Goal: Task Accomplishment & Management: Use online tool/utility

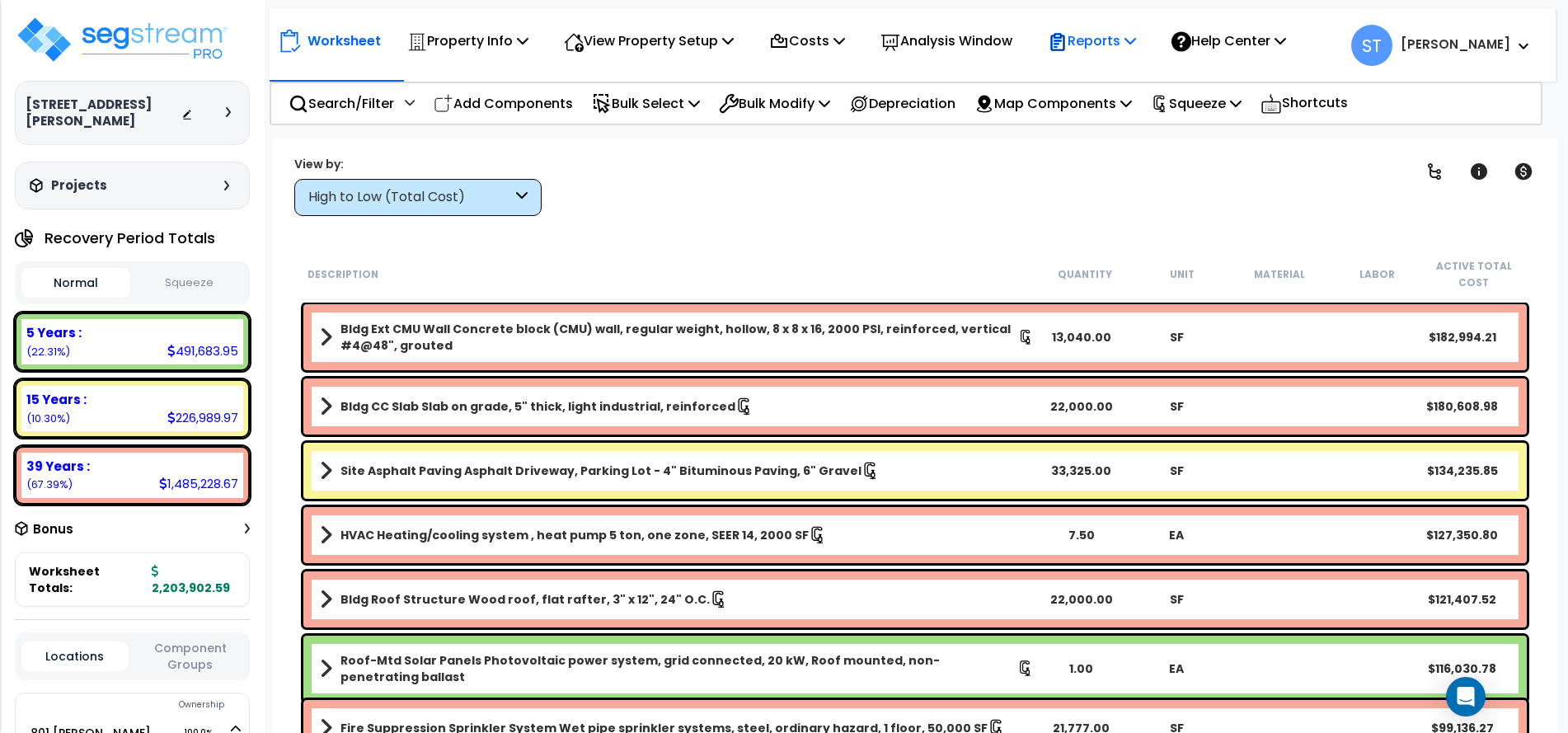
click at [1092, 38] on p "Reports" at bounding box center [1092, 40] width 88 height 23
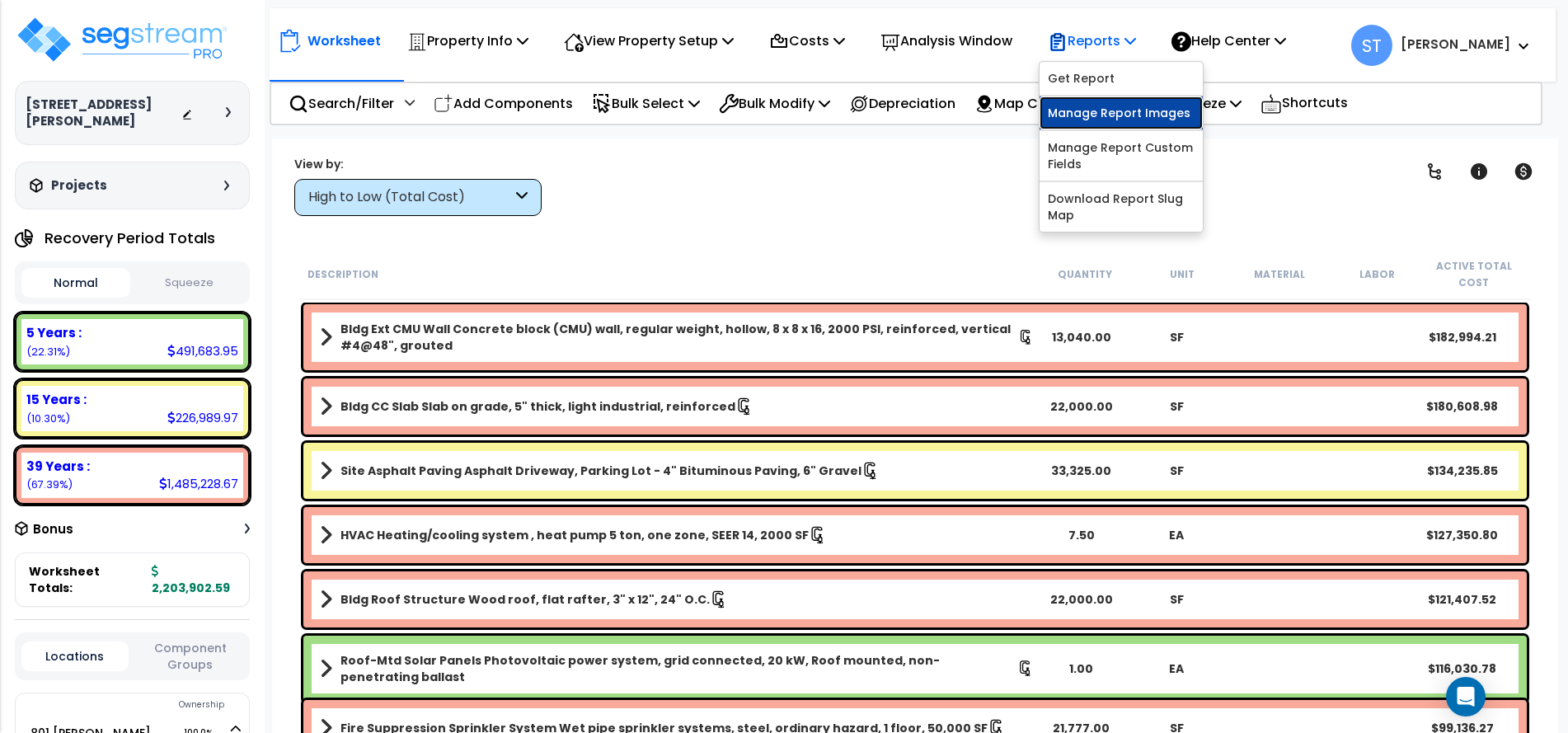
click at [1094, 106] on link "Manage Report Images" at bounding box center [1121, 113] width 163 height 33
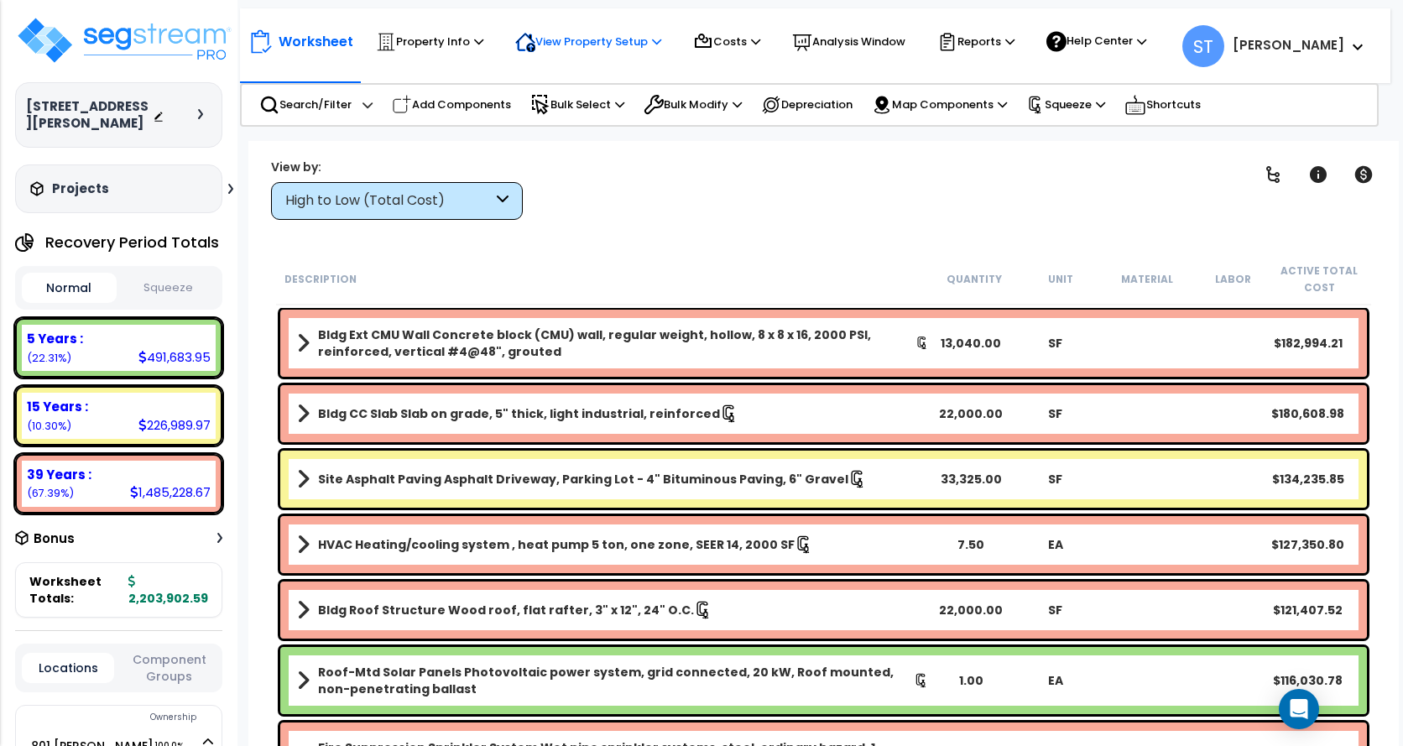
click at [483, 44] on p "View Property Setup" at bounding box center [429, 42] width 107 height 20
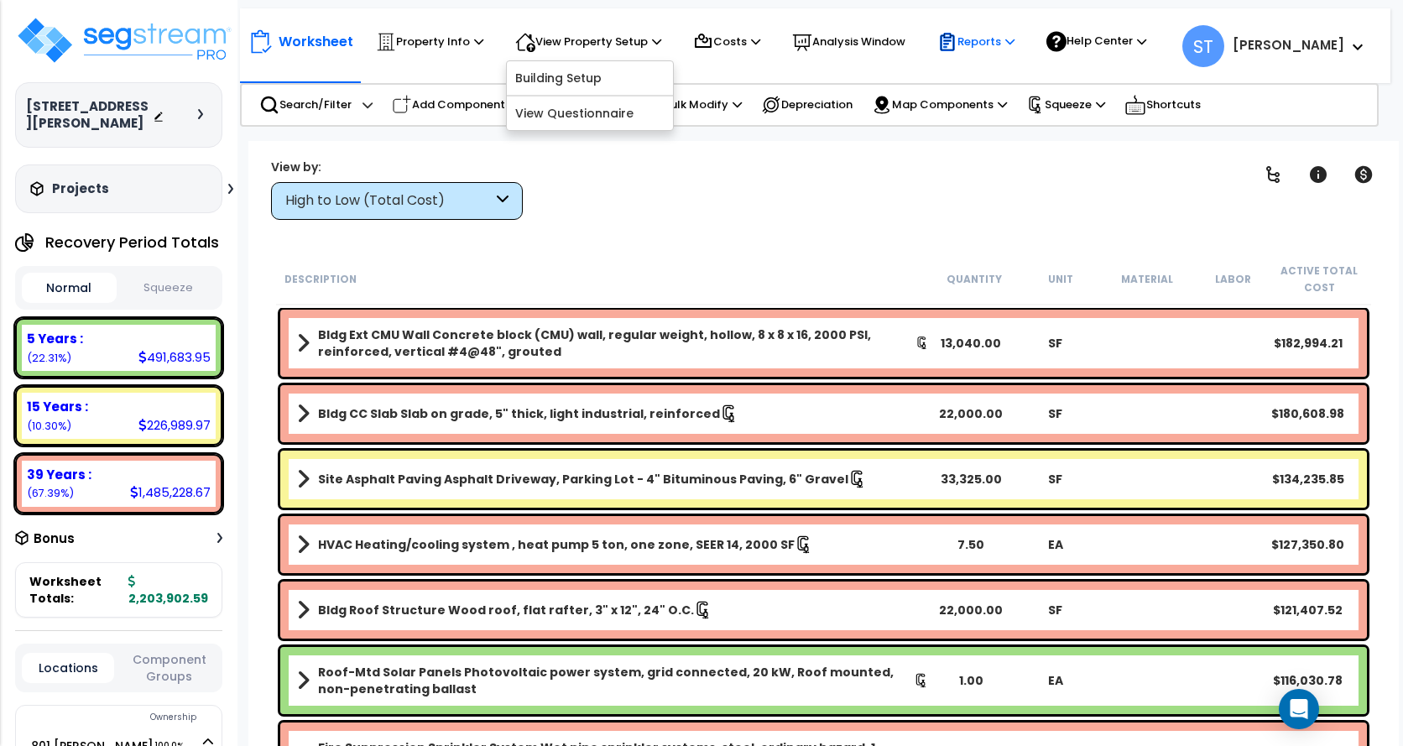
click at [986, 36] on p "Reports" at bounding box center [975, 42] width 77 height 20
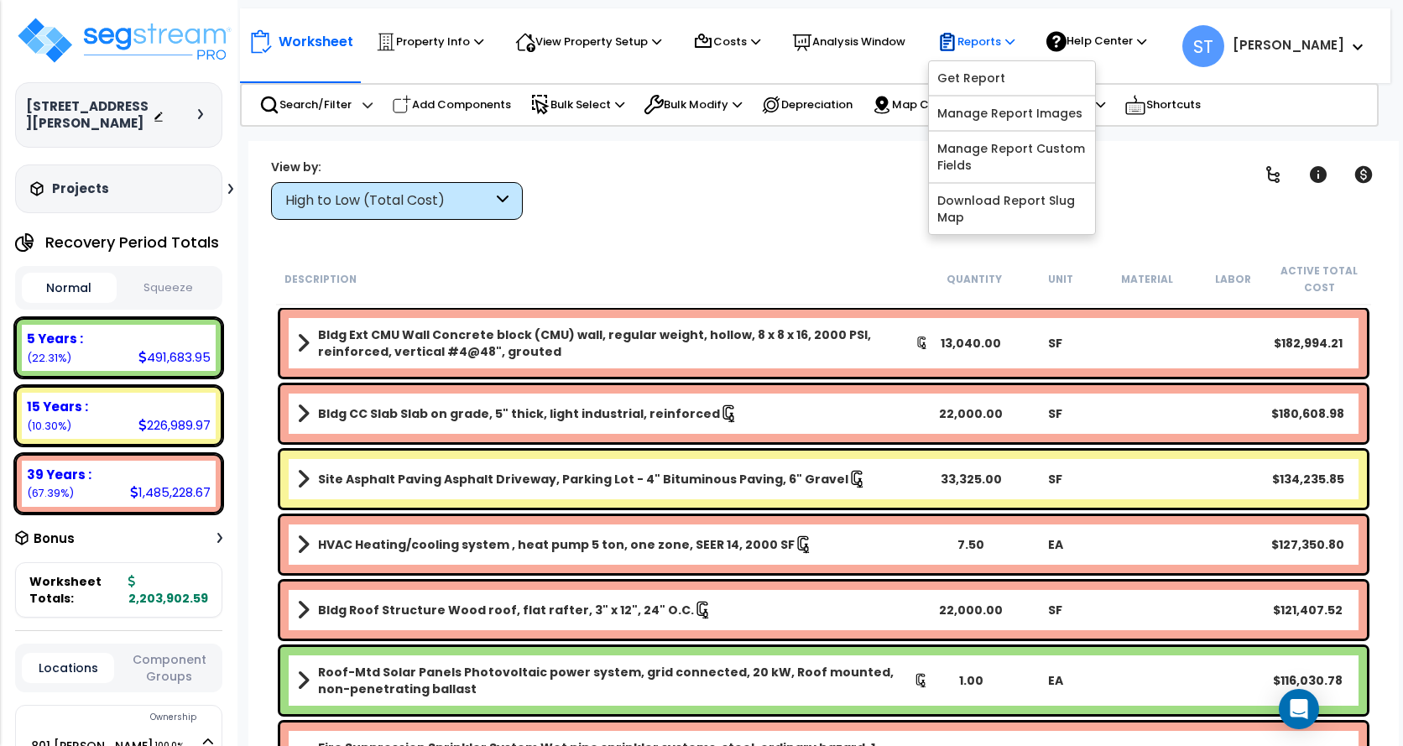
click at [986, 36] on p "Reports" at bounding box center [975, 42] width 77 height 20
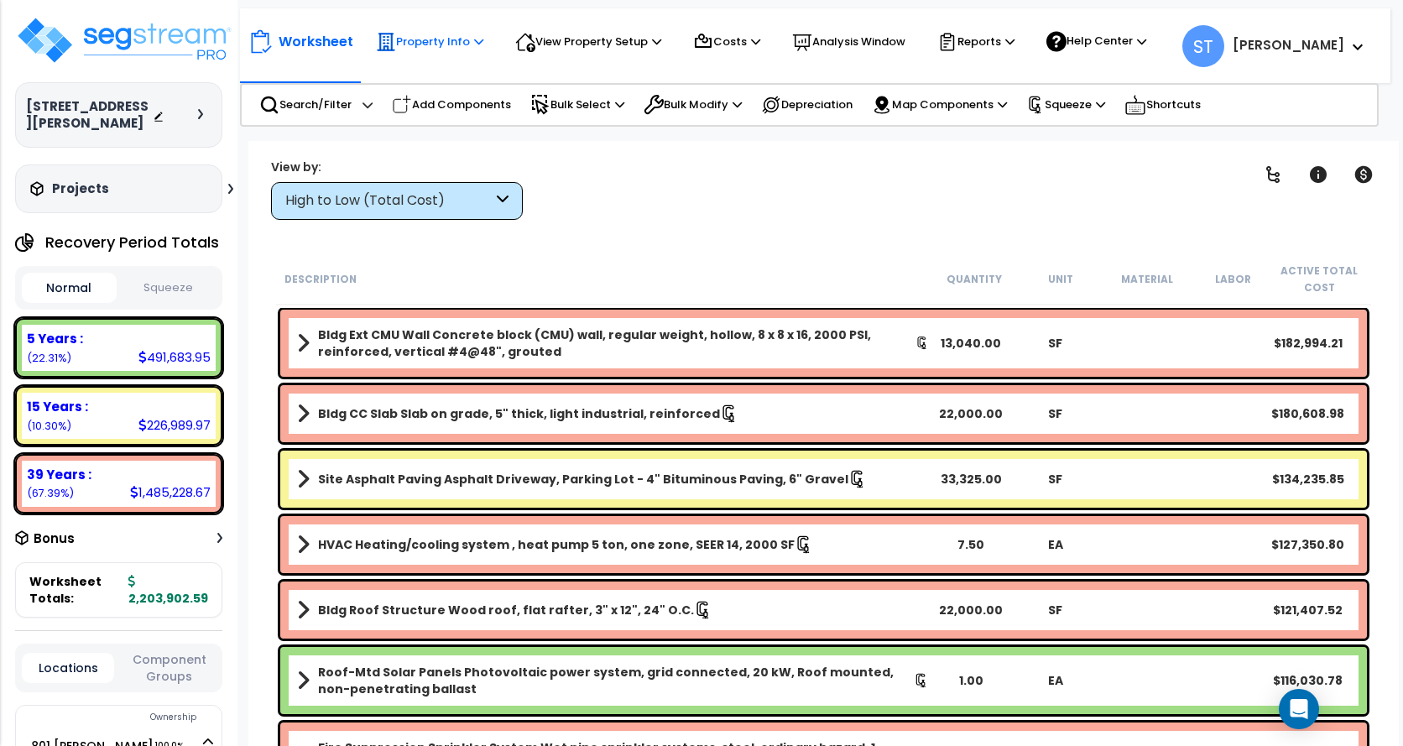
click at [444, 42] on p "Property Info" at bounding box center [429, 42] width 107 height 20
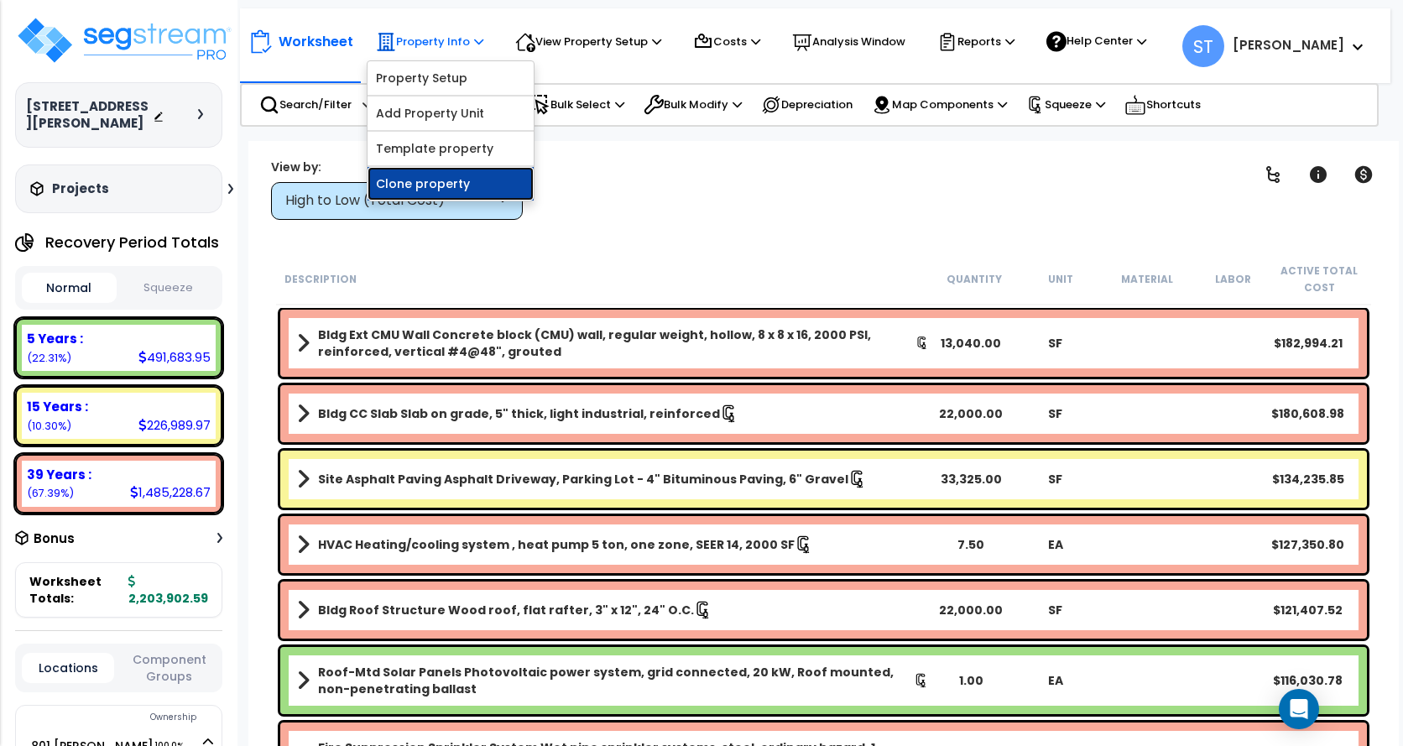
click at [437, 183] on link "Clone property" at bounding box center [450, 184] width 166 height 34
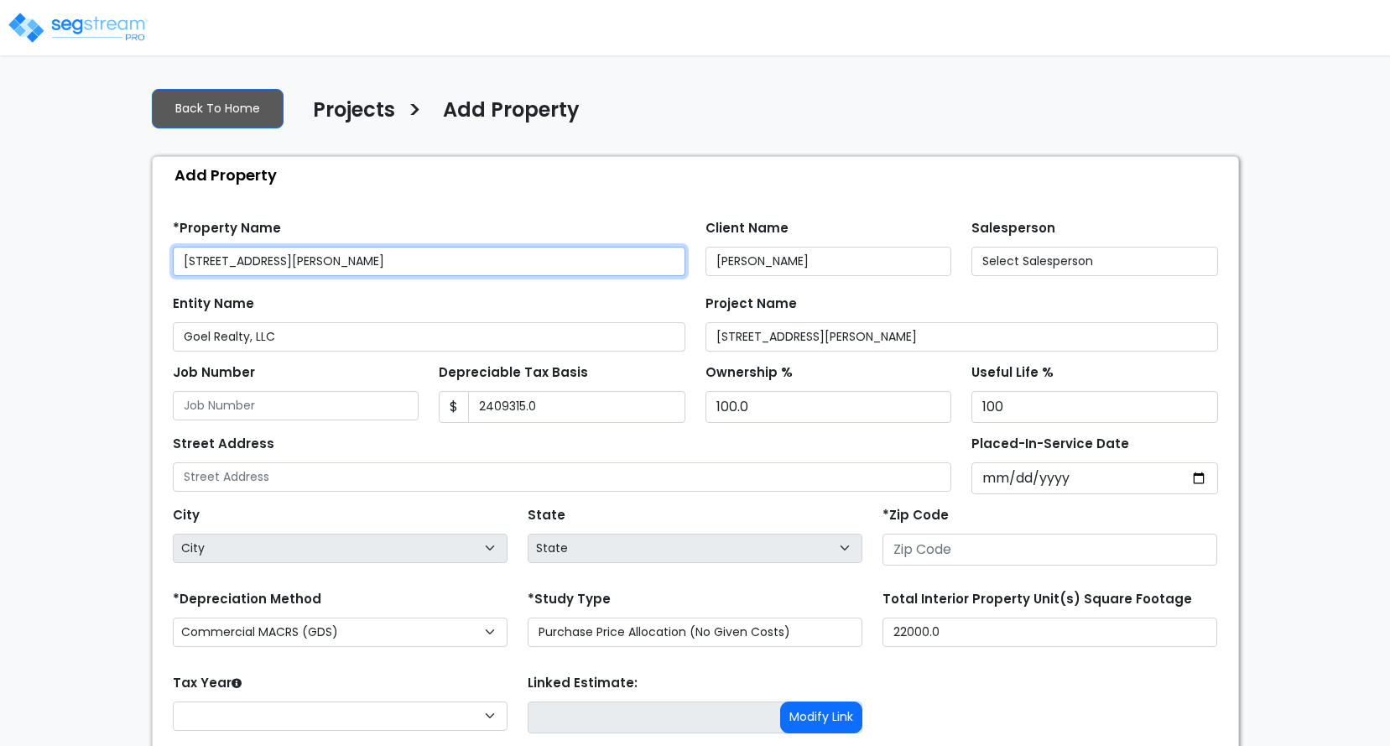
type input "None"
type input "2,409,315.0"
type input "[STREET_ADDRESS][PERSON_NAME]"
type input "07080"
type input "419,571.0"
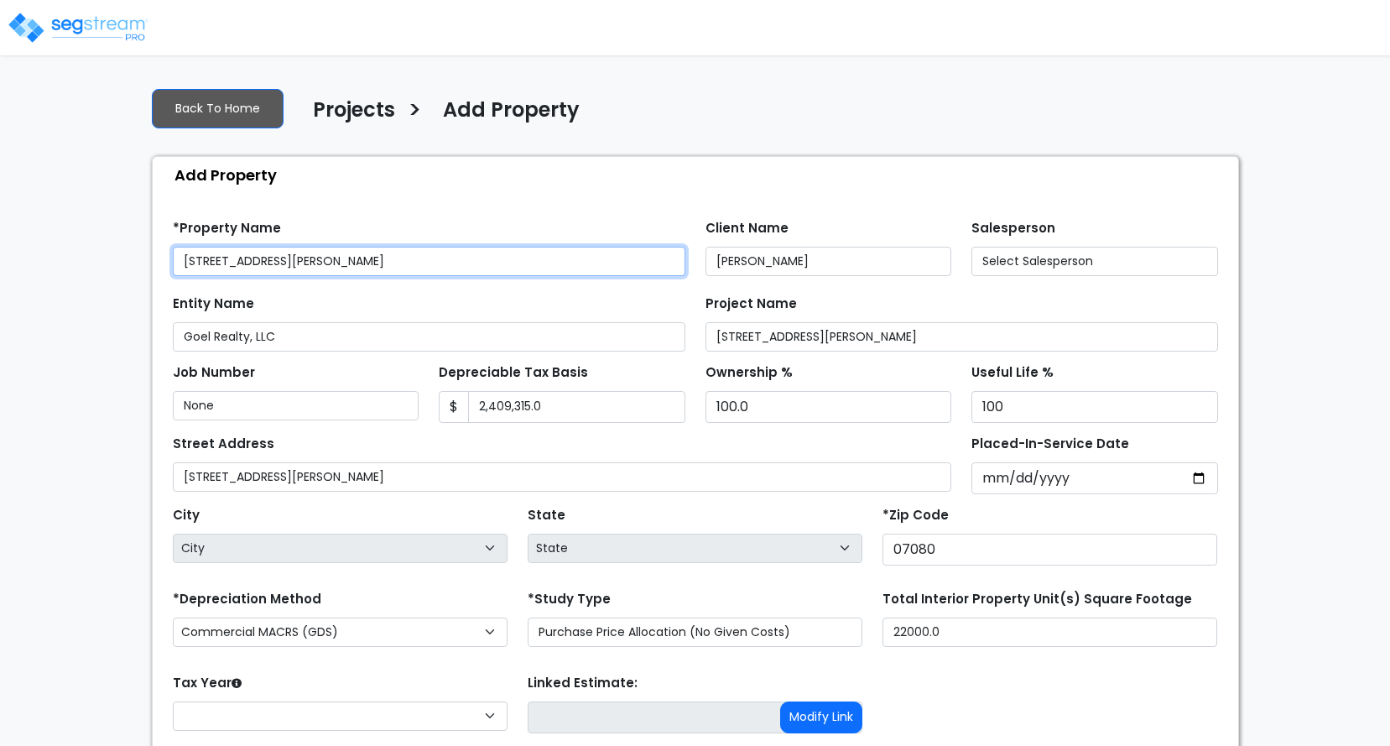
select select "NJ"
select select "2024"
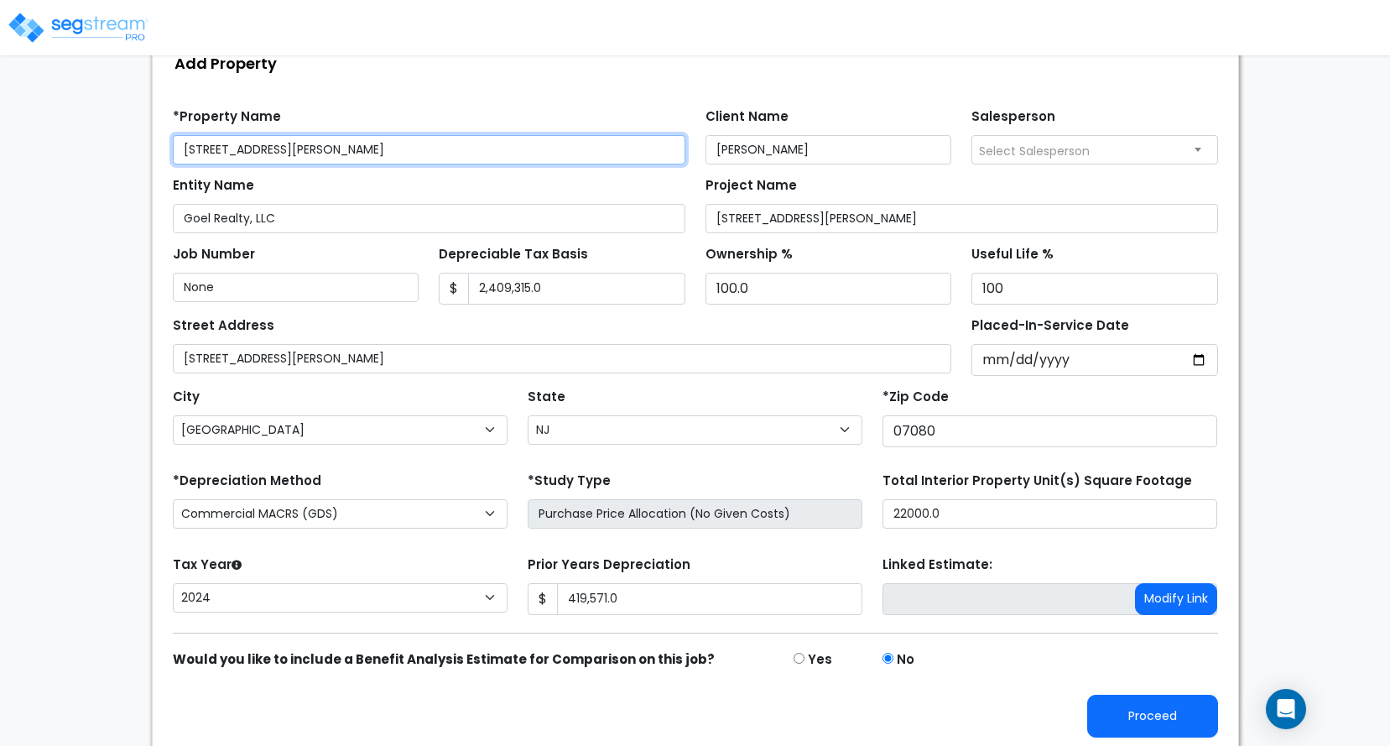
scroll to position [117, 0]
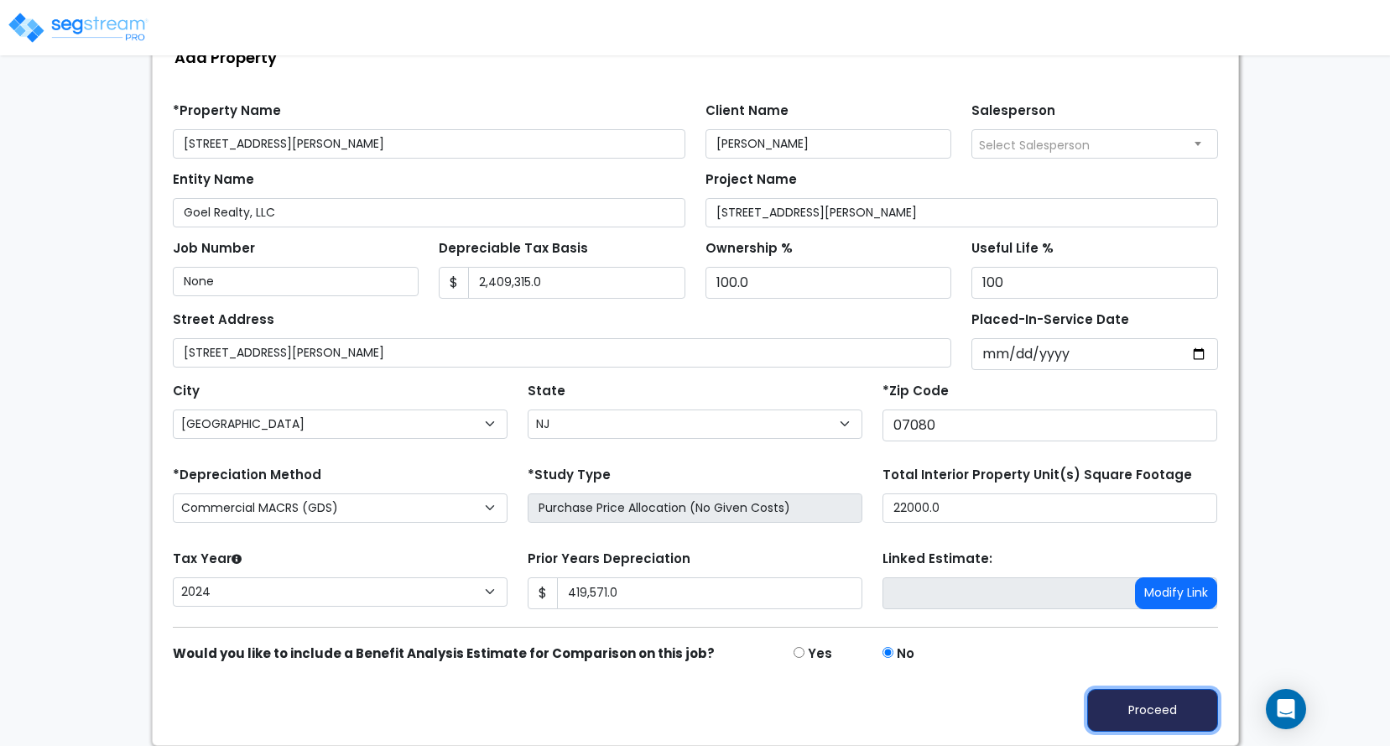
click at [1167, 708] on button "Proceed" at bounding box center [1152, 710] width 131 height 43
type input "419571"
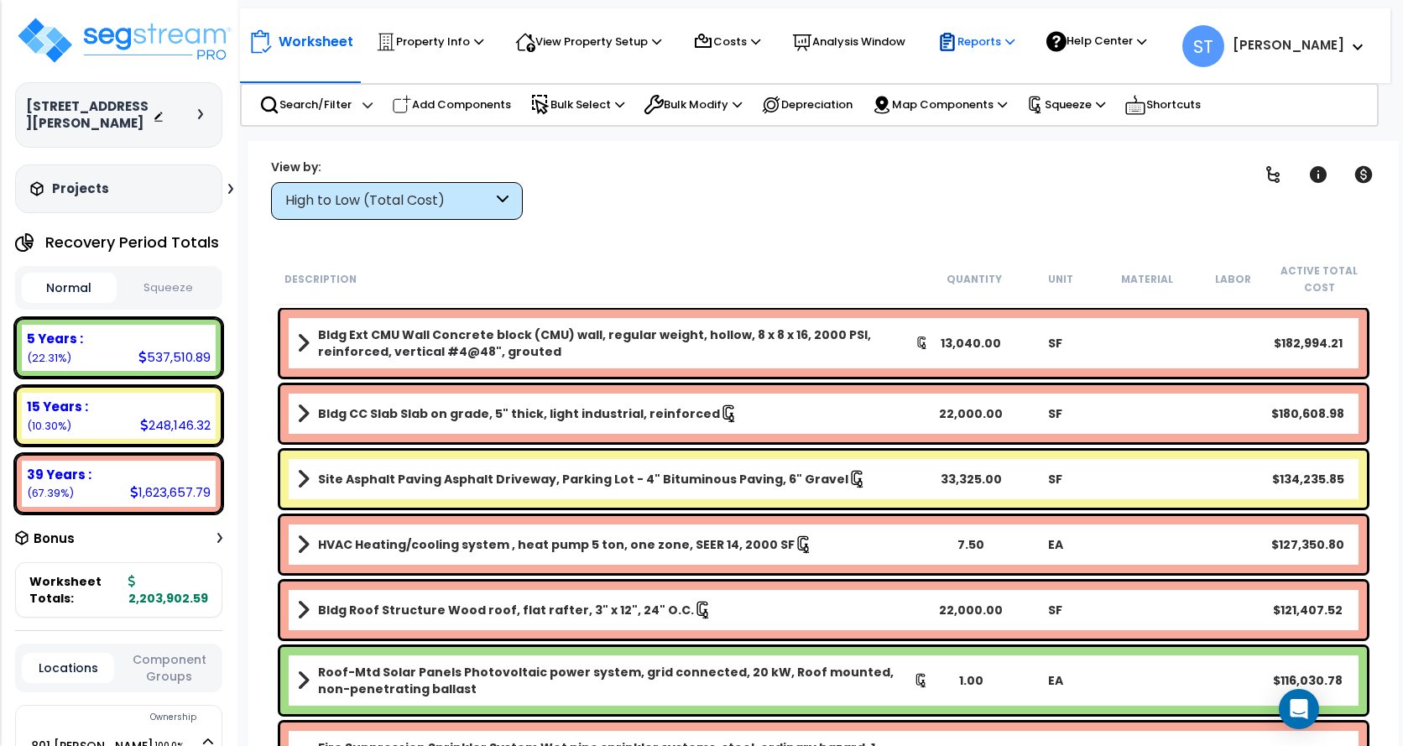
click at [994, 37] on p "Reports" at bounding box center [975, 42] width 77 height 20
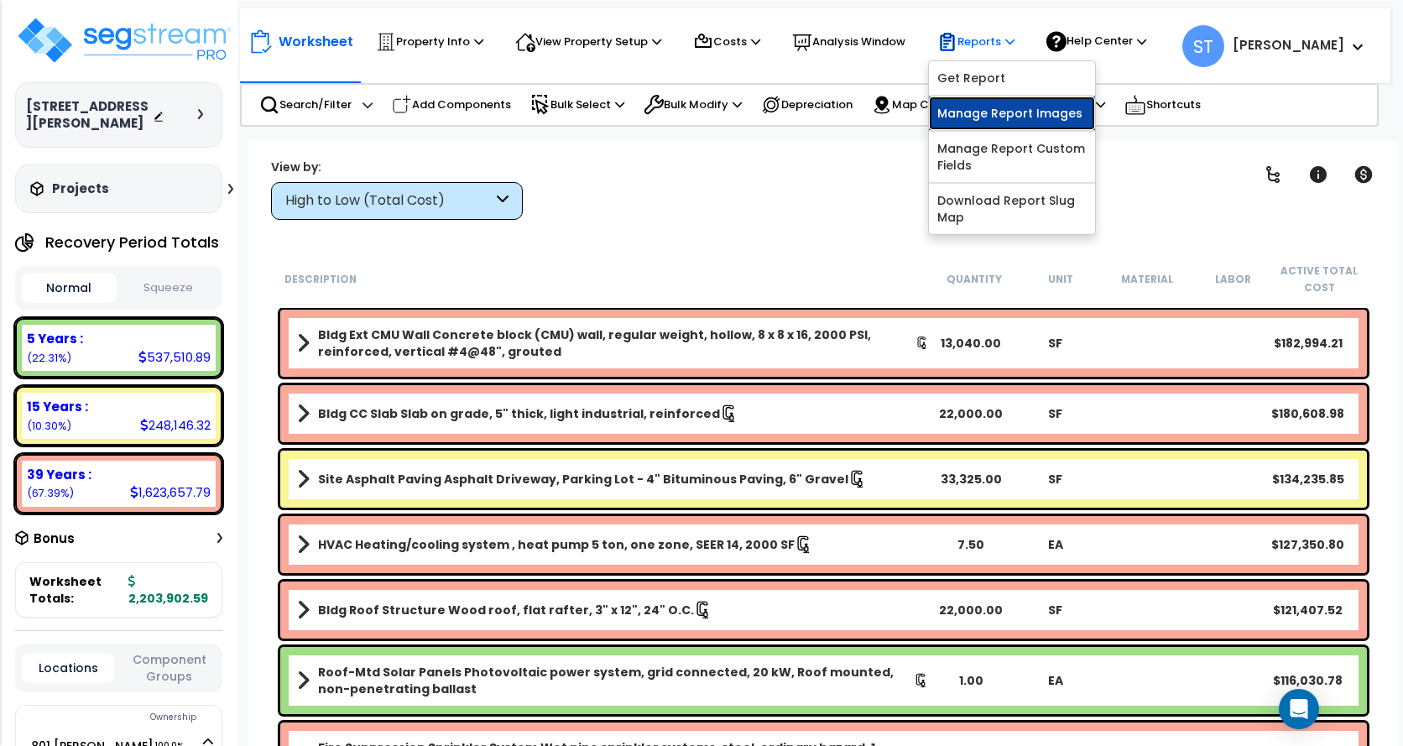
click at [998, 108] on link "Manage Report Images" at bounding box center [1012, 113] width 166 height 34
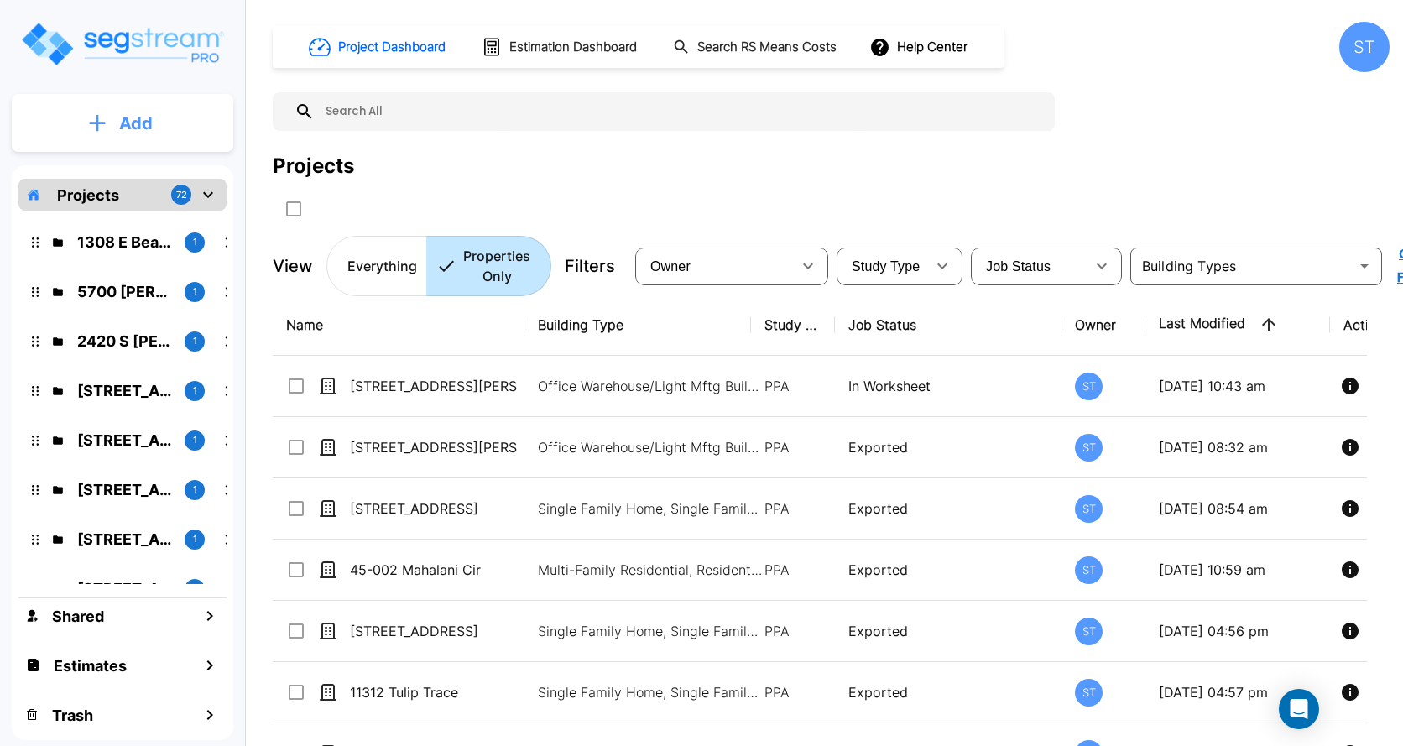
click at [138, 114] on p "Add" at bounding box center [136, 123] width 34 height 25
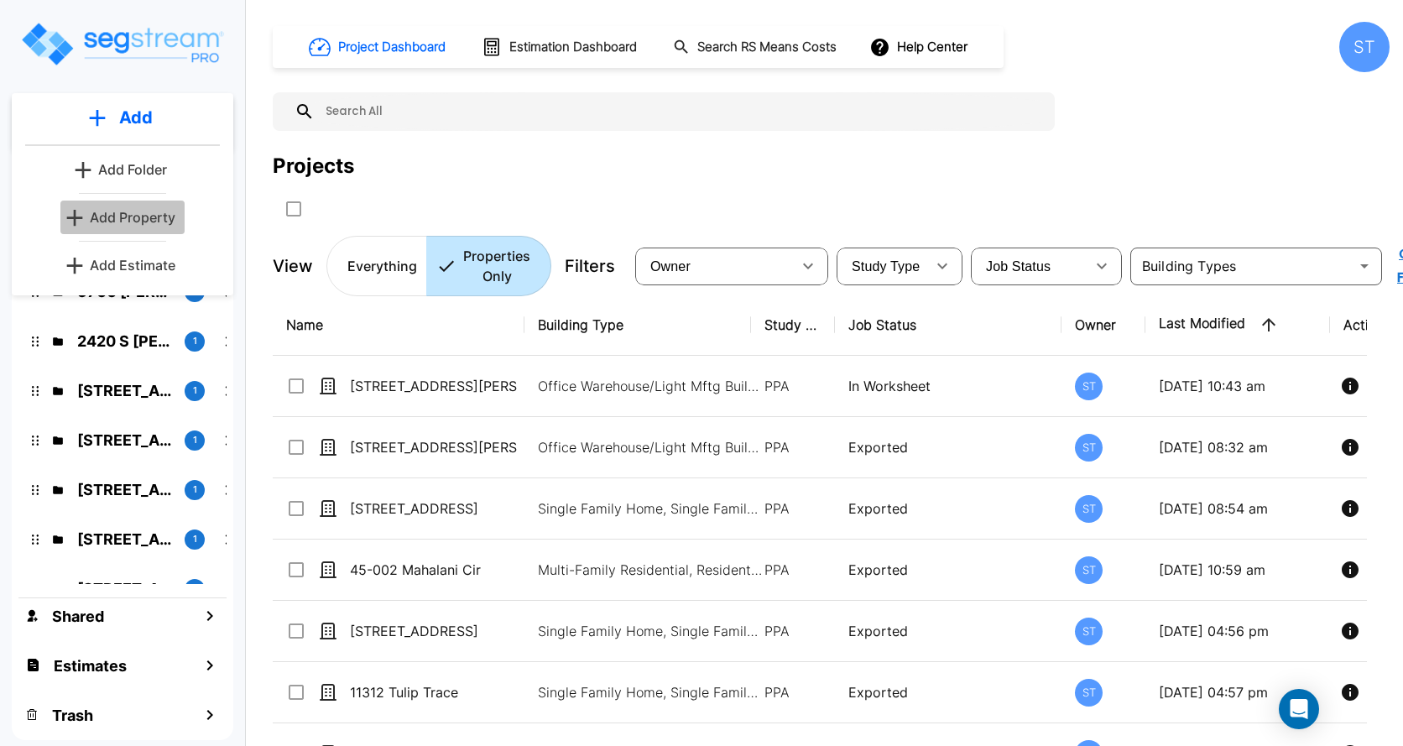
click at [135, 209] on p "Add Property" at bounding box center [133, 217] width 86 height 20
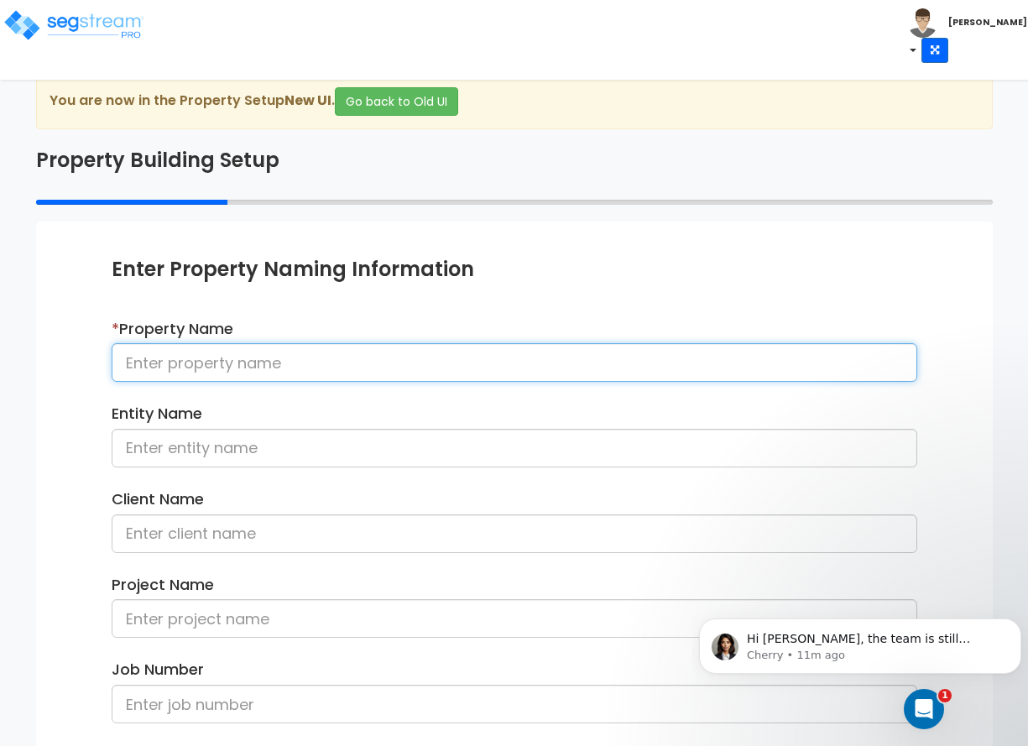
click at [124, 364] on input at bounding box center [514, 362] width 805 height 39
type input "517 Lightsey Rd"
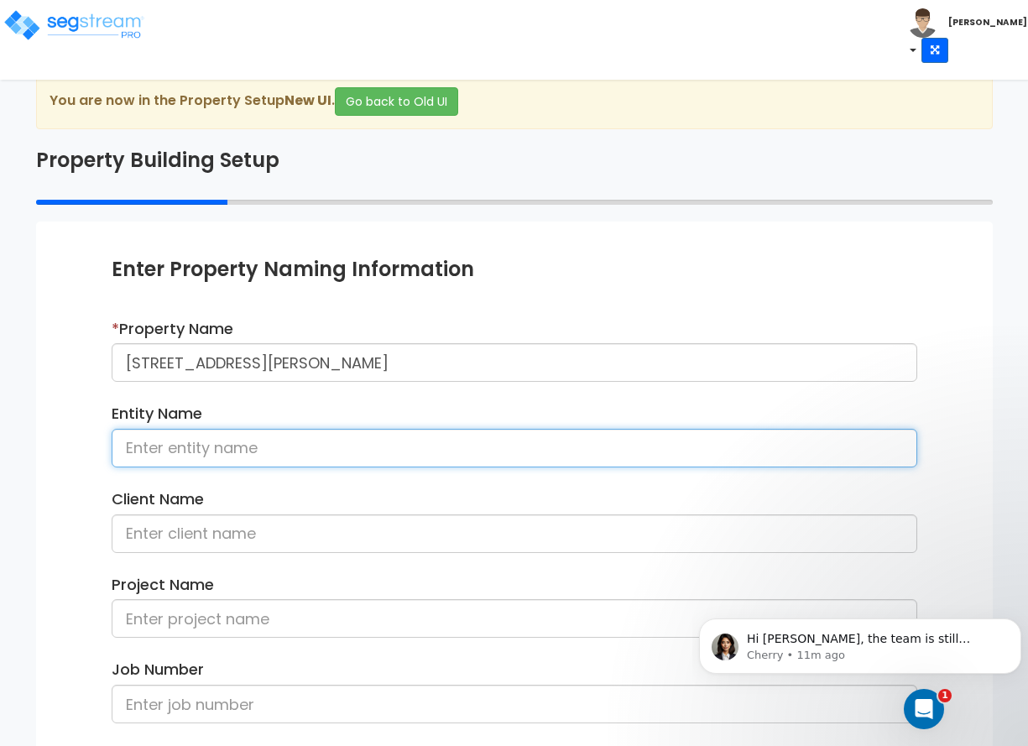
click at [134, 452] on input at bounding box center [514, 448] width 805 height 39
click at [224, 450] on input "Whitney Cribbs LLC" at bounding box center [514, 448] width 805 height 39
type input "Whitney Cribs LLC"
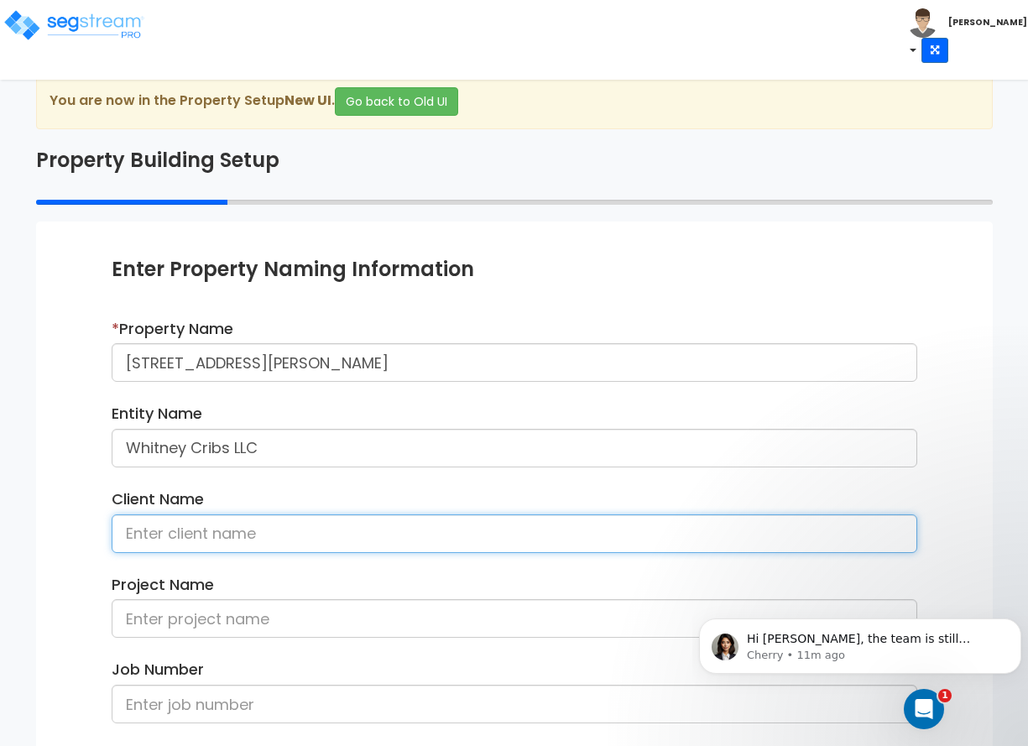
click at [187, 539] on input at bounding box center [514, 533] width 805 height 39
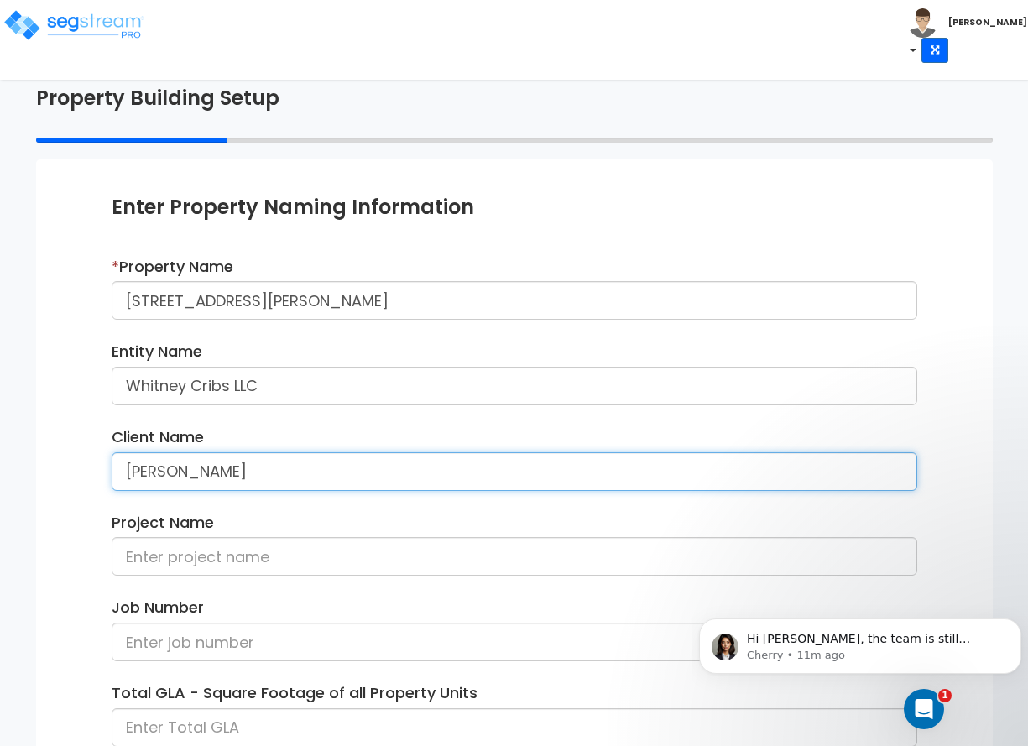
scroll to position [168, 0]
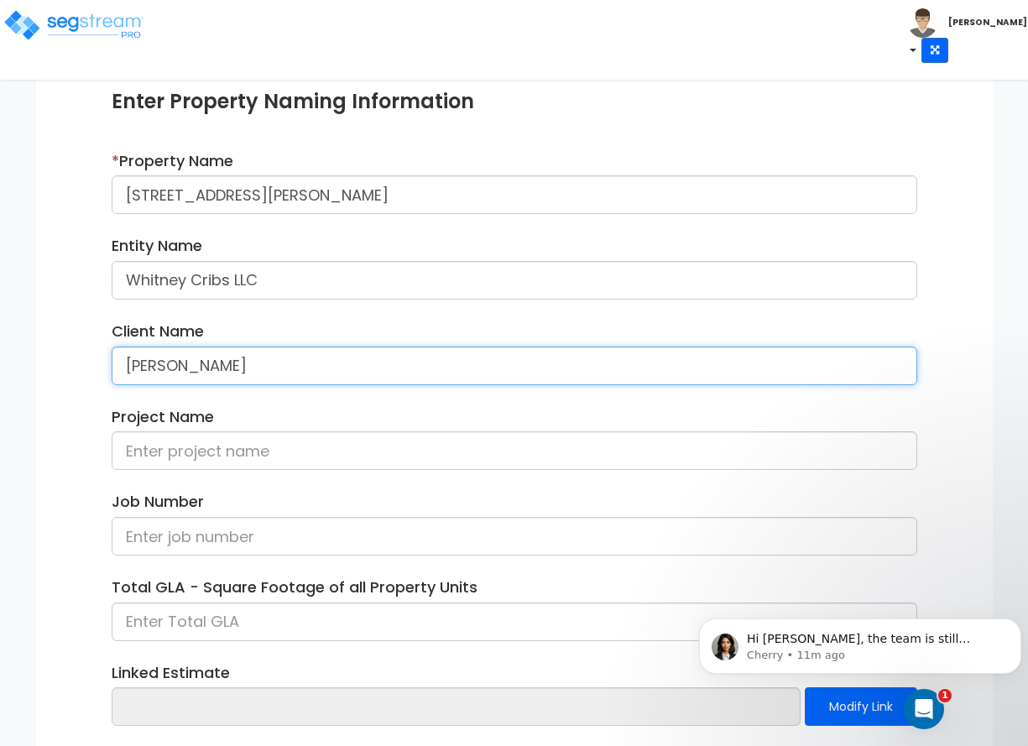
type input "[PERSON_NAME]"
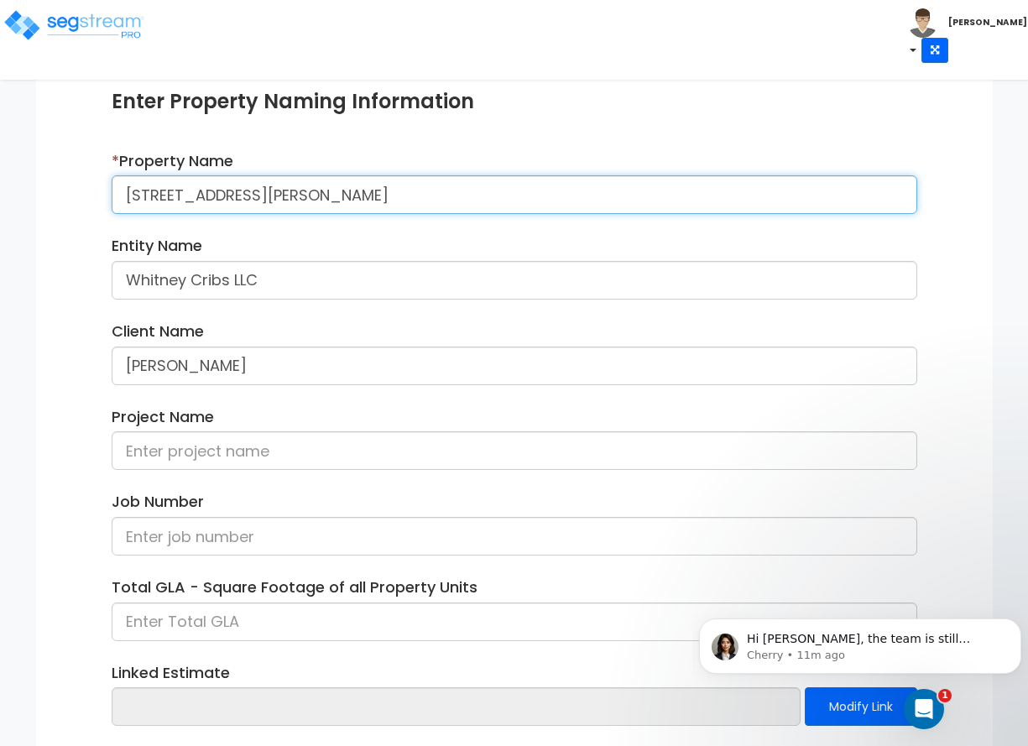
drag, startPoint x: 119, startPoint y: 194, endPoint x: 292, endPoint y: 185, distance: 173.1
click at [292, 185] on input "[STREET_ADDRESS][PERSON_NAME]" at bounding box center [514, 194] width 805 height 39
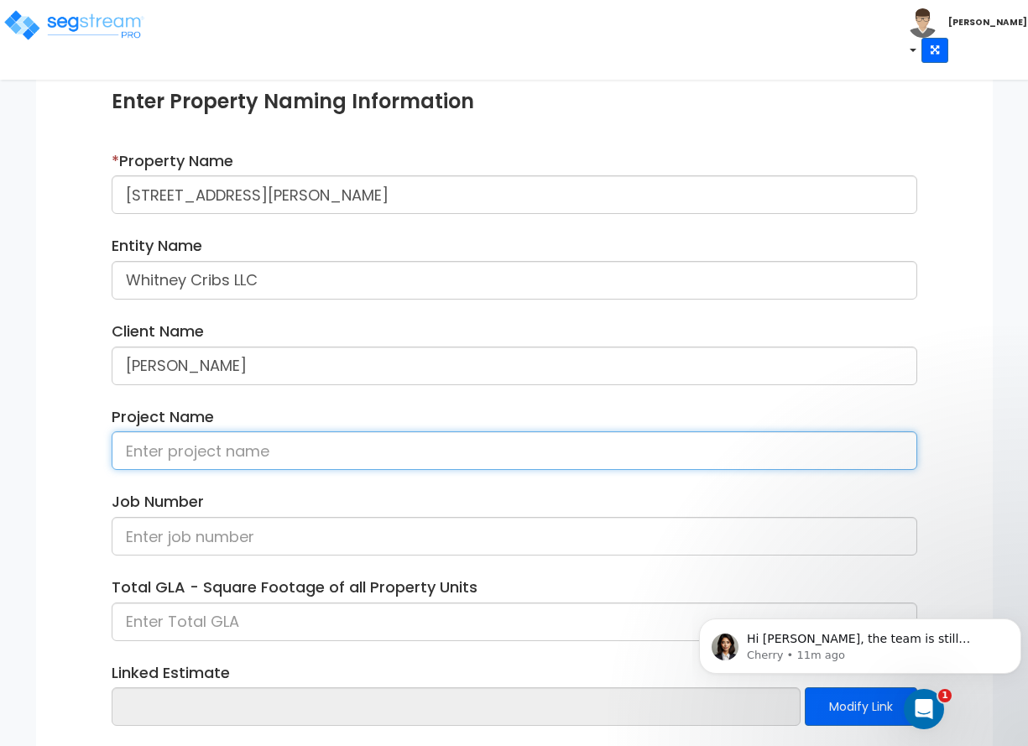
click at [189, 448] on input at bounding box center [514, 450] width 805 height 39
paste input "[STREET_ADDRESS][PERSON_NAME]"
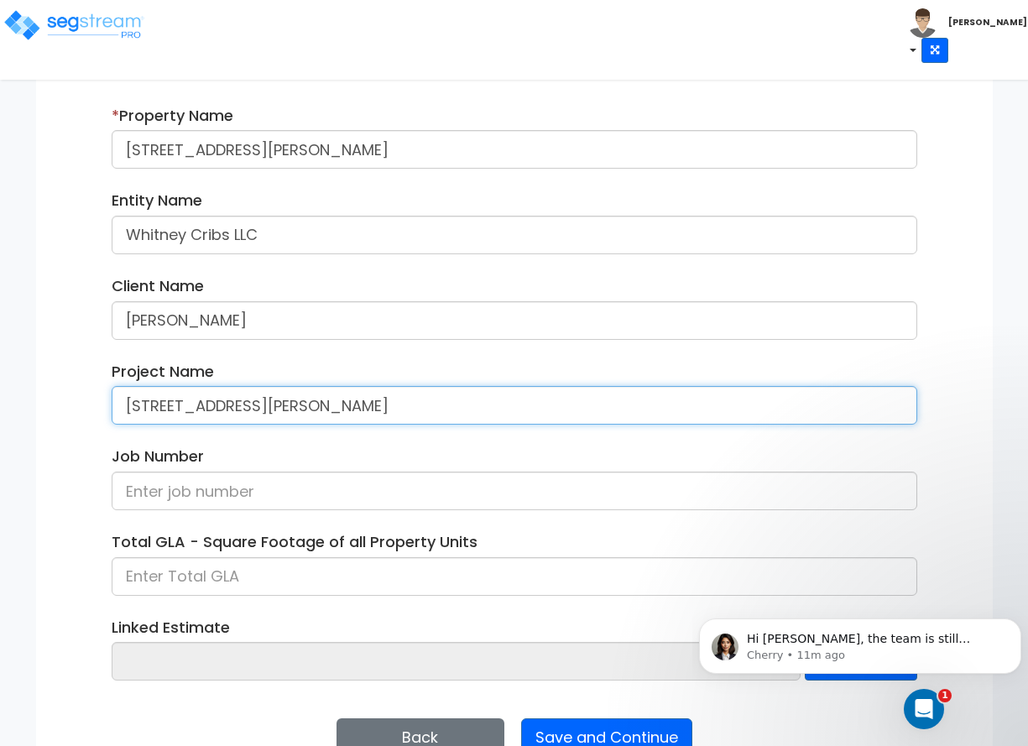
scroll to position [258, 0]
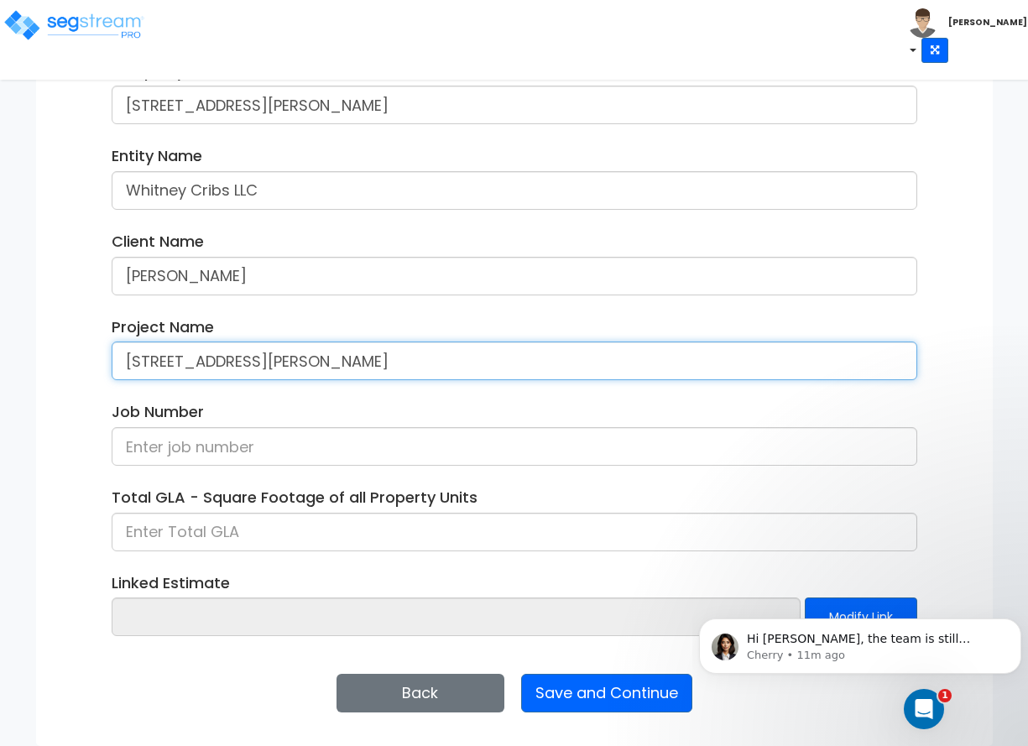
type input "[STREET_ADDRESS][PERSON_NAME]"
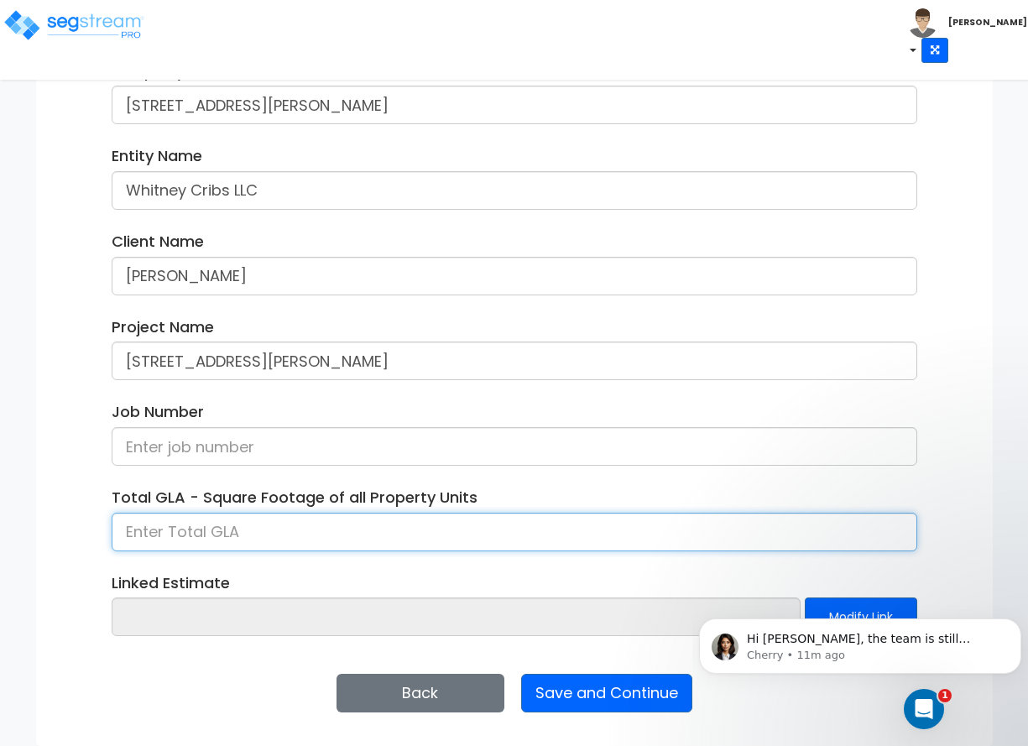
click at [275, 529] on input at bounding box center [514, 532] width 805 height 39
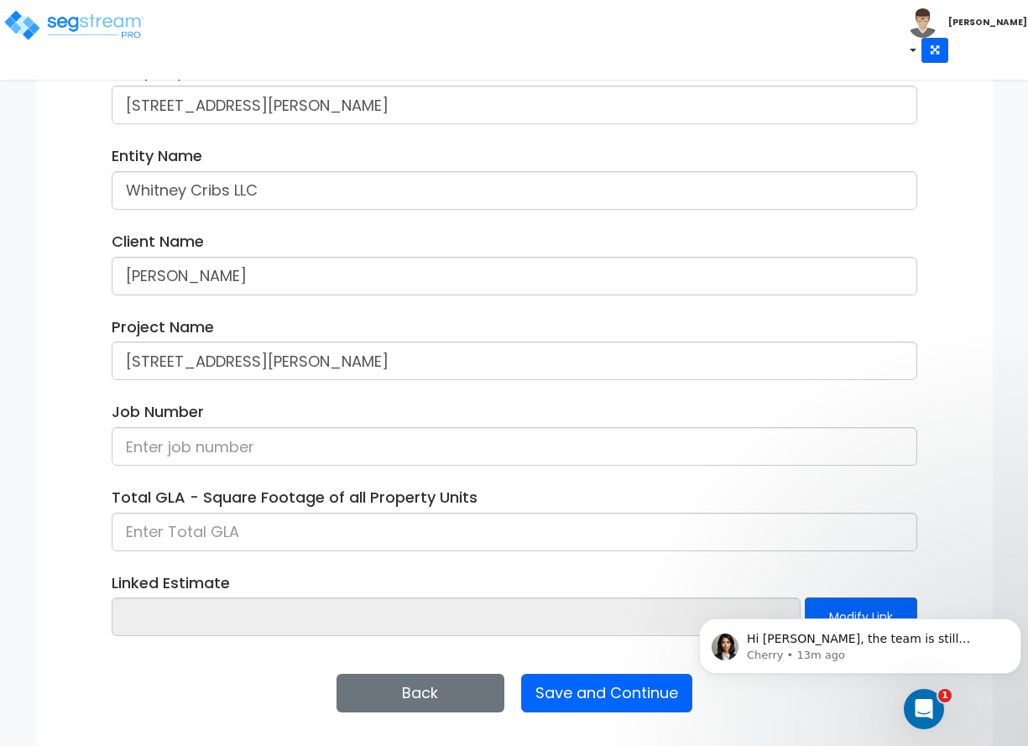
click at [243, 388] on div "Project Name 517 Lightsey Rd" at bounding box center [514, 354] width 831 height 77
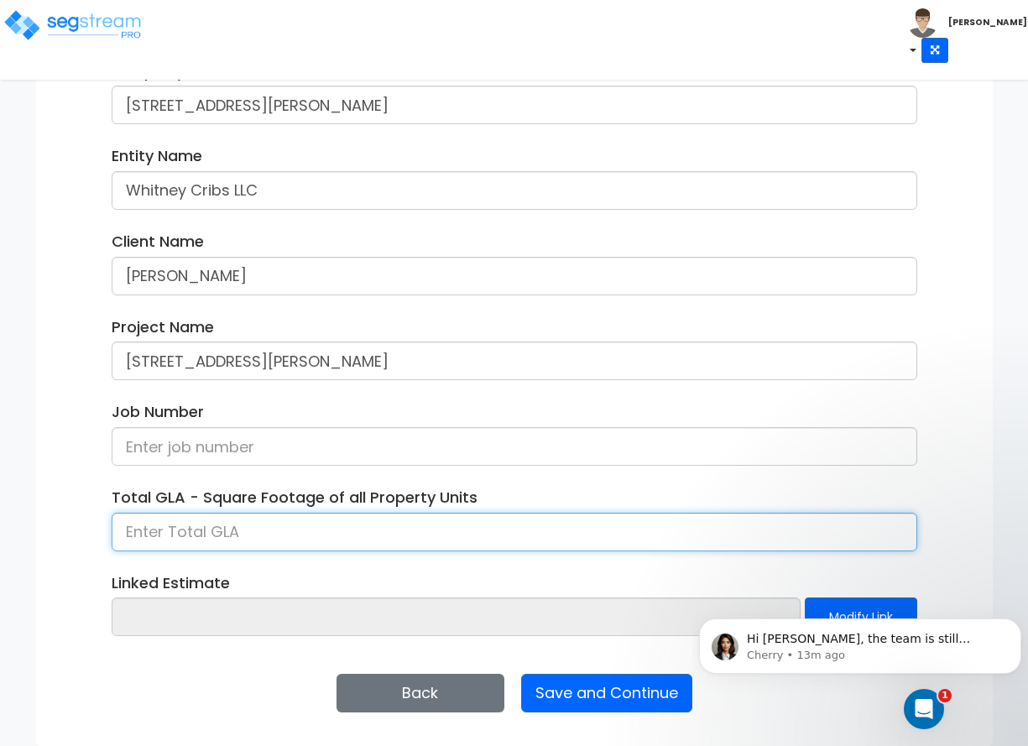
click at [227, 538] on input at bounding box center [514, 532] width 805 height 39
type input "1,893"
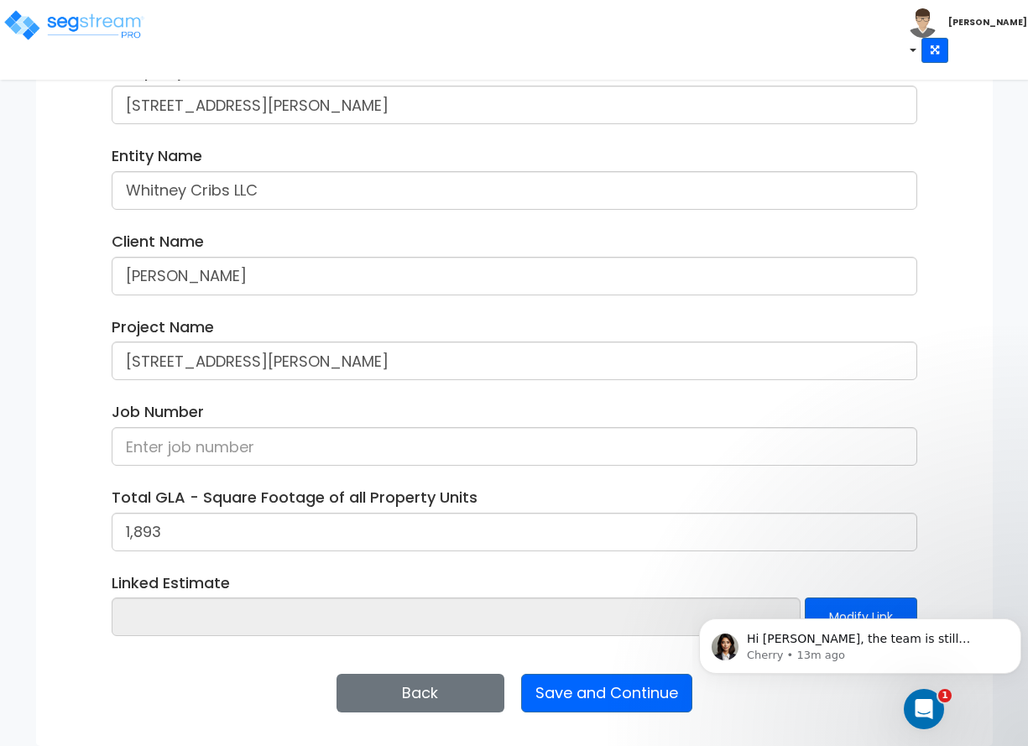
click at [959, 558] on div "Enter Property Naming Information * Property Name 517 Lightsey Rd Entity Name W…" at bounding box center [514, 355] width 956 height 782
click at [1014, 623] on icon "Dismiss notification" at bounding box center [1016, 622] width 9 height 9
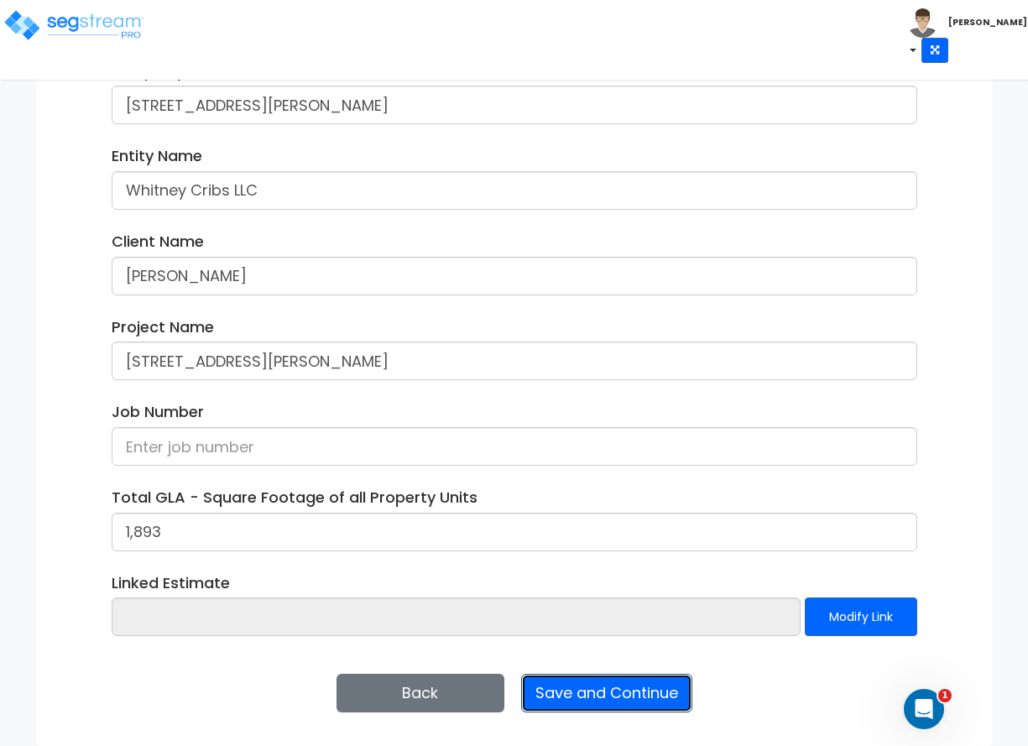
click at [642, 693] on button "Save and Continue" at bounding box center [606, 693] width 171 height 39
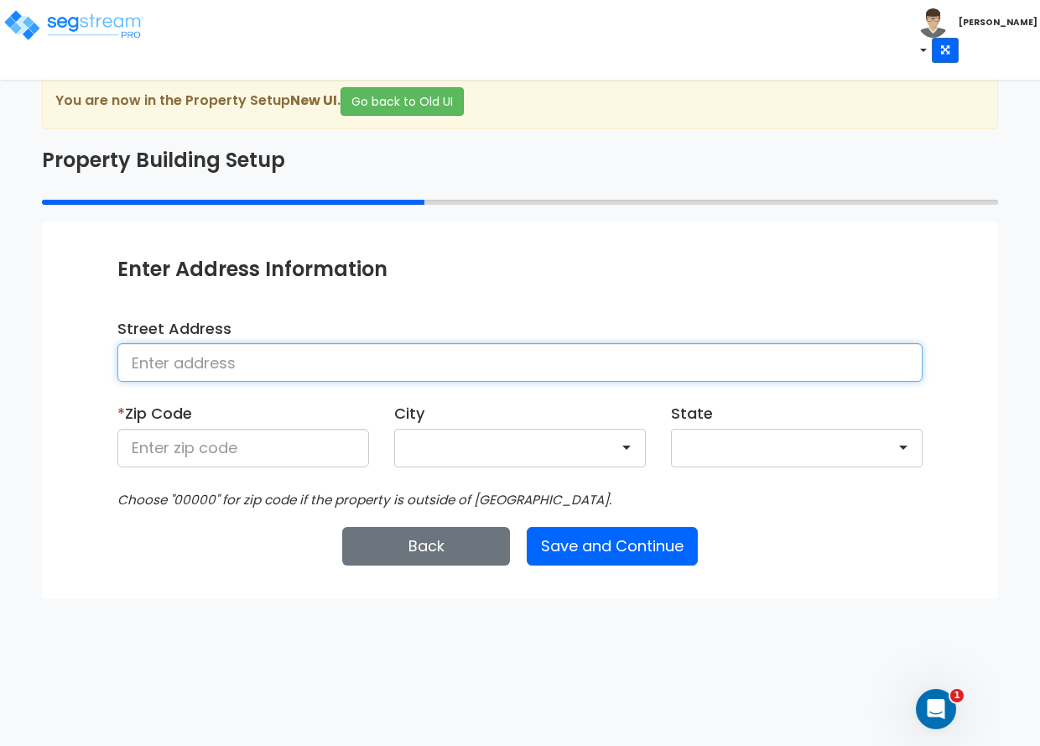
click at [284, 353] on input at bounding box center [519, 362] width 805 height 39
paste input "[STREET_ADDRESS][PERSON_NAME]"
type input "[STREET_ADDRESS][PERSON_NAME]"
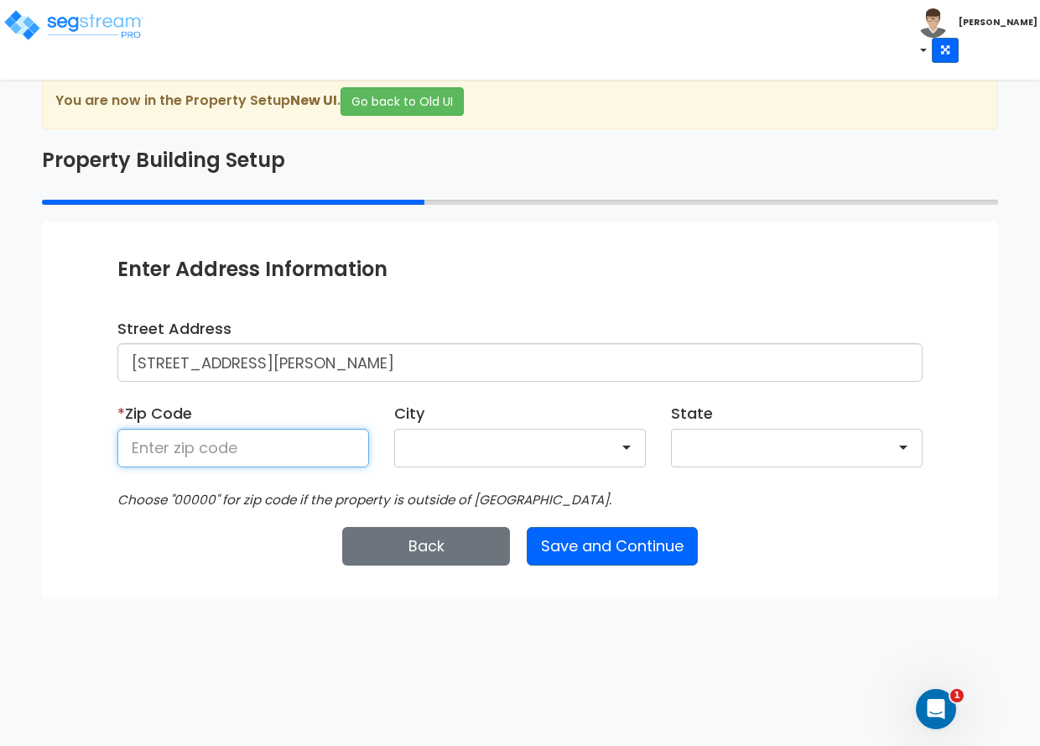
click at [236, 442] on input at bounding box center [243, 448] width 252 height 39
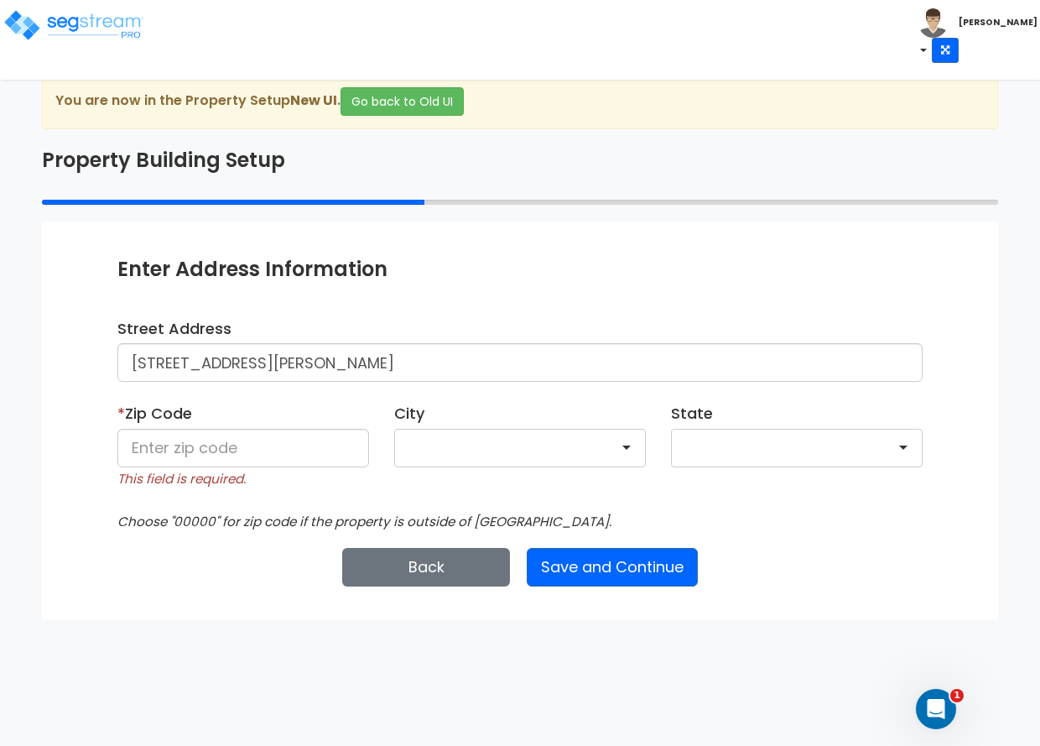
drag, startPoint x: 160, startPoint y: 575, endPoint x: 182, endPoint y: 555, distance: 29.1
click at [160, 575] on div "Back Save and Continue Next Submit Save & Go to Dashboard Save & Continue" at bounding box center [519, 567] width 805 height 39
click at [699, 445] on div at bounding box center [797, 448] width 252 height 39
drag, startPoint x: 582, startPoint y: 460, endPoint x: 315, endPoint y: 466, distance: 266.9
click at [314, 466] on div "Street Address 517 Lightsey Rd * Zip Code This field is required. City × State ×" at bounding box center [520, 425] width 831 height 214
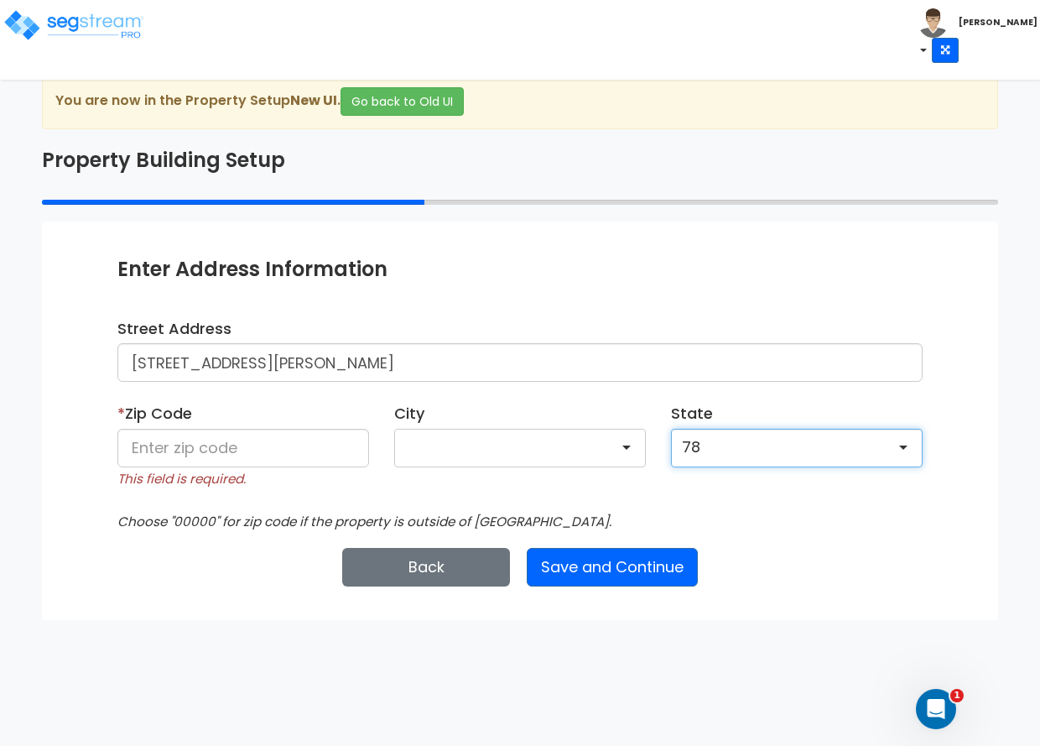
type input "7"
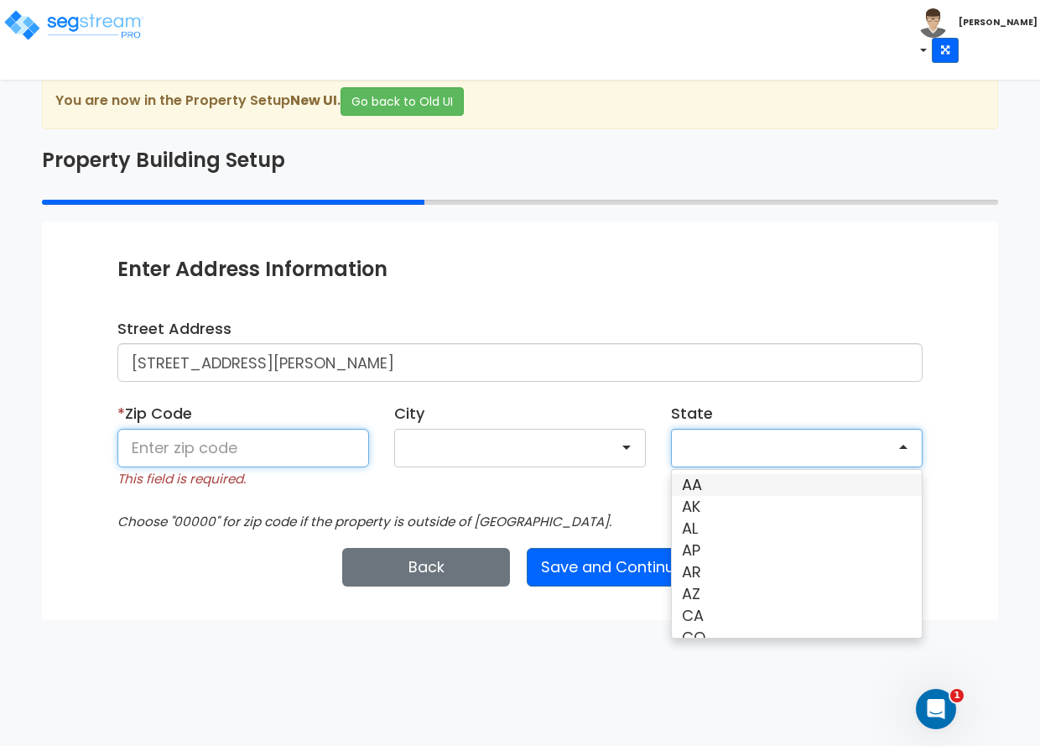
click at [192, 451] on input at bounding box center [243, 448] width 252 height 39
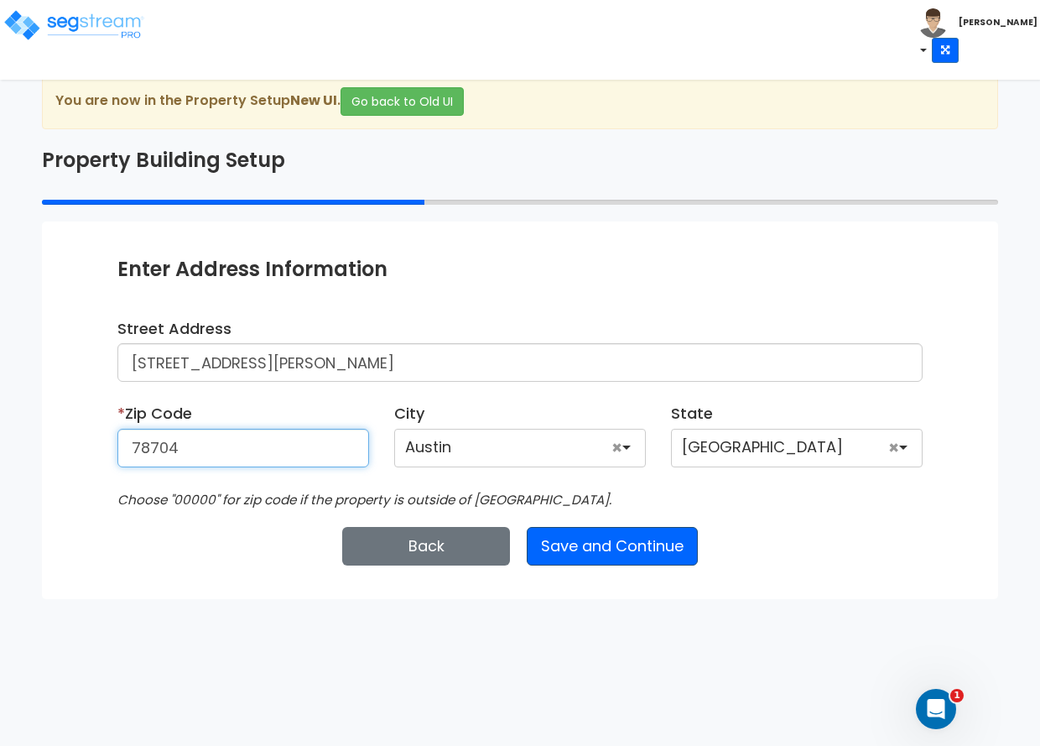
type input "78704"
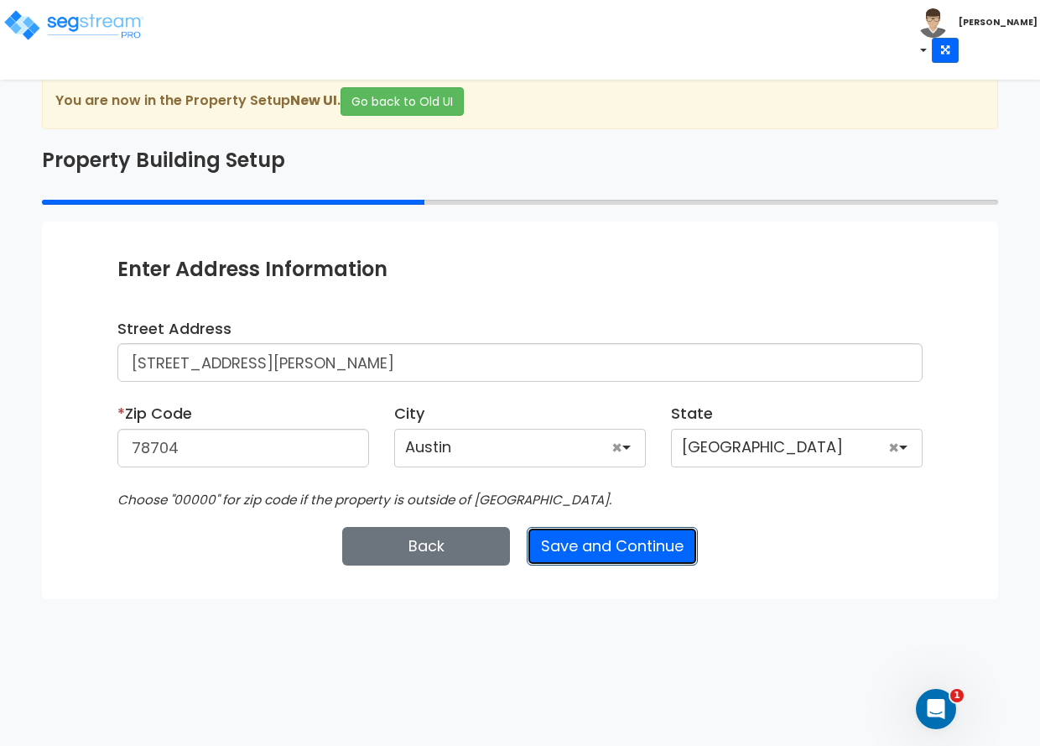
click at [638, 544] on button "Save and Continue" at bounding box center [612, 546] width 171 height 39
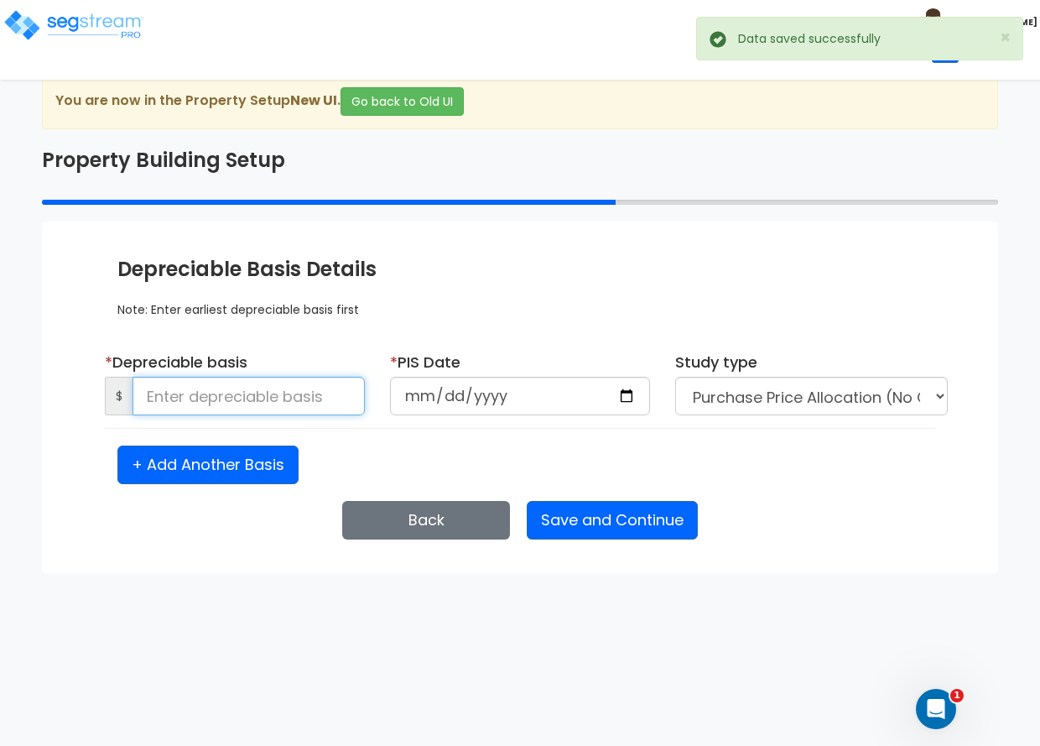
click at [264, 394] on input at bounding box center [249, 396] width 232 height 39
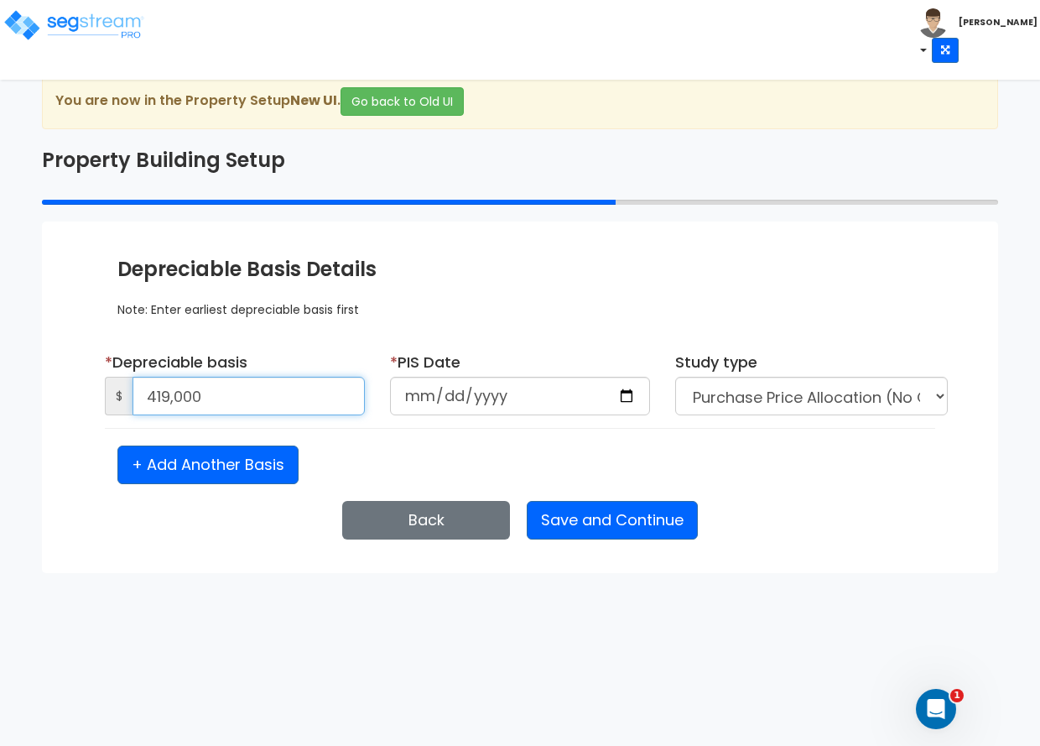
type input "419,000"
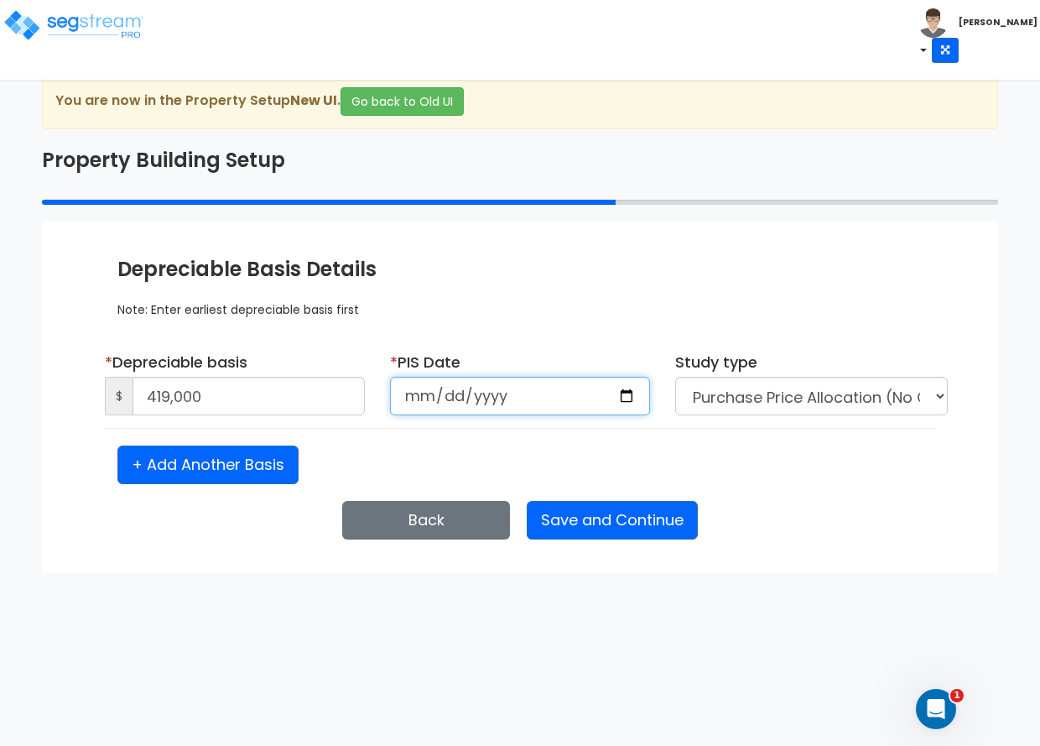
click at [461, 394] on input "date" at bounding box center [520, 396] width 260 height 39
click at [428, 397] on input "date" at bounding box center [520, 396] width 260 height 39
click at [238, 245] on div "Enter Property Naming Information * Property Name 517 Lightsey Rd Entity Name W…" at bounding box center [520, 398] width 956 height 352
click at [418, 399] on input "date" at bounding box center [520, 396] width 260 height 39
type input "2024-07-19"
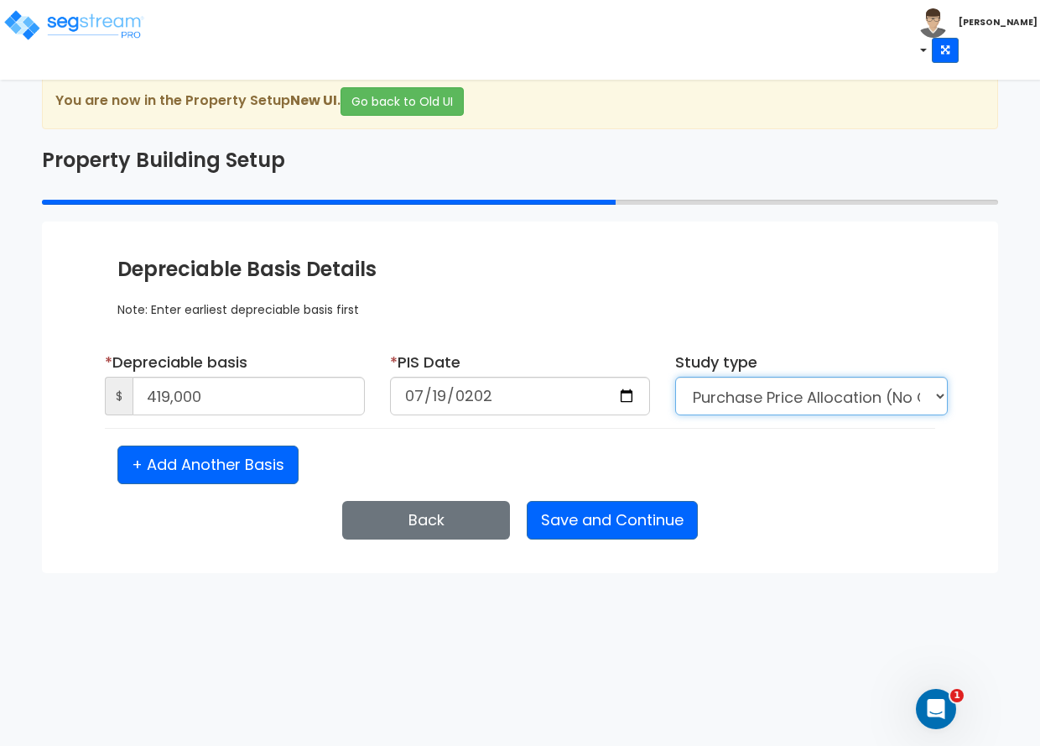
click at [763, 402] on select "Purchase Price Allocation (No Given Costs) New Construction / Reno / TI's (Give…" at bounding box center [811, 396] width 273 height 39
click at [786, 399] on select "Purchase Price Allocation (No Given Costs) New Construction / Reno / TI's (Give…" at bounding box center [811, 396] width 273 height 39
click at [801, 395] on select "Purchase Price Allocation (No Given Costs) New Construction / Reno / TI's (Give…" at bounding box center [811, 396] width 273 height 39
select select "NEW"
click at [675, 377] on select "Purchase Price Allocation (No Given Costs) New Construction / Reno / TI's (Give…" at bounding box center [811, 396] width 273 height 39
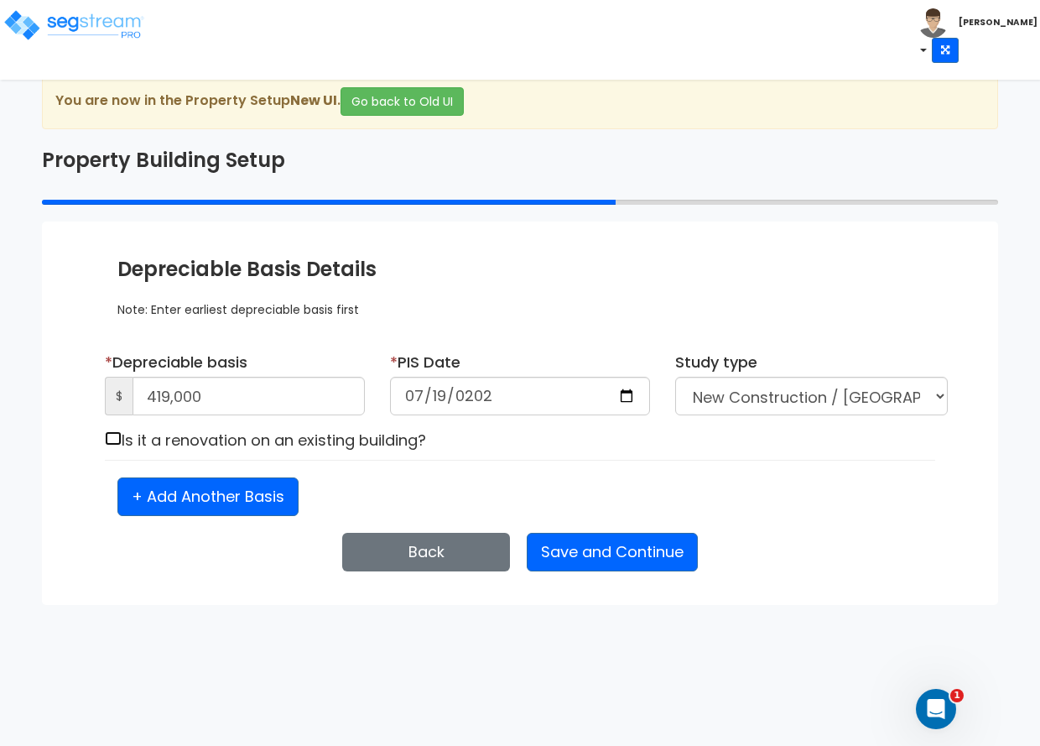
click at [111, 438] on input "checkbox" at bounding box center [113, 438] width 17 height 14
checkbox input "true"
click at [608, 555] on button "Save and Continue" at bounding box center [612, 552] width 171 height 39
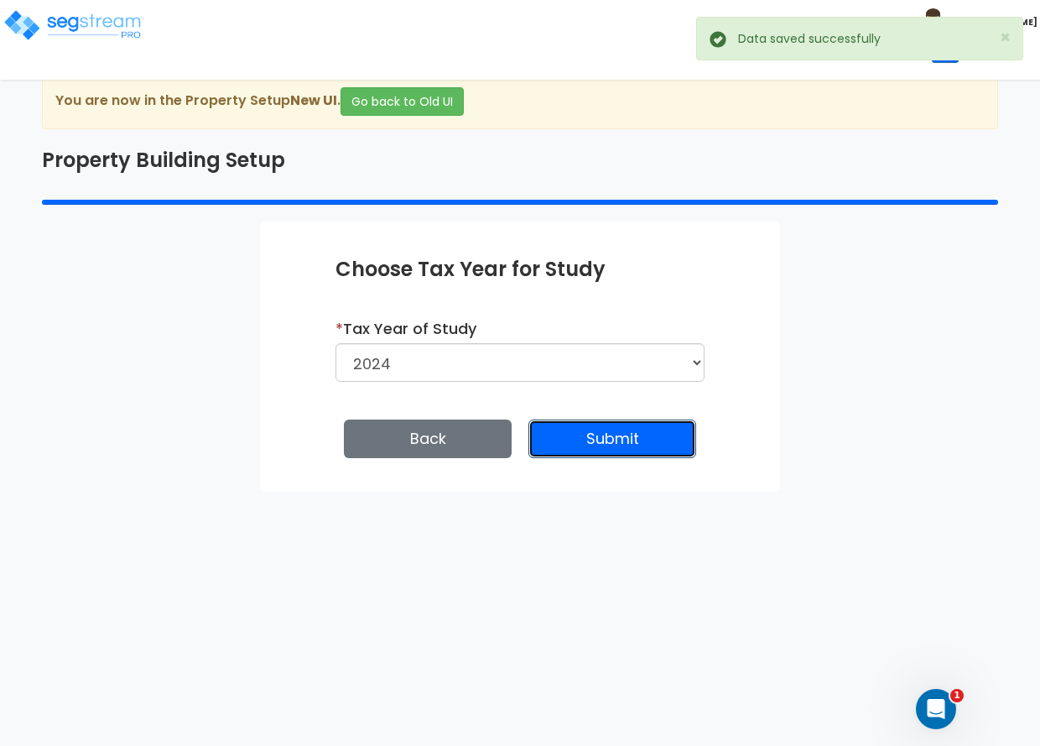
click at [640, 437] on button "Submit" at bounding box center [613, 439] width 168 height 39
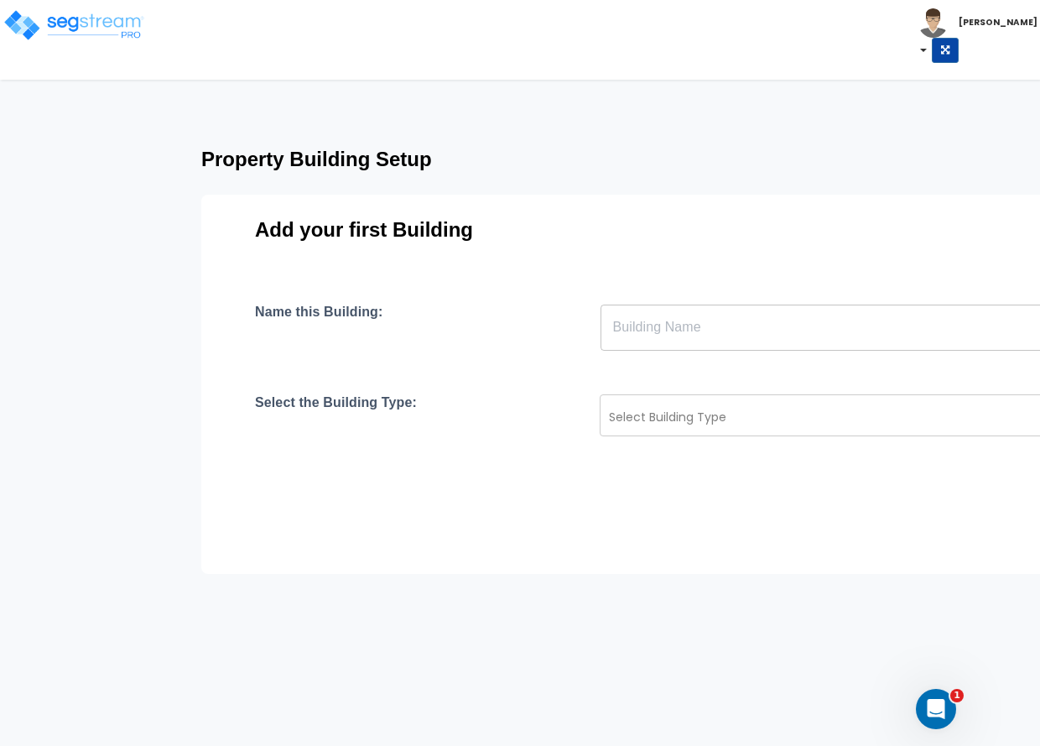
click at [633, 335] on input "text" at bounding box center [897, 327] width 592 height 47
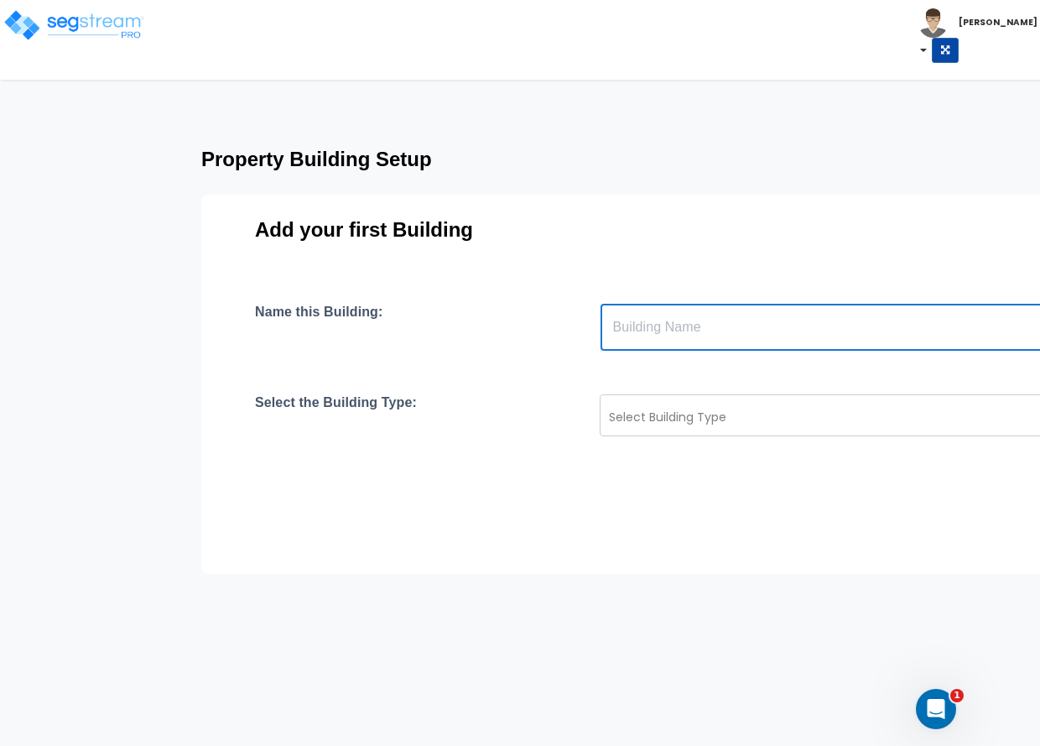
paste input "text"
type input "[STREET_ADDRESS][PERSON_NAME]"
click at [655, 421] on div at bounding box center [873, 417] width 529 height 20
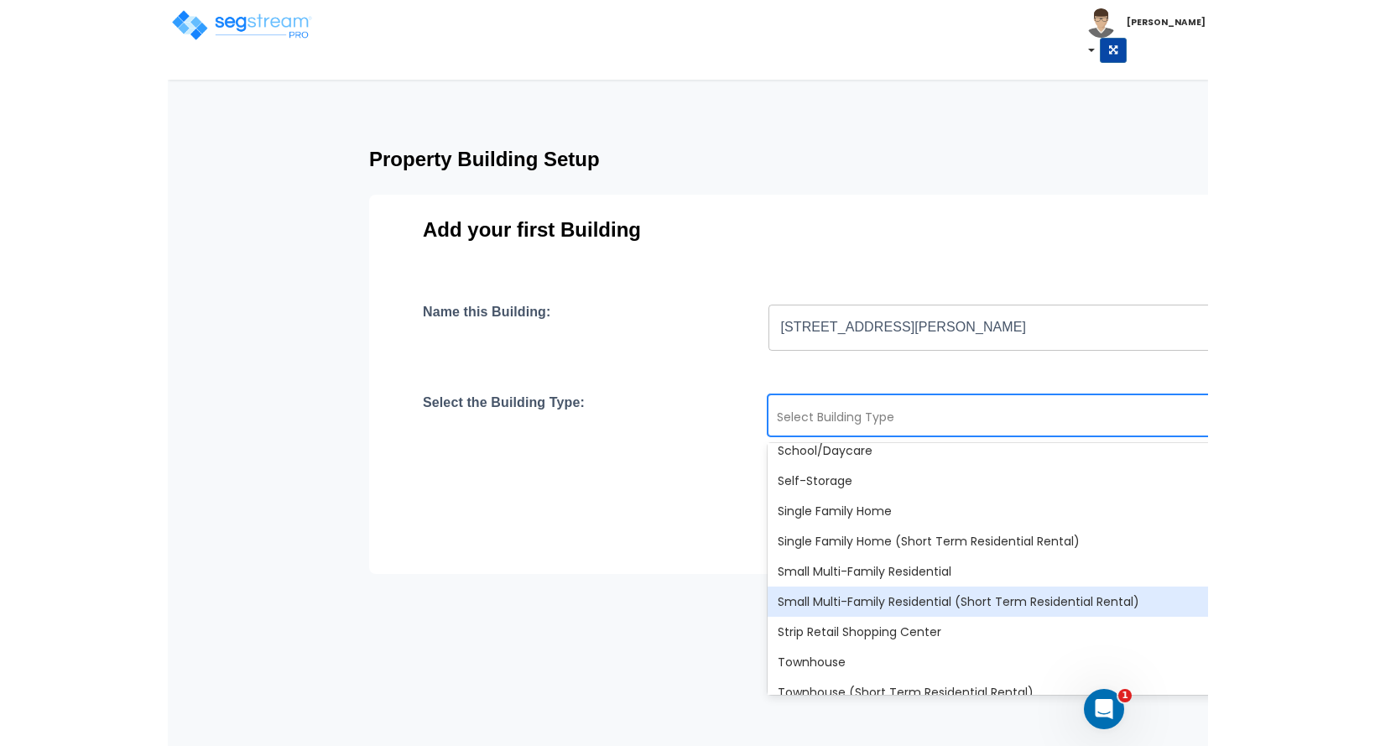
scroll to position [1363, 0]
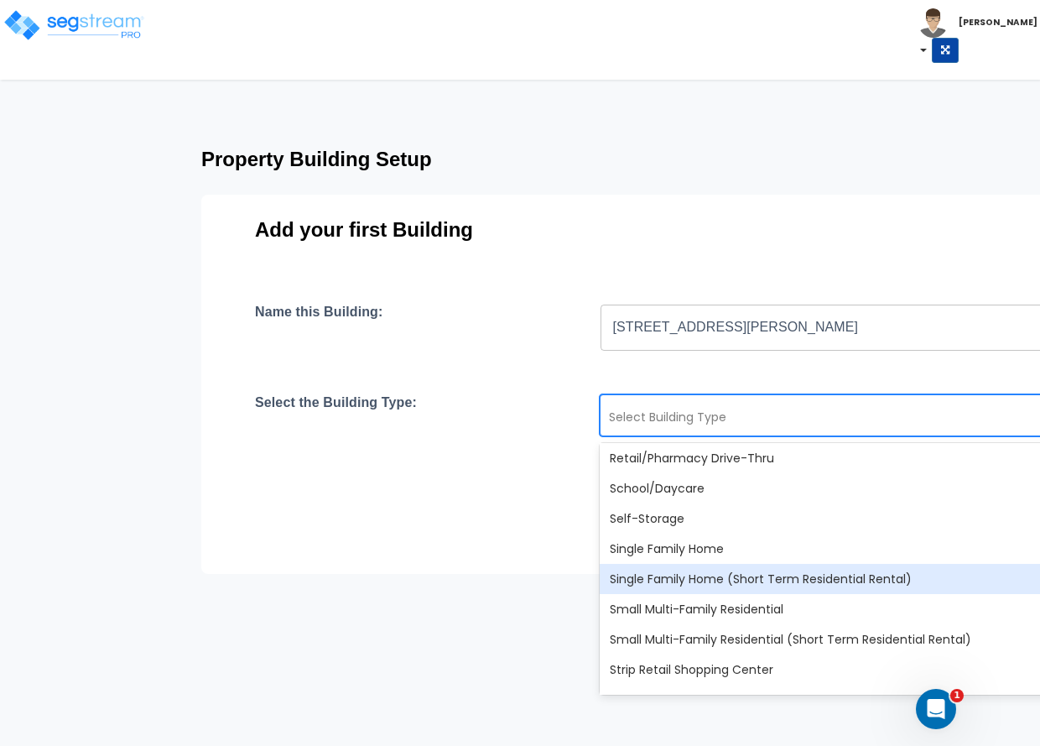
click at [694, 582] on div "Single Family Home (Short Term Residential Rental)" at bounding box center [896, 579] width 592 height 30
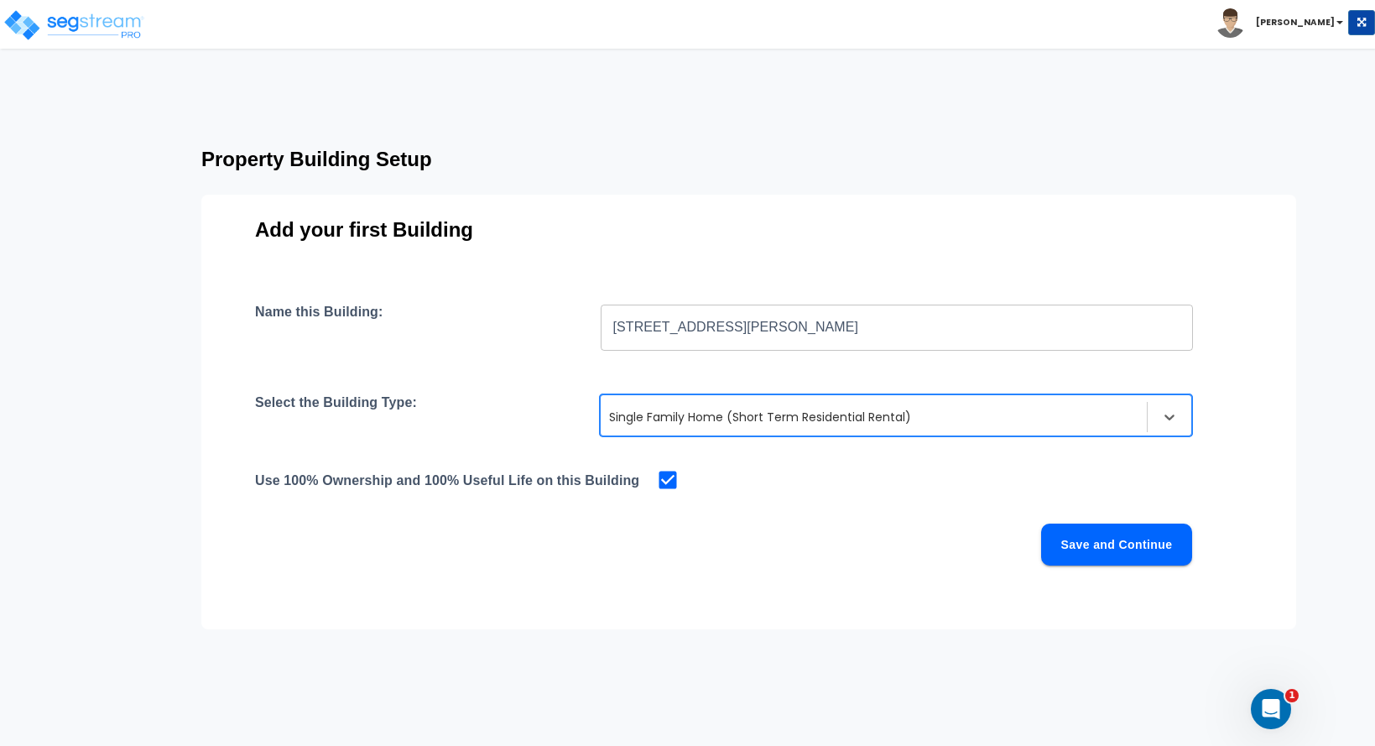
click at [1040, 545] on button "Save and Continue" at bounding box center [1116, 545] width 151 height 42
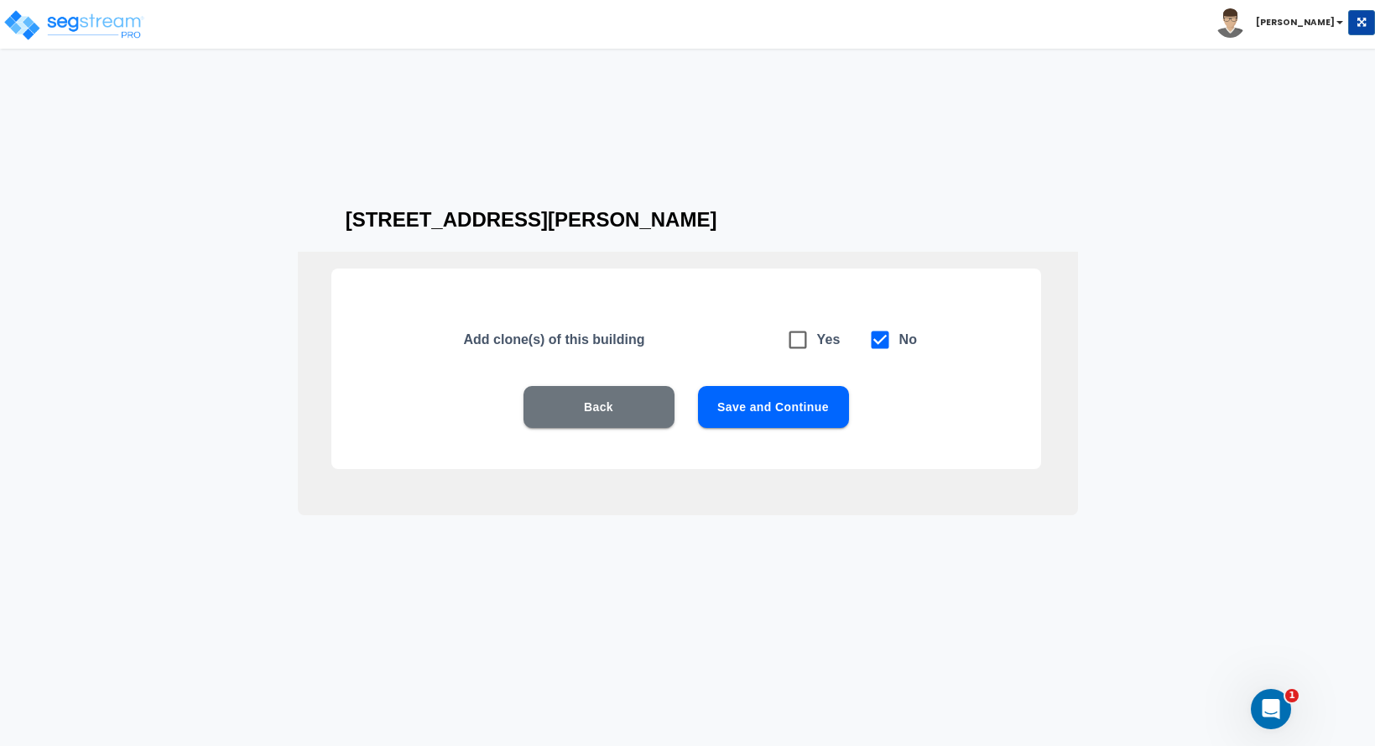
click at [794, 408] on button "Save and Continue" at bounding box center [773, 407] width 151 height 42
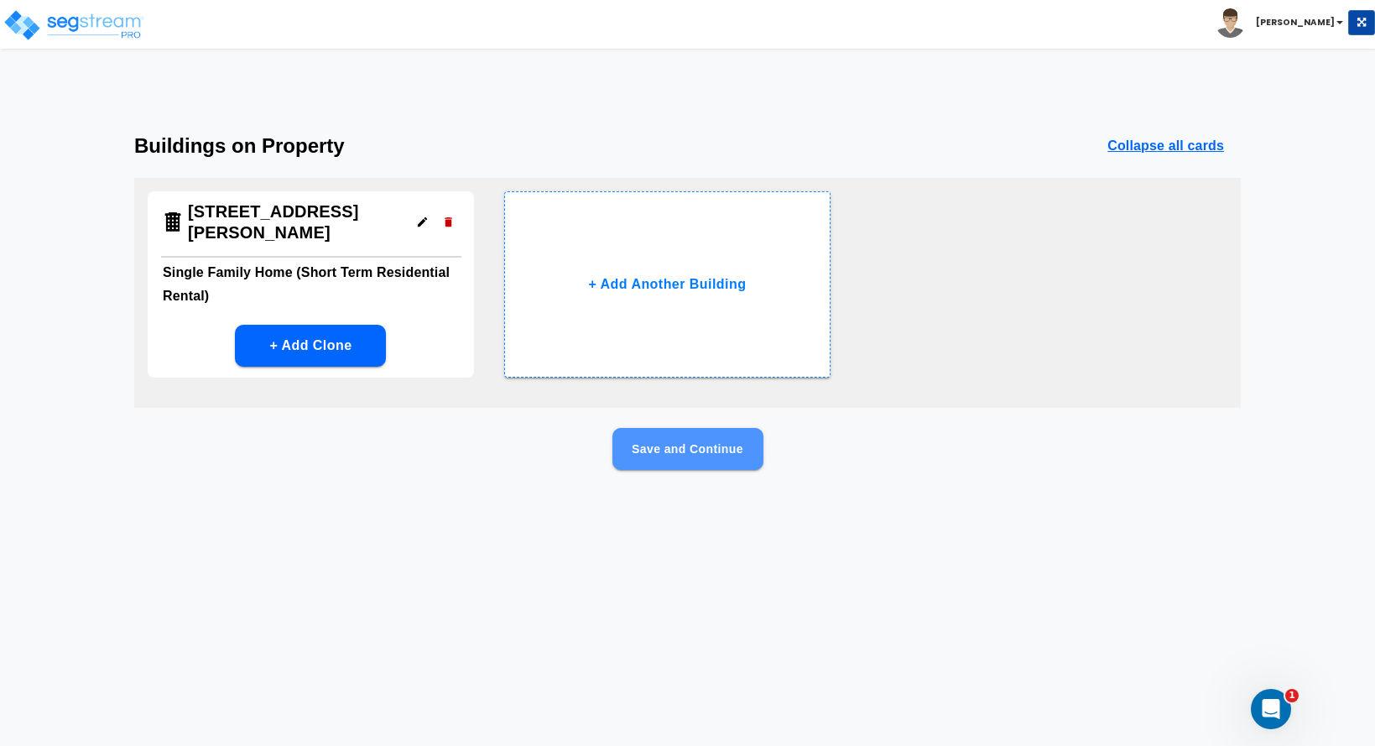
click at [691, 453] on button "Save and Continue" at bounding box center [687, 449] width 151 height 42
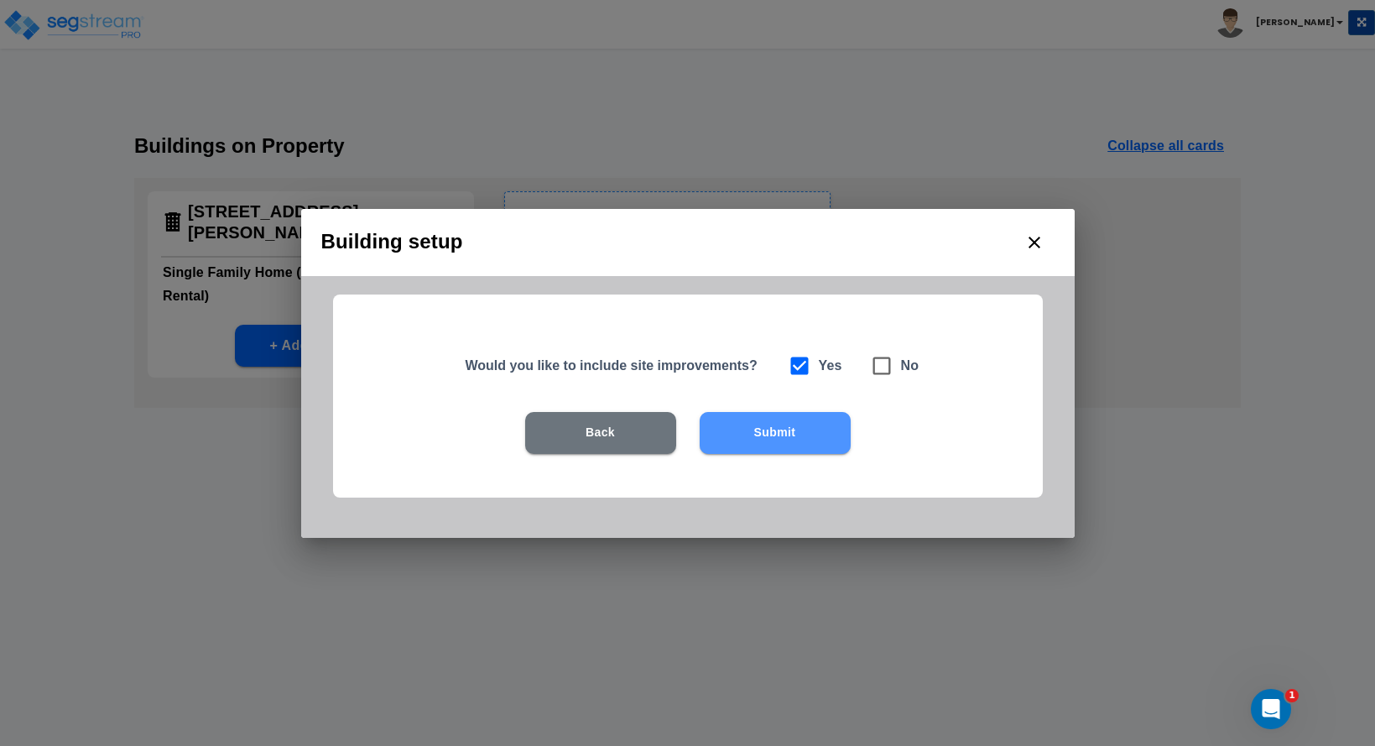
click at [771, 430] on button "Submit" at bounding box center [775, 433] width 151 height 42
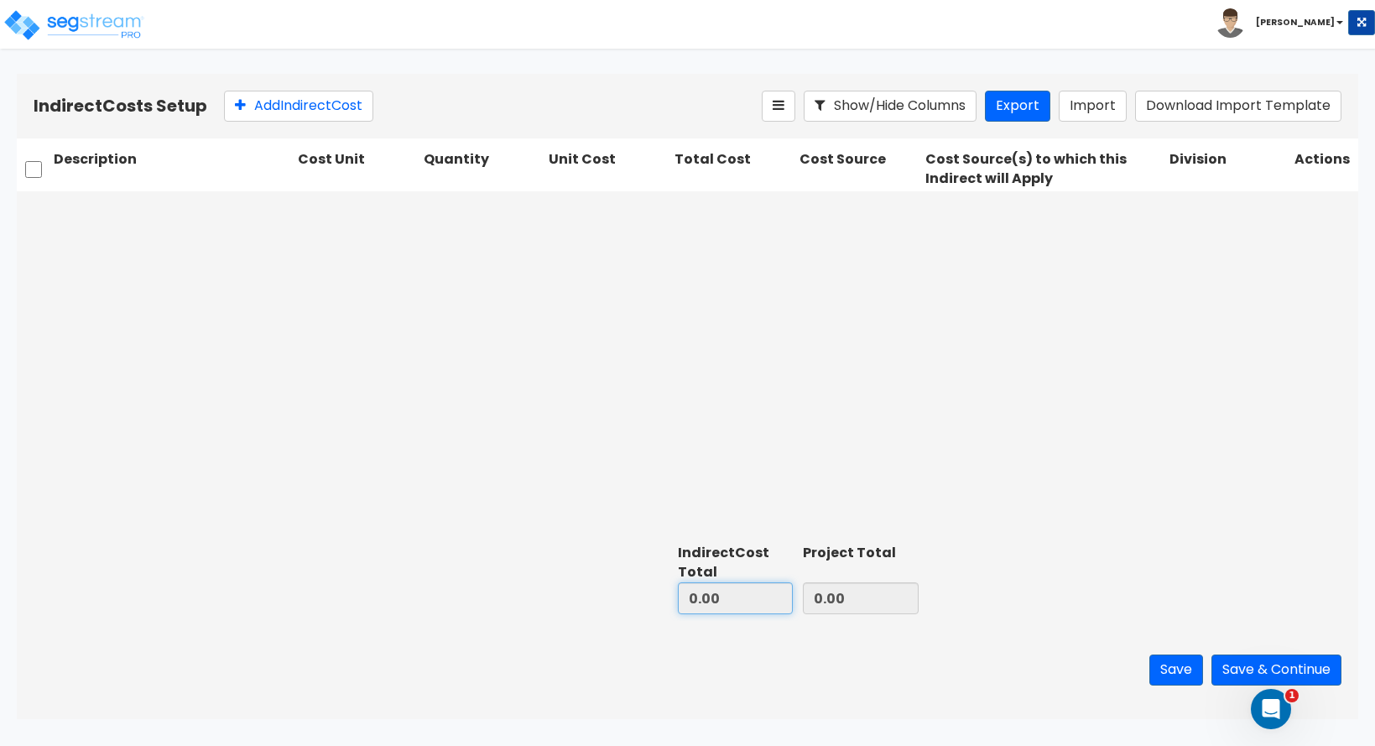
click at [731, 600] on input "0.00" at bounding box center [736, 598] width 116 height 32
drag, startPoint x: 727, startPoint y: 597, endPoint x: 684, endPoint y: 597, distance: 42.8
click at [684, 597] on input "0.00" at bounding box center [736, 598] width 116 height 32
click at [31, 169] on input "checkbox" at bounding box center [33, 170] width 17 height 32
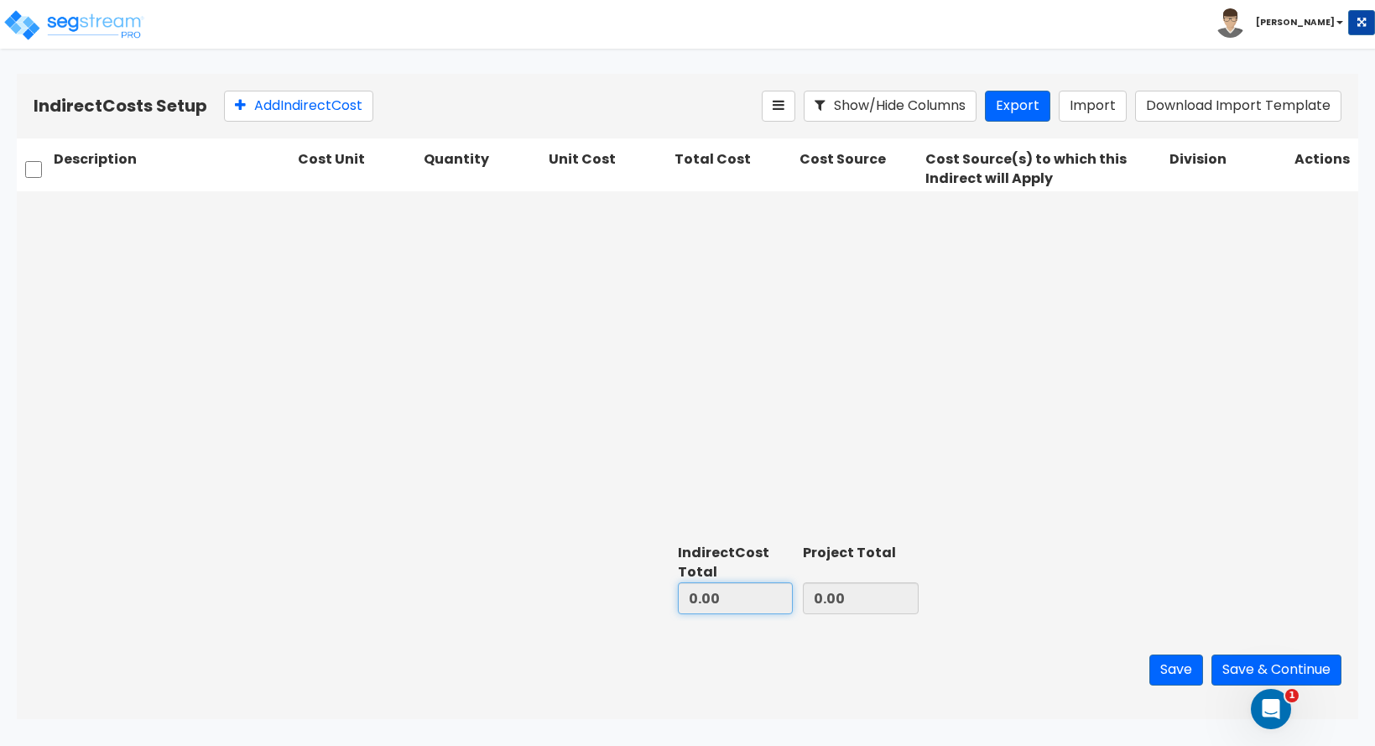
click at [735, 600] on input "0.00" at bounding box center [736, 598] width 116 height 32
drag, startPoint x: 734, startPoint y: 597, endPoint x: 670, endPoint y: 603, distance: 64.9
click at [670, 603] on div "Indirect Cost Total 0.00 Project Total 0.00" at bounding box center [688, 579] width 1342 height 84
drag, startPoint x: 670, startPoint y: 603, endPoint x: 634, endPoint y: 461, distance: 146.9
click at [634, 461] on div at bounding box center [688, 364] width 1342 height 346
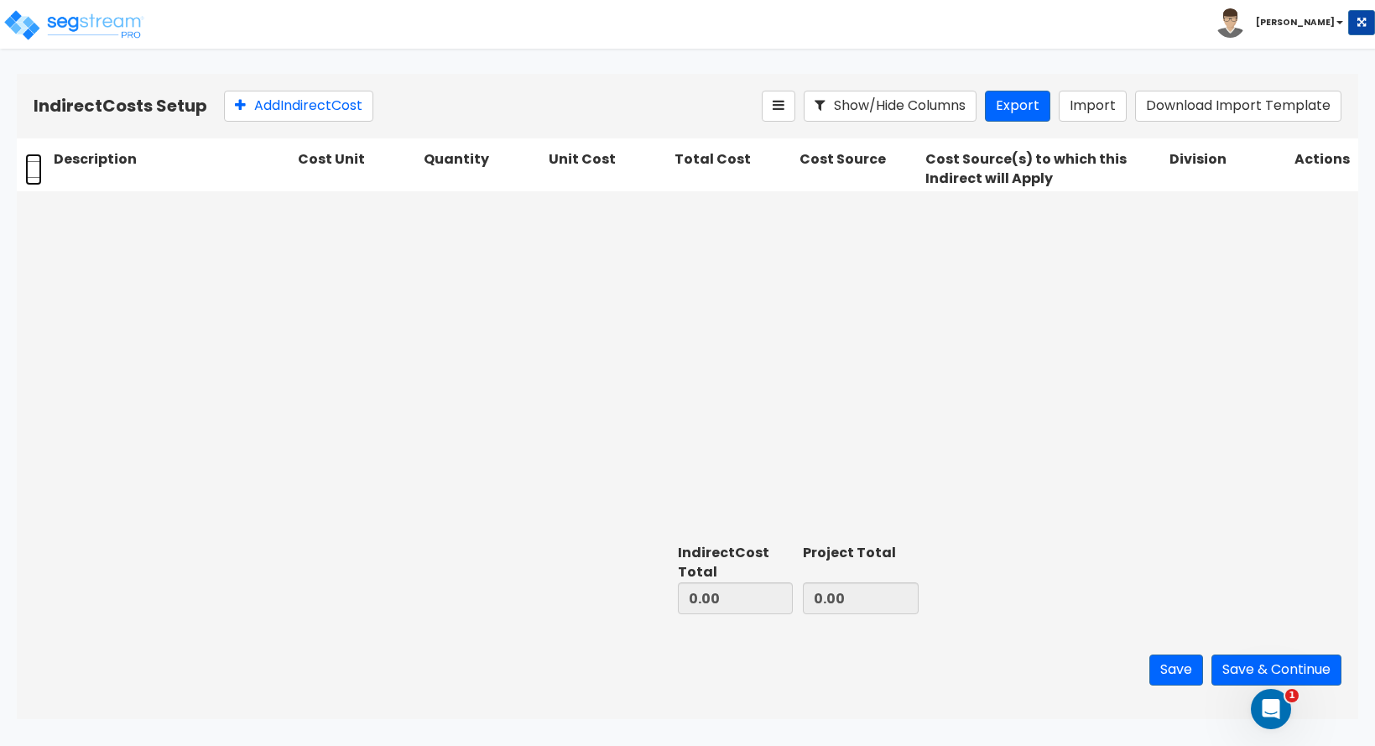
click at [37, 168] on input "checkbox" at bounding box center [33, 170] width 17 height 32
checkbox input "false"
click at [308, 96] on button "Add Indirect Cost" at bounding box center [298, 106] width 149 height 31
click at [174, 212] on input "text" at bounding box center [172, 211] width 237 height 32
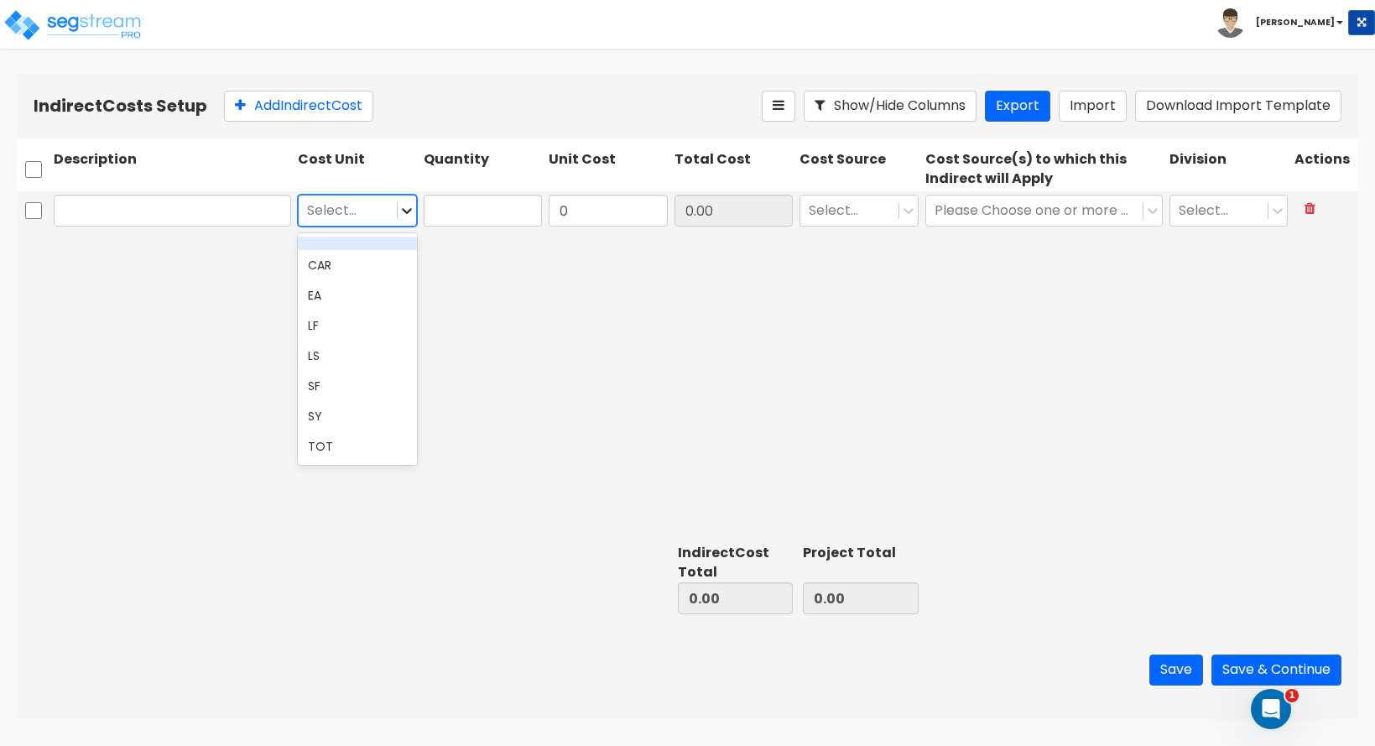
click at [410, 207] on icon at bounding box center [407, 210] width 17 height 17
click at [338, 442] on div "TOT" at bounding box center [357, 446] width 119 height 30
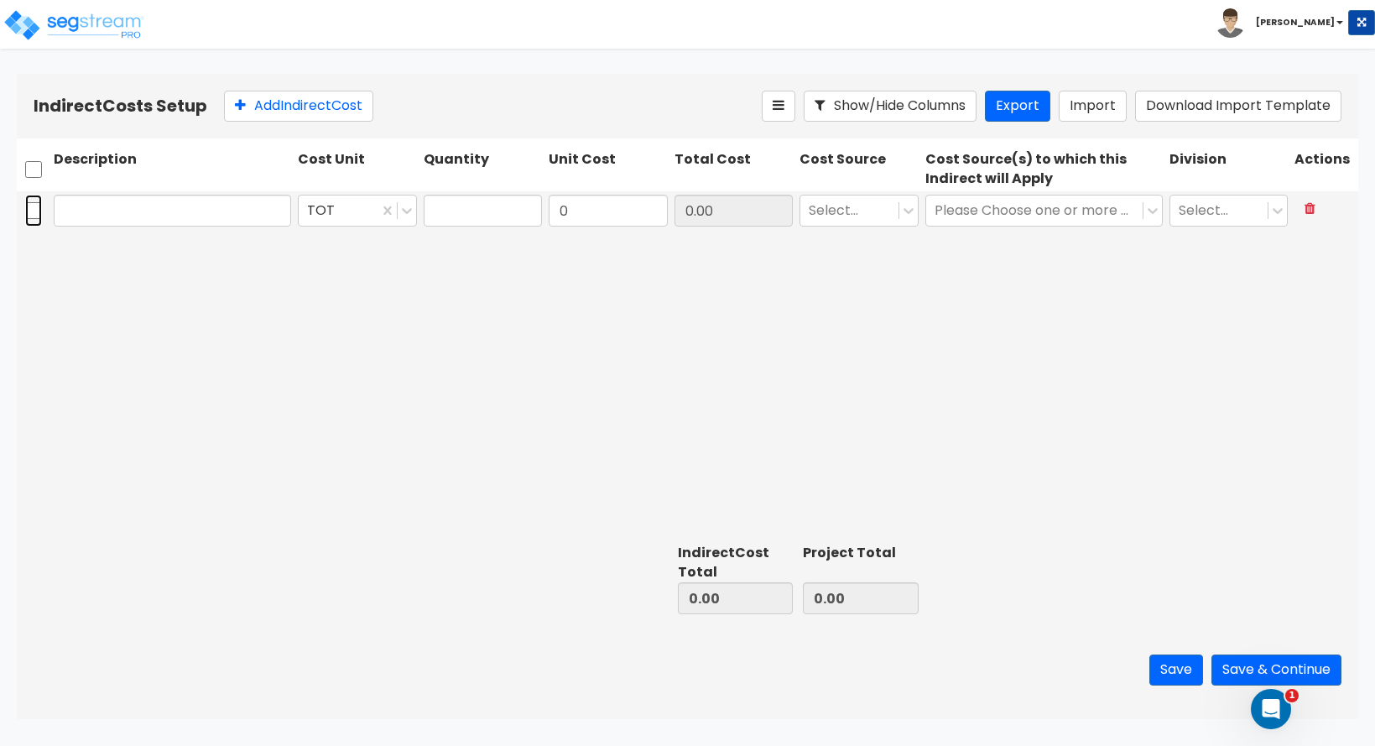
click at [29, 213] on input "checkbox" at bounding box center [33, 211] width 17 height 32
checkbox input "true"
click at [137, 211] on input "text" at bounding box center [172, 211] width 237 height 32
type input "Renovation Inside and Outside"
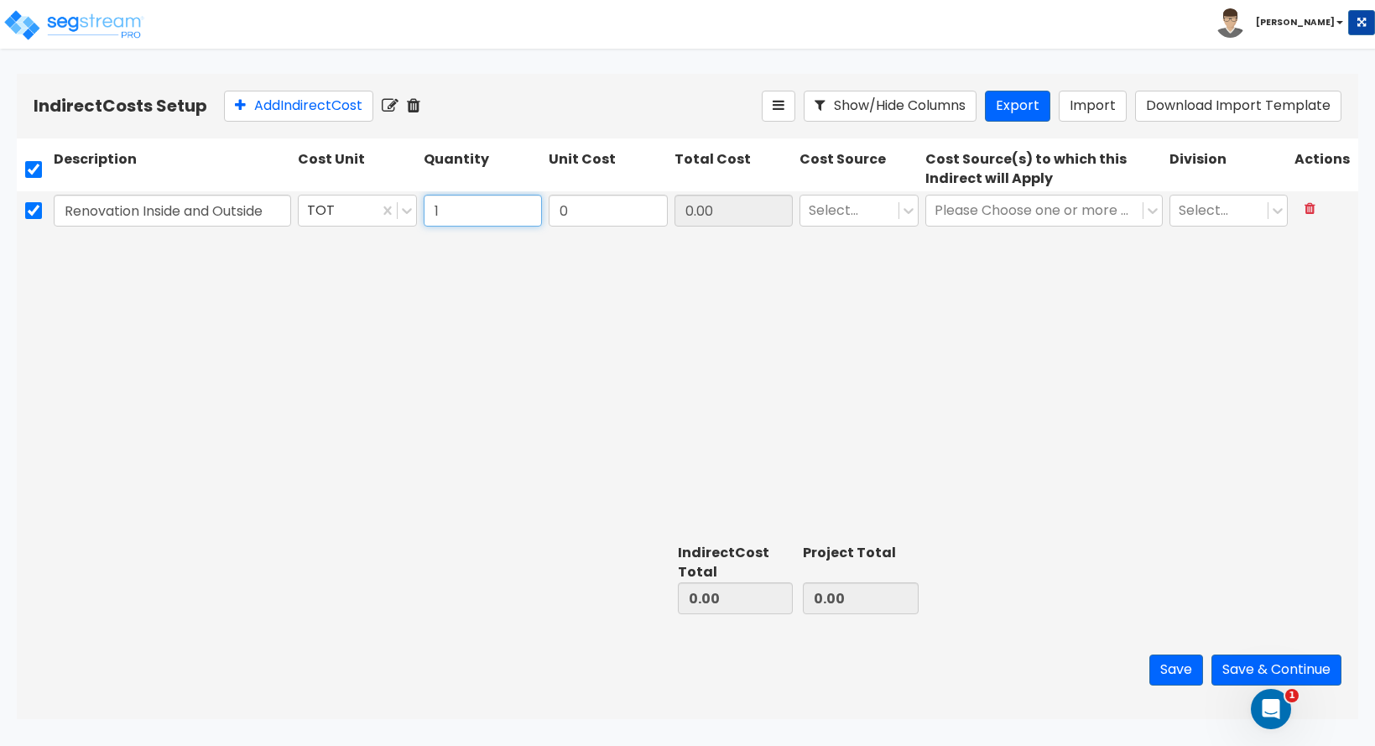
type input "1"
type input "180,000"
click at [750, 362] on div "Renovation Inside and Outside TOT 180,000 0.00 Select... Please Choose one or m…" at bounding box center [688, 364] width 1342 height 346
click at [762, 222] on input "0.00" at bounding box center [734, 211] width 119 height 32
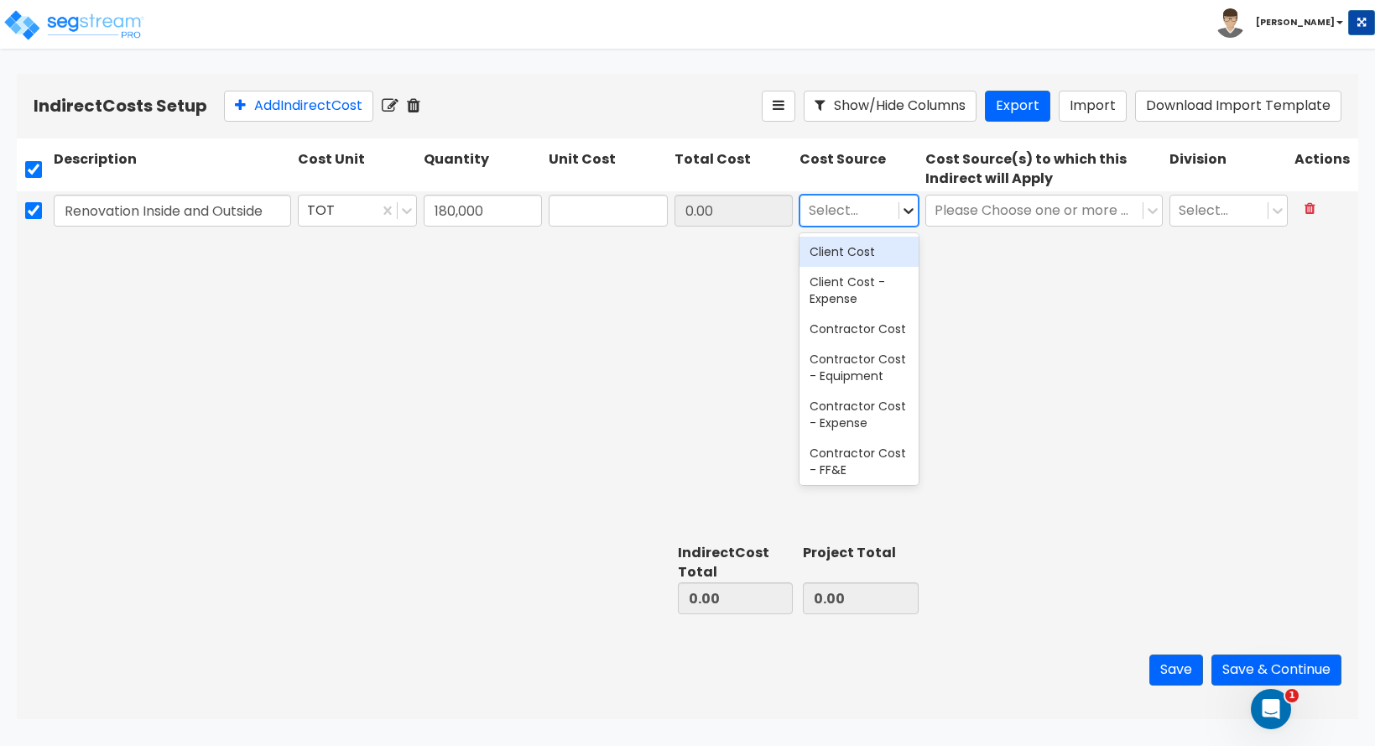
click at [906, 211] on icon at bounding box center [909, 212] width 10 height 6
click at [852, 257] on div "Client Cost" at bounding box center [859, 252] width 119 height 30
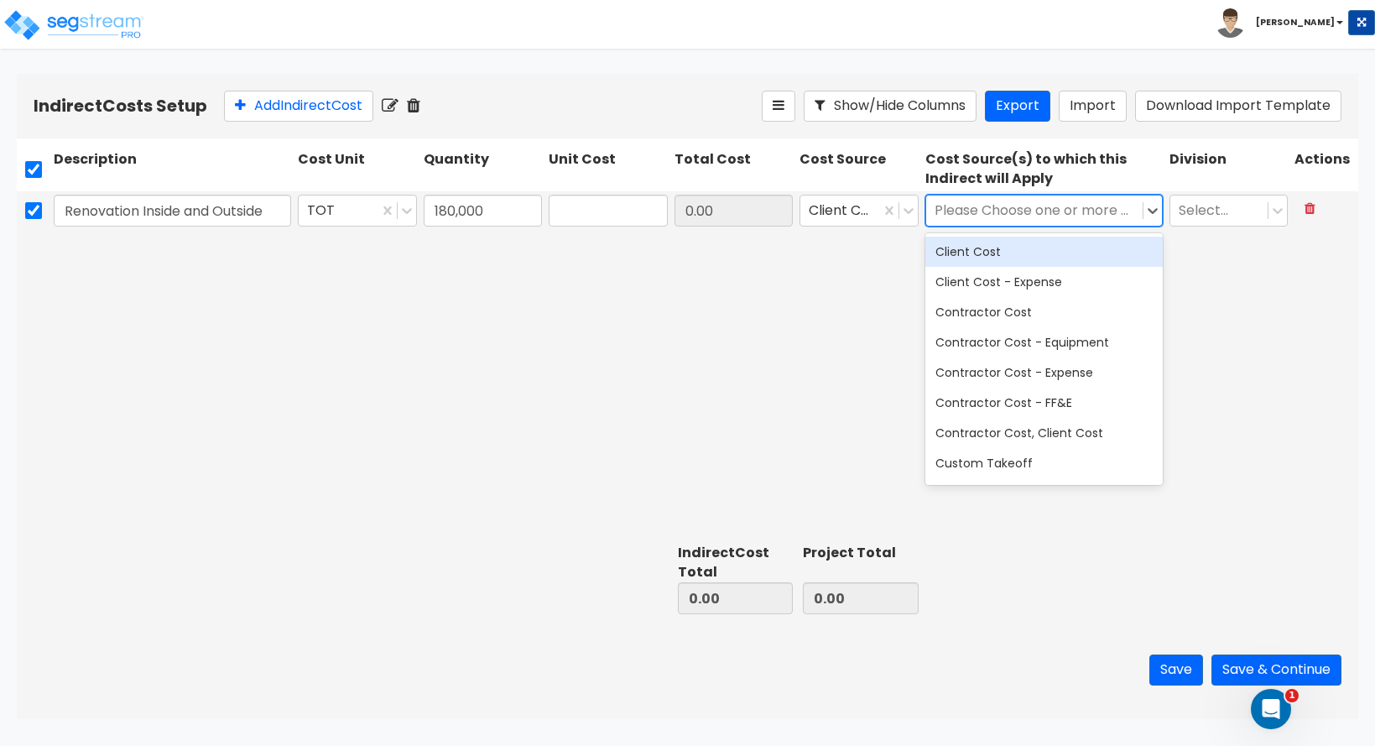
click at [971, 210] on div at bounding box center [1035, 211] width 200 height 23
click at [978, 285] on div "Client Cost - Expense" at bounding box center [1043, 282] width 237 height 30
click at [1227, 218] on div at bounding box center [1219, 211] width 81 height 23
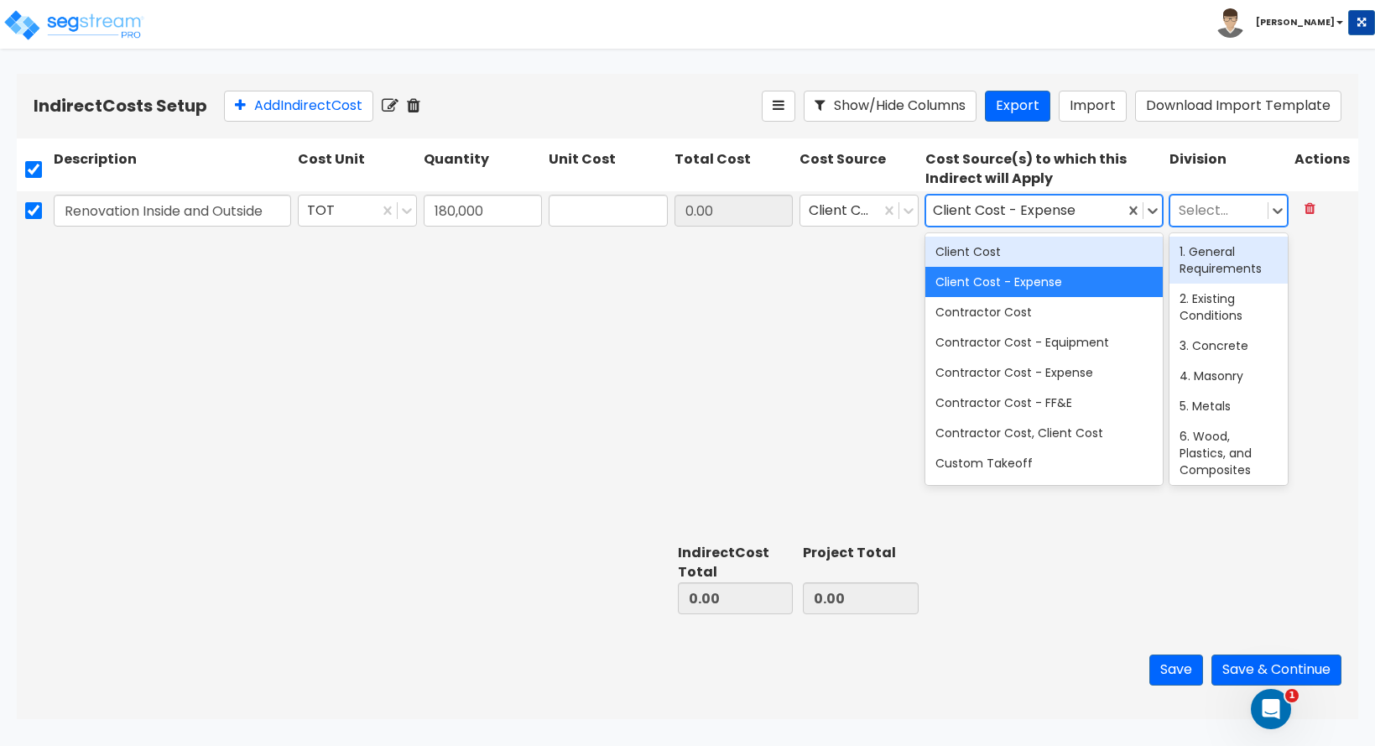
click at [1217, 269] on div "1. General Requirements" at bounding box center [1229, 260] width 119 height 47
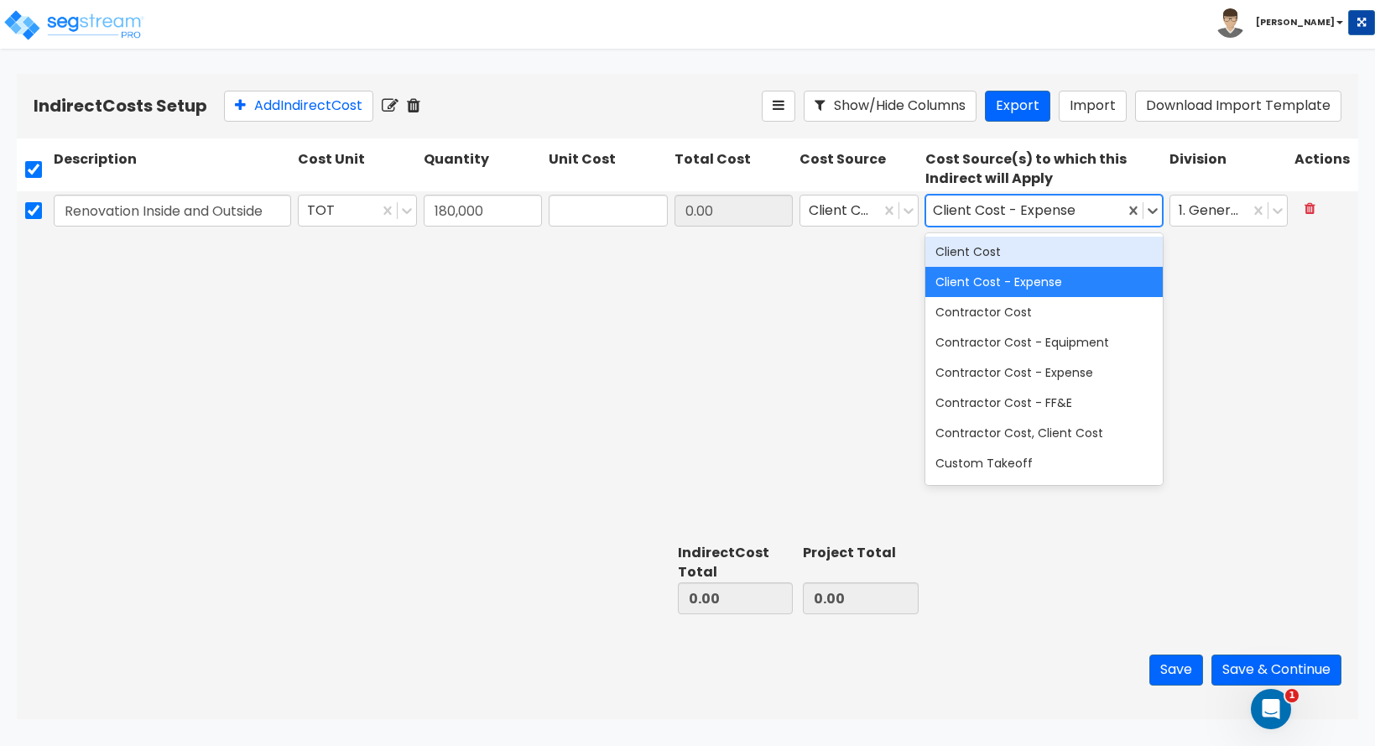
click at [1183, 500] on div "Renovation Inside and Outside TOT 180,000 0.00 Client Cost option Client Cost -…" at bounding box center [688, 364] width 1342 height 346
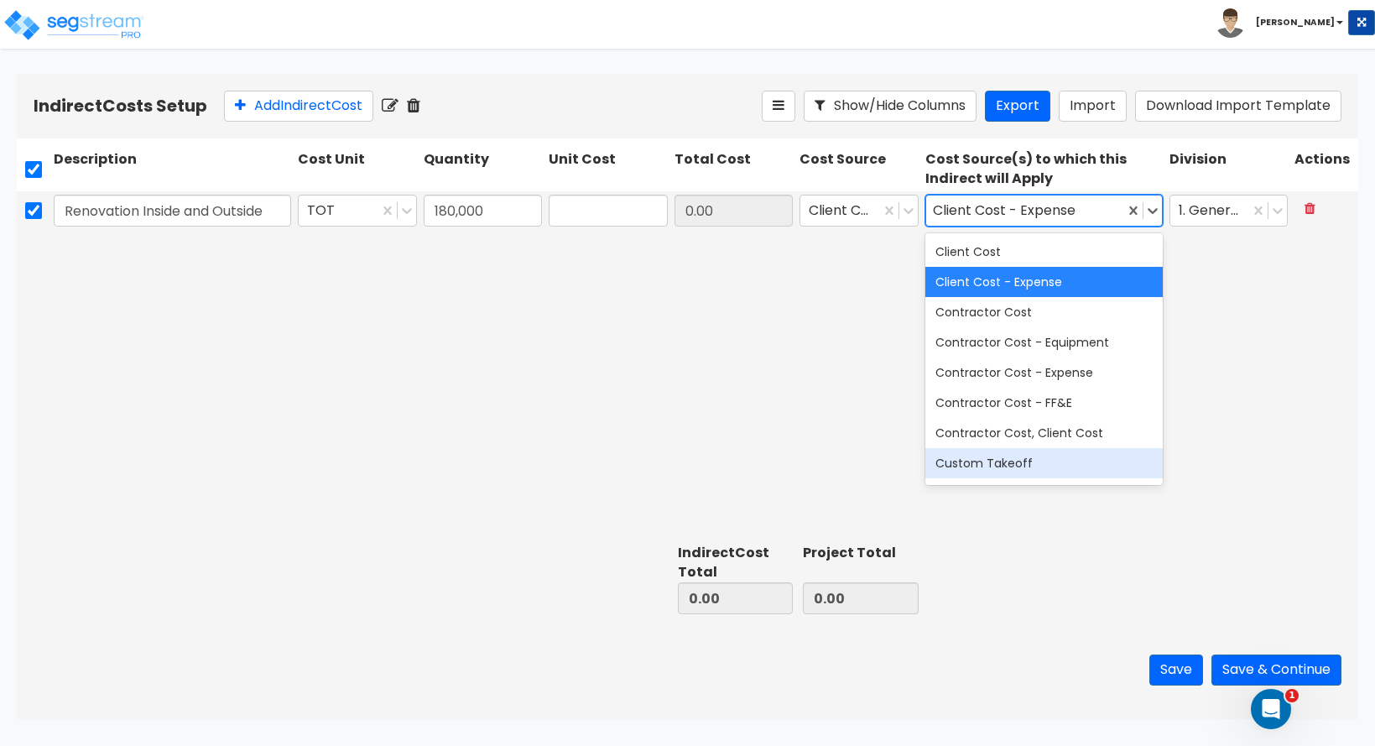
click at [829, 327] on div "Renovation Inside and Outside TOT 180,000 0.00 Client Cost option Client Cost -…" at bounding box center [688, 364] width 1342 height 346
click at [712, 595] on input "0.00" at bounding box center [736, 598] width 116 height 32
click at [720, 431] on div "Renovation Inside and Outside TOT 180,000 0.00 Client Cost option Client Cost -…" at bounding box center [688, 364] width 1342 height 346
click at [734, 211] on input "0.00" at bounding box center [734, 211] width 119 height 32
drag, startPoint x: 734, startPoint y: 211, endPoint x: 661, endPoint y: 213, distance: 73.0
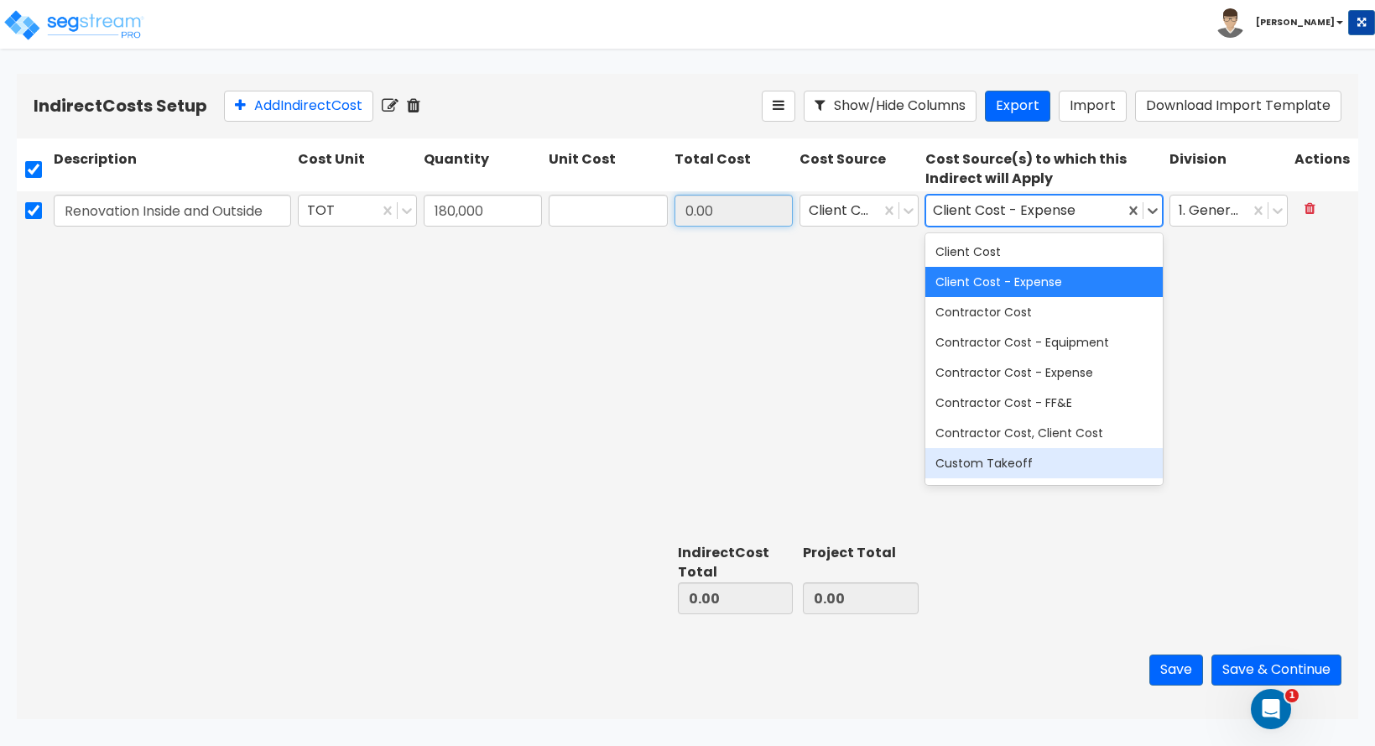
click at [661, 213] on div "Renovation Inside and Outside TOT 180,000 0.00 Client Cost option Client Cost -…" at bounding box center [688, 210] width 1342 height 39
click at [628, 215] on input "text" at bounding box center [608, 211] width 119 height 32
type input "180,000"
type input "32,400,000,000.00"
click at [841, 259] on div "Renovation Inside and Outside TOT 180,000 180,000 32,400,000,000.00 Client Cost…" at bounding box center [688, 364] width 1342 height 346
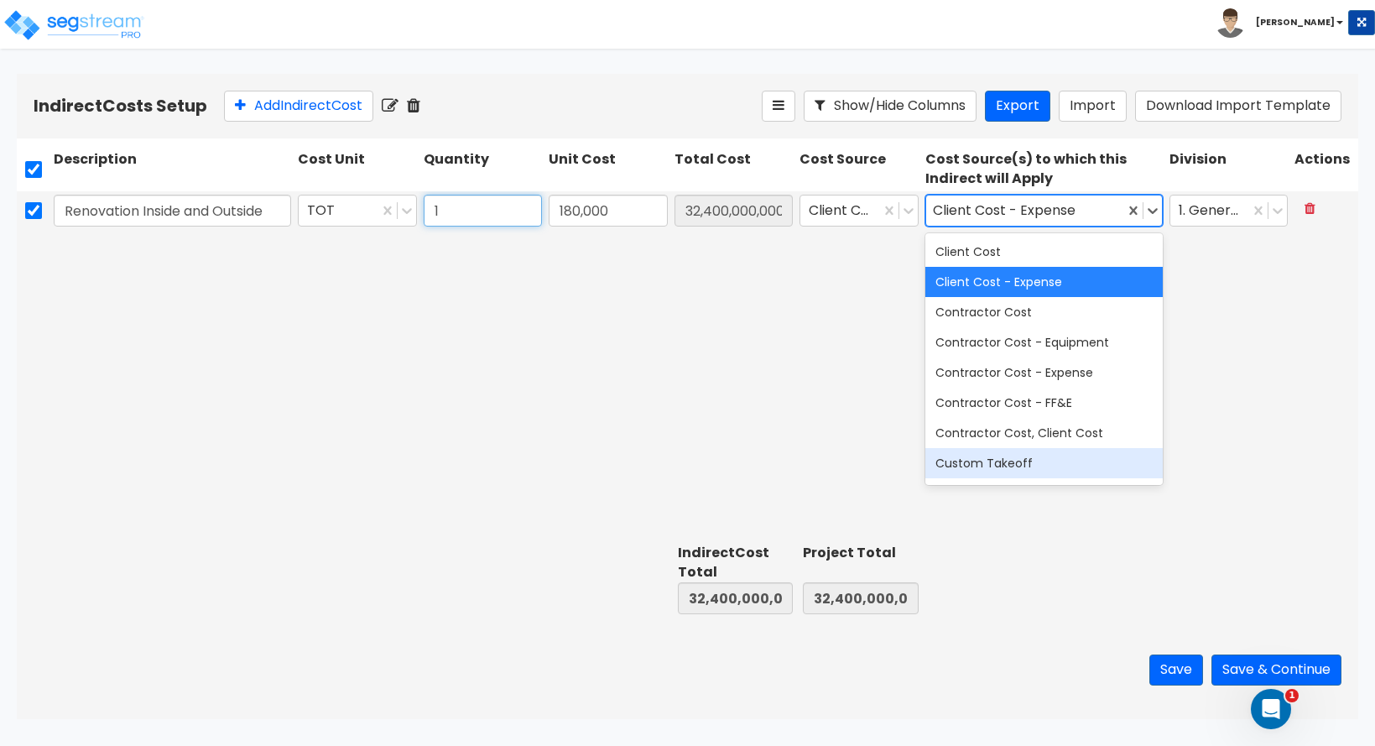
type input "1"
type input "180,000.00"
click at [476, 401] on div "Renovation Inside and Outside TOT 1 180,000 180,000.00 Client Cost option Clien…" at bounding box center [688, 364] width 1342 height 346
click at [1244, 665] on button "Save & Continue" at bounding box center [1277, 669] width 130 height 31
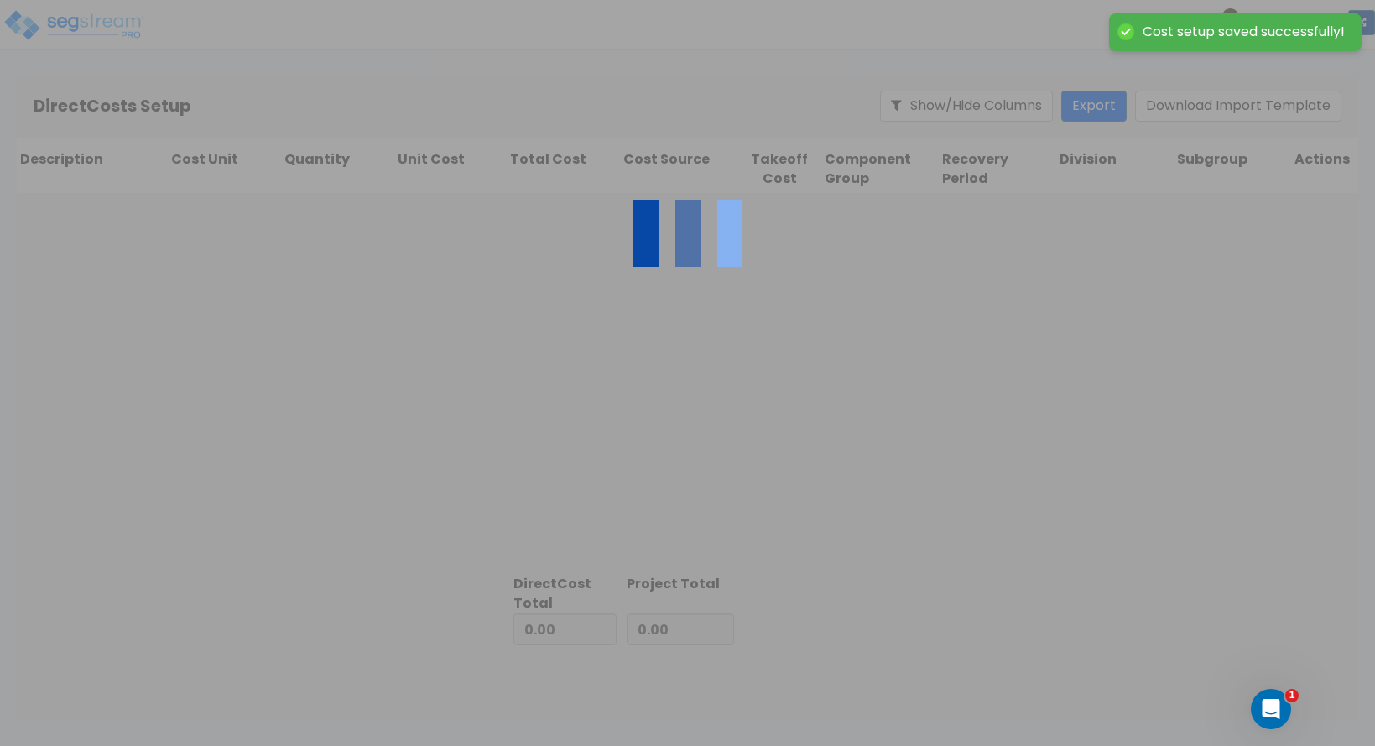
type input "180,000.00"
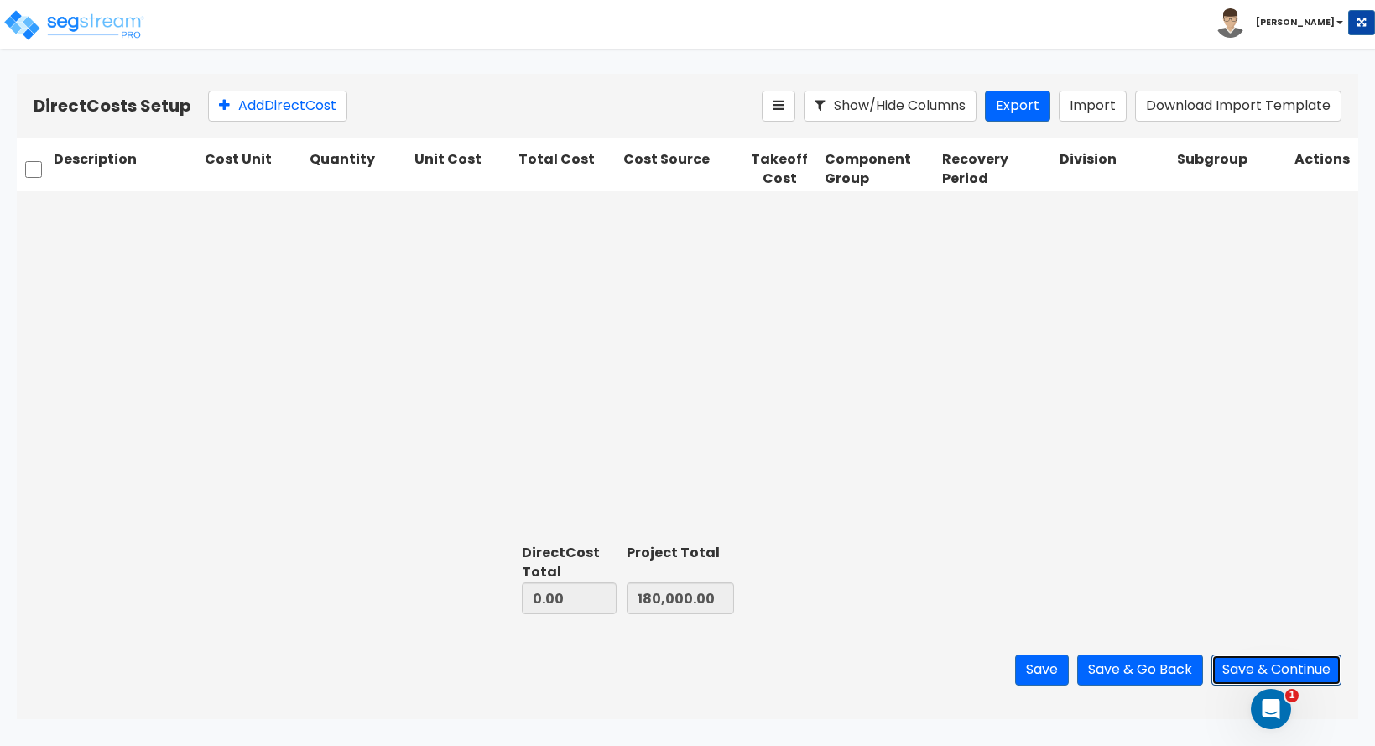
click at [1275, 662] on button "Save & Continue" at bounding box center [1277, 669] width 130 height 31
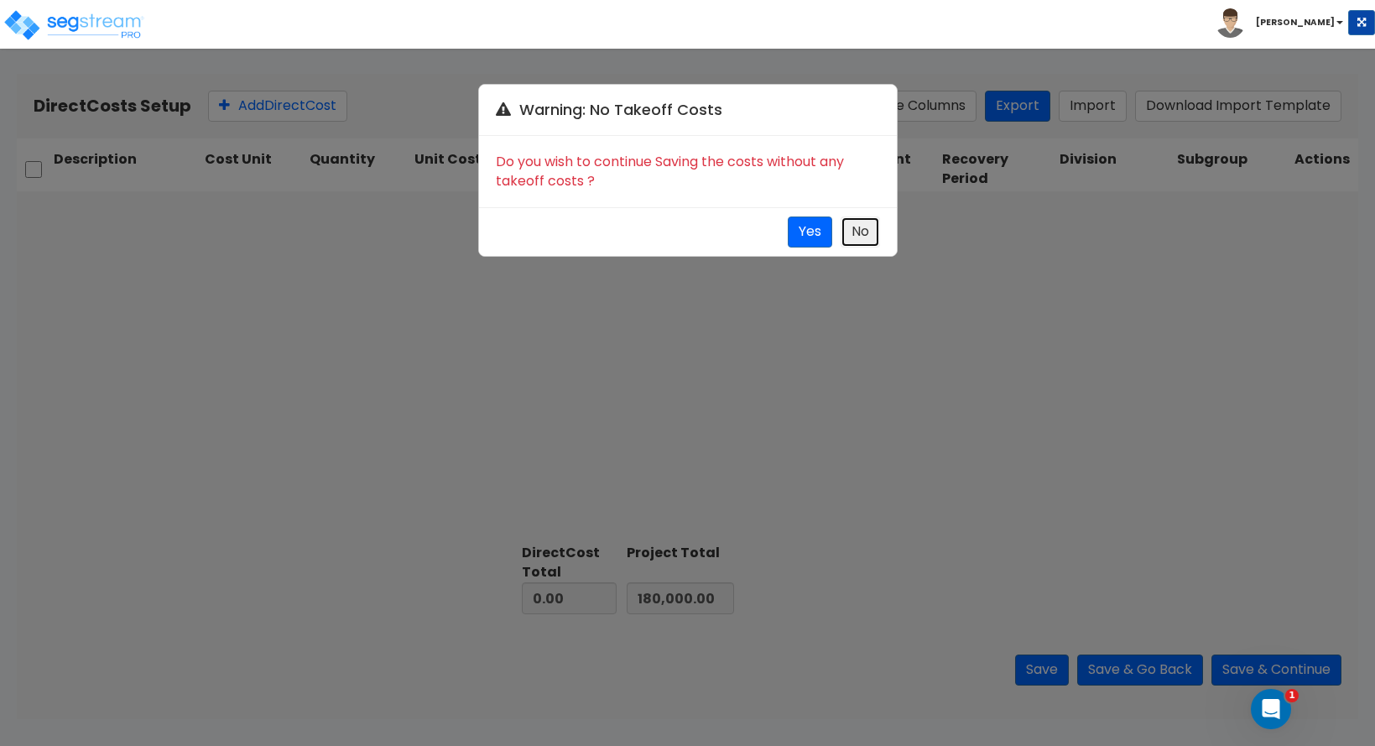
click at [863, 232] on button "No" at bounding box center [860, 231] width 39 height 31
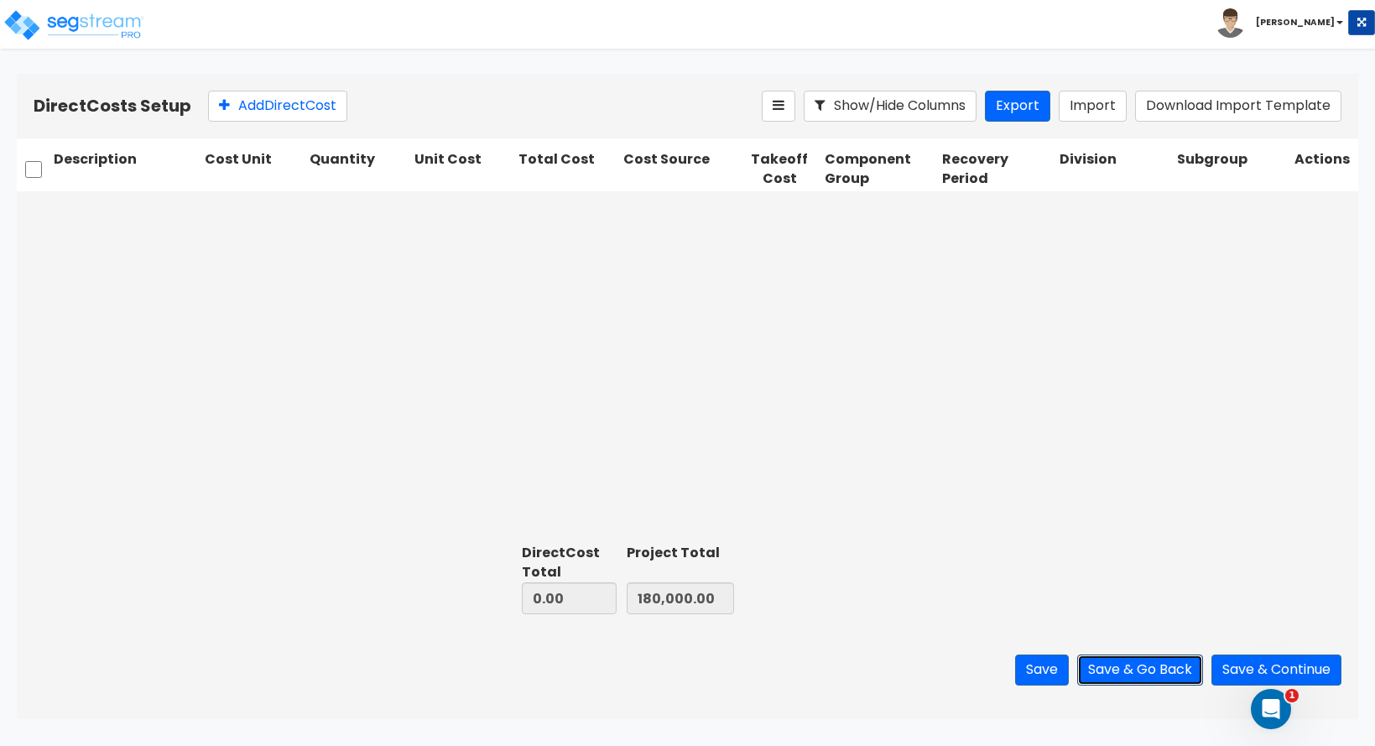
click at [1121, 666] on button "Save & Go Back" at bounding box center [1140, 669] width 126 height 31
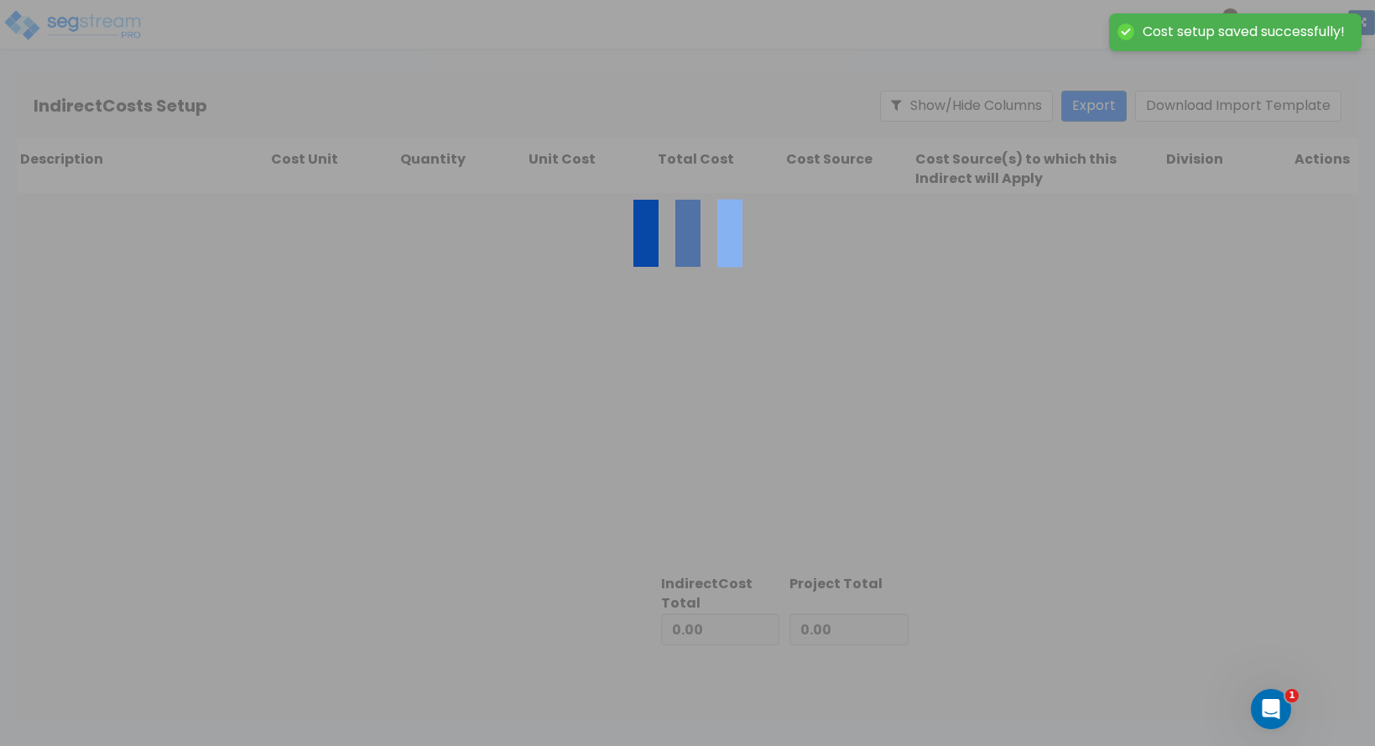
type input "180,000.00"
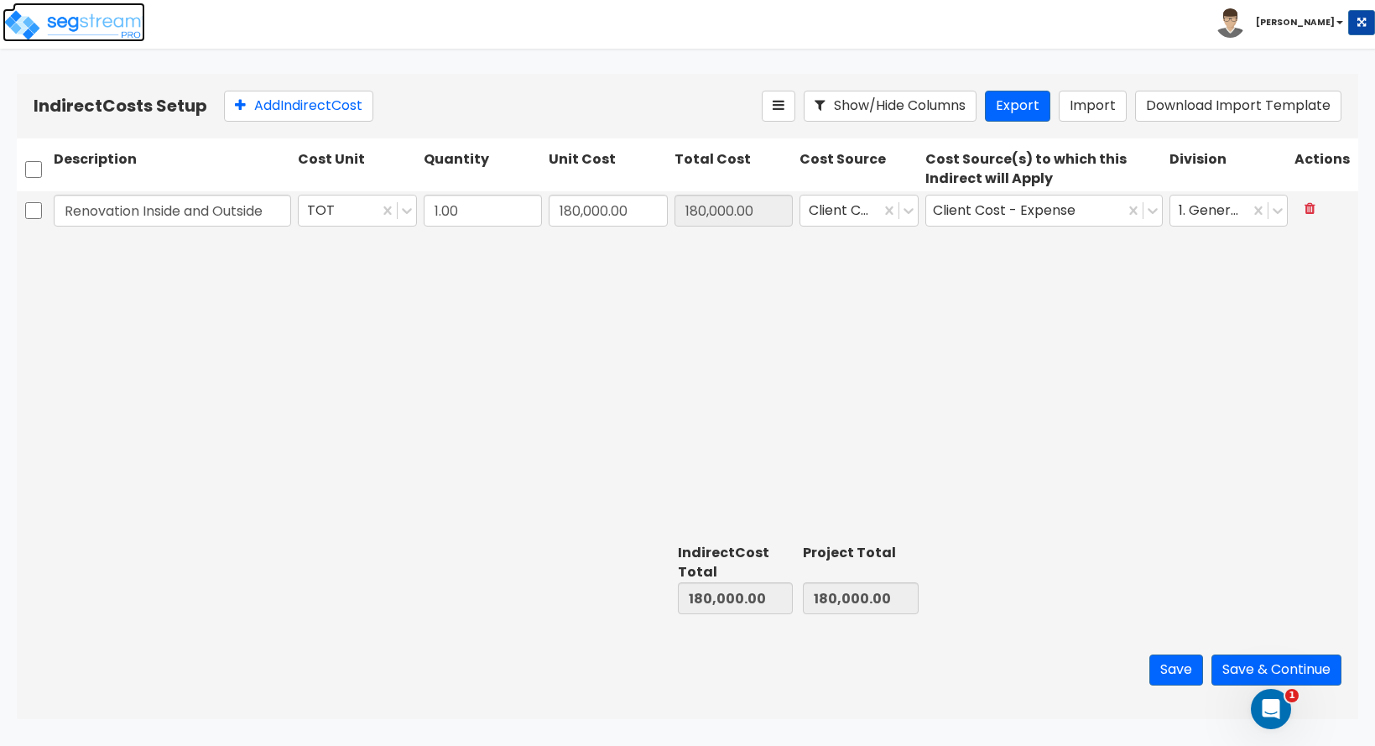
click at [107, 20] on img at bounding box center [74, 25] width 143 height 34
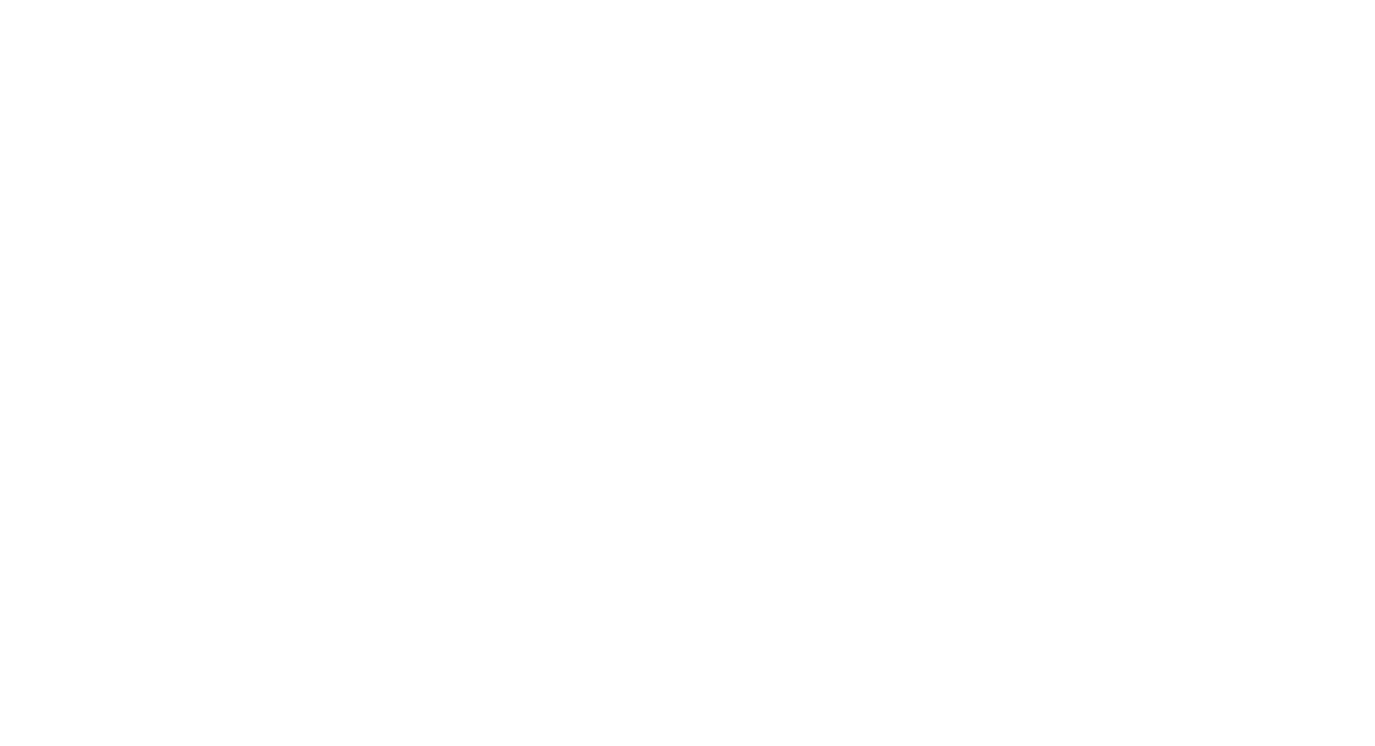
click at [0, 0] on html at bounding box center [0, 0] width 0 height 0
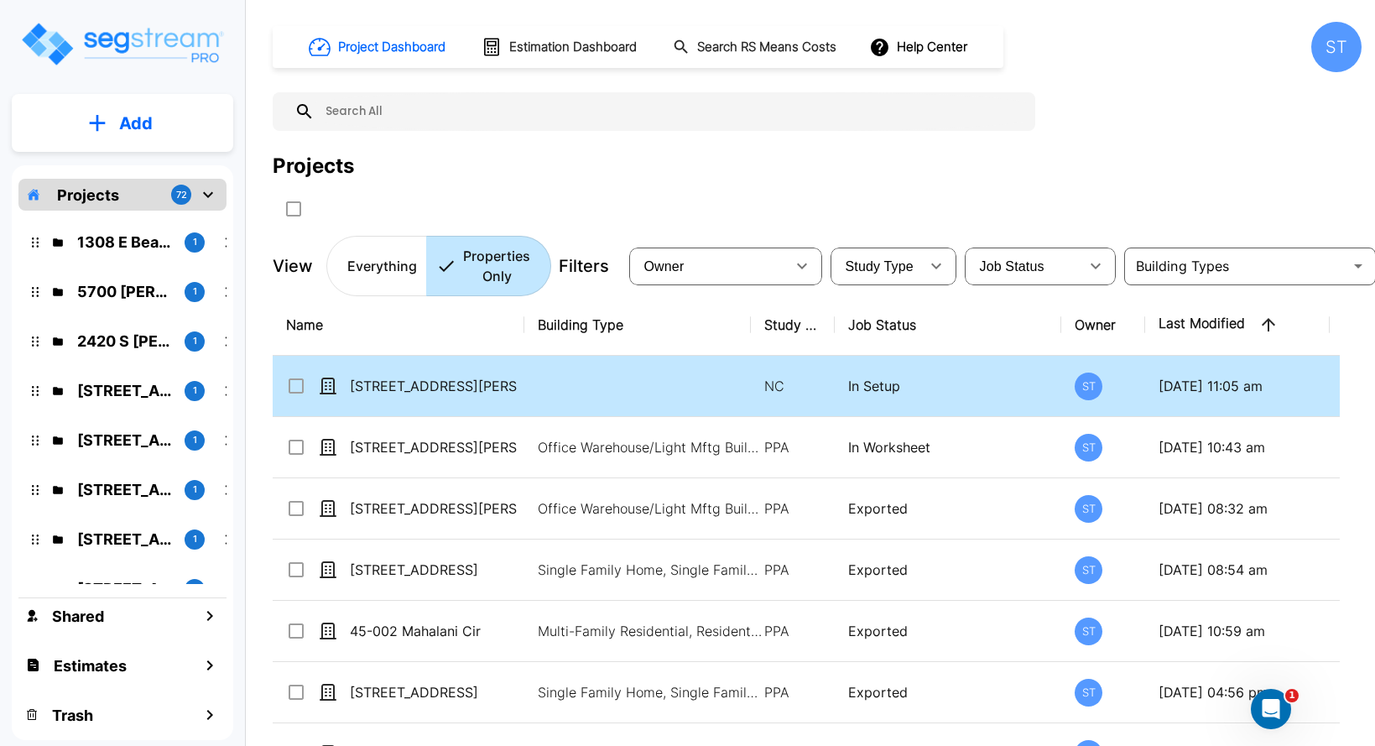
click at [294, 383] on input "select row 517 Lightsey Rd" at bounding box center [294, 383] width 17 height 14
checkbox input "true"
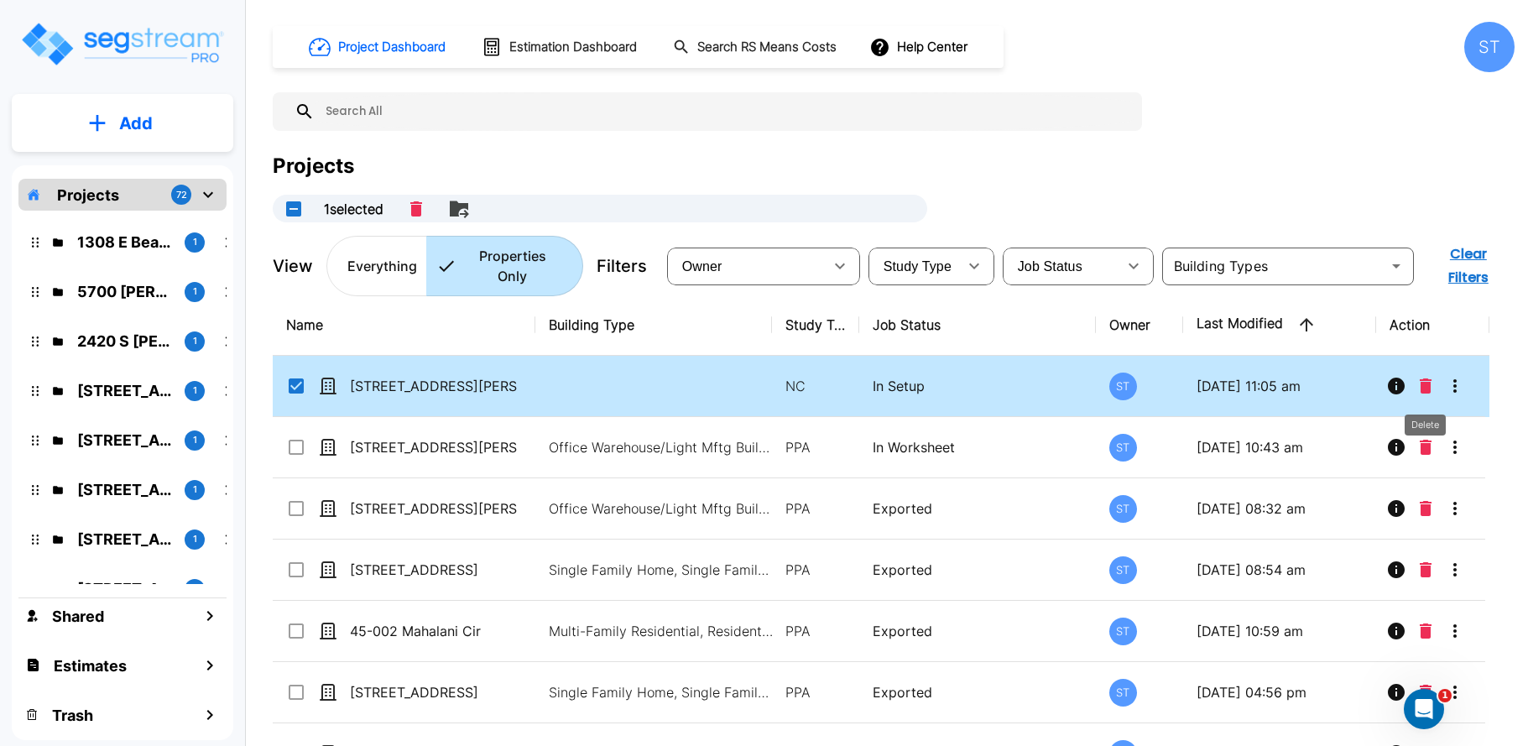
click at [1425, 378] on icon "Delete" at bounding box center [1426, 385] width 12 height 15
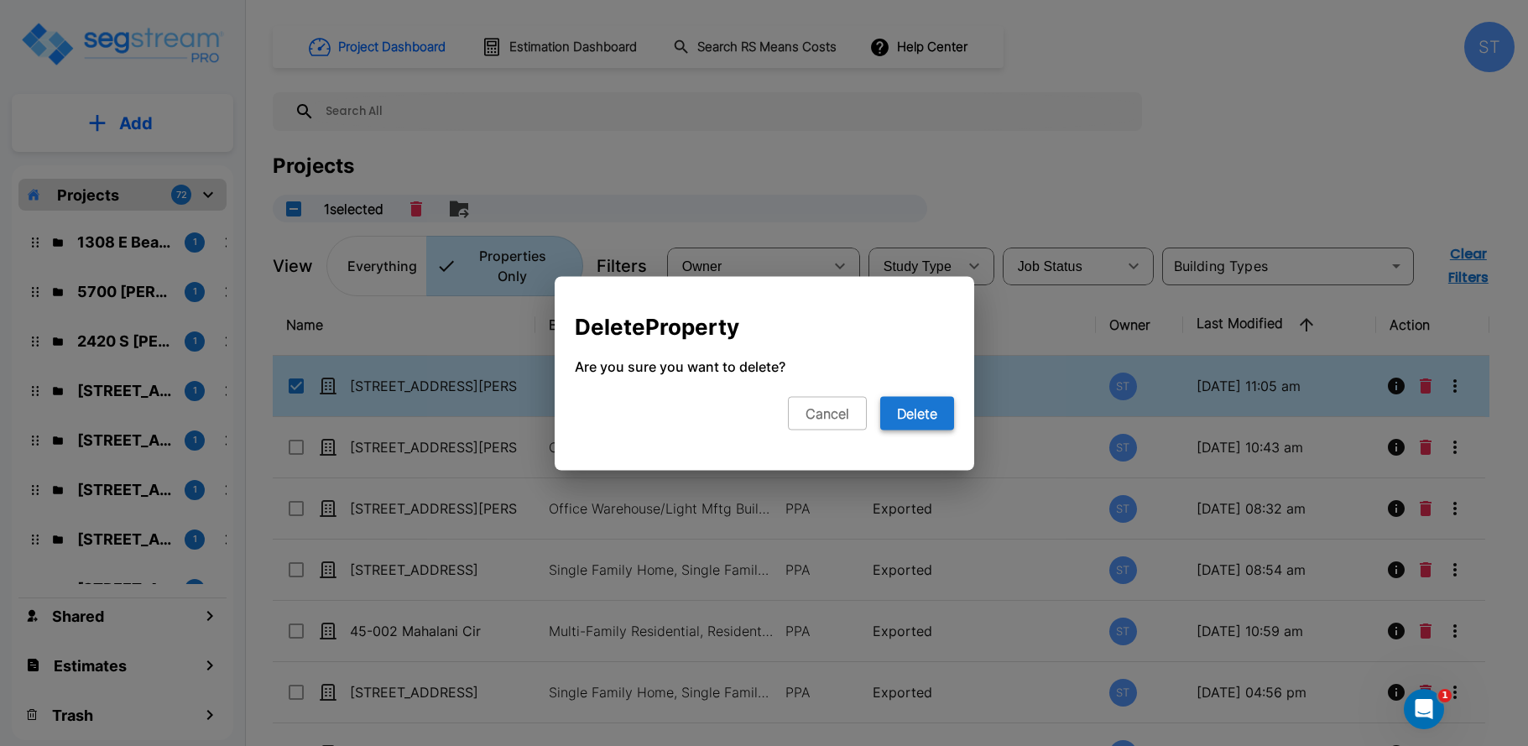
click at [917, 412] on button "Delete" at bounding box center [917, 413] width 74 height 34
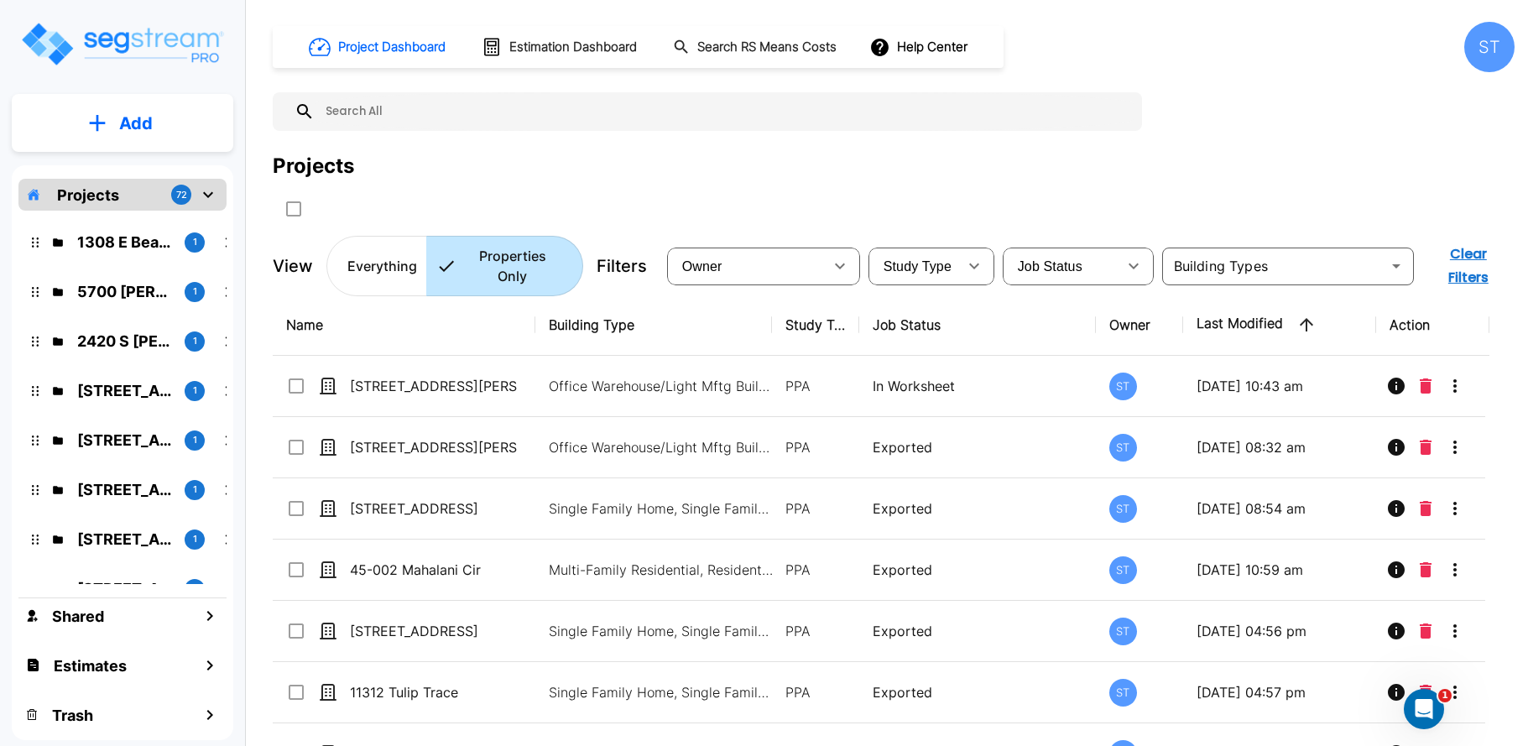
click at [132, 116] on p "Add" at bounding box center [136, 123] width 34 height 25
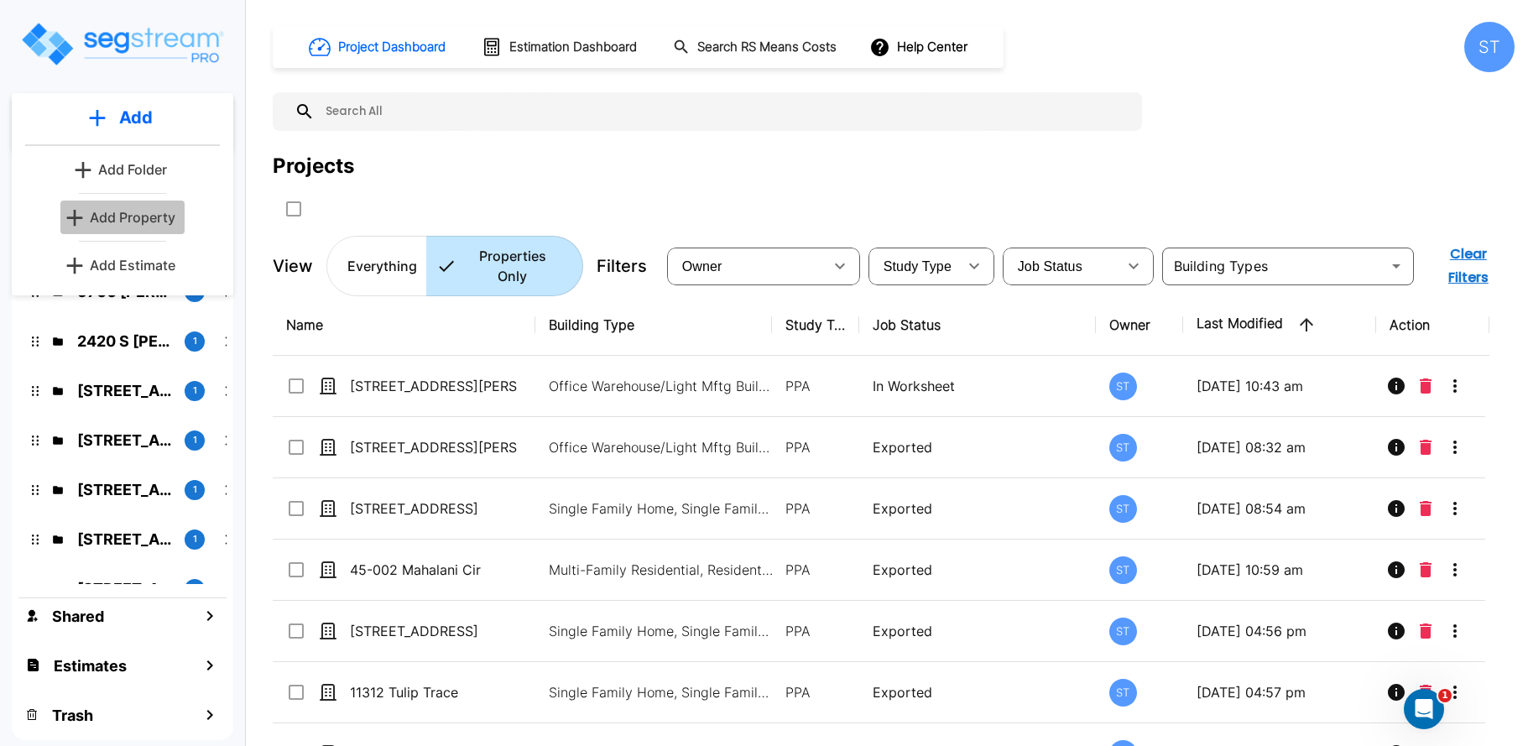
click at [126, 218] on p "Add Property" at bounding box center [133, 217] width 86 height 20
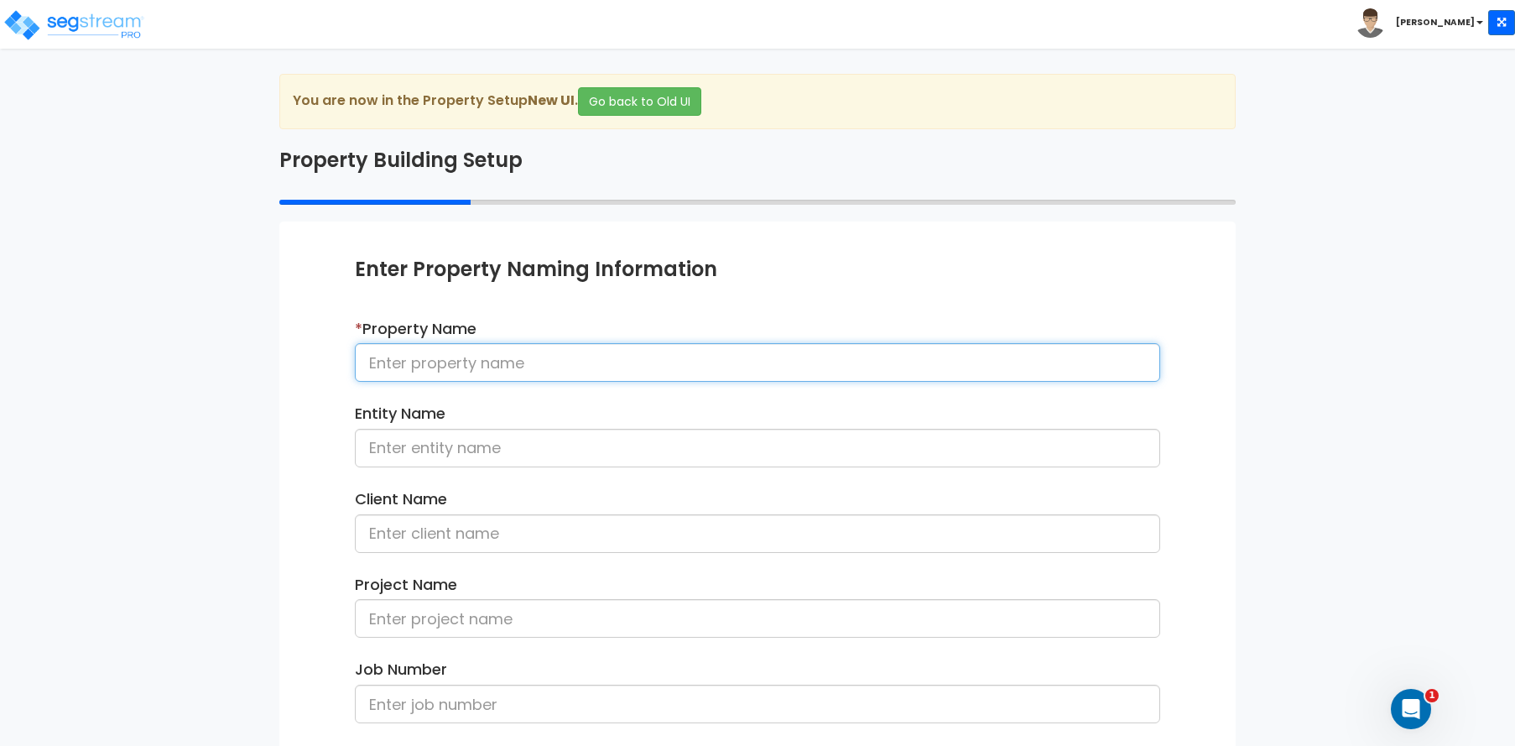
click at [432, 365] on input at bounding box center [757, 362] width 805 height 39
paste input "[STREET_ADDRESS][PERSON_NAME]"
type input "[STREET_ADDRESS][PERSON_NAME]"
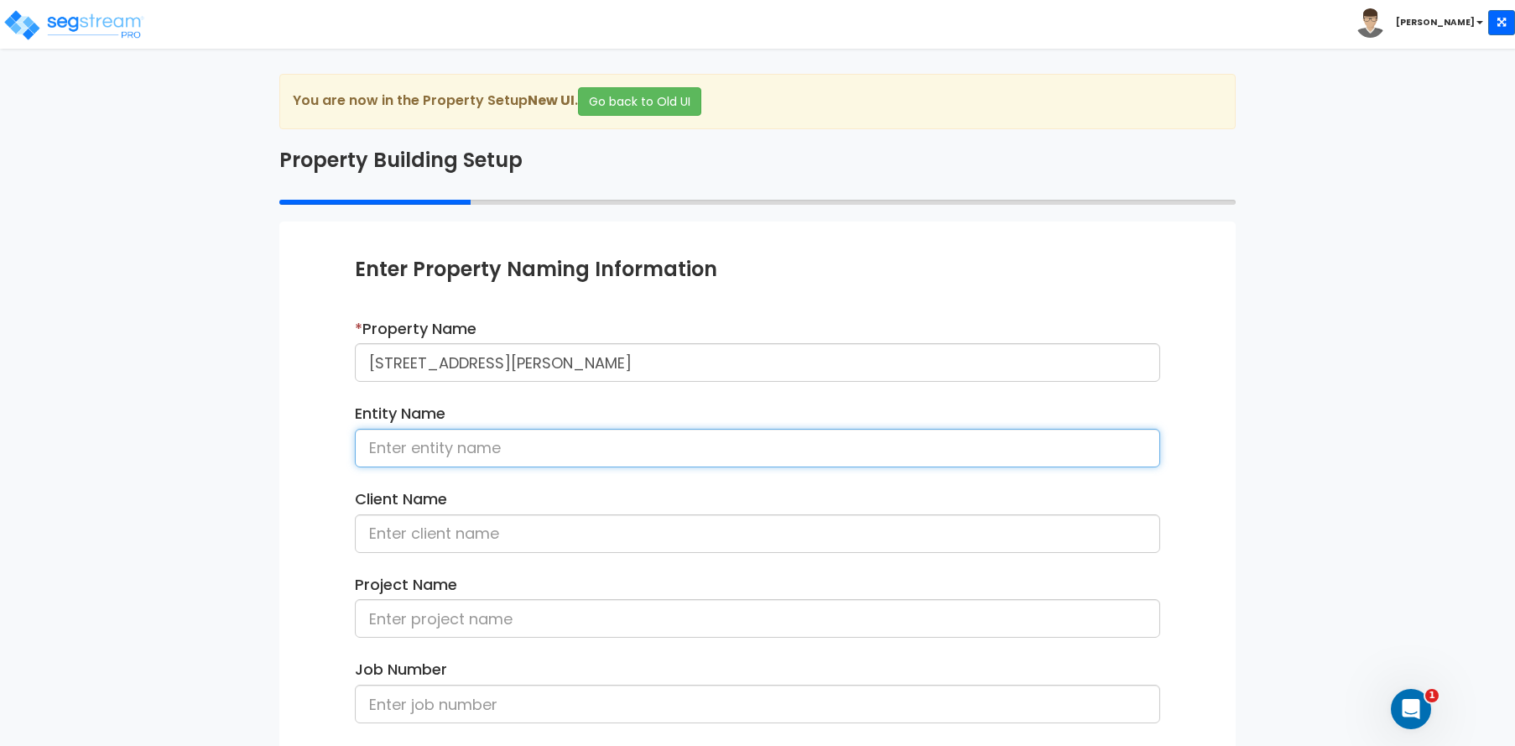
click at [411, 452] on input at bounding box center [757, 448] width 805 height 39
type input "Whitney Cribs LLC"
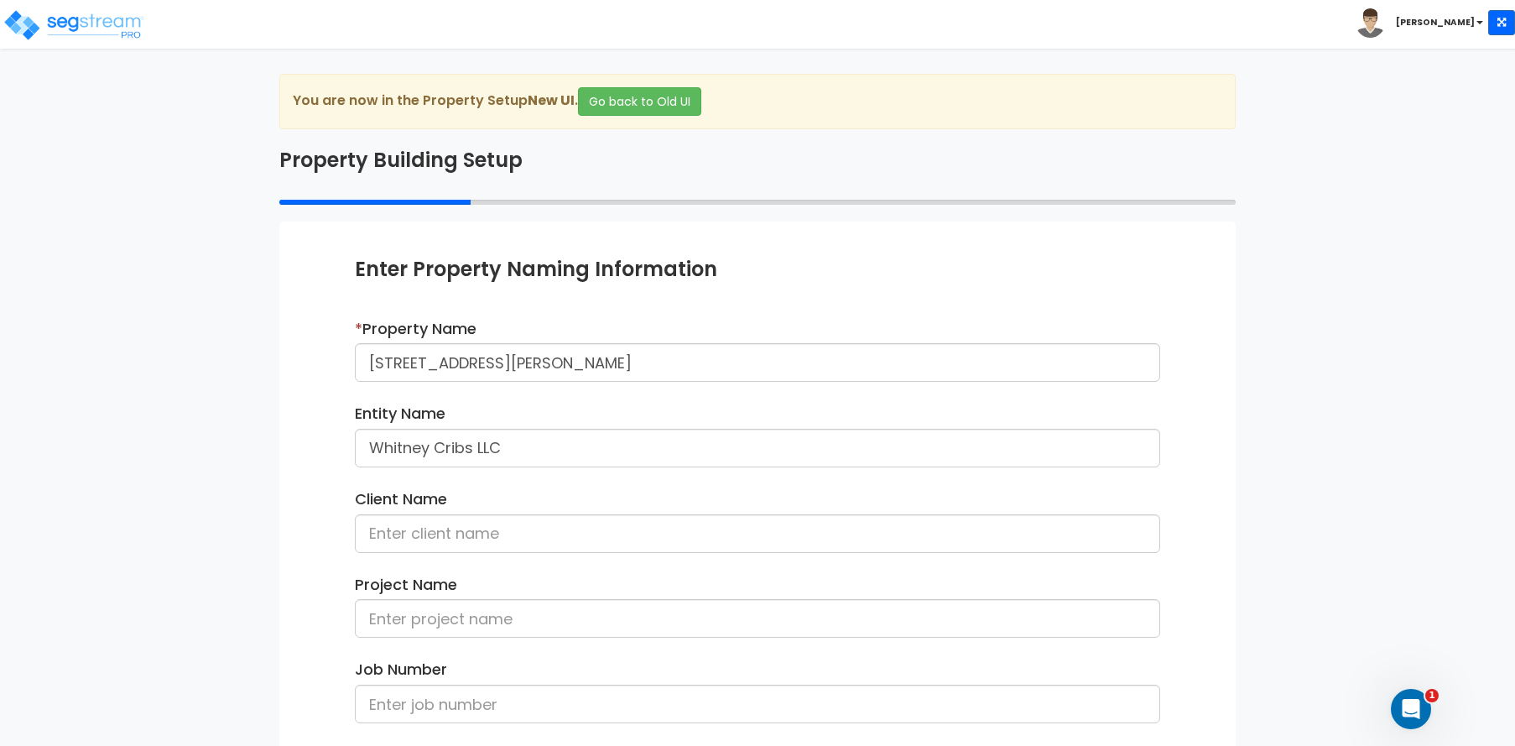
type input "Amy Mahjoory"
type input "[STREET_ADDRESS][PERSON_NAME]"
type input "1,893"
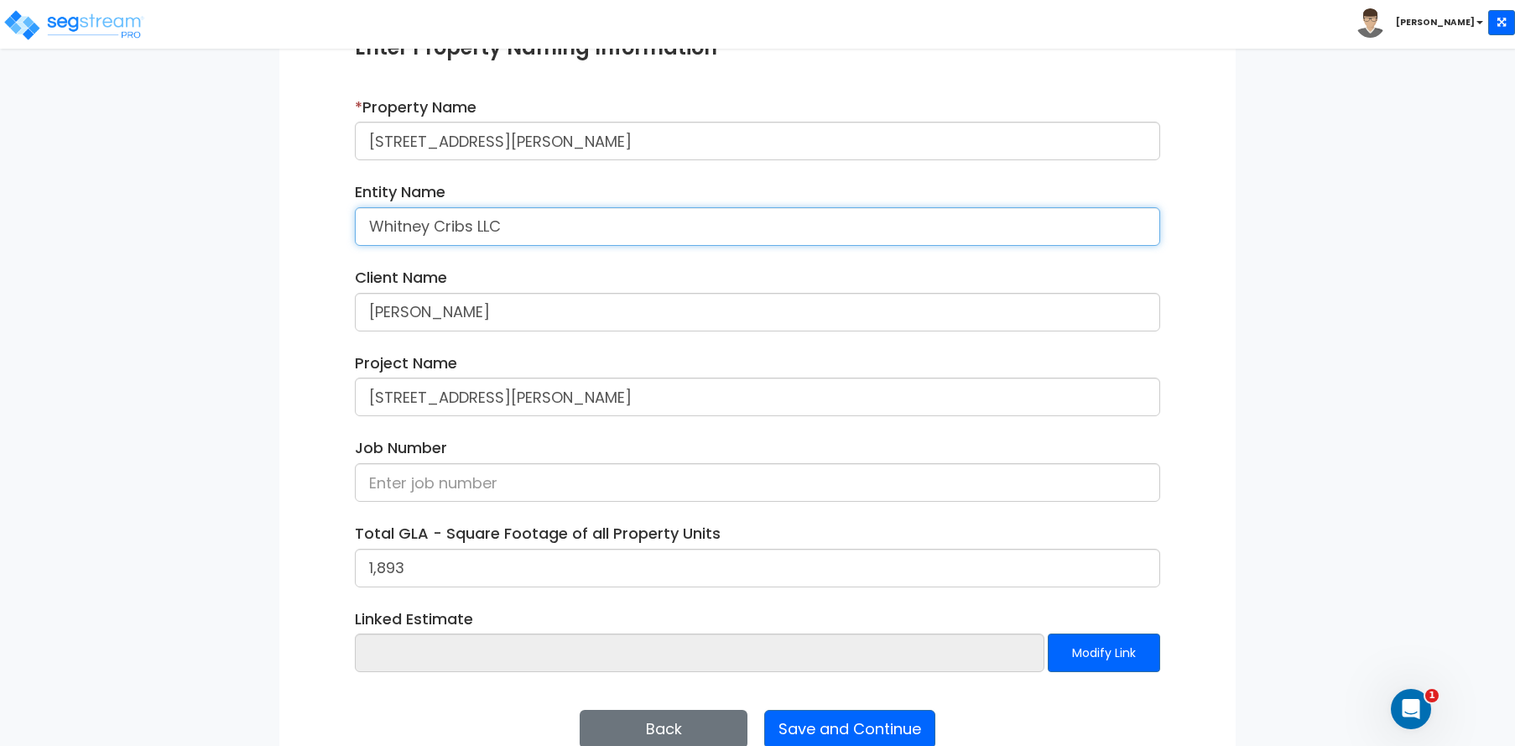
scroll to position [258, 0]
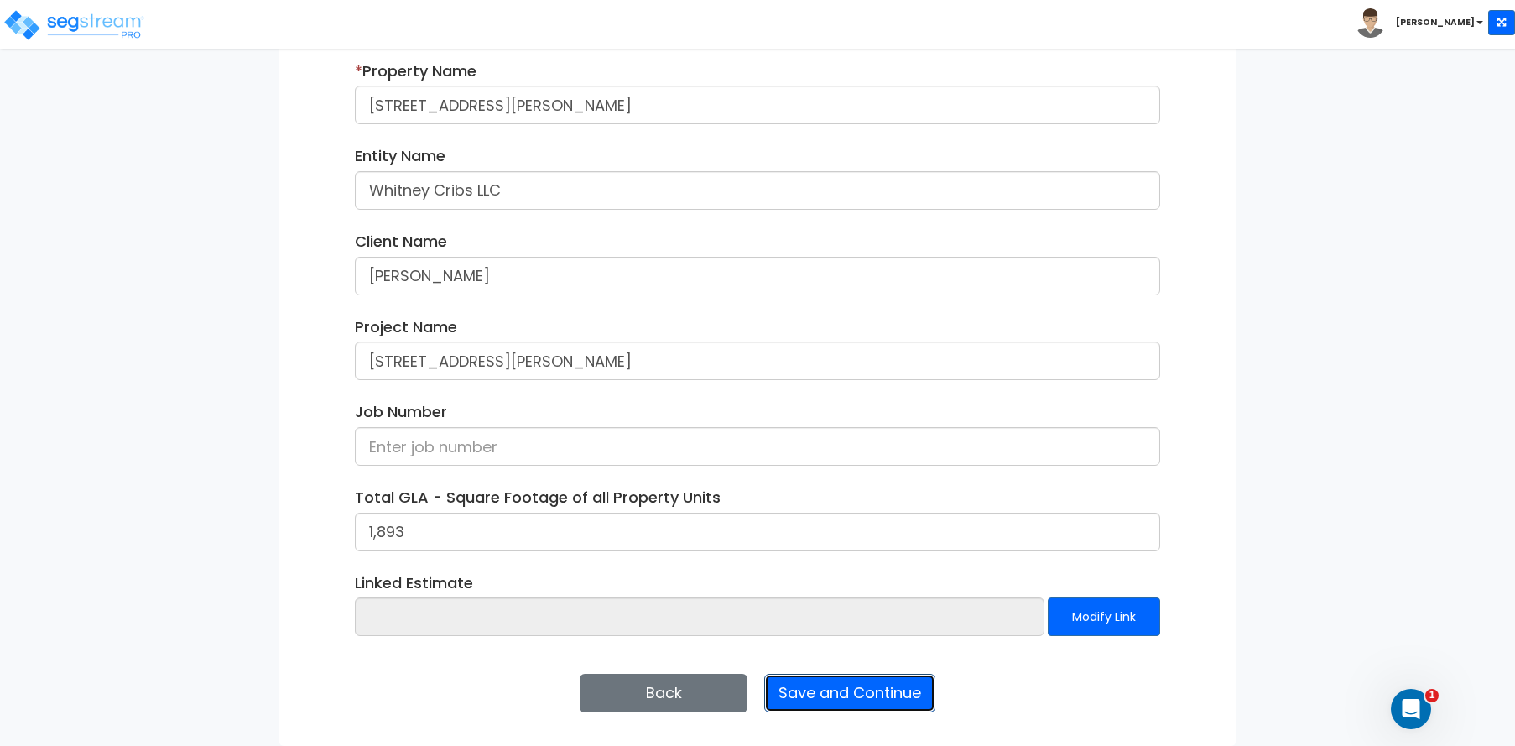
click at [861, 698] on button "Save and Continue" at bounding box center [849, 693] width 171 height 39
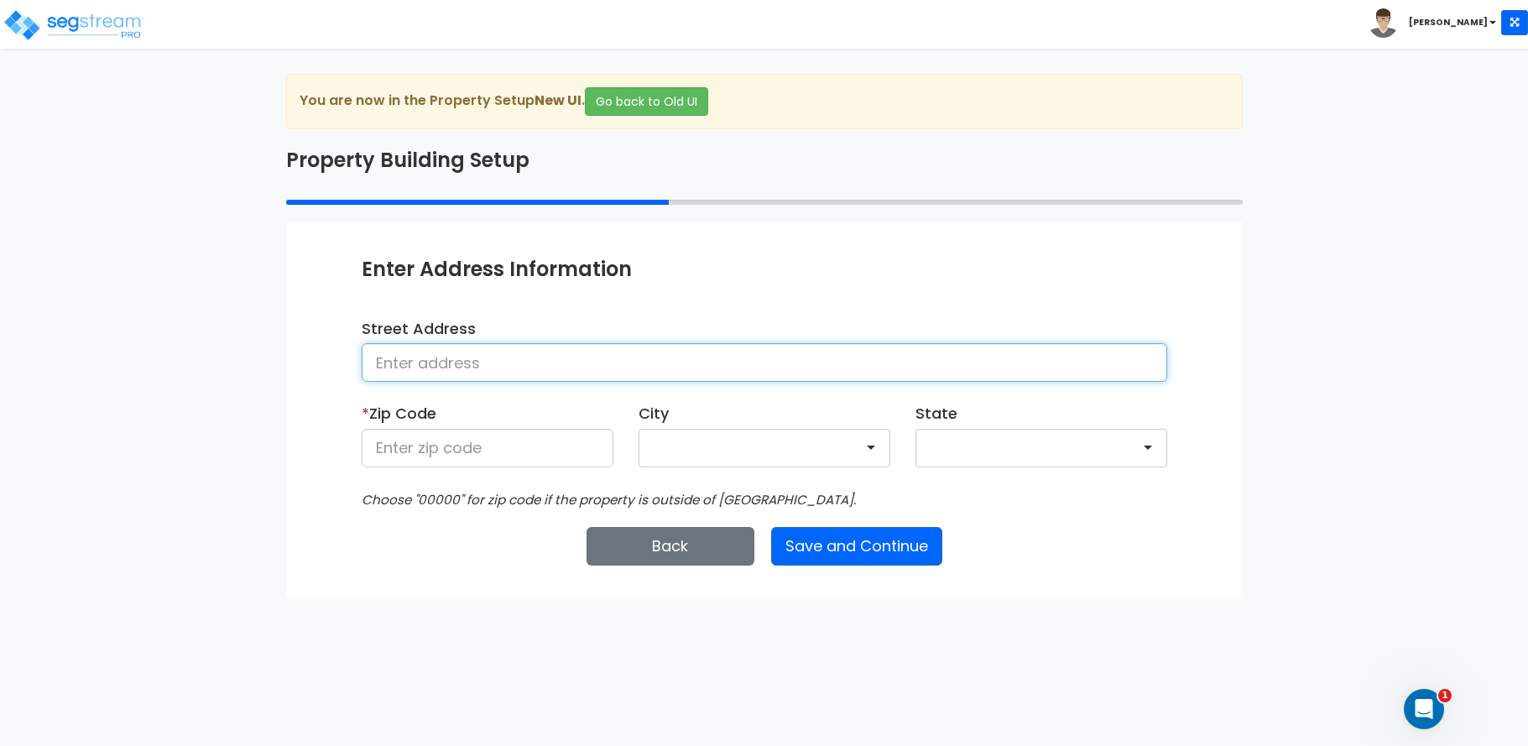
paste input "[STREET_ADDRESS][PERSON_NAME]"
type input "[STREET_ADDRESS][PERSON_NAME]"
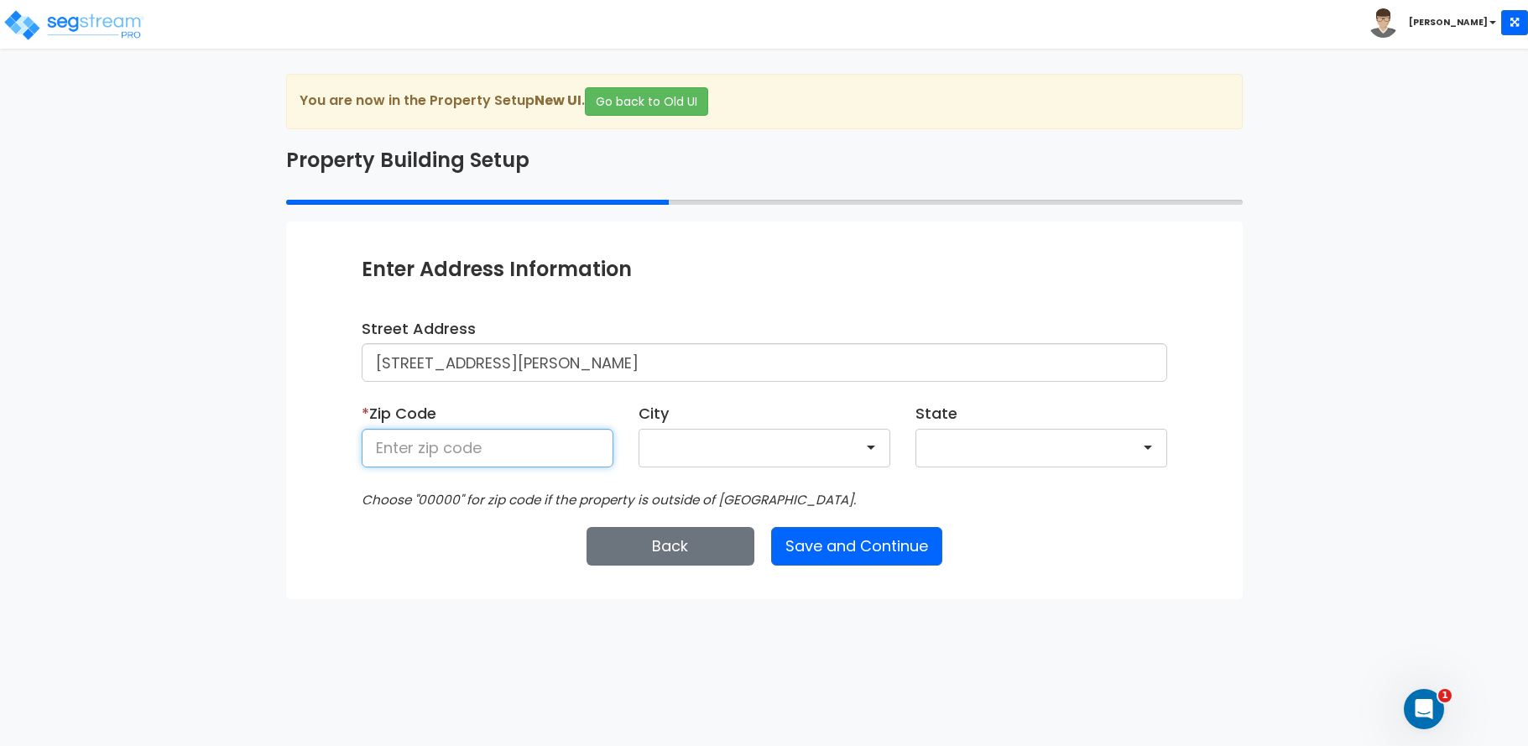
click at [421, 449] on input at bounding box center [488, 448] width 252 height 39
type input "78704"
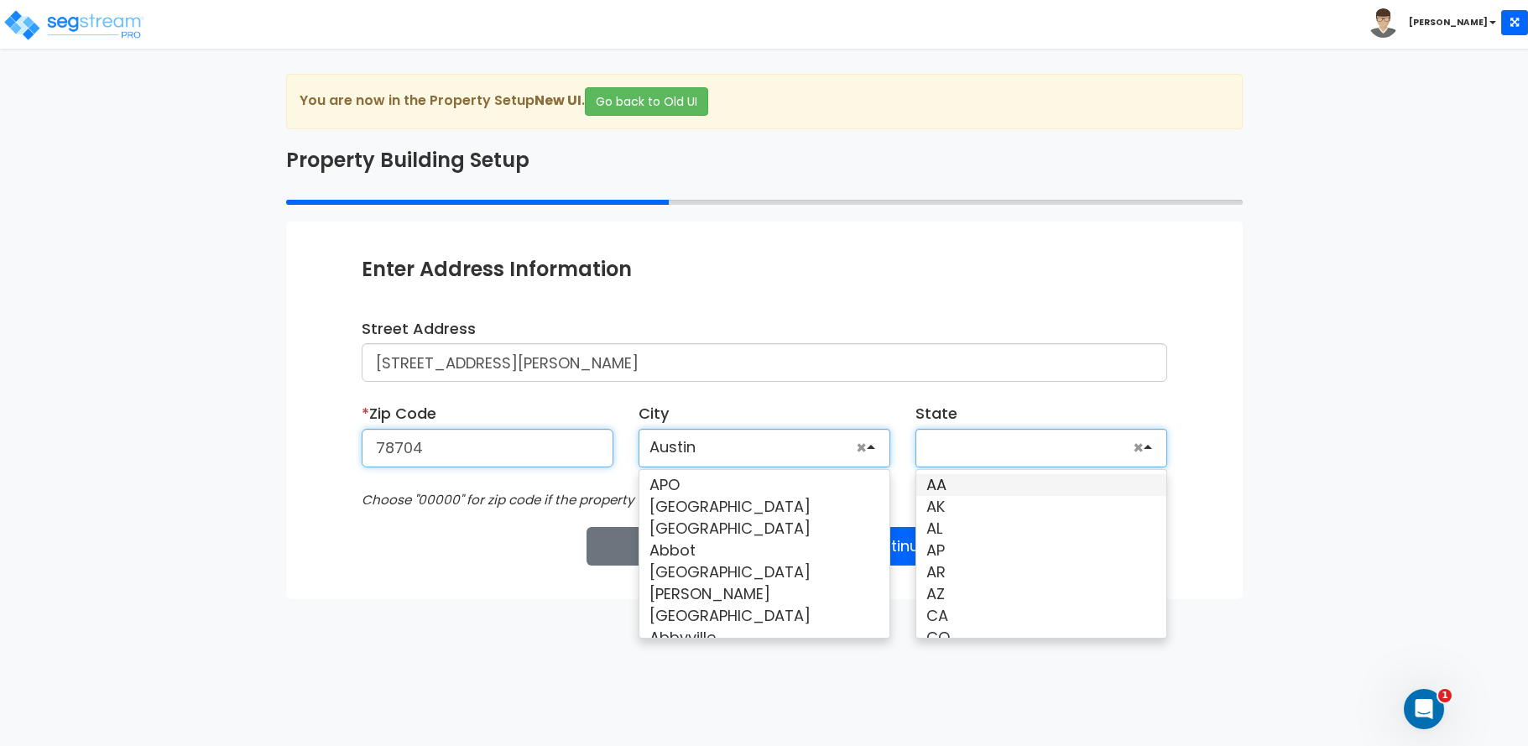
scroll to position [14744, 0]
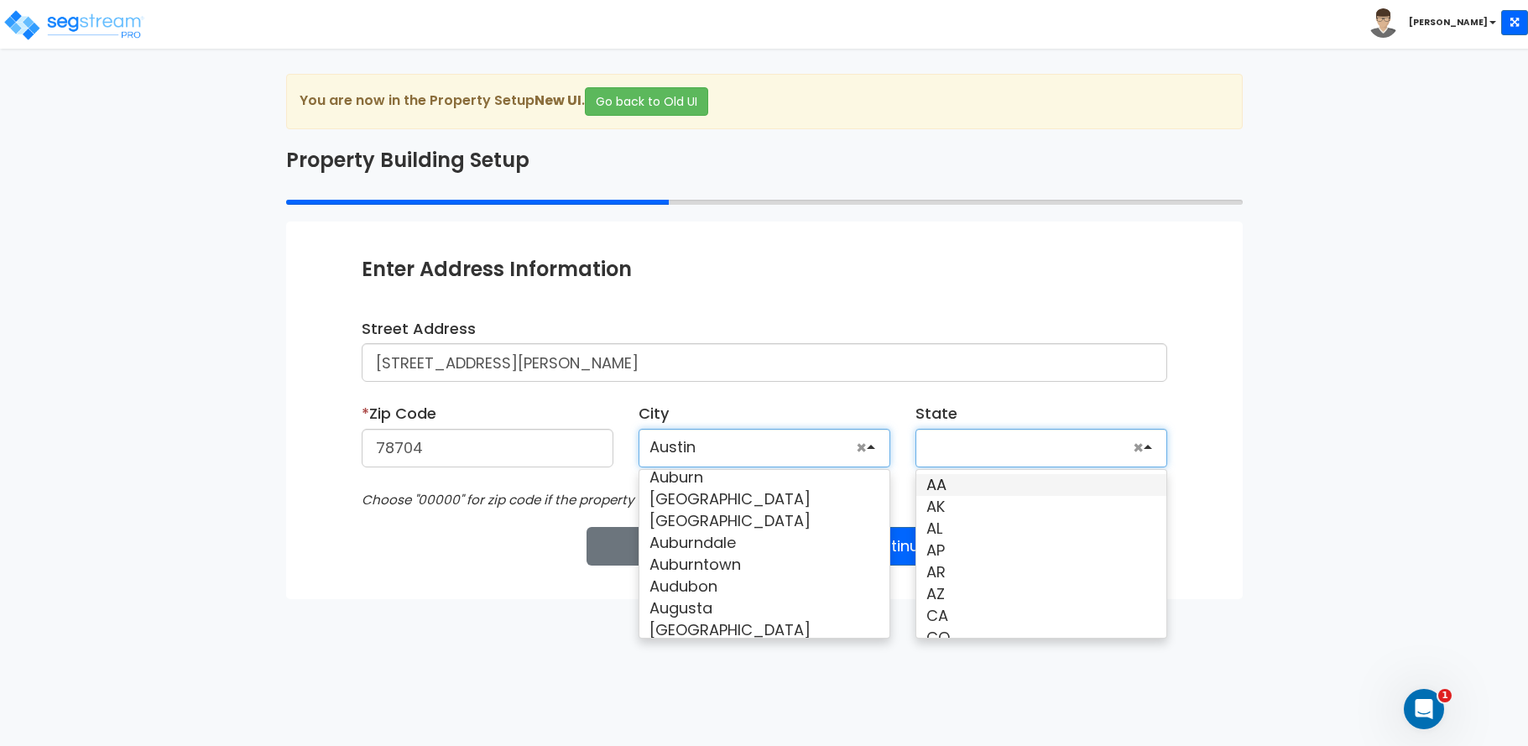
click at [493, 593] on div "Enter Property Naming Information * Property Name 517 Lightsey Rd Entity Name W…" at bounding box center [764, 410] width 956 height 377
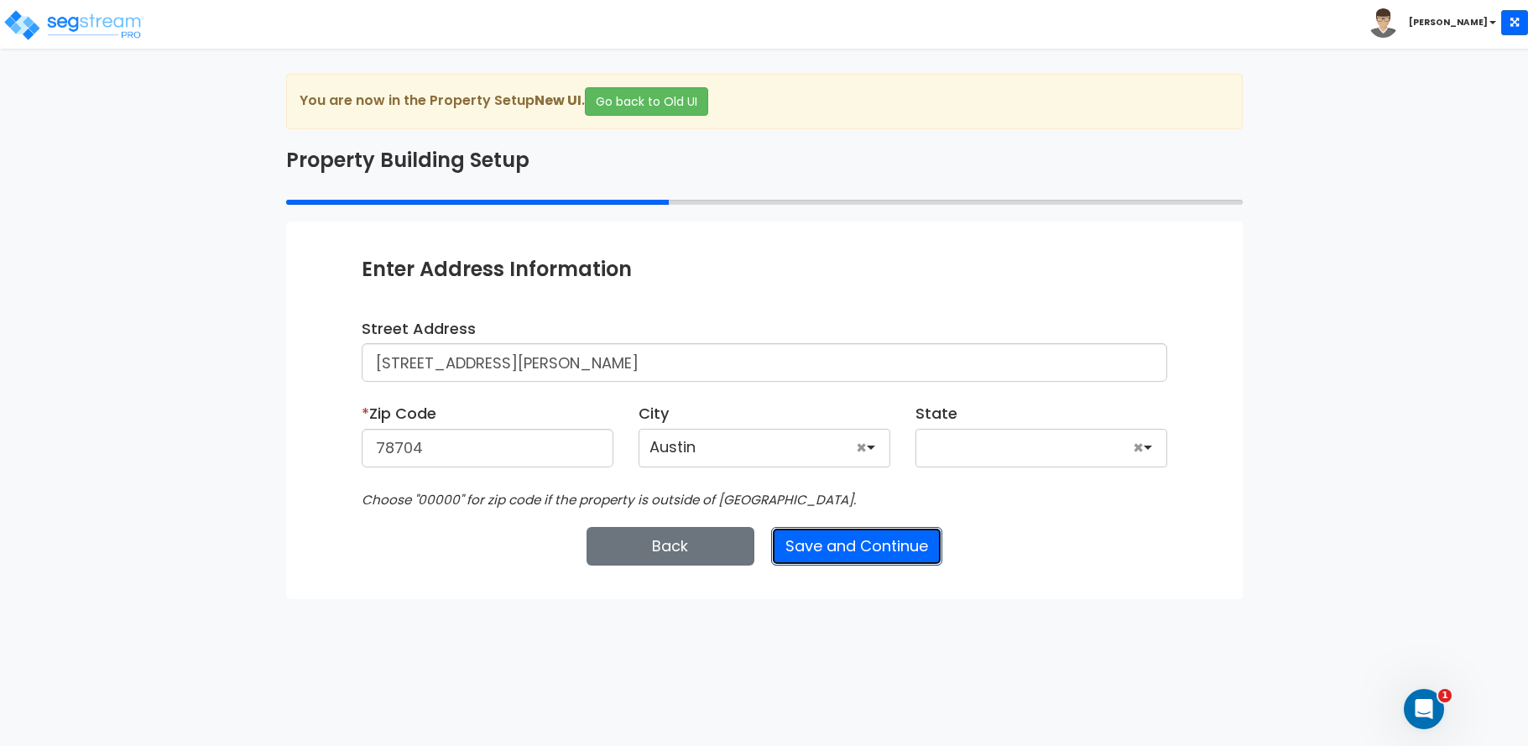
click at [852, 547] on button "Save and Continue" at bounding box center [856, 546] width 171 height 39
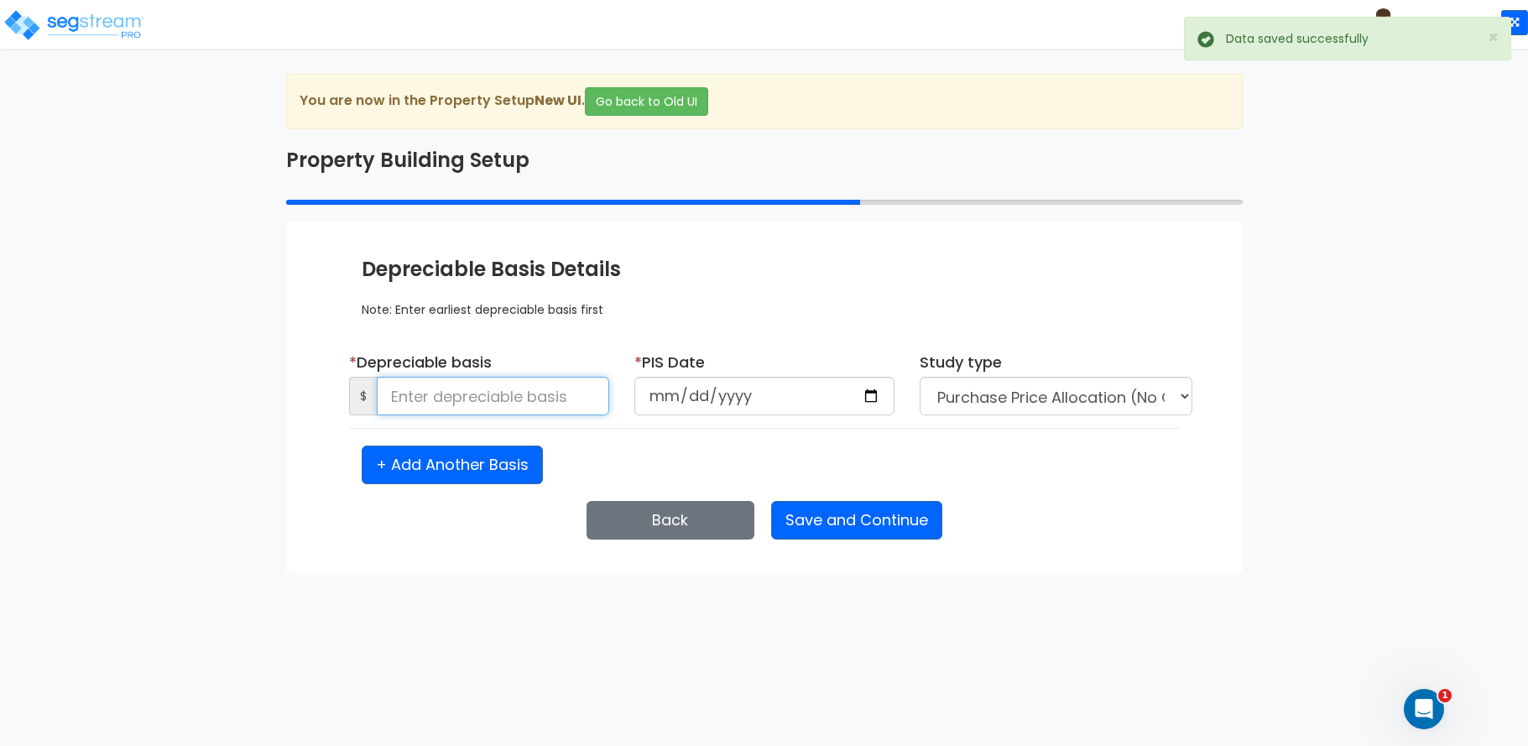
click at [503, 393] on input at bounding box center [493, 396] width 232 height 39
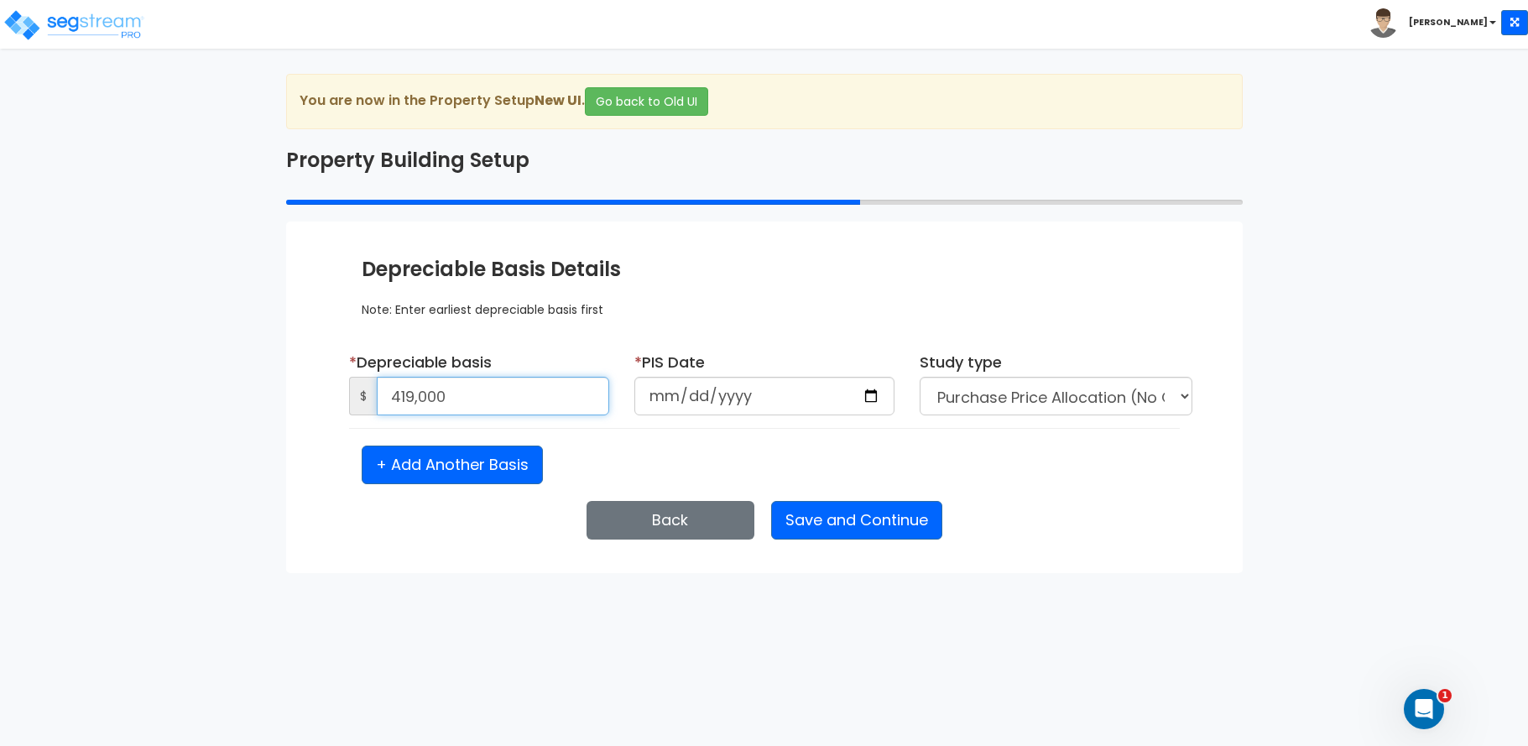
type input "419,000"
click at [658, 398] on input "date" at bounding box center [764, 396] width 260 height 39
click at [84, 364] on div "We are Building your Property. So please grab a coffee and let us do the heavy …" at bounding box center [764, 323] width 1528 height 499
click at [680, 397] on input "date" at bounding box center [764, 396] width 260 height 39
type input "2024-07-19"
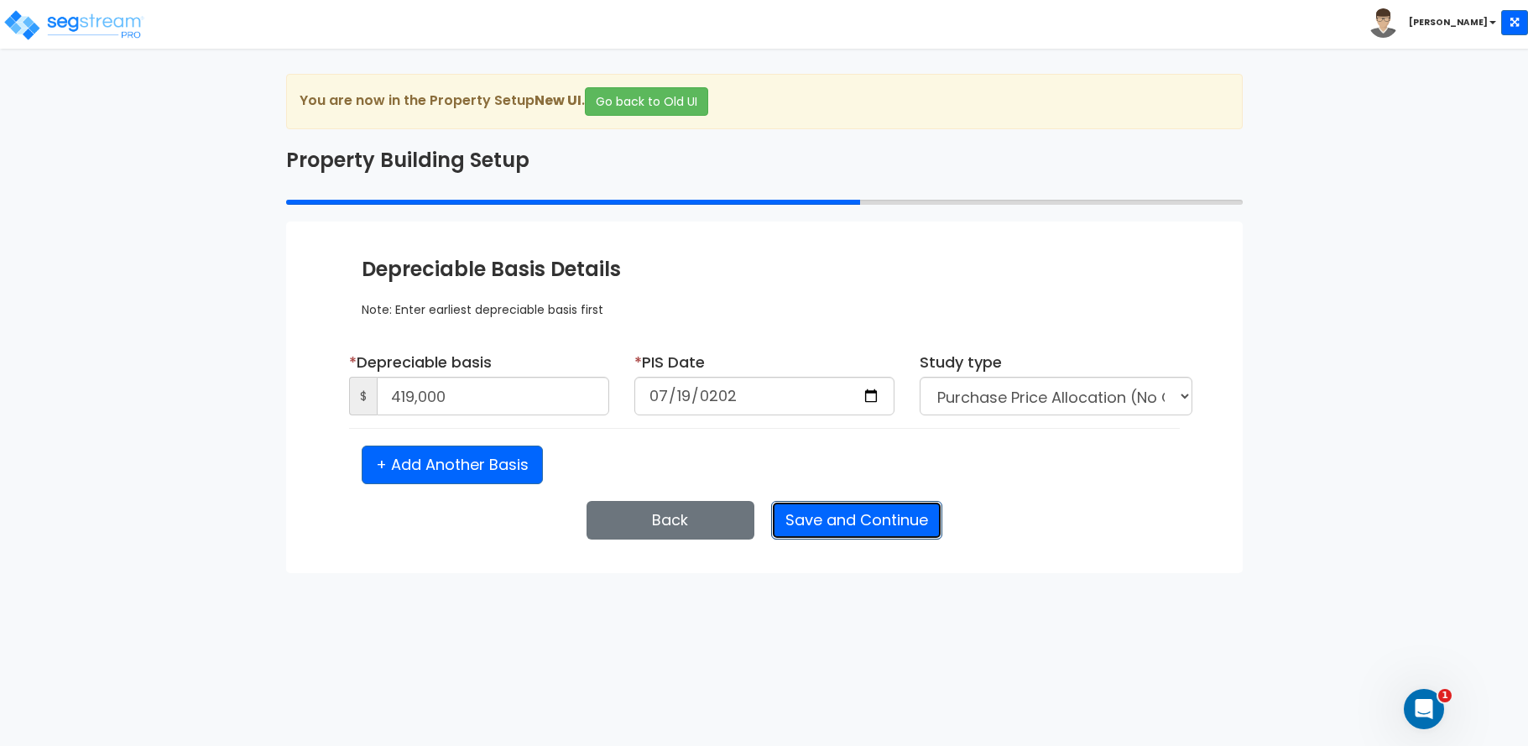
click at [857, 526] on button "Save and Continue" at bounding box center [856, 520] width 171 height 39
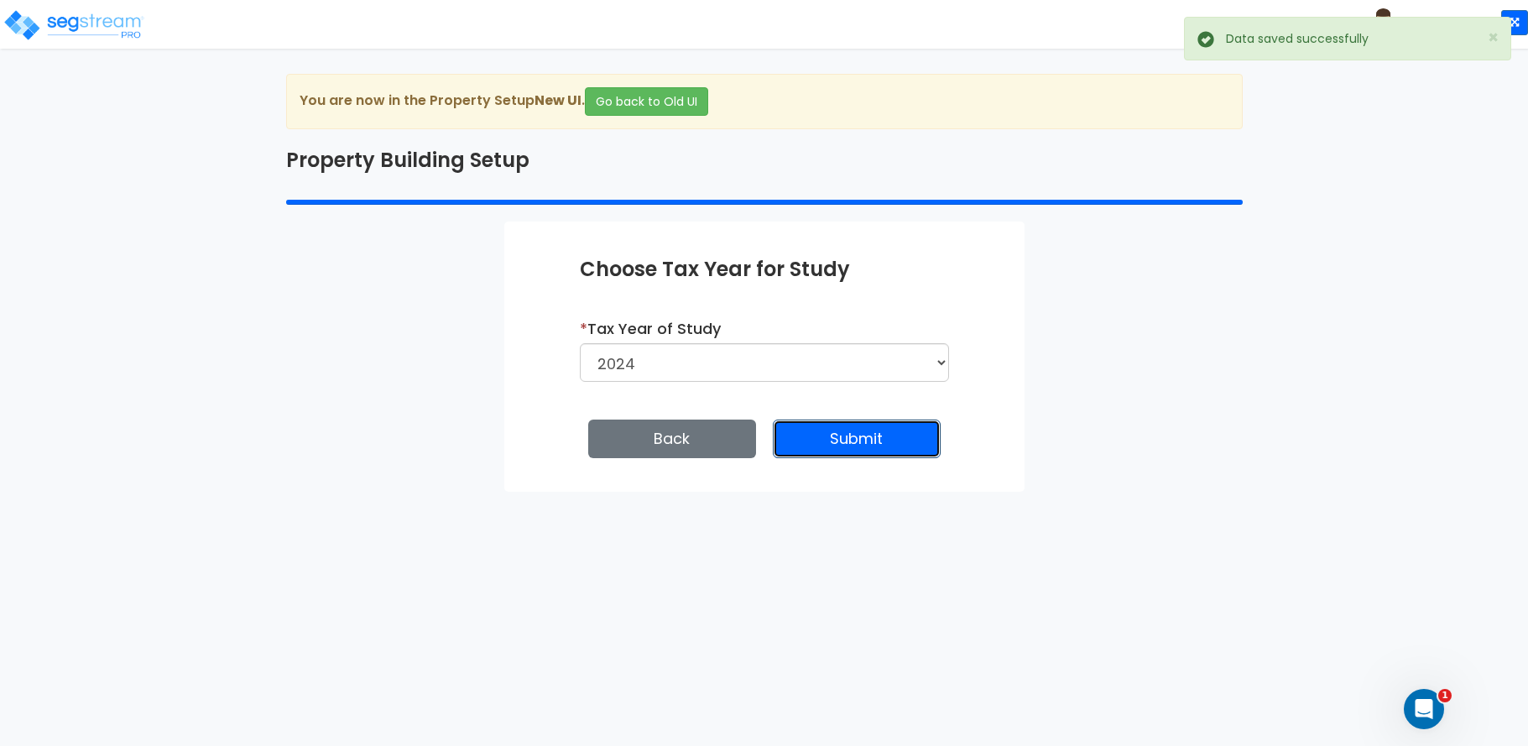
click at [867, 444] on button "Submit" at bounding box center [857, 439] width 168 height 39
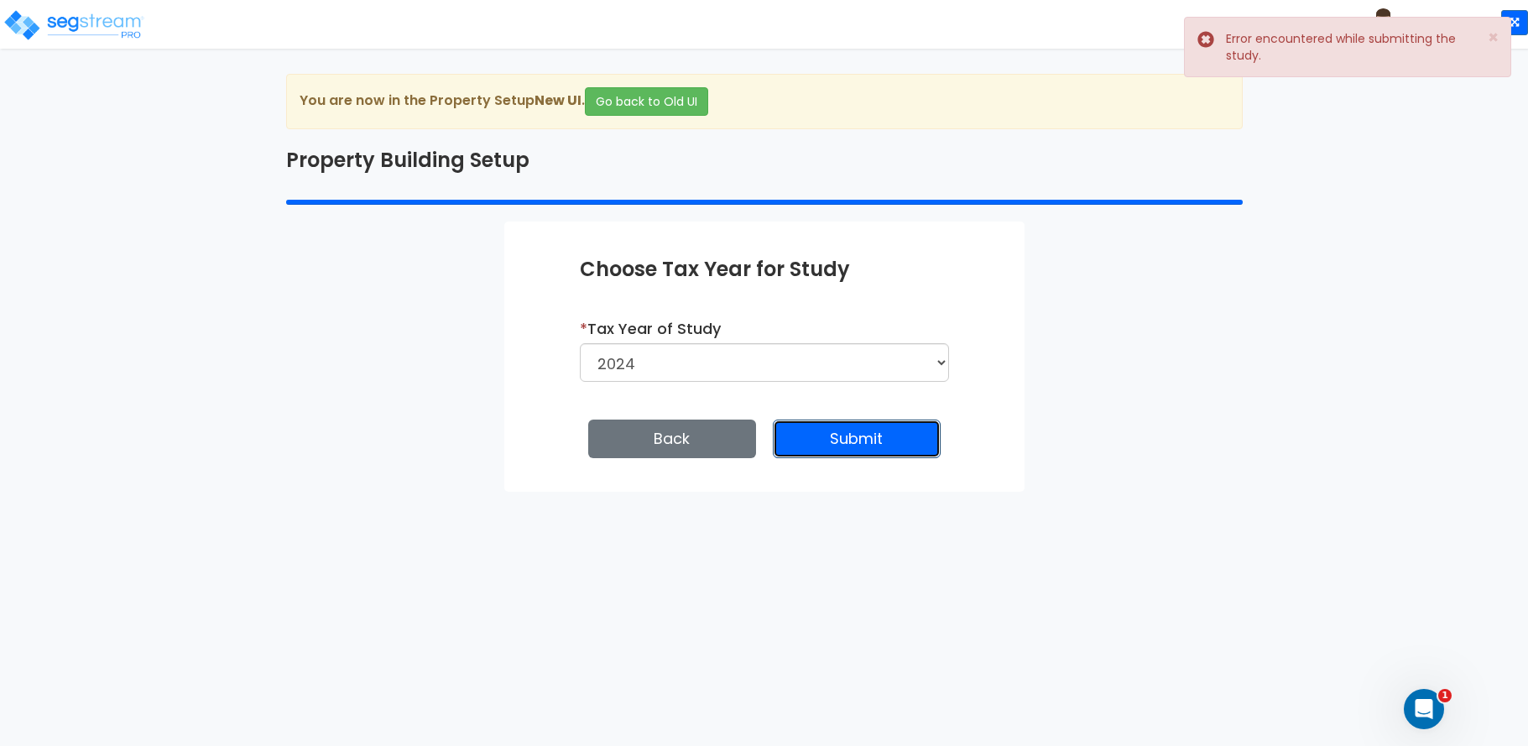
click at [856, 446] on button "Submit" at bounding box center [857, 439] width 168 height 39
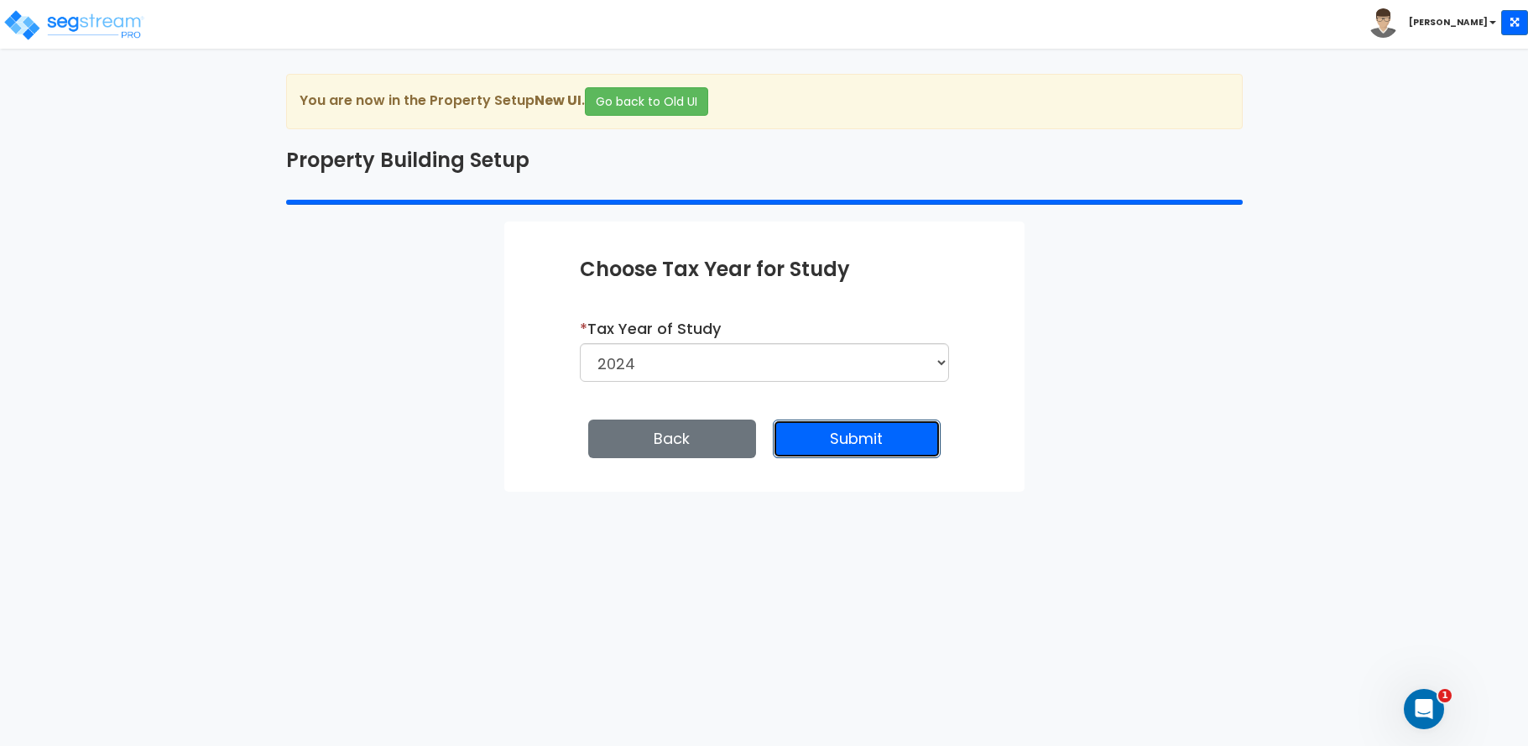
click at [842, 440] on button "Submit" at bounding box center [857, 439] width 168 height 39
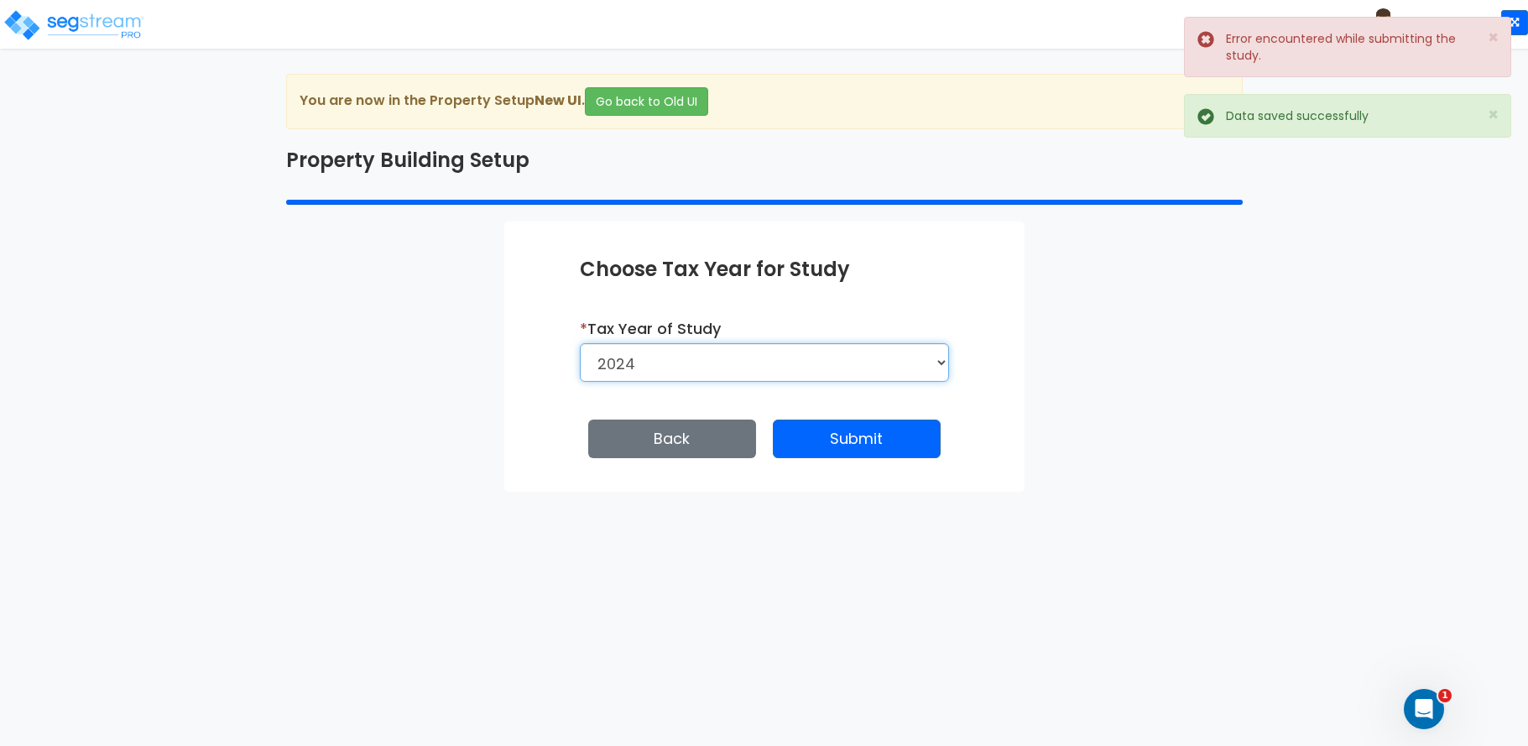
click at [849, 364] on select "2026 2025 2024" at bounding box center [764, 362] width 369 height 39
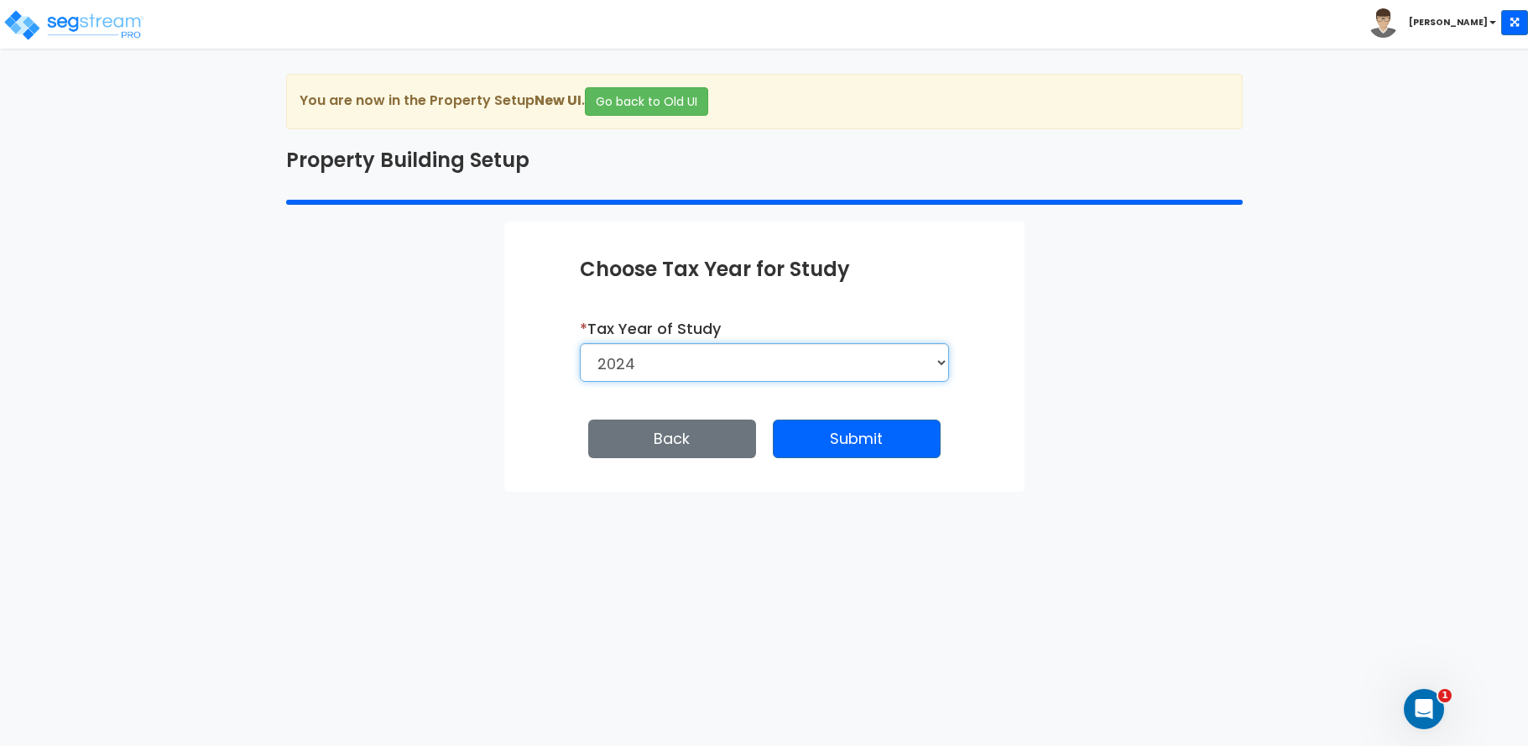
click at [580, 343] on select "2026 2025 2024" at bounding box center [764, 362] width 369 height 39
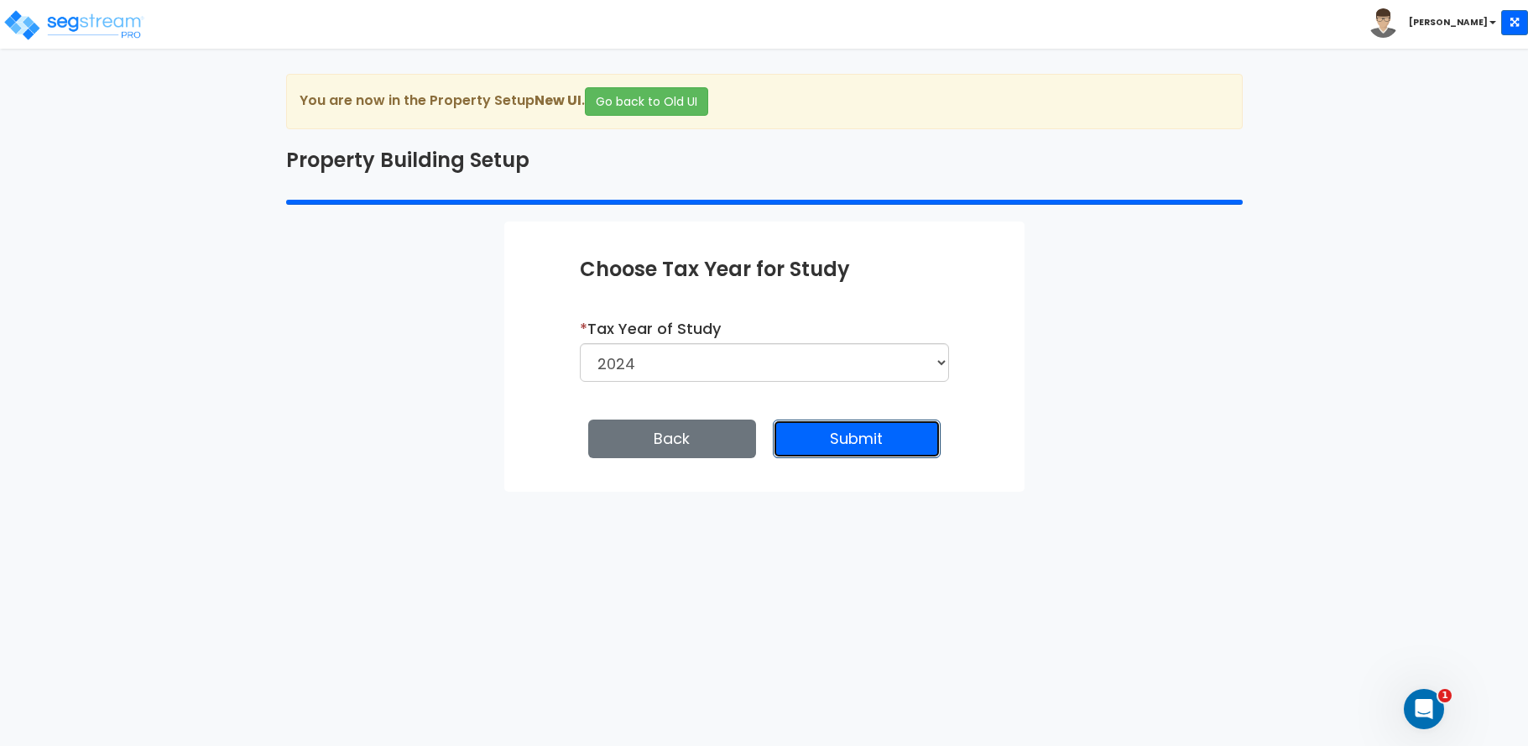
click at [854, 430] on button "Submit" at bounding box center [857, 439] width 168 height 39
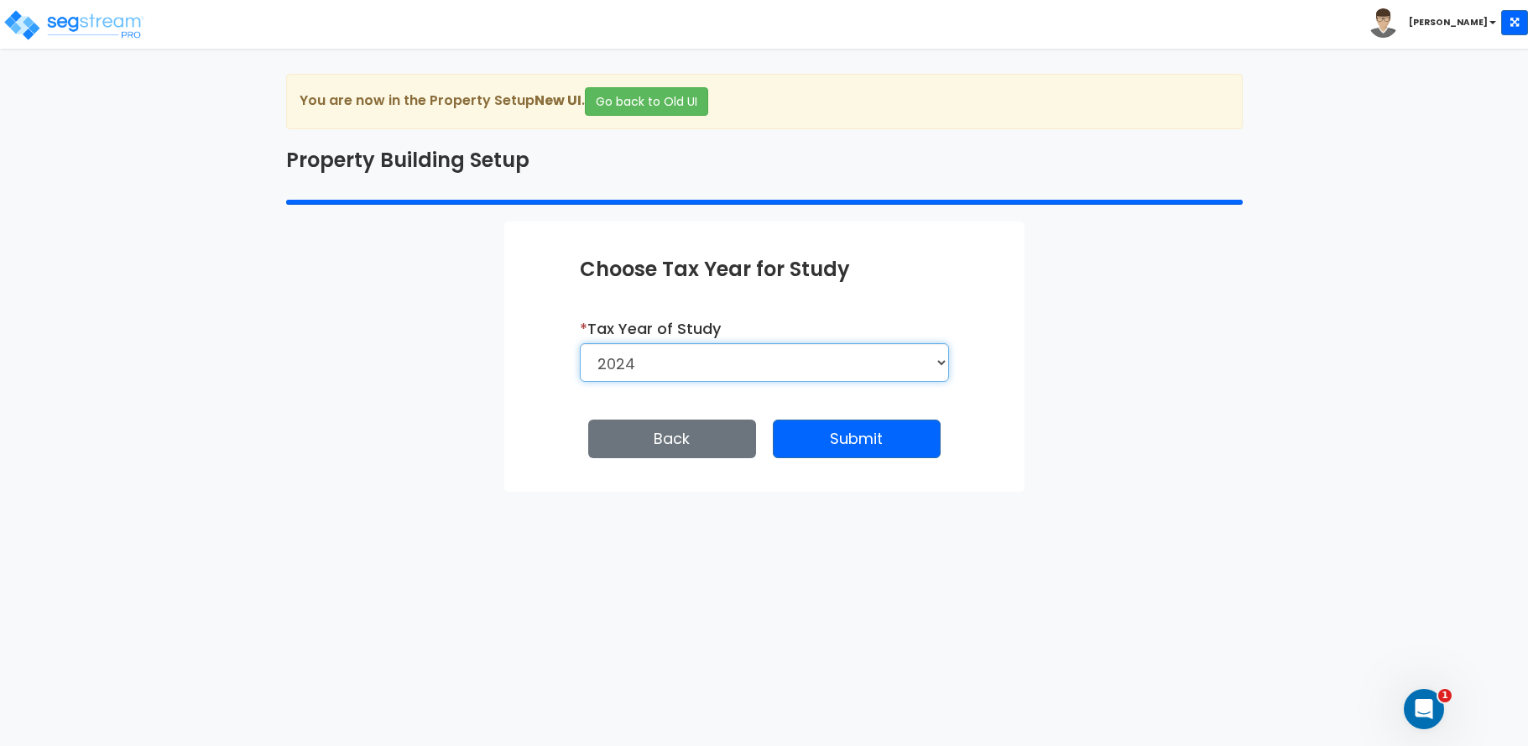
click at [809, 367] on select "2026 2025 2024" at bounding box center [764, 362] width 369 height 39
select select "2025"
click at [580, 343] on select "2026 2025 2024" at bounding box center [764, 362] width 369 height 39
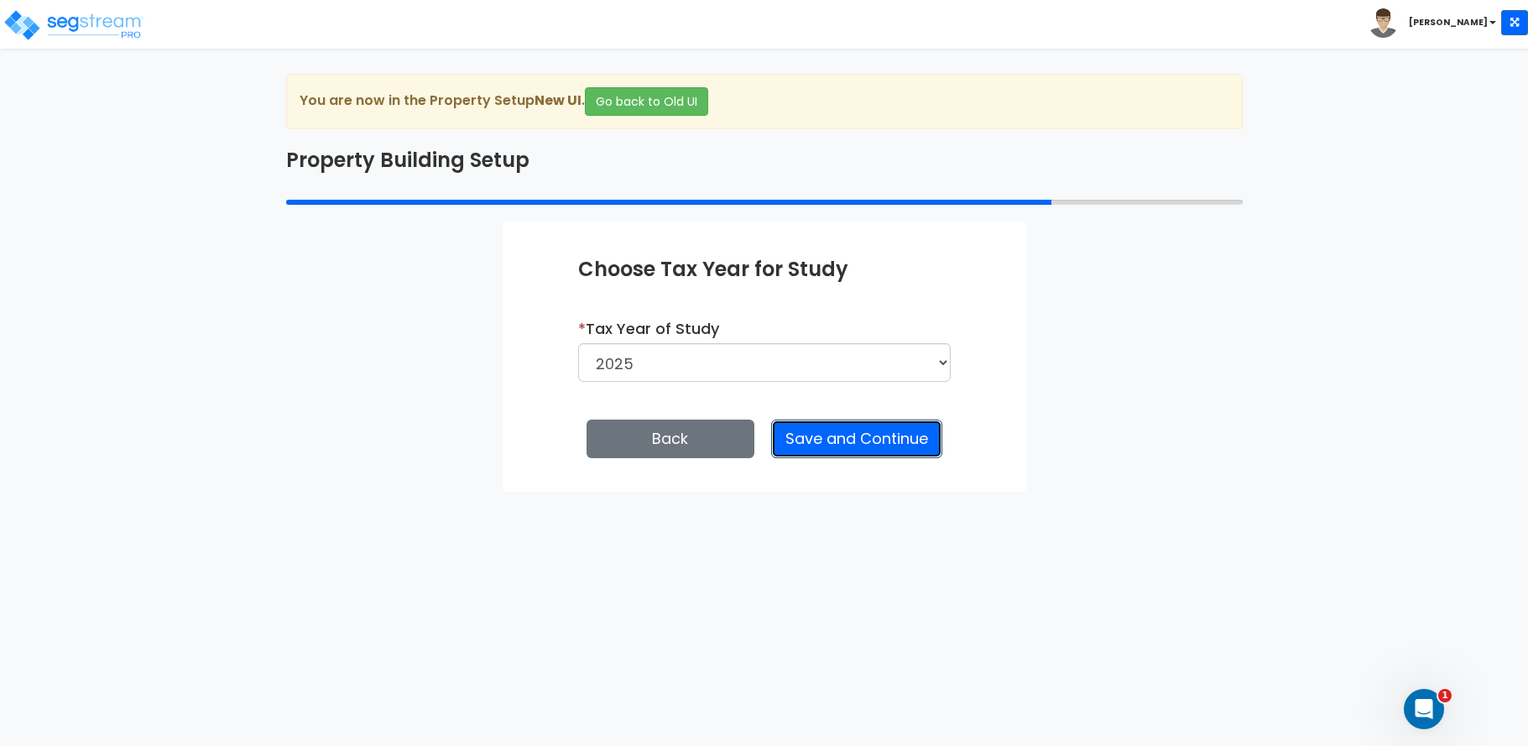
click at [847, 440] on button "Save and Continue" at bounding box center [856, 439] width 171 height 39
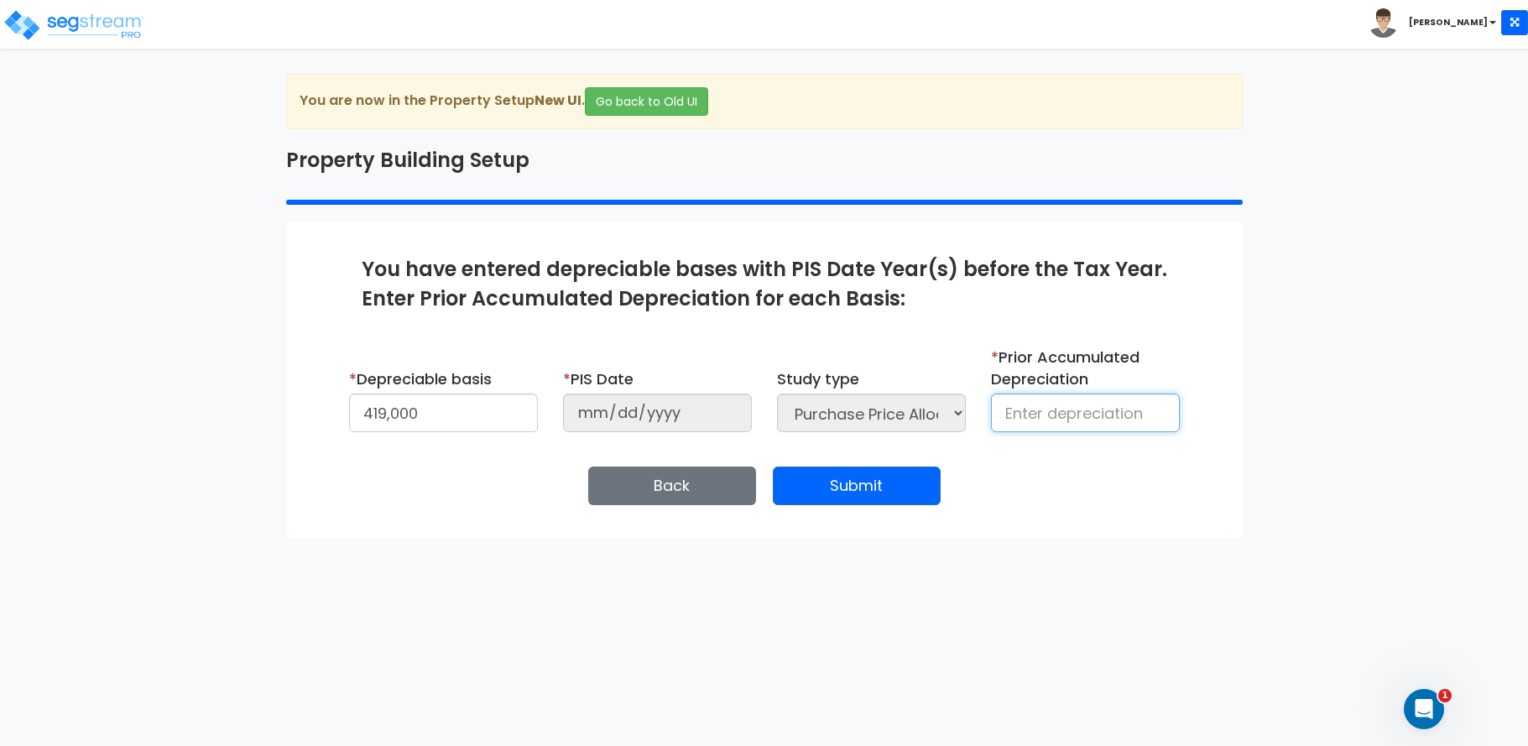
click at [1082, 409] on input at bounding box center [1085, 413] width 189 height 39
type input "0"
click at [1031, 465] on div "Enter Property Naming Information * Property Name 517 Lightsey Rd Entity Name W…" at bounding box center [764, 380] width 956 height 317
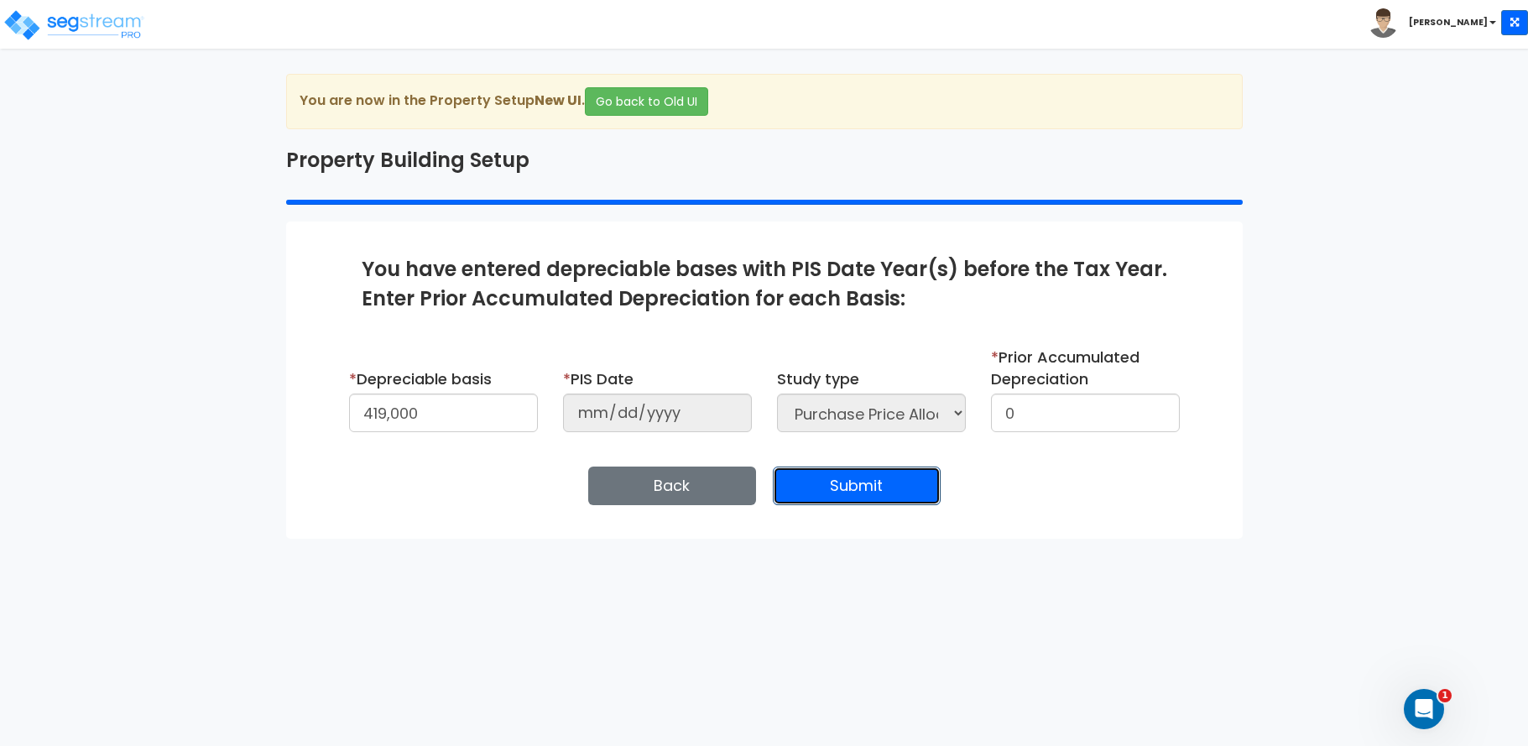
click at [874, 495] on button "Submit" at bounding box center [857, 485] width 168 height 39
click at [648, 481] on button "Back" at bounding box center [672, 485] width 168 height 39
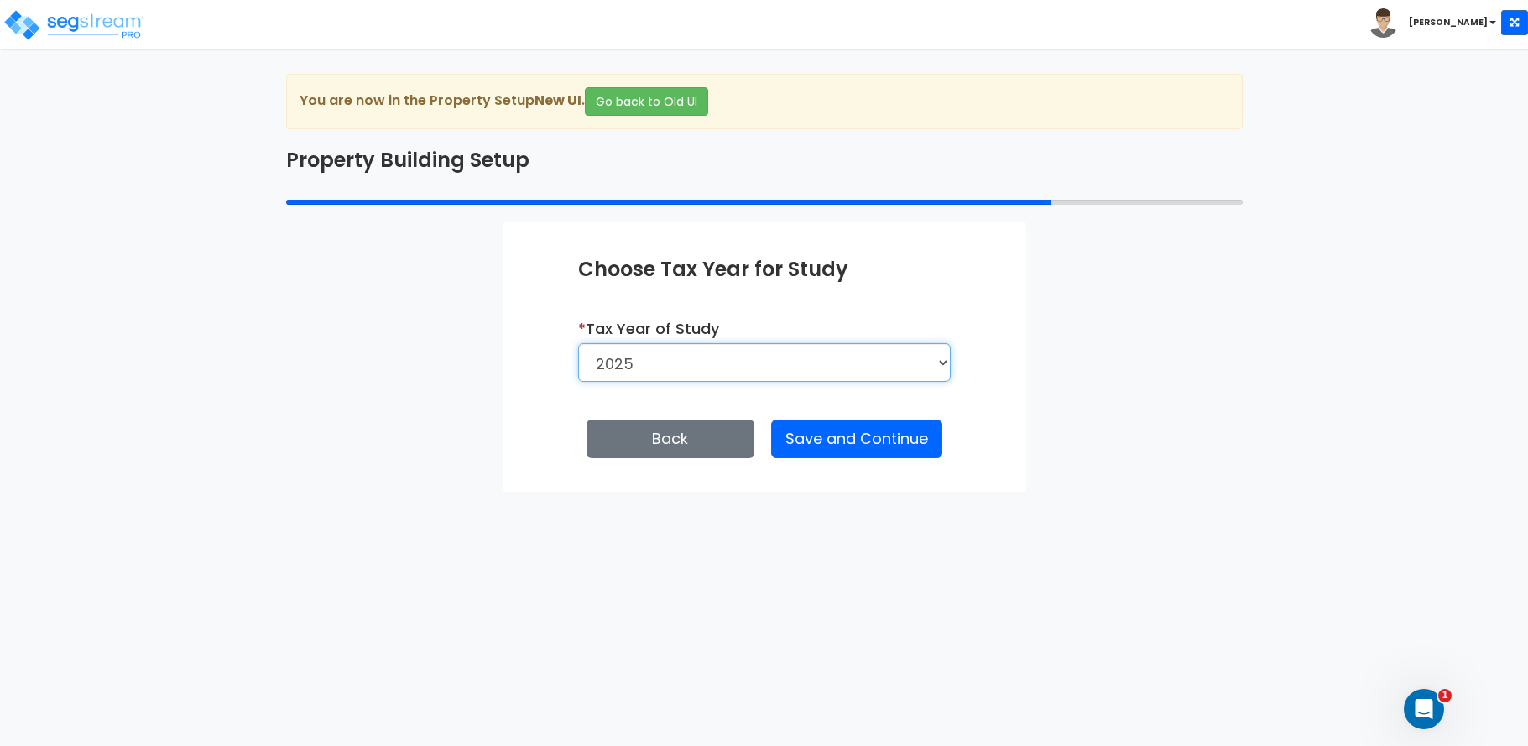
click at [665, 366] on select "2026 2025 2024" at bounding box center [764, 362] width 373 height 39
select select "2024"
click at [579, 343] on select "2026 2025 2024" at bounding box center [764, 362] width 373 height 39
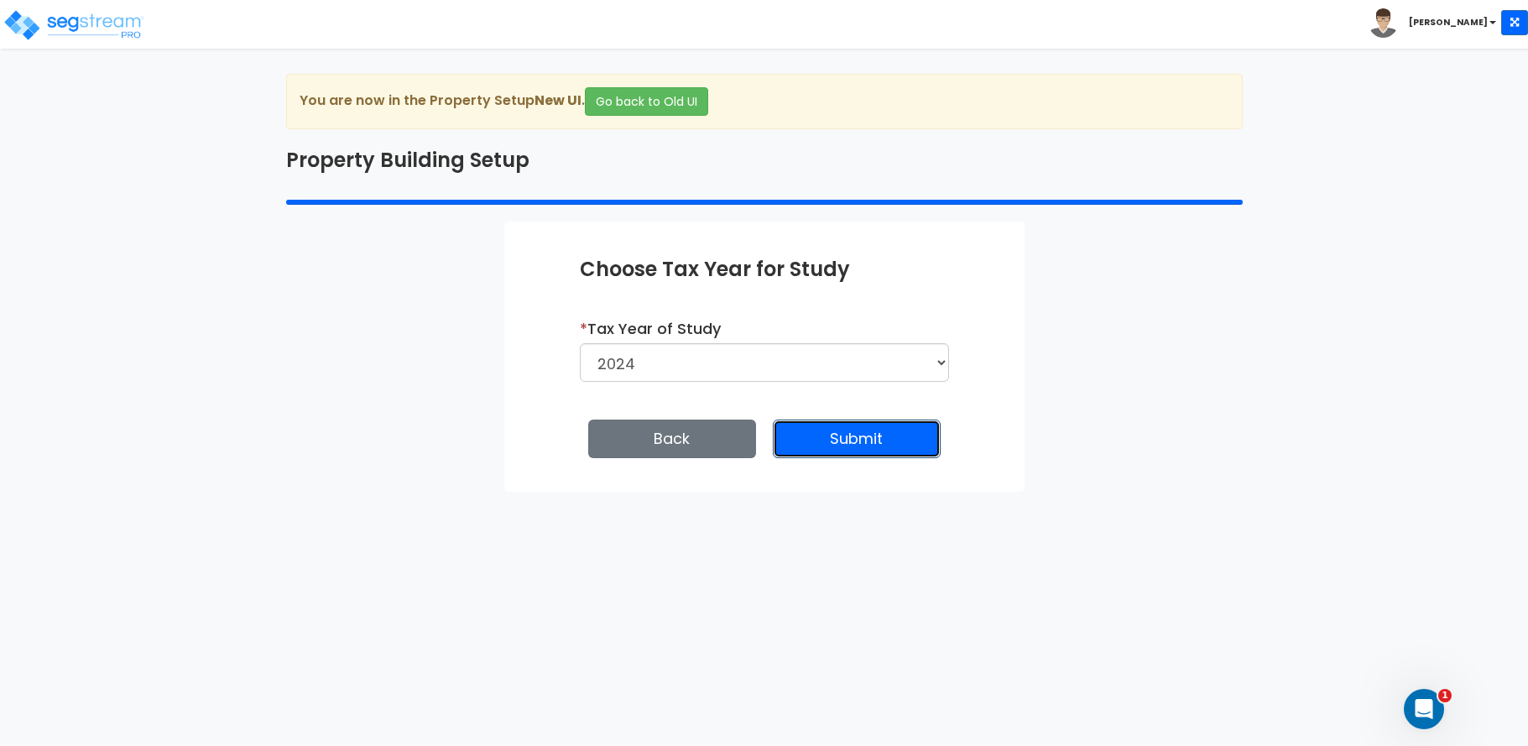
click at [832, 435] on button "Submit" at bounding box center [857, 439] width 168 height 39
click at [1424, 701] on icon "Open Intercom Messenger" at bounding box center [1424, 710] width 28 height 28
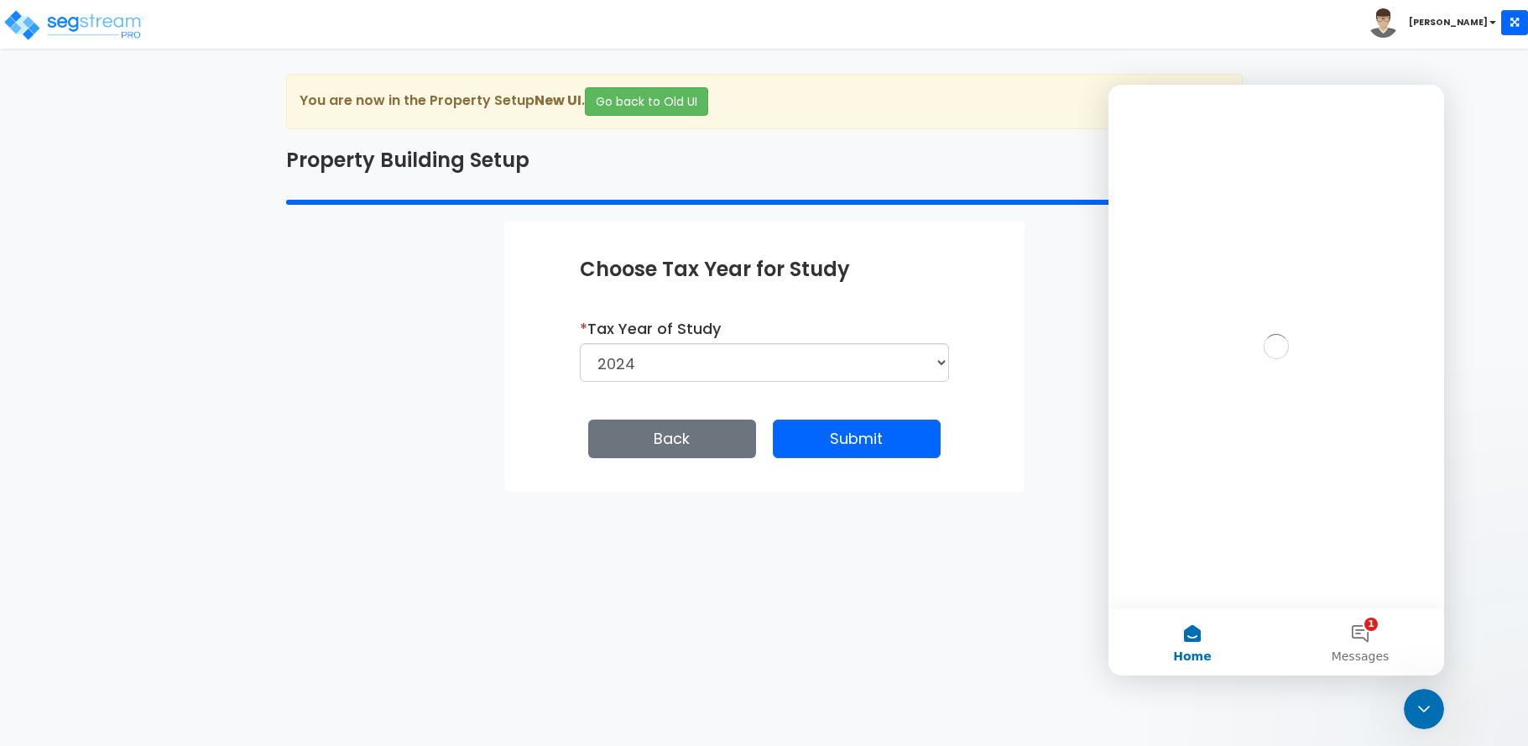
scroll to position [0, 0]
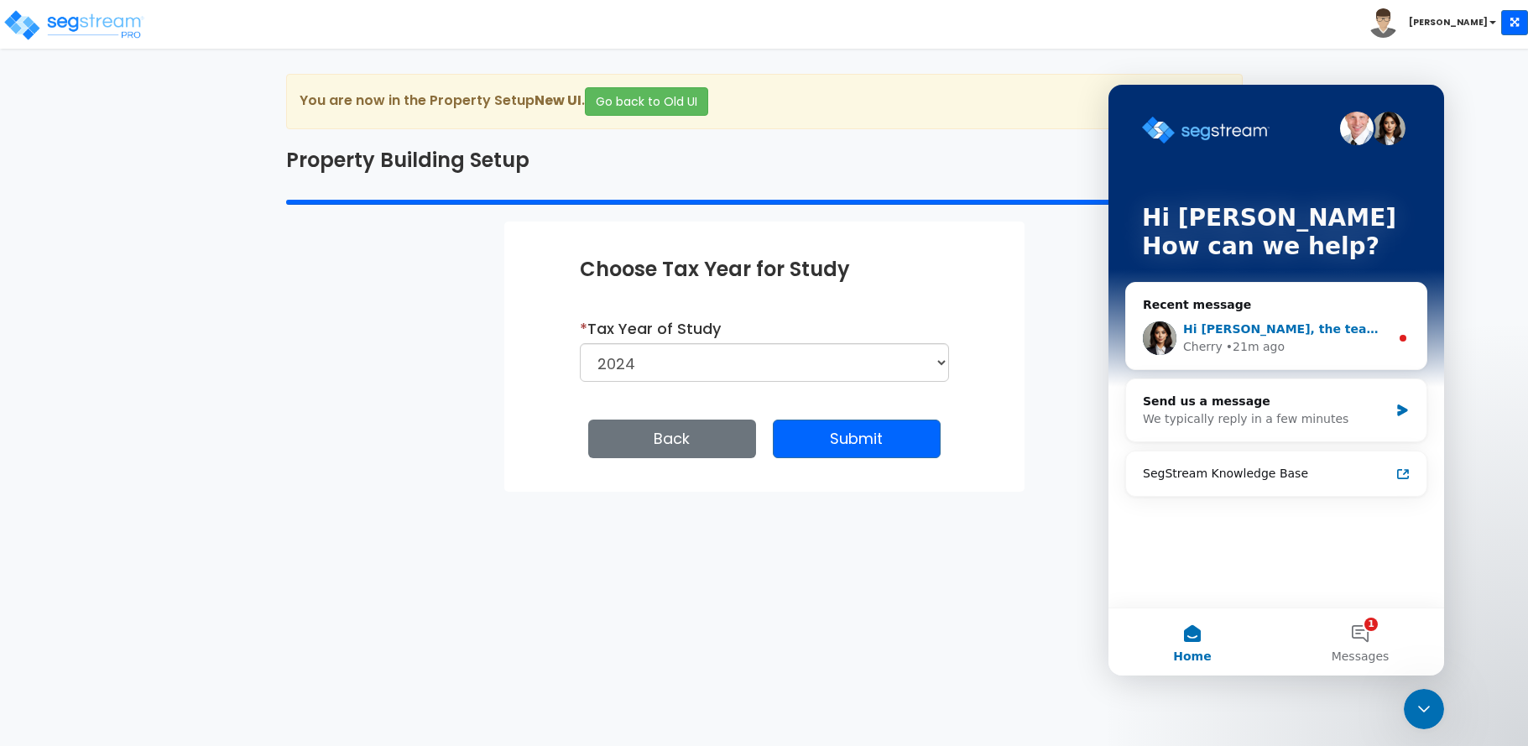
click at [1238, 328] on span "Hi [PERSON_NAME], the team is still working on it. I will make sure this is pri…" at bounding box center [1466, 328] width 566 height 13
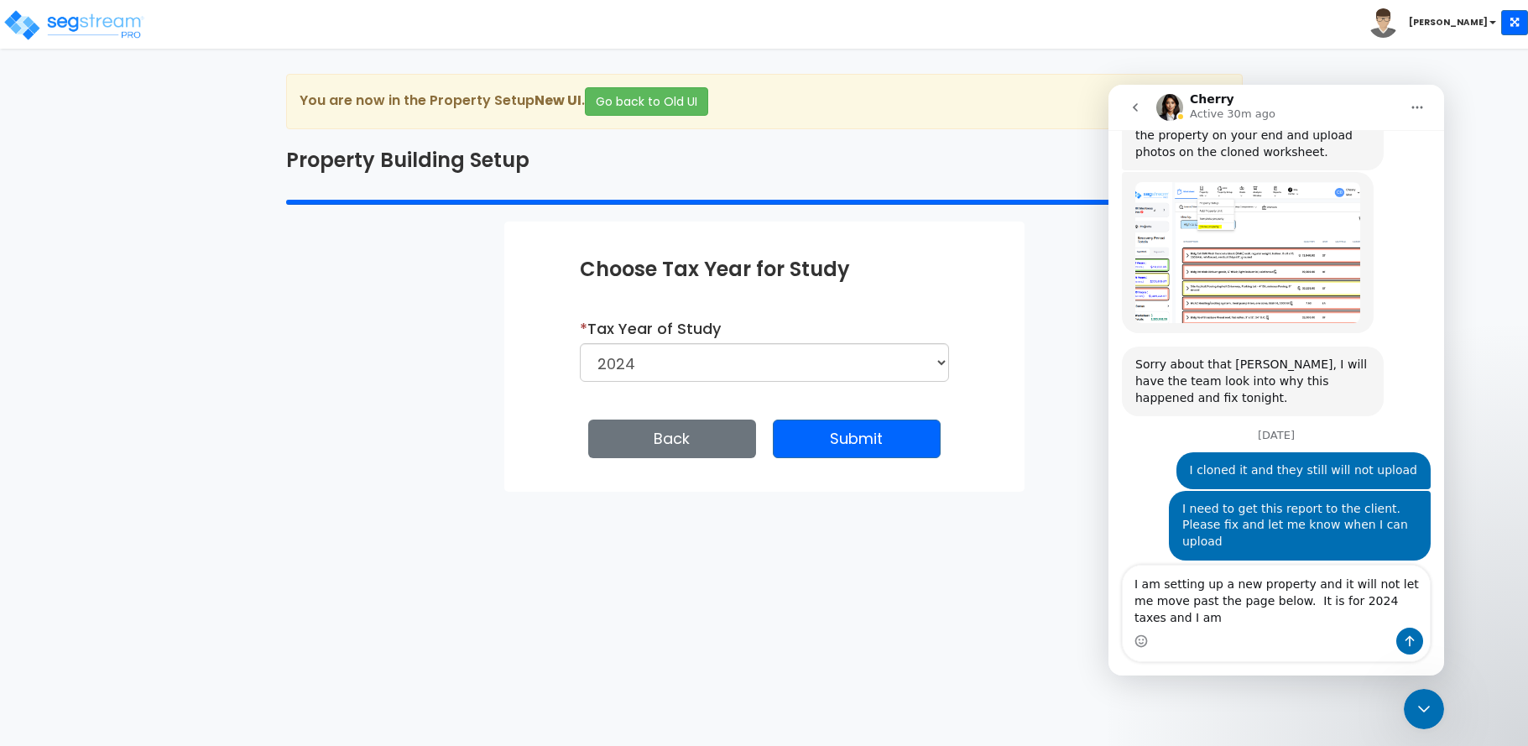
scroll to position [1196, 0]
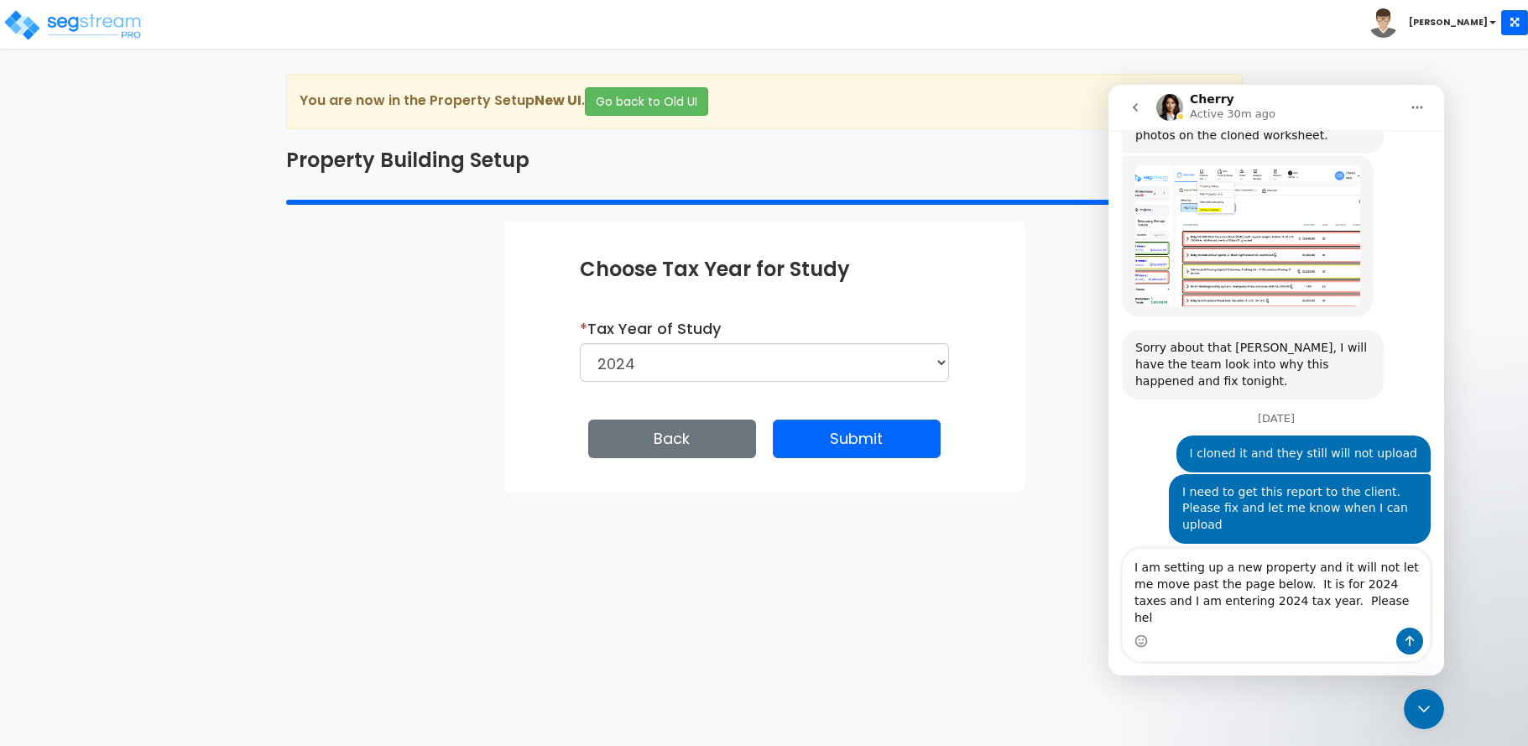
type textarea "I am setting up a new property and it will not let me move past the page below.…"
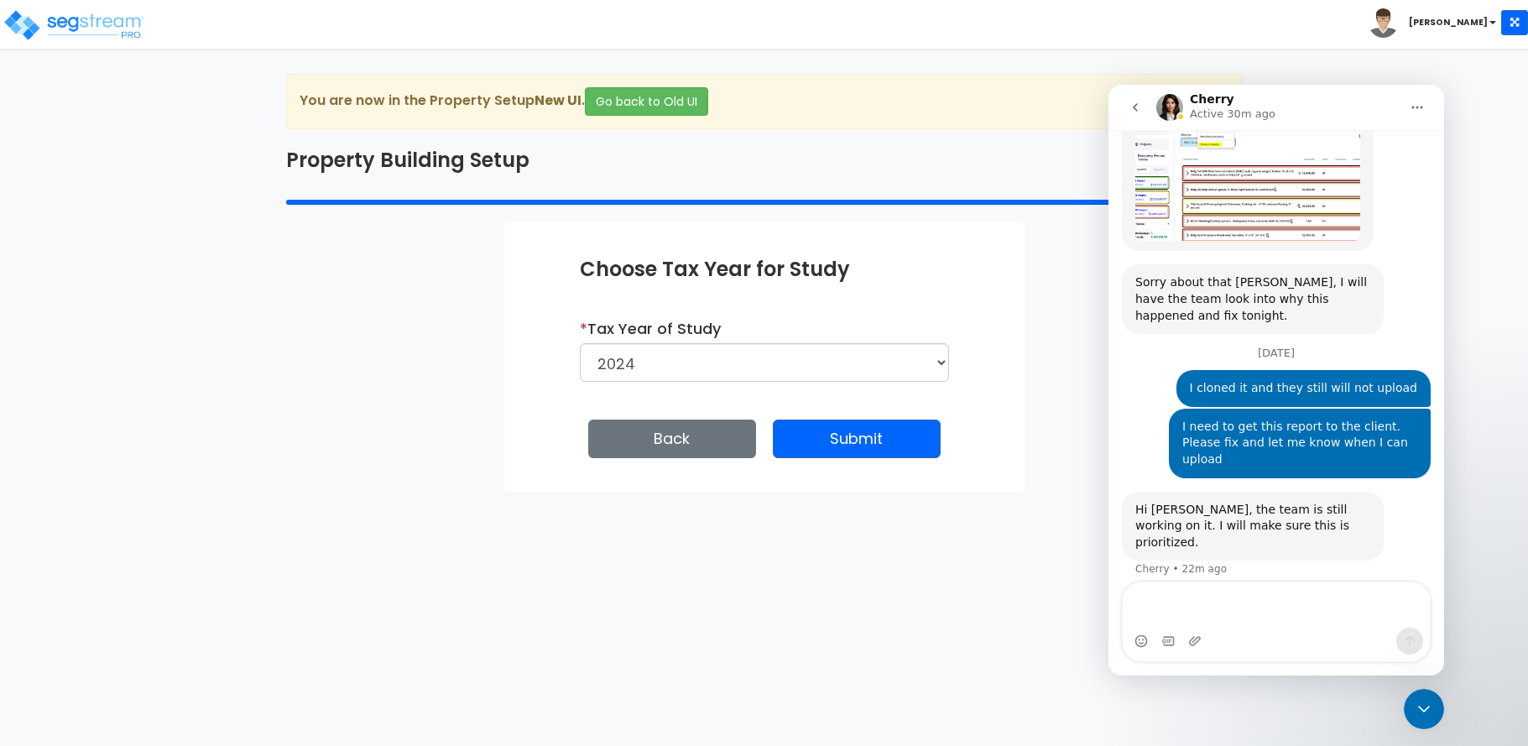
scroll to position [1278, 0]
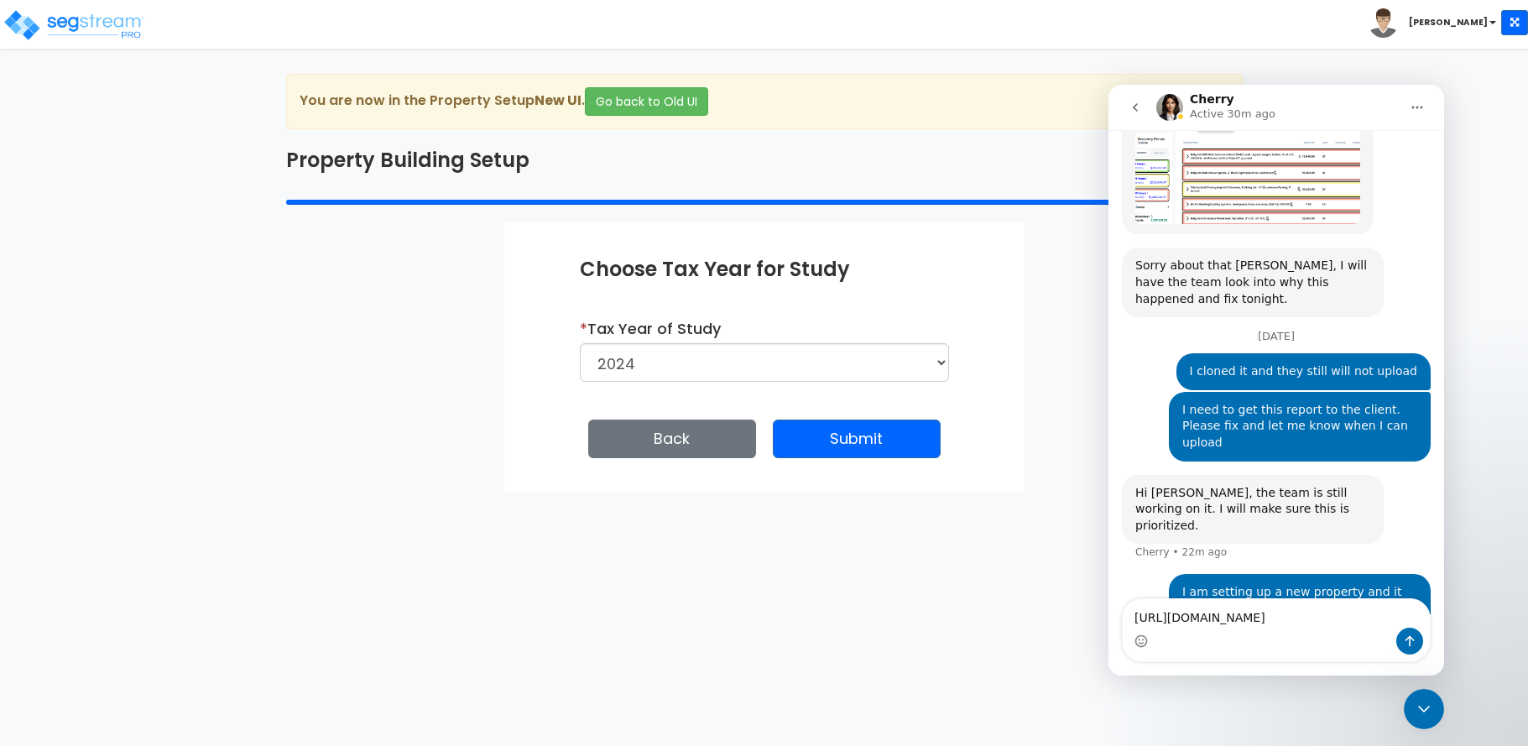
type textarea "[URL][DOMAIN_NAME]"
click at [1407, 640] on icon "Send a message…" at bounding box center [1409, 640] width 13 height 13
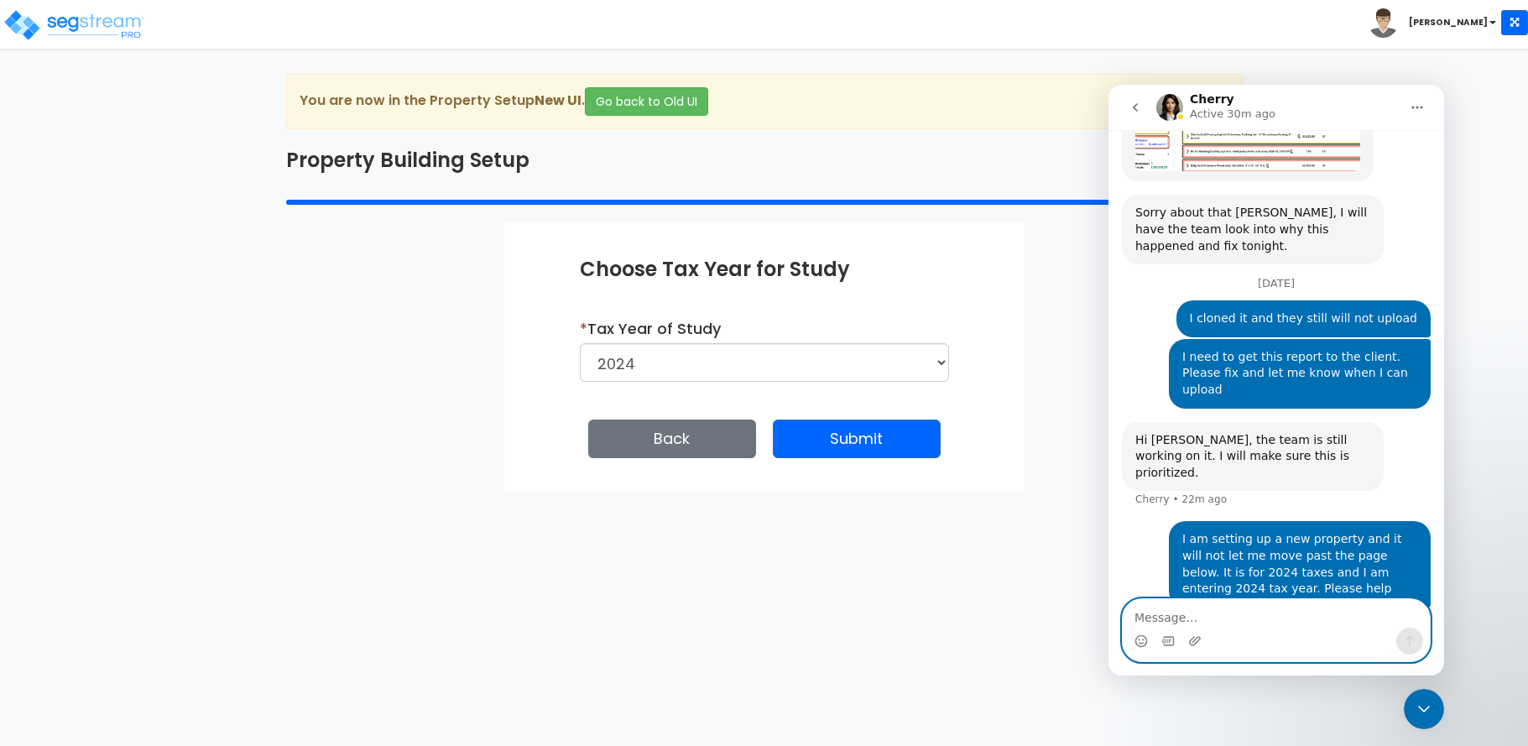
scroll to position [1332, 0]
click at [1231, 617] on textarea "Message…" at bounding box center [1276, 613] width 307 height 29
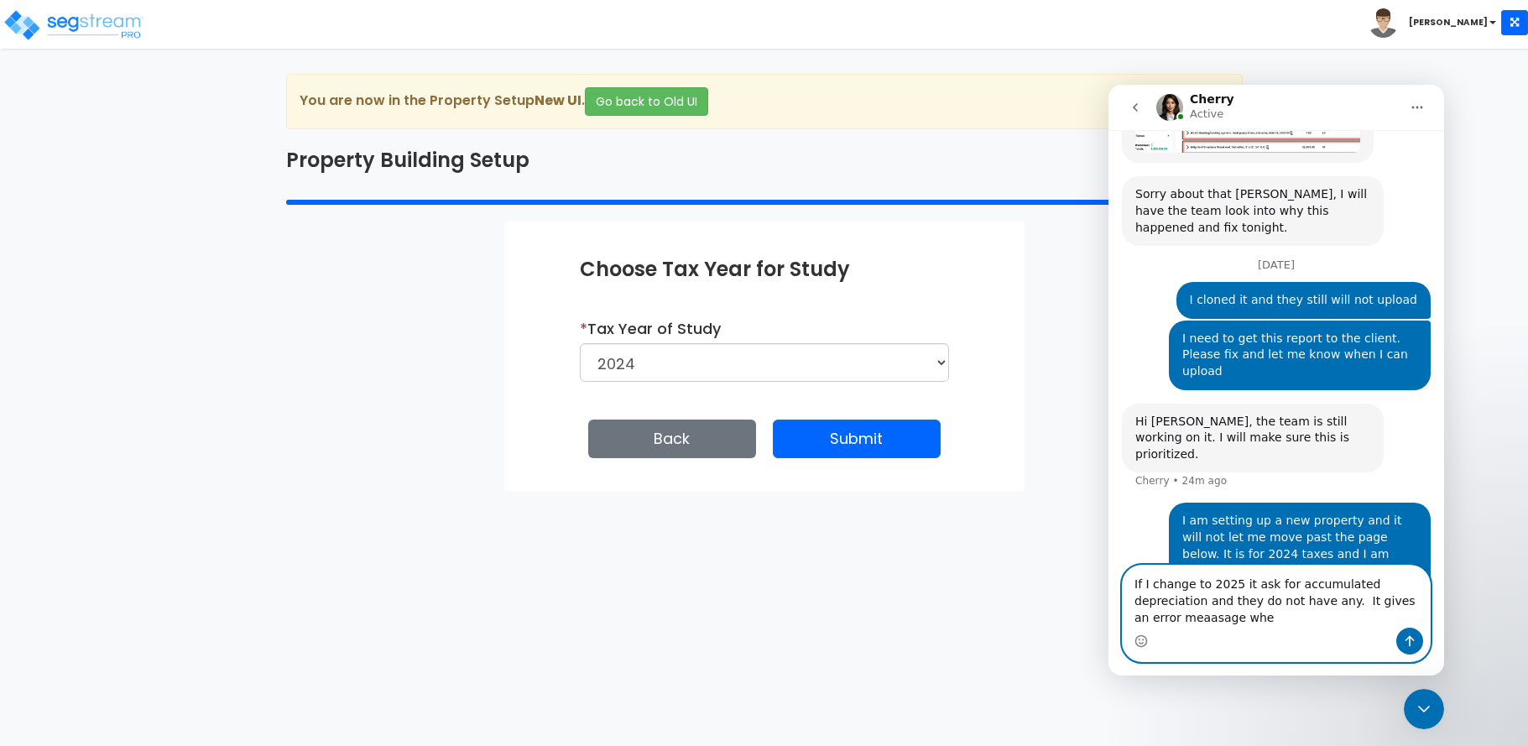
scroll to position [1366, 0]
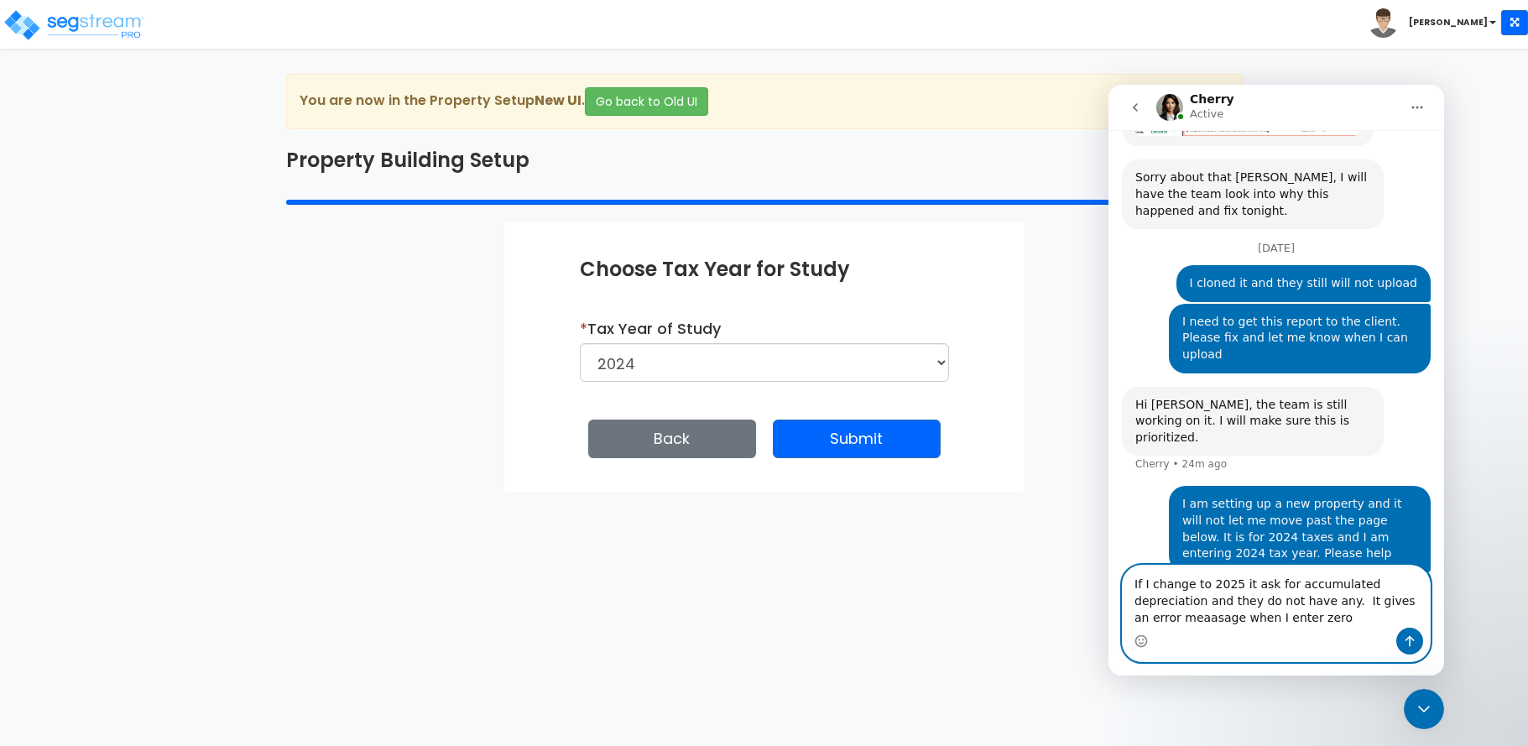
drag, startPoint x: 1372, startPoint y: 603, endPoint x: 1311, endPoint y: 619, distance: 63.3
click at [1311, 619] on textarea "If I change to 2025 it ask for accumulated depreciation and they do not have an…" at bounding box center [1276, 597] width 307 height 62
click at [1310, 633] on div "Intercom messenger" at bounding box center [1276, 641] width 307 height 27
click at [1224, 616] on textarea "If I change to 2025 it ask for accumulated depreciation and they do not have an…" at bounding box center [1276, 597] width 307 height 62
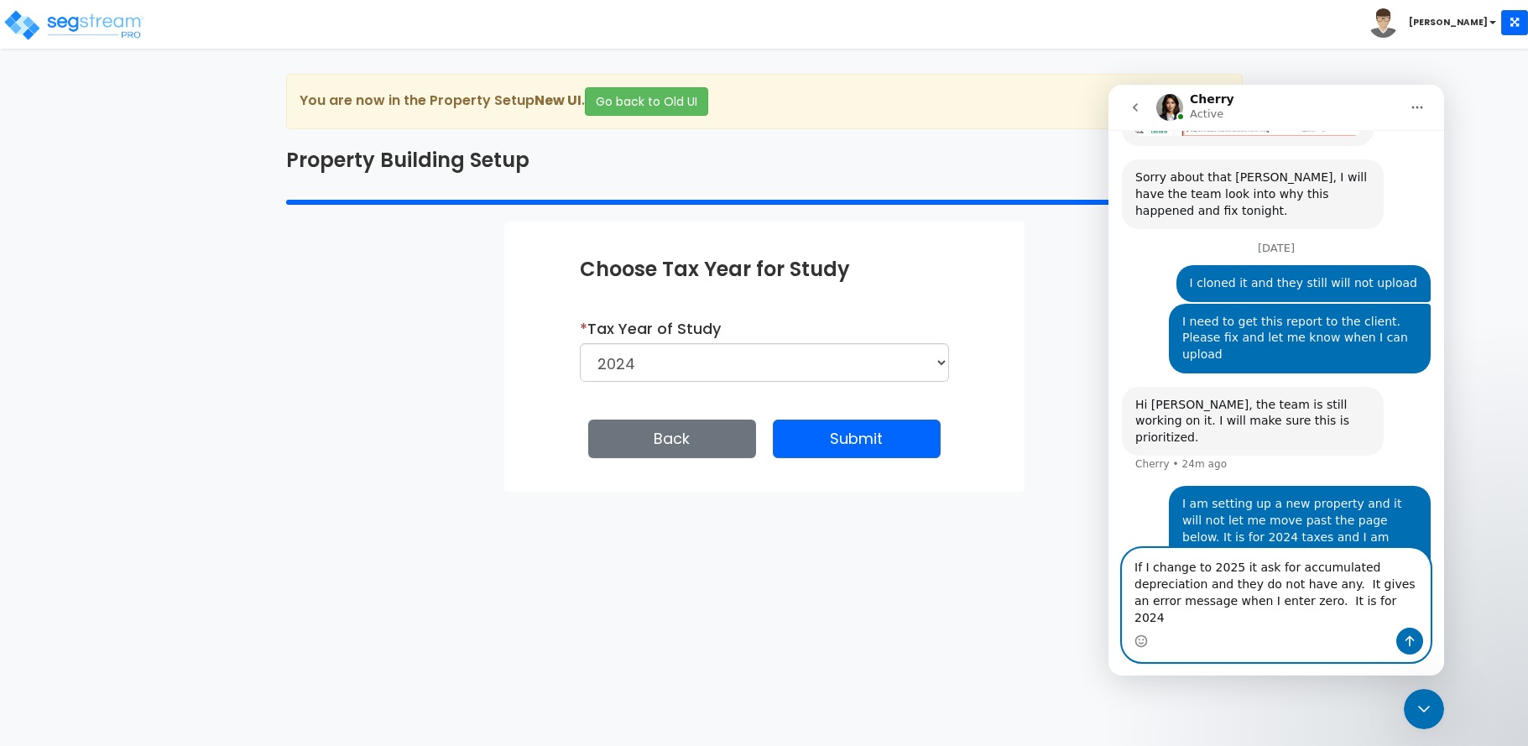
type textarea "If I change to 2025 it ask for accumulated depreciation and they do not have an…"
click at [1414, 645] on icon "Send a message…" at bounding box center [1409, 640] width 13 height 13
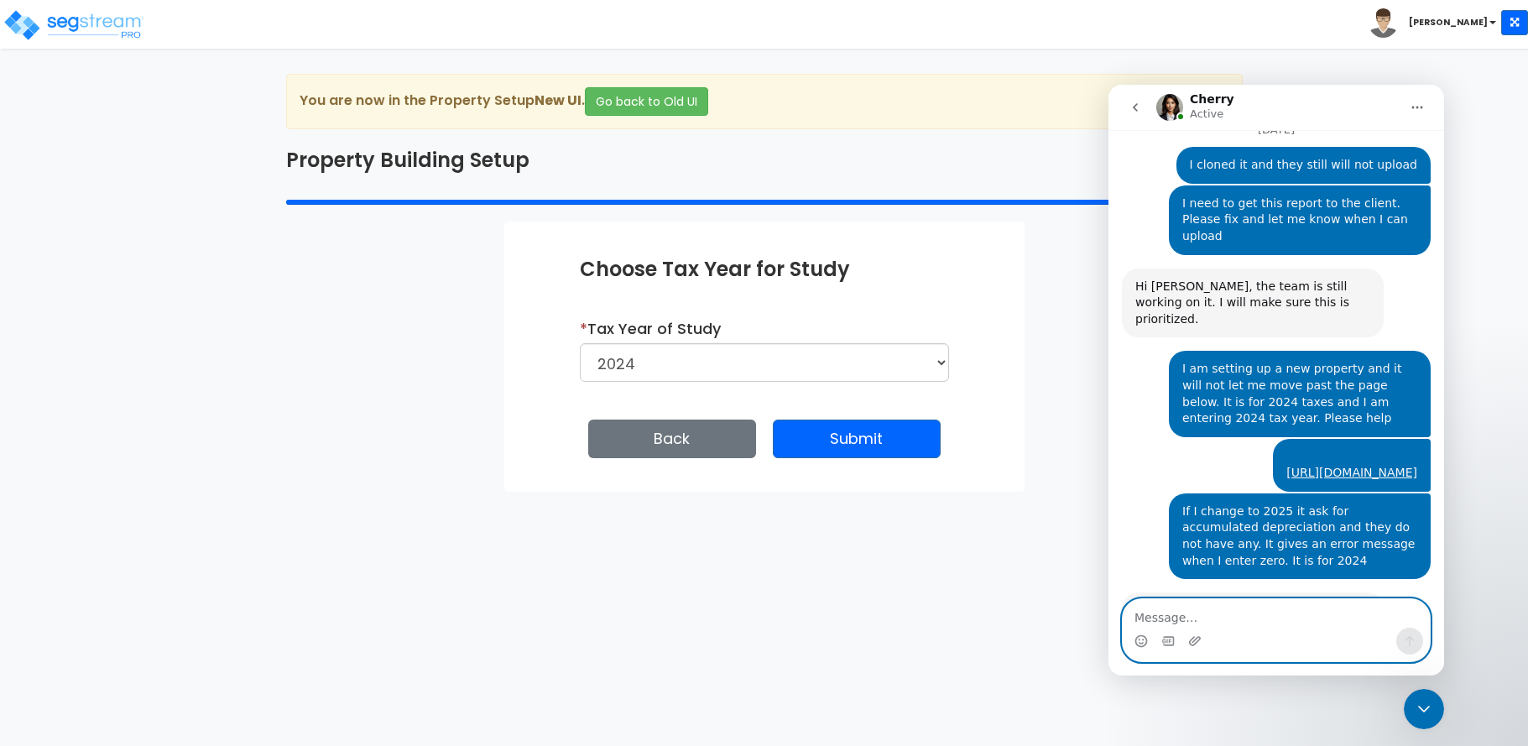
scroll to position [1503, 0]
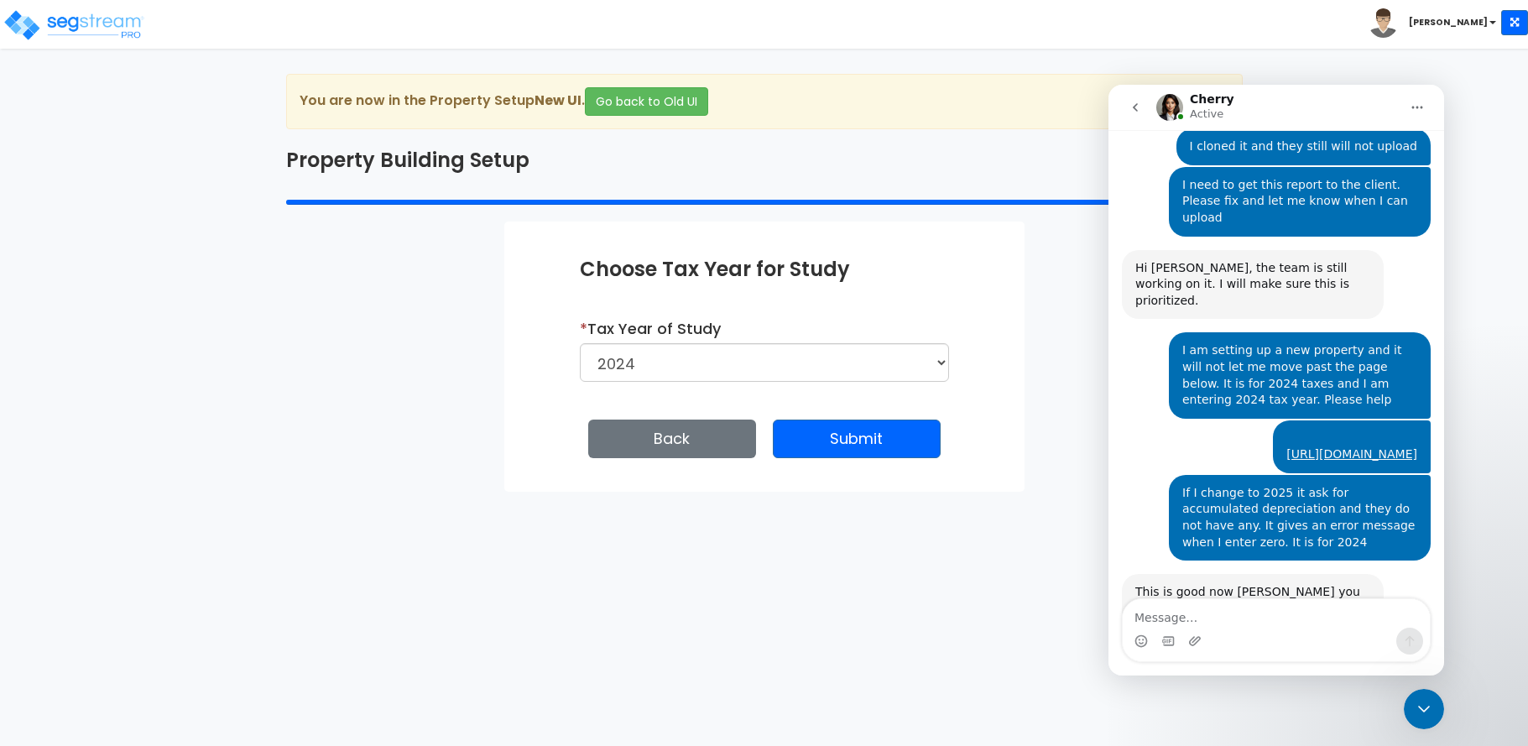
click at [1279, 602] on link "[URL][DOMAIN_NAME]" at bounding box center [1285, 608] width 131 height 13
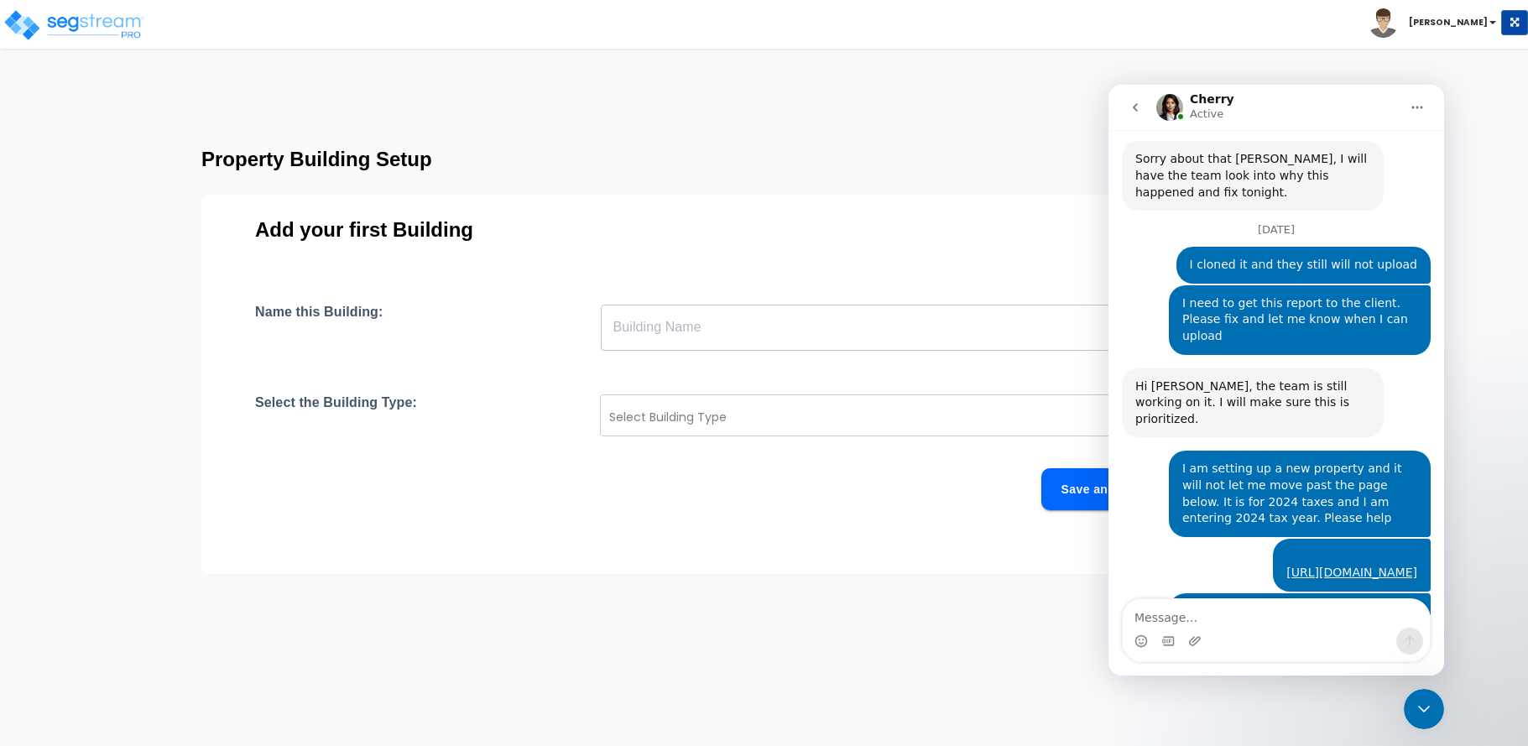
scroll to position [1503, 0]
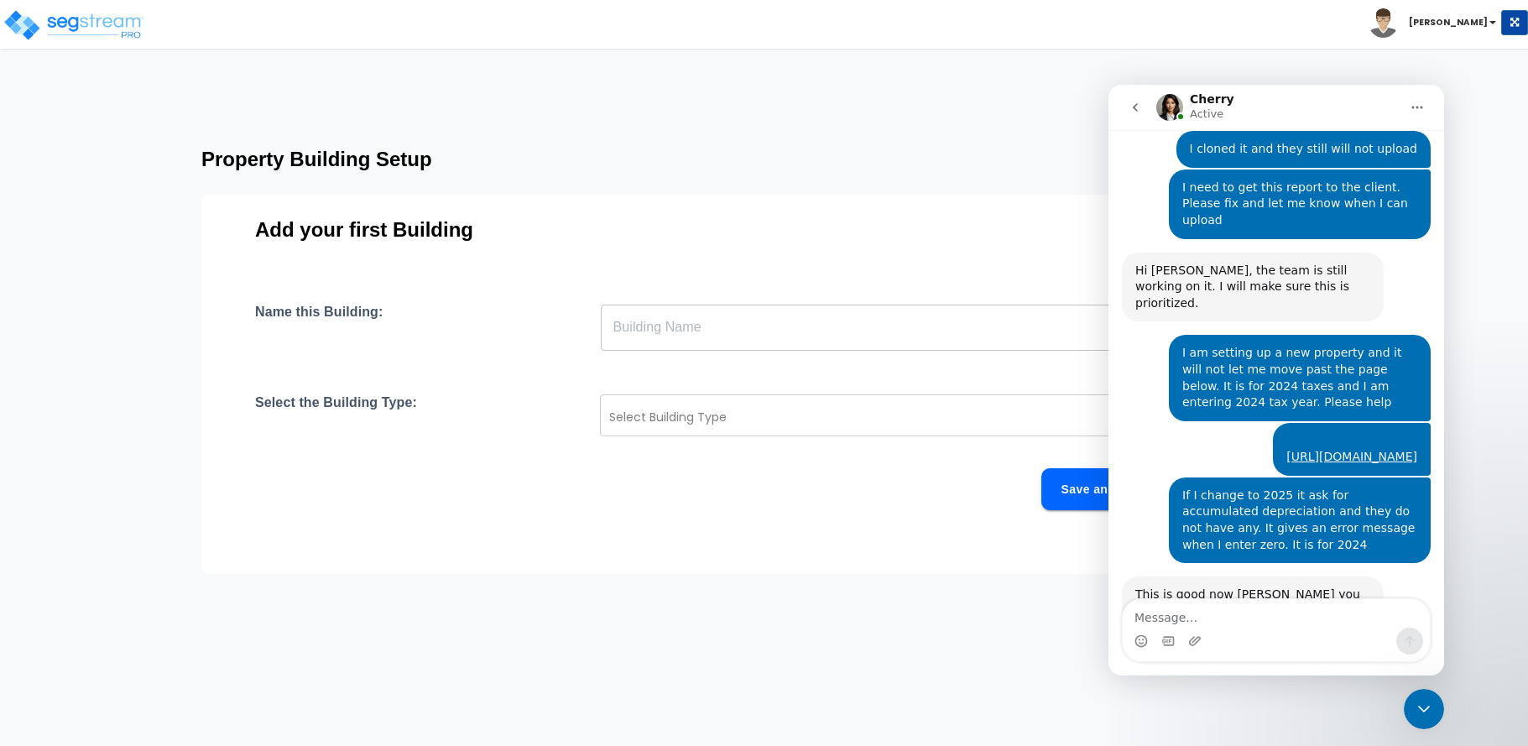
click at [946, 529] on div "Name this Building: ​ Select the Building Type: Select Building Type Save and C…" at bounding box center [749, 427] width 988 height 247
click at [819, 492] on div "Save and Continue" at bounding box center [723, 489] width 937 height 42
click at [645, 331] on input "text" at bounding box center [897, 327] width 592 height 47
drag, startPoint x: 645, startPoint y: 326, endPoint x: 623, endPoint y: 324, distance: 21.9
click at [623, 324] on input "text" at bounding box center [897, 327] width 592 height 47
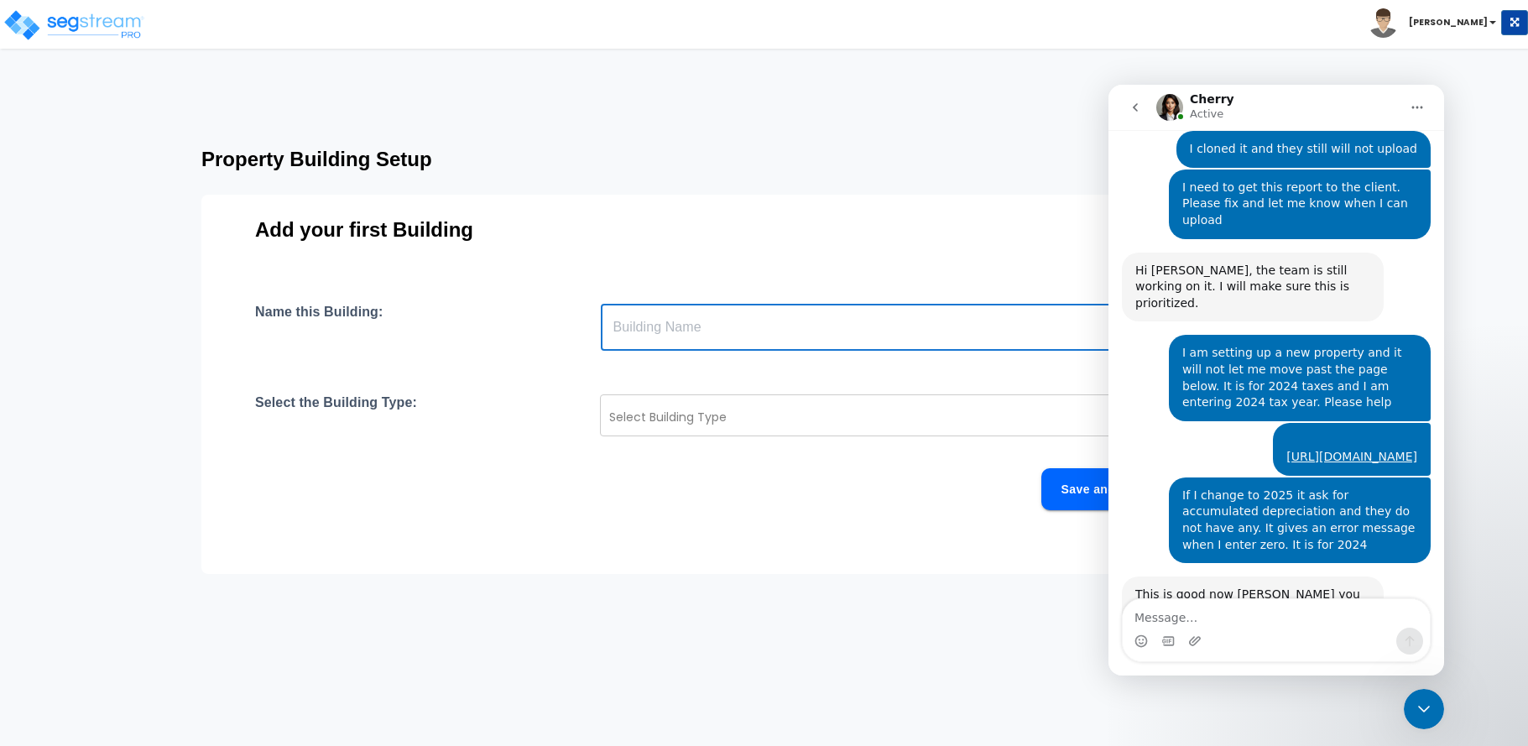
click at [913, 509] on div "Save and Continue" at bounding box center [723, 489] width 937 height 42
click at [1422, 710] on icon "Close Intercom Messenger" at bounding box center [1424, 709] width 12 height 7
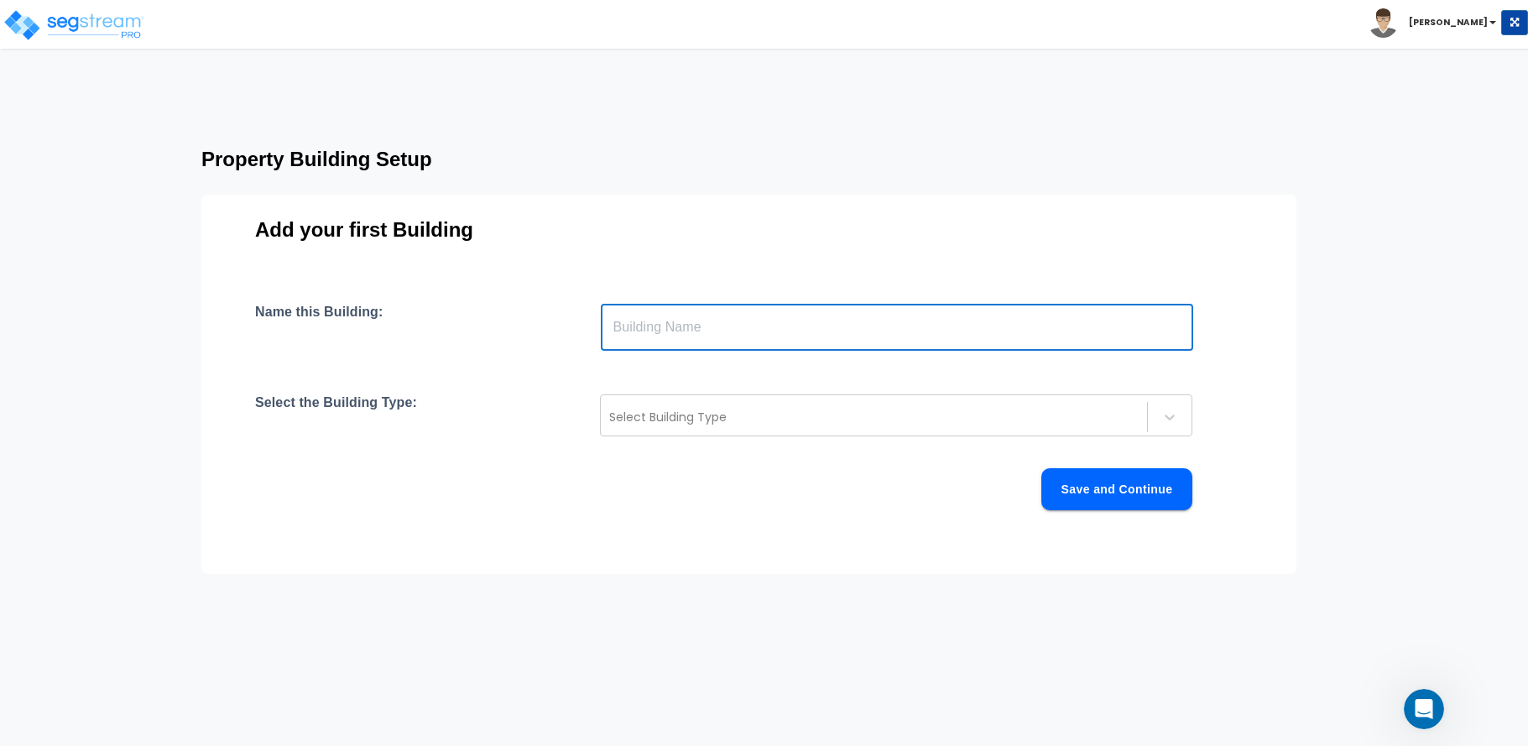
click at [685, 325] on input "text" at bounding box center [897, 327] width 592 height 47
type input "[STREET_ADDRESS][PERSON_NAME]"
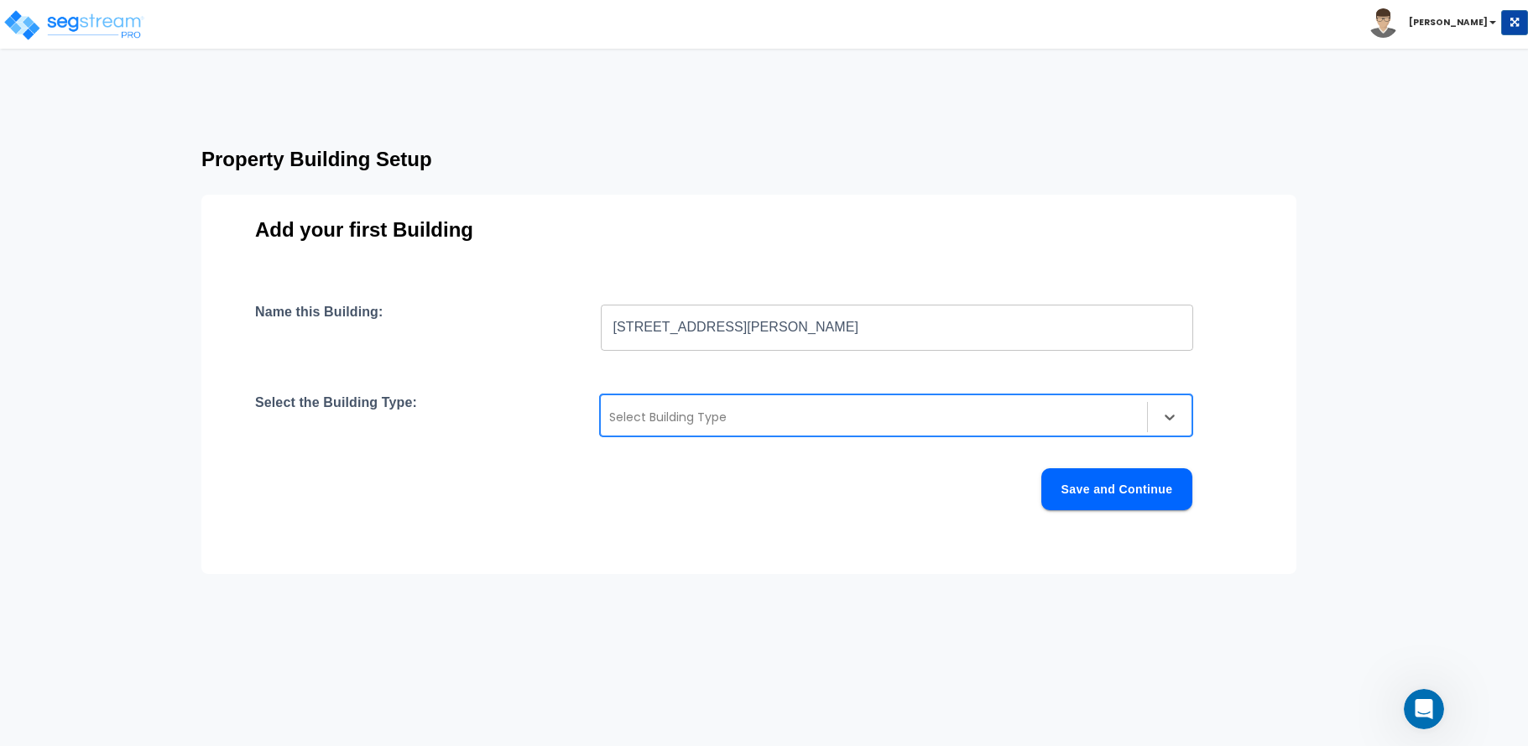
click at [701, 414] on div at bounding box center [873, 417] width 529 height 20
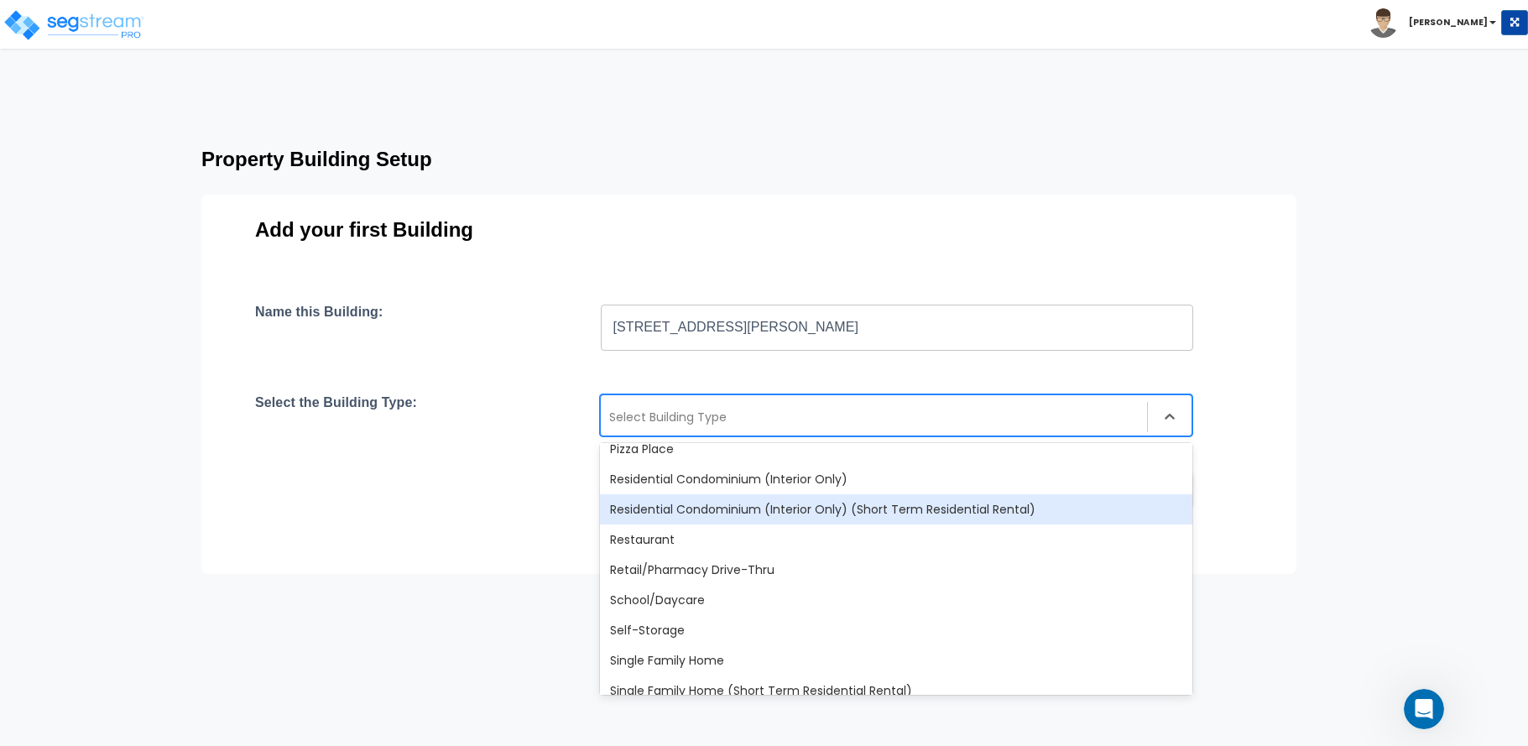
scroll to position [1342, 0]
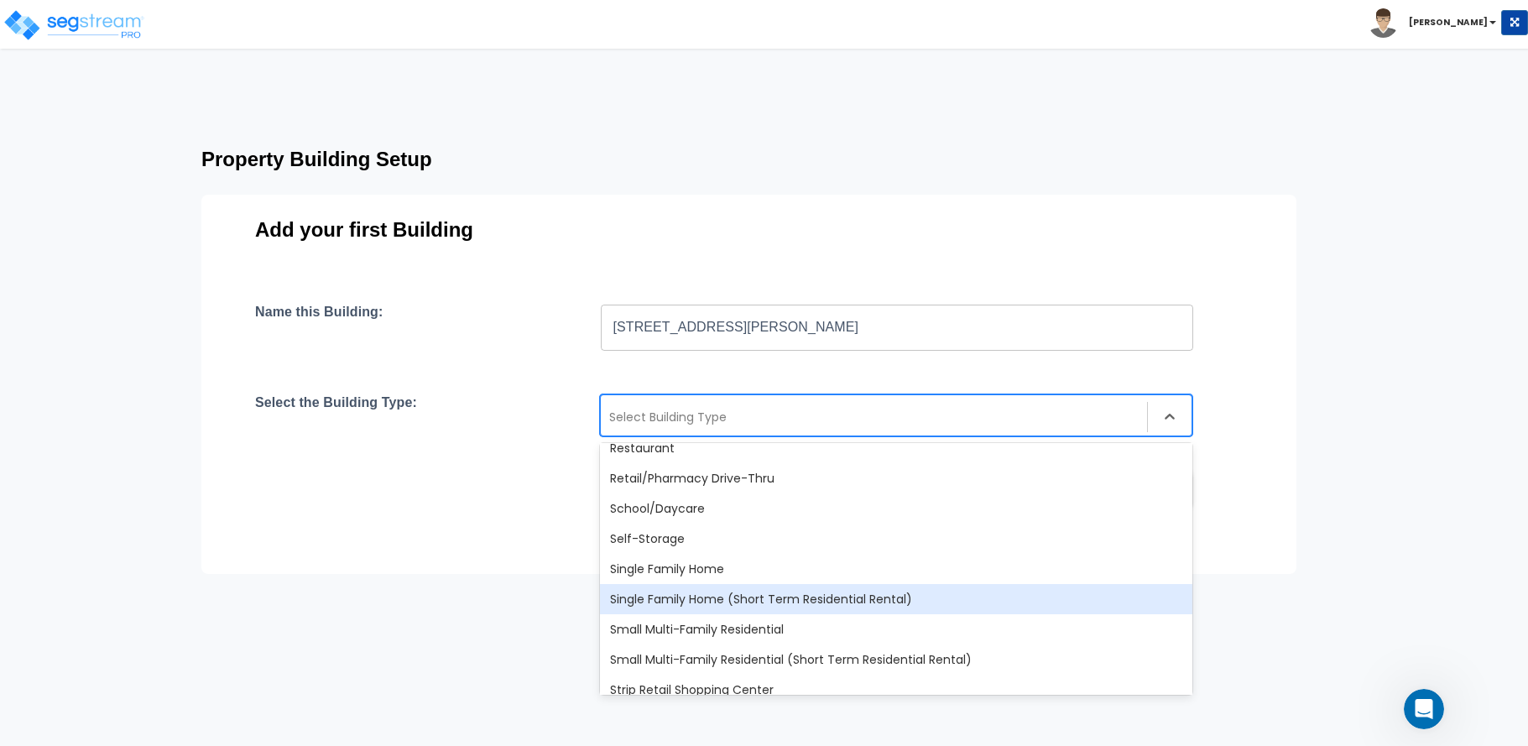
click at [701, 602] on div "Single Family Home (Short Term Residential Rental)" at bounding box center [896, 599] width 592 height 30
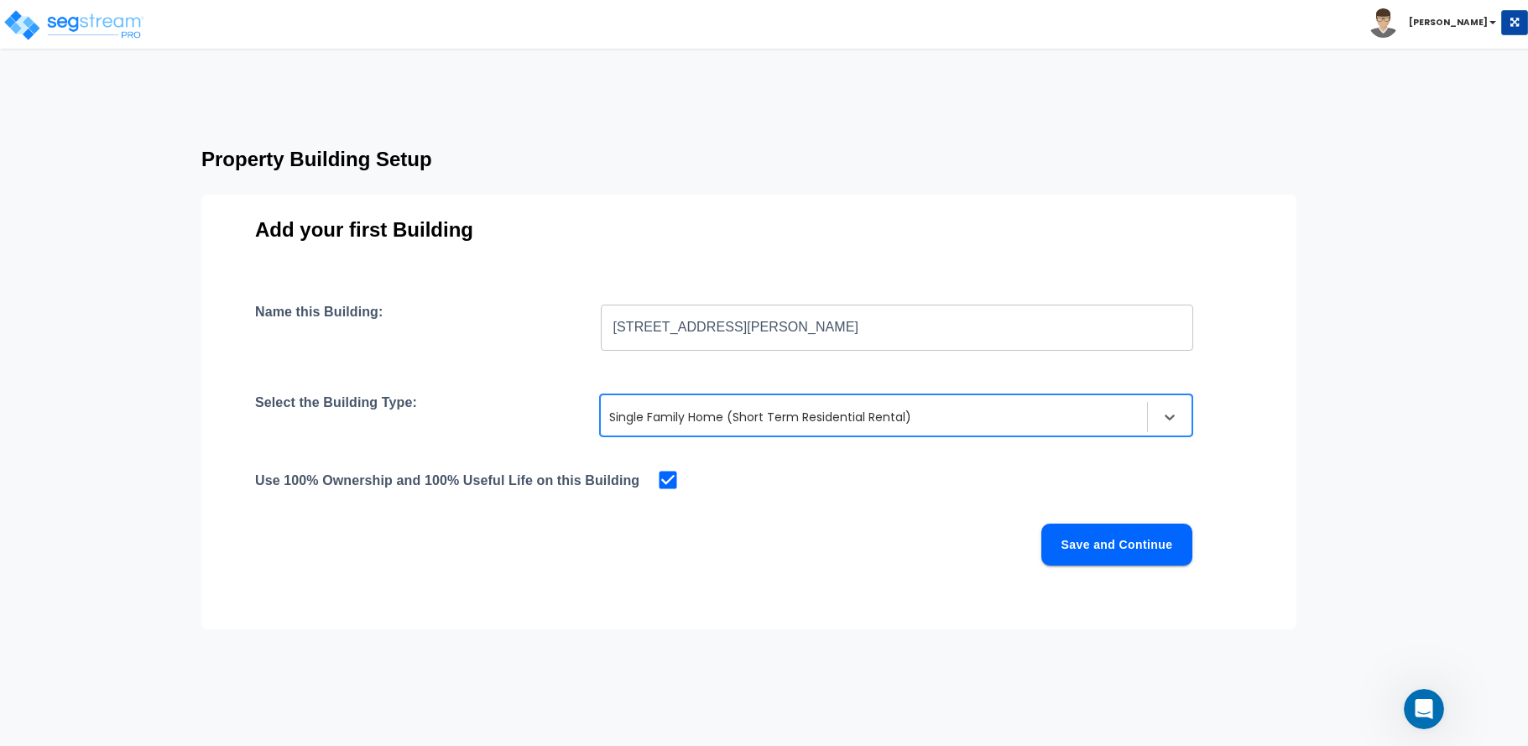
click at [1128, 545] on button "Save and Continue" at bounding box center [1116, 545] width 151 height 42
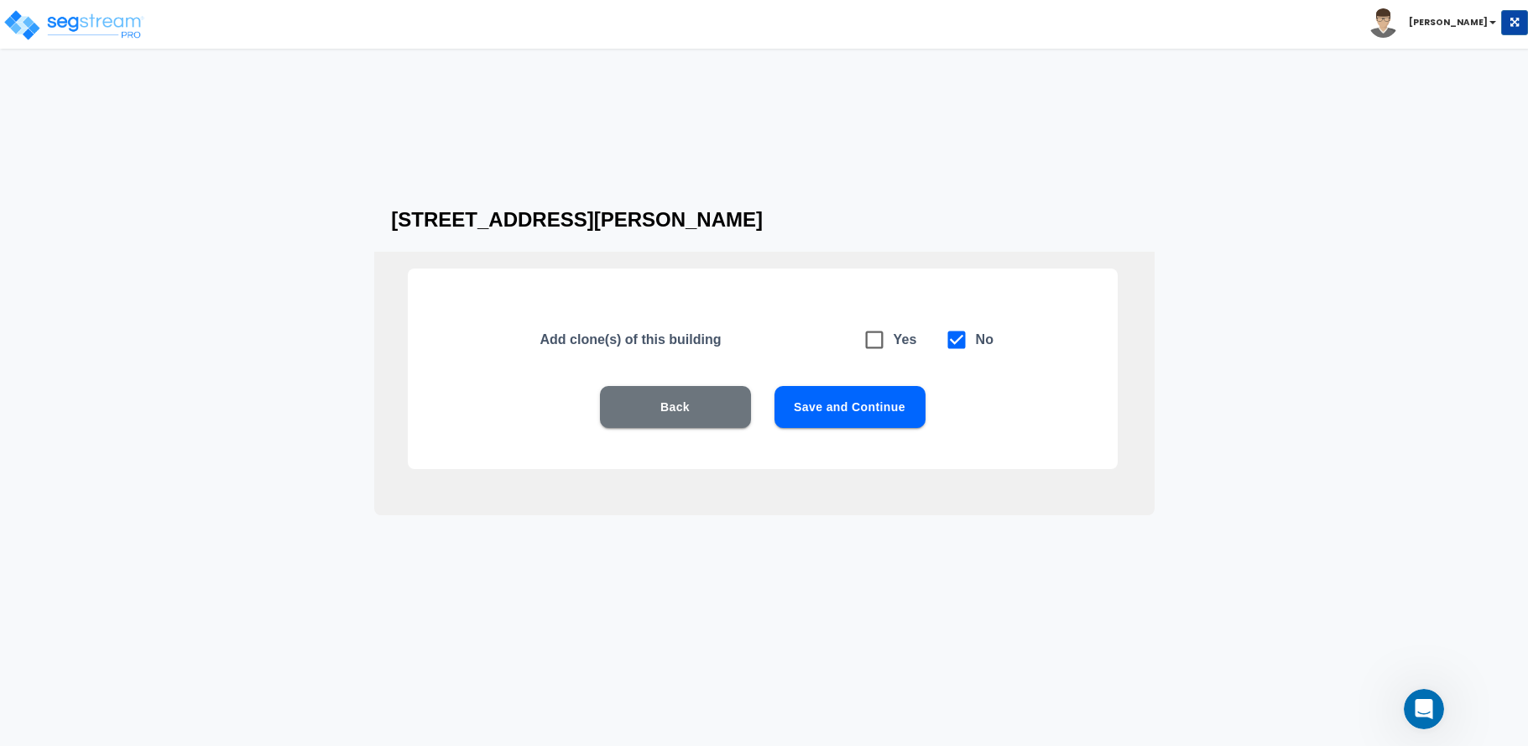
click at [887, 410] on button "Save and Continue" at bounding box center [849, 407] width 151 height 42
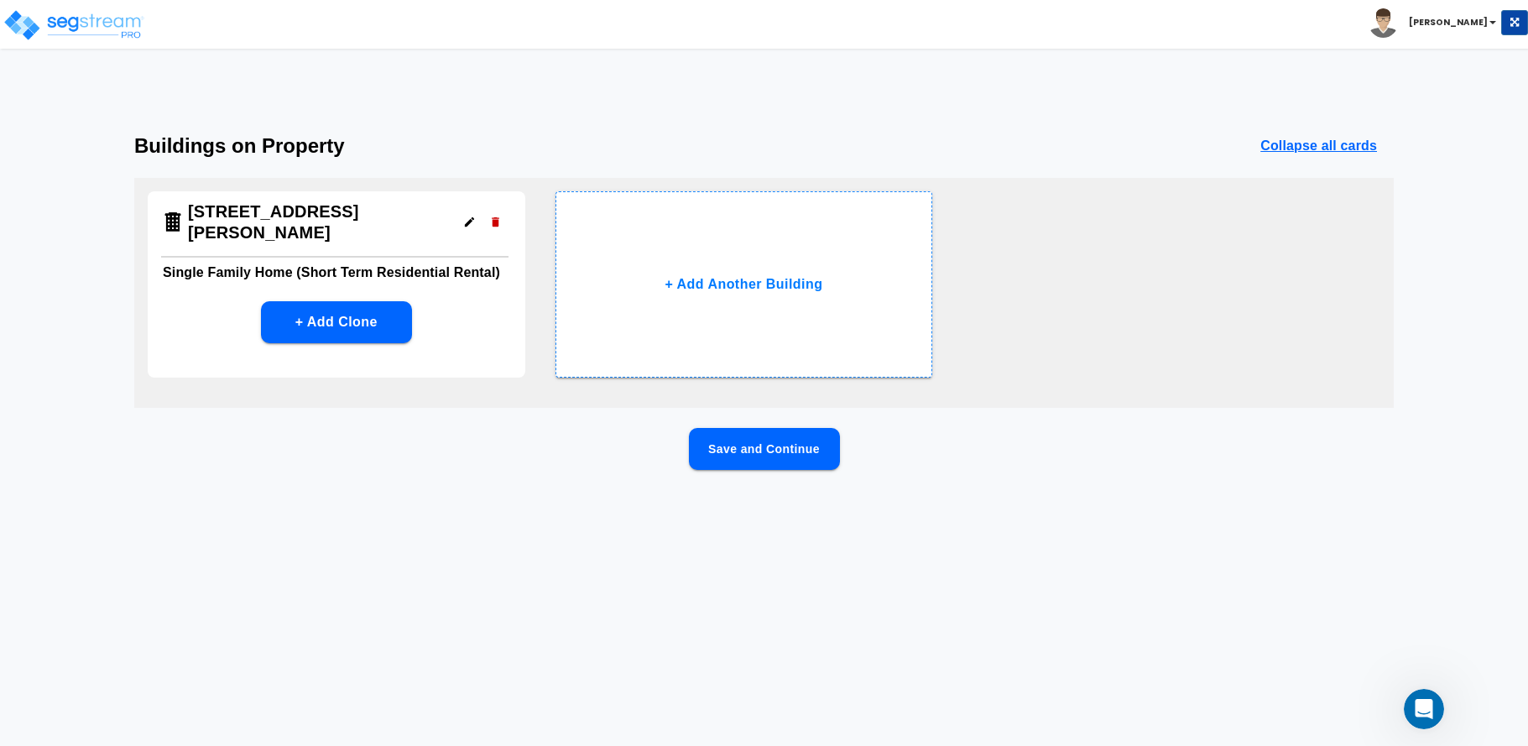
click at [802, 443] on button "Save and Continue" at bounding box center [764, 449] width 151 height 42
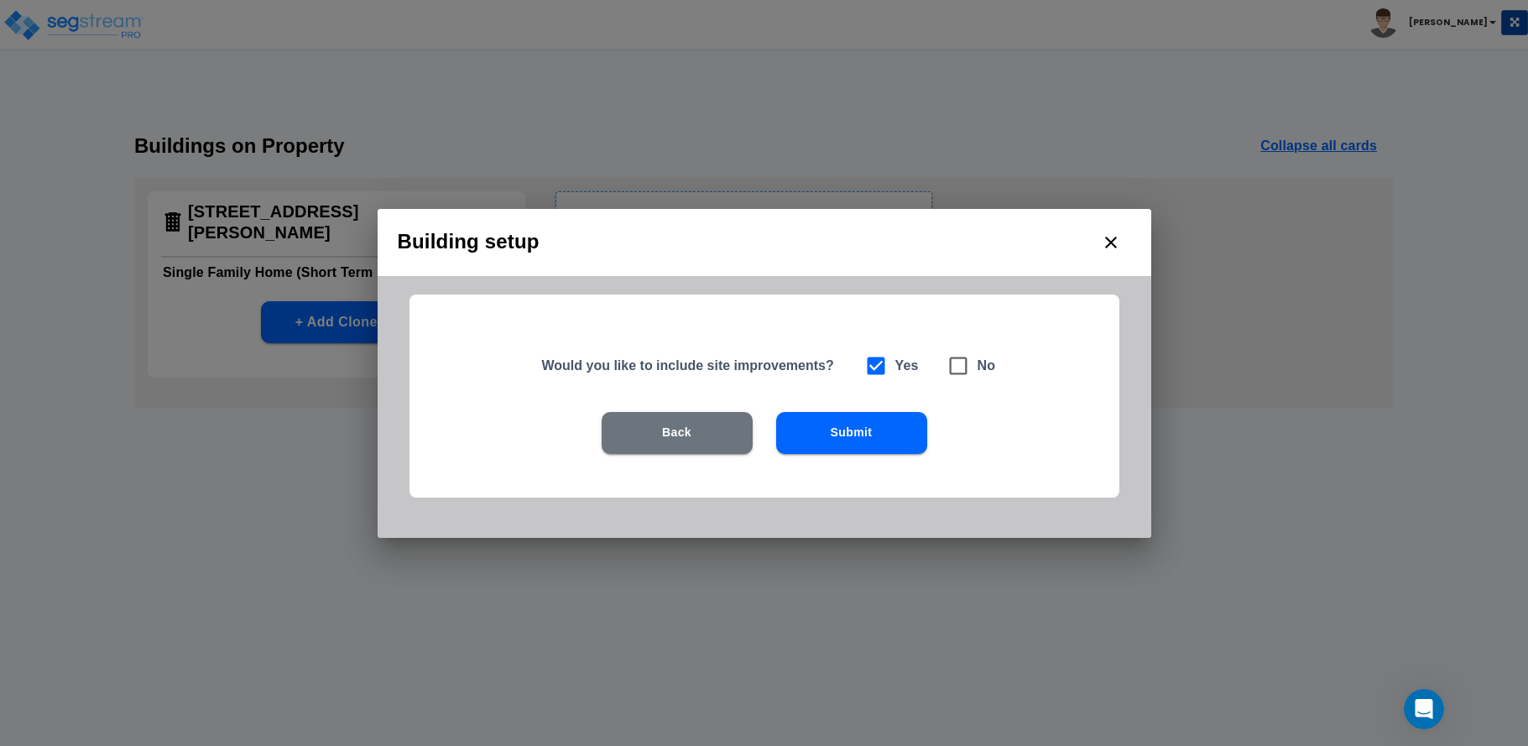
click at [852, 430] on button "Submit" at bounding box center [851, 433] width 151 height 42
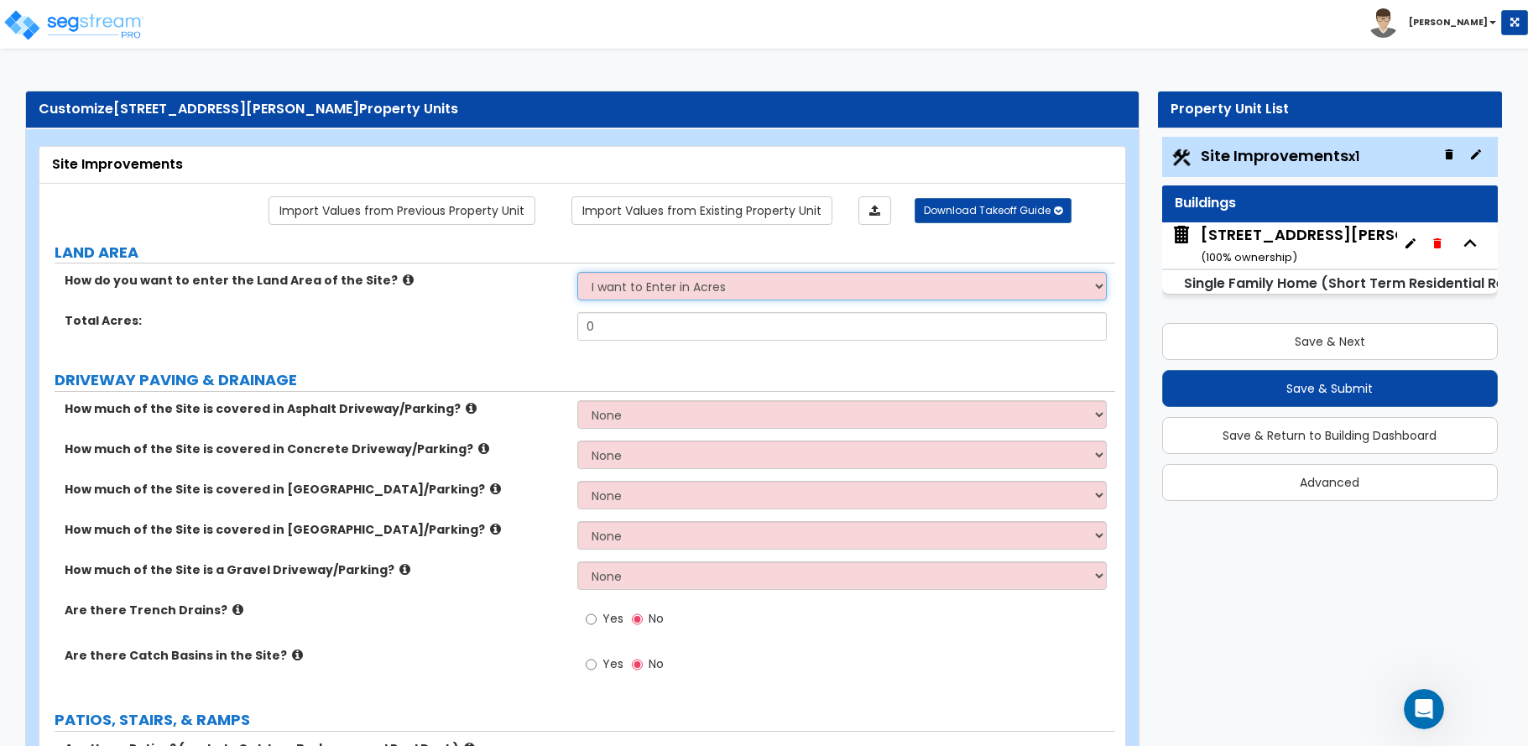
click at [764, 285] on select "I want to Enter in [GEOGRAPHIC_DATA] I want to Enter in Square Feet" at bounding box center [841, 286] width 529 height 29
select select "2"
click at [577, 272] on select "I want to Enter in [GEOGRAPHIC_DATA] I want to Enter in Square Feet" at bounding box center [841, 286] width 529 height 29
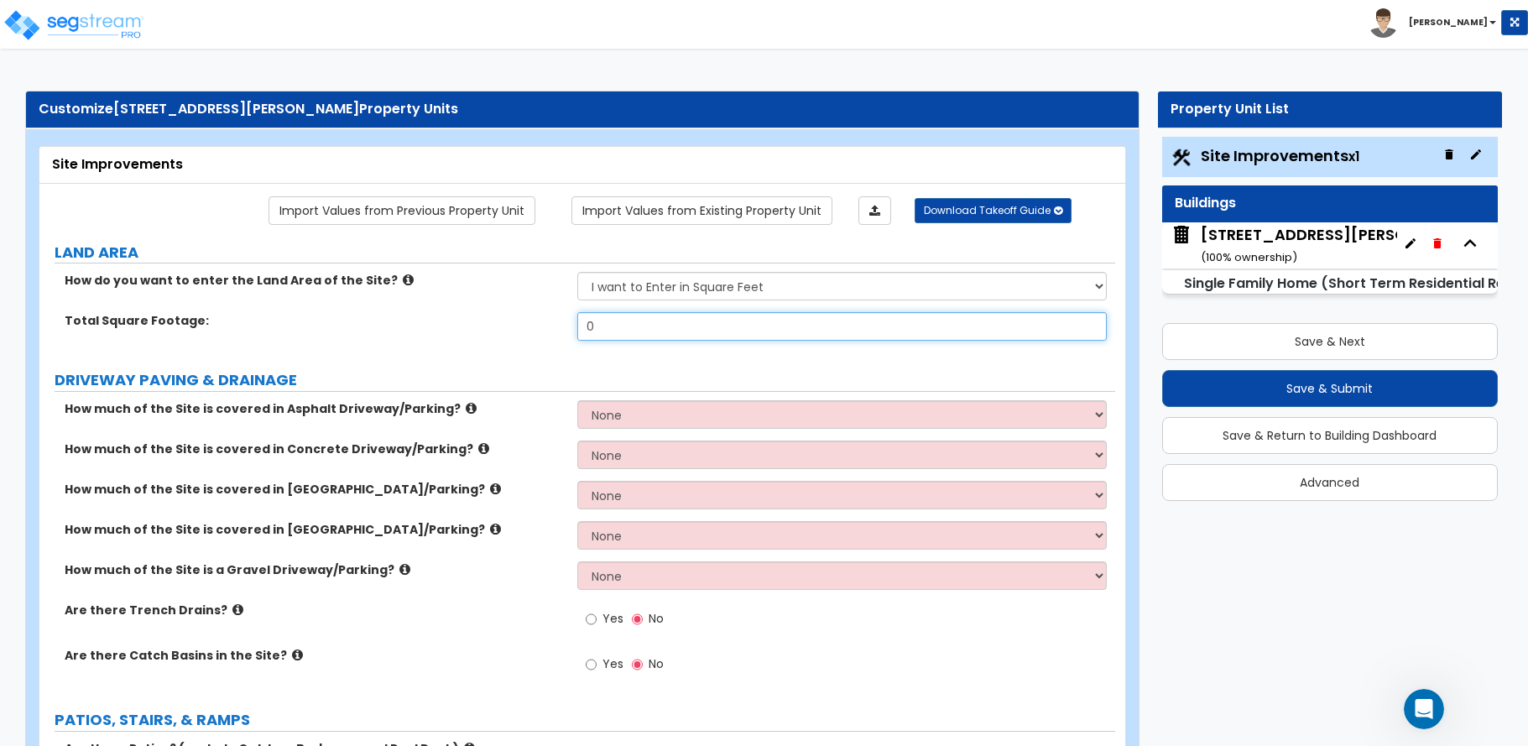
click at [734, 330] on input "0" at bounding box center [841, 326] width 529 height 29
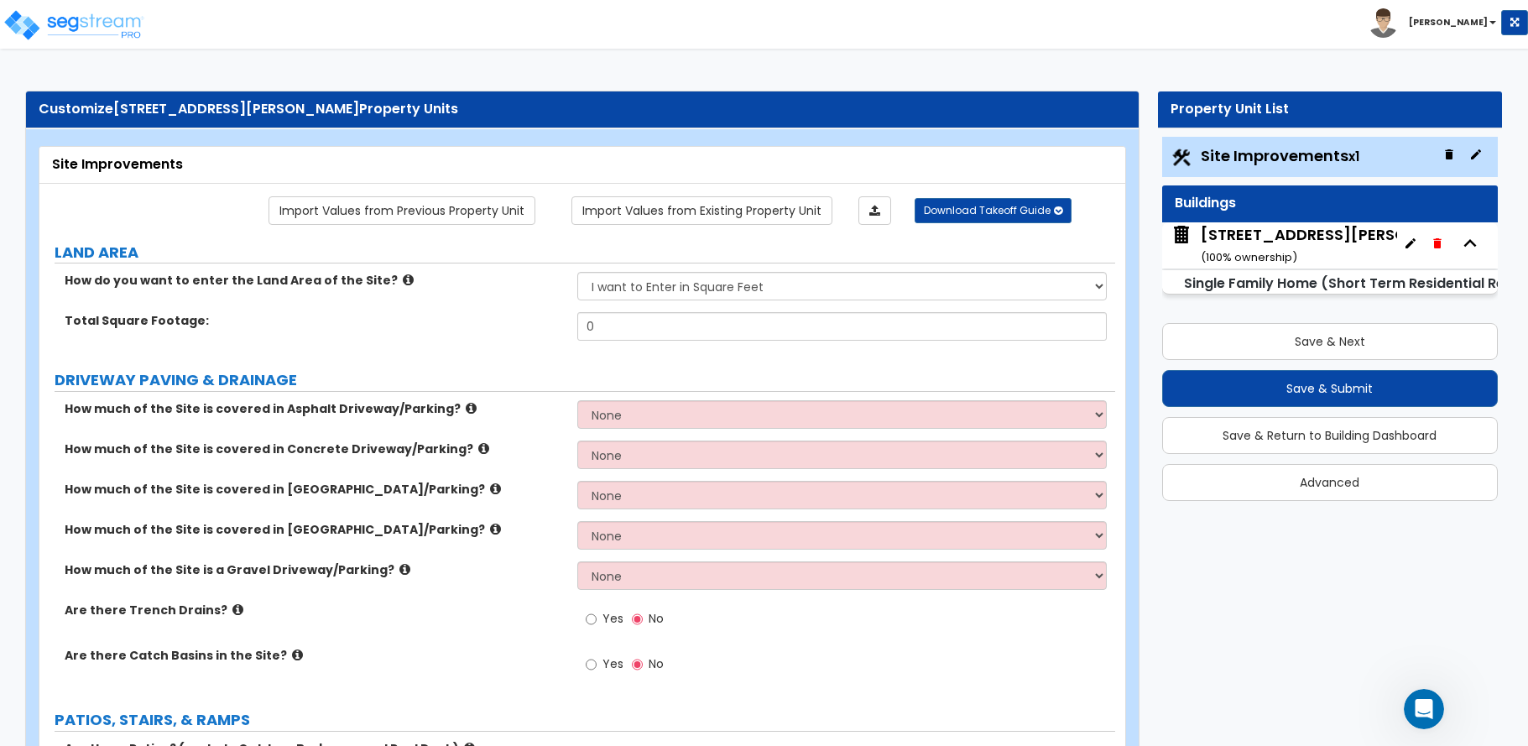
drag, startPoint x: 240, startPoint y: 322, endPoint x: 250, endPoint y: 322, distance: 10.1
click at [239, 322] on label "Total Square Footage:" at bounding box center [315, 320] width 500 height 17
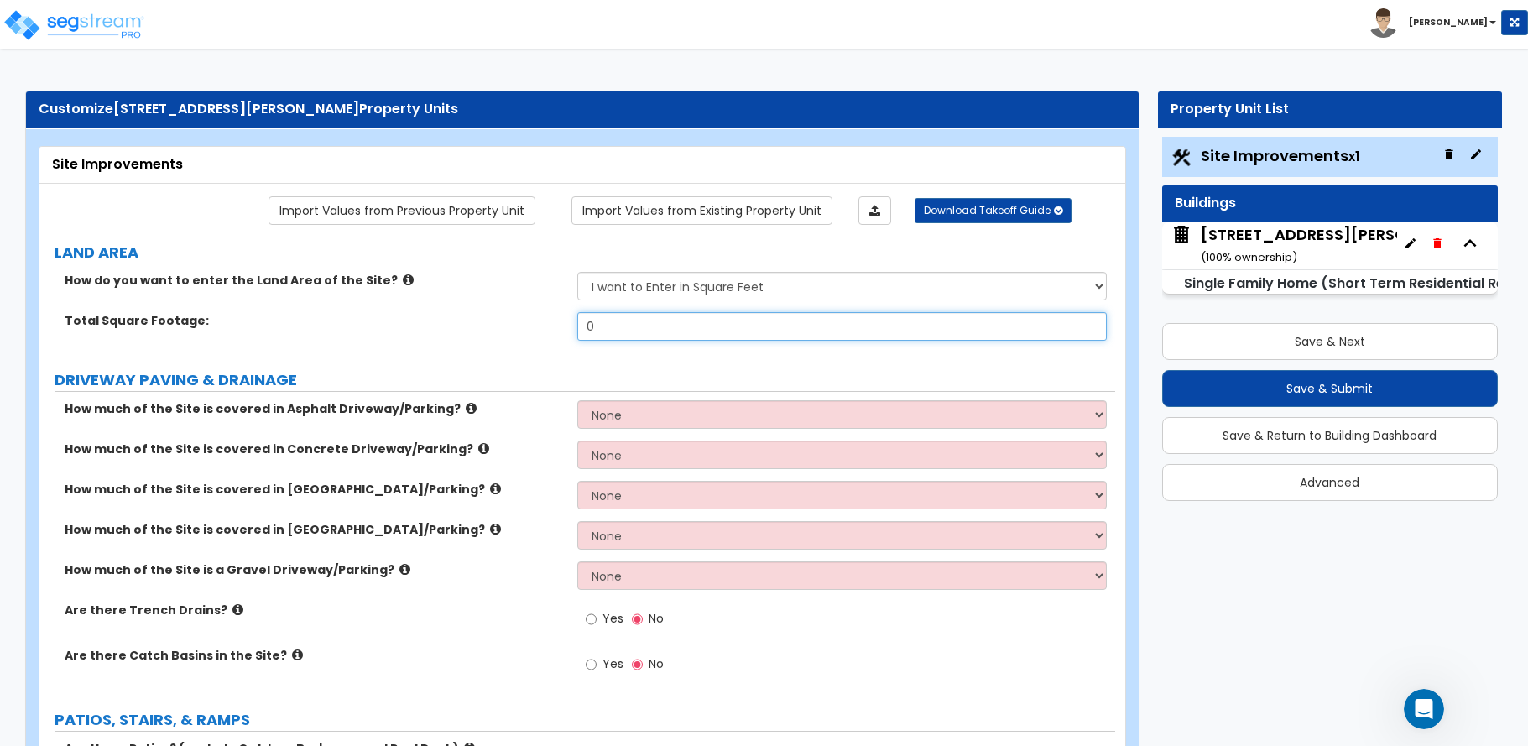
click at [518, 331] on div "Total Square Footage: 0" at bounding box center [577, 332] width 1076 height 40
type input "8,189"
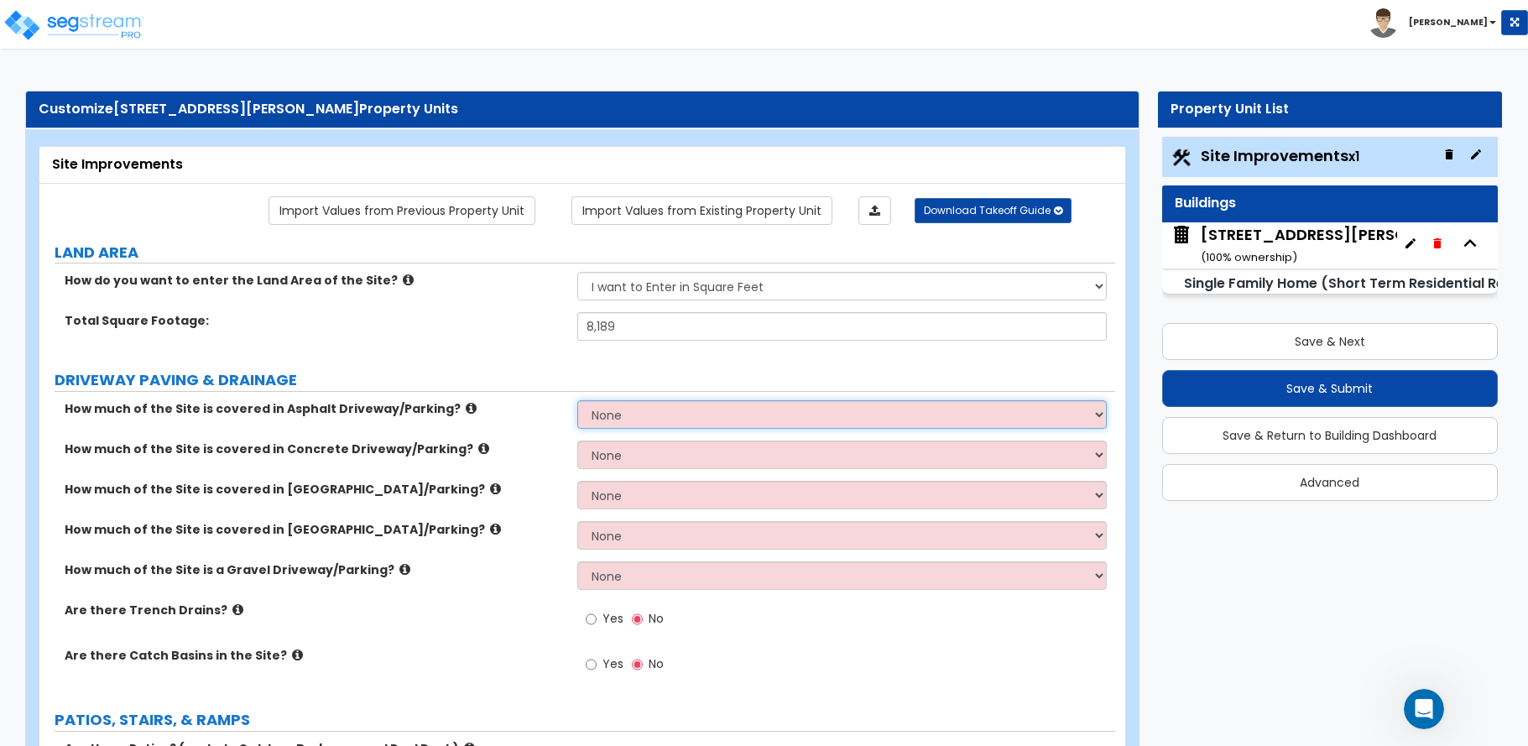
click at [610, 419] on select "None I want to Enter an Approximate Percentage I want to Enter the Square Foota…" at bounding box center [841, 414] width 529 height 29
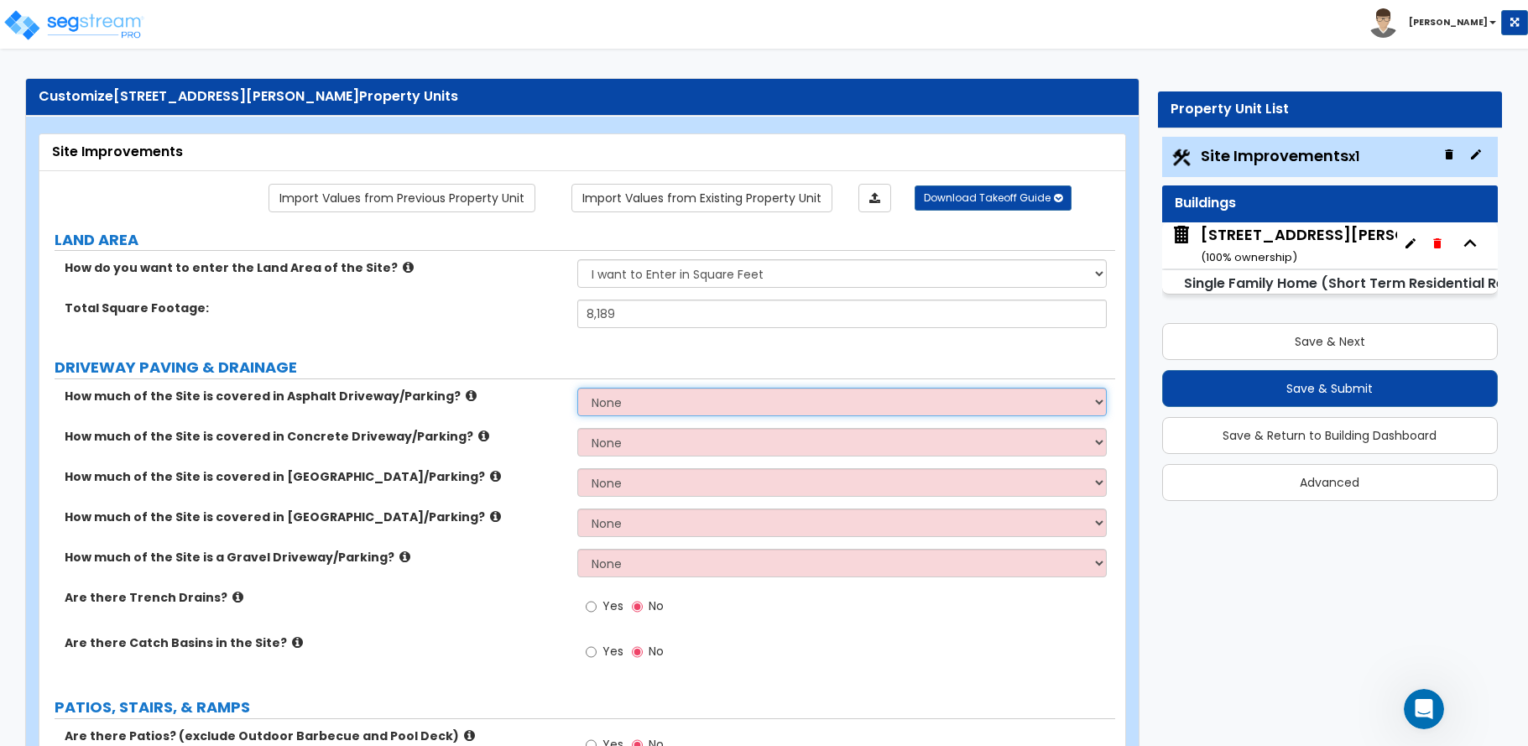
scroll to position [0, 0]
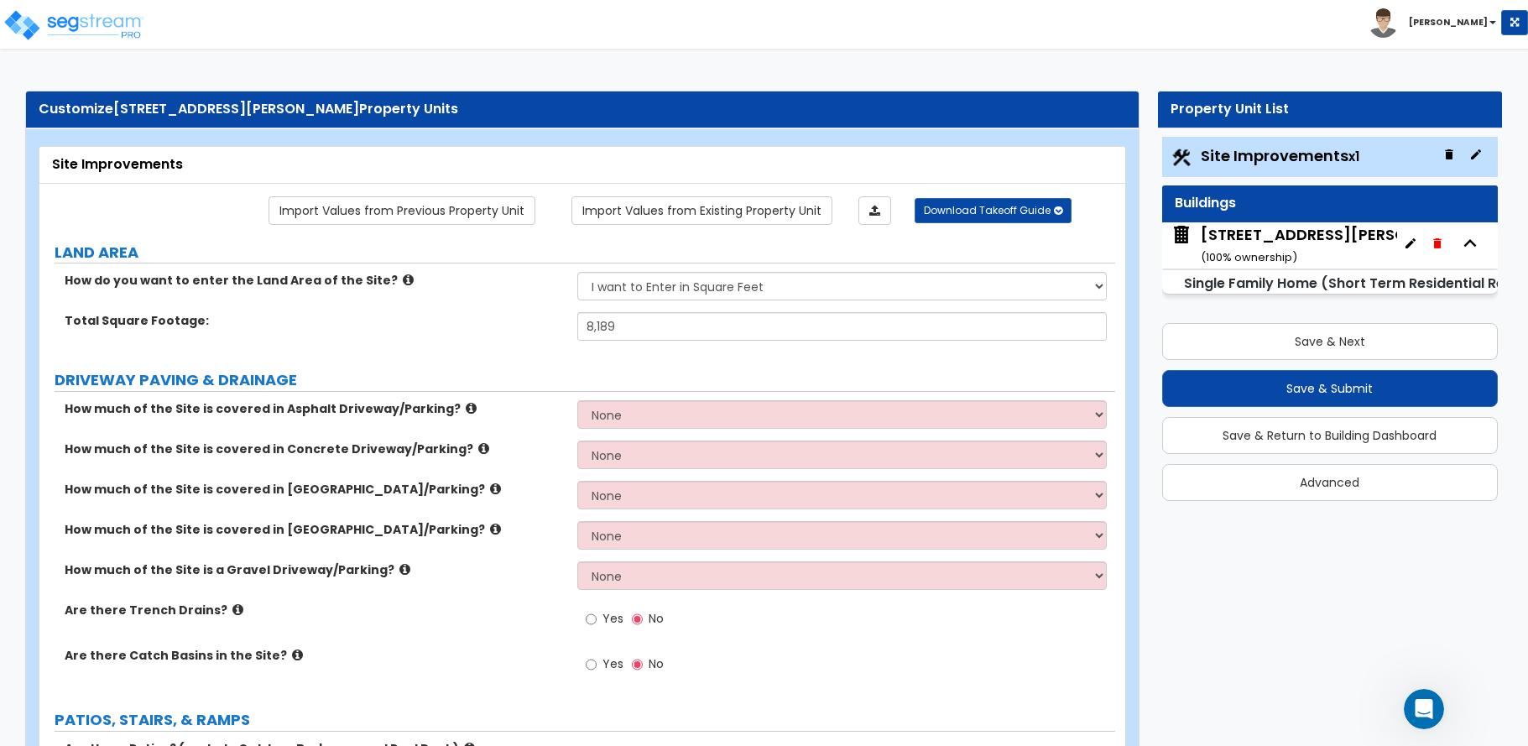
click at [142, 201] on div "Import Values from Previous Property Unit Import Values from Existing Property …" at bounding box center [630, 210] width 989 height 29
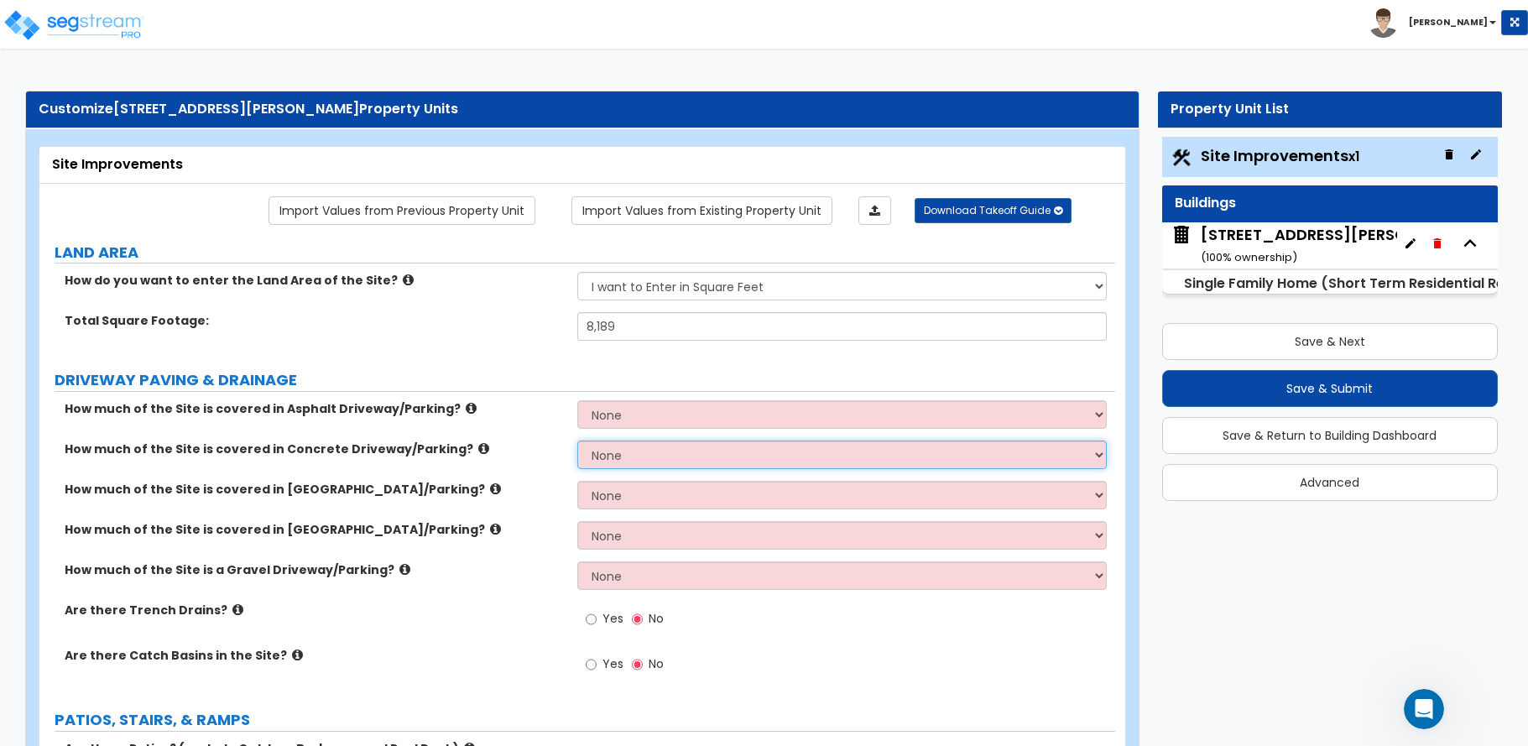
click at [653, 452] on select "None I want to Enter an Approximate Percentage I want to Enter the Square Foota…" at bounding box center [841, 454] width 529 height 29
click at [696, 414] on select "None I want to Enter an Approximate Percentage I want to Enter the Square Foota…" at bounding box center [841, 414] width 529 height 29
click at [658, 458] on select "None I want to Enter an Approximate Percentage I want to Enter the Square Foota…" at bounding box center [841, 454] width 529 height 29
select select "2"
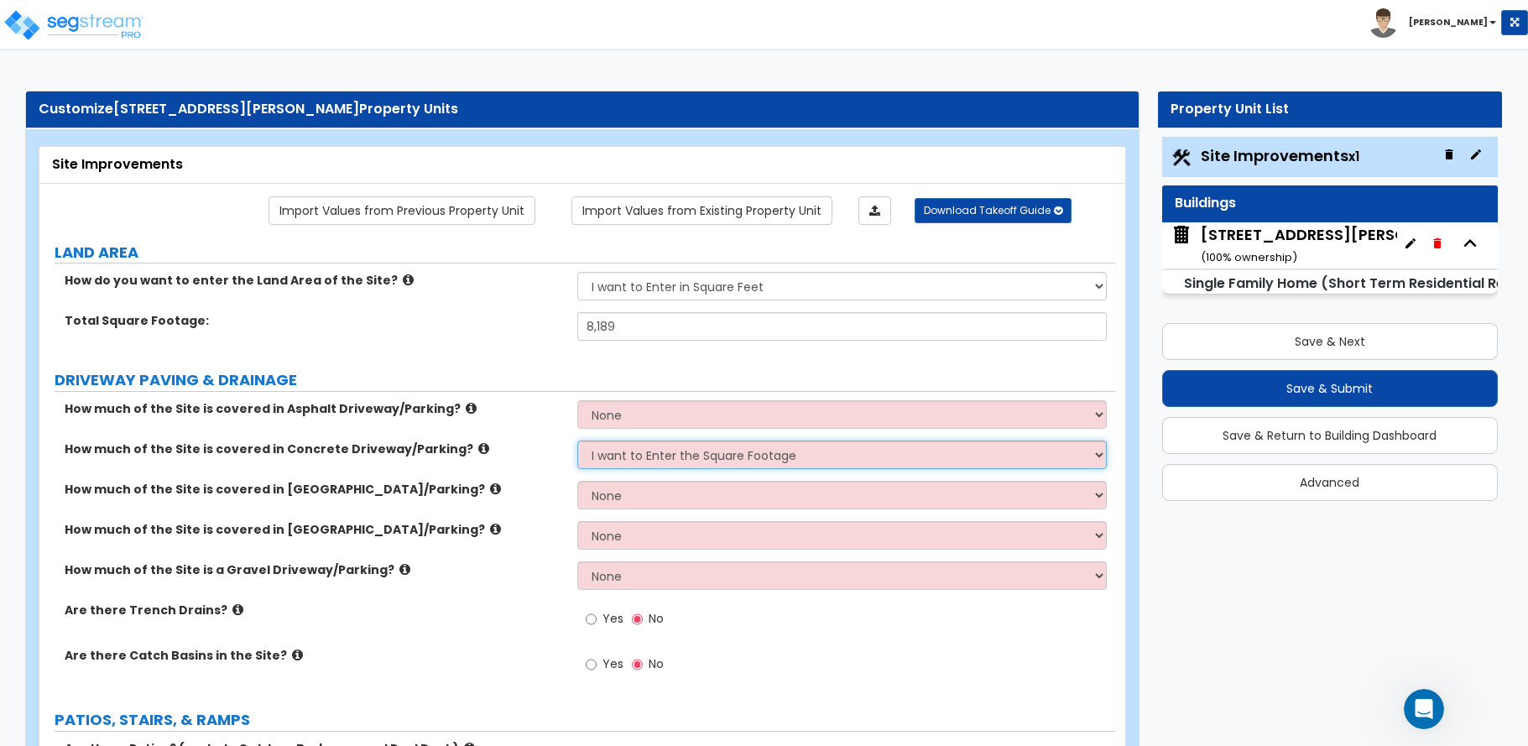
click at [577, 440] on select "None I want to Enter an Approximate Percentage I want to Enter the Square Foota…" at bounding box center [841, 454] width 529 height 29
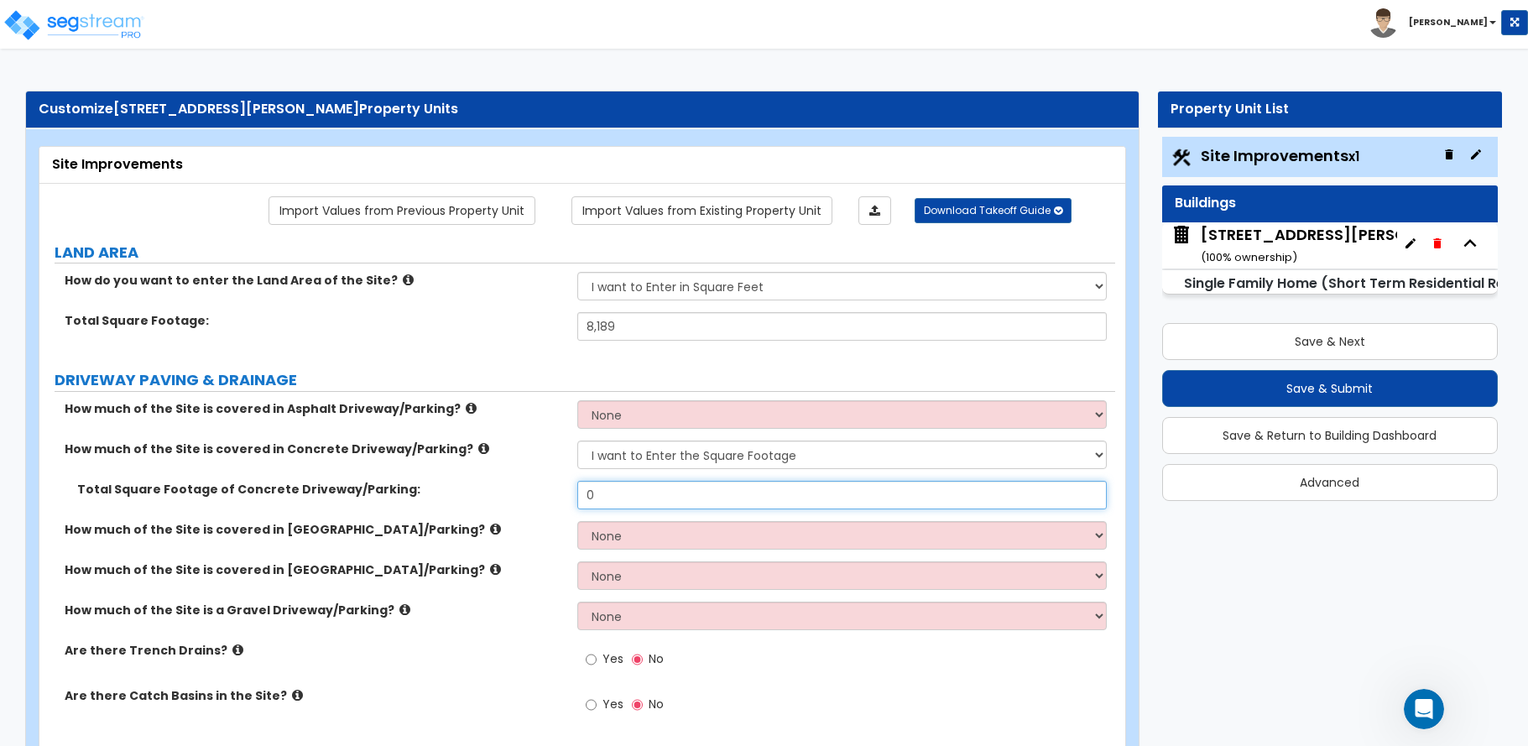
drag, startPoint x: 555, startPoint y: 494, endPoint x: 541, endPoint y: 494, distance: 13.4
click at [541, 494] on div "Total Square Footage of Concrete Driveway/Parking: 0" at bounding box center [577, 501] width 1076 height 40
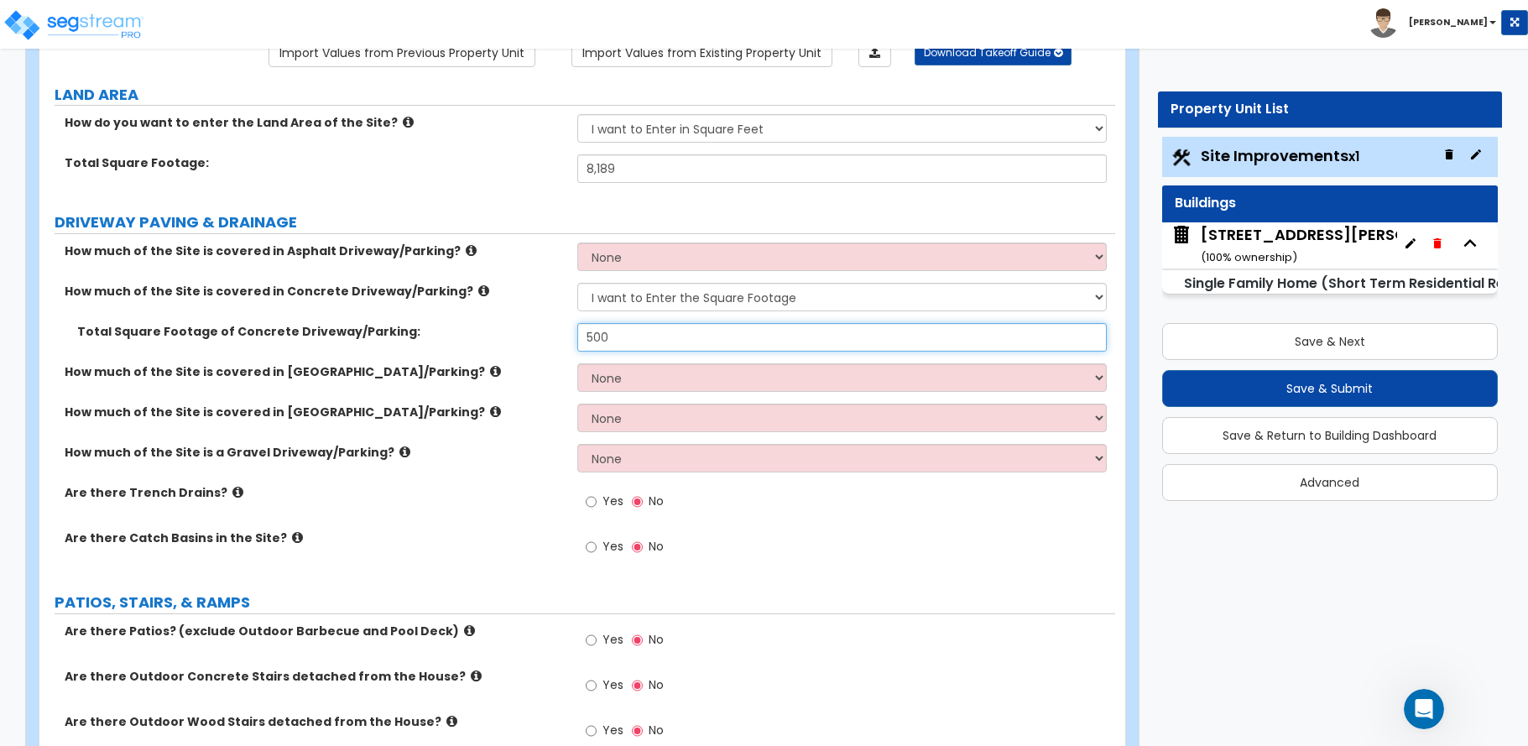
scroll to position [168, 0]
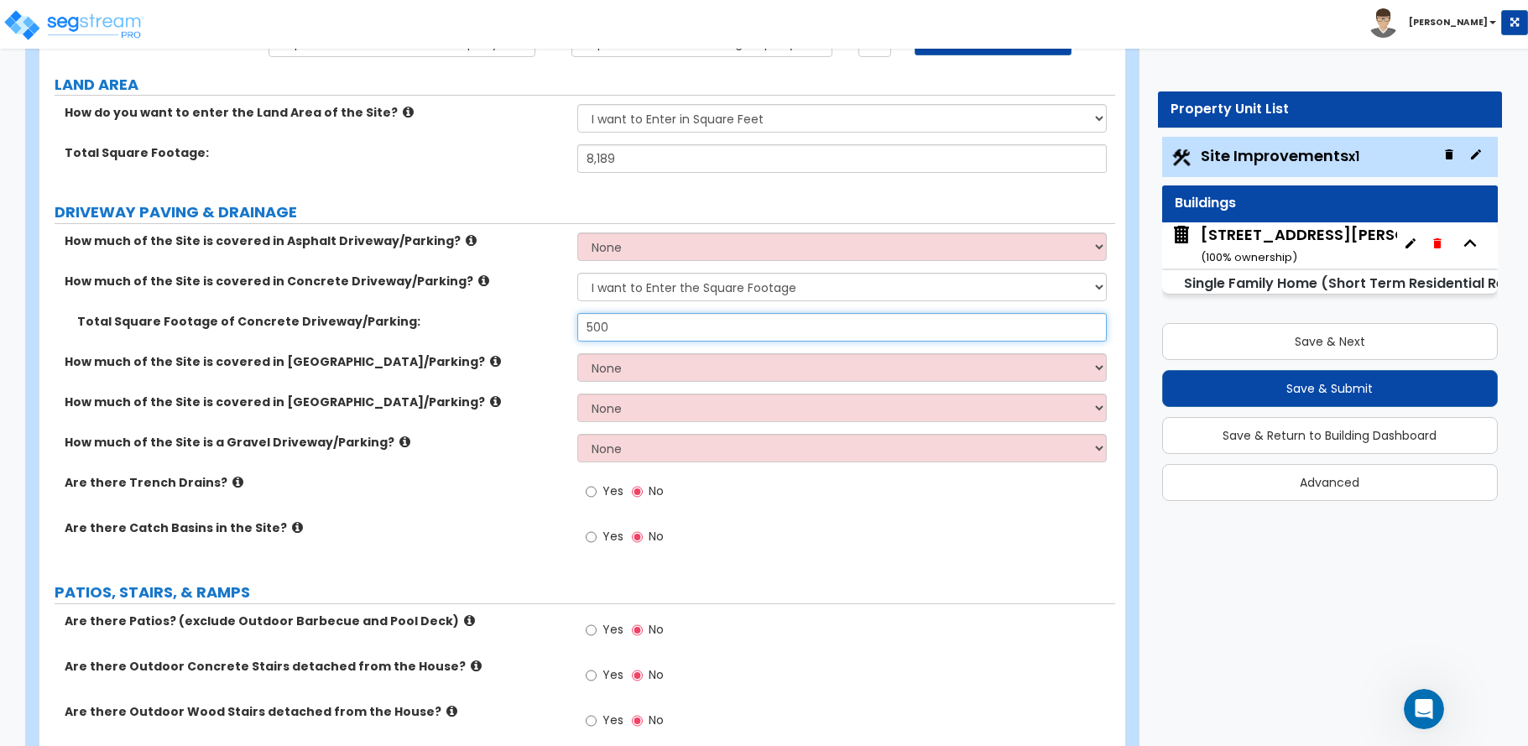
type input "500"
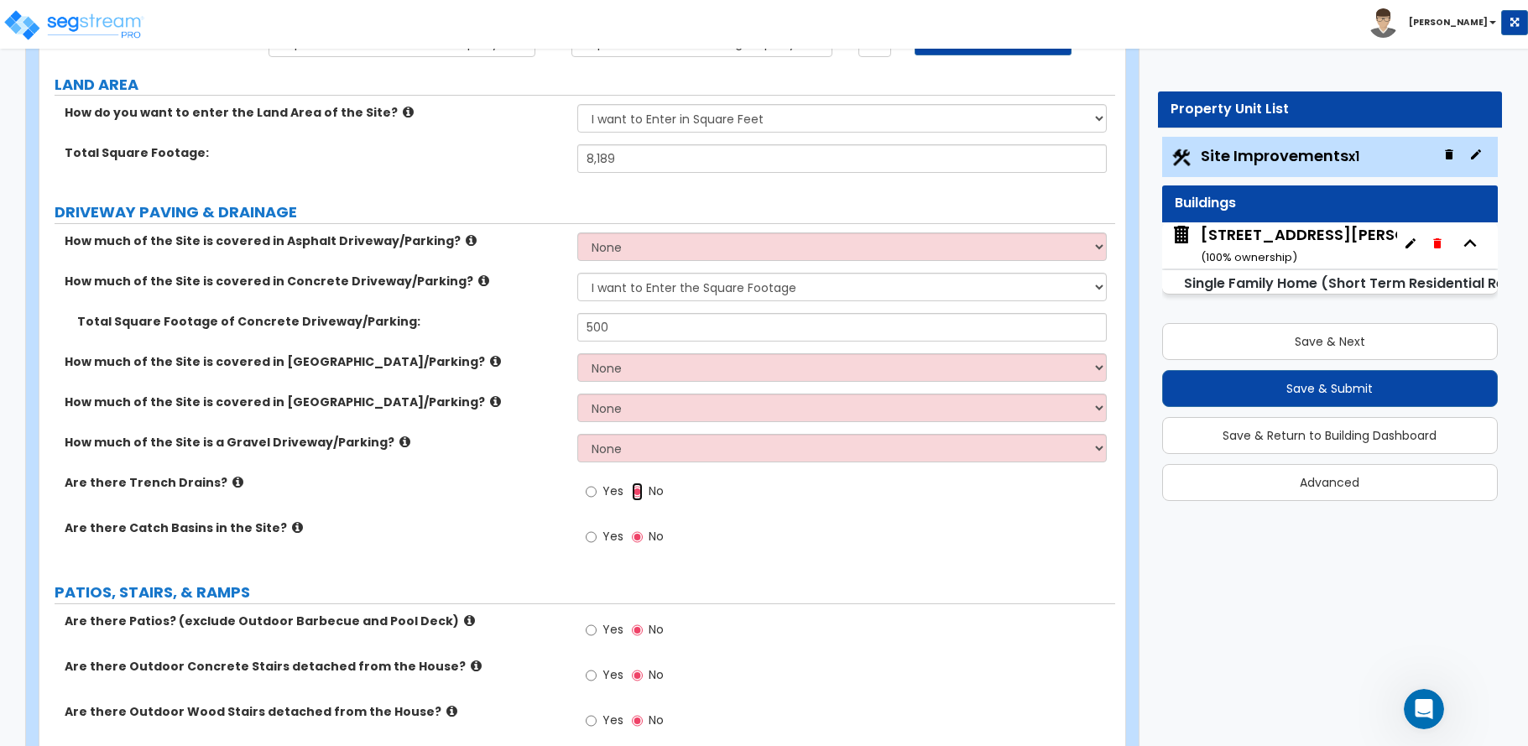
click at [635, 487] on input "No" at bounding box center [637, 491] width 11 height 18
click at [586, 494] on input "Yes" at bounding box center [591, 491] width 11 height 18
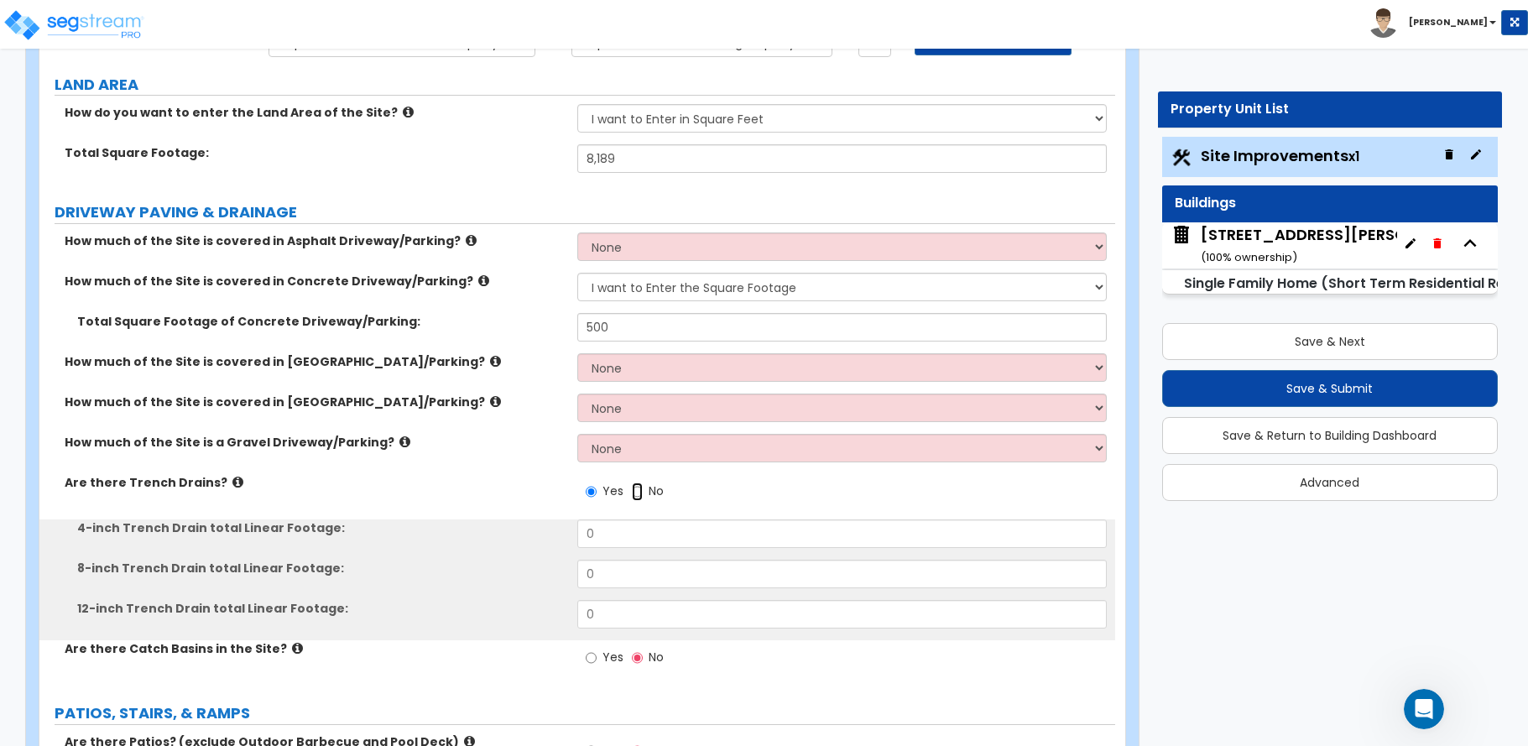
click at [633, 493] on input "No" at bounding box center [637, 491] width 11 height 18
radio input "false"
radio input "true"
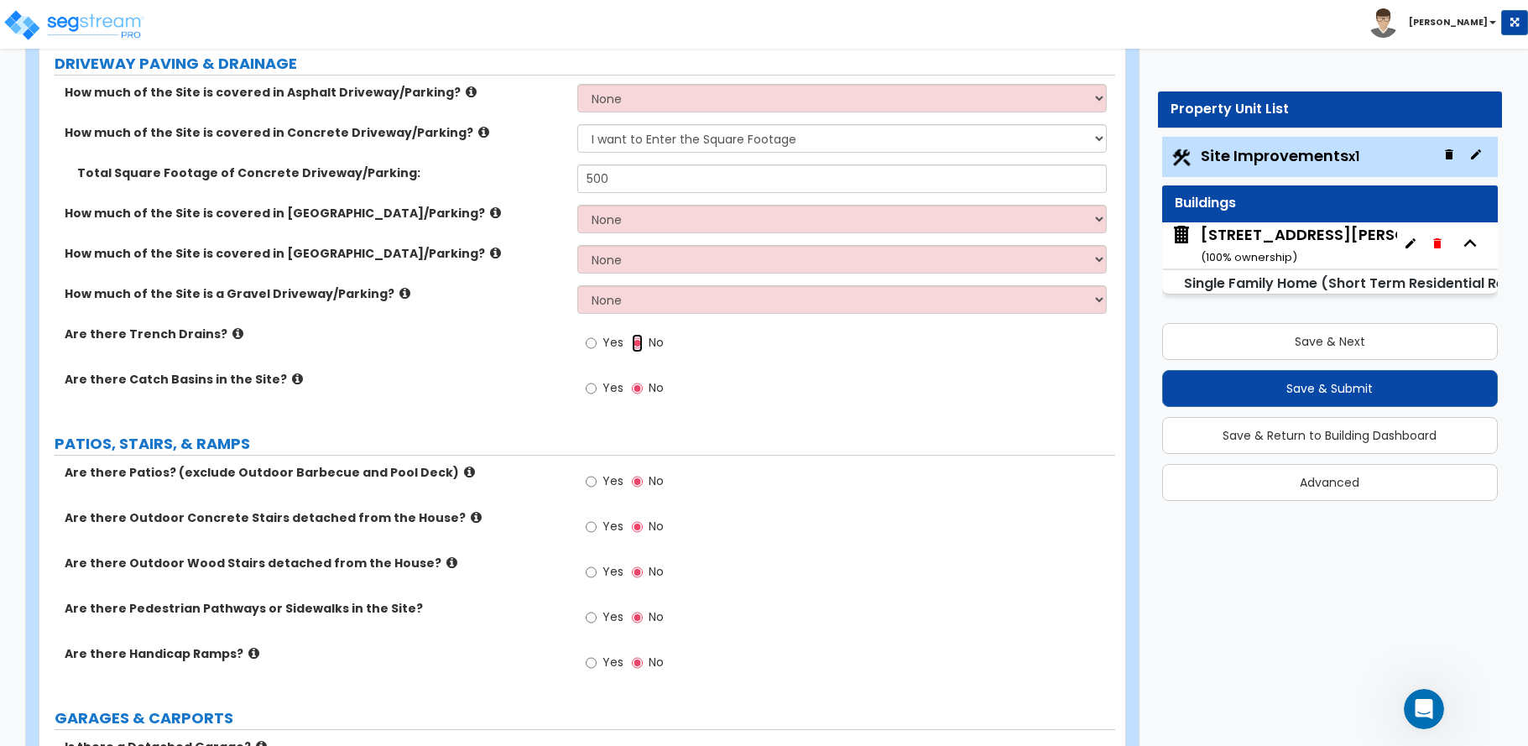
scroll to position [336, 0]
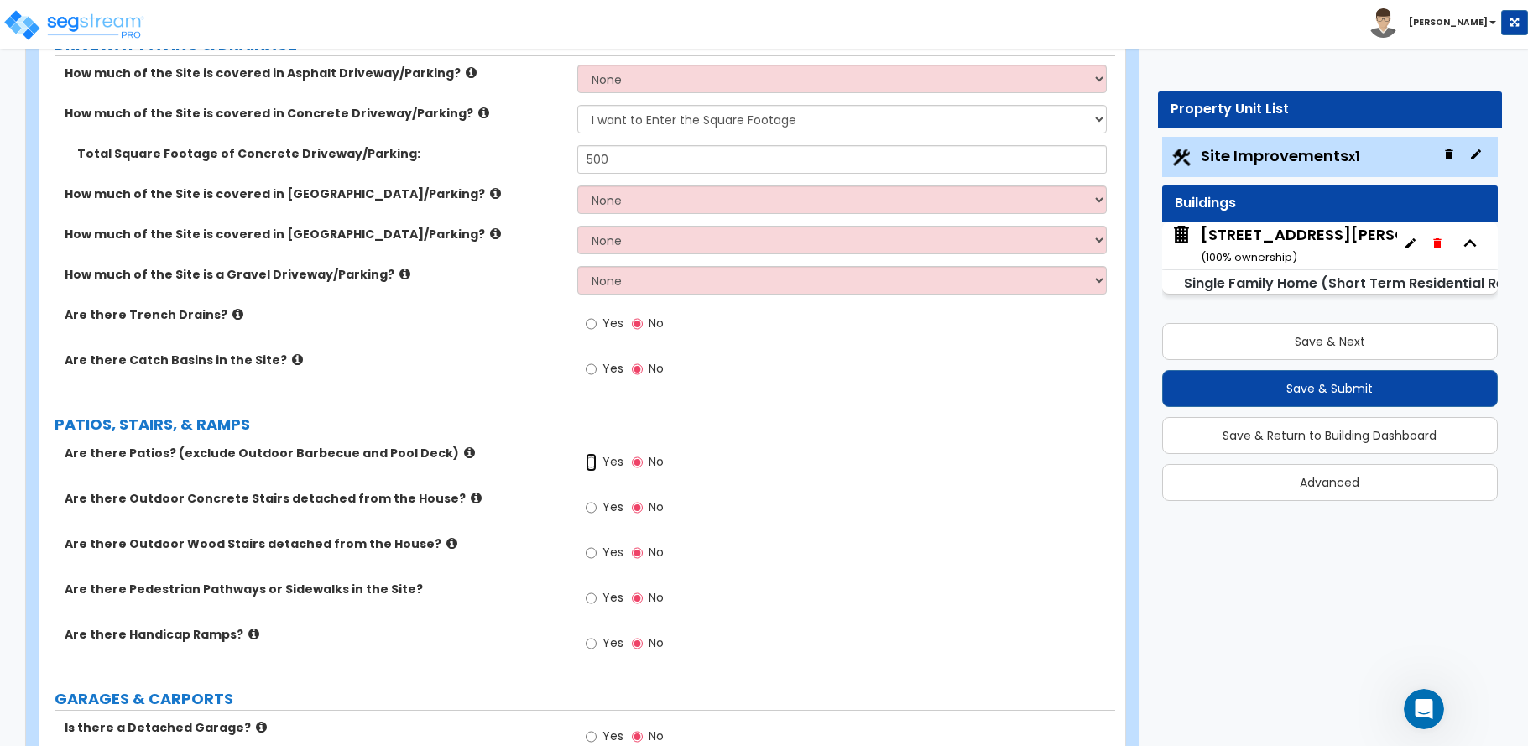
click at [591, 462] on input "Yes" at bounding box center [591, 462] width 11 height 18
radio input "true"
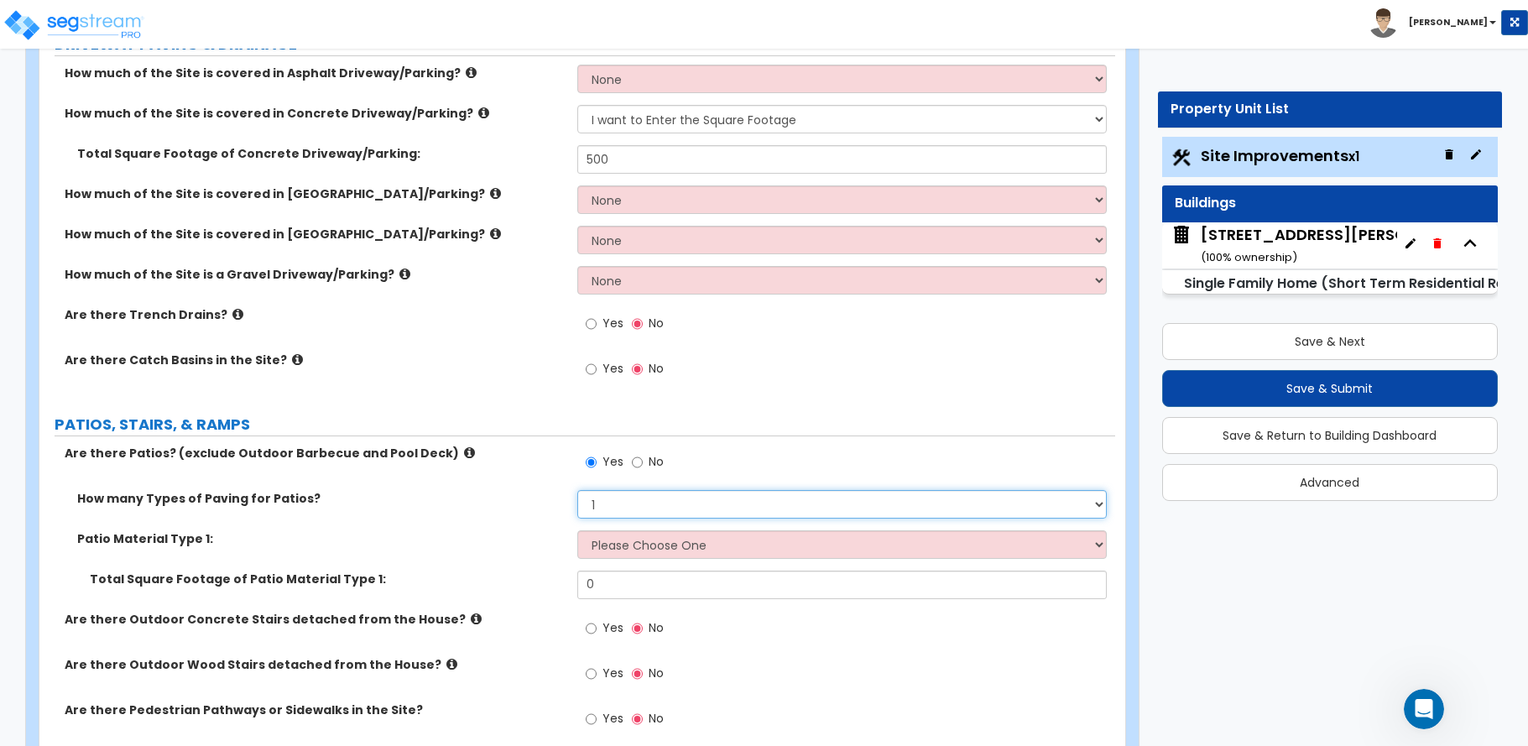
click at [602, 512] on select "1 2 3 4" at bounding box center [841, 504] width 529 height 29
click at [577, 490] on select "1 2 3 4" at bounding box center [841, 504] width 529 height 29
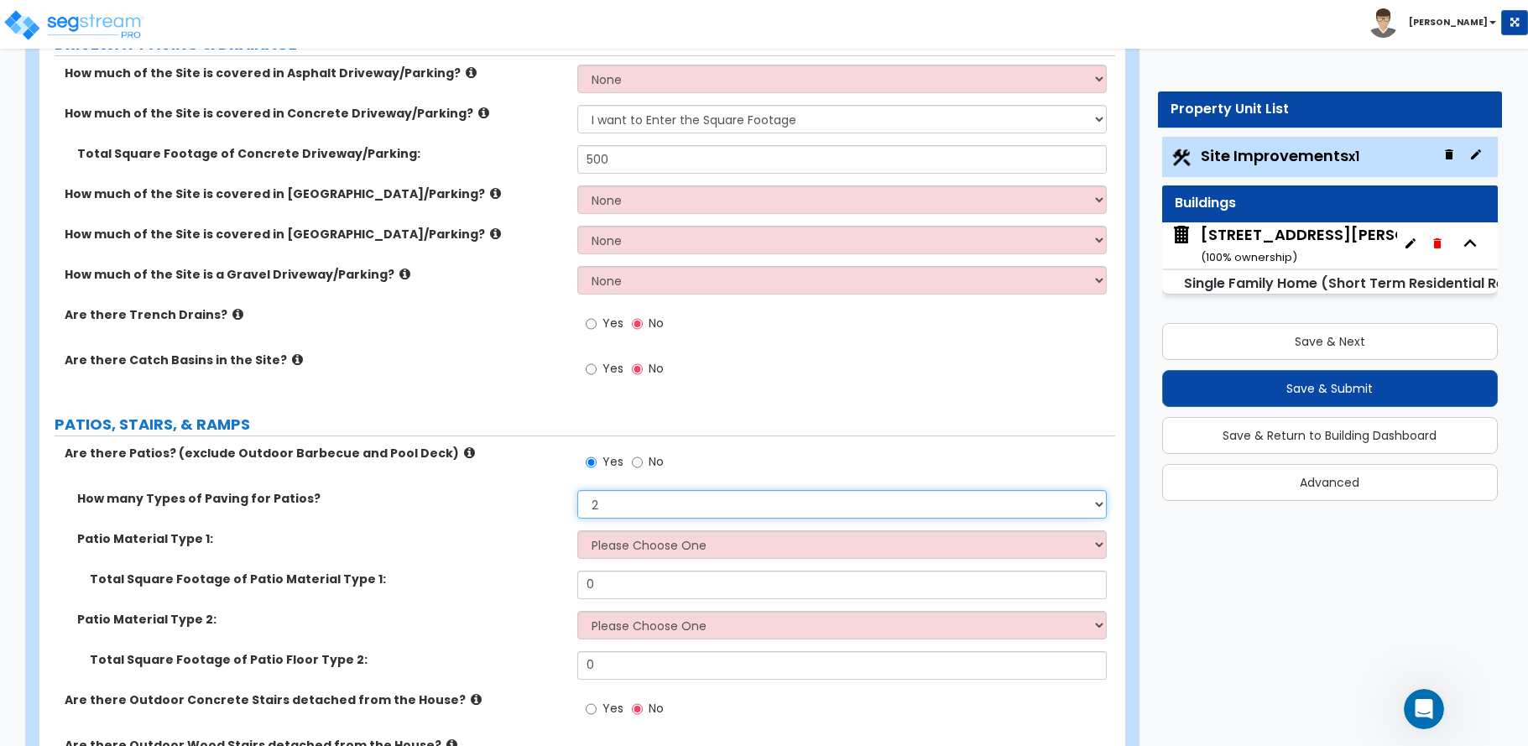
click at [636, 509] on select "1 2 3 4" at bounding box center [841, 504] width 529 height 29
select select "3"
click at [577, 490] on select "1 2 3 4" at bounding box center [841, 504] width 529 height 29
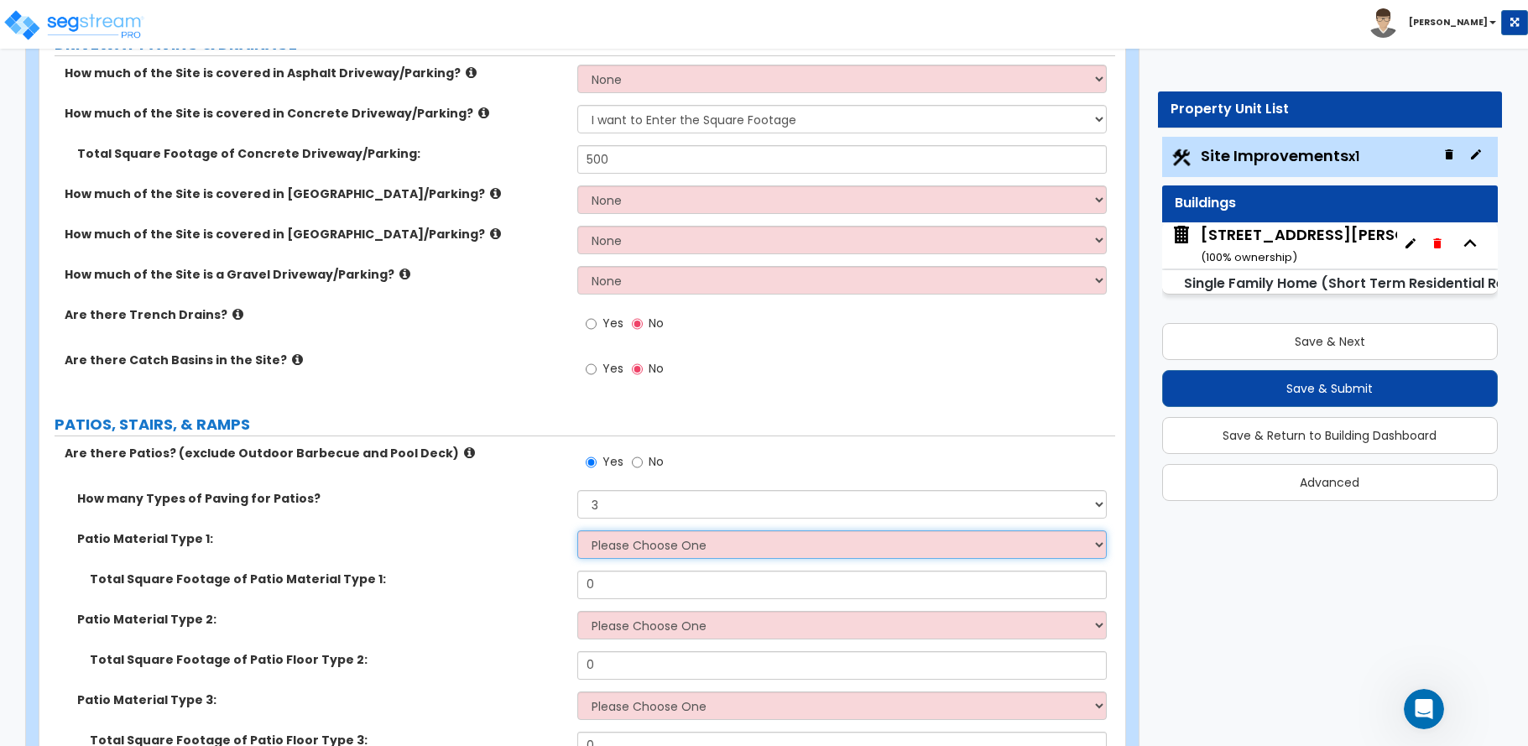
click at [626, 547] on select "Please Choose One Bare Concrete Stamped Concrete Brick Pavers Stone Pavers Tile…" at bounding box center [841, 544] width 529 height 29
select select "7"
click at [577, 530] on select "Please Choose One Bare Concrete Stamped Concrete Brick Pavers Stone Pavers Tile…" at bounding box center [841, 544] width 529 height 29
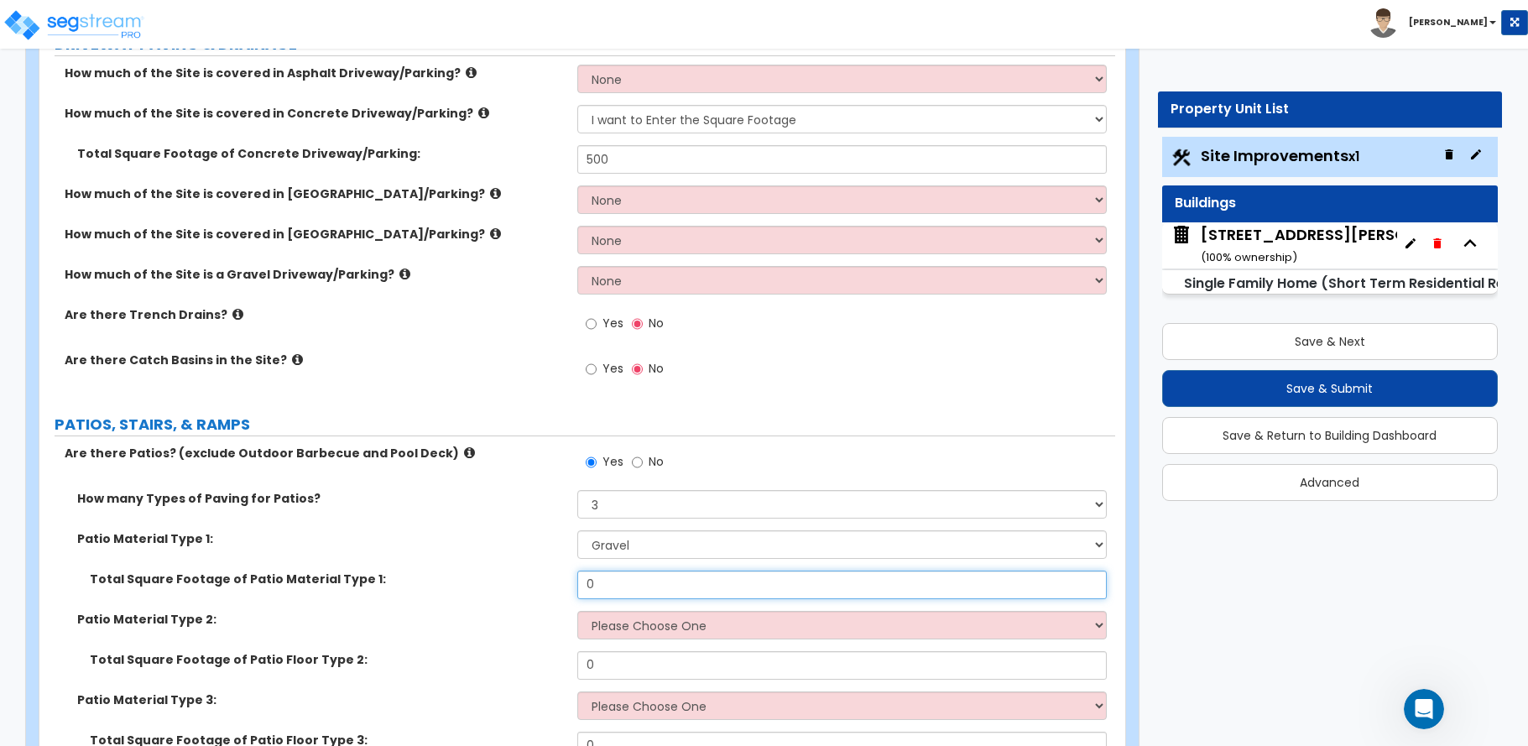
drag, startPoint x: 623, startPoint y: 584, endPoint x: 536, endPoint y: 582, distance: 87.3
click at [536, 582] on div "Total Square Footage of Patio Material Type 1: 0" at bounding box center [577, 591] width 1076 height 40
type input "500"
click at [645, 630] on select "Please Choose One Bare Concrete Stamped Concrete Brick Pavers Stone Pavers Tile…" at bounding box center [841, 625] width 529 height 29
select select "1"
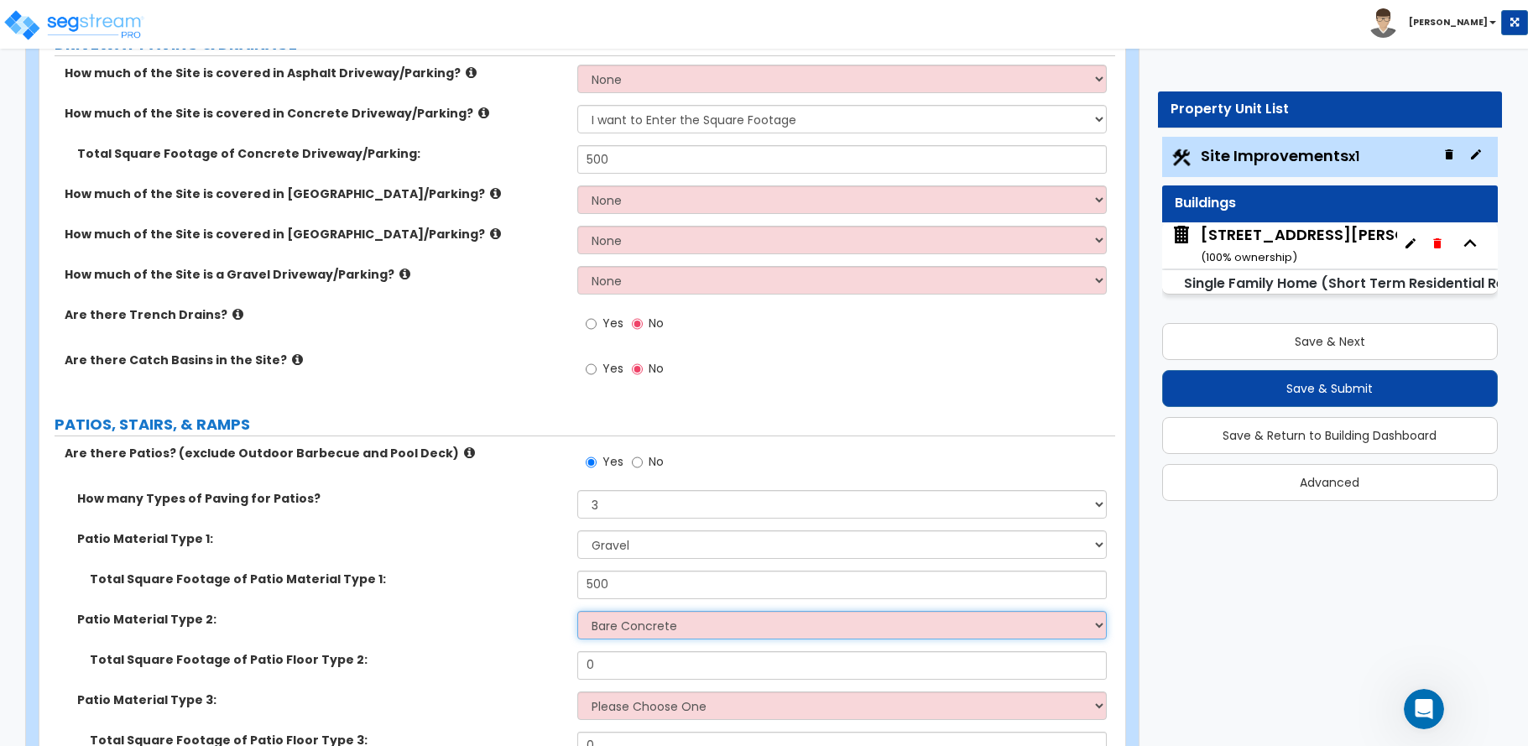
click at [577, 611] on select "Please Choose One Bare Concrete Stamped Concrete Brick Pavers Stone Pavers Tile…" at bounding box center [841, 625] width 529 height 29
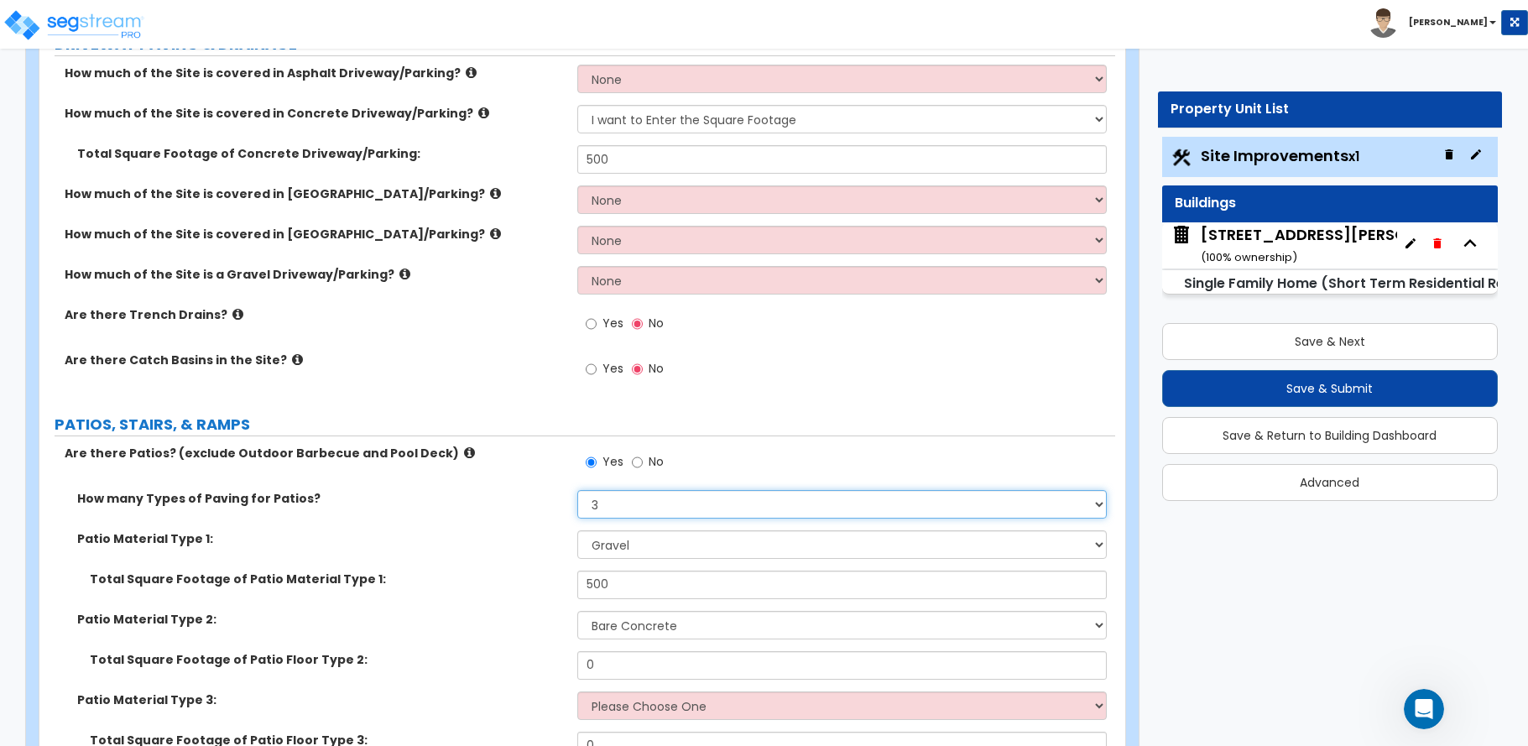
click at [602, 503] on select "1 2 3 4" at bounding box center [841, 504] width 529 height 29
select select "4"
click at [577, 490] on select "1 2 3 4" at bounding box center [841, 504] width 529 height 29
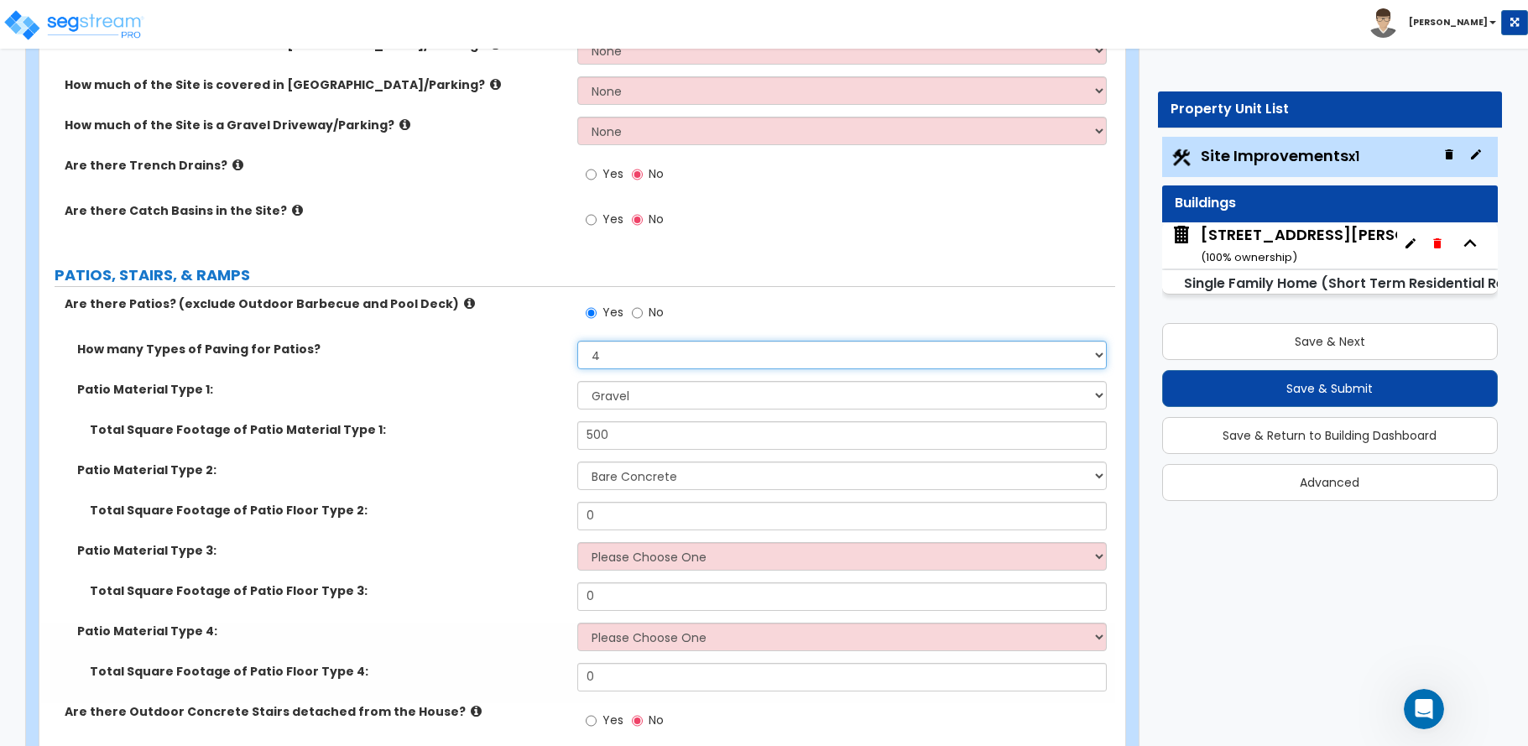
scroll to position [503, 0]
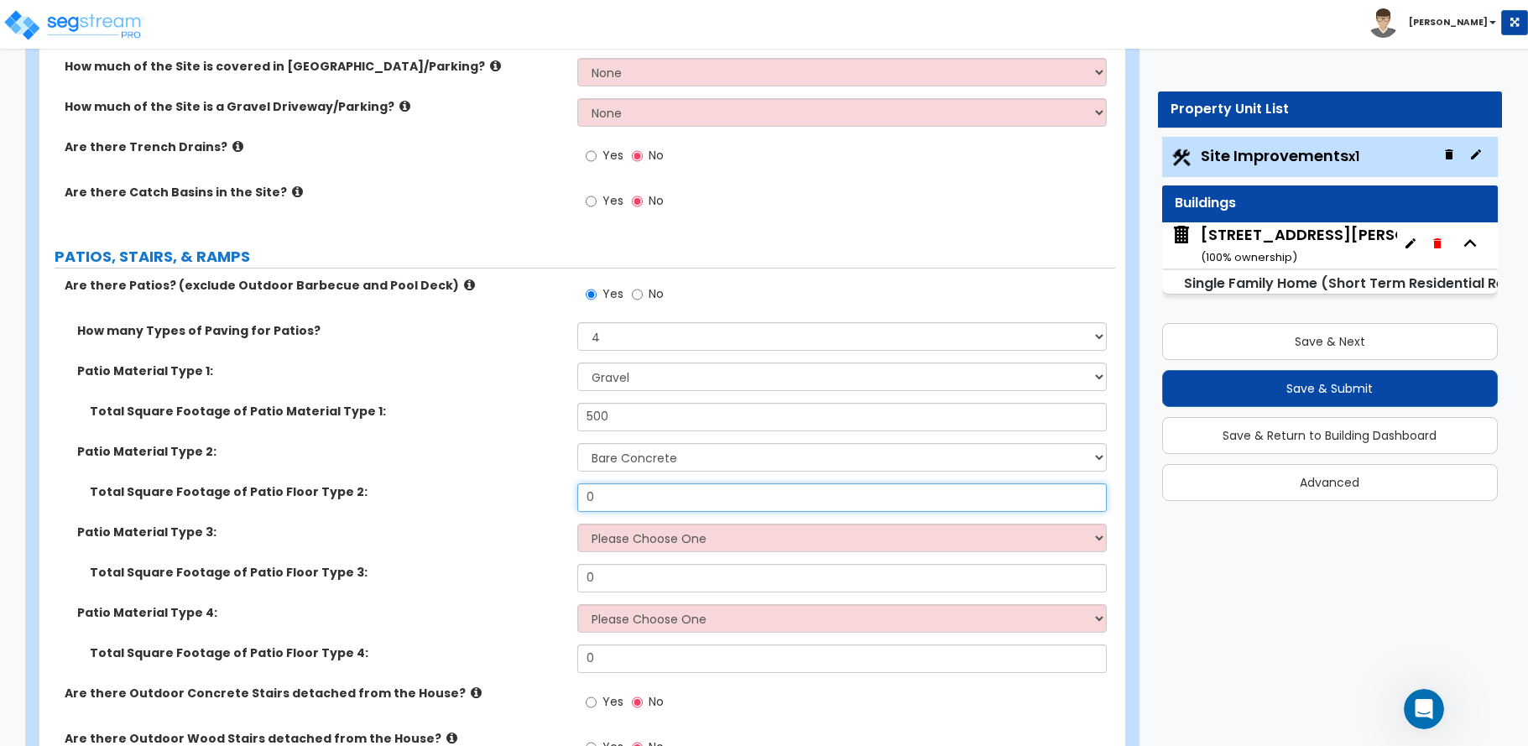
drag, startPoint x: 596, startPoint y: 503, endPoint x: 563, endPoint y: 499, distance: 32.9
click at [563, 500] on div "Total Square Footage of Patio Floor Type 2: 0" at bounding box center [577, 503] width 1076 height 40
type input "500"
click at [618, 538] on select "Please Choose One Bare Concrete Stamped Concrete Brick Pavers Stone Pavers Tile…" at bounding box center [841, 538] width 529 height 29
select select "7"
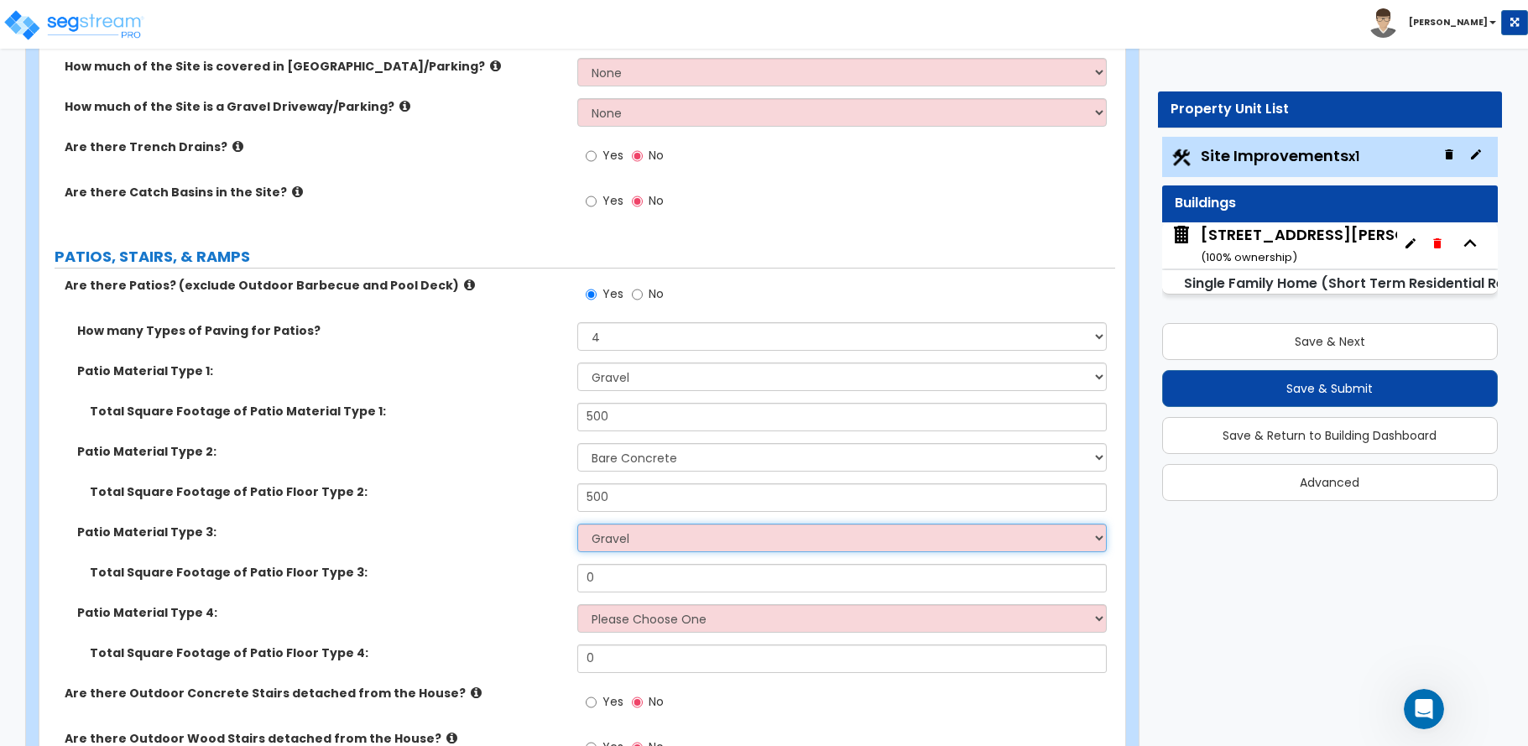
click at [577, 524] on select "Please Choose One Bare Concrete Stamped Concrete Brick Pavers Stone Pavers Tile…" at bounding box center [841, 538] width 529 height 29
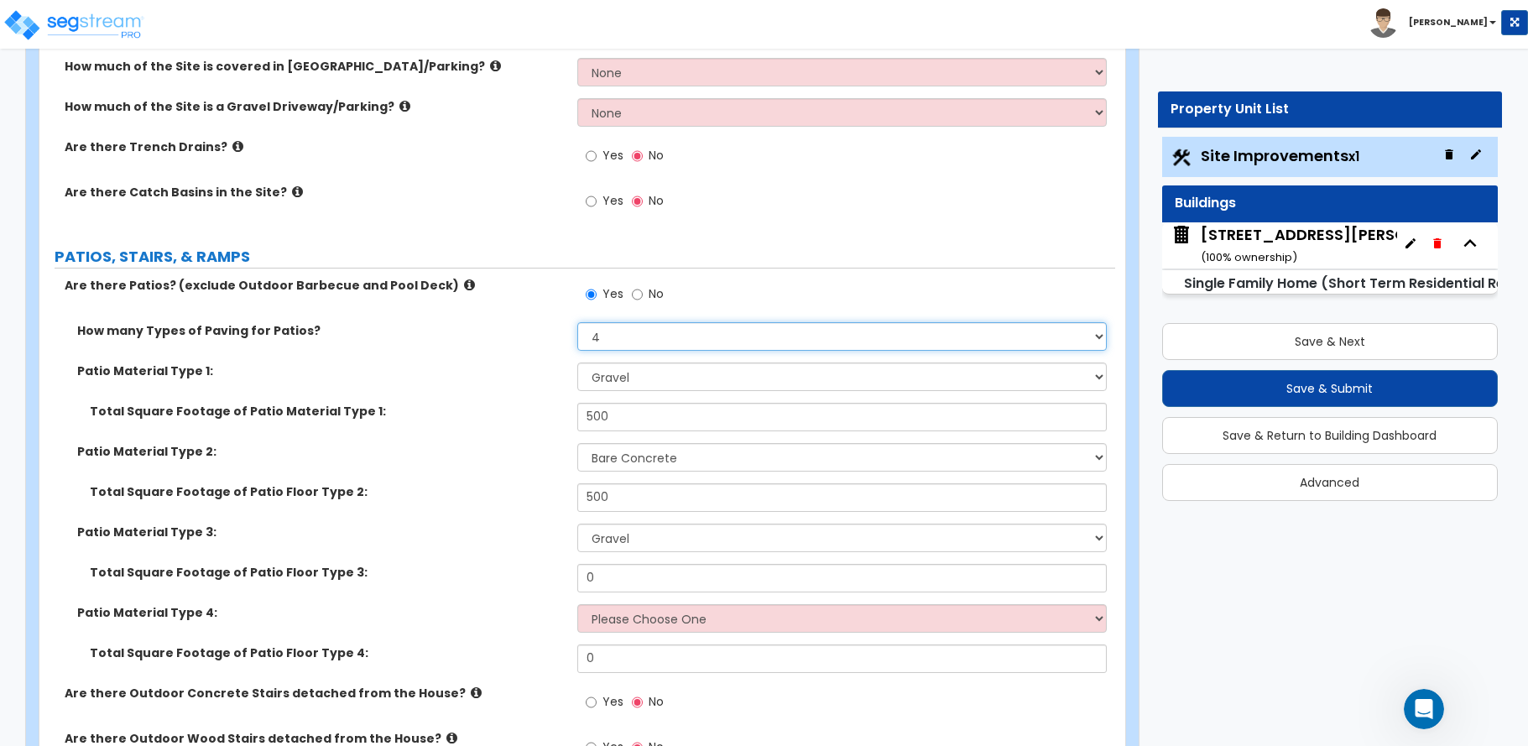
click at [623, 339] on select "1 2 3 4" at bounding box center [841, 336] width 529 height 29
select select "2"
click at [577, 322] on select "1 2 3 4" at bounding box center [841, 336] width 529 height 29
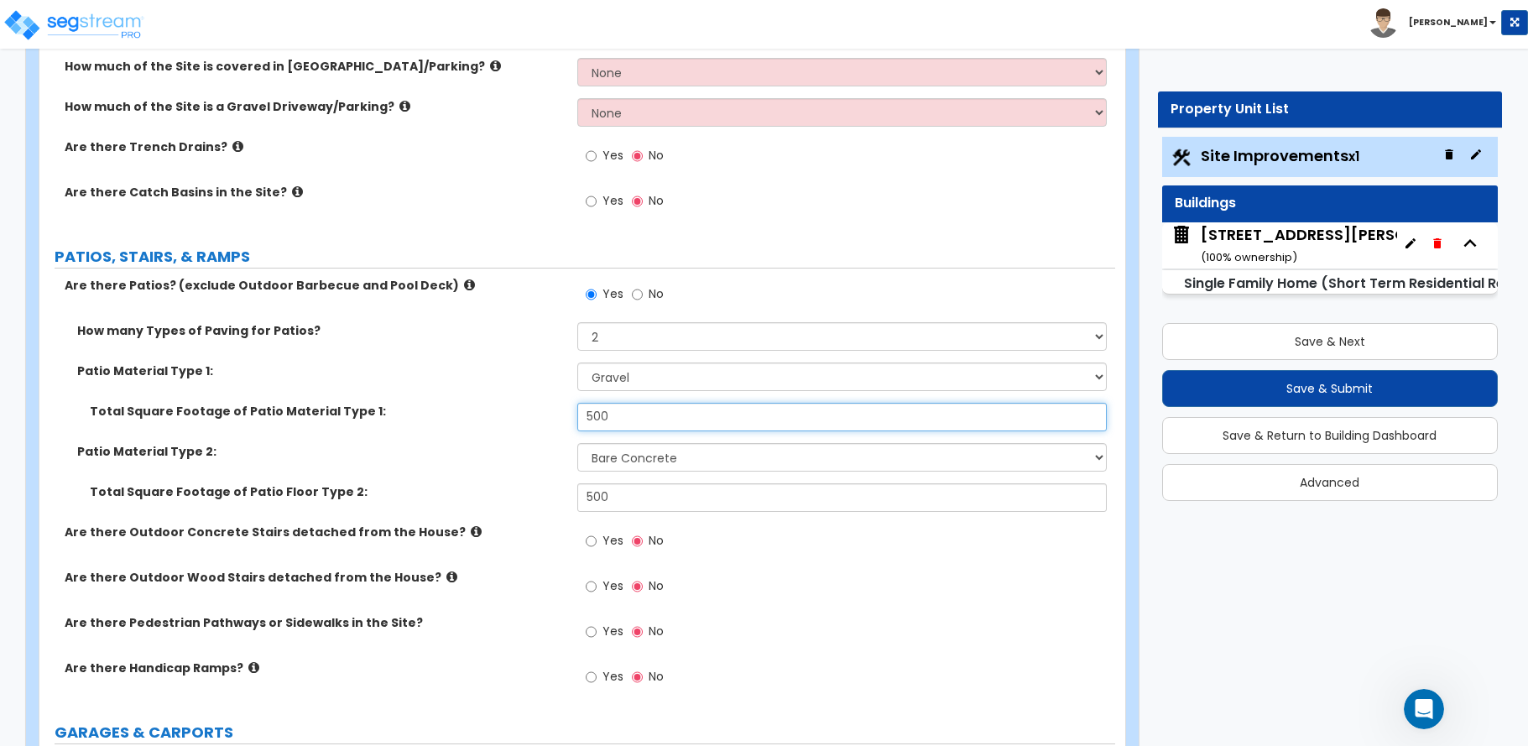
drag, startPoint x: 623, startPoint y: 416, endPoint x: 514, endPoint y: 418, distance: 109.1
click at [514, 418] on div "Total Square Footage of Patio Material Type 1: 500" at bounding box center [577, 423] width 1076 height 40
type input "1,500"
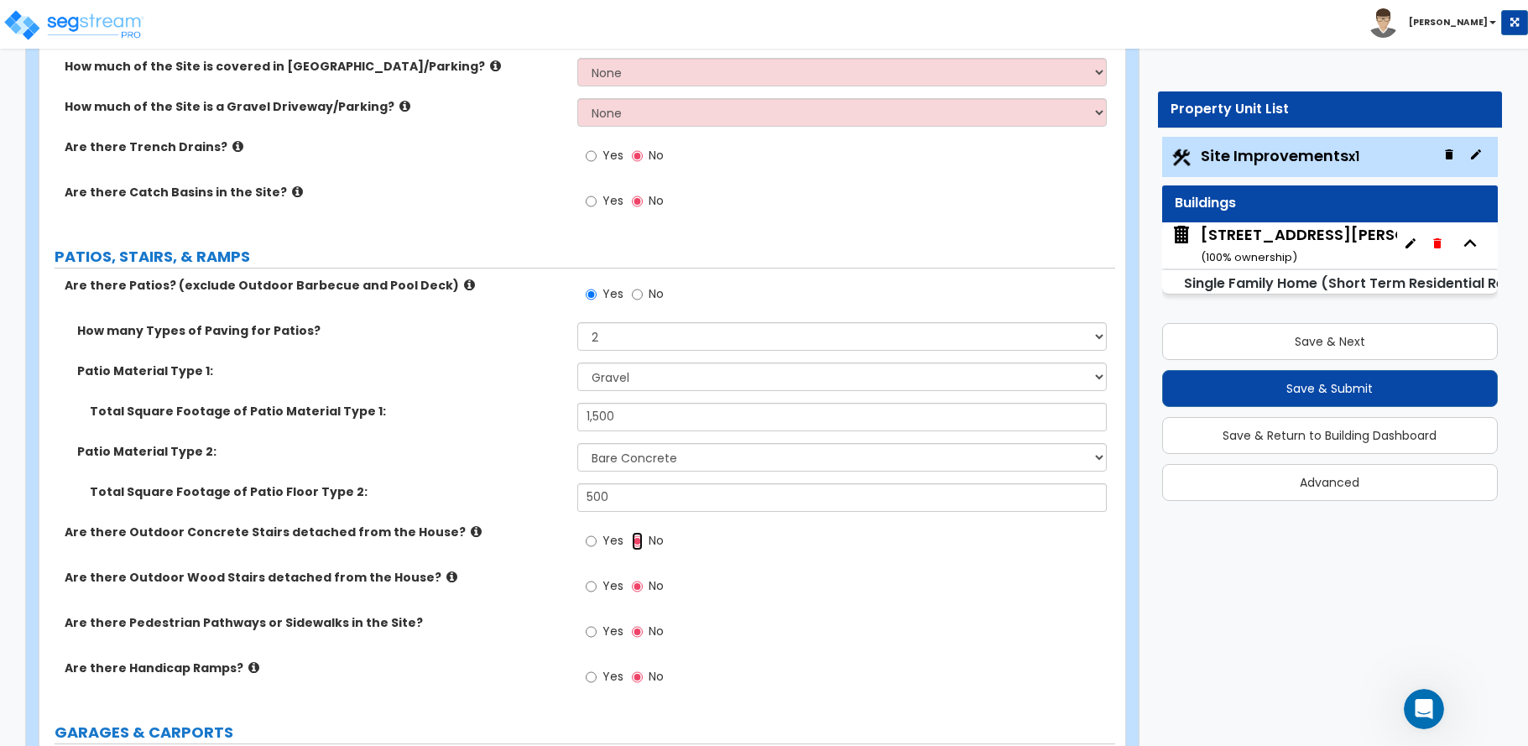
click at [638, 542] on input "No" at bounding box center [637, 541] width 11 height 18
click at [592, 588] on input "Yes" at bounding box center [591, 586] width 11 height 18
radio input "true"
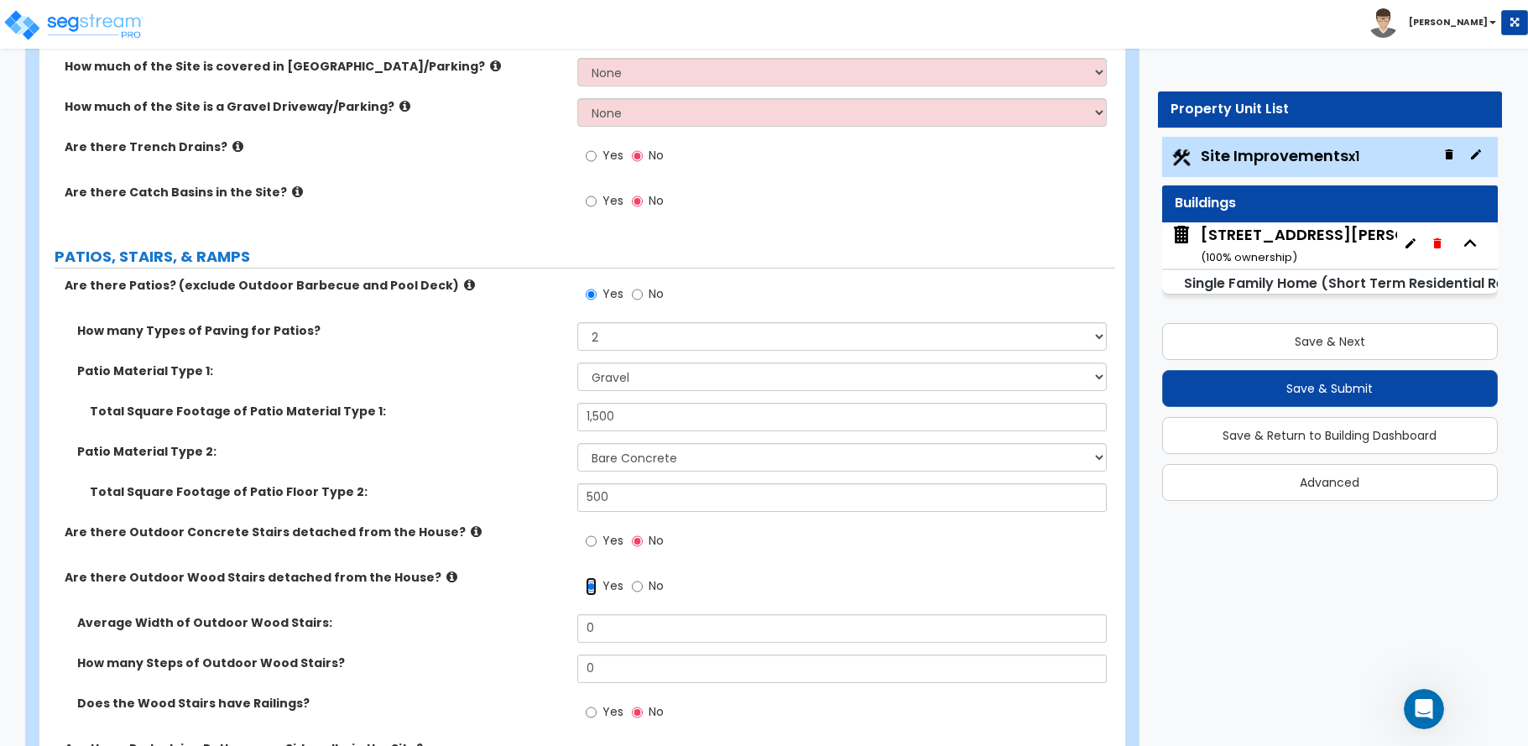
scroll to position [587, 0]
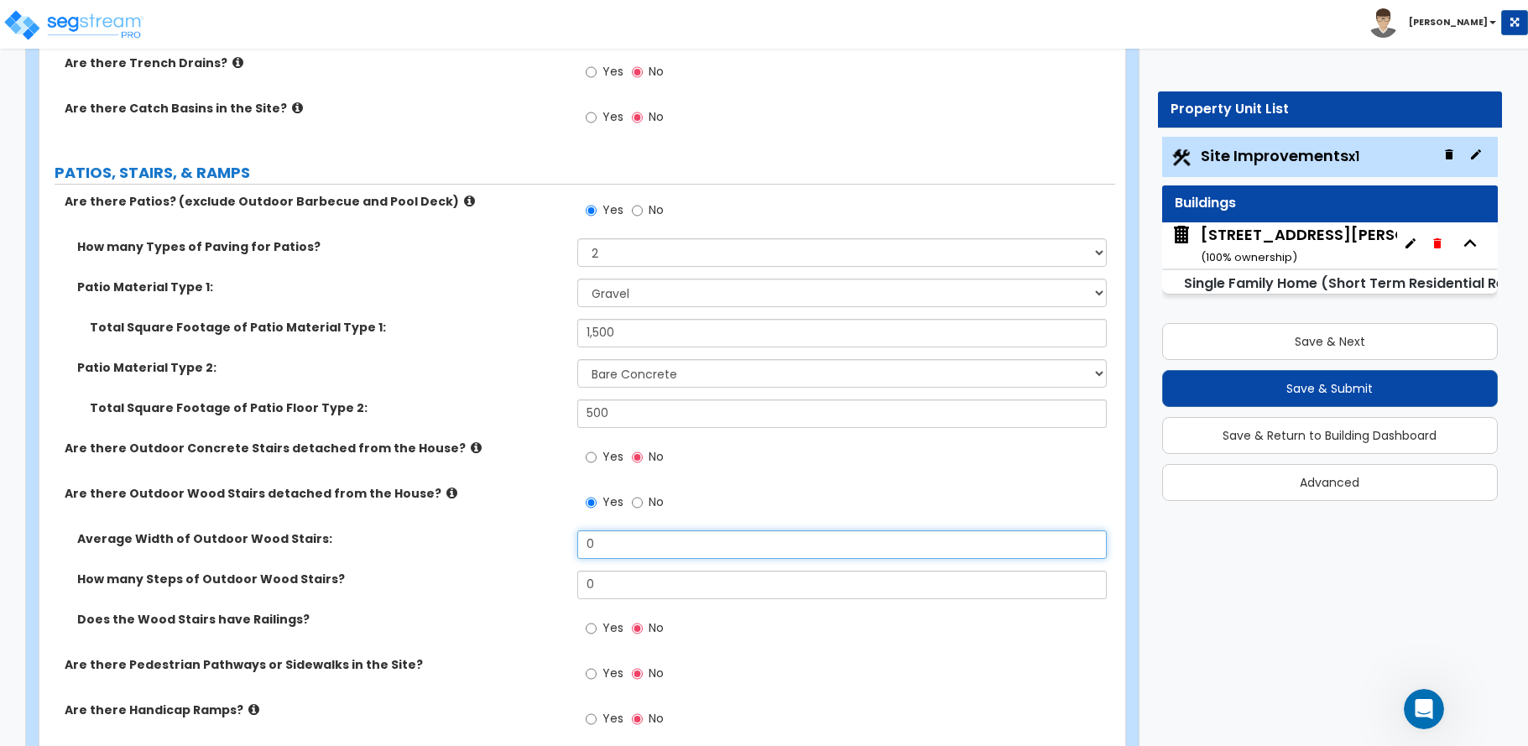
drag, startPoint x: 609, startPoint y: 540, endPoint x: 537, endPoint y: 540, distance: 72.2
click at [537, 540] on div "Average Width of Outdoor Wood Stairs: 0" at bounding box center [577, 550] width 1076 height 40
type input "4"
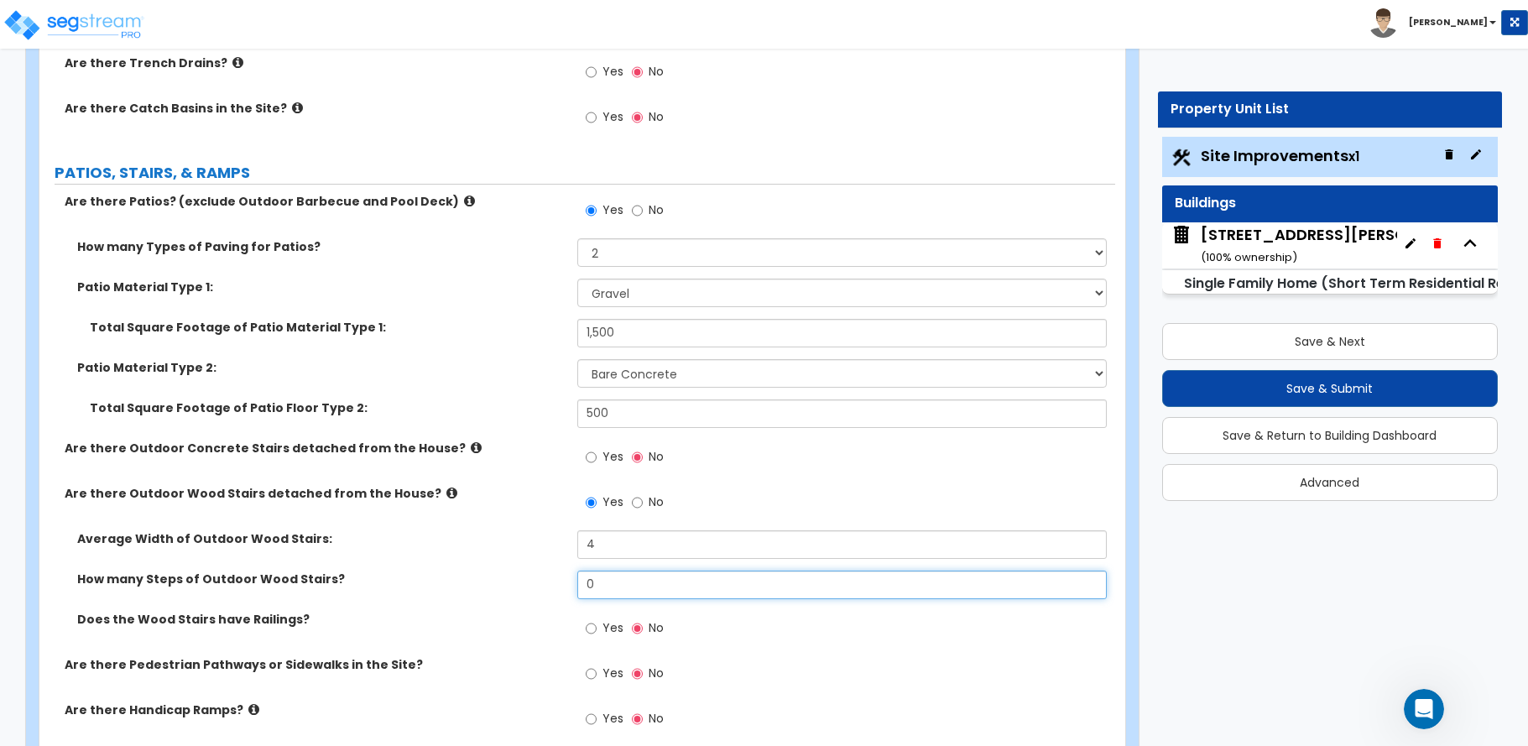
drag, startPoint x: 605, startPoint y: 591, endPoint x: 530, endPoint y: 595, distance: 74.8
click at [531, 594] on div "How many Steps of Outdoor Wood Stairs? 0" at bounding box center [577, 591] width 1076 height 40
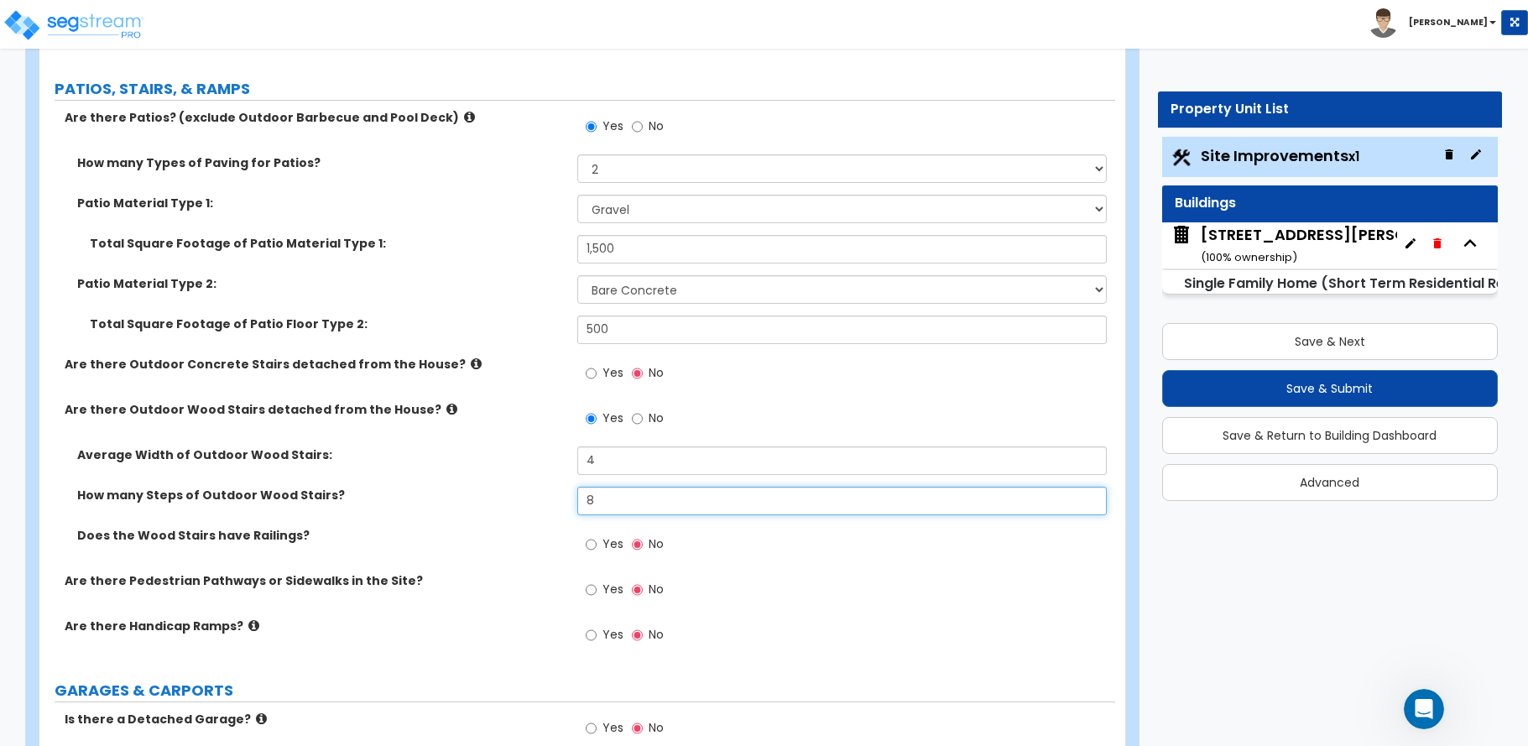
scroll to position [1567, 0]
type input "8"
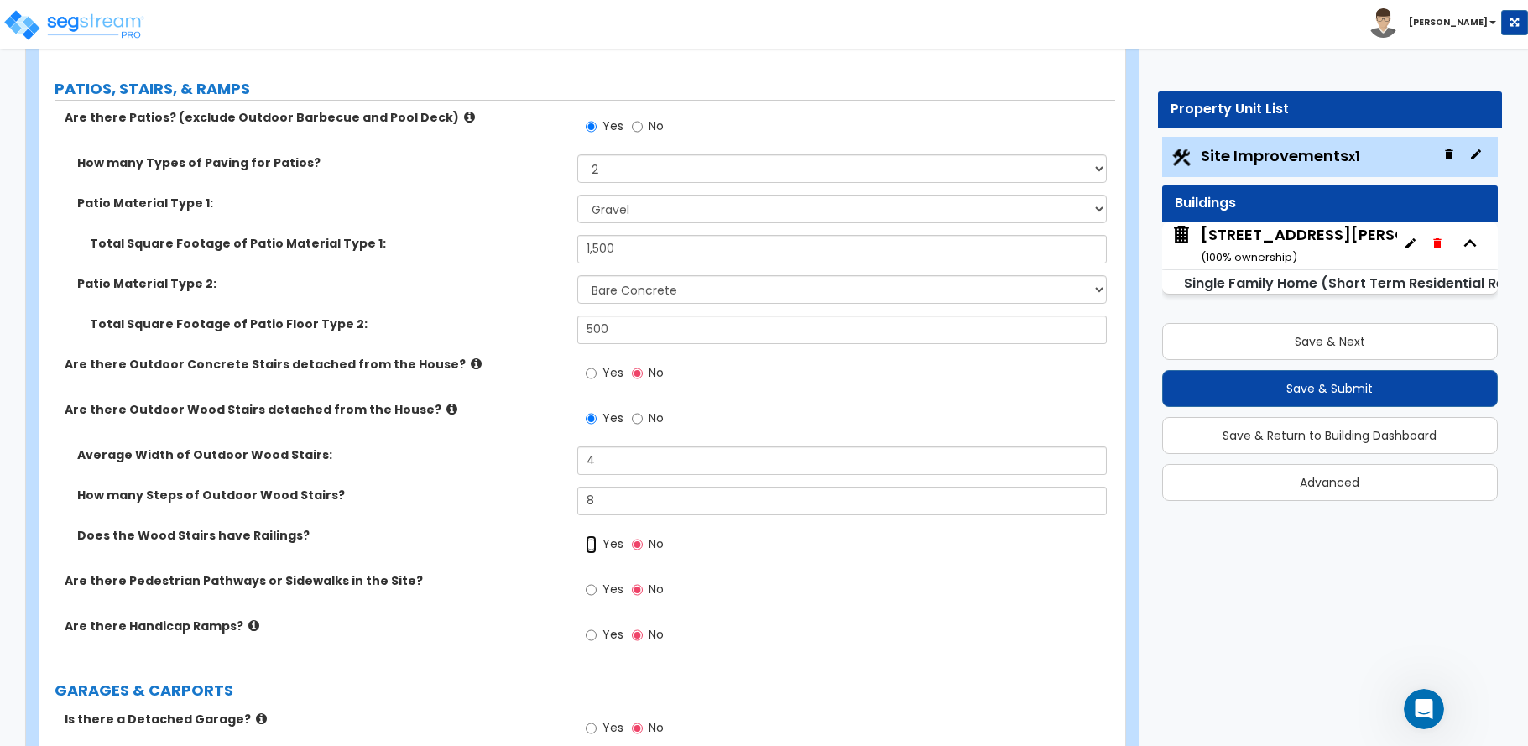
click at [592, 548] on input "Yes" at bounding box center [591, 544] width 11 height 18
radio input "true"
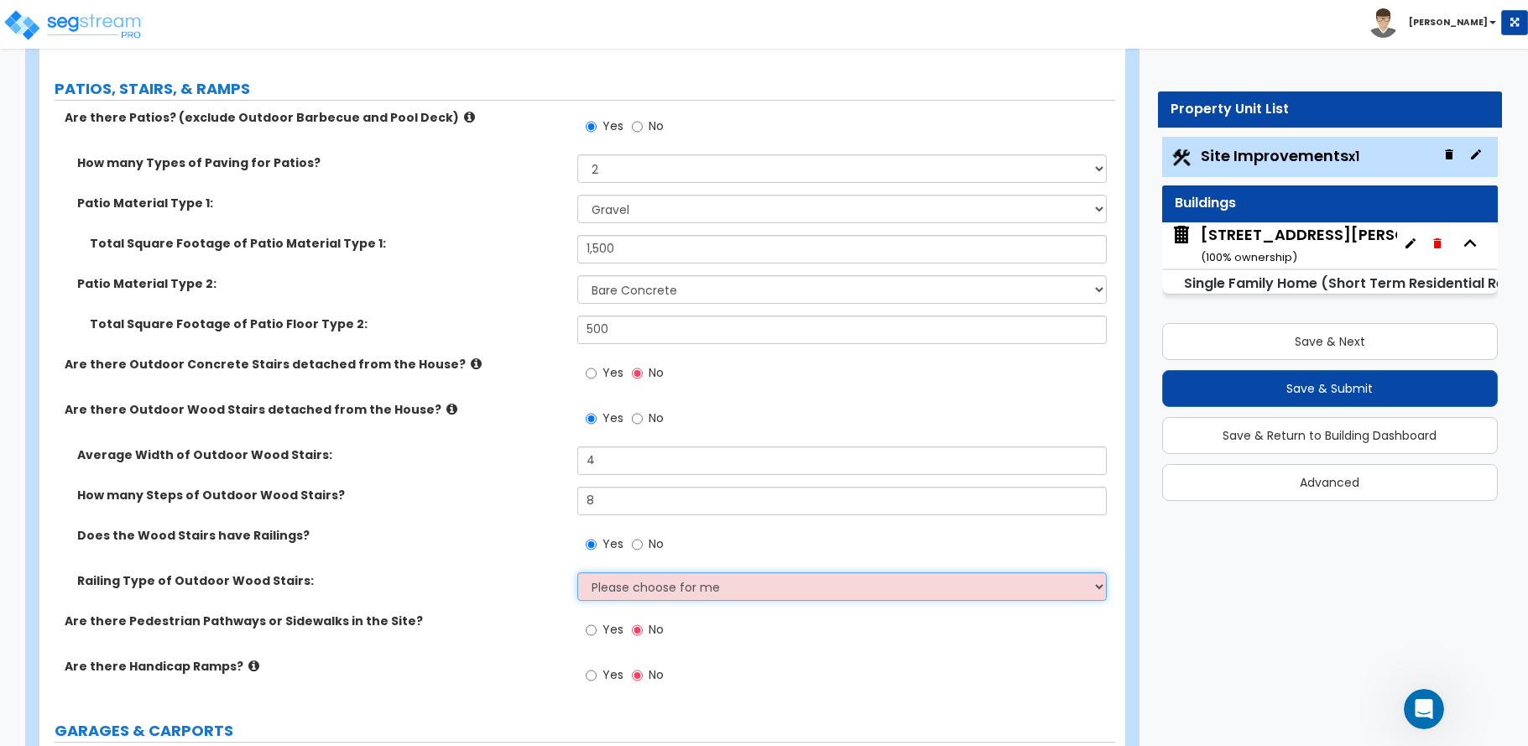
click at [597, 584] on select "Please choose for me Steel Aluminum Wood" at bounding box center [841, 586] width 529 height 29
select select "3"
click at [577, 572] on select "Please choose for me Steel Aluminum Wood" at bounding box center [841, 586] width 529 height 29
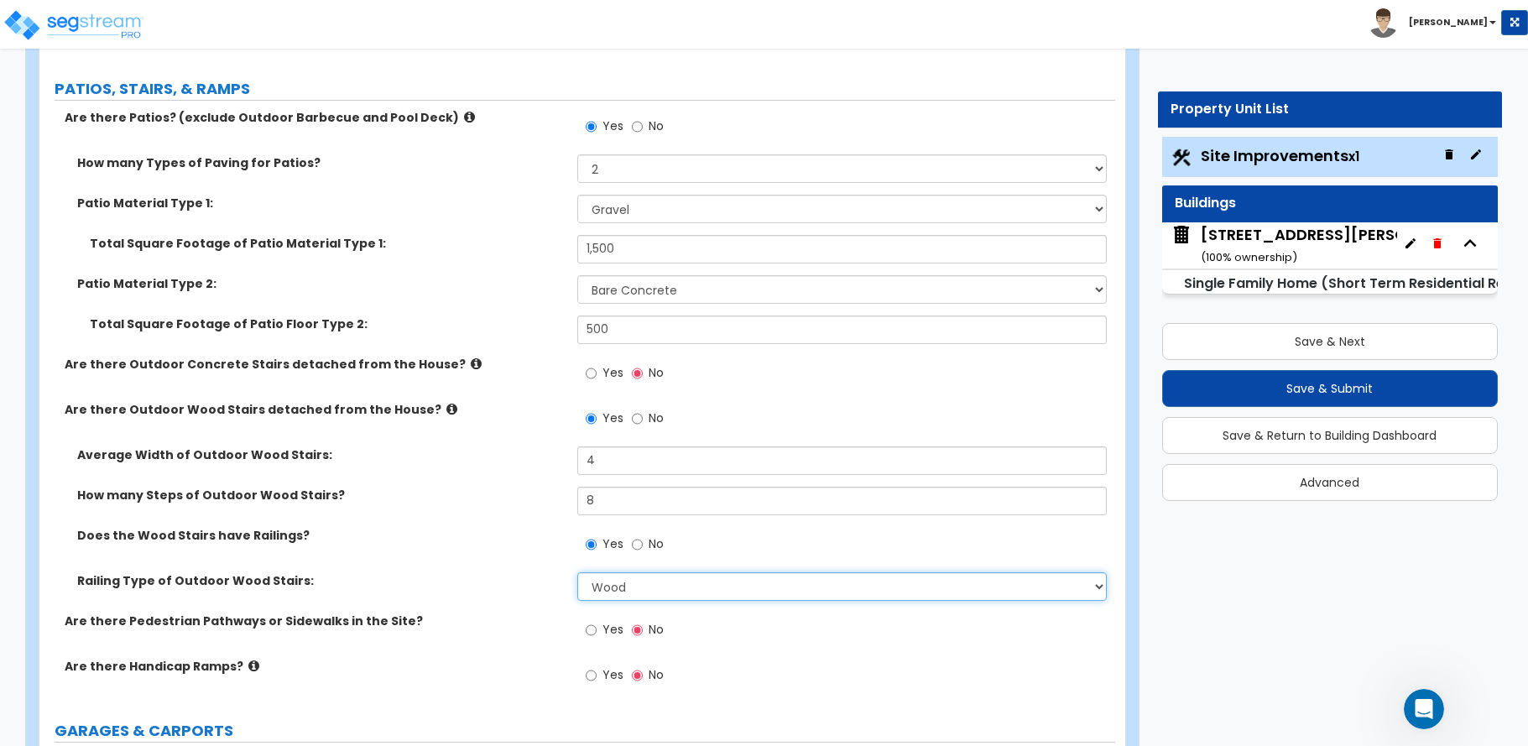
scroll to position [755, 0]
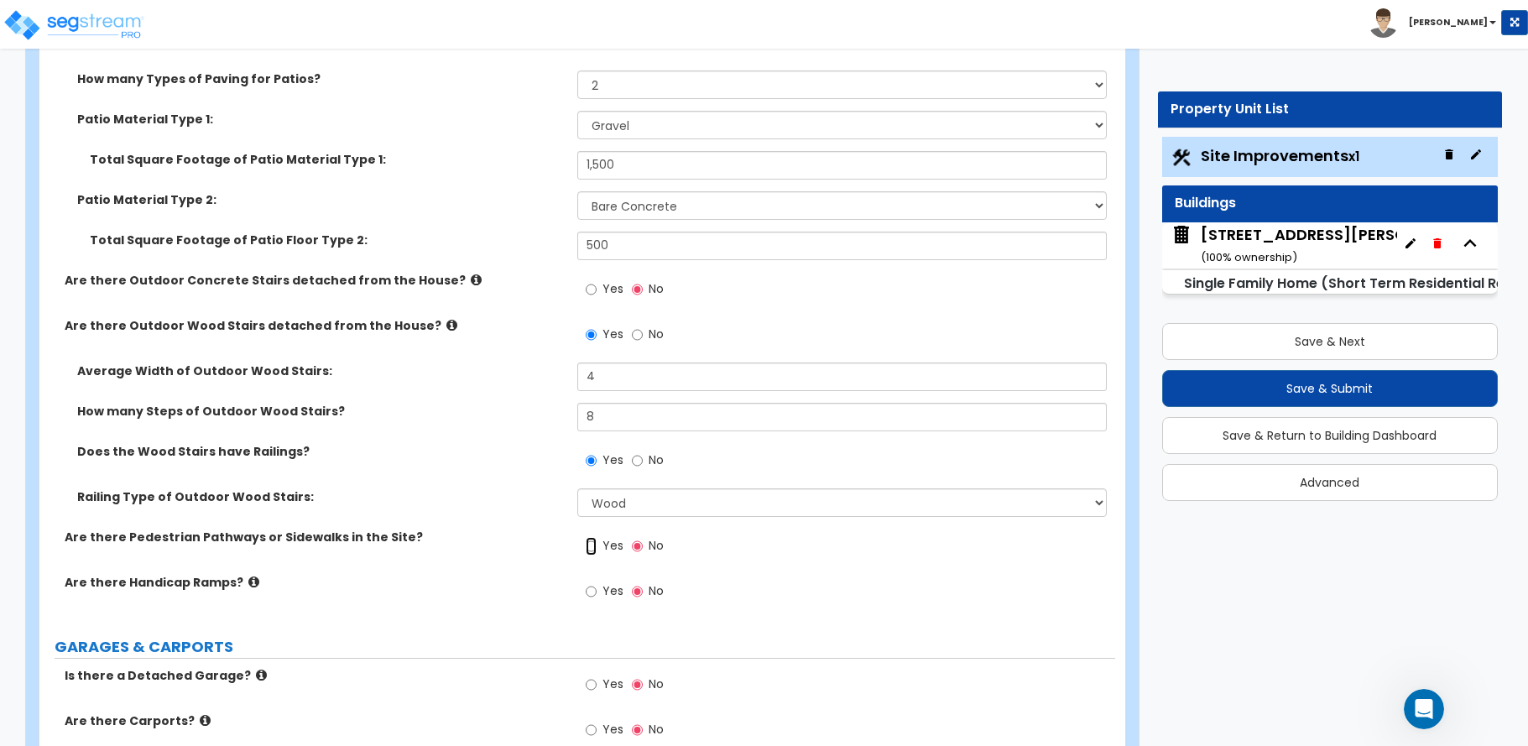
click at [588, 547] on input "Yes" at bounding box center [591, 546] width 11 height 18
radio input "true"
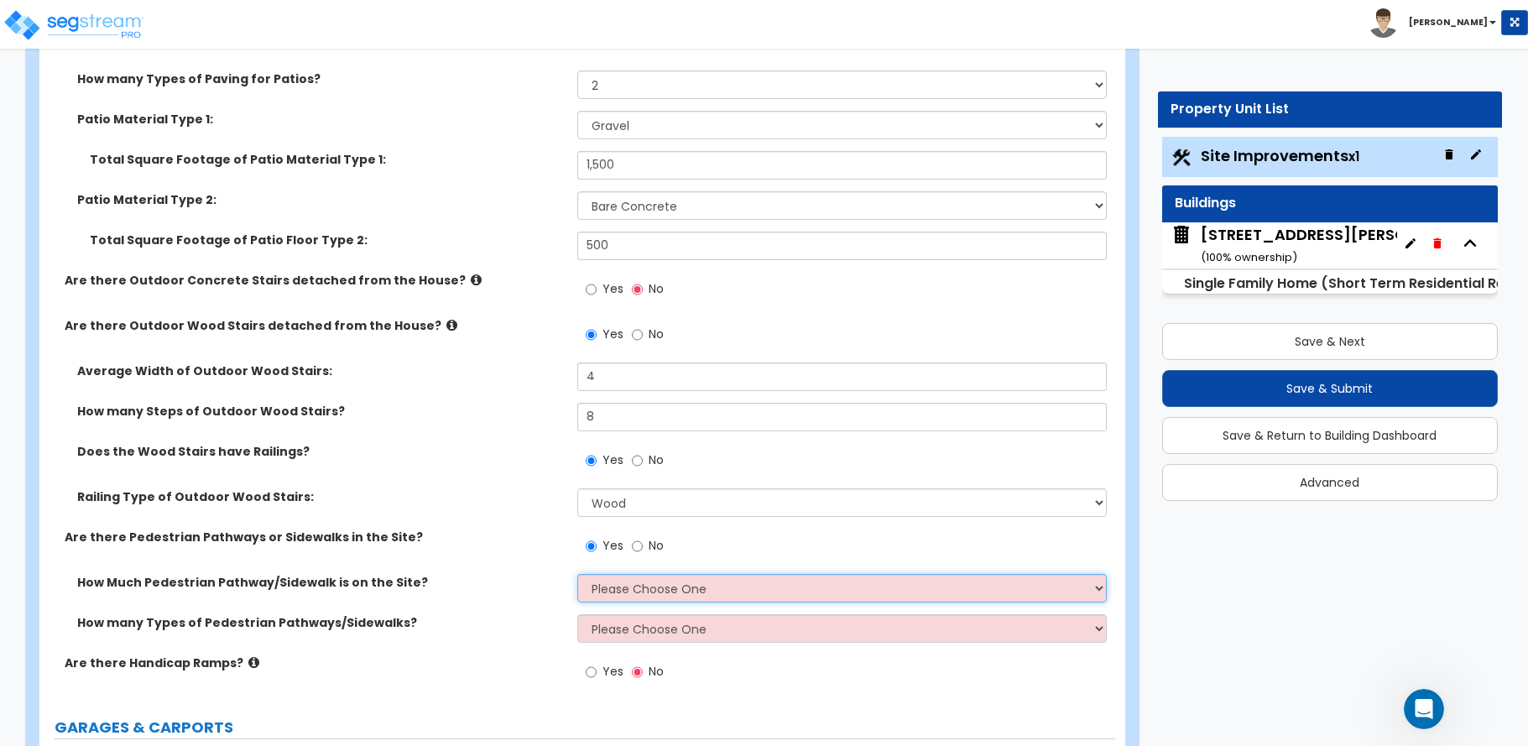
click at [597, 597] on select "Please Choose One I Don't Know, Please Estimate For Me Enter Linear Footage" at bounding box center [841, 588] width 529 height 29
select select "1"
click at [577, 574] on select "Please Choose One I Don't Know, Please Estimate For Me Enter Linear Footage" at bounding box center [841, 588] width 529 height 29
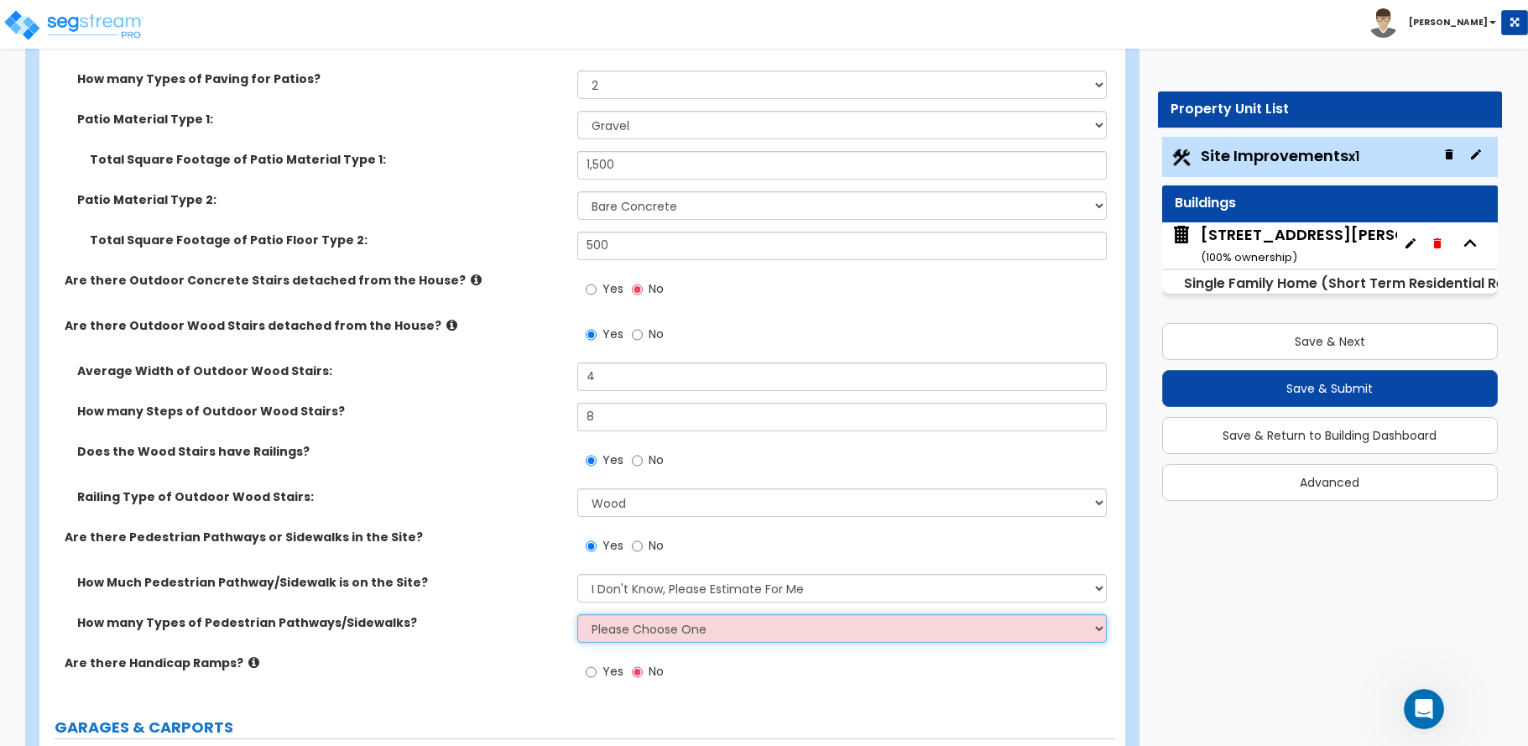
click at [600, 631] on select "Please Choose One 1 2 3" at bounding box center [841, 628] width 529 height 29
click at [577, 614] on select "Please Choose One 1 2 3" at bounding box center [841, 628] width 529 height 29
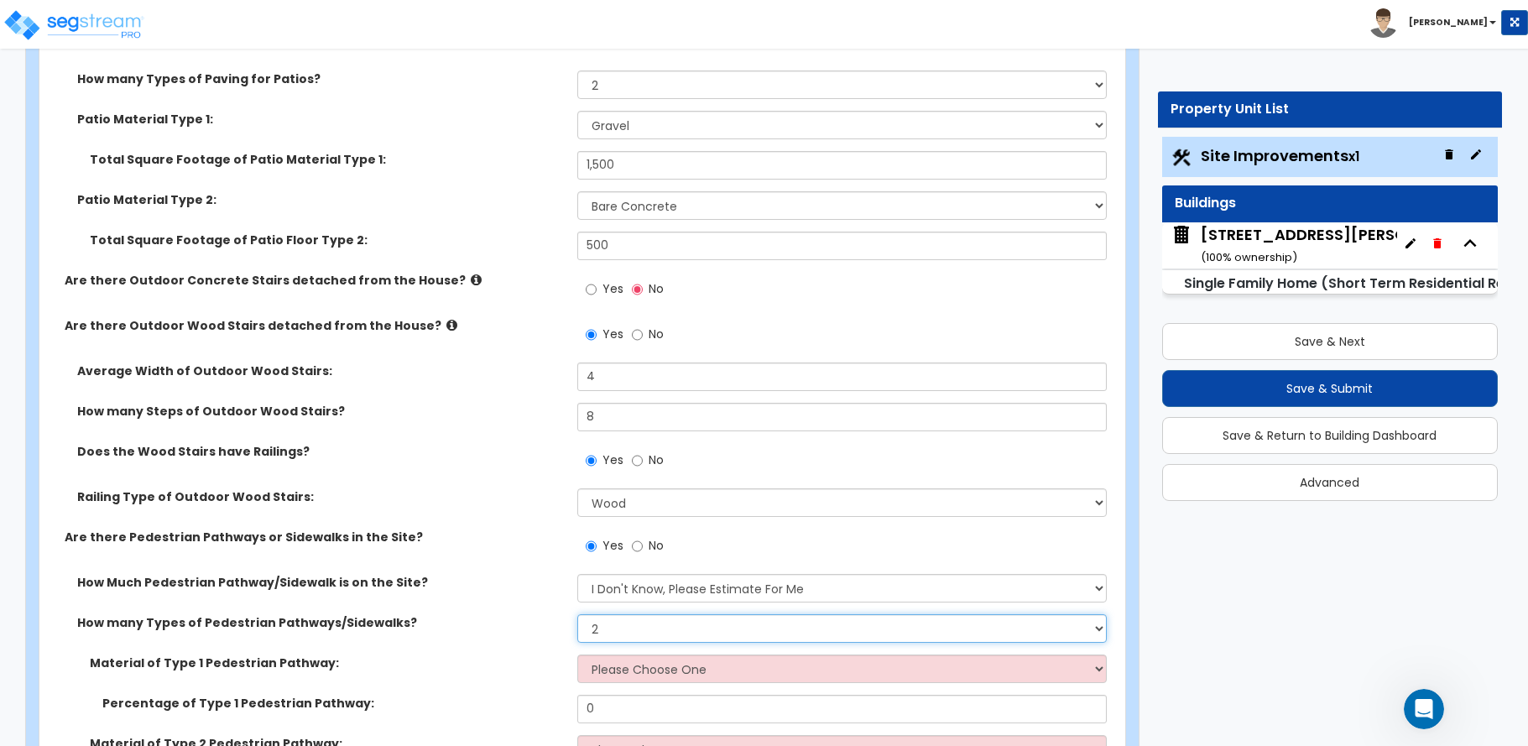
scroll to position [839, 0]
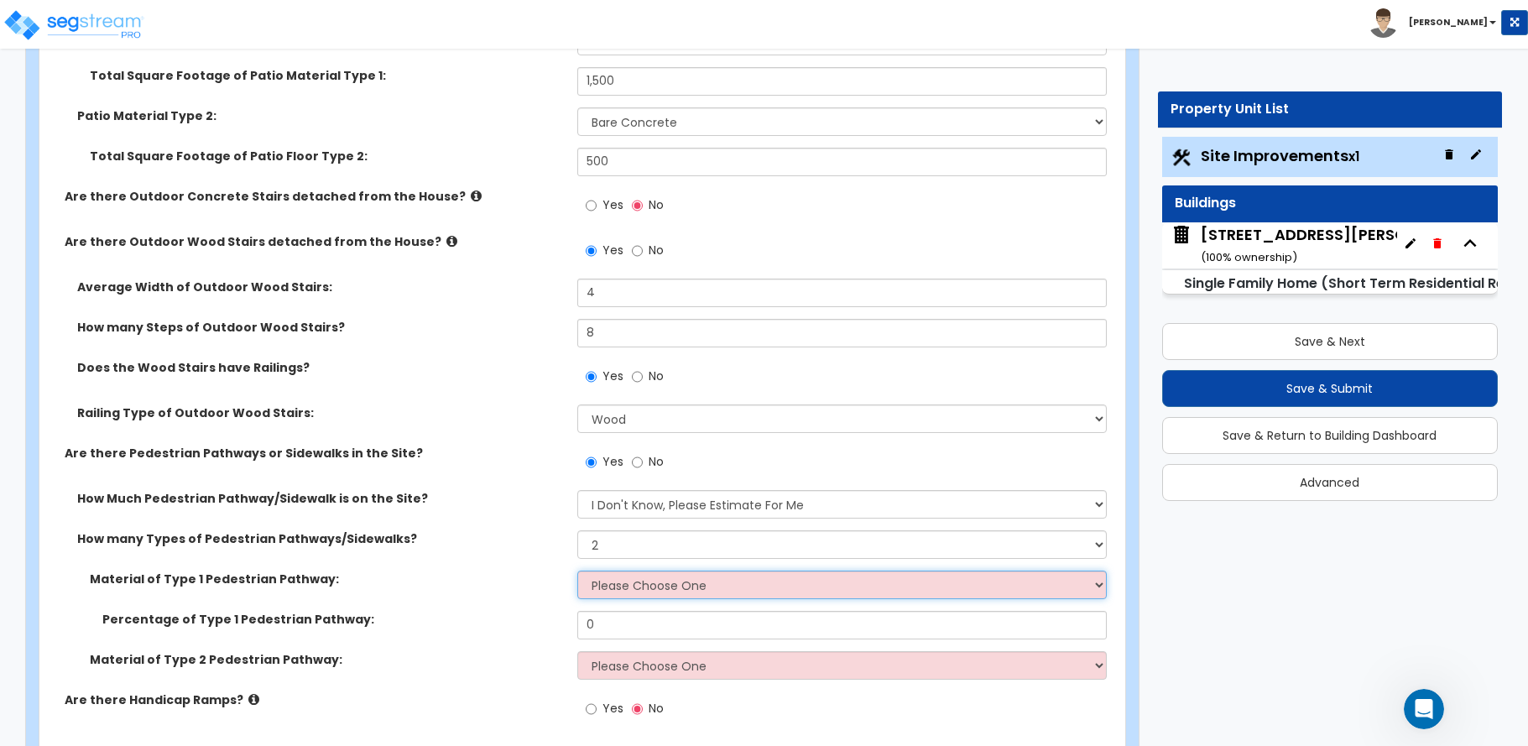
click at [593, 584] on select "Please Choose One Bare Concrete Stamped Concrete Brick Pavers Stone Pavers Wood…" at bounding box center [841, 585] width 529 height 29
click at [525, 509] on div "How Much Pedestrian Pathway/Sidewalk is on the Site? Please Choose One I Don't …" at bounding box center [577, 510] width 1076 height 40
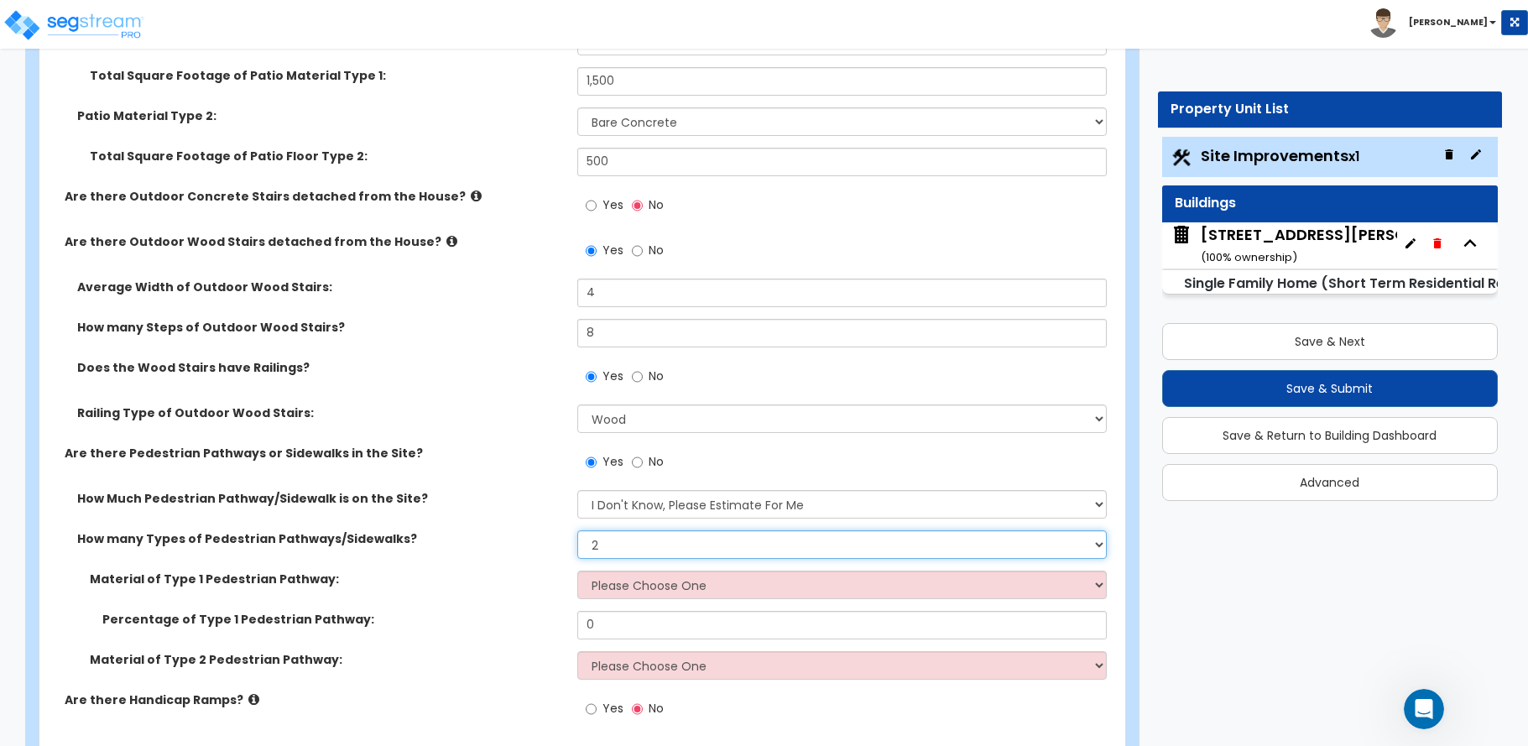
drag, startPoint x: 607, startPoint y: 540, endPoint x: 560, endPoint y: 548, distance: 48.4
click at [560, 548] on div "How many Types of Pedestrian Pathways/Sidewalks? Please Choose One 1 2 3" at bounding box center [577, 550] width 1076 height 40
select select "1"
click at [577, 530] on select "Please Choose One 1 2 3" at bounding box center [841, 544] width 529 height 29
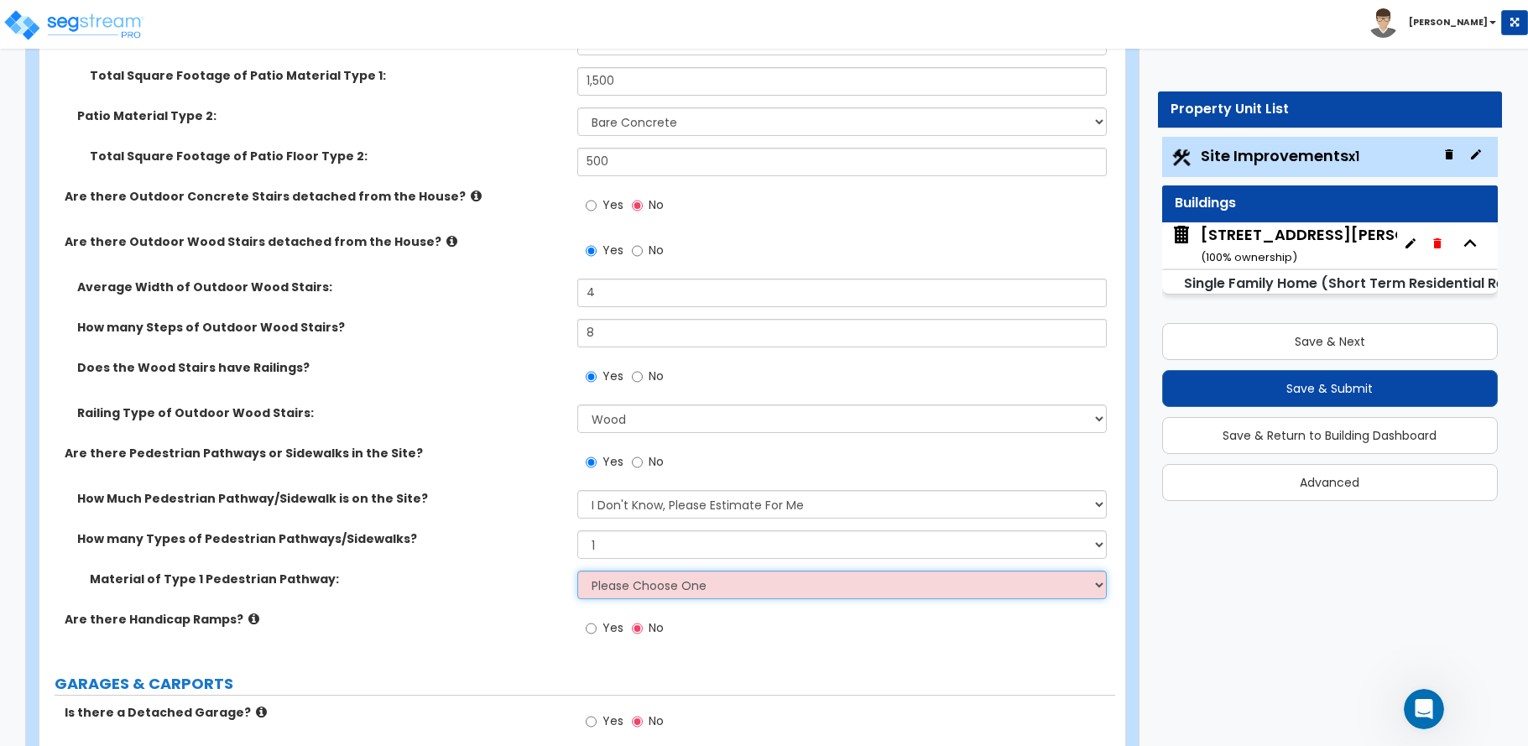
click at [612, 586] on select "Please Choose One Bare Concrete Stamped Concrete Brick Pavers Stone Pavers Wood…" at bounding box center [841, 585] width 529 height 29
select select "5"
click at [577, 571] on select "Please Choose One Bare Concrete Stamped Concrete Brick Pavers Stone Pavers Wood…" at bounding box center [841, 585] width 529 height 29
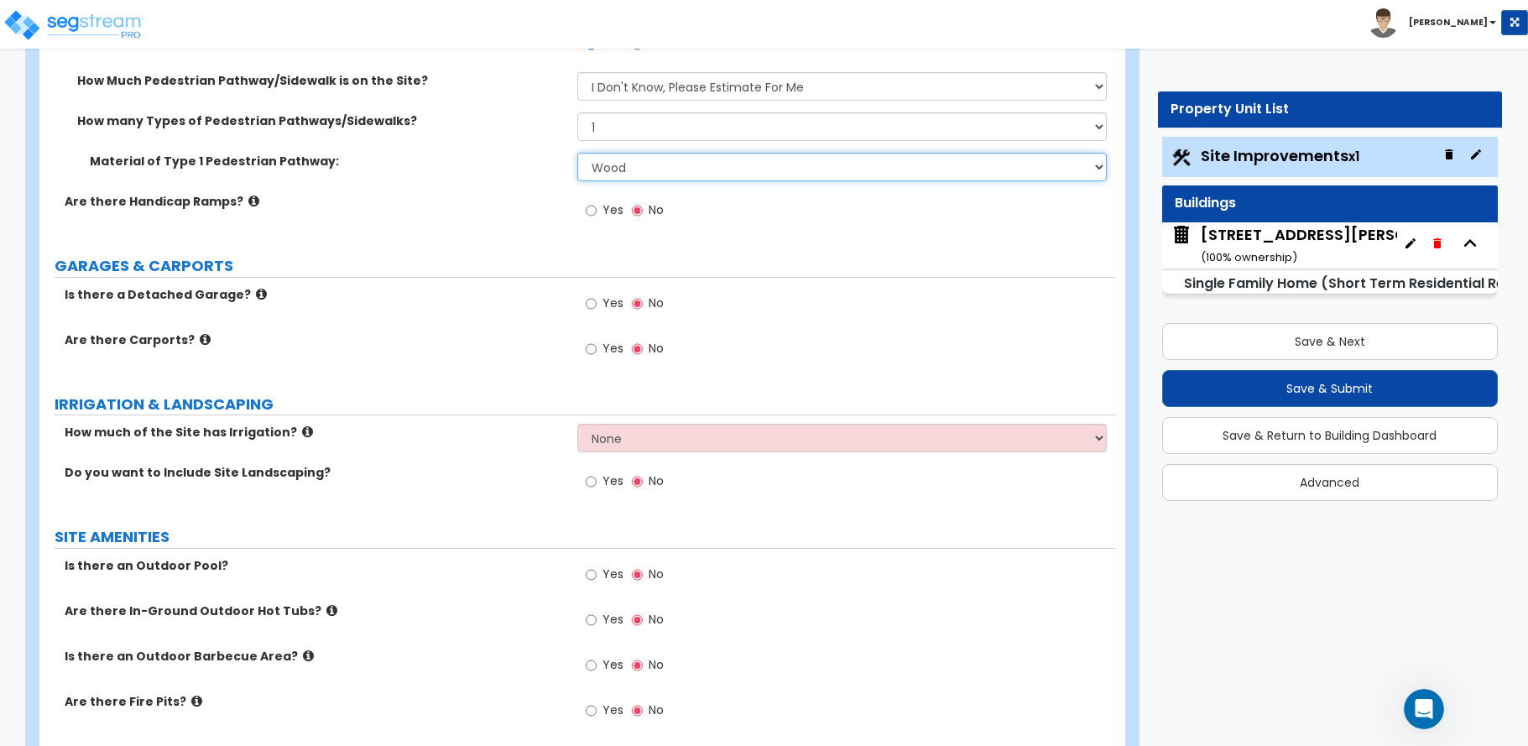
scroll to position [1259, 0]
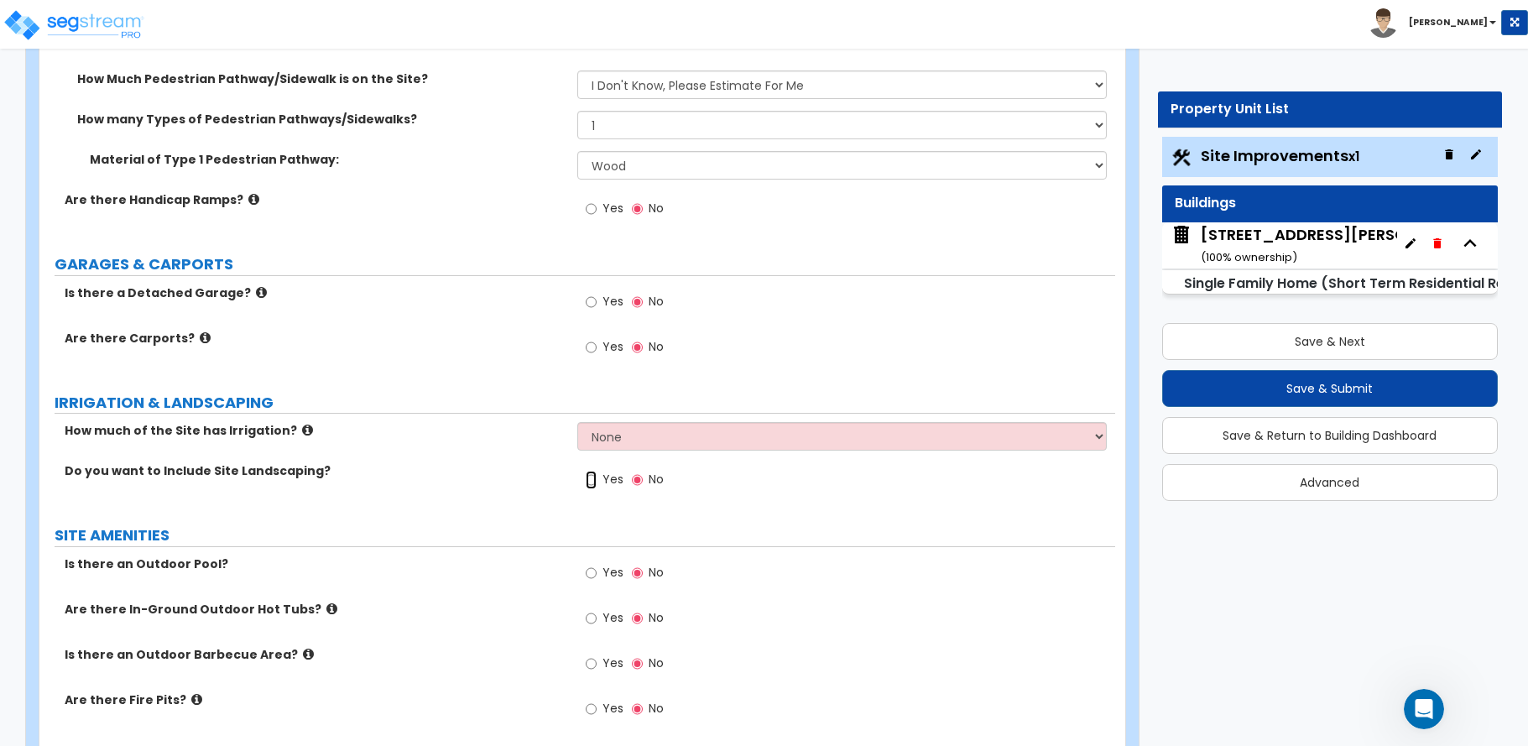
click at [590, 479] on input "Yes" at bounding box center [591, 480] width 11 height 18
radio input "true"
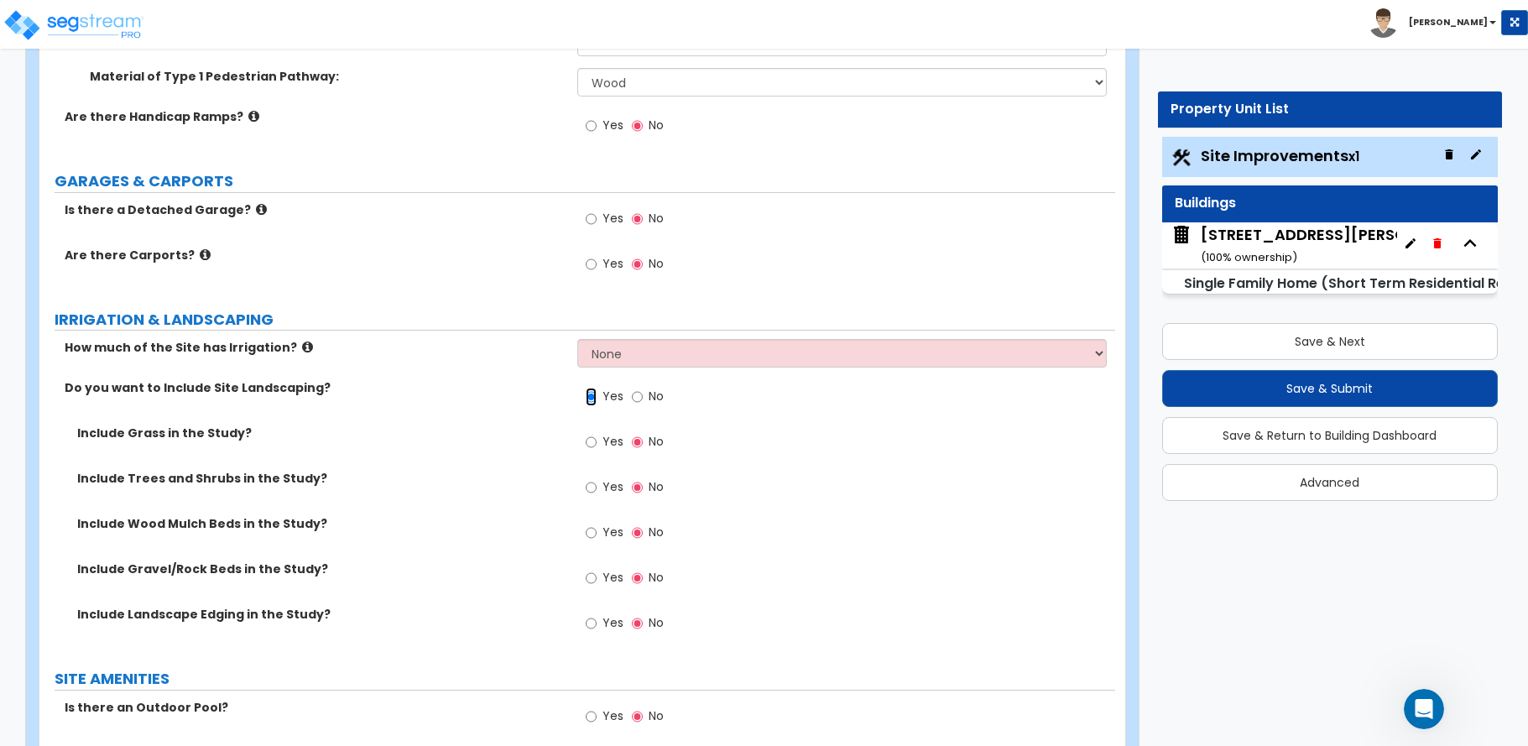
scroll to position [1342, 0]
click at [591, 442] on input "Yes" at bounding box center [591, 441] width 11 height 18
radio input "true"
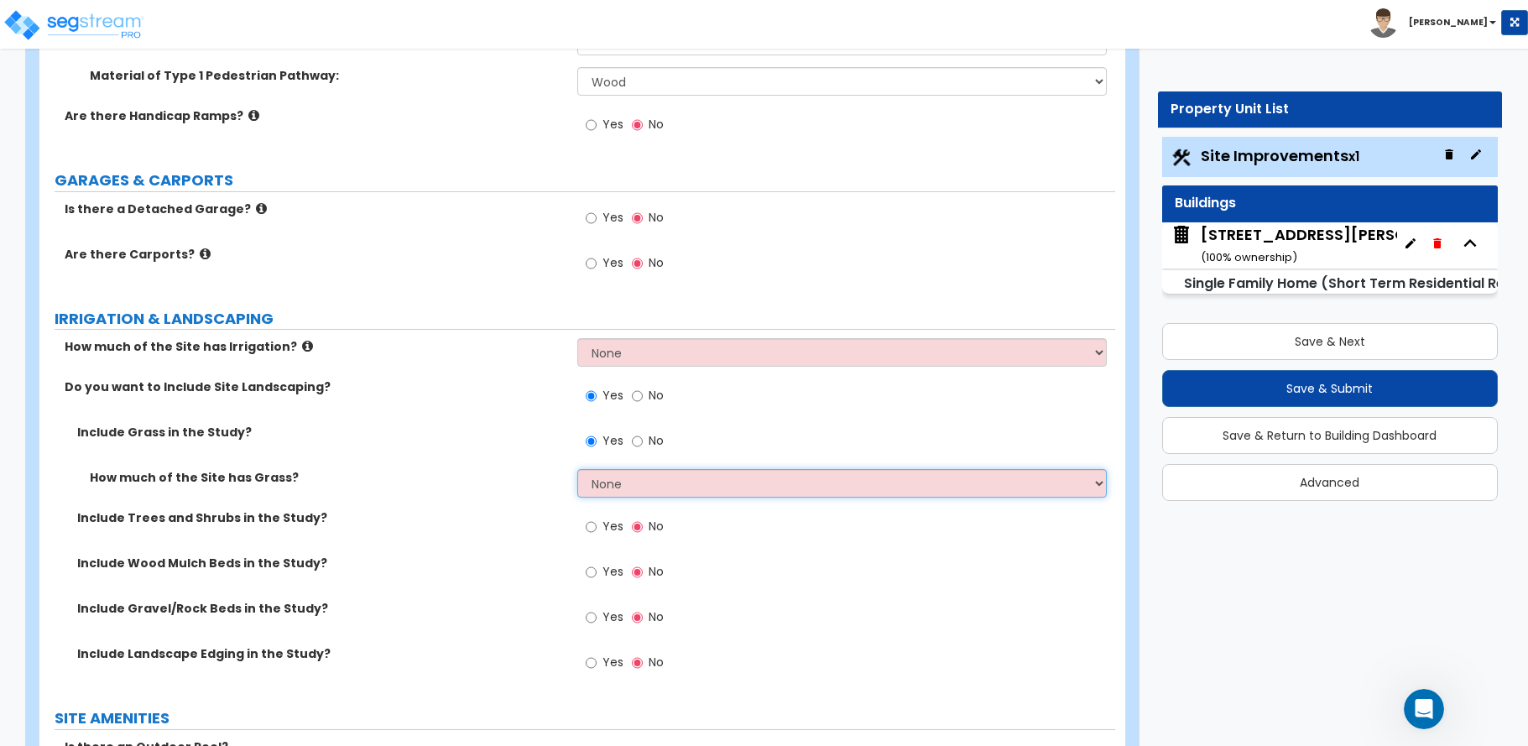
click at [625, 482] on select "None I want to Enter an Approximate Percentage I want to Enter the Square Foota…" at bounding box center [841, 483] width 529 height 29
select select "1"
click at [577, 469] on select "None I want to Enter an Approximate Percentage I want to Enter the Square Foota…" at bounding box center [841, 483] width 529 height 29
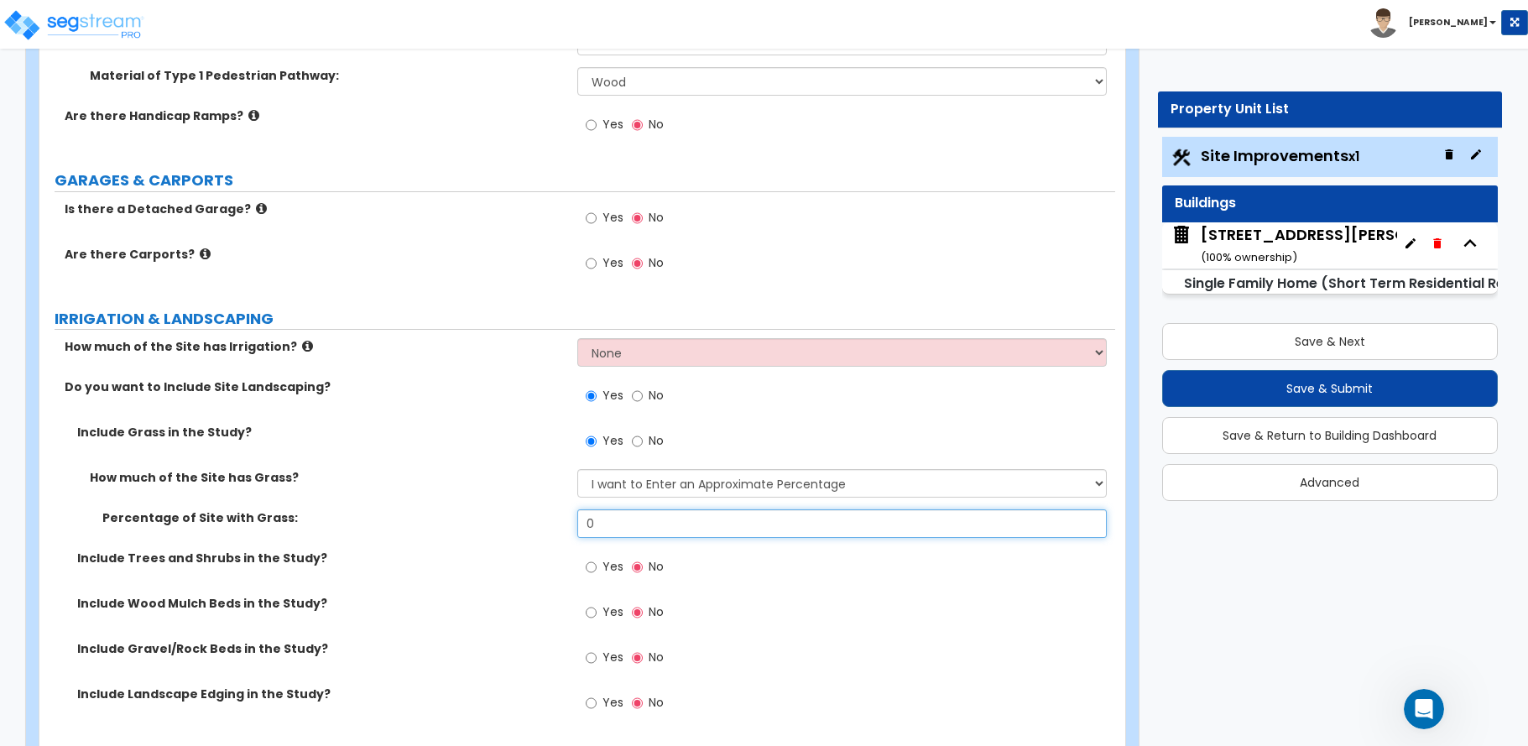
drag, startPoint x: 636, startPoint y: 532, endPoint x: 560, endPoint y: 536, distance: 76.5
click at [560, 536] on div "Percentage of Site with Grass: 0" at bounding box center [577, 529] width 1076 height 40
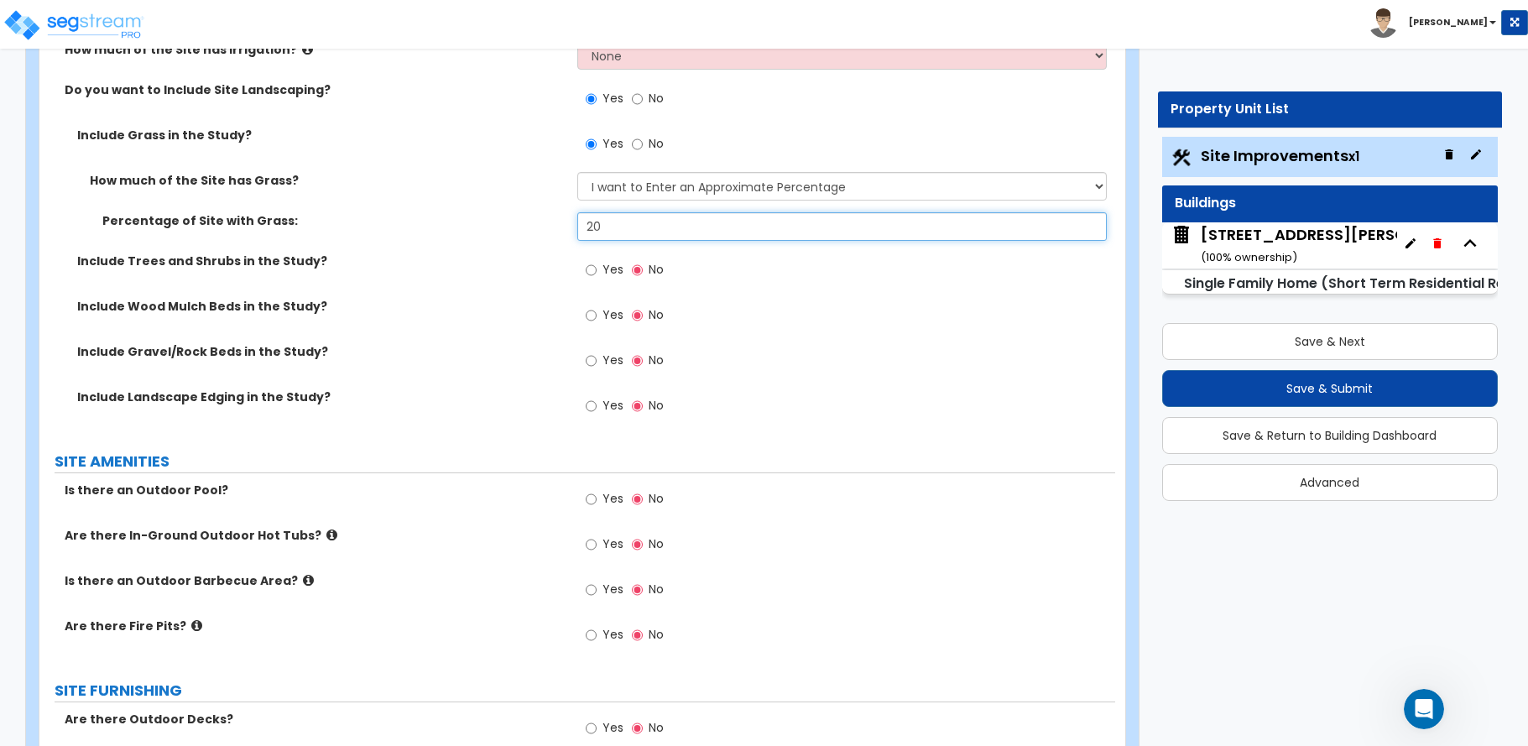
scroll to position [1678, 0]
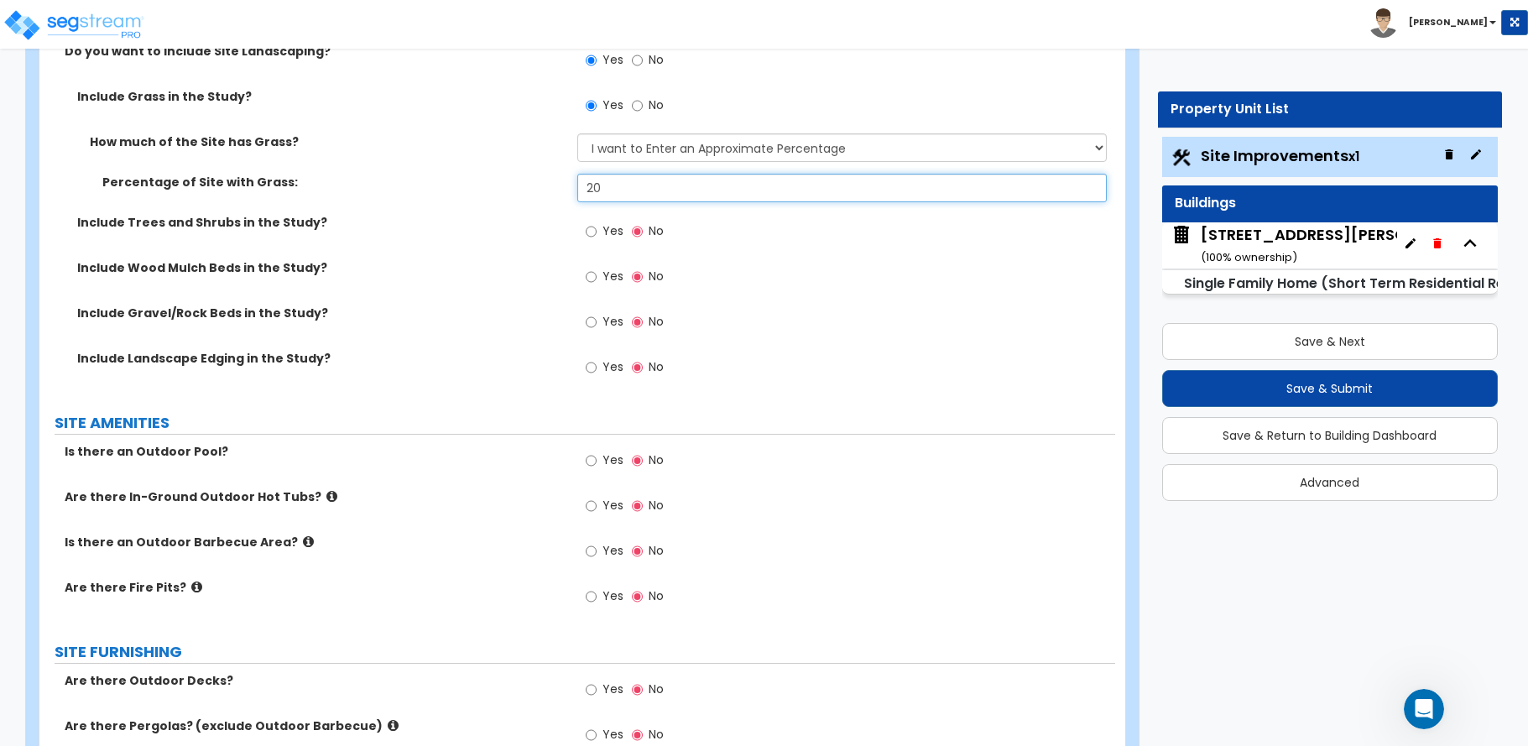
type input "20"
click at [592, 463] on input "Yes" at bounding box center [591, 460] width 11 height 18
radio input "true"
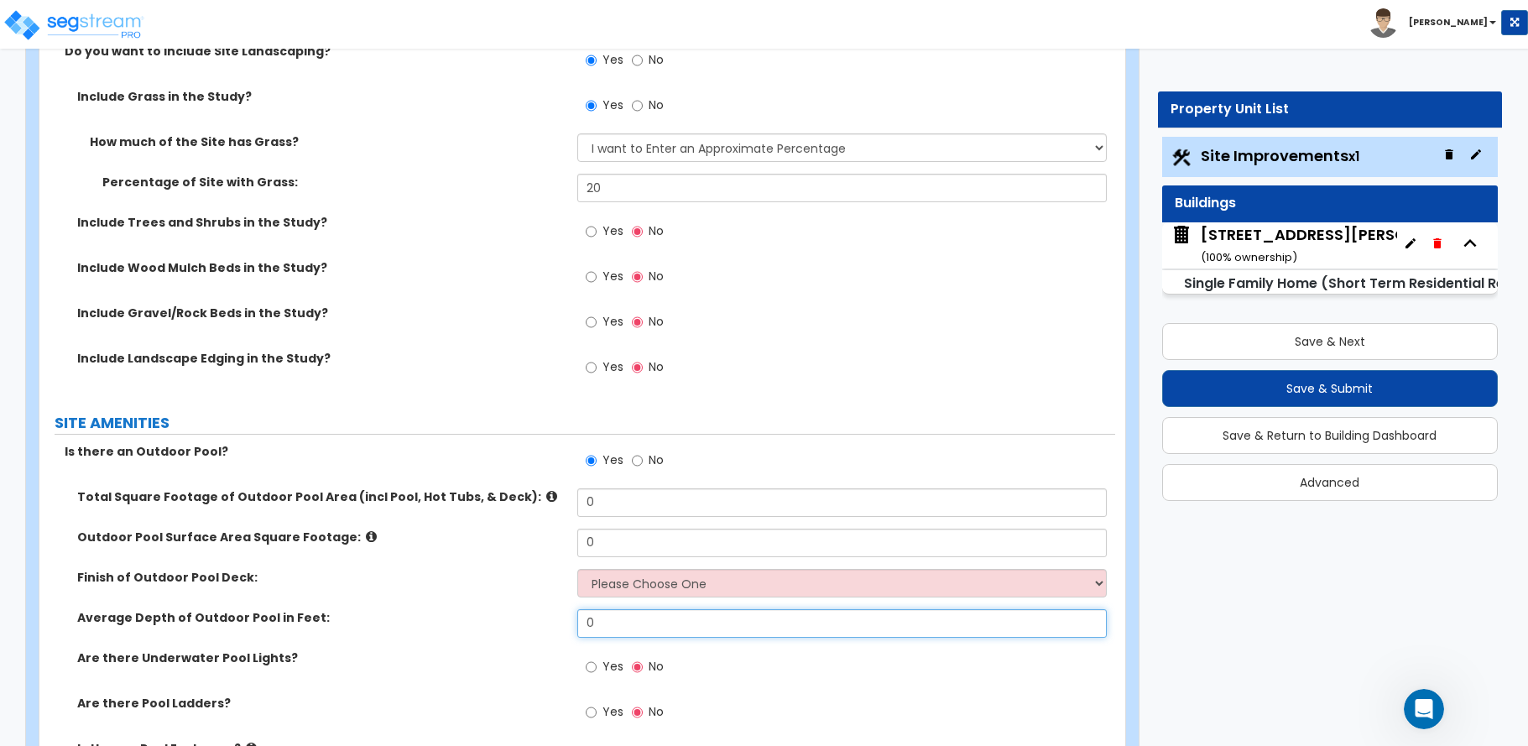
drag, startPoint x: 619, startPoint y: 628, endPoint x: 515, endPoint y: 628, distance: 104.0
click at [516, 631] on div "Average Depth of Outdoor Pool in Feet: 0" at bounding box center [577, 629] width 1076 height 40
type input "500"
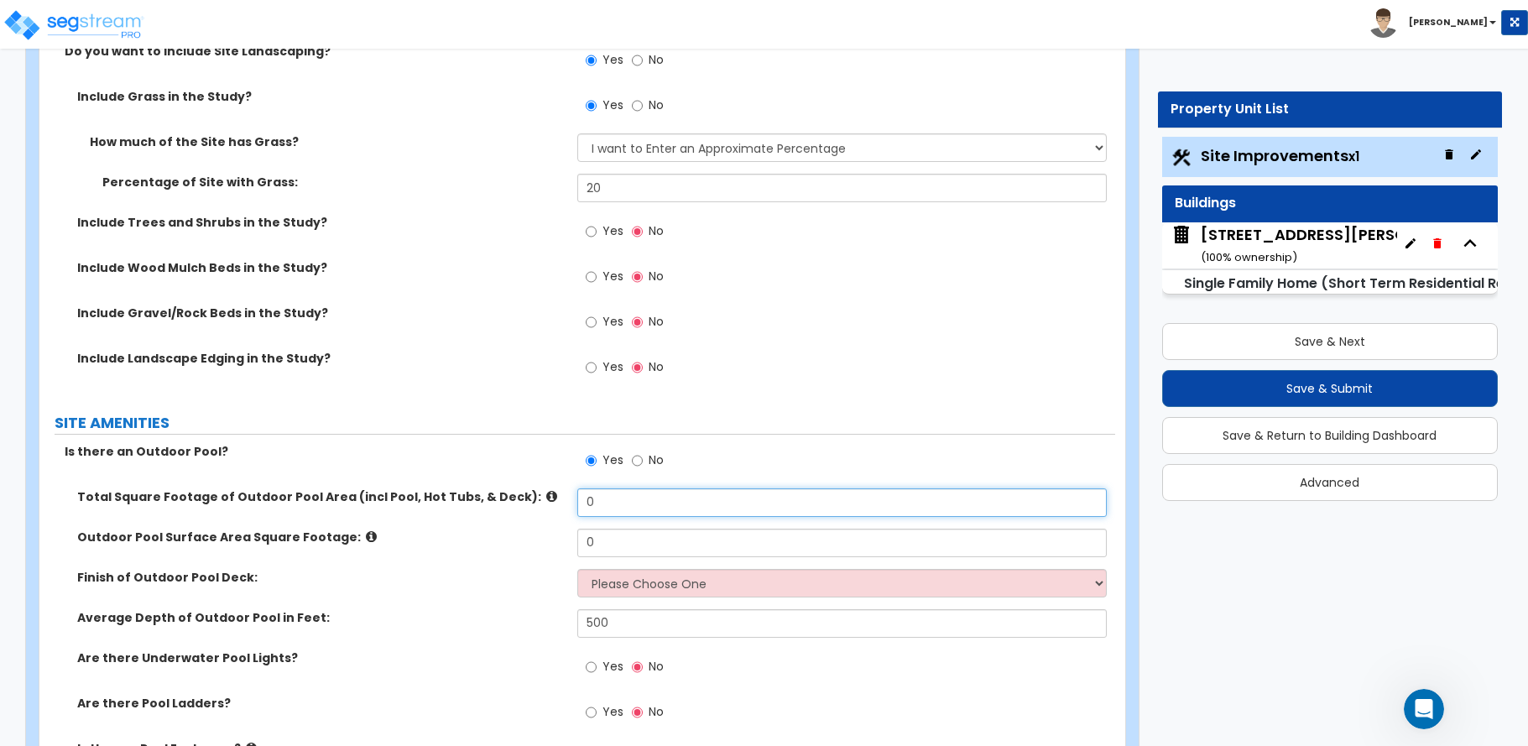
drag, startPoint x: 624, startPoint y: 500, endPoint x: 539, endPoint y: 510, distance: 85.3
click at [539, 510] on div "Total Square Footage of Outdoor Pool Area (incl Pool, Hot Tubs, & Deck): 0" at bounding box center [577, 508] width 1076 height 40
type input "500"
drag, startPoint x: 624, startPoint y: 542, endPoint x: 515, endPoint y: 545, distance: 109.1
click at [515, 545] on div "Outdoor Pool Surface Area Square Footage: 0" at bounding box center [577, 549] width 1076 height 40
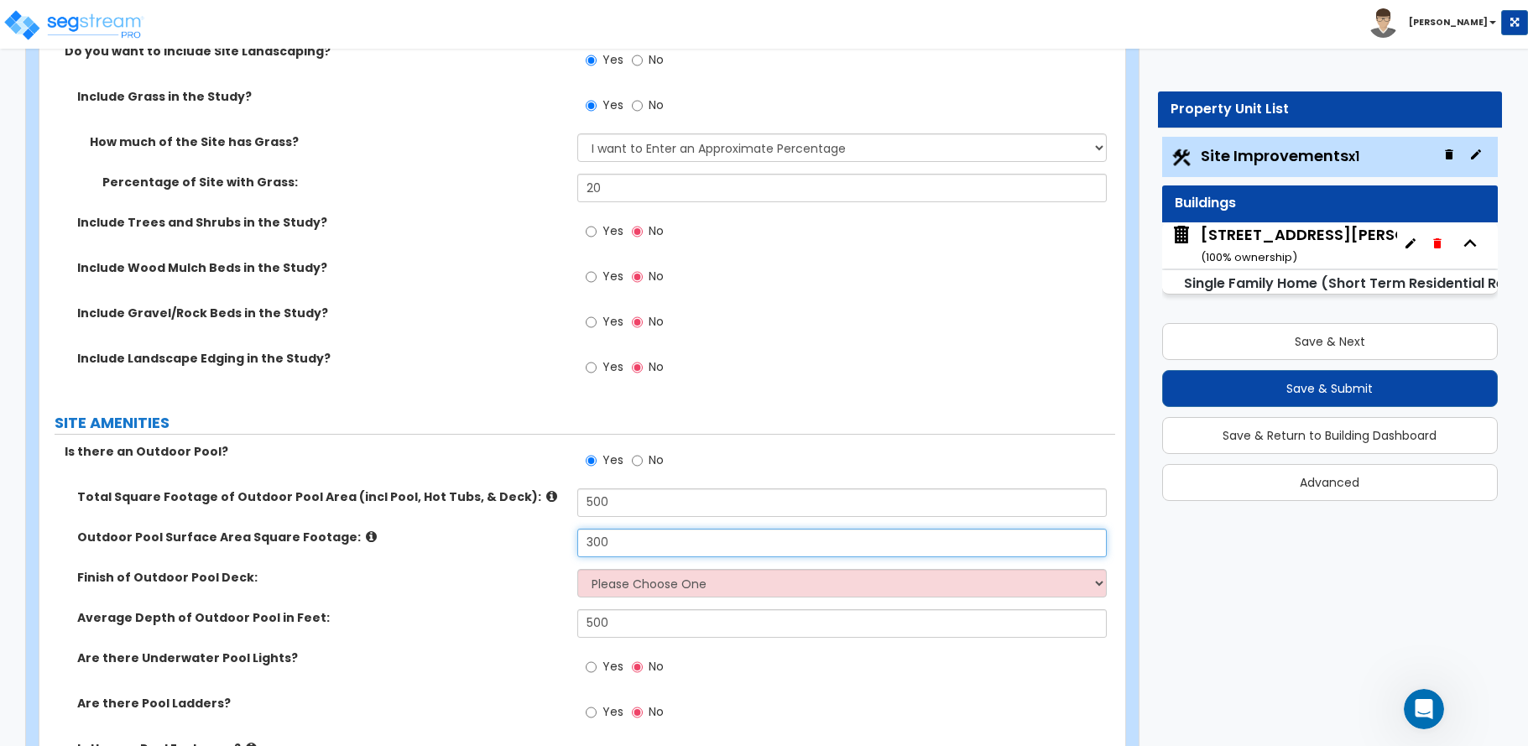
type input "300"
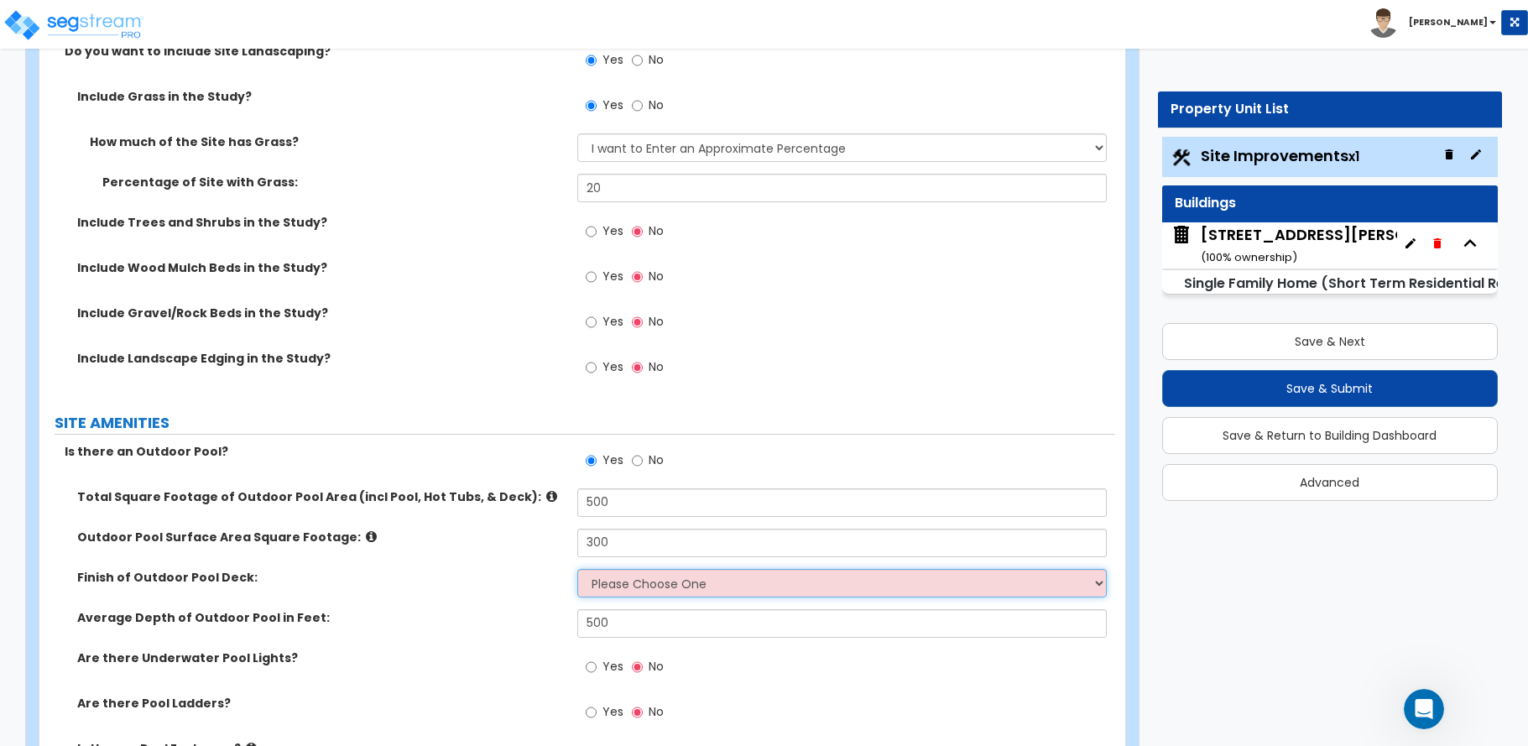
click at [607, 587] on select "Please Choose One Bare Concrete Stamped Concrete Brick Pavers Stone Pavers Wood…" at bounding box center [841, 583] width 529 height 29
select select "6"
click at [577, 569] on select "Please Choose One Bare Concrete Stamped Concrete Brick Pavers Stone Pavers Wood…" at bounding box center [841, 583] width 529 height 29
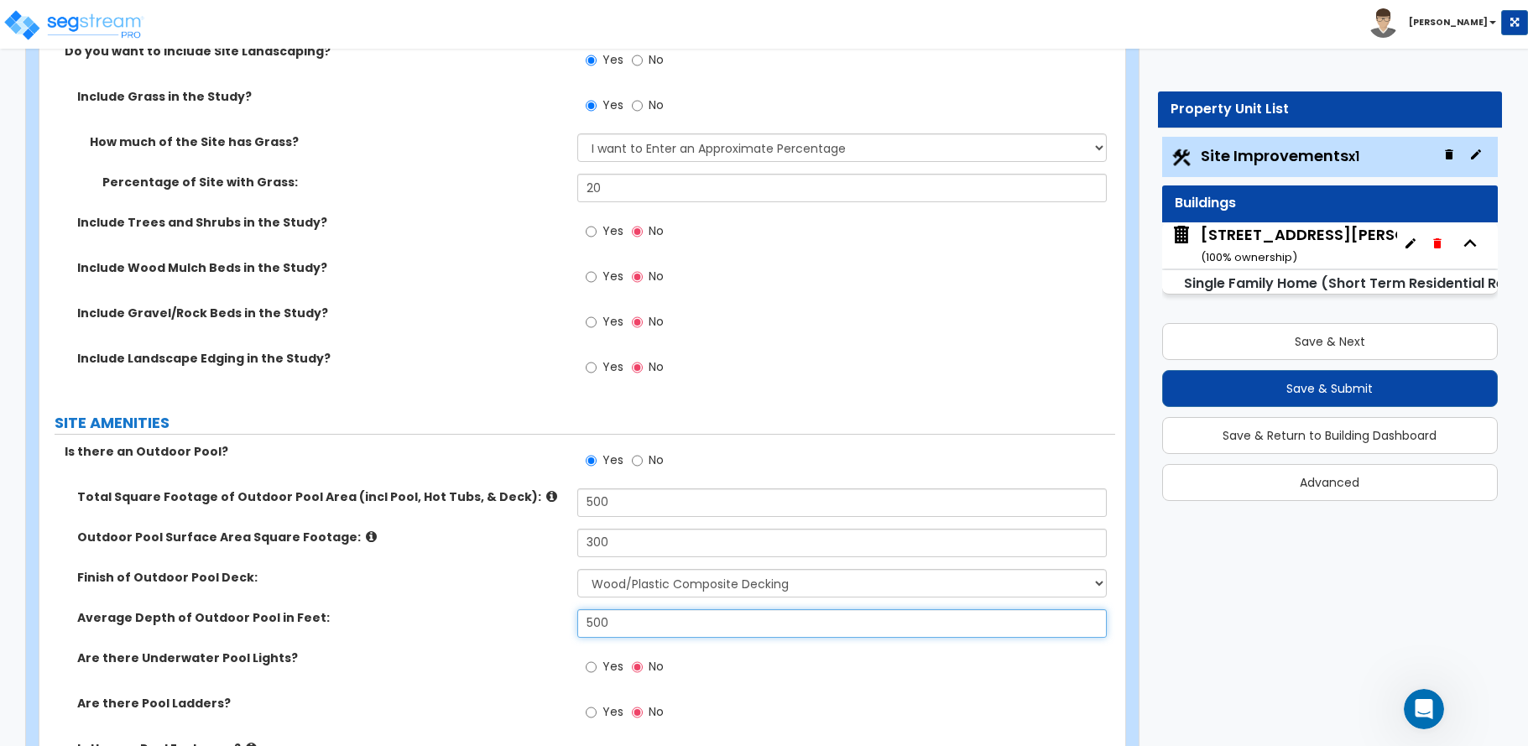
drag, startPoint x: 633, startPoint y: 623, endPoint x: 464, endPoint y: 623, distance: 169.5
click at [464, 623] on div "Average Depth of Outdoor Pool in Feet: 500" at bounding box center [577, 629] width 1076 height 40
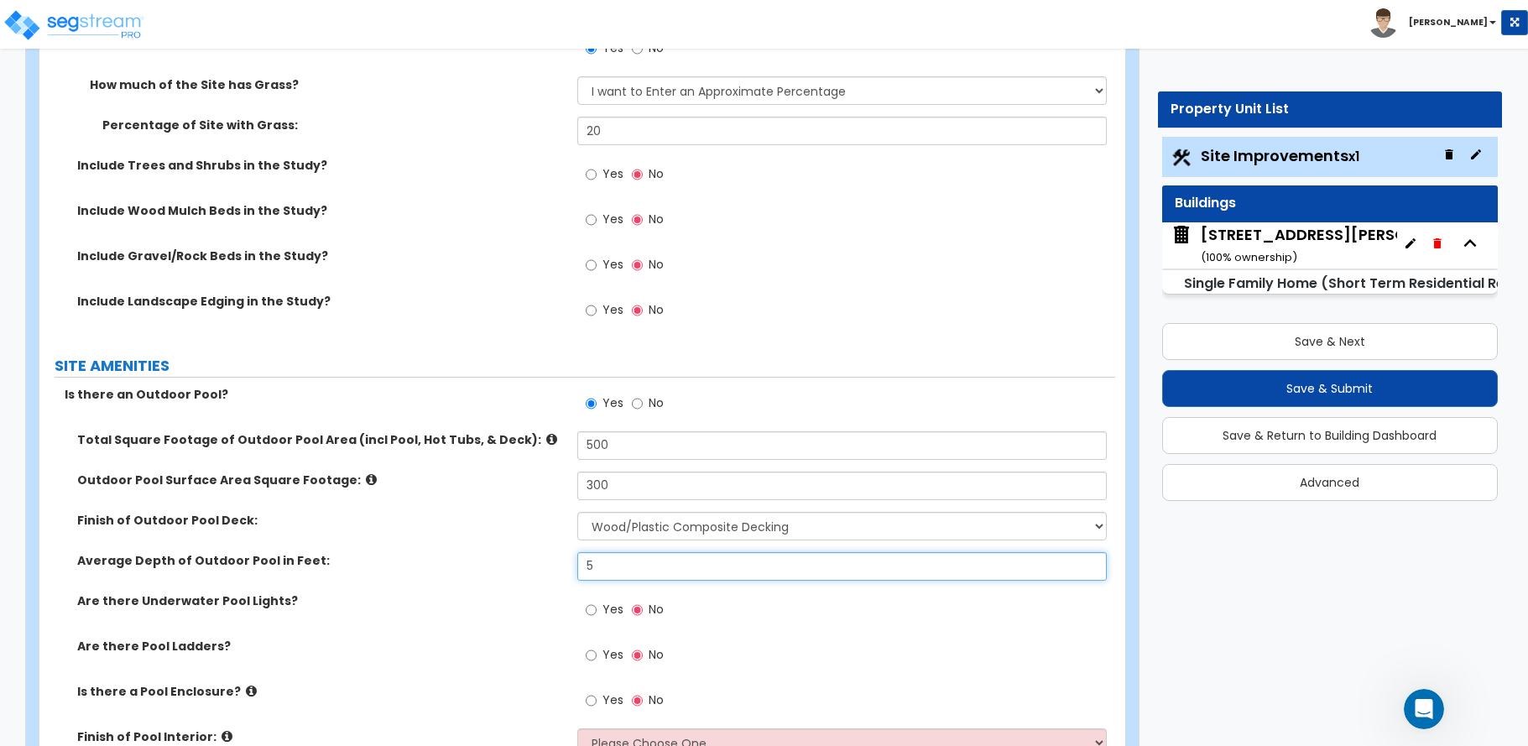
scroll to position [1762, 0]
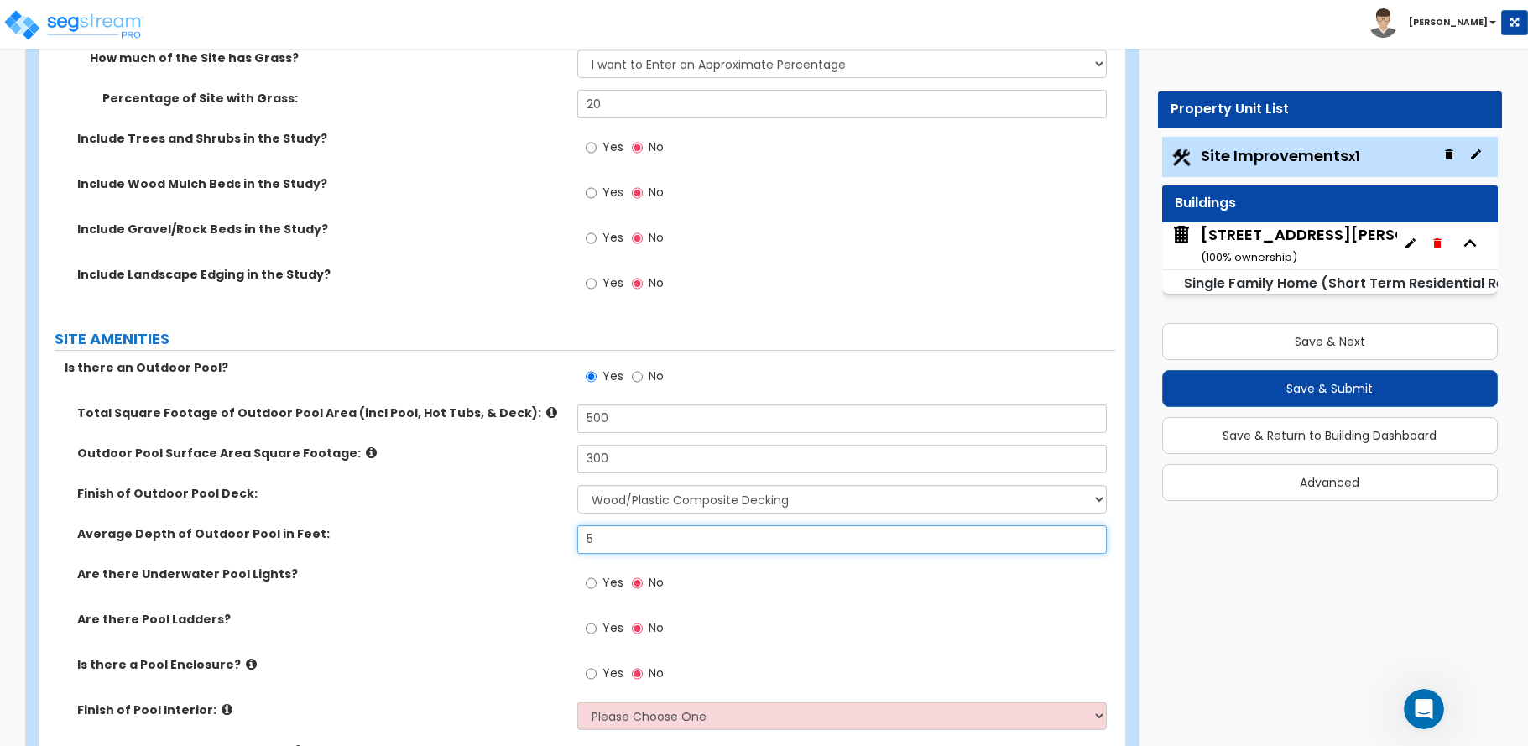
type input "5"
click at [598, 583] on label "Yes" at bounding box center [605, 585] width 38 height 29
click at [597, 583] on input "Yes" at bounding box center [591, 583] width 11 height 18
radio input "true"
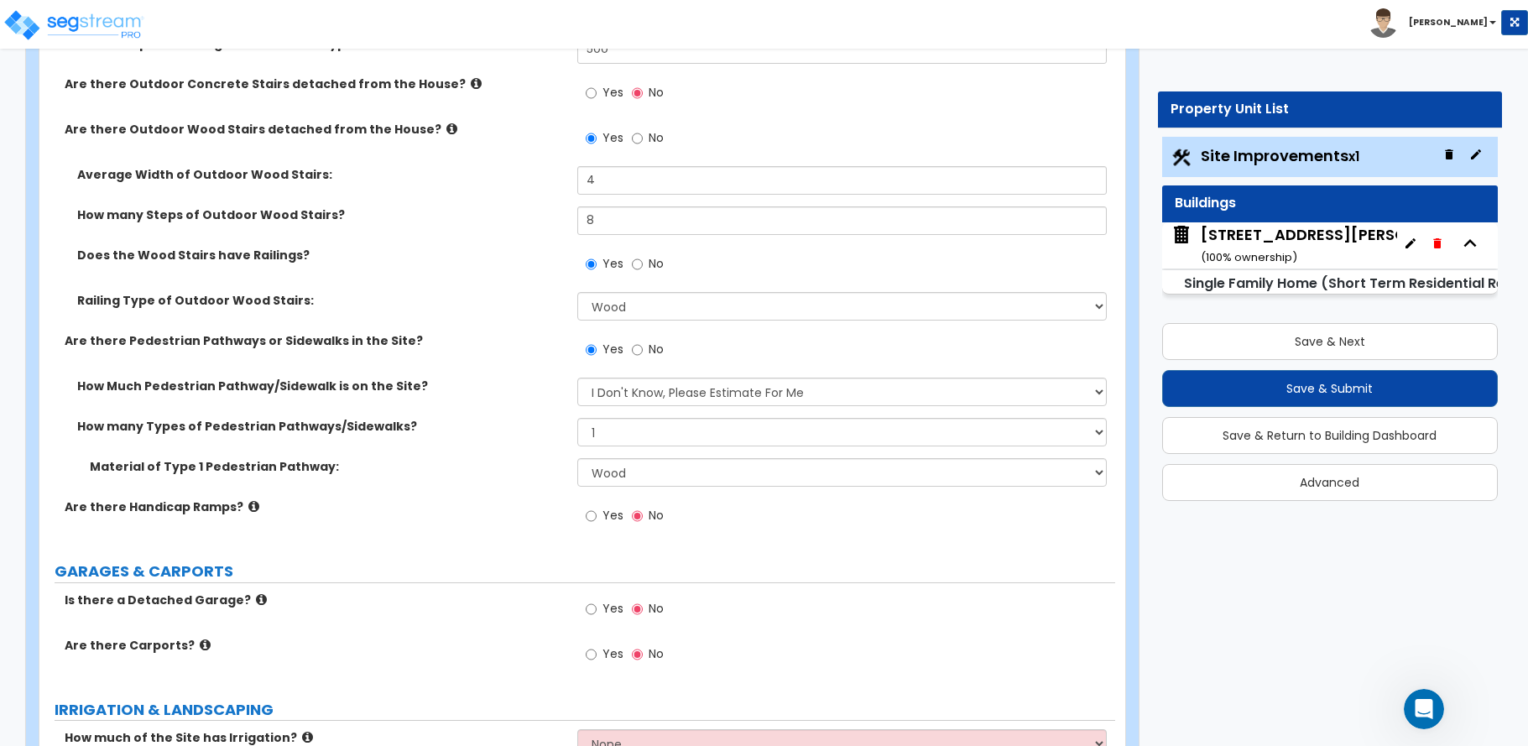
scroll to position [923, 0]
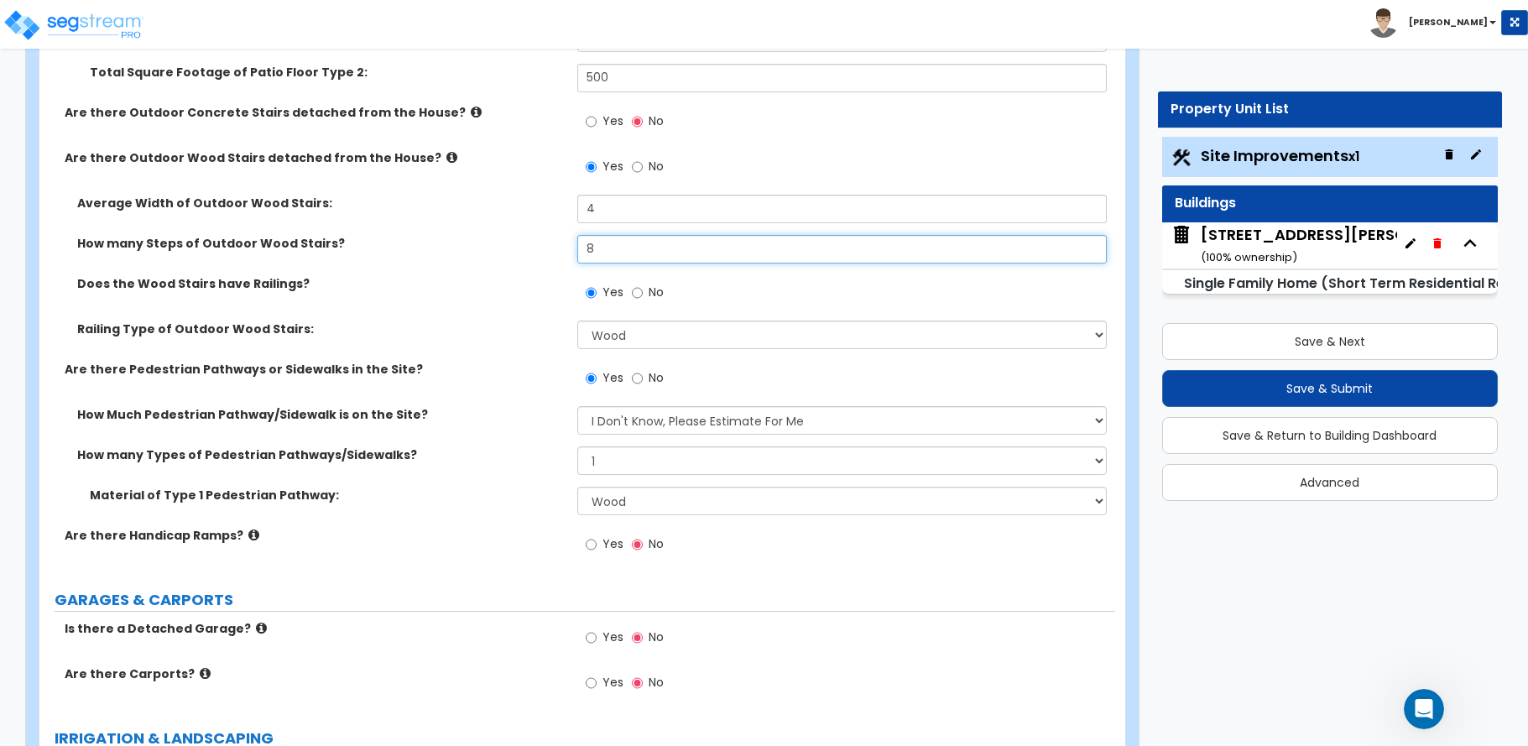
drag, startPoint x: 599, startPoint y: 250, endPoint x: 562, endPoint y: 256, distance: 37.4
click at [562, 256] on div "How many Steps of Outdoor Wood Stairs? 8" at bounding box center [577, 255] width 1076 height 40
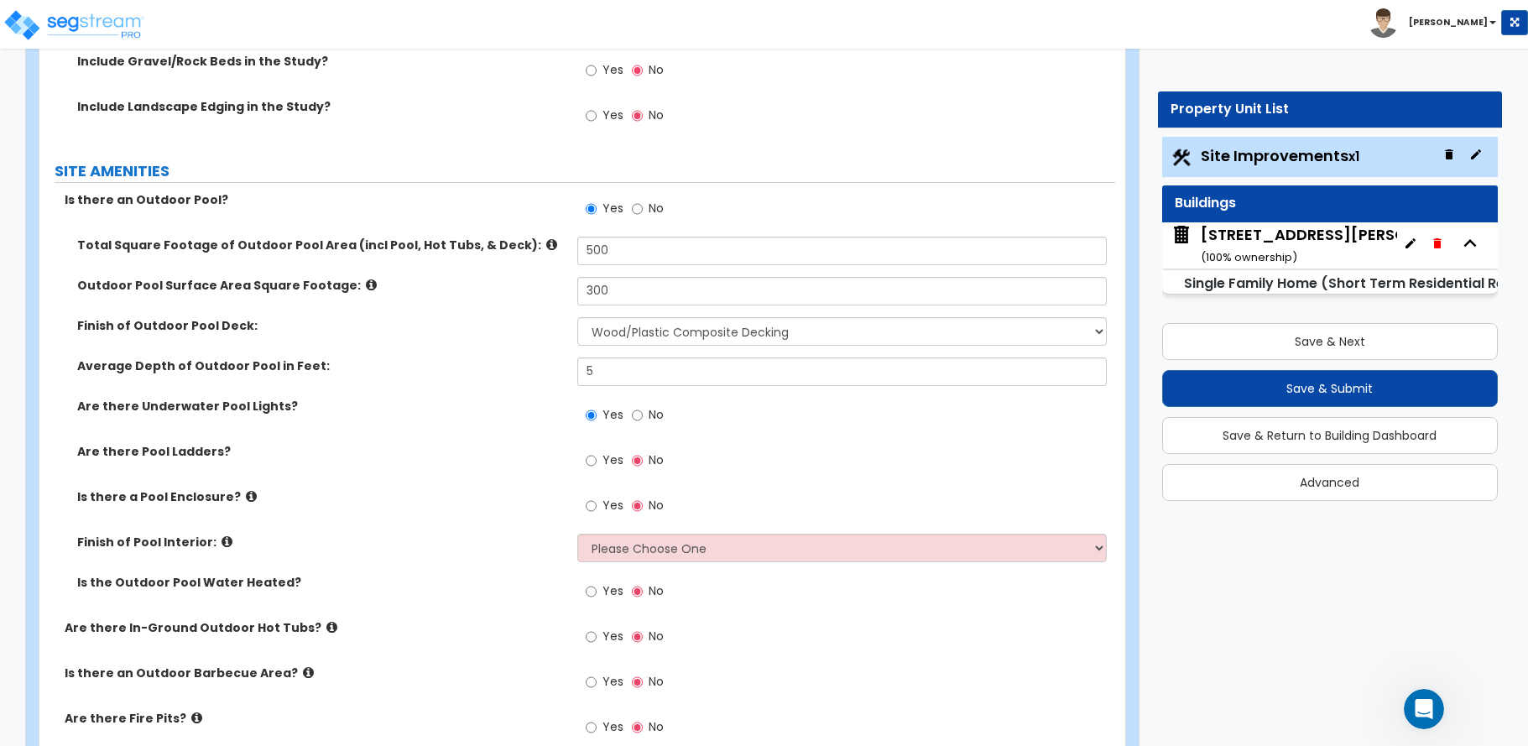
scroll to position [2014, 0]
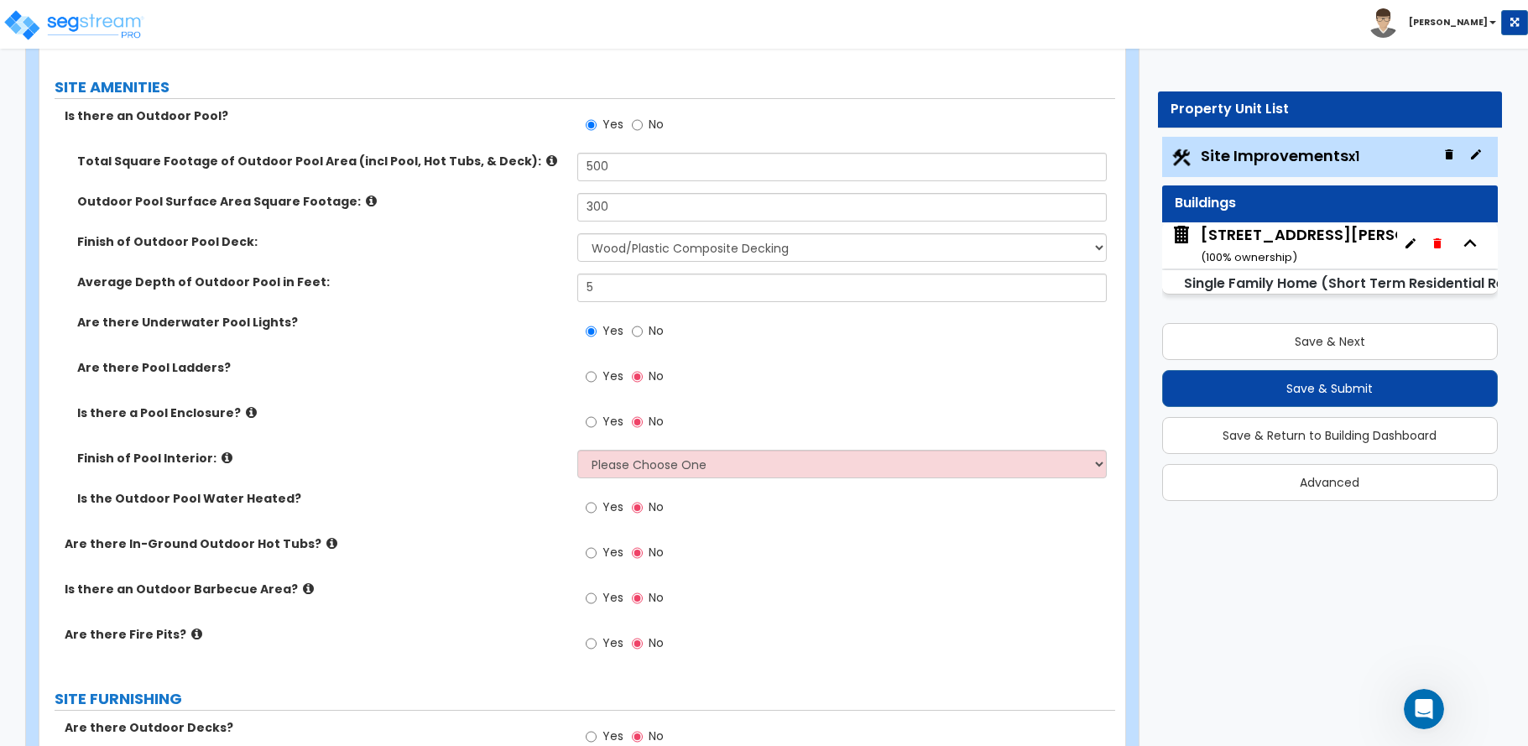
type input "15"
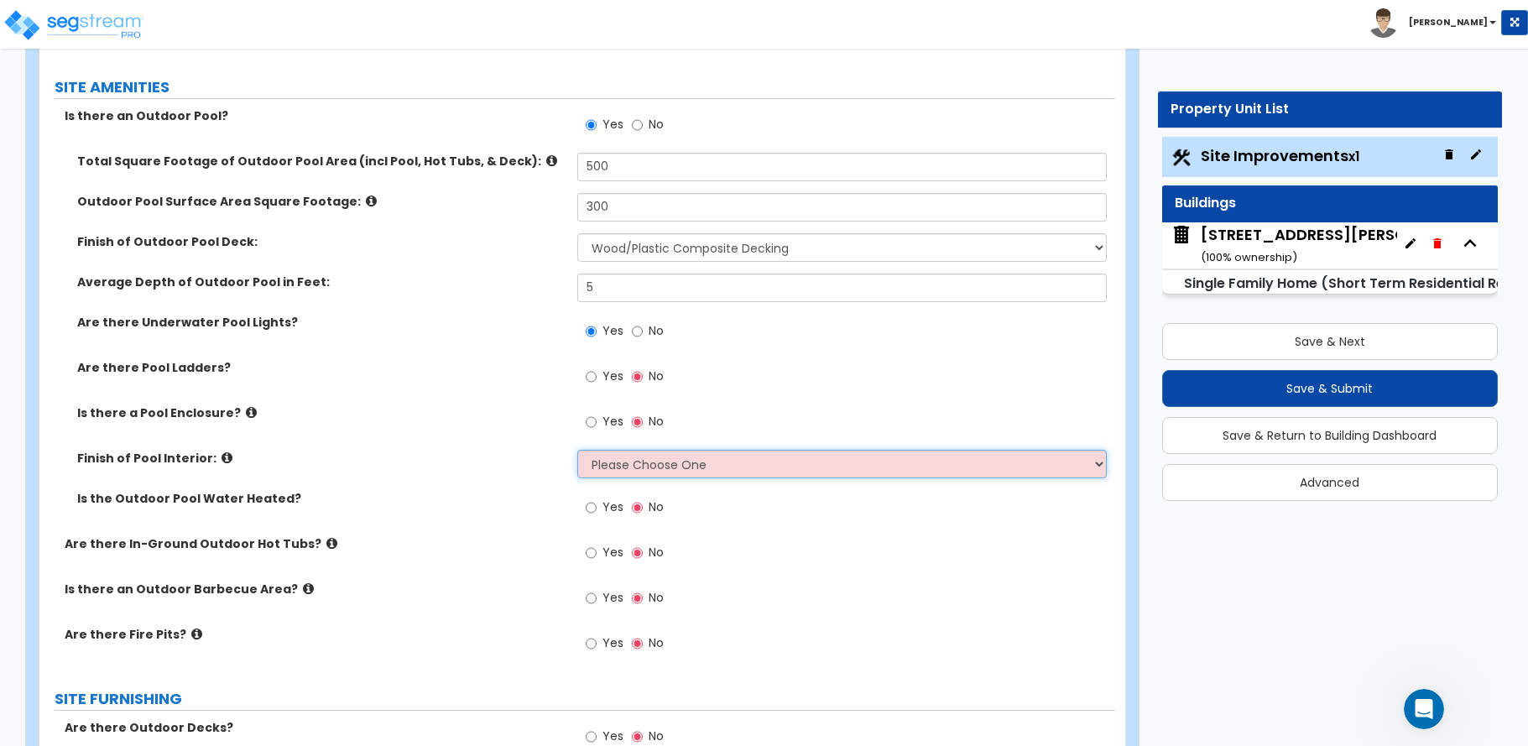
click at [649, 472] on select "Please Choose One Tile Plaster Vinyl" at bounding box center [841, 464] width 529 height 29
select select "2"
click at [577, 450] on select "Please Choose One Tile Plaster Vinyl" at bounding box center [841, 464] width 529 height 29
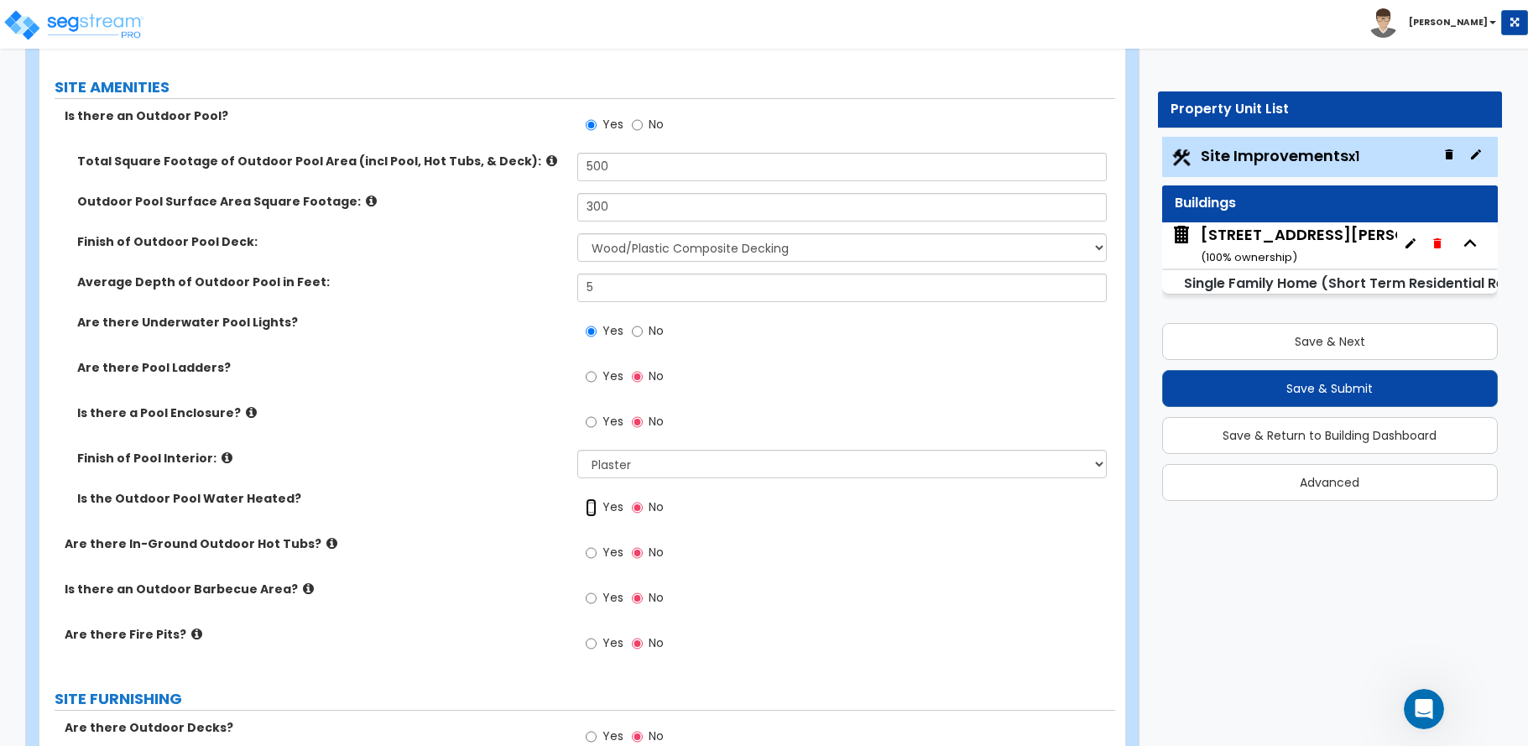
click at [592, 511] on input "Yes" at bounding box center [591, 507] width 11 height 18
radio input "true"
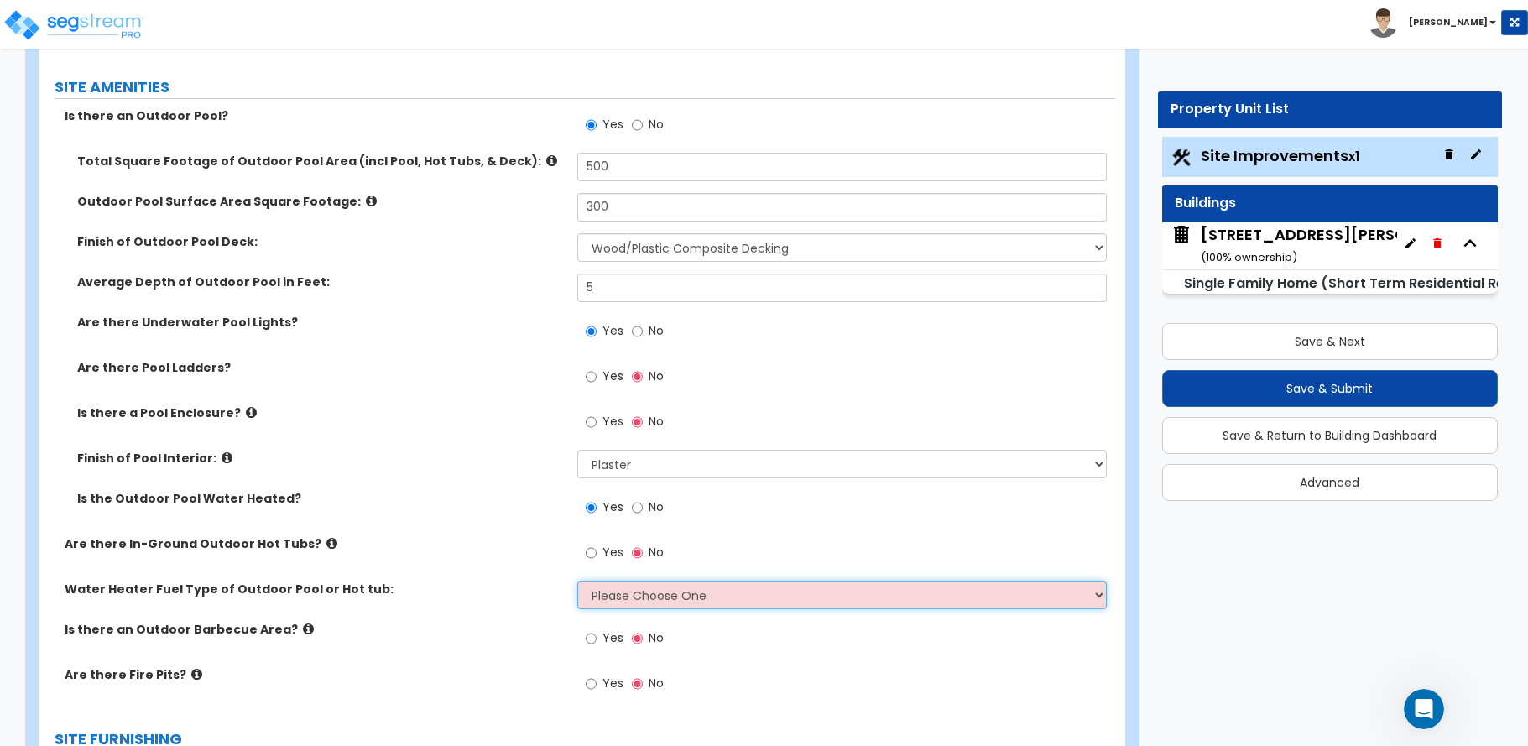
click at [620, 598] on select "Please Choose One Gas Electric" at bounding box center [841, 595] width 529 height 29
select select "1"
click at [577, 581] on select "Please Choose One Gas Electric" at bounding box center [841, 595] width 529 height 29
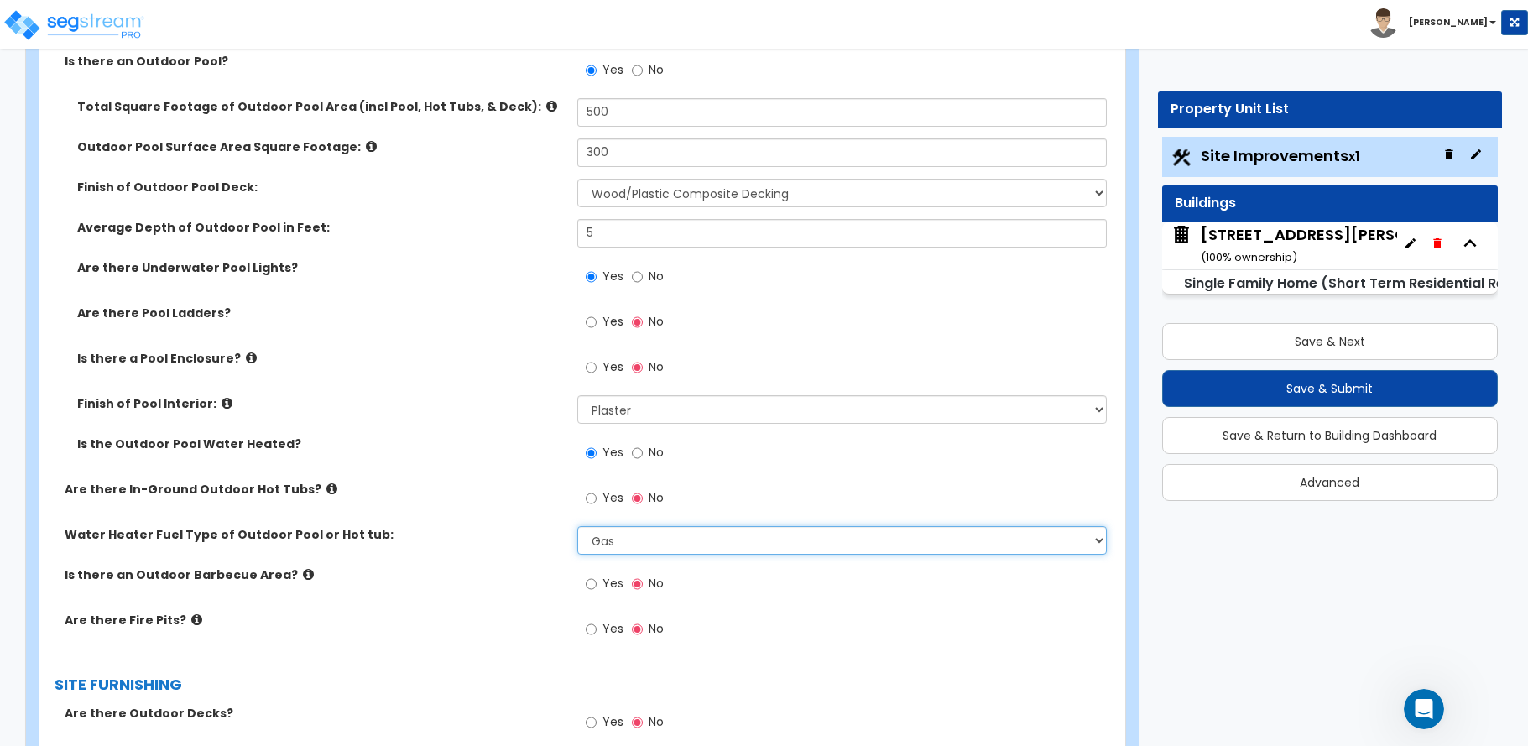
scroll to position [2098, 0]
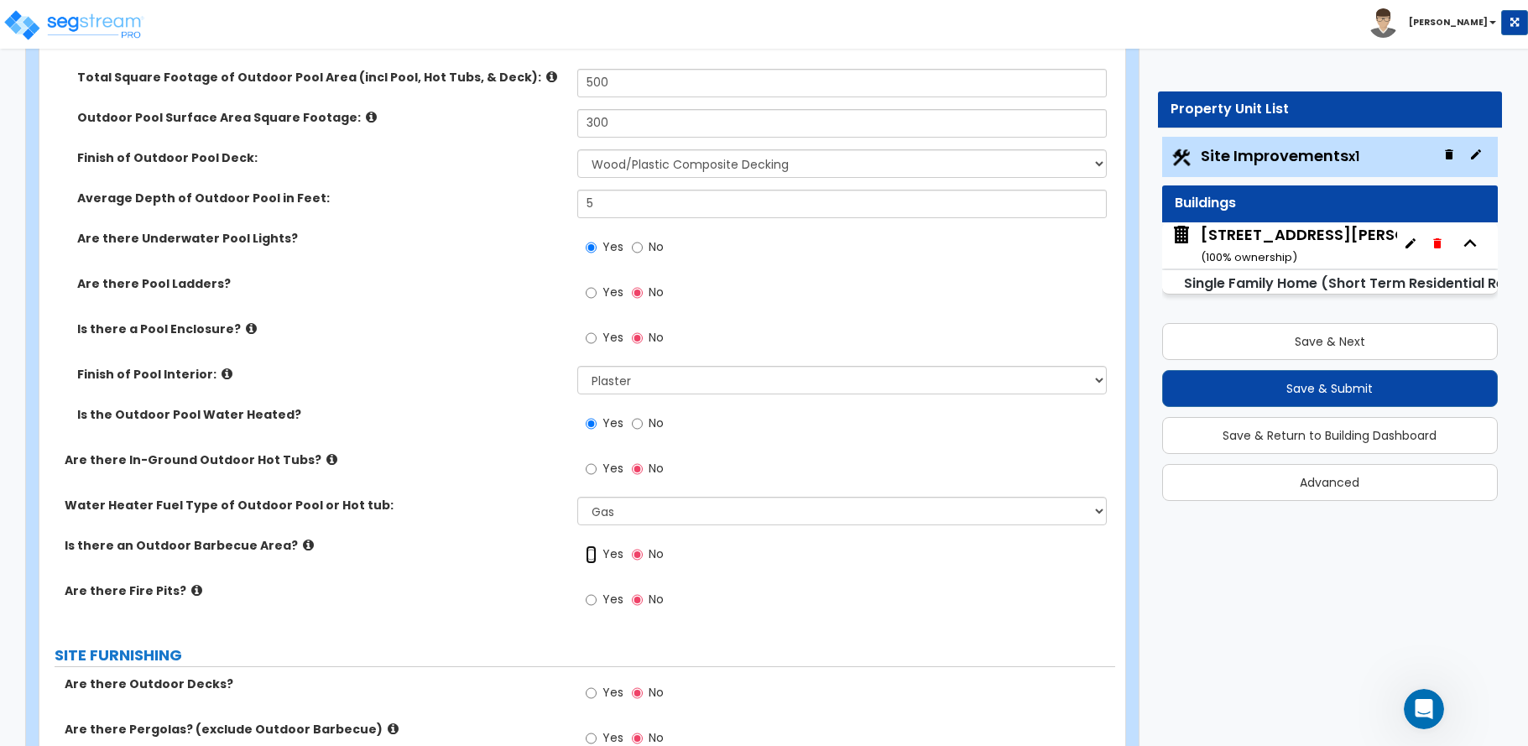
click at [589, 555] on input "Yes" at bounding box center [591, 554] width 11 height 18
radio input "true"
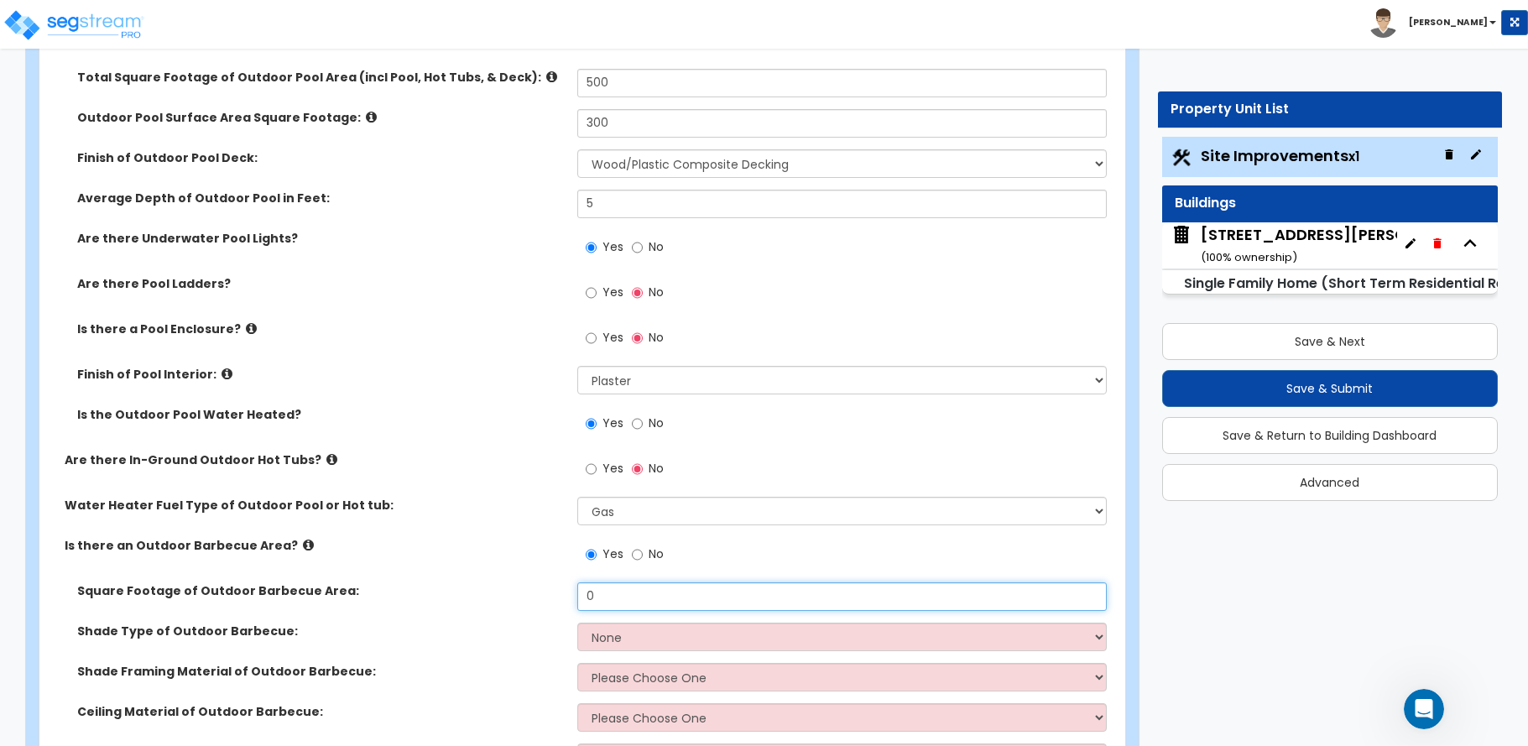
drag, startPoint x: 608, startPoint y: 597, endPoint x: 550, endPoint y: 602, distance: 58.2
click at [550, 602] on div "Square Footage of Outdoor Barbecue Area: 0" at bounding box center [577, 602] width 1076 height 40
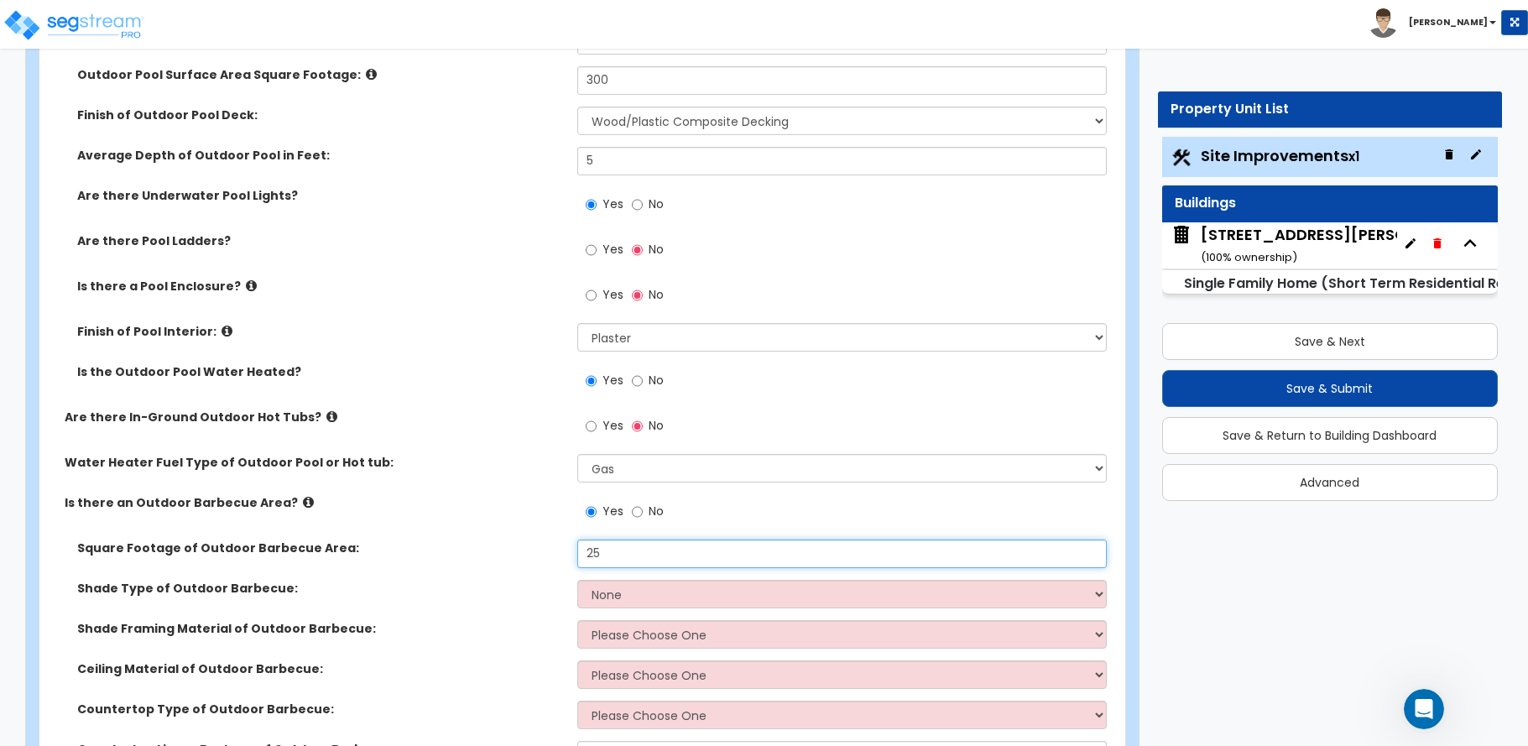
scroll to position [2181, 0]
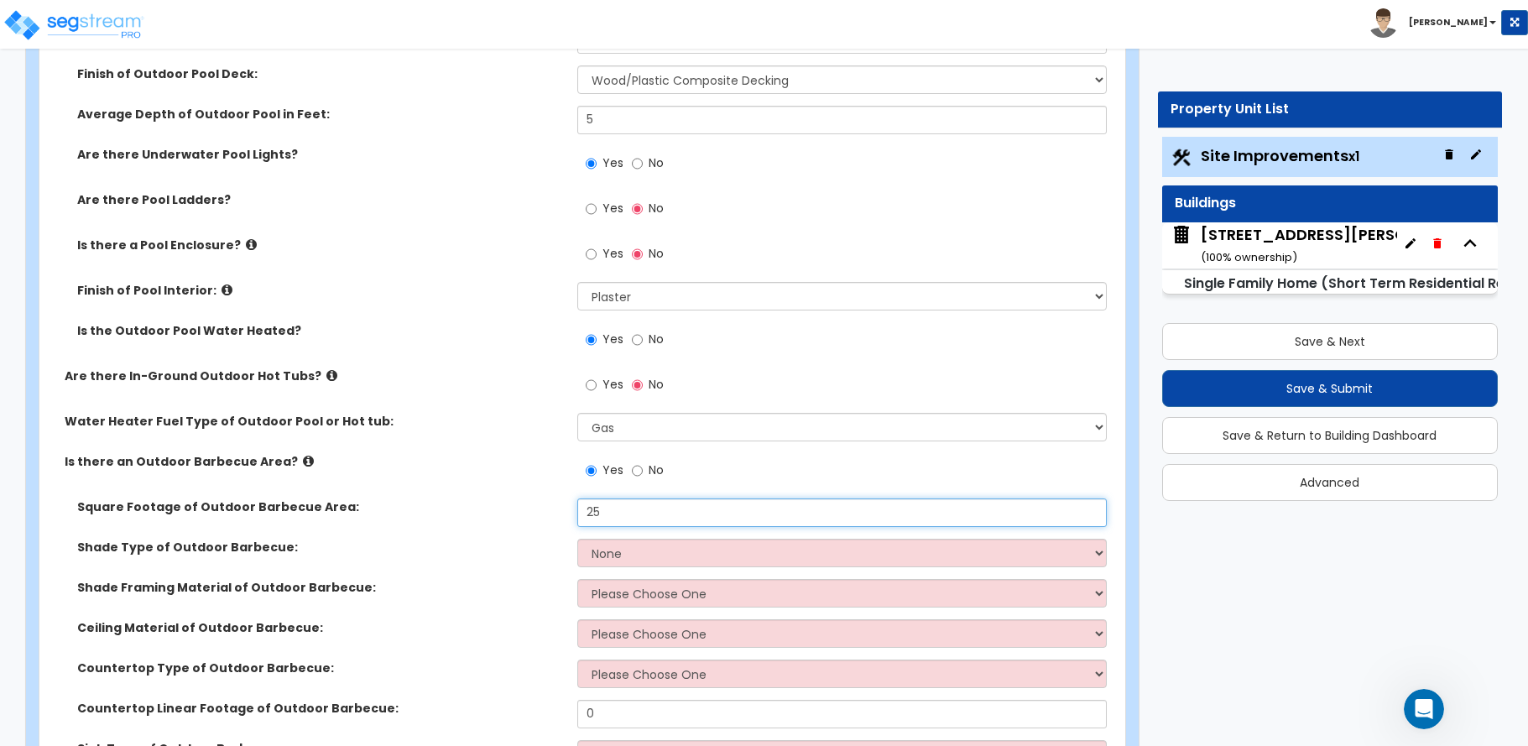
type input "25"
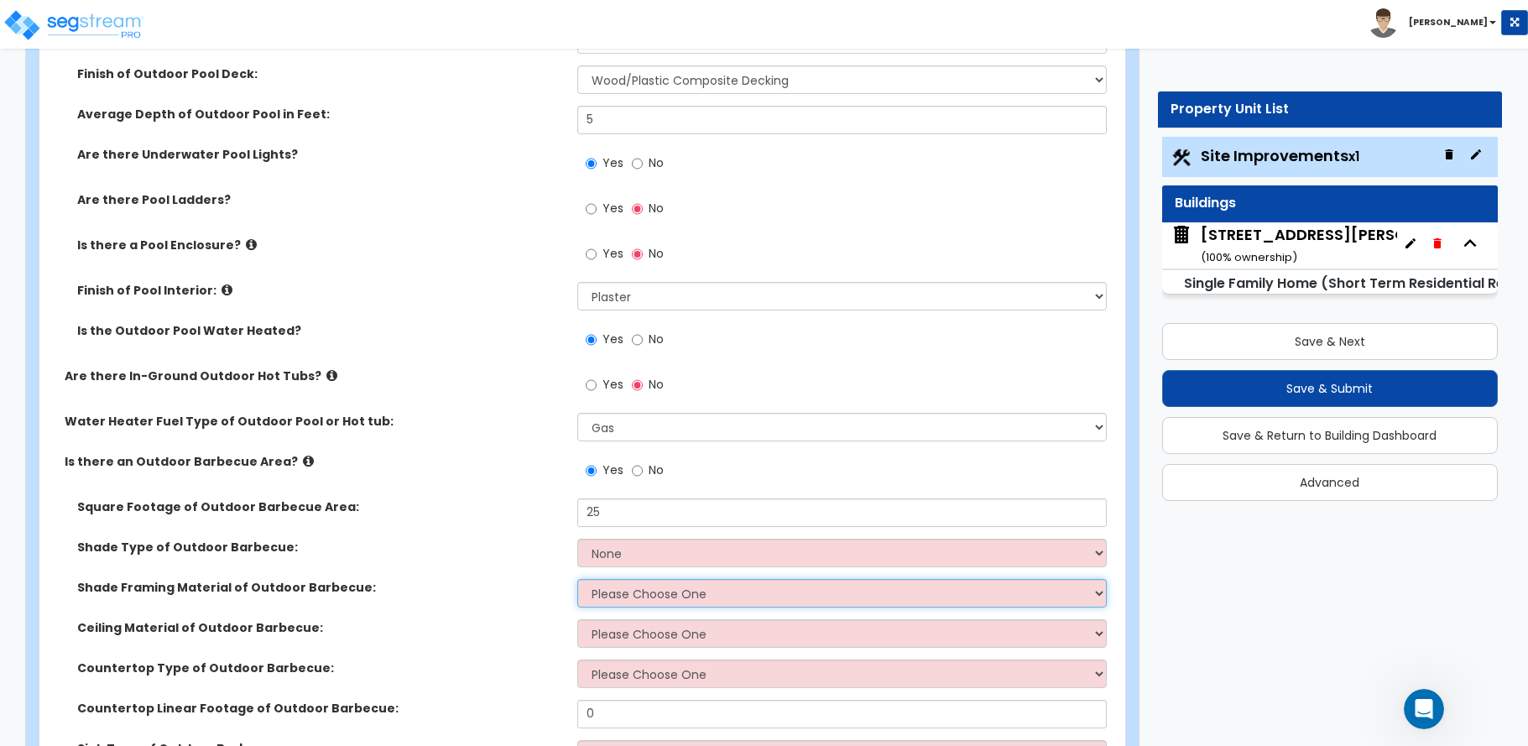
click at [594, 588] on select "Please Choose One Wood Framing Metal Framing" at bounding box center [841, 593] width 529 height 29
select select "1"
click at [577, 579] on select "Please Choose One Wood Framing Metal Framing" at bounding box center [841, 593] width 529 height 29
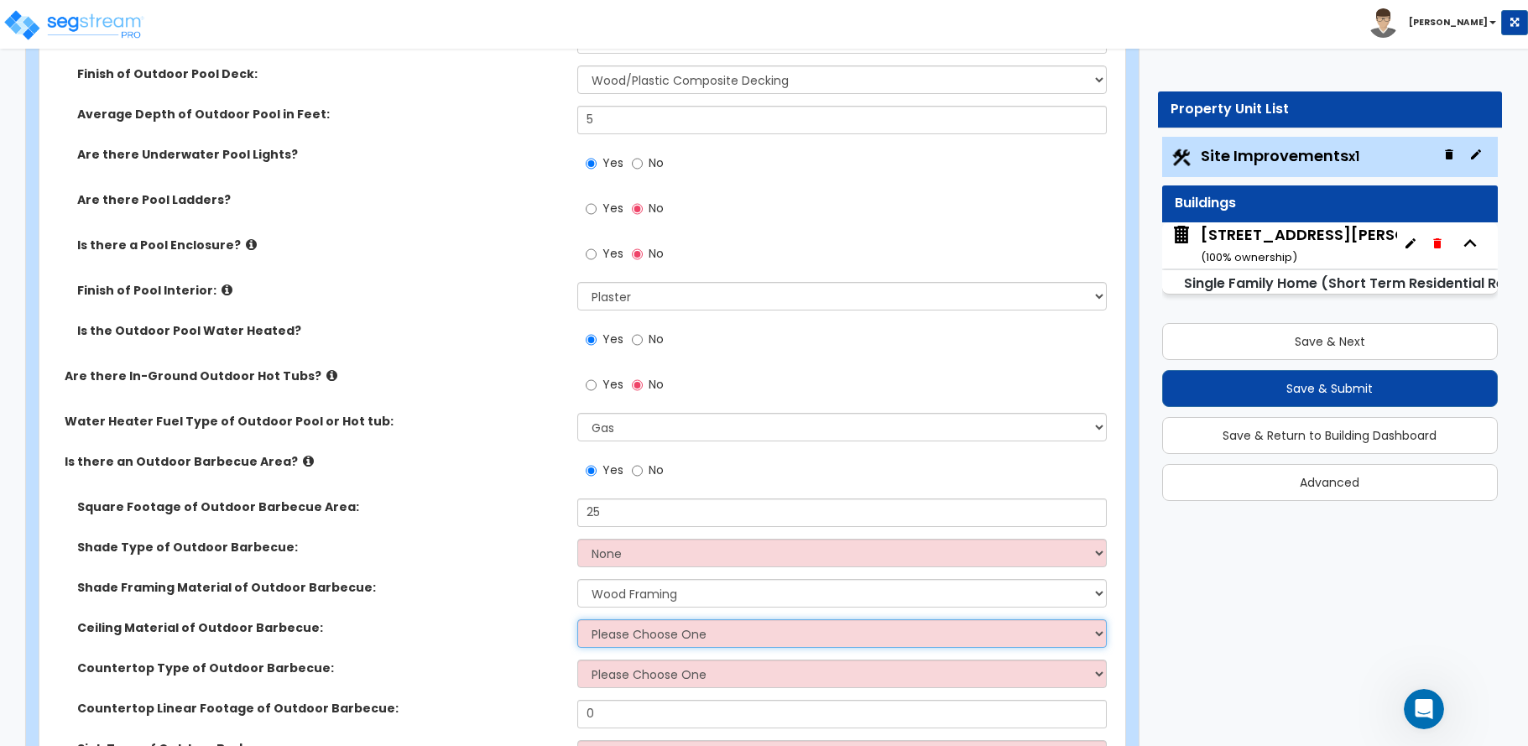
click at [616, 633] on select "Please Choose One Drywall Ceiling Open Ceiling" at bounding box center [841, 633] width 529 height 29
select select "3"
click at [577, 619] on select "Please Choose One Drywall Ceiling Open Ceiling" at bounding box center [841, 633] width 529 height 29
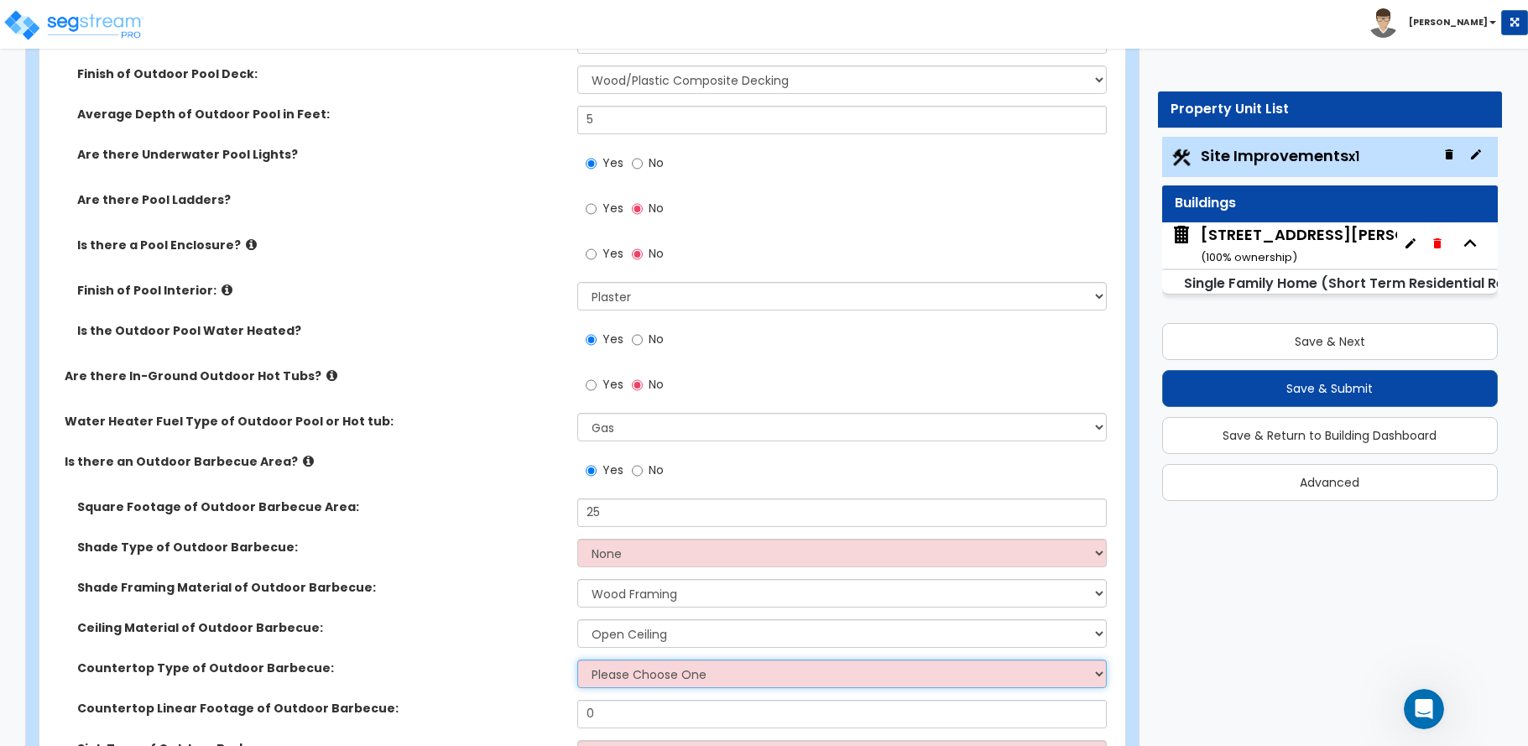
click at [599, 671] on select "Please Choose One Plastic Laminate Solid Surface Stone Quartz Marble" at bounding box center [841, 673] width 529 height 29
select select "3"
click at [577, 659] on select "Please Choose One Plastic Laminate Solid Surface Stone Quartz Marble" at bounding box center [841, 673] width 529 height 29
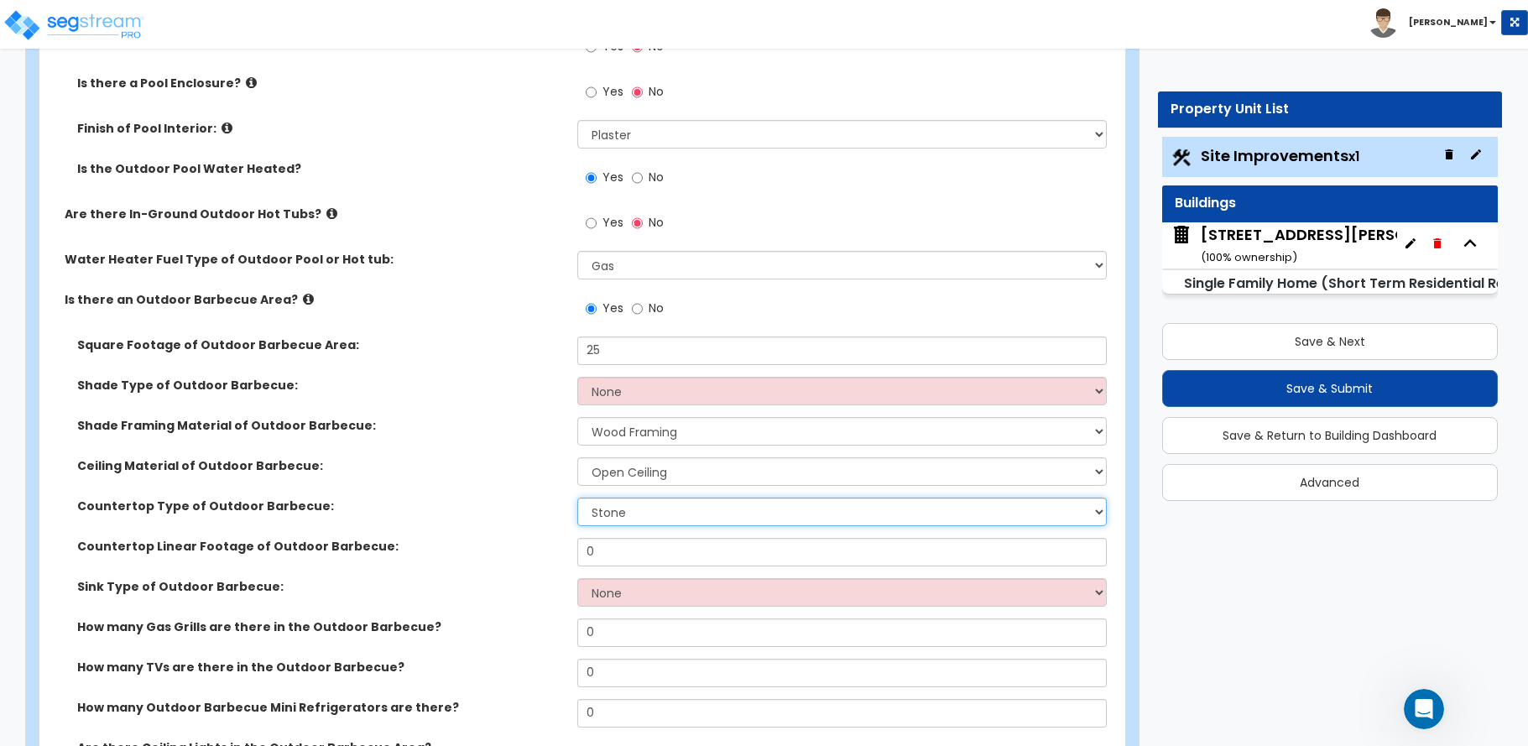
scroll to position [2349, 0]
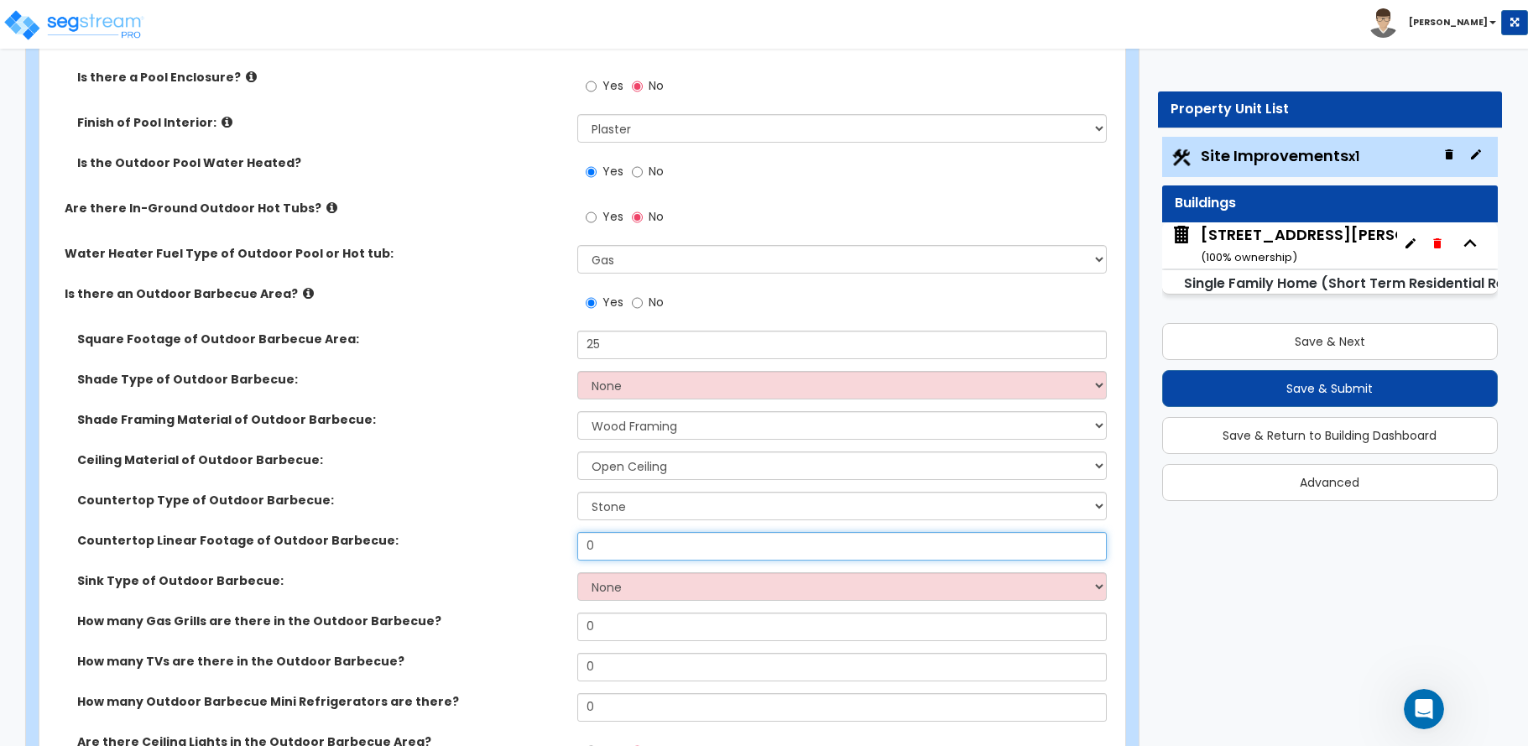
drag, startPoint x: 601, startPoint y: 545, endPoint x: 541, endPoint y: 558, distance: 60.9
click at [541, 558] on div "Countertop Linear Footage of Outdoor Barbecue: 0" at bounding box center [577, 552] width 1076 height 40
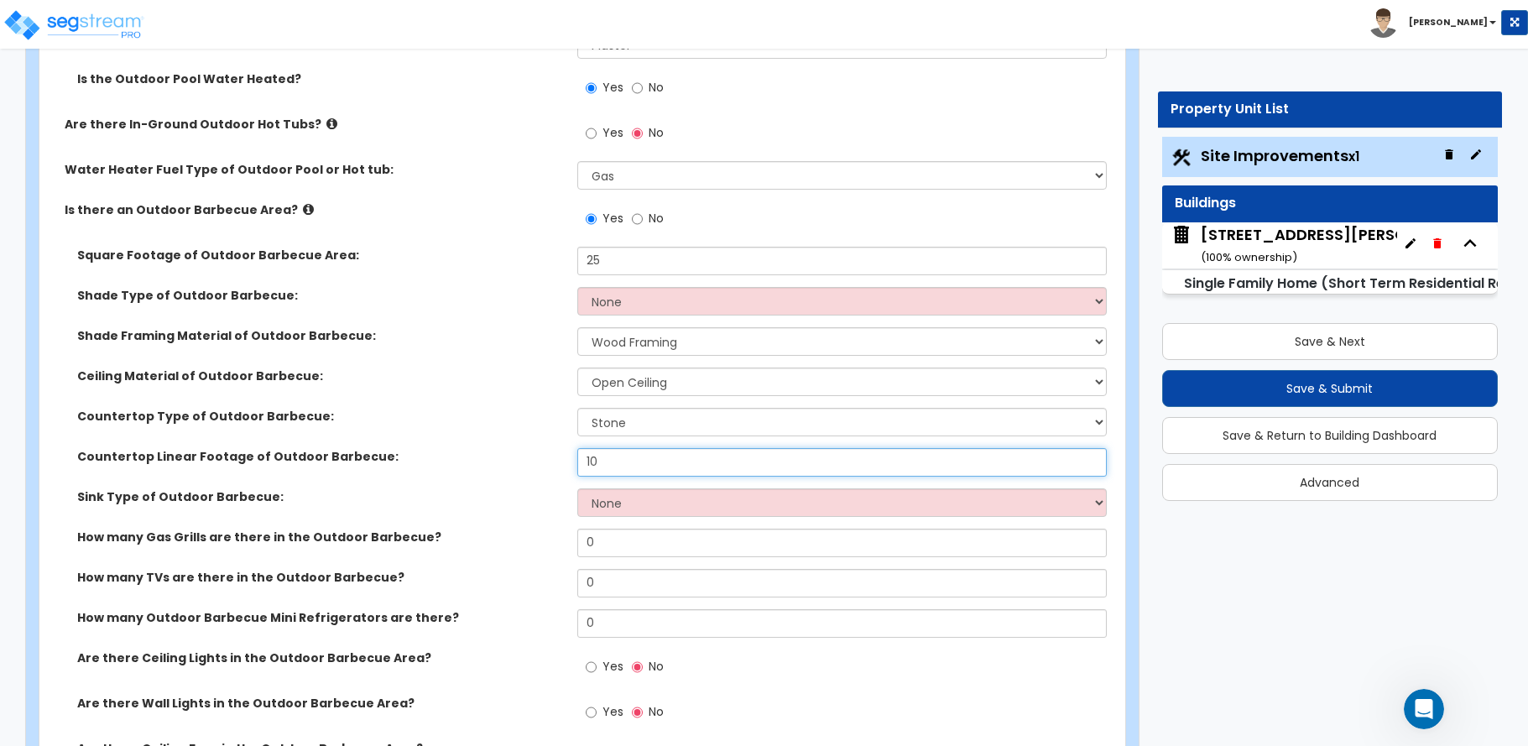
type input "10"
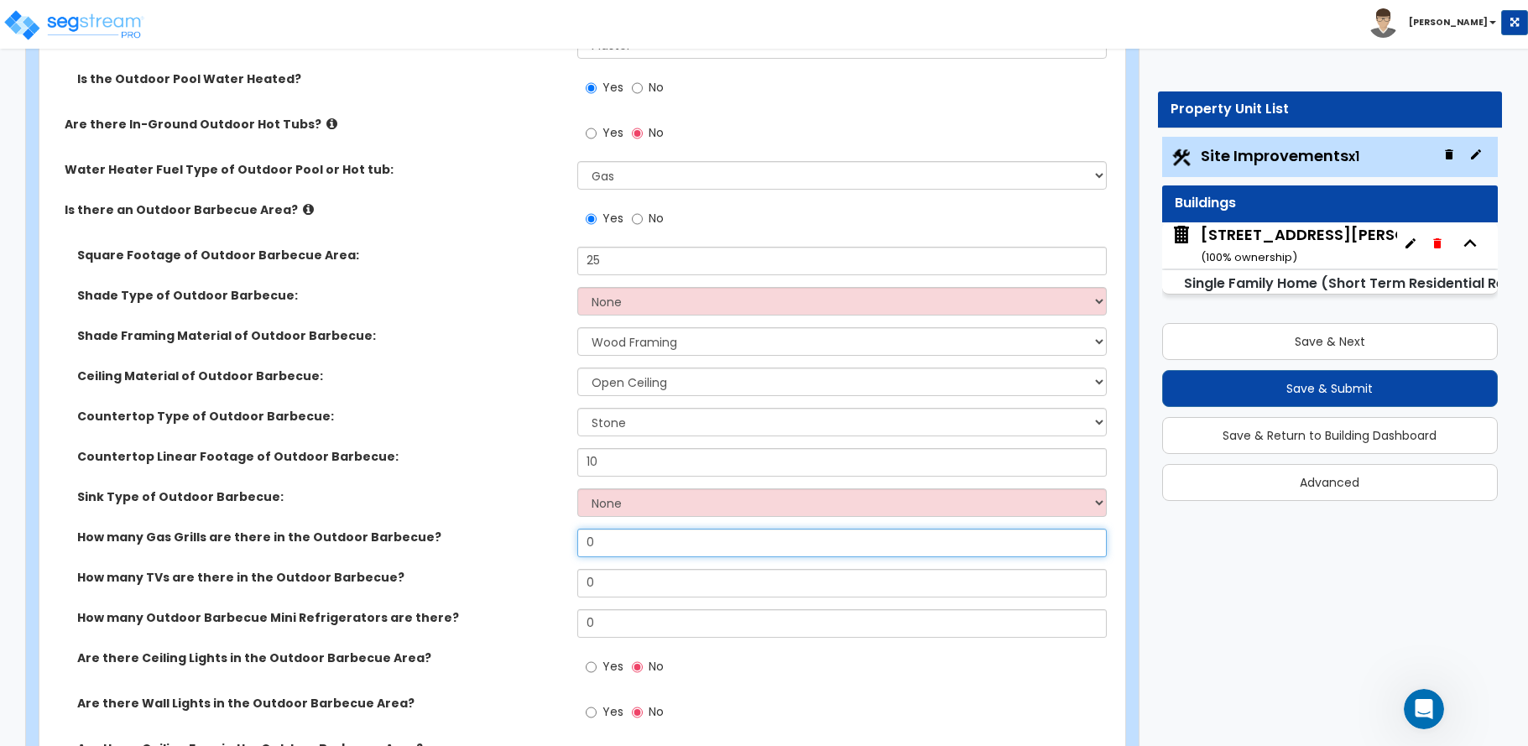
drag, startPoint x: 572, startPoint y: 546, endPoint x: 547, endPoint y: 550, distance: 25.4
click at [547, 550] on div "How many Gas Grills are there in the Outdoor Barbecue? 0" at bounding box center [577, 549] width 1076 height 40
type input "1"
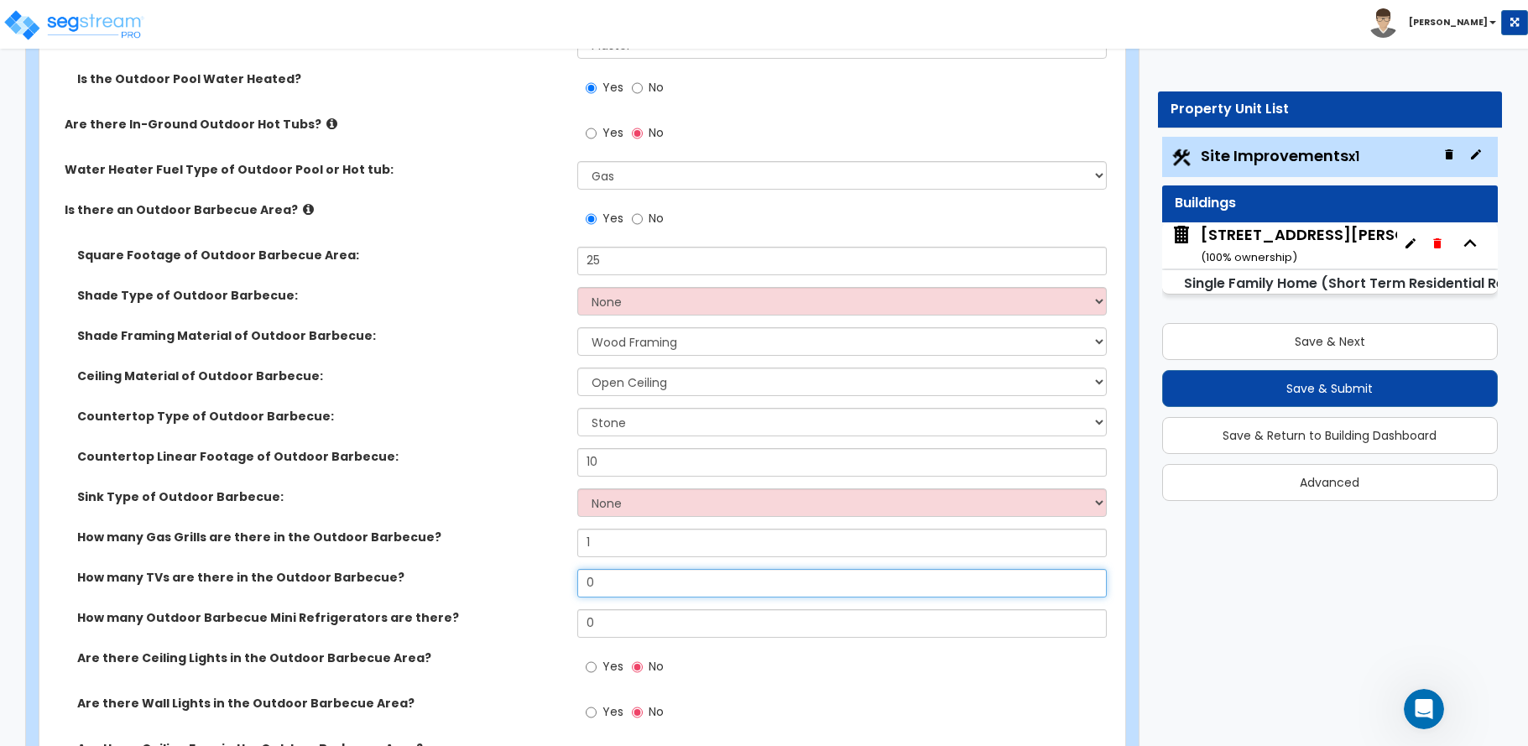
drag, startPoint x: 607, startPoint y: 583, endPoint x: 539, endPoint y: 584, distance: 68.0
click at [540, 584] on div "How many TVs are there in the Outdoor Barbecue? 0" at bounding box center [577, 589] width 1076 height 40
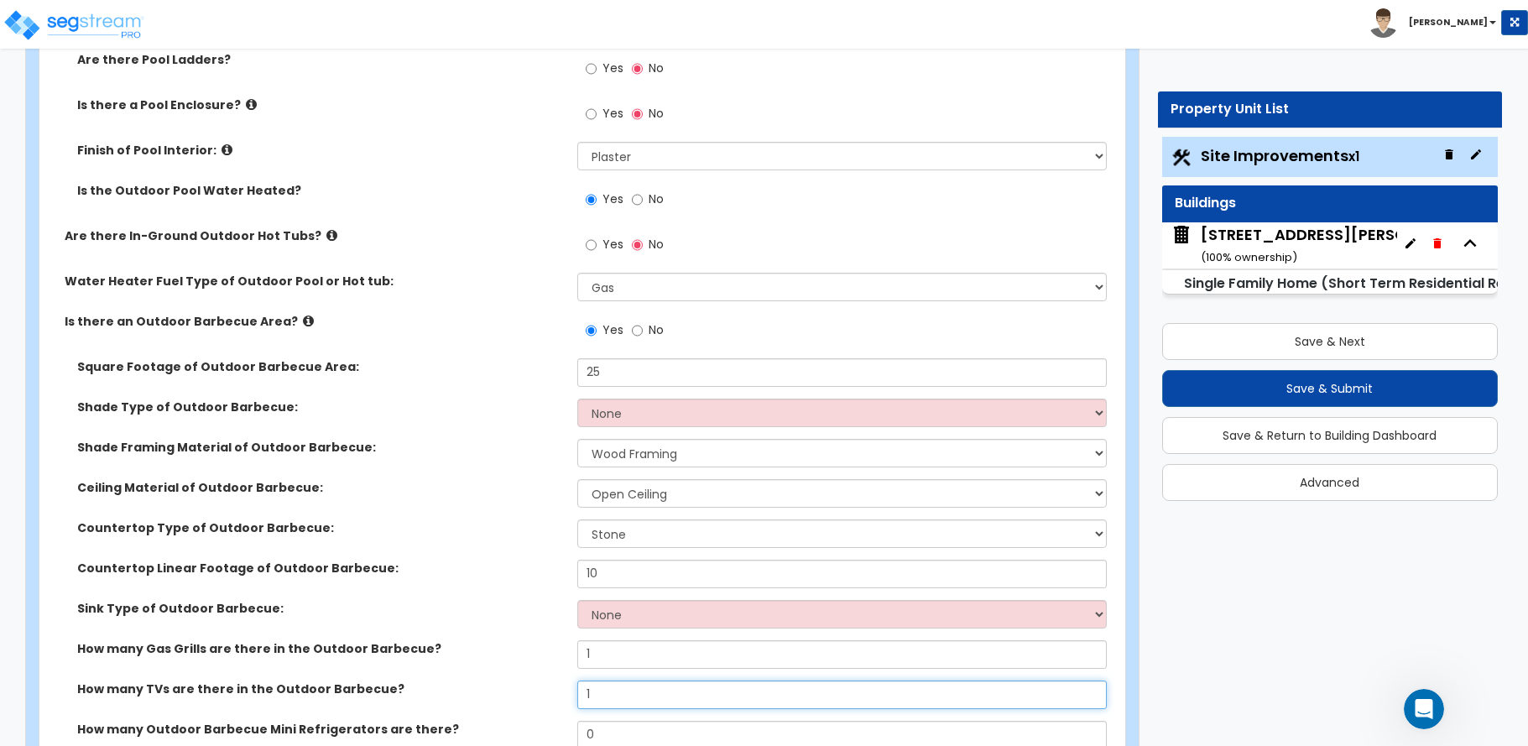
scroll to position [2265, 0]
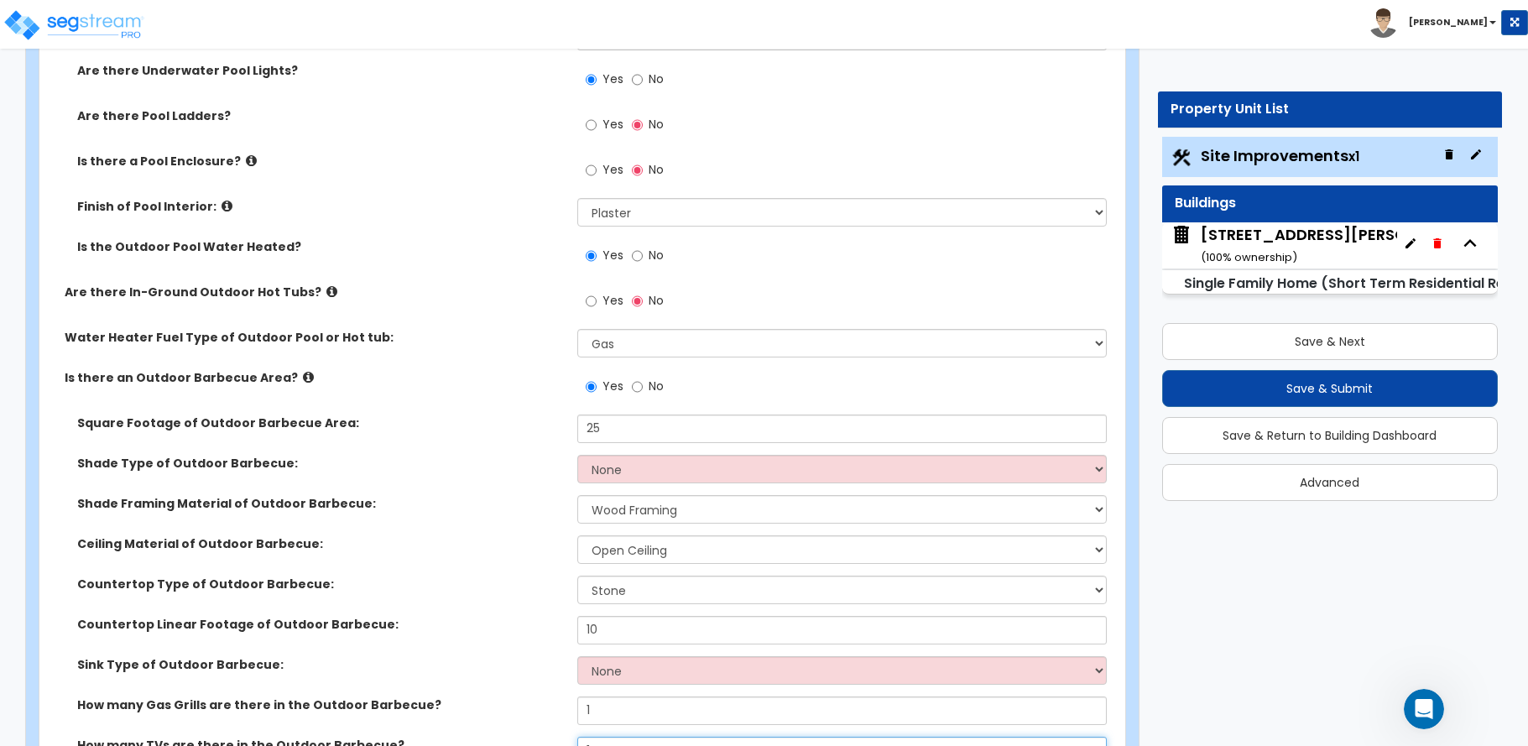
type input "1"
click at [638, 388] on input "No" at bounding box center [637, 387] width 11 height 18
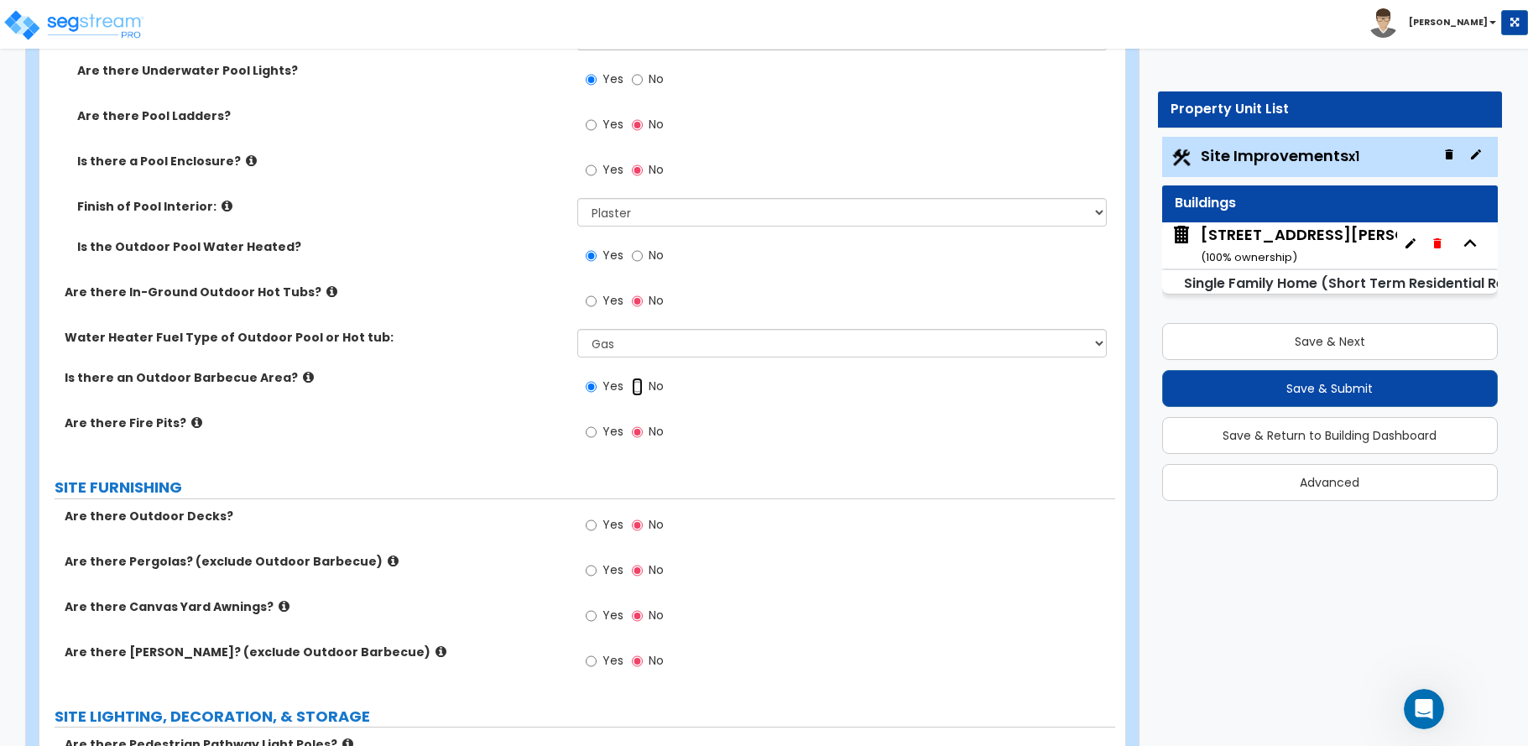
radio input "false"
radio input "true"
click at [591, 435] on input "Yes" at bounding box center [591, 432] width 11 height 18
radio input "true"
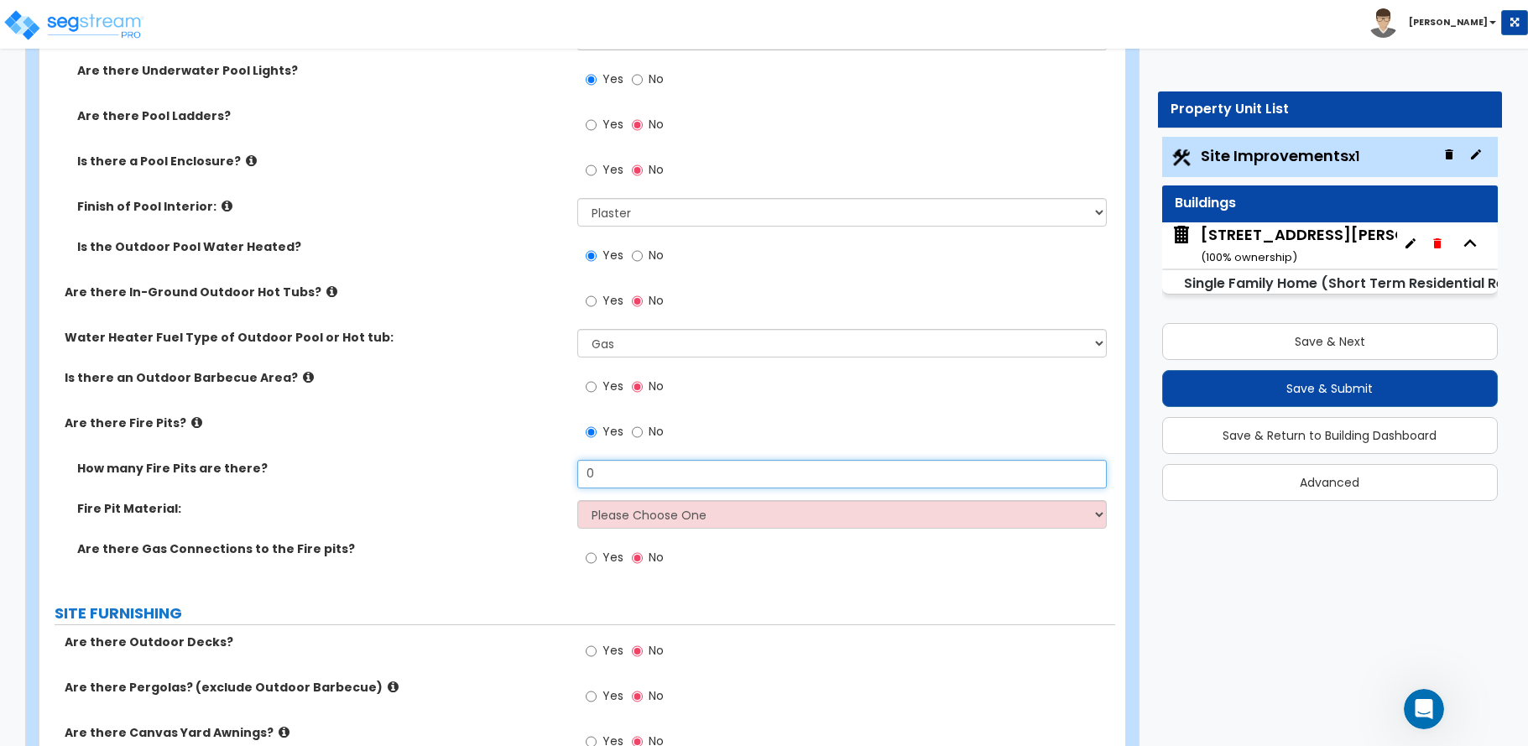
drag, startPoint x: 601, startPoint y: 477, endPoint x: 568, endPoint y: 477, distance: 32.7
click at [568, 477] on div "How many Fire Pits are there? 0" at bounding box center [577, 480] width 1076 height 40
type input "1"
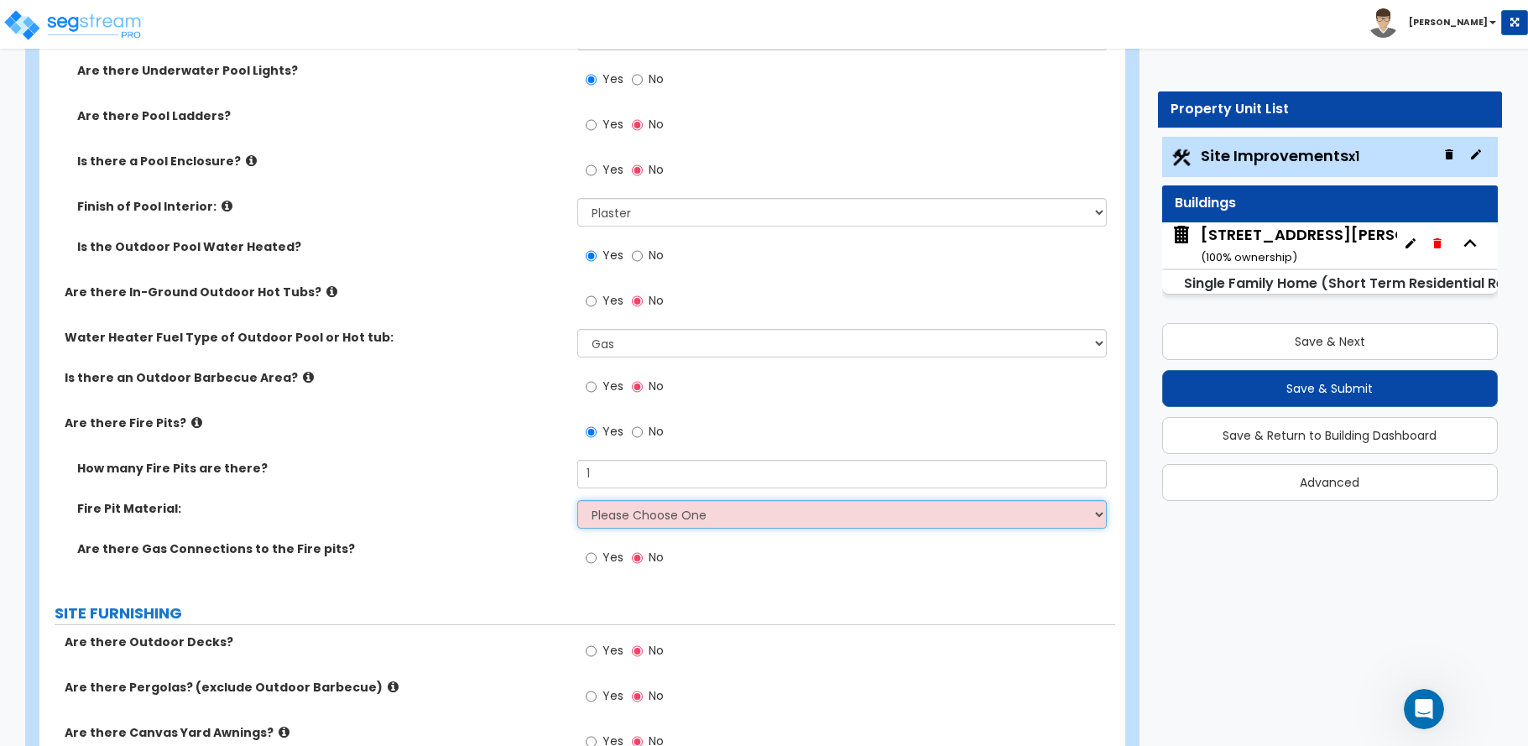
click at [612, 526] on select "Please Choose One Concrete Block Brick Stone" at bounding box center [841, 514] width 529 height 29
select select "3"
click at [577, 500] on select "Please Choose One Concrete Block Brick Stone" at bounding box center [841, 514] width 529 height 29
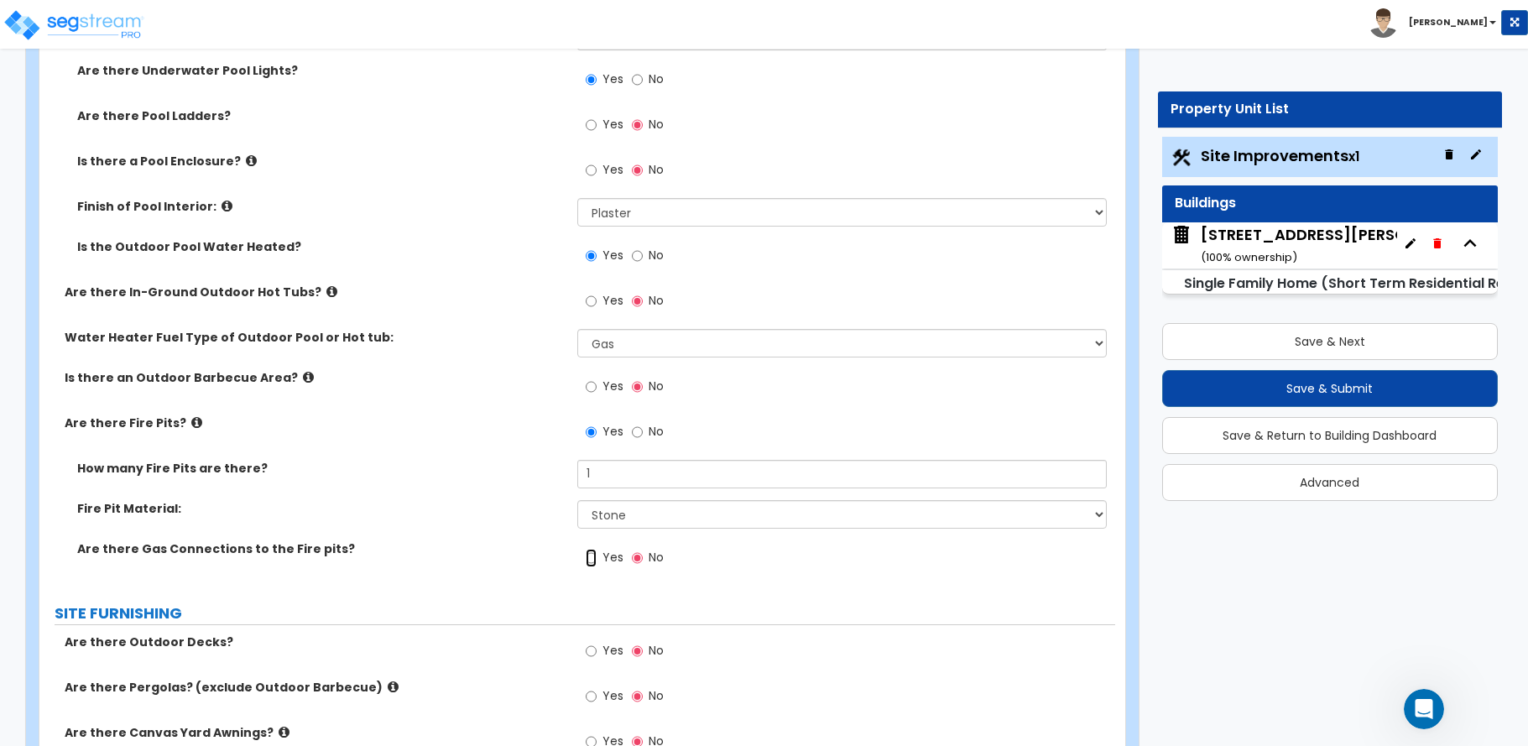
click at [591, 559] on input "Yes" at bounding box center [591, 558] width 11 height 18
radio input "true"
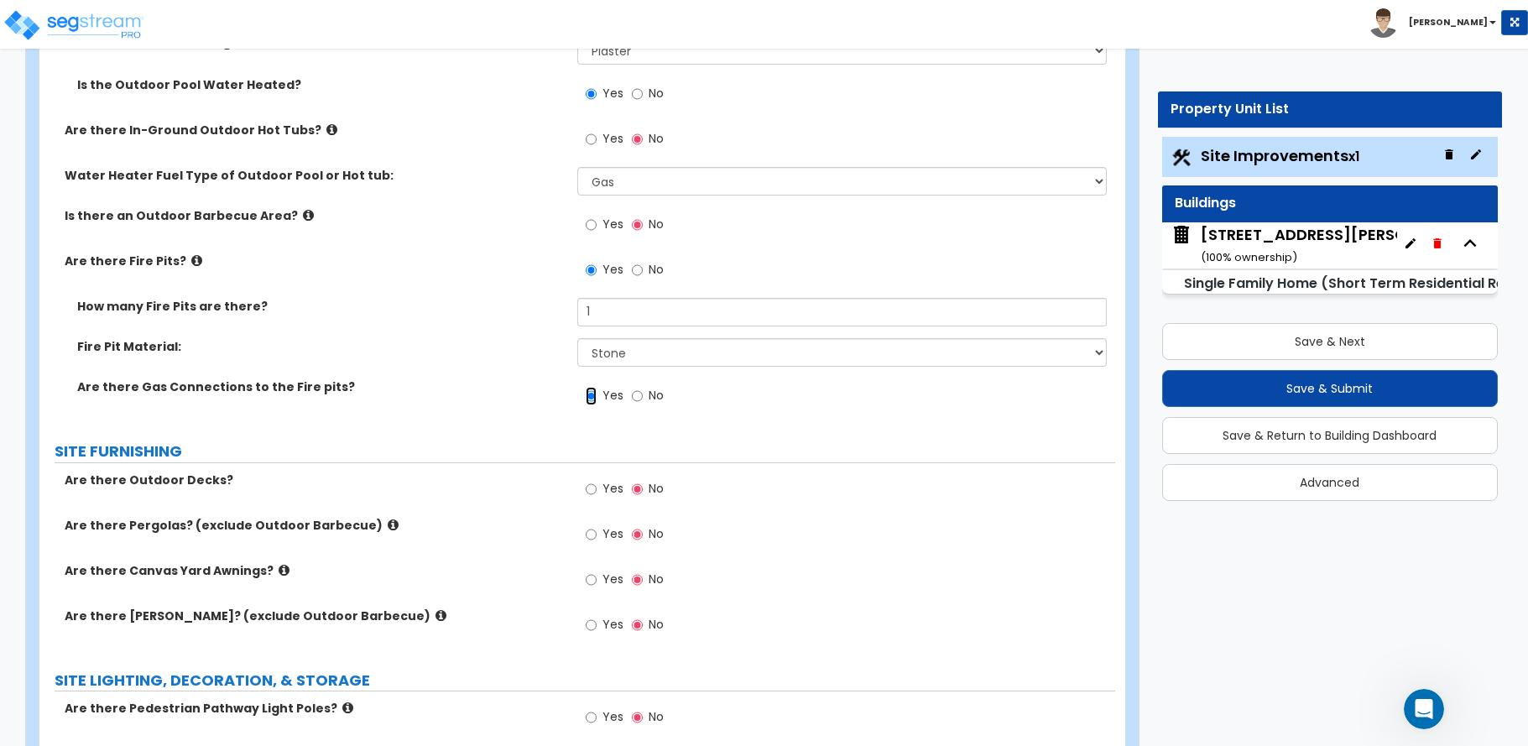
scroll to position [2433, 0]
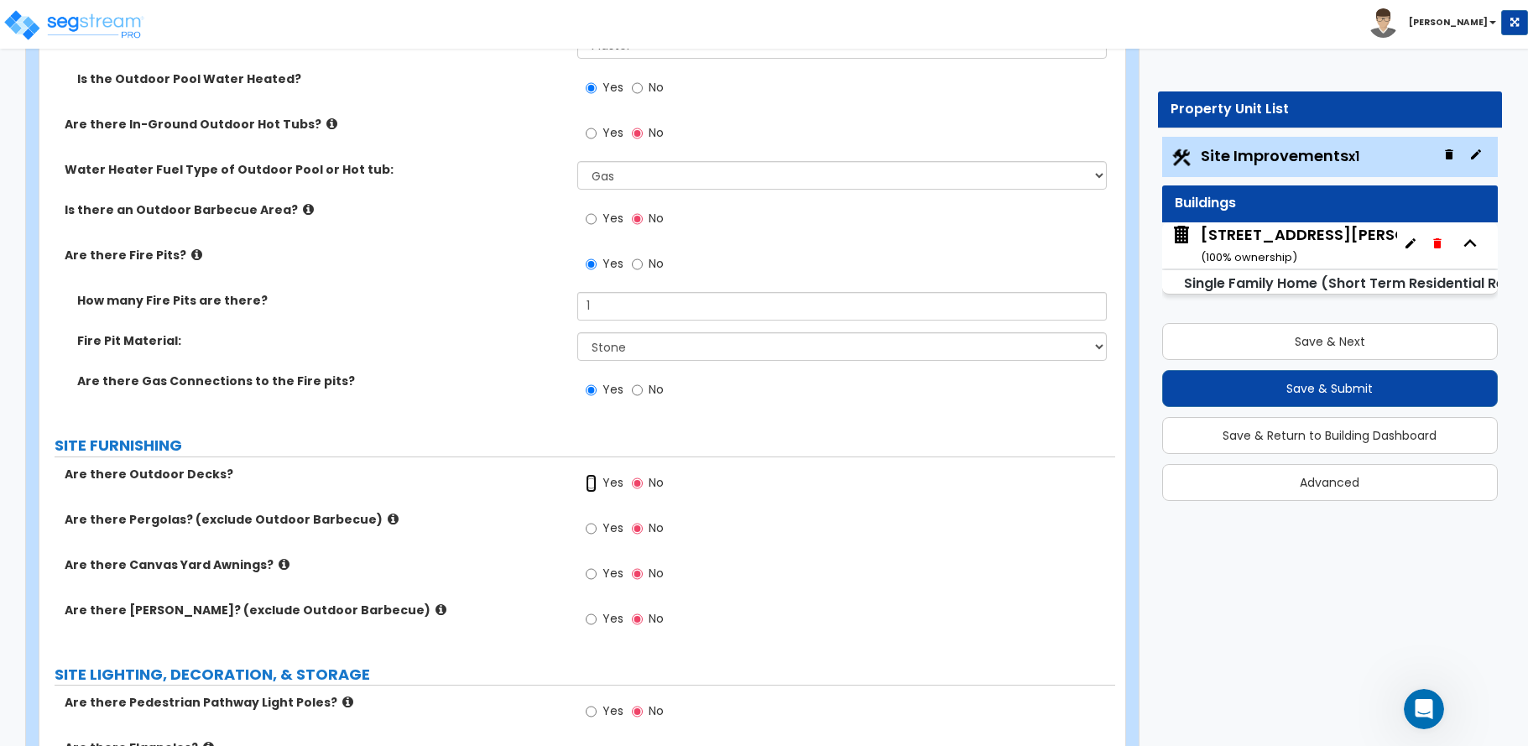
click at [591, 484] on input "Yes" at bounding box center [591, 483] width 11 height 18
radio input "true"
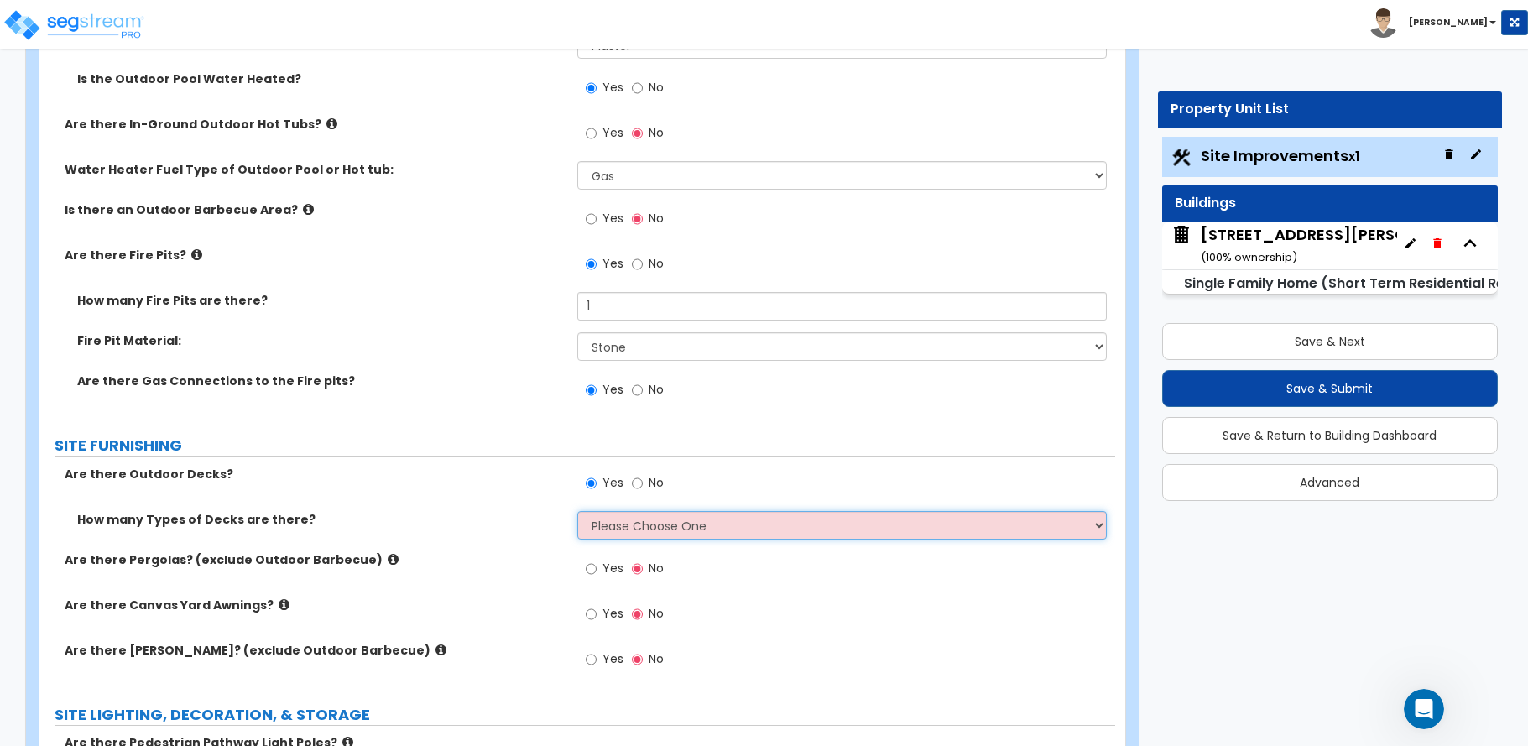
click at [615, 519] on select "Please Choose One 1 2 3 4" at bounding box center [841, 525] width 529 height 29
select select "1"
click at [577, 511] on select "Please Choose One 1 2 3 4" at bounding box center [841, 525] width 529 height 29
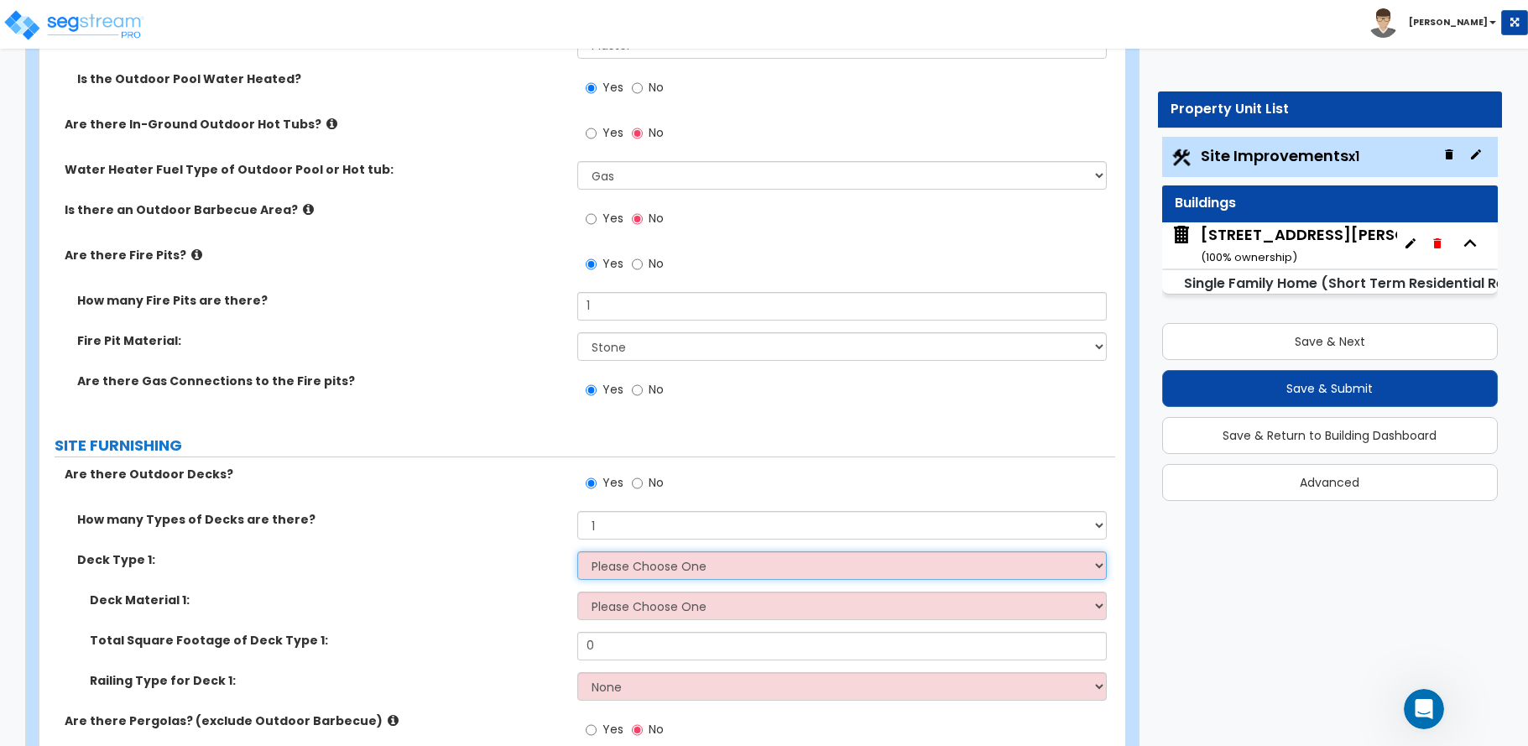
click at [602, 565] on select "Please Choose One Attached to Structure Detached from Structure" at bounding box center [841, 565] width 529 height 29
select select "2"
click at [577, 551] on select "Please Choose One Attached to Structure Detached from Structure" at bounding box center [841, 565] width 529 height 29
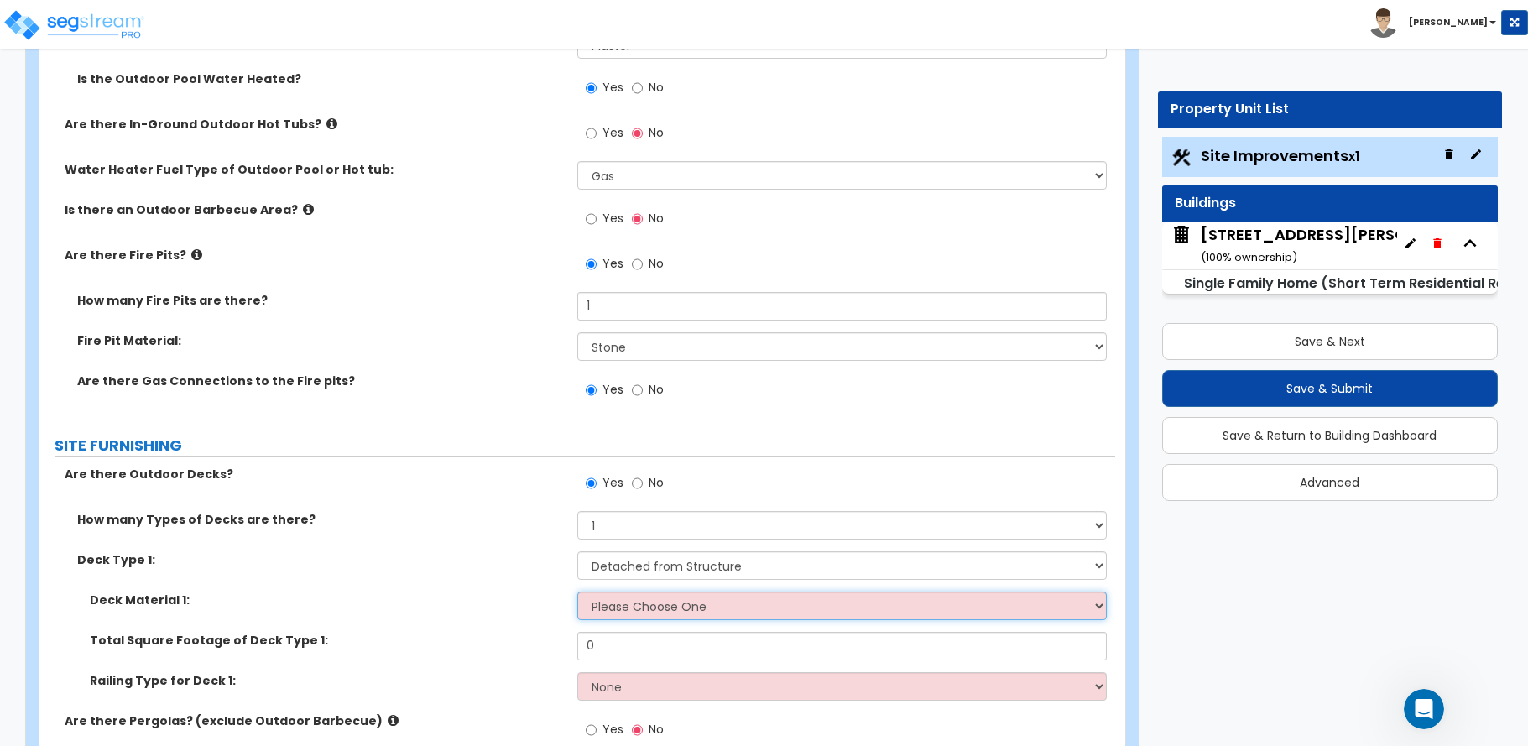
click at [611, 609] on select "Please Choose One Wood Plastic/PVC" at bounding box center [841, 606] width 529 height 29
select select "1"
click at [577, 592] on select "Please Choose One Wood Plastic/PVC" at bounding box center [841, 606] width 529 height 29
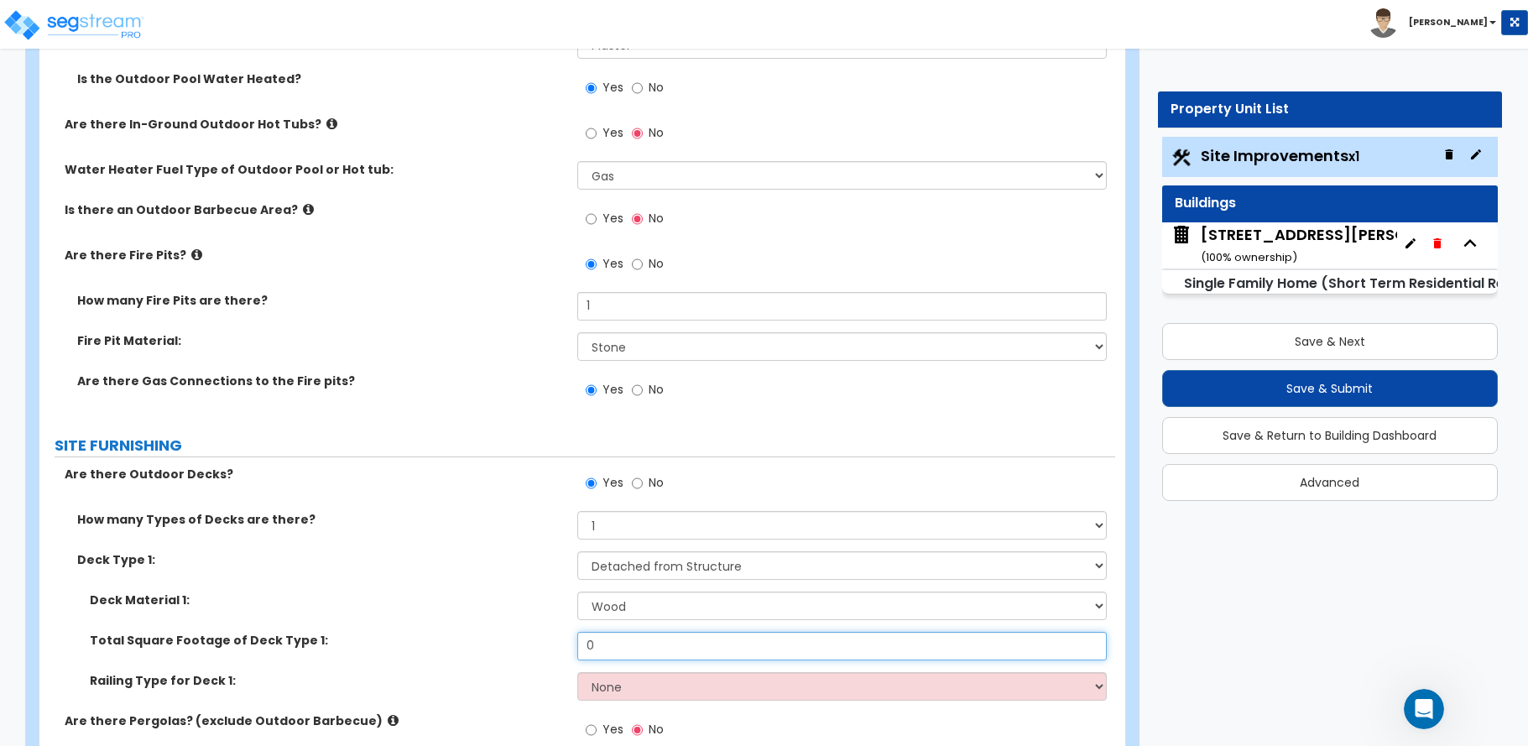
drag, startPoint x: 607, startPoint y: 651, endPoint x: 569, endPoint y: 654, distance: 38.7
click at [569, 654] on div "Total Square Footage of Deck Type 1: 0" at bounding box center [577, 652] width 1076 height 40
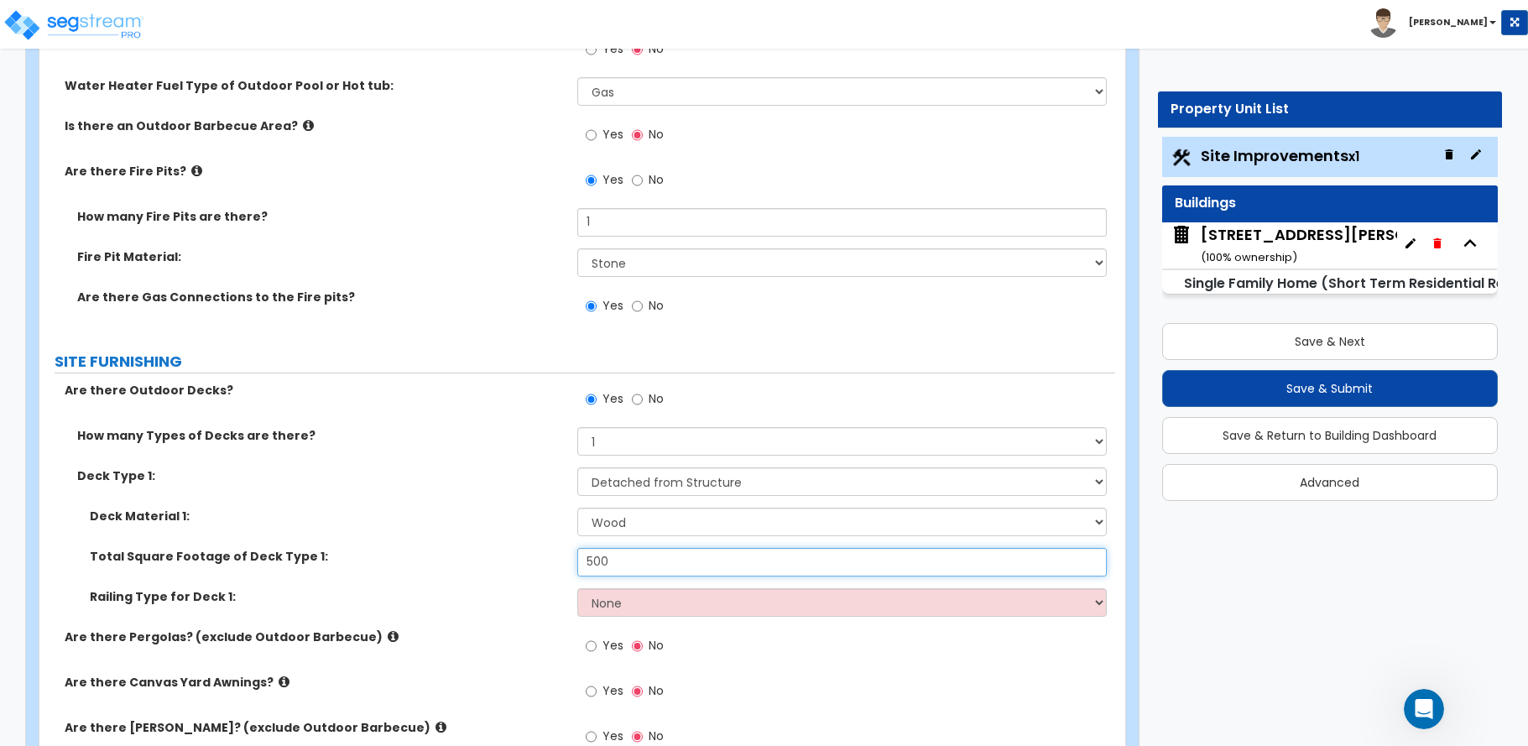
type input "500"
click at [600, 608] on select "None Wood Plastic" at bounding box center [841, 602] width 529 height 29
select select "1"
click at [577, 588] on select "None Wood Plastic" at bounding box center [841, 602] width 529 height 29
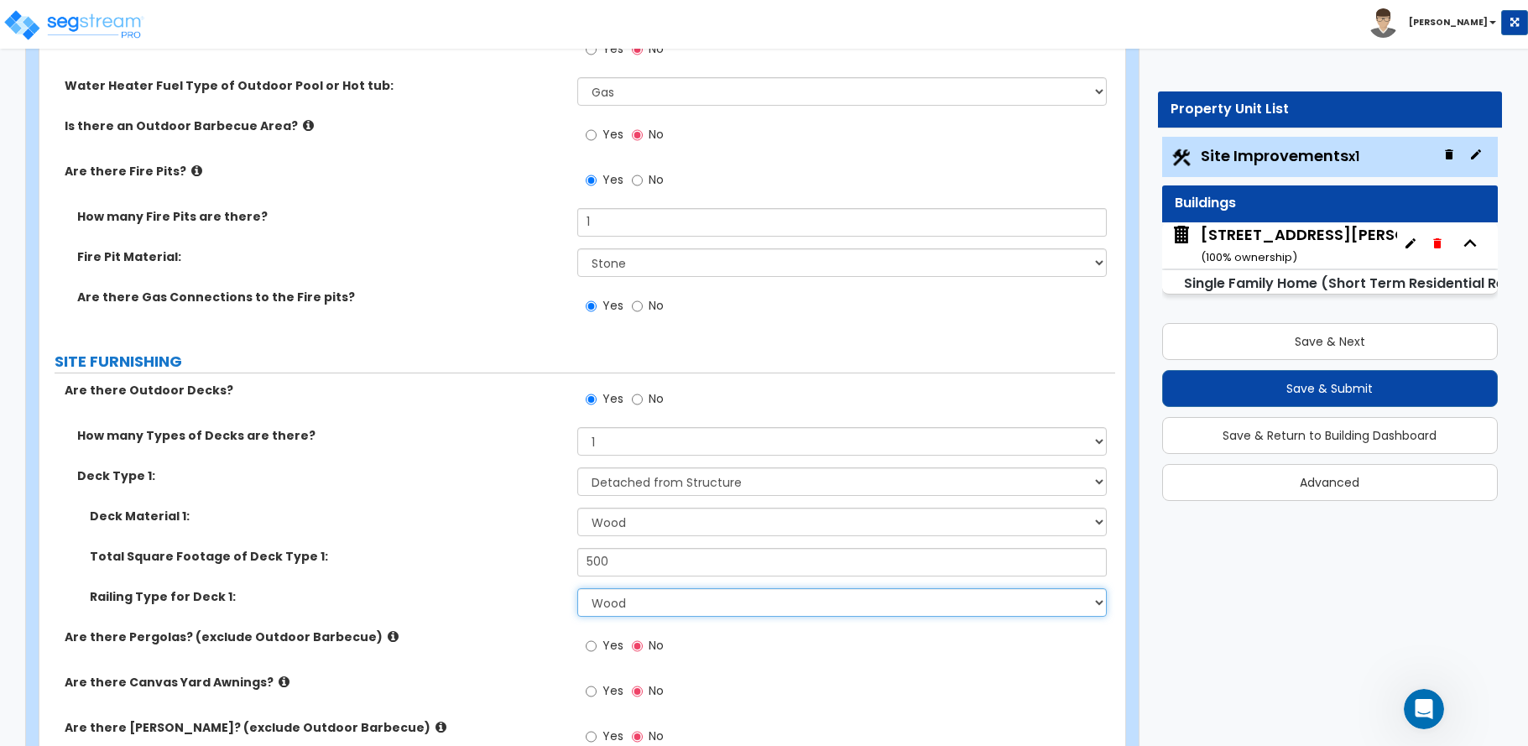
scroll to position [2601, 0]
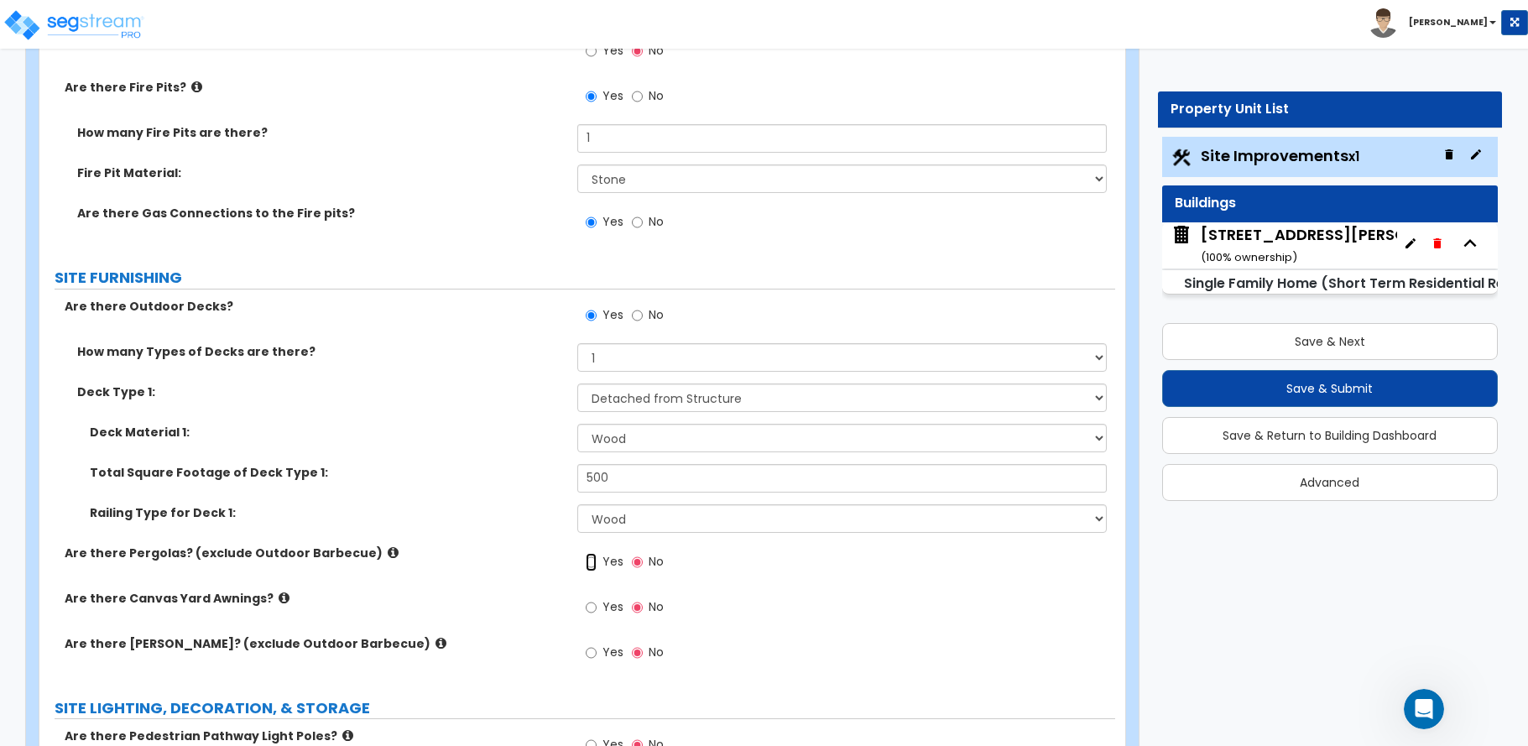
click at [589, 563] on input "Yes" at bounding box center [591, 562] width 11 height 18
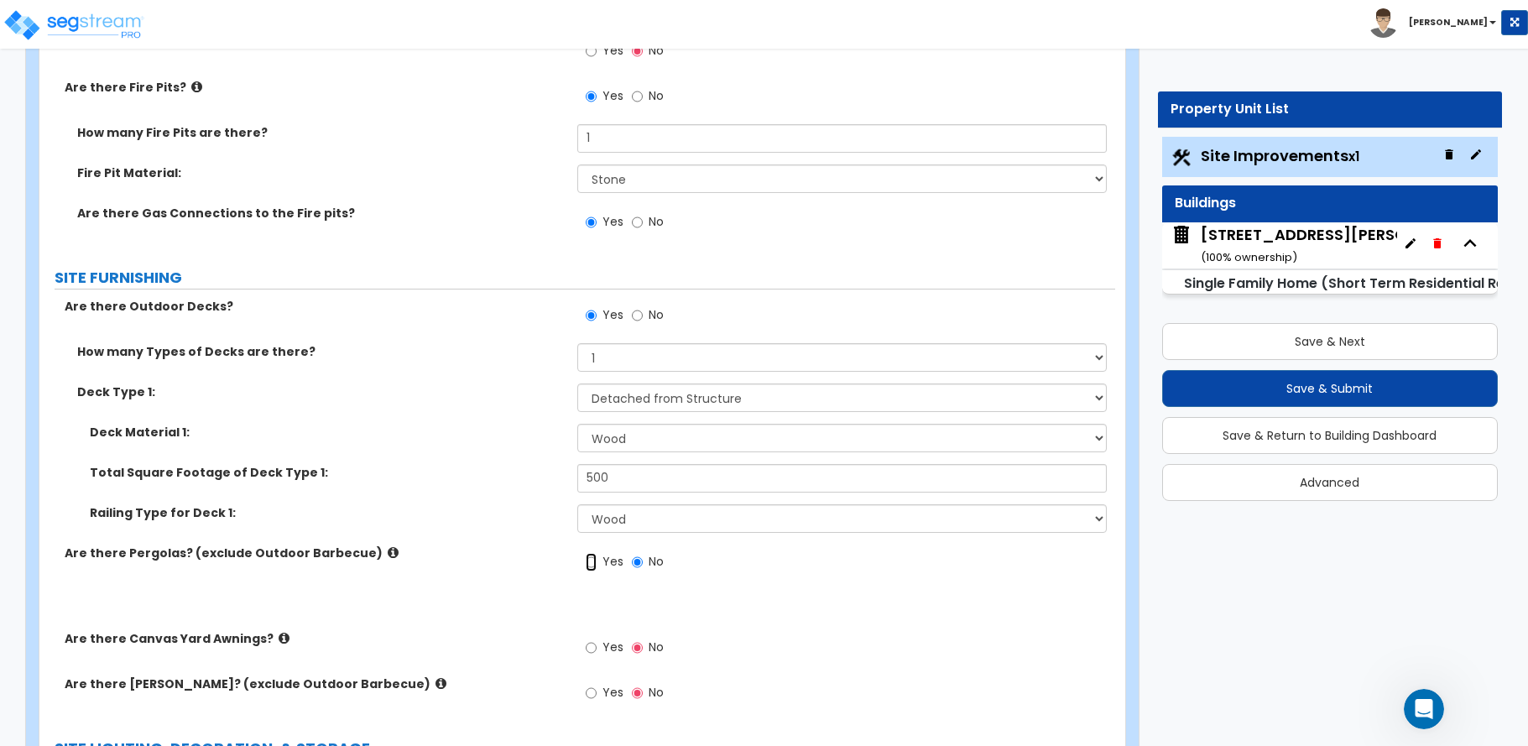
radio input "true"
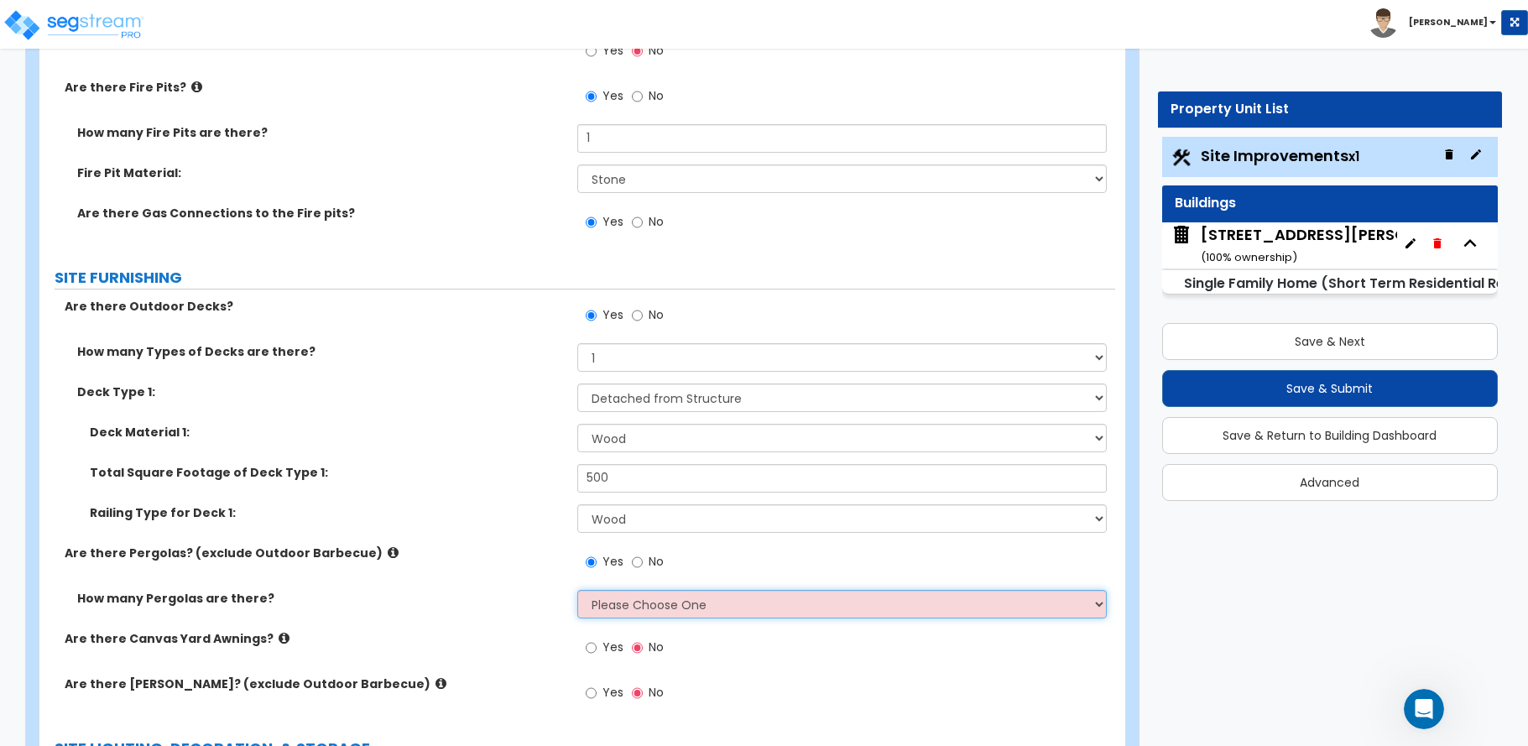
click at [606, 608] on select "Please Choose One 1 2 3" at bounding box center [841, 604] width 529 height 29
select select "1"
click at [577, 590] on select "Please Choose One 1 2 3" at bounding box center [841, 604] width 529 height 29
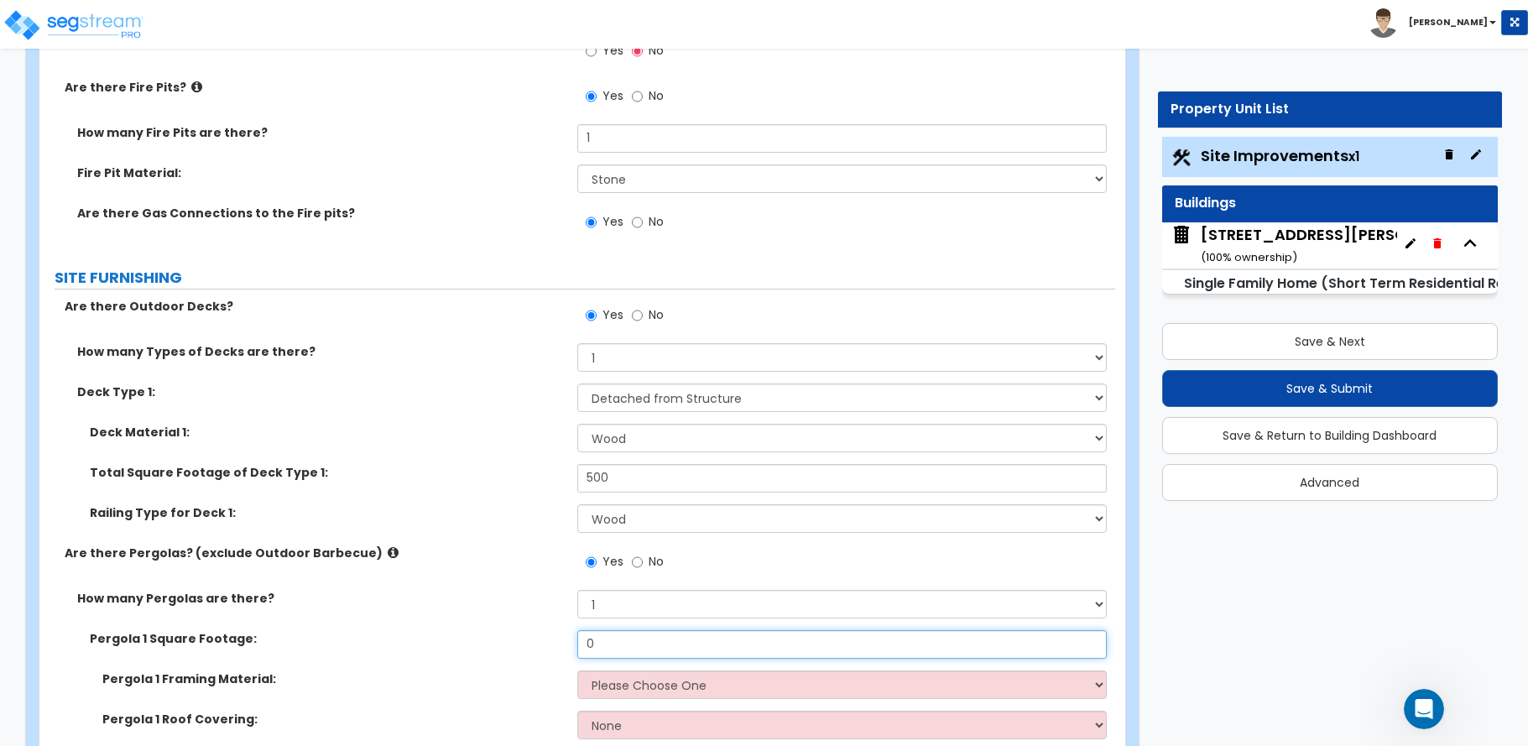
drag, startPoint x: 599, startPoint y: 644, endPoint x: 538, endPoint y: 648, distance: 61.3
click at [538, 648] on div "Pergola 1 Square Footage: 0" at bounding box center [577, 650] width 1076 height 40
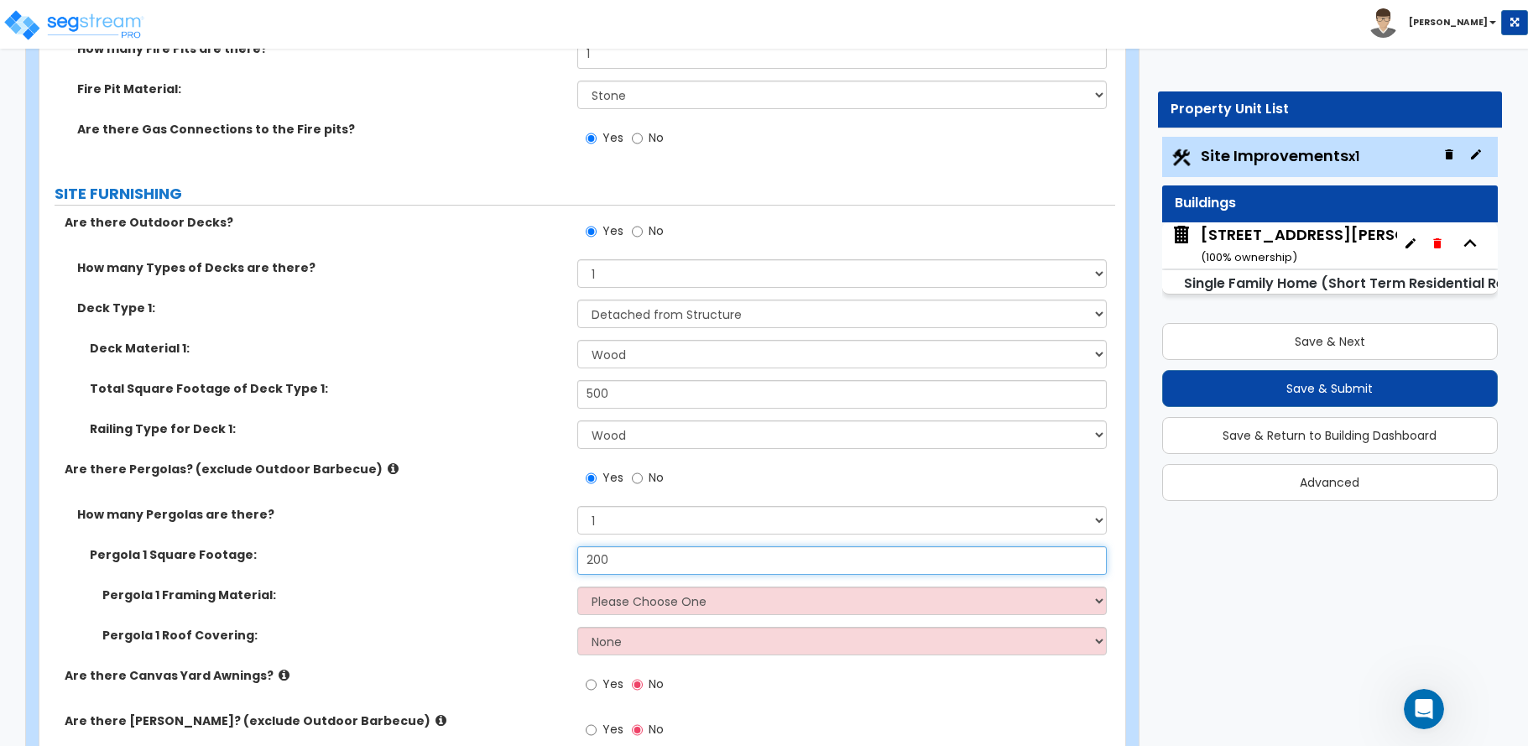
type input "200"
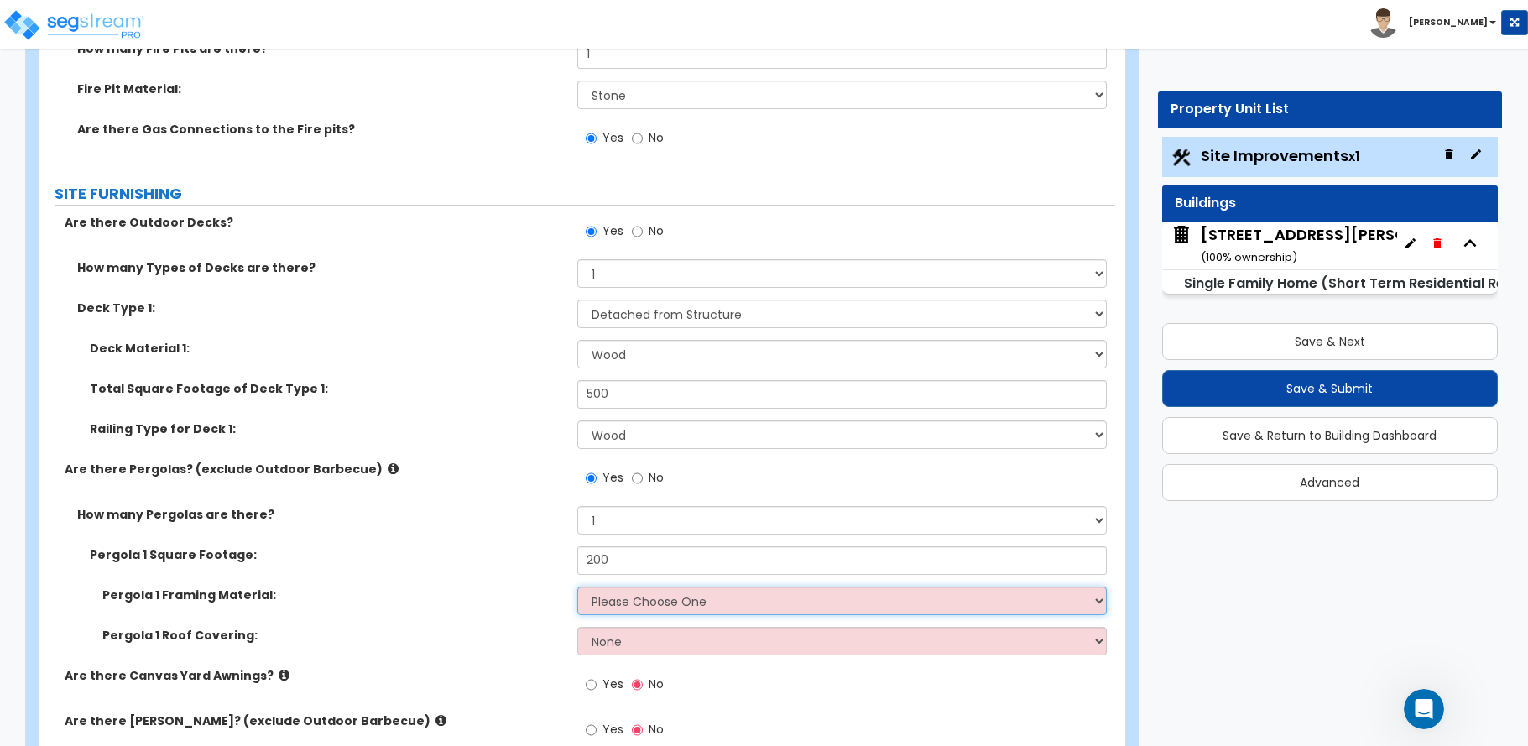
click at [595, 597] on select "Please Choose One Wood Metal" at bounding box center [841, 600] width 529 height 29
select select "1"
click at [577, 586] on select "Please Choose One Wood Metal" at bounding box center [841, 600] width 529 height 29
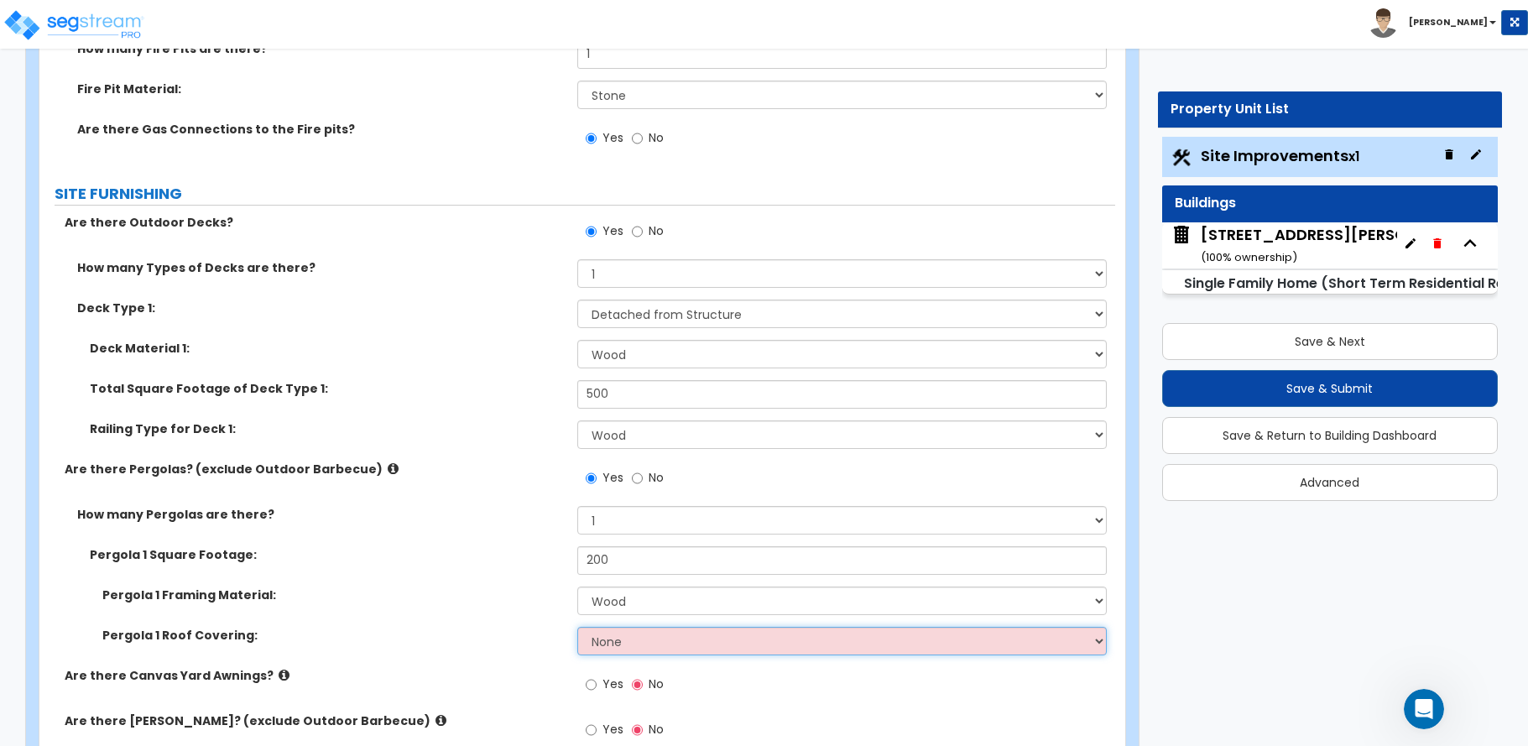
click at [601, 638] on select "None Plastic Fiberglass Metal" at bounding box center [841, 641] width 529 height 29
click at [577, 627] on select "None Plastic Fiberglass Metal" at bounding box center [841, 641] width 529 height 29
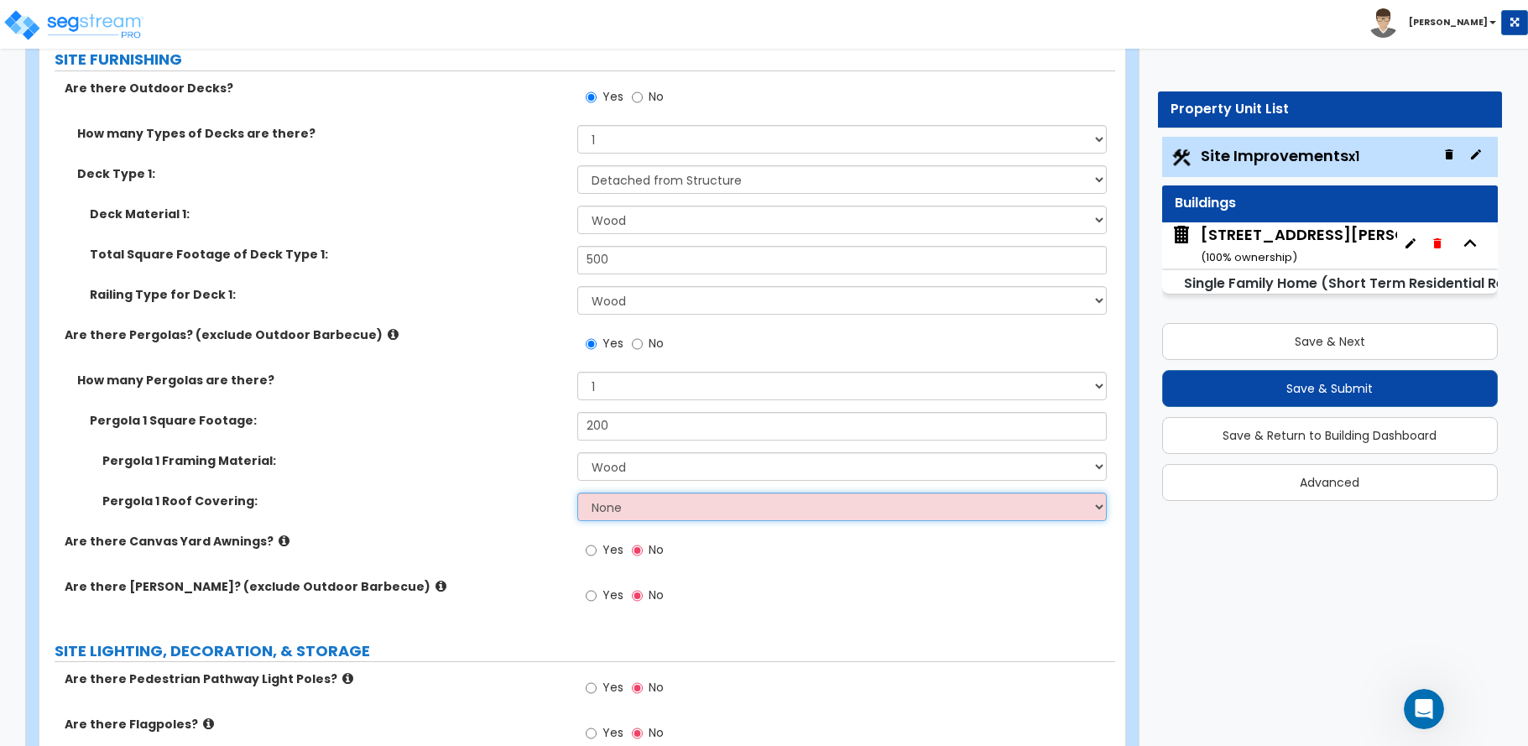
scroll to position [2853, 0]
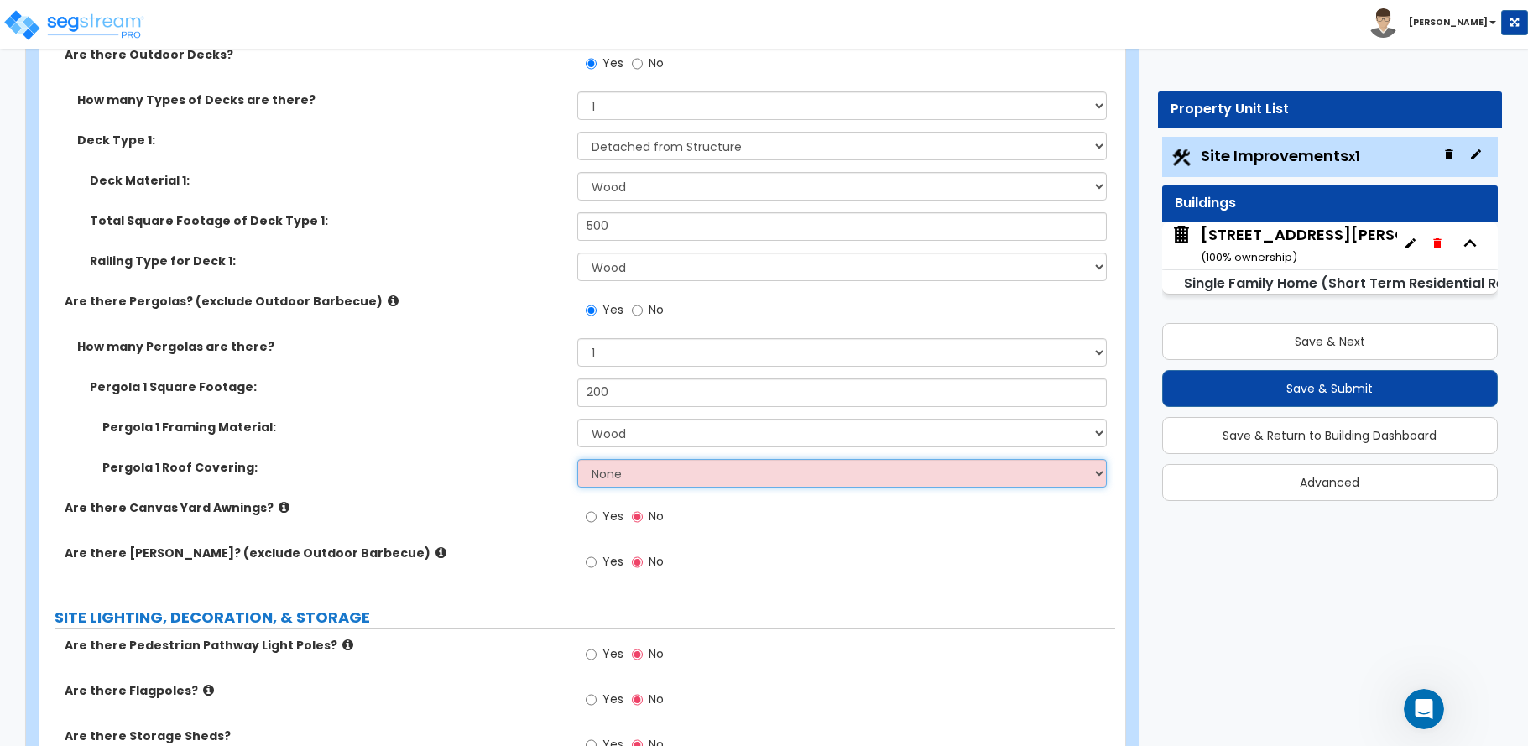
click at [618, 471] on select "None Plastic Fiberglass Metal" at bounding box center [841, 473] width 529 height 29
select select "2"
click at [577, 459] on select "None Plastic Fiberglass Metal" at bounding box center [841, 473] width 529 height 29
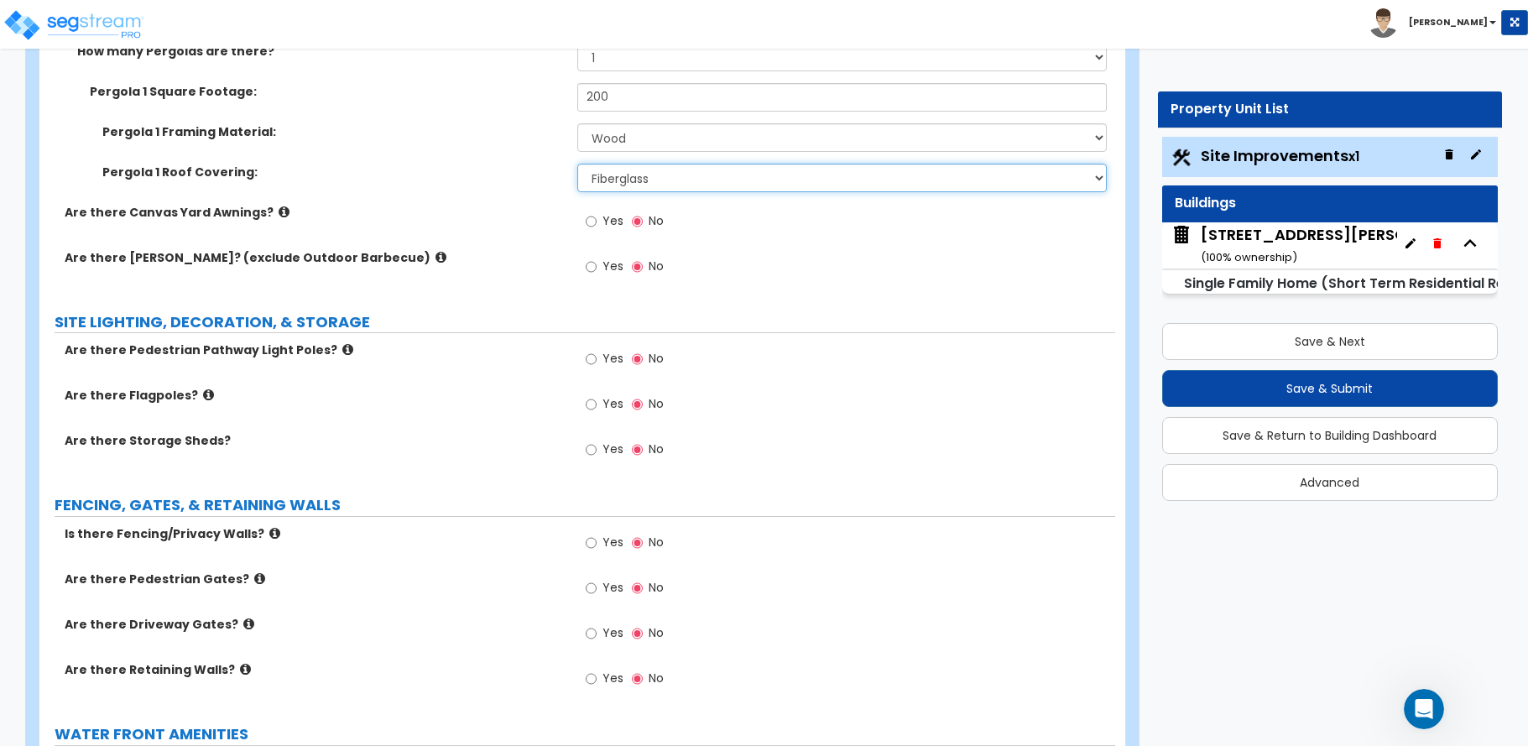
scroll to position [3188, 0]
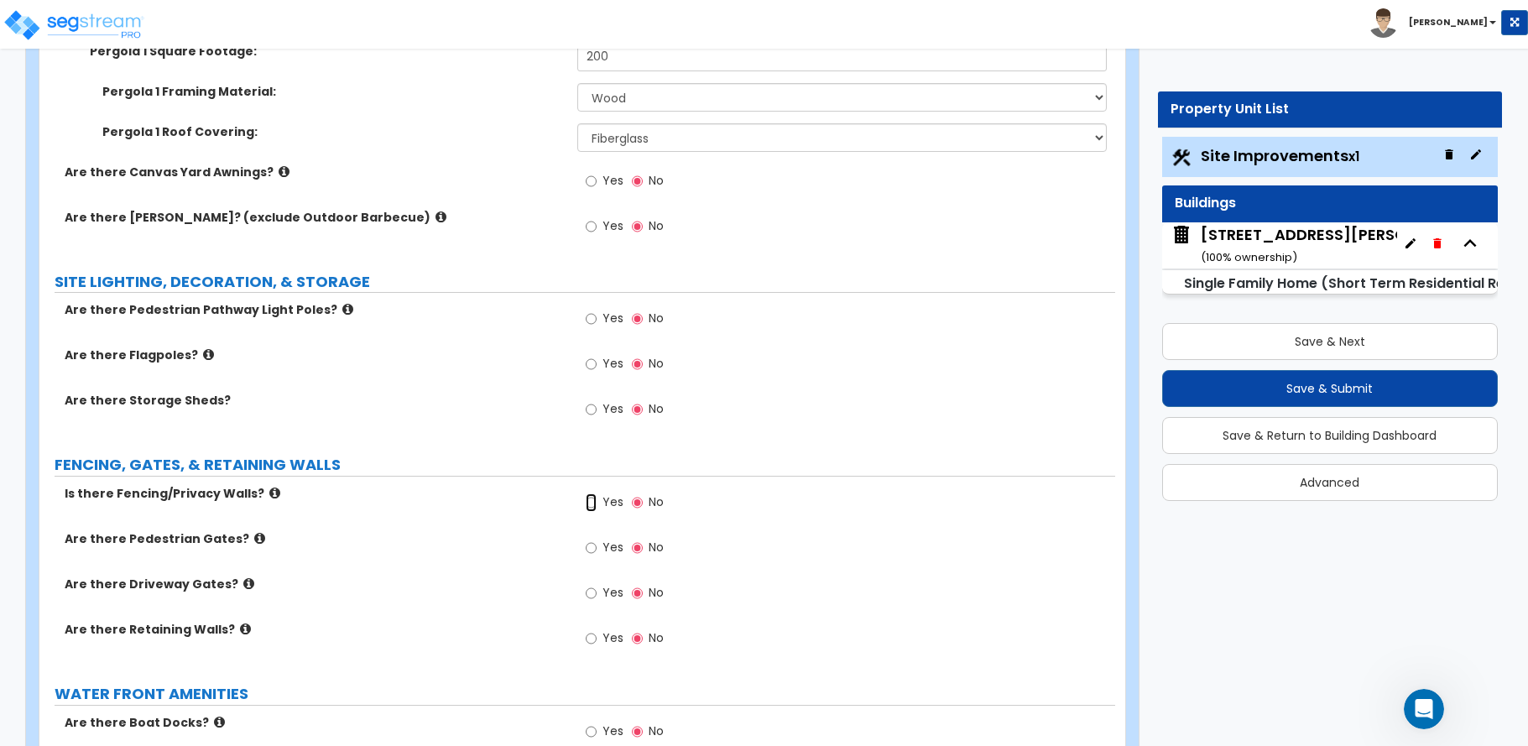
click at [588, 500] on input "Yes" at bounding box center [591, 502] width 11 height 18
radio input "true"
click at [588, 591] on input "Yes" at bounding box center [591, 593] width 11 height 18
radio input "true"
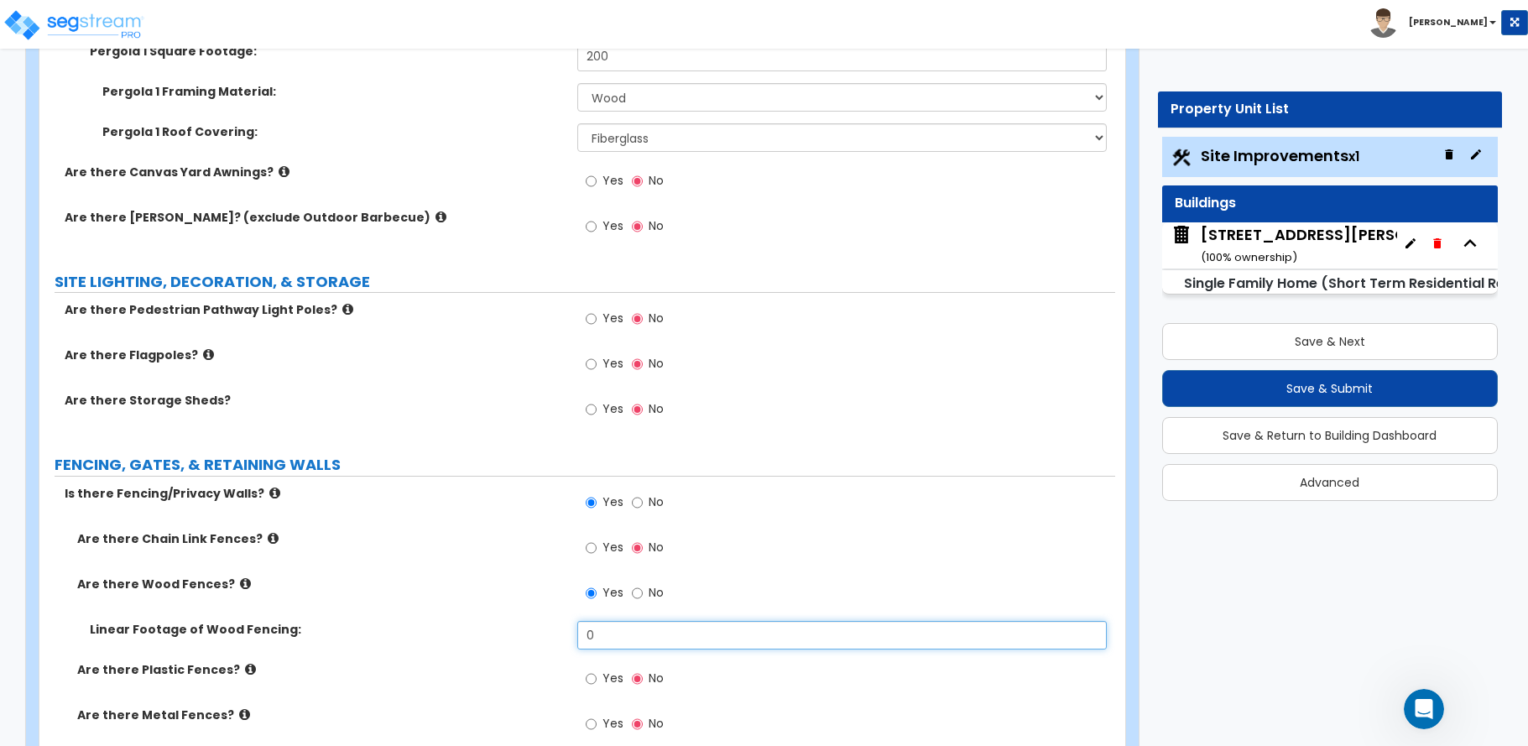
click at [550, 638] on div "Linear Footage of Wood Fencing: 0" at bounding box center [577, 641] width 1076 height 40
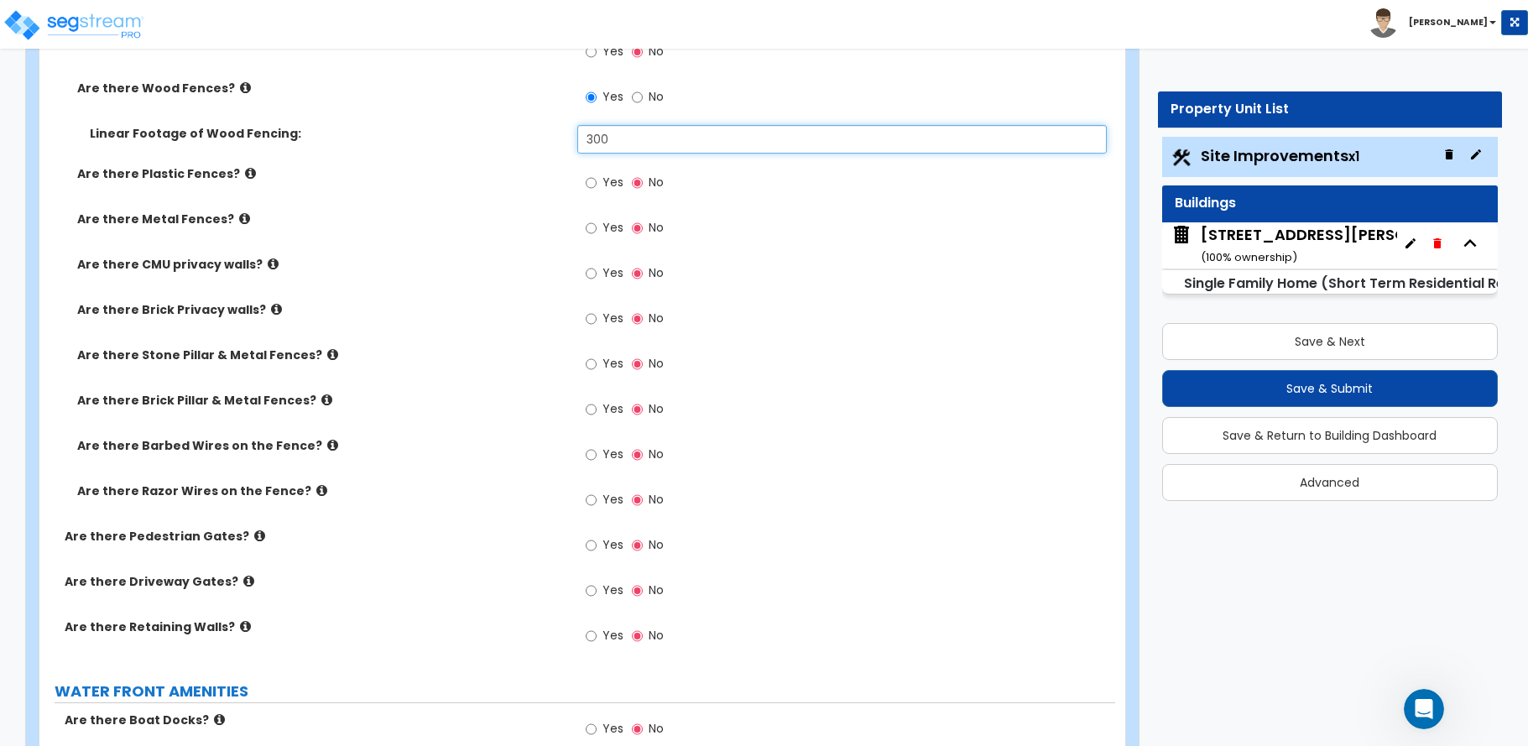
scroll to position [3692, 0]
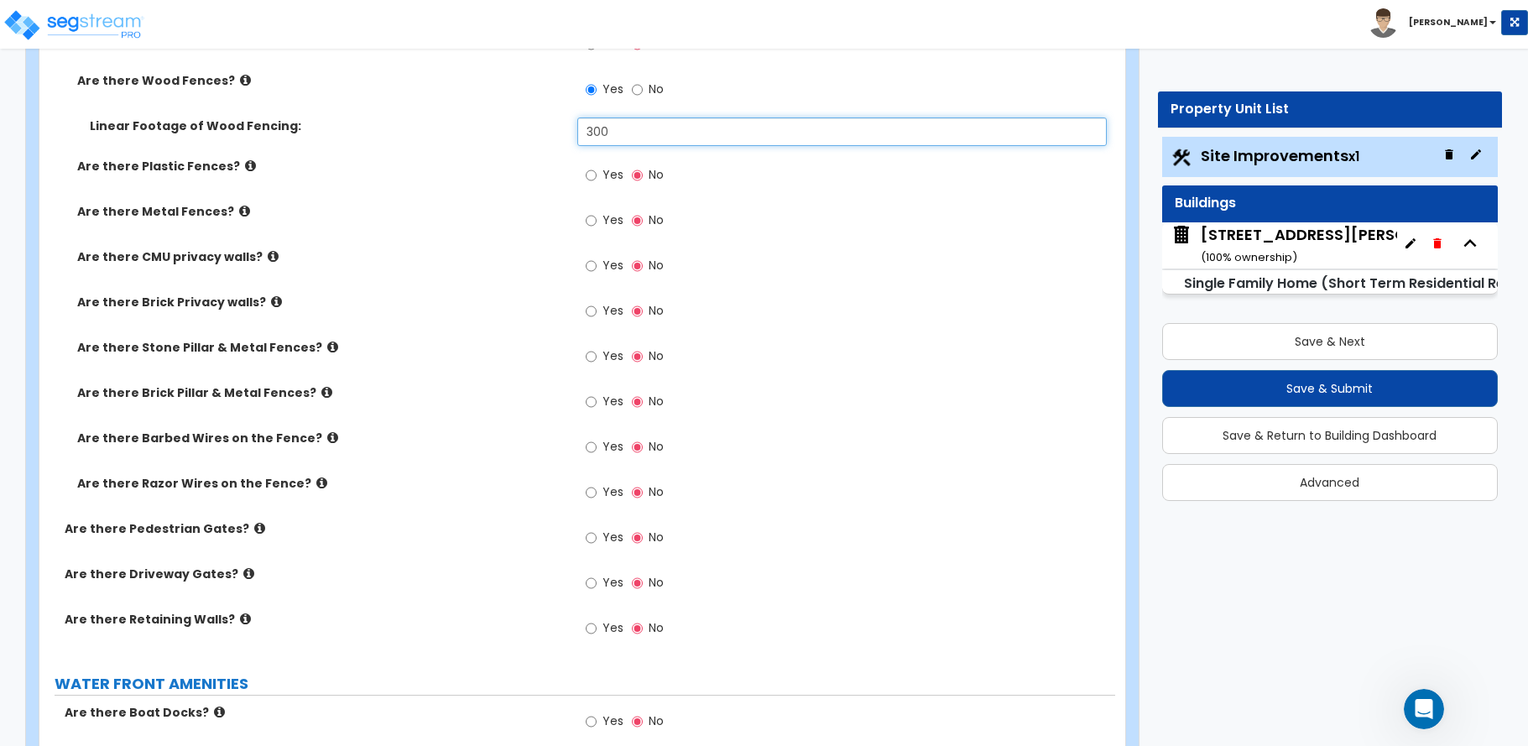
type input "300"
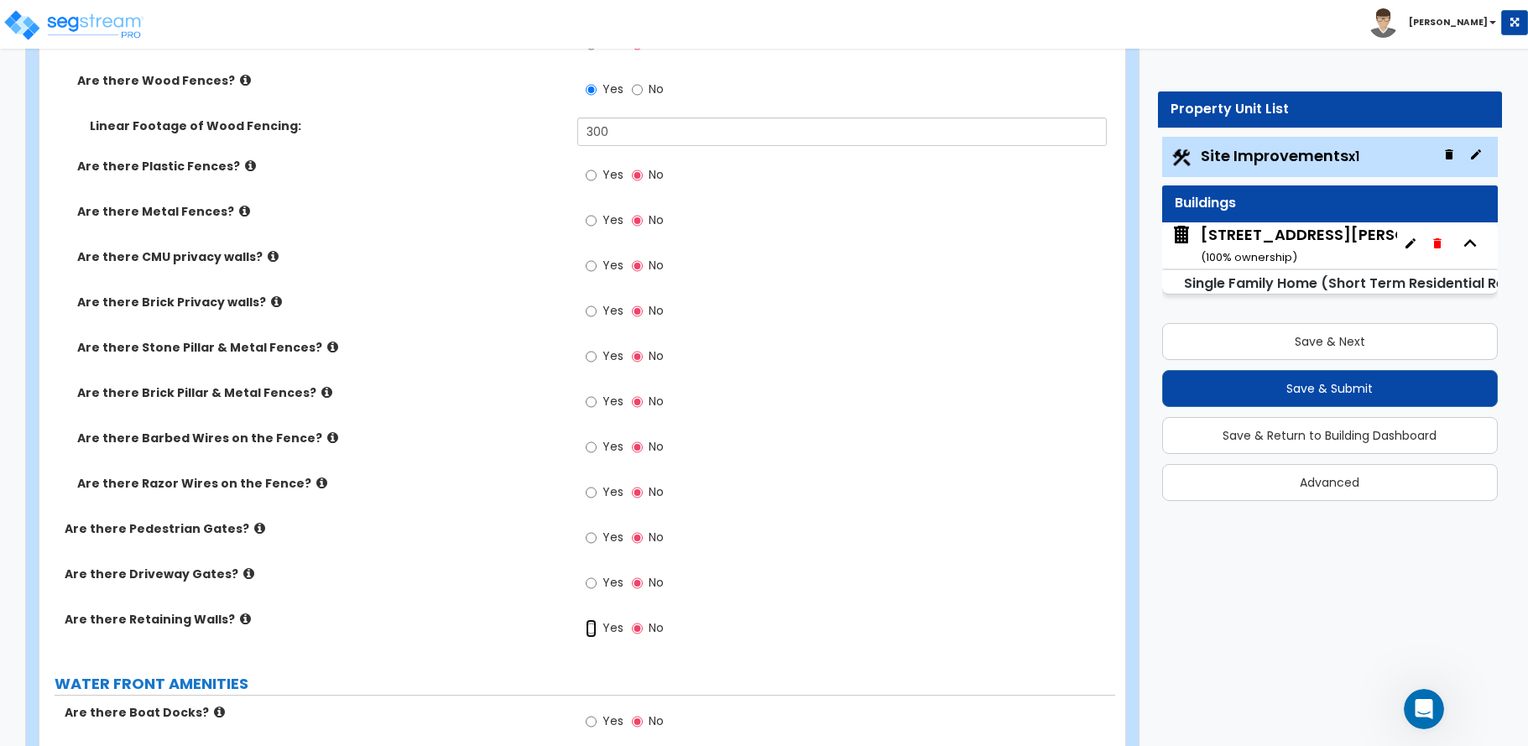
click at [594, 630] on input "Yes" at bounding box center [591, 628] width 11 height 18
radio input "true"
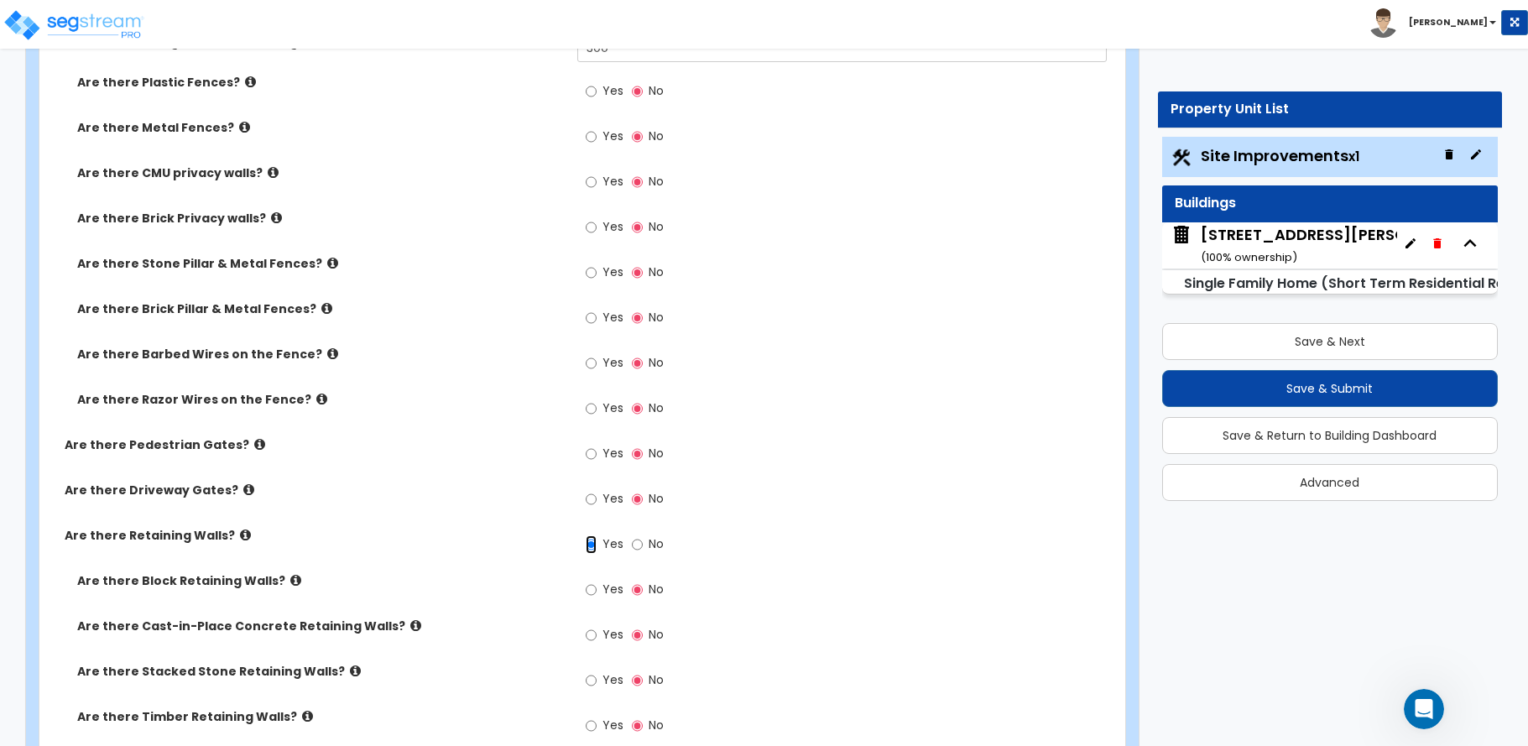
scroll to position [3860, 0]
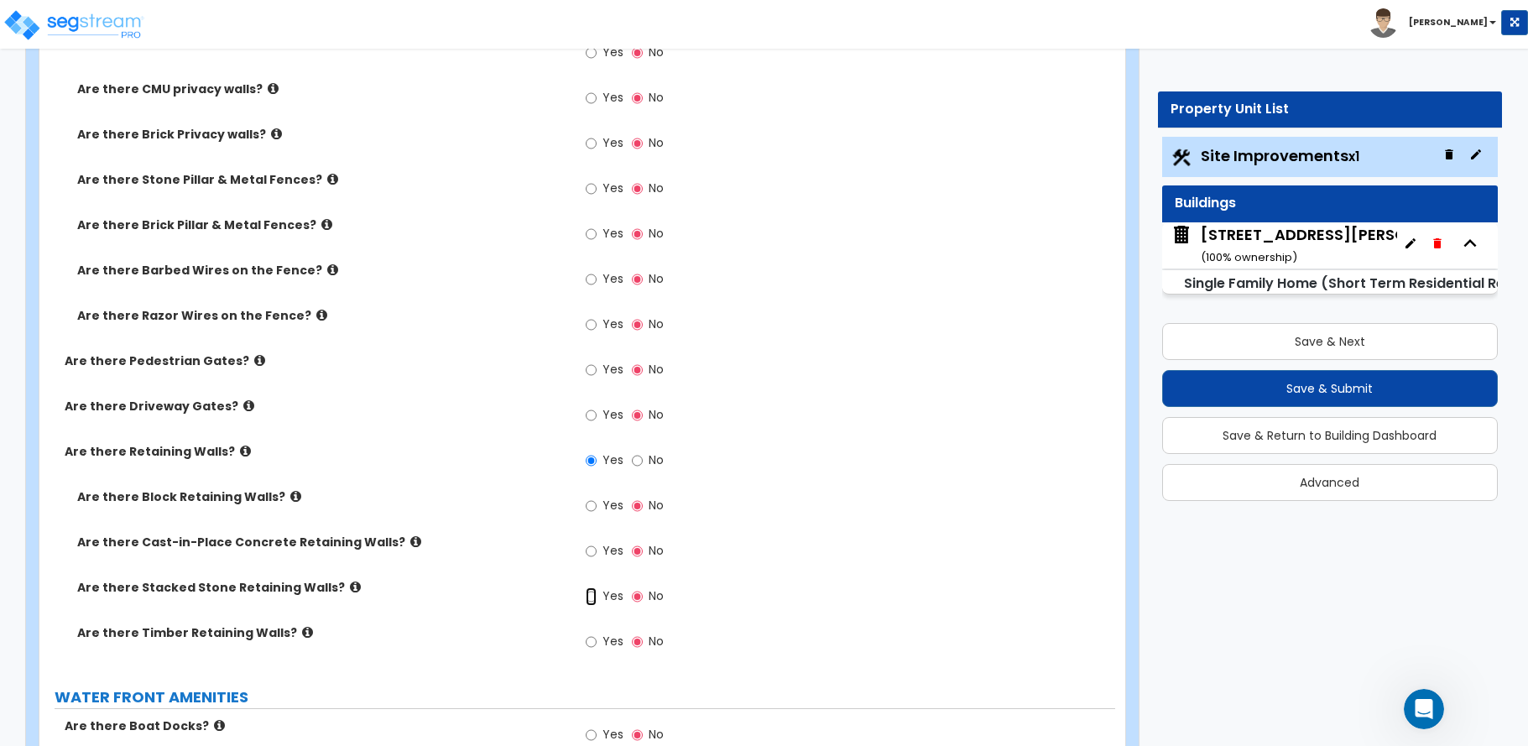
click at [592, 597] on input "Yes" at bounding box center [591, 596] width 11 height 18
radio input "true"
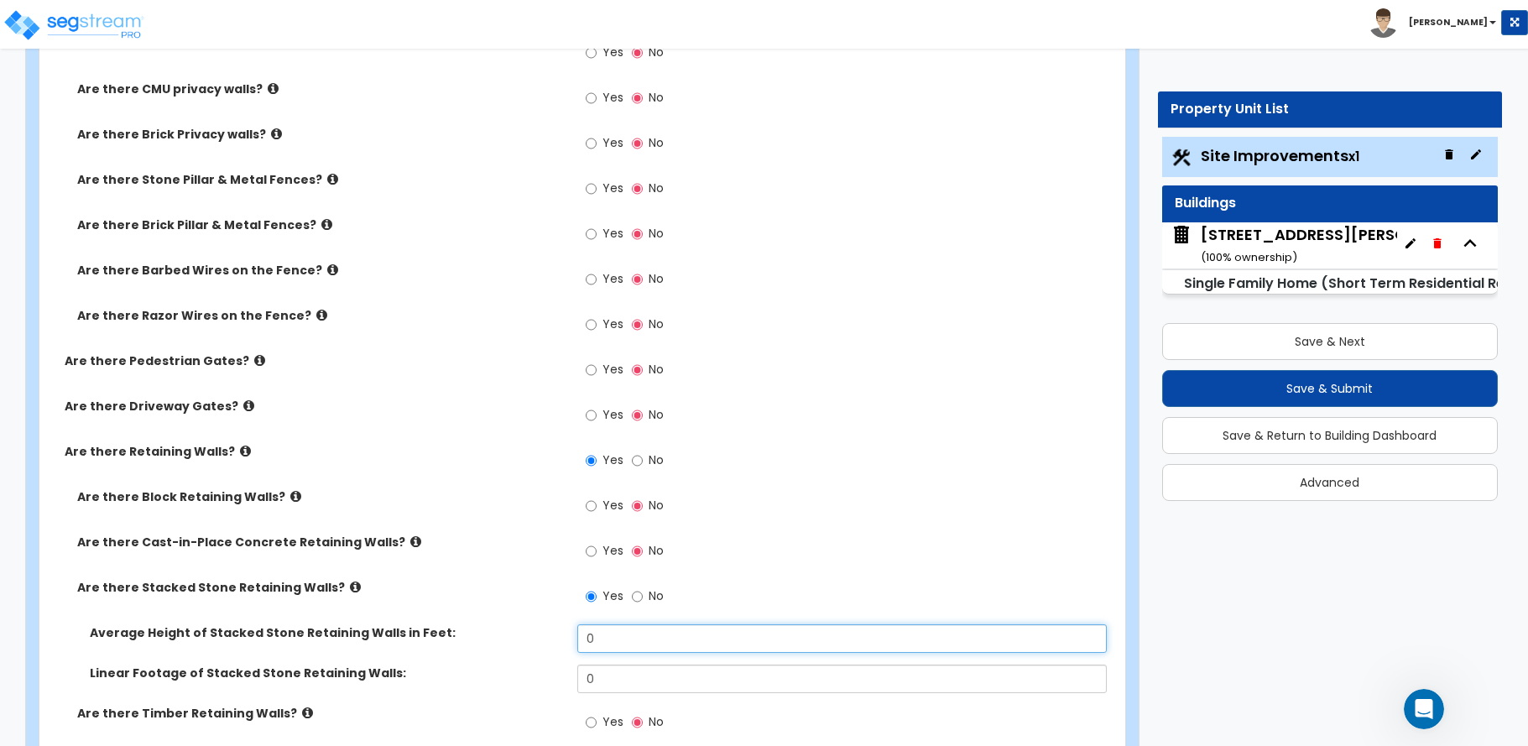
drag, startPoint x: 600, startPoint y: 636, endPoint x: 579, endPoint y: 639, distance: 21.2
click at [579, 639] on input "0" at bounding box center [841, 638] width 529 height 29
type input "4"
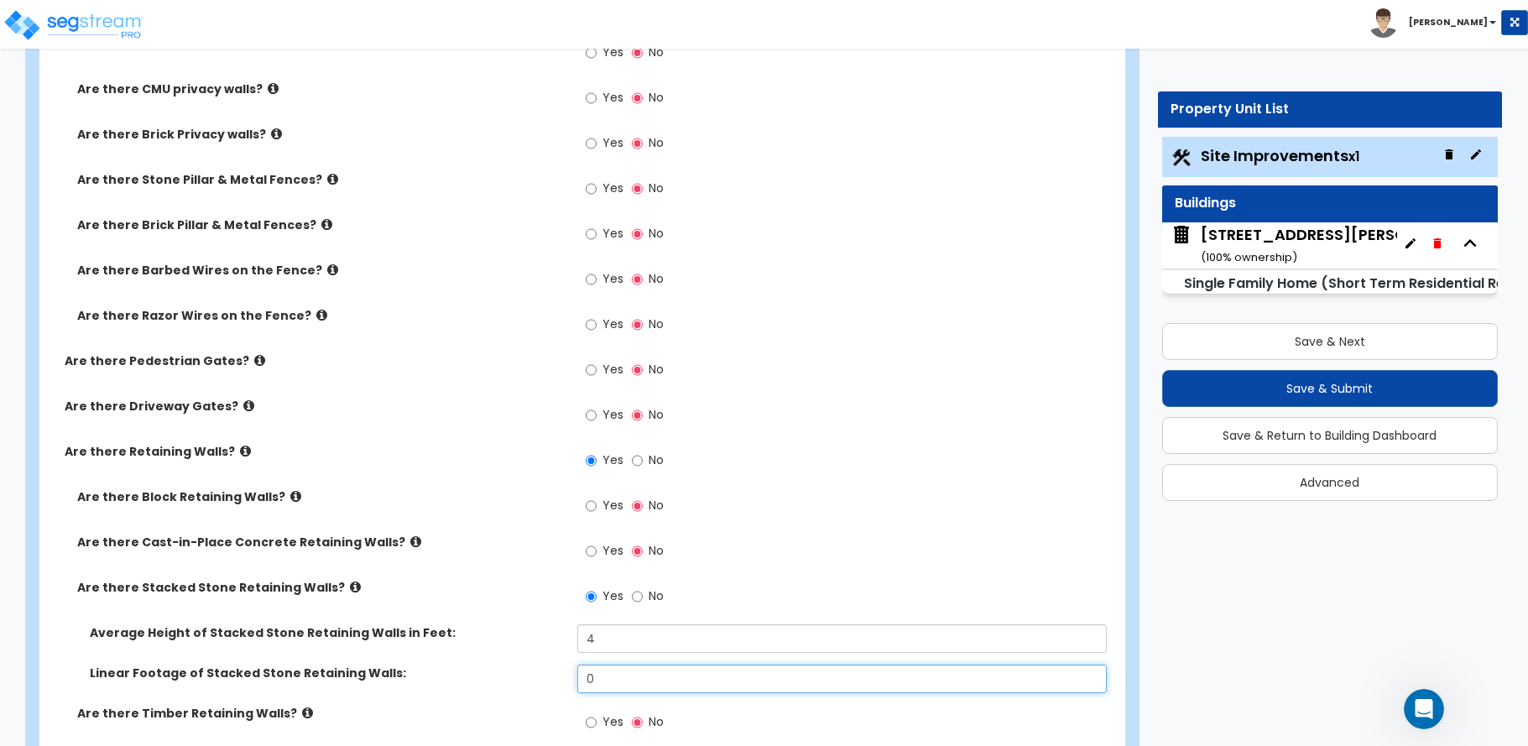
drag, startPoint x: 604, startPoint y: 677, endPoint x: 534, endPoint y: 684, distance: 70.0
click at [534, 684] on div "Linear Footage of Stacked Stone Retaining Walls: 0" at bounding box center [577, 685] width 1076 height 40
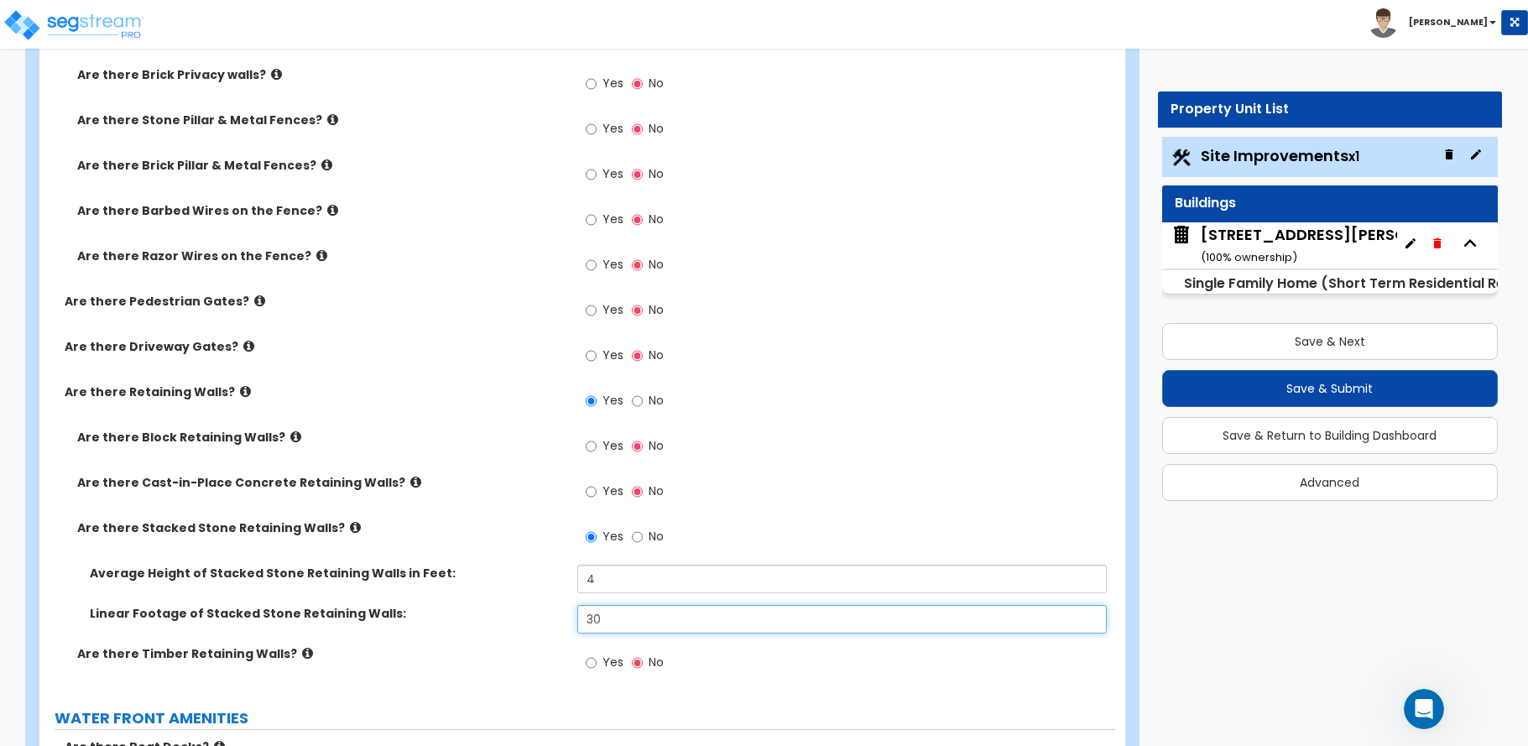
scroll to position [3943, 0]
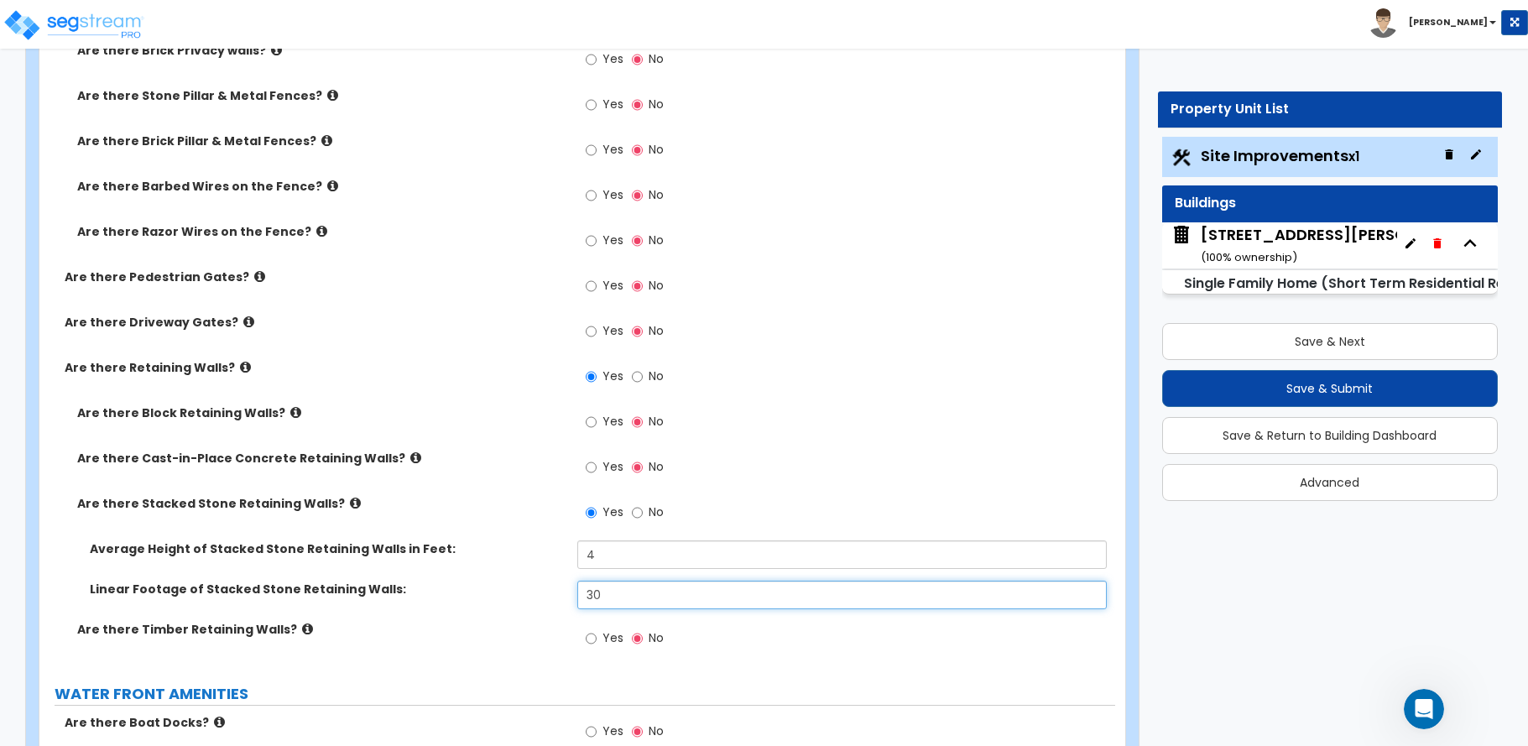
type input "30"
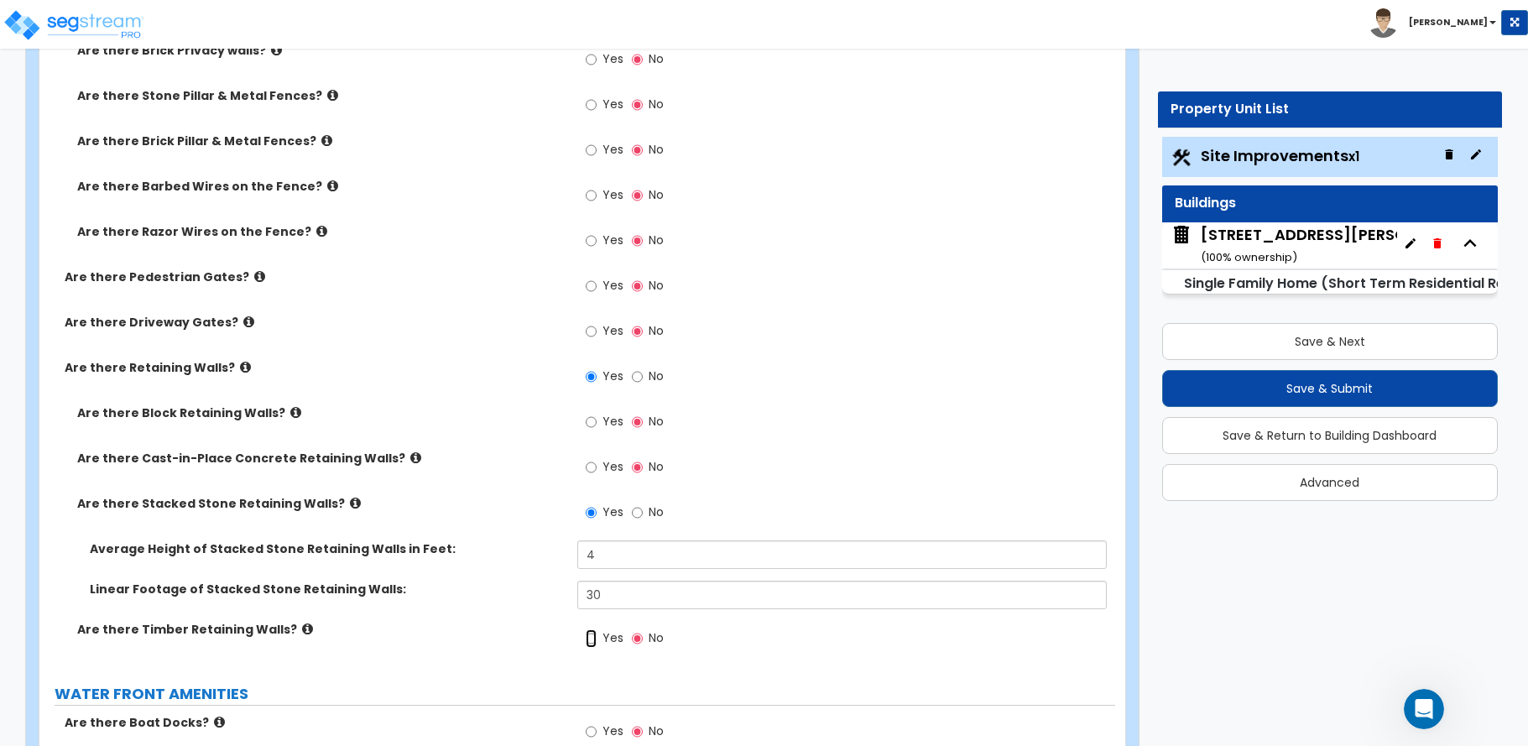
click at [590, 636] on input "Yes" at bounding box center [591, 638] width 11 height 18
radio input "true"
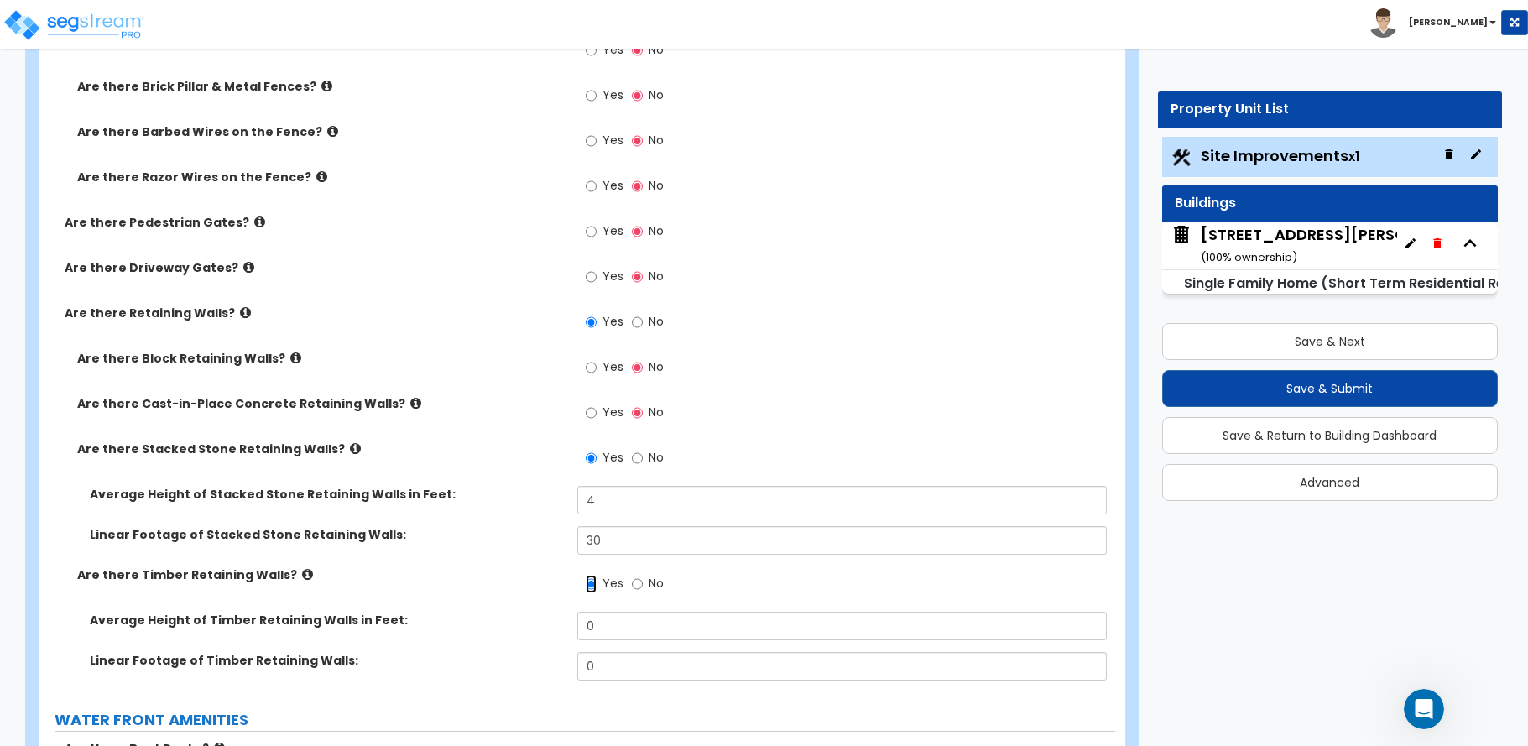
scroll to position [4027, 0]
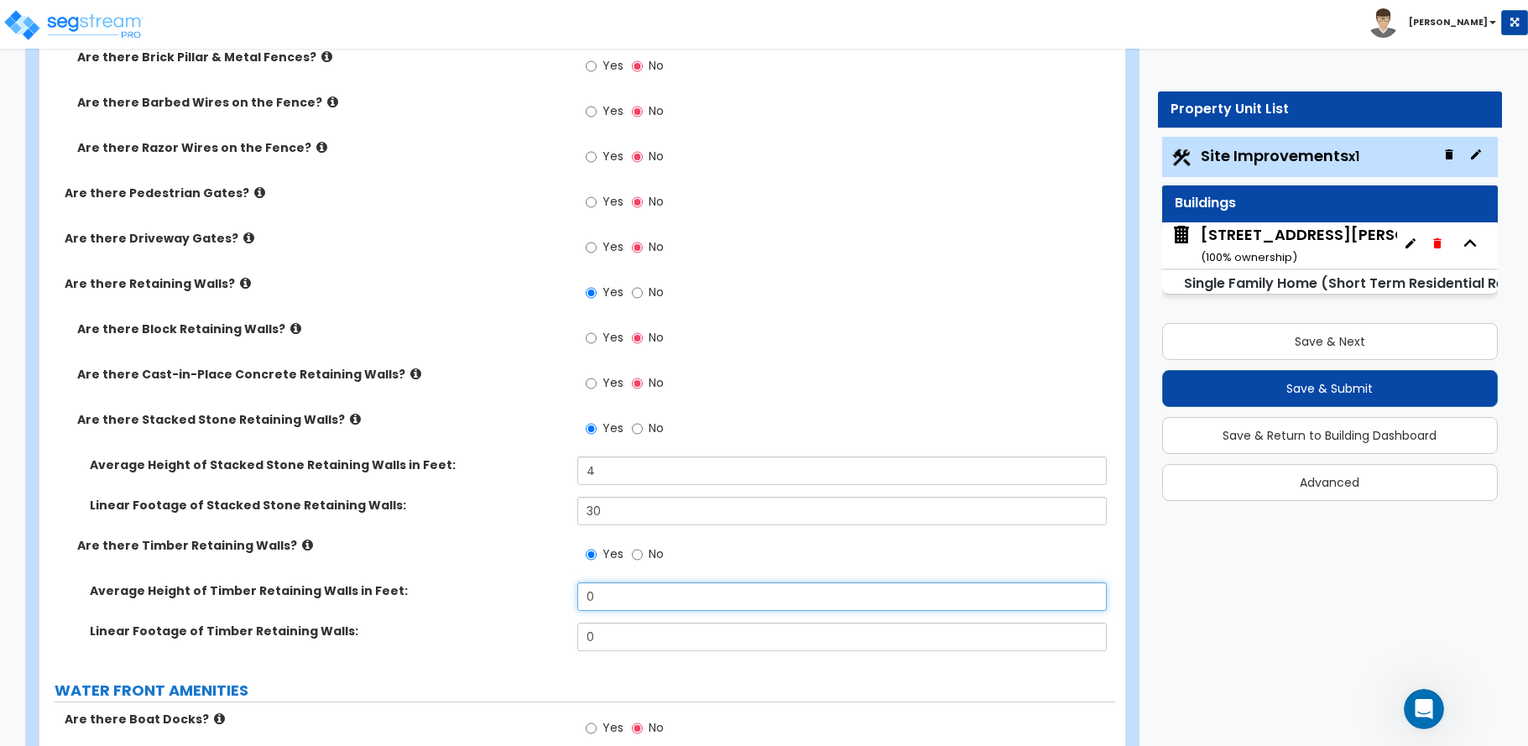
drag, startPoint x: 599, startPoint y: 598, endPoint x: 530, endPoint y: 604, distance: 69.1
click at [530, 604] on div "Average Height of Timber Retaining Walls in Feet: 0" at bounding box center [577, 602] width 1076 height 40
type input "4"
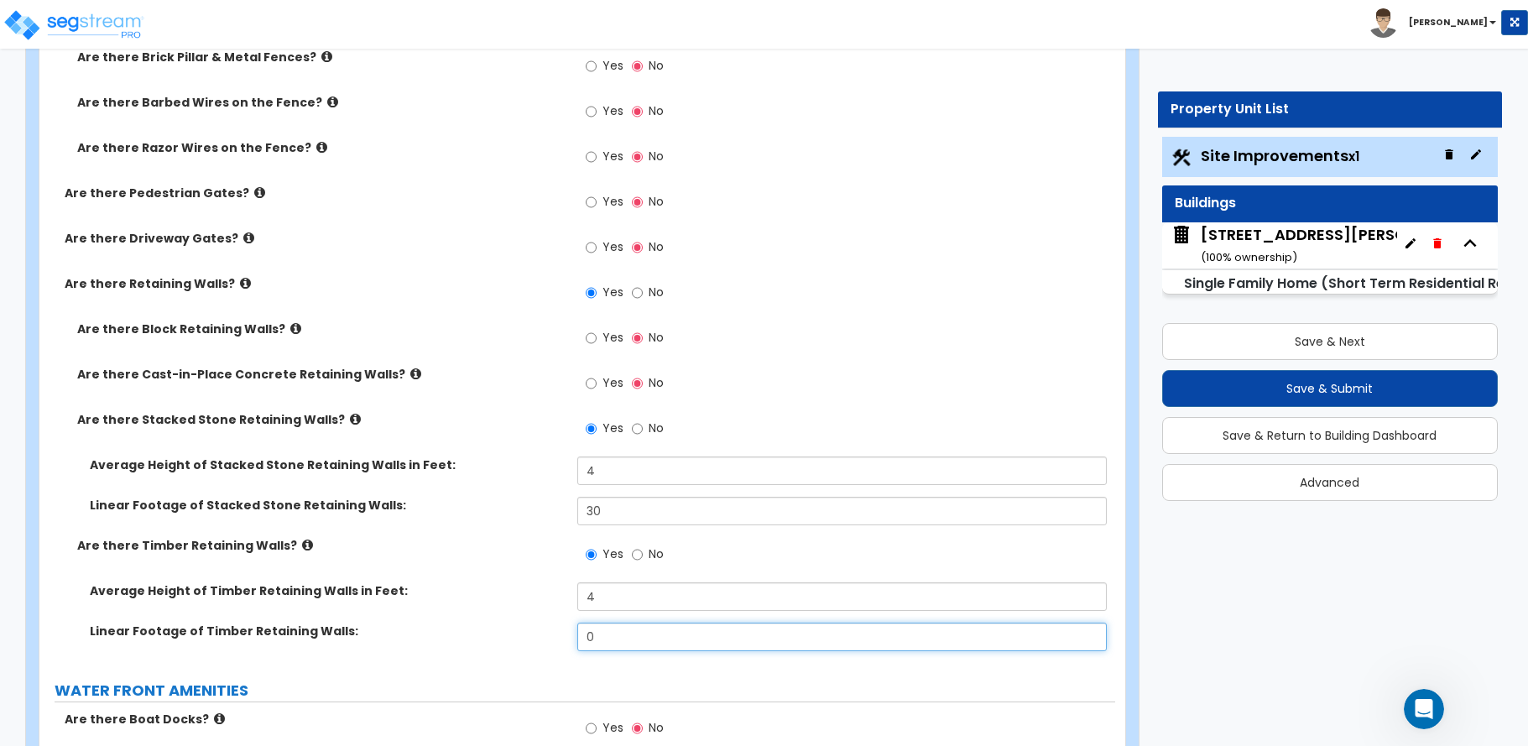
drag, startPoint x: 574, startPoint y: 640, endPoint x: 554, endPoint y: 639, distance: 20.2
click at [554, 639] on div "Linear Footage of Timber Retaining Walls: 0" at bounding box center [577, 643] width 1076 height 40
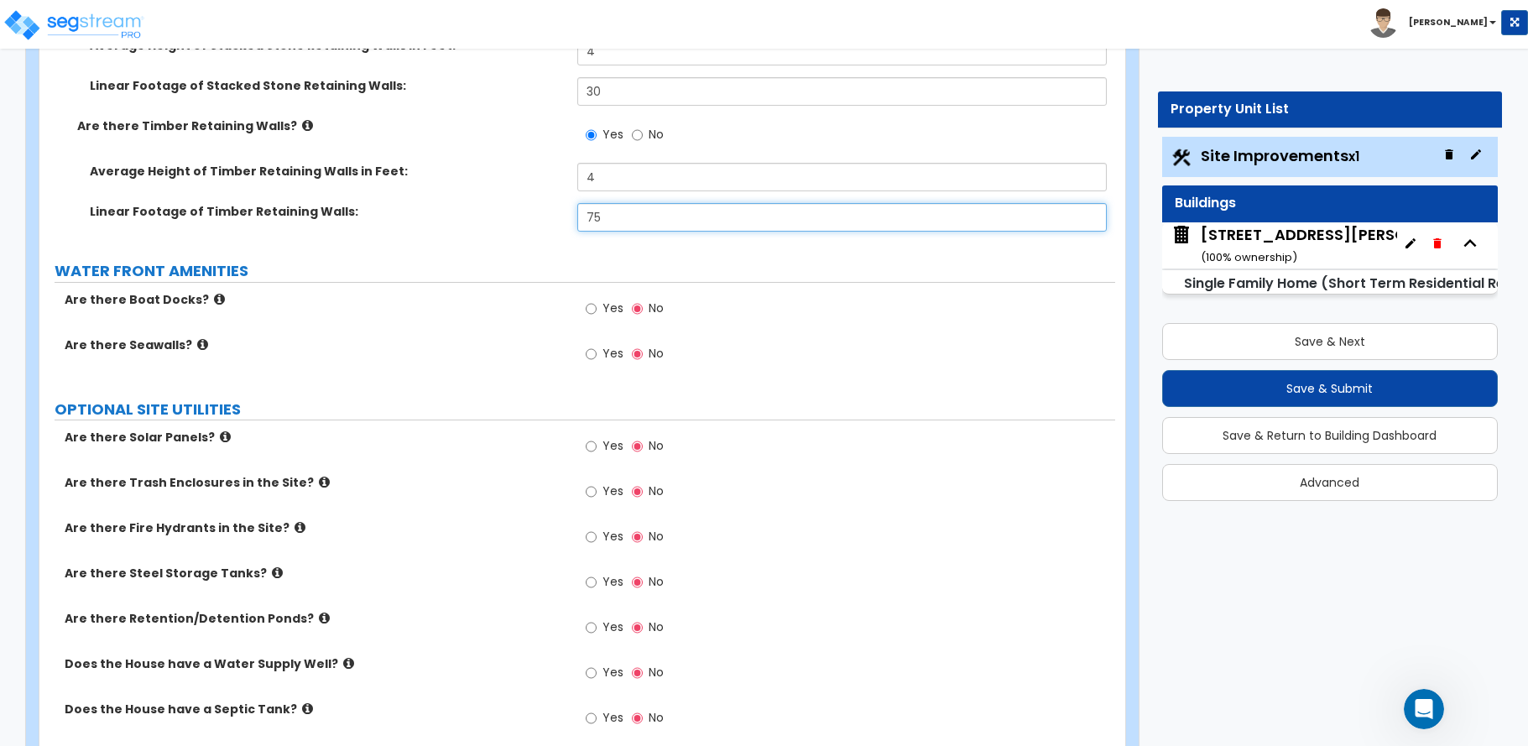
scroll to position [4524, 0]
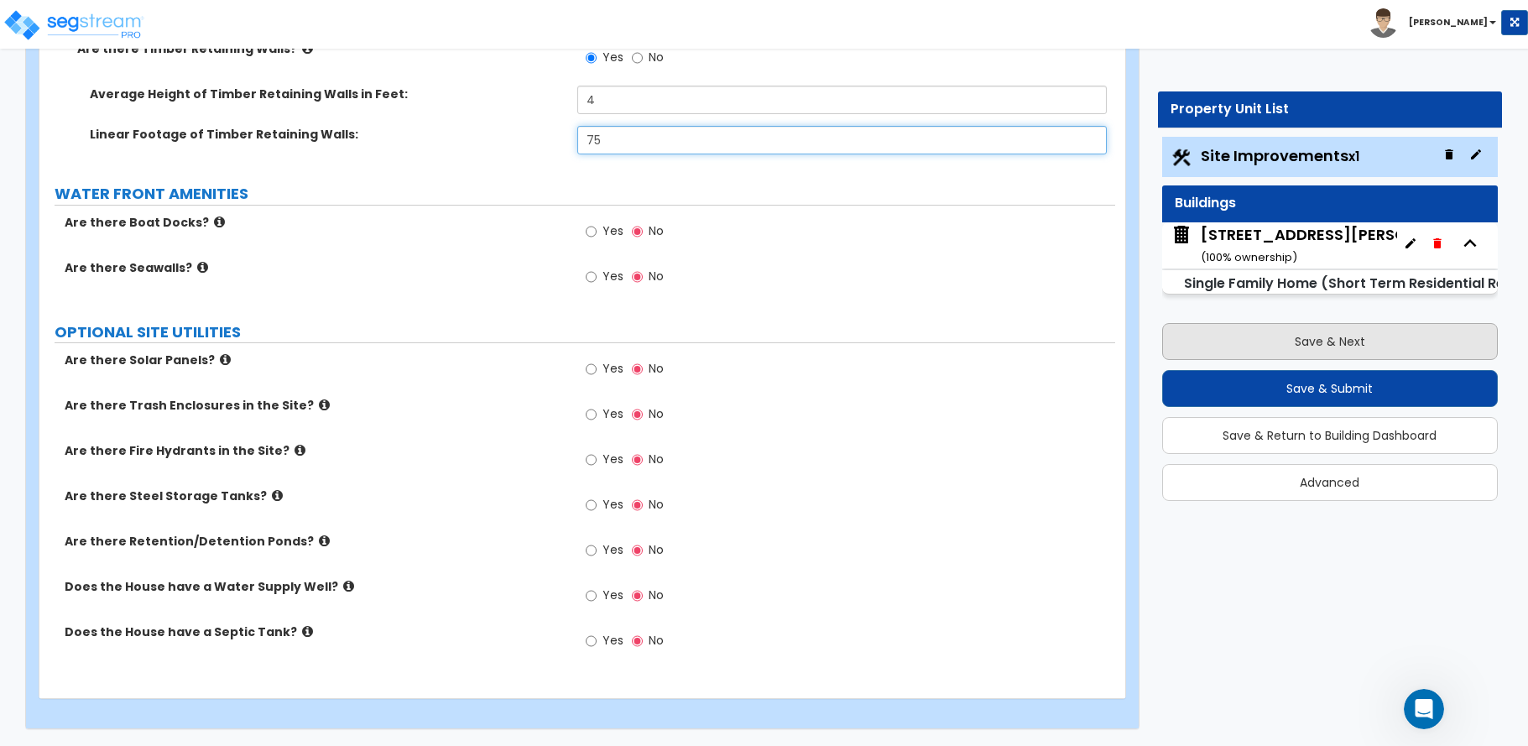
type input "75"
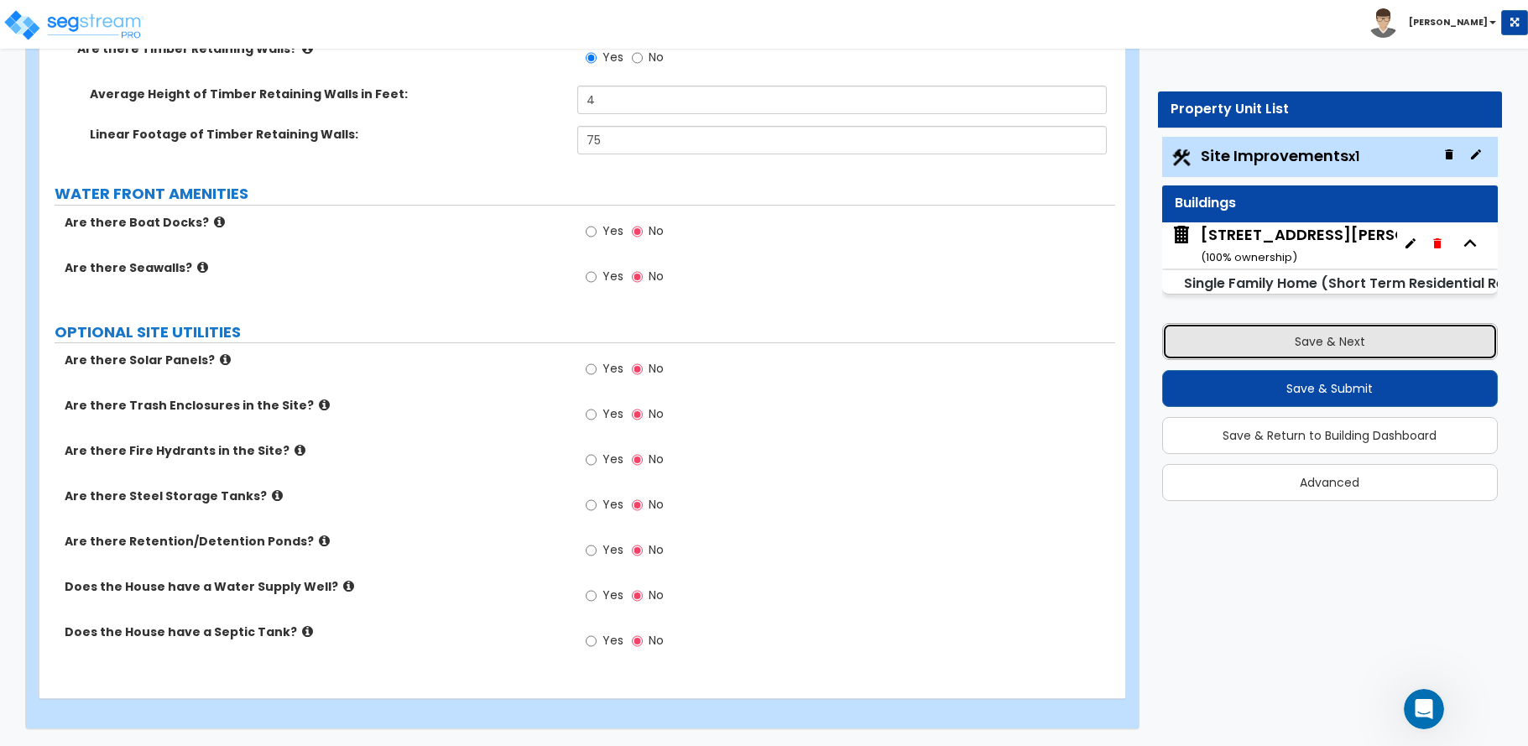
click at [1306, 341] on button "Save & Next" at bounding box center [1330, 341] width 336 height 37
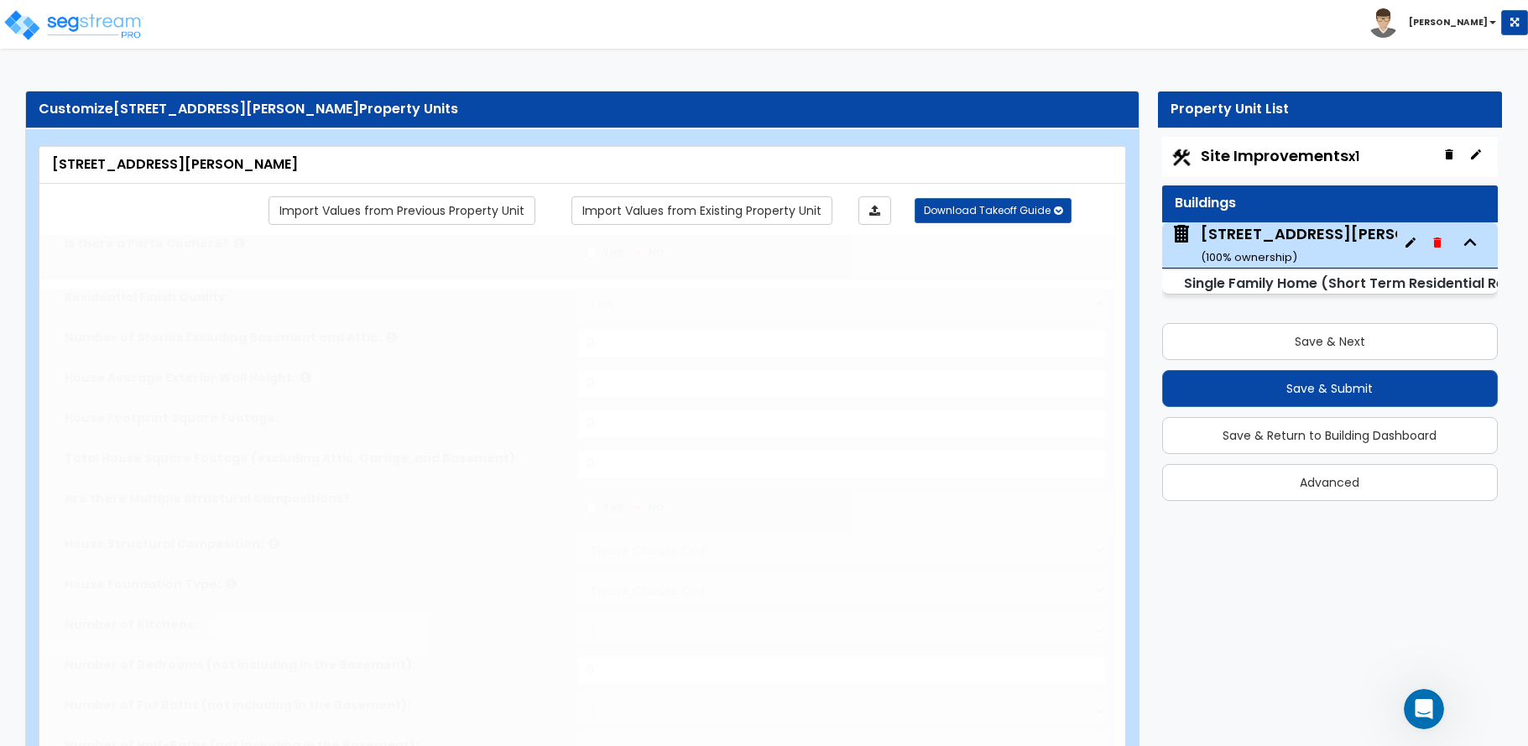
type input "1"
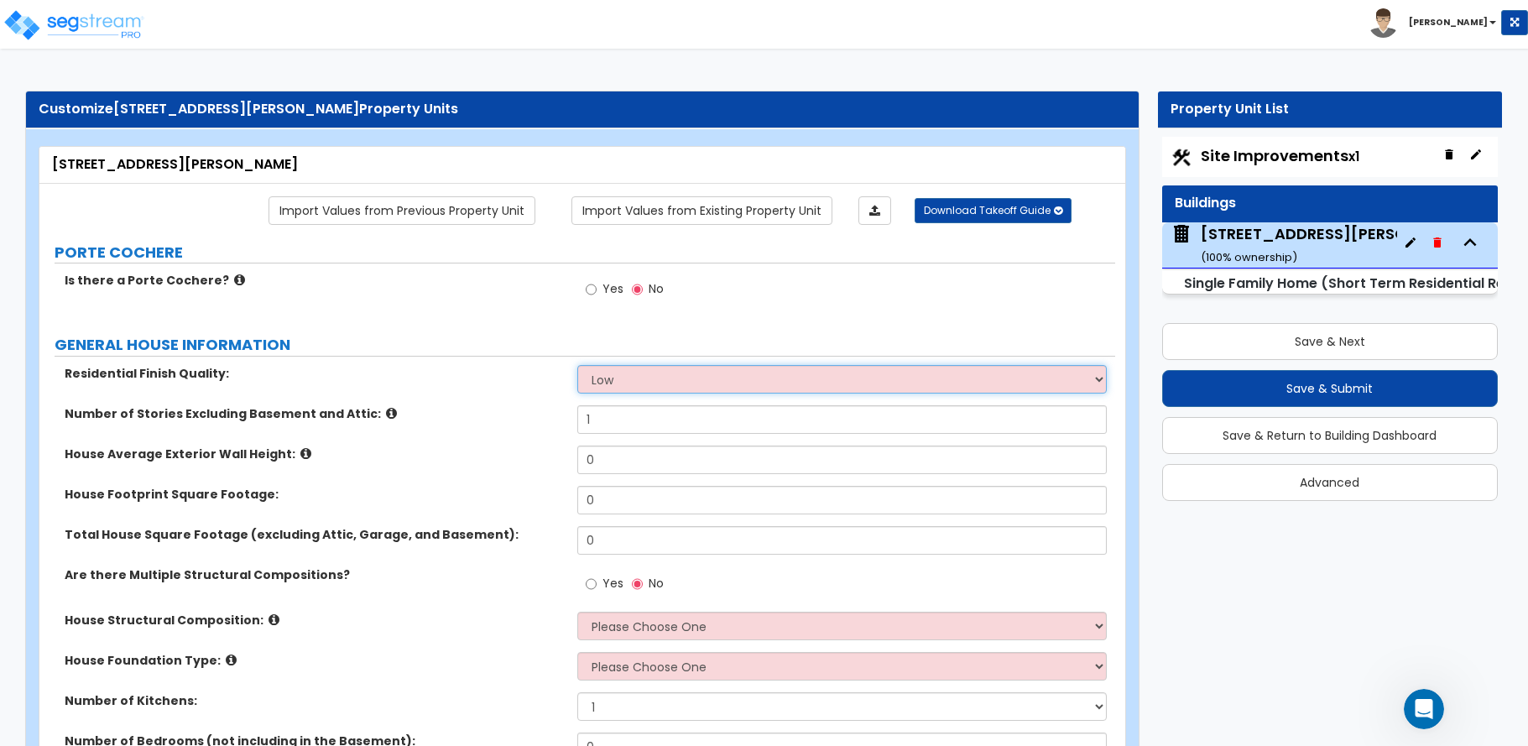
click at [645, 380] on select "Low Average High" at bounding box center [841, 379] width 529 height 29
select select "1"
click at [577, 365] on select "Low Average High" at bounding box center [841, 379] width 529 height 29
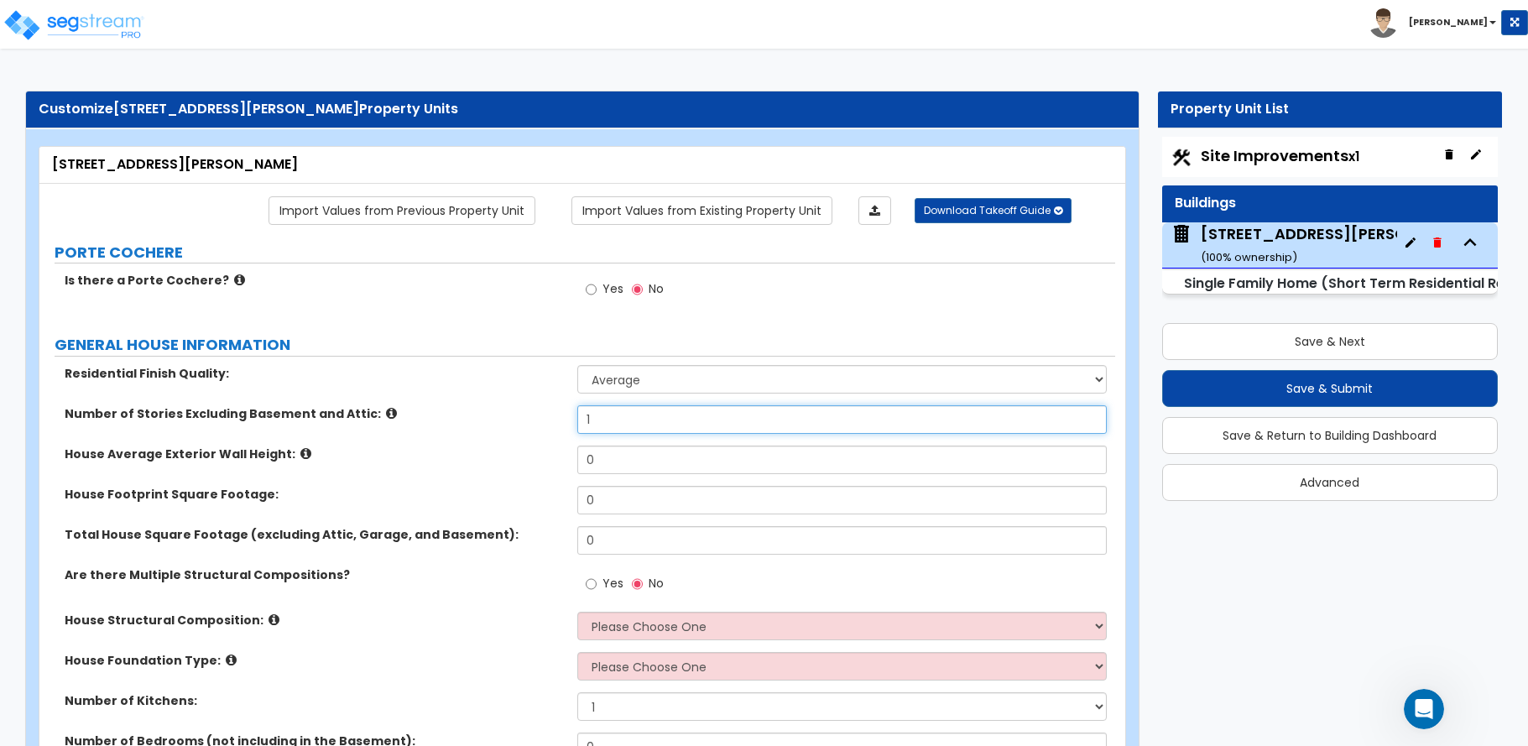
click at [527, 419] on div "Number of Stories Excluding Basement and Attic: 1" at bounding box center [577, 425] width 1076 height 40
type input "2"
drag, startPoint x: 576, startPoint y: 462, endPoint x: 566, endPoint y: 461, distance: 10.9
click at [566, 461] on div "House Average Exterior Wall Height: 0" at bounding box center [577, 466] width 1076 height 40
type input "8"
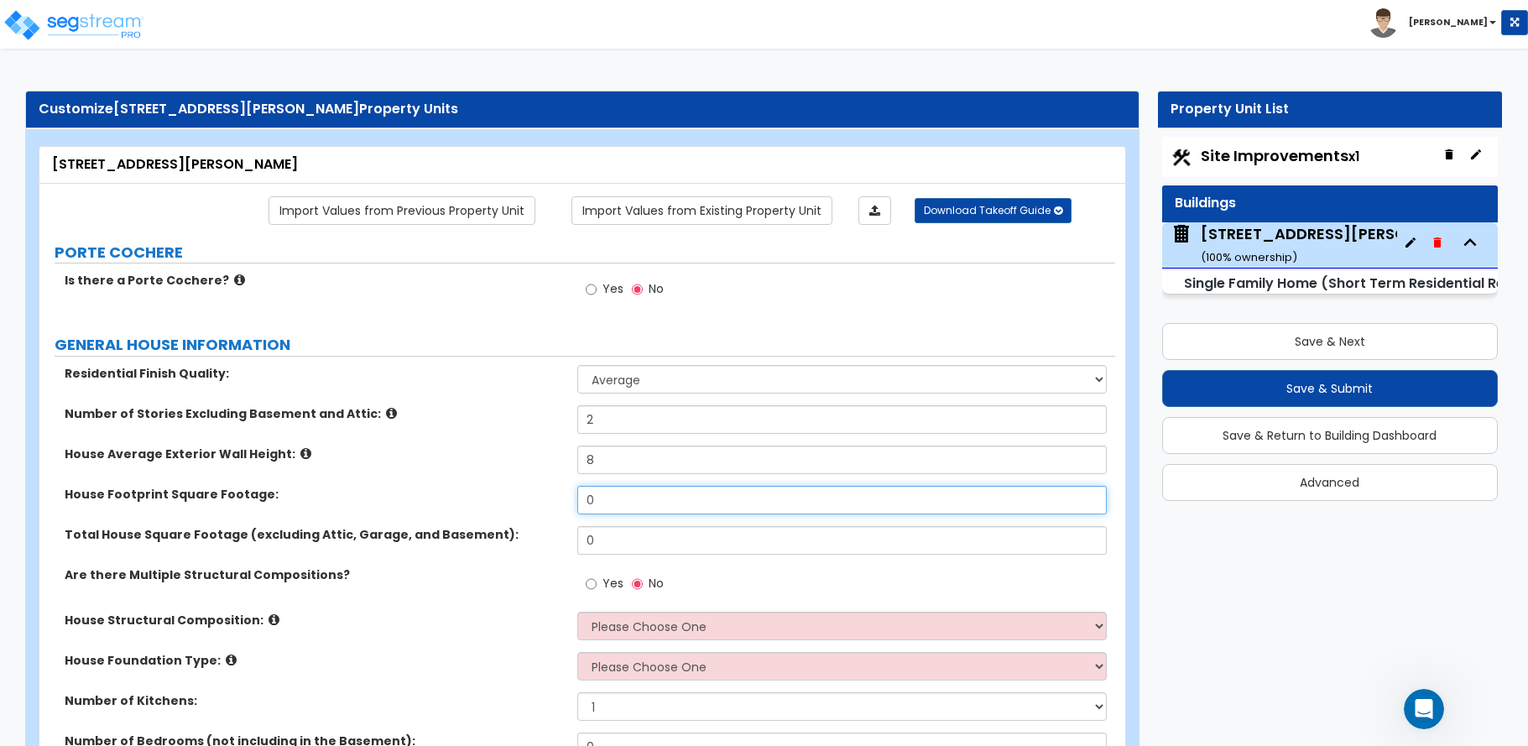
click at [600, 499] on input "0" at bounding box center [841, 500] width 529 height 29
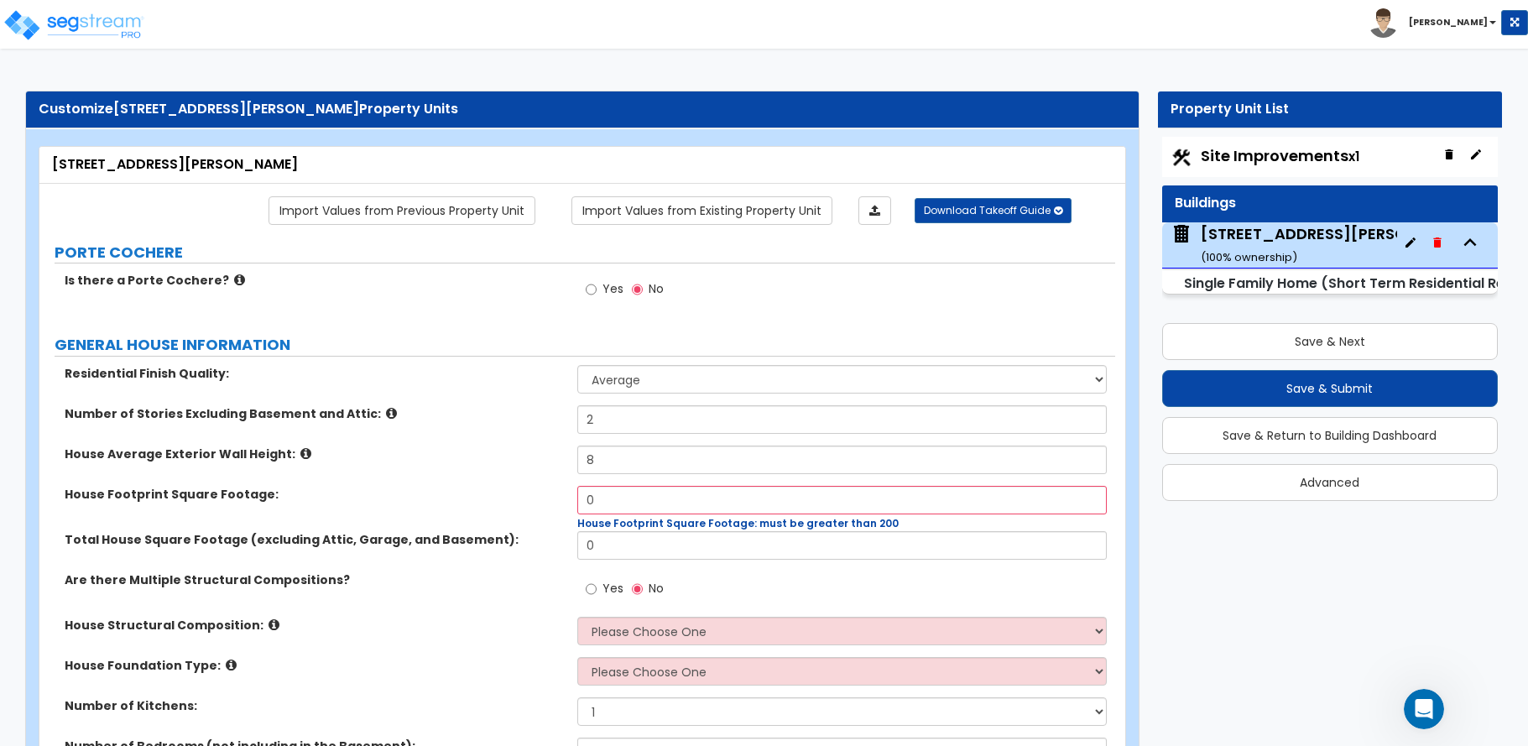
click at [168, 397] on div "Residential Finish Quality: Low Average High" at bounding box center [577, 385] width 1076 height 40
drag, startPoint x: 601, startPoint y: 501, endPoint x: 542, endPoint y: 514, distance: 60.2
click at [542, 514] on div "House Footprint Square Footage: 0 House Footprint Square Footage: must be great…" at bounding box center [577, 508] width 1076 height 45
type input "933"
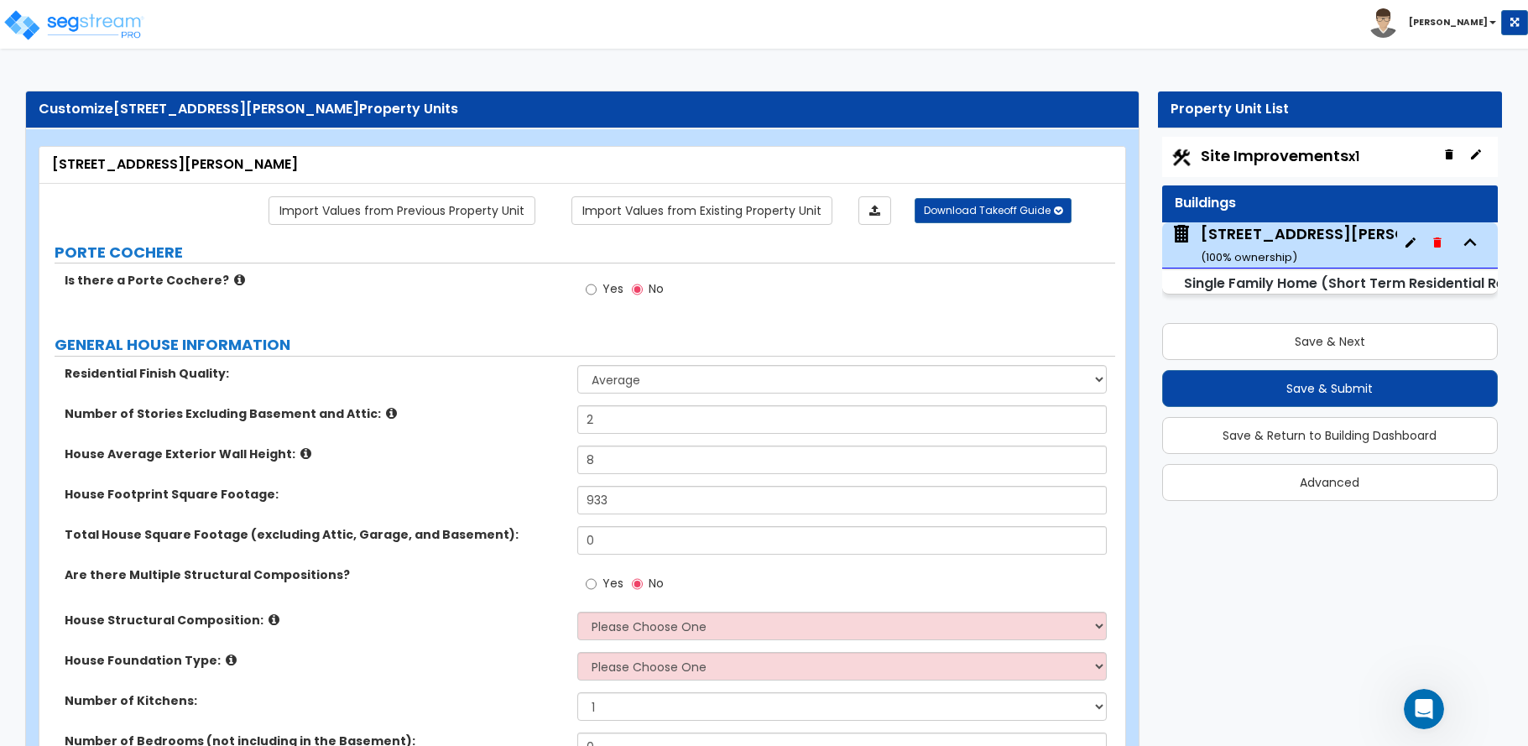
click at [138, 513] on div "House Footprint Square Footage: 933" at bounding box center [577, 506] width 1076 height 40
drag, startPoint x: 503, startPoint y: 551, endPoint x: 472, endPoint y: 551, distance: 30.2
click at [472, 551] on div "Total House Square Footage (excluding Attic, Garage, and Basement): 0" at bounding box center [577, 546] width 1076 height 40
type input "1,983"
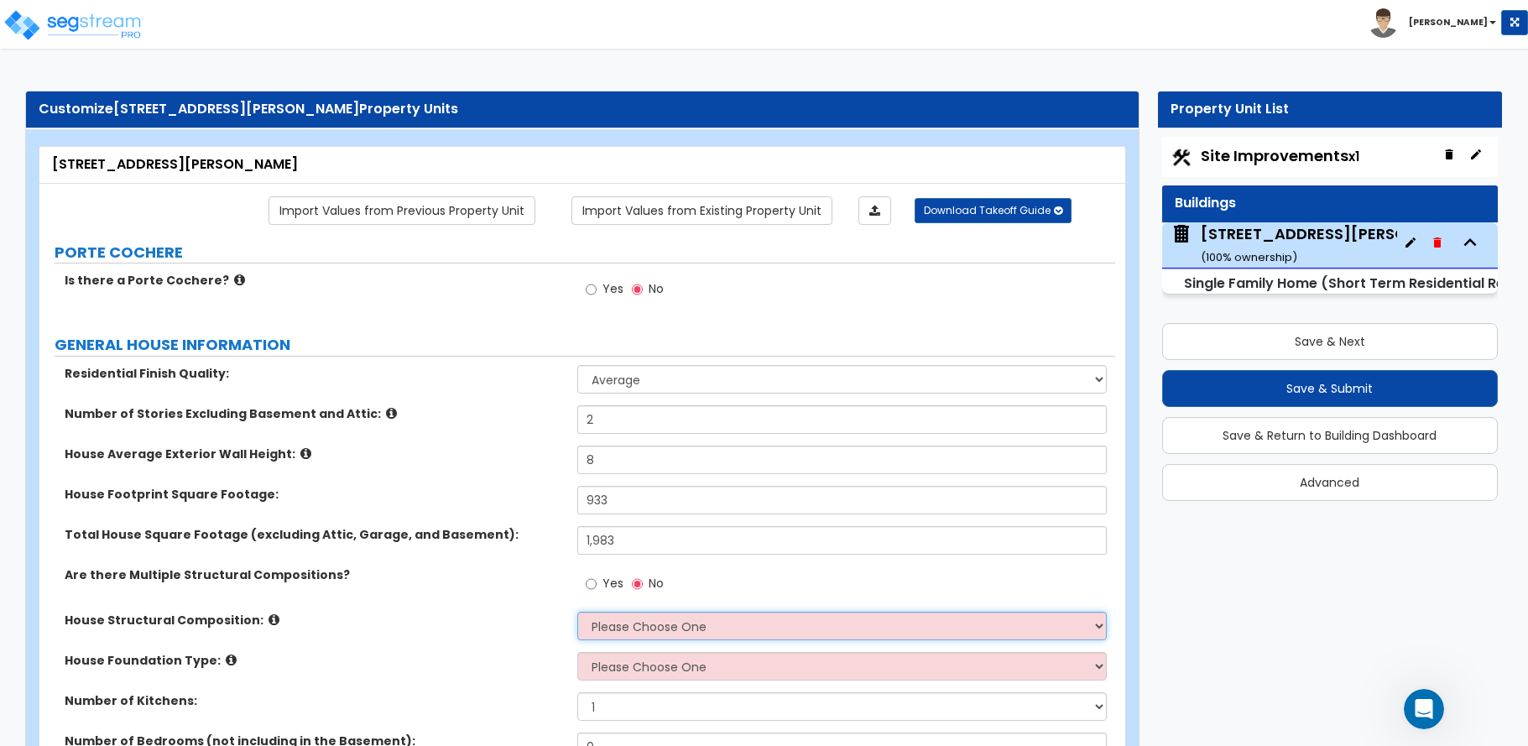
click at [653, 623] on select "Please Choose One Reinforced Concrete Structural Steel Brick Masonry CMU Masonr…" at bounding box center [841, 626] width 529 height 29
select select "7"
click at [577, 612] on select "Please Choose One Reinforced Concrete Structural Steel Brick Masonry CMU Masonr…" at bounding box center [841, 626] width 529 height 29
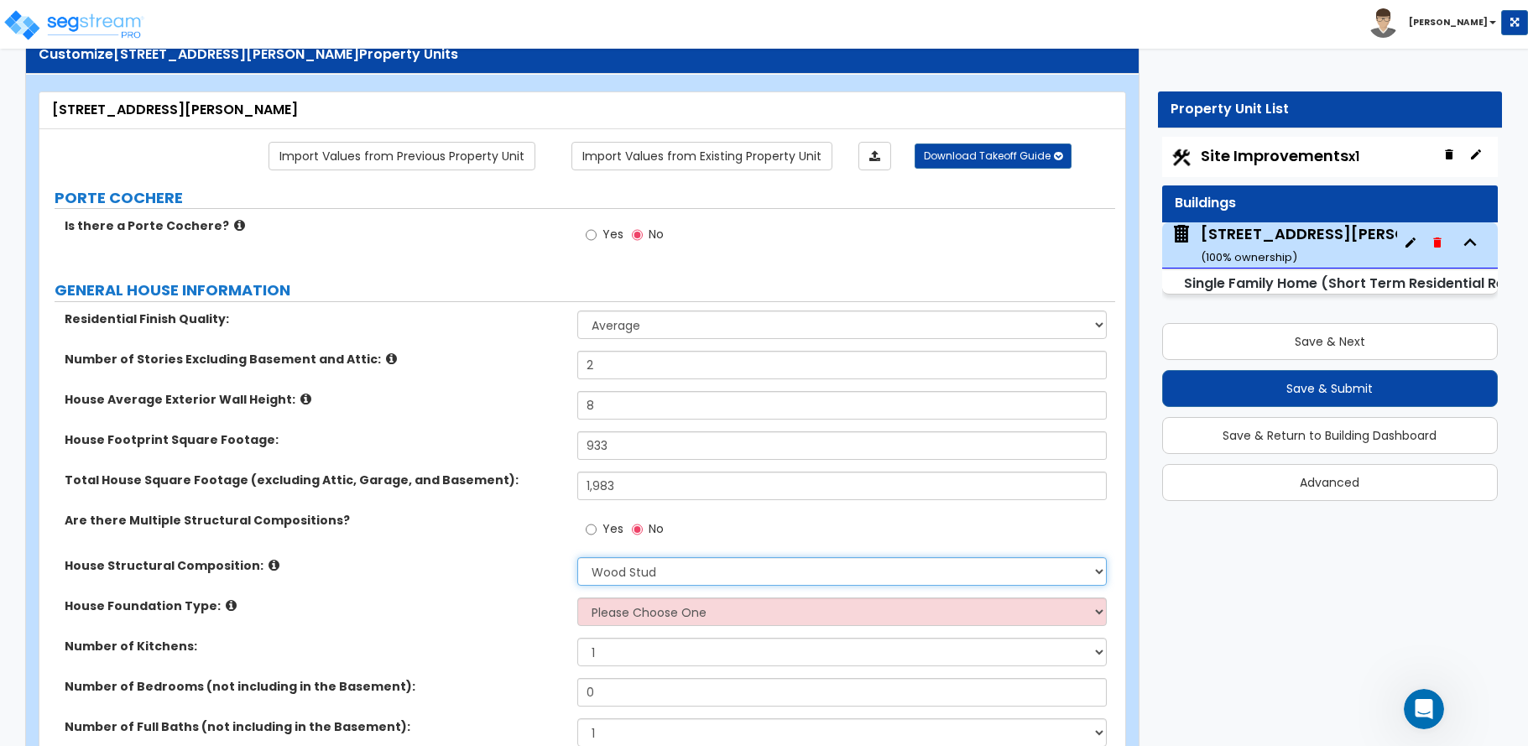
scroll to position [84, 0]
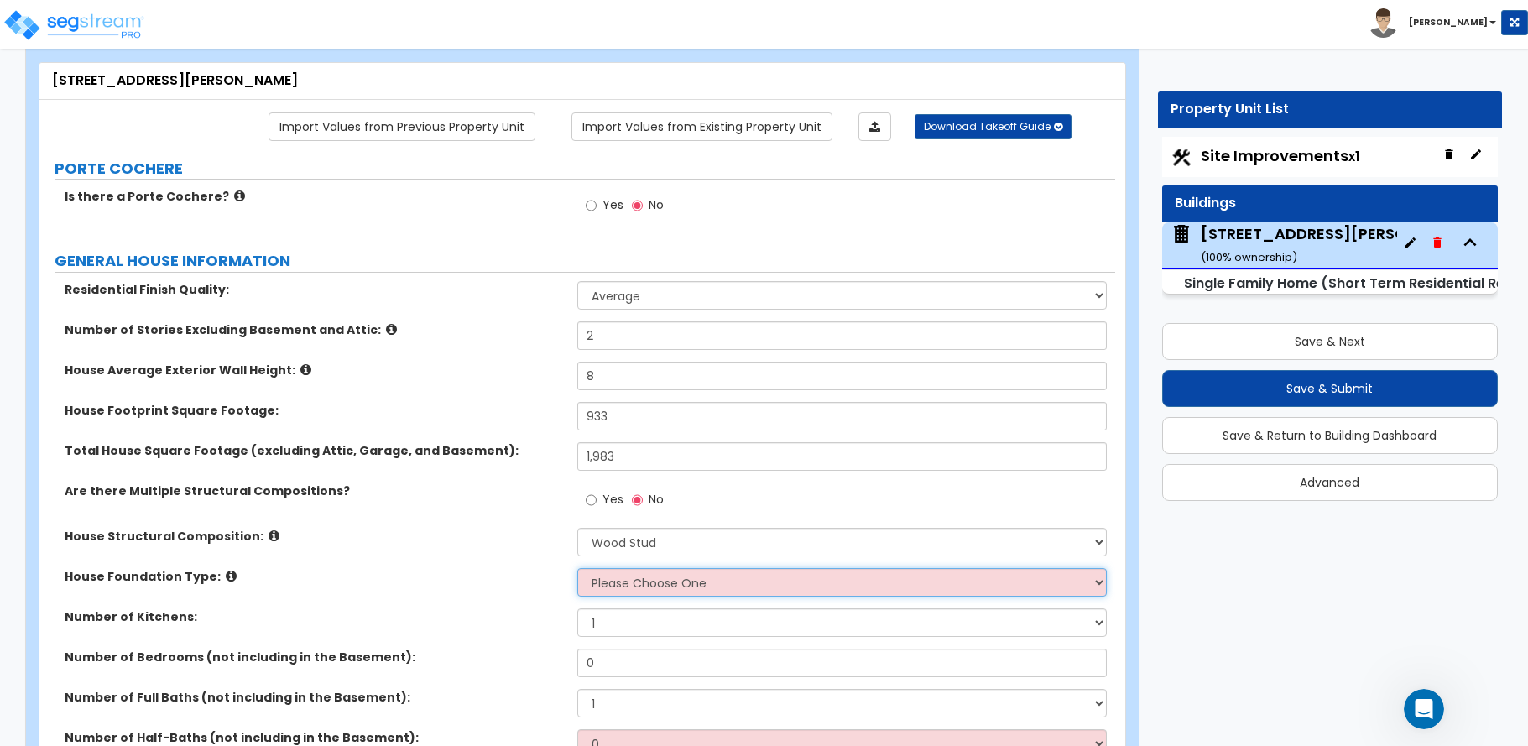
click at [653, 581] on select "Please Choose One Crawl Space Pier-Elevated First floor Slab on Grade" at bounding box center [841, 582] width 529 height 29
select select "3"
click at [577, 568] on select "Please Choose One Crawl Space Pier-Elevated First floor Slab on Grade" at bounding box center [841, 582] width 529 height 29
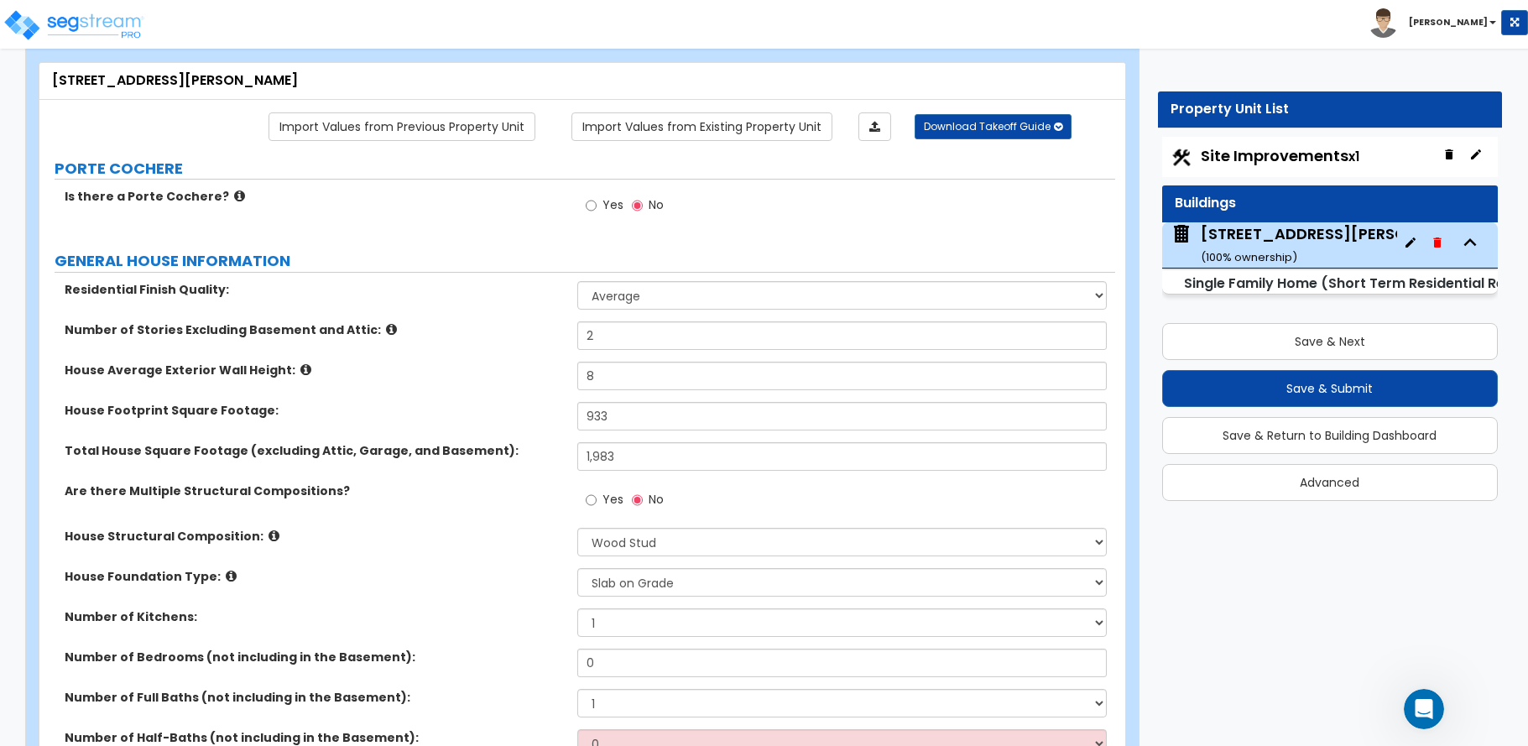
click at [115, 477] on div "Total House Square Footage (excluding Attic, Garage, and Basement): 1,983" at bounding box center [577, 462] width 1076 height 40
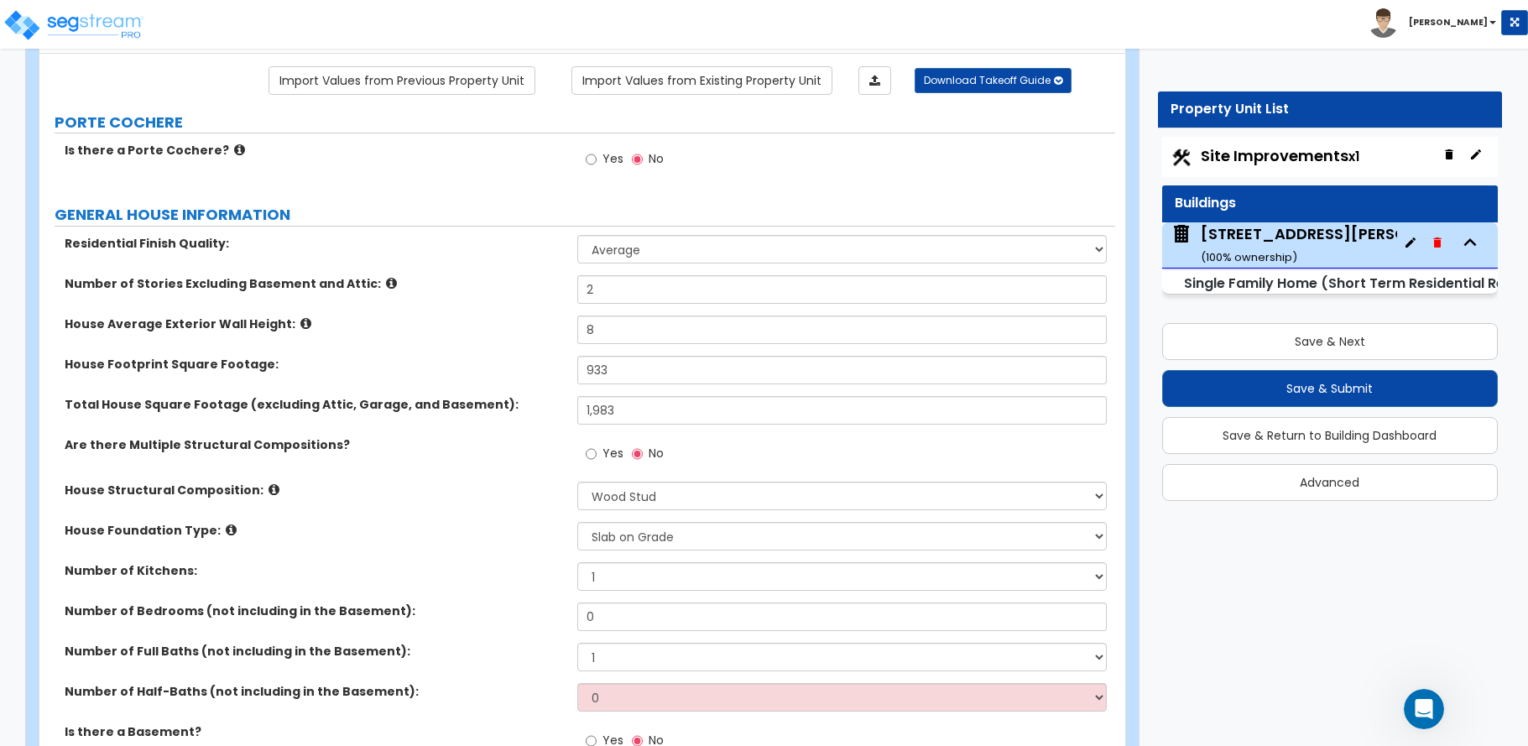
scroll to position [168, 0]
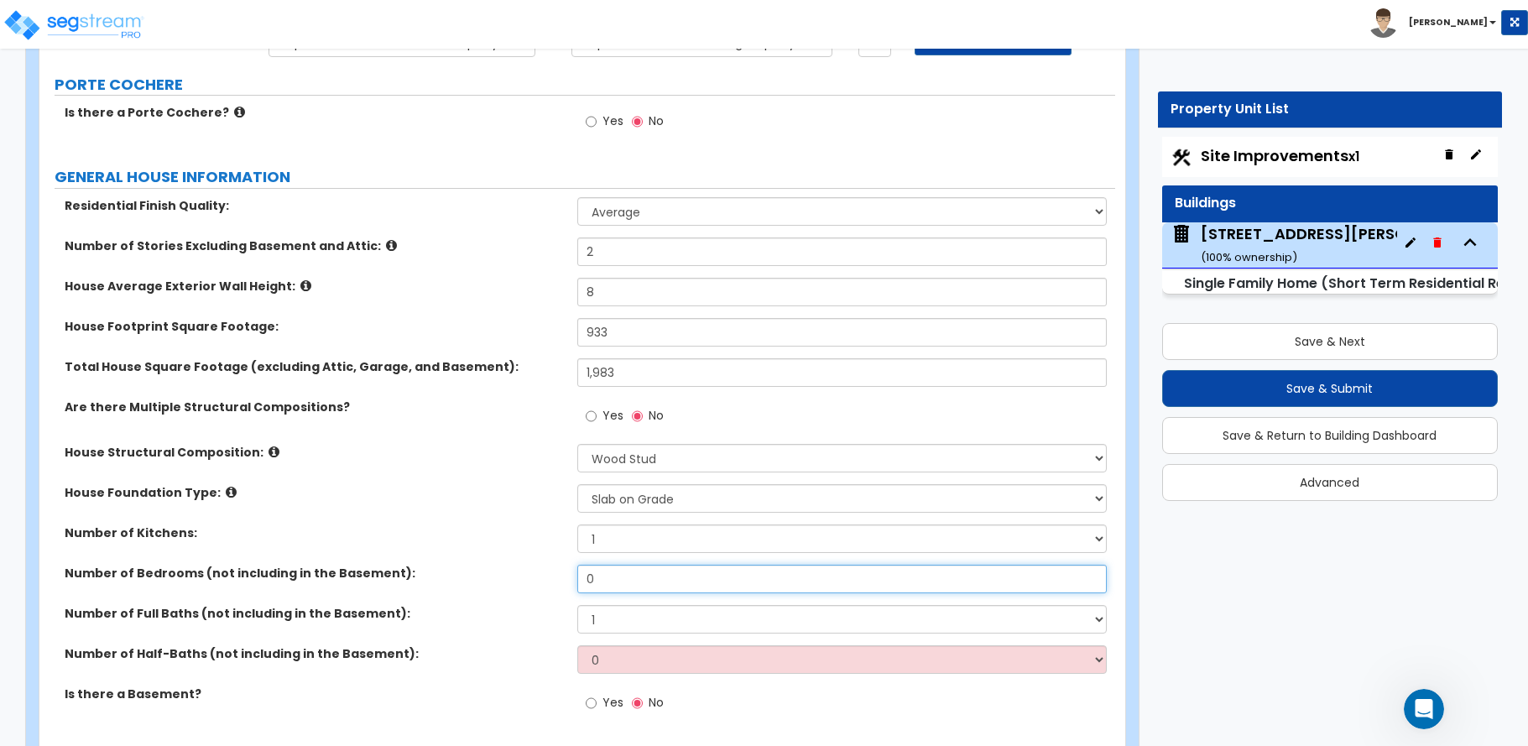
drag, startPoint x: 612, startPoint y: 580, endPoint x: 517, endPoint y: 585, distance: 95.8
click at [517, 585] on div "Number of Bedrooms (not including in the Basement): 0" at bounding box center [577, 585] width 1076 height 40
type input "4"
drag, startPoint x: 567, startPoint y: 626, endPoint x: 556, endPoint y: 627, distance: 10.9
click at [556, 627] on div "Number of Full Baths (not including in the Basement): 1 2 3 4 5 6 7 8 9 10" at bounding box center [577, 625] width 1076 height 40
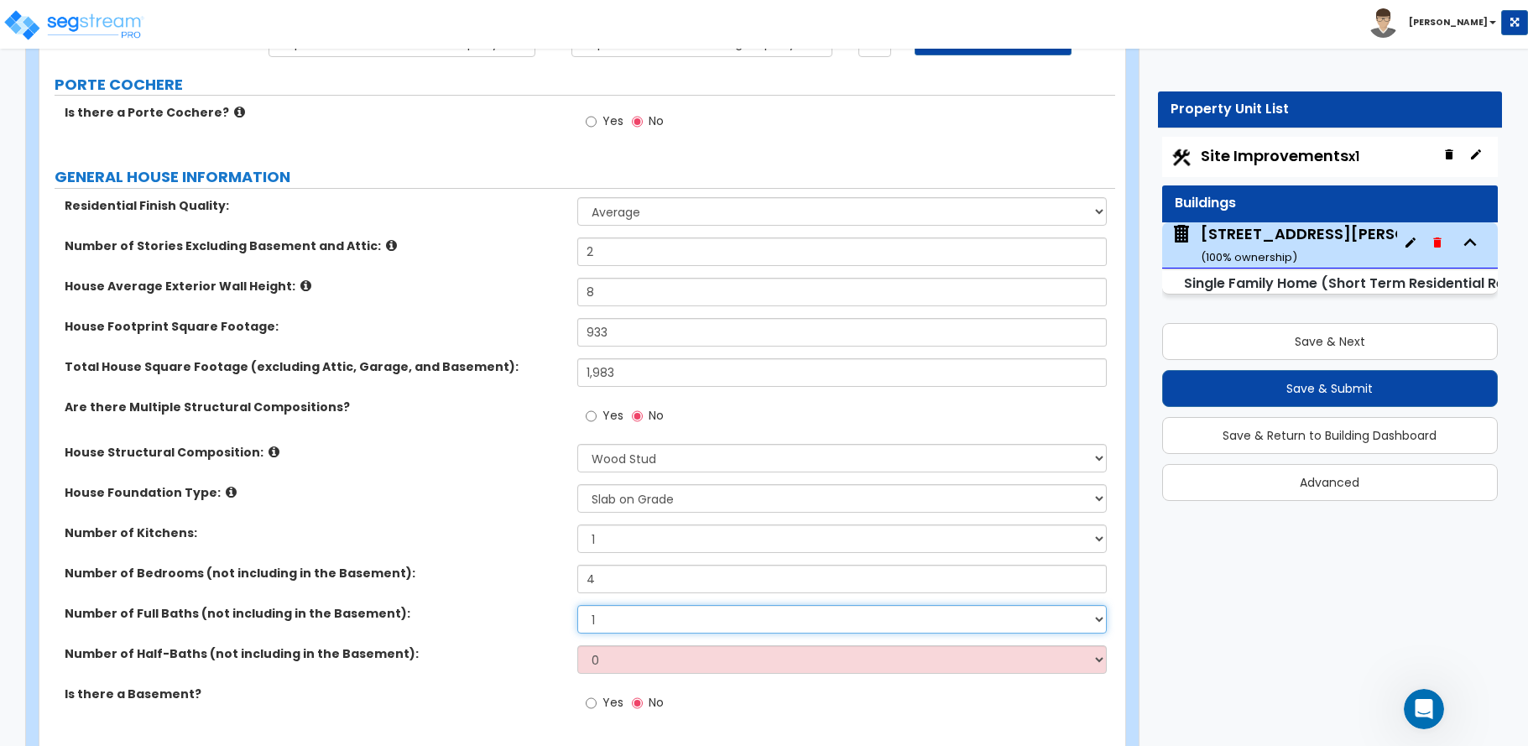
select select "2"
click at [577, 605] on select "1 2 3 4 5 6 7 8 9 10" at bounding box center [841, 619] width 529 height 29
drag, startPoint x: 625, startPoint y: 657, endPoint x: 597, endPoint y: 661, distance: 28.0
click at [598, 661] on select "0 1 2 3 4 5" at bounding box center [841, 659] width 529 height 29
select select "1"
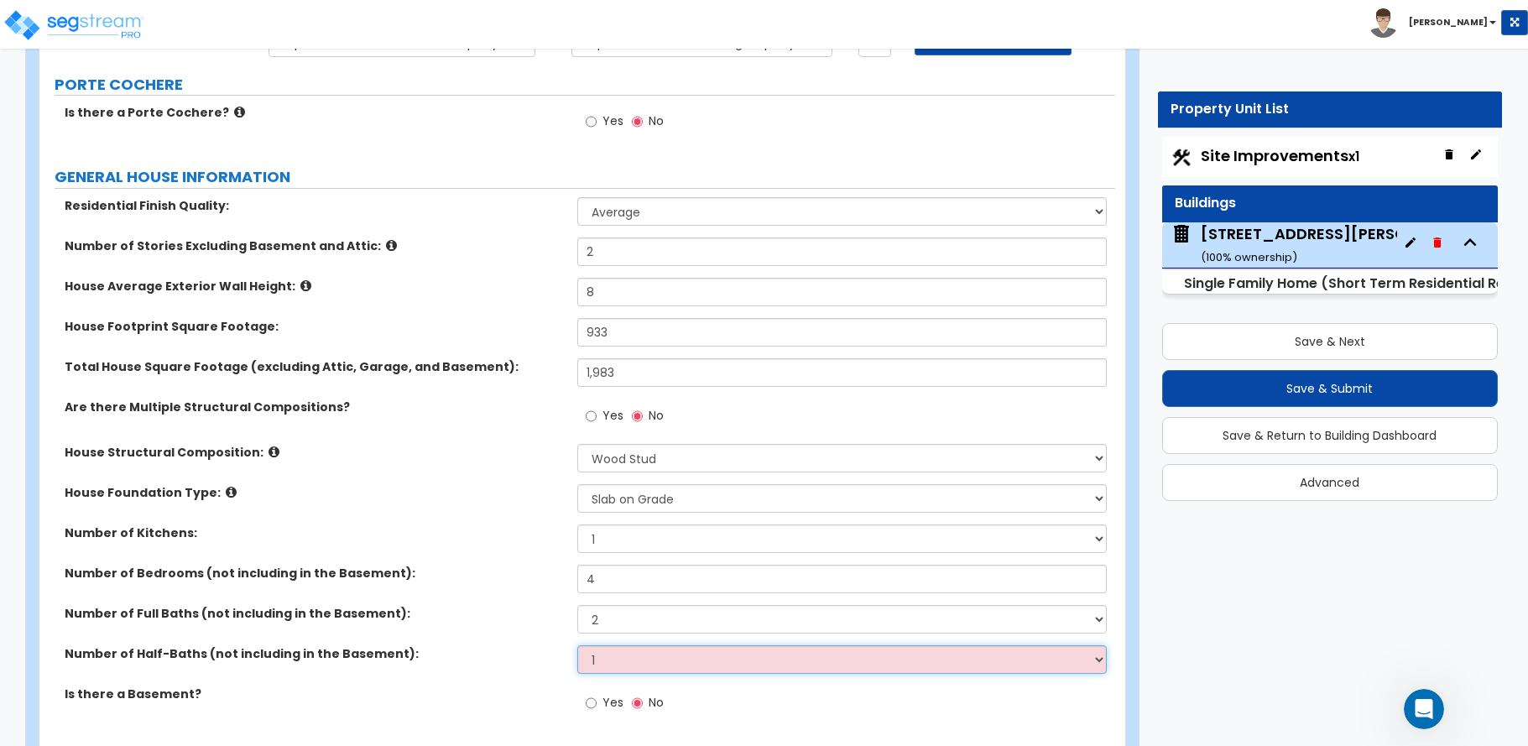
click at [577, 645] on select "0 1 2 3 4 5" at bounding box center [841, 659] width 529 height 29
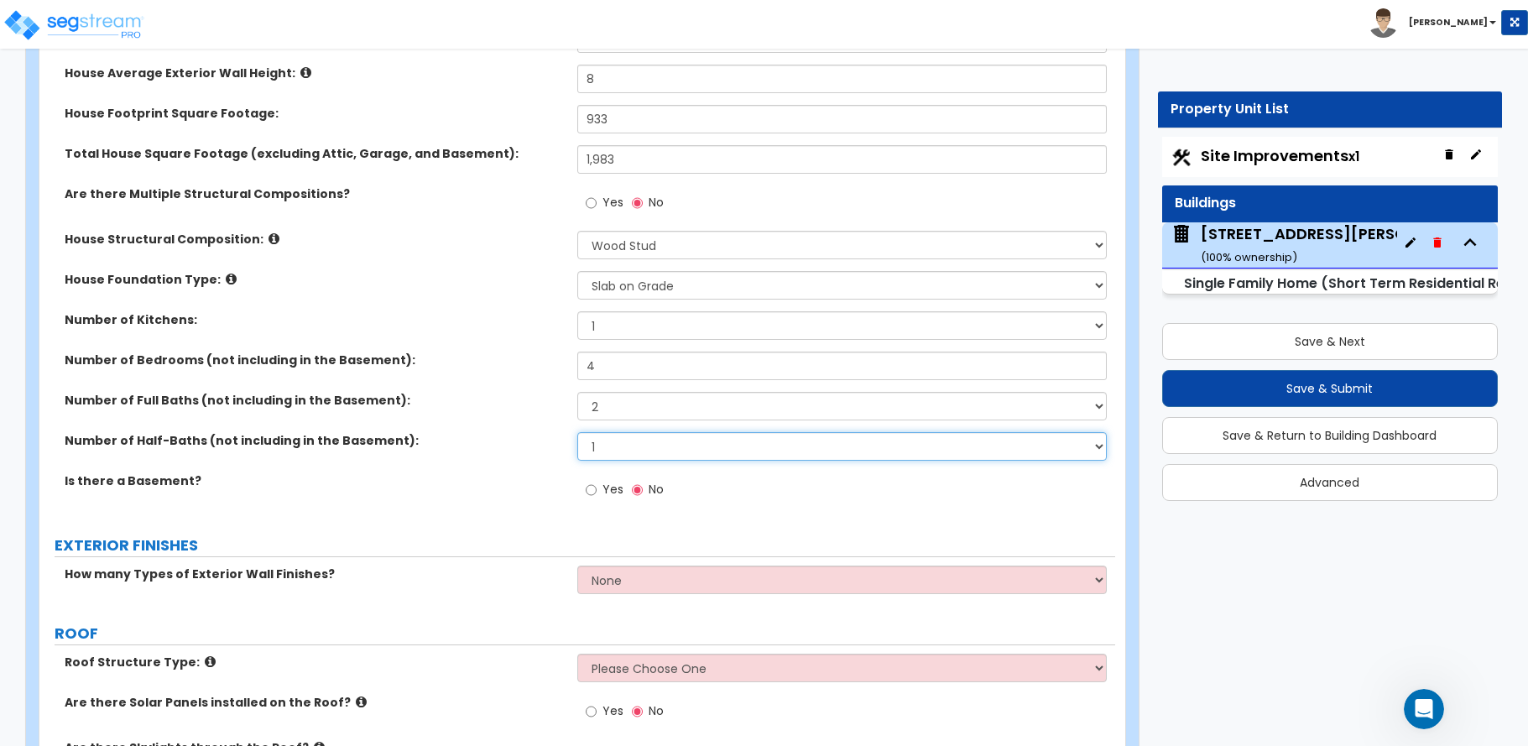
scroll to position [420, 0]
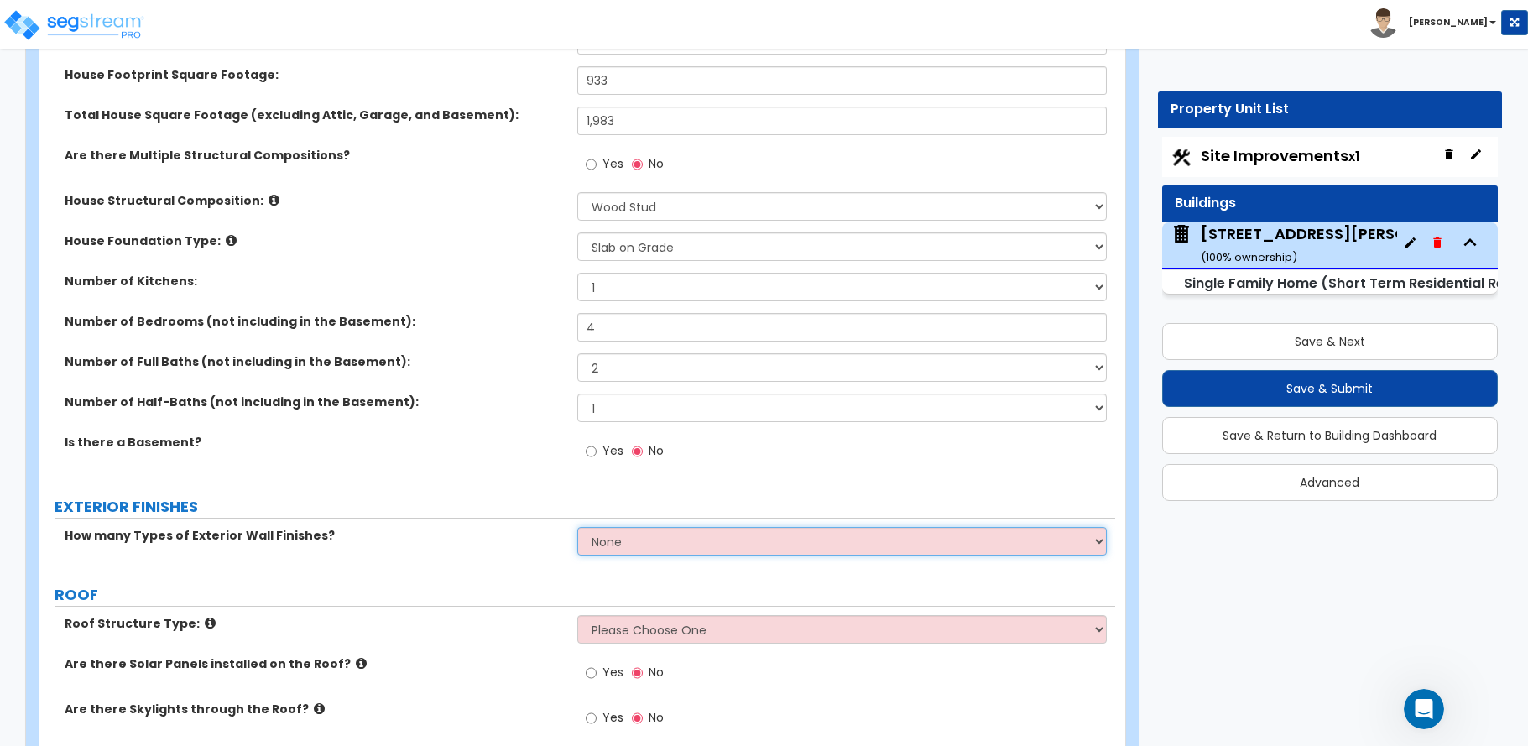
click at [623, 550] on select "None 1 2 3" at bounding box center [841, 541] width 529 height 29
select select "1"
click at [577, 527] on select "None 1 2 3" at bounding box center [841, 541] width 529 height 29
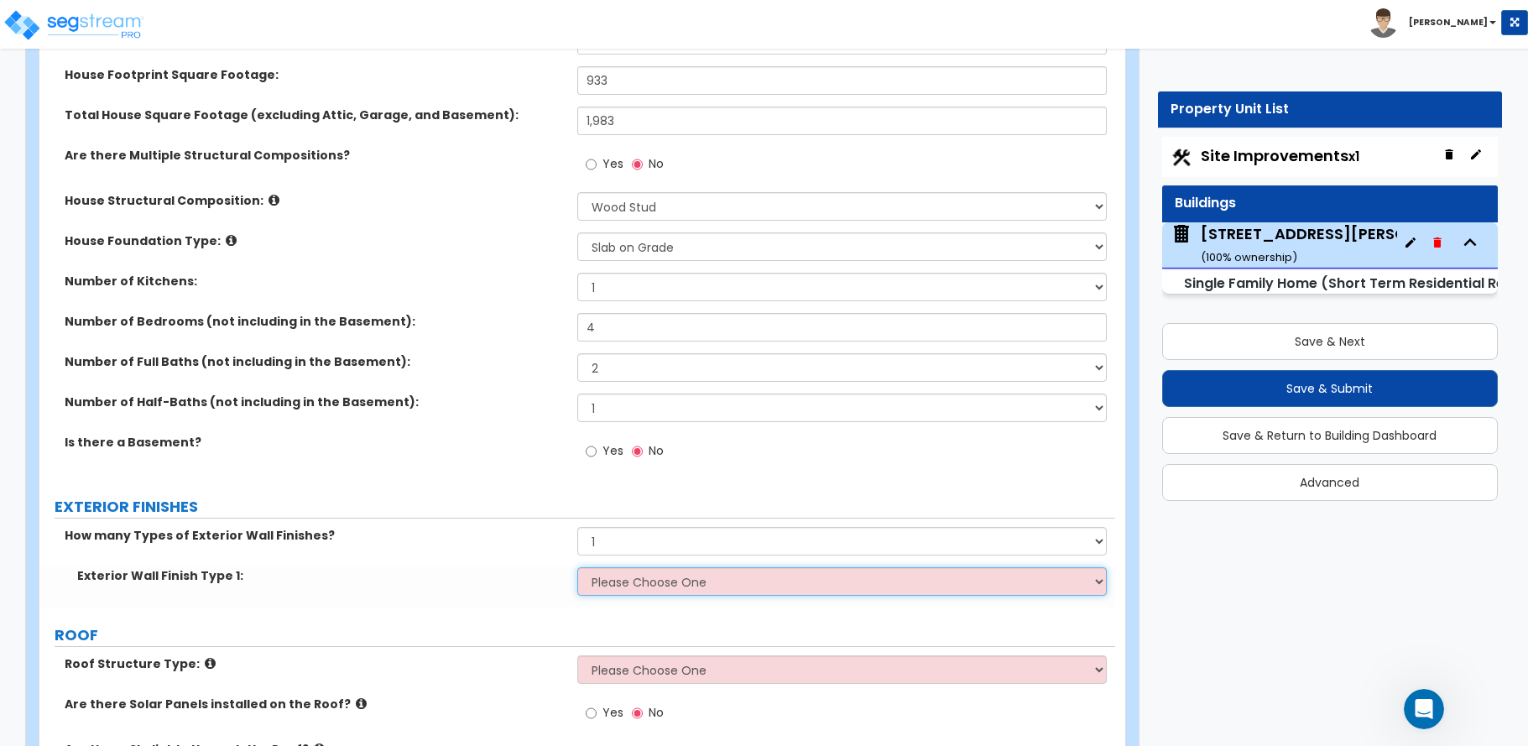
click at [623, 588] on select "Please Choose One No Finish/Shared Wall No Wall Brick Finish Stone Finish Wood …" at bounding box center [841, 581] width 529 height 29
select select "4"
click at [577, 567] on select "Please Choose One No Finish/Shared Wall No Wall Brick Finish Stone Finish Wood …" at bounding box center [841, 581] width 529 height 29
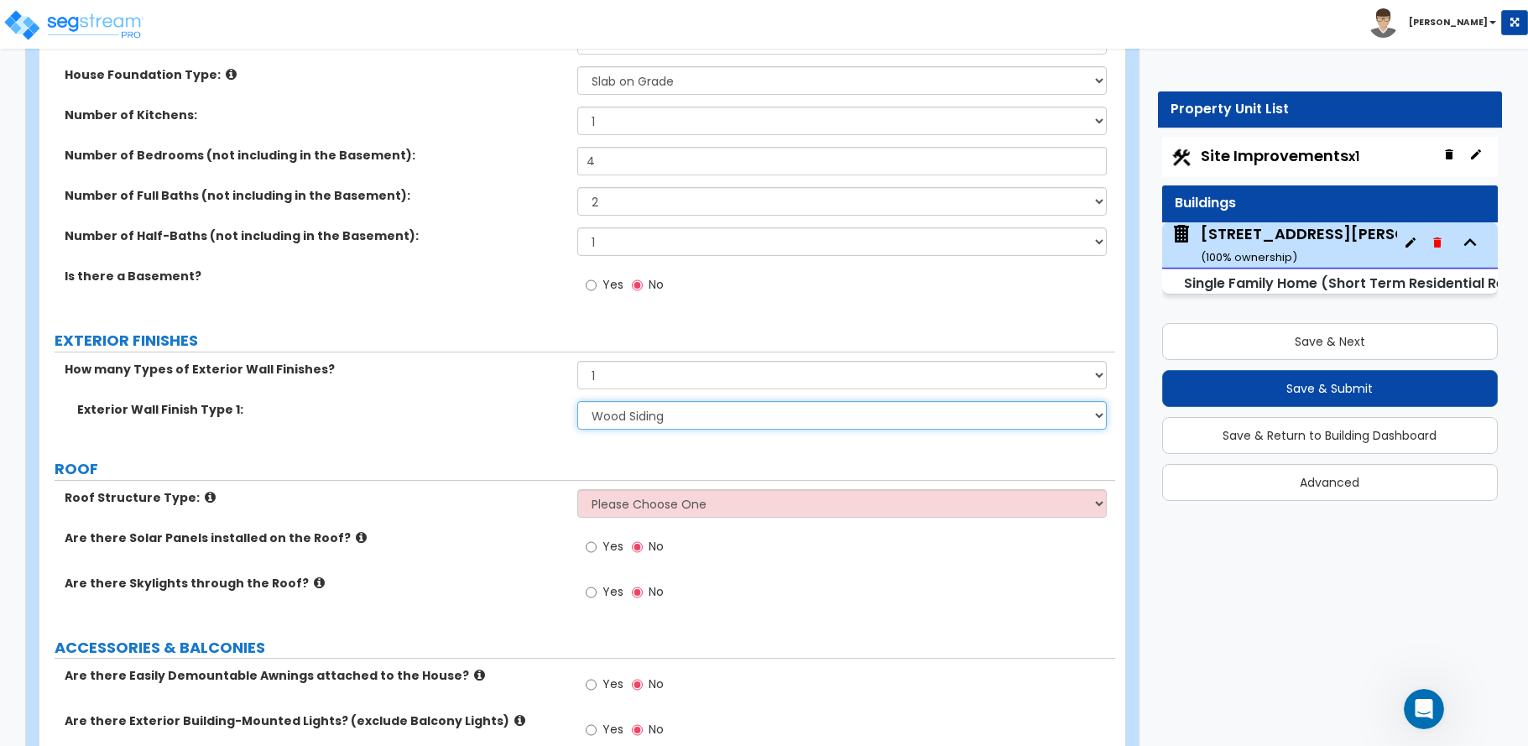
scroll to position [587, 0]
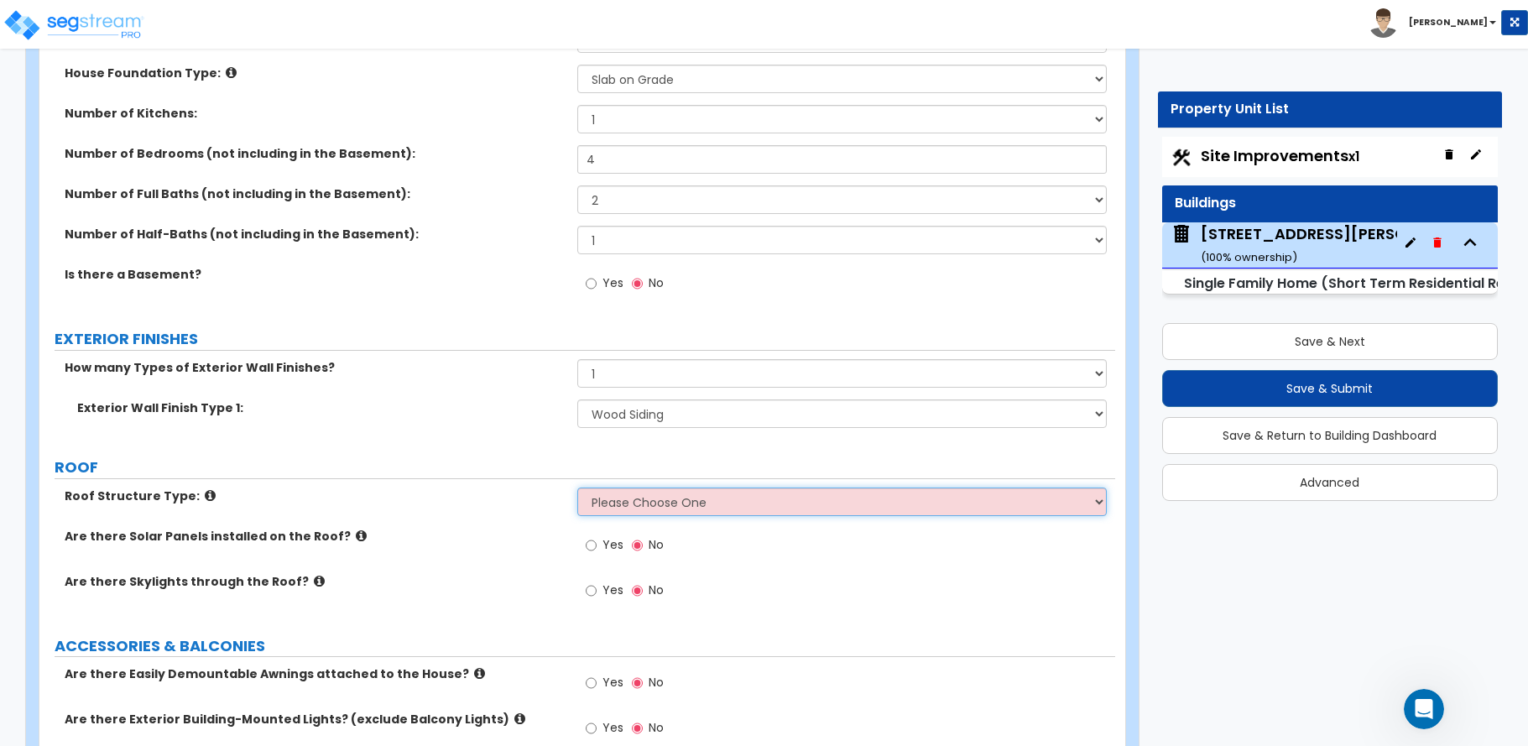
click at [664, 503] on select "Please Choose One Gable Roof Flat Roof Hybrid Gable & Flat Roof" at bounding box center [841, 501] width 529 height 29
select select "1"
click at [577, 487] on select "Please Choose One Gable Roof Flat Roof Hybrid Gable & Flat Roof" at bounding box center [841, 501] width 529 height 29
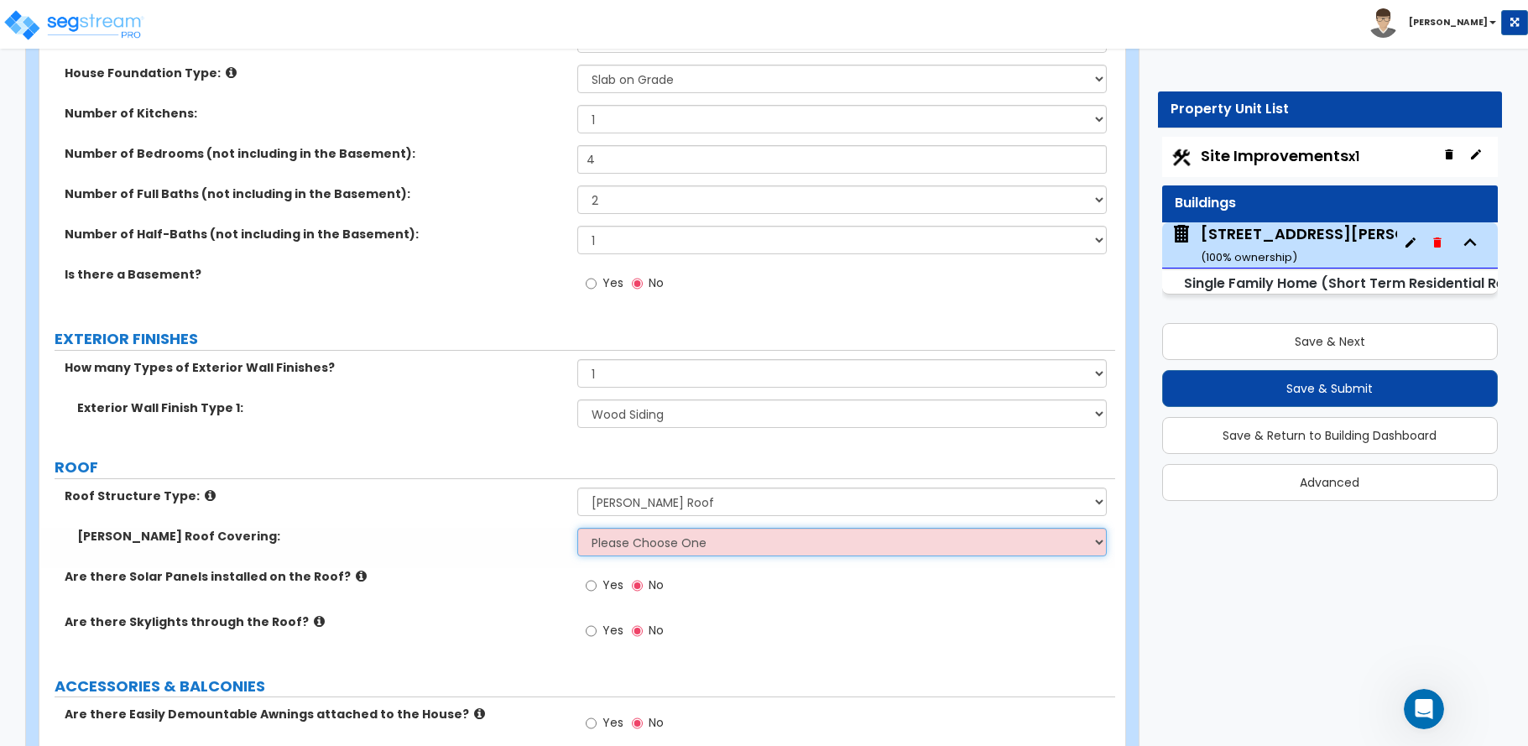
click at [655, 550] on select "Please Choose One Asphalt Shingle Clay Tile Wood Shingle Metal Shingle Standing…" at bounding box center [841, 542] width 529 height 29
select select "1"
click at [577, 528] on select "Please Choose One Asphalt Shingle Clay Tile Wood Shingle Metal Shingle Standing…" at bounding box center [841, 542] width 529 height 29
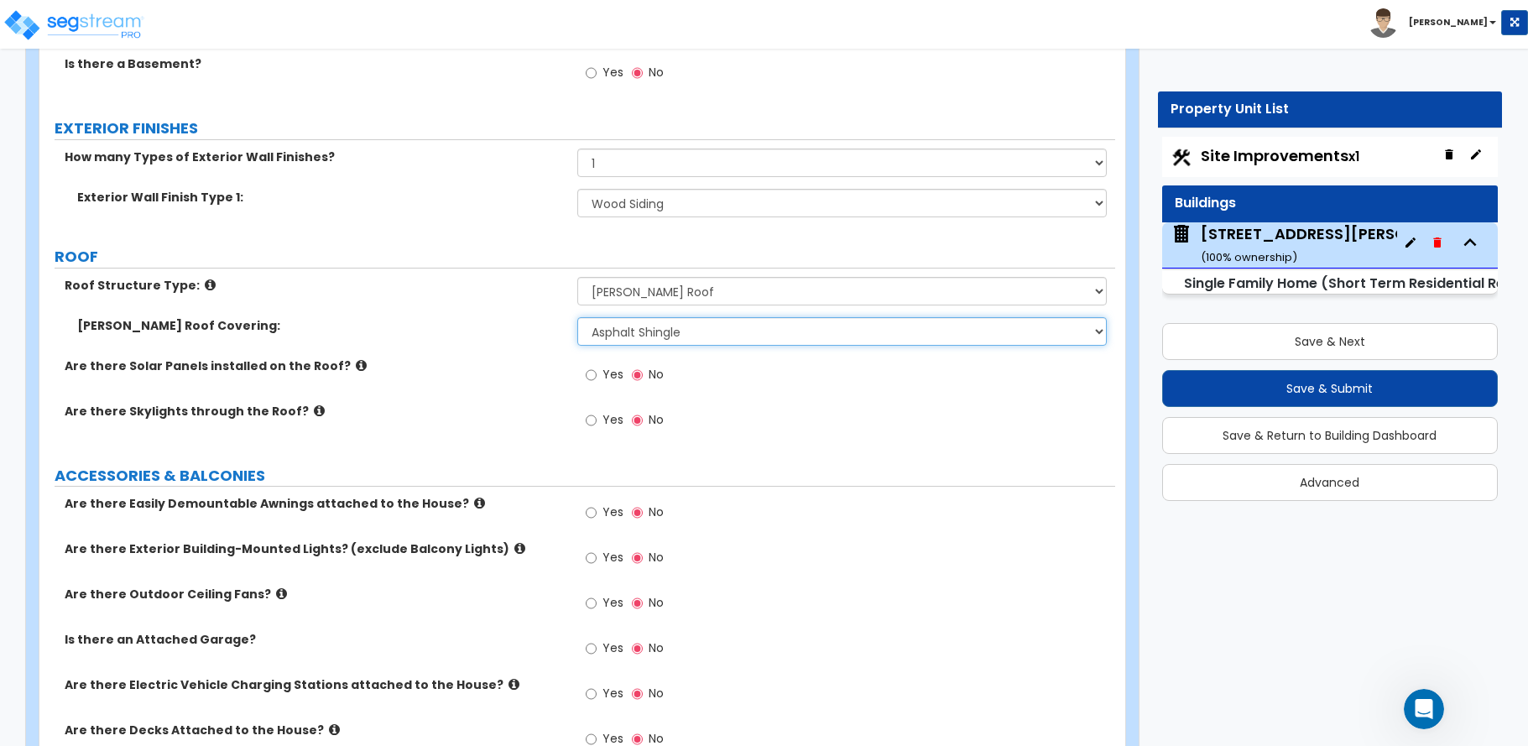
scroll to position [839, 0]
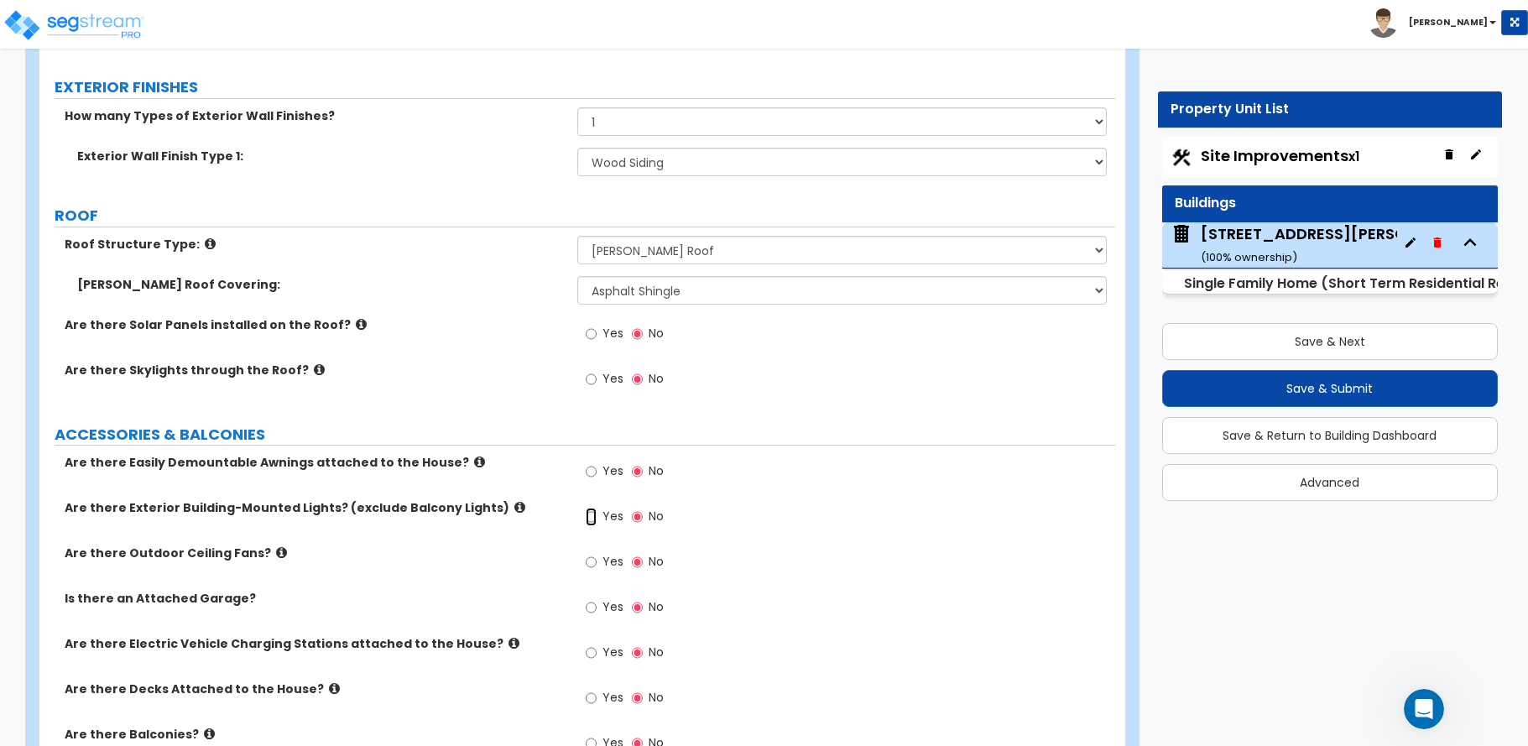
click at [591, 519] on input "Yes" at bounding box center [591, 517] width 11 height 18
radio input "true"
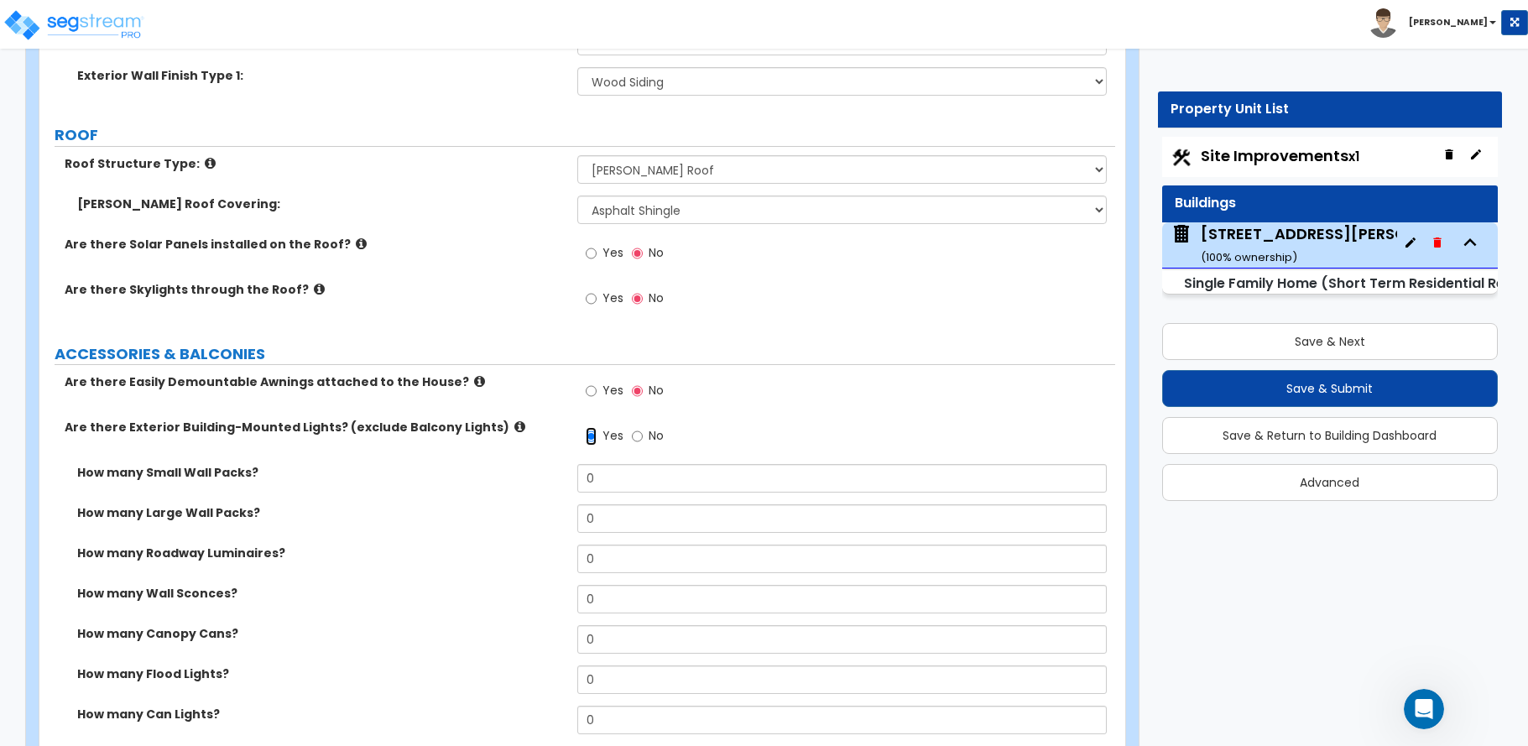
scroll to position [923, 0]
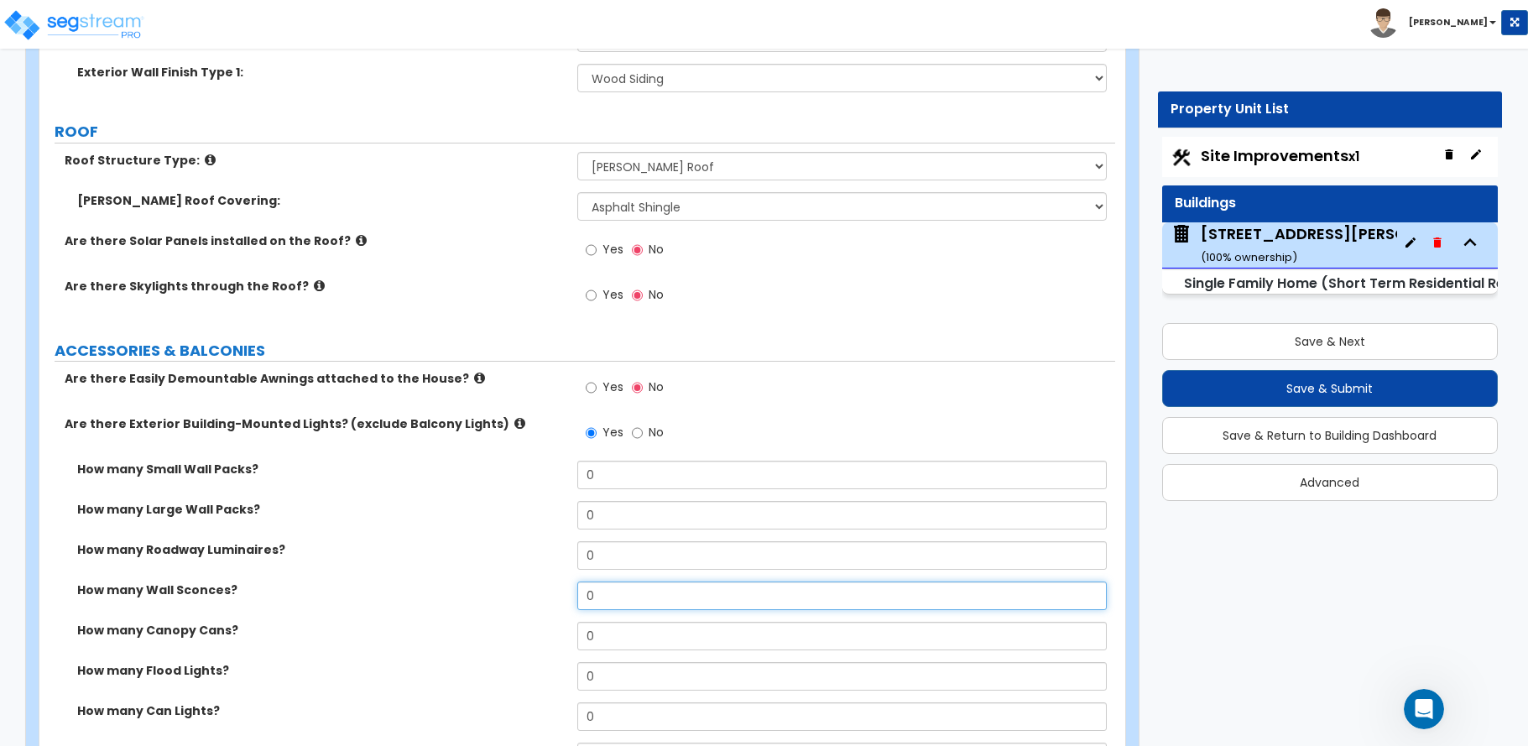
click at [506, 602] on div "How many Wall Sconces? 0" at bounding box center [577, 601] width 1076 height 40
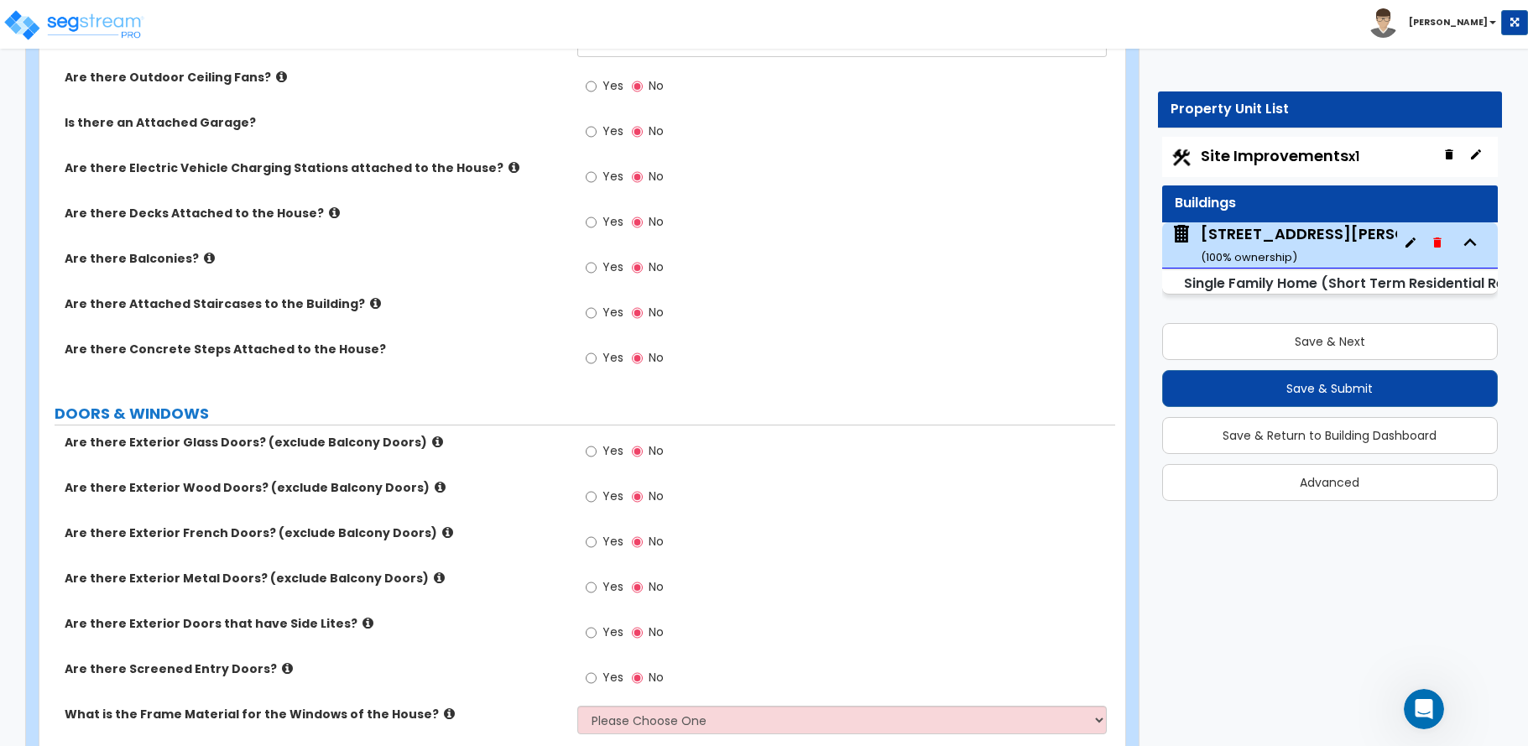
scroll to position [1678, 0]
type input "4"
click at [594, 494] on input "Yes" at bounding box center [591, 496] width 11 height 18
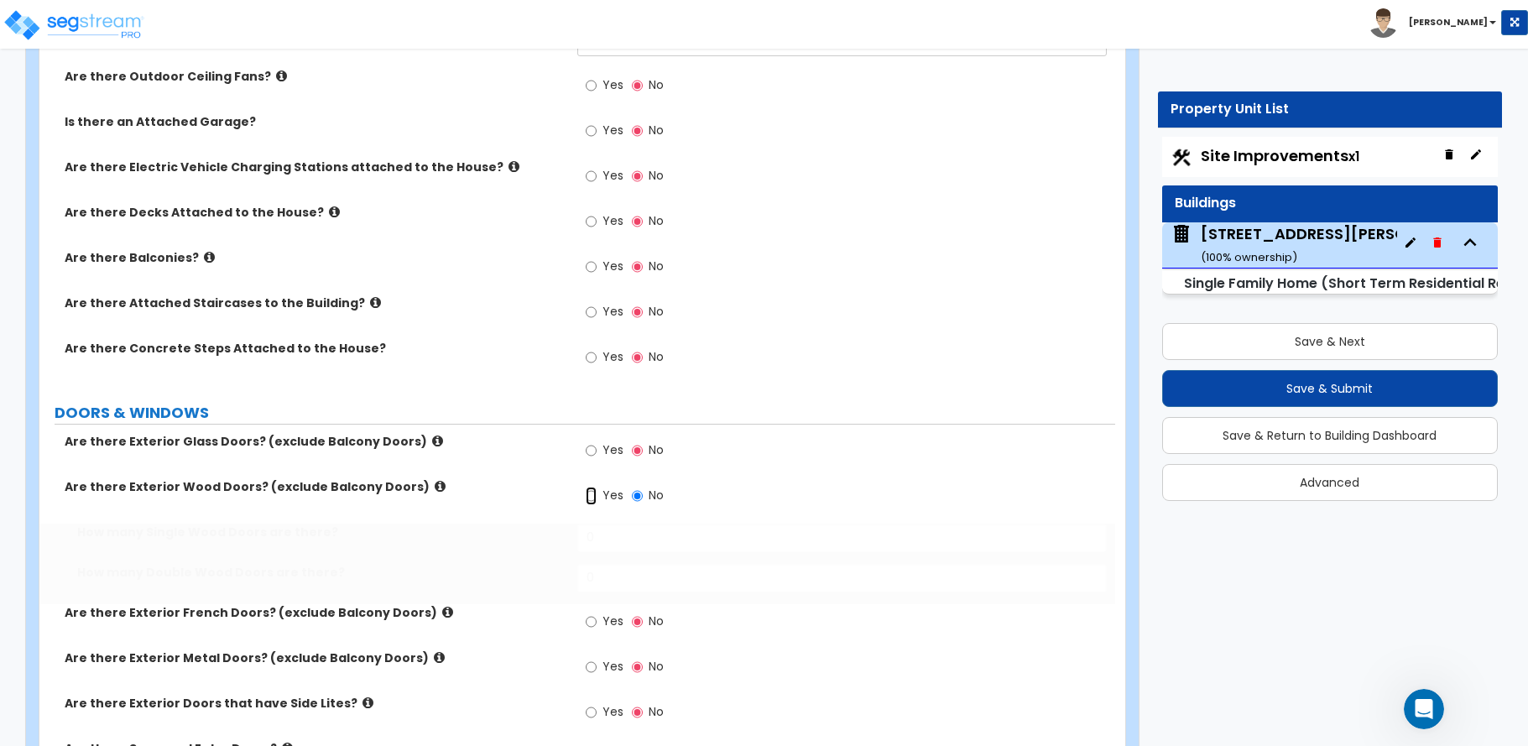
radio input "true"
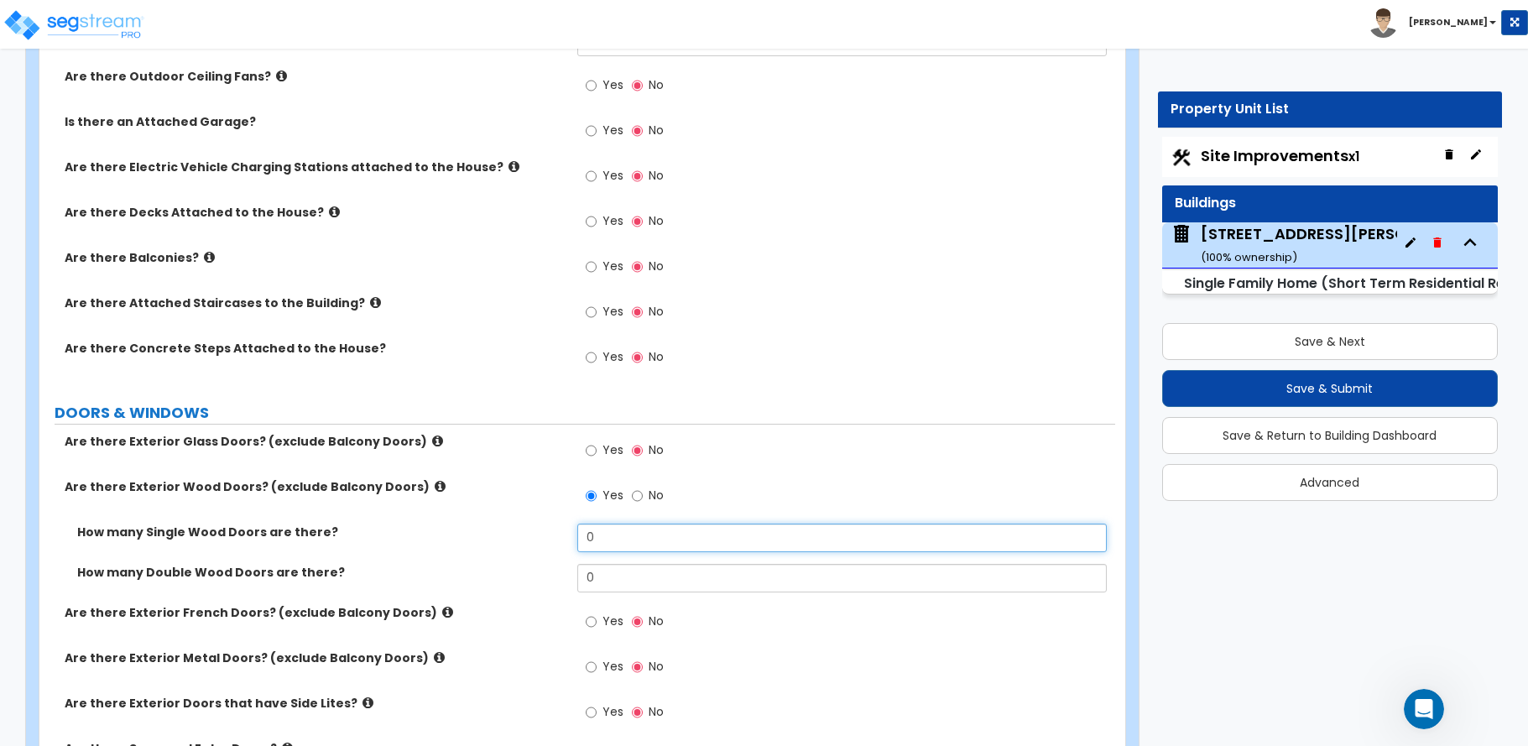
drag, startPoint x: 600, startPoint y: 534, endPoint x: 519, endPoint y: 526, distance: 81.0
click at [519, 526] on div "How many Single Wood Doors are there? 0" at bounding box center [577, 544] width 1076 height 40
type input "1"
click at [592, 620] on input "Yes" at bounding box center [591, 621] width 11 height 18
radio input "true"
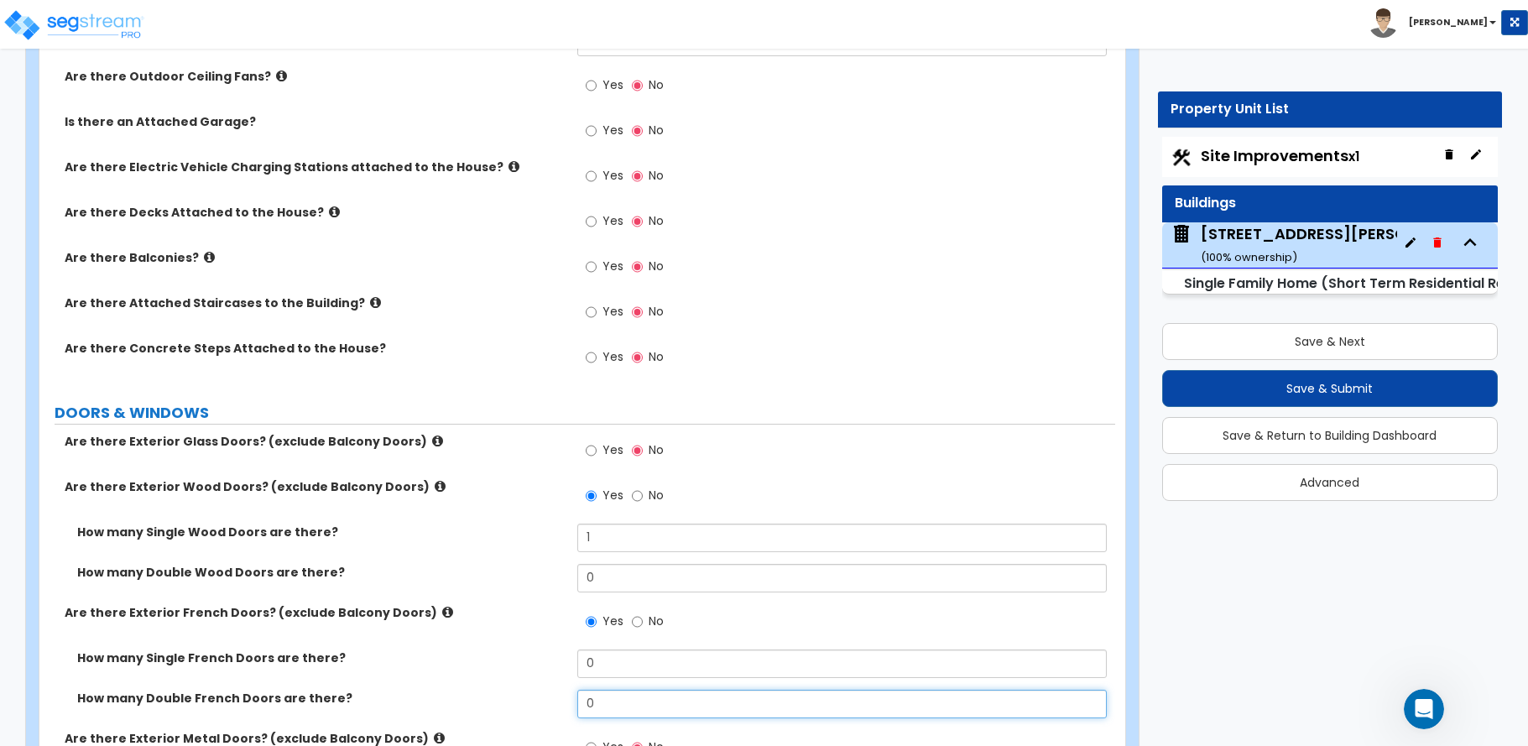
drag, startPoint x: 599, startPoint y: 701, endPoint x: 543, endPoint y: 713, distance: 57.4
click at [543, 713] on div "How many Double French Doors are there? 0" at bounding box center [577, 710] width 1076 height 40
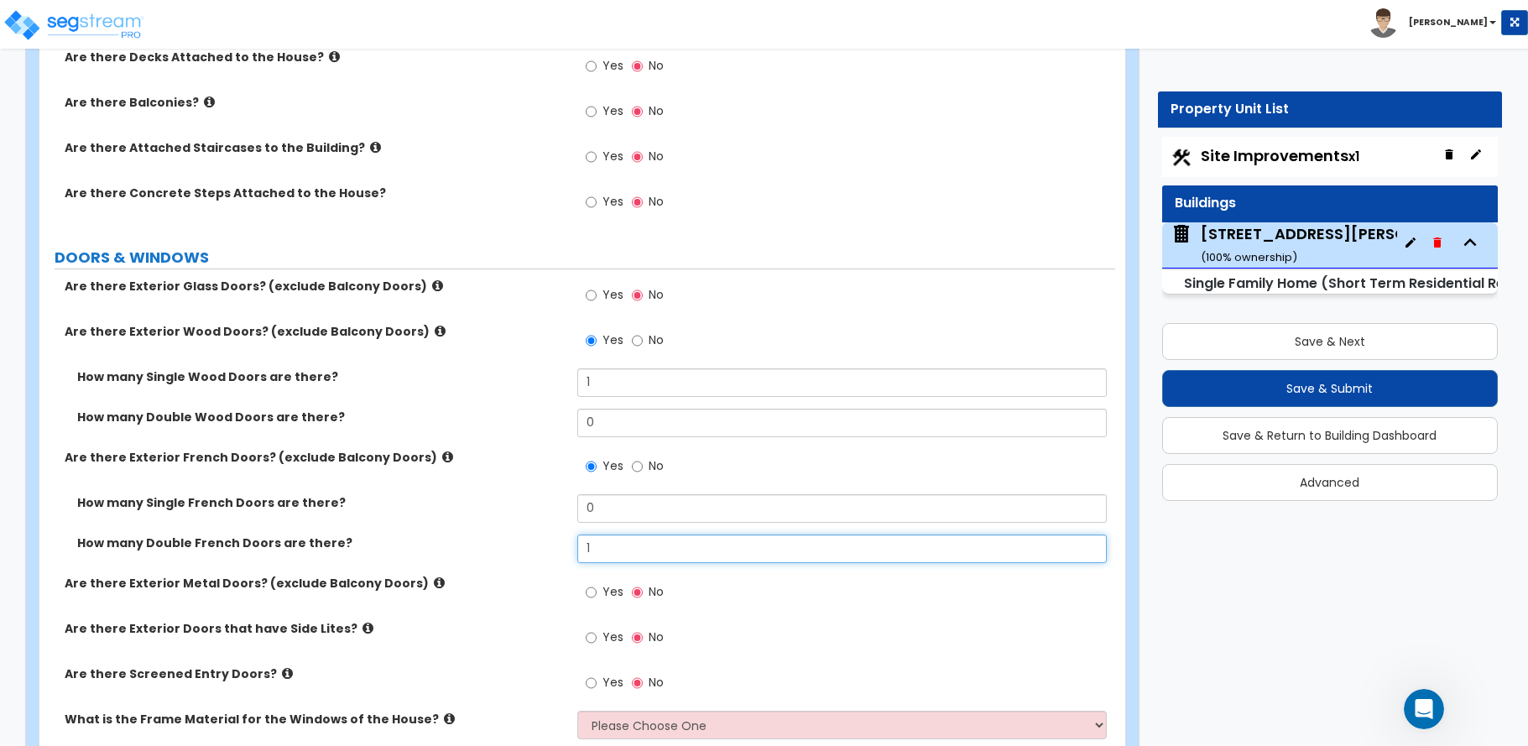
scroll to position [1930, 0]
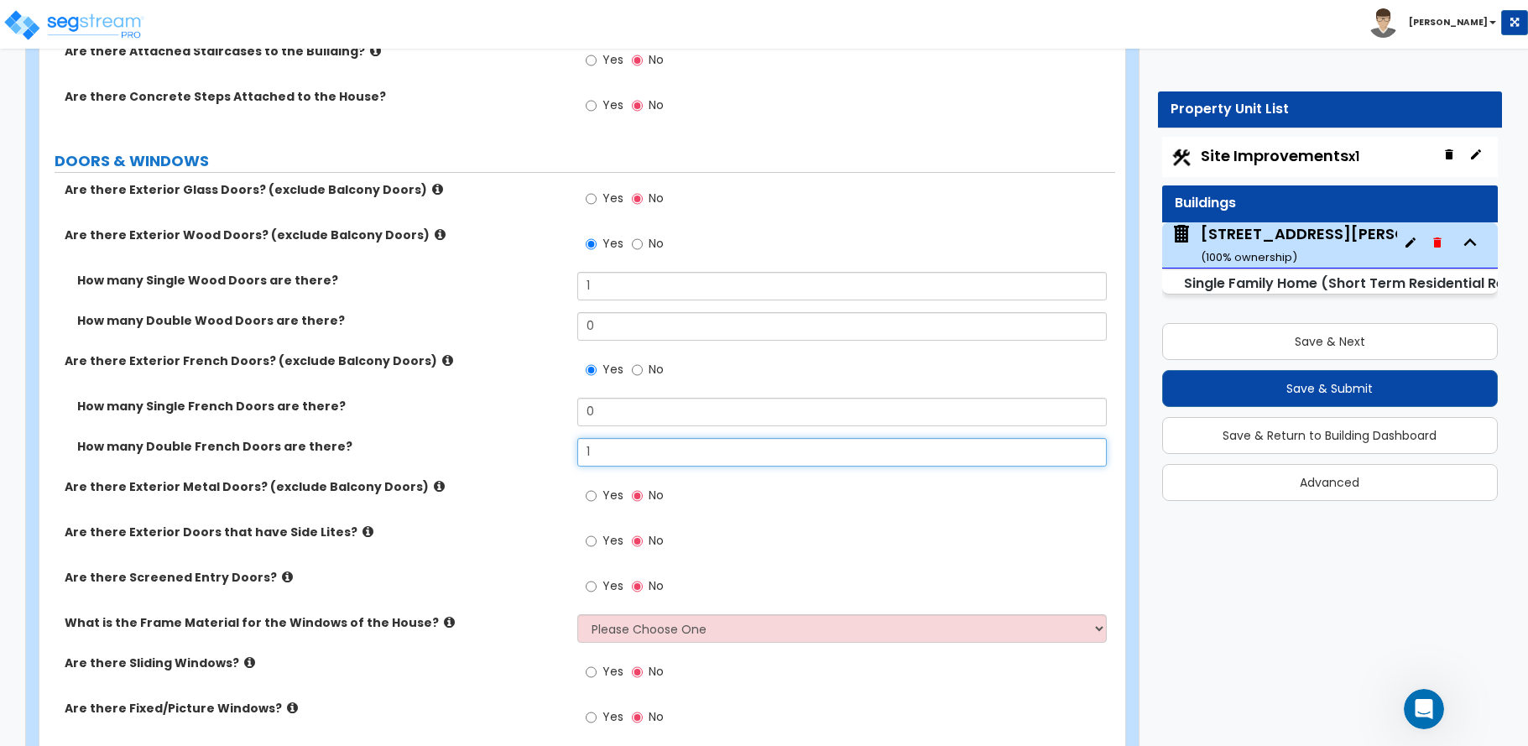
type input "1"
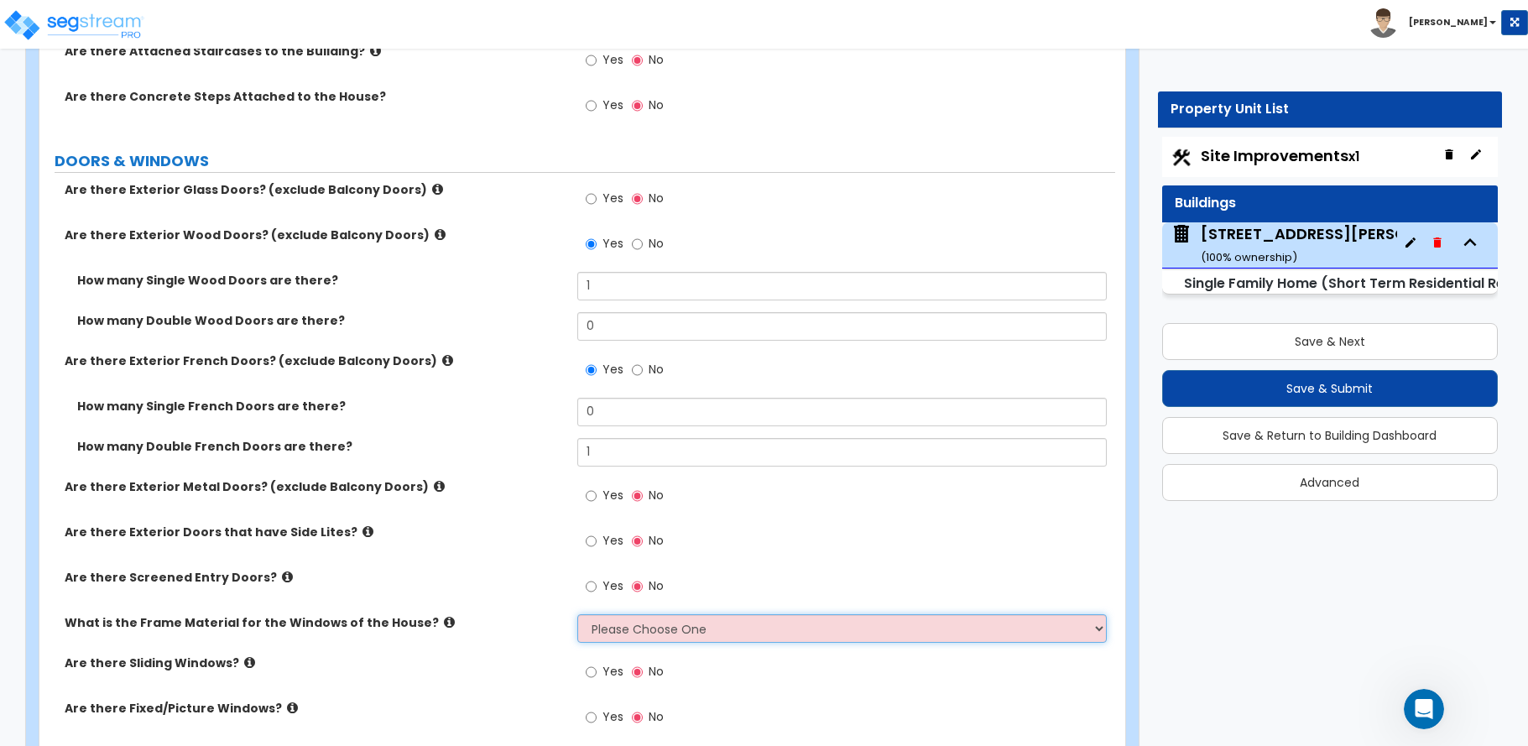
click at [596, 625] on select "Please Choose One Vinyl Aluminum Wood" at bounding box center [841, 628] width 529 height 29
select select "2"
click at [577, 614] on select "Please Choose One Vinyl Aluminum Wood" at bounding box center [841, 628] width 529 height 29
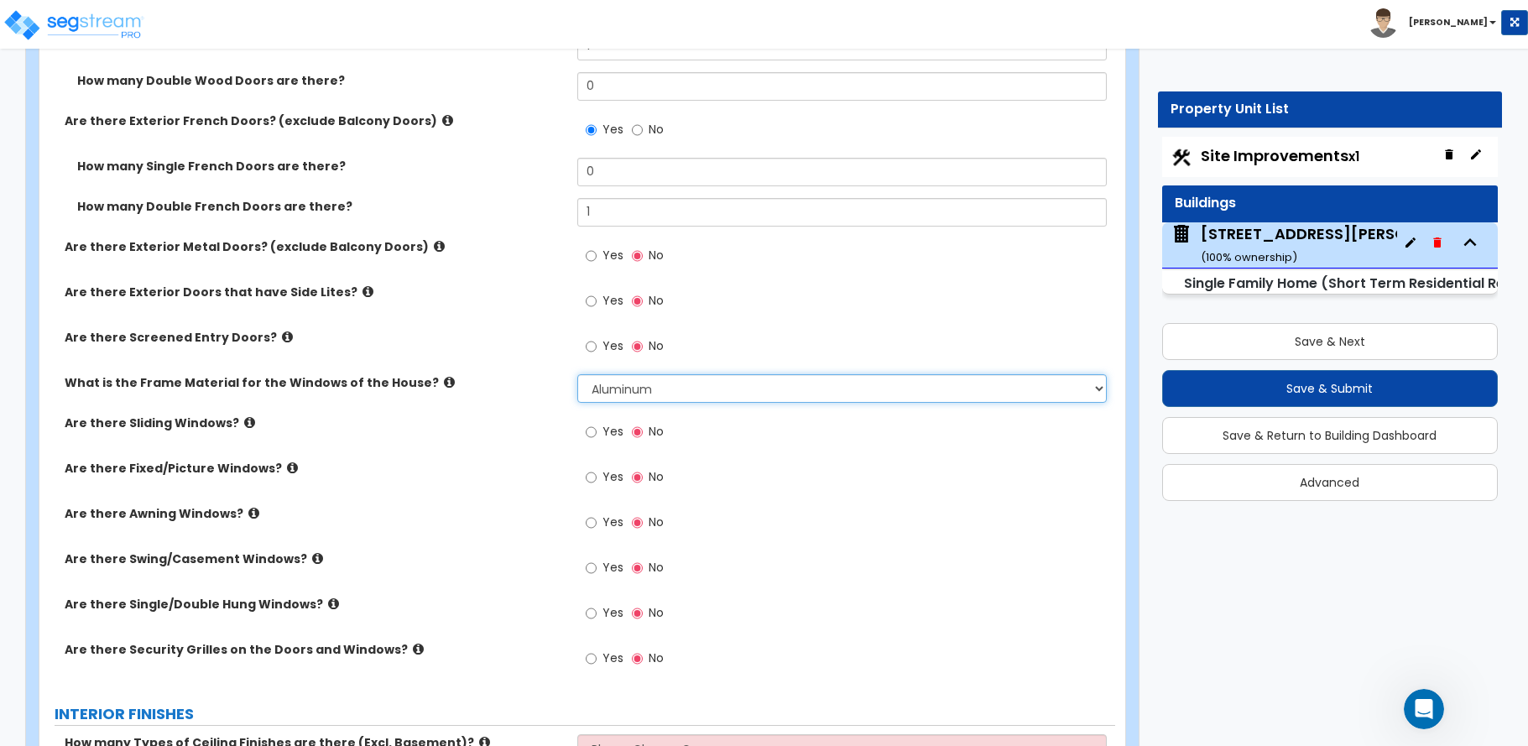
scroll to position [2181, 0]
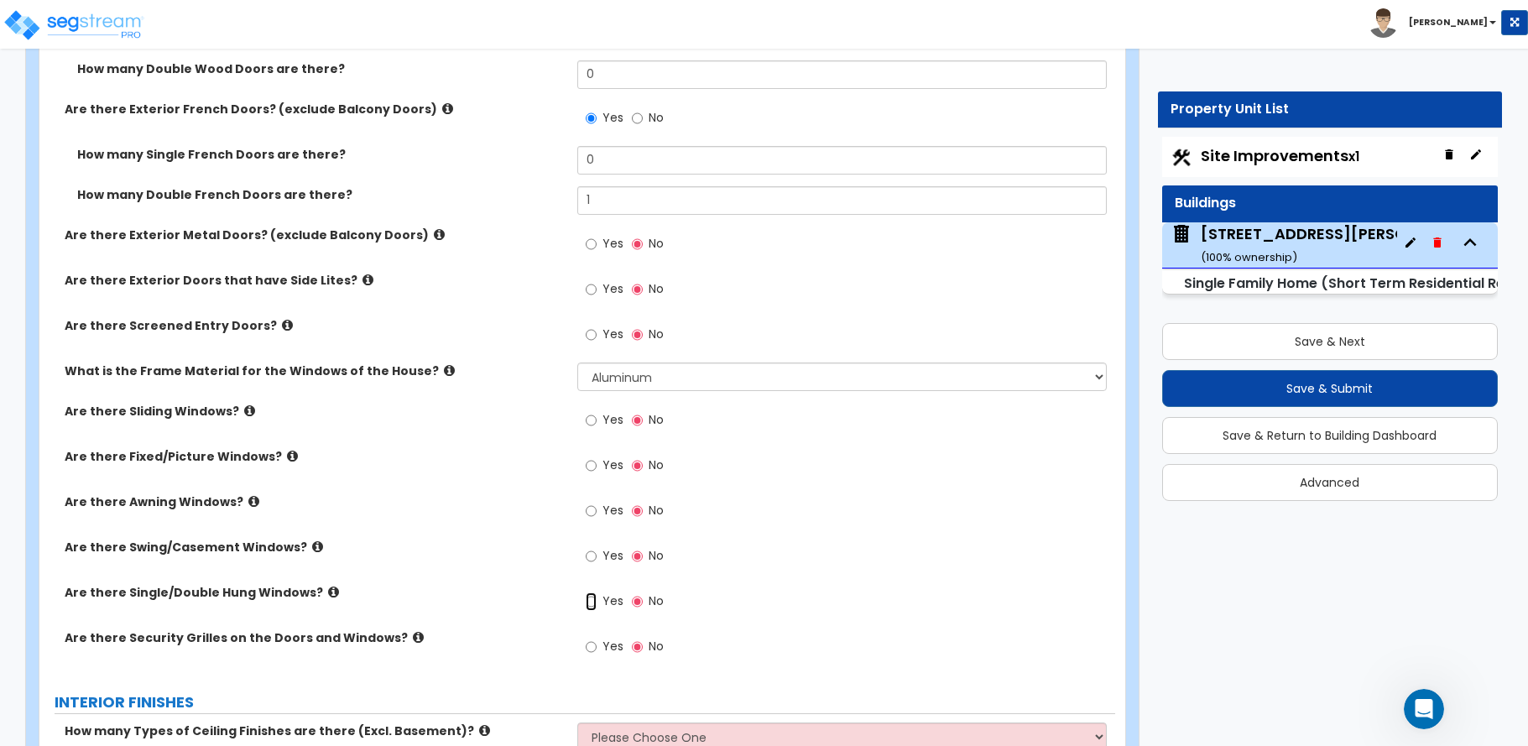
click at [589, 598] on input "Yes" at bounding box center [591, 601] width 11 height 18
radio input "true"
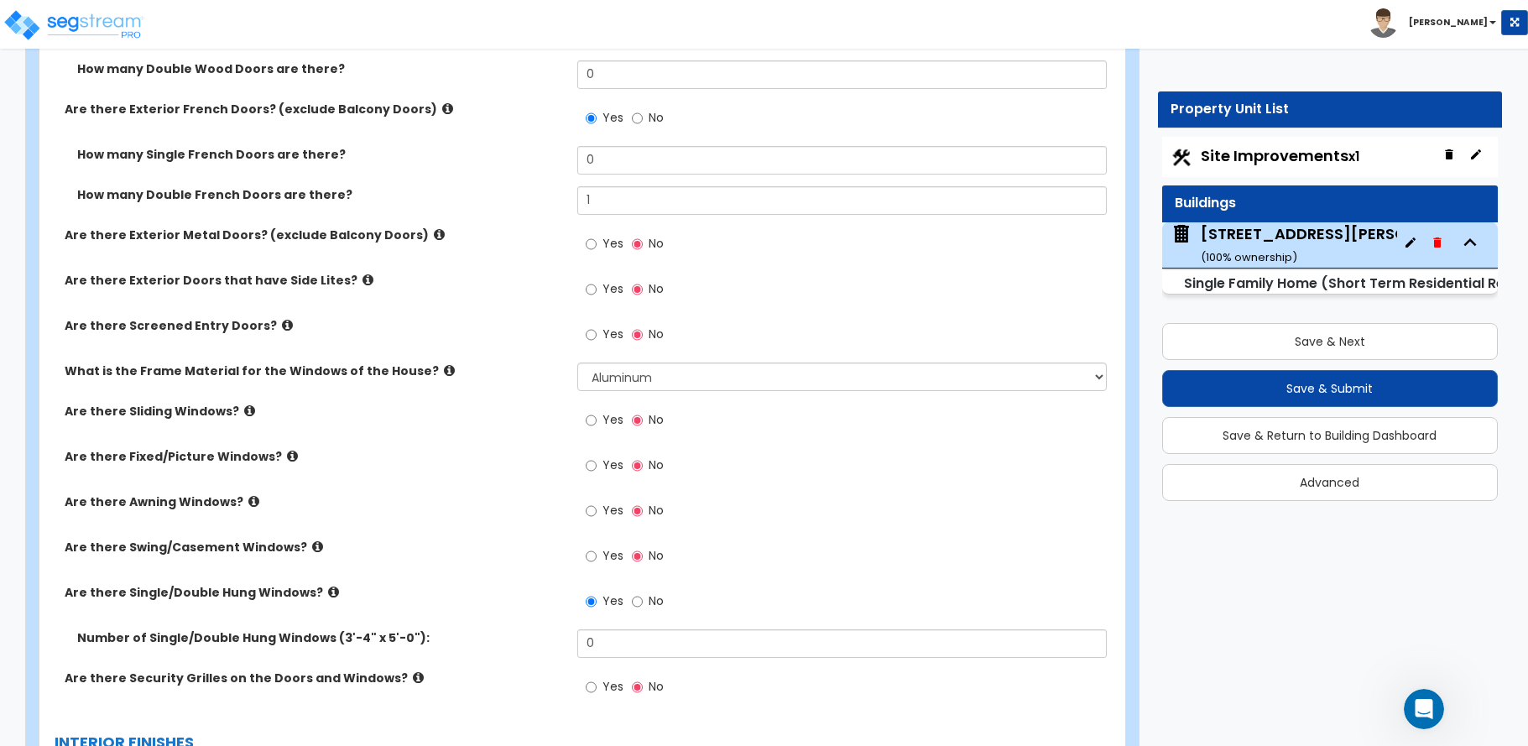
scroll to position [1661, 0]
click at [133, 427] on div "Are there Sliding Windows? Yes No" at bounding box center [577, 425] width 1076 height 45
click at [587, 419] on input "Yes" at bounding box center [591, 420] width 11 height 18
radio input "true"
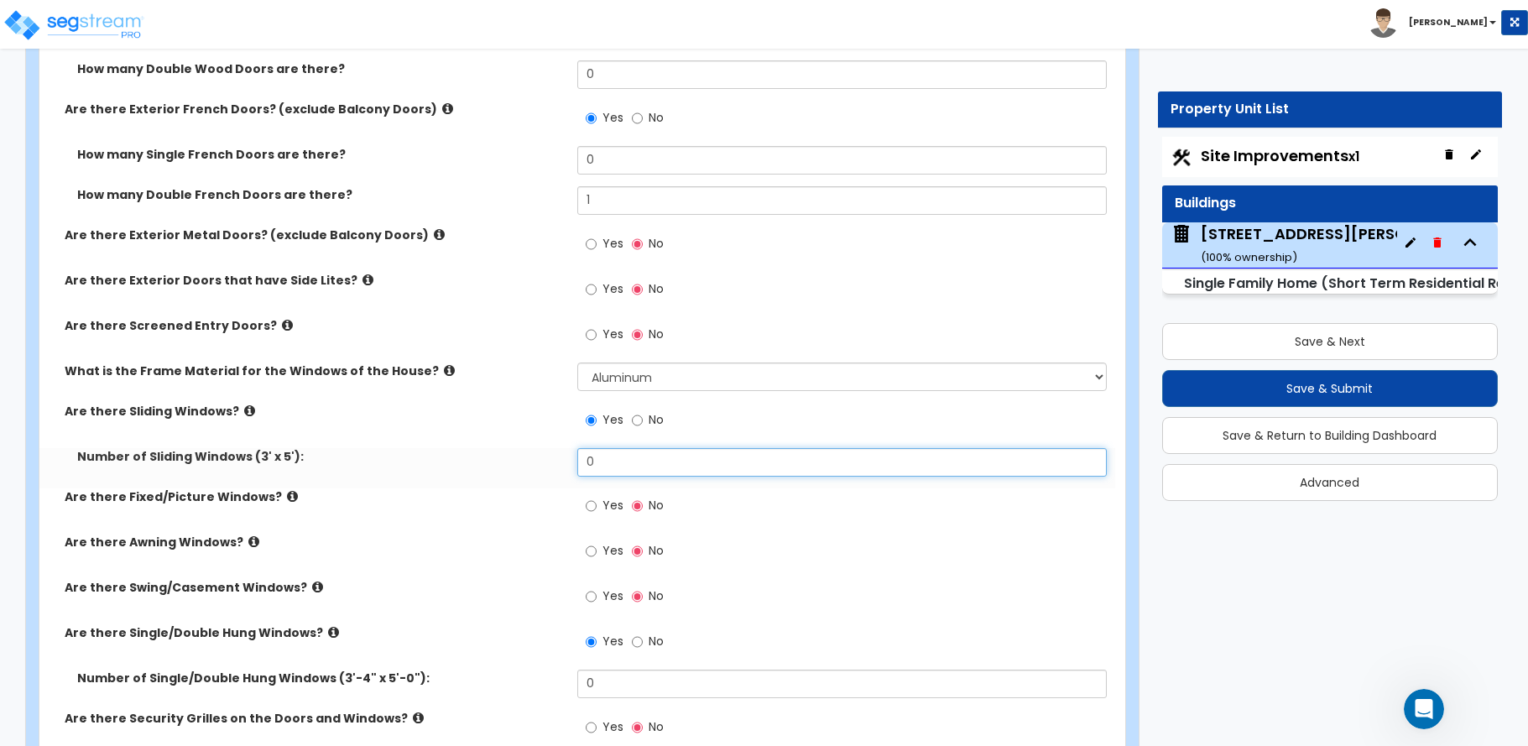
drag, startPoint x: 602, startPoint y: 460, endPoint x: 529, endPoint y: 461, distance: 73.0
click at [529, 461] on div "Number of Sliding Windows (3' x 5'): 0" at bounding box center [577, 468] width 1076 height 40
type input "5"
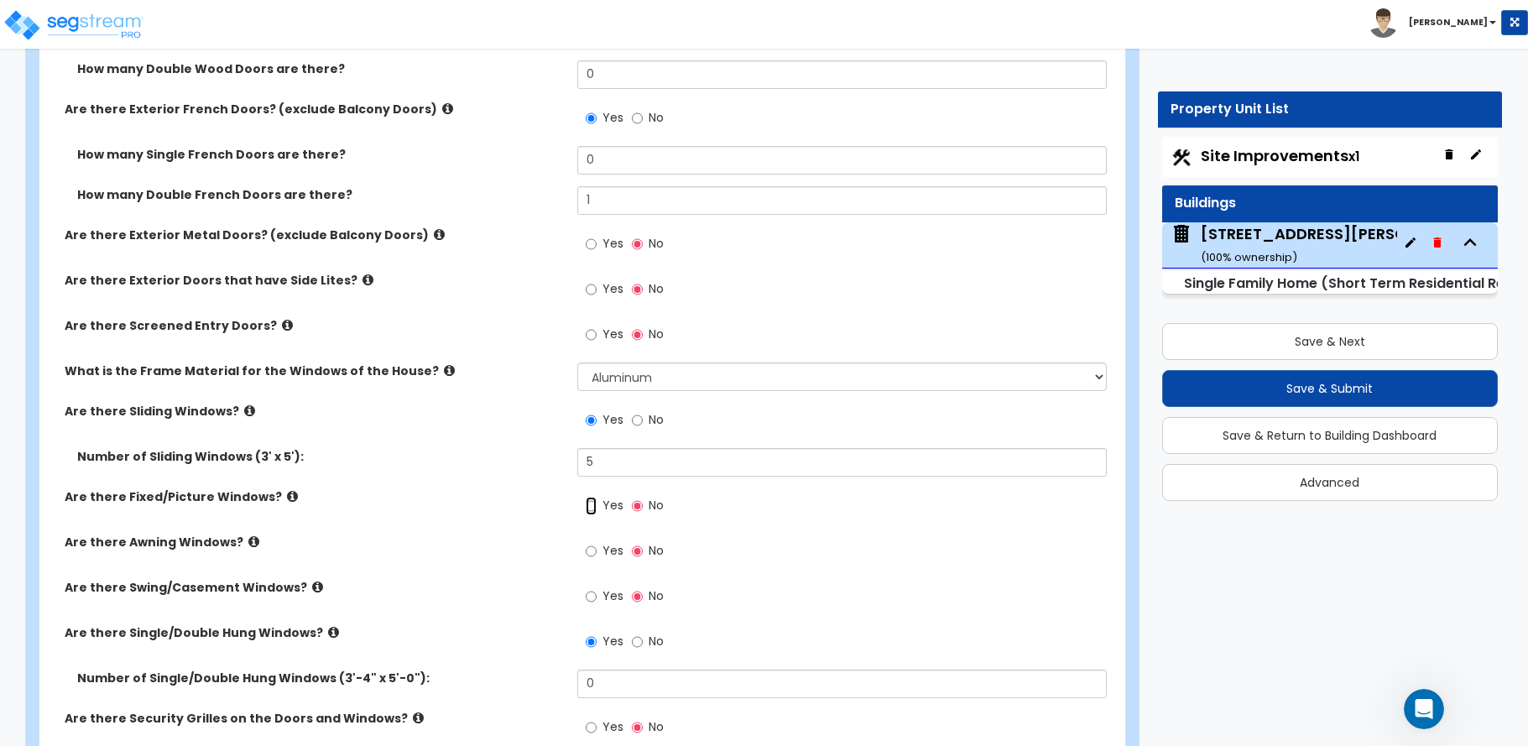
click at [589, 503] on input "Yes" at bounding box center [591, 506] width 11 height 18
radio input "true"
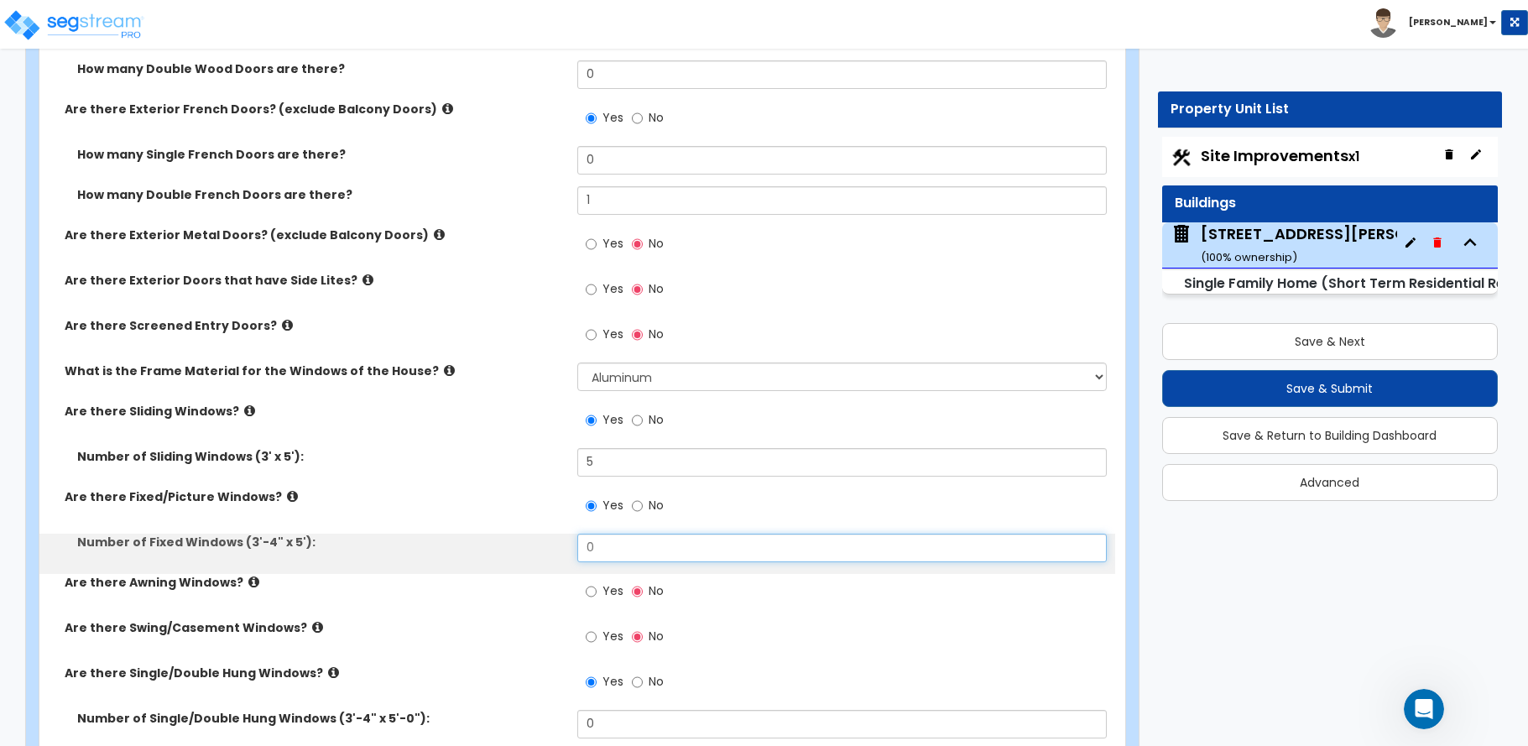
click at [539, 551] on div "Number of Fixed Windows (3'-4" x 5'): 0" at bounding box center [577, 554] width 1076 height 40
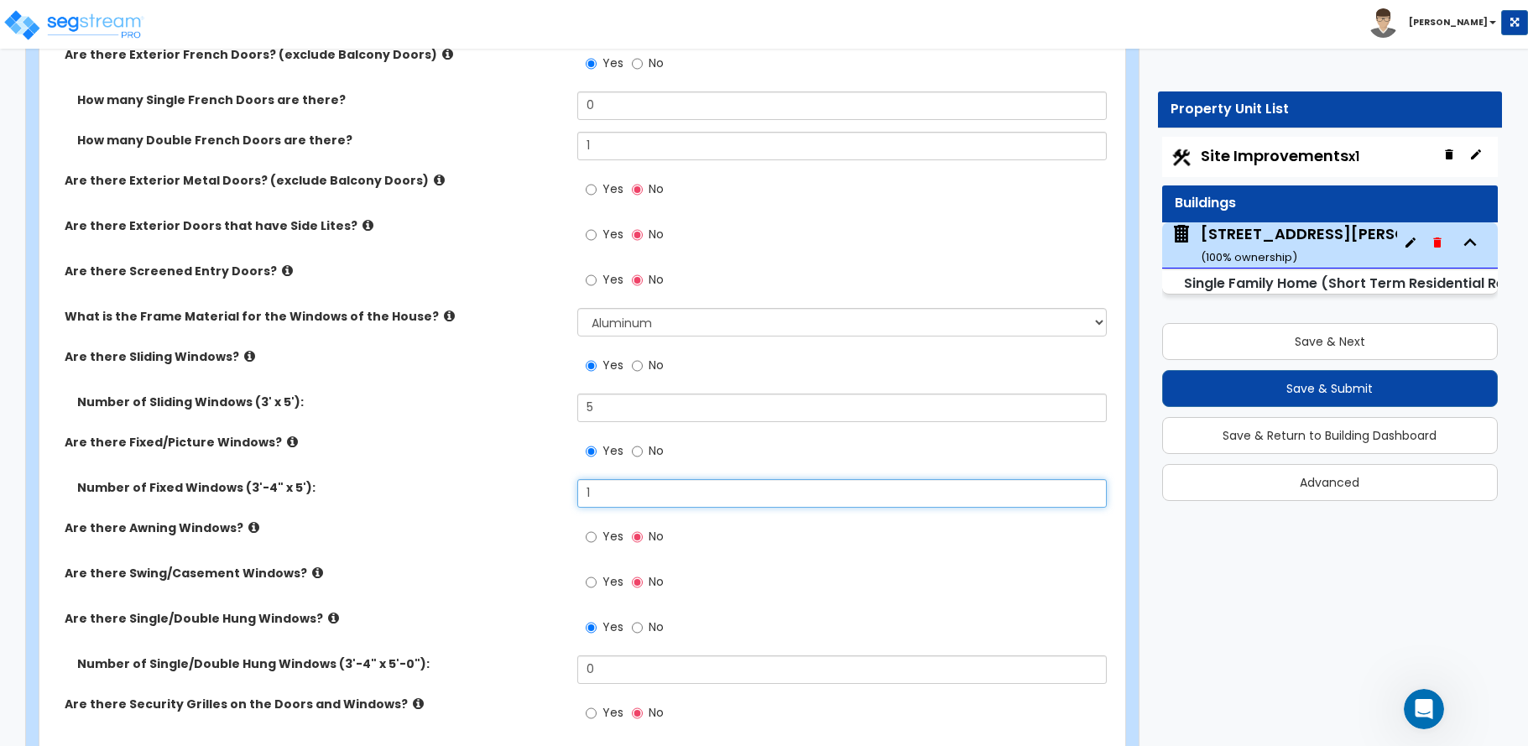
scroll to position [2265, 0]
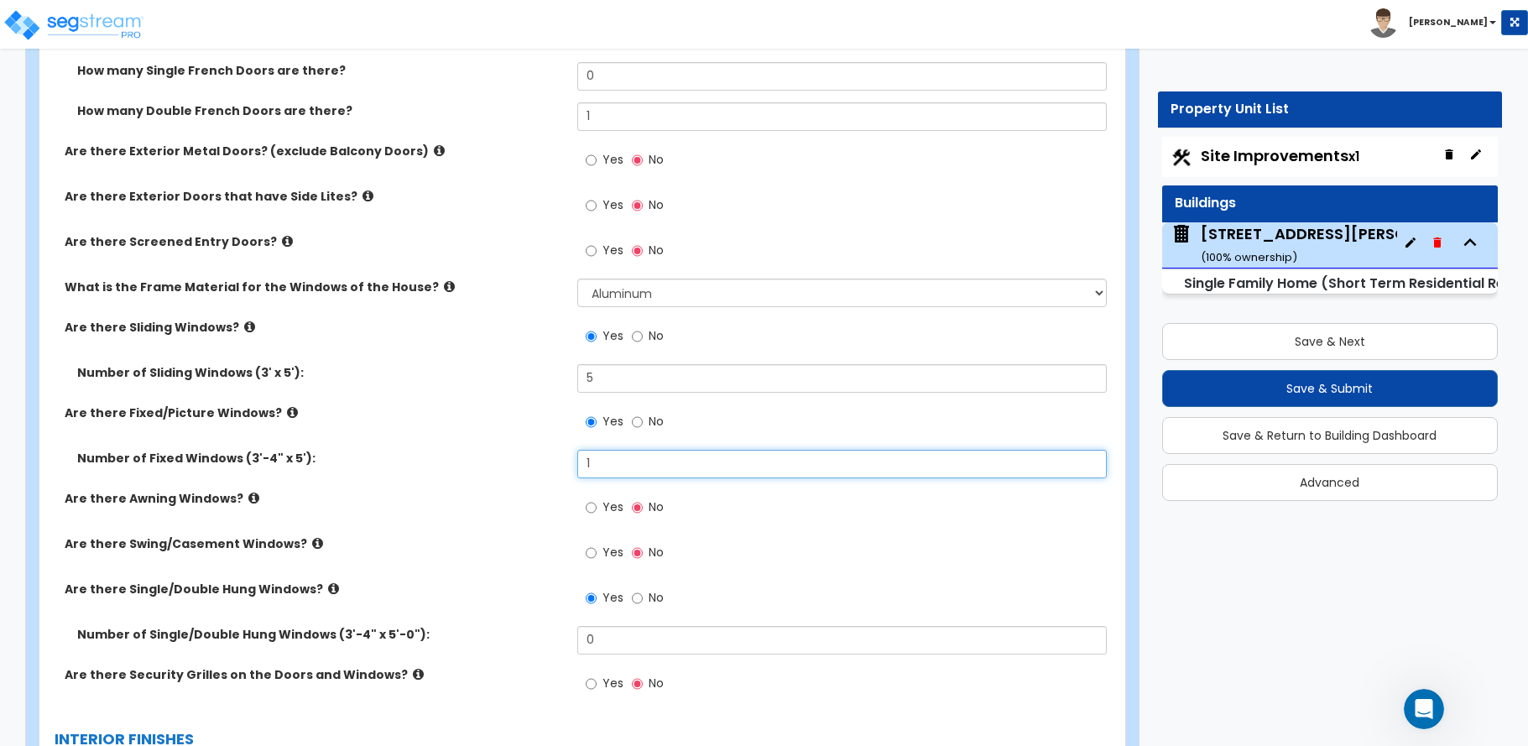
type input "1"
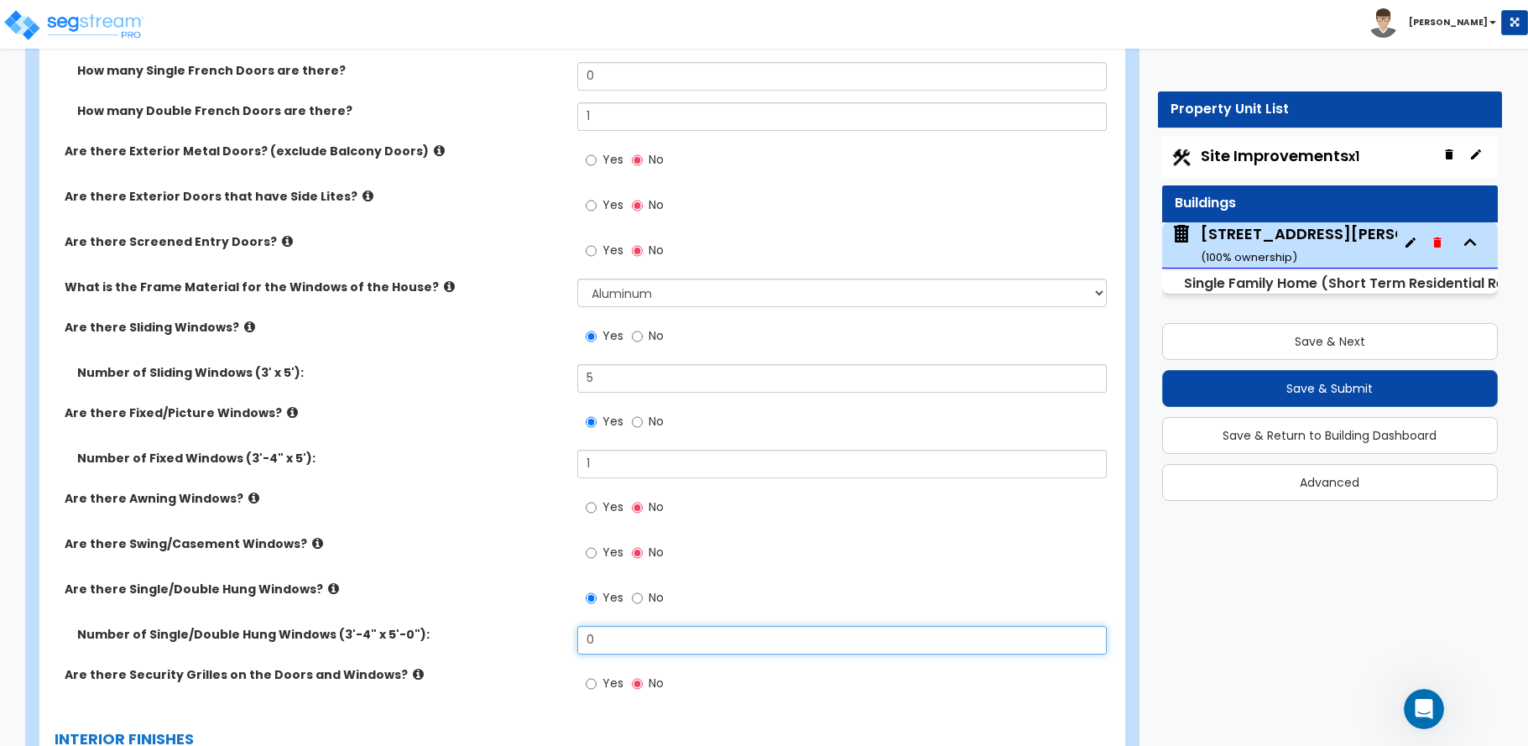
drag, startPoint x: 605, startPoint y: 641, endPoint x: 546, endPoint y: 645, distance: 58.9
click at [546, 645] on div "Number of Single/Double Hung Windows (3'-4" x 5'-0"): 0" at bounding box center [577, 646] width 1076 height 40
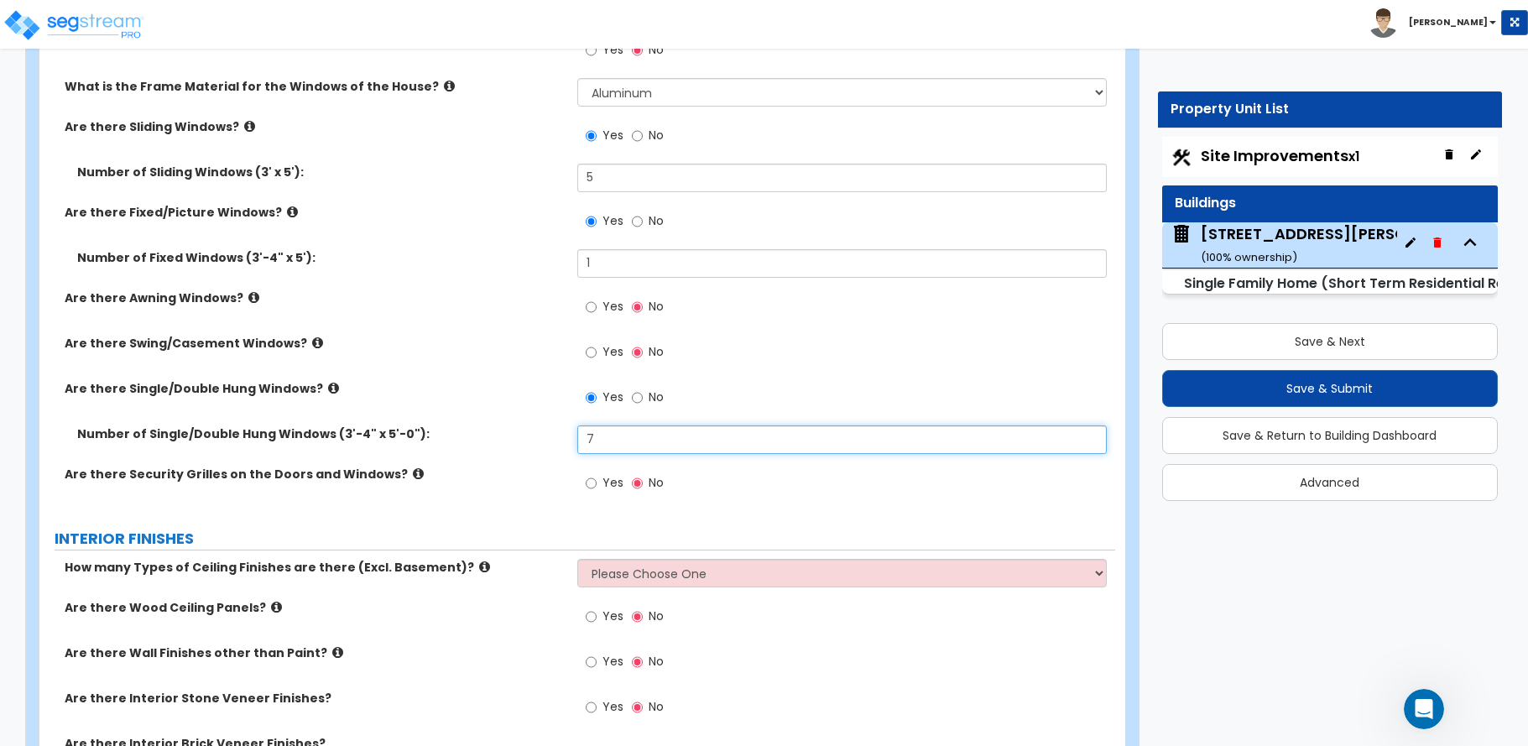
scroll to position [2517, 0]
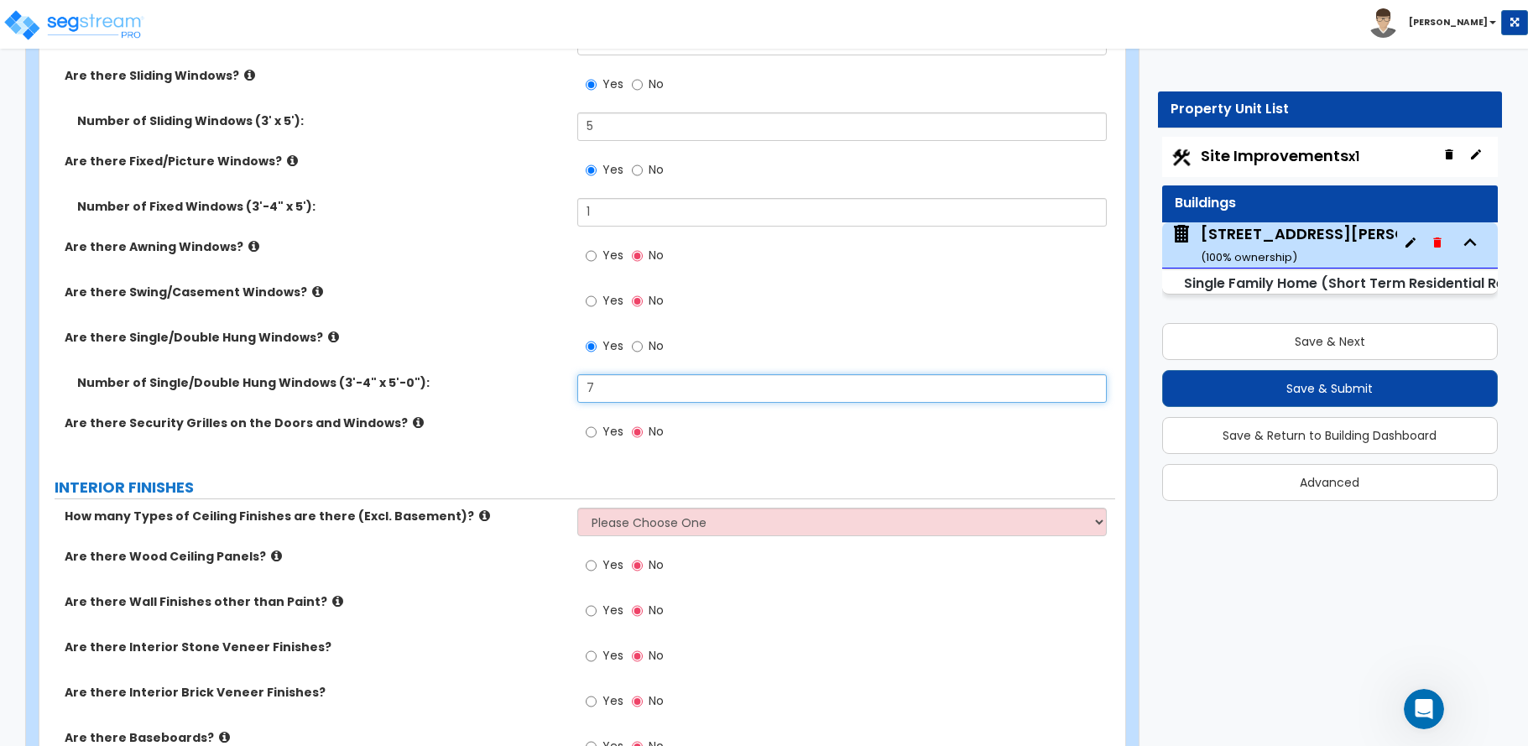
type input "7"
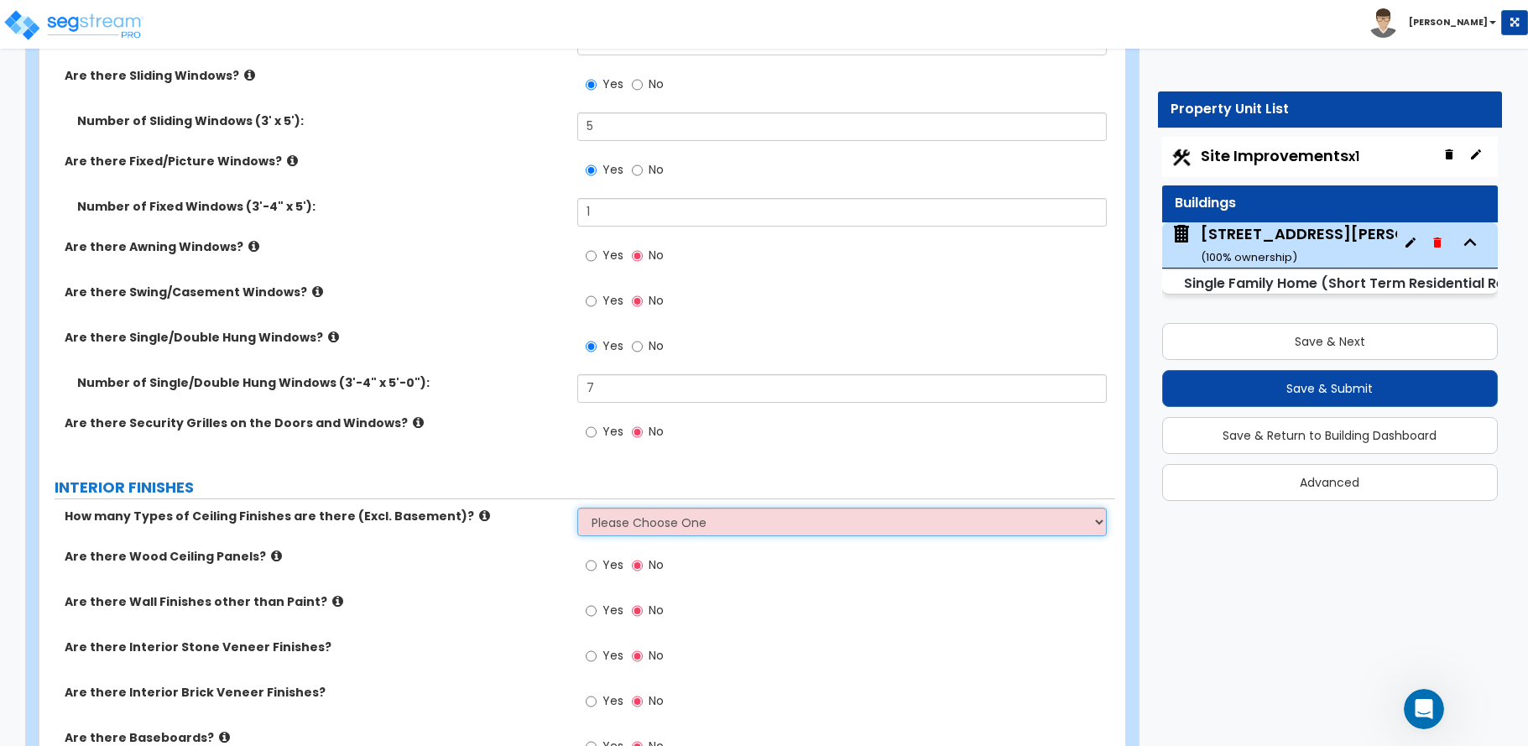
click at [630, 526] on select "Please Choose One 1 2 3" at bounding box center [841, 522] width 529 height 29
select select "1"
click at [577, 508] on select "Please Choose One 1 2 3" at bounding box center [841, 522] width 529 height 29
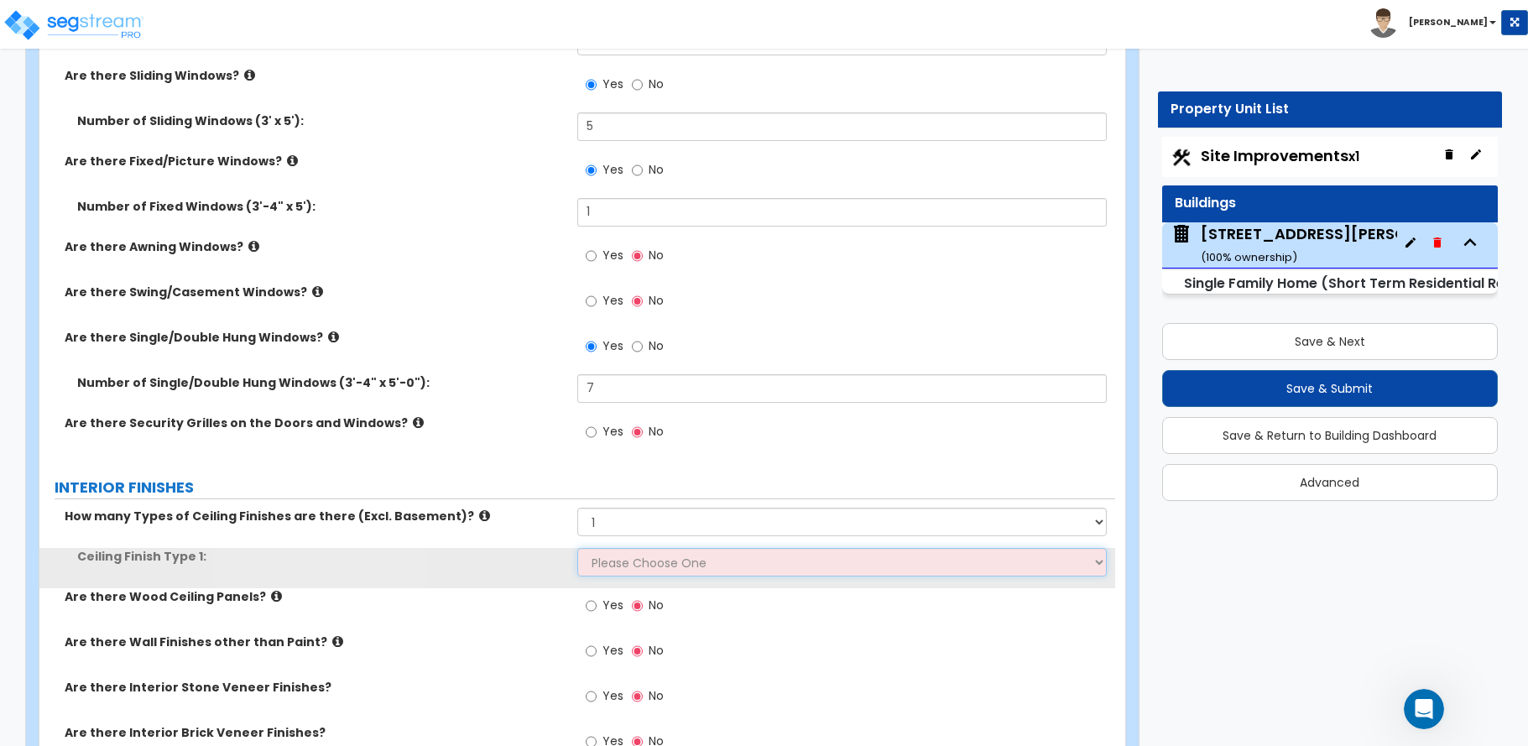
drag, startPoint x: 630, startPoint y: 537, endPoint x: 623, endPoint y: 572, distance: 36.0
click at [623, 572] on select "Please Choose One Drop Ceiling Drywall Ceiling Open Ceiling" at bounding box center [841, 562] width 529 height 29
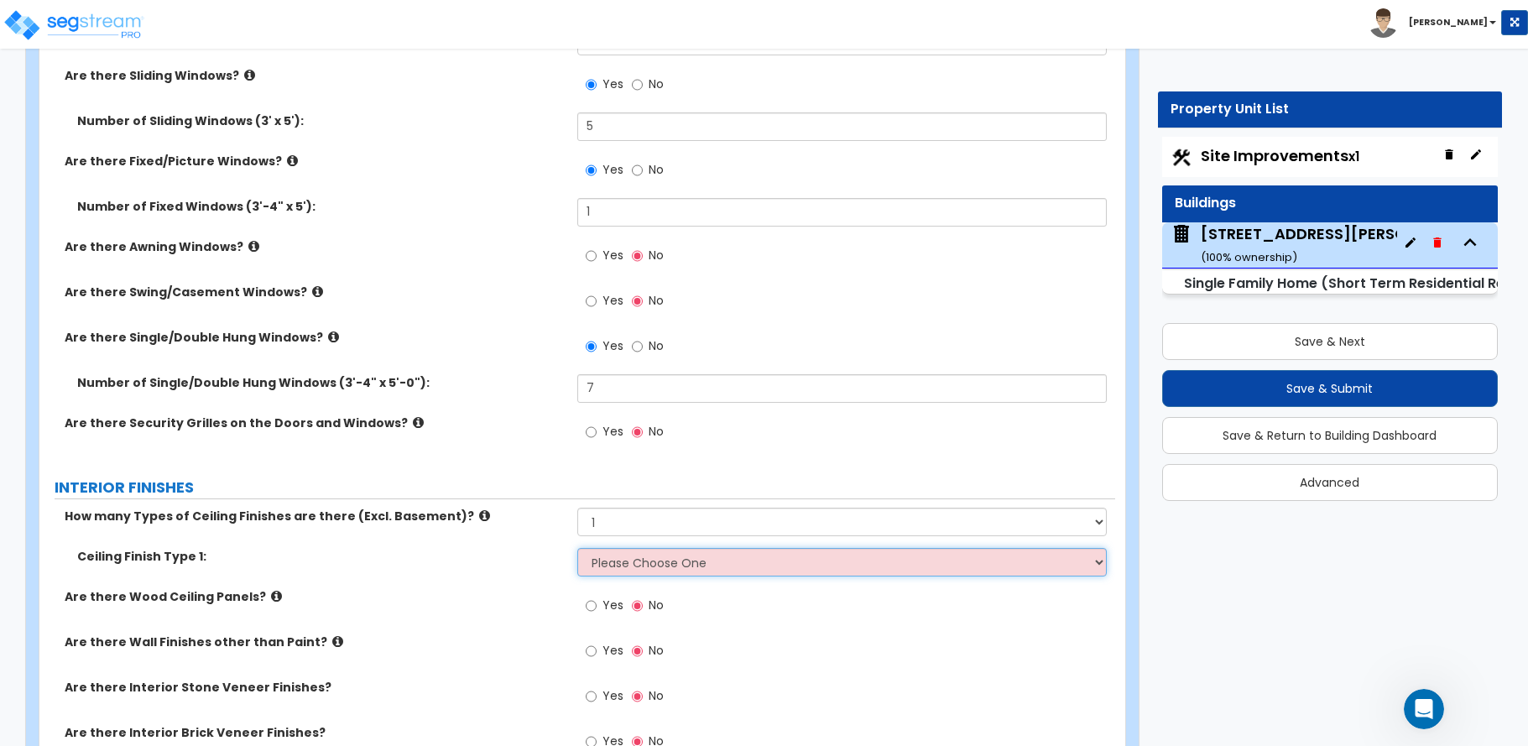
select select "2"
click at [577, 548] on select "Please Choose One Drop Ceiling Drywall Ceiling Open Ceiling" at bounding box center [841, 562] width 529 height 29
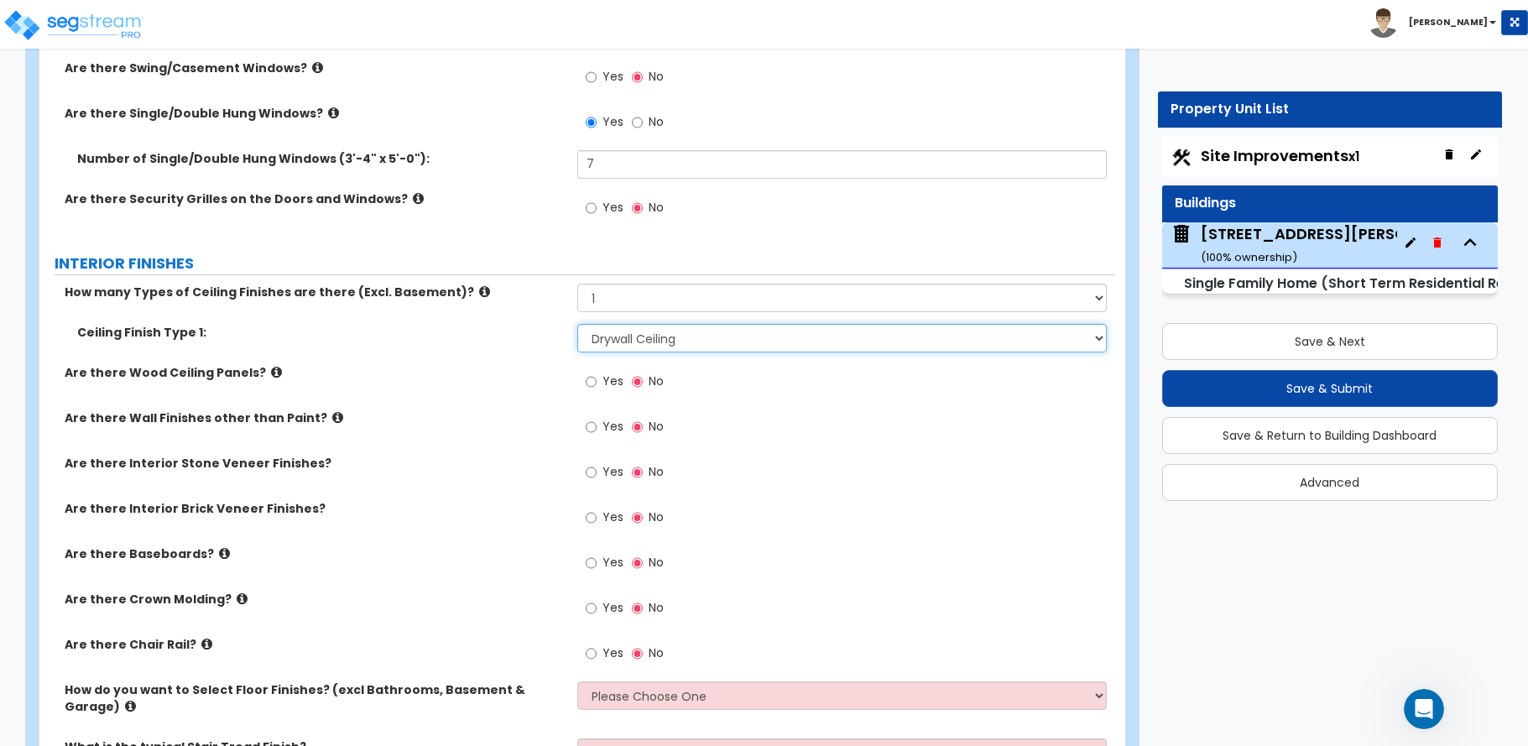
scroll to position [2769, 0]
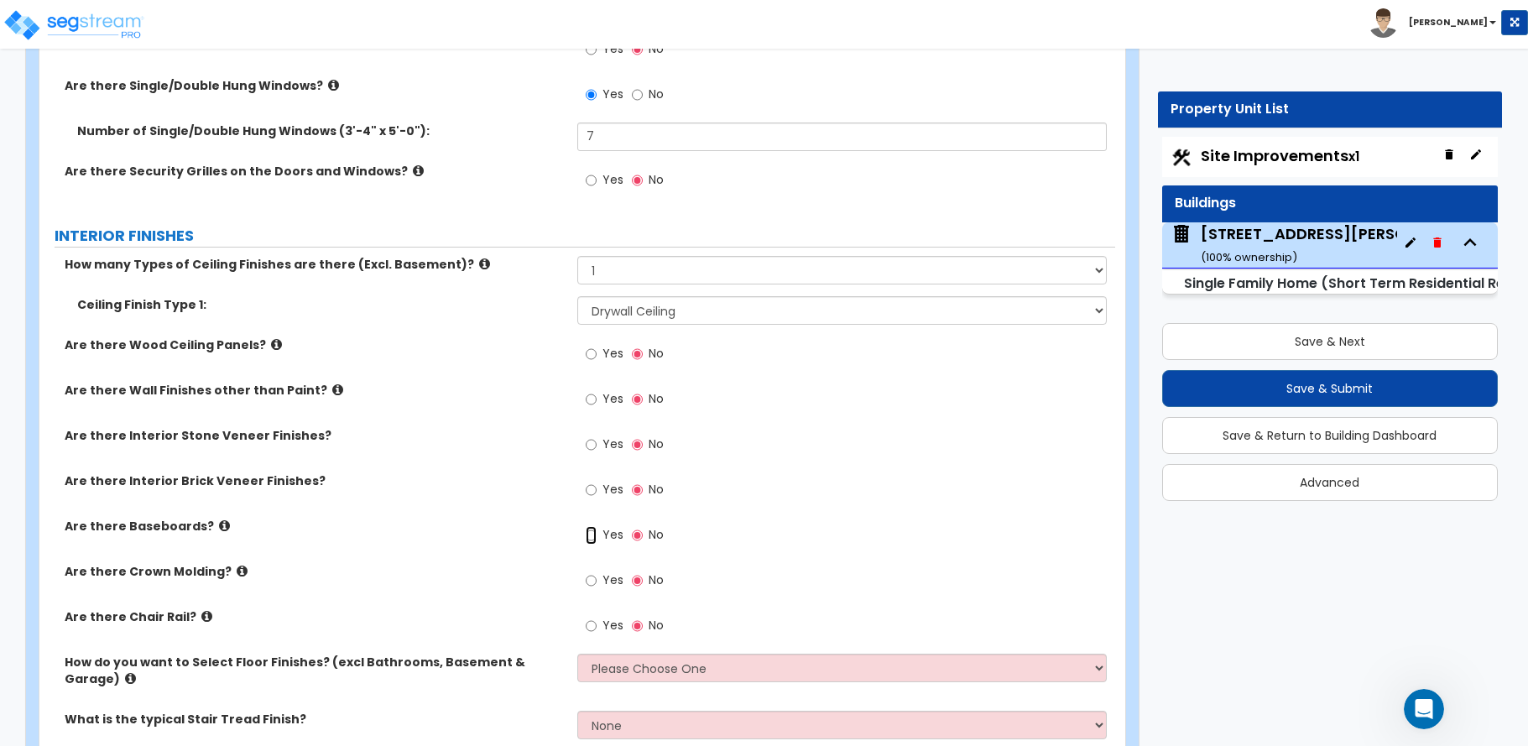
click at [590, 536] on input "Yes" at bounding box center [591, 535] width 11 height 18
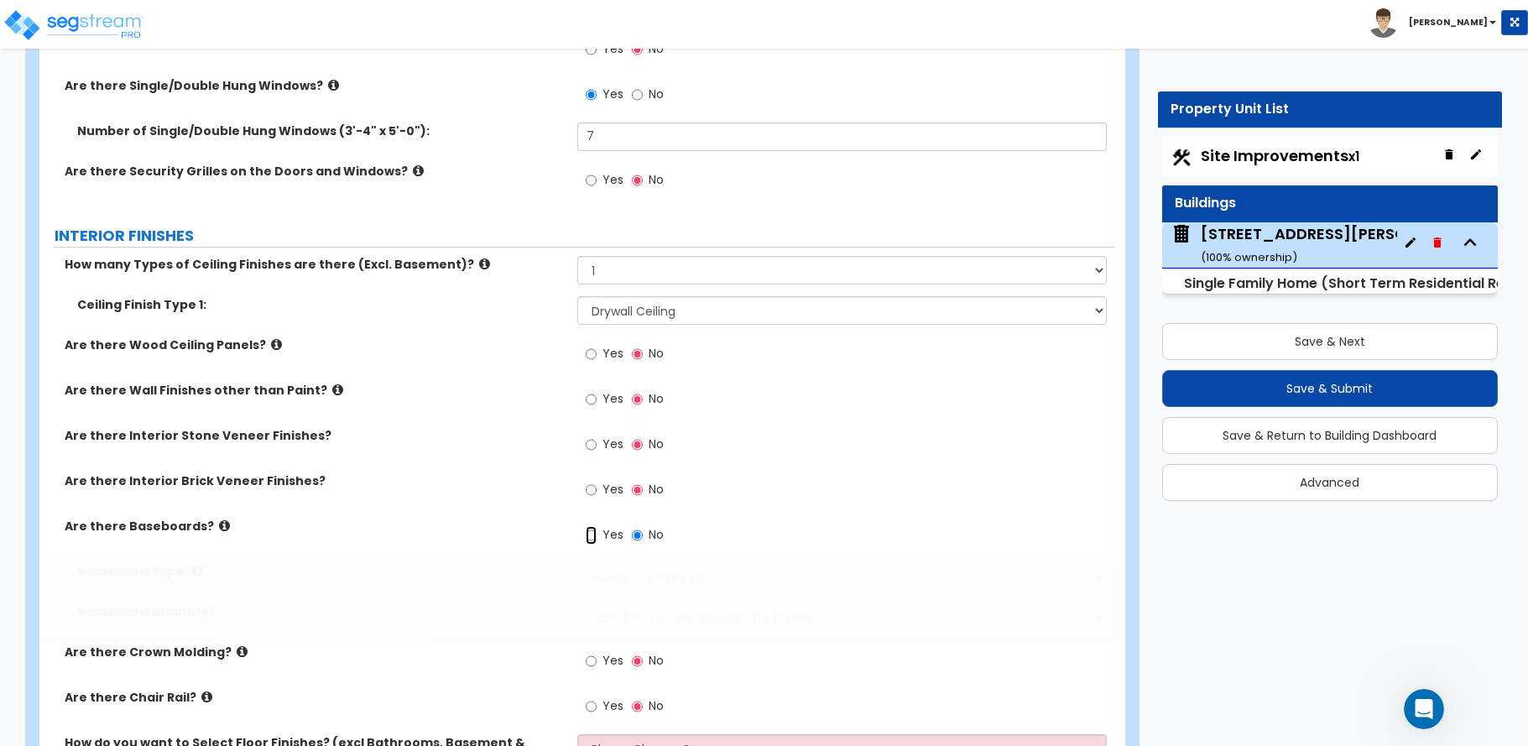
radio input "true"
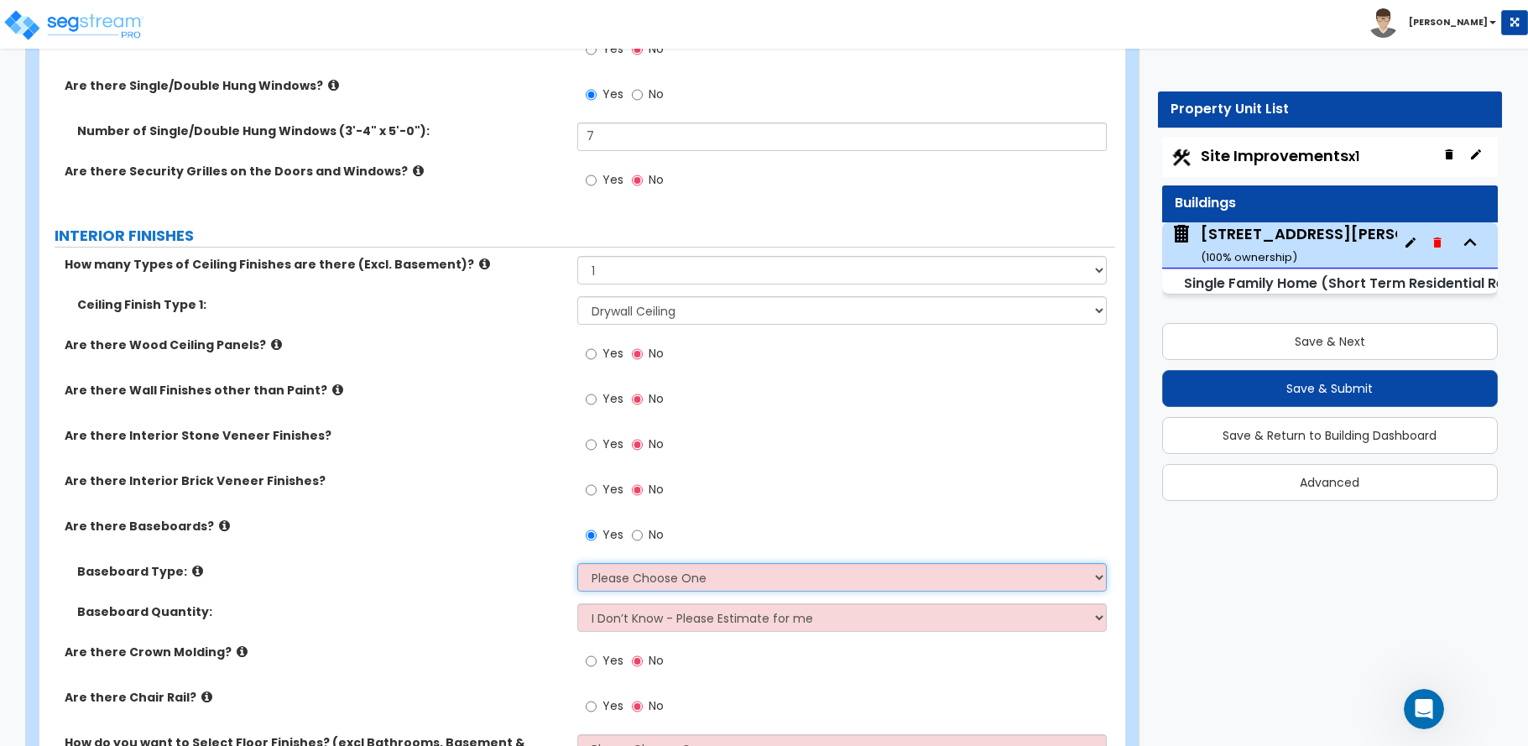
click at [606, 573] on select "Please Choose One Wood Vinyl Carpet Tile" at bounding box center [841, 577] width 529 height 29
select select "1"
click at [577, 563] on select "Please Choose One Wood Vinyl Carpet Tile" at bounding box center [841, 577] width 529 height 29
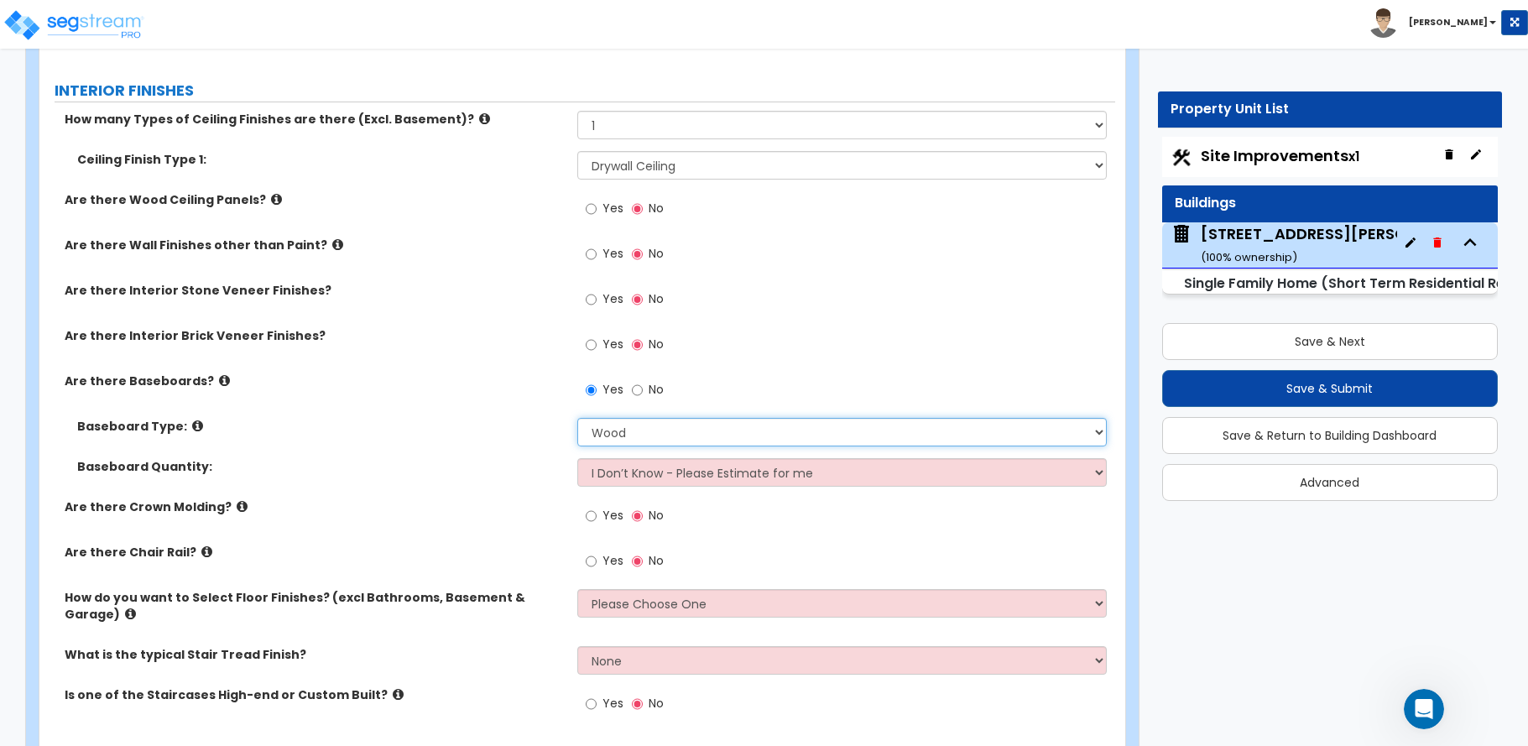
scroll to position [2937, 0]
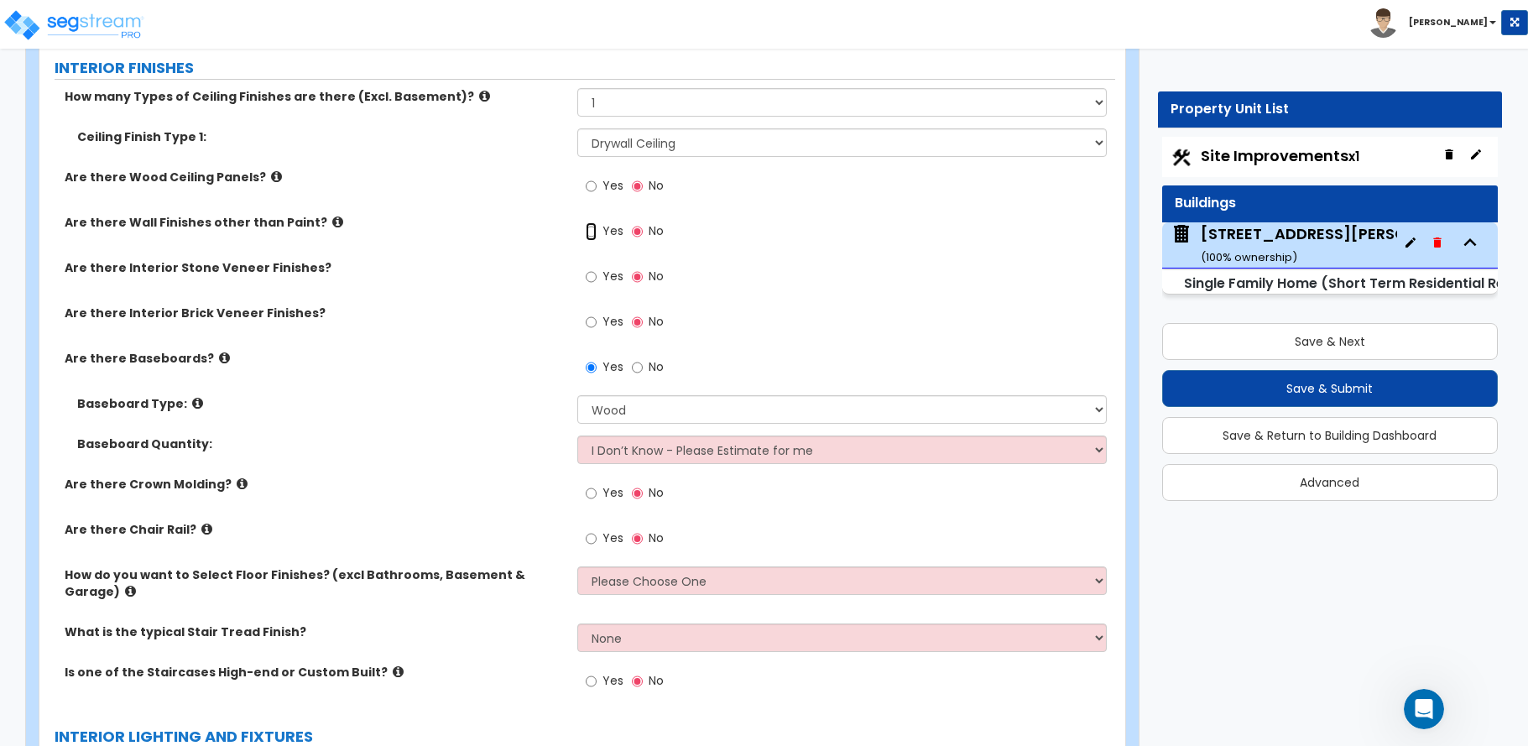
click at [591, 231] on input "Yes" at bounding box center [591, 231] width 11 height 18
radio input "true"
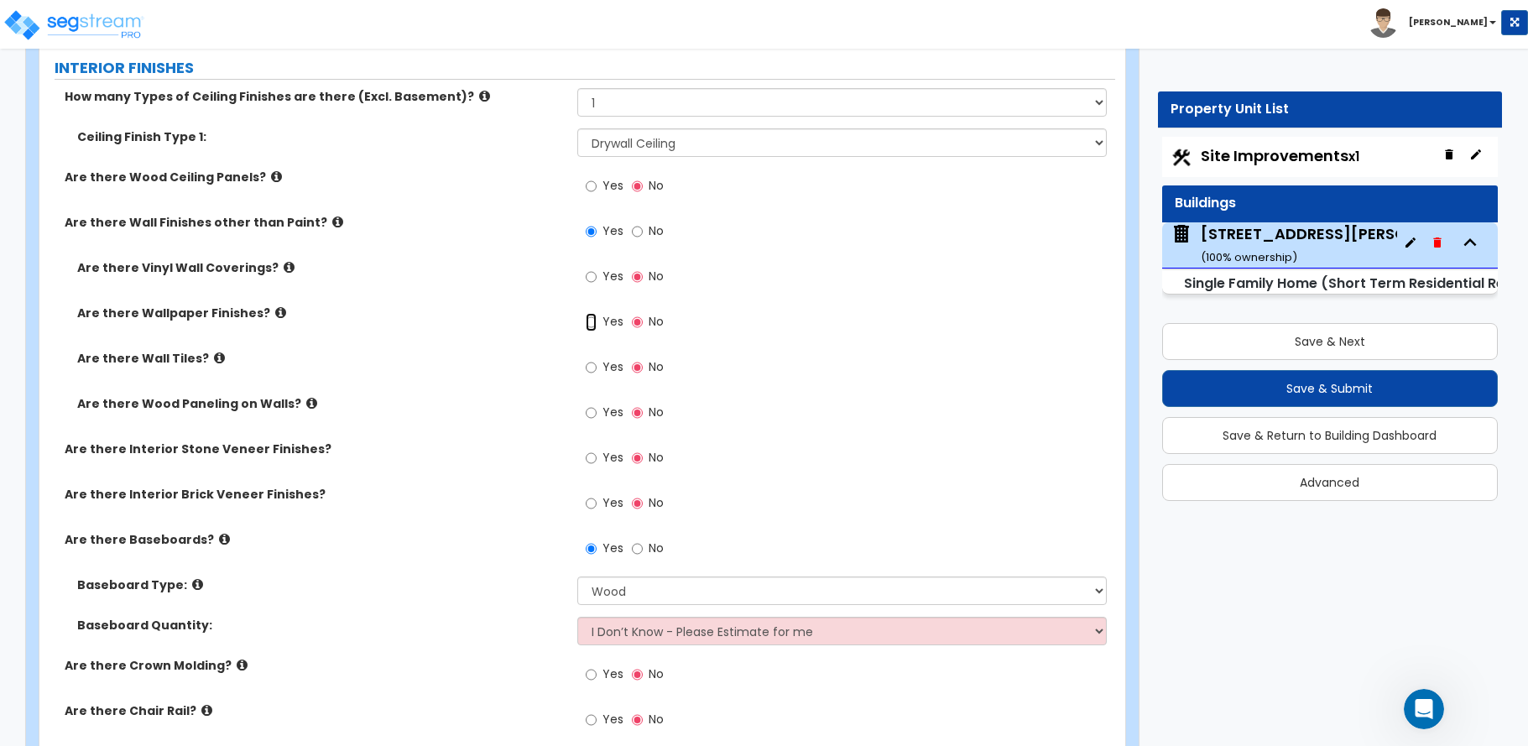
click at [589, 321] on input "Yes" at bounding box center [591, 322] width 11 height 18
radio input "true"
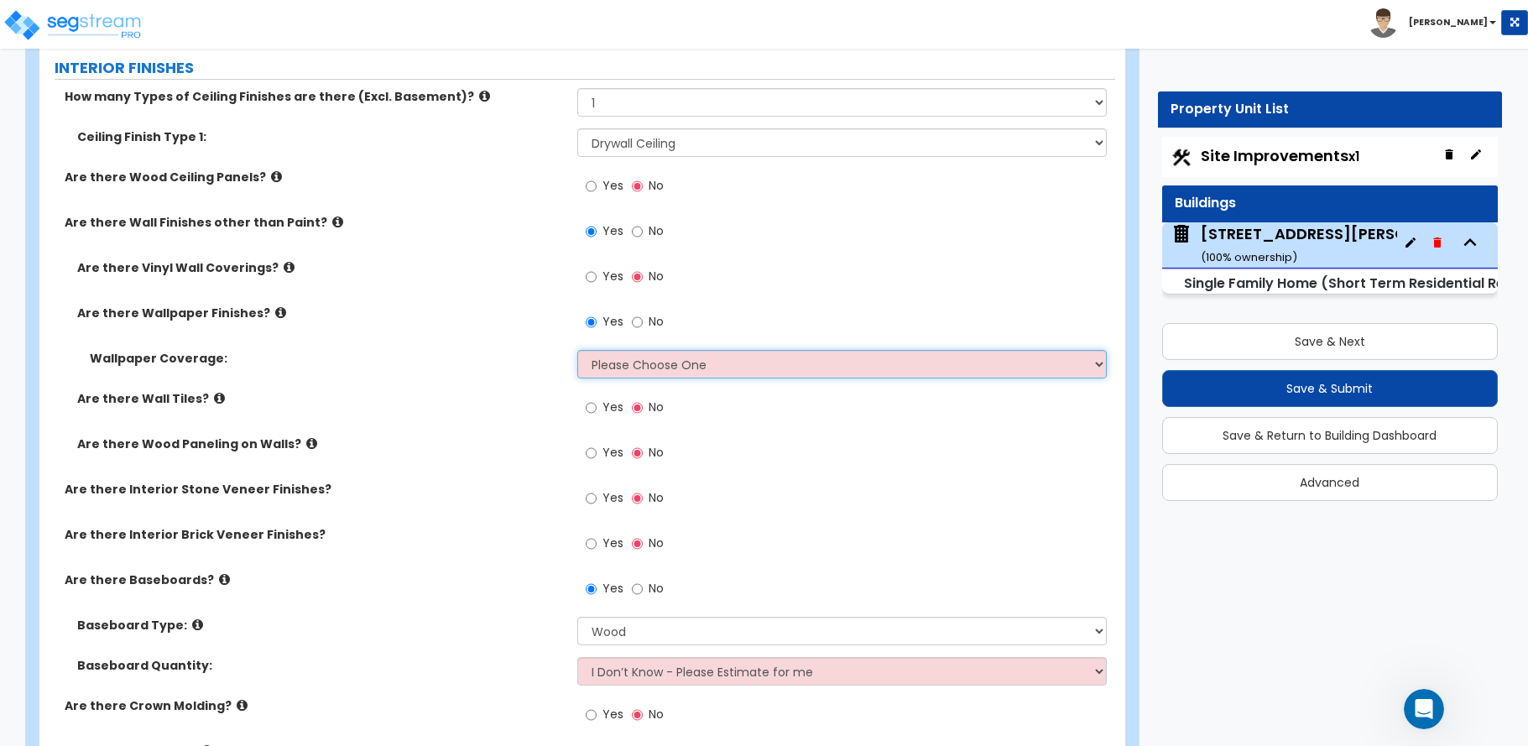
click at [615, 366] on select "Please Choose One Only a Small Portion of Walls are Covered Several Walls are C…" at bounding box center [841, 364] width 529 height 29
select select "2"
click at [577, 350] on select "Please Choose One Only a Small Portion of Walls are Covered Several Walls are C…" at bounding box center [841, 364] width 529 height 29
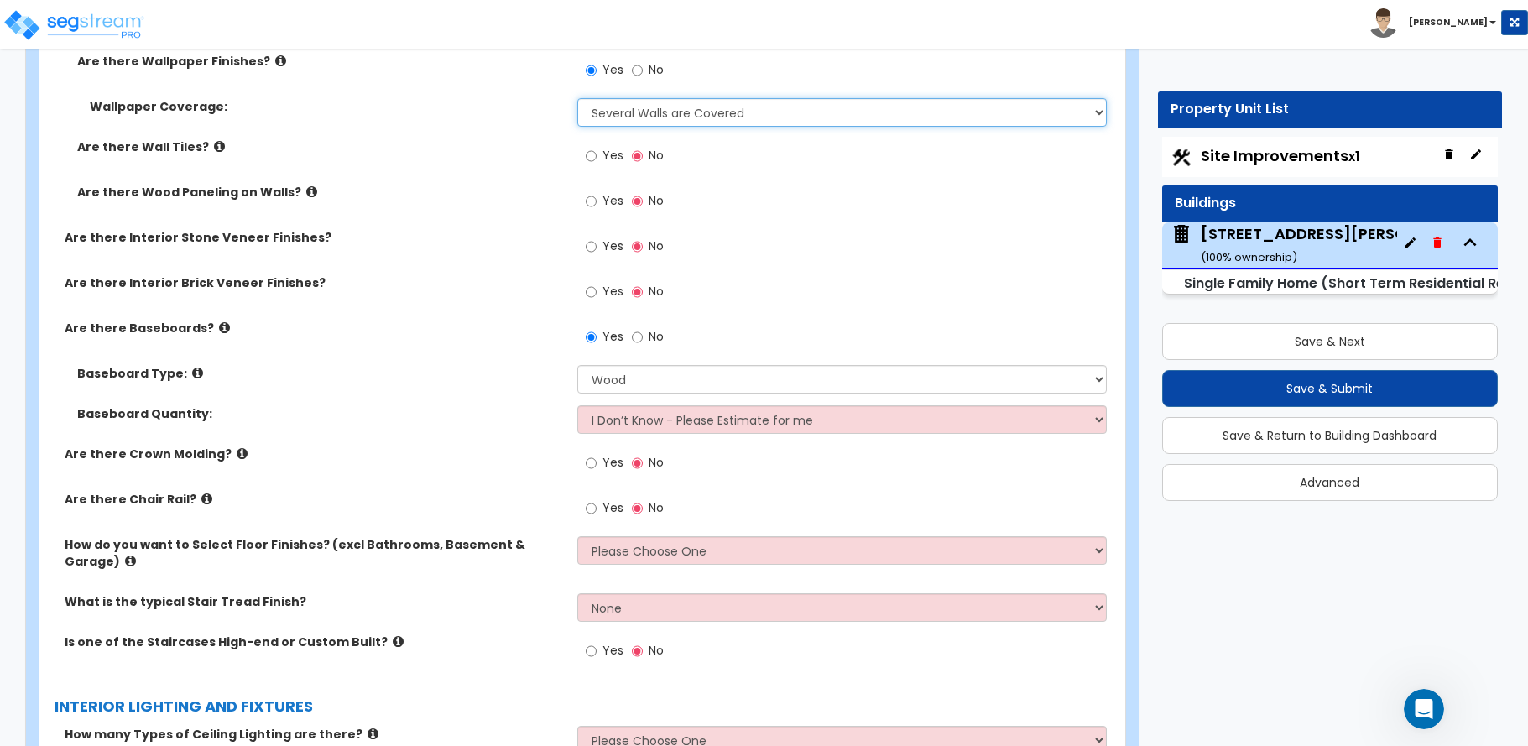
scroll to position [3272, 0]
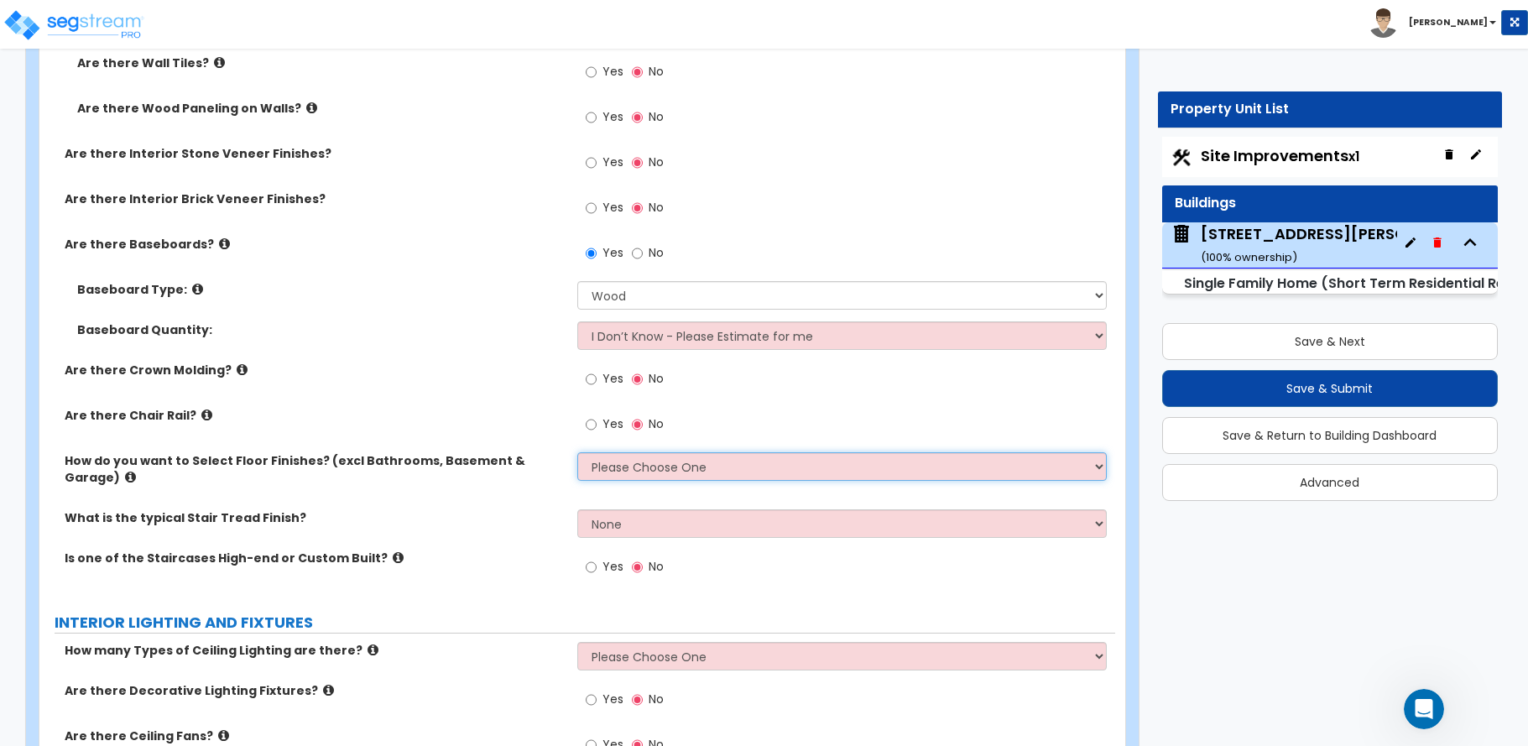
click at [633, 461] on select "Please Choose One I want to Select Floor Finishes for the Areas of the House I …" at bounding box center [841, 466] width 529 height 29
select select "2"
click at [577, 452] on select "Please Choose One I want to Select Floor Finishes for the Areas of the House I …" at bounding box center [841, 466] width 529 height 29
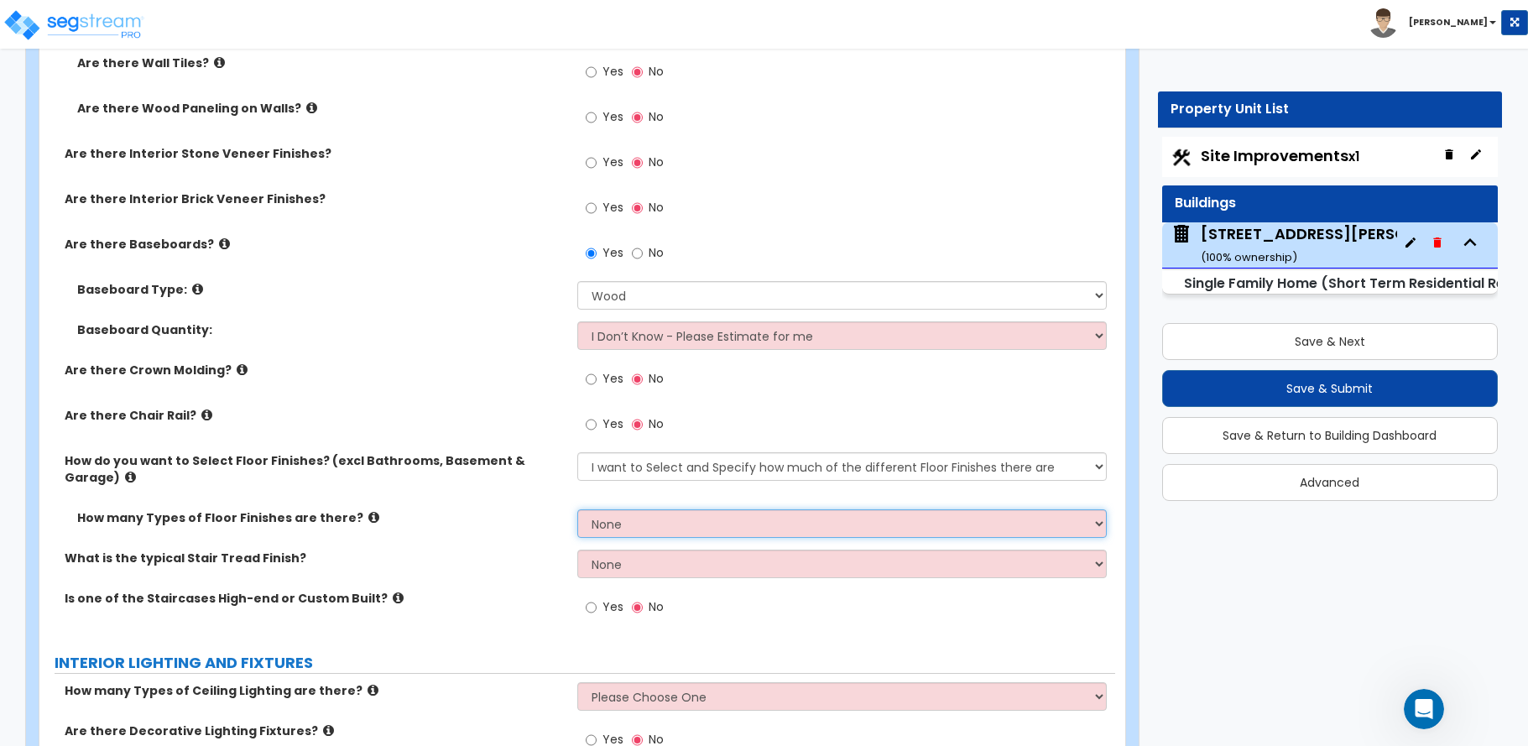
click at [607, 509] on select "None 1 2 3 4" at bounding box center [841, 523] width 529 height 29
select select "1"
click at [577, 509] on select "None 1 2 3 4" at bounding box center [841, 523] width 529 height 29
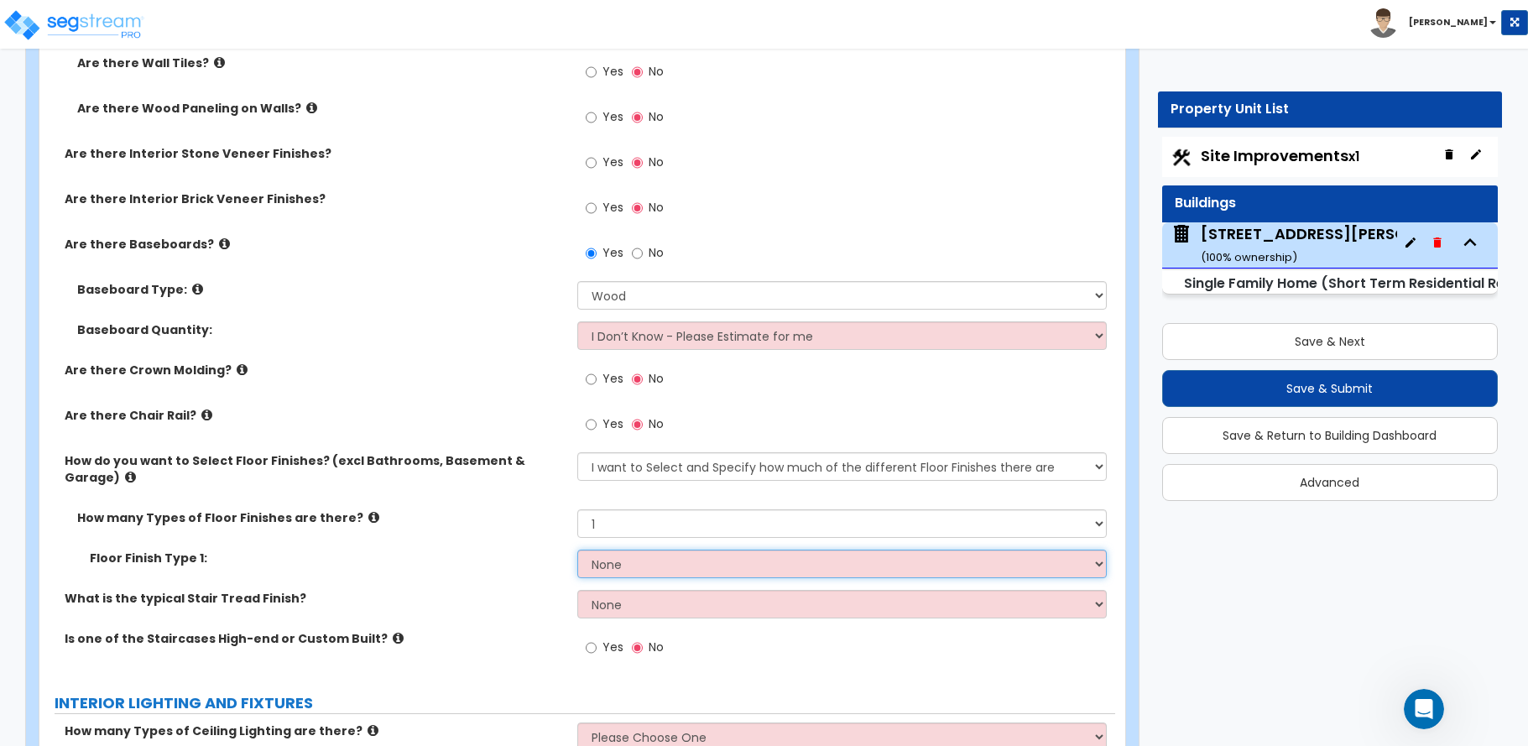
click at [612, 551] on select "None Tile Flooring Hardwood Flooring Resilient Laminate Flooring VCT Flooring S…" at bounding box center [841, 564] width 529 height 29
select select "3"
click at [577, 550] on select "None Tile Flooring Hardwood Flooring Resilient Laminate Flooring VCT Flooring S…" at bounding box center [841, 564] width 529 height 29
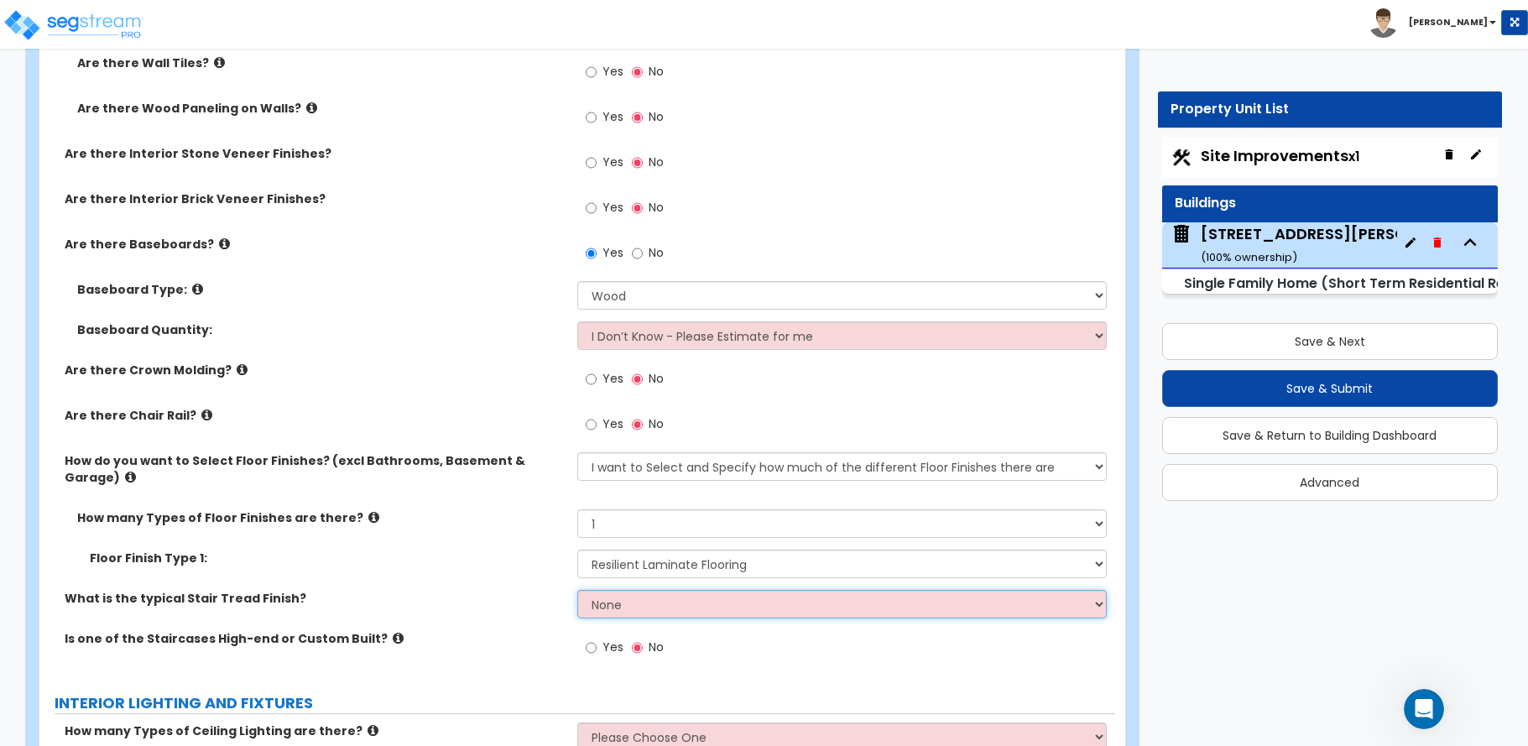
click at [629, 590] on select "None Tile Wood Laminate VCT Sheet Carpet Sheet Vinyl Carpet Tile" at bounding box center [841, 604] width 529 height 29
click at [522, 550] on label "Floor Finish Type 1:" at bounding box center [327, 558] width 475 height 17
click at [602, 509] on select "None 1 2 3 4" at bounding box center [841, 523] width 529 height 29
select select "2"
click at [577, 509] on select "None 1 2 3 4" at bounding box center [841, 523] width 529 height 29
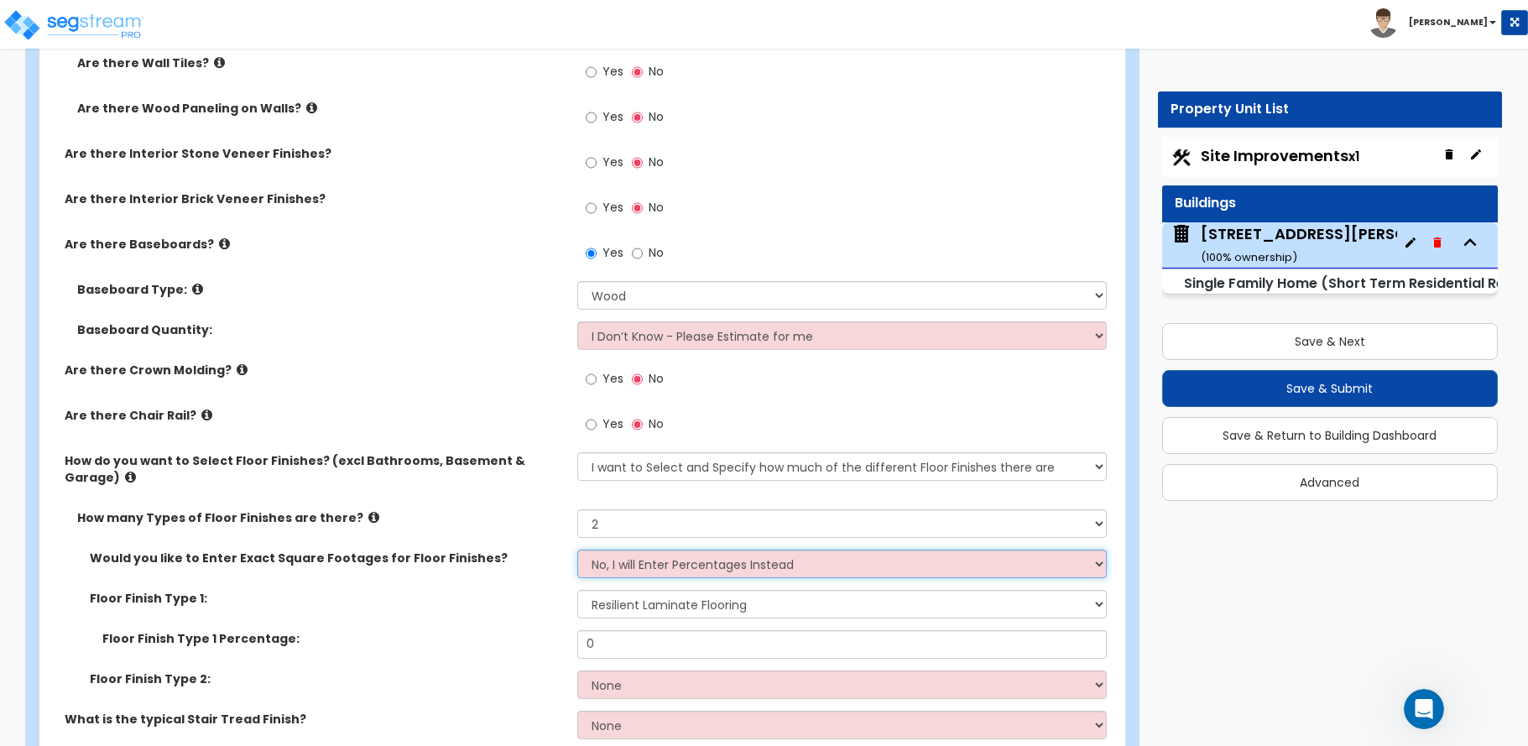
click at [623, 550] on select "No, I will Enter Percentages Instead Yes, I will Enter Exact Square Footages" at bounding box center [841, 564] width 529 height 29
click at [643, 550] on select "No, I will Enter Percentages Instead Yes, I will Enter Exact Square Footages" at bounding box center [841, 564] width 529 height 29
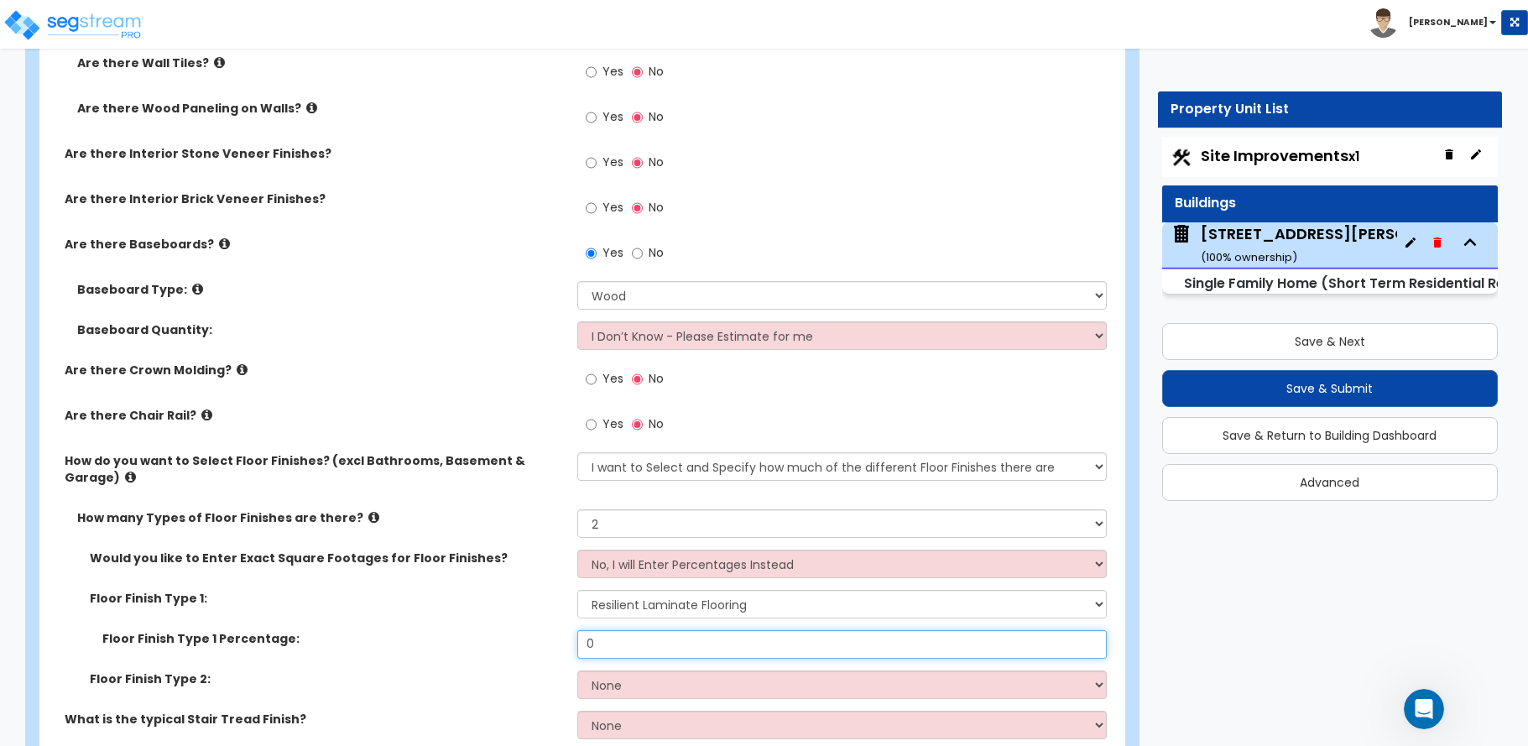
drag, startPoint x: 611, startPoint y: 620, endPoint x: 567, endPoint y: 625, distance: 43.9
click at [567, 630] on div "Floor Finish Type 1 Percentage: 0" at bounding box center [577, 650] width 1076 height 40
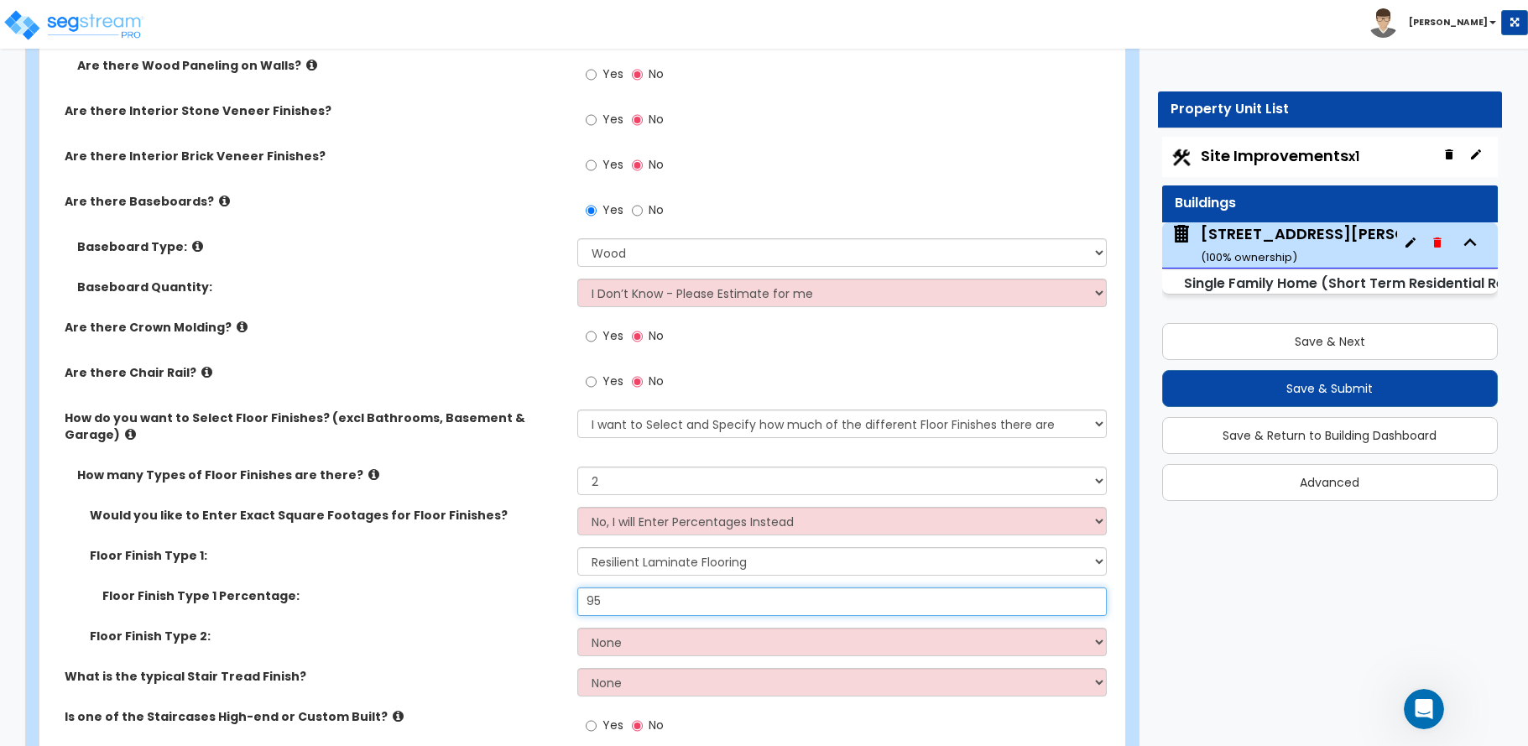
scroll to position [3356, 0]
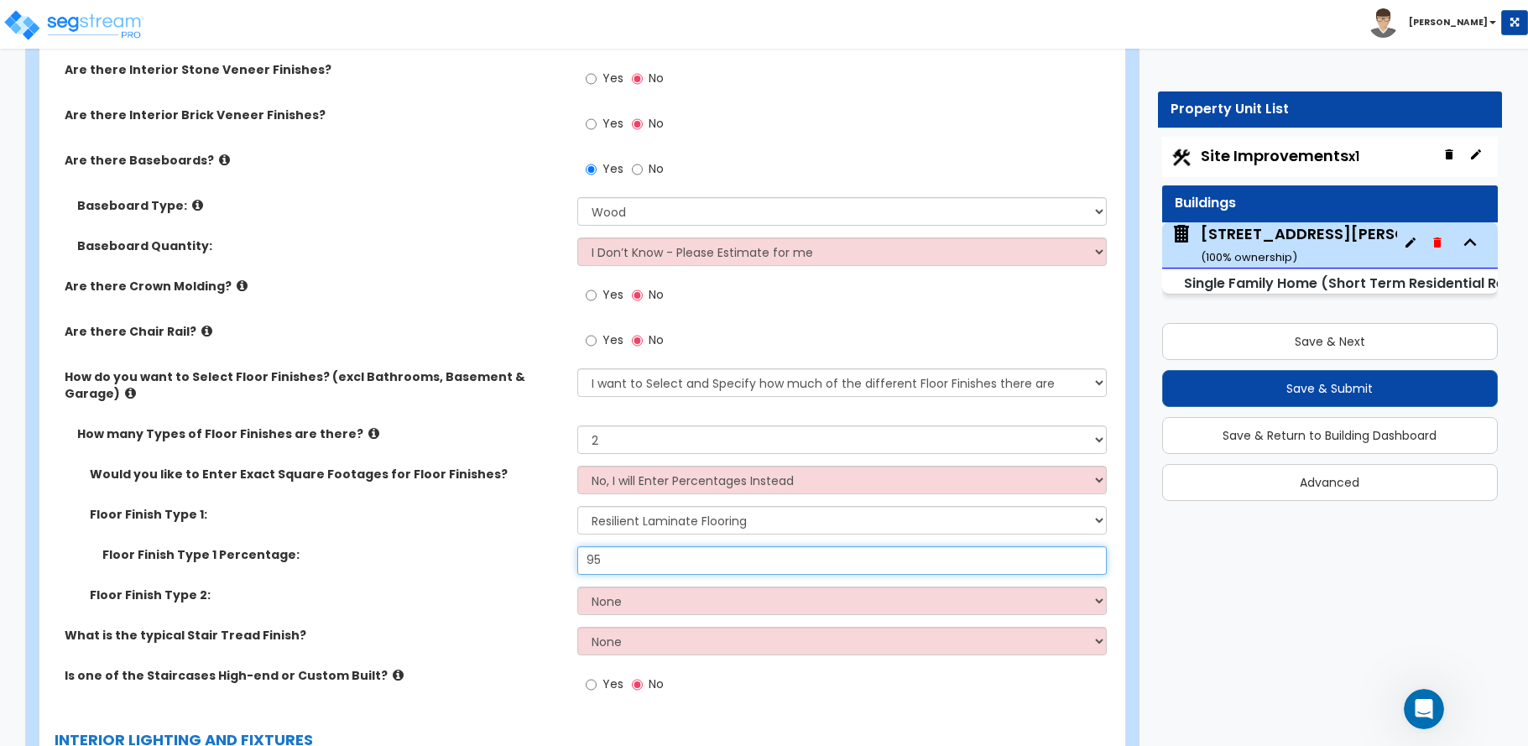
type input "95"
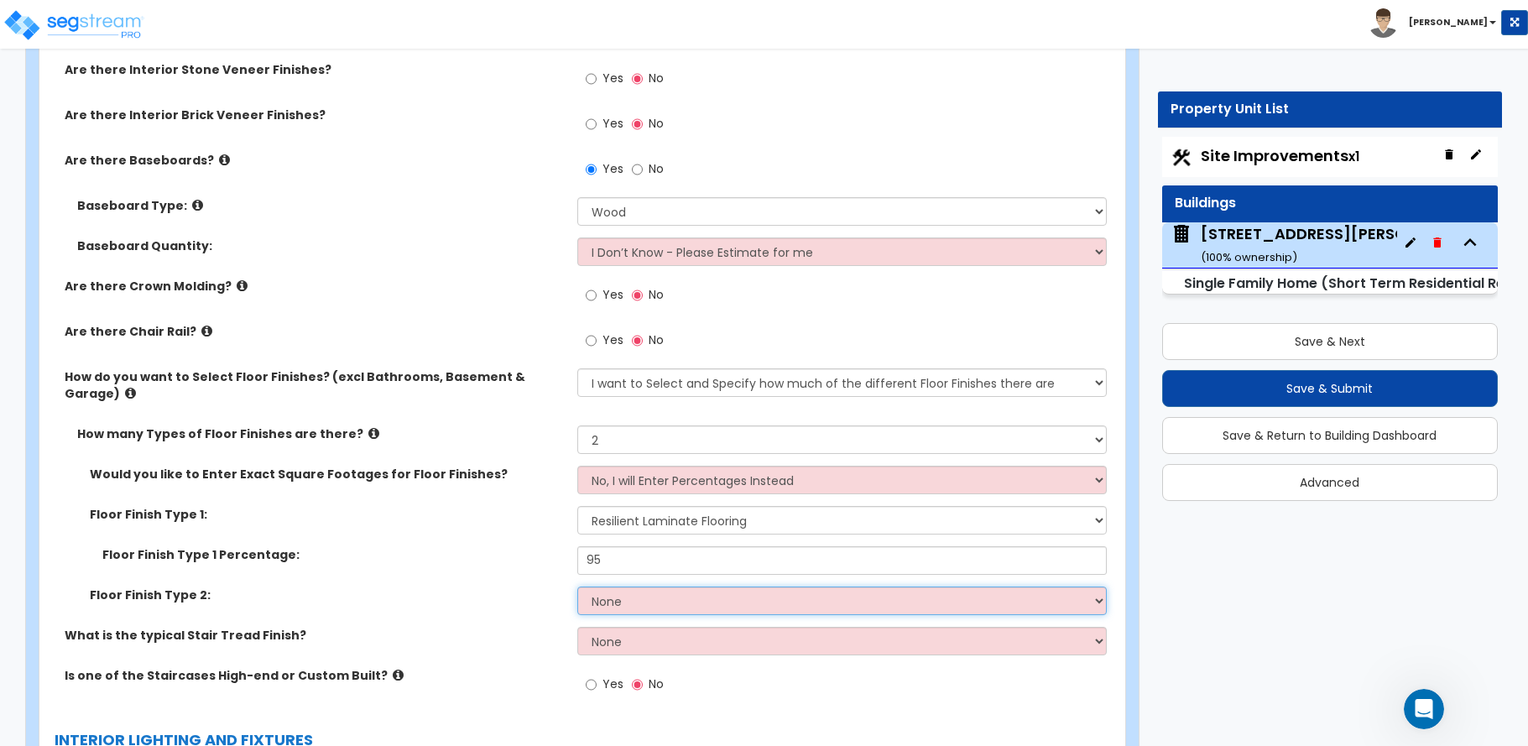
click at [612, 589] on select "None Tile Flooring Hardwood Flooring Resilient Laminate Flooring VCT Flooring S…" at bounding box center [841, 600] width 529 height 29
select select "1"
click at [577, 586] on select "None Tile Flooring Hardwood Flooring Resilient Laminate Flooring VCT Flooring S…" at bounding box center [841, 600] width 529 height 29
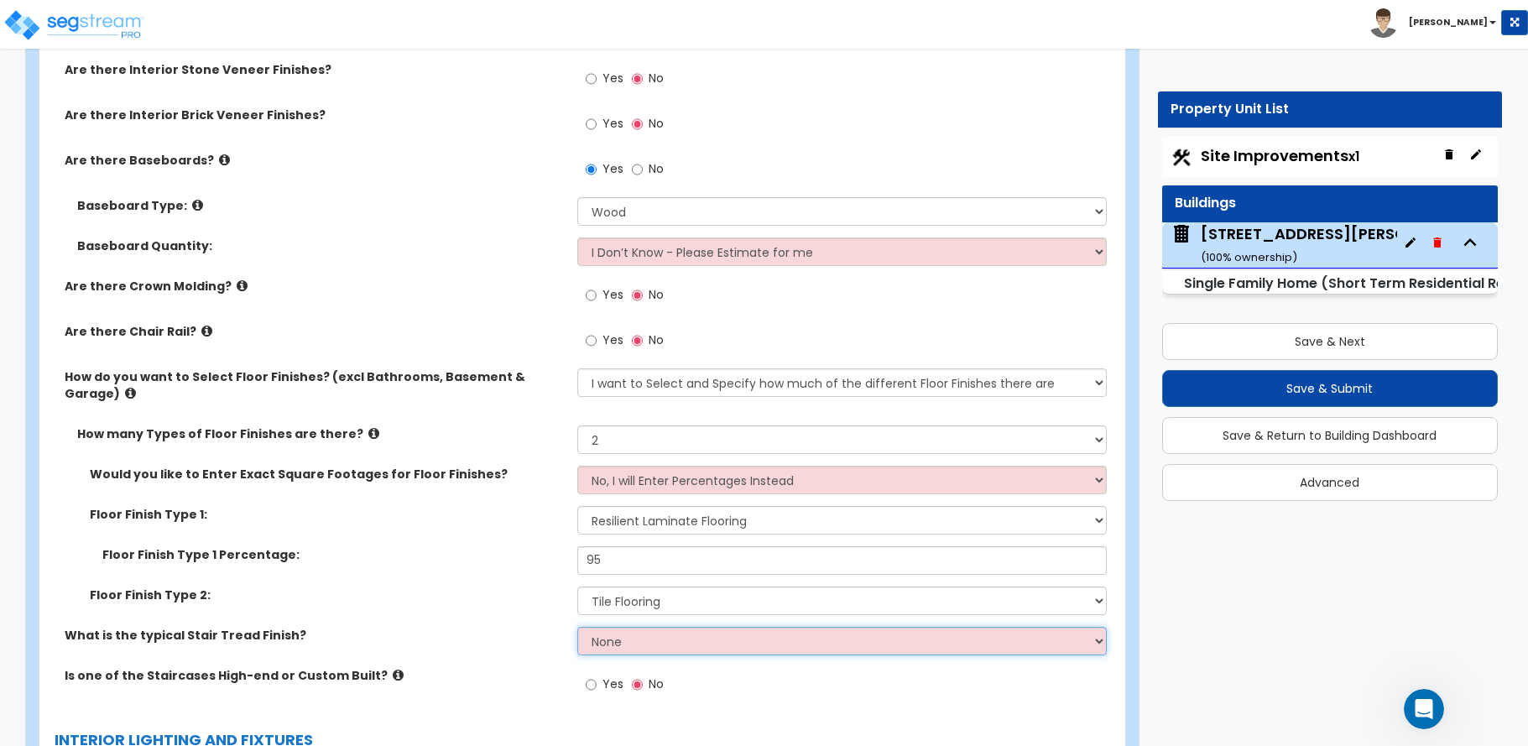
click at [592, 627] on select "None Tile Wood Laminate VCT Sheet Carpet Sheet Vinyl Carpet Tile" at bounding box center [841, 641] width 529 height 29
select select "2"
click at [577, 627] on select "None Tile Wood Laminate VCT Sheet Carpet Sheet Vinyl Carpet Tile" at bounding box center [841, 641] width 529 height 29
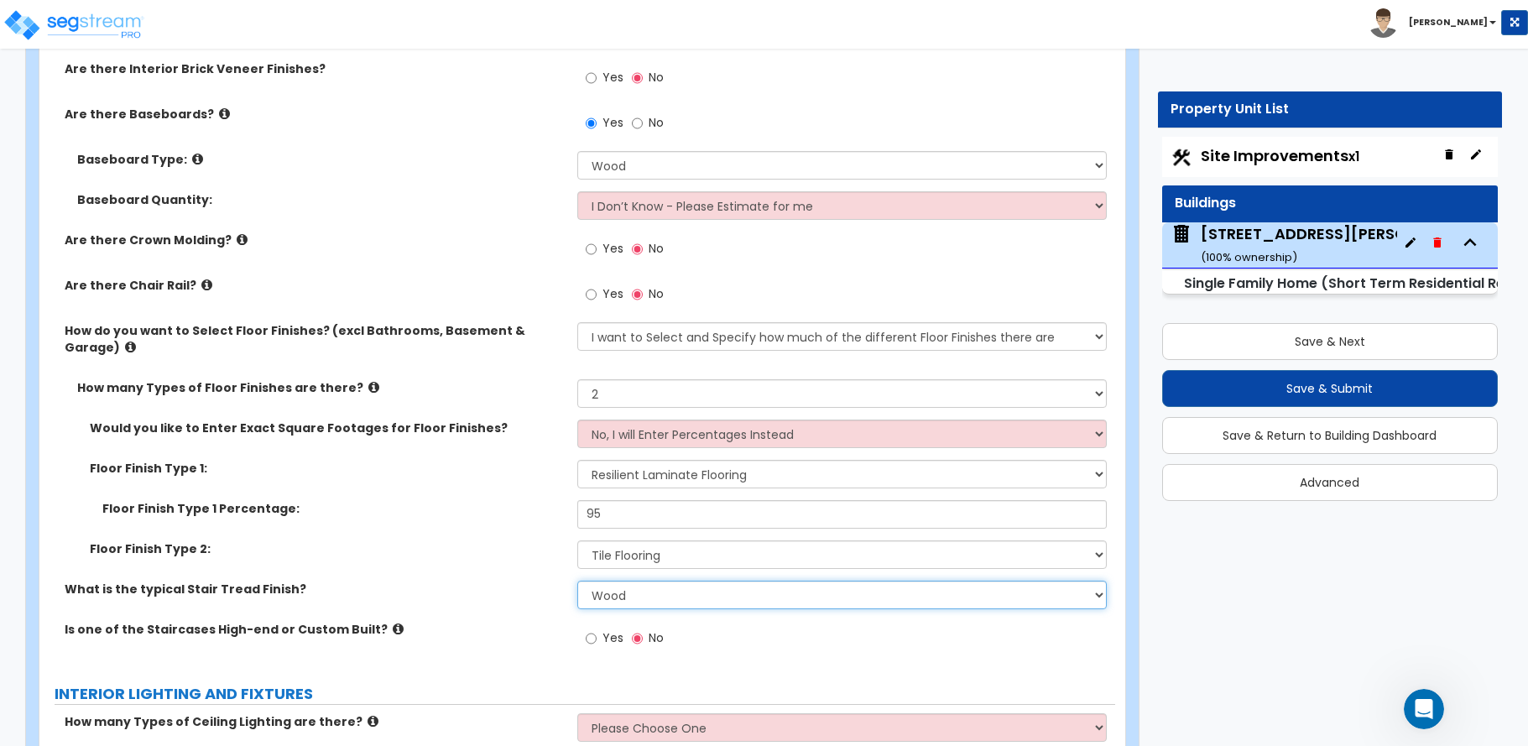
scroll to position [3524, 0]
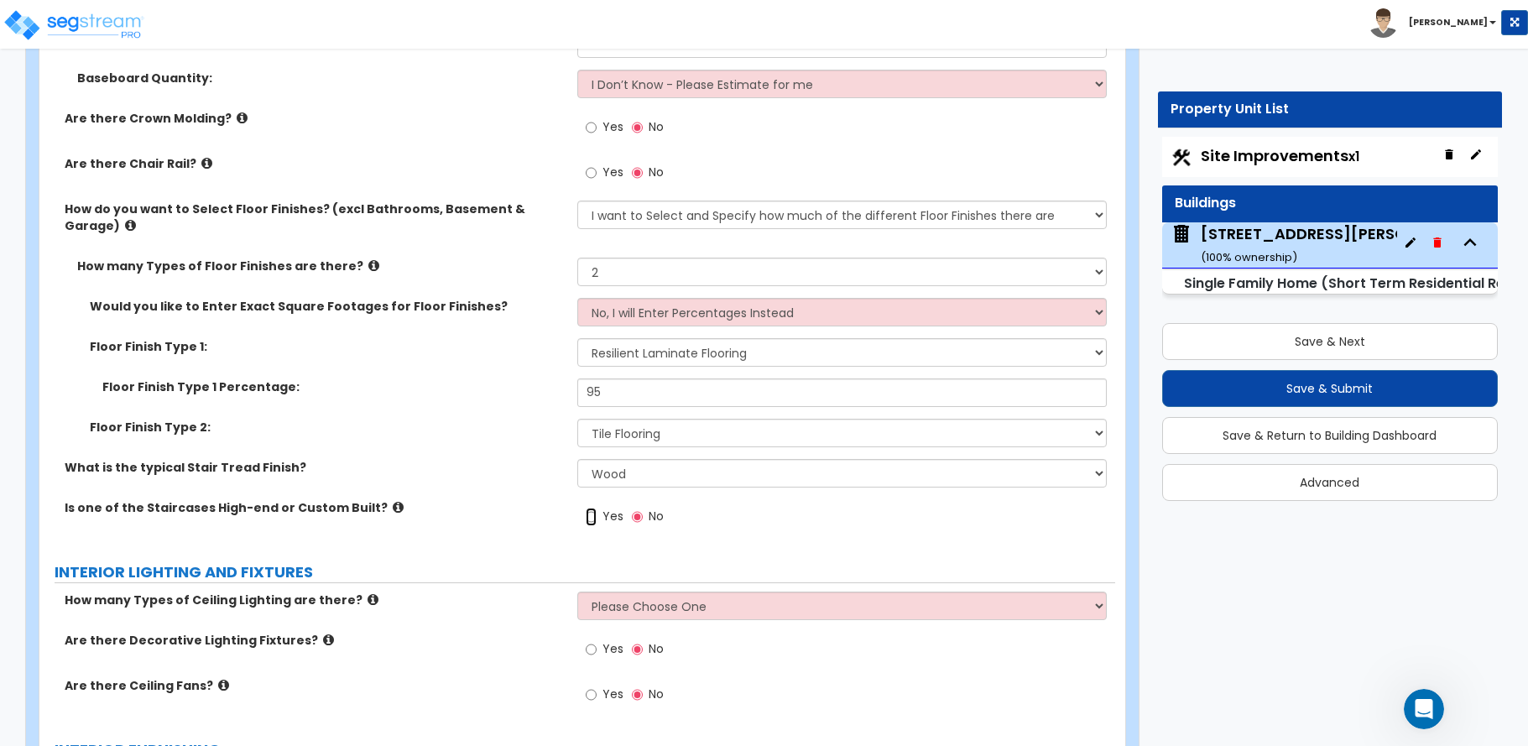
click at [590, 508] on input "Yes" at bounding box center [591, 517] width 11 height 18
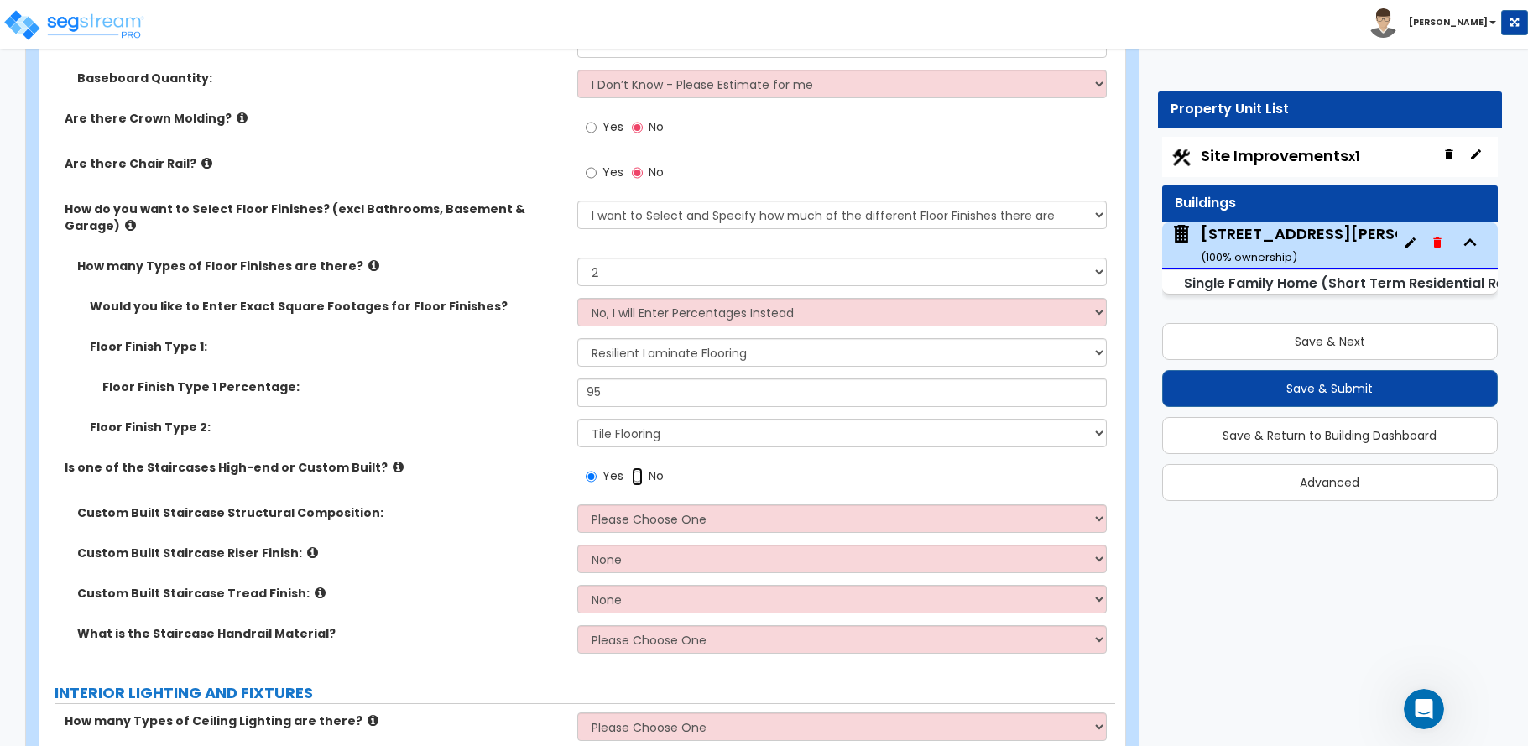
click at [638, 467] on input "No" at bounding box center [637, 476] width 11 height 18
radio input "false"
radio input "true"
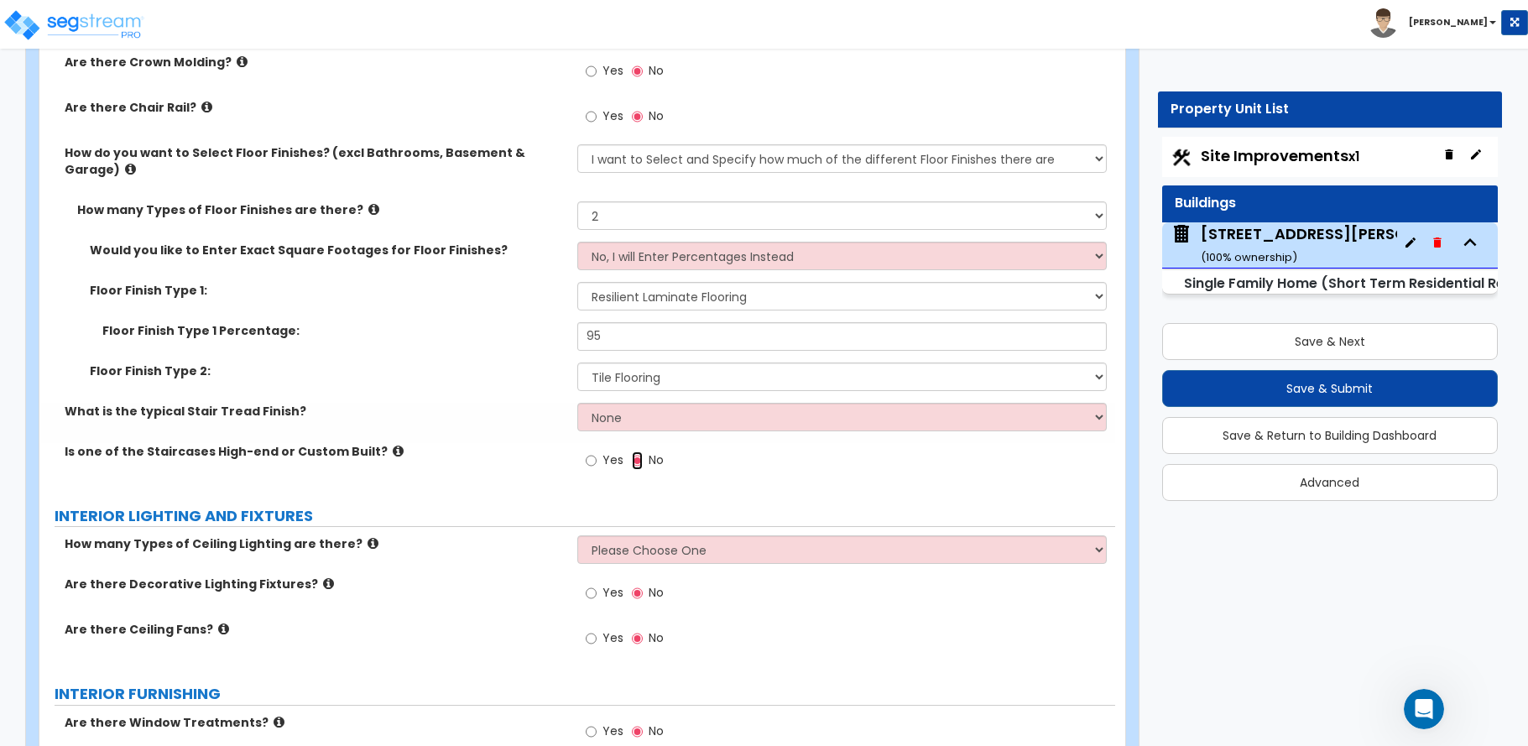
scroll to position [3692, 0]
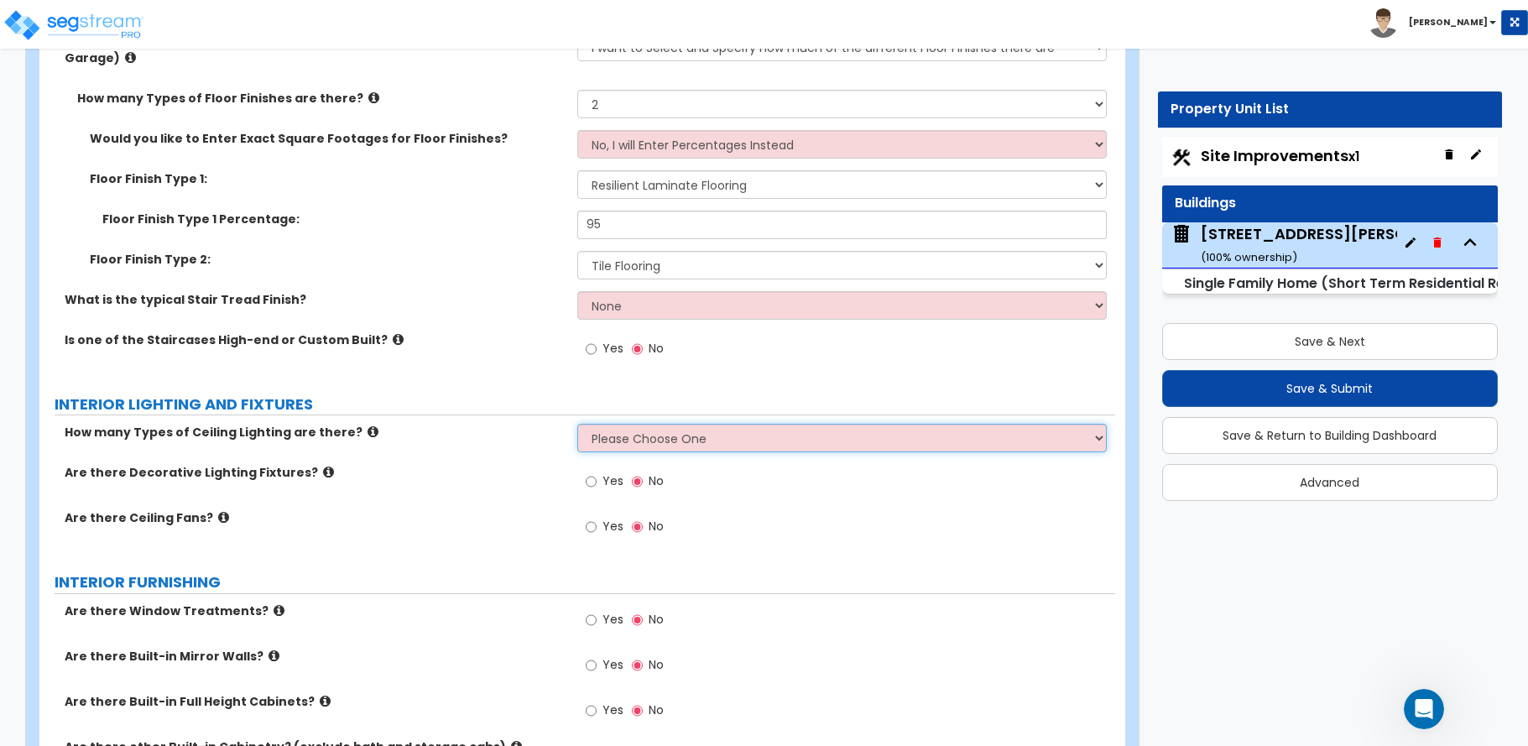
click at [610, 424] on select "Please Choose One 1 2 3" at bounding box center [841, 438] width 529 height 29
select select "1"
click at [577, 424] on select "Please Choose One 1 2 3" at bounding box center [841, 438] width 529 height 29
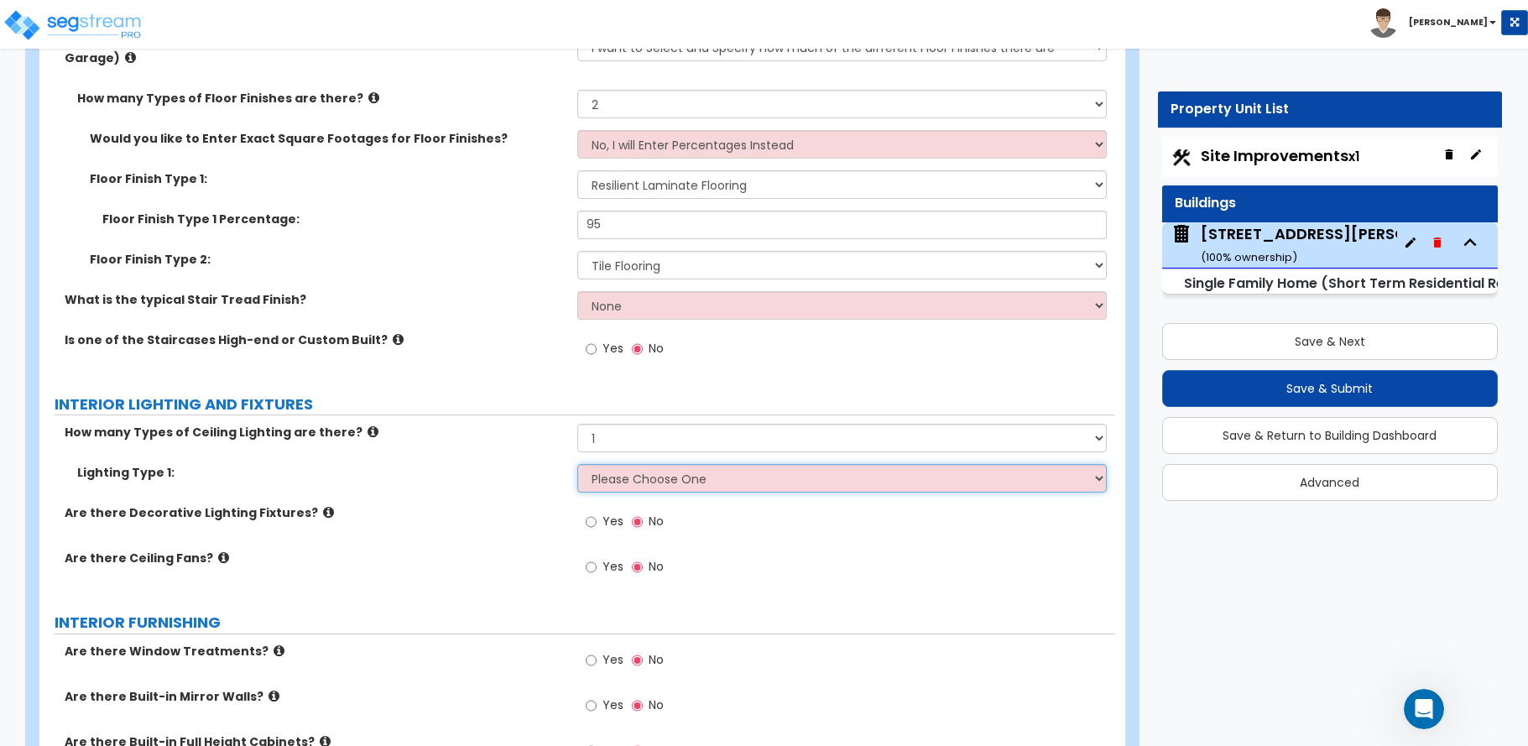
click at [608, 470] on select "Please Choose One LED Surface-Mounted LED Recessed Fluorescent Surface-Mounted …" at bounding box center [841, 478] width 529 height 29
select select "2"
click at [577, 464] on select "Please Choose One LED Surface-Mounted LED Recessed Fluorescent Surface-Mounted …" at bounding box center [841, 478] width 529 height 29
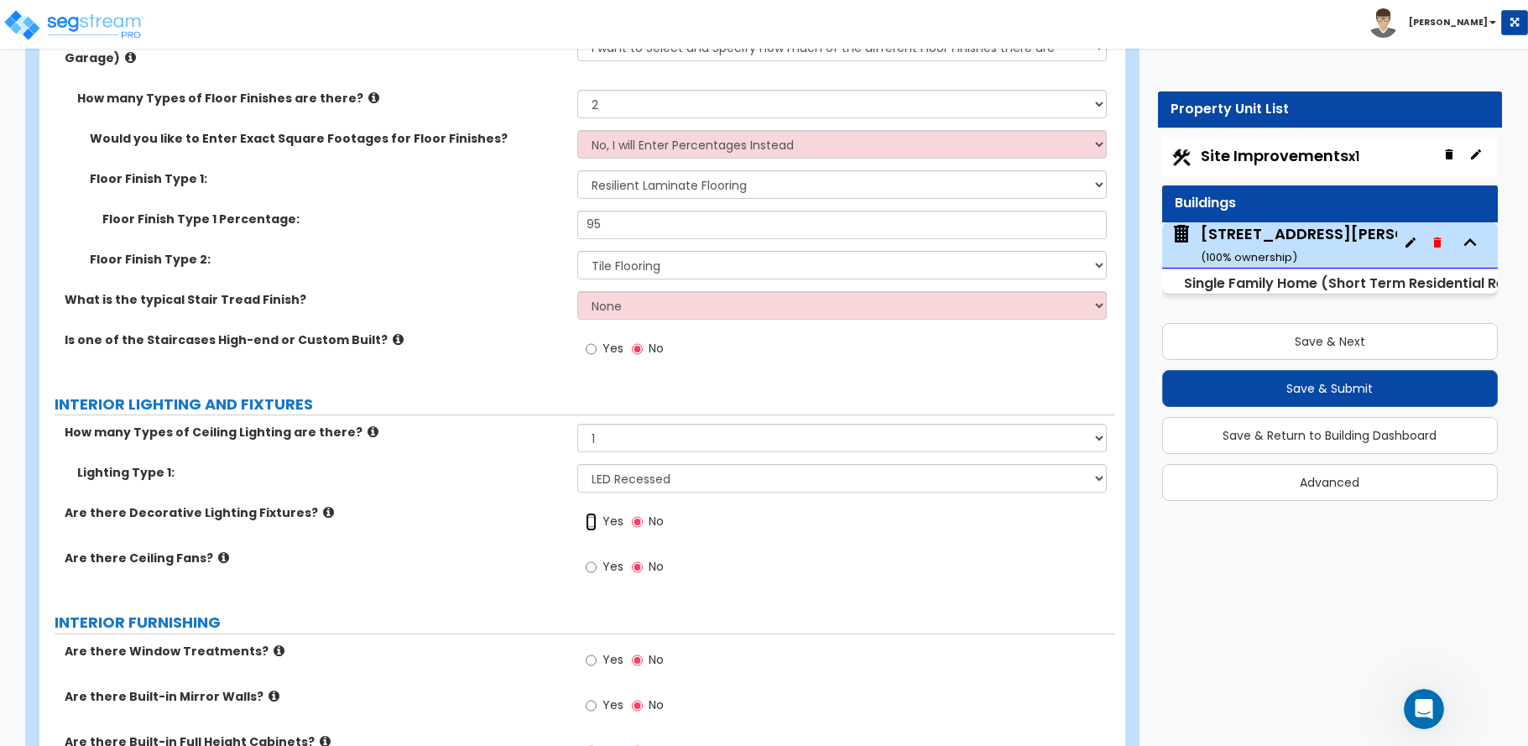
click at [595, 513] on input "Yes" at bounding box center [591, 522] width 11 height 18
radio input "true"
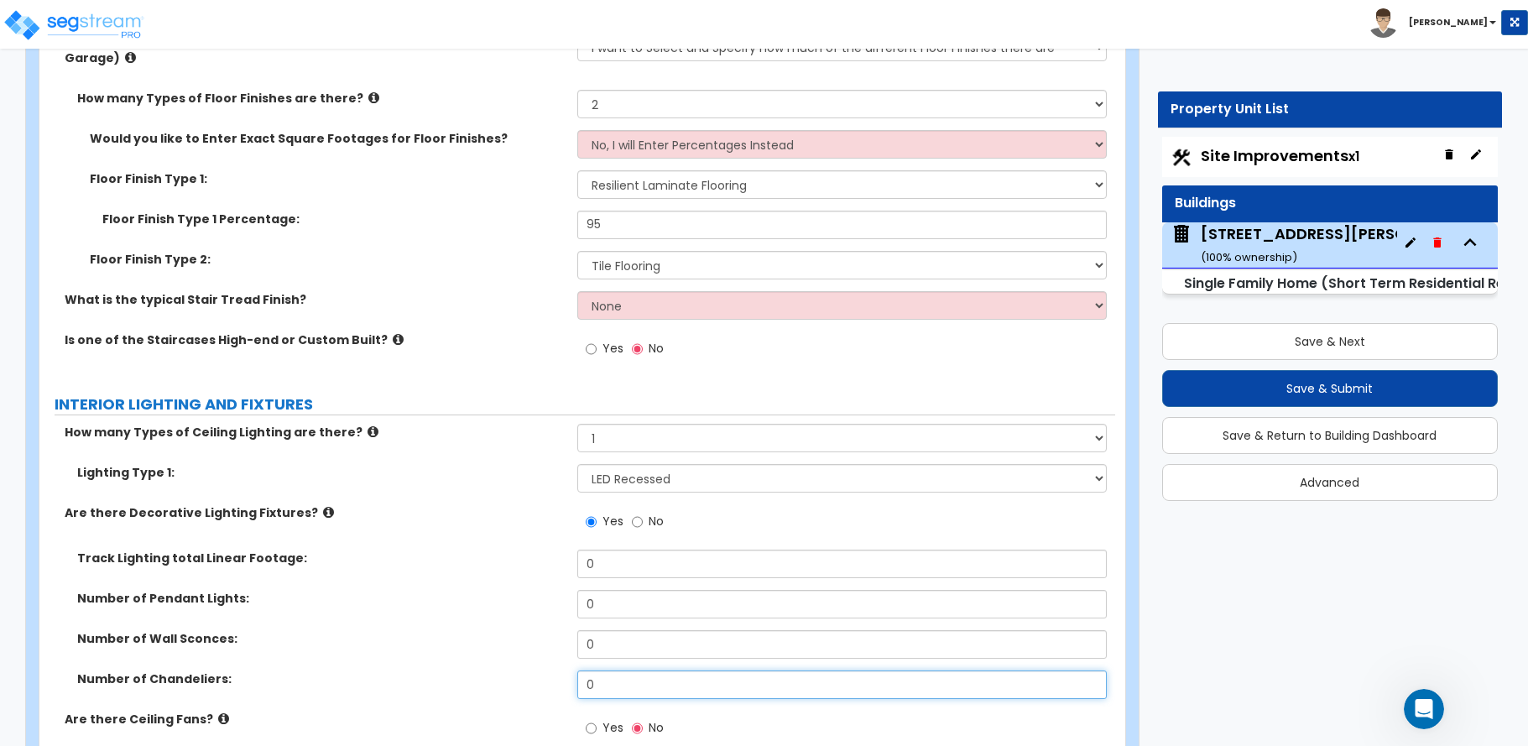
drag, startPoint x: 573, startPoint y: 669, endPoint x: 539, endPoint y: 672, distance: 33.7
click at [539, 672] on div "Number of Chandeliers: 0" at bounding box center [577, 690] width 1076 height 40
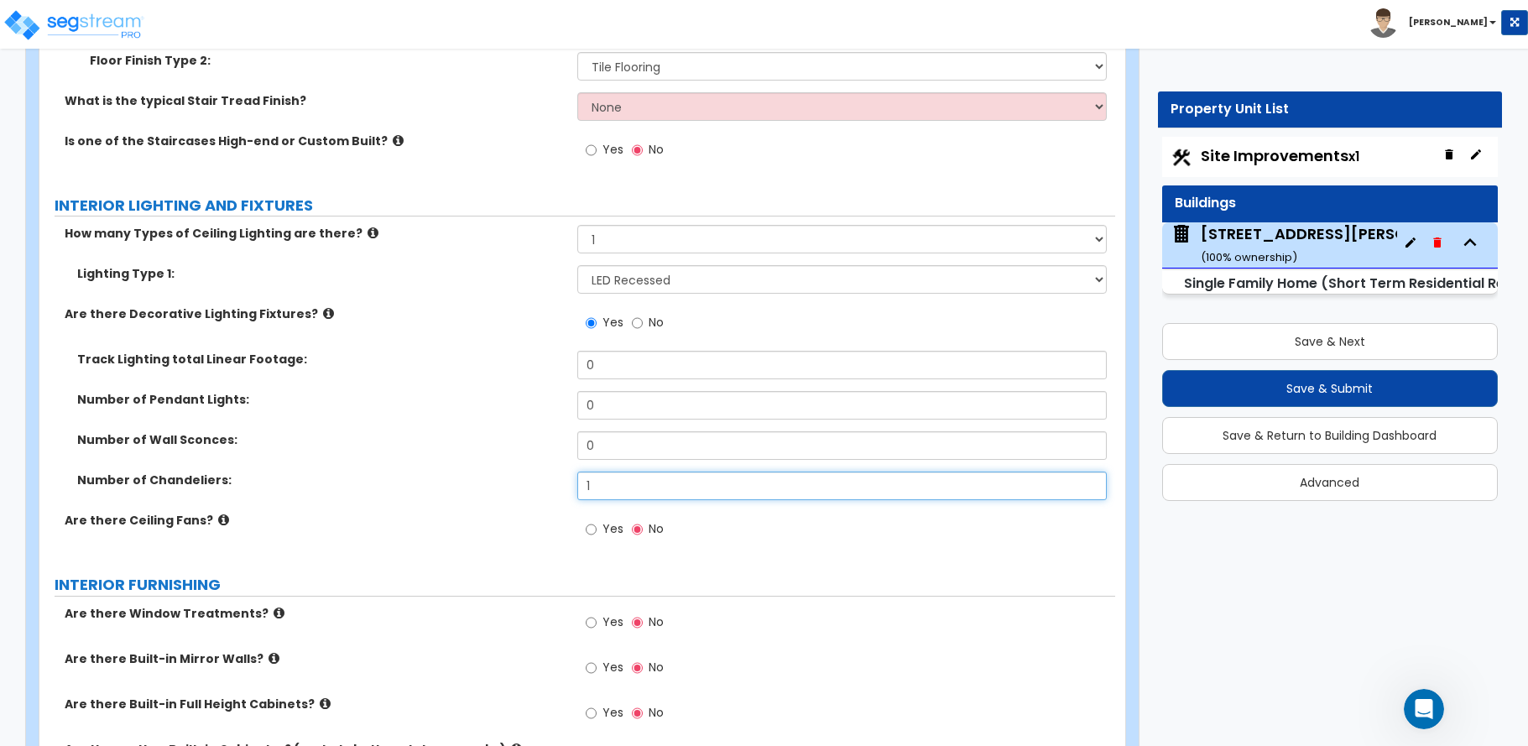
scroll to position [3943, 0]
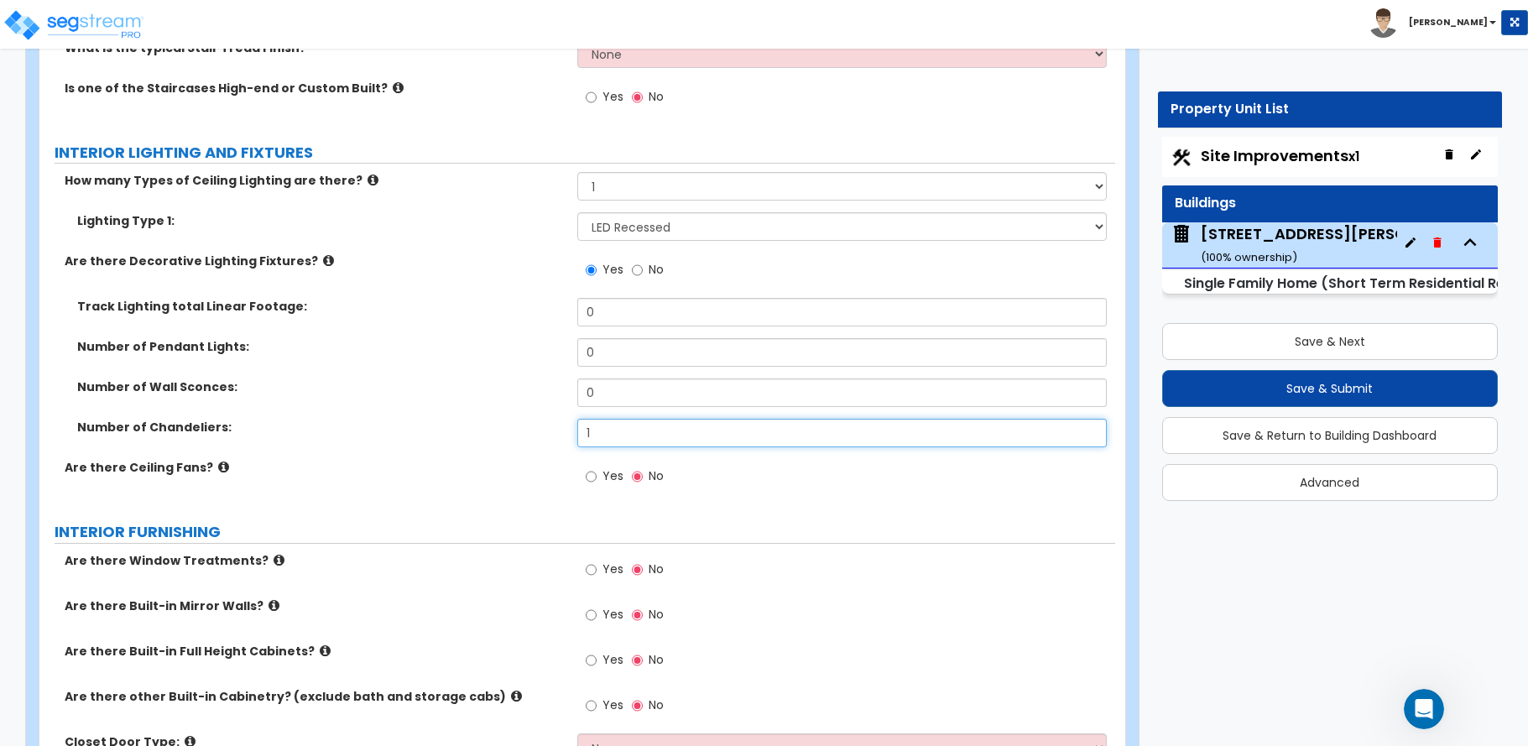
type input "1"
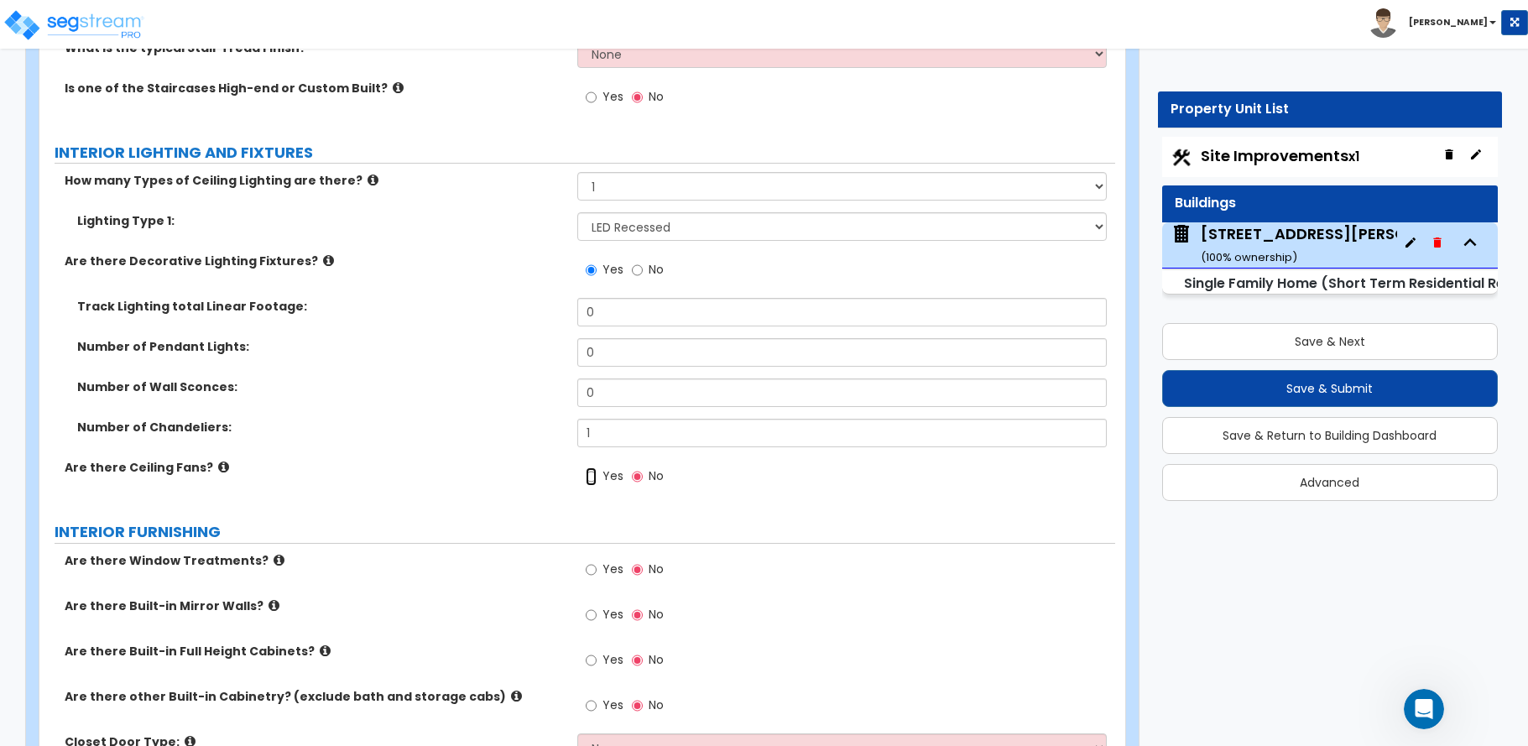
click at [596, 467] on input "Yes" at bounding box center [591, 476] width 11 height 18
radio input "true"
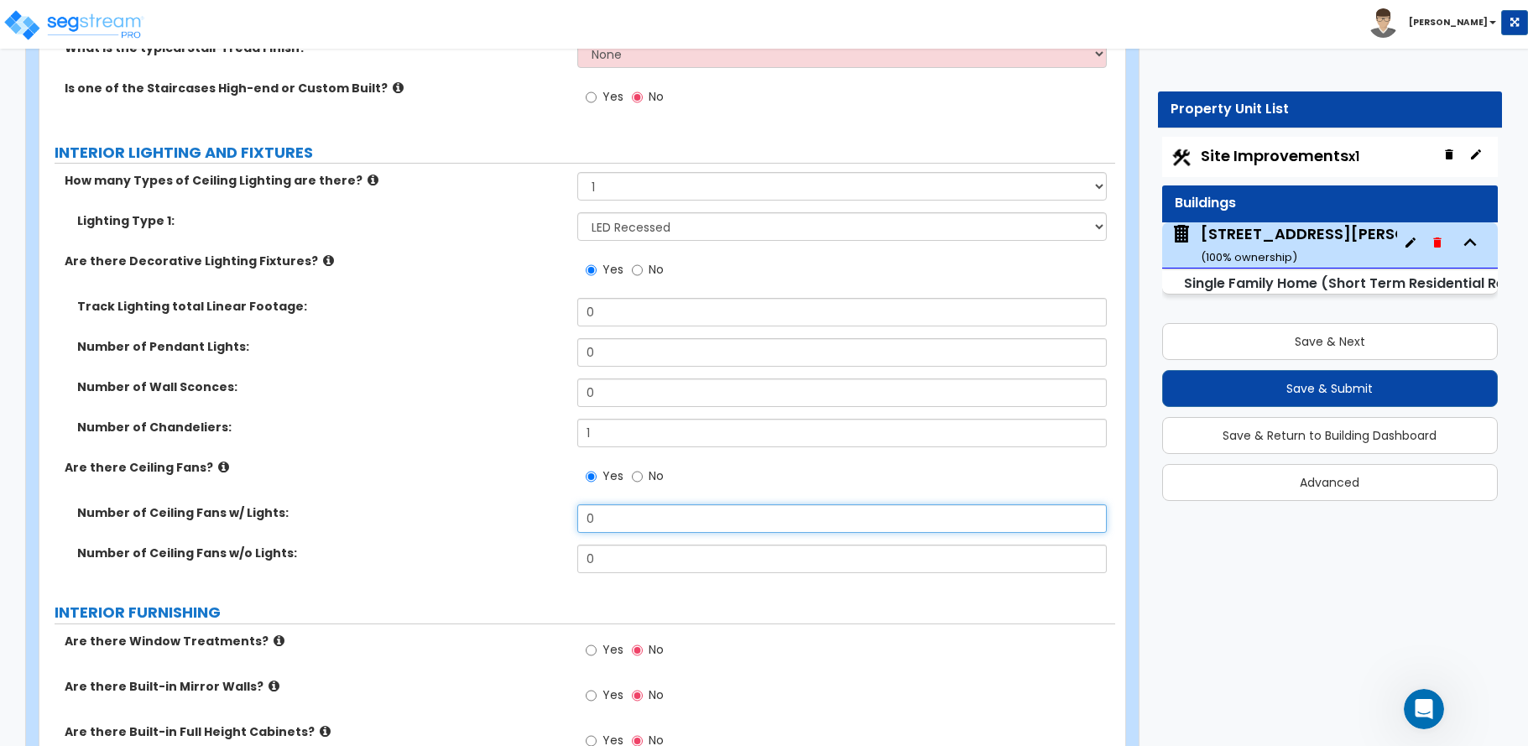
click at [526, 514] on div "Number of Ceiling Fans w/ Lights: 0" at bounding box center [577, 524] width 1076 height 40
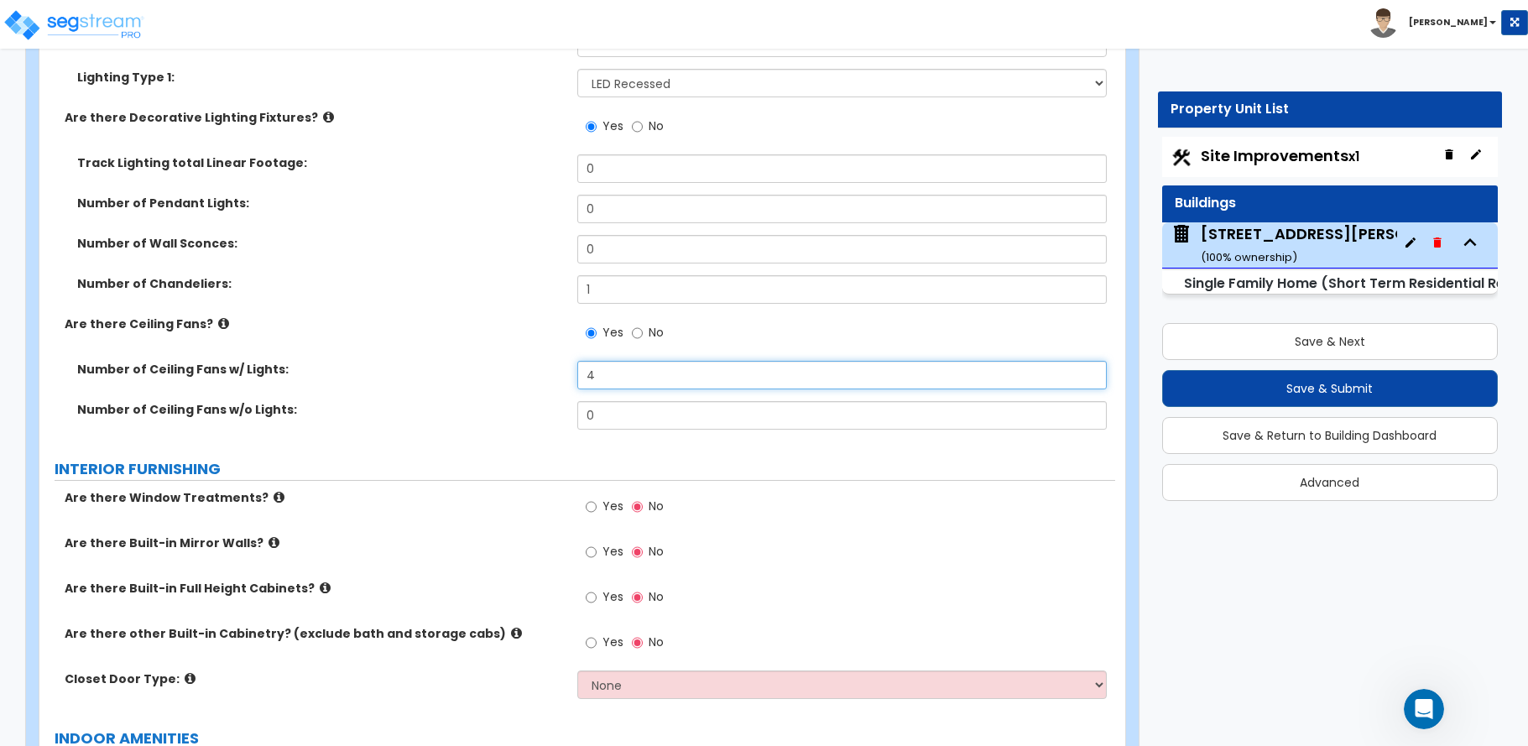
scroll to position [4111, 0]
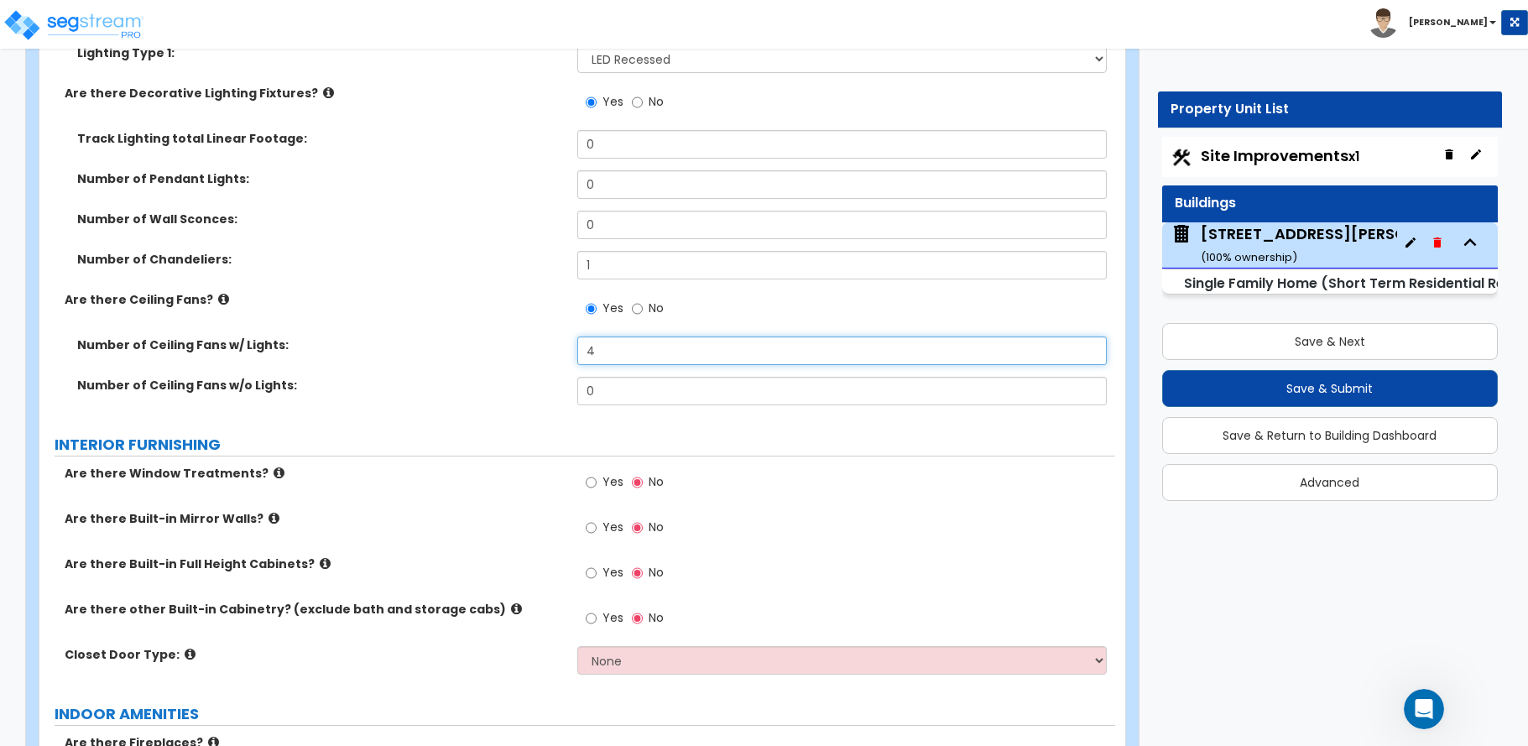
type input "4"
click at [592, 473] on input "Yes" at bounding box center [591, 482] width 11 height 18
radio input "true"
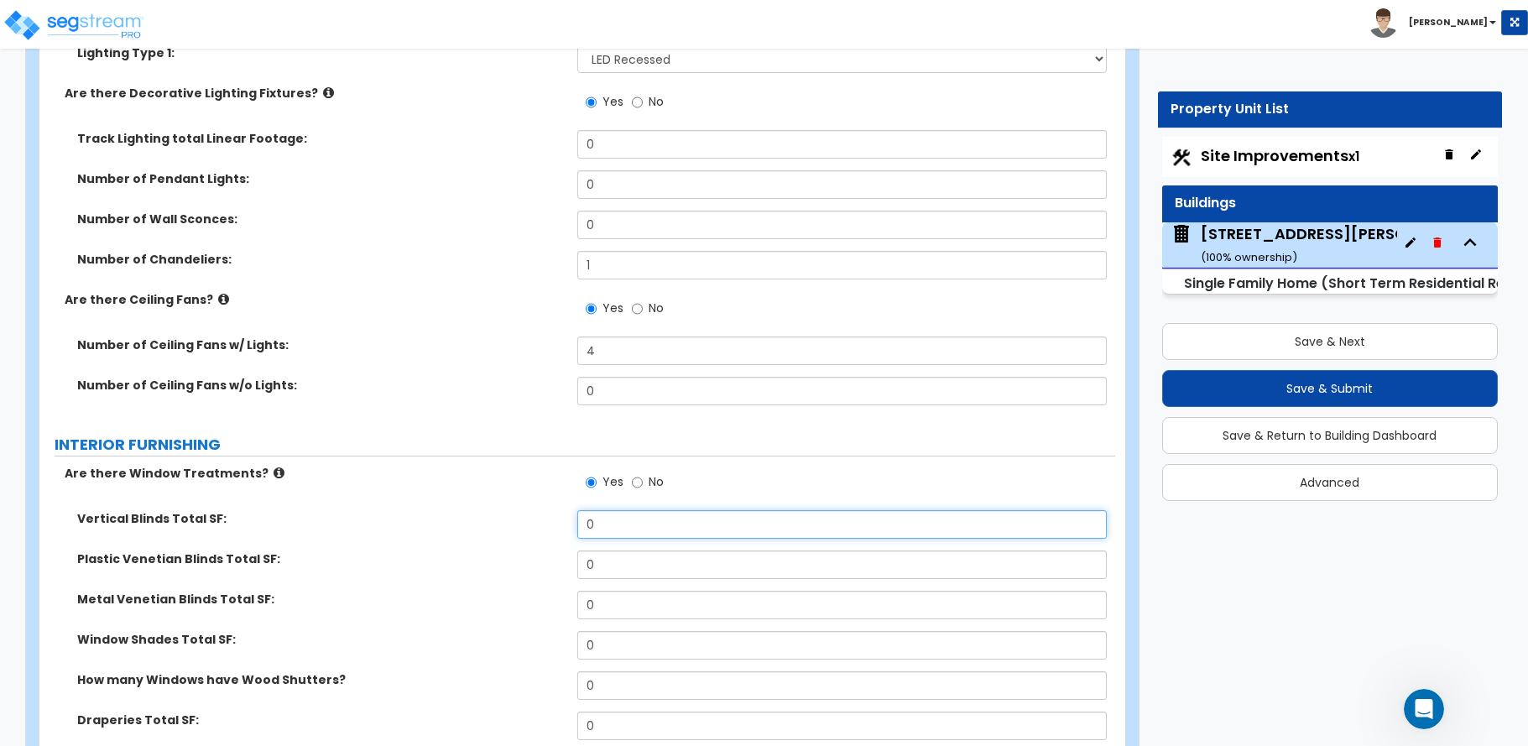
click at [517, 515] on div "Vertical Blinds Total SF: 0" at bounding box center [577, 530] width 1076 height 40
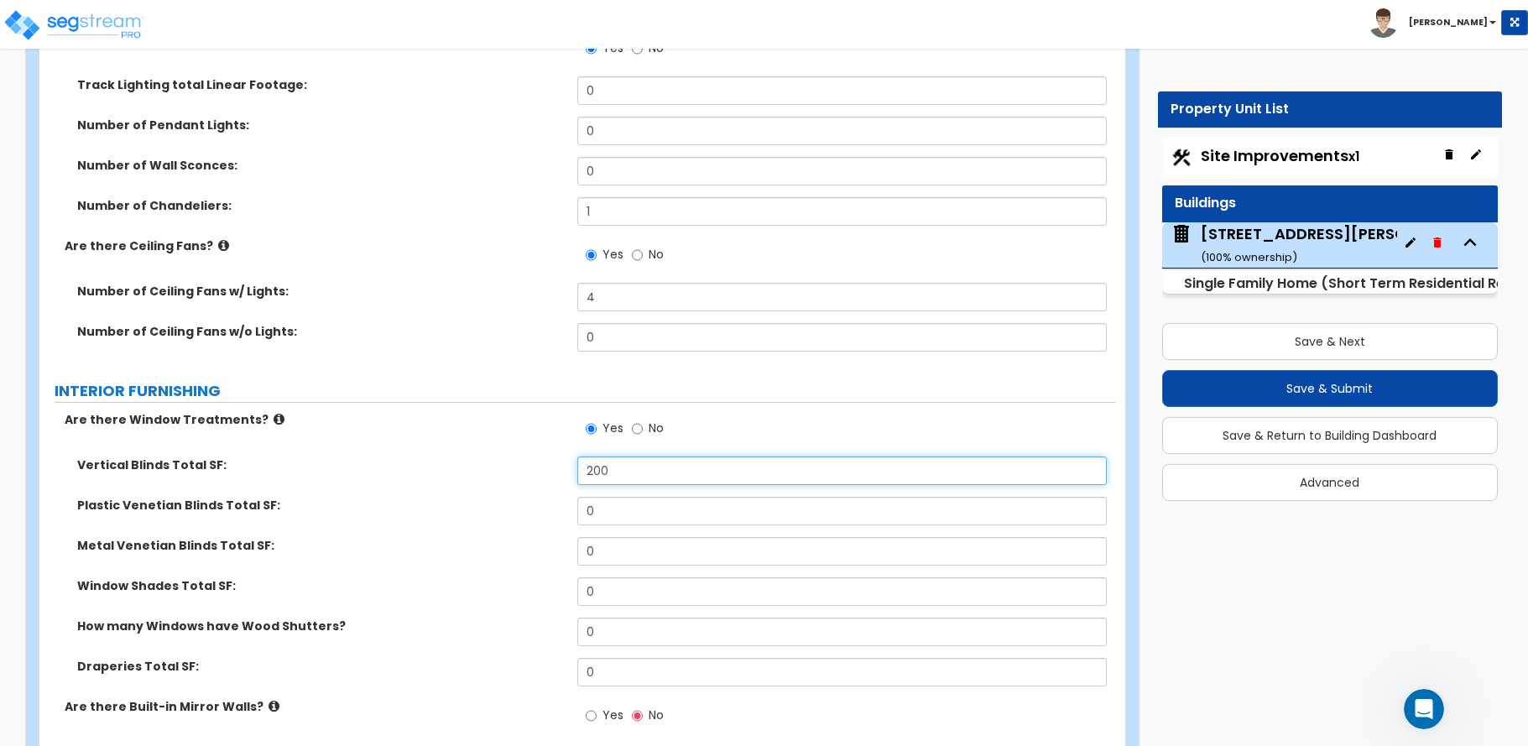
scroll to position [4195, 0]
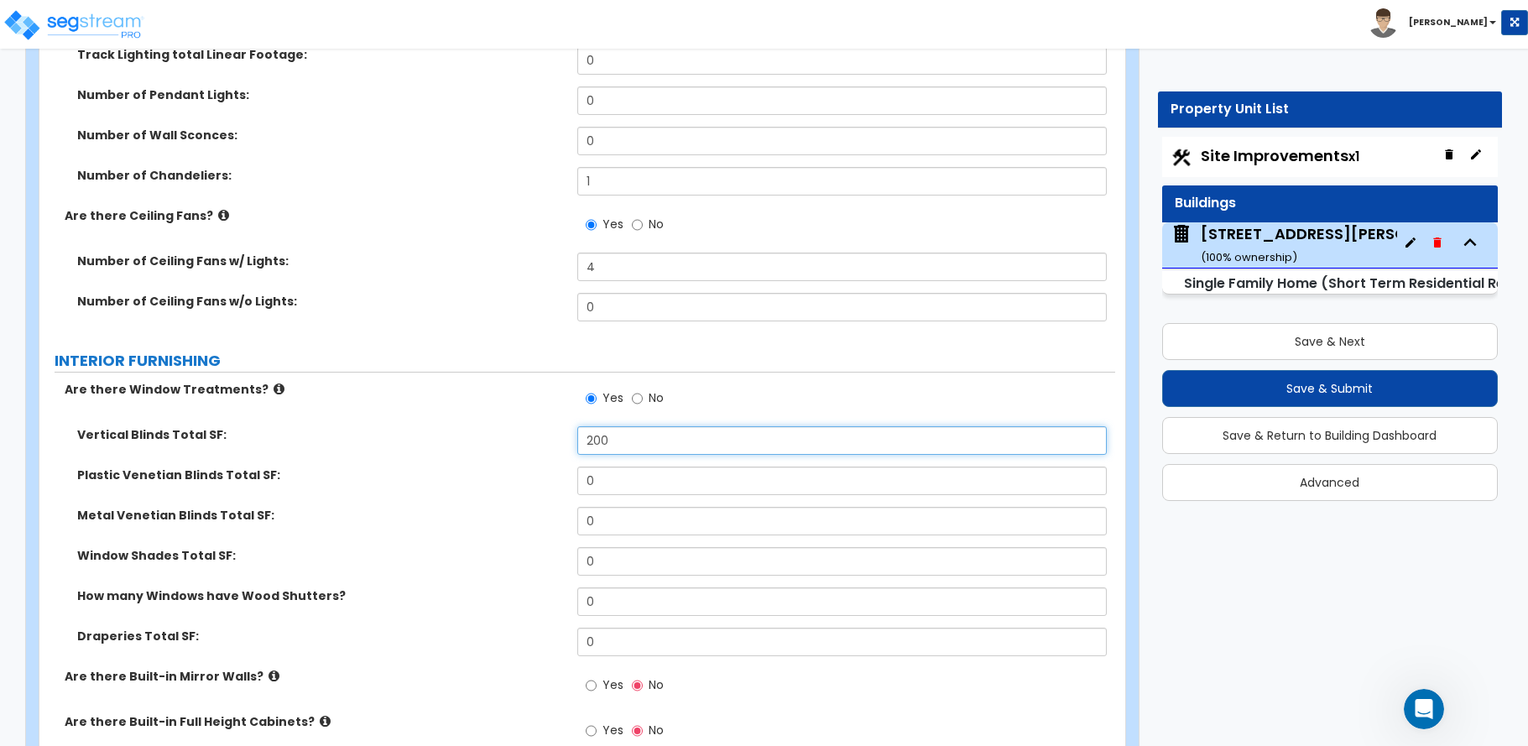
type input "200"
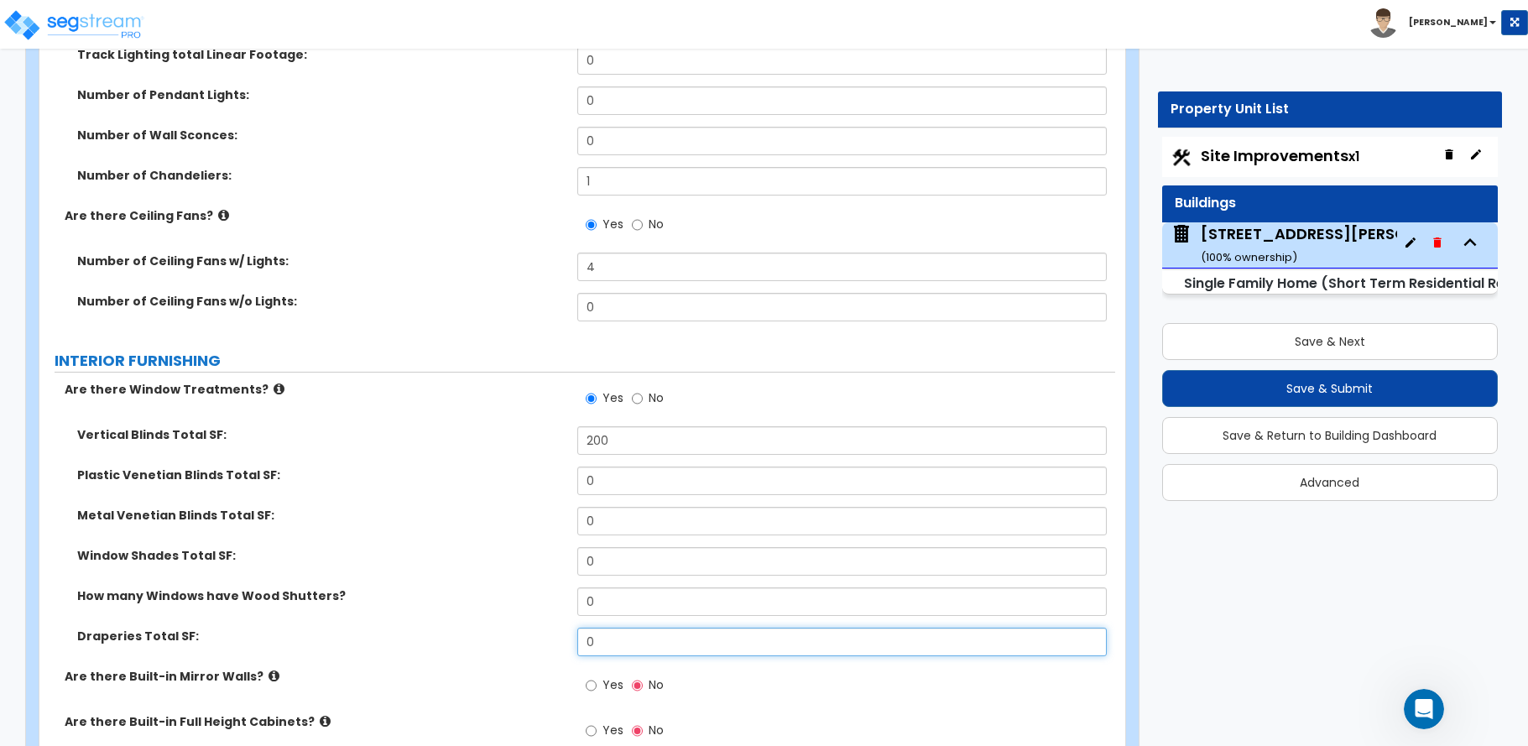
click at [530, 633] on div "Draperies Total SF: 0" at bounding box center [577, 648] width 1076 height 40
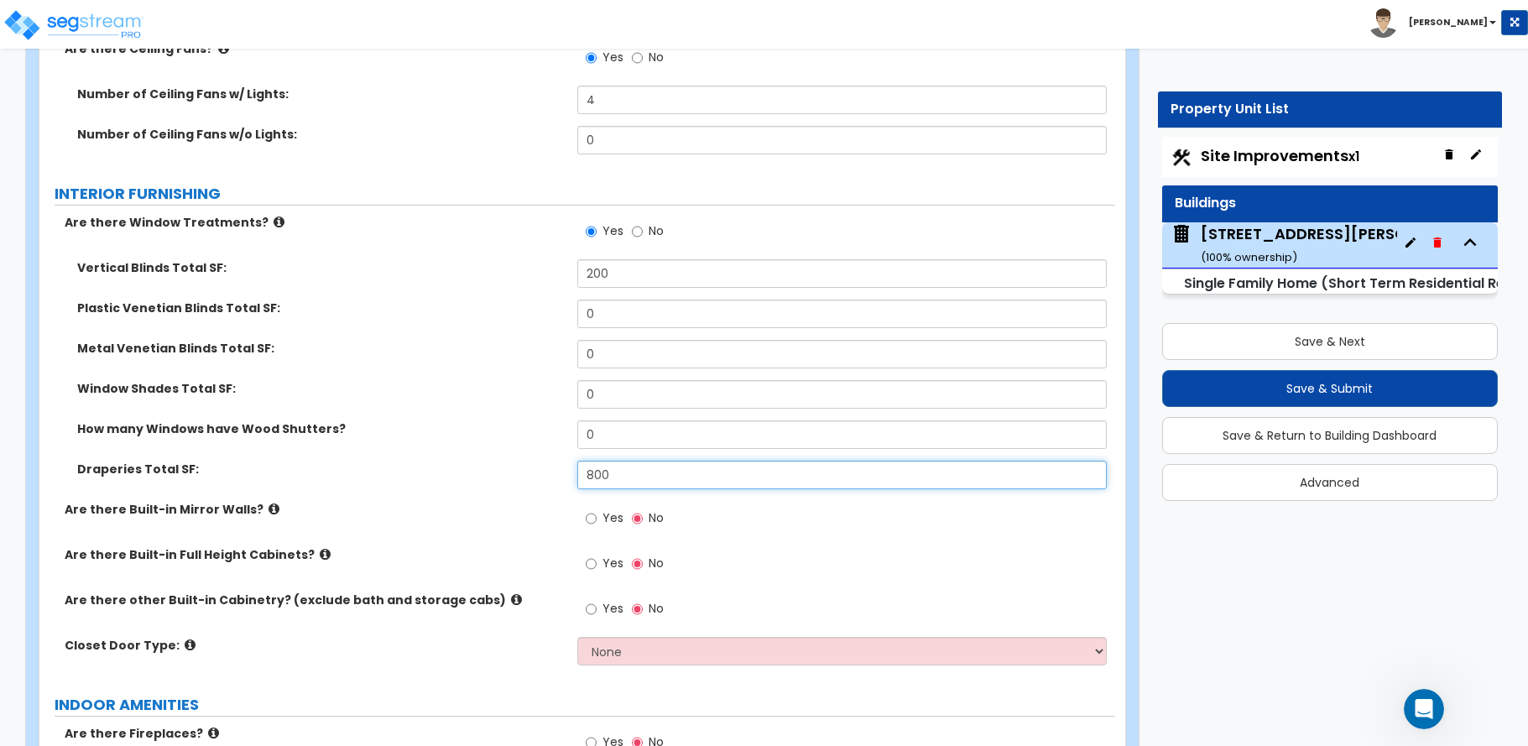
scroll to position [4363, 0]
type input "800"
click at [591, 554] on input "Yes" at bounding box center [591, 563] width 11 height 18
radio input "true"
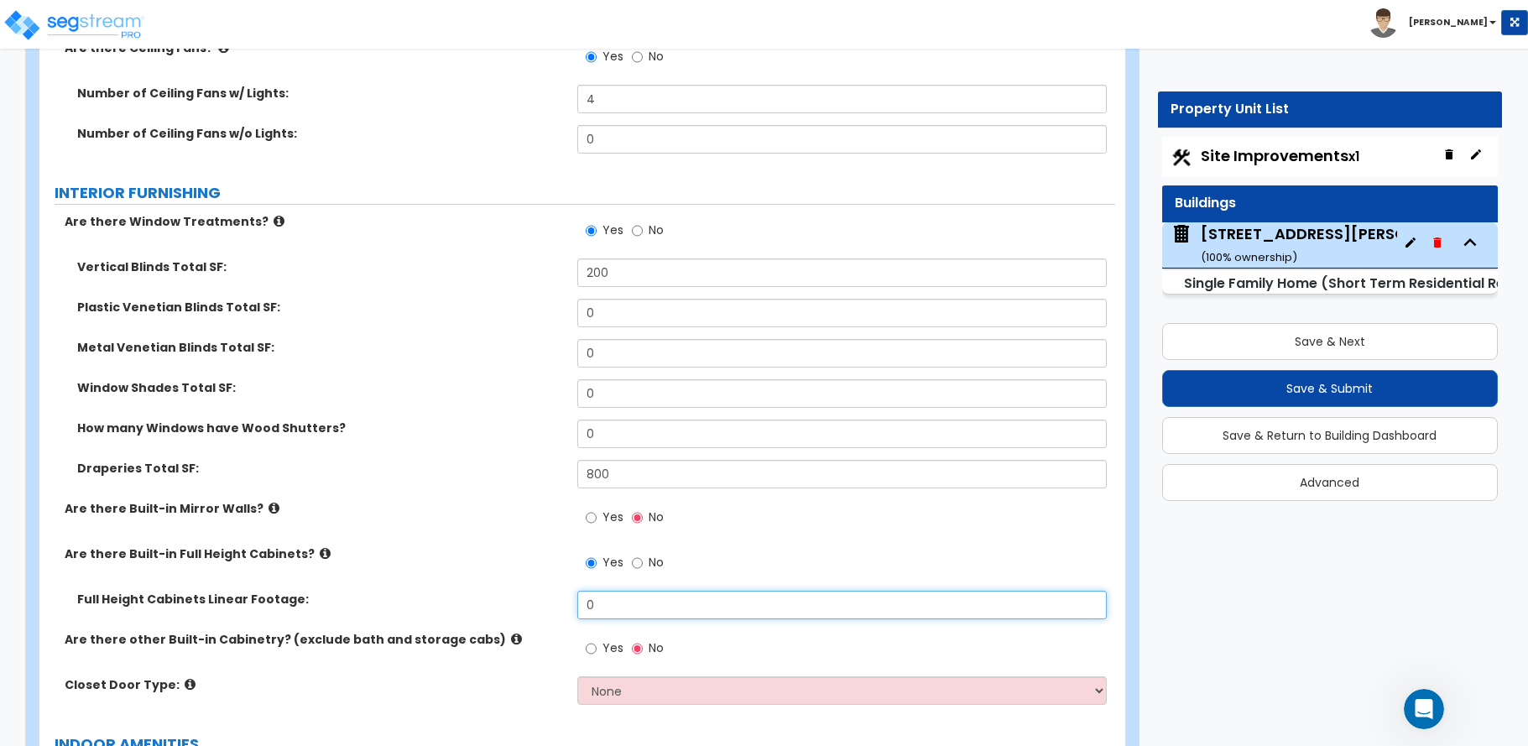
drag, startPoint x: 601, startPoint y: 586, endPoint x: 548, endPoint y: 586, distance: 52.9
click at [548, 591] on div "Full Height Cabinets Linear Footage: 0" at bounding box center [577, 611] width 1076 height 40
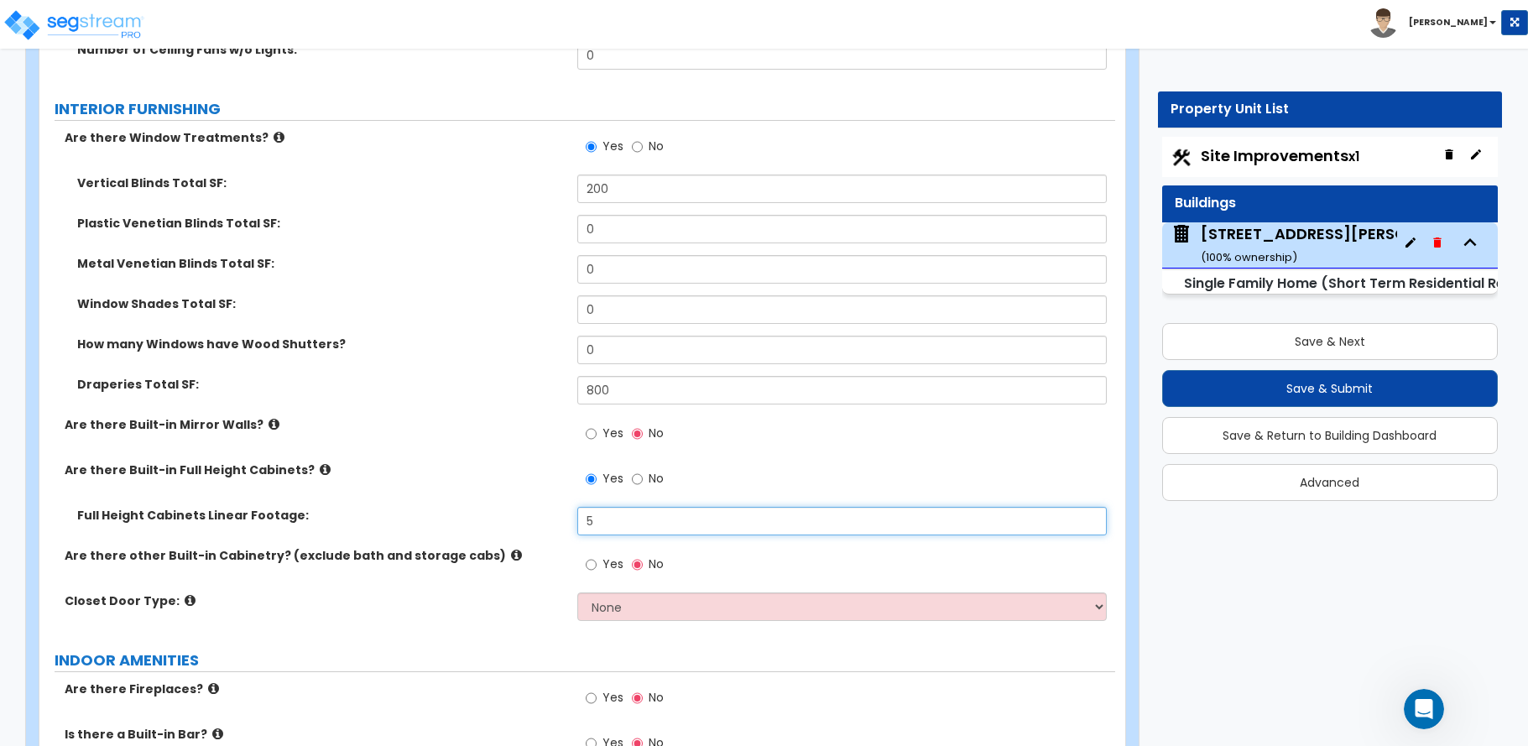
type input "5"
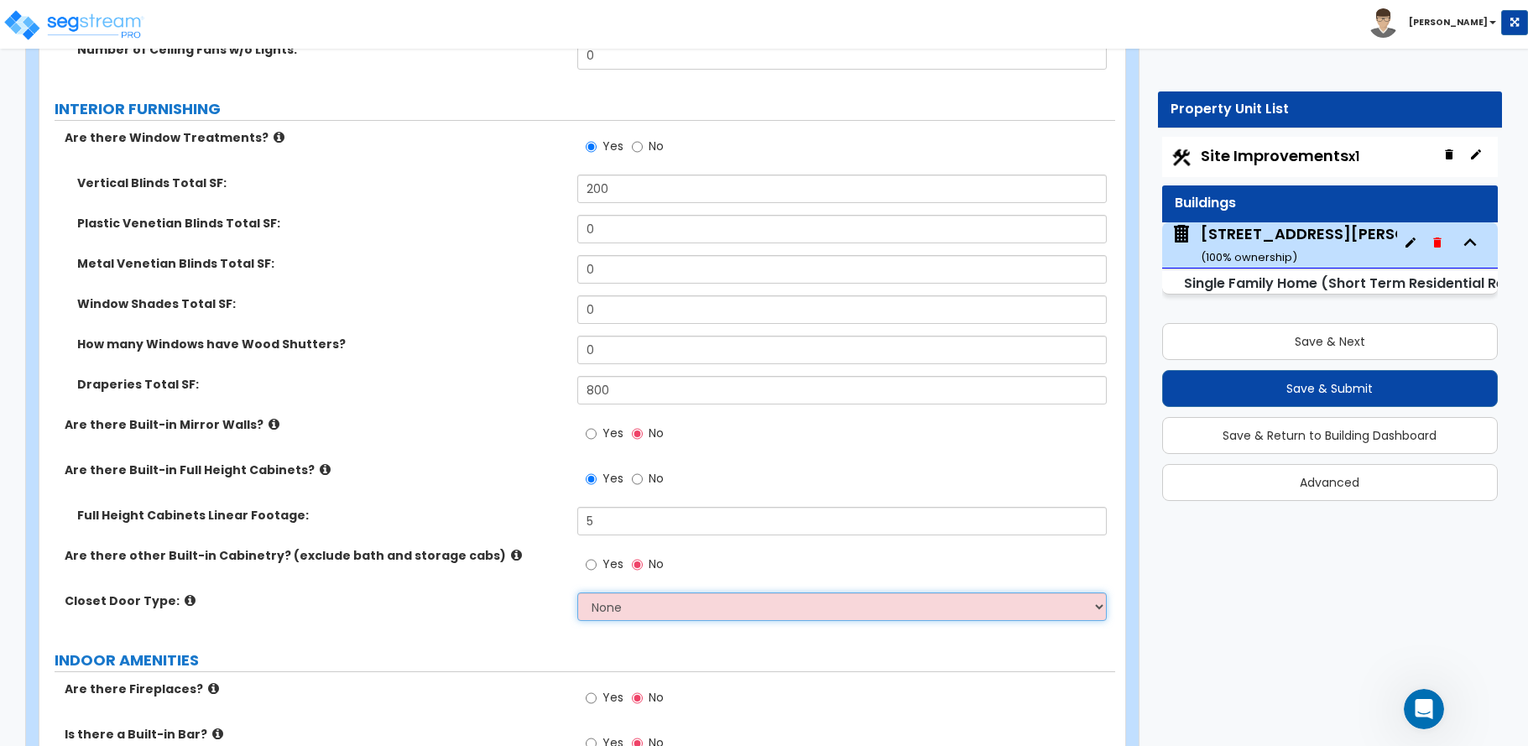
click at [613, 592] on select "None Bi-fold Louvered Doors Bi-fold Panel Doors Sliding Doors Hinged Wood Door" at bounding box center [841, 606] width 529 height 29
select select "3"
click at [577, 592] on select "None Bi-fold Louvered Doors Bi-fold Panel Doors Sliding Doors Hinged Wood Door" at bounding box center [841, 606] width 529 height 29
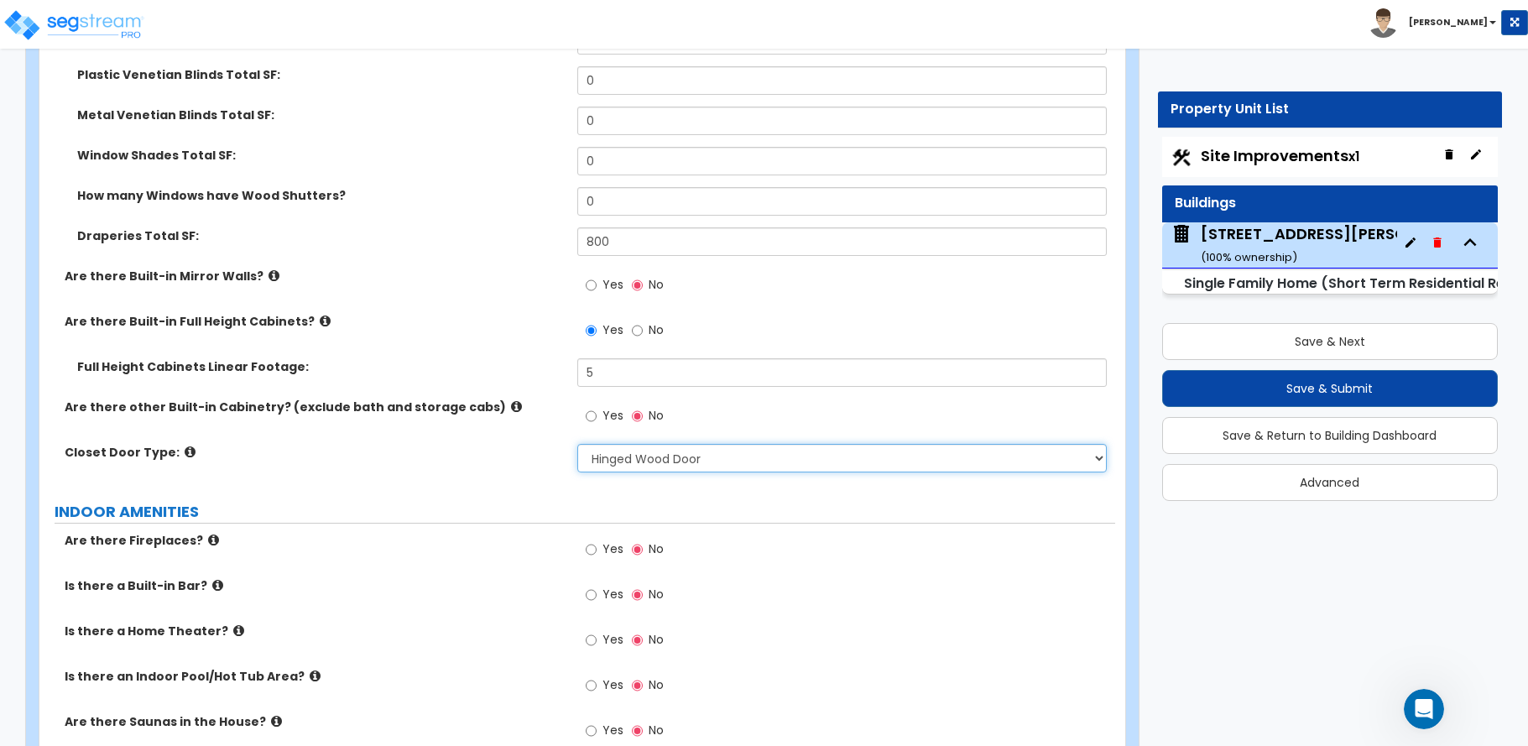
scroll to position [4615, 0]
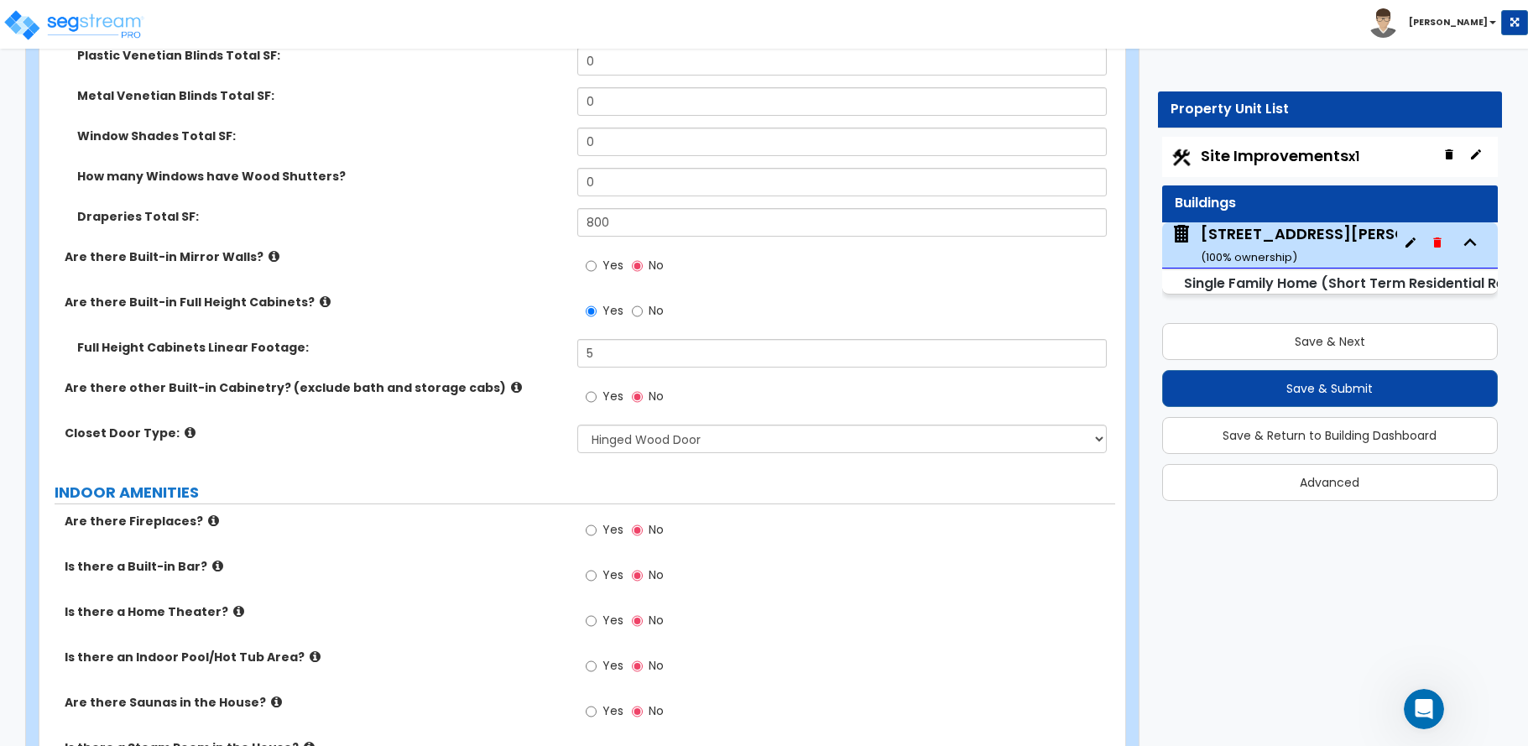
click at [587, 566] on input "Yes" at bounding box center [591, 575] width 11 height 18
radio input "true"
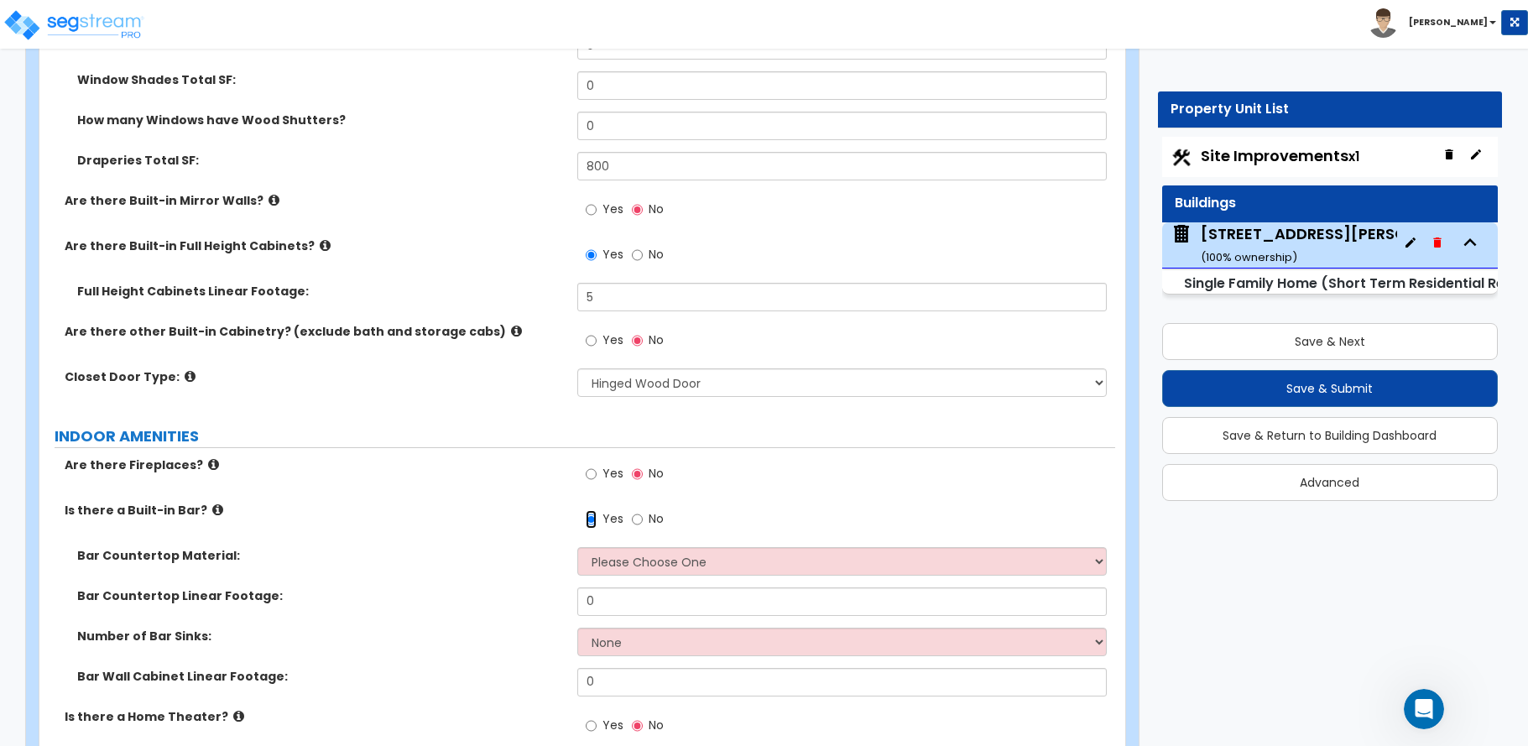
scroll to position [4782, 0]
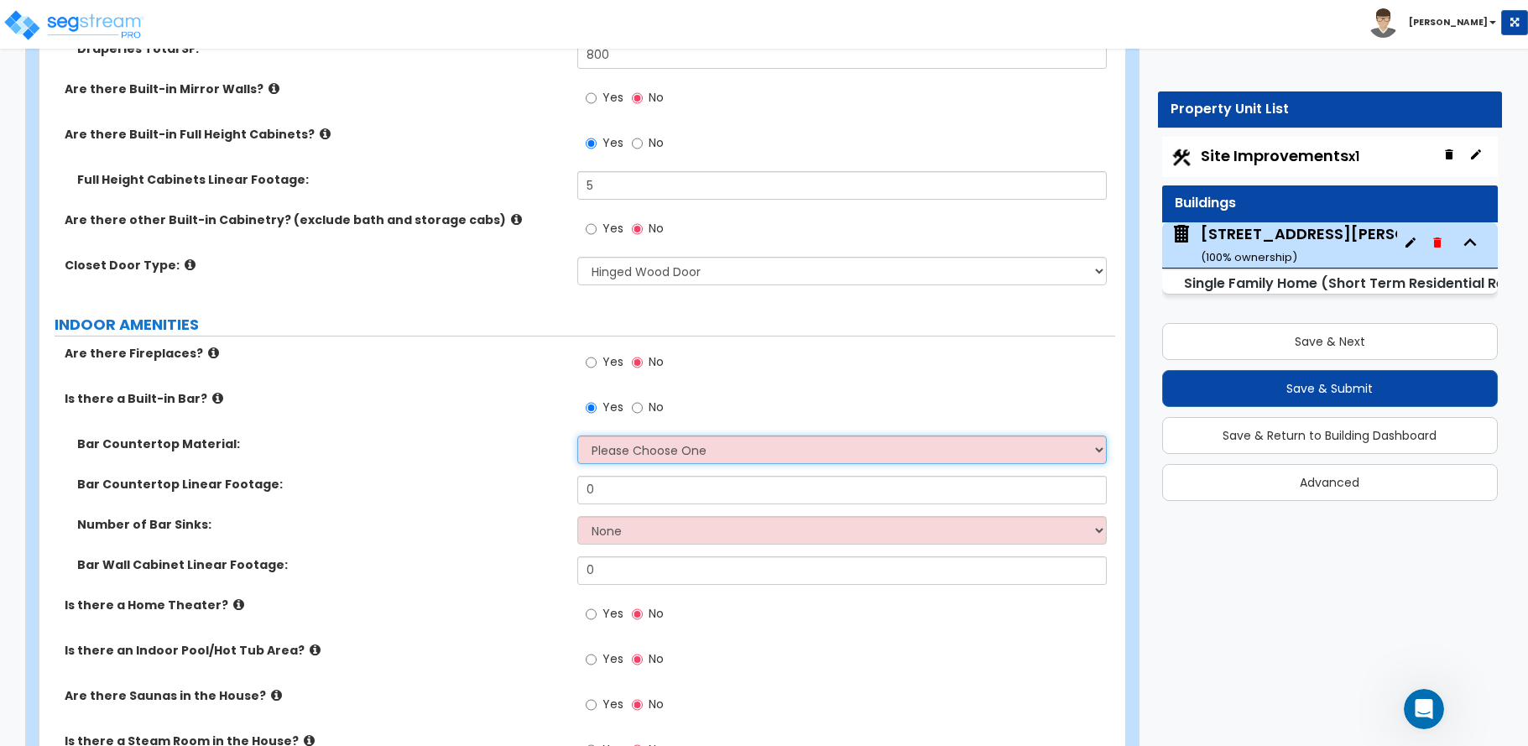
click at [616, 435] on select "Please Choose One Plastic Laminate Solid Surface Stone Quartz Marble Tile Wood …" at bounding box center [841, 449] width 529 height 29
select select "7"
click at [577, 435] on select "Please Choose One Plastic Laminate Solid Surface Stone Quartz Marble Tile Wood …" at bounding box center [841, 449] width 529 height 29
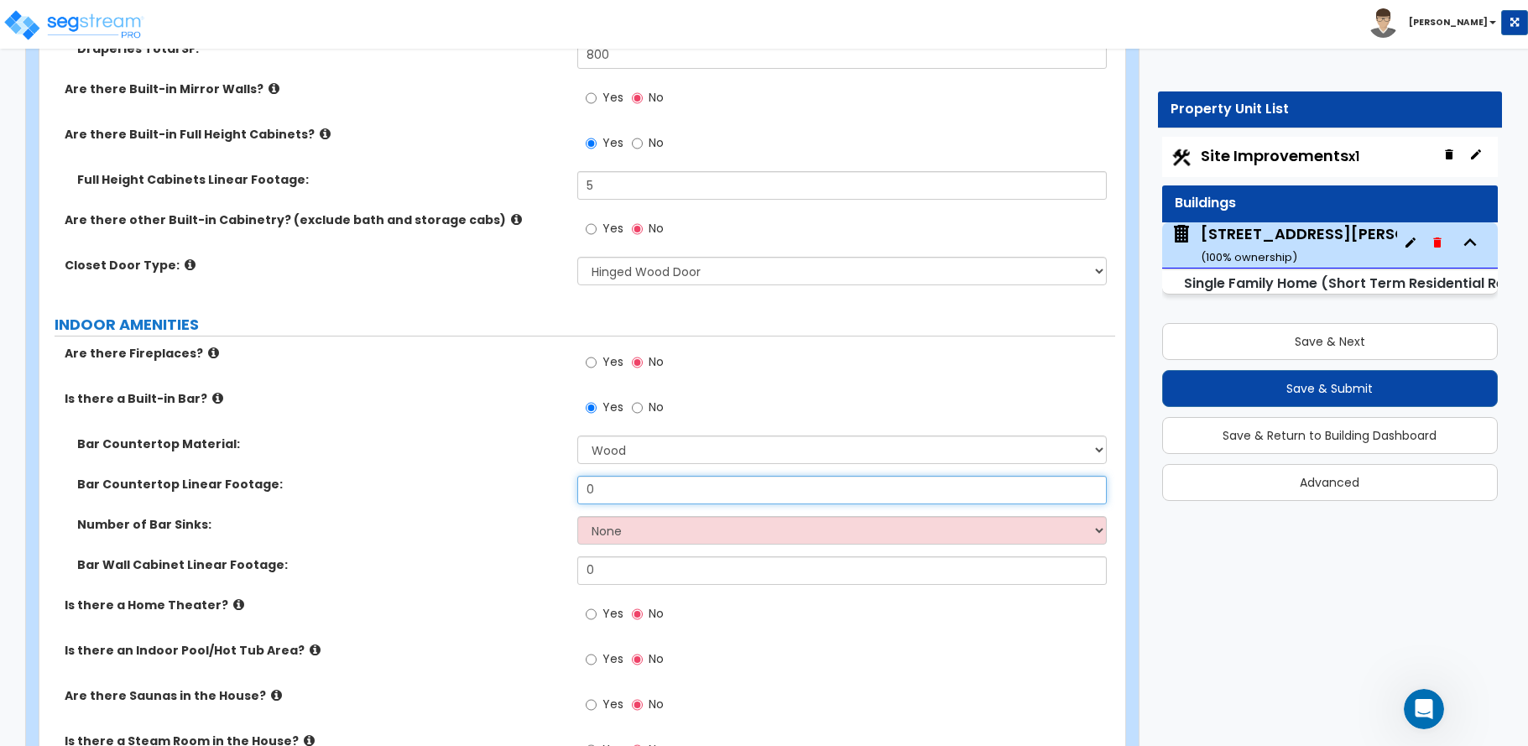
click at [553, 486] on div "Bar Countertop Linear Footage: 0" at bounding box center [577, 496] width 1076 height 40
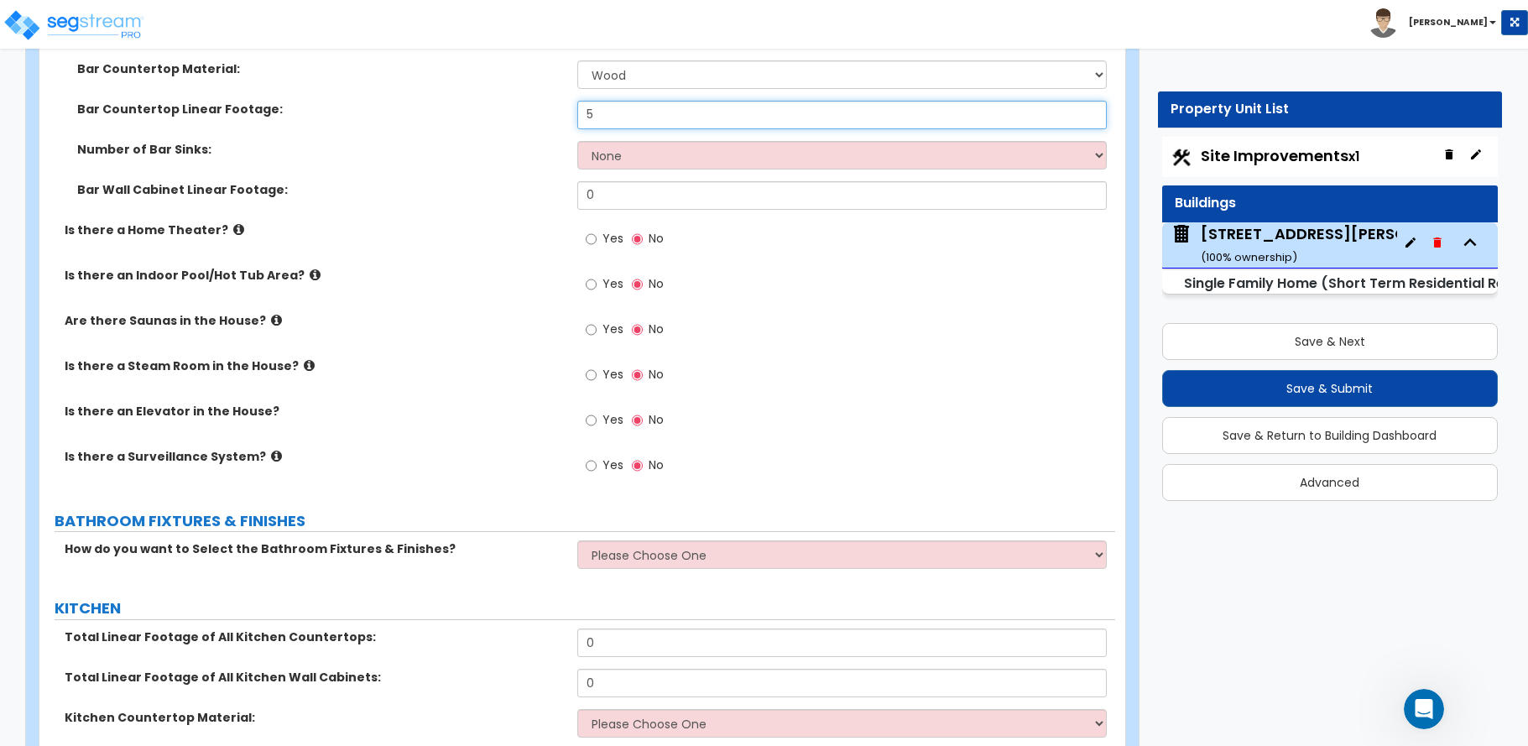
scroll to position [5202, 0]
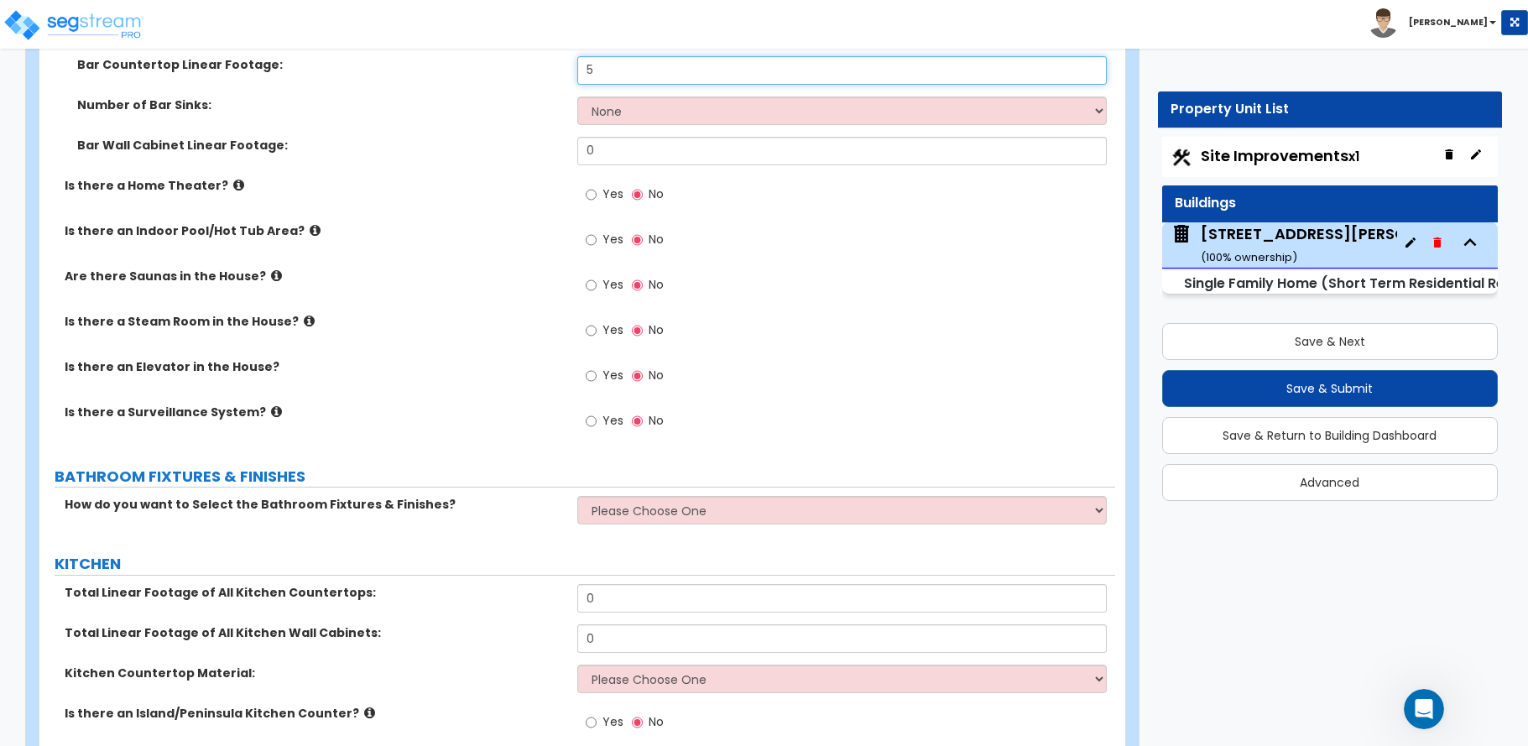
type input "5"
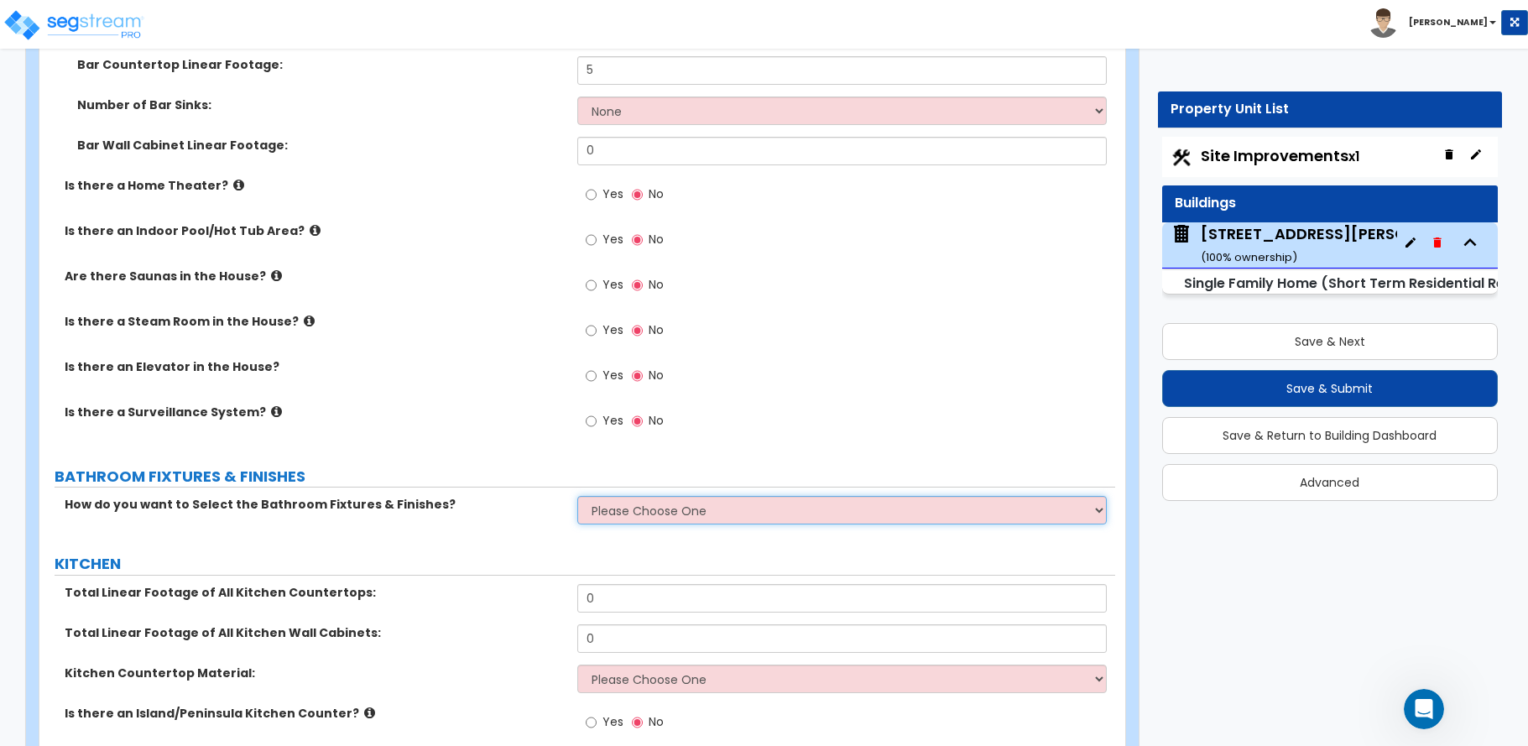
click at [608, 496] on select "Please Choose One I want to Select Fixtures and Finishes only for one Bath and …" at bounding box center [841, 510] width 529 height 29
select select "2"
click at [577, 496] on select "Please Choose One I want to Select Fixtures and Finishes only for one Bath and …" at bounding box center [841, 510] width 529 height 29
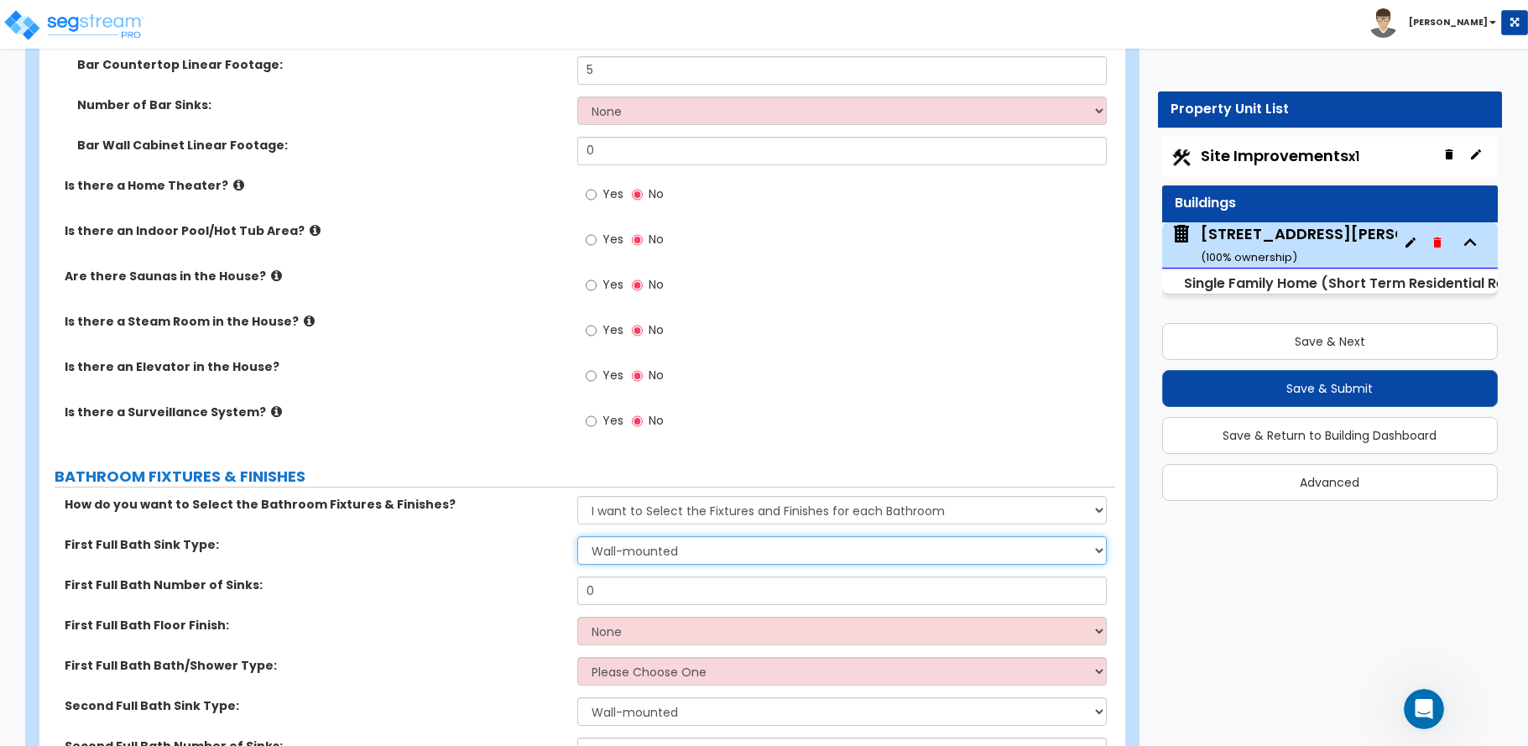
click at [628, 536] on select "Wall-mounted Pedestal-mounted Vanity-mounted" at bounding box center [841, 550] width 529 height 29
select select "3"
click at [577, 536] on select "Wall-mounted Pedestal-mounted Vanity-mounted" at bounding box center [841, 550] width 529 height 29
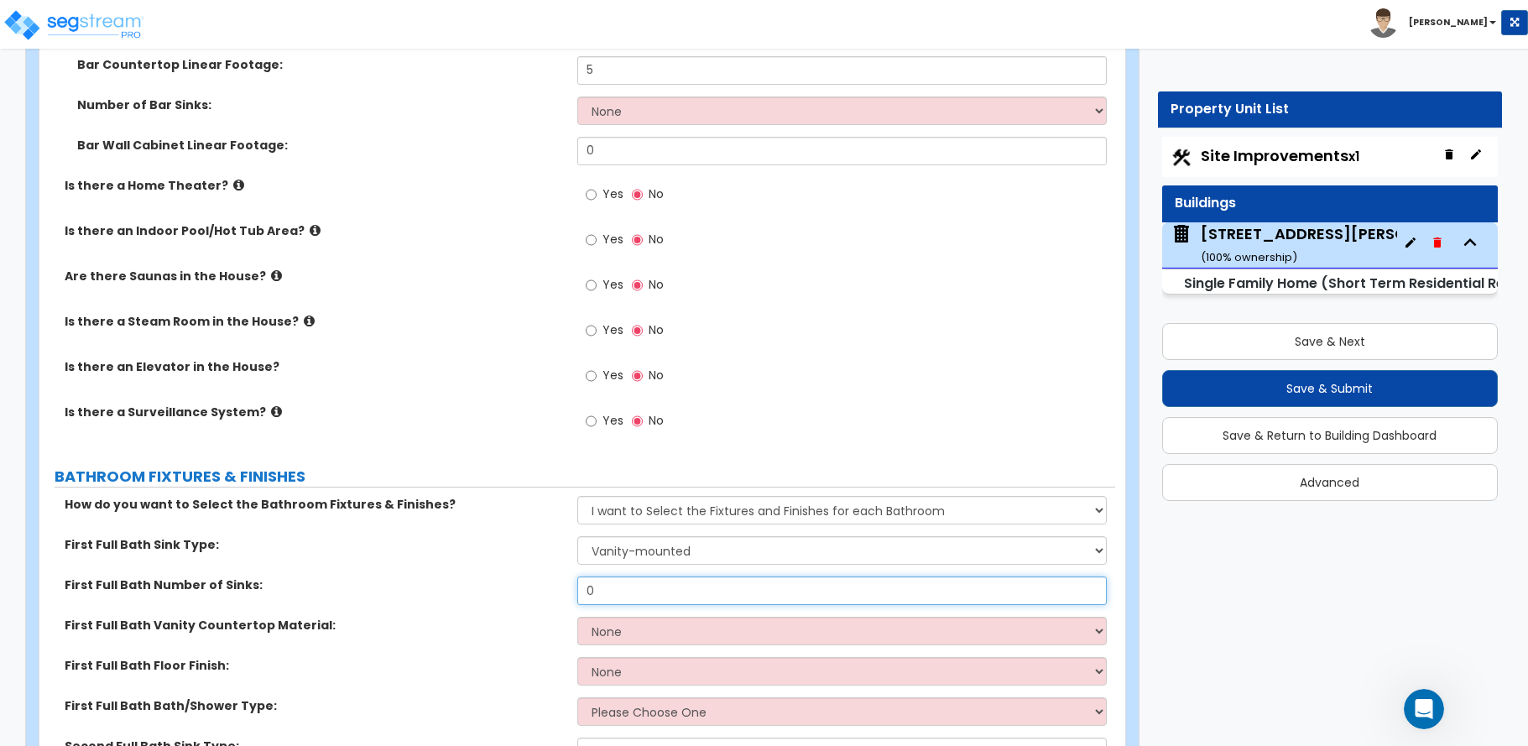
drag, startPoint x: 597, startPoint y: 576, endPoint x: 537, endPoint y: 580, distance: 59.7
click at [537, 580] on div "First Full Bath Number of Sinks: 0" at bounding box center [577, 596] width 1076 height 40
type input "1"
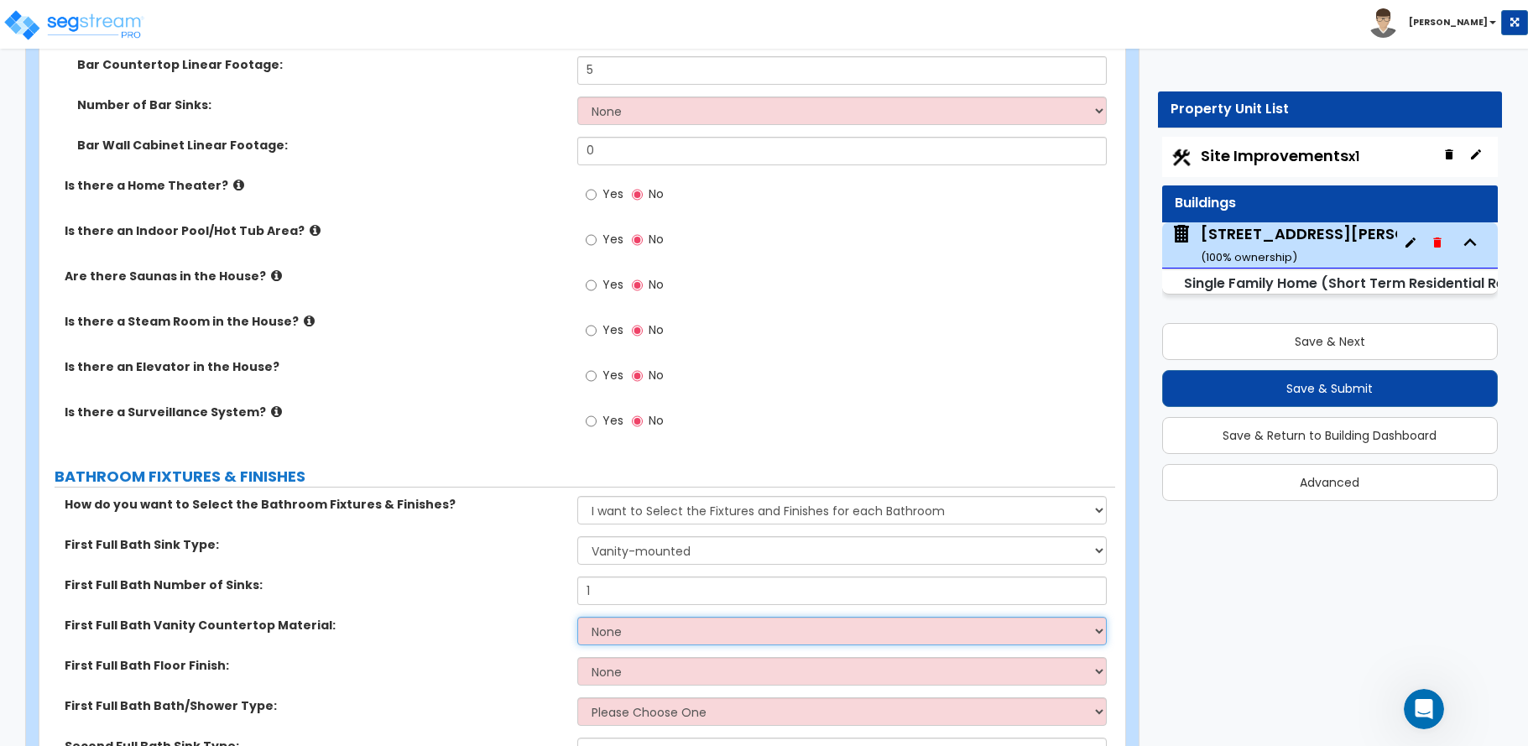
click at [623, 617] on select "None Plastic Laminate Solid Surface Stone Quartz Marble Tile Wood Stainless Ste…" at bounding box center [841, 631] width 529 height 29
select select "2"
click at [577, 617] on select "None Plastic Laminate Solid Surface Stone Quartz Marble Tile Wood Stainless Ste…" at bounding box center [841, 631] width 529 height 29
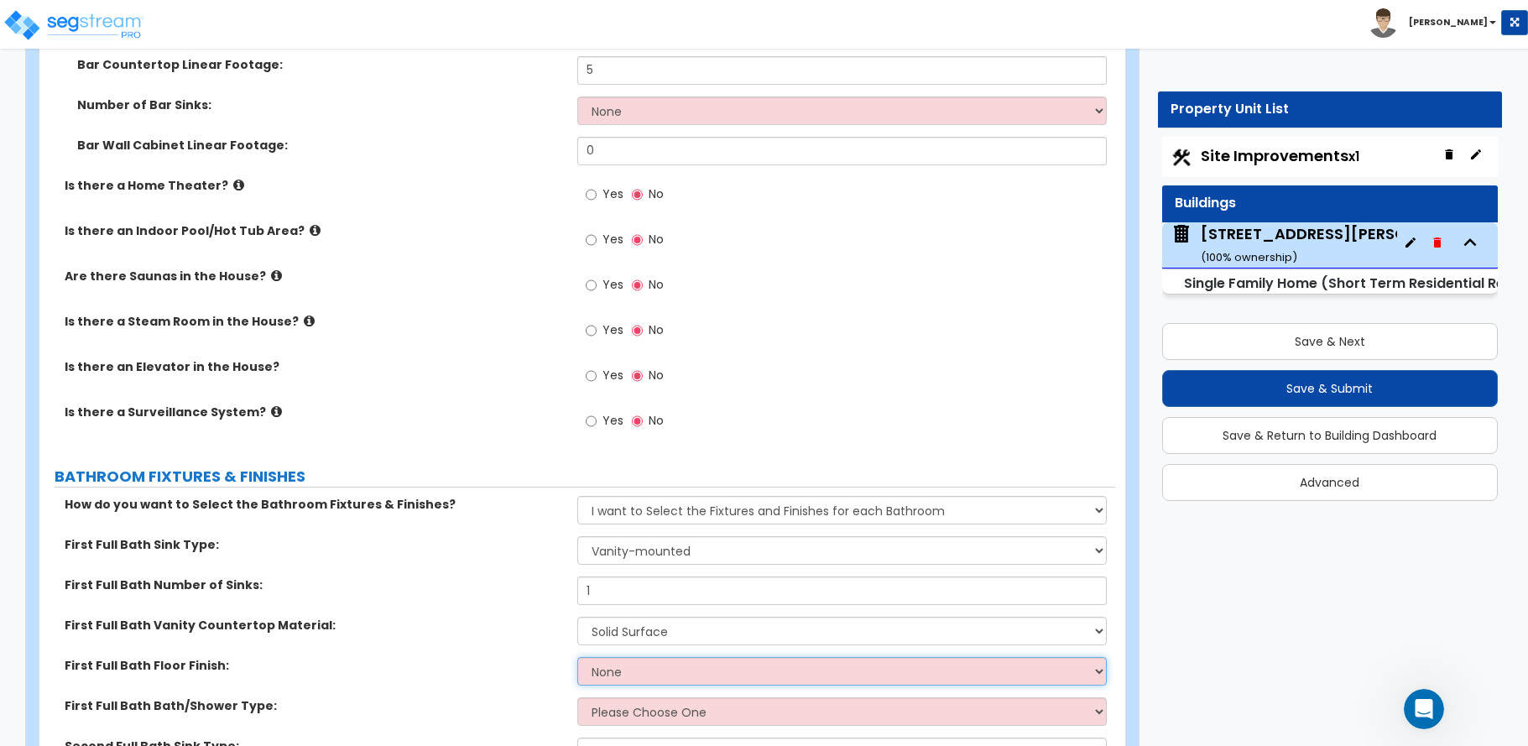
click at [622, 658] on select "None Tile Flooring Hardwood Flooring Resilient Laminate Flooring VCT Flooring S…" at bounding box center [841, 671] width 529 height 29
click at [577, 657] on select "None Tile Flooring Hardwood Flooring Resilient Laminate Flooring VCT Flooring S…" at bounding box center [841, 671] width 529 height 29
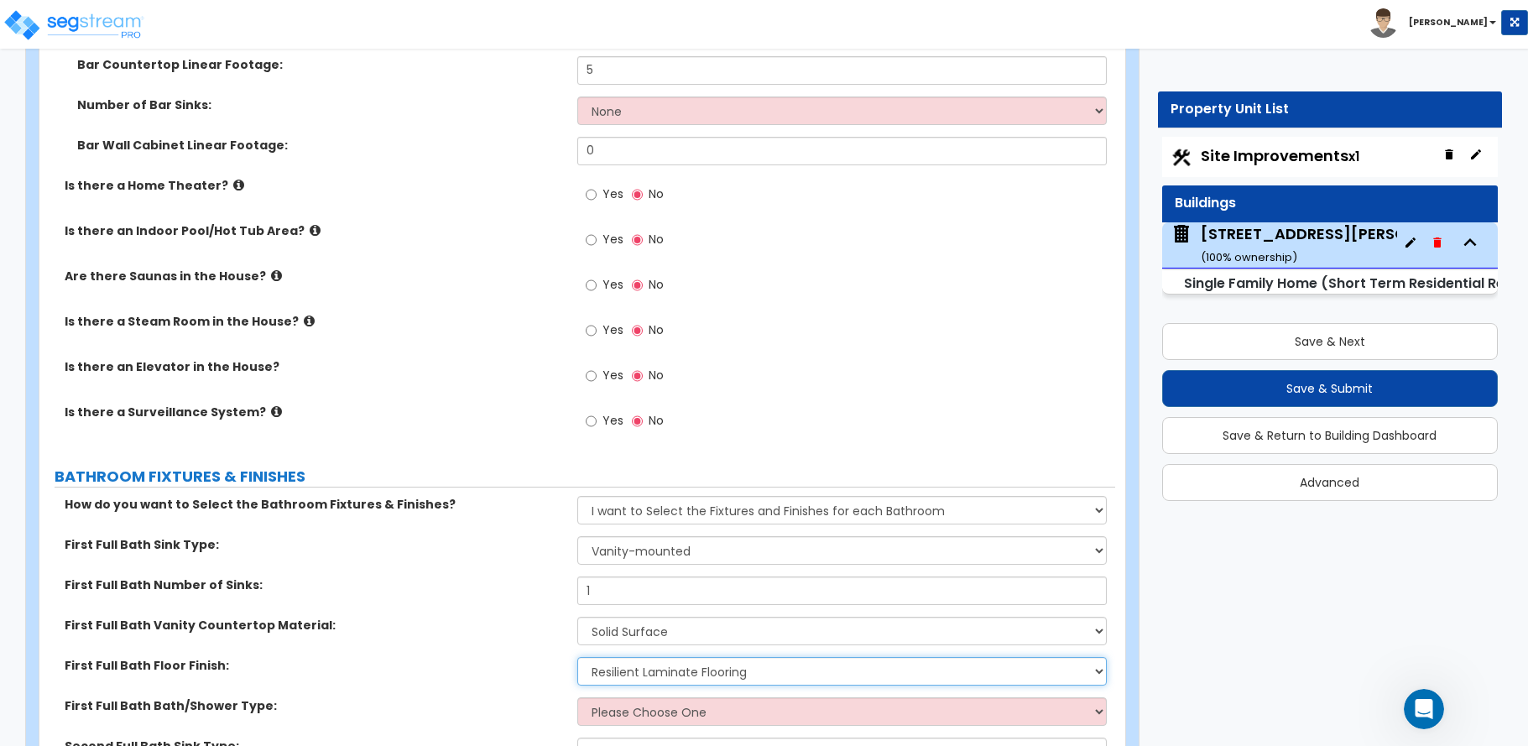
click at [616, 657] on select "None Tile Flooring Hardwood Flooring Resilient Laminate Flooring VCT Flooring S…" at bounding box center [841, 671] width 529 height 29
select select "1"
click at [577, 657] on select "None Tile Flooring Hardwood Flooring Resilient Laminate Flooring VCT Flooring S…" at bounding box center [841, 671] width 529 height 29
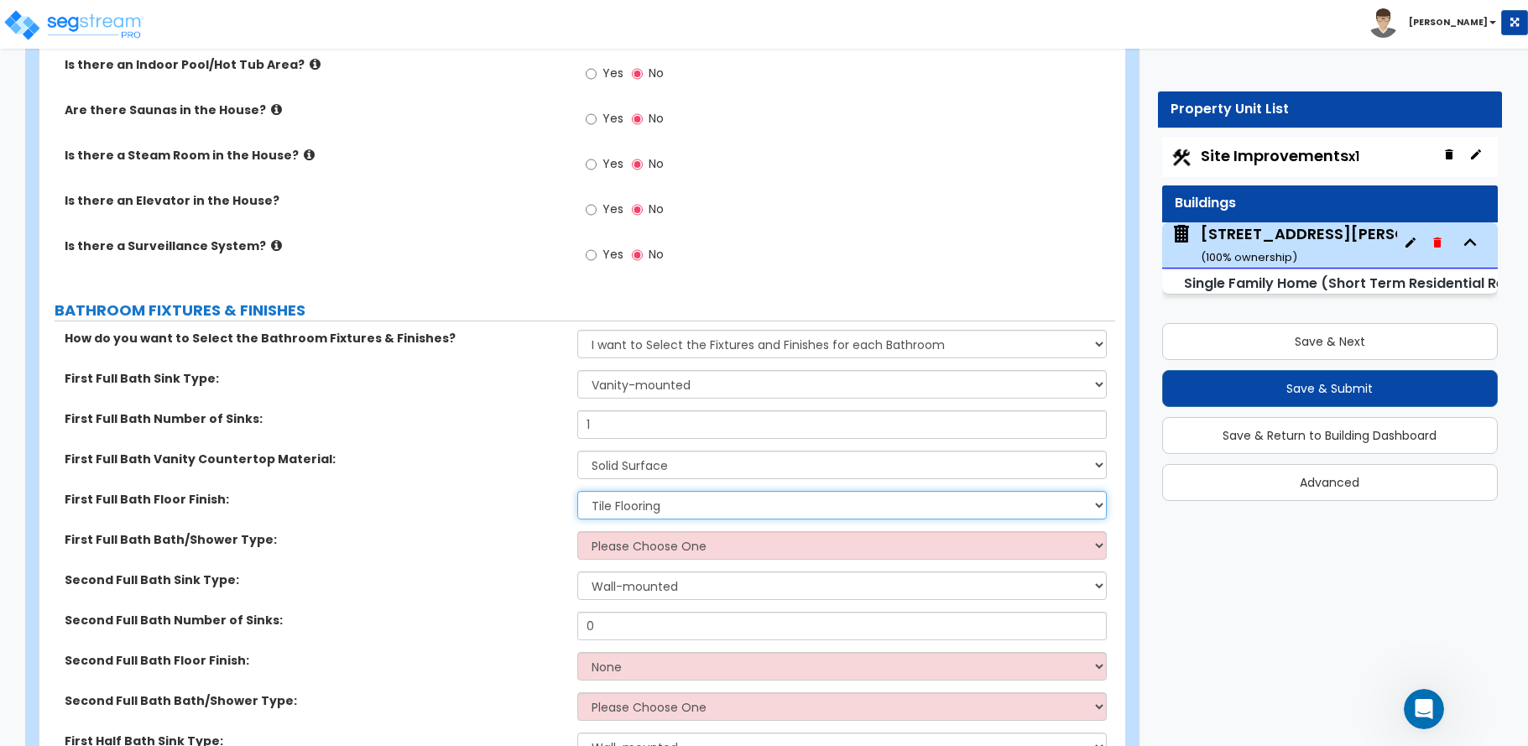
scroll to position [5370, 0]
click at [605, 529] on select "Please Choose One Standalone Shower Bathtub - Shower Combo" at bounding box center [841, 543] width 529 height 29
select select "1"
click at [577, 529] on select "Please Choose One Standalone Shower Bathtub - Shower Combo" at bounding box center [841, 543] width 529 height 29
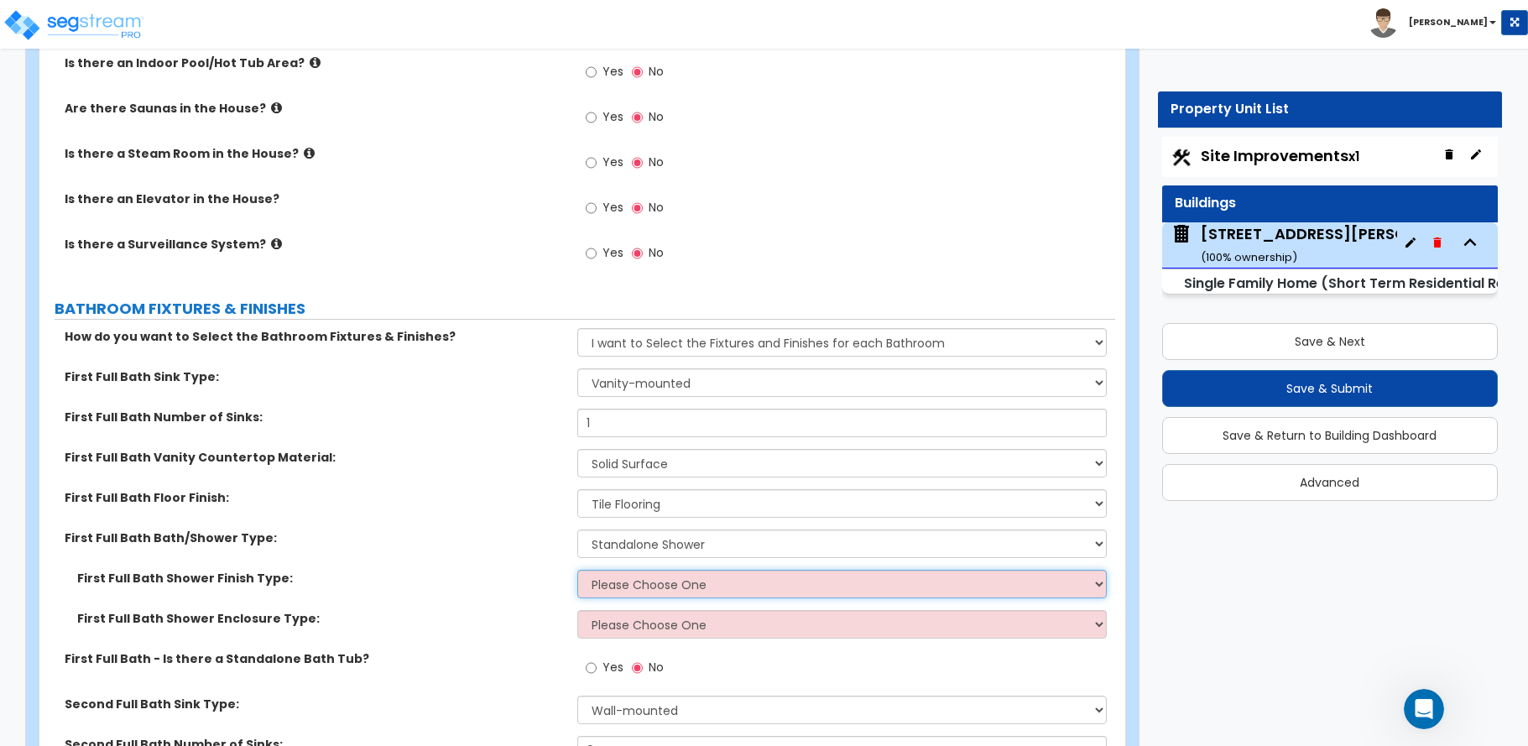
click at [618, 570] on select "Please Choose One Plastic Tile Stone" at bounding box center [841, 584] width 529 height 29
select select "2"
click at [577, 570] on select "Please Choose One Plastic Tile Stone" at bounding box center [841, 584] width 529 height 29
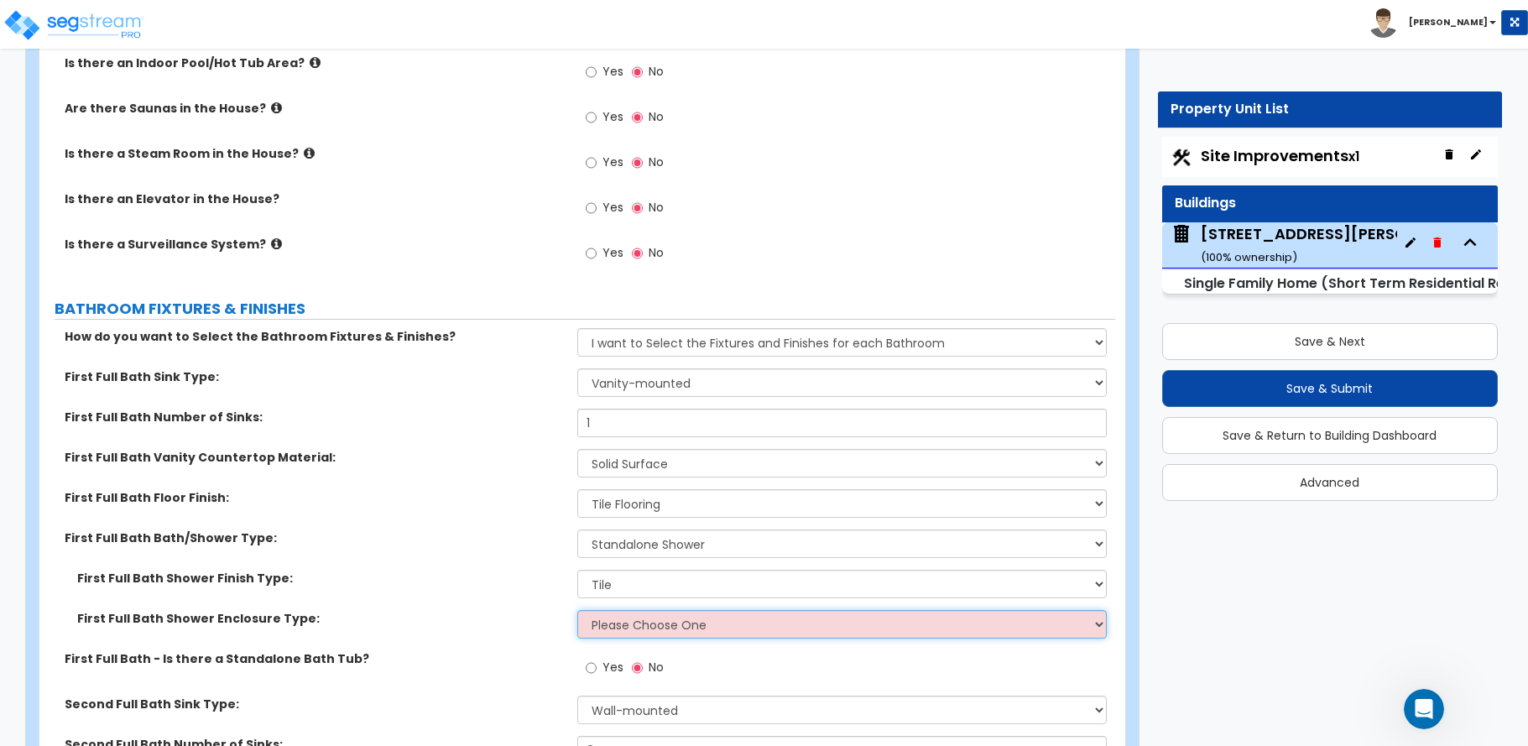
click at [623, 610] on select "Please Choose One Curtain & Rod Glass Sliding Doors Glass Hinged Doors" at bounding box center [841, 624] width 529 height 29
select select "3"
click at [577, 610] on select "Please Choose One Curtain & Rod Glass Sliding Doors Glass Hinged Doors" at bounding box center [841, 624] width 529 height 29
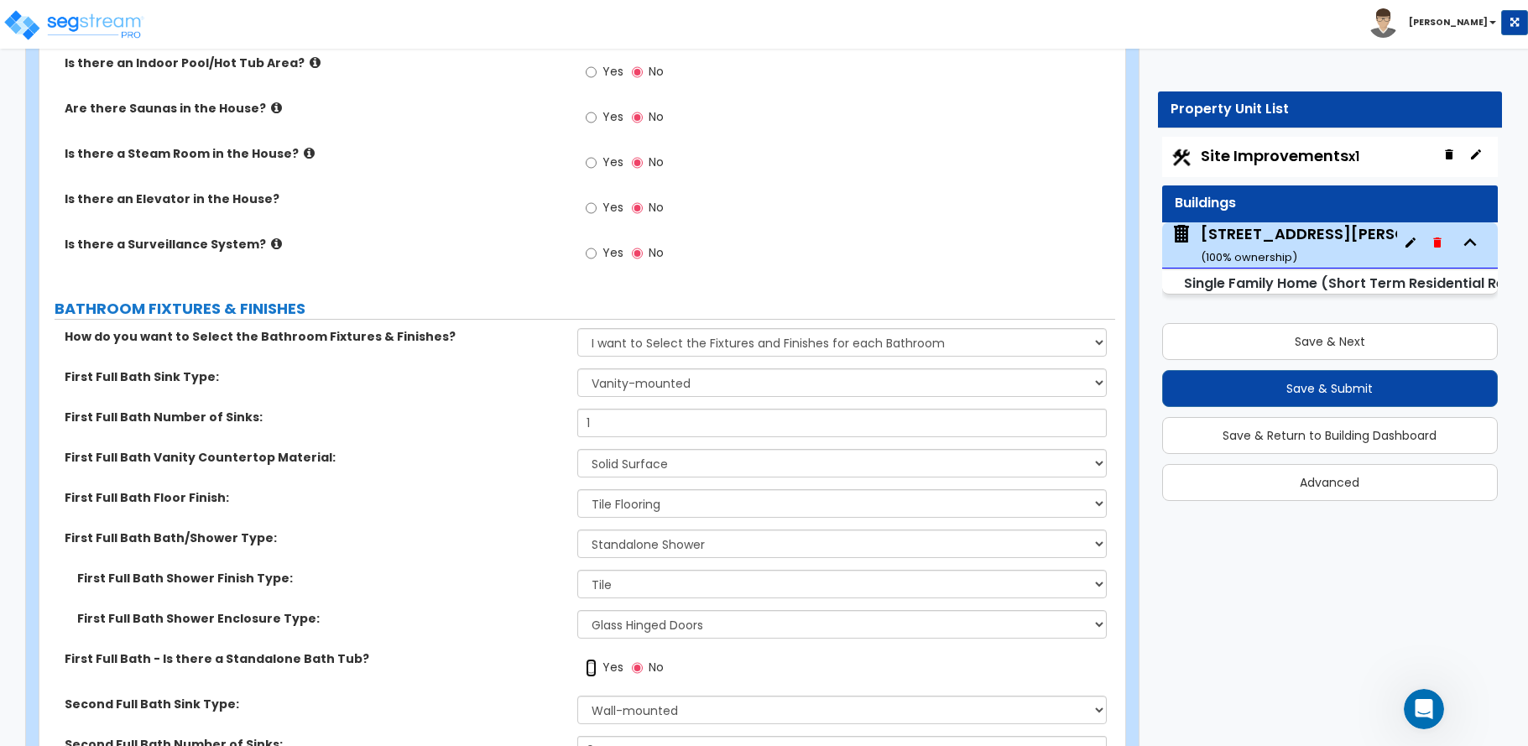
click at [591, 659] on input "Yes" at bounding box center [591, 668] width 11 height 18
radio input "true"
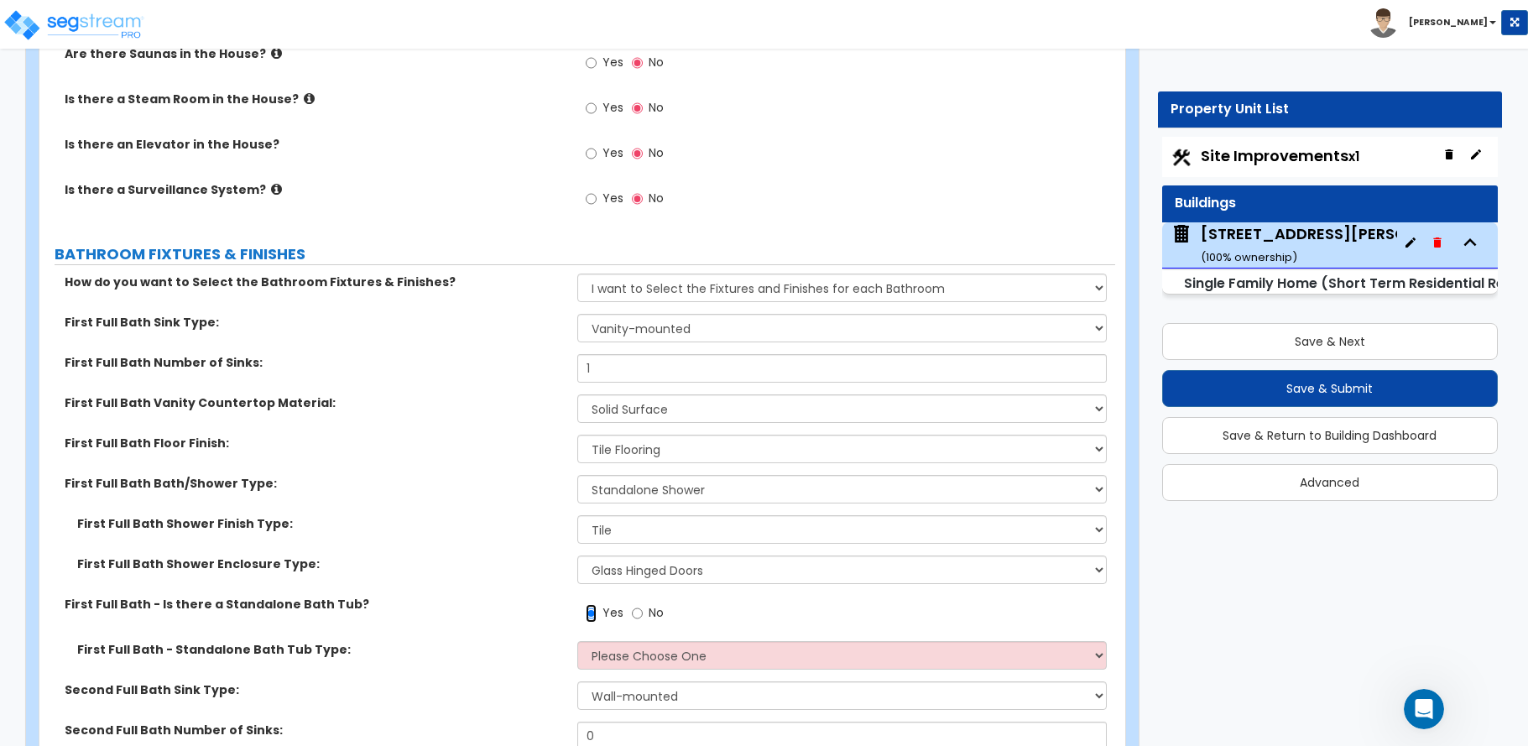
scroll to position [5454, 0]
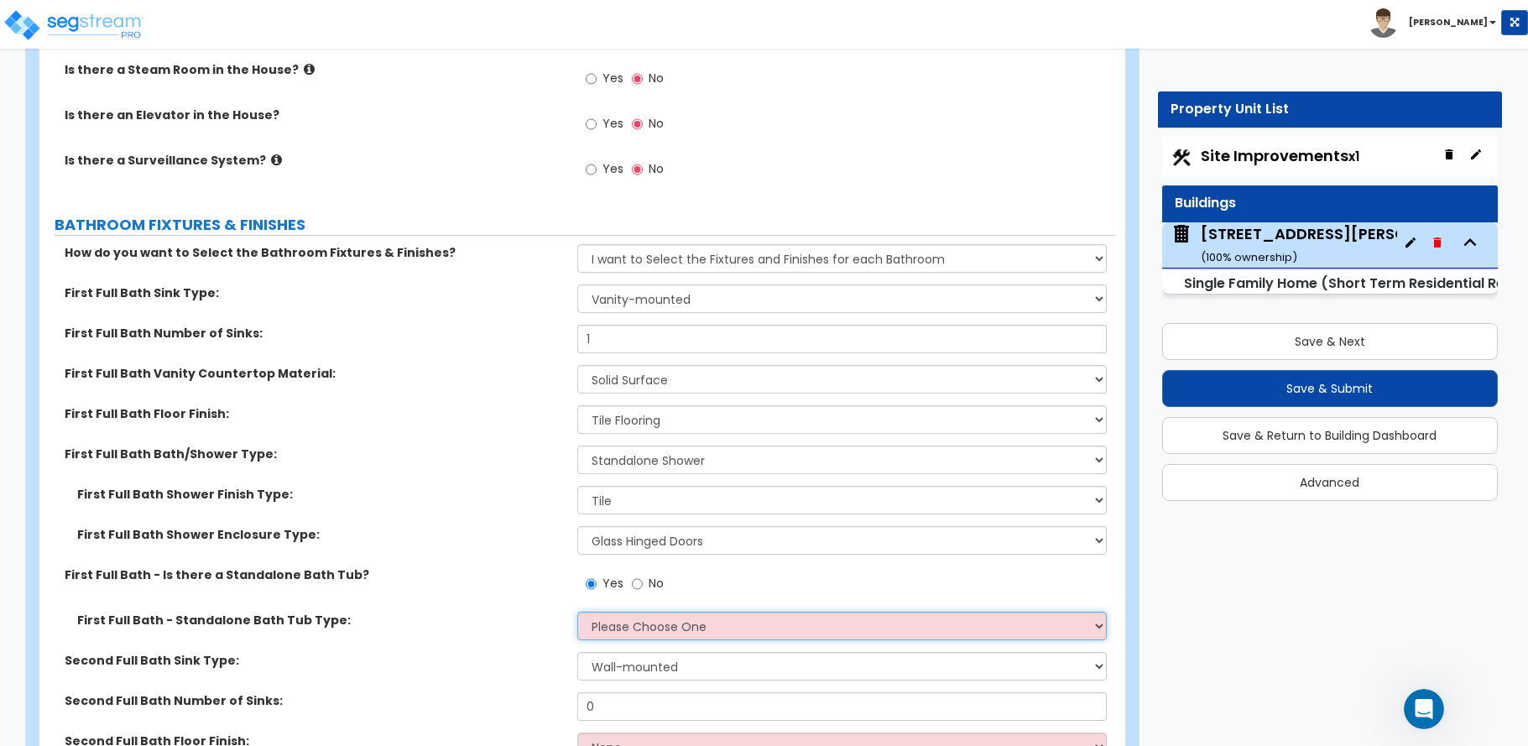
click at [602, 614] on select "Please Choose One Freestanding Bathtub Recessed Bathtub Walk-in Bathtub" at bounding box center [841, 626] width 529 height 29
select select "1"
click at [577, 612] on select "Please Choose One Freestanding Bathtub Recessed Bathtub Walk-in Bathtub" at bounding box center [841, 626] width 529 height 29
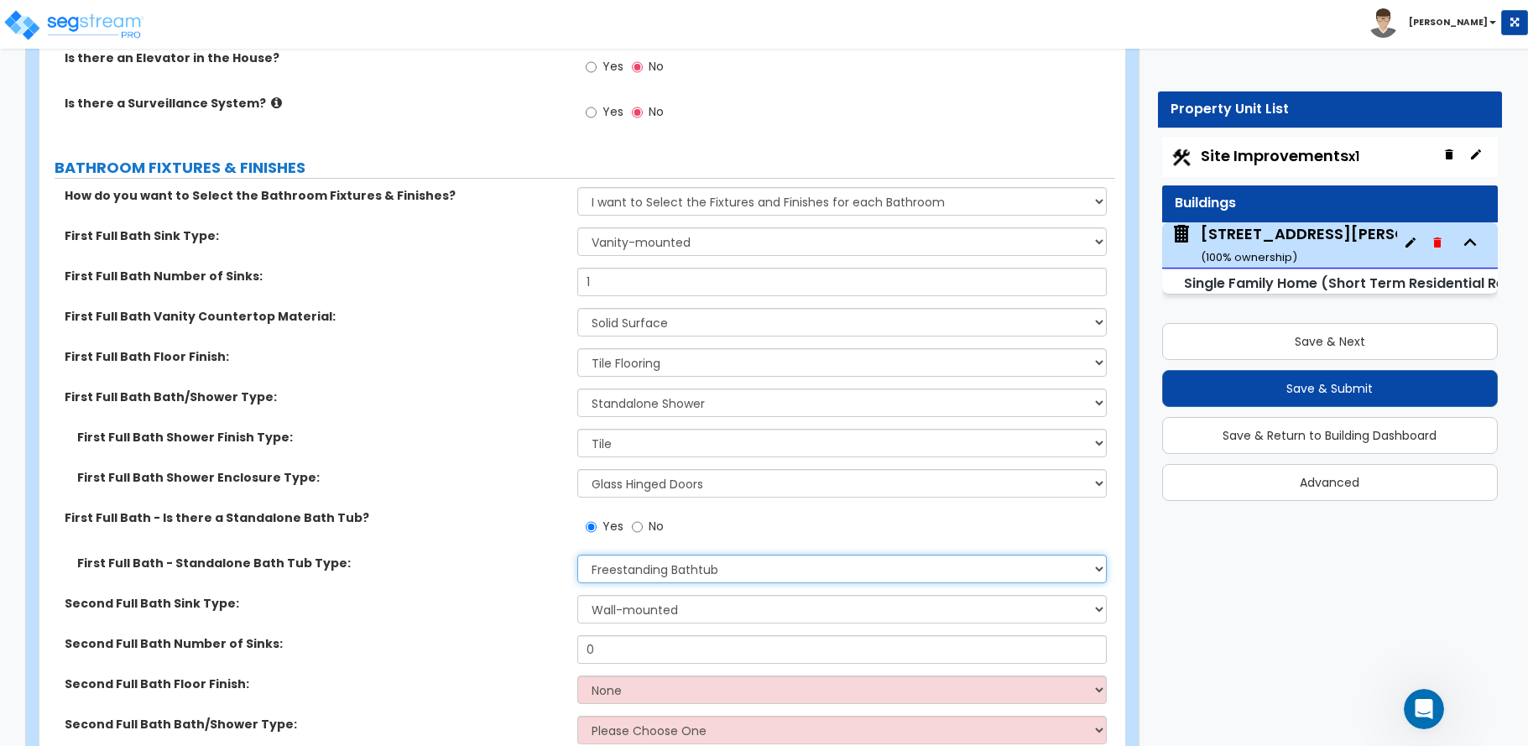
scroll to position [5538, 0]
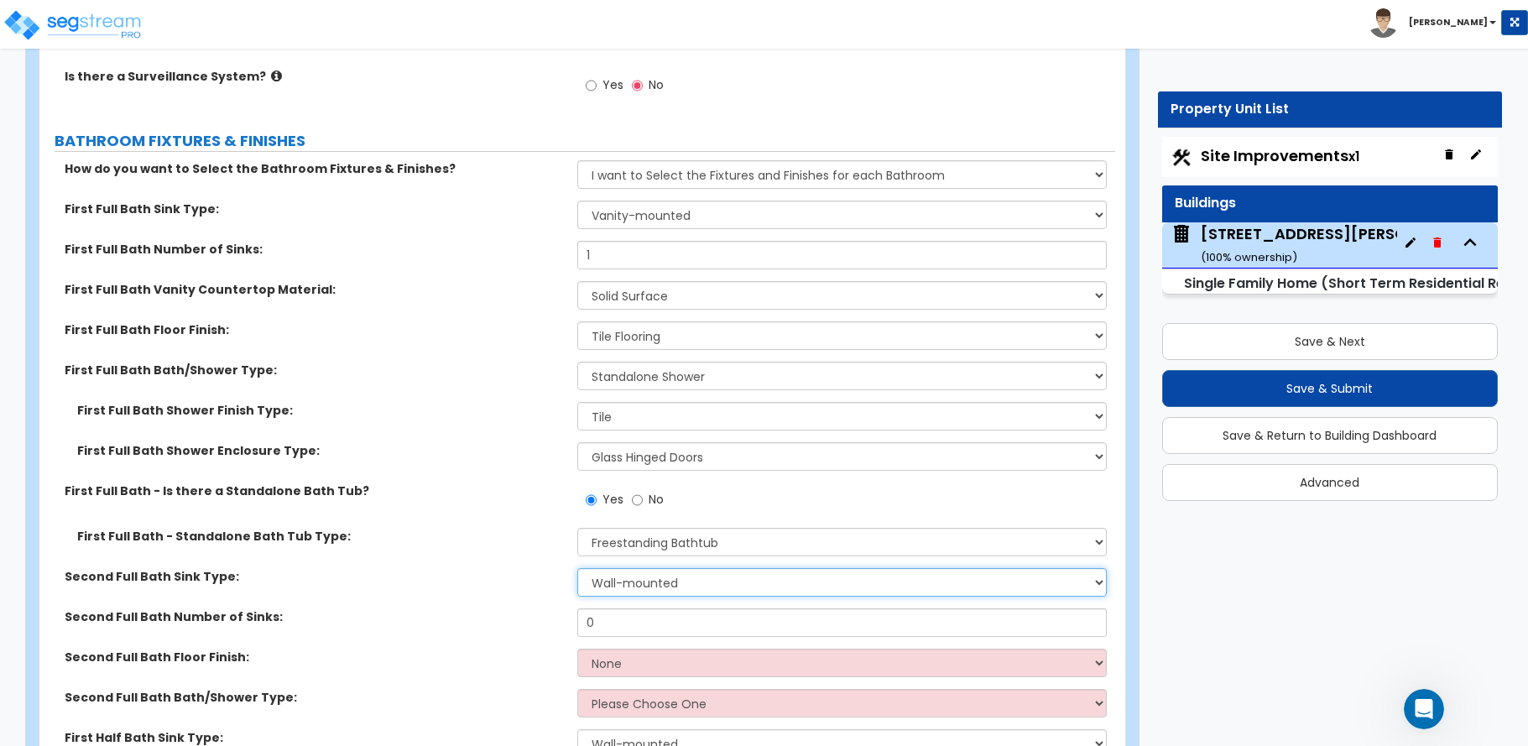
click at [612, 568] on select "Wall-mounted Pedestal-mounted Vanity-mounted" at bounding box center [841, 582] width 529 height 29
select select "3"
click at [577, 568] on select "Wall-mounted Pedestal-mounted Vanity-mounted" at bounding box center [841, 582] width 529 height 29
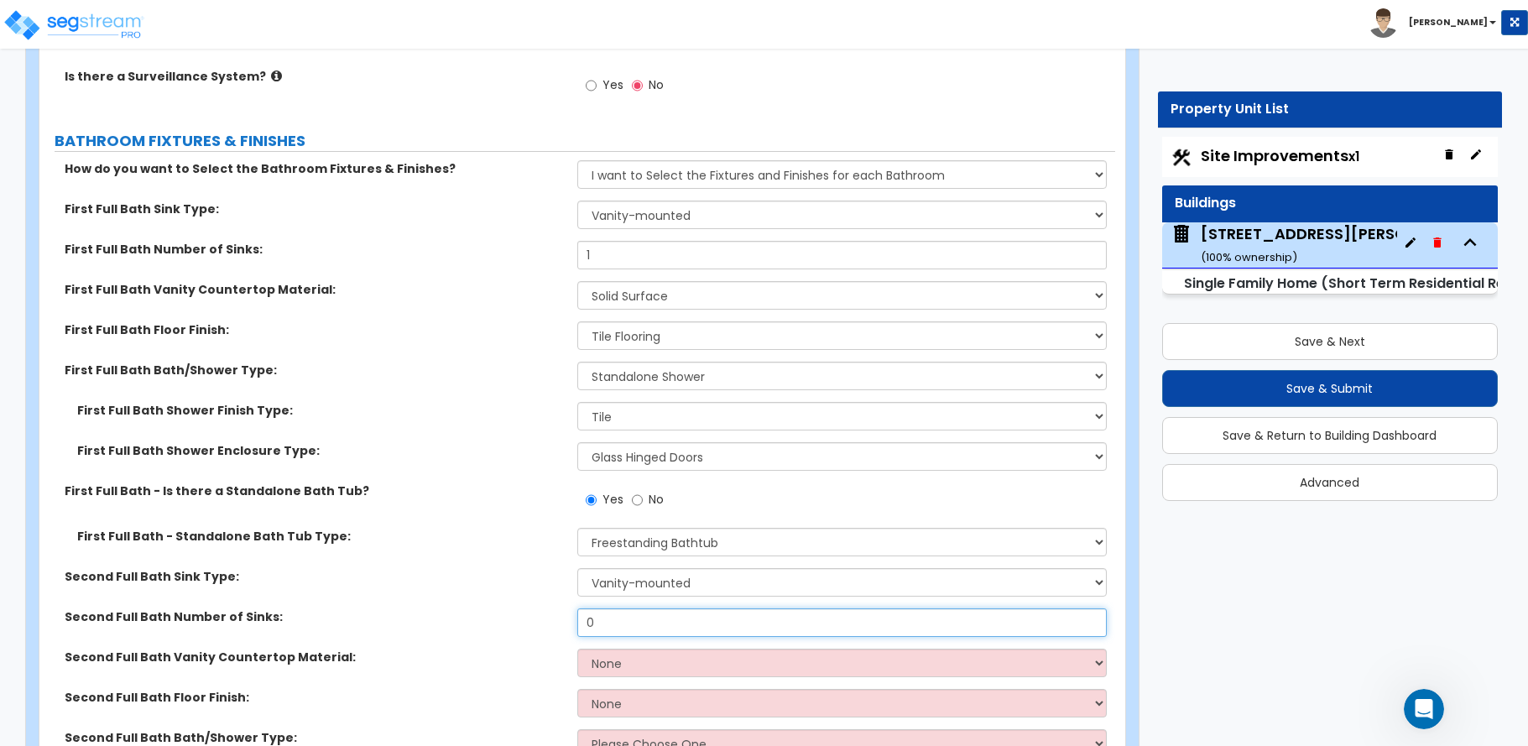
drag, startPoint x: 607, startPoint y: 608, endPoint x: 548, endPoint y: 610, distance: 58.8
click at [548, 610] on div "Second Full Bath Number of Sinks: 0" at bounding box center [577, 628] width 1076 height 40
type input "1"
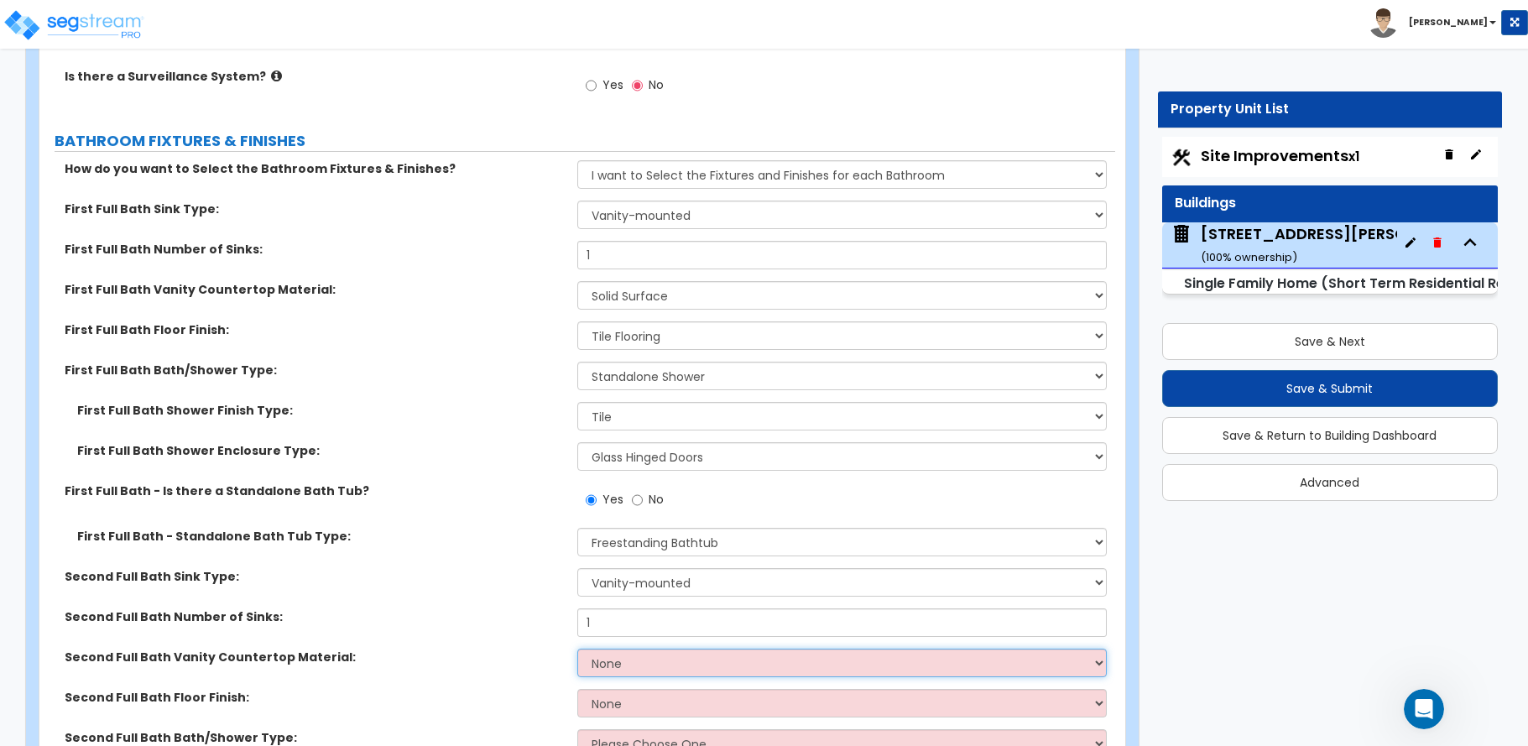
click at [595, 649] on select "None Plastic Laminate Solid Surface Stone Quartz Marble Tile Wood Stainless Ste…" at bounding box center [841, 663] width 529 height 29
select select "2"
click at [577, 649] on select "None Plastic Laminate Solid Surface Stone Quartz Marble Tile Wood Stainless Ste…" at bounding box center [841, 663] width 529 height 29
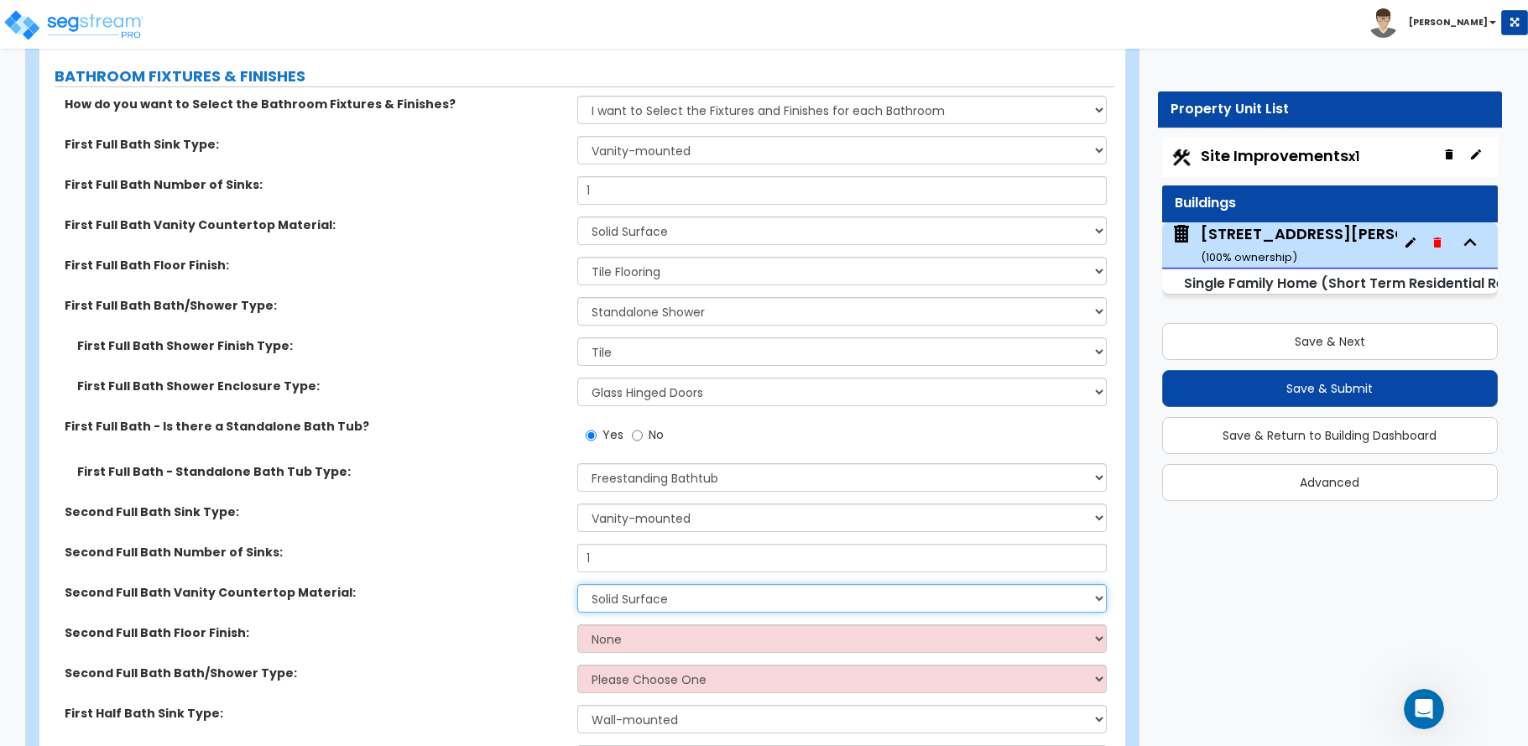
scroll to position [5705, 0]
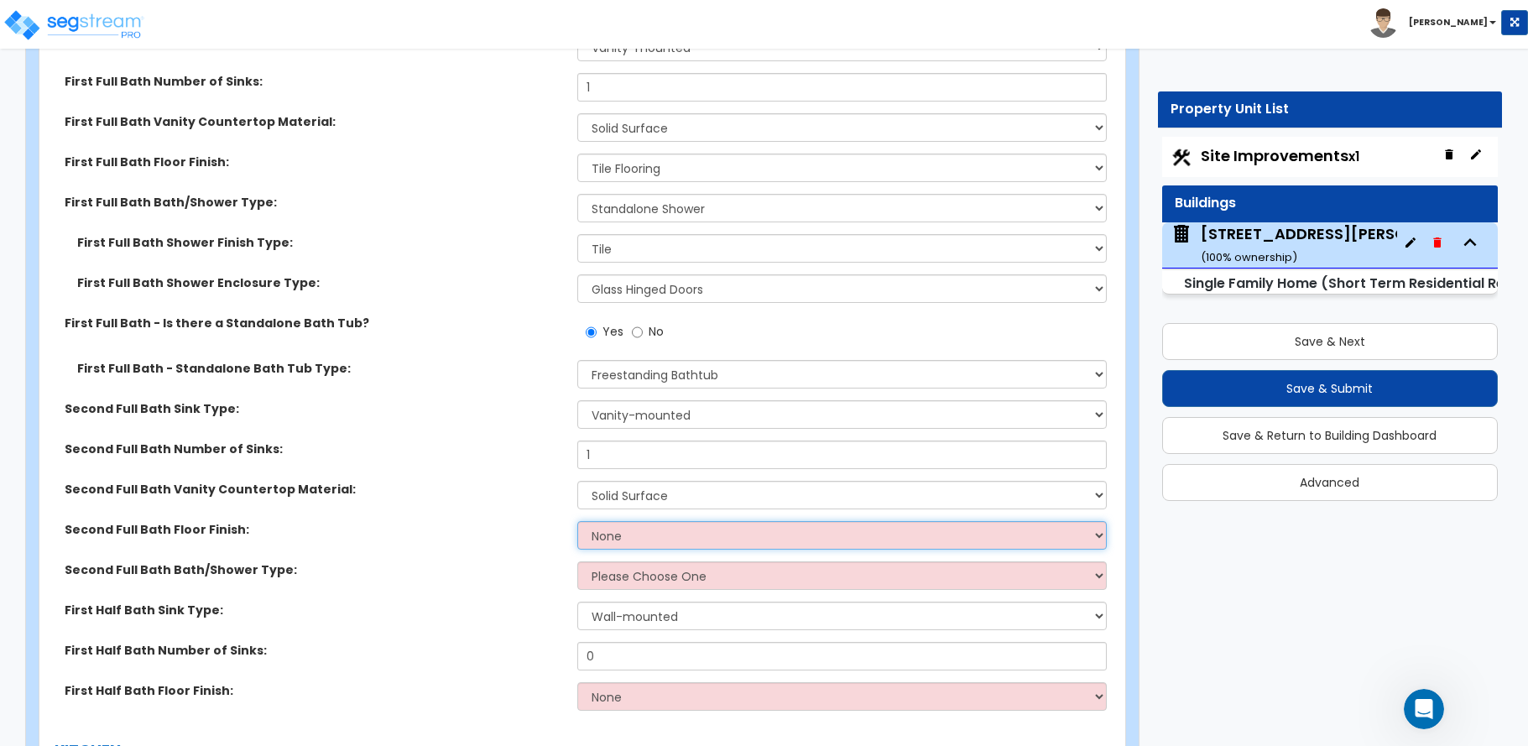
click at [603, 524] on select "None Tile Flooring Hardwood Flooring Resilient Laminate Flooring VCT Flooring S…" at bounding box center [841, 535] width 529 height 29
select select "1"
click at [577, 521] on select "None Tile Flooring Hardwood Flooring Resilient Laminate Flooring VCT Flooring S…" at bounding box center [841, 535] width 529 height 29
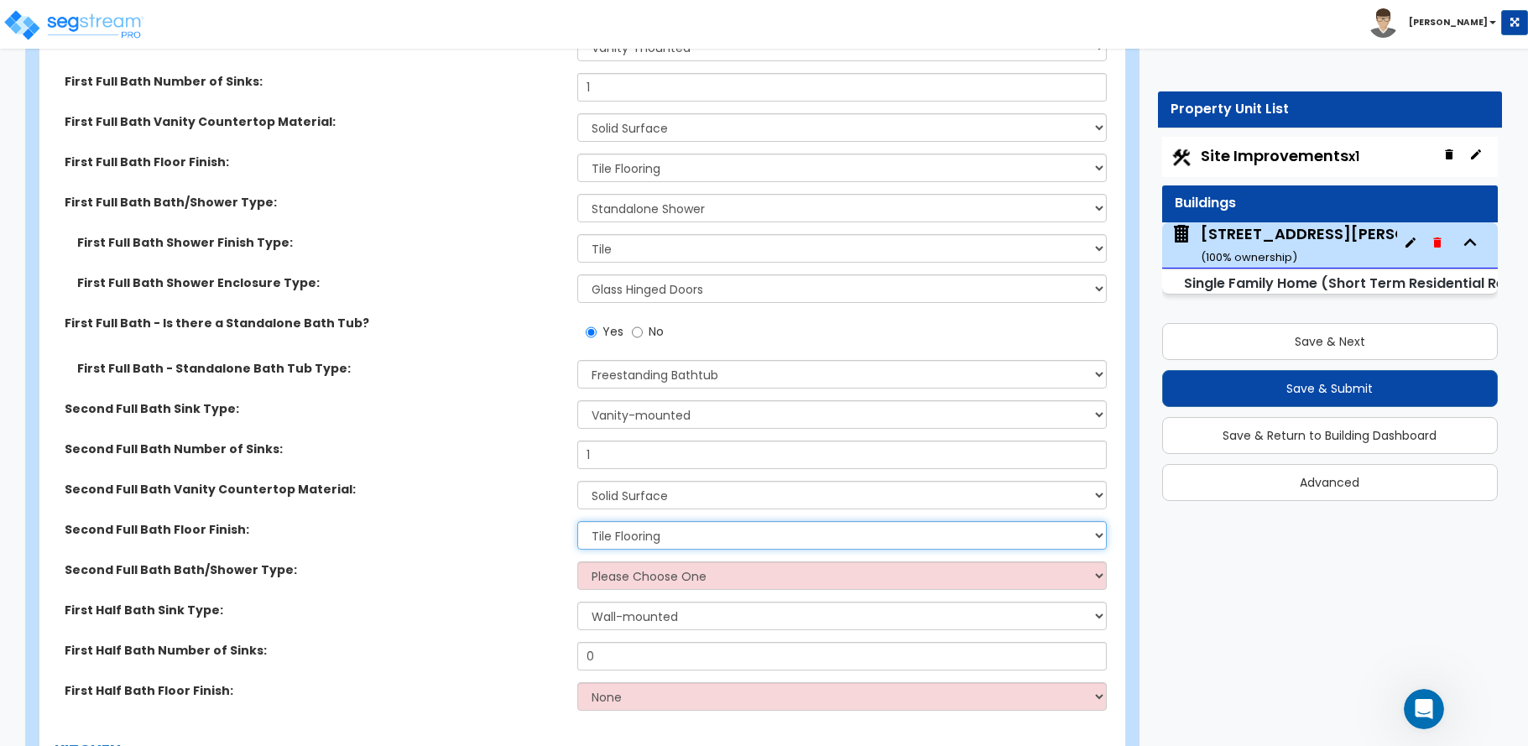
scroll to position [5789, 0]
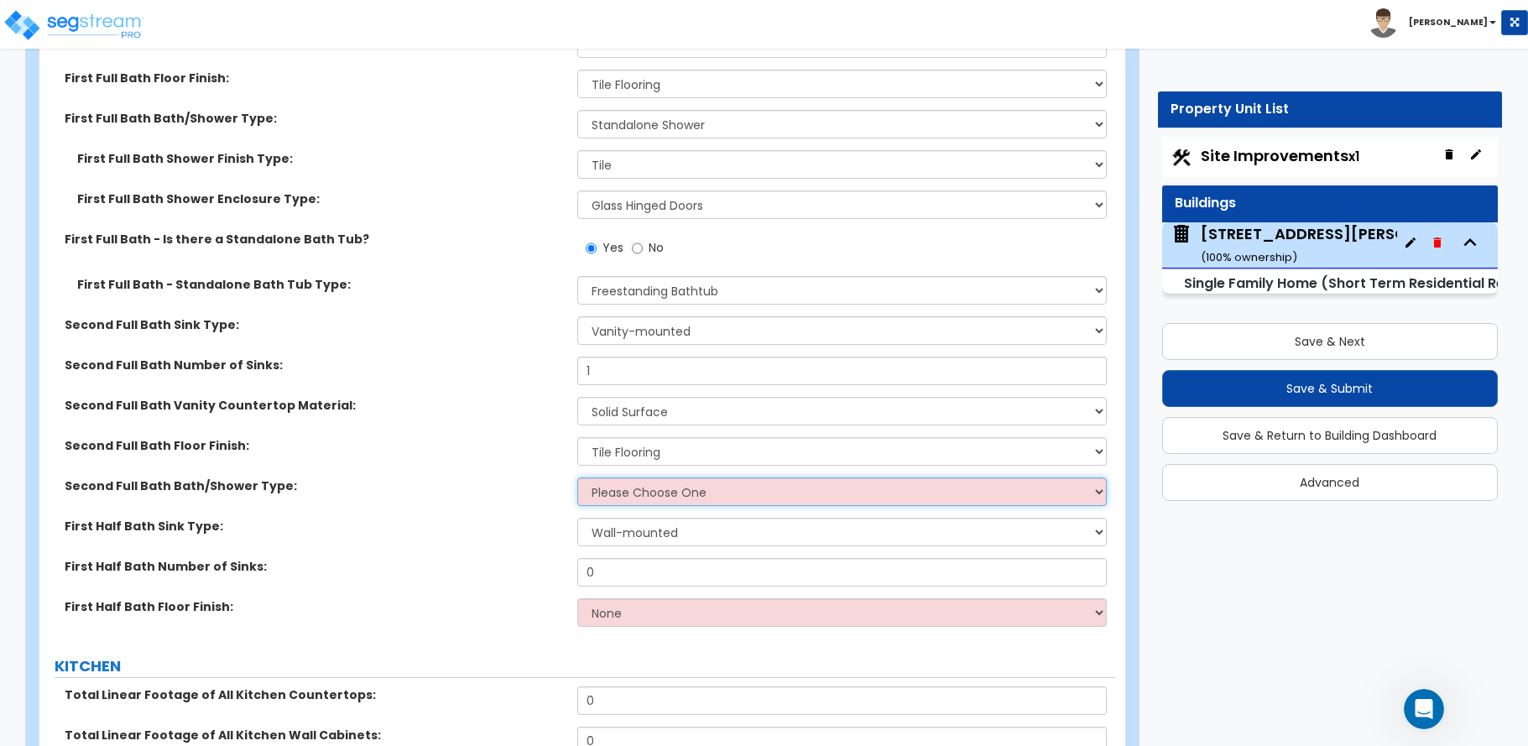
click at [613, 477] on select "Please Choose One Standalone Shower Bathtub - Shower Combo" at bounding box center [841, 491] width 529 height 29
select select "2"
click at [577, 477] on select "Please Choose One Standalone Shower Bathtub - Shower Combo" at bounding box center [841, 491] width 529 height 29
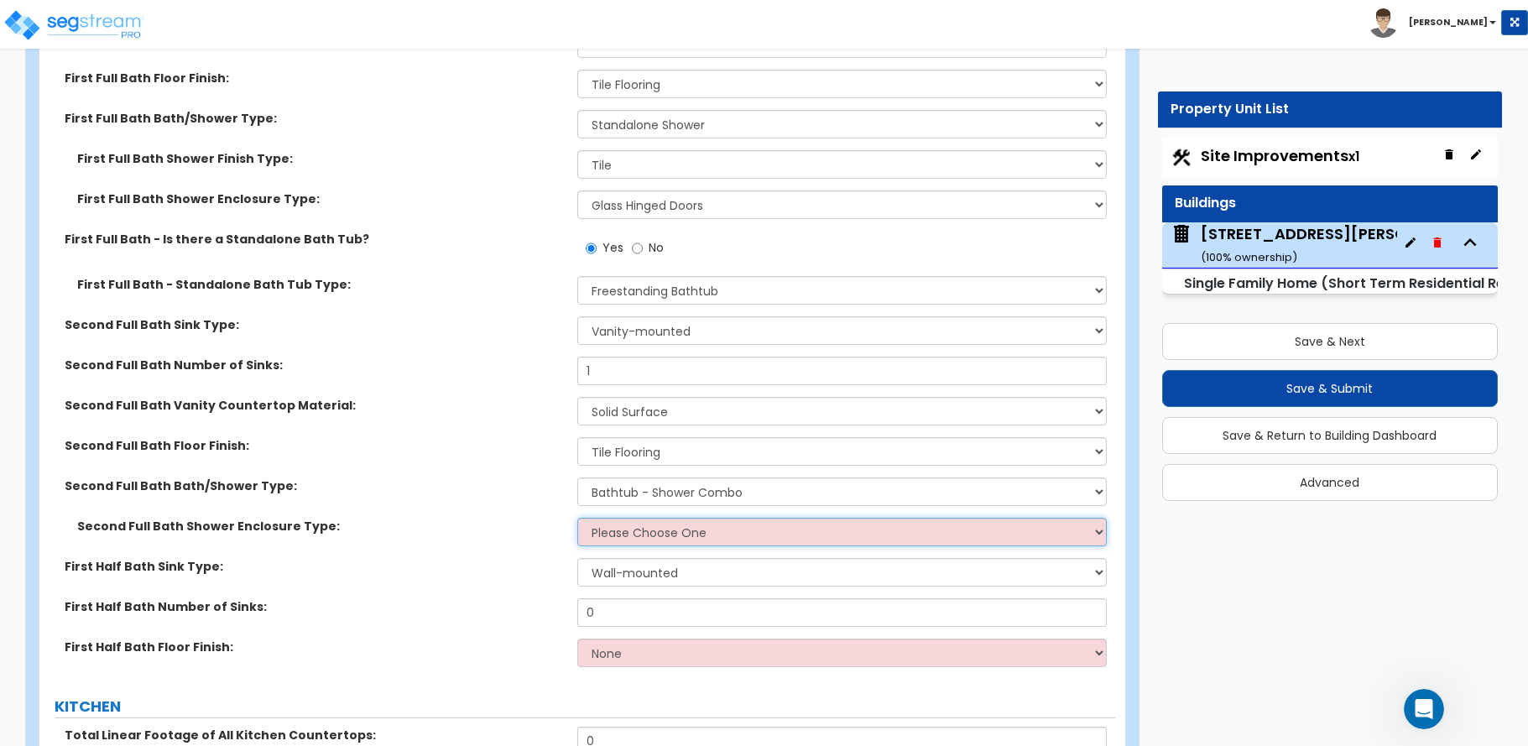
click at [622, 520] on select "Please Choose One Curtain & Rod Glass Sliding Doors Glass Hinged Doors" at bounding box center [841, 532] width 529 height 29
select select "1"
click at [577, 518] on select "Please Choose One Curtain & Rod Glass Sliding Doors Glass Hinged Doors" at bounding box center [841, 532] width 529 height 29
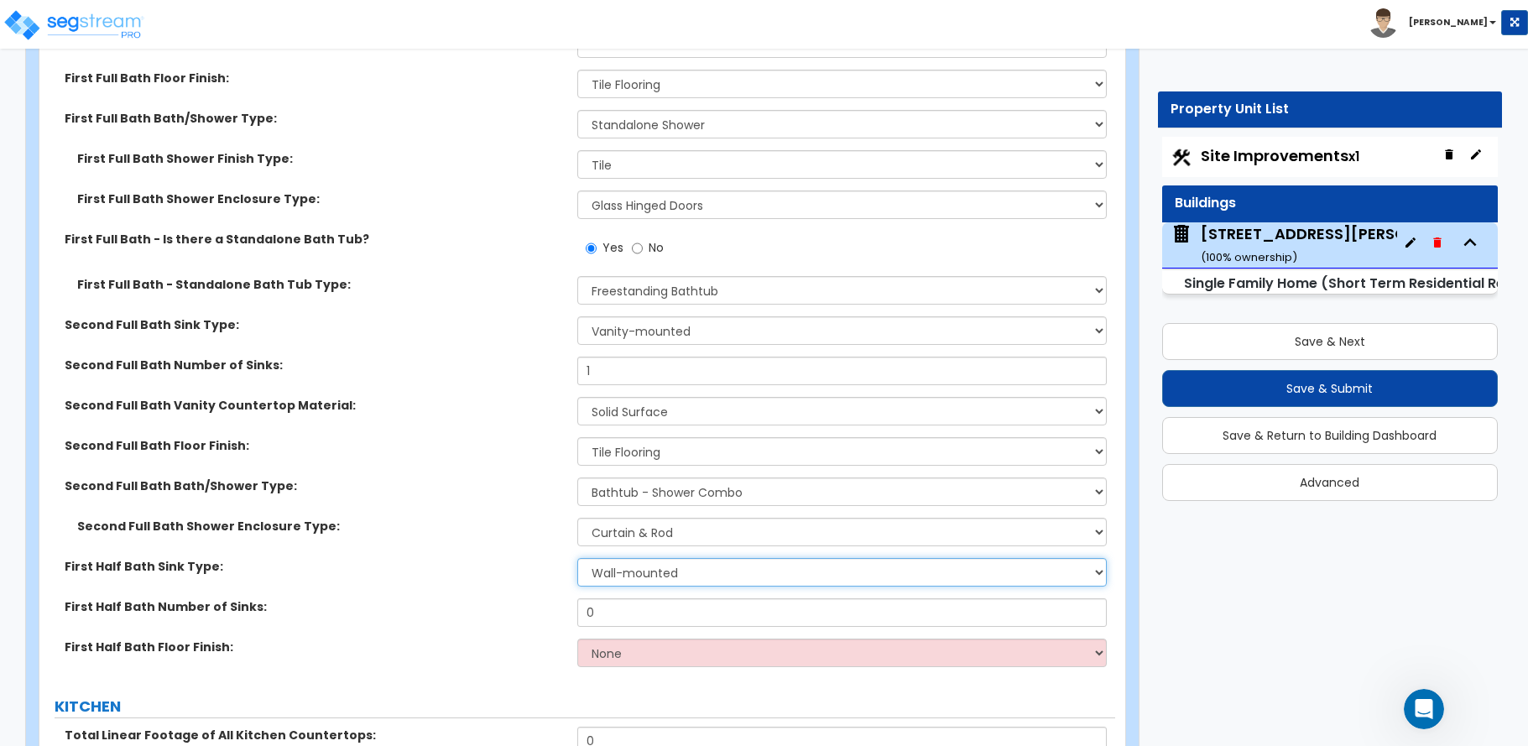
click at [625, 558] on select "Wall-mounted Pedestal-mounted Vanity-mounted" at bounding box center [841, 572] width 529 height 29
click at [577, 558] on select "Wall-mounted Pedestal-mounted Vanity-mounted" at bounding box center [841, 572] width 529 height 29
click at [618, 558] on select "Wall-mounted Pedestal-mounted Vanity-mounted" at bounding box center [841, 572] width 529 height 29
select select "3"
click at [577, 558] on select "Wall-mounted Pedestal-mounted Vanity-mounted" at bounding box center [841, 572] width 529 height 29
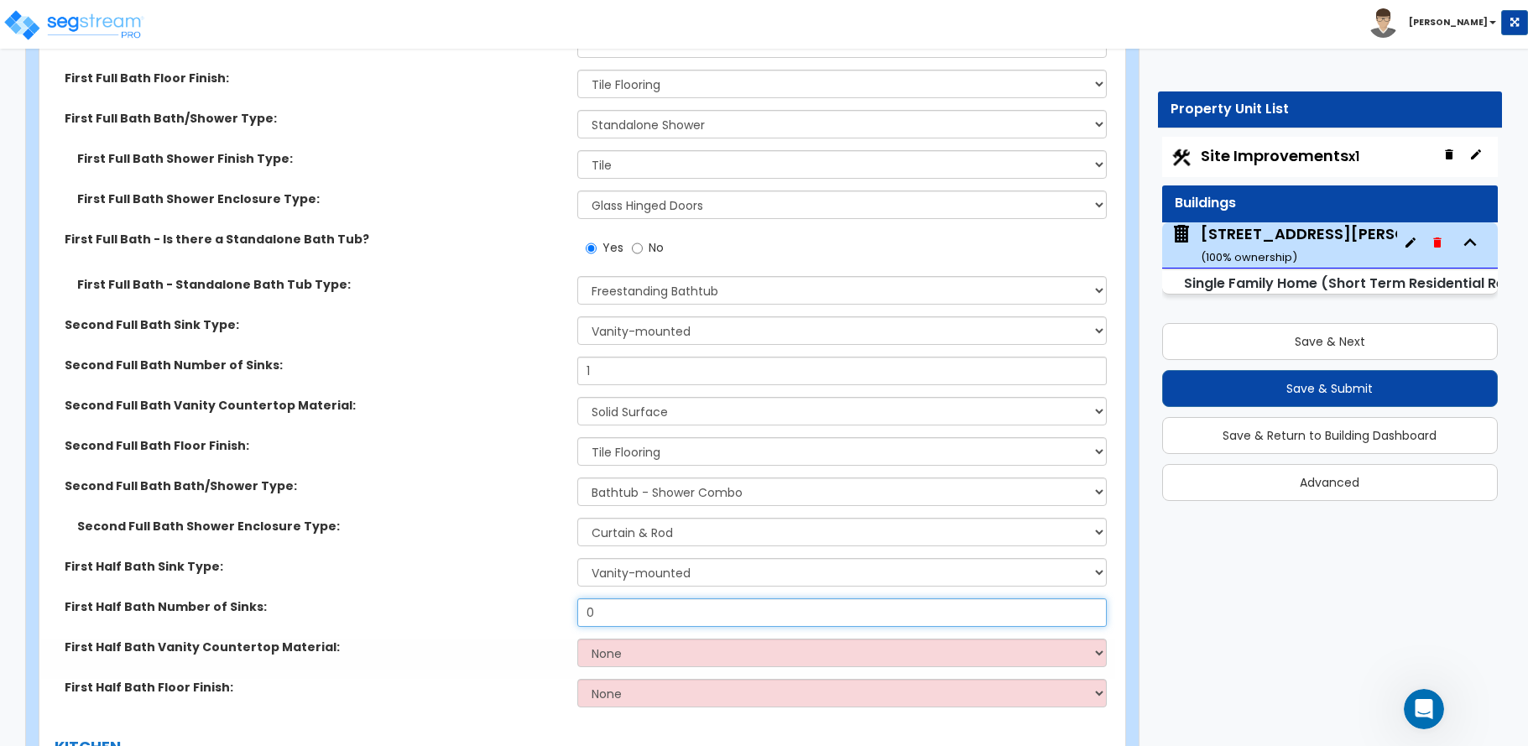
drag, startPoint x: 602, startPoint y: 596, endPoint x: 511, endPoint y: 609, distance: 91.6
click at [511, 609] on div "First Half Bath Number of Sinks: 0" at bounding box center [577, 618] width 1076 height 40
type input "1"
click at [611, 638] on select "None Plastic Laminate Solid Surface Stone Quartz Marble Tile Wood Stainless Ste…" at bounding box center [841, 652] width 529 height 29
select select "2"
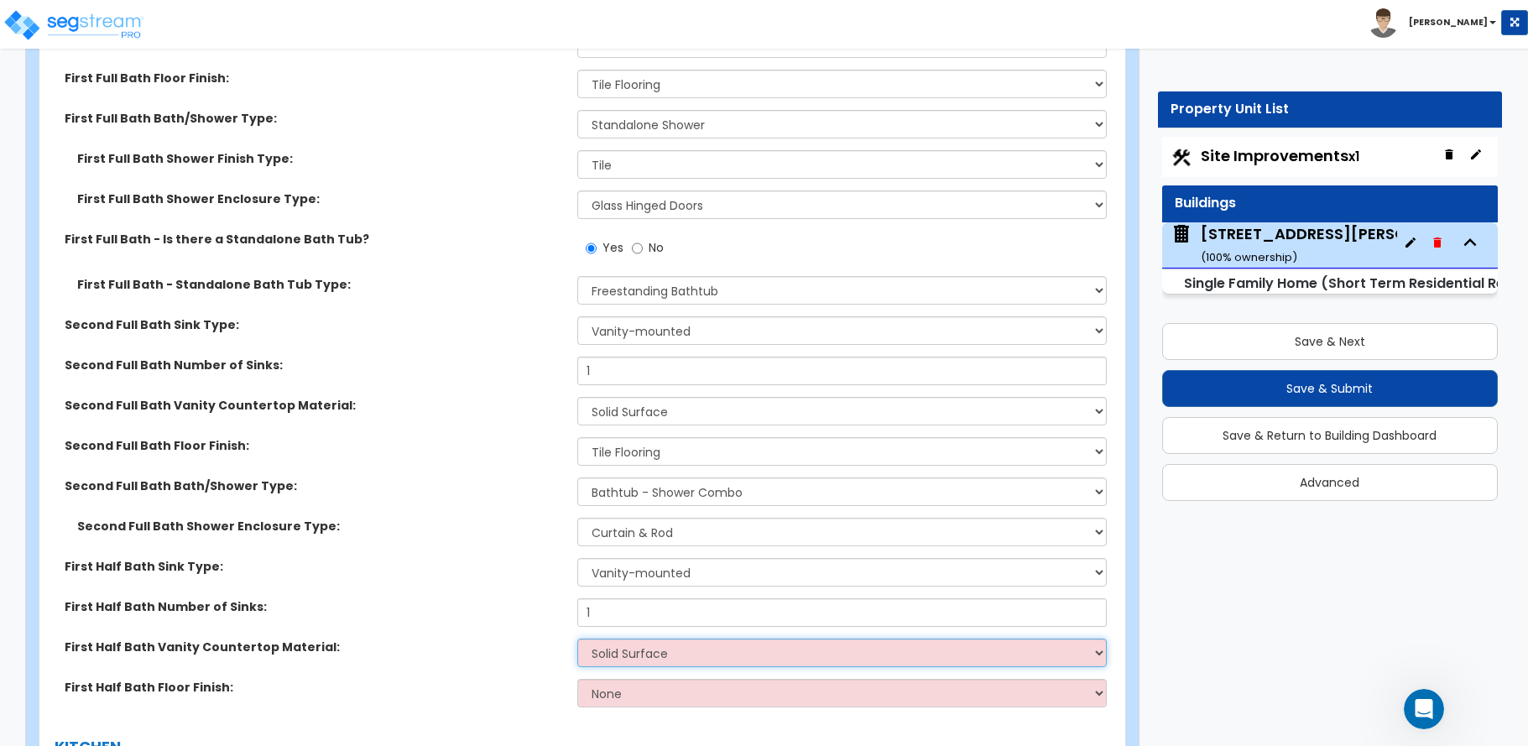
click at [577, 638] on select "None Plastic Laminate Solid Surface Stone Quartz Marble Tile Wood Stainless Ste…" at bounding box center [841, 652] width 529 height 29
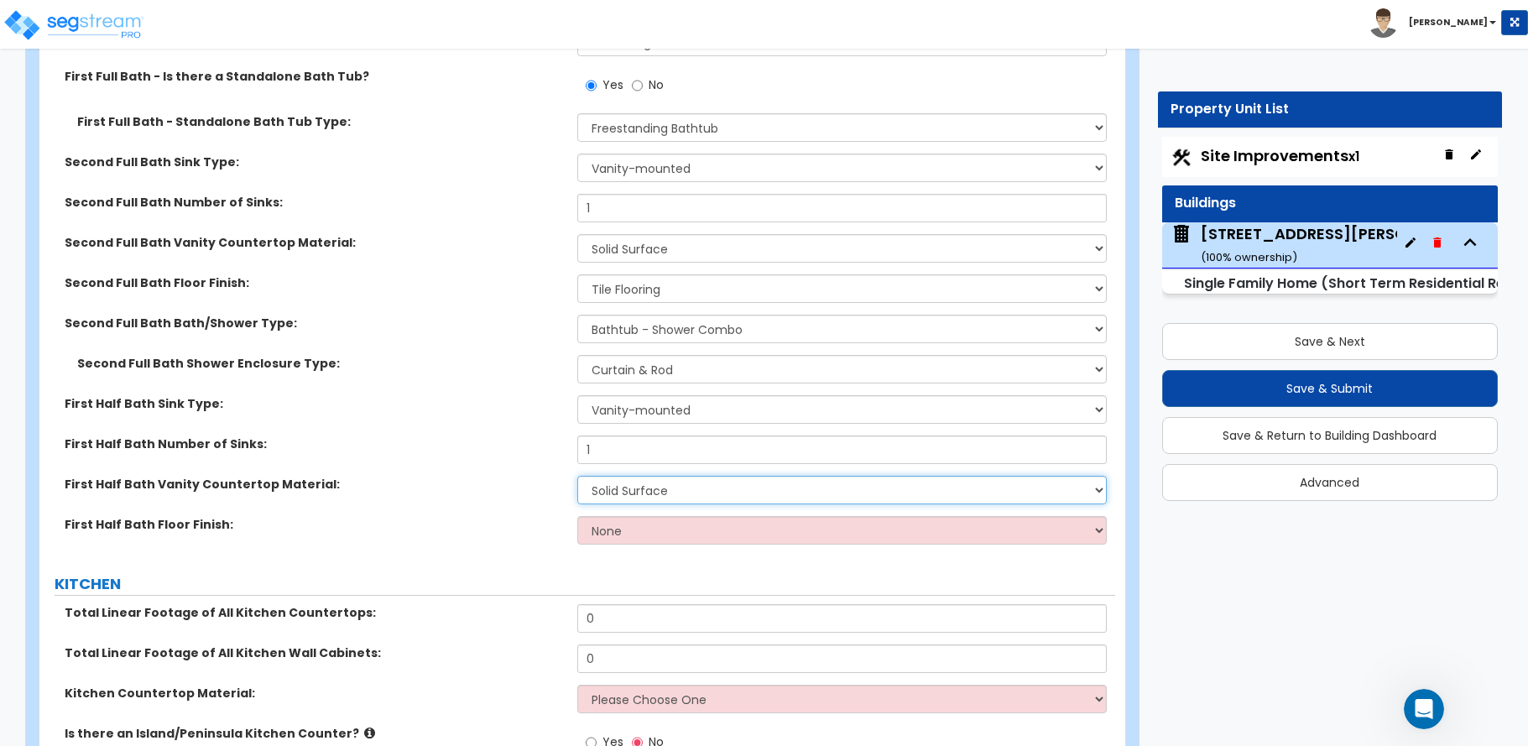
scroll to position [5957, 0]
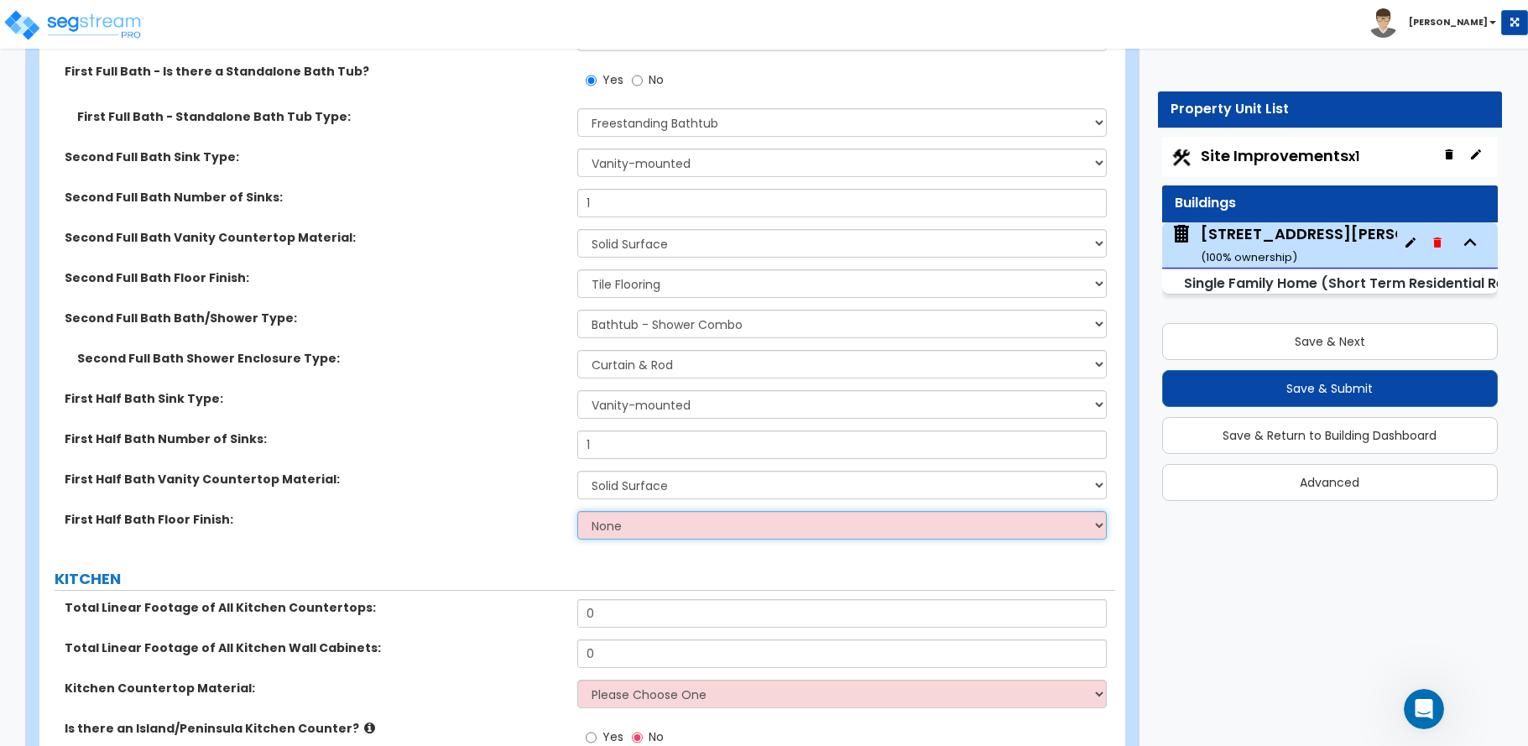
click at [612, 514] on select "None Tile Flooring Hardwood Flooring Resilient Laminate Flooring VCT Flooring S…" at bounding box center [841, 525] width 529 height 29
select select "1"
click at [577, 511] on select "None Tile Flooring Hardwood Flooring Resilient Laminate Flooring VCT Flooring S…" at bounding box center [841, 525] width 529 height 29
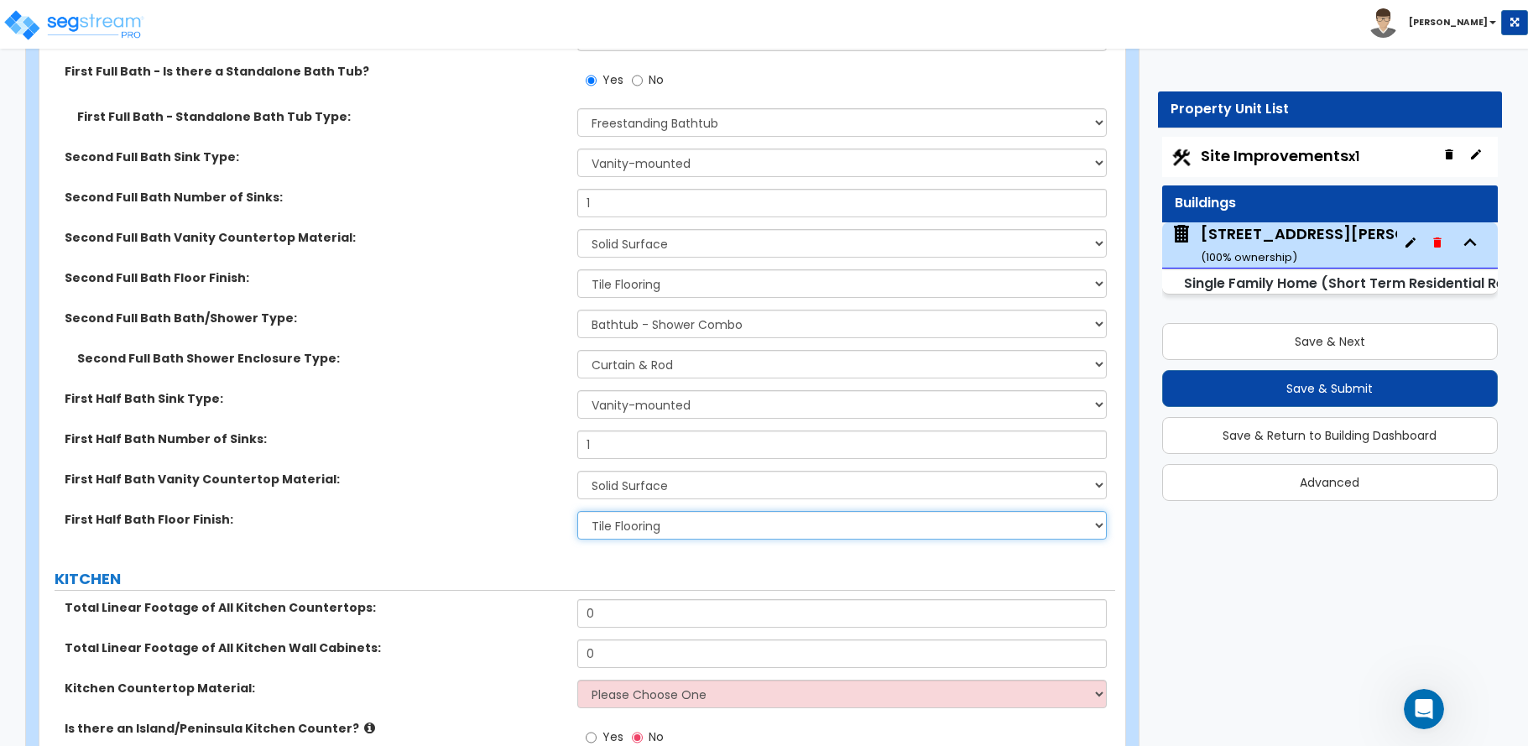
scroll to position [6041, 0]
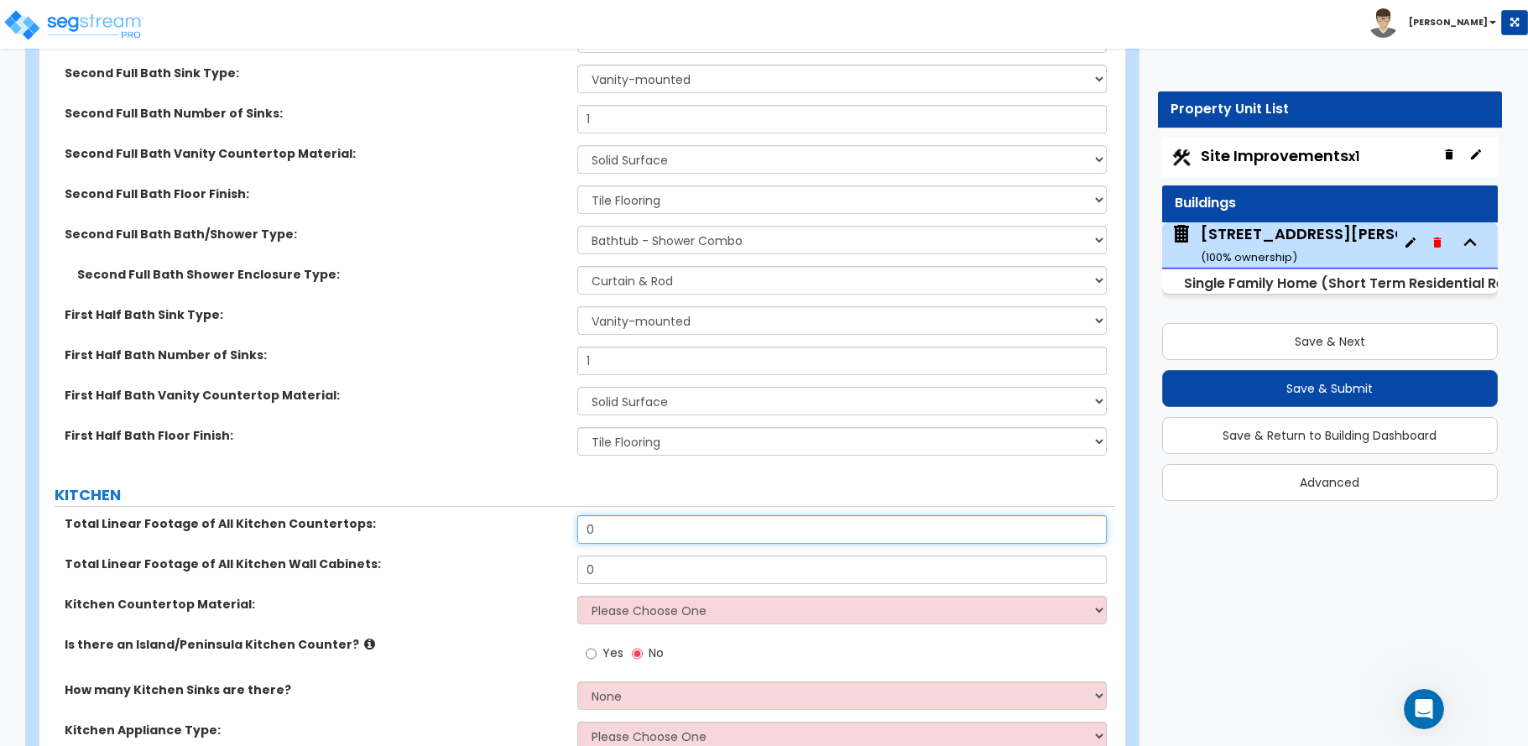
drag, startPoint x: 599, startPoint y: 512, endPoint x: 542, endPoint y: 519, distance: 57.4
click at [542, 519] on div "Total Linear Footage of All Kitchen Countertops: 0" at bounding box center [577, 535] width 1076 height 40
type input "15"
click at [556, 557] on div "Total Linear Footage of All Kitchen Wall Cabinets: 0" at bounding box center [577, 575] width 1076 height 40
click at [568, 557] on div "Total Linear Footage of All Kitchen Wall Cabinets: 0" at bounding box center [577, 575] width 1076 height 40
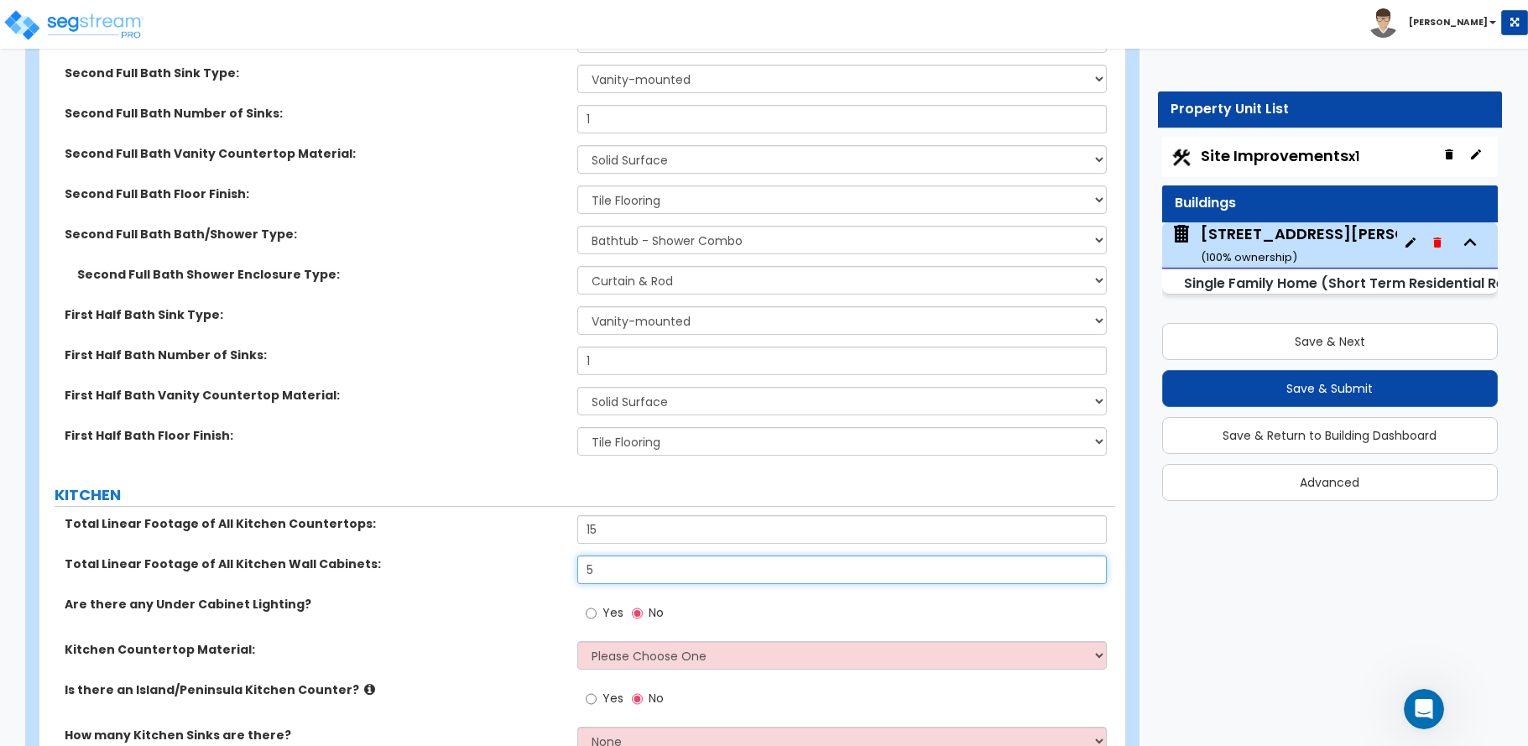
type input "5"
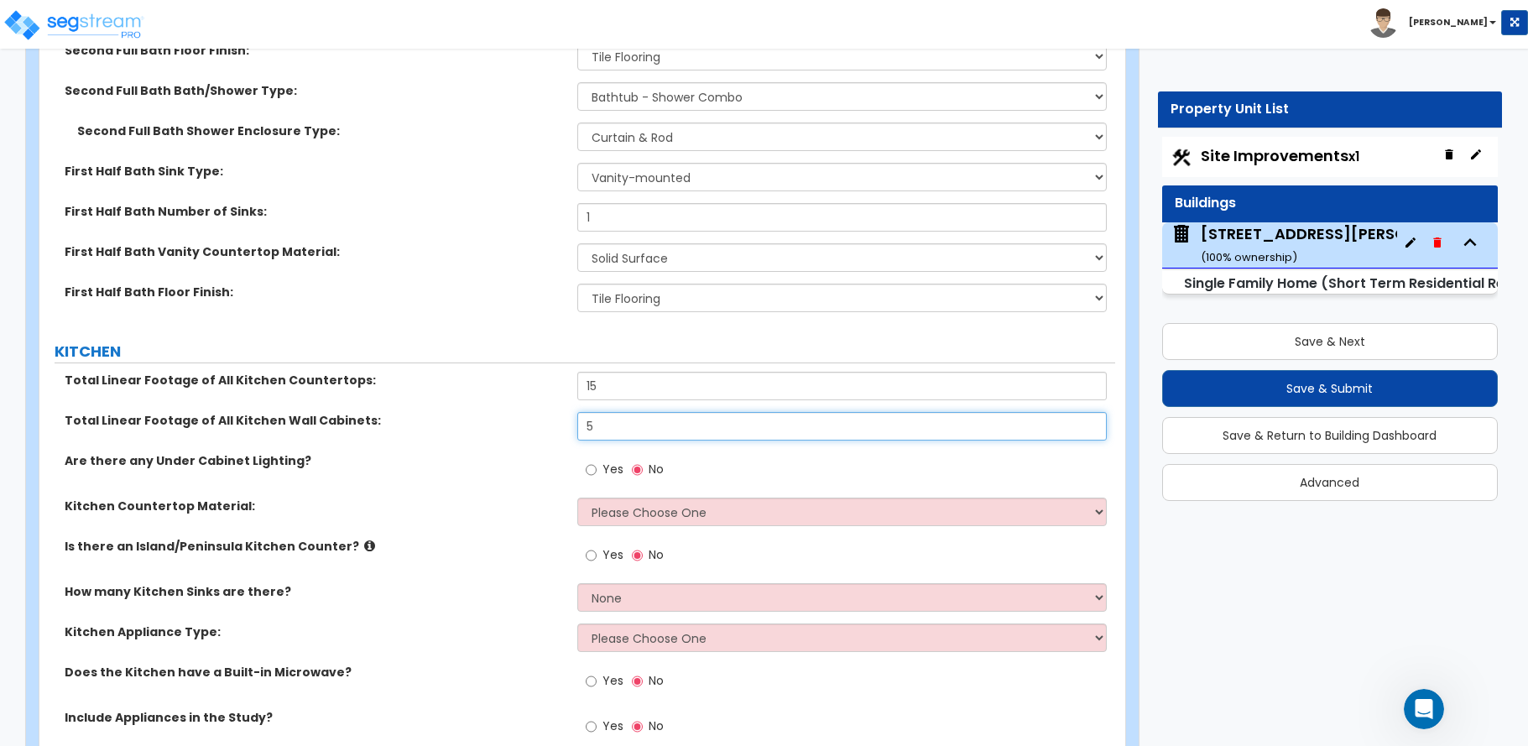
scroll to position [6209, 0]
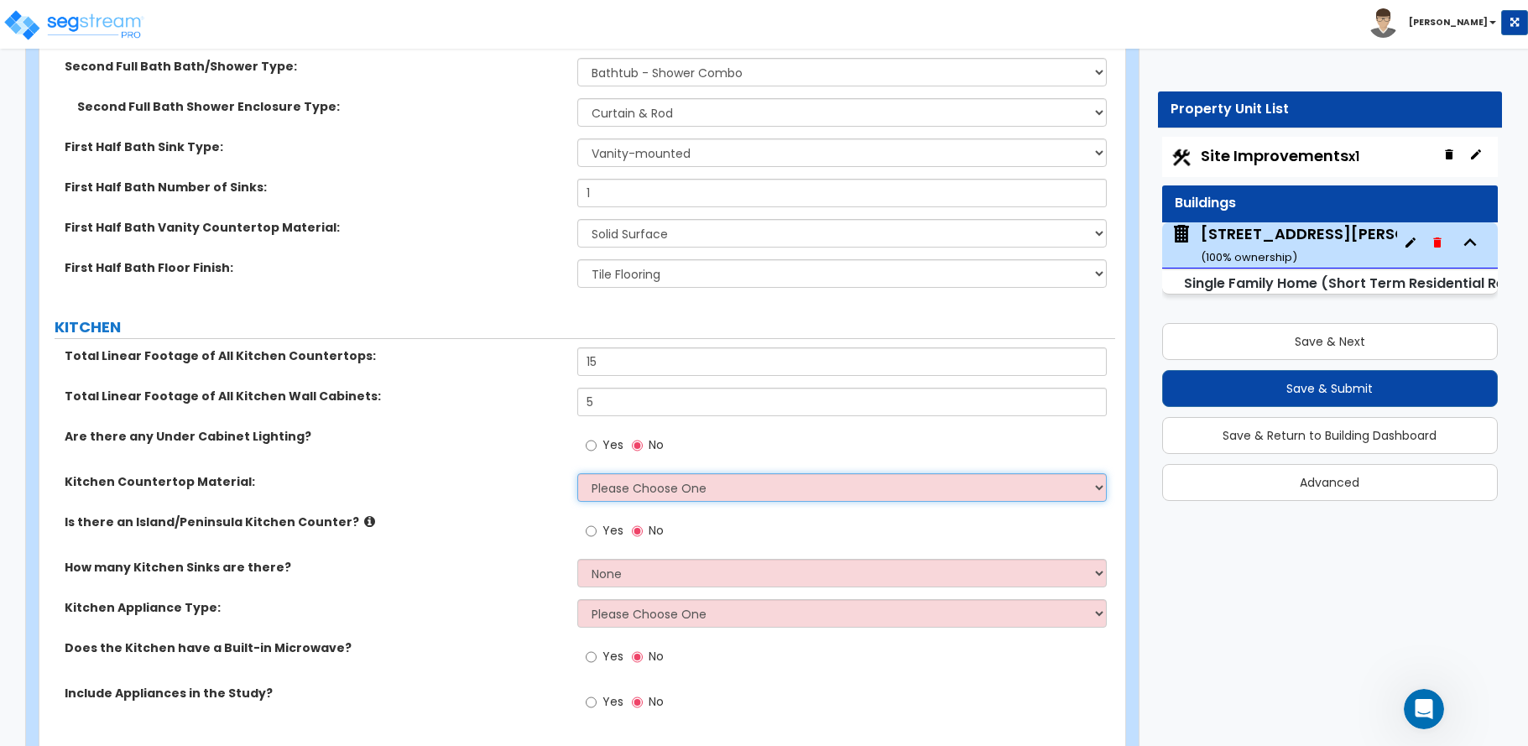
click at [678, 473] on select "Please Choose One Plastic Laminate Solid Surface Stone Quartz Marble Tile Wood …" at bounding box center [841, 487] width 529 height 29
select select "2"
click at [577, 473] on select "Please Choose One Plastic Laminate Solid Surface Stone Quartz Marble Tile Wood …" at bounding box center [841, 487] width 529 height 29
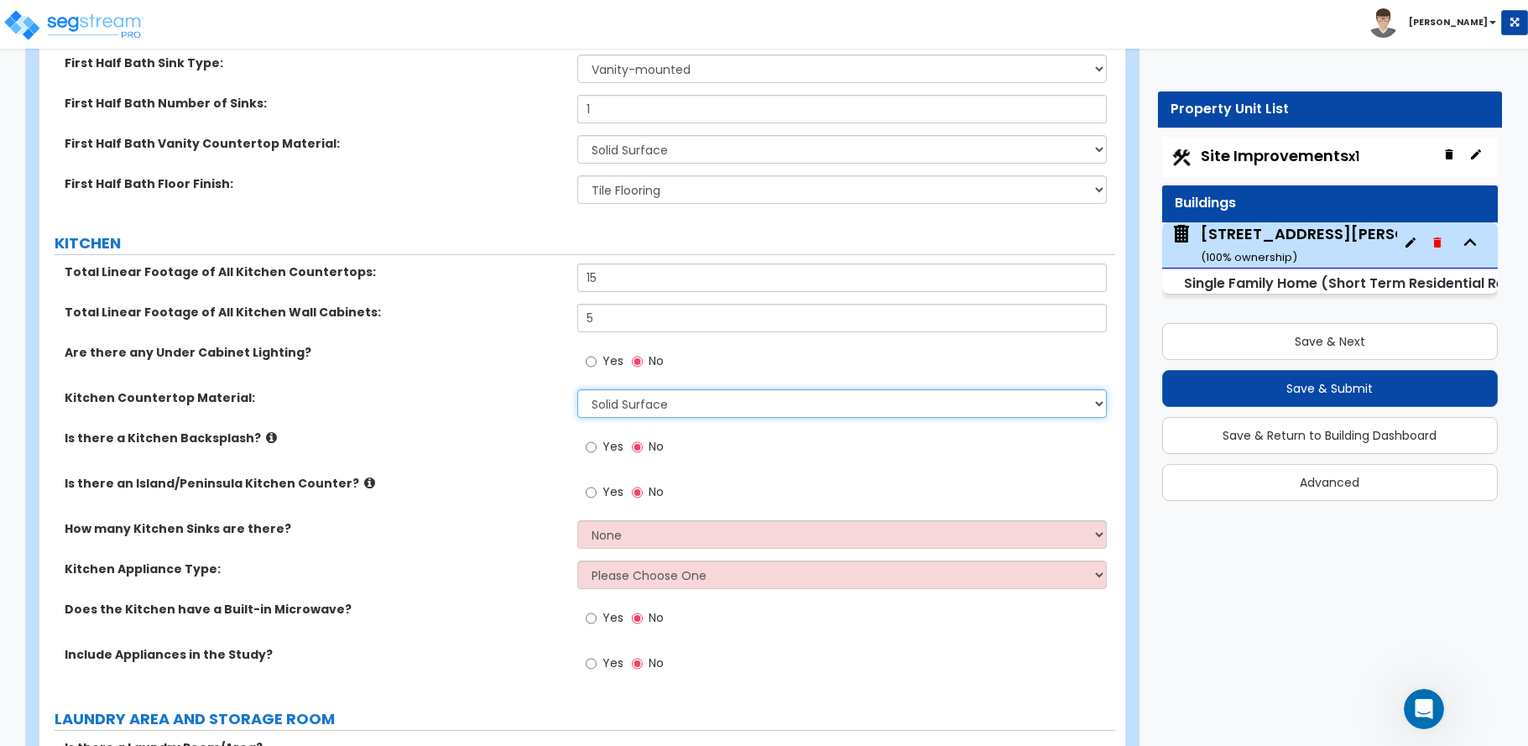
scroll to position [6377, 0]
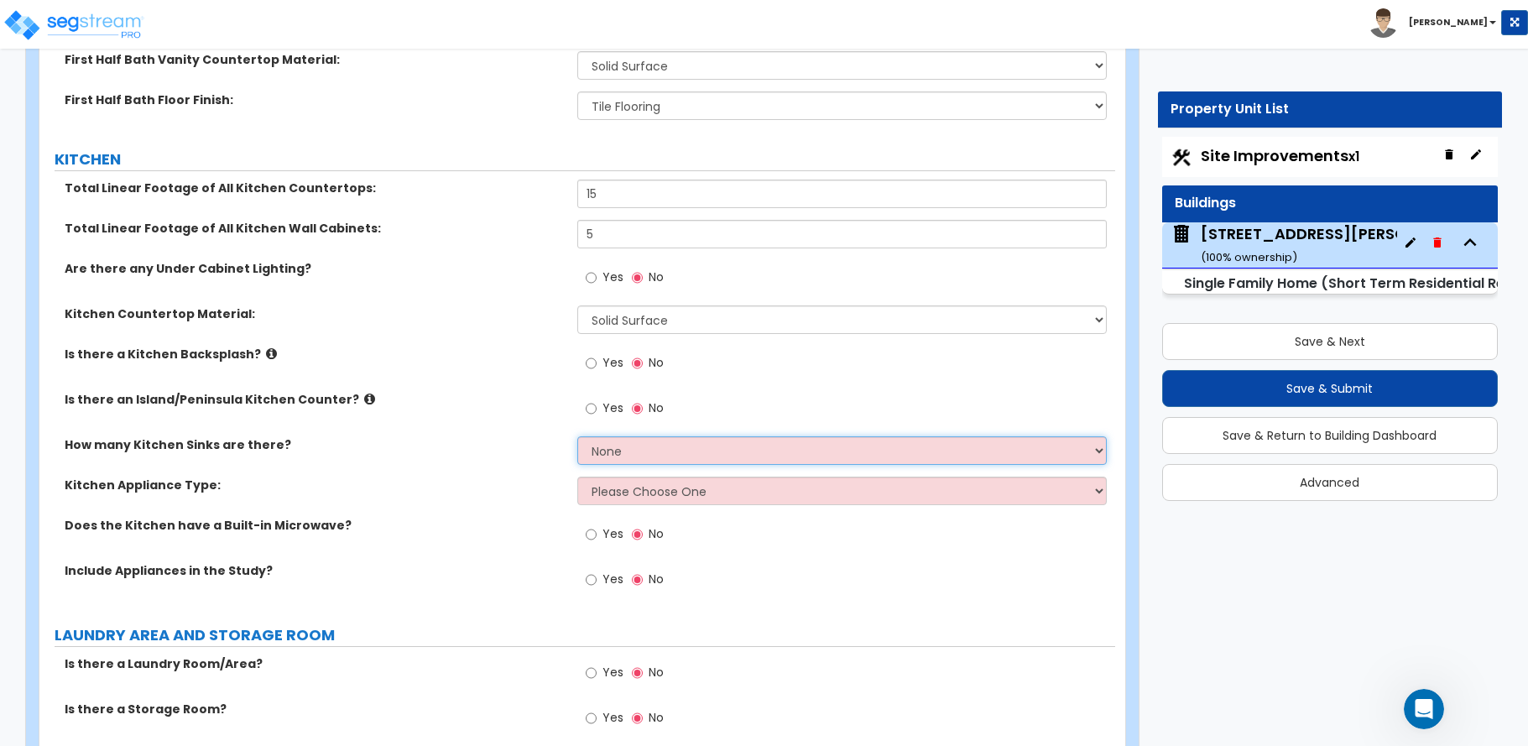
click at [644, 436] on select "None 1 2 3" at bounding box center [841, 450] width 529 height 29
select select "1"
click at [577, 436] on select "None 1 2 3" at bounding box center [841, 450] width 529 height 29
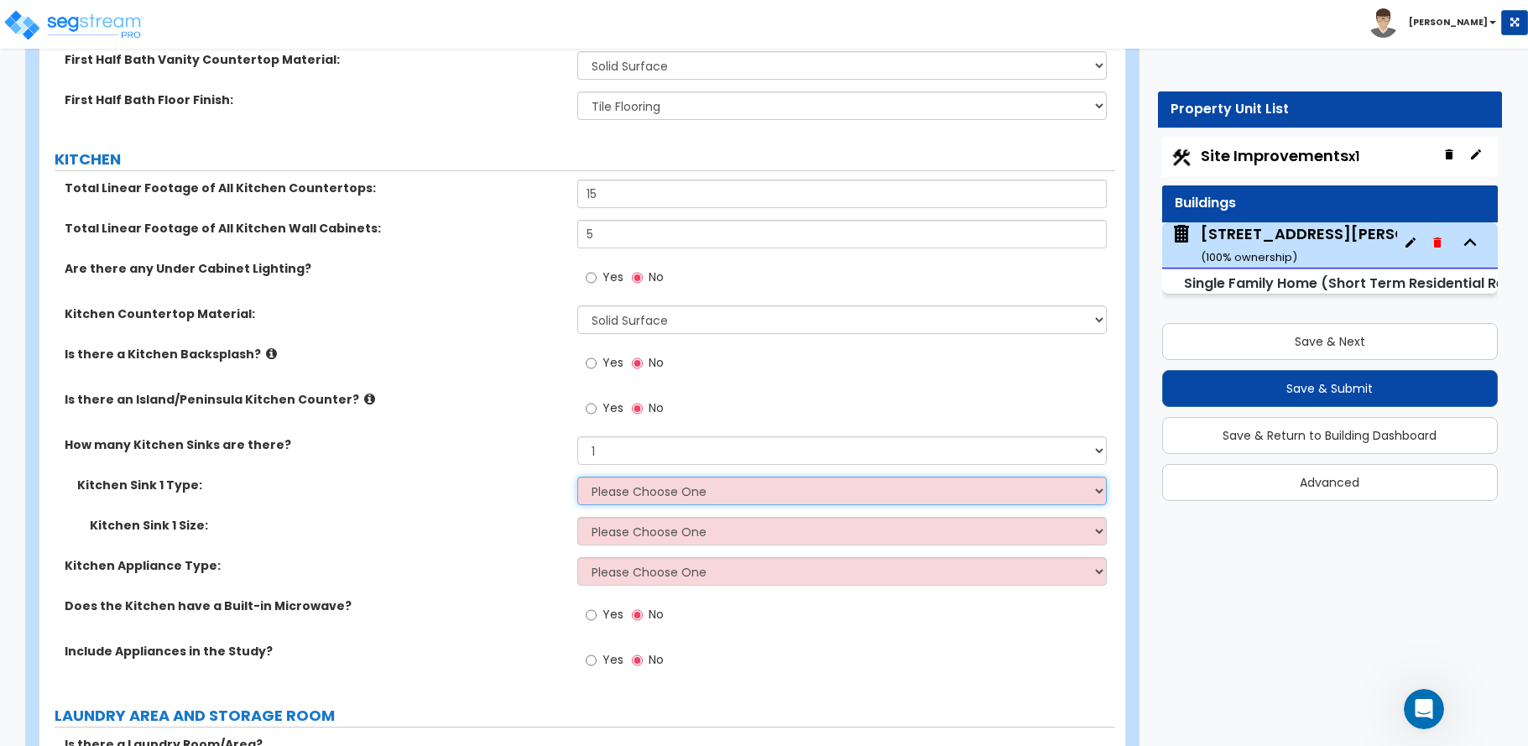
click at [670, 477] on select "Please Choose One Stainless Steel Porcelain Enamel Cast Iron Granite Composite" at bounding box center [841, 491] width 529 height 29
select select "1"
click at [577, 477] on select "Please Choose One Stainless Steel Porcelain Enamel Cast Iron Granite Composite" at bounding box center [841, 491] width 529 height 29
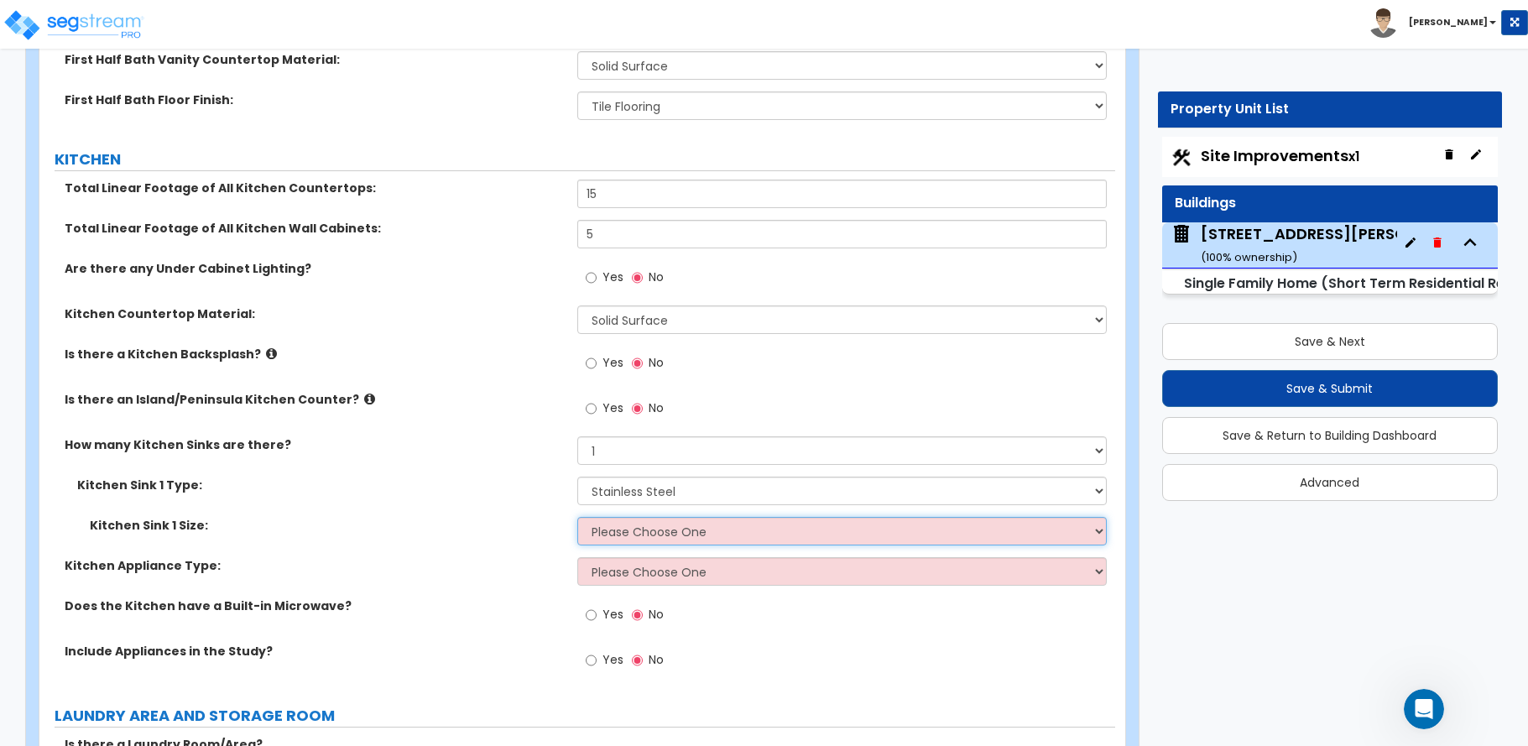
click at [658, 517] on select "Please Choose One Single Sink Double Sink" at bounding box center [841, 531] width 529 height 29
select select "1"
click at [577, 517] on select "Please Choose One Single Sink Double Sink" at bounding box center [841, 531] width 529 height 29
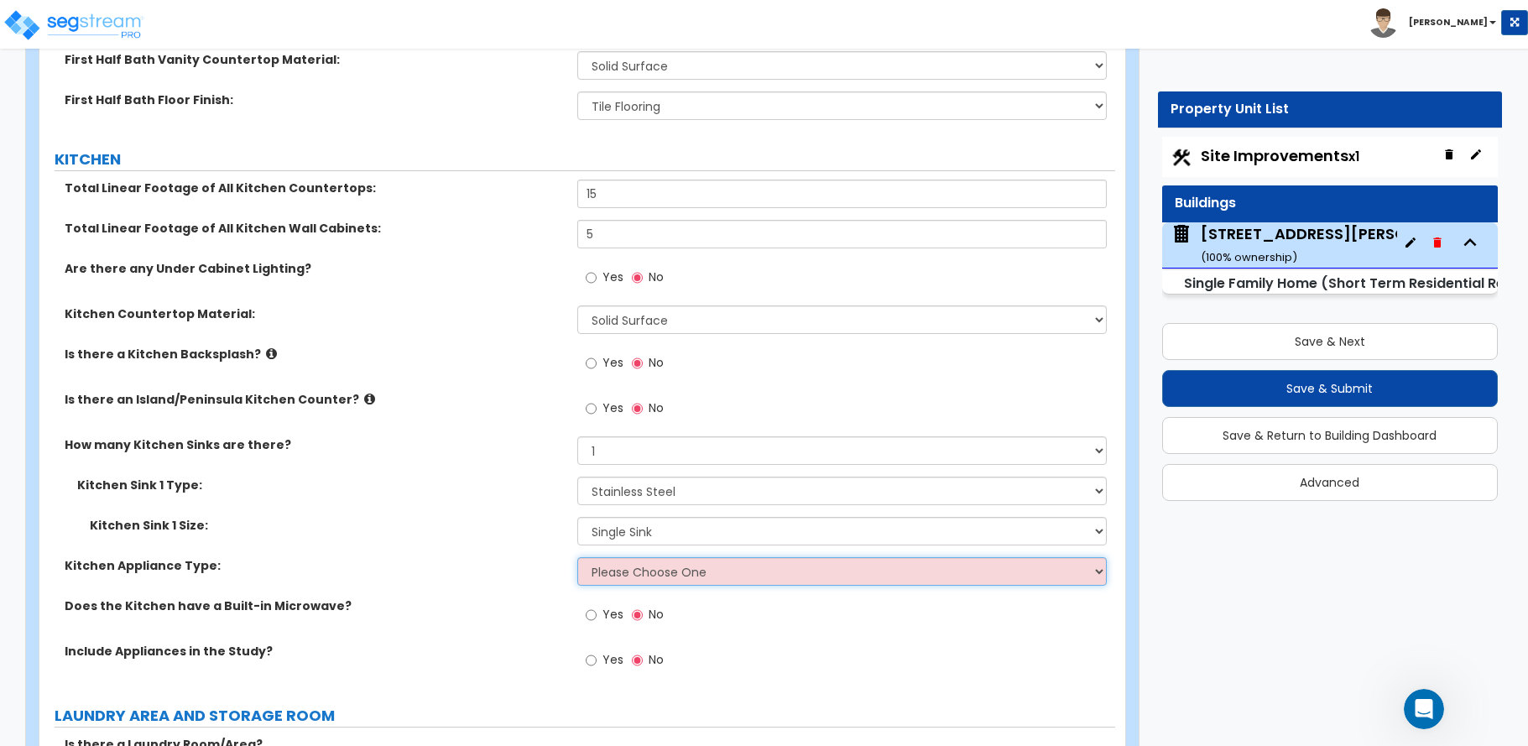
click at [648, 557] on select "Please Choose One Gas Electric" at bounding box center [841, 571] width 529 height 29
click at [577, 557] on select "Please Choose One Gas Electric" at bounding box center [841, 571] width 529 height 29
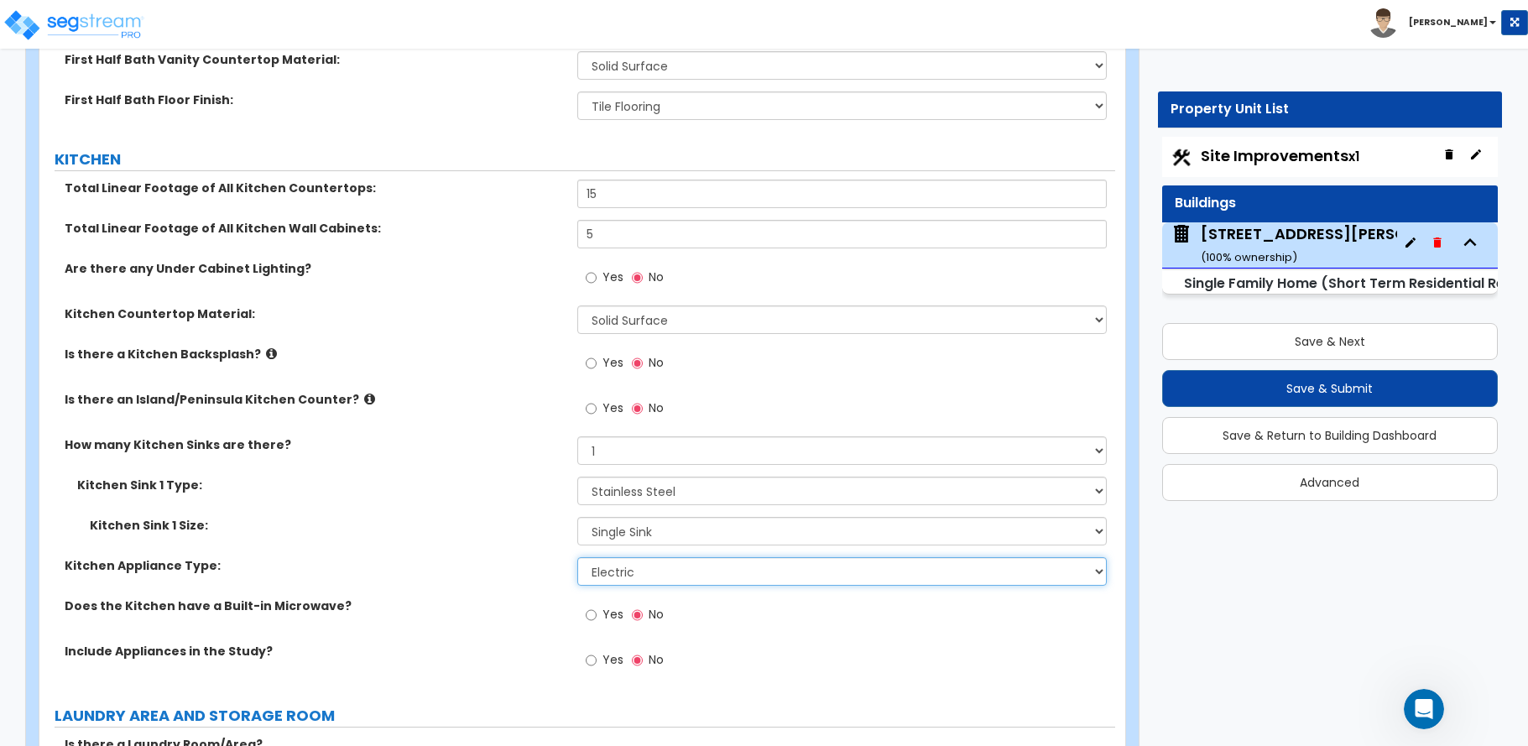
click at [623, 557] on select "Please Choose One Gas Electric" at bounding box center [841, 571] width 529 height 29
select select "1"
click at [577, 557] on select "Please Choose One Gas Electric" at bounding box center [841, 571] width 529 height 29
click at [587, 651] on input "Yes" at bounding box center [591, 660] width 11 height 18
radio input "true"
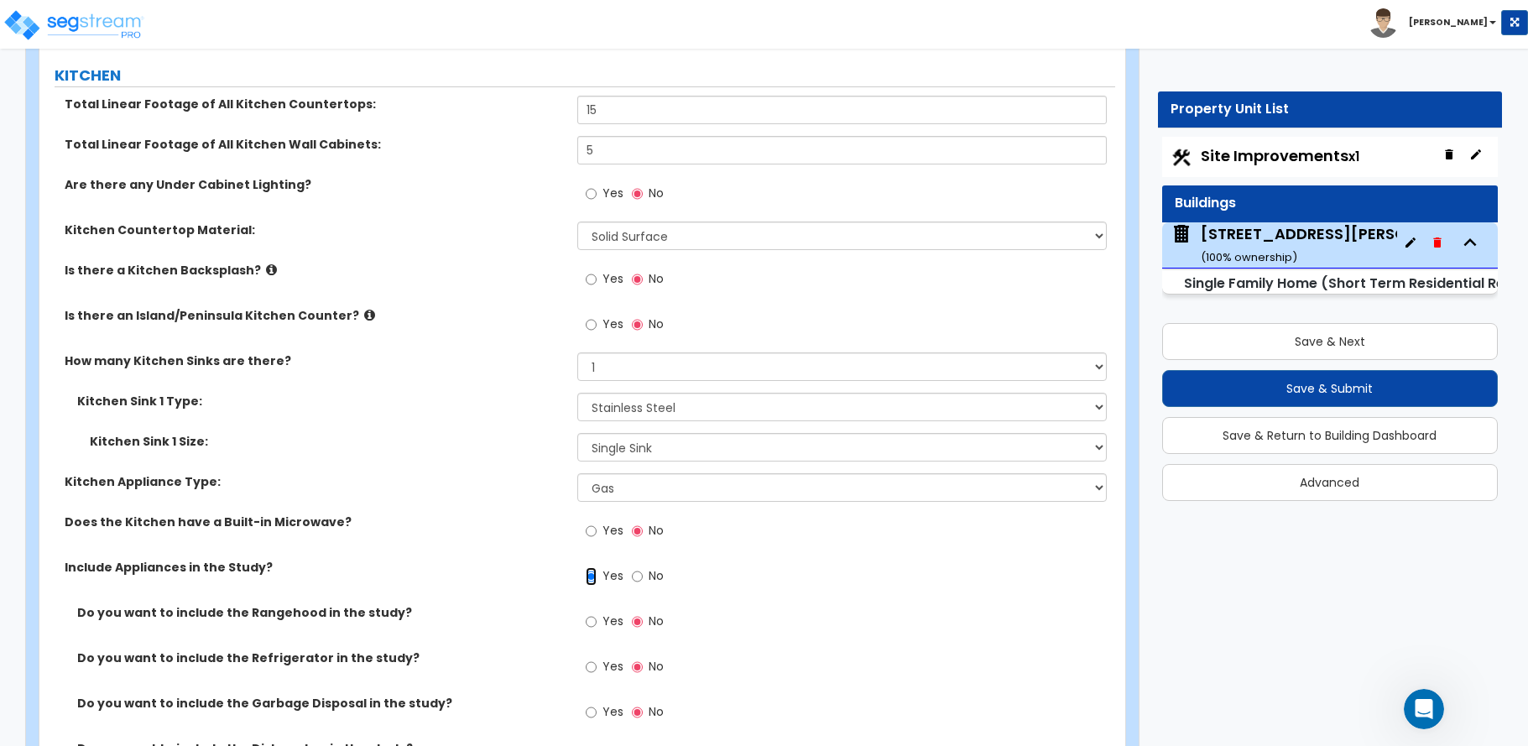
scroll to position [6544, 0]
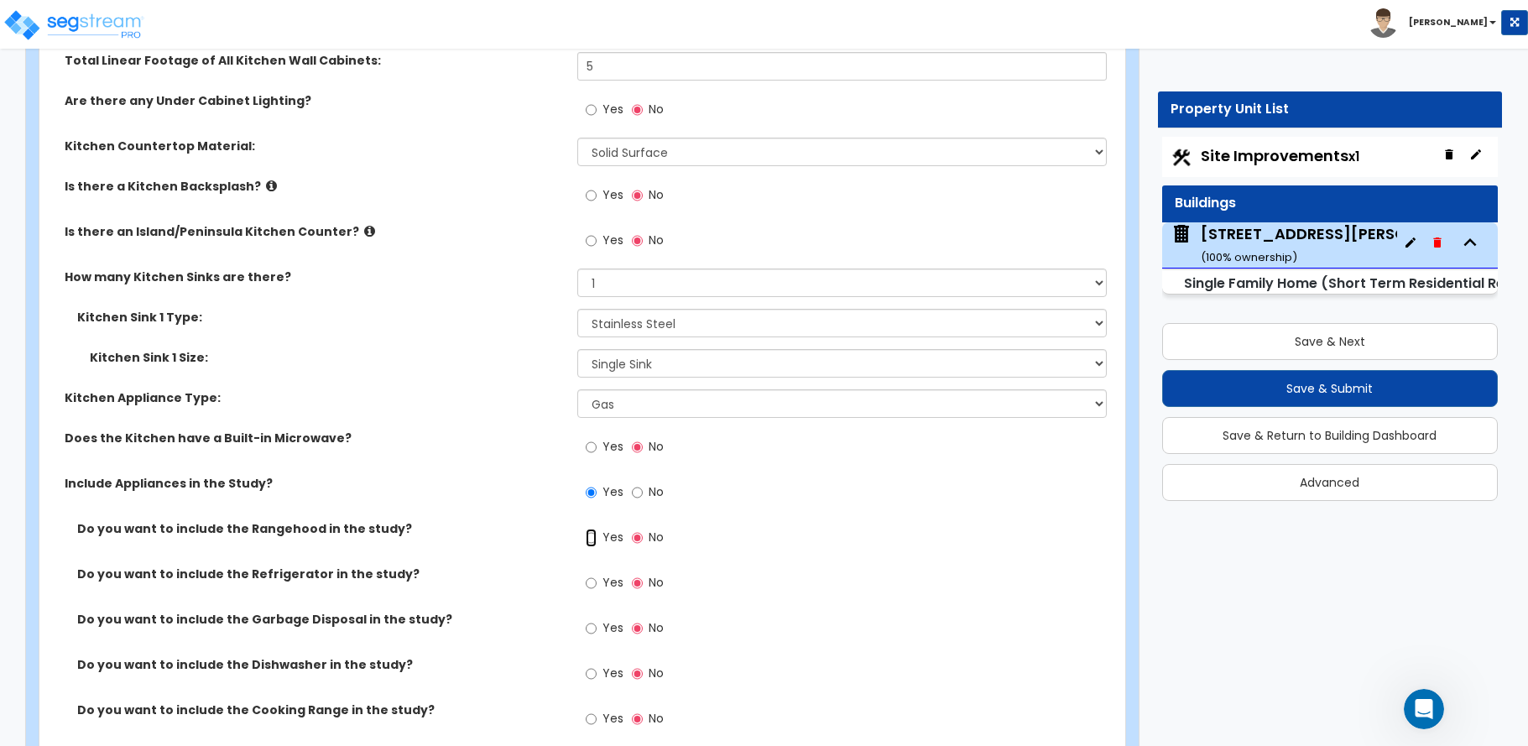
click at [589, 529] on input "Yes" at bounding box center [591, 538] width 11 height 18
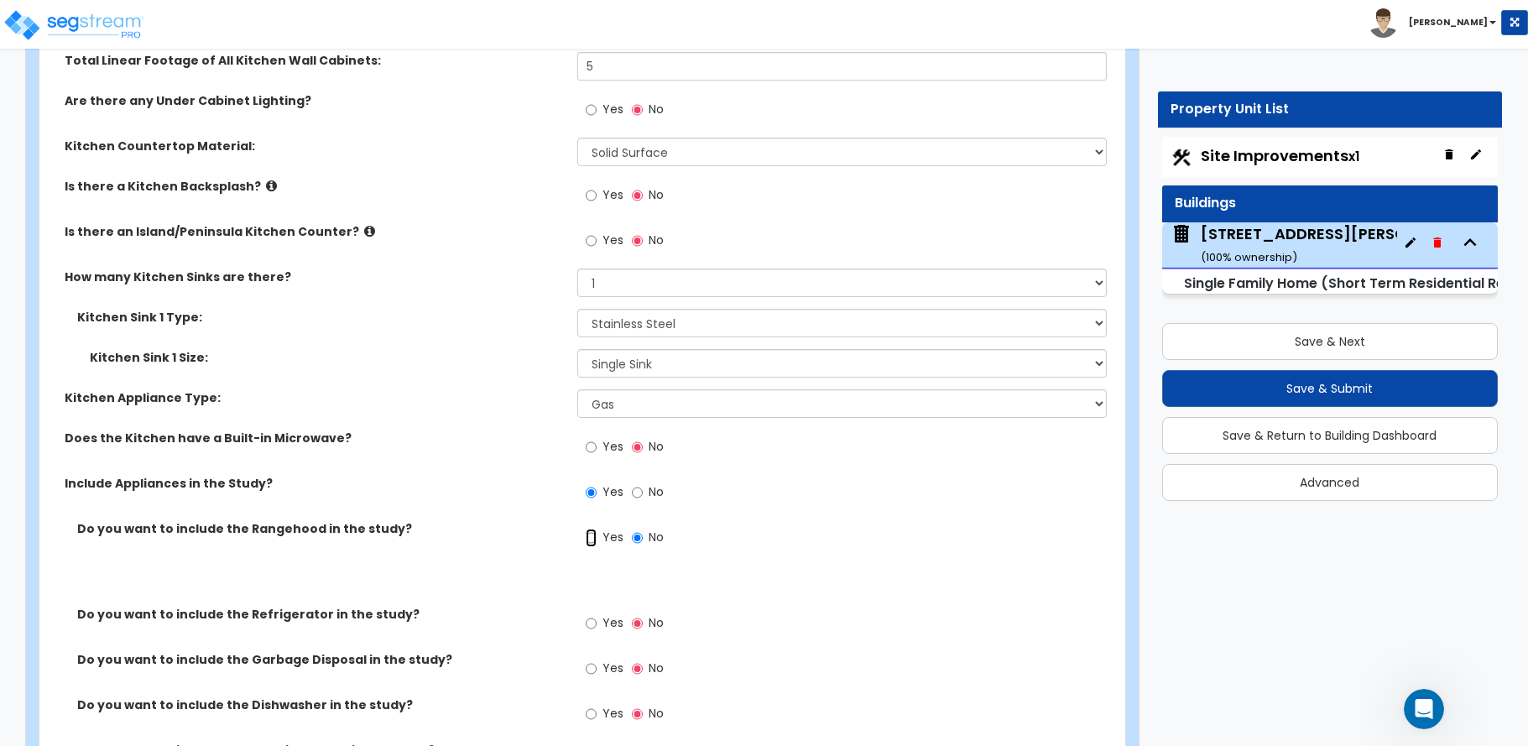
radio input "true"
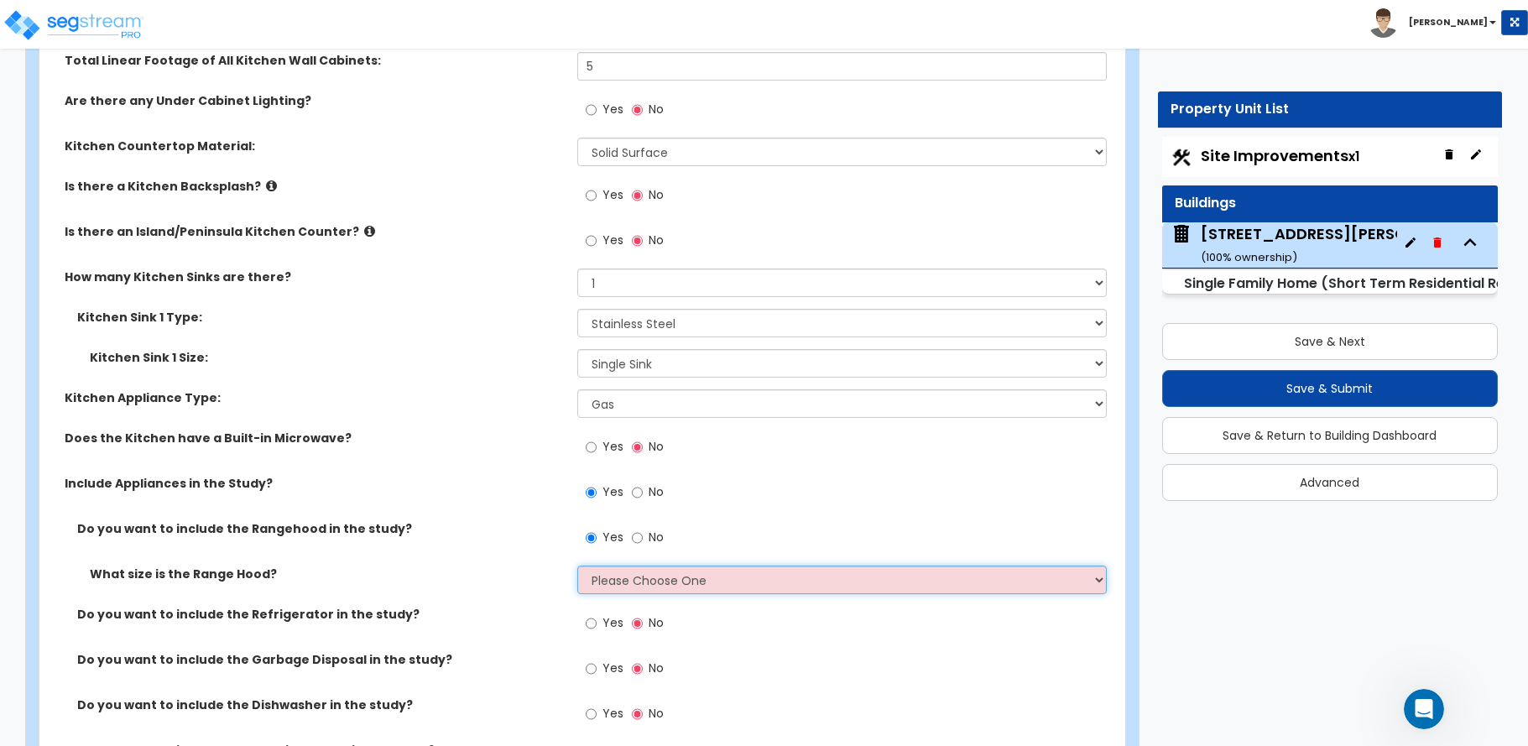
click at [609, 566] on select "Please Choose One Normal - 30" Wide - 42"" at bounding box center [841, 580] width 529 height 29
select select "1"
click at [577, 566] on select "Please Choose One Normal - 30" Wide - 42"" at bounding box center [841, 580] width 529 height 29
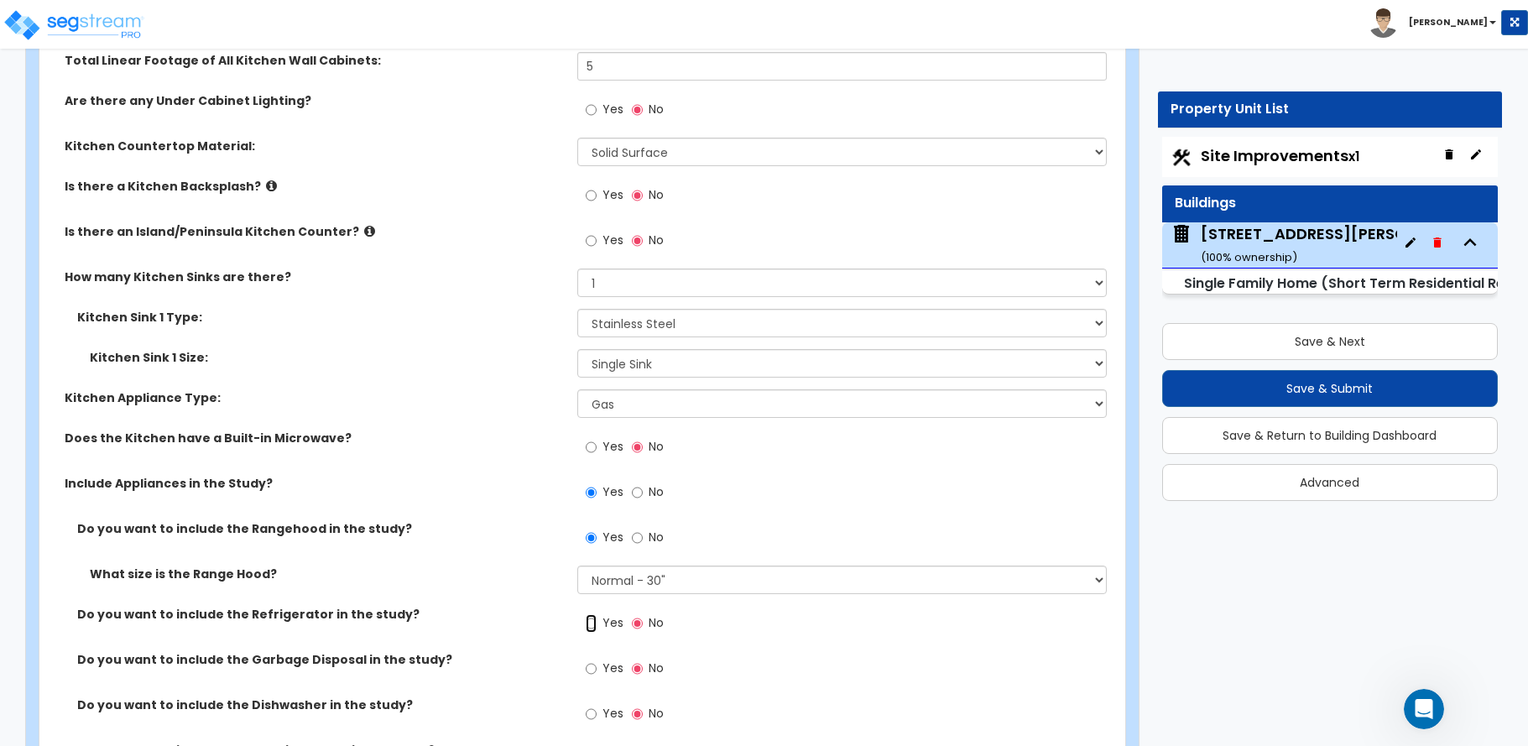
click at [594, 614] on input "Yes" at bounding box center [591, 623] width 11 height 18
radio input "true"
drag, startPoint x: 590, startPoint y: 654, endPoint x: 584, endPoint y: 647, distance: 9.6
click at [589, 659] on input "Yes" at bounding box center [591, 668] width 11 height 18
radio input "true"
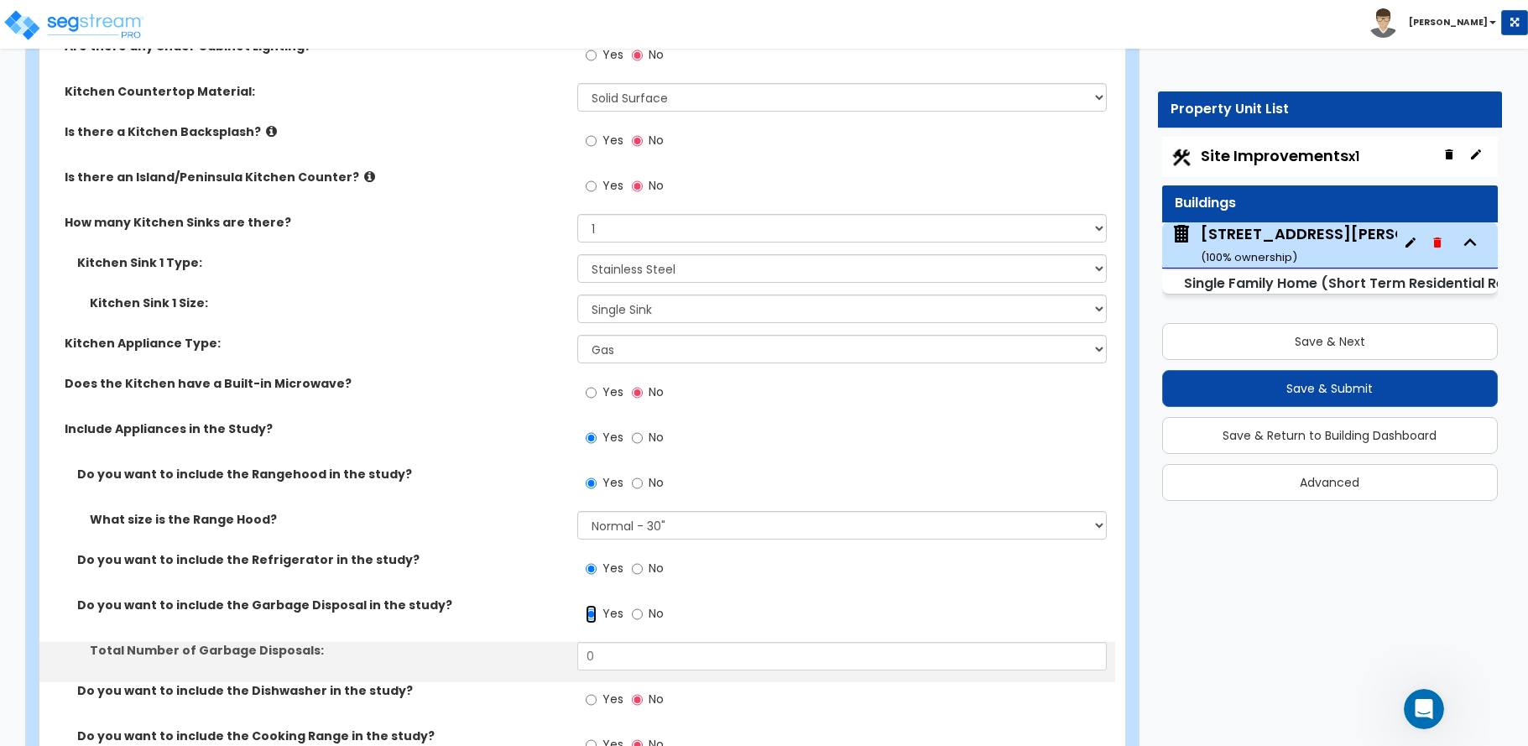
scroll to position [6628, 0]
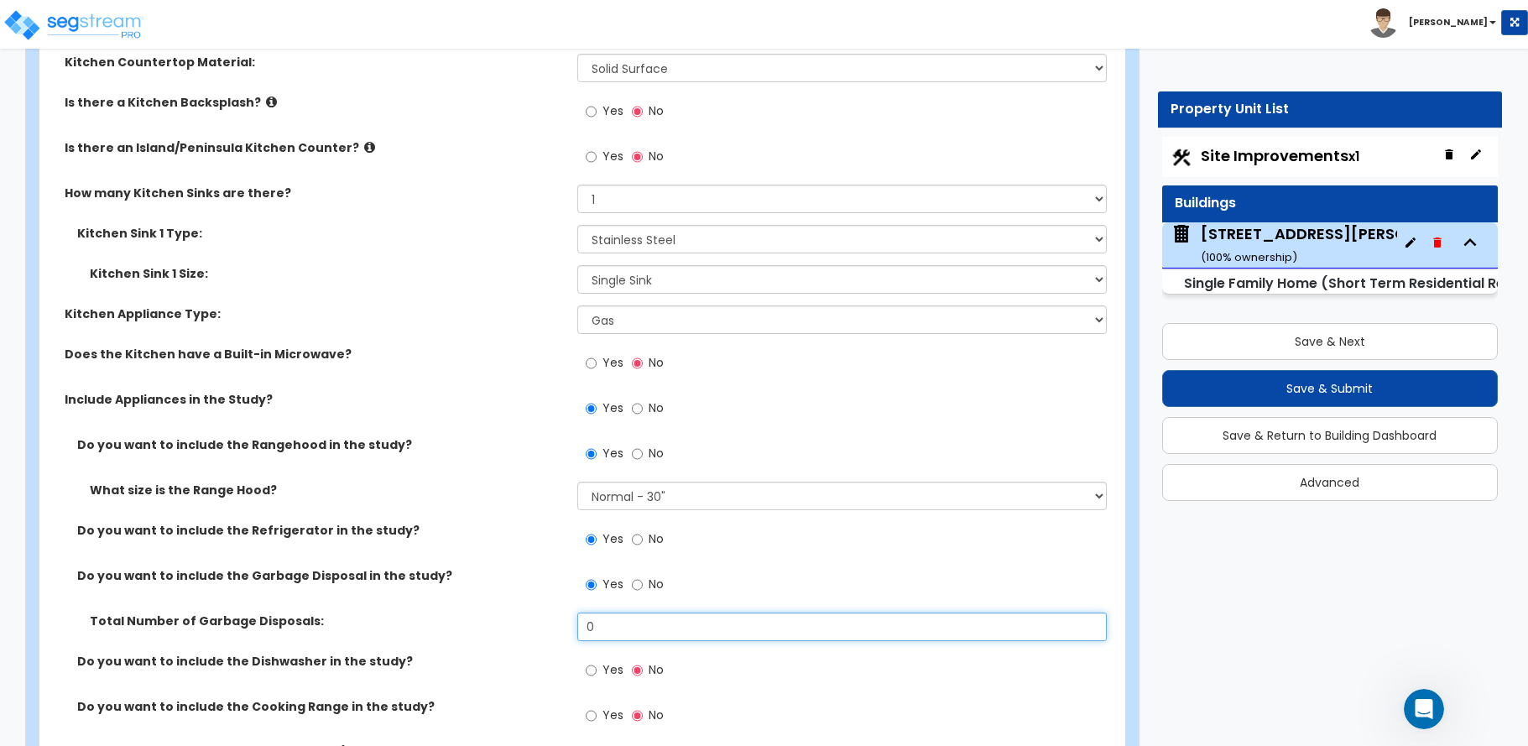
drag, startPoint x: 598, startPoint y: 607, endPoint x: 503, endPoint y: 607, distance: 94.8
click at [503, 612] on div "Total Number of Garbage Disposals: 0" at bounding box center [577, 632] width 1076 height 40
type input "1"
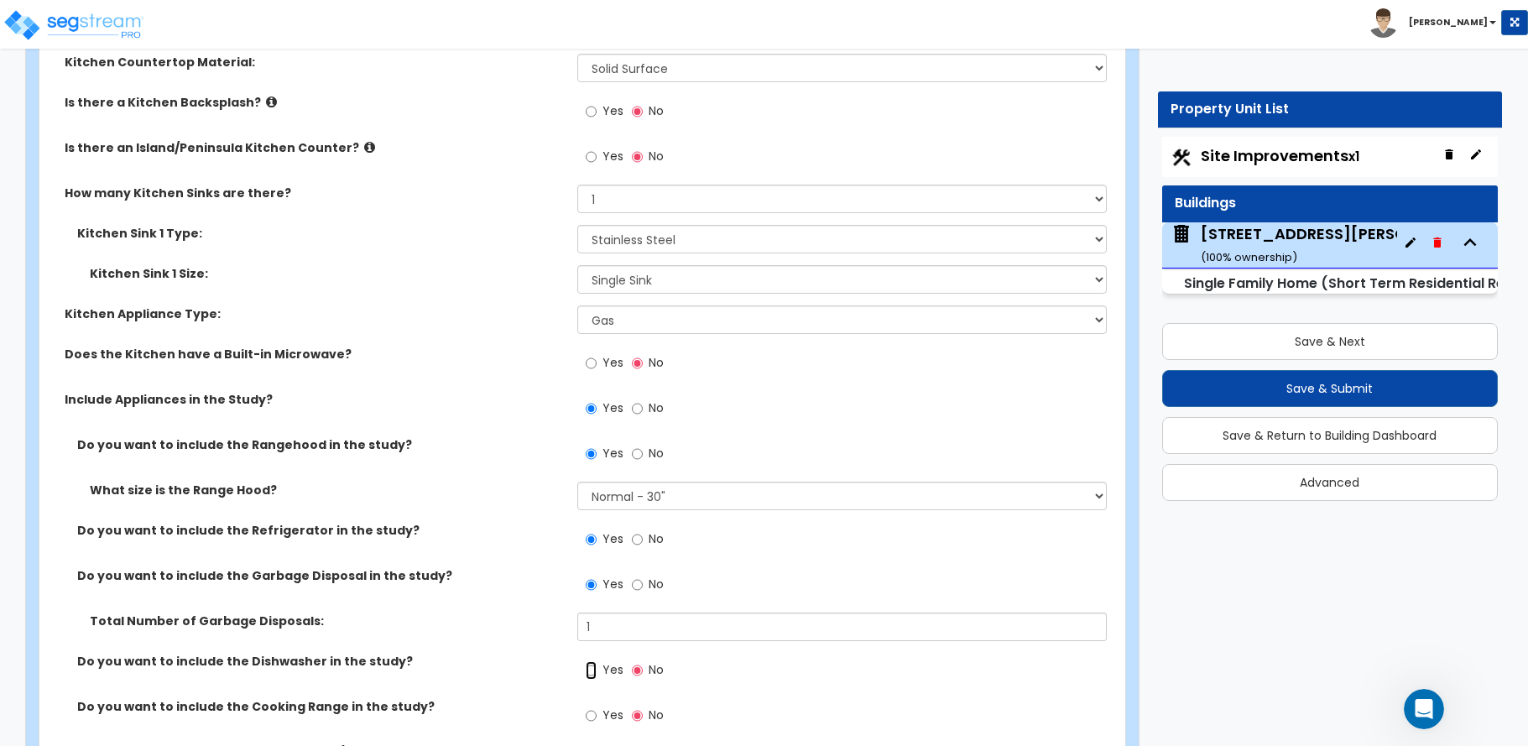
click at [589, 661] on input "Yes" at bounding box center [591, 670] width 11 height 18
radio input "true"
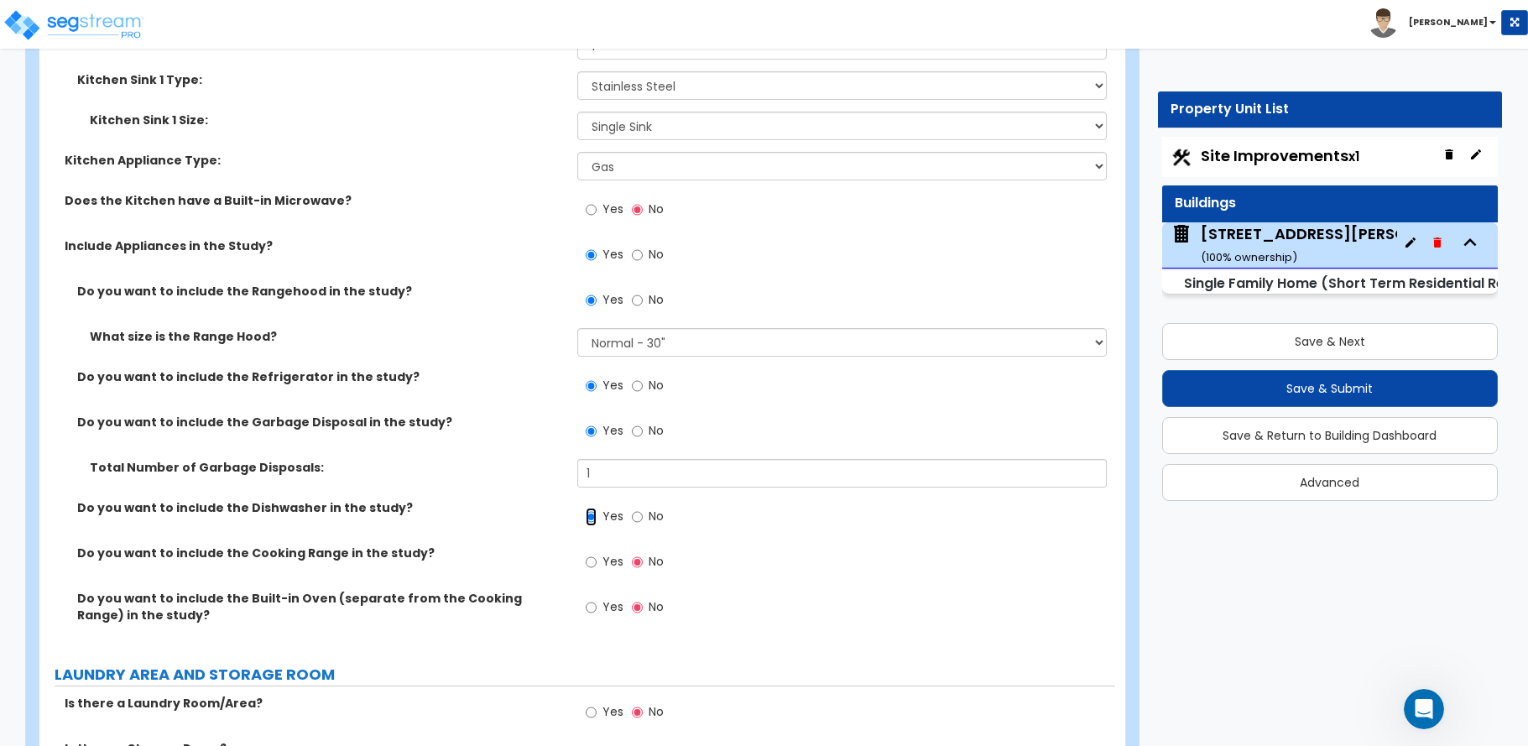
scroll to position [6796, 0]
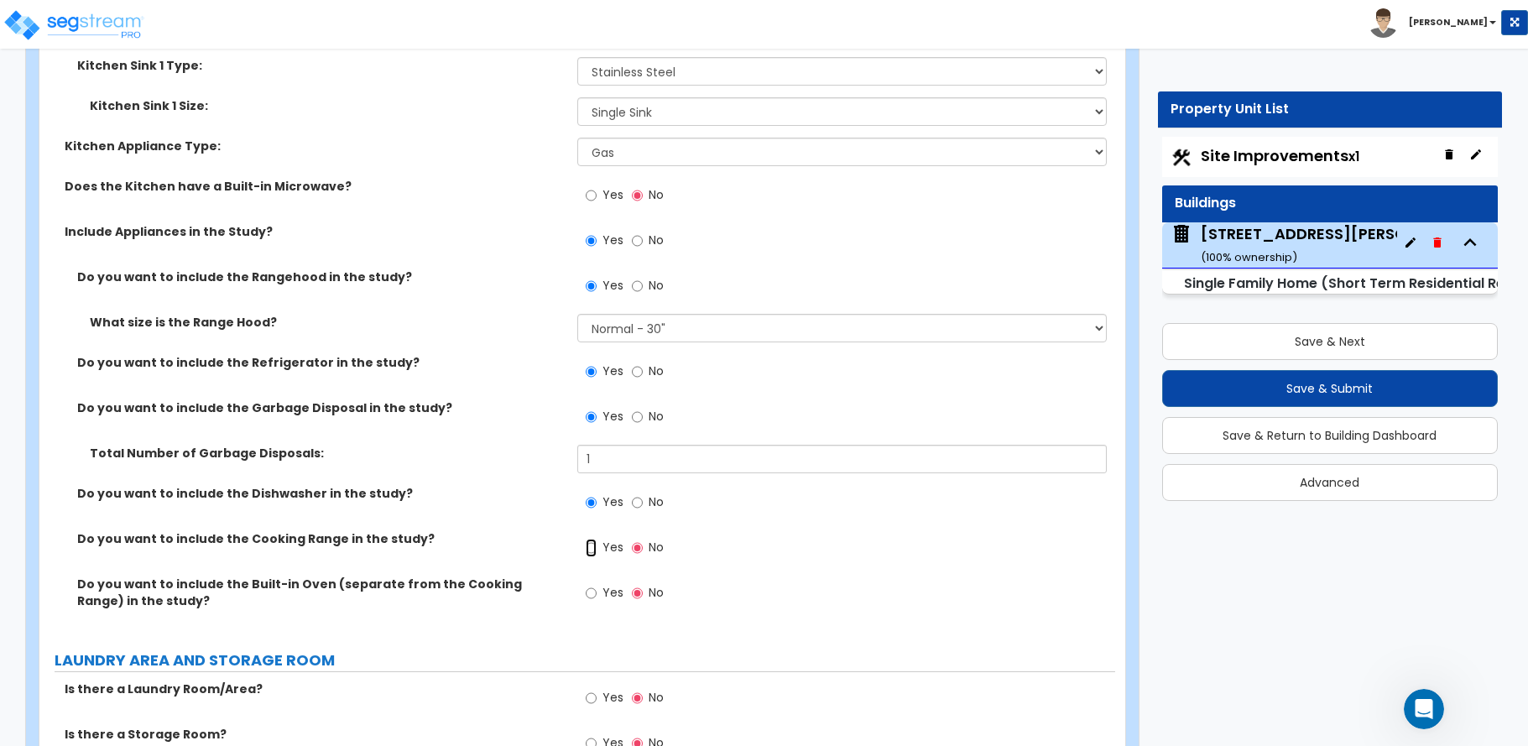
click at [592, 539] on input "Yes" at bounding box center [591, 548] width 11 height 18
radio input "true"
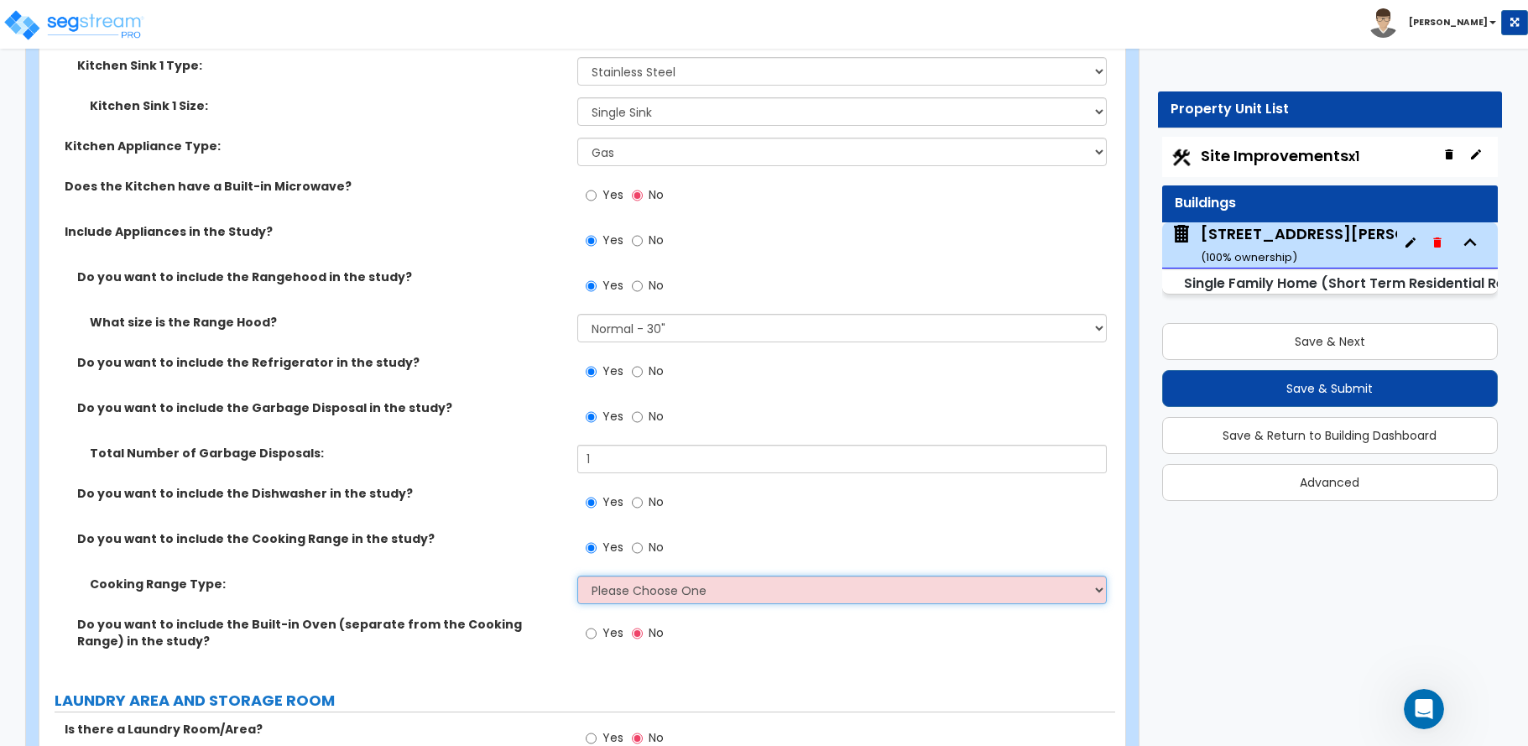
click at [608, 576] on select "Please Choose One Cook Top Only Range with Oven" at bounding box center [841, 590] width 529 height 29
select select "2"
click at [577, 576] on select "Please Choose One Cook Top Only Range with Oven" at bounding box center [841, 590] width 529 height 29
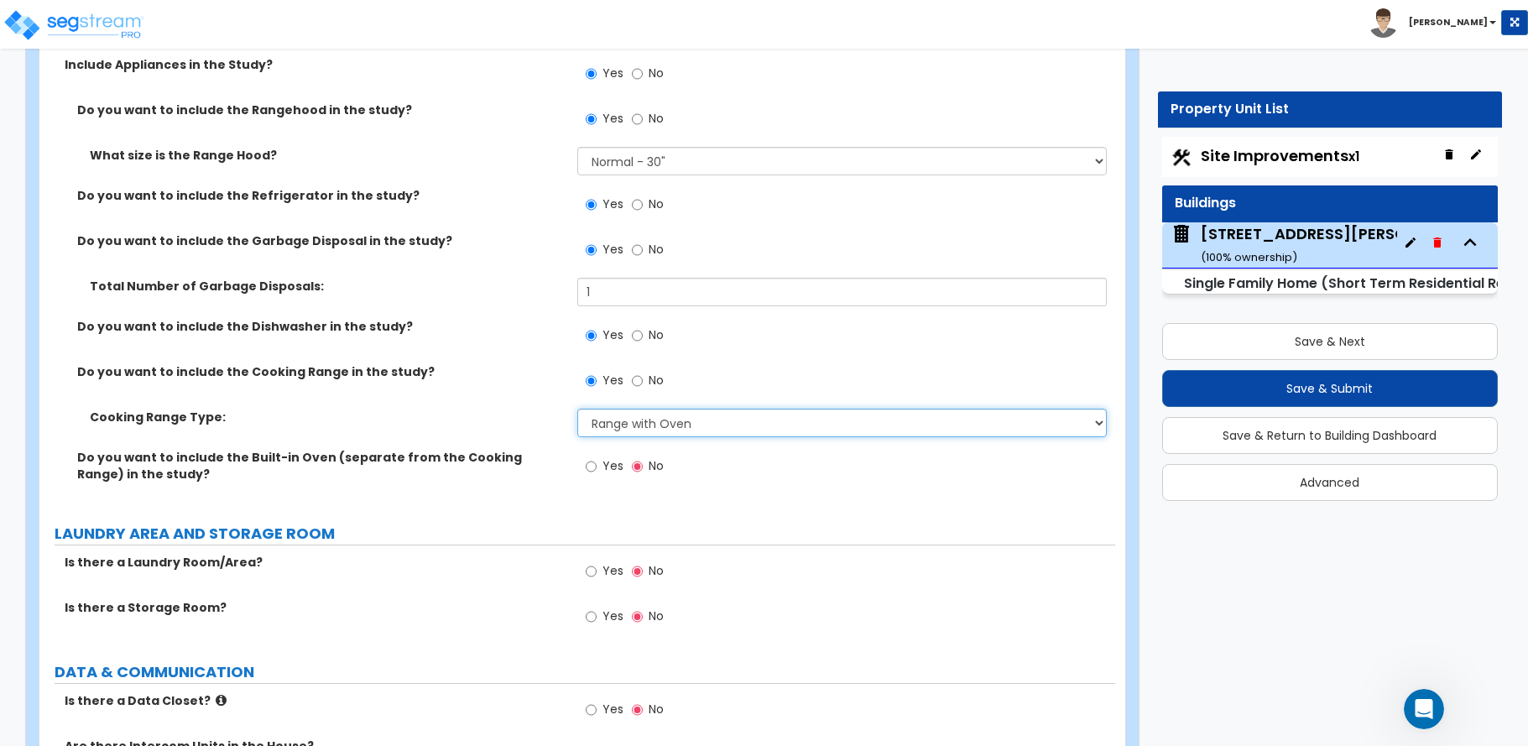
scroll to position [6964, 0]
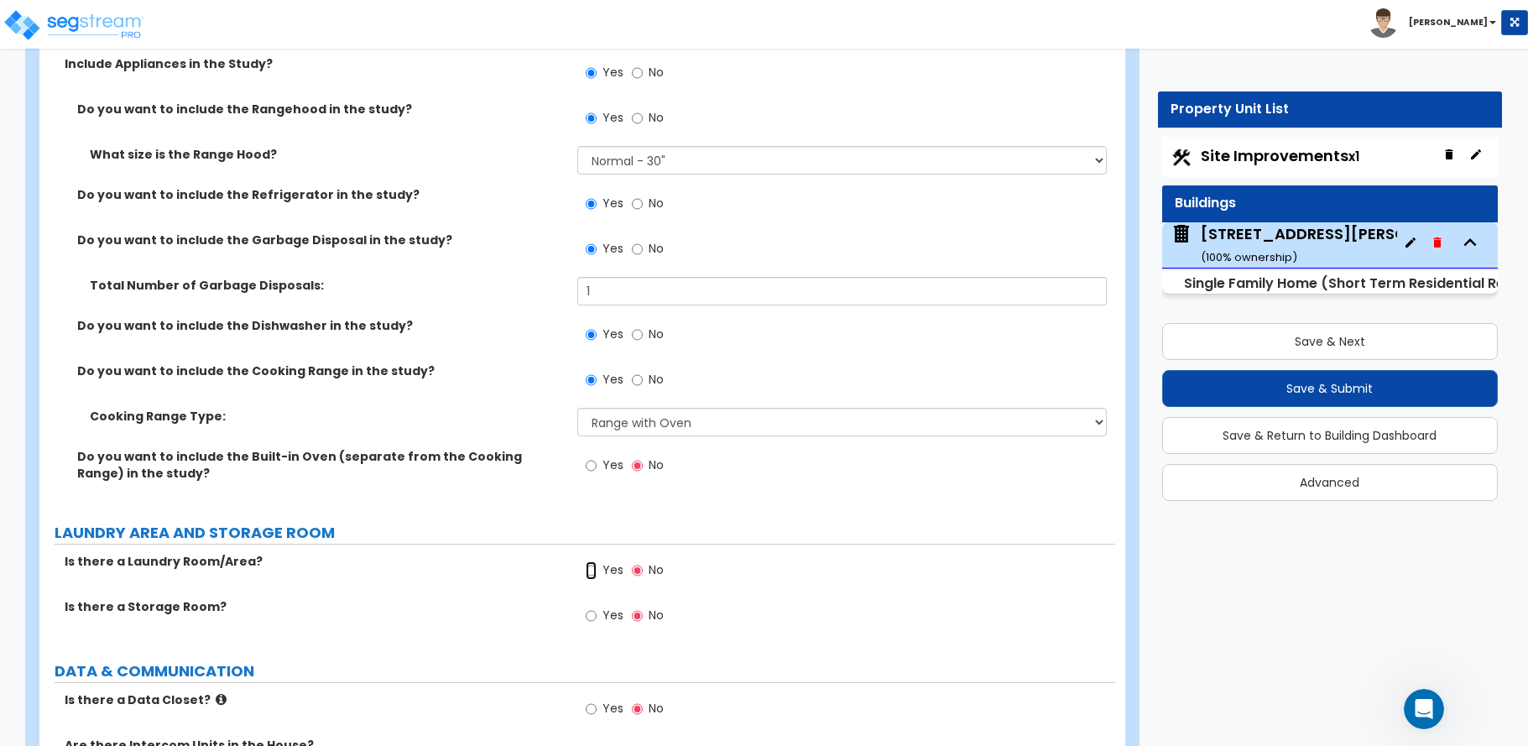
click at [589, 561] on input "Yes" at bounding box center [591, 570] width 11 height 18
radio input "true"
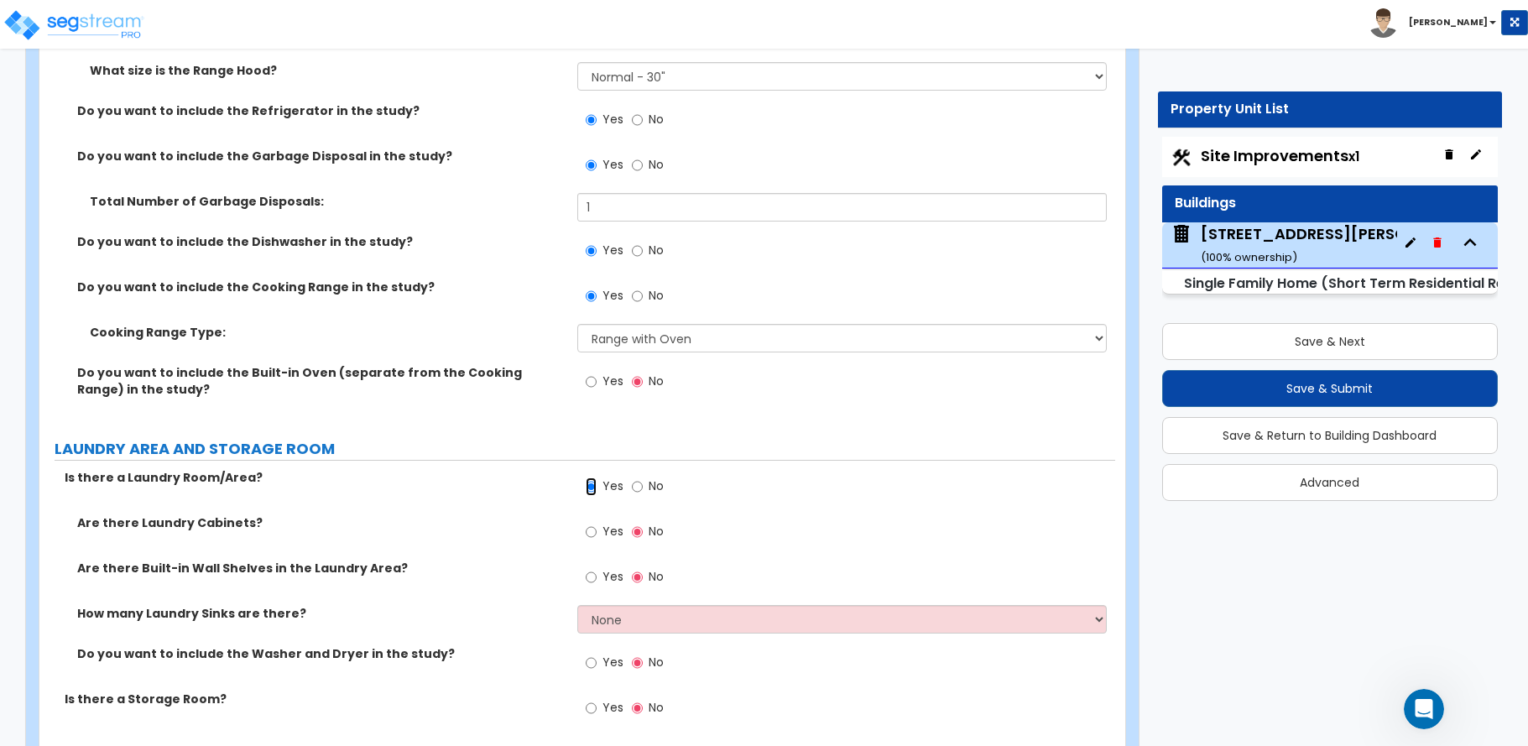
scroll to position [7132, 0]
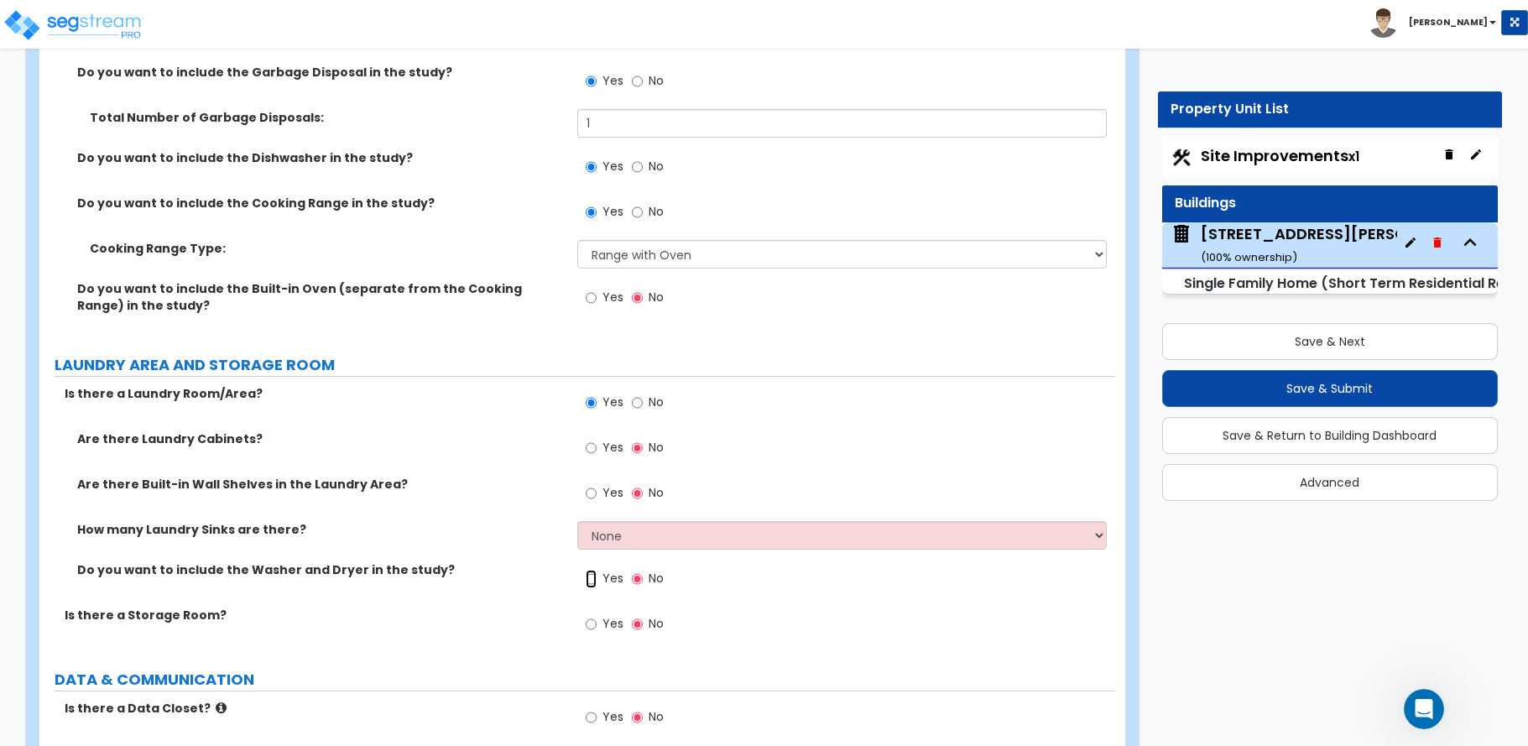
click at [587, 570] on input "Yes" at bounding box center [591, 579] width 11 height 18
radio input "true"
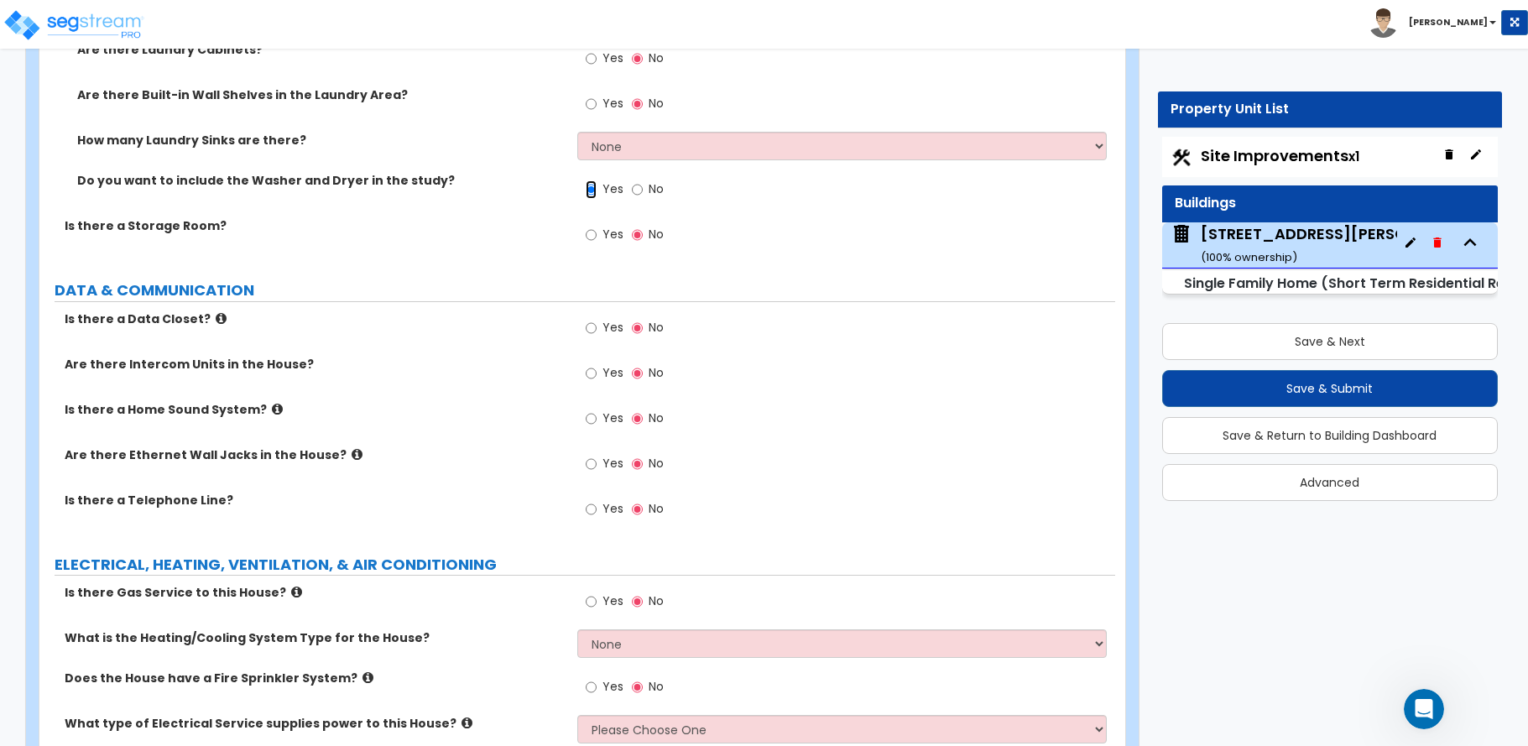
scroll to position [7551, 0]
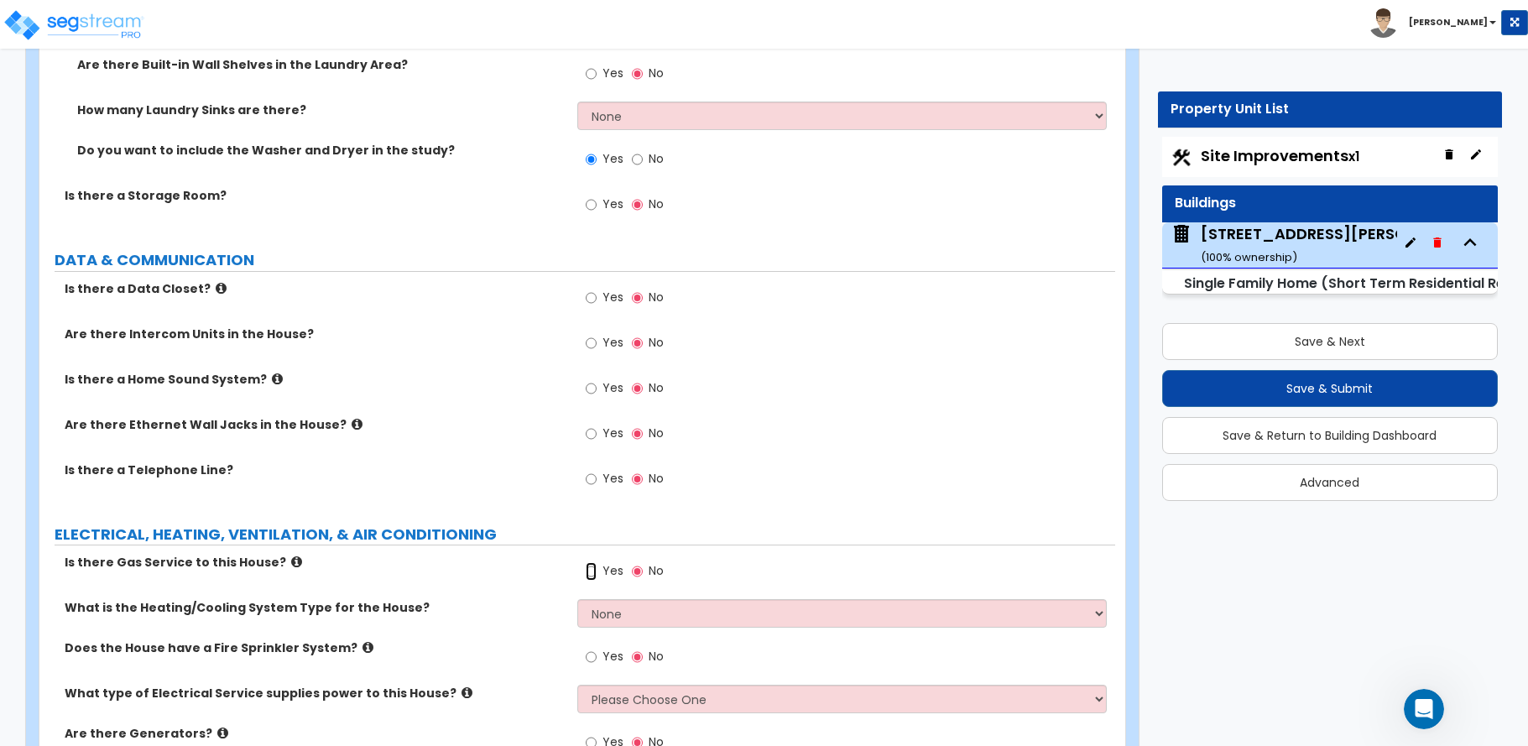
click at [592, 562] on input "Yes" at bounding box center [591, 571] width 11 height 18
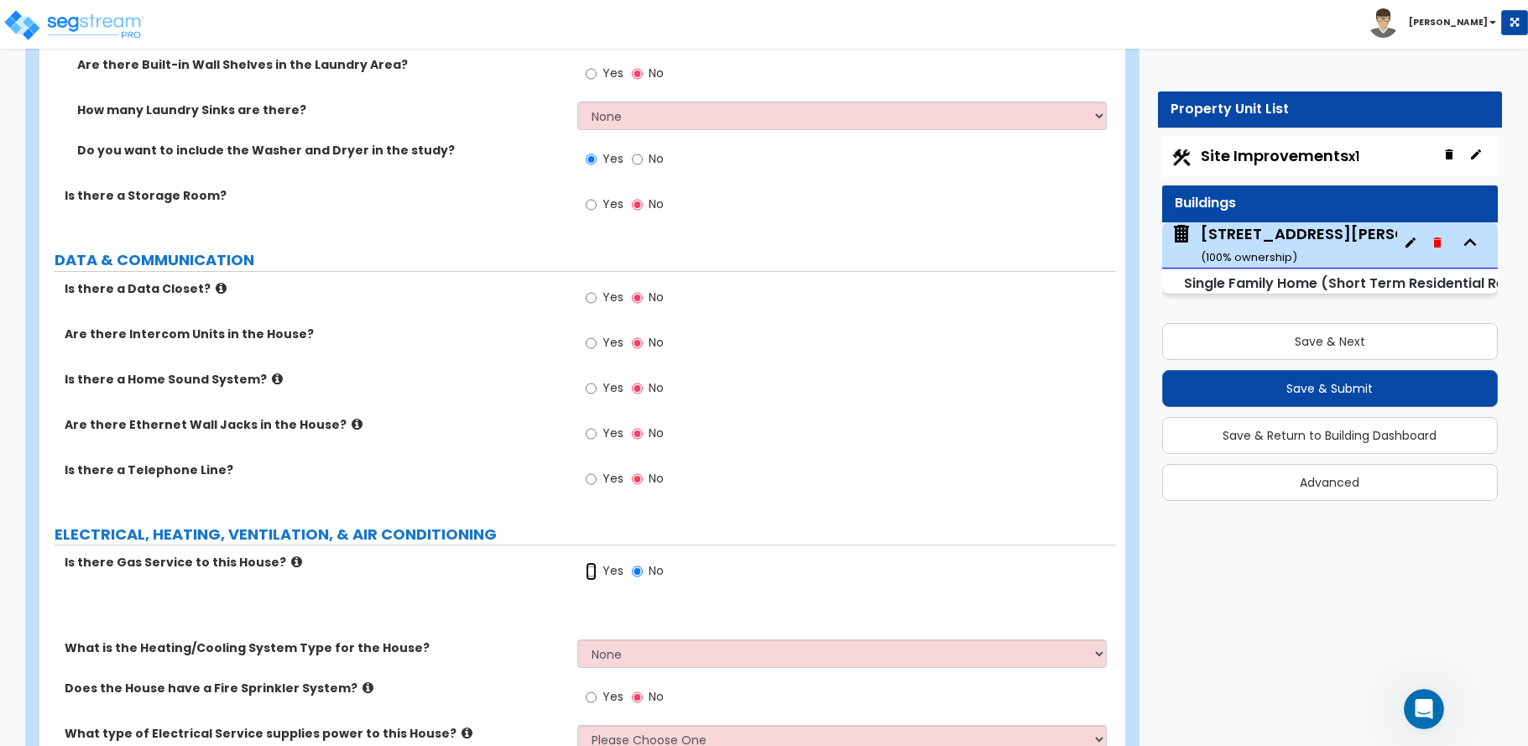
radio input "true"
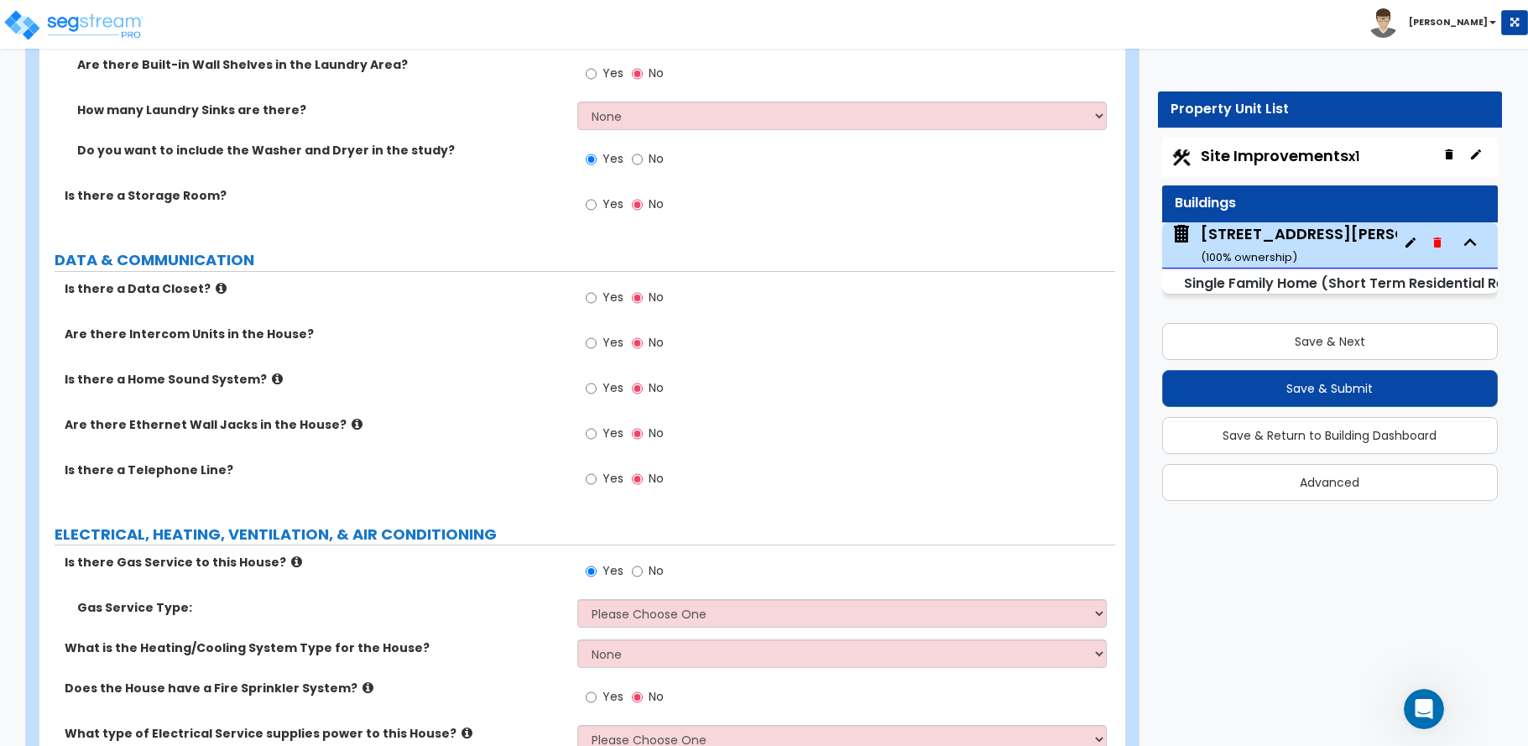
click at [151, 565] on div "Is there Gas Service to this House? Yes No" at bounding box center [577, 576] width 1076 height 45
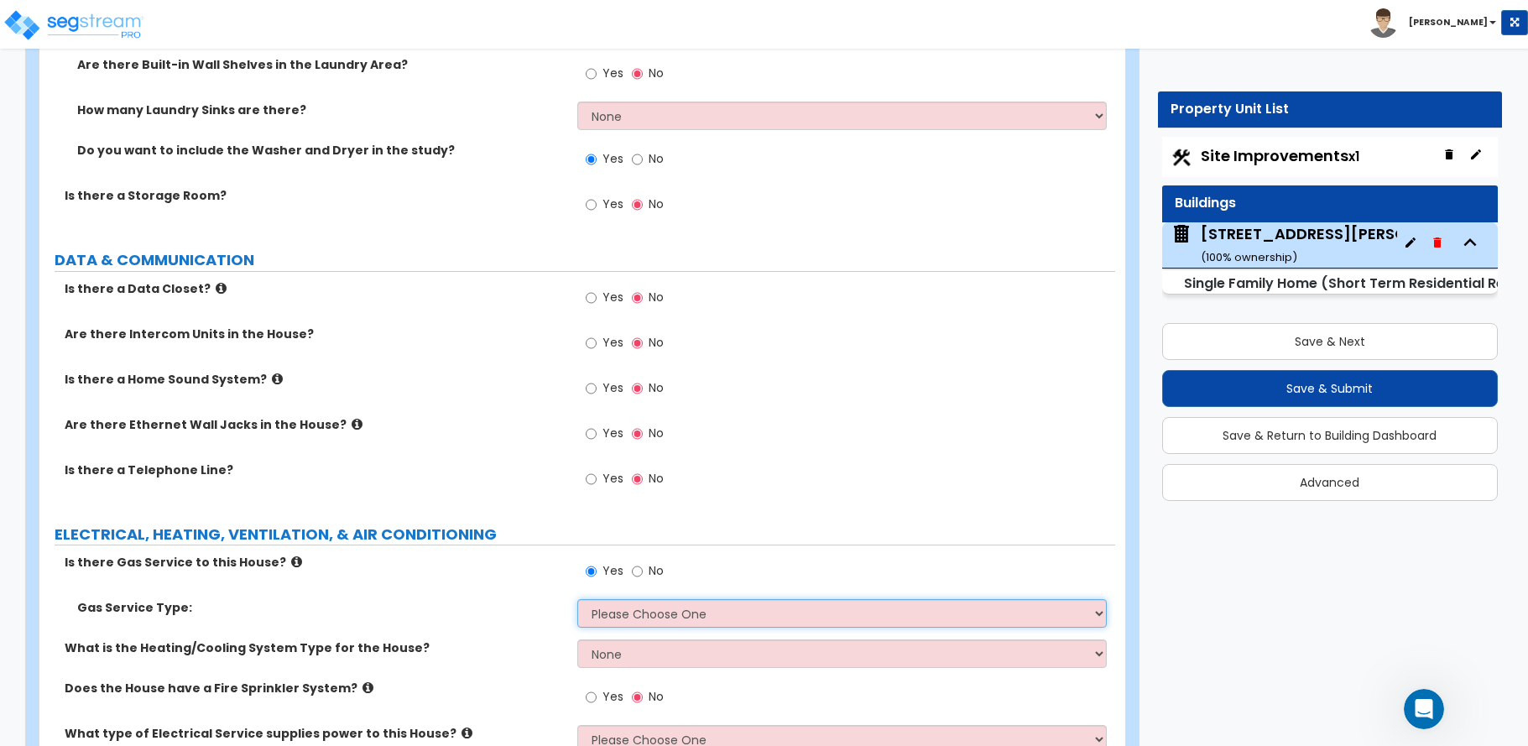
click at [595, 599] on select "Please Choose One Natural Gas Service Propane Tank On-site" at bounding box center [841, 613] width 529 height 29
select select "1"
click at [577, 599] on select "Please Choose One Natural Gas Service Propane Tank On-site" at bounding box center [841, 613] width 529 height 29
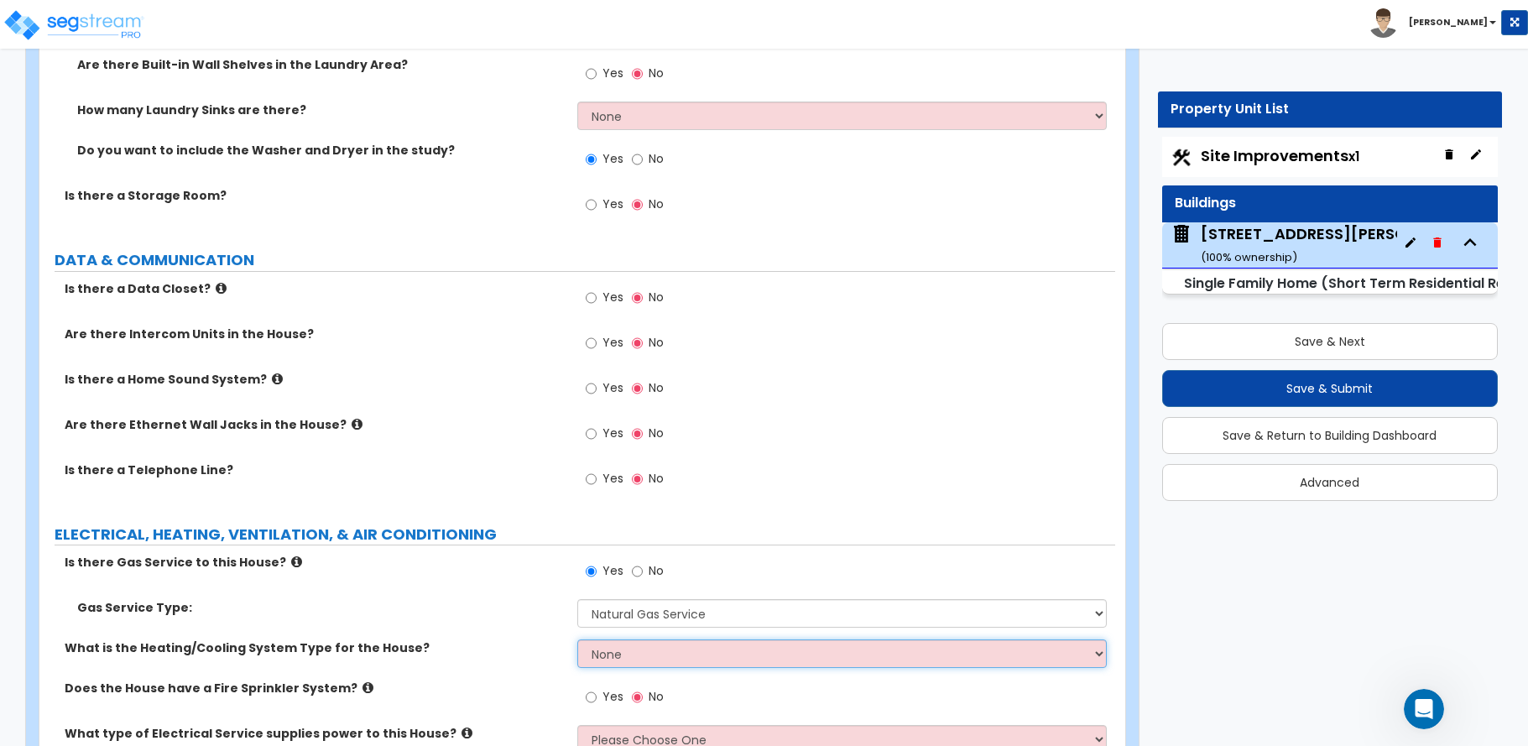
click at [591, 639] on select "None Heat Only Centralized Heating & Cooling Thru Wall Air Conditioners Mini Sp…" at bounding box center [841, 653] width 529 height 29
select select "2"
click at [577, 639] on select "None Heat Only Centralized Heating & Cooling Thru Wall Air Conditioners Mini Sp…" at bounding box center [841, 653] width 529 height 29
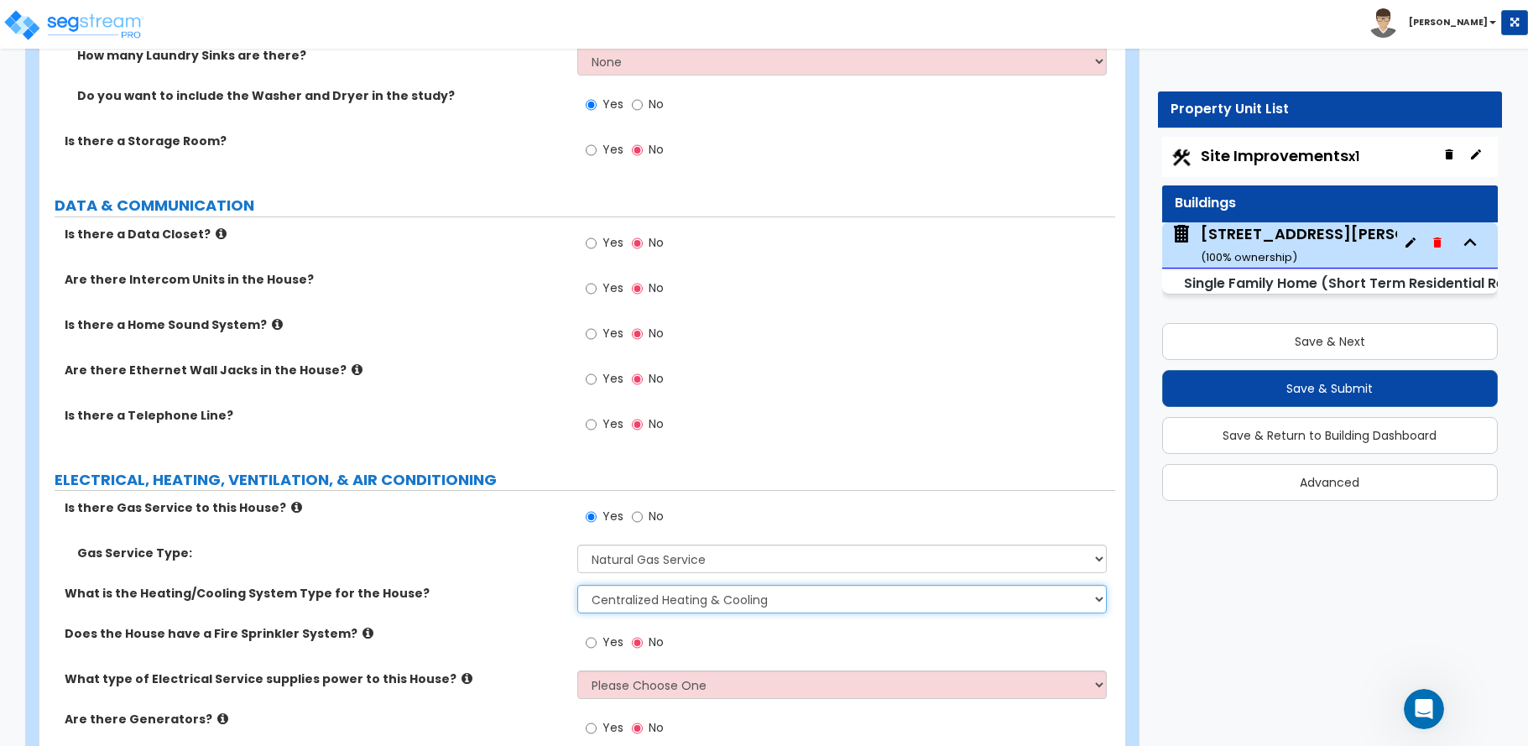
scroll to position [7635, 0]
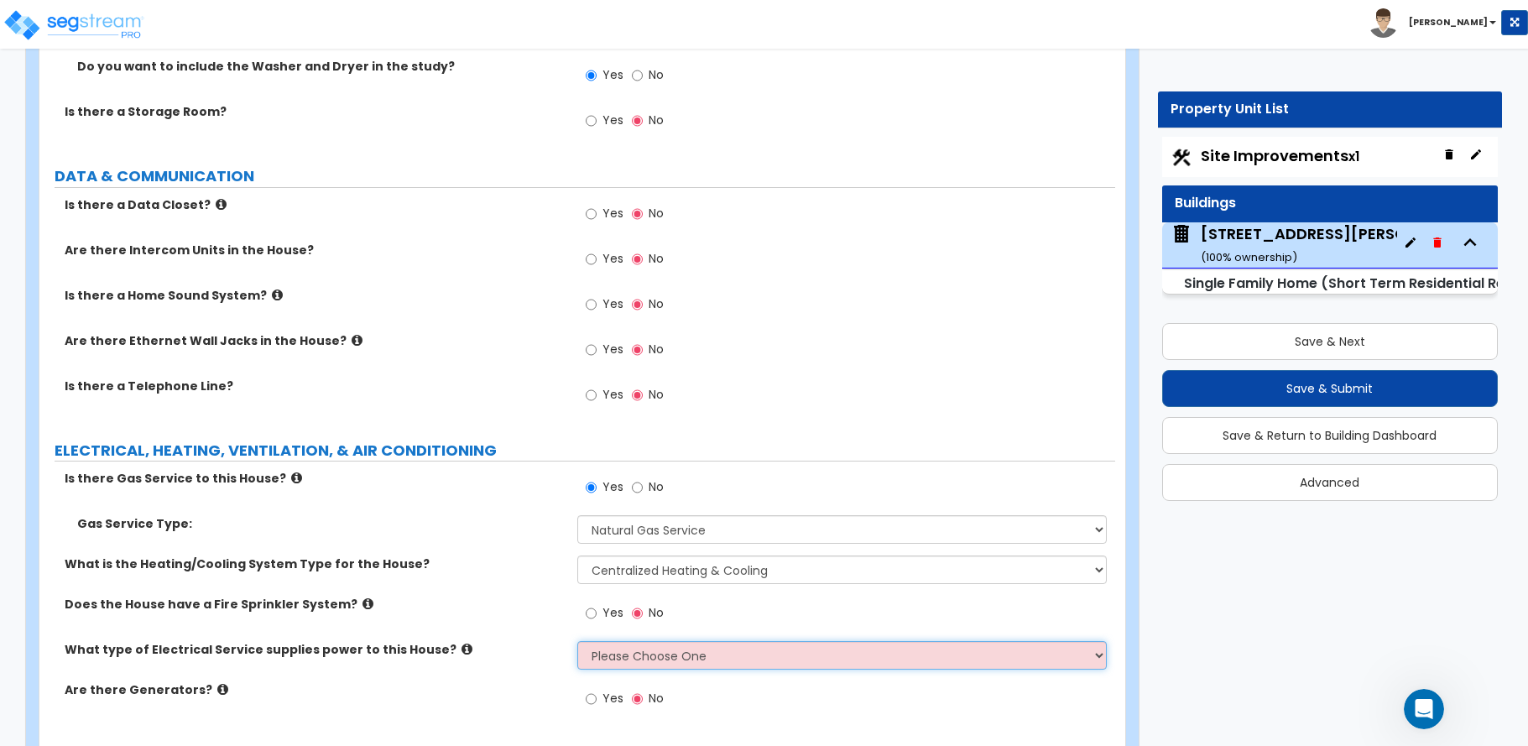
click at [615, 641] on select "Please Choose One Overhead Underground" at bounding box center [841, 655] width 529 height 29
select select "2"
click at [577, 641] on select "Please Choose One Overhead Underground" at bounding box center [841, 655] width 529 height 29
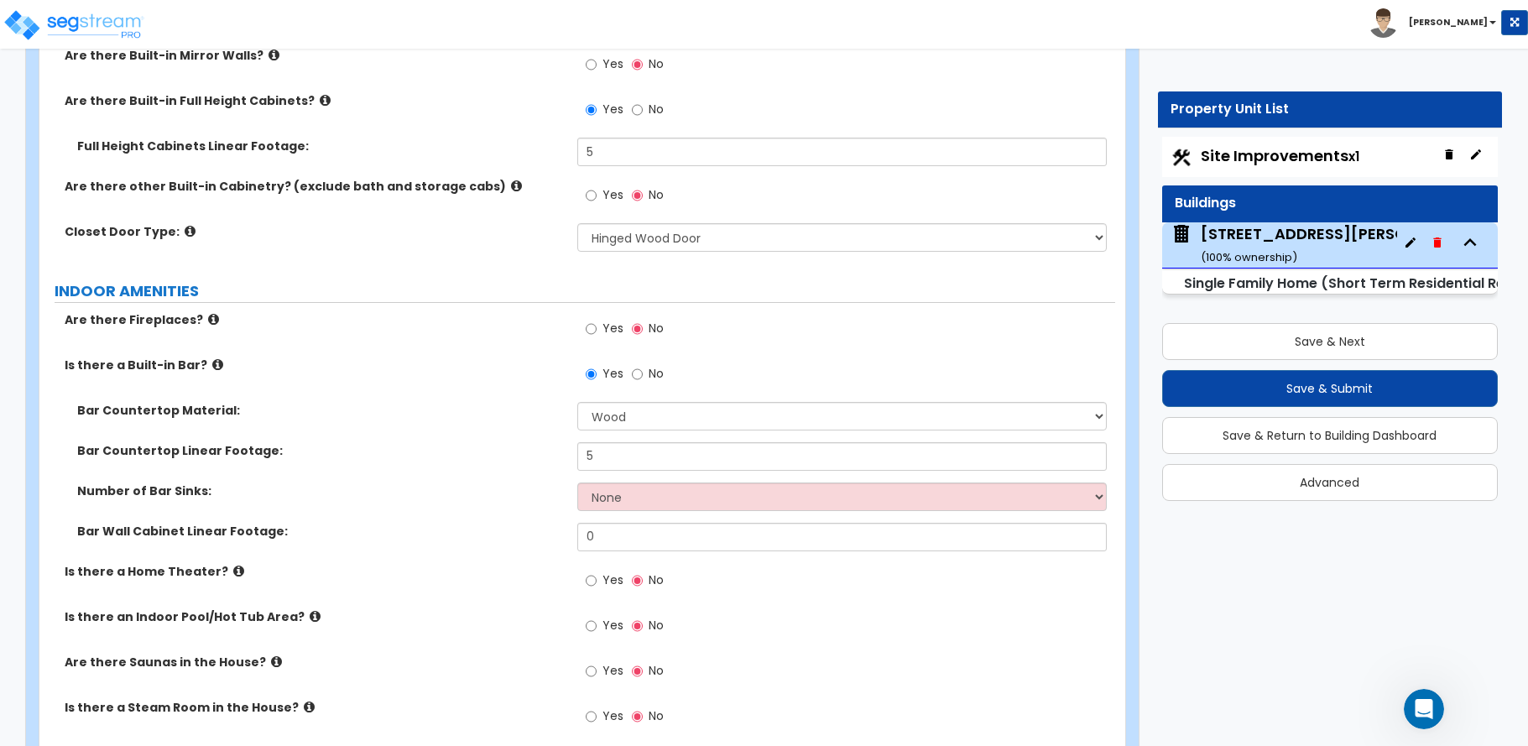
scroll to position [4740, 0]
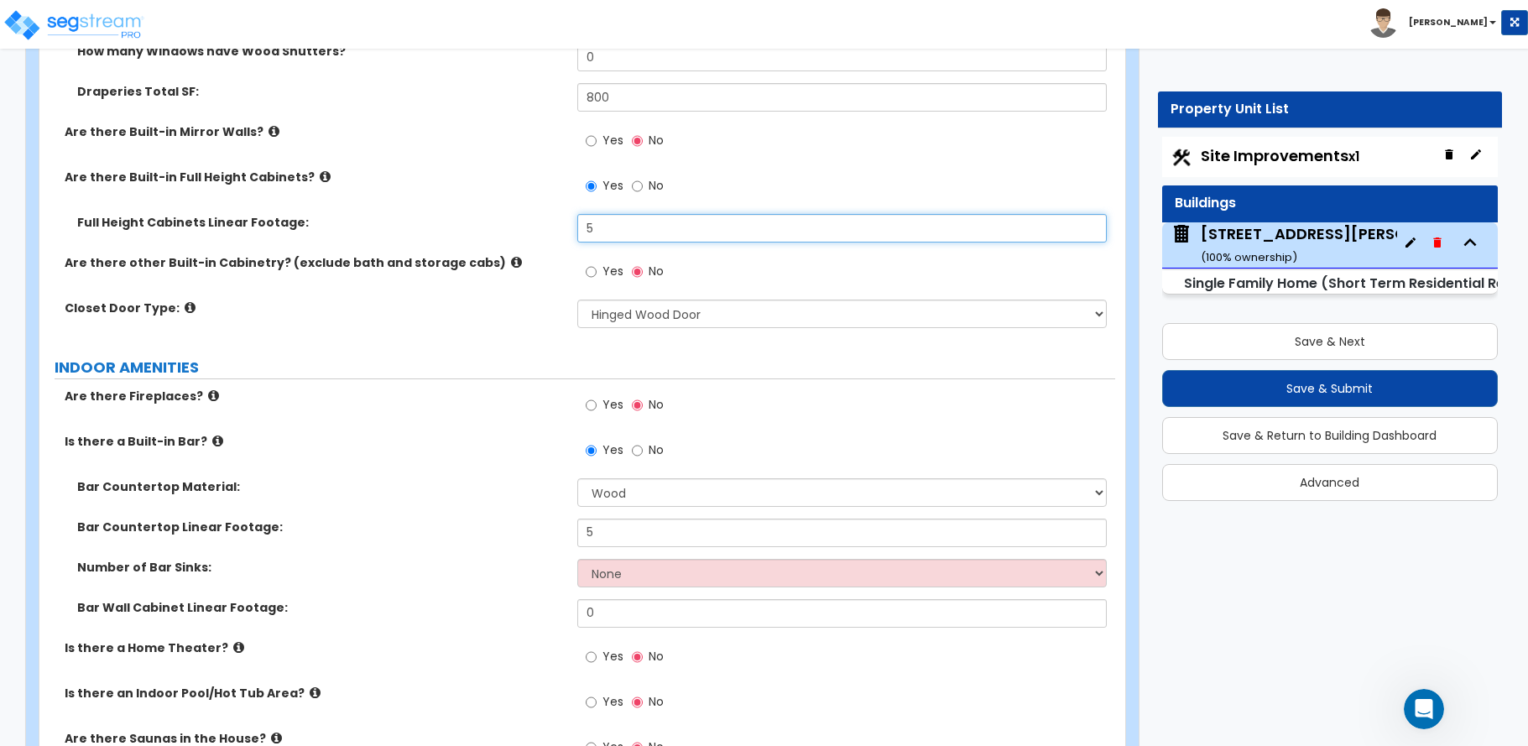
drag, startPoint x: 581, startPoint y: 211, endPoint x: 529, endPoint y: 206, distance: 51.4
click at [530, 214] on div "Full Height Cabinets Linear Footage: 5" at bounding box center [577, 234] width 1076 height 40
type input "10"
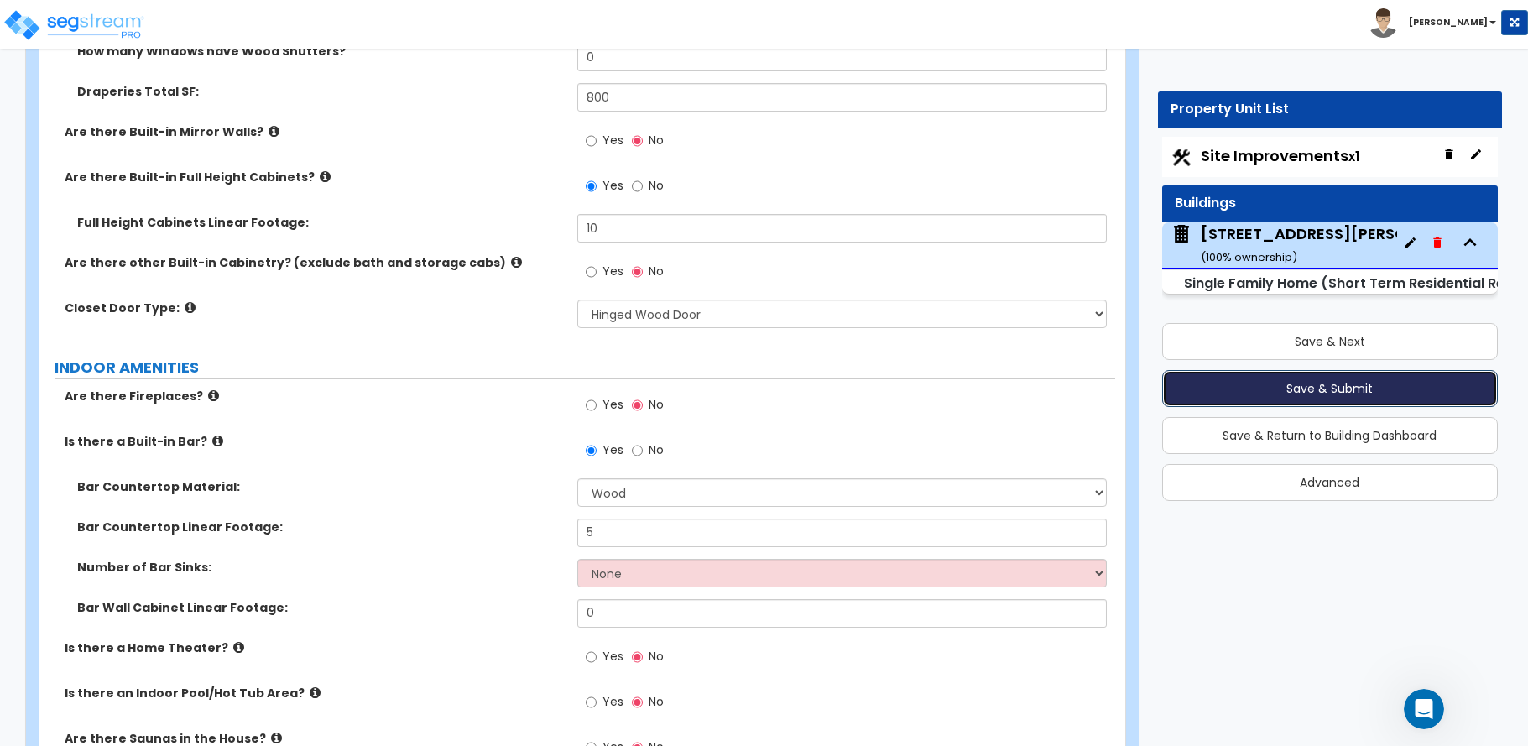
click at [1321, 387] on button "Save & Submit" at bounding box center [1330, 388] width 336 height 37
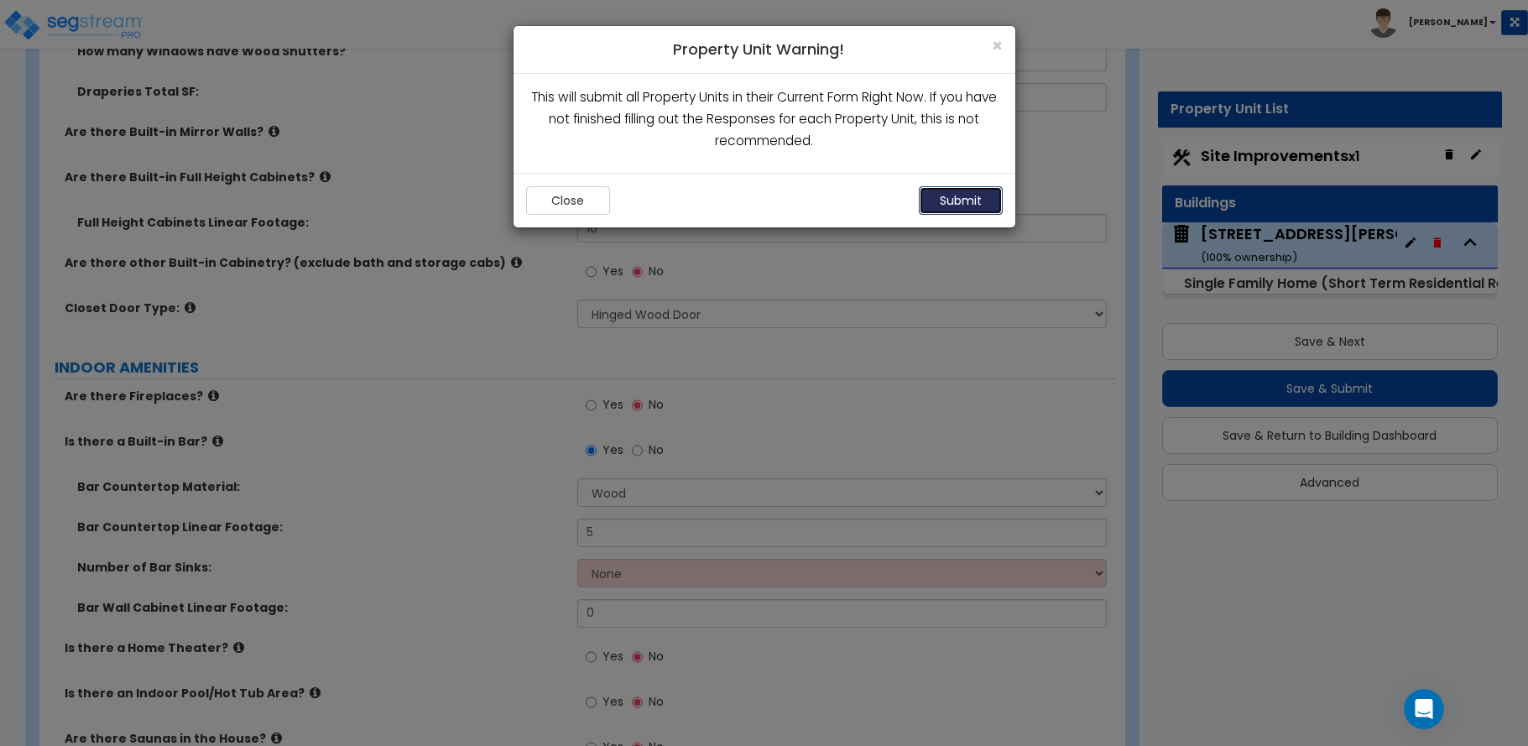
click at [973, 195] on button "Submit" at bounding box center [961, 200] width 84 height 29
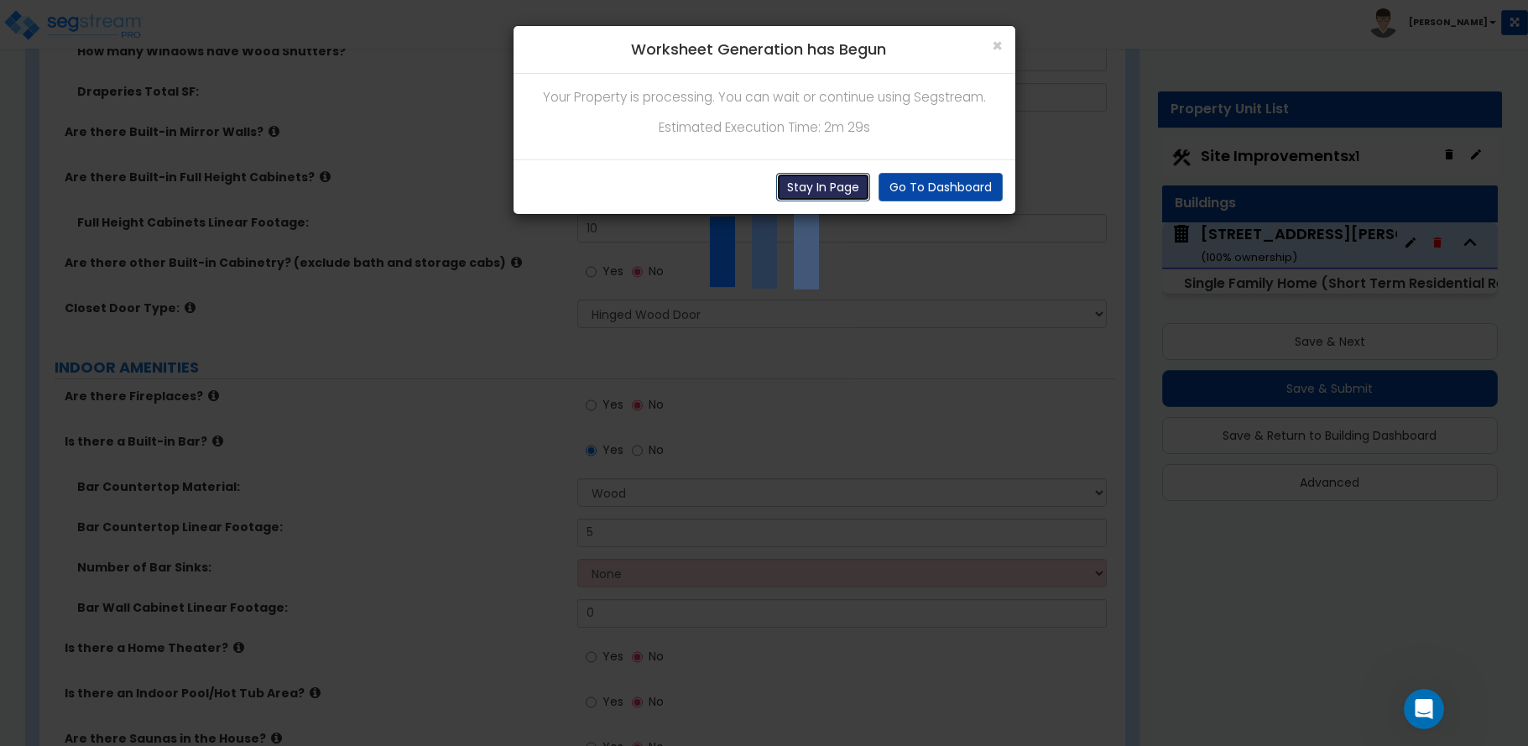
click at [827, 185] on button "Stay In Page" at bounding box center [823, 187] width 94 height 29
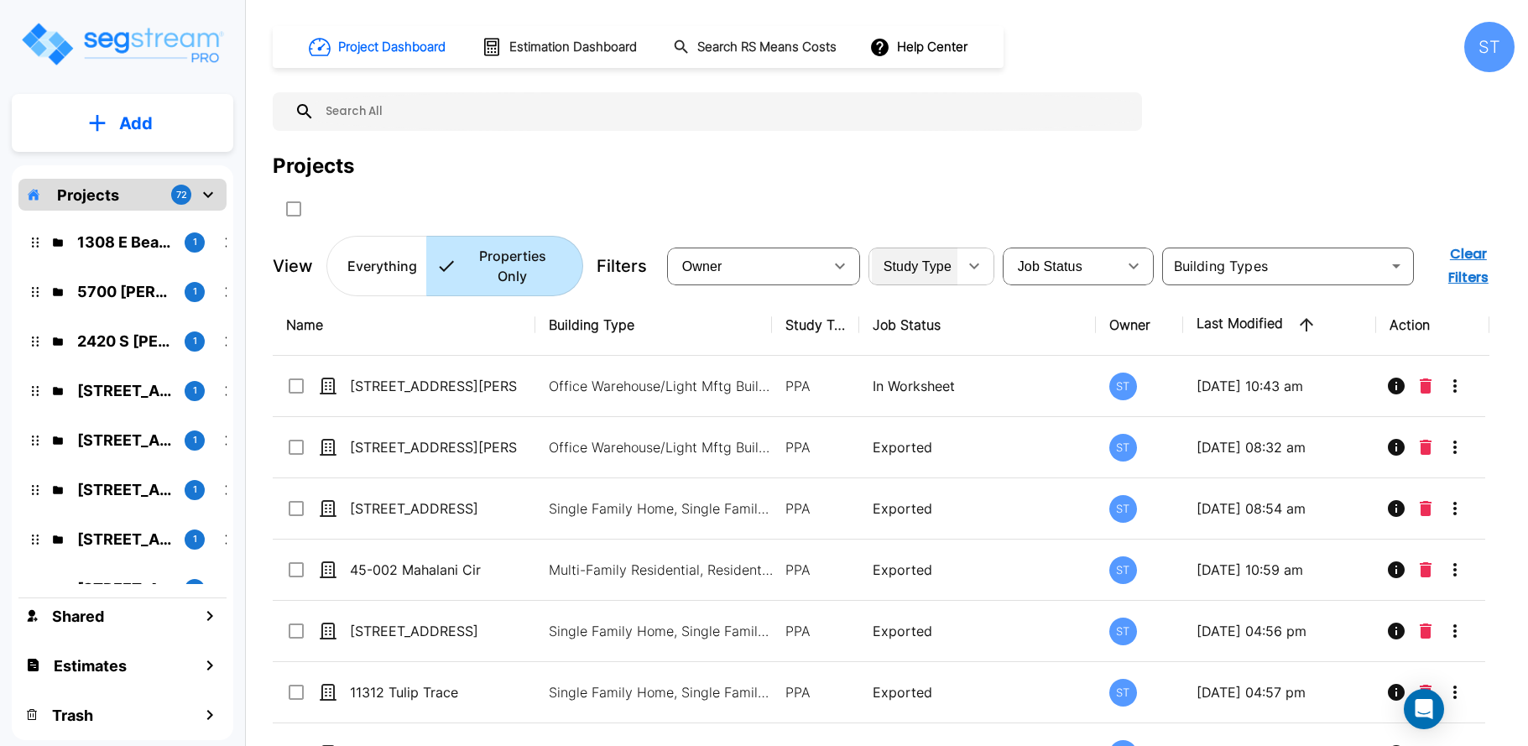
click at [947, 263] on span "Study Type" at bounding box center [917, 266] width 68 height 14
click at [1048, 263] on span "Job Status" at bounding box center [1050, 266] width 65 height 14
click at [1046, 334] on li "In Worksheet" at bounding box center [1061, 325] width 113 height 17
type input "in_worksheet"
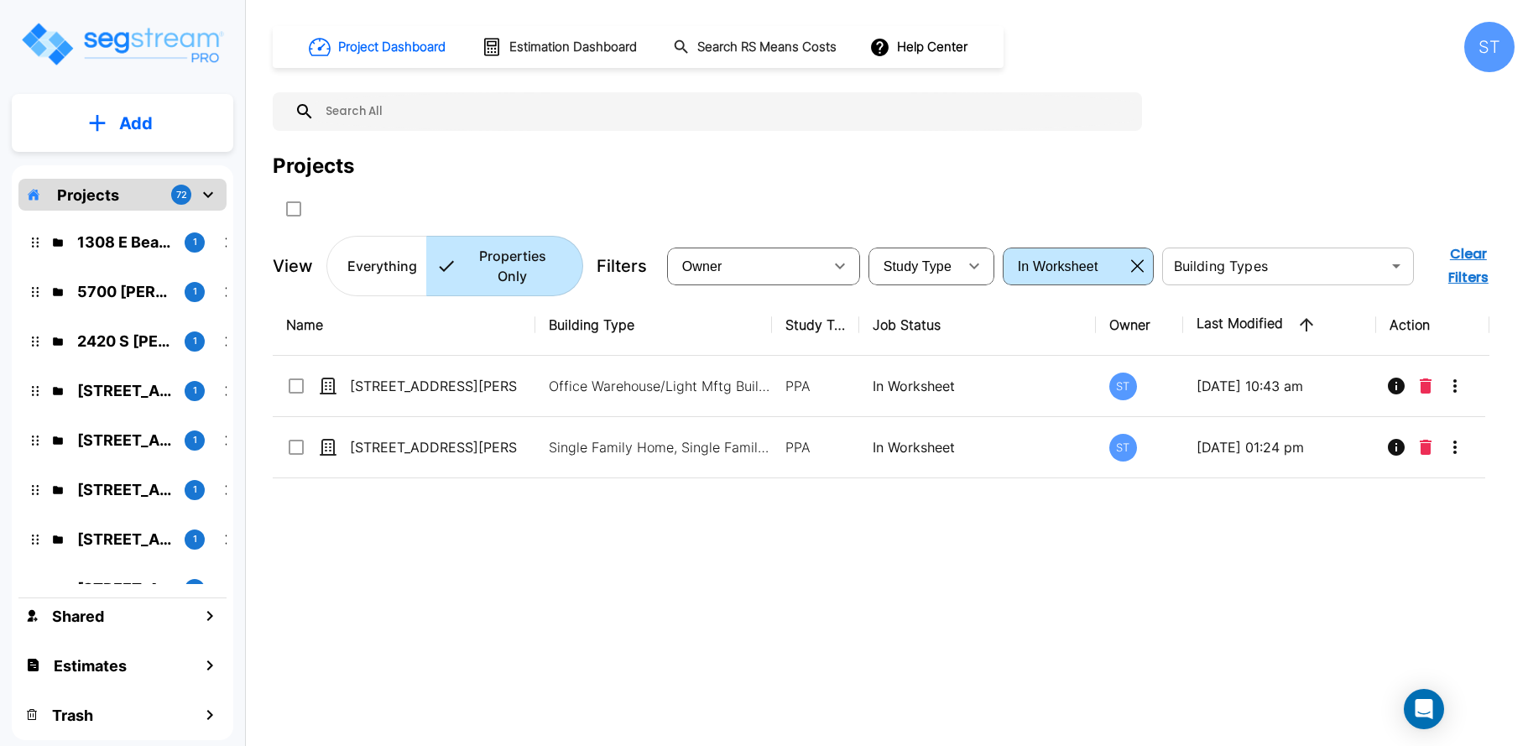
click at [1236, 260] on input "text" at bounding box center [1274, 265] width 214 height 23
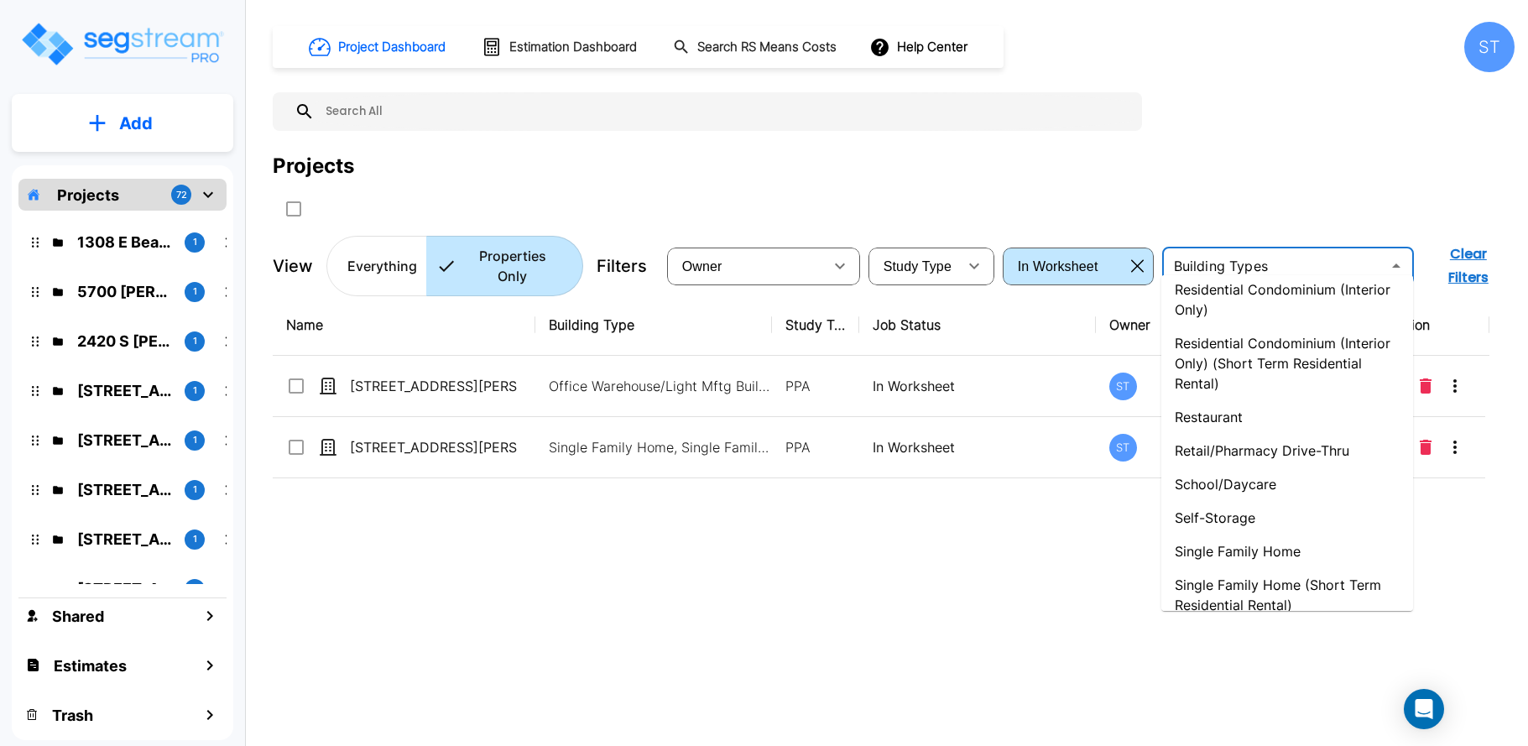
scroll to position [1594, 0]
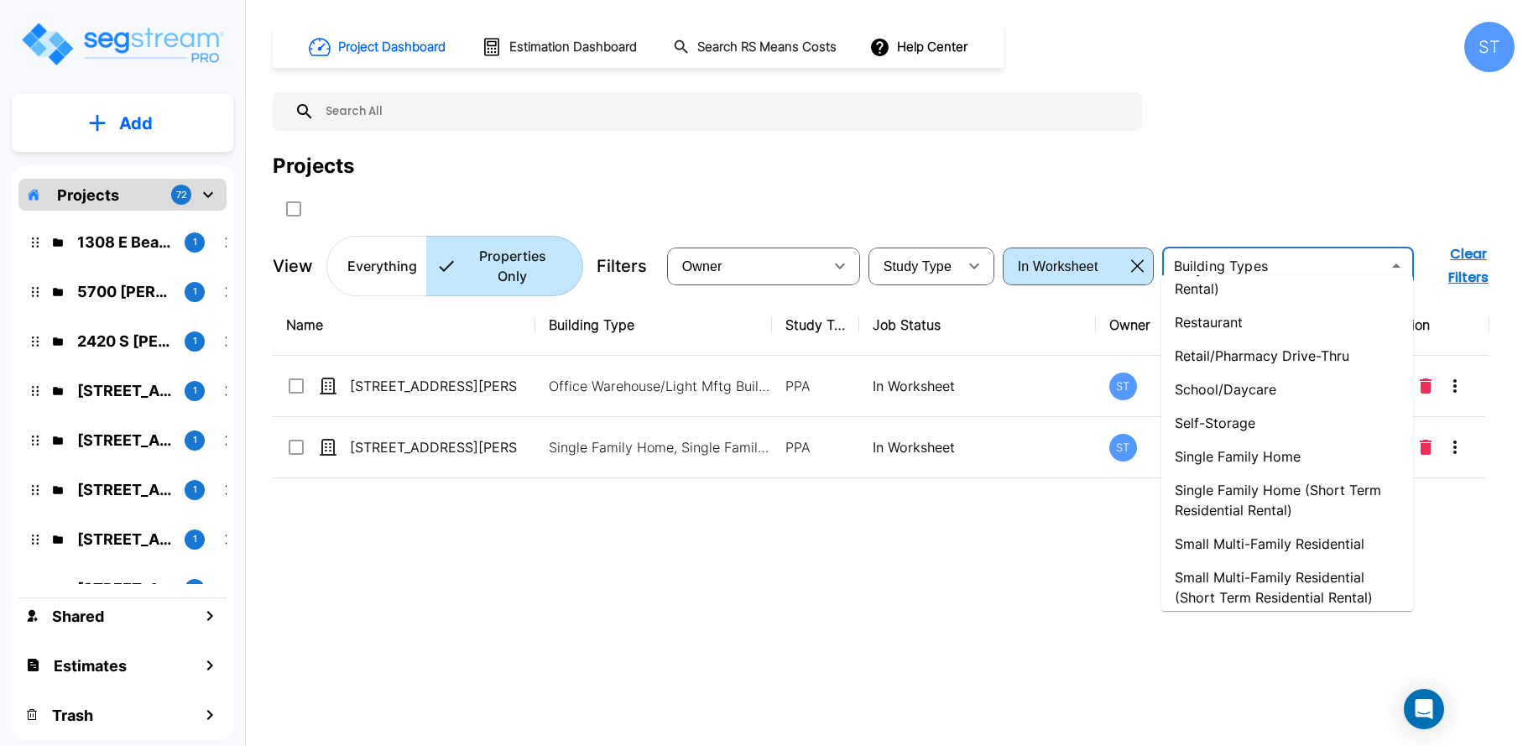
click at [1259, 488] on li "Single Family Home (Short Term Residential Rental)" at bounding box center [1287, 500] width 252 height 54
type input "Single Family Home (Short Term Residential Rental)"
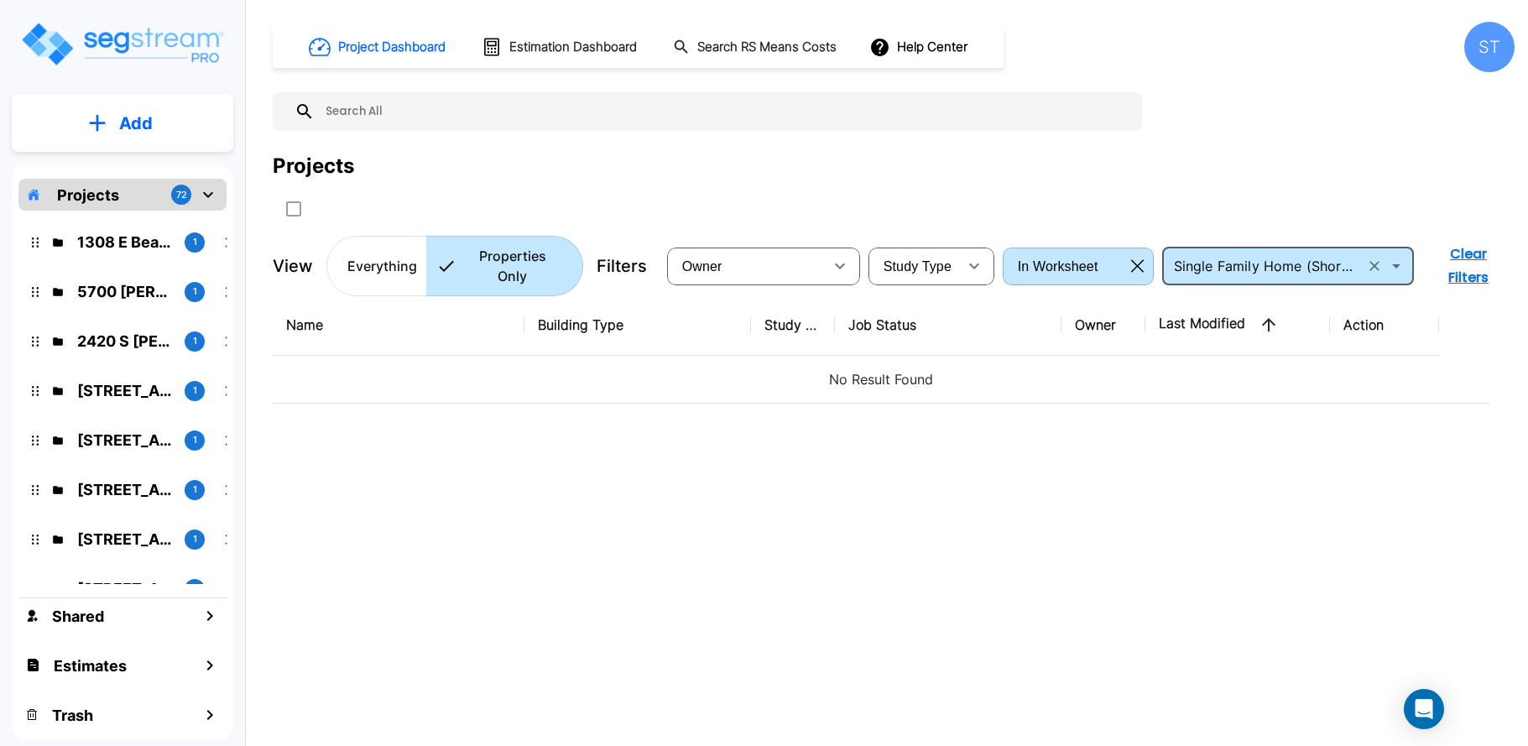
click at [1133, 260] on icon "button" at bounding box center [1137, 266] width 13 height 13
click at [1420, 701] on icon "Open Intercom Messenger" at bounding box center [1423, 709] width 19 height 22
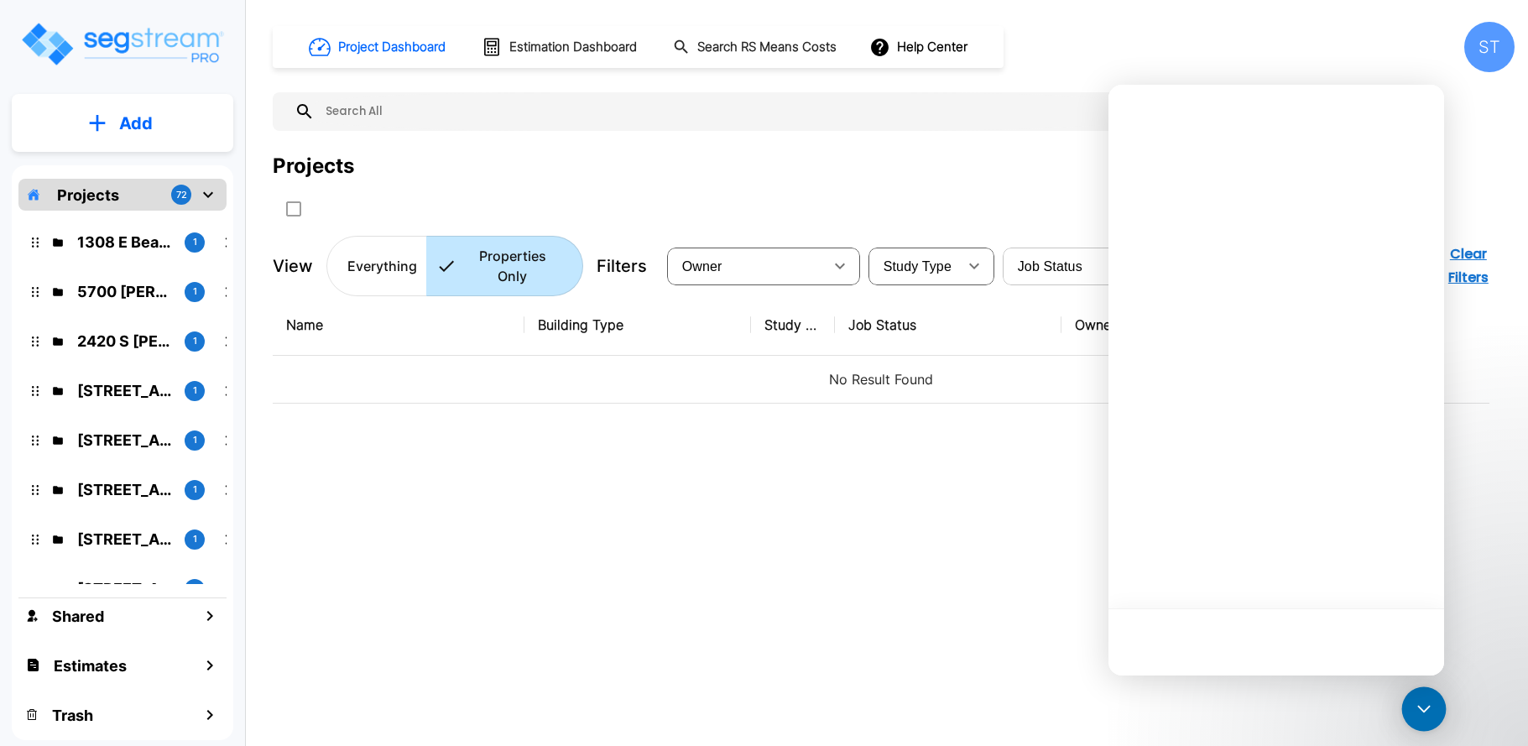
scroll to position [0, 0]
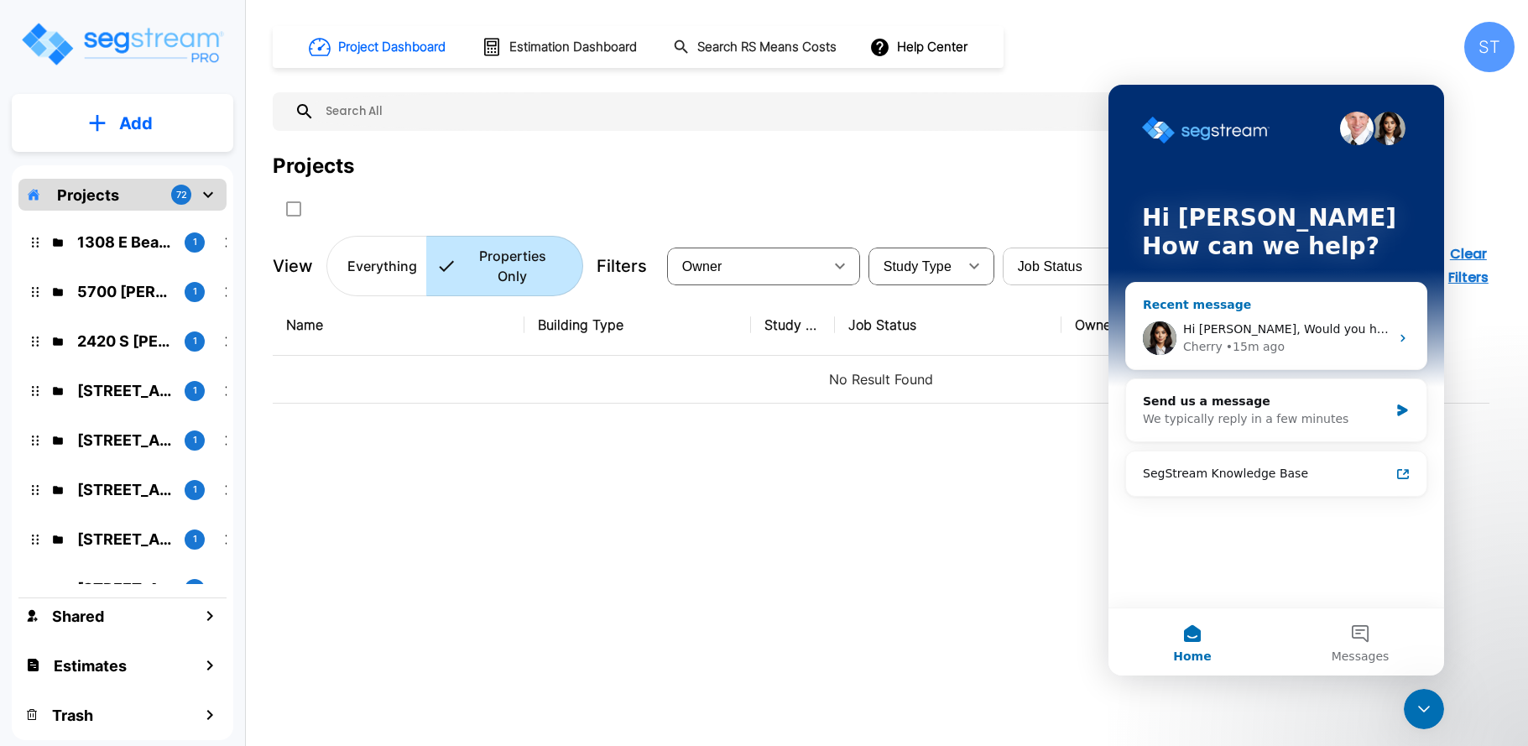
click at [1196, 323] on span "Hi Steve, Would you have time around 2 PM Central to go over this with Richard …" at bounding box center [1502, 328] width 639 height 13
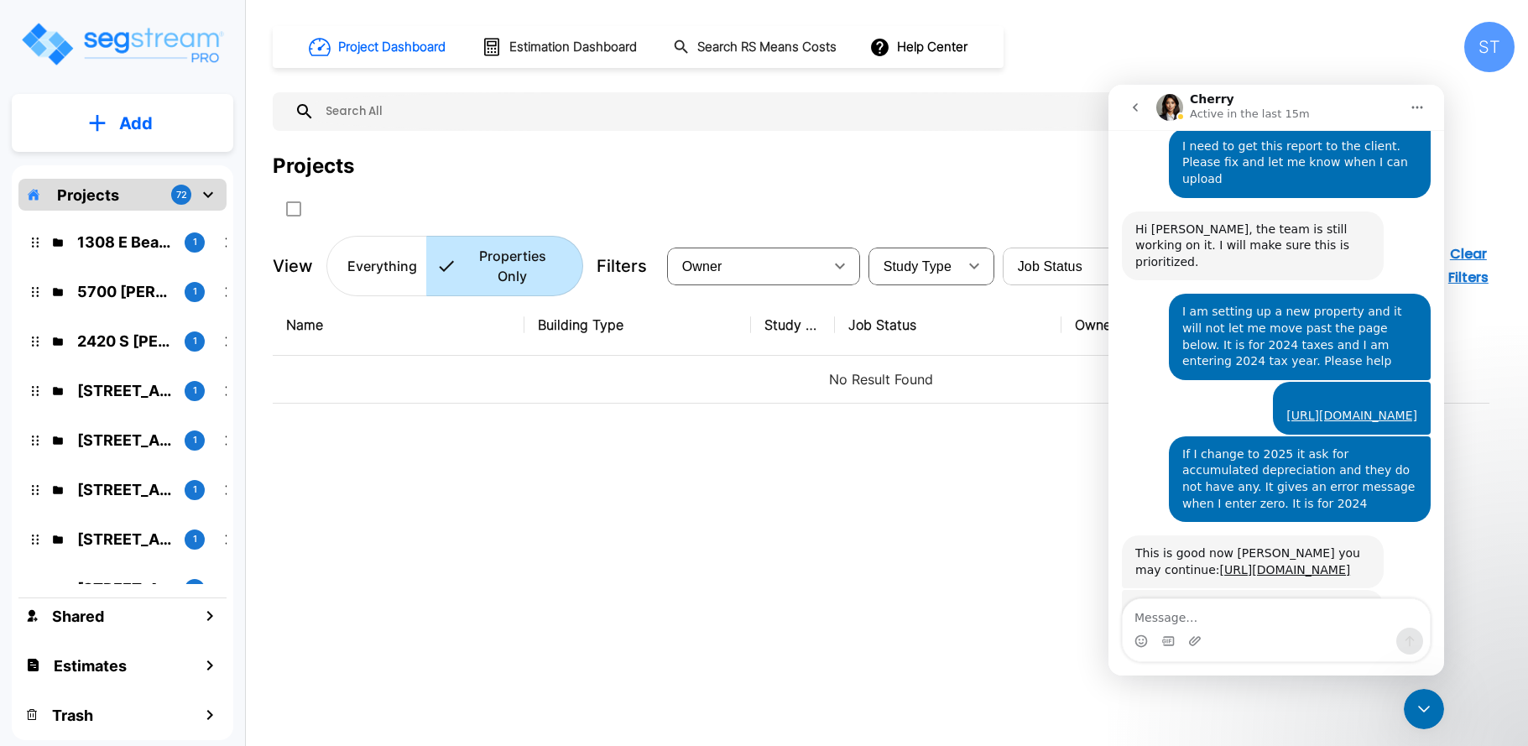
scroll to position [1661, 0]
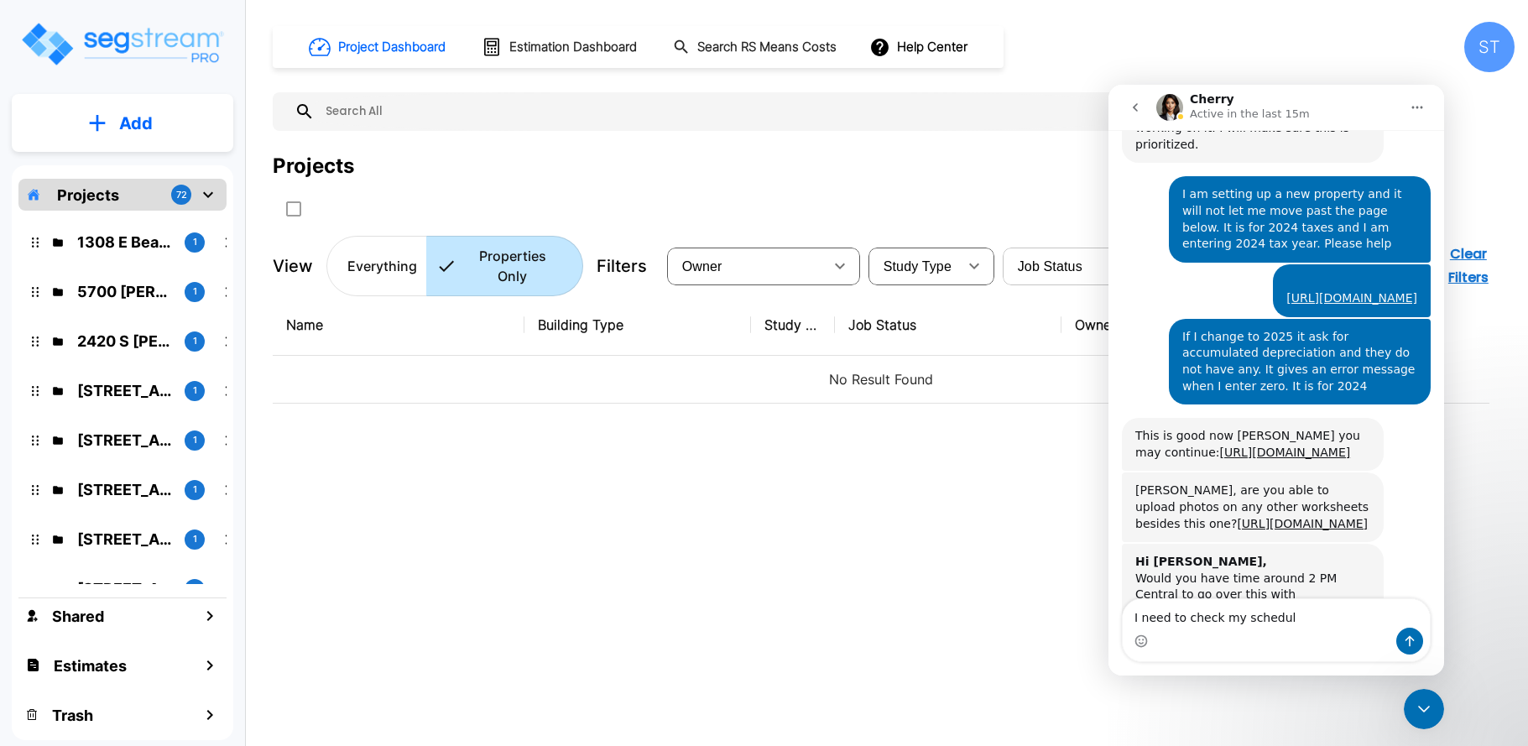
type textarea "I need to check my schedule"
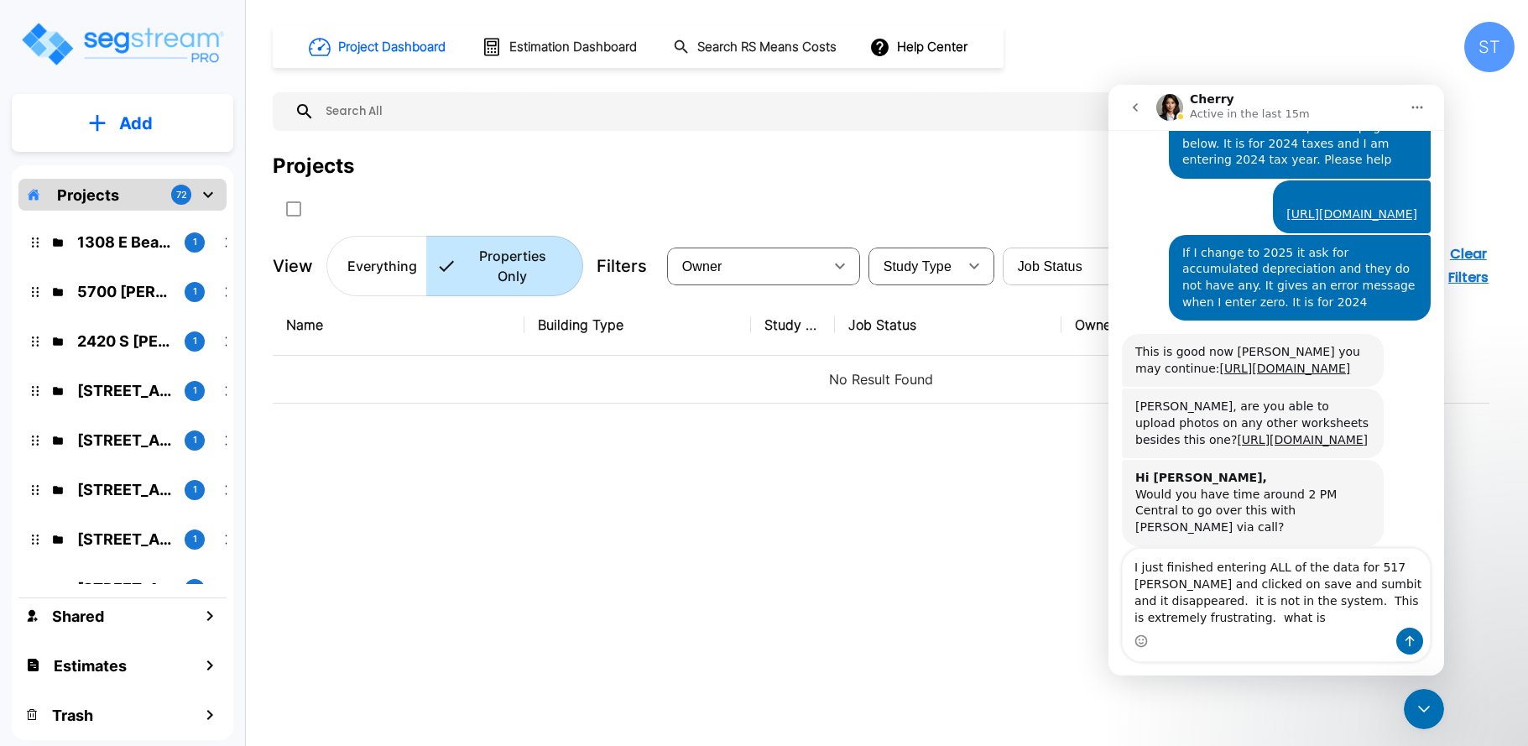
scroll to position [1762, 0]
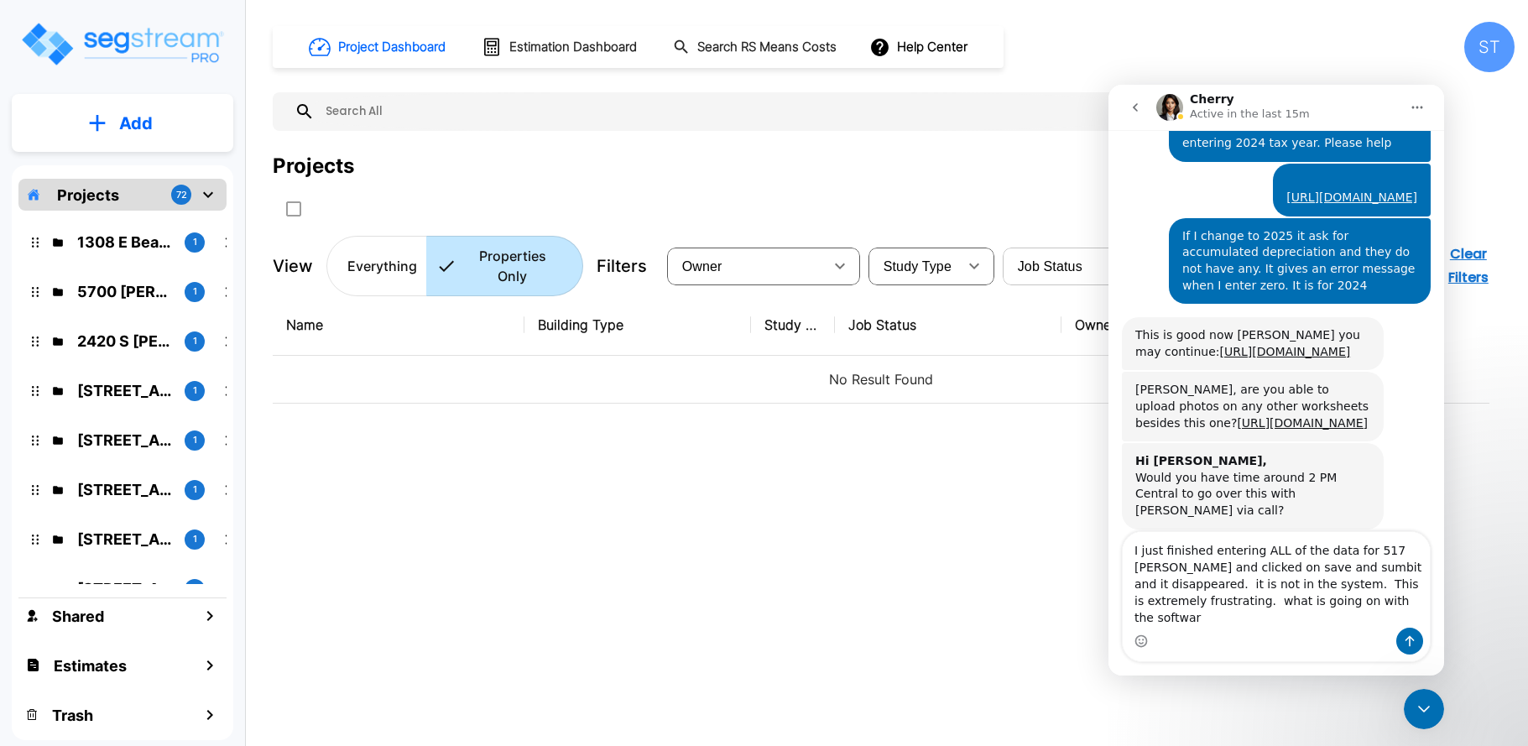
type textarea "I just finished entering ALL of the data for 517 [PERSON_NAME] and clicked on s…"
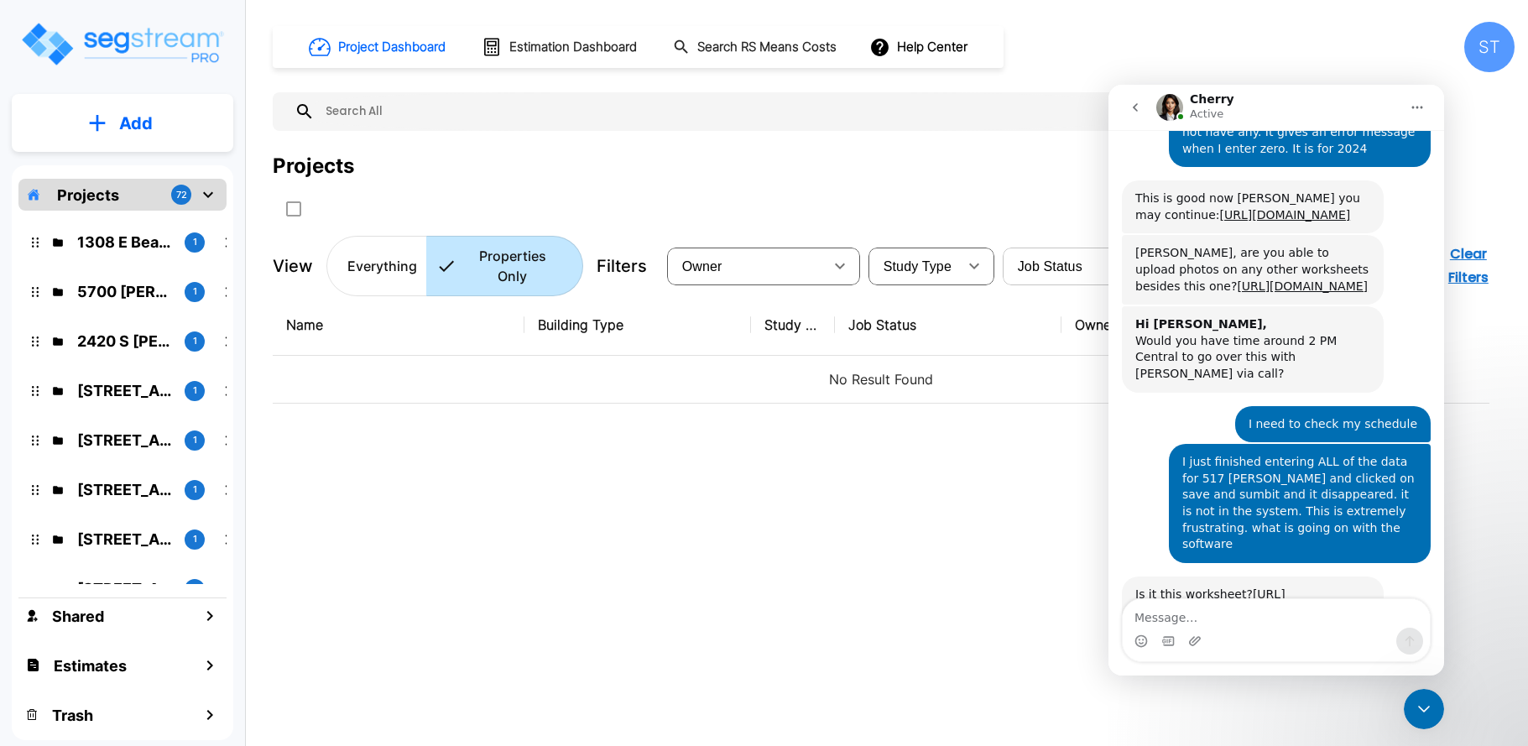
scroll to position [1963, 0]
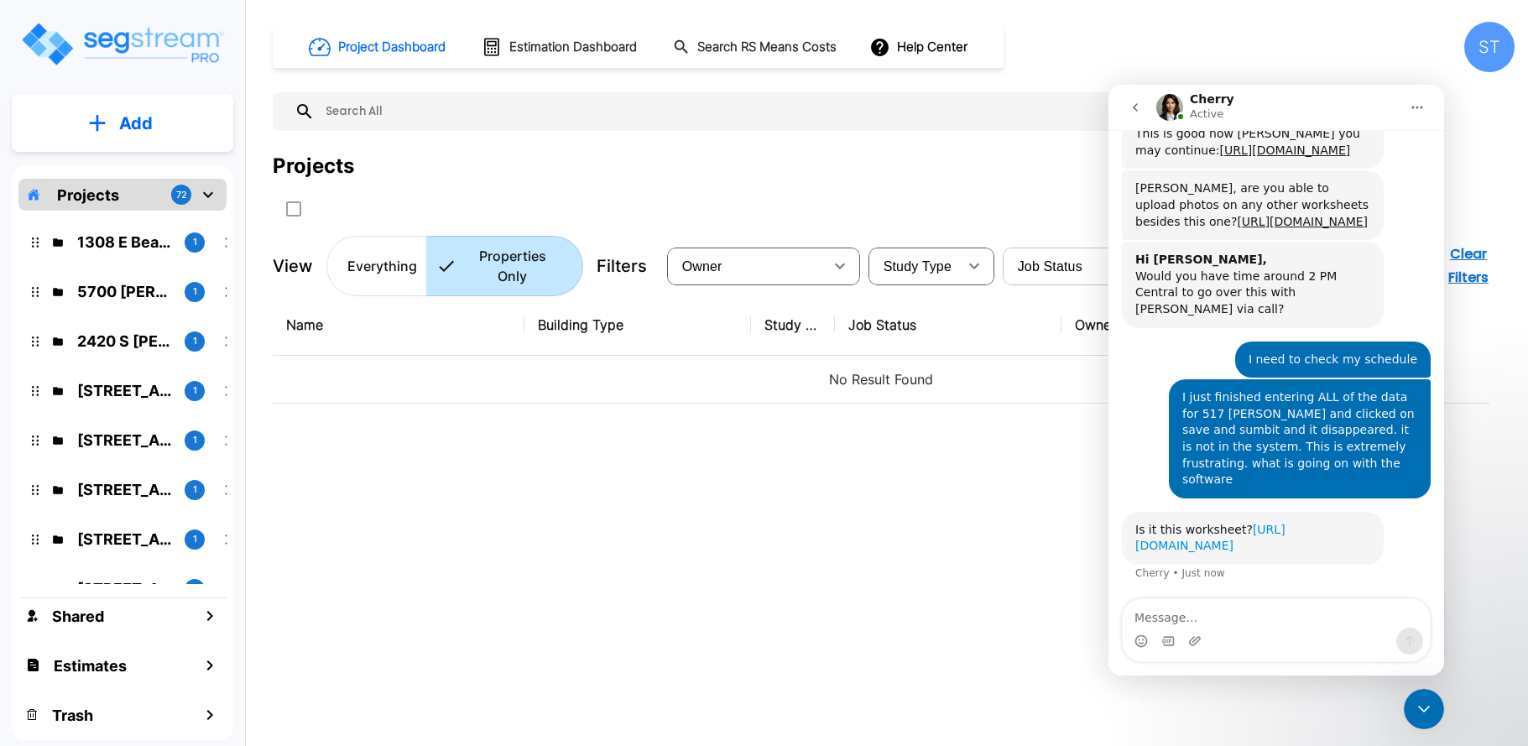
click at [1209, 523] on link "[URL][DOMAIN_NAME]" at bounding box center [1210, 538] width 150 height 30
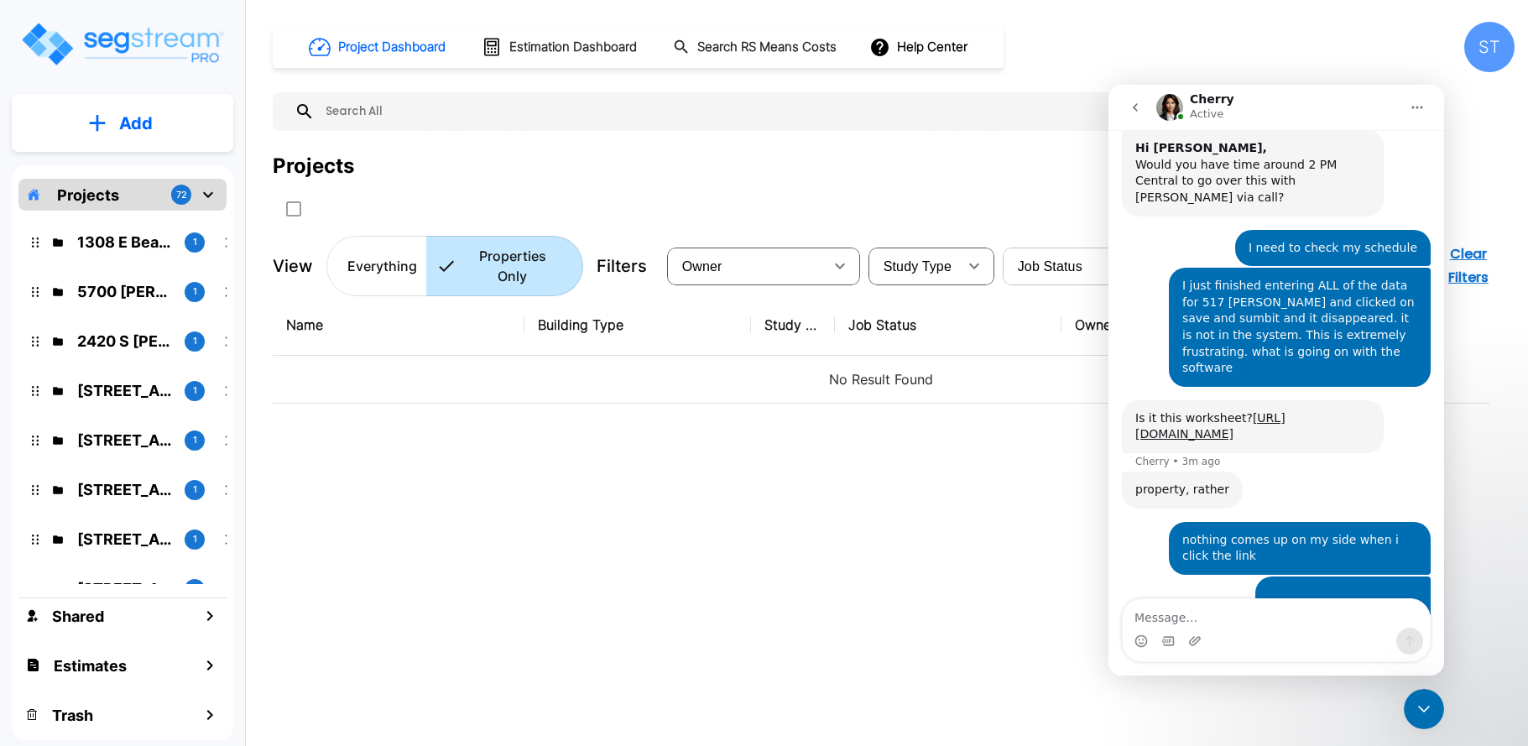
scroll to position [2120, 0]
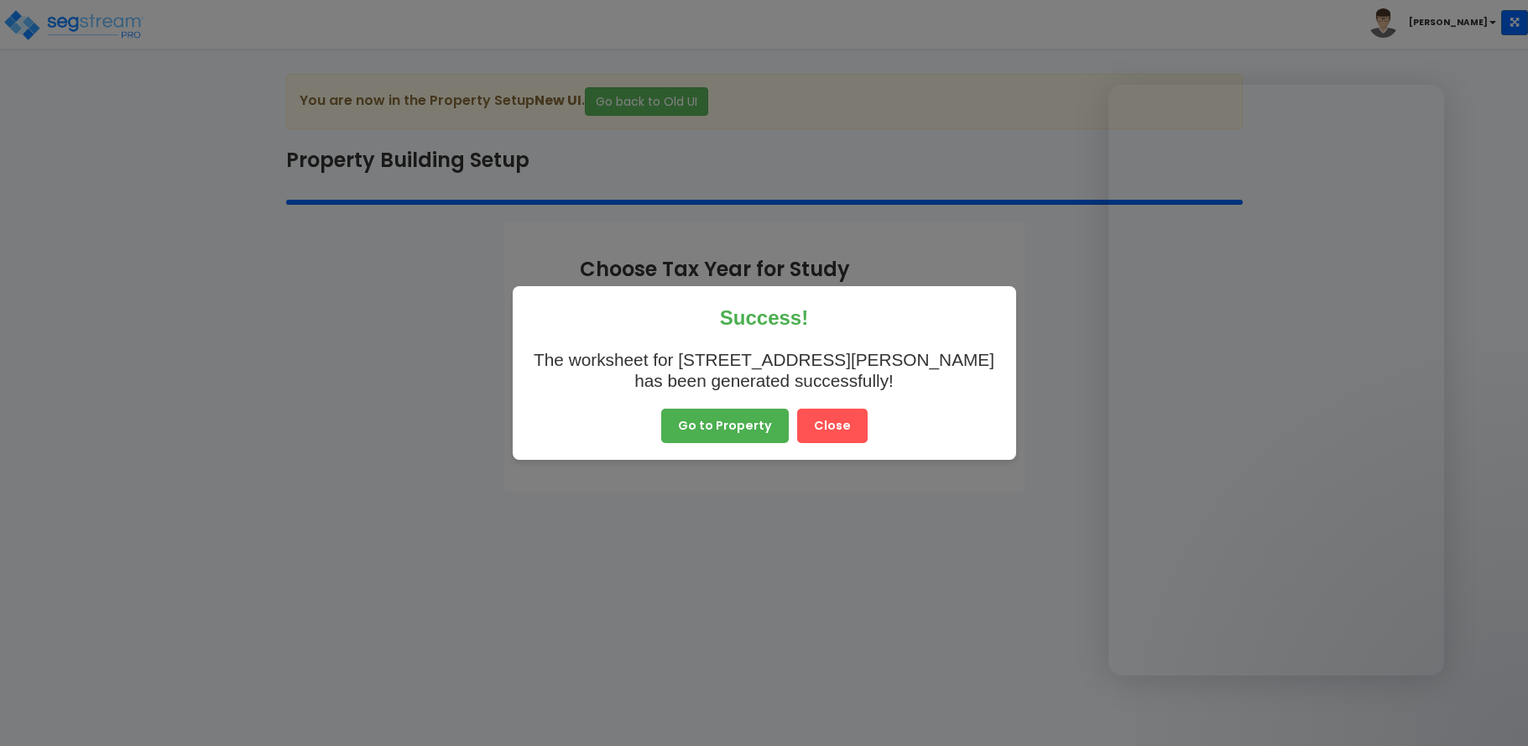
select select "2024"
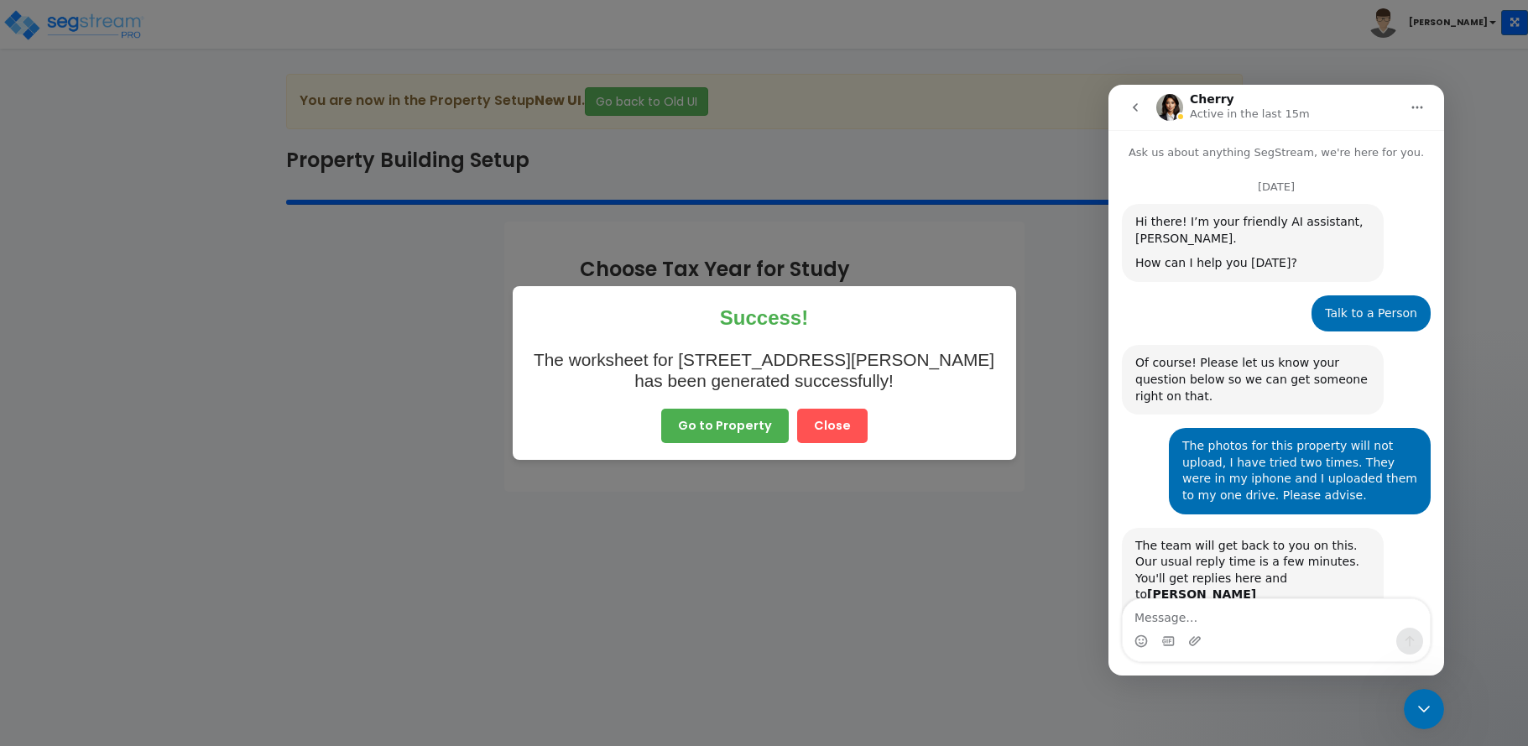
scroll to position [3, 0]
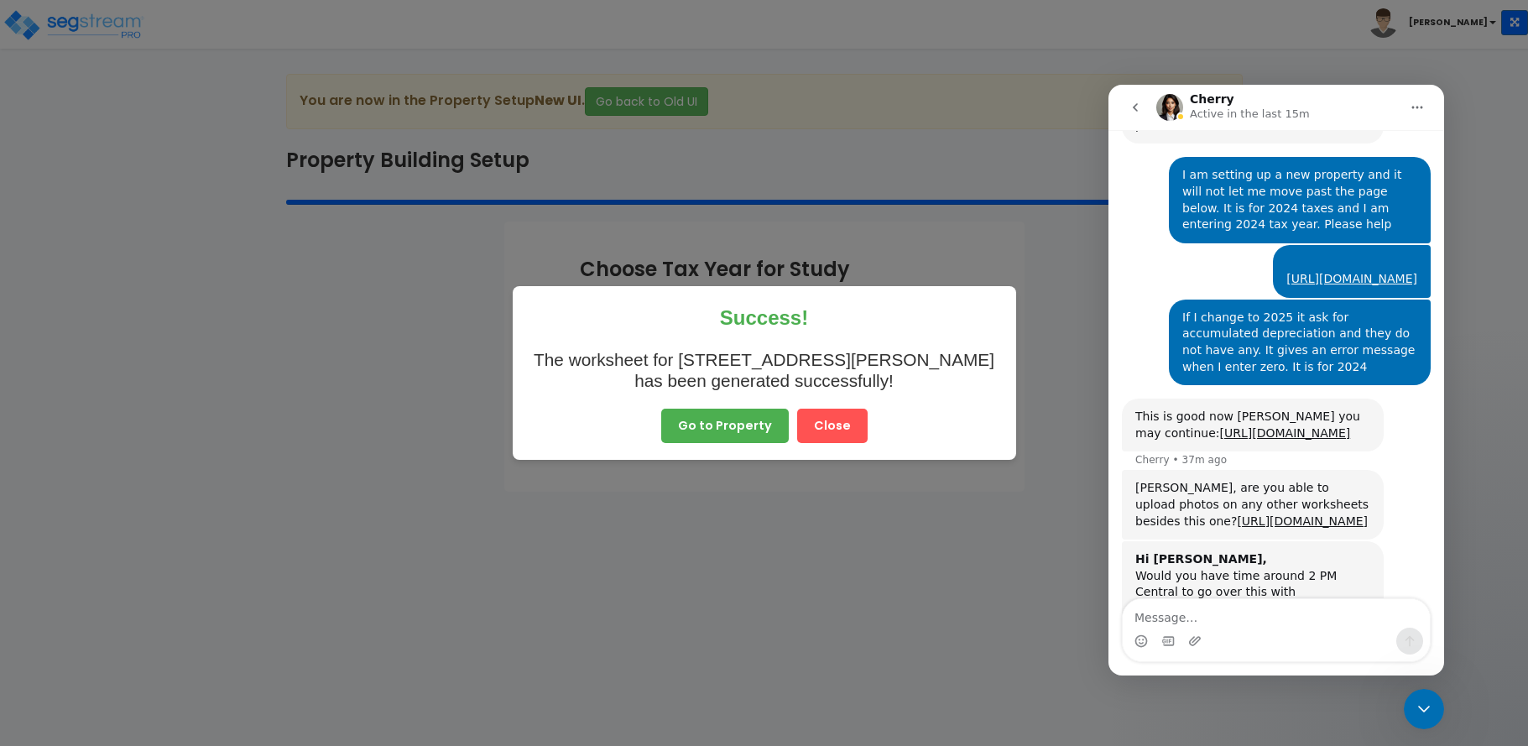
click at [756, 423] on button "Go to Property" at bounding box center [725, 426] width 128 height 35
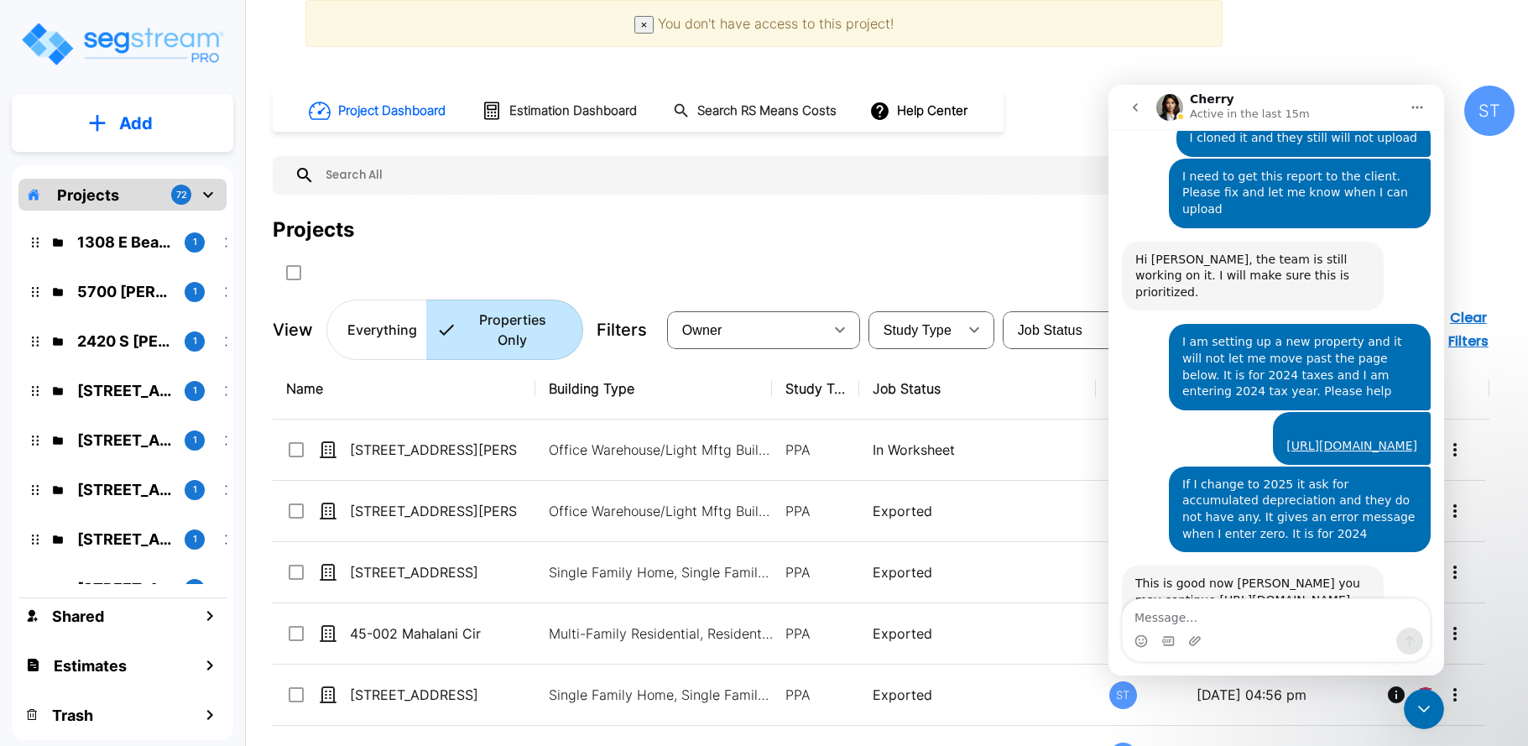
scroll to position [1661, 0]
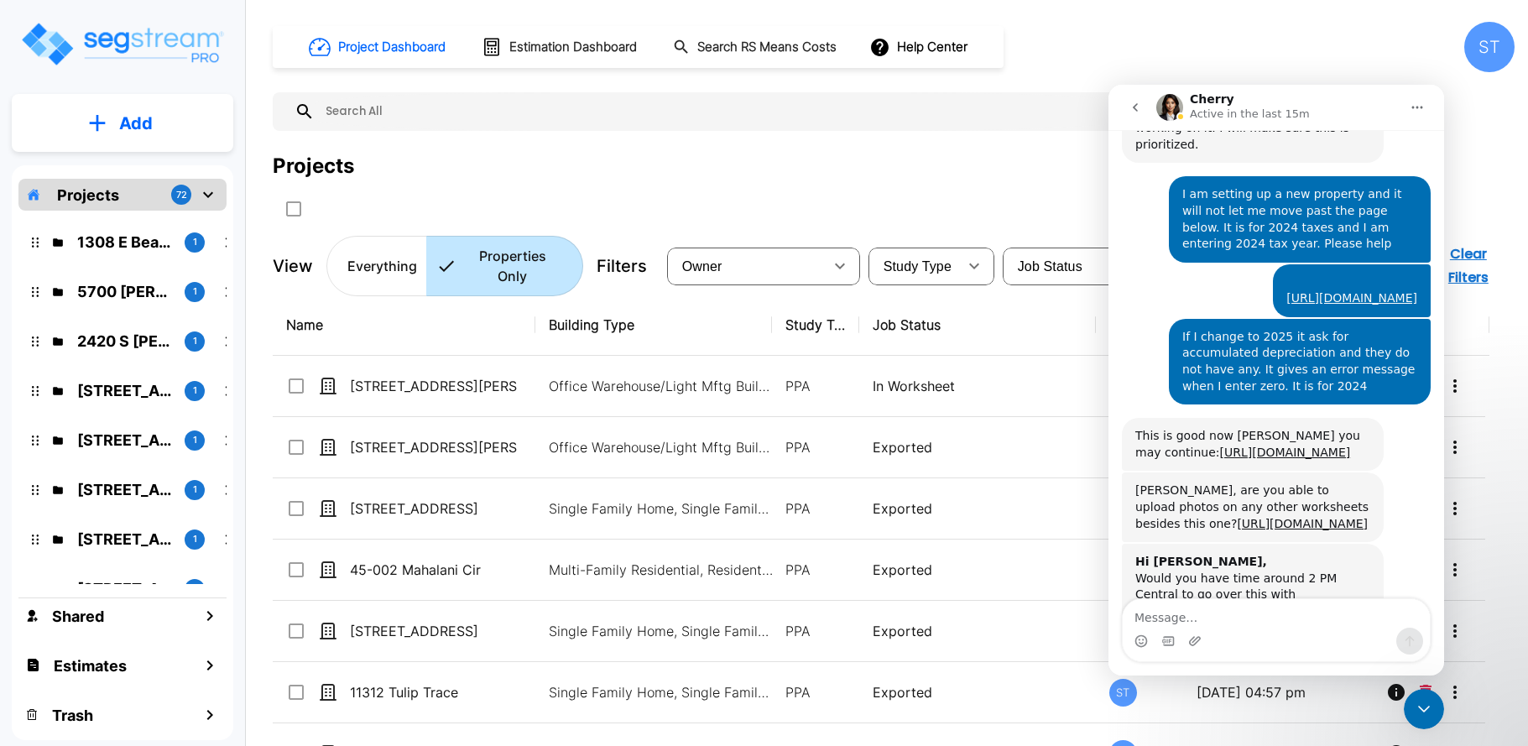
click at [1428, 702] on icon "Close Intercom Messenger" at bounding box center [1424, 709] width 20 height 20
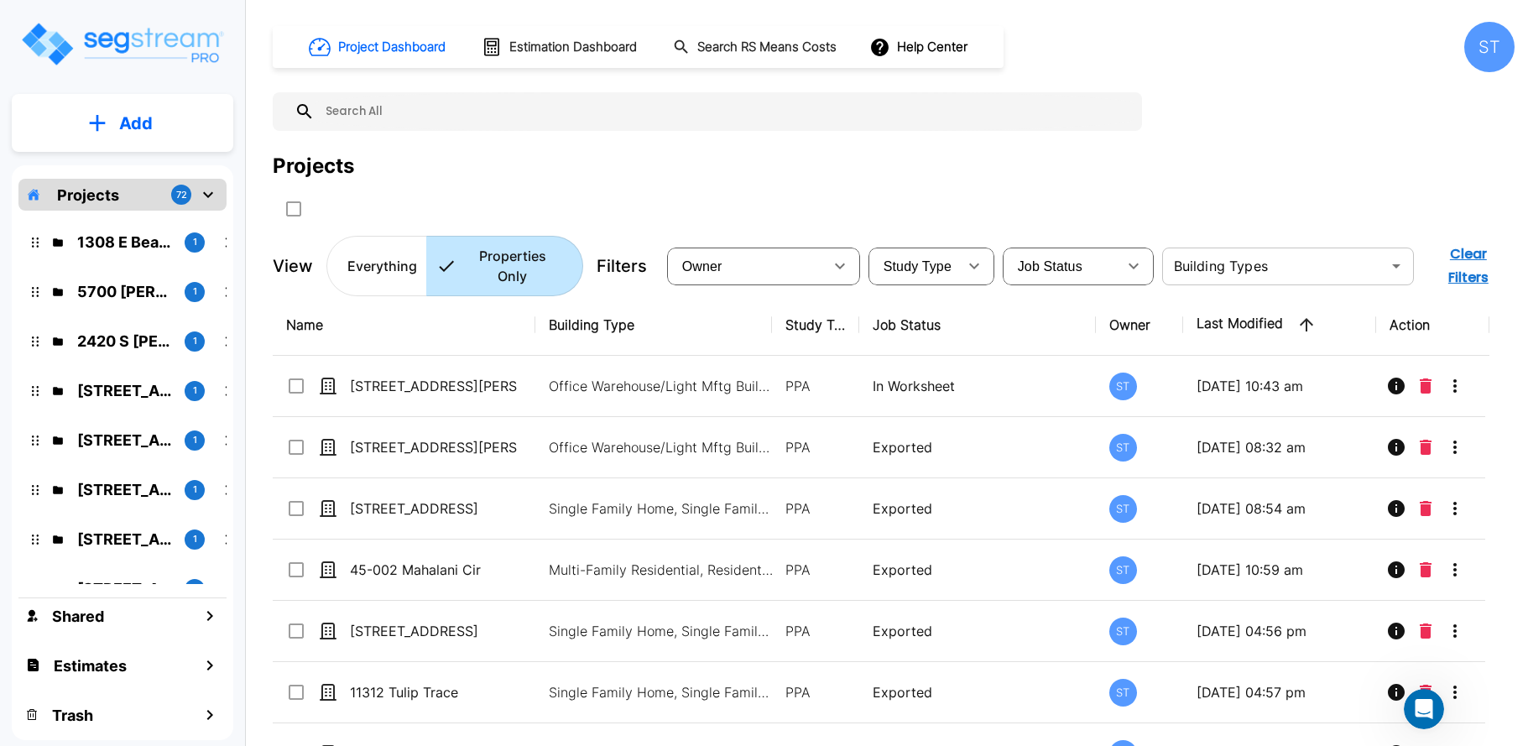
click at [1191, 258] on input "text" at bounding box center [1274, 265] width 214 height 23
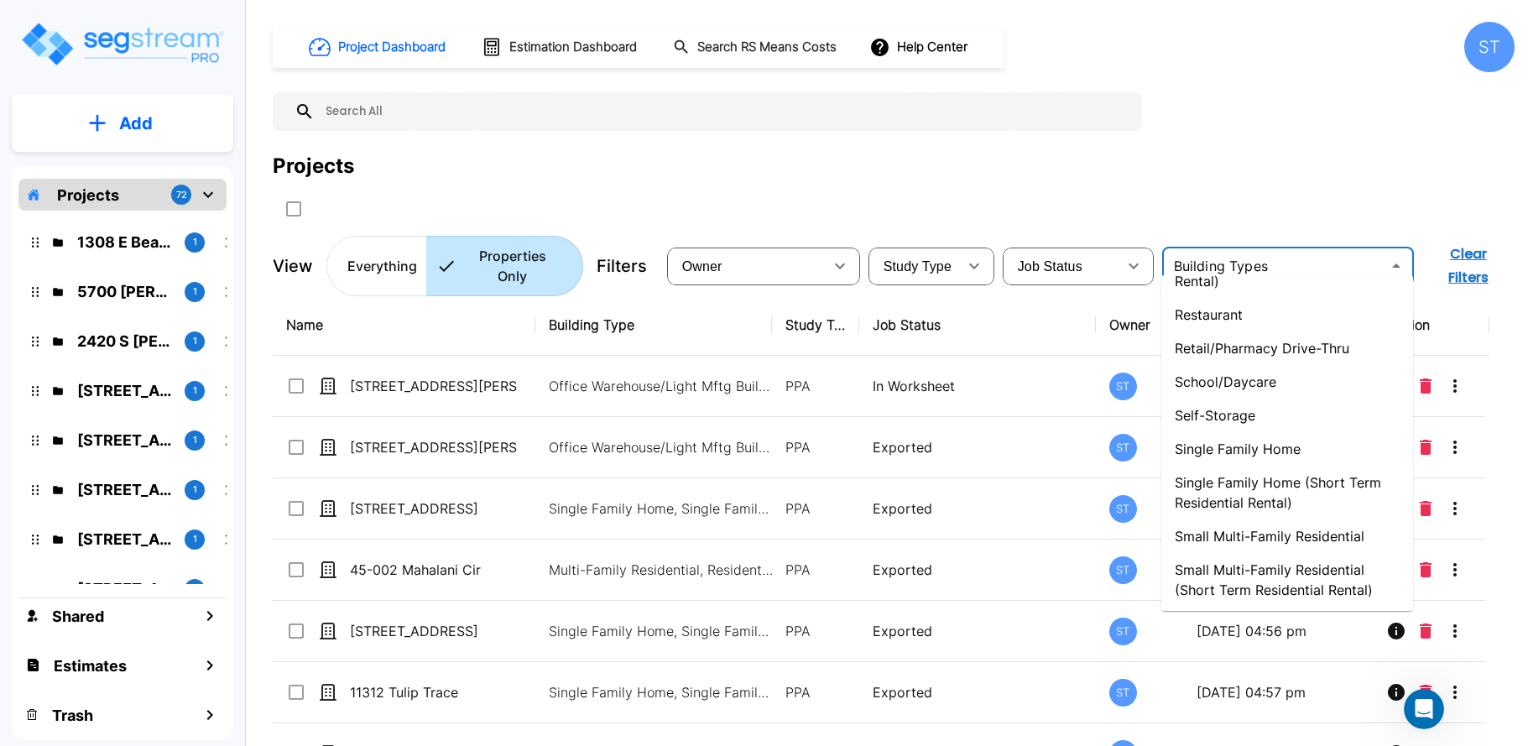
scroll to position [1591, 0]
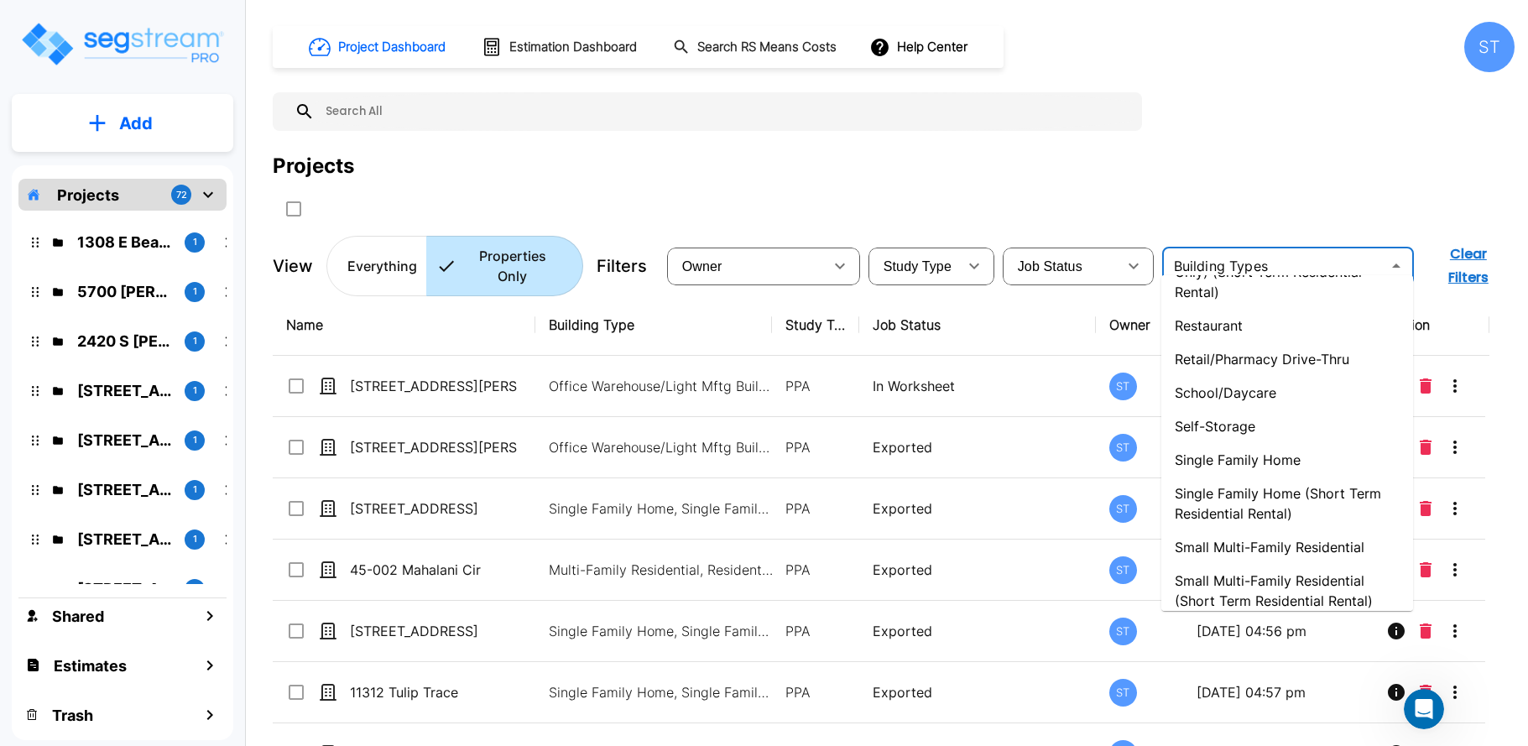
click at [1243, 456] on li "Single Family Home" at bounding box center [1287, 460] width 252 height 34
type input "Single Family Home"
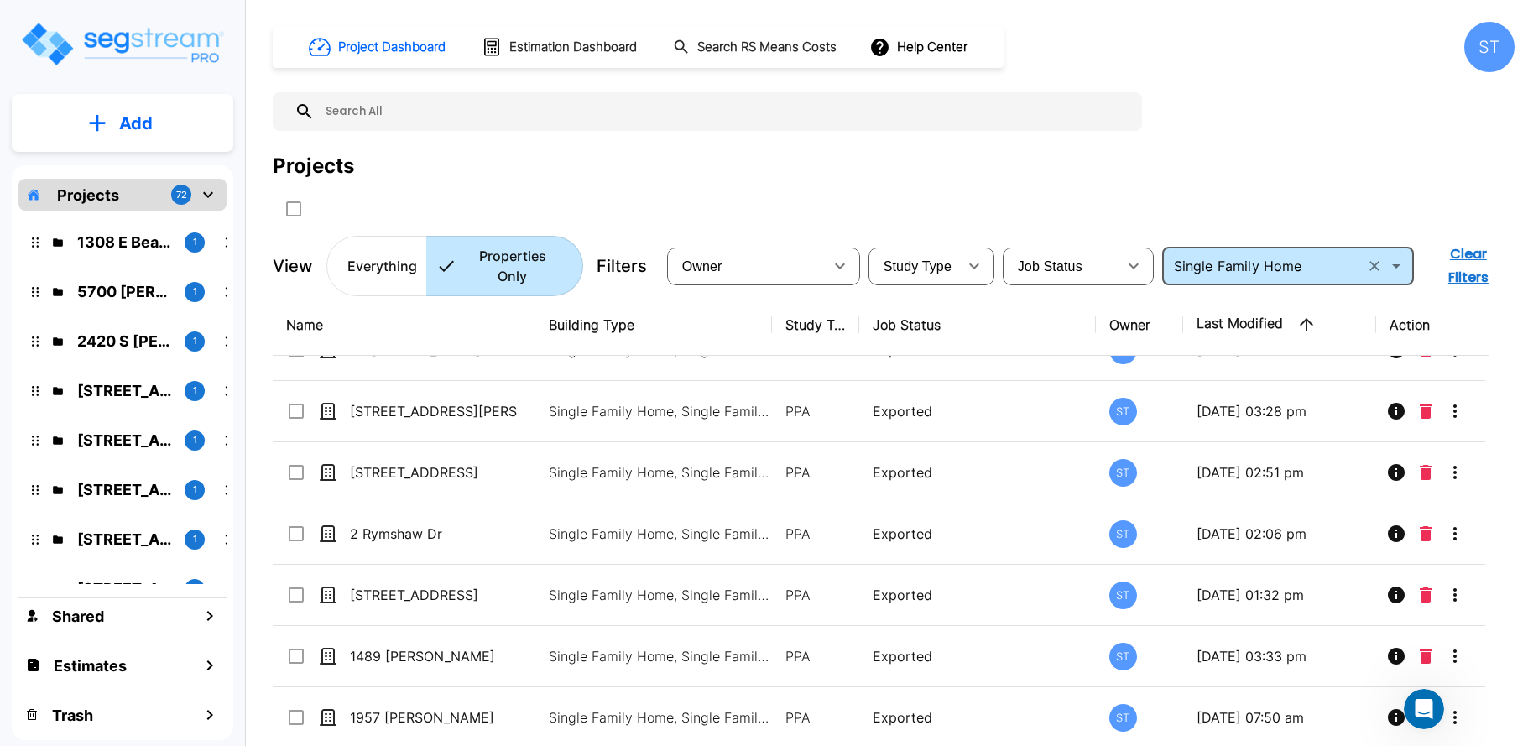
scroll to position [252, 0]
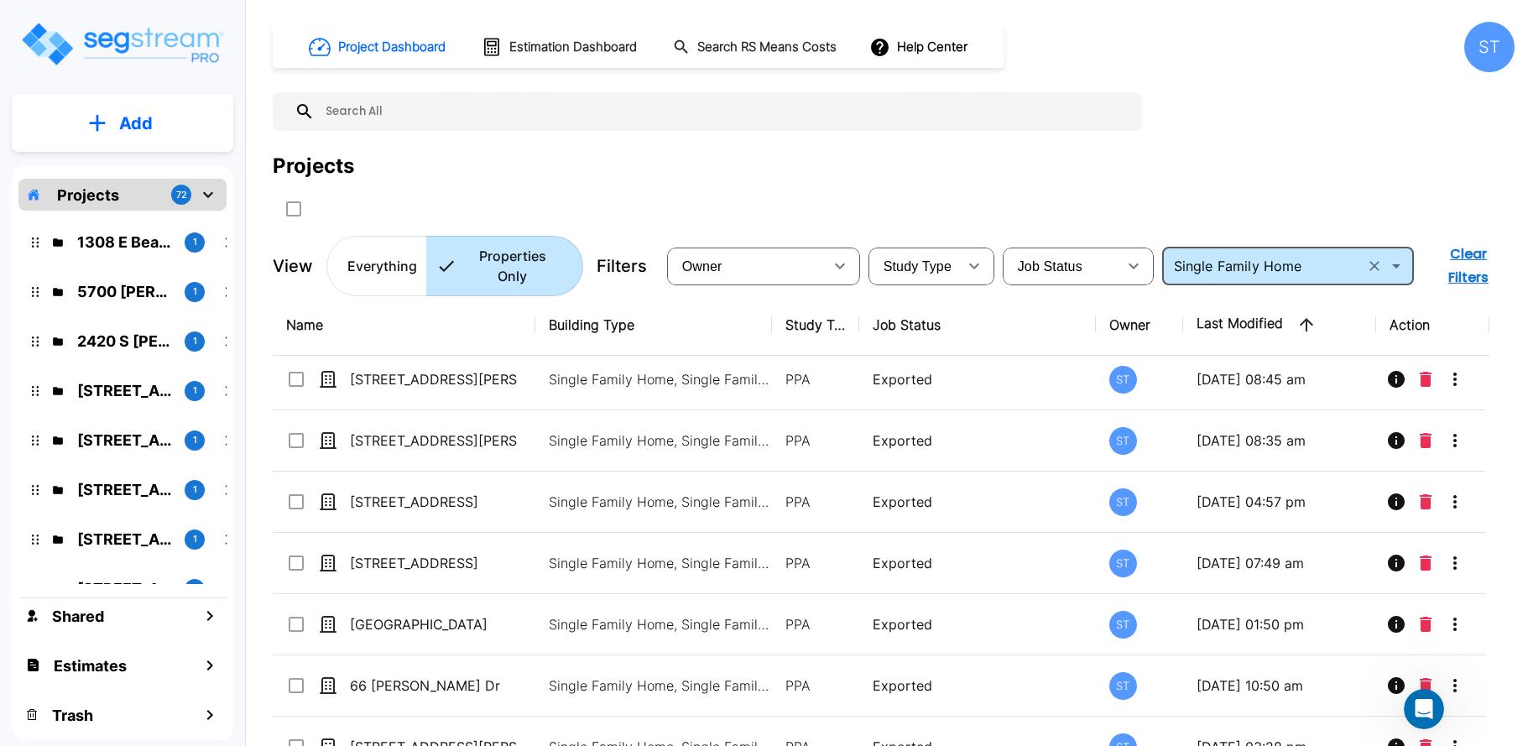
click at [502, 110] on input "text" at bounding box center [724, 111] width 819 height 39
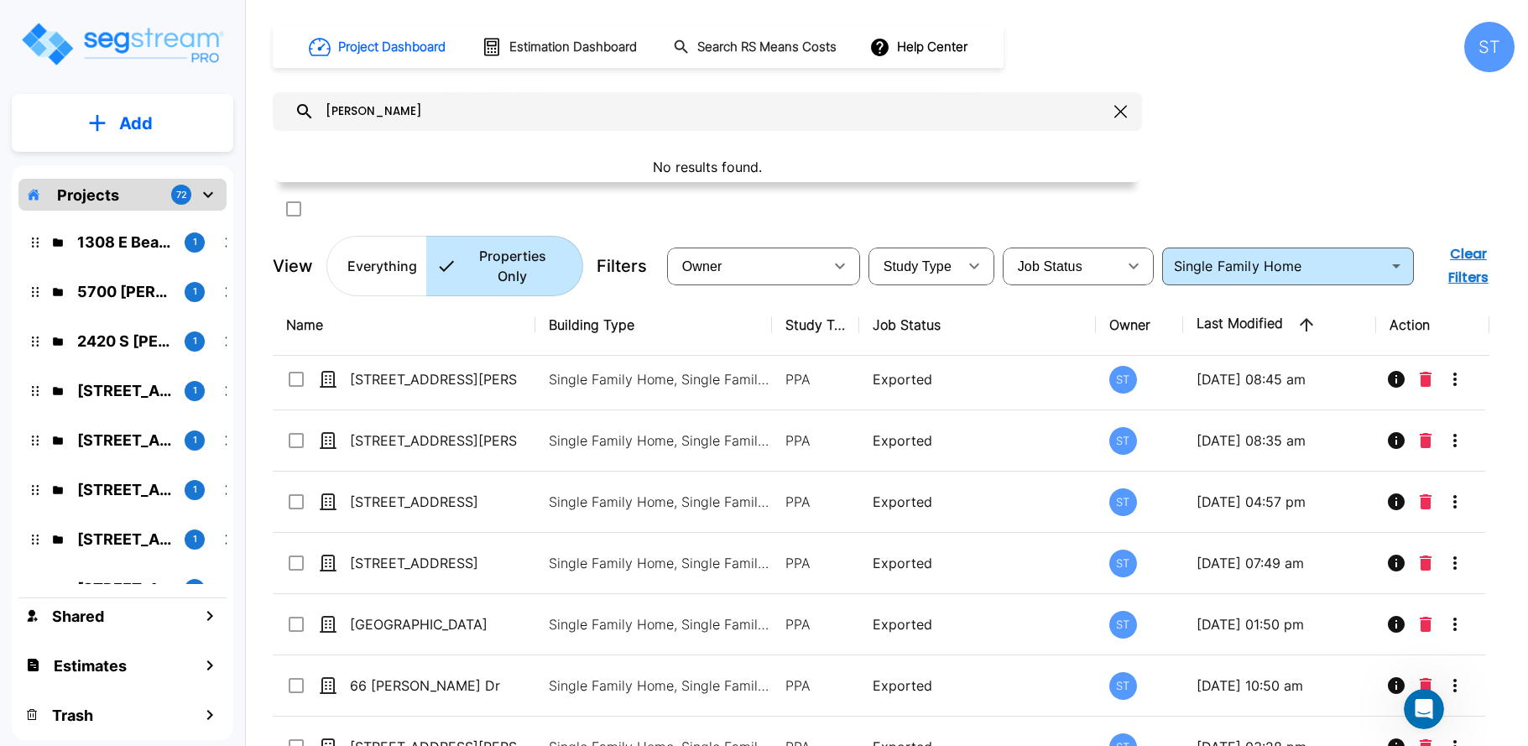
type input "[PERSON_NAME]"
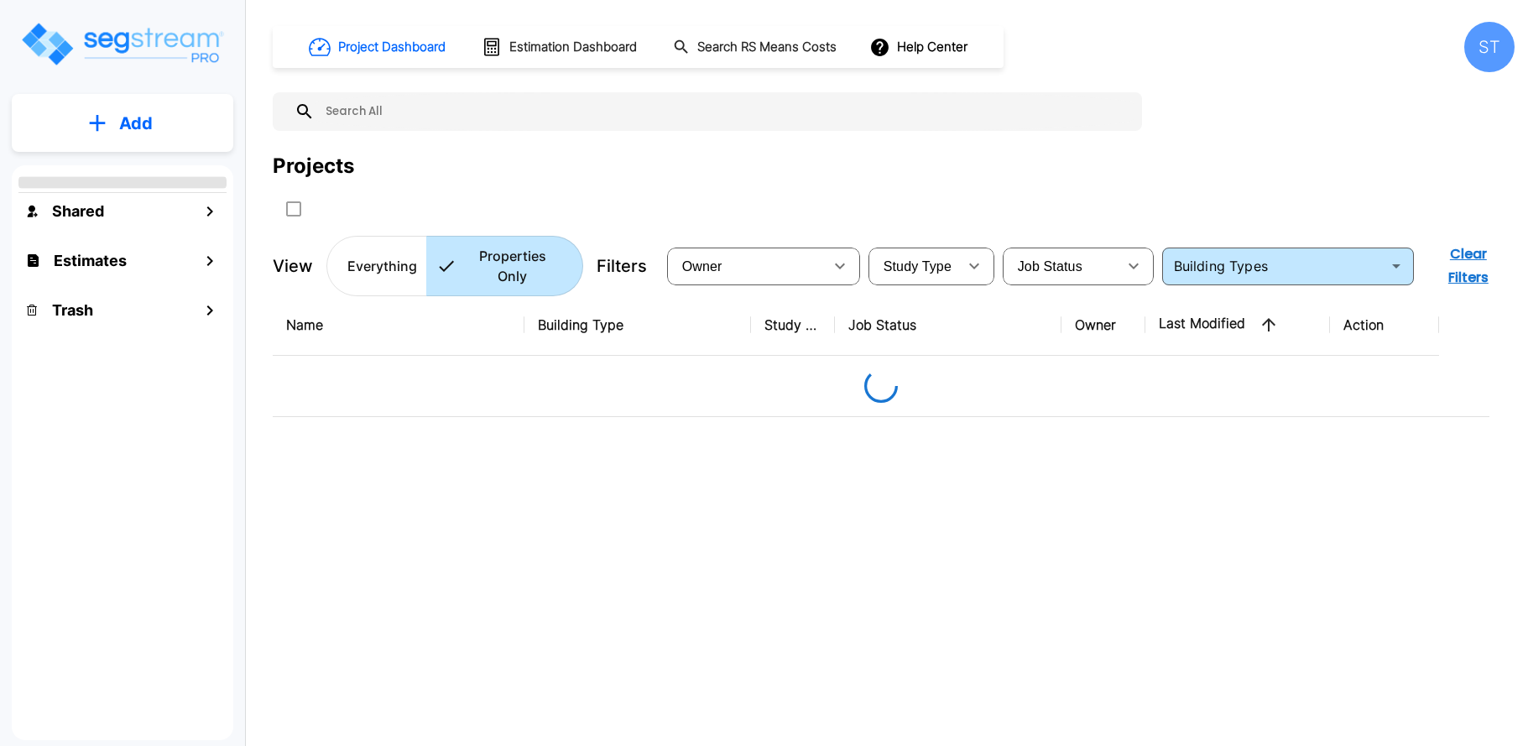
type input "Single Family Home (Short Term Residential Rental)"
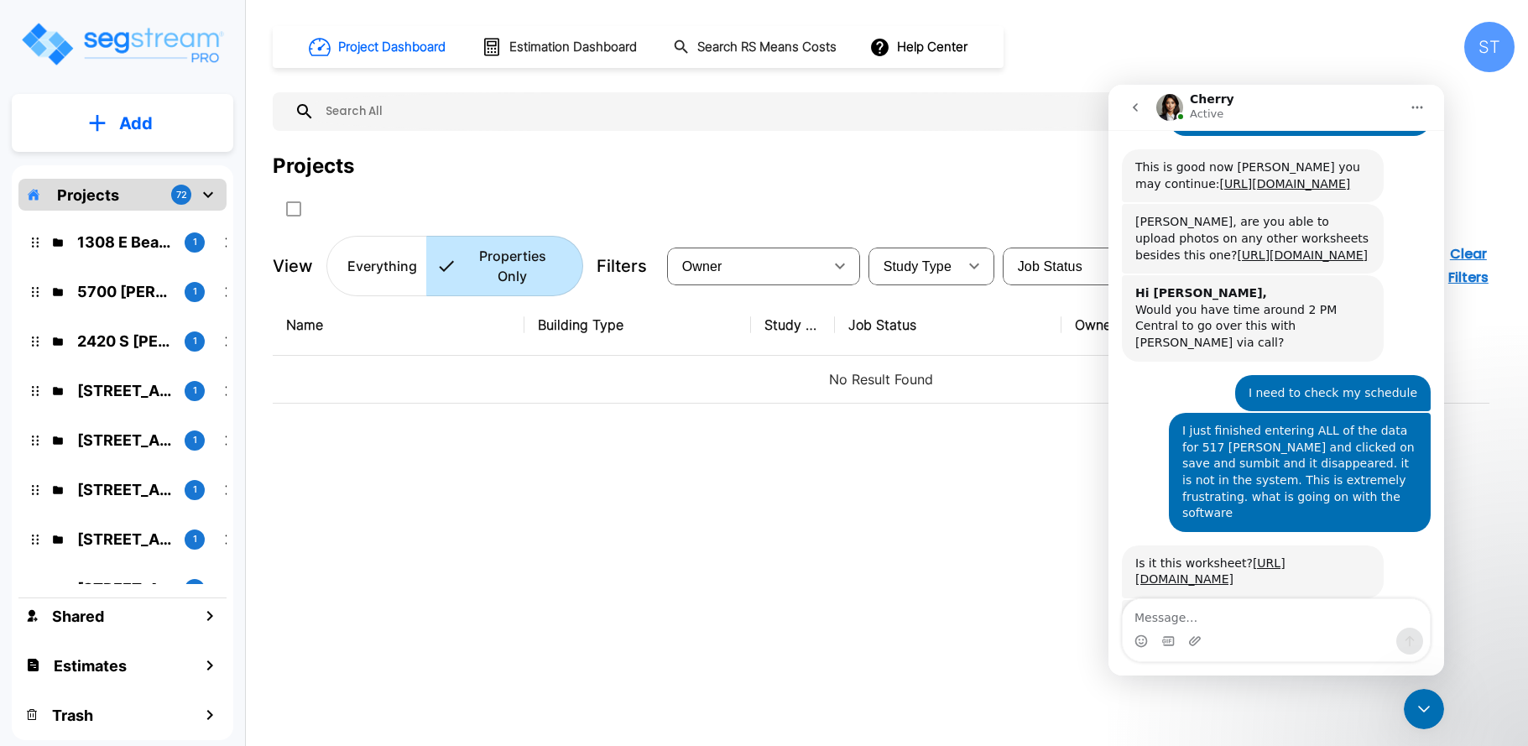
scroll to position [1936, 0]
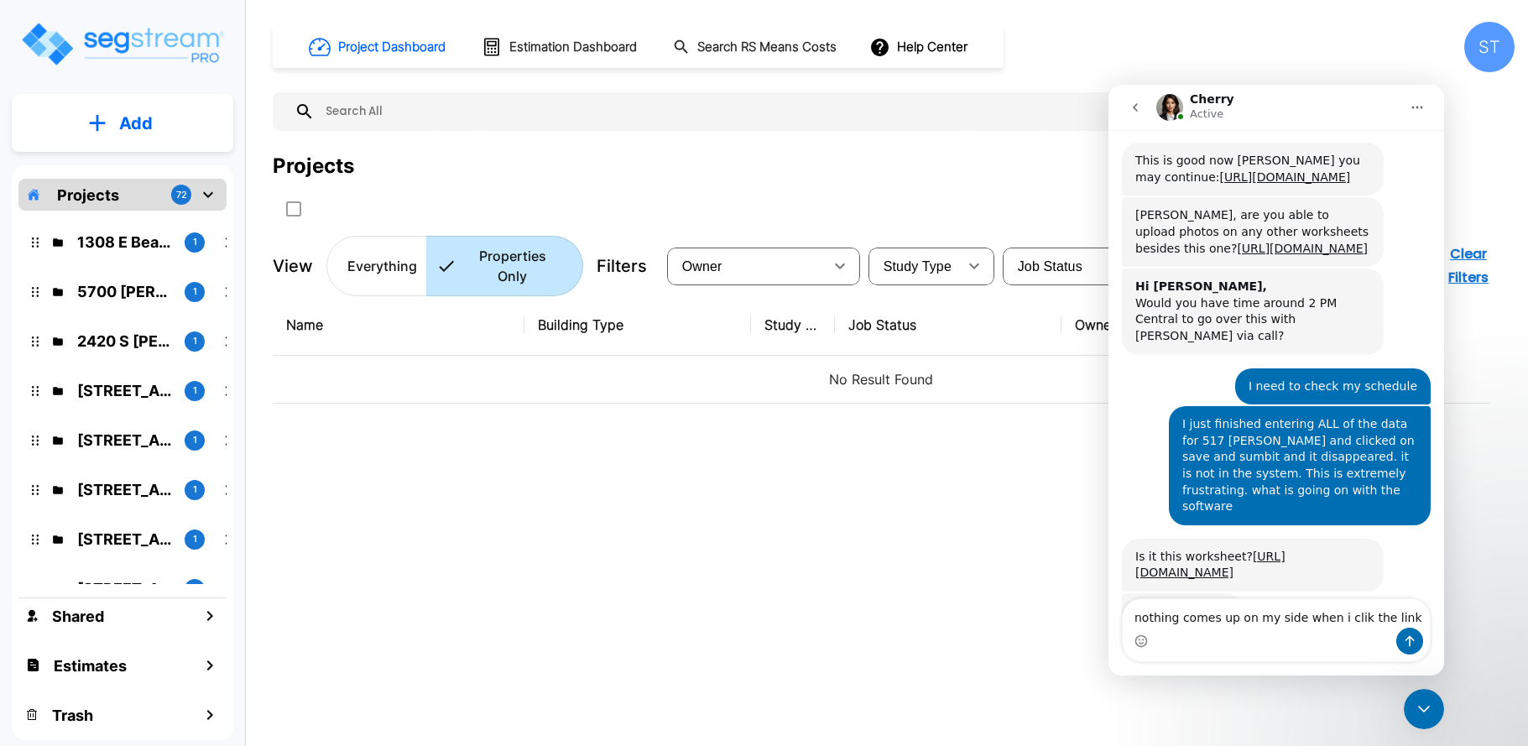
type textarea "nothing comes up on my side when i click the link"
click at [1392, 616] on textarea "nothing comes up on my side when i click the link" at bounding box center [1276, 604] width 307 height 45
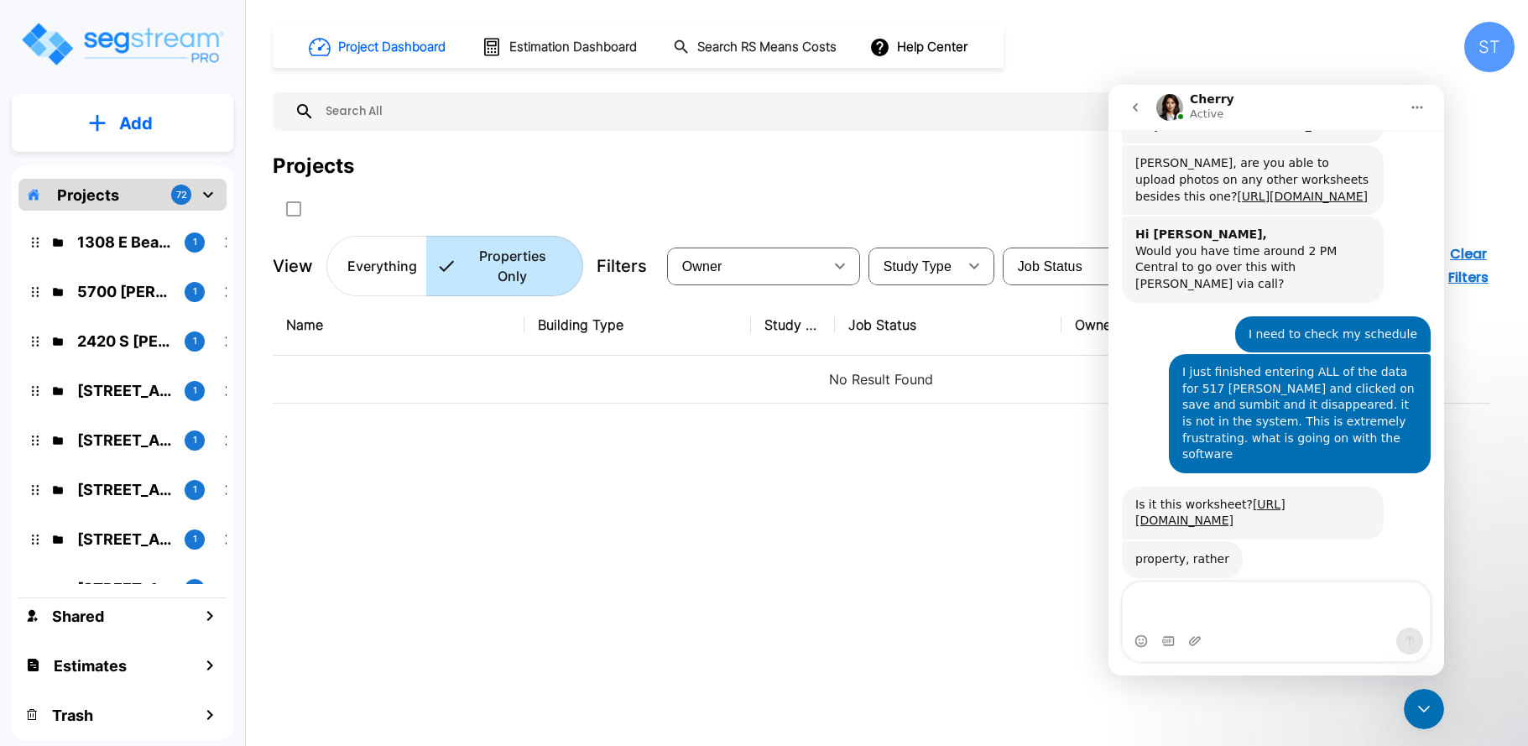
scroll to position [2020, 0]
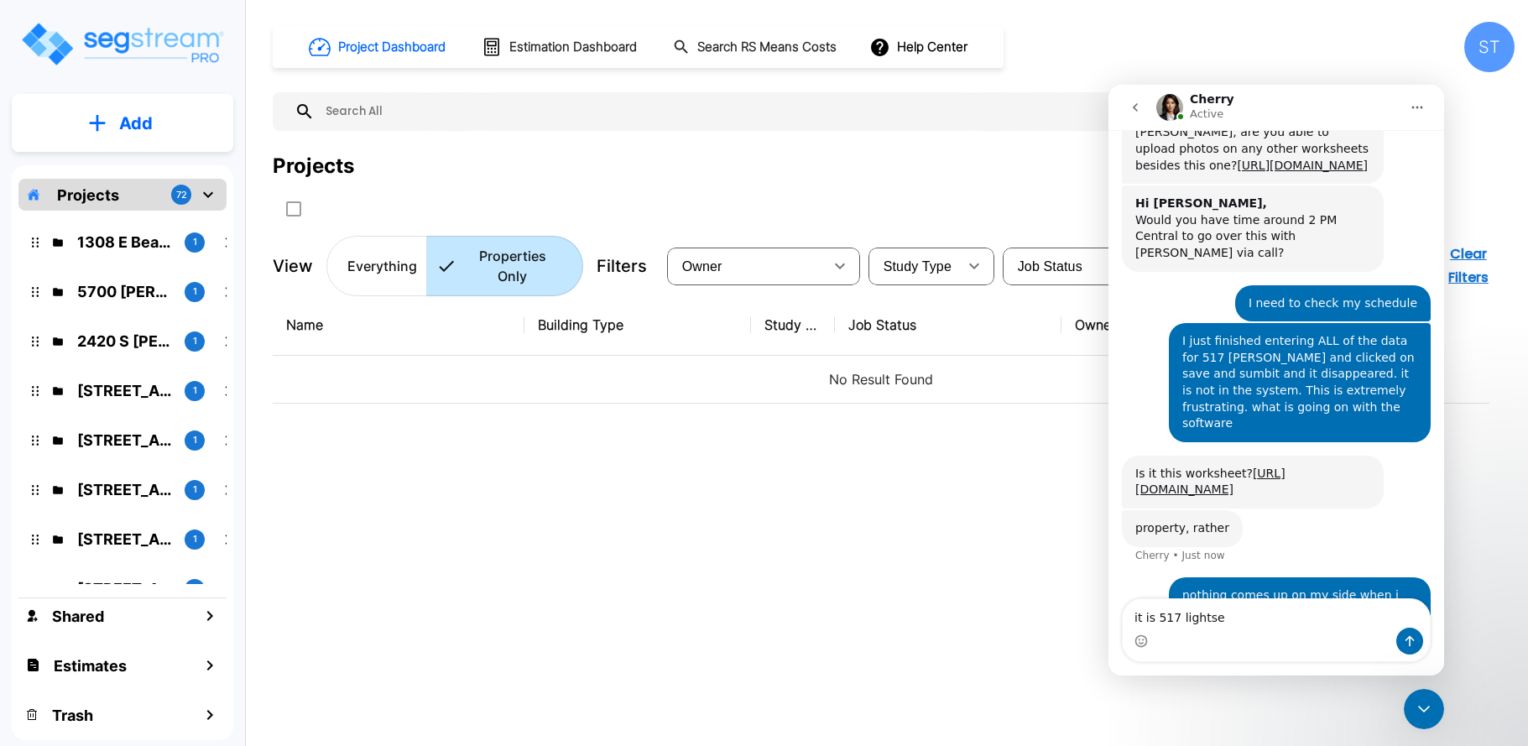
type textarea "it is 517 [PERSON_NAME]"
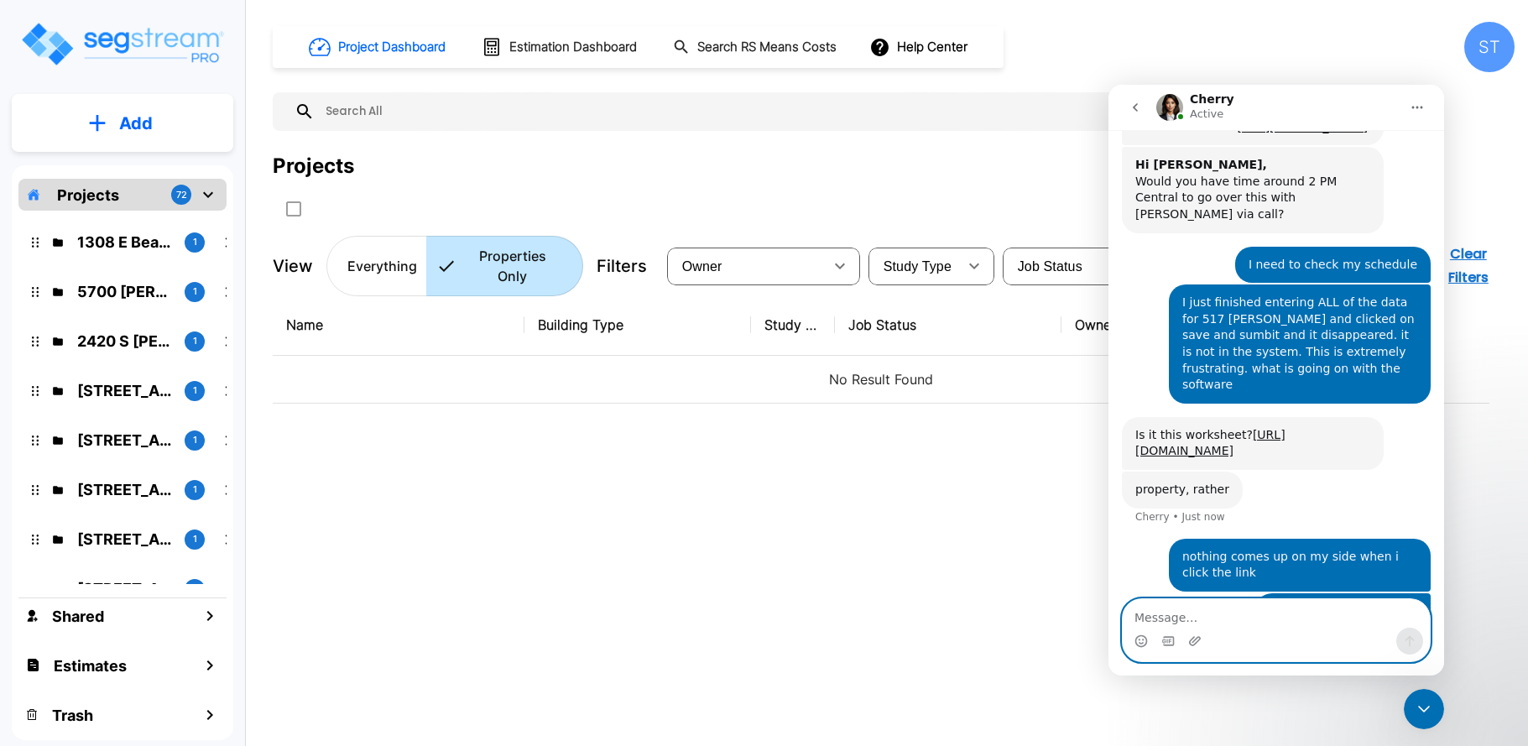
click at [1158, 620] on textarea "Message…" at bounding box center [1276, 613] width 307 height 29
paste textarea "[URL][DOMAIN_NAME]"
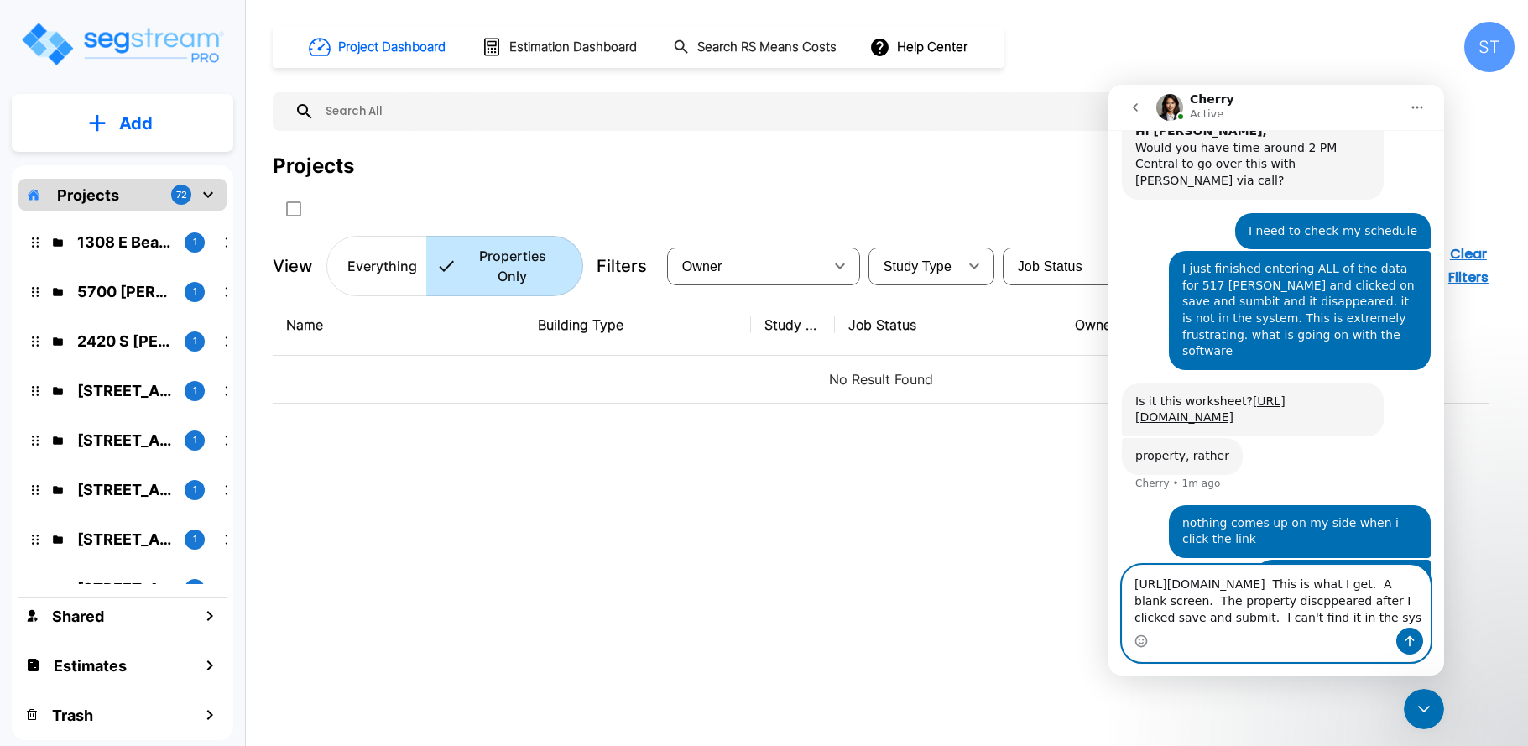
scroll to position [2156, 0]
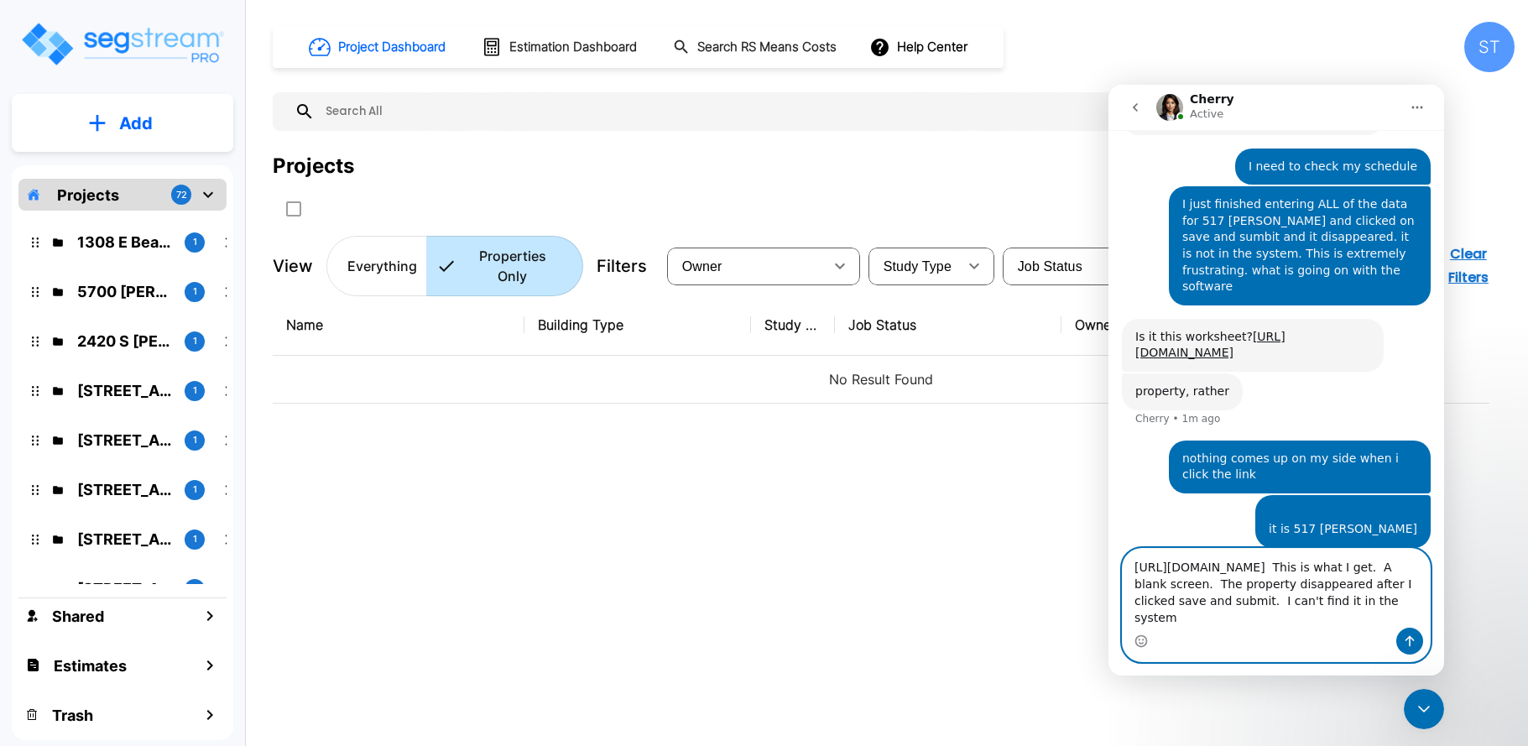
type textarea "[URL][DOMAIN_NAME] This is what I get. A blank screen. The property disappeared…"
click at [1412, 643] on icon "Send a message…" at bounding box center [1409, 640] width 13 height 13
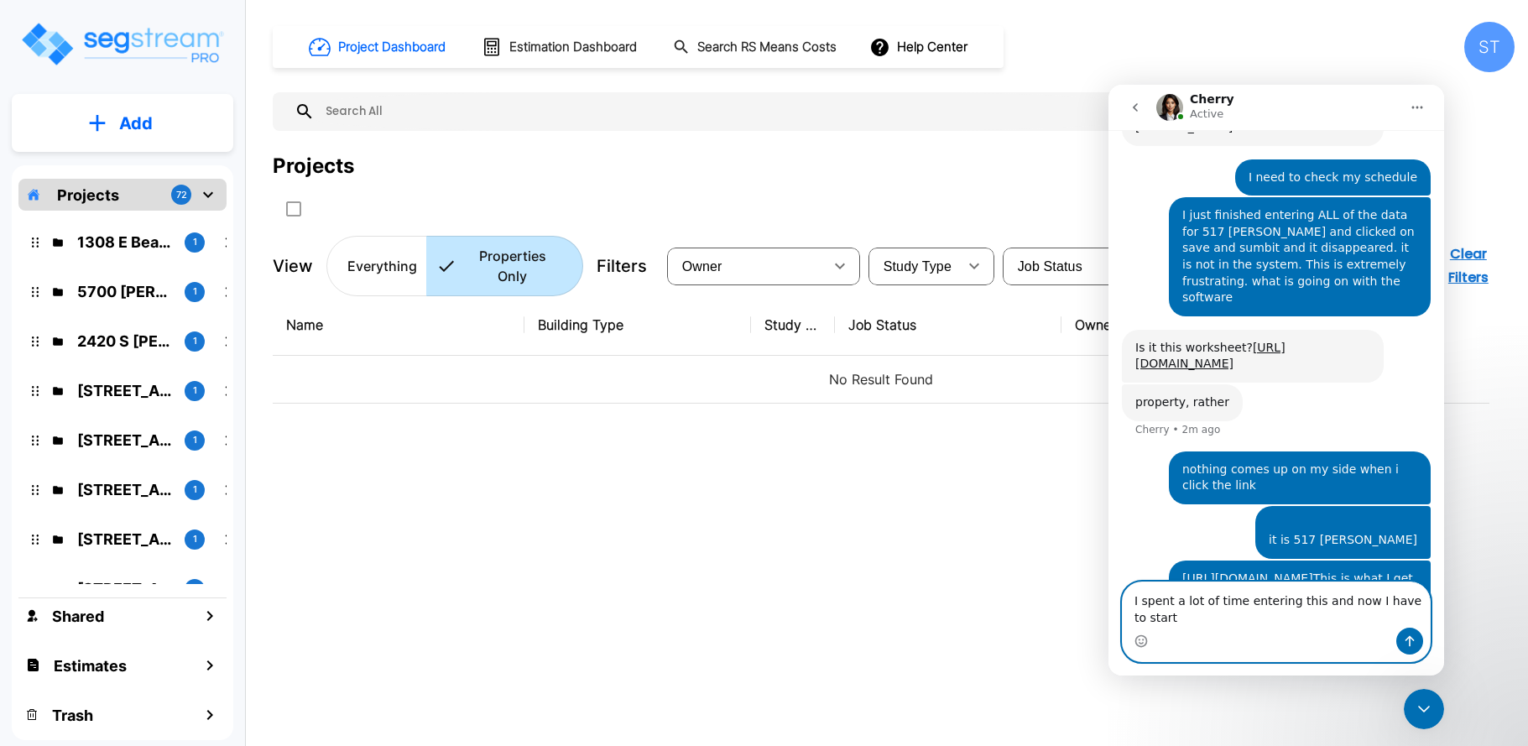
scroll to position [2162, 0]
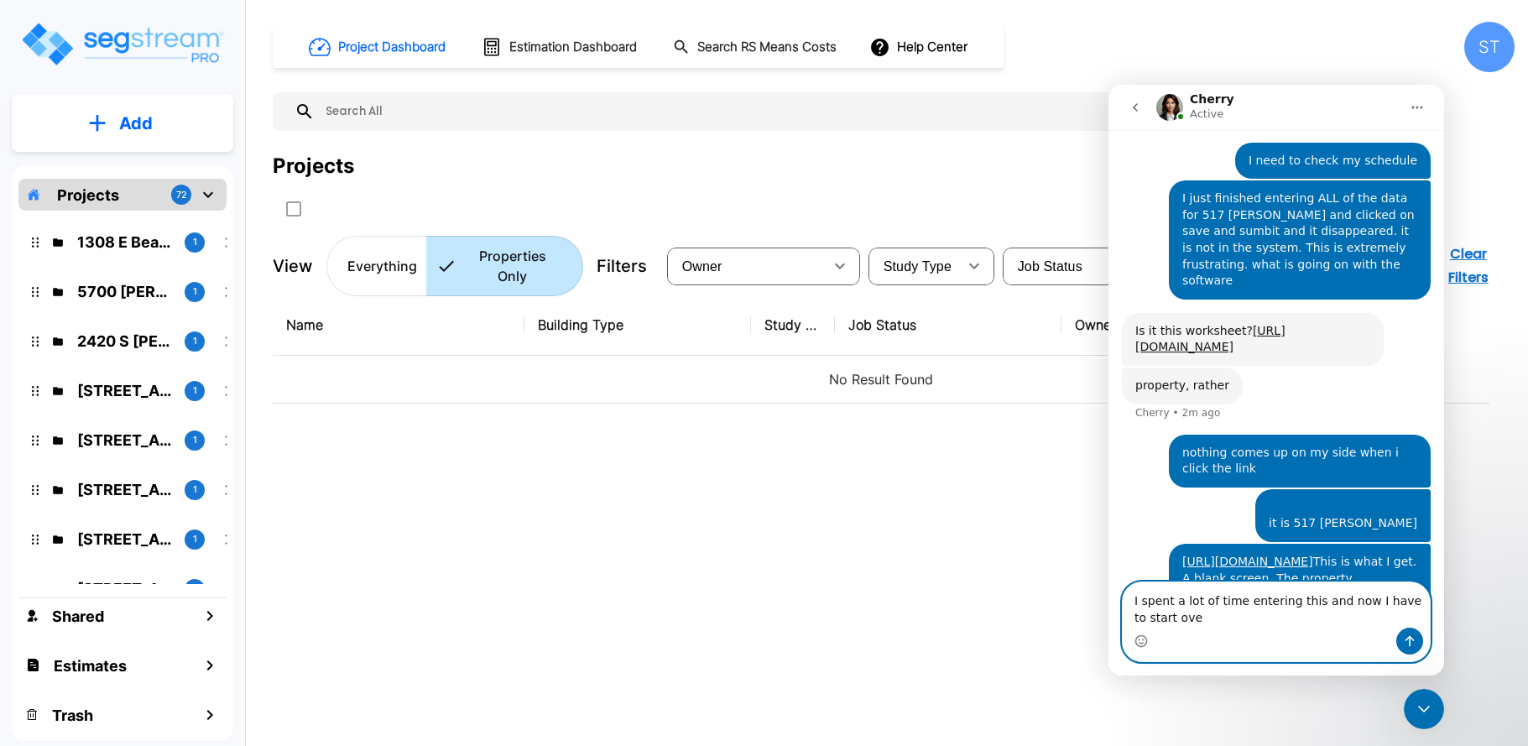
type textarea "I spent a lot of time entering this and now I have to start over"
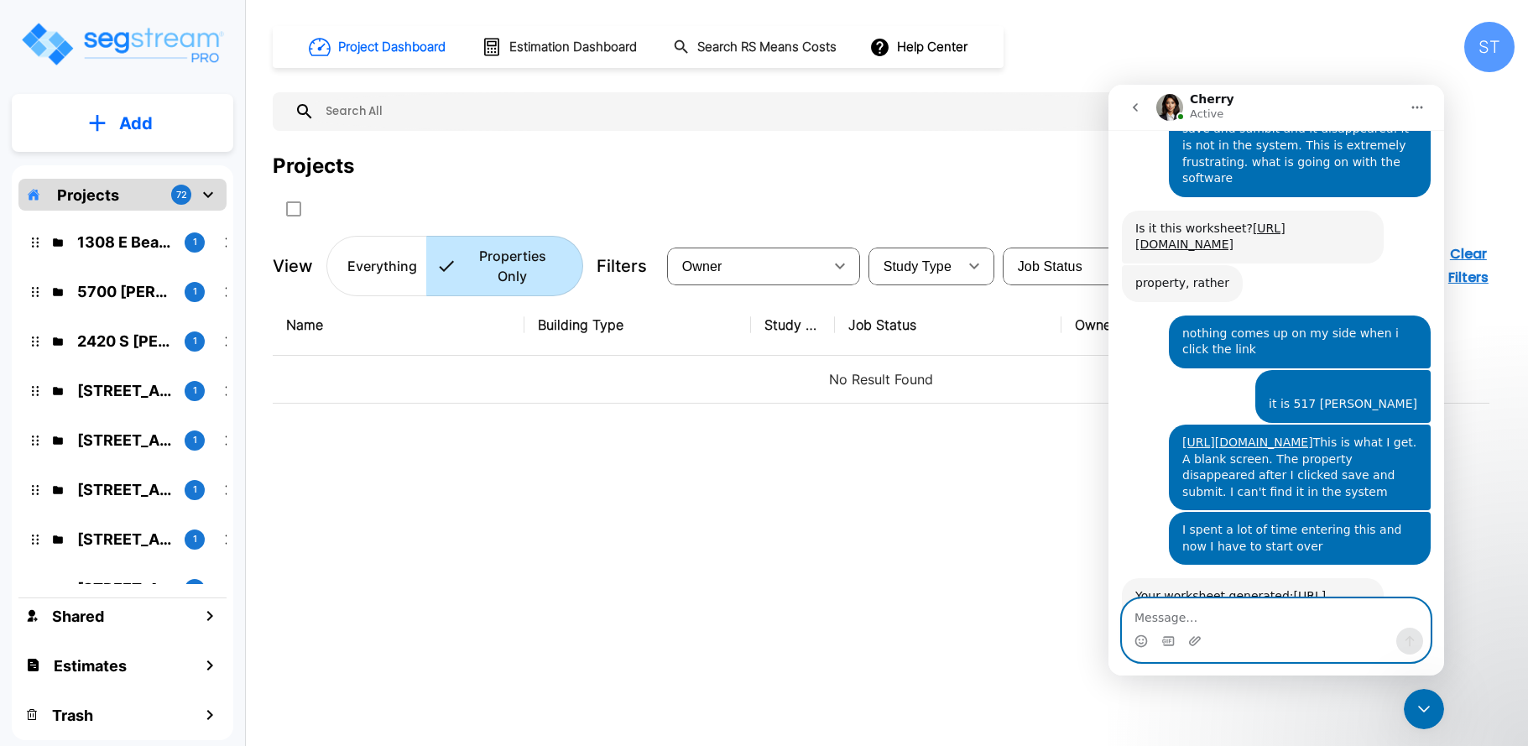
scroll to position [2283, 0]
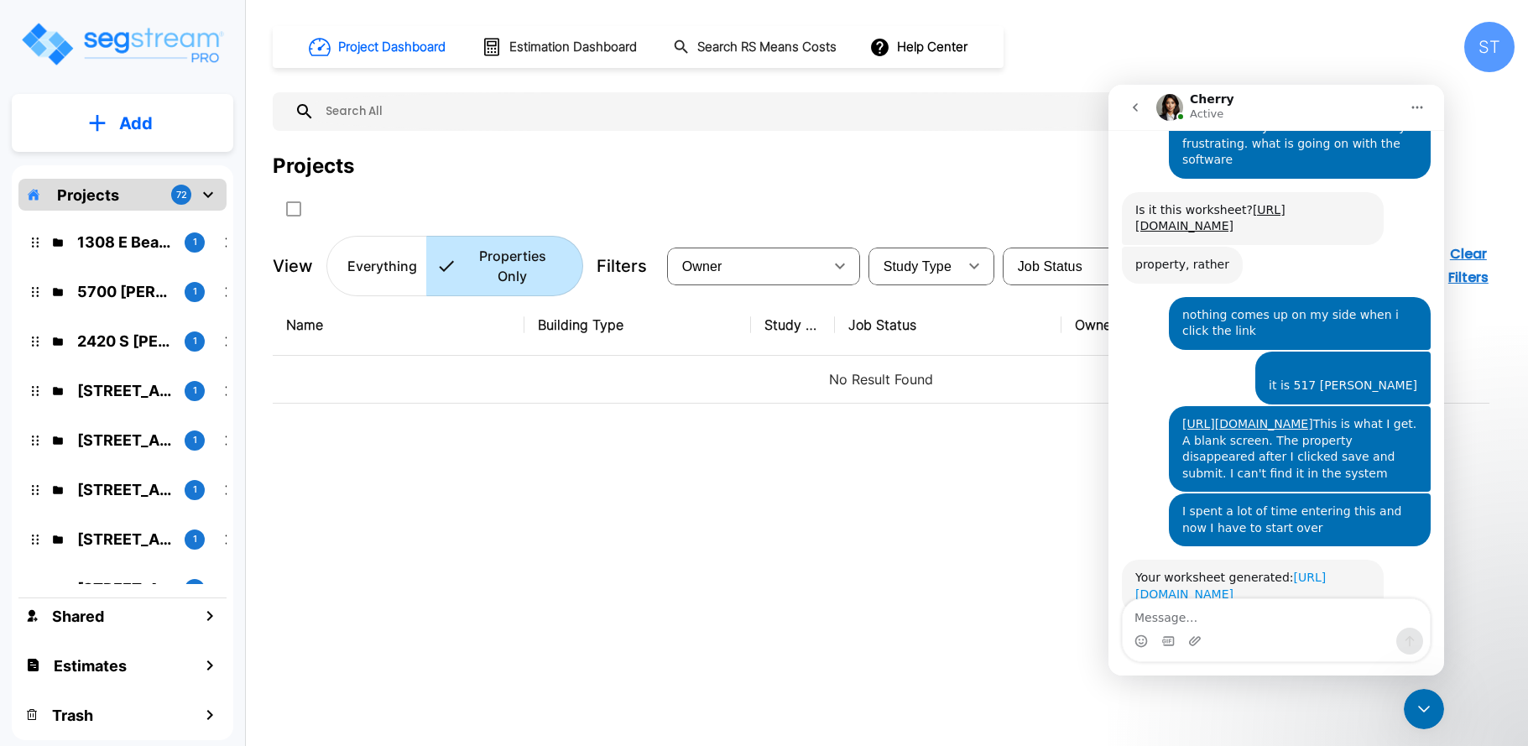
click at [1201, 571] on link "[URL][DOMAIN_NAME]" at bounding box center [1230, 586] width 190 height 30
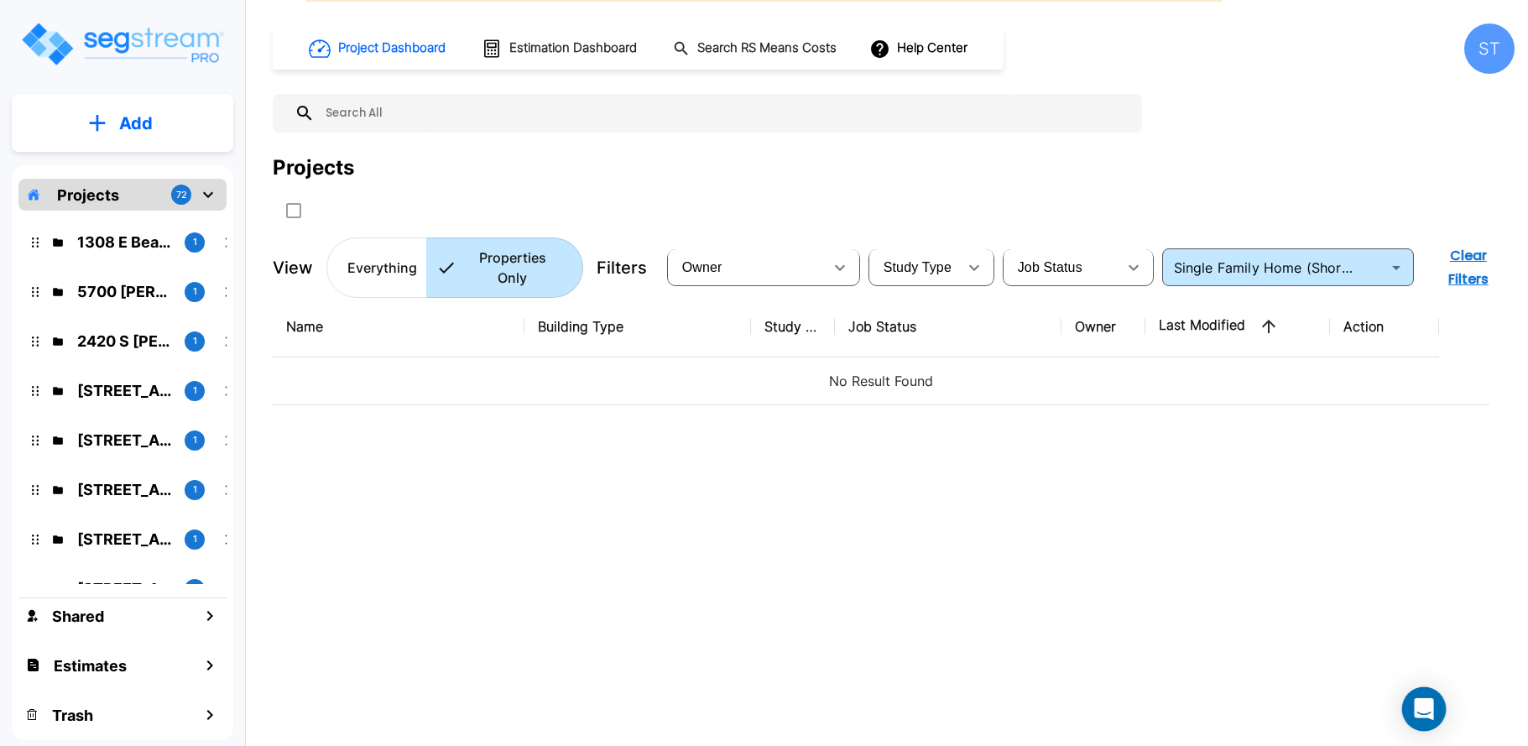
click at [1420, 707] on icon "Open Intercom Messenger" at bounding box center [1423, 709] width 19 height 22
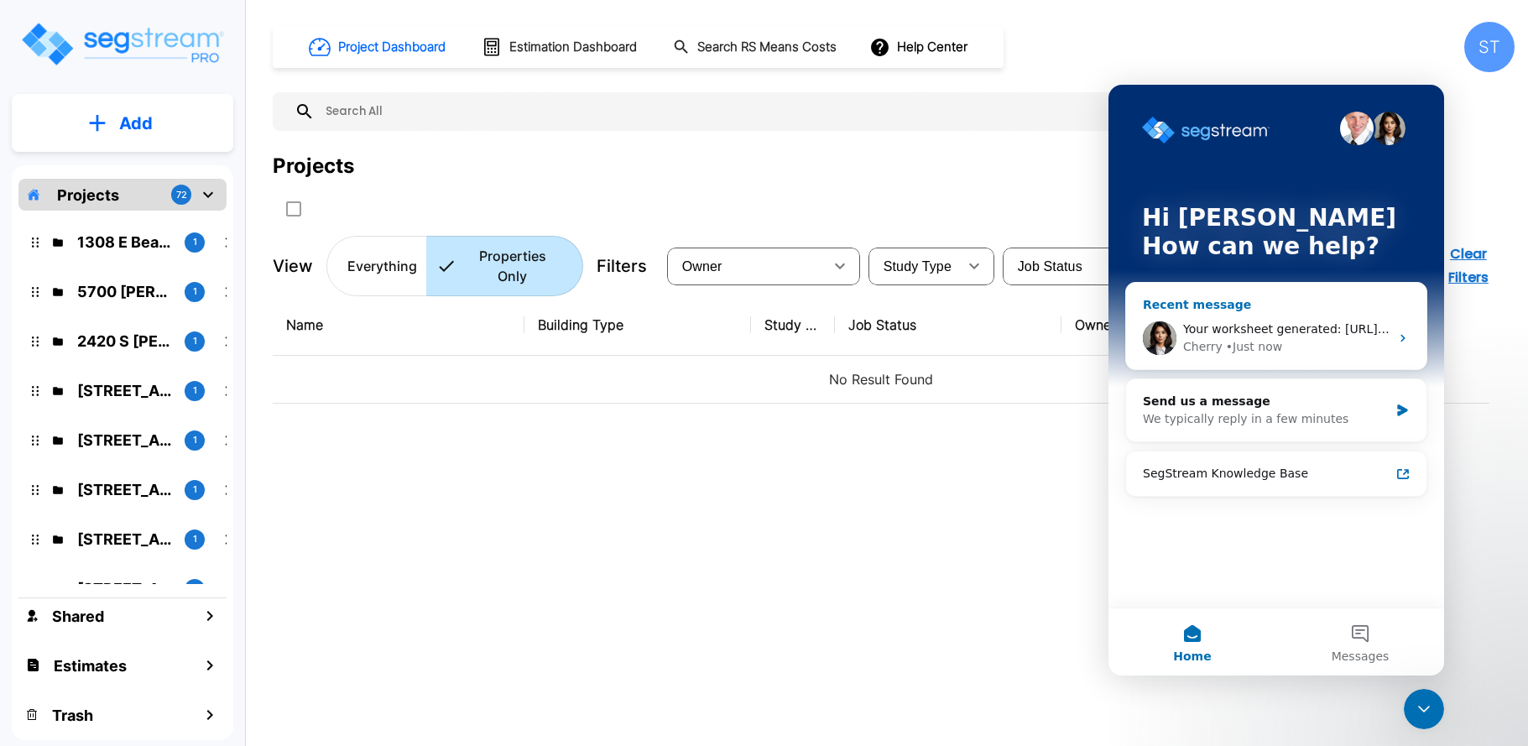
click at [1223, 327] on span "Your worksheet generated: [URL][DOMAIN_NAME]" at bounding box center [1329, 328] width 293 height 13
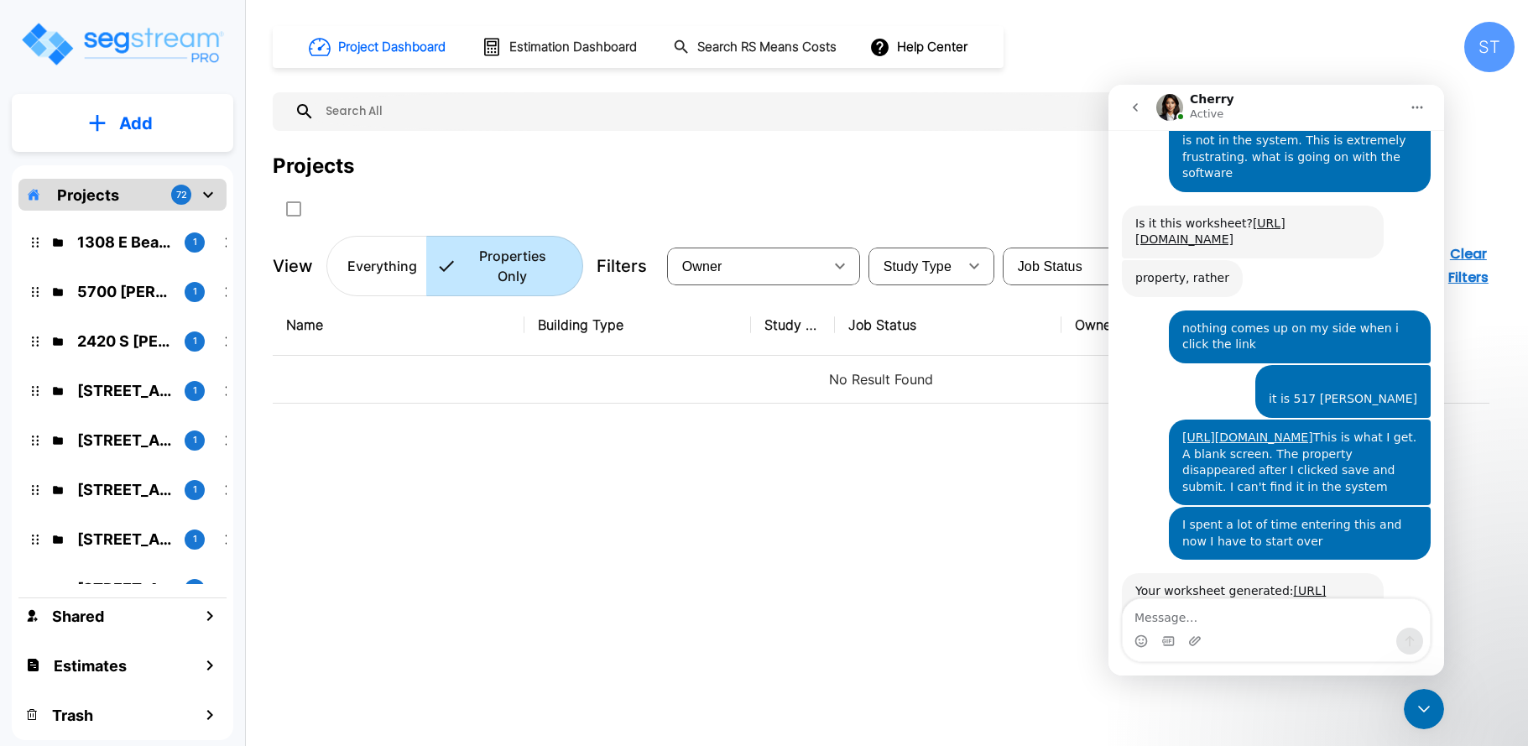
scroll to position [2283, 0]
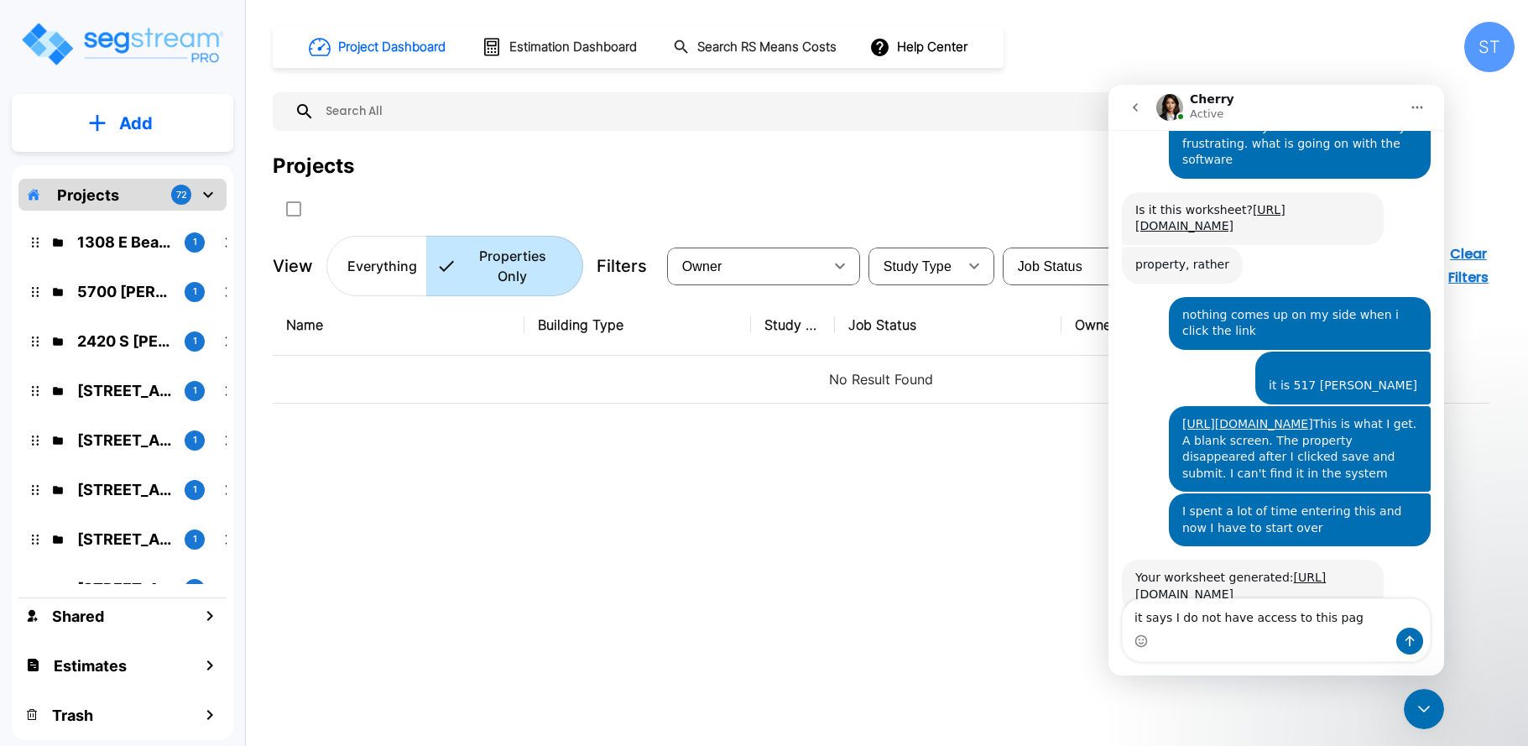
type textarea "it says I do not have access to this page"
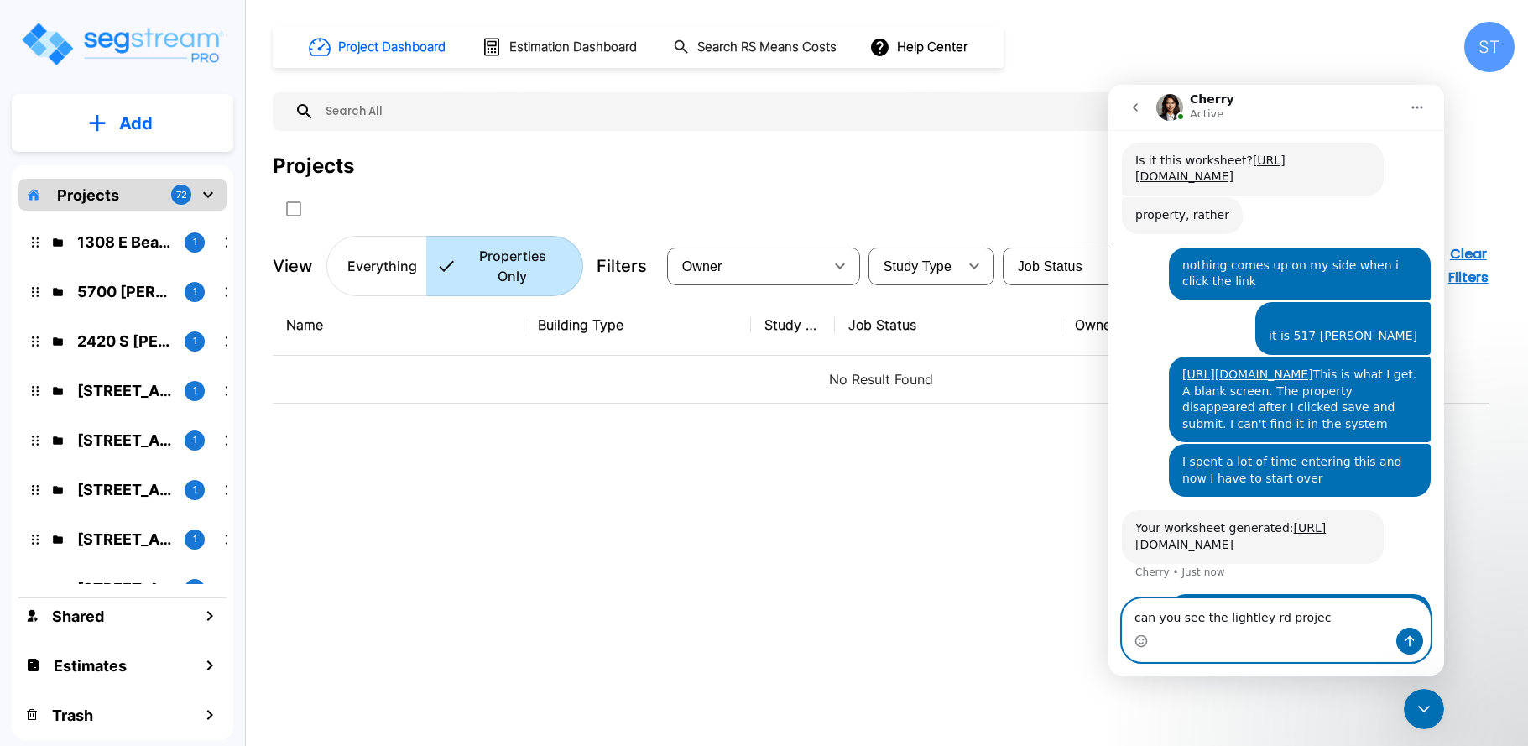
type textarea "can you see the lightley rd project"
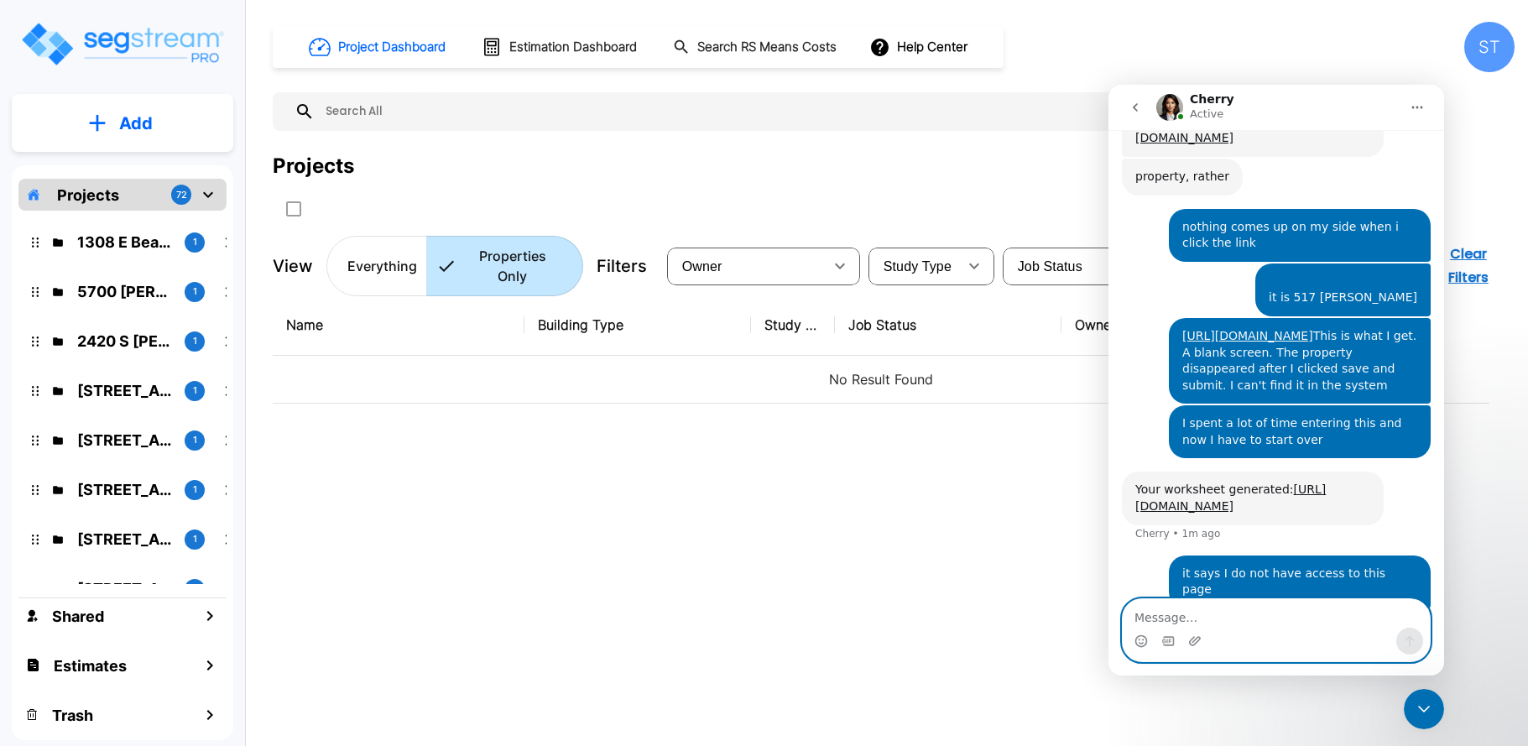
type textarea "k"
type textarea "[PERSON_NAME]"
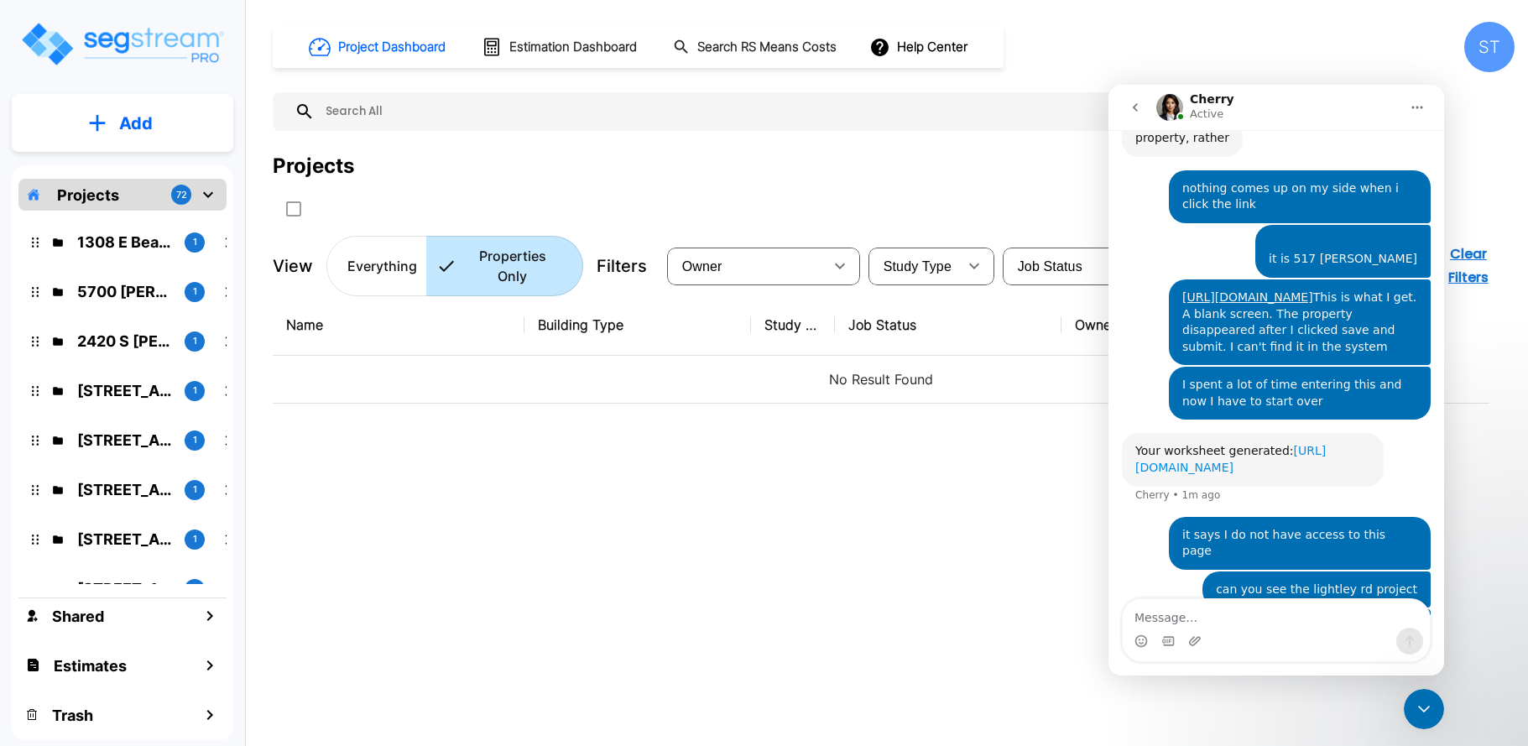
click at [1205, 444] on link "[URL][DOMAIN_NAME]" at bounding box center [1230, 459] width 190 height 30
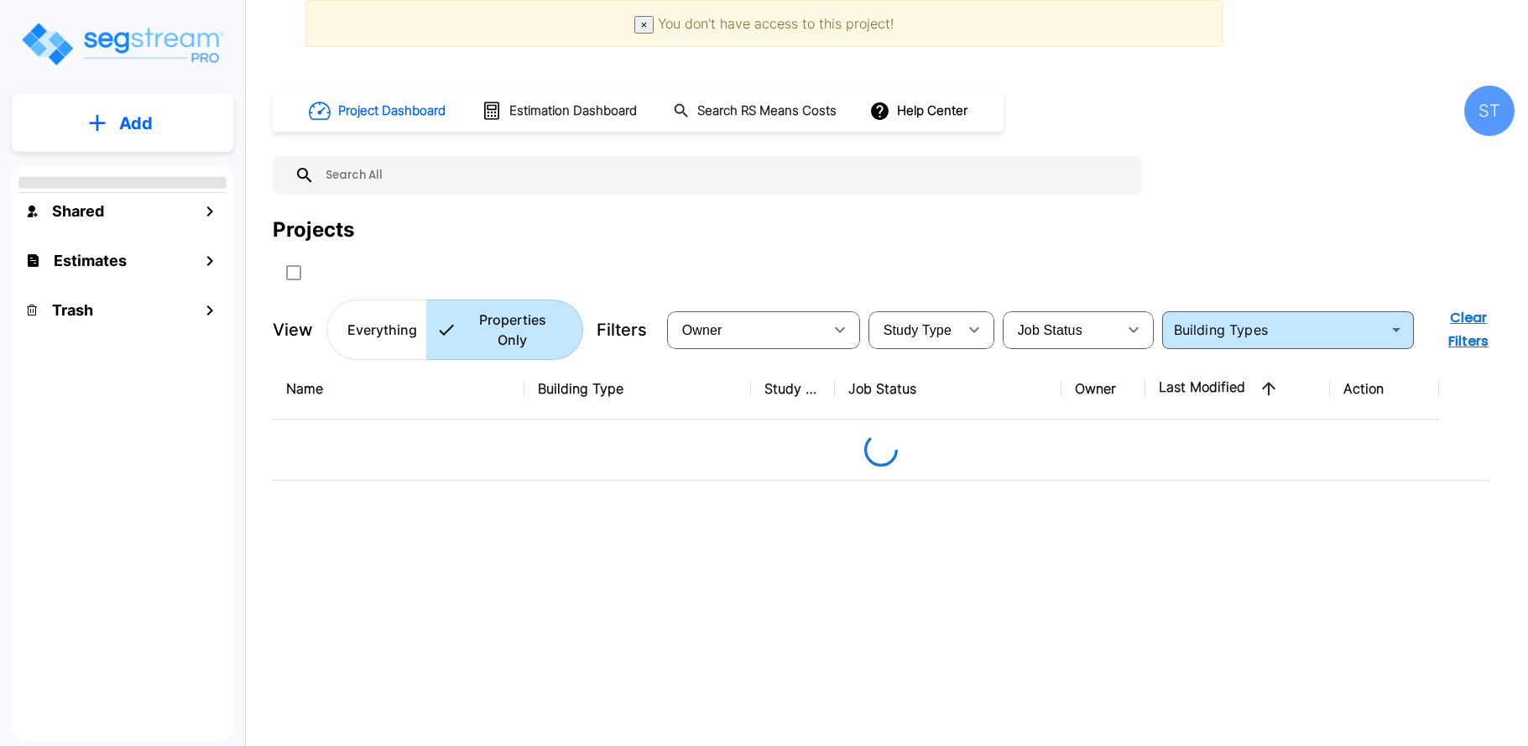
type input "Single Family Home (Short Term Residential Rental)"
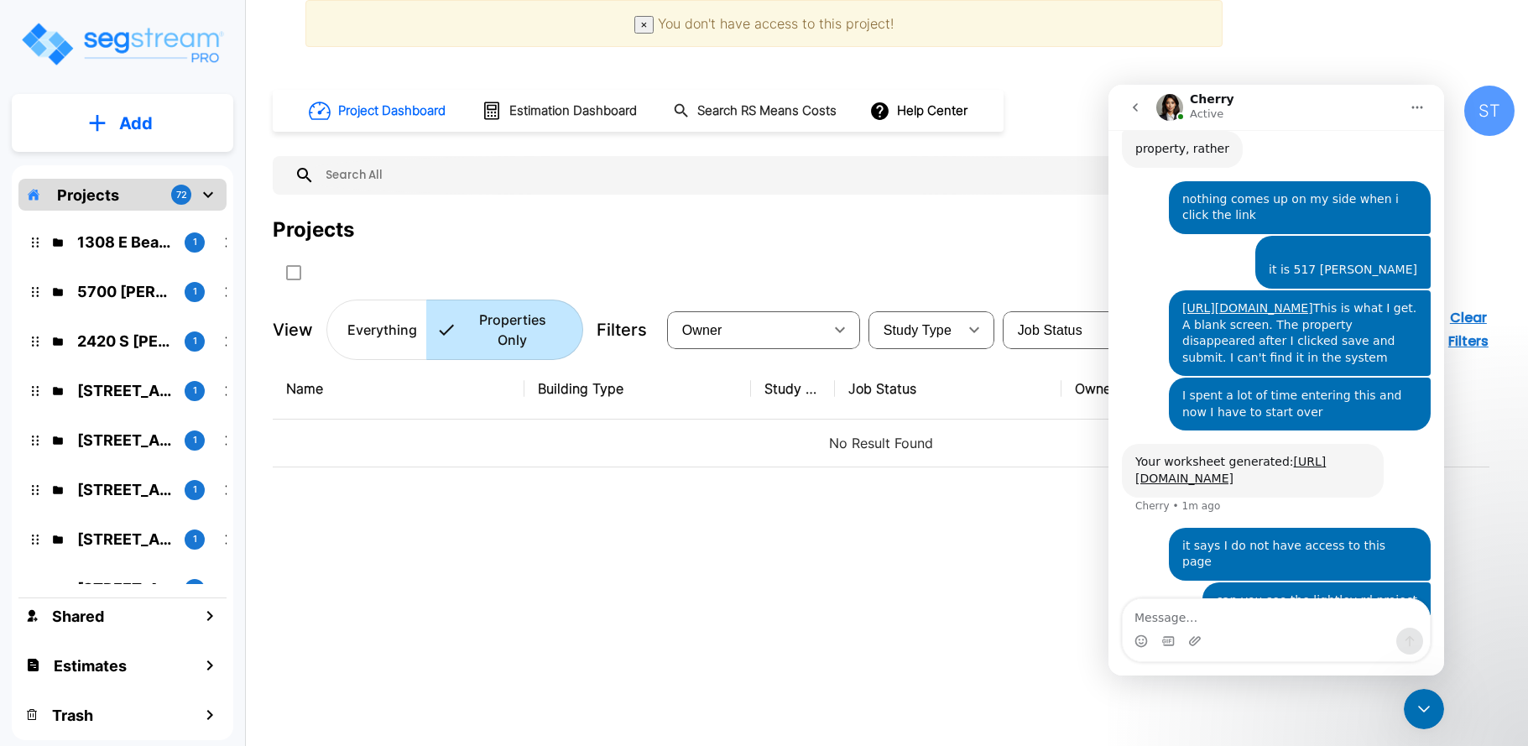
scroll to position [2410, 0]
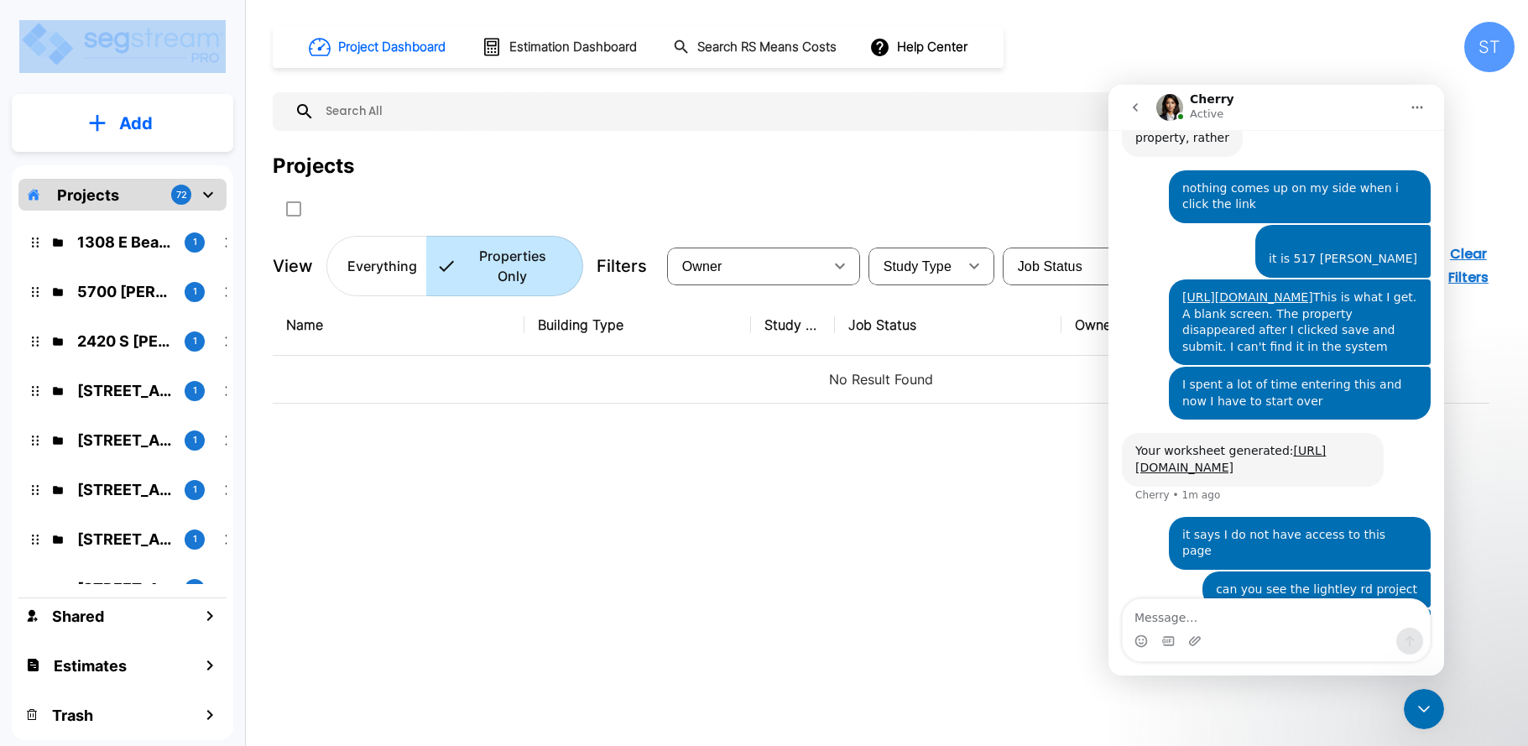
drag, startPoint x: 625, startPoint y: 18, endPoint x: 923, endPoint y: 8, distance: 298.0
click at [923, 8] on body "× You don't have access to this project! × Your report is being generated. Be p…" at bounding box center [764, 373] width 1528 height 746
click at [1223, 444] on link "[URL][DOMAIN_NAME]" at bounding box center [1230, 459] width 190 height 30
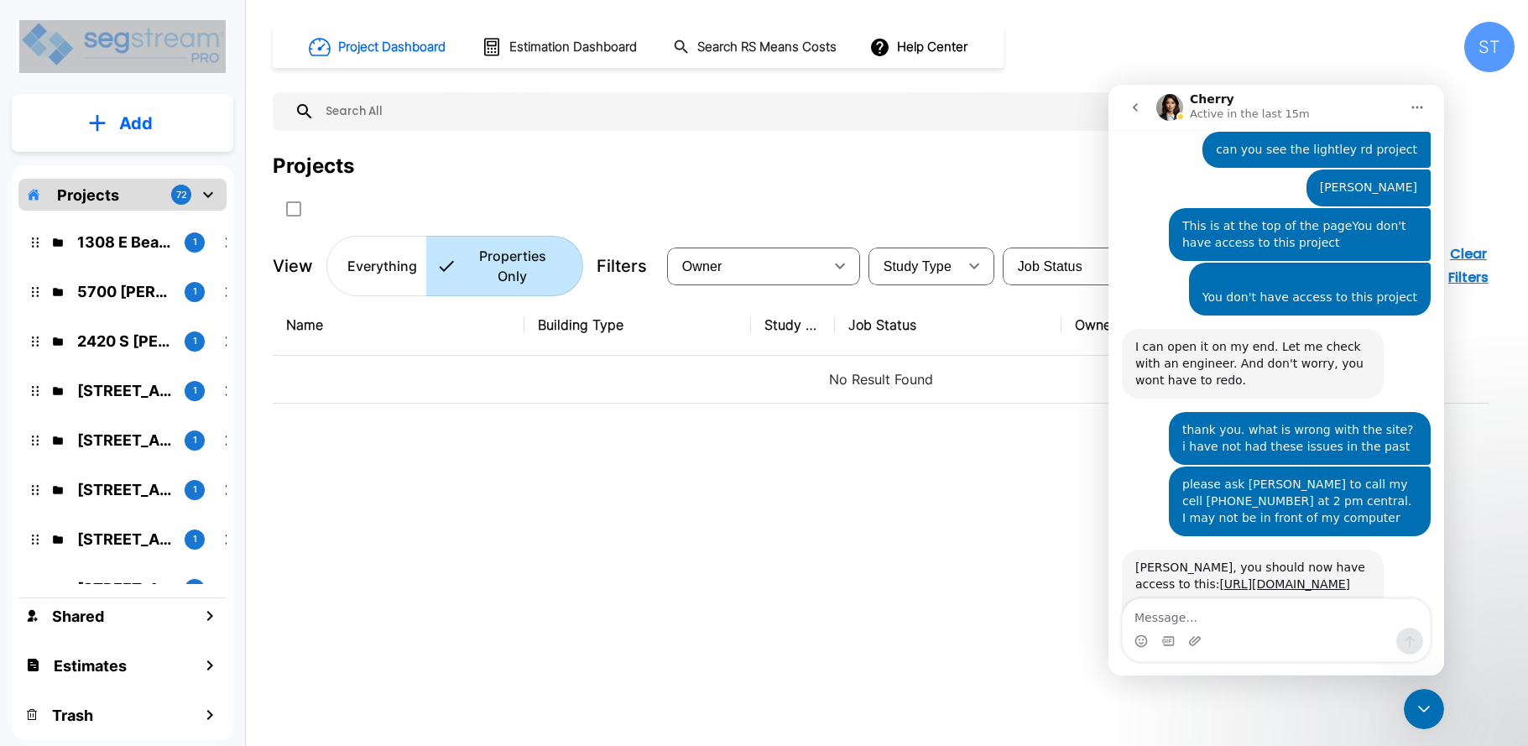
scroll to position [2935, 0]
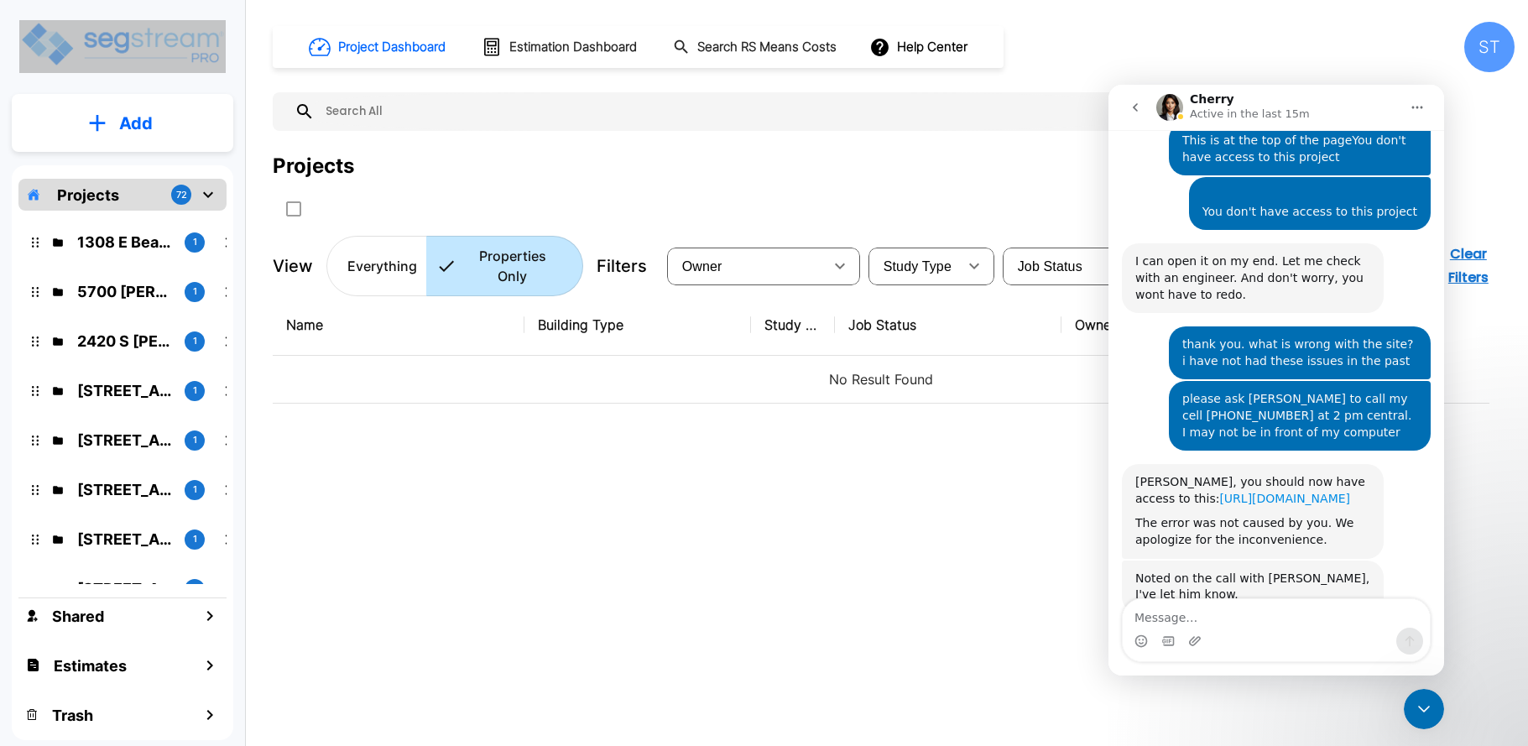
click at [1285, 492] on link "[URL][DOMAIN_NAME]" at bounding box center [1284, 498] width 131 height 13
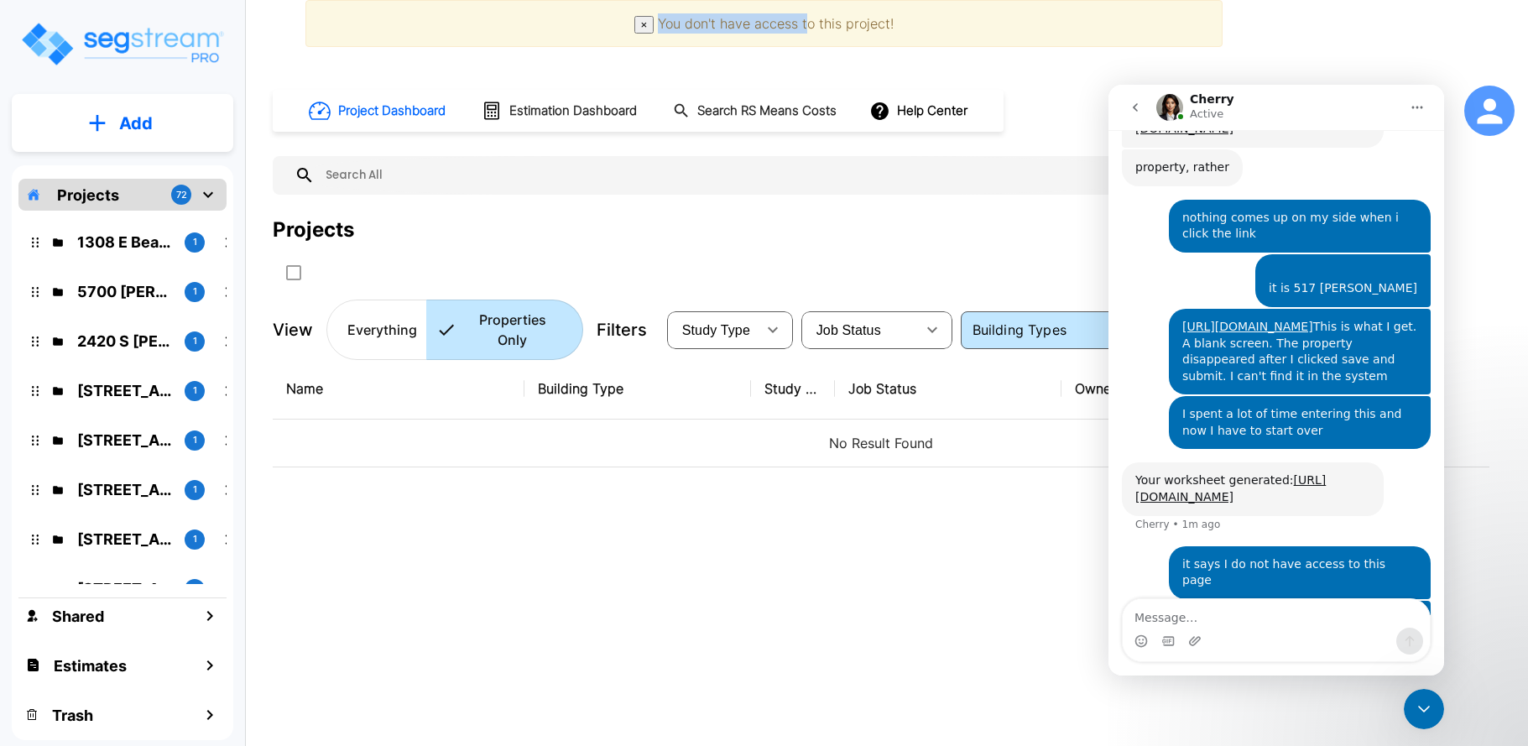
scroll to position [2410, 0]
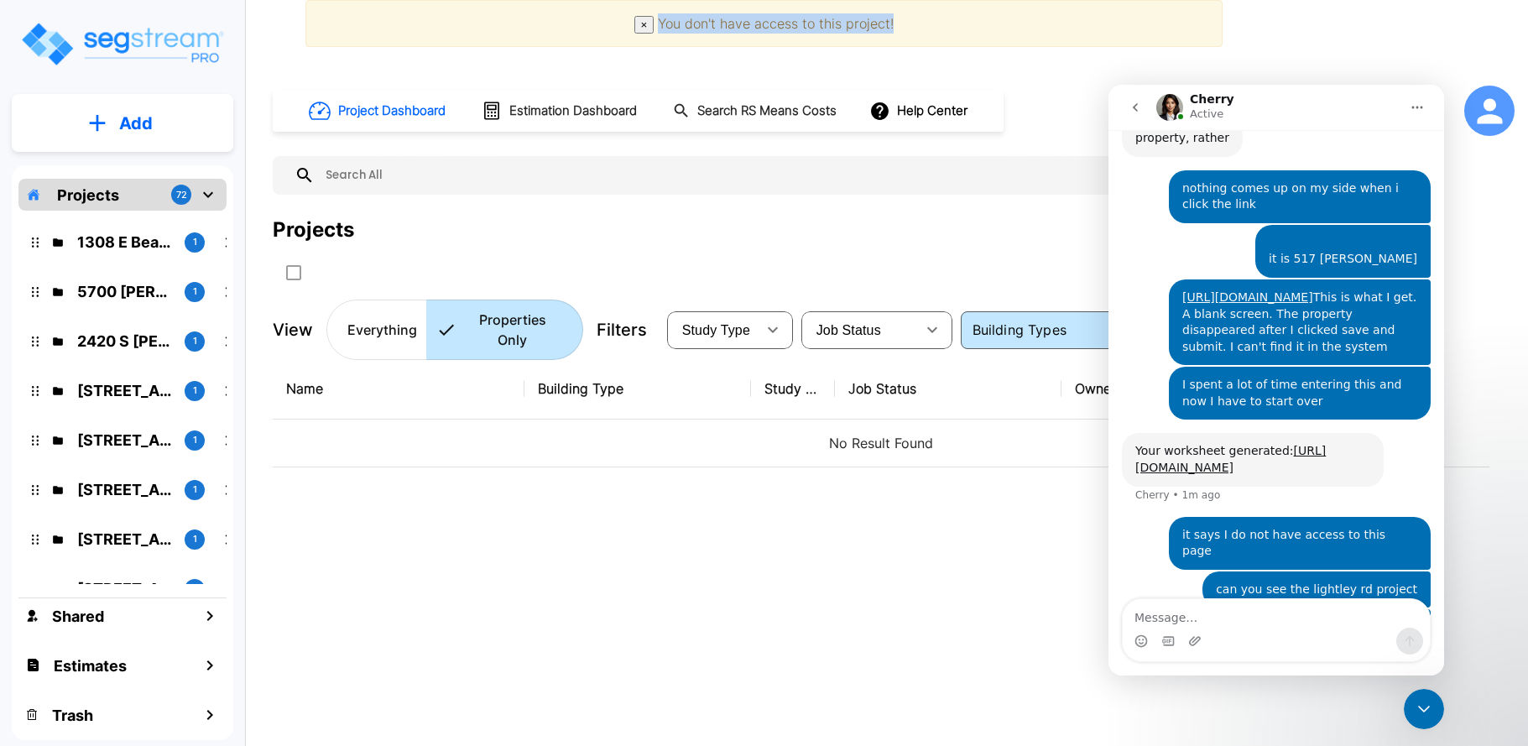
drag, startPoint x: 658, startPoint y: 24, endPoint x: 858, endPoint y: 19, distance: 200.6
click at [889, 24] on span "You don't have access to this project!" at bounding box center [776, 23] width 236 height 17
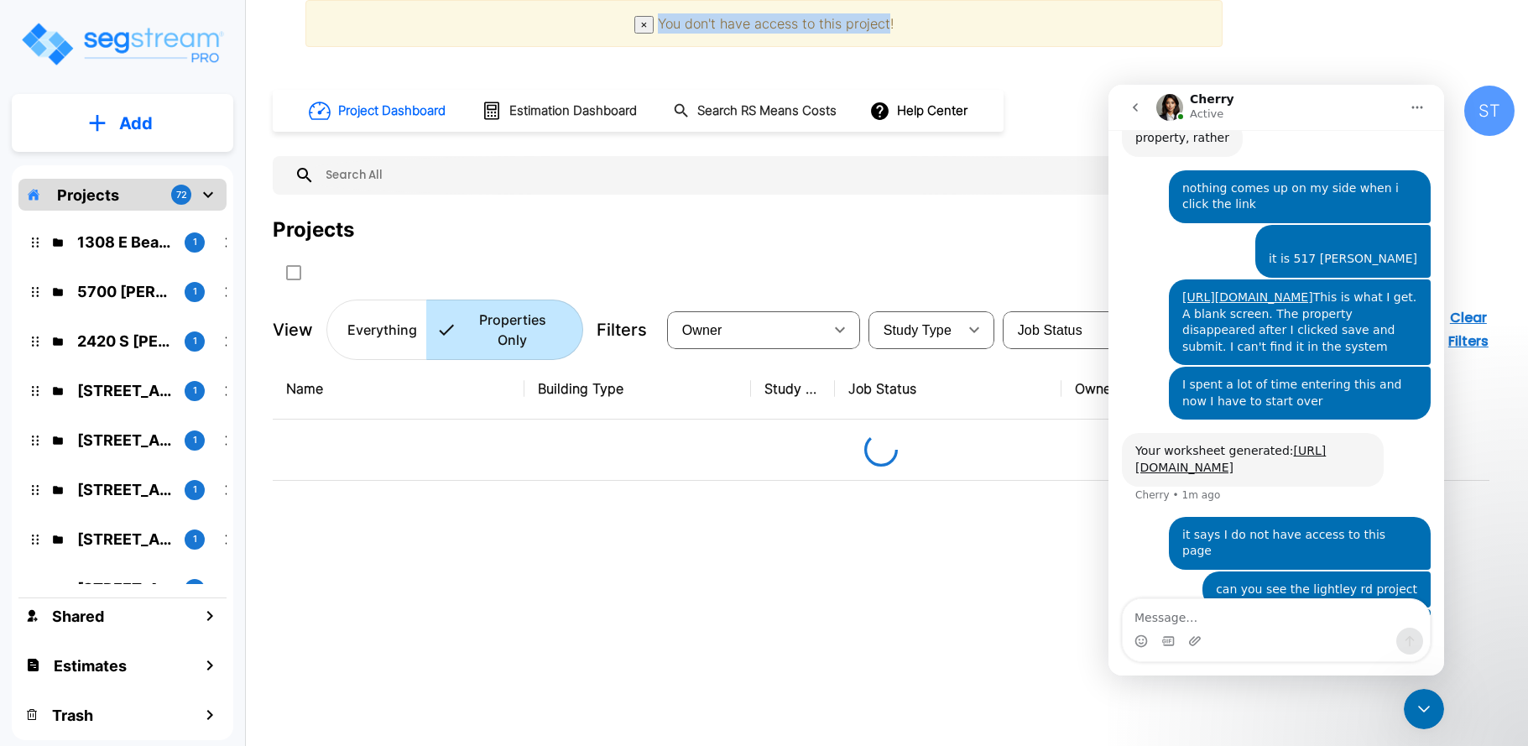
type input "Single Family Home (Short Term Residential Rental)"
copy span "You don't have access to this project"
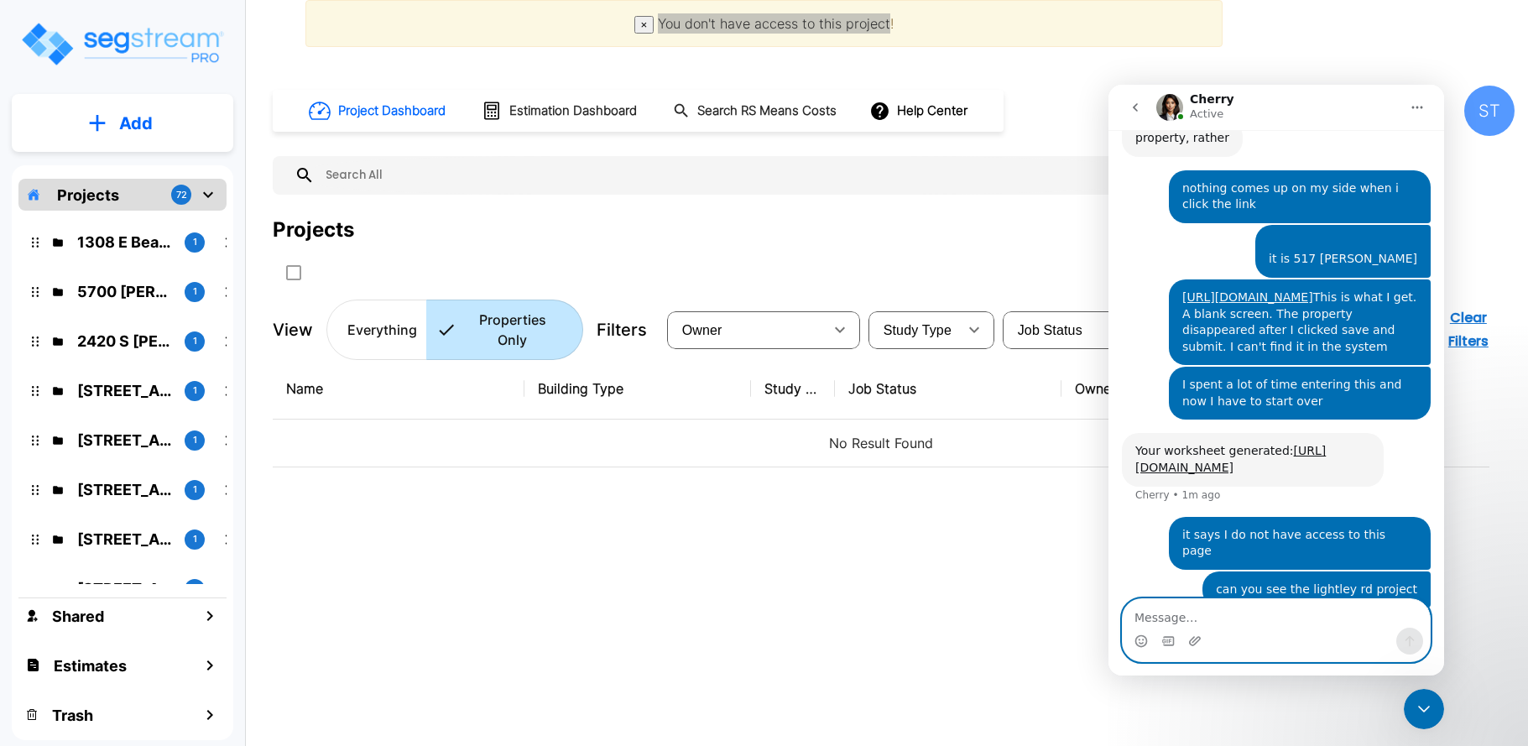
click at [1160, 622] on textarea "Message…" at bounding box center [1276, 613] width 307 height 29
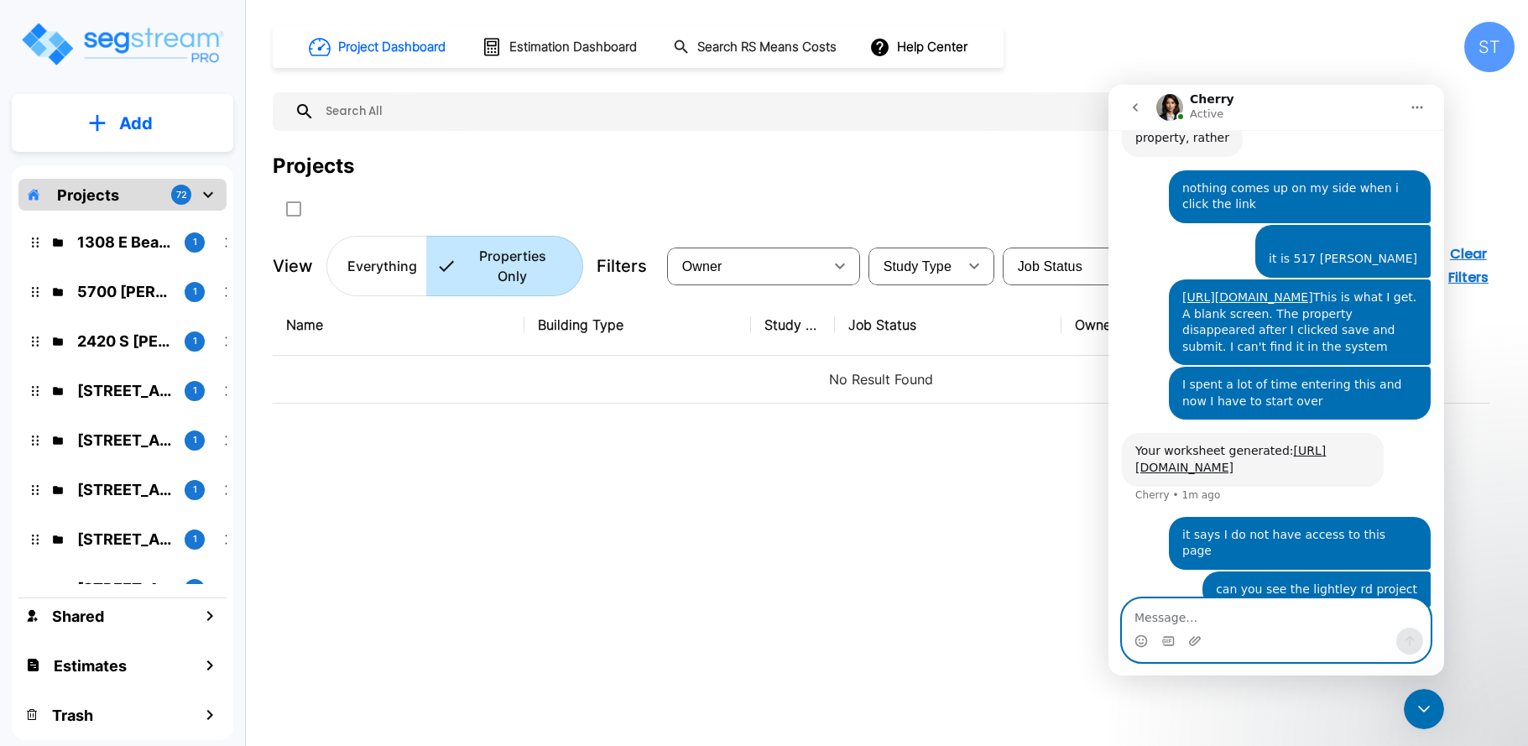
paste textarea "You don't have access to this project"
click at [1133, 618] on textarea "You don't have access to this project" at bounding box center [1276, 613] width 307 height 29
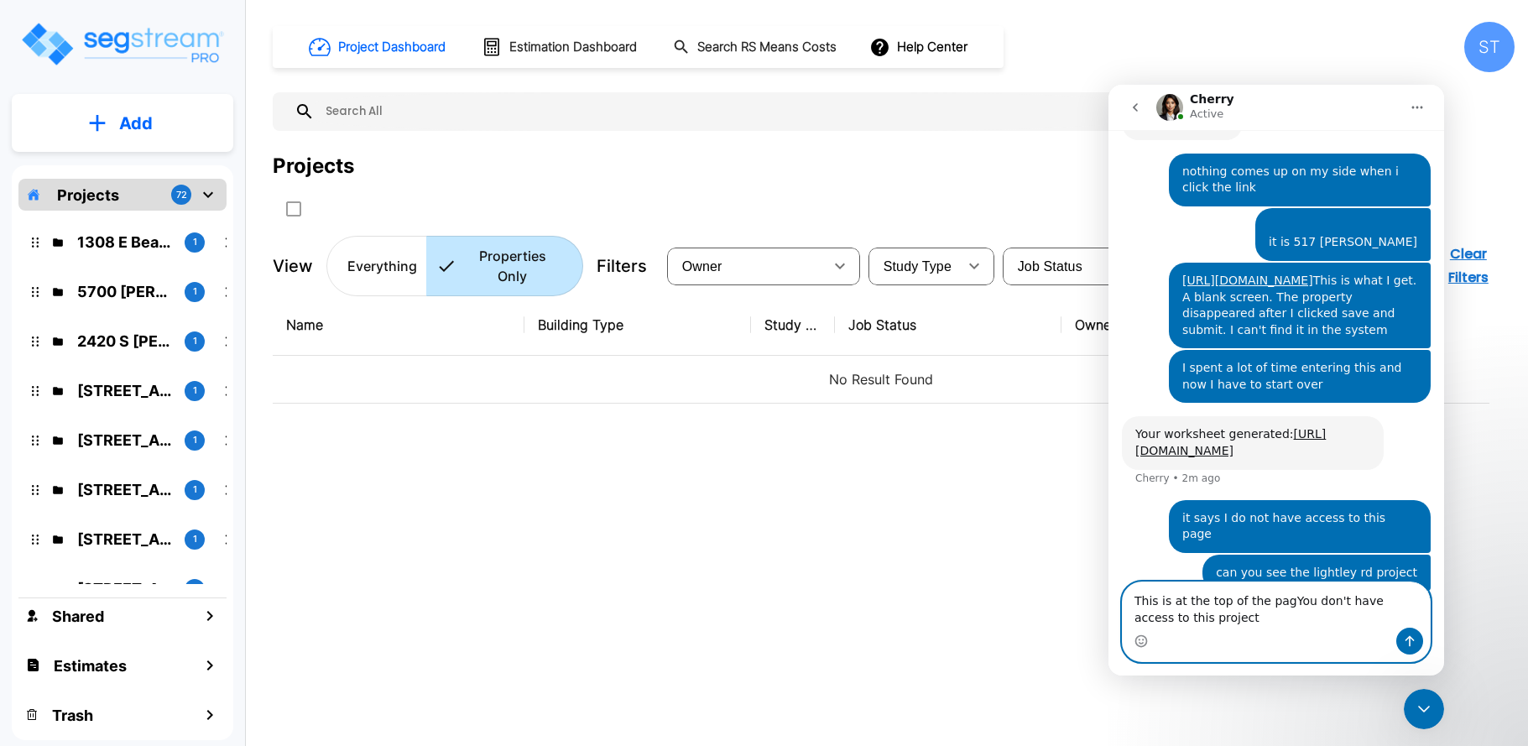
type textarea "This is at the top of the pageYou don't have access to this project"
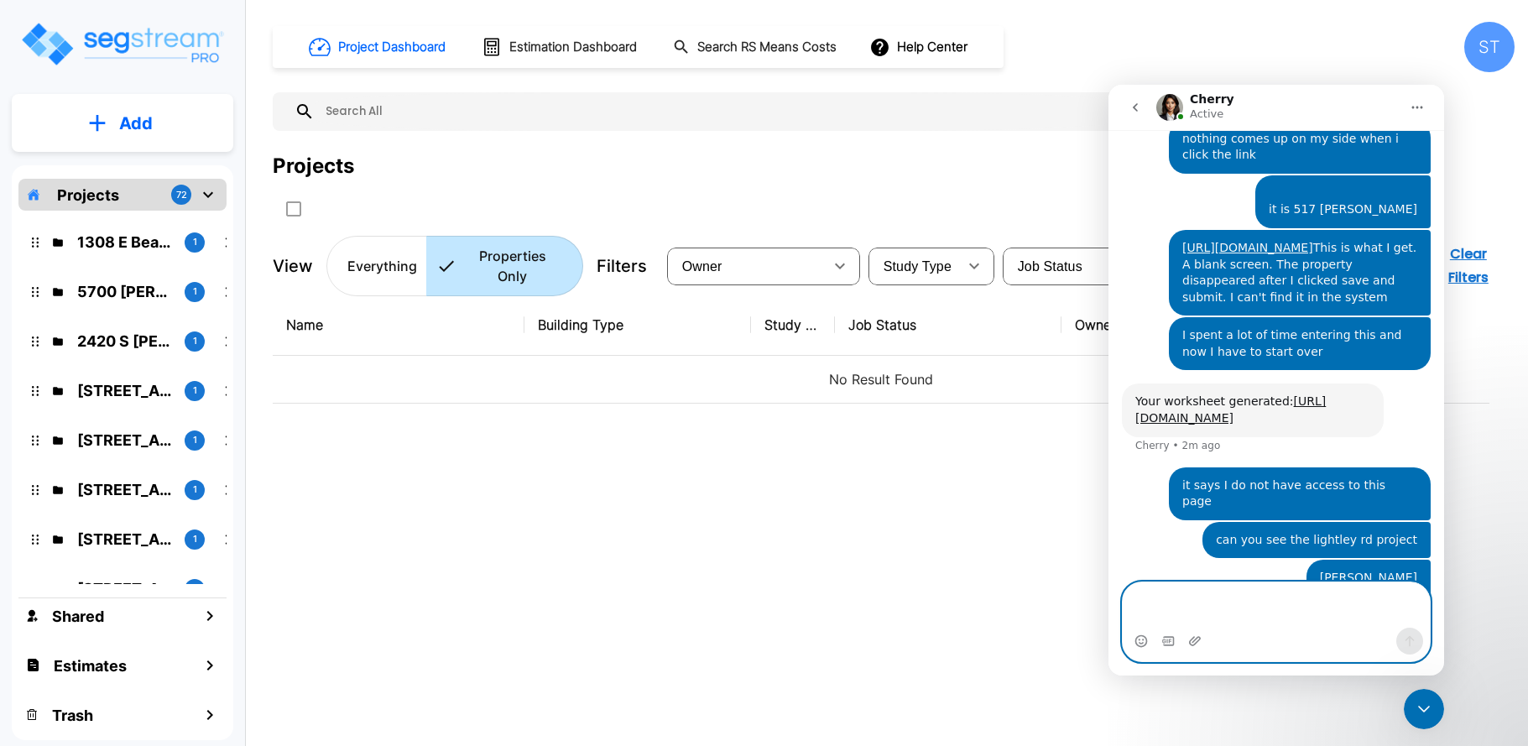
scroll to position [2481, 0]
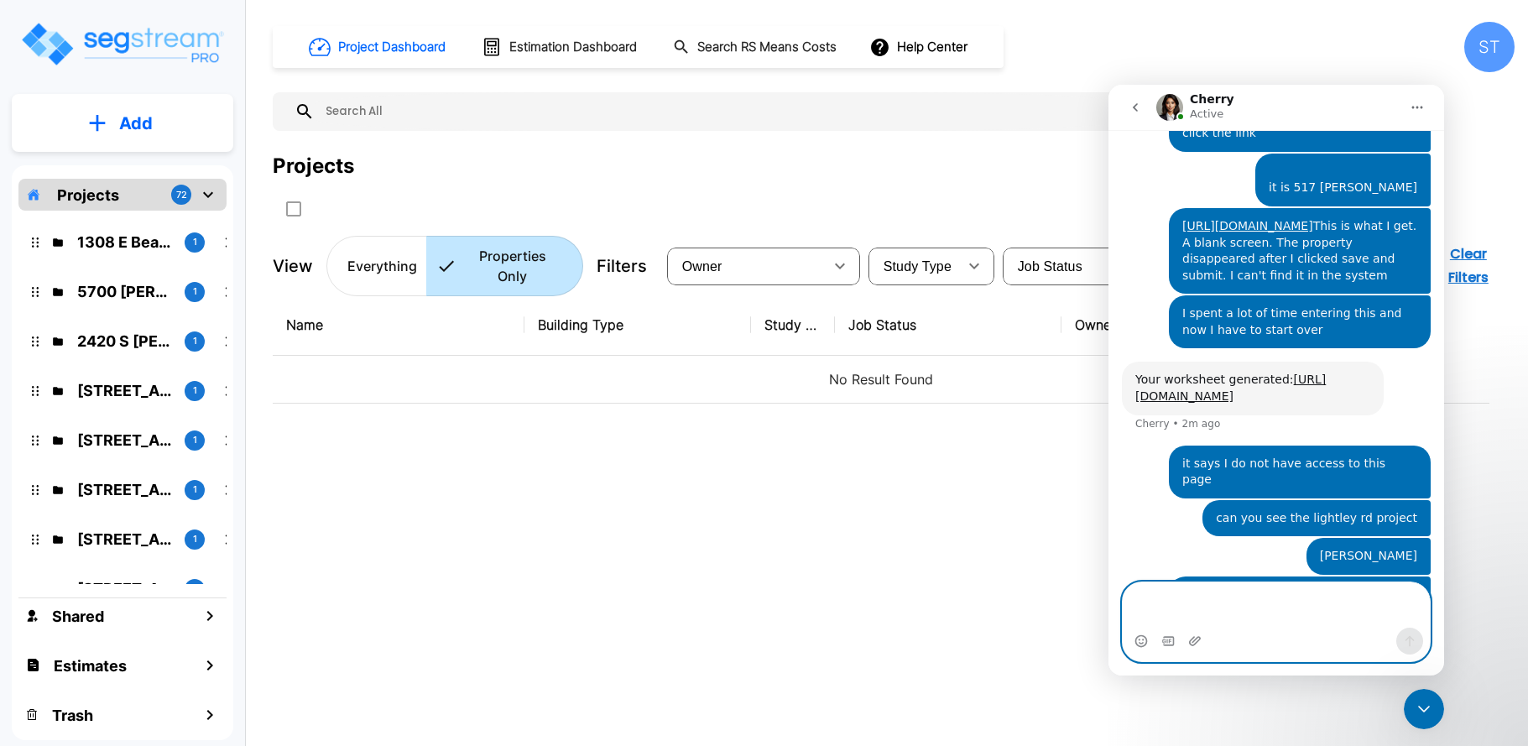
paste textarea "You don't have access to this project"
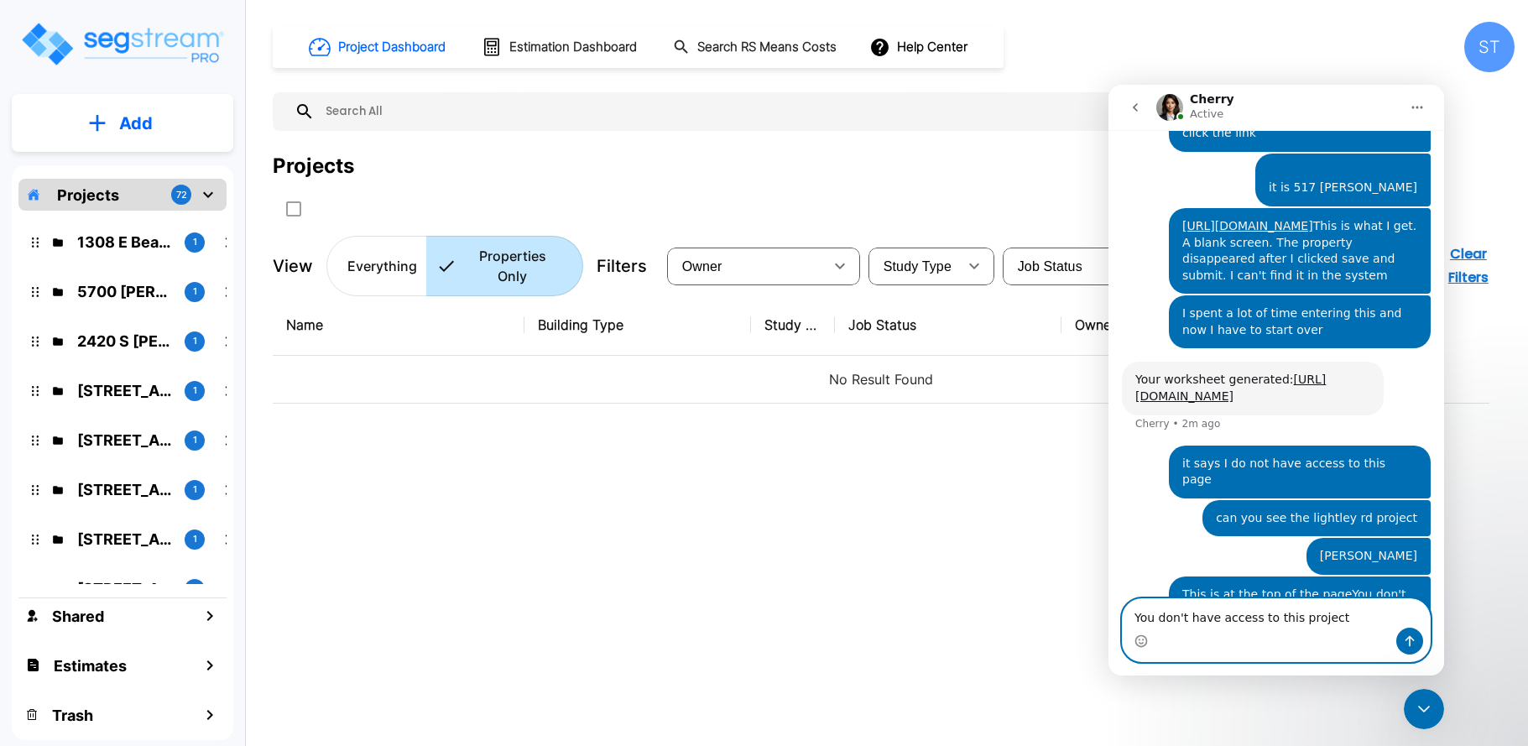
type textarea "You don't have access to this project"
click at [1405, 635] on icon "Send a message…" at bounding box center [1409, 640] width 13 height 13
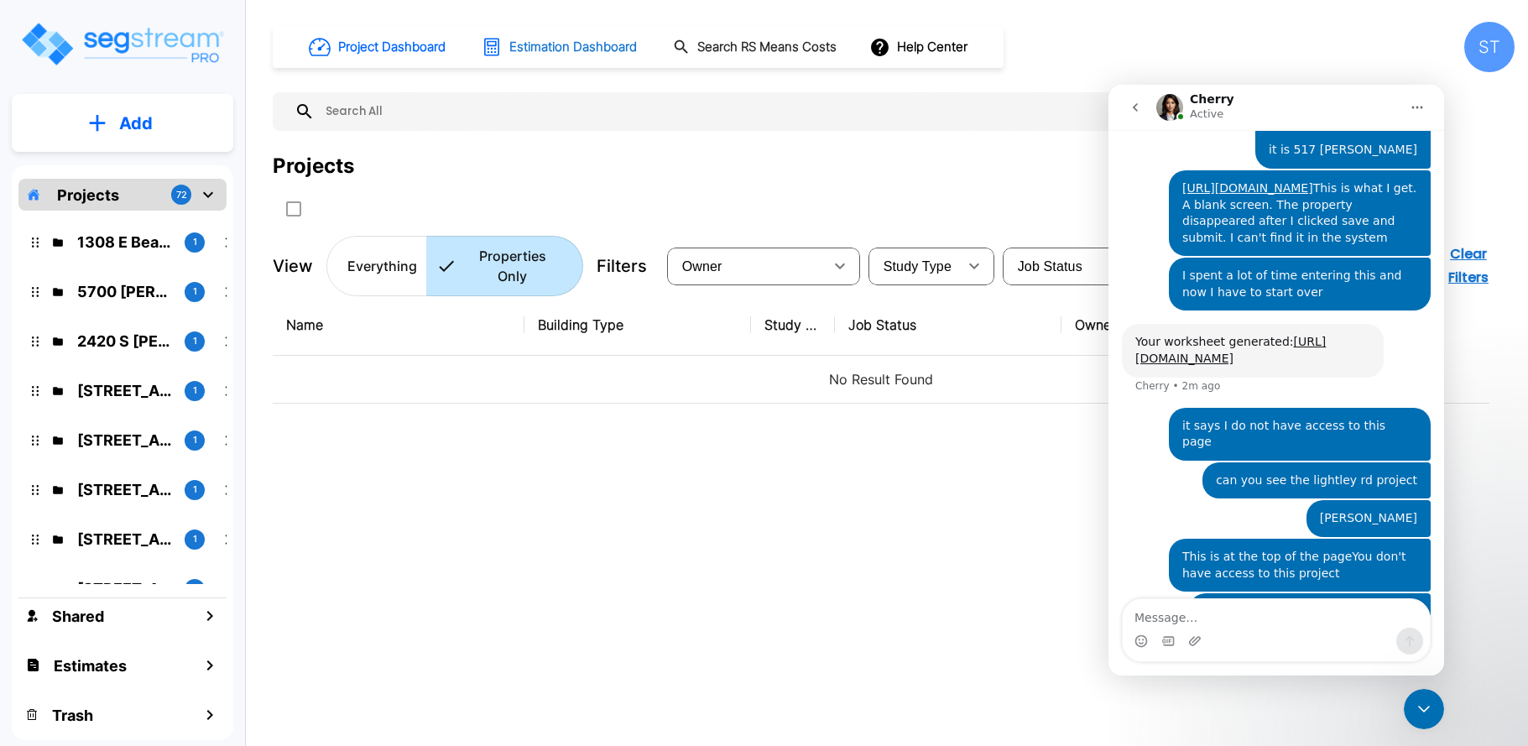
click at [560, 42] on h1 "Estimation Dashboard" at bounding box center [573, 47] width 128 height 19
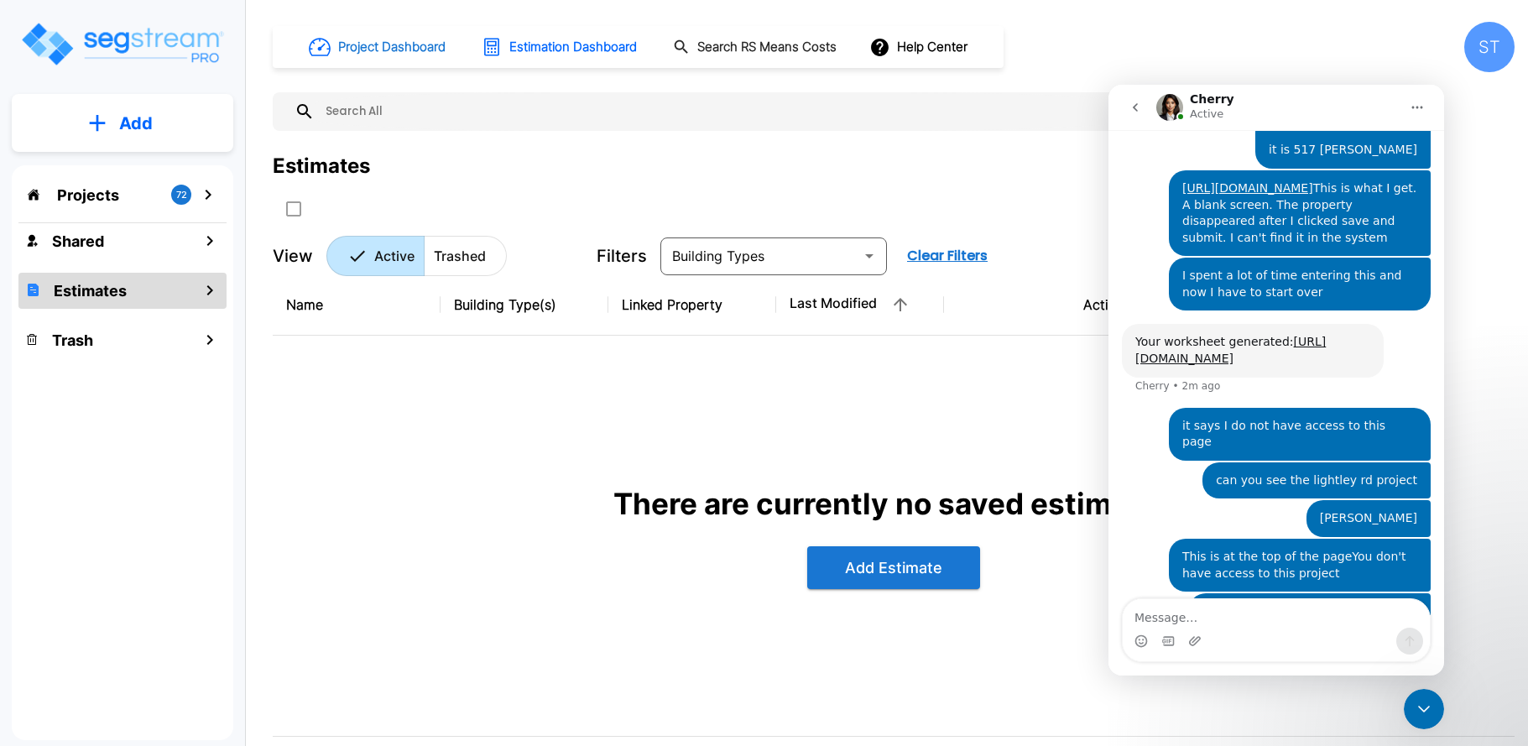
click at [415, 46] on h1 "Project Dashboard" at bounding box center [391, 47] width 107 height 19
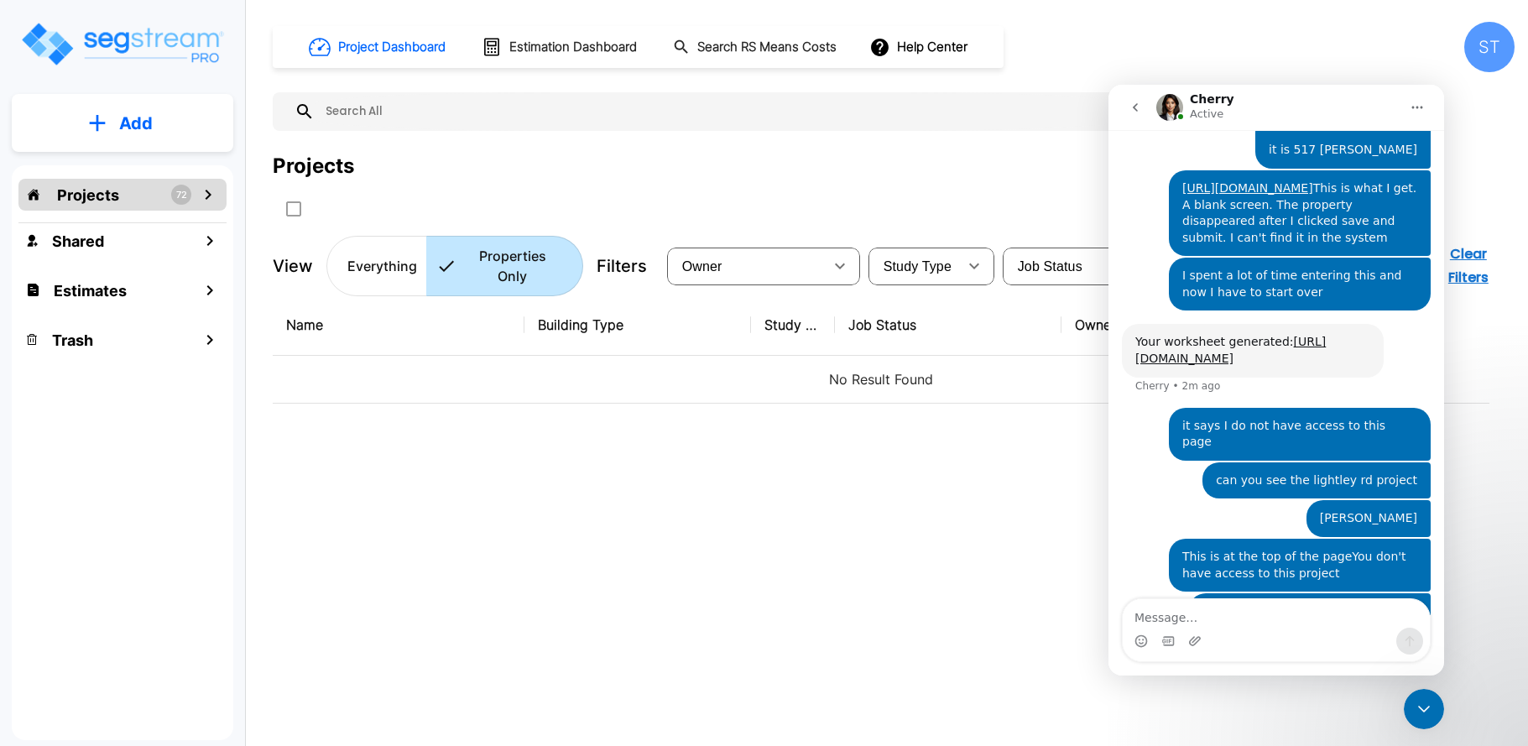
click at [770, 388] on div "Name Building Type Study Type Job Status Owner Last Modified Action No Result F…" at bounding box center [881, 525] width 1217 height 462
click at [975, 300] on th "Job Status" at bounding box center [948, 324] width 227 height 61
click at [1424, 709] on icon "Close Intercom Messenger" at bounding box center [1424, 709] width 20 height 20
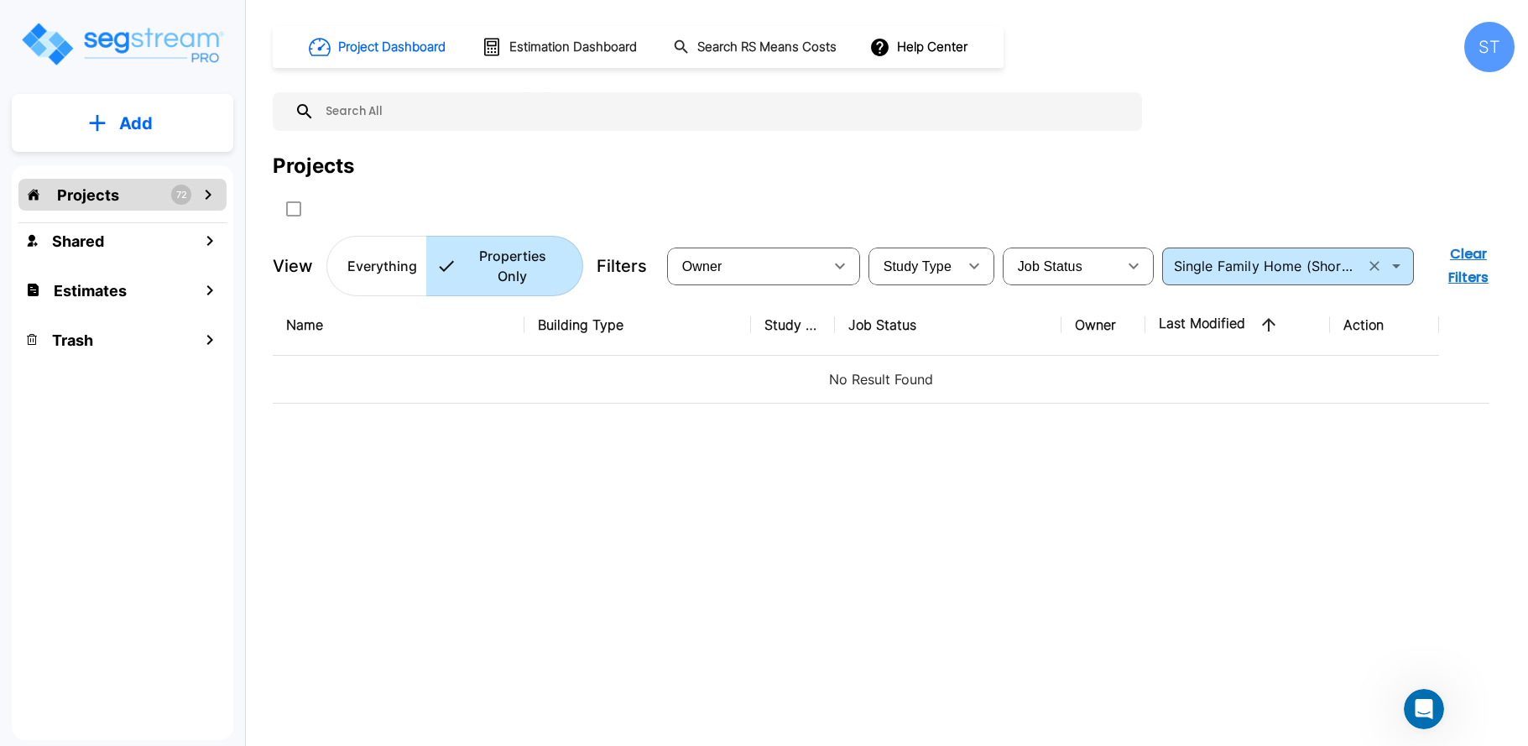
click at [1219, 257] on input "Single Family Home (Short Term Residential Rental)" at bounding box center [1263, 265] width 192 height 23
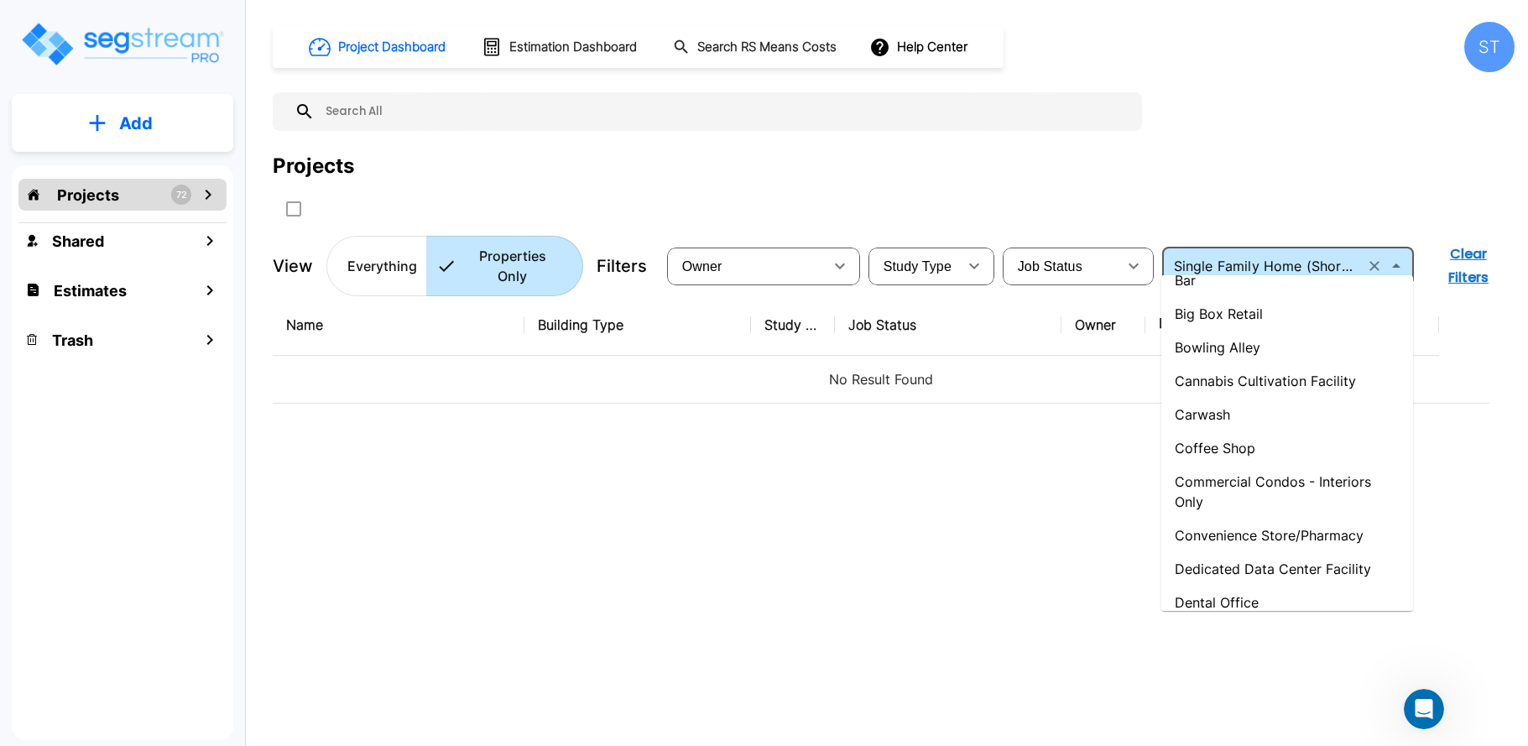
scroll to position [0, 0]
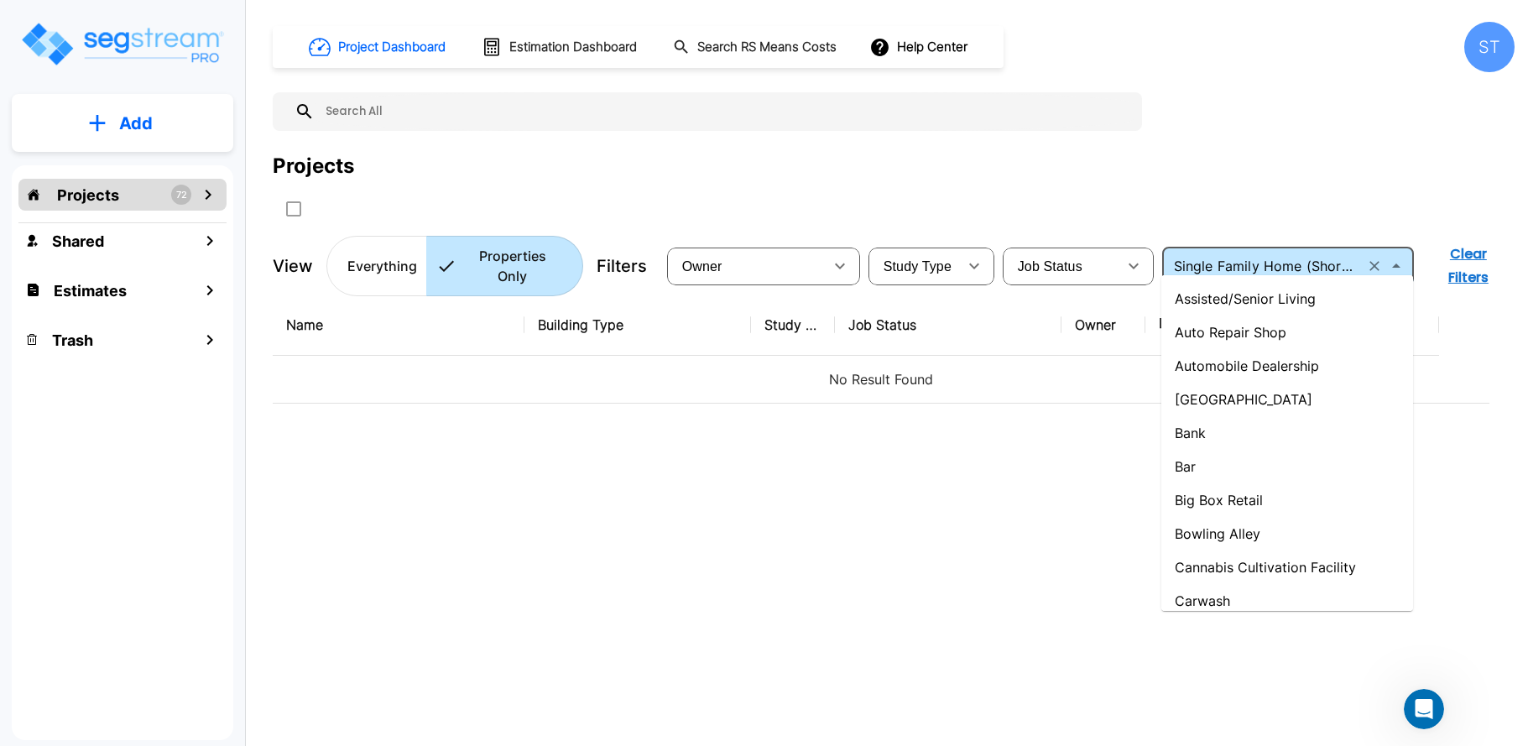
click at [838, 455] on div "Name Building Type Study Type Job Status Owner Last Modified Action No Result F…" at bounding box center [881, 525] width 1217 height 462
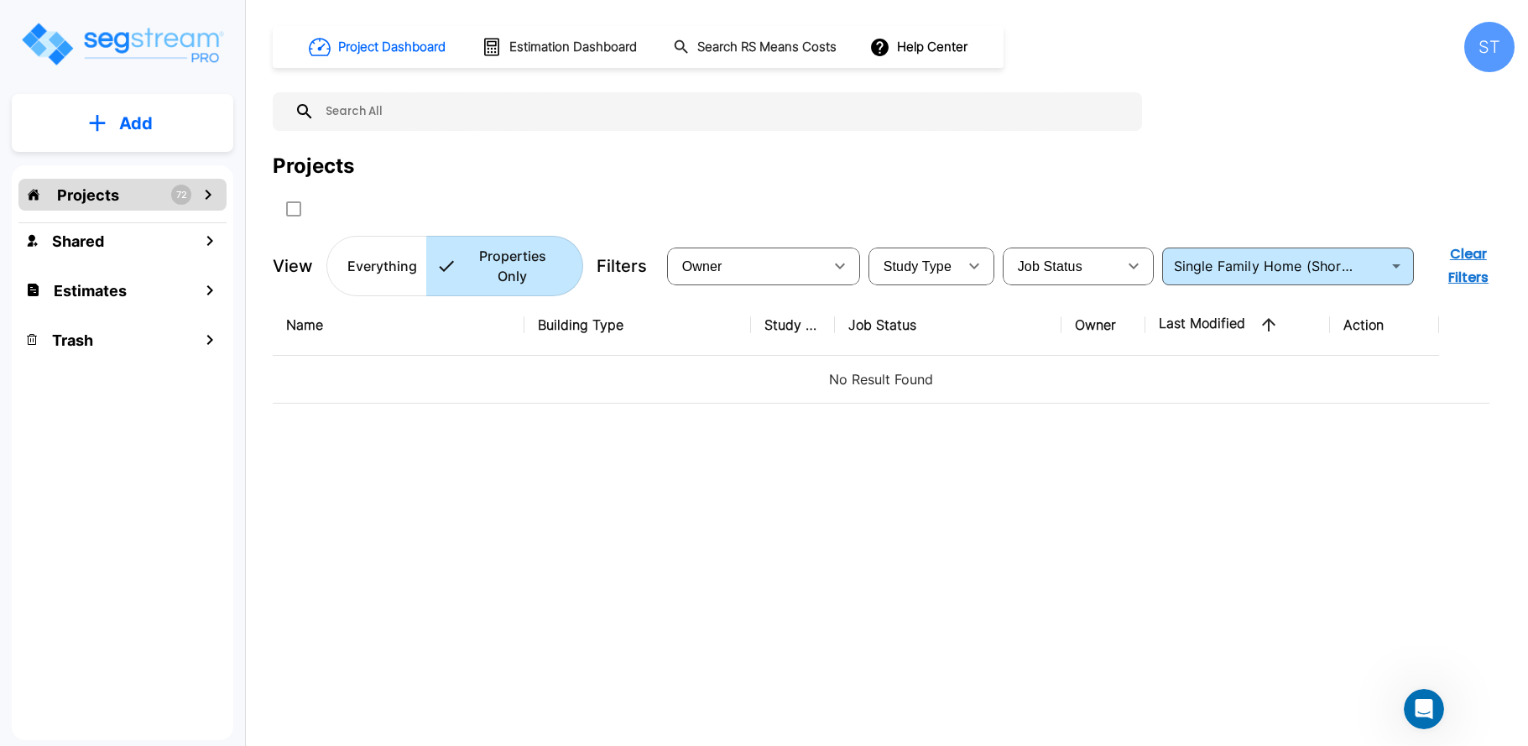
click at [86, 195] on p "Projects" at bounding box center [88, 195] width 62 height 23
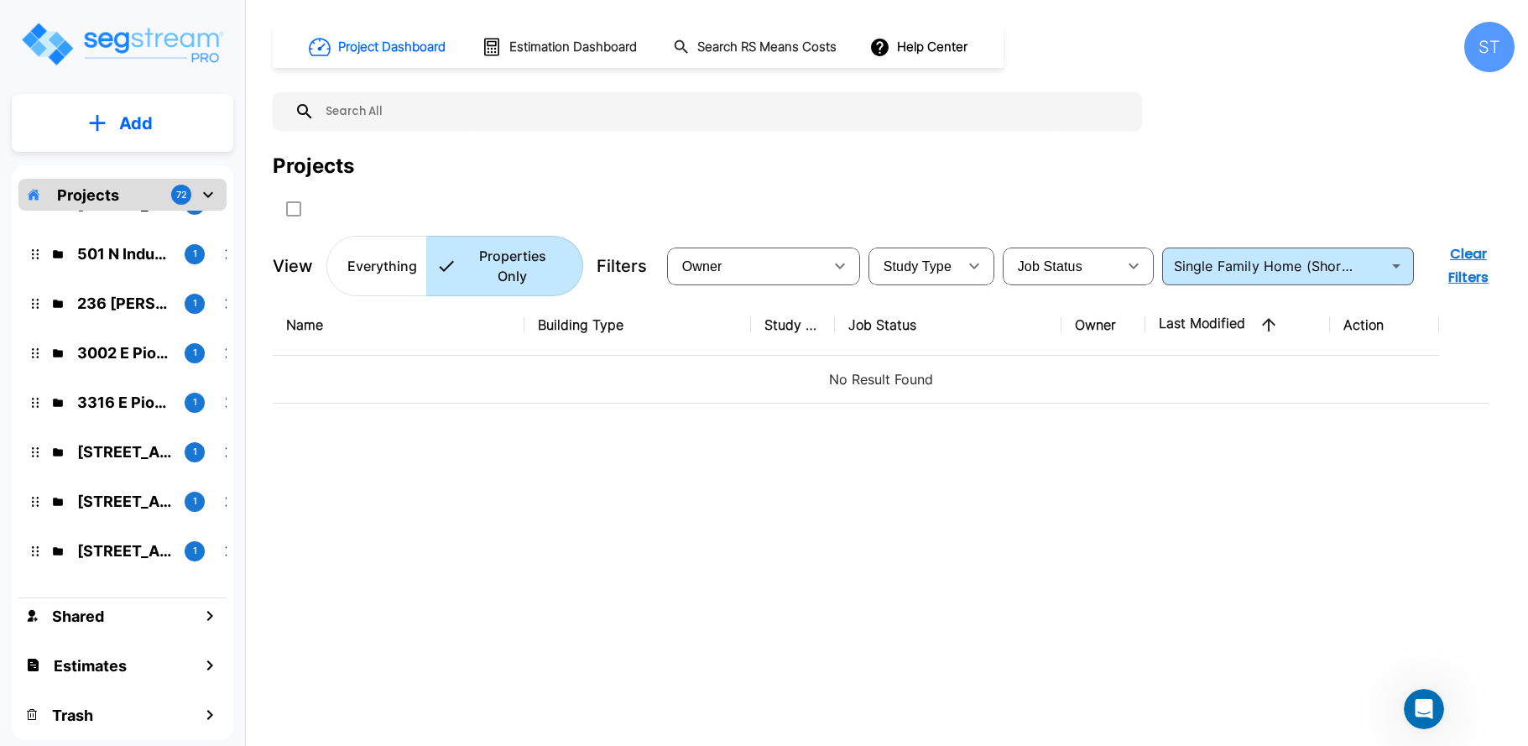
scroll to position [3191, 0]
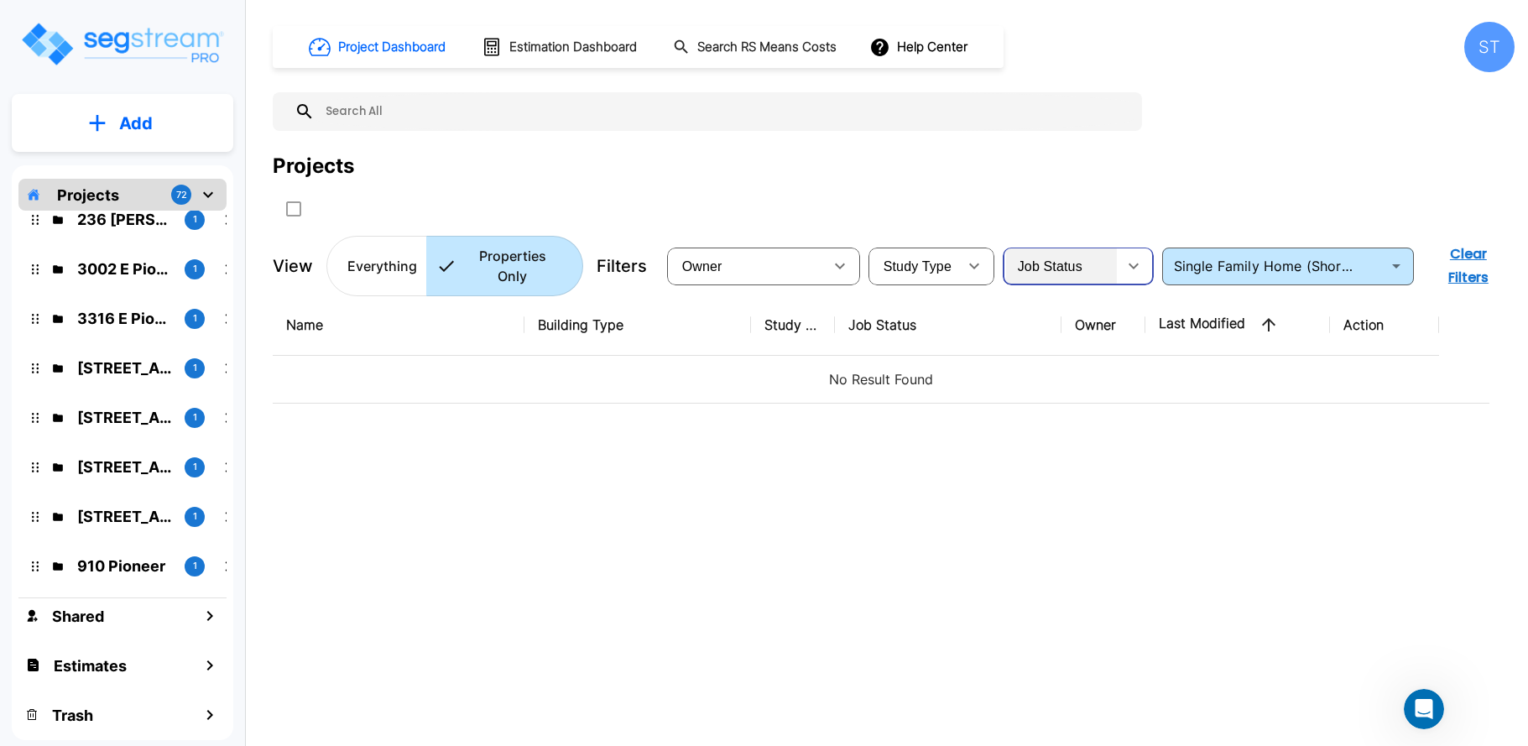
click at [1040, 259] on span "Job Status" at bounding box center [1050, 266] width 65 height 14
click at [1045, 326] on li "In Setup" at bounding box center [1080, 331] width 151 height 30
click at [1049, 261] on div "In Setup" at bounding box center [1065, 265] width 118 height 47
click at [1055, 334] on li "In Worksheet" at bounding box center [1061, 325] width 113 height 17
click at [1037, 259] on div "In Worksheet" at bounding box center [1065, 265] width 118 height 47
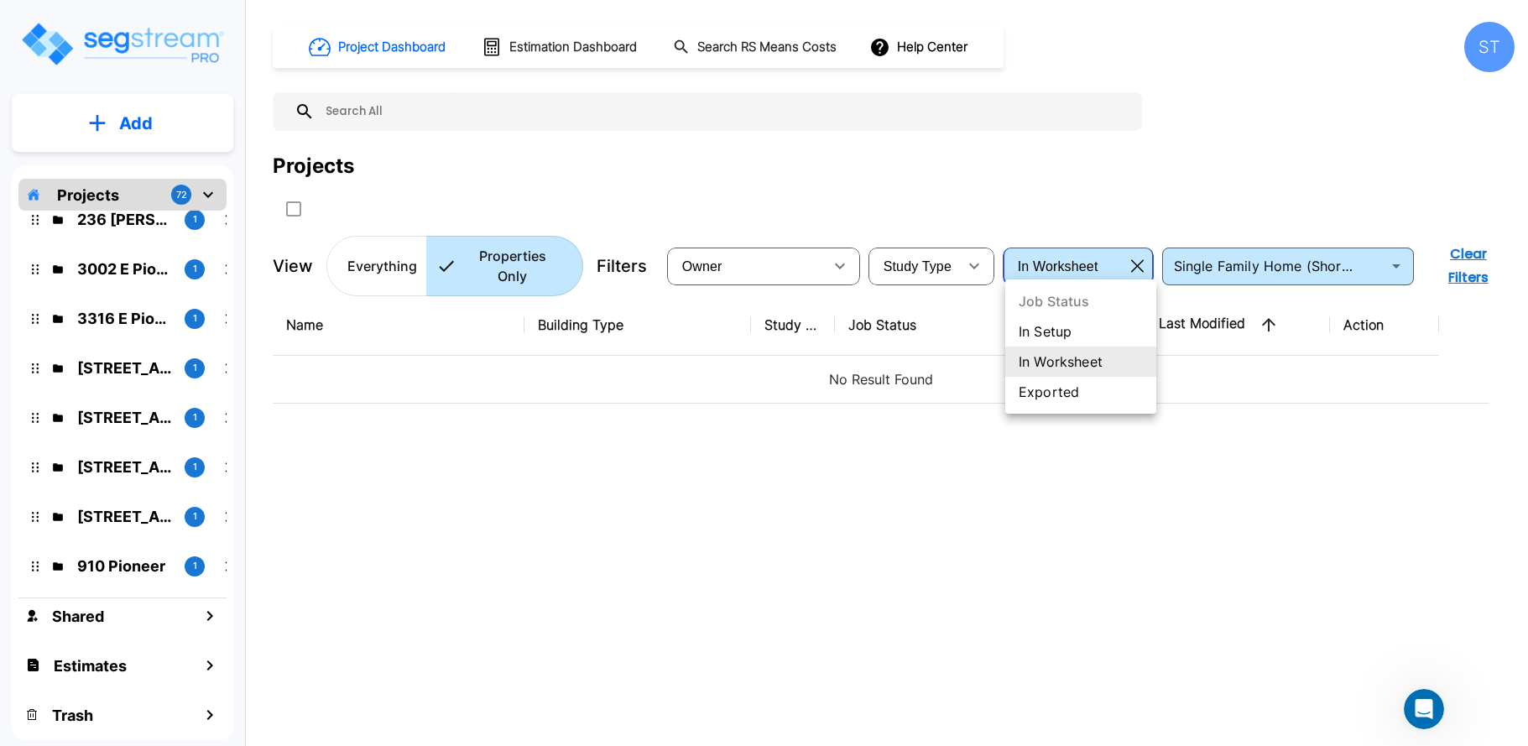
click at [1045, 388] on li "Exported" at bounding box center [1080, 392] width 151 height 30
type input "Exported"
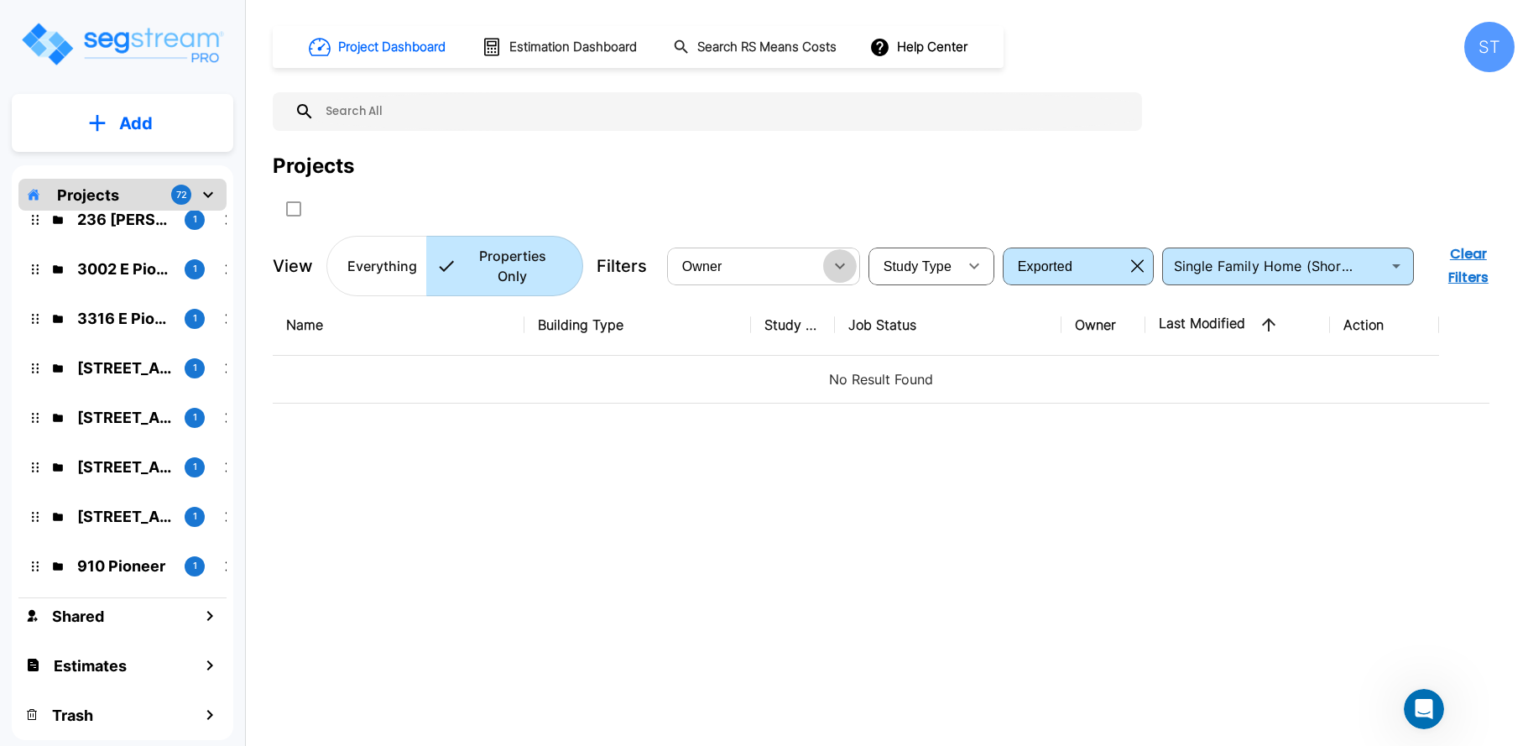
click at [836, 259] on icon "button" at bounding box center [840, 266] width 20 height 20
click at [738, 331] on li "[PERSON_NAME]" at bounding box center [766, 331] width 193 height 30
type input "114"
click at [977, 263] on icon "button" at bounding box center [974, 266] width 10 height 6
click at [925, 332] on li "PPA" at bounding box center [934, 331] width 126 height 30
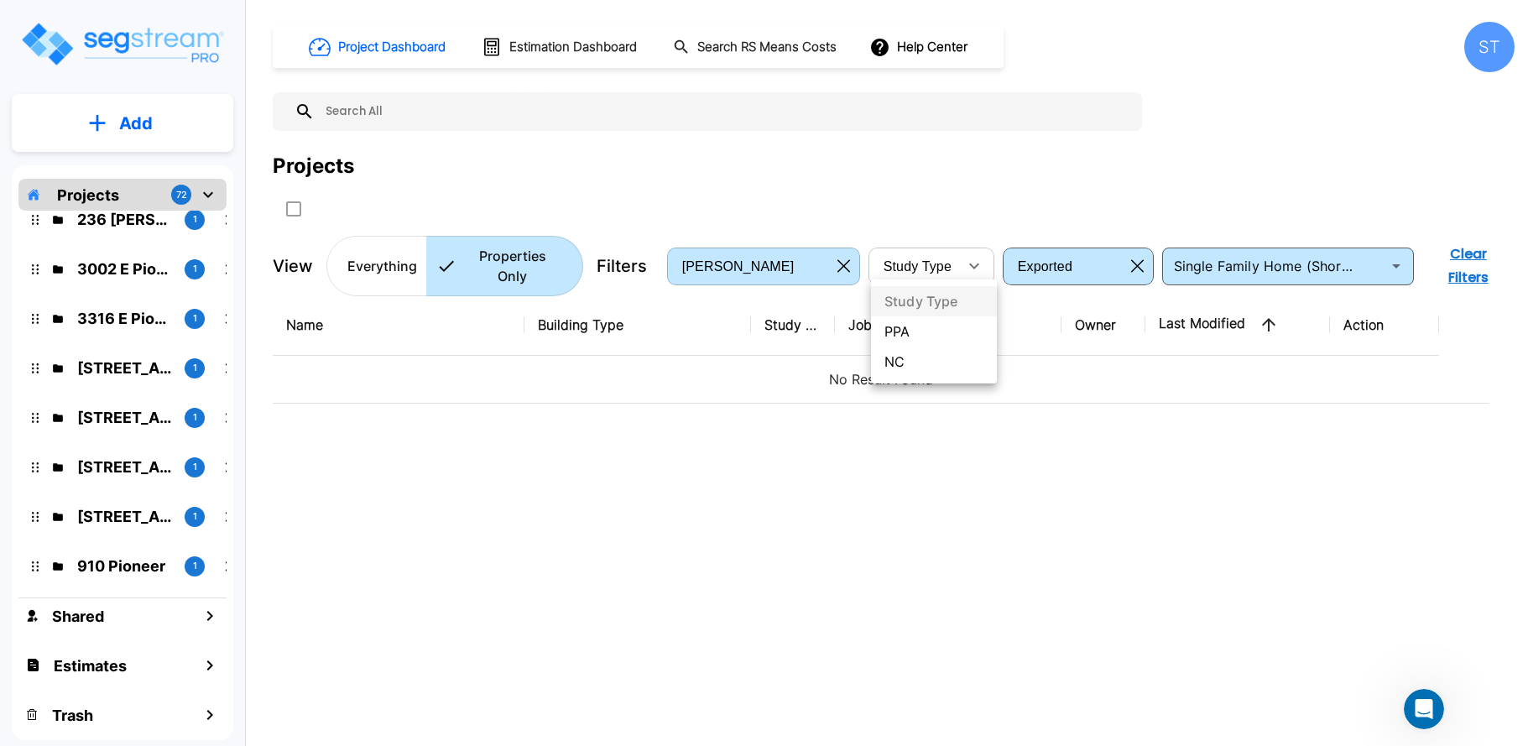
type input "PPA"
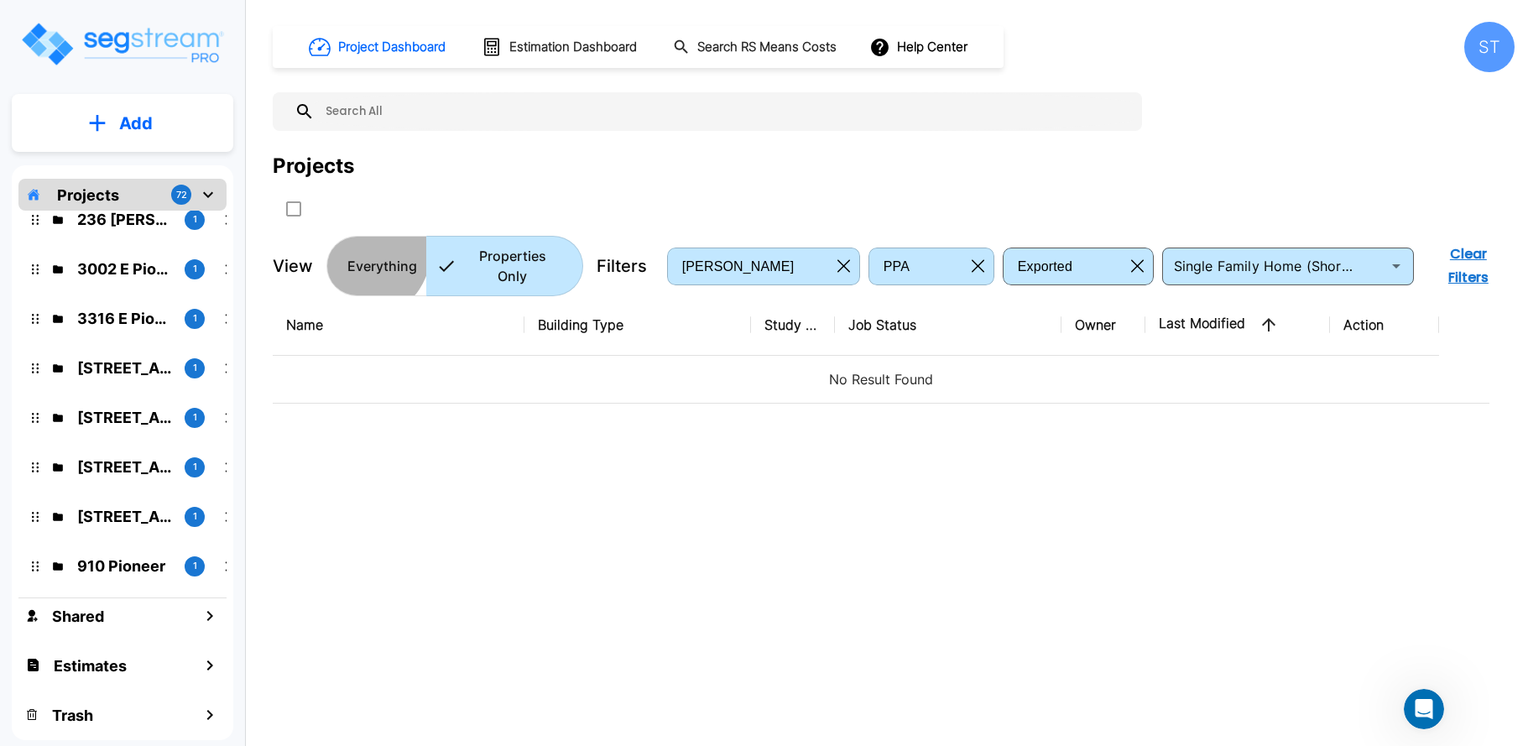
click at [363, 256] on p "Everything" at bounding box center [382, 266] width 70 height 20
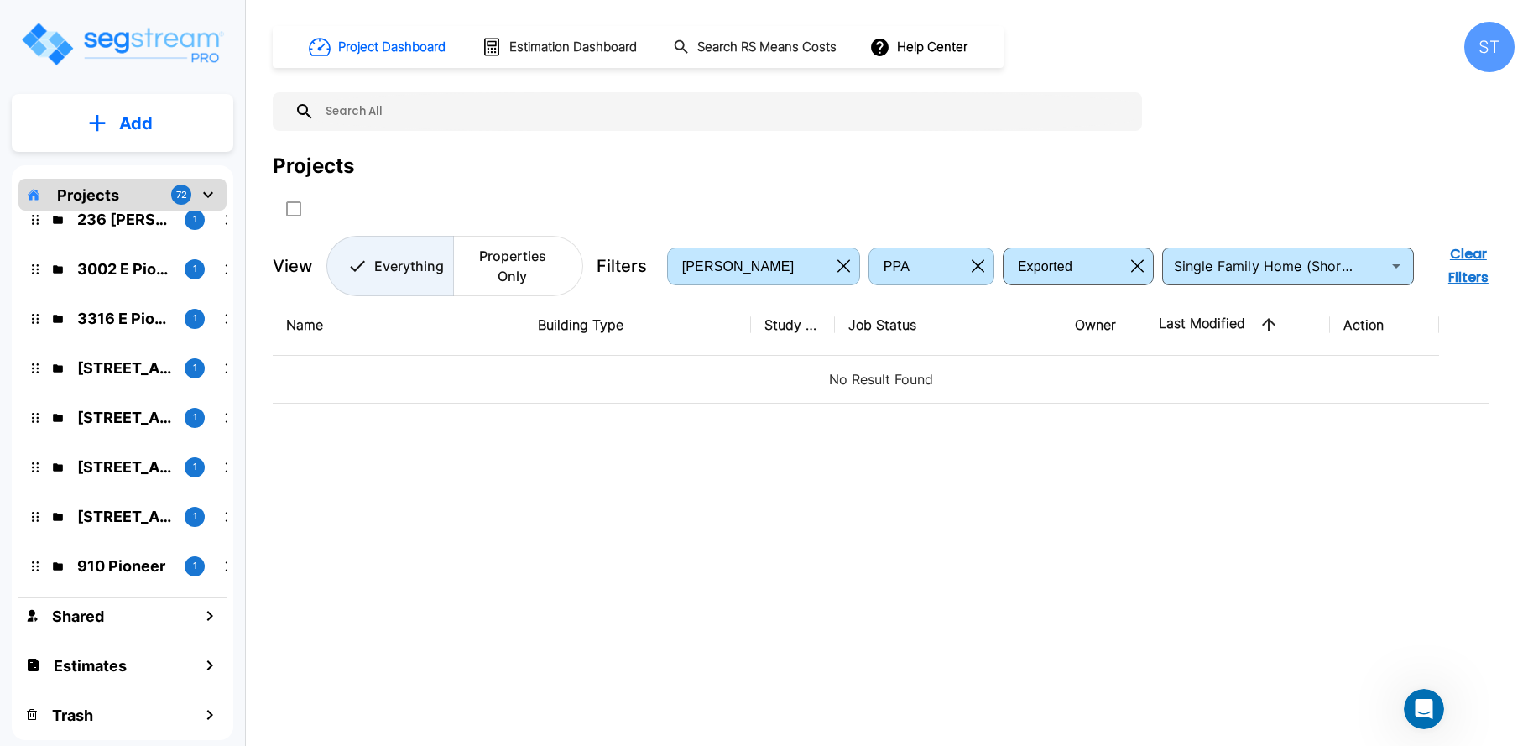
scroll to position [2583, 0]
click at [533, 257] on p "Properties Only" at bounding box center [512, 266] width 99 height 40
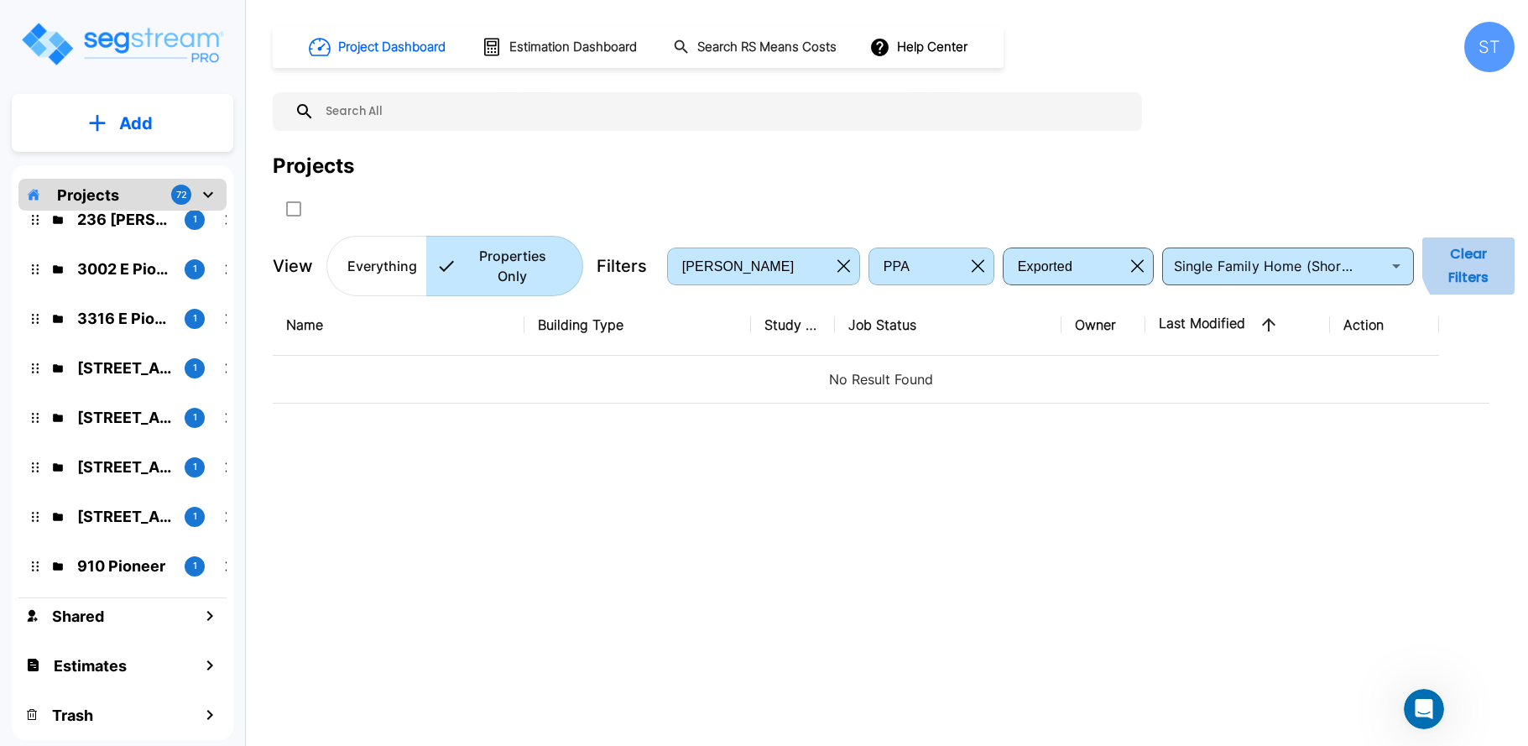
click at [1490, 258] on button "Clear Filters" at bounding box center [1468, 265] width 92 height 57
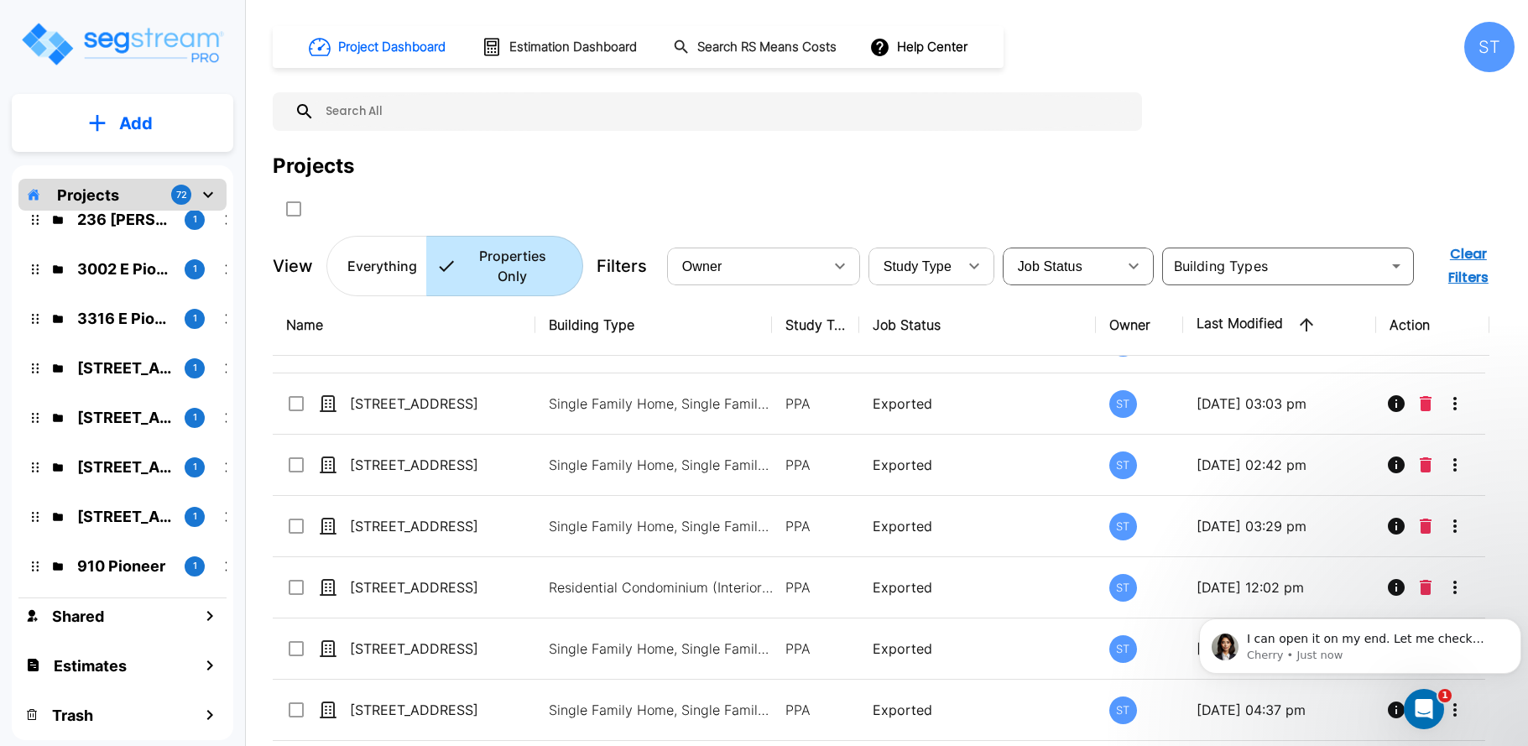
scroll to position [3594, 0]
click at [1322, 648] on p "Cherry • Just now" at bounding box center [1373, 655] width 253 height 15
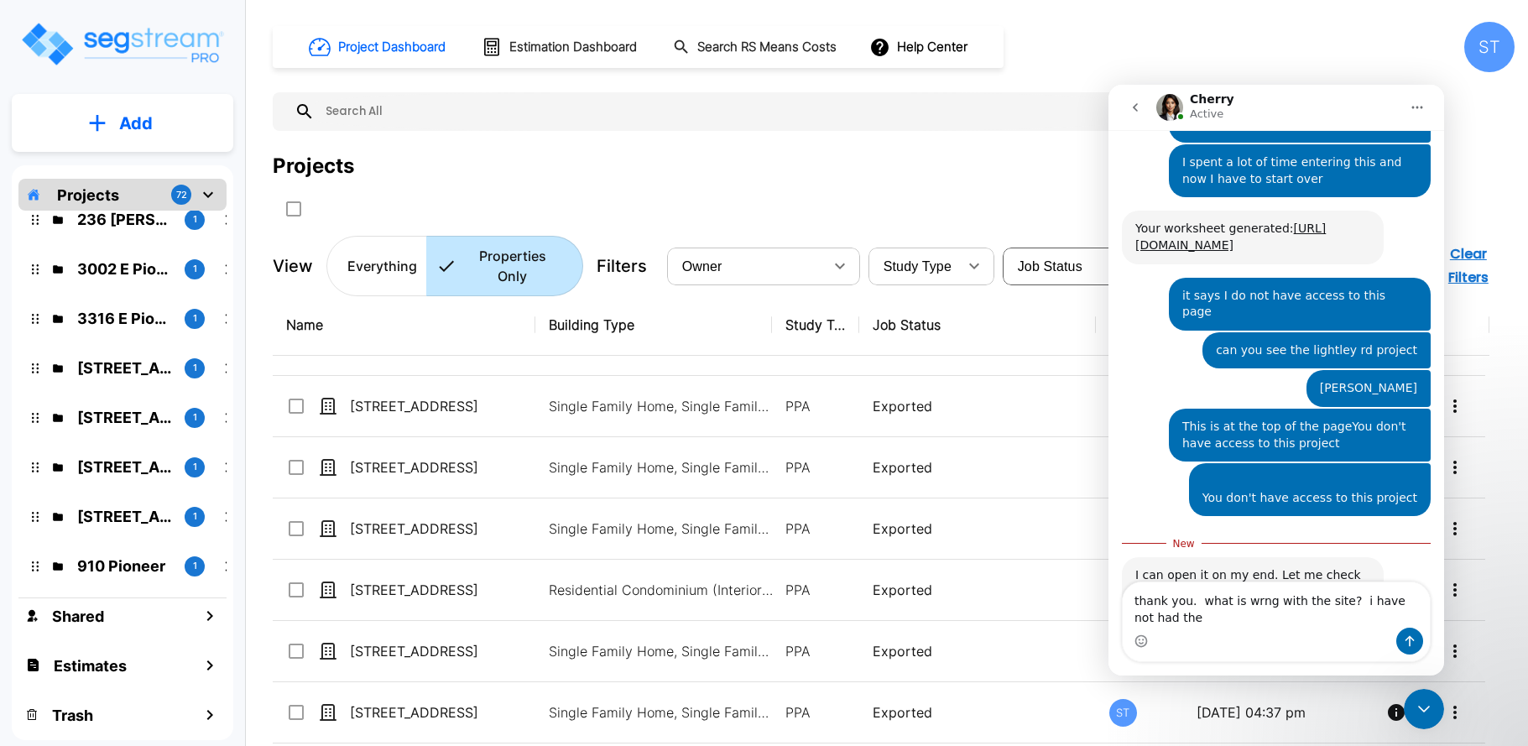
scroll to position [2646, 0]
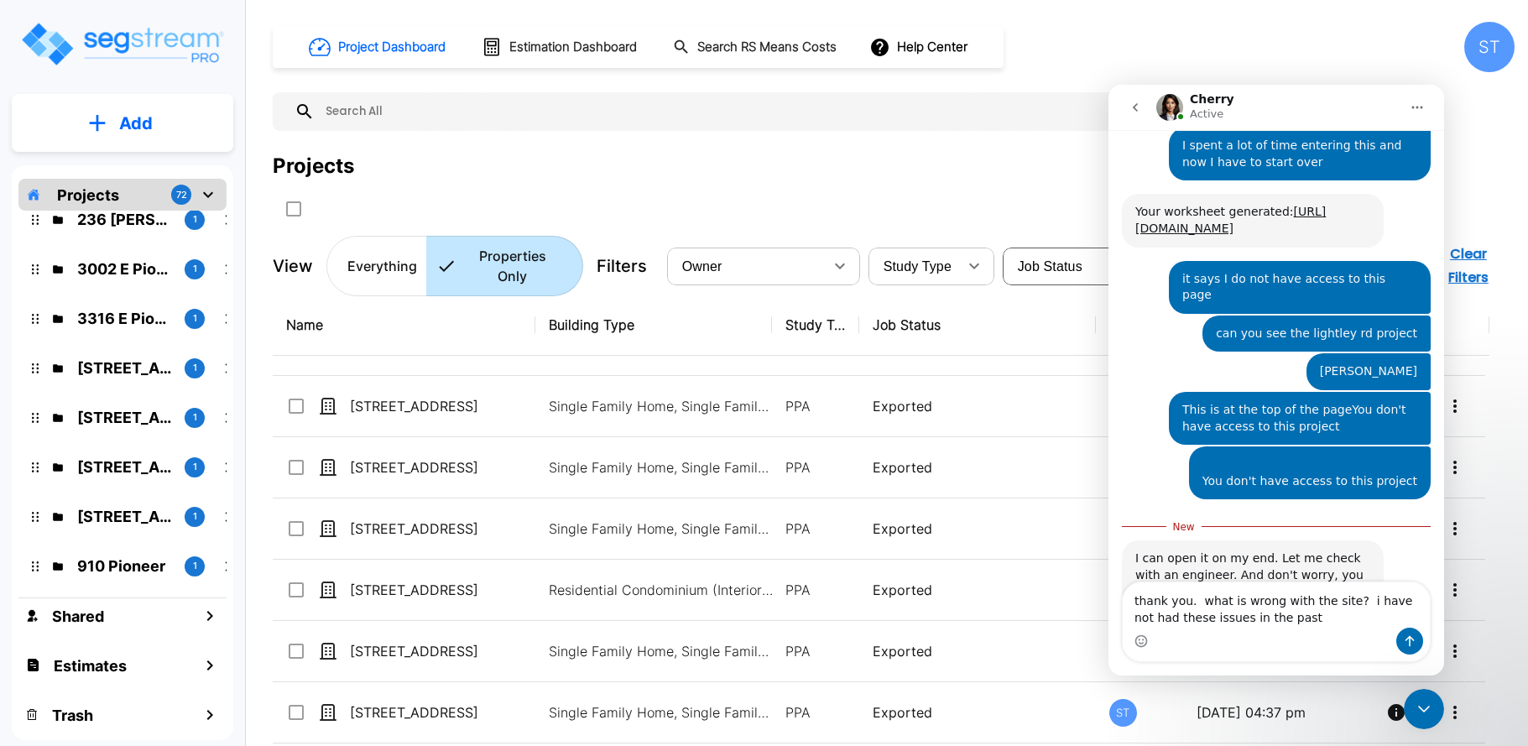
type textarea "thank you. what is wrong with the site? i have not had these issues in the past"
click at [1408, 634] on icon "Send a message…" at bounding box center [1409, 640] width 13 height 13
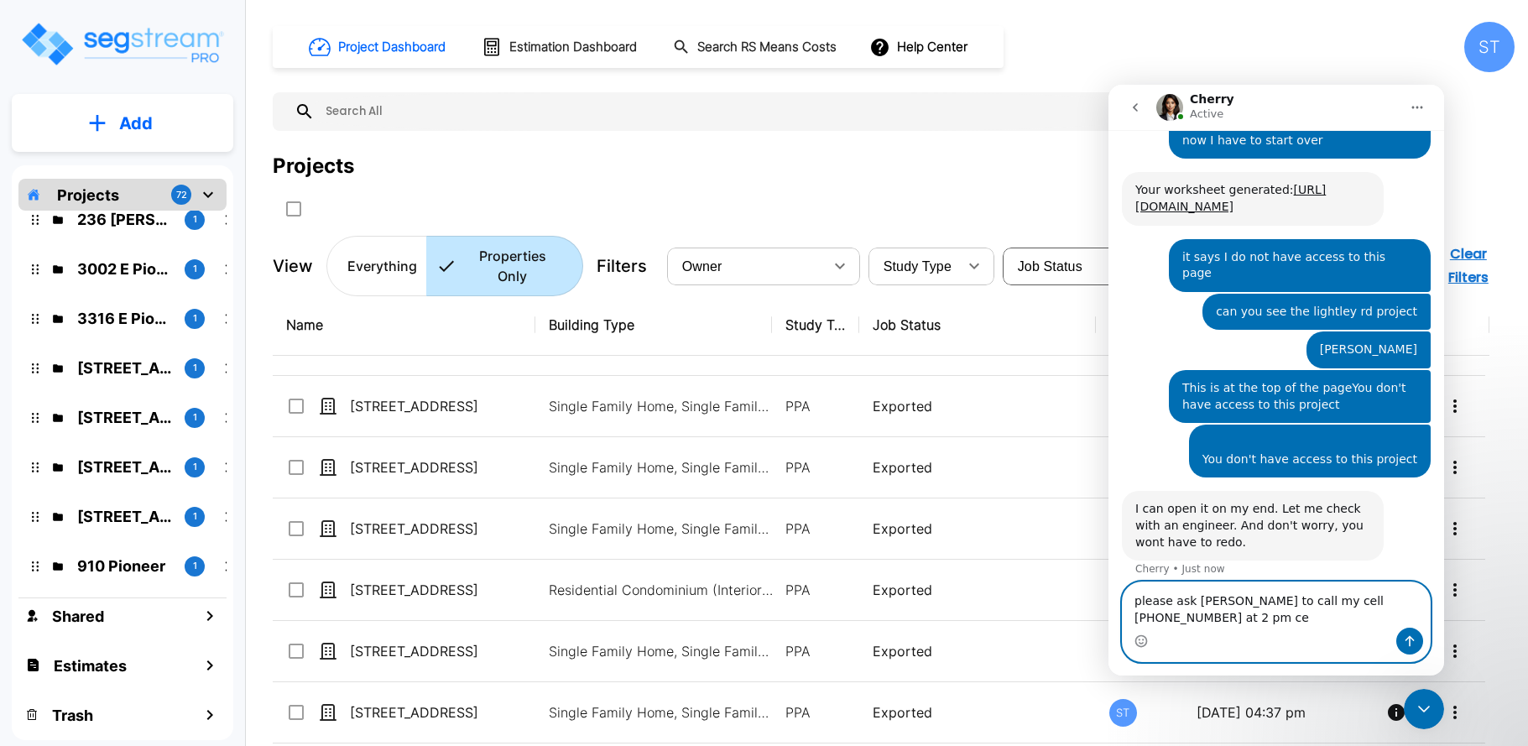
scroll to position [2685, 0]
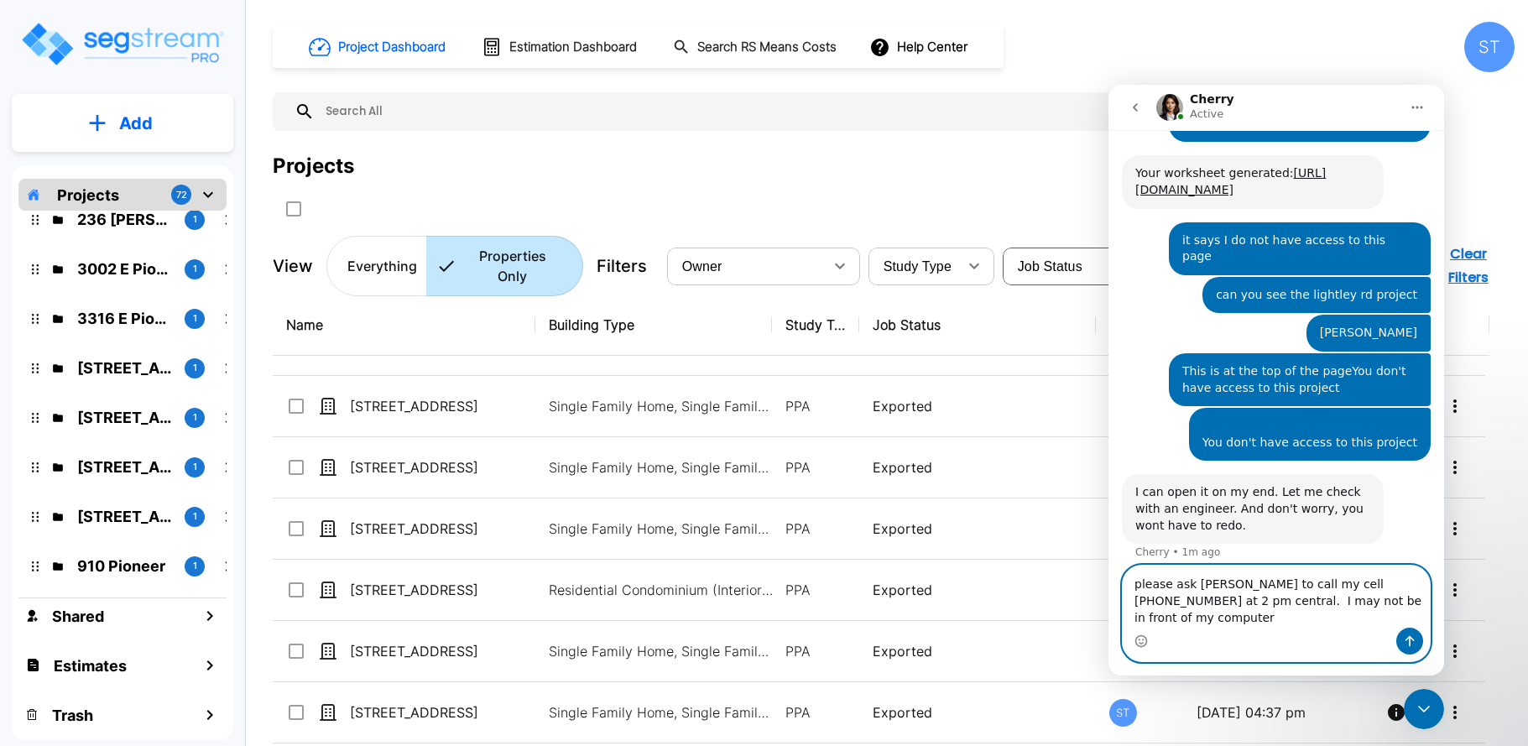
type textarea "please ask [PERSON_NAME] to call my cell [PHONE_NUMBER] at 2 pm central. I may …"
click at [1408, 638] on icon "Send a message…" at bounding box center [1409, 641] width 9 height 11
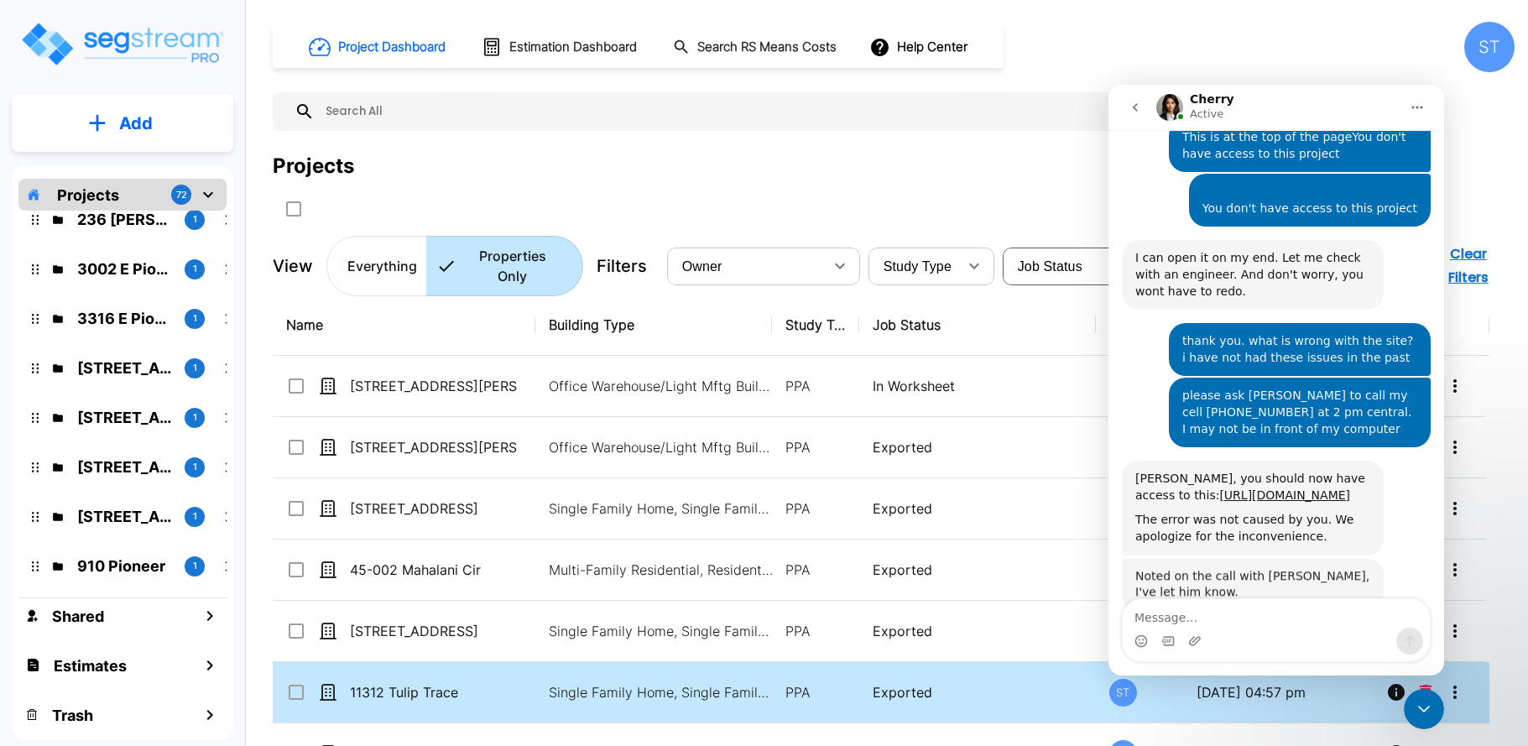
scroll to position [2918, 0]
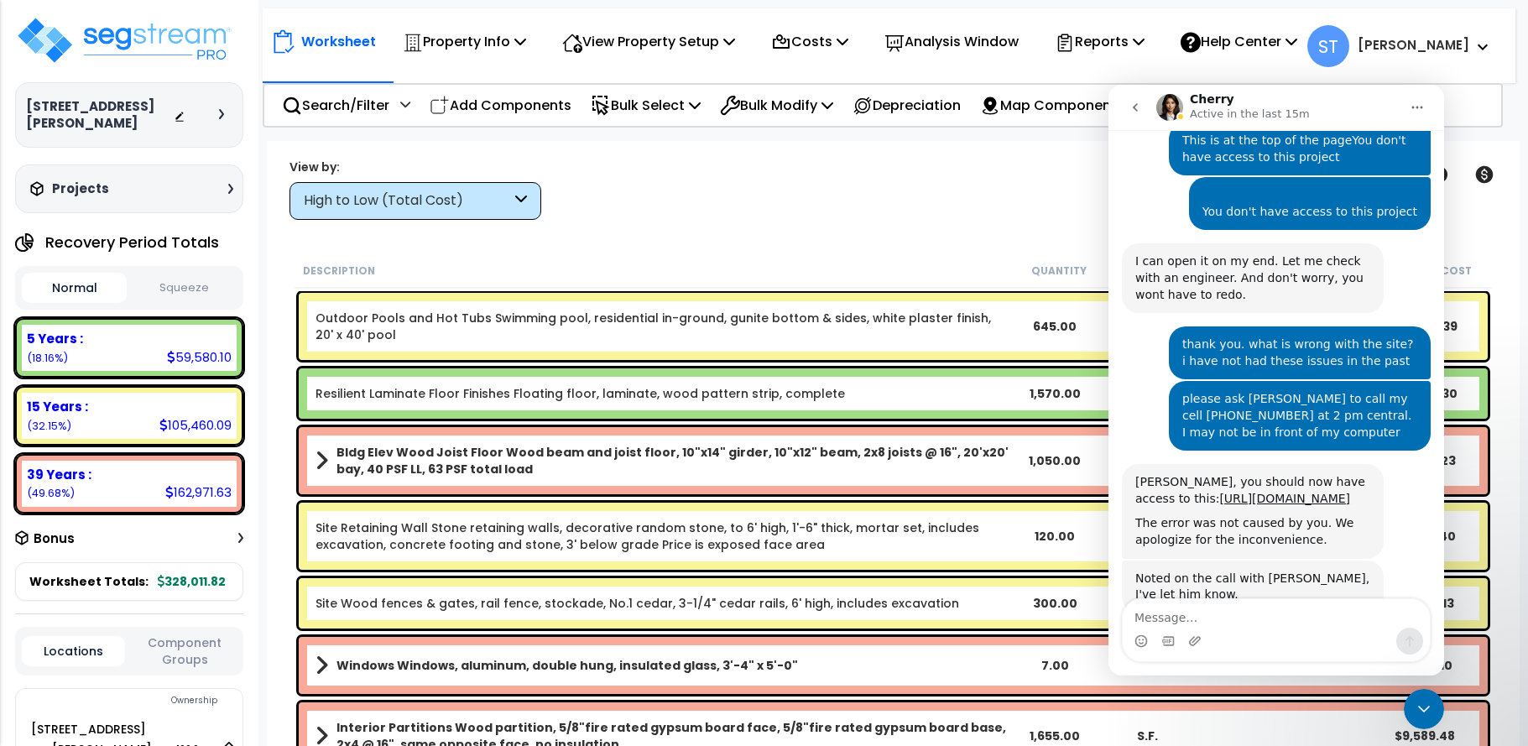
scroll to position [74, 0]
click at [722, 228] on div "Worksheet Property Info Property Setup Add Property Unit Template property Clon…" at bounding box center [893, 514] width 1253 height 746
click at [1416, 709] on icon "Close Intercom Messenger" at bounding box center [1424, 709] width 20 height 20
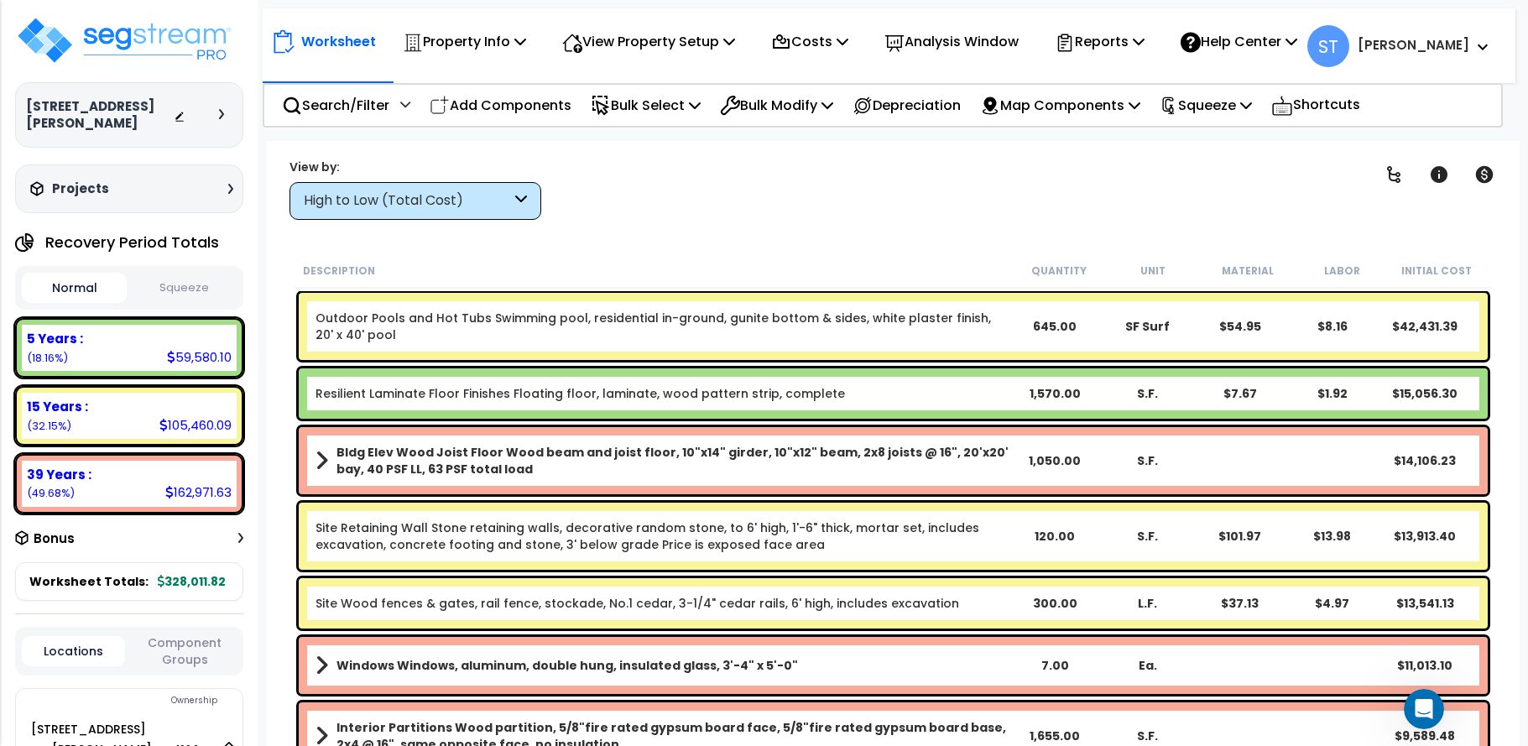
scroll to position [2918, 0]
click at [470, 198] on div "High to Low (Total Cost)" at bounding box center [407, 200] width 207 height 19
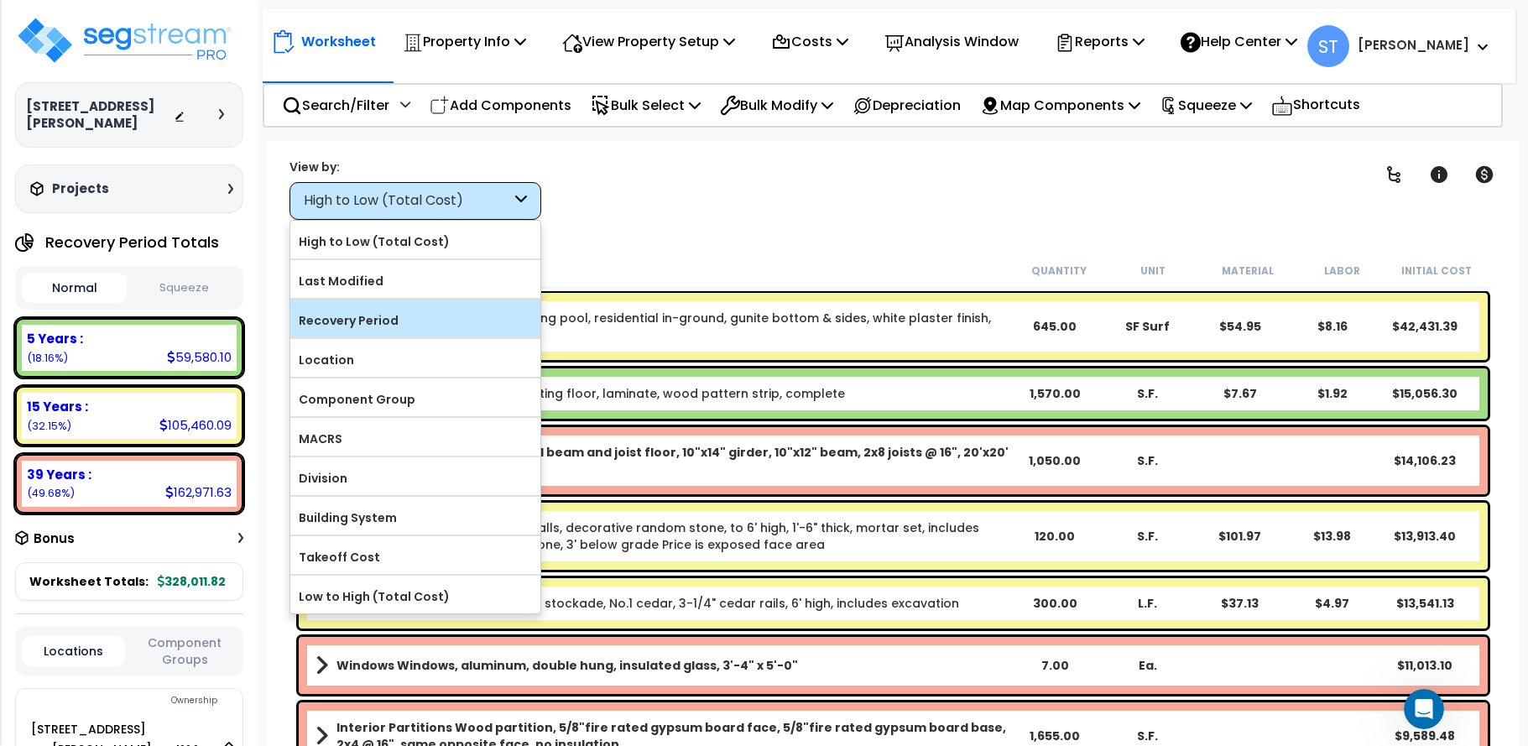
click at [379, 315] on label "Recovery Period" at bounding box center [415, 320] width 250 height 25
click at [0, 0] on input "Recovery Period" at bounding box center [0, 0] width 0 height 0
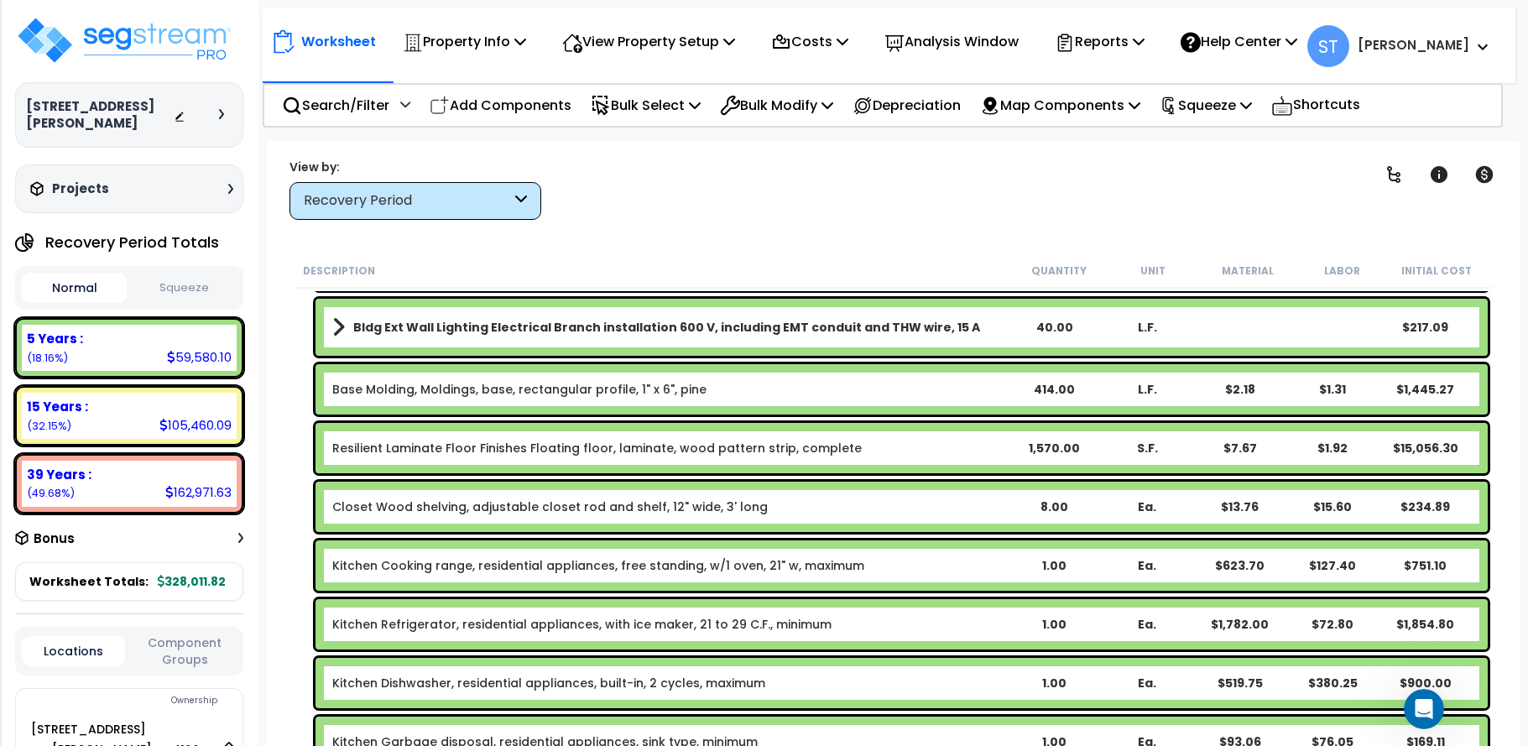
scroll to position [336, 0]
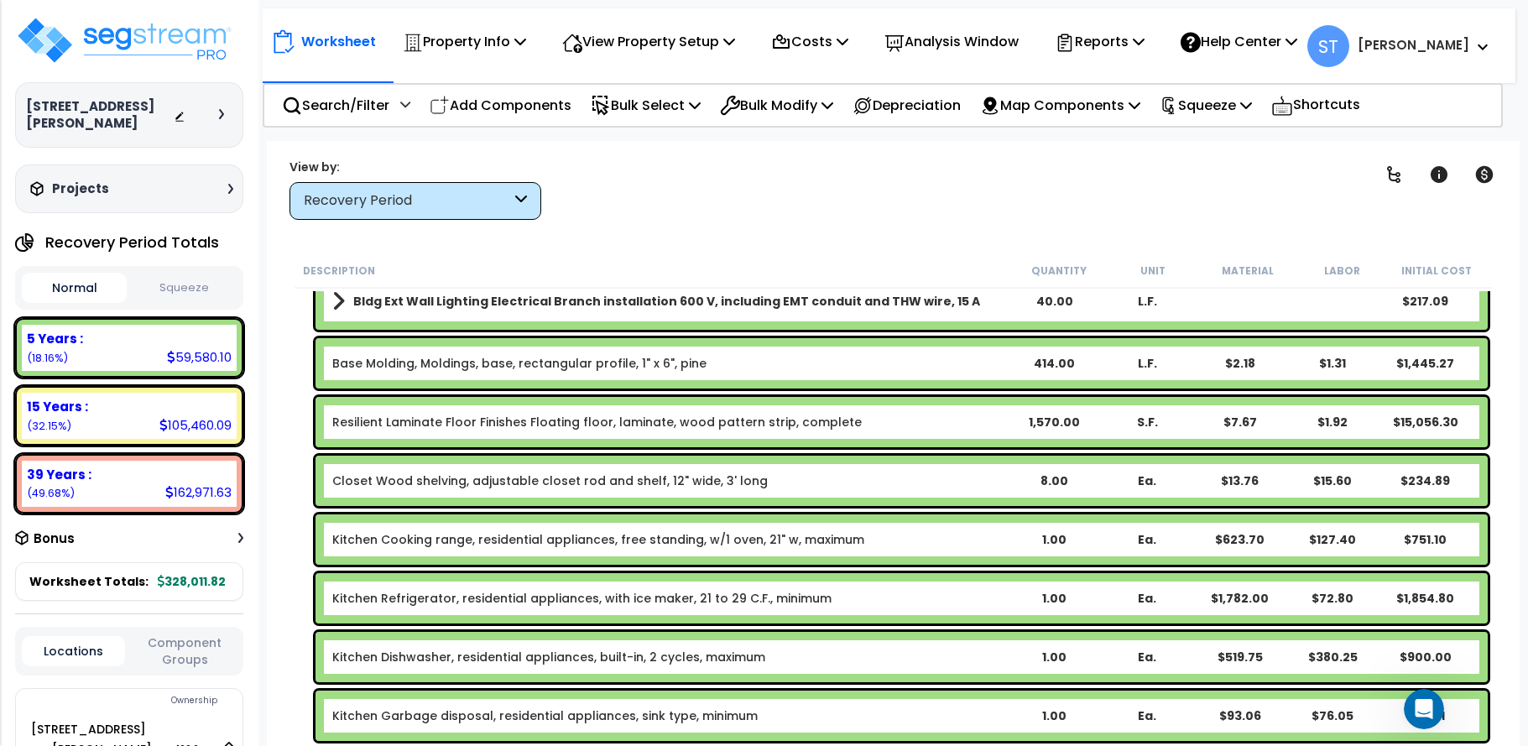
click at [701, 415] on link "Resilient Laminate Floor Finishes Floating floor, laminate, wood pattern strip,…" at bounding box center [596, 422] width 529 height 17
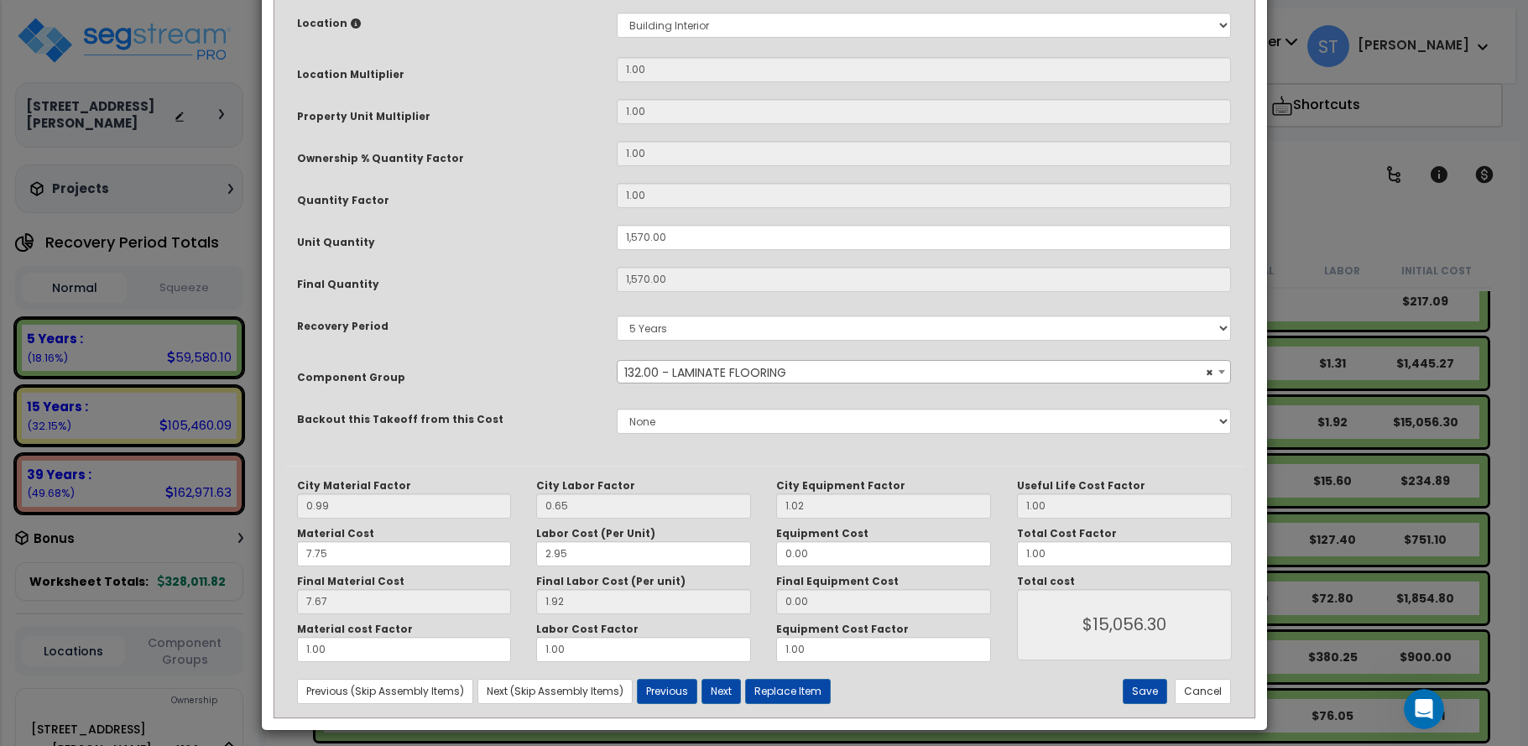
scroll to position [334, 0]
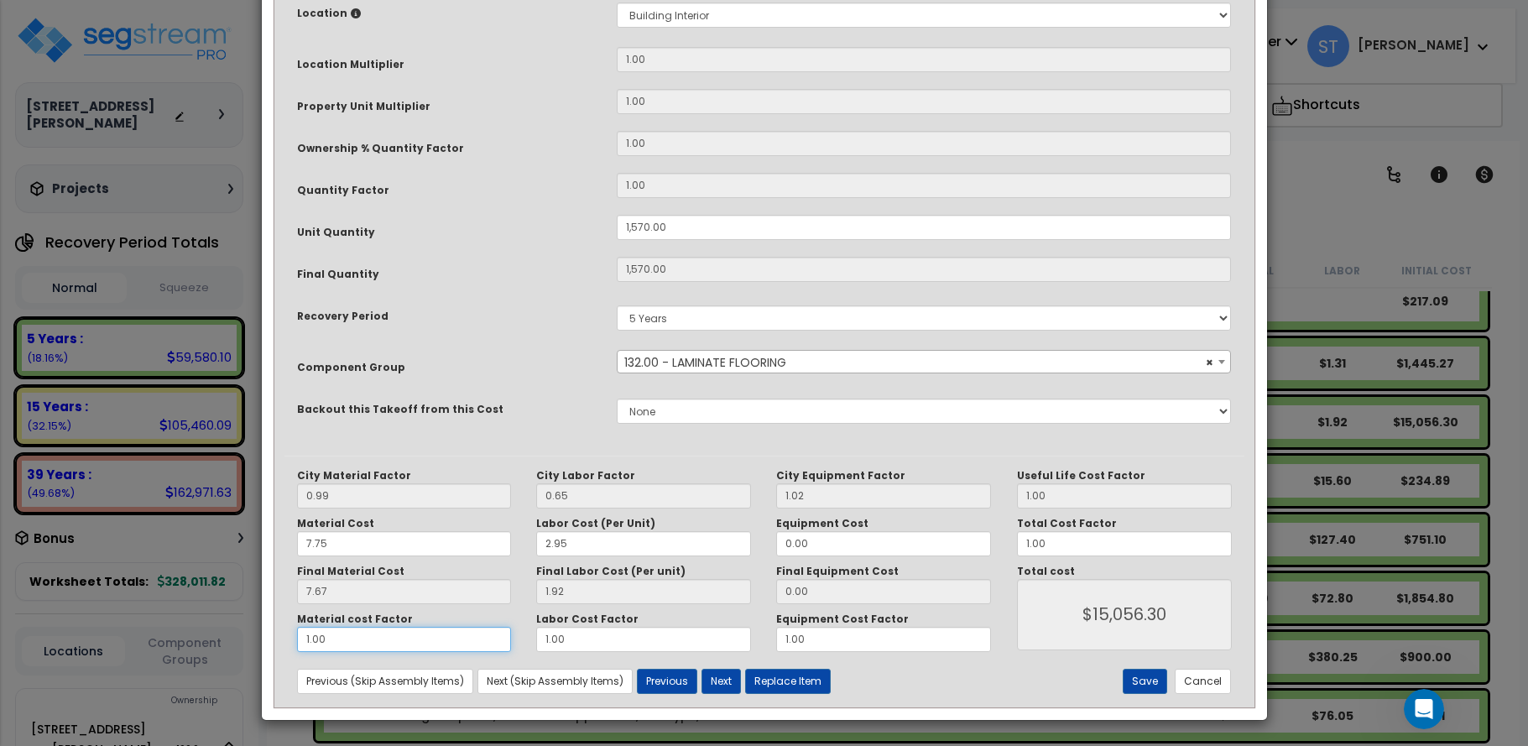
drag, startPoint x: 214, startPoint y: 623, endPoint x: 116, endPoint y: 612, distance: 98.7
click at [116, 612] on div "× Update Items/Assemblies to a Worksheet Purpose Description Prefix Select A/V …" at bounding box center [764, 373] width 1528 height 746
type input "."
type input "$3,014.40"
type input ".5"
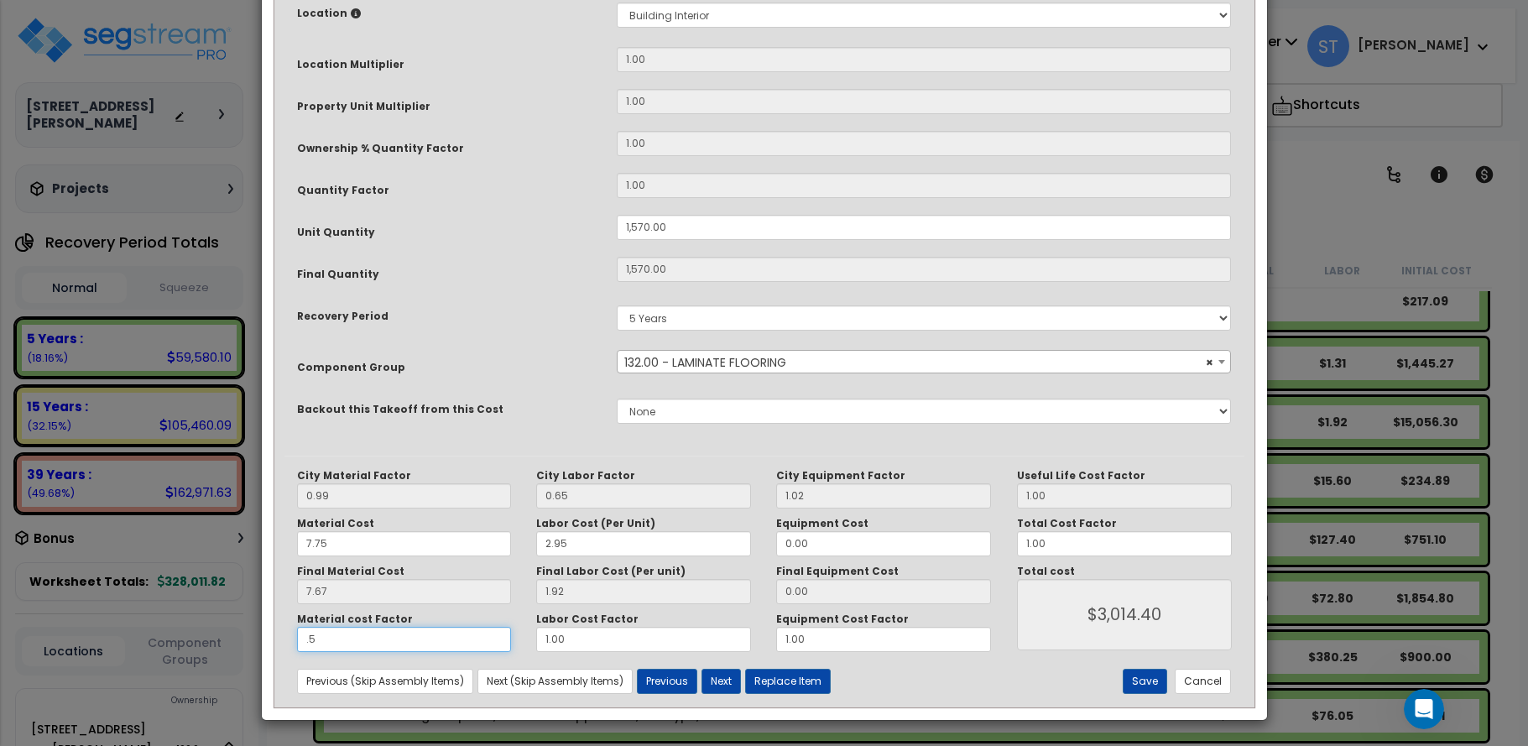
type input "$9,027.50"
type input ".5"
type input "$9,027.50"
drag, startPoint x: 589, startPoint y: 641, endPoint x: 487, endPoint y: 639, distance: 101.5
click at [487, 639] on div "Material cost Factor .5 Labor Cost Factor 1.00 Equipment Cost Factor 1.00" at bounding box center [644, 631] width 720 height 39
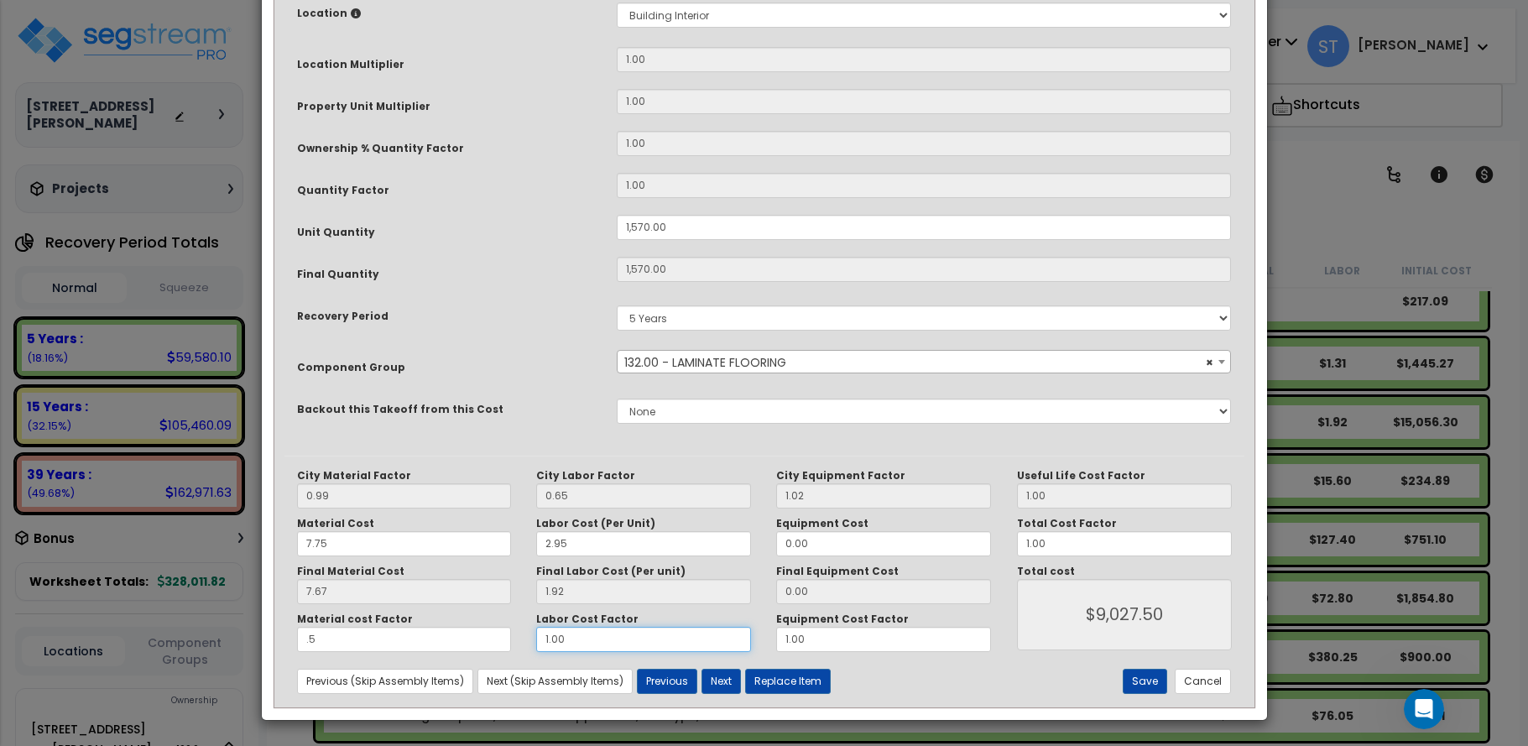
type input "."
type input "$6,013.10"
type input ".5"
type input "$7,520.30"
type input ".5"
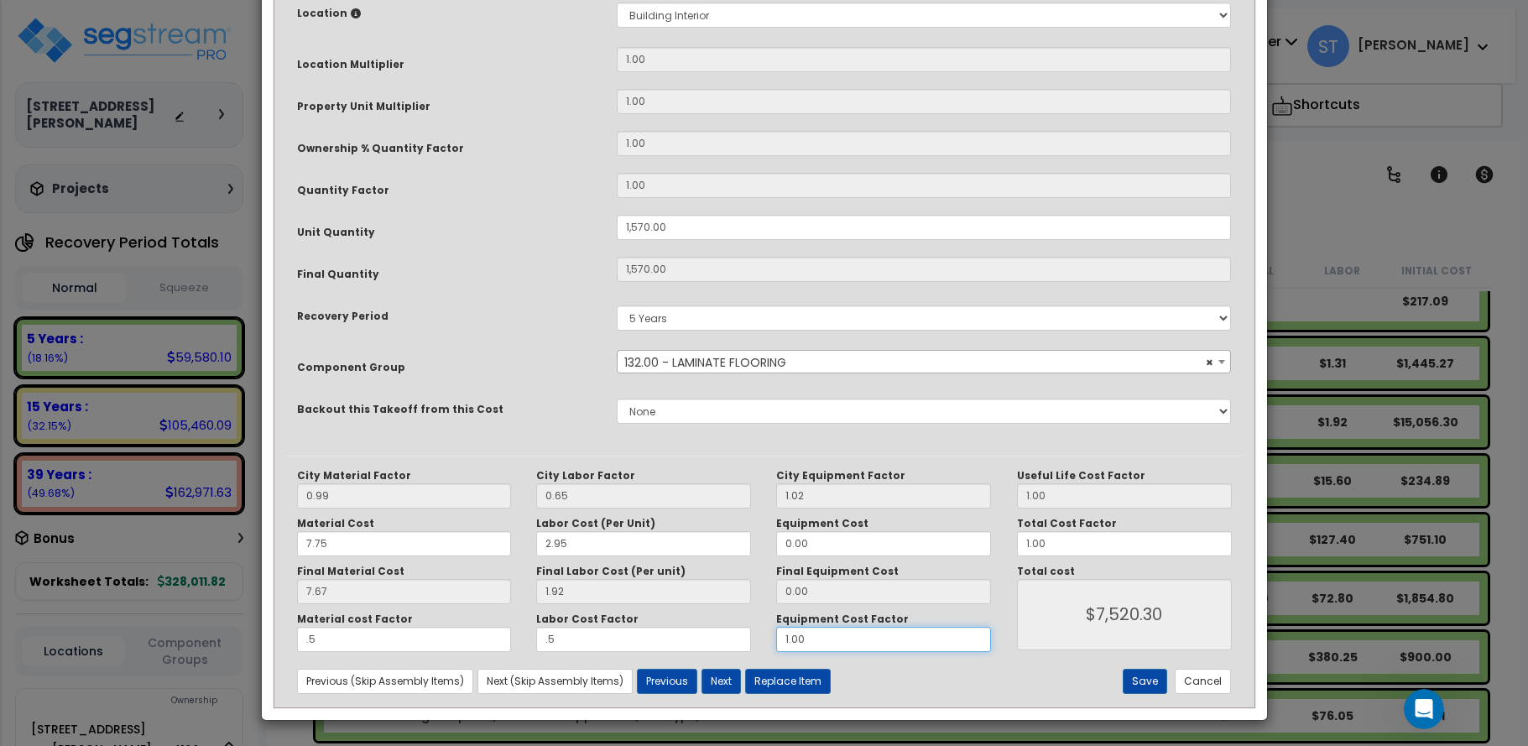
type input "$7,520.30"
drag, startPoint x: 874, startPoint y: 630, endPoint x: 713, endPoint y: 626, distance: 161.1
click at [710, 635] on div "Material cost Factor .5 Labor Cost Factor .5 Equipment Cost Factor 1.00" at bounding box center [644, 631] width 720 height 39
type input "."
type input "$7,520.30"
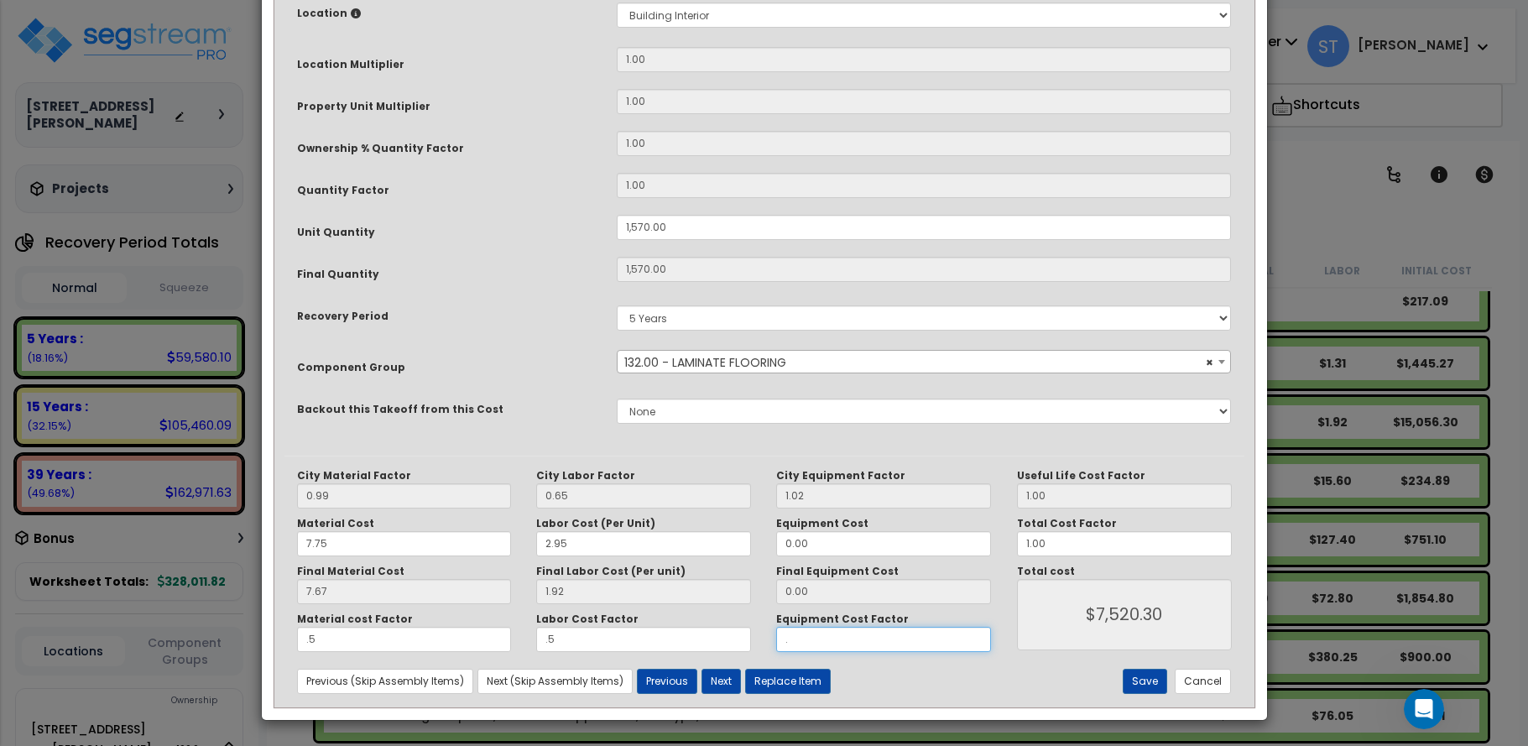
type input ".5"
type input "$7,520.30"
type input ".5"
type input "$7,520.30"
click at [1153, 680] on button "Save" at bounding box center [1145, 681] width 44 height 25
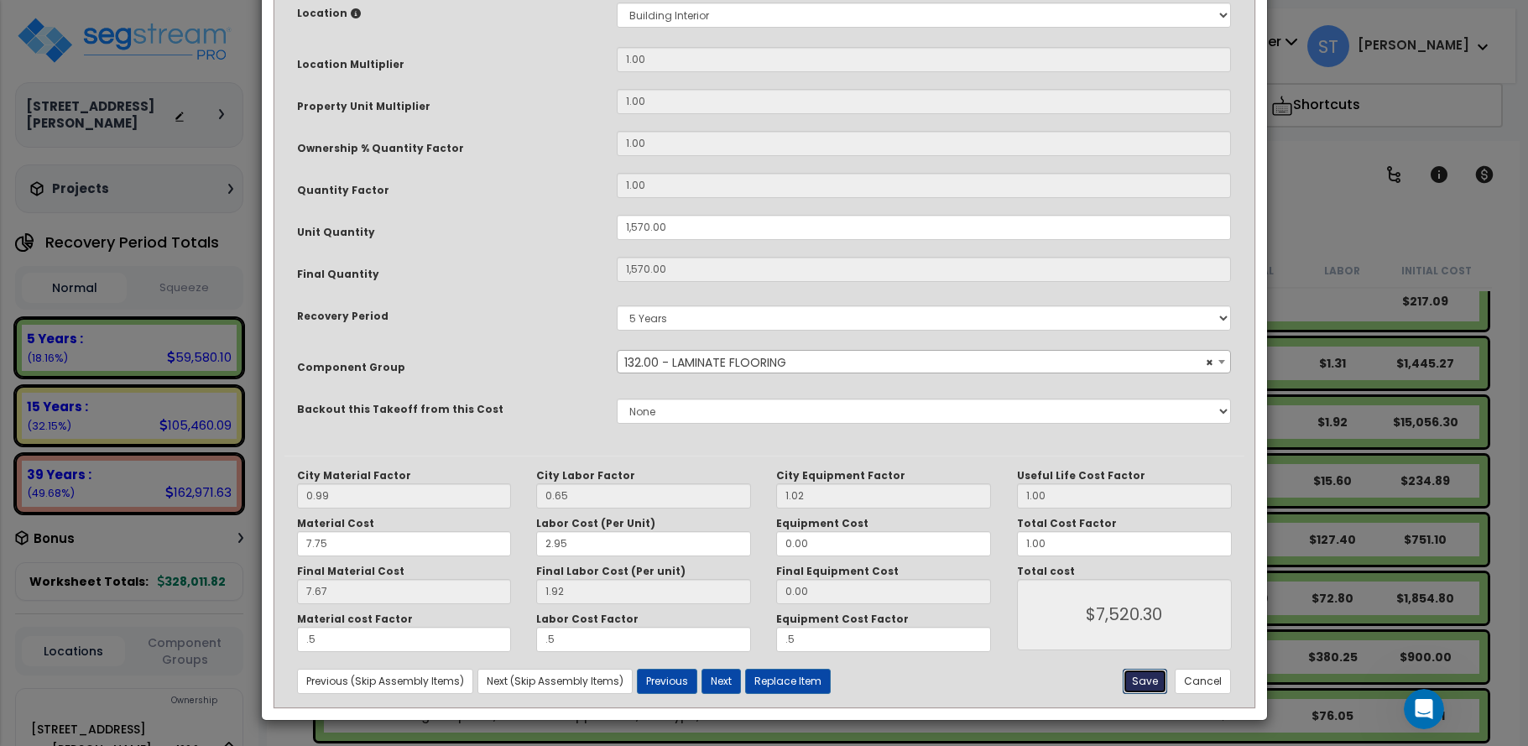
type input "1570.00"
type input "0.50"
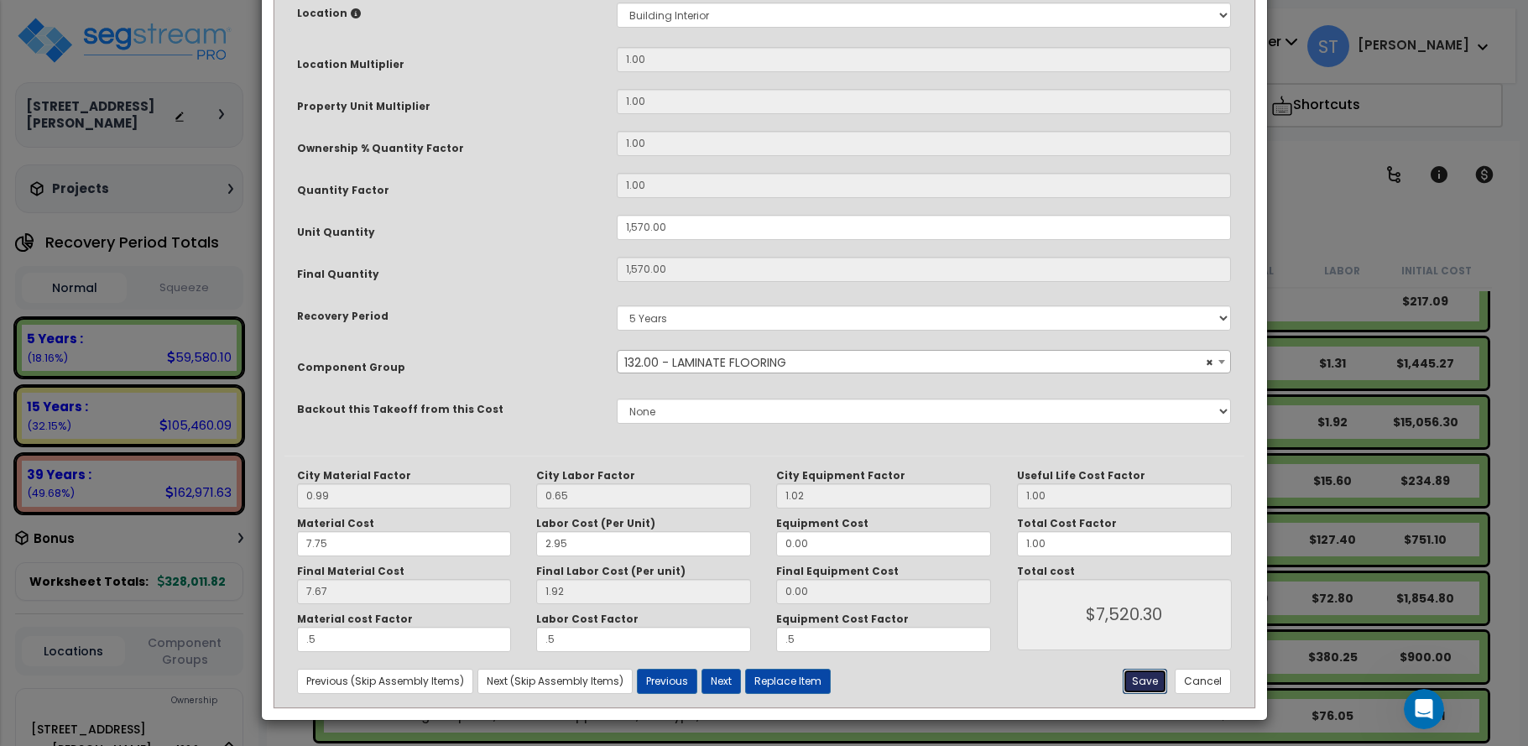
type input "7520.30"
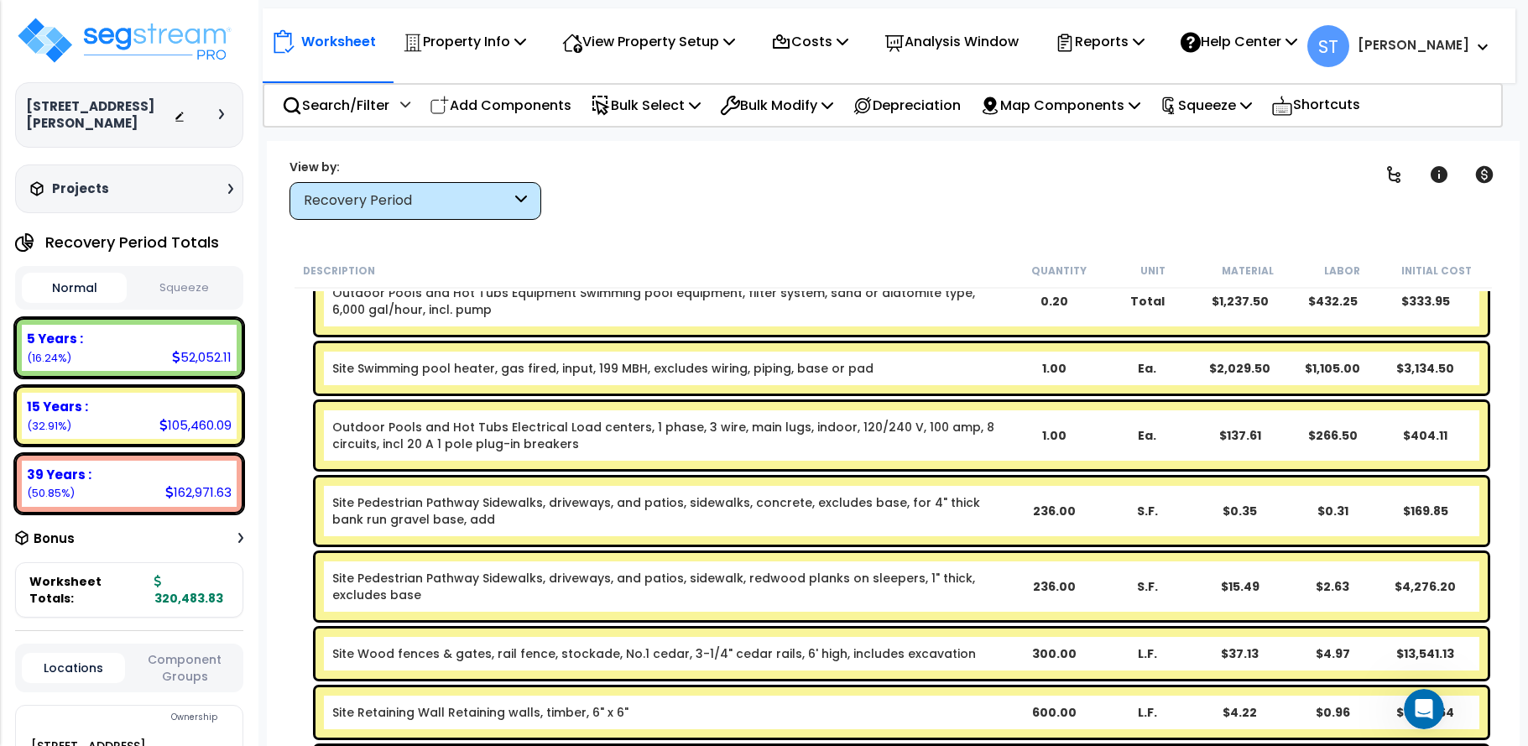
scroll to position [4111, 0]
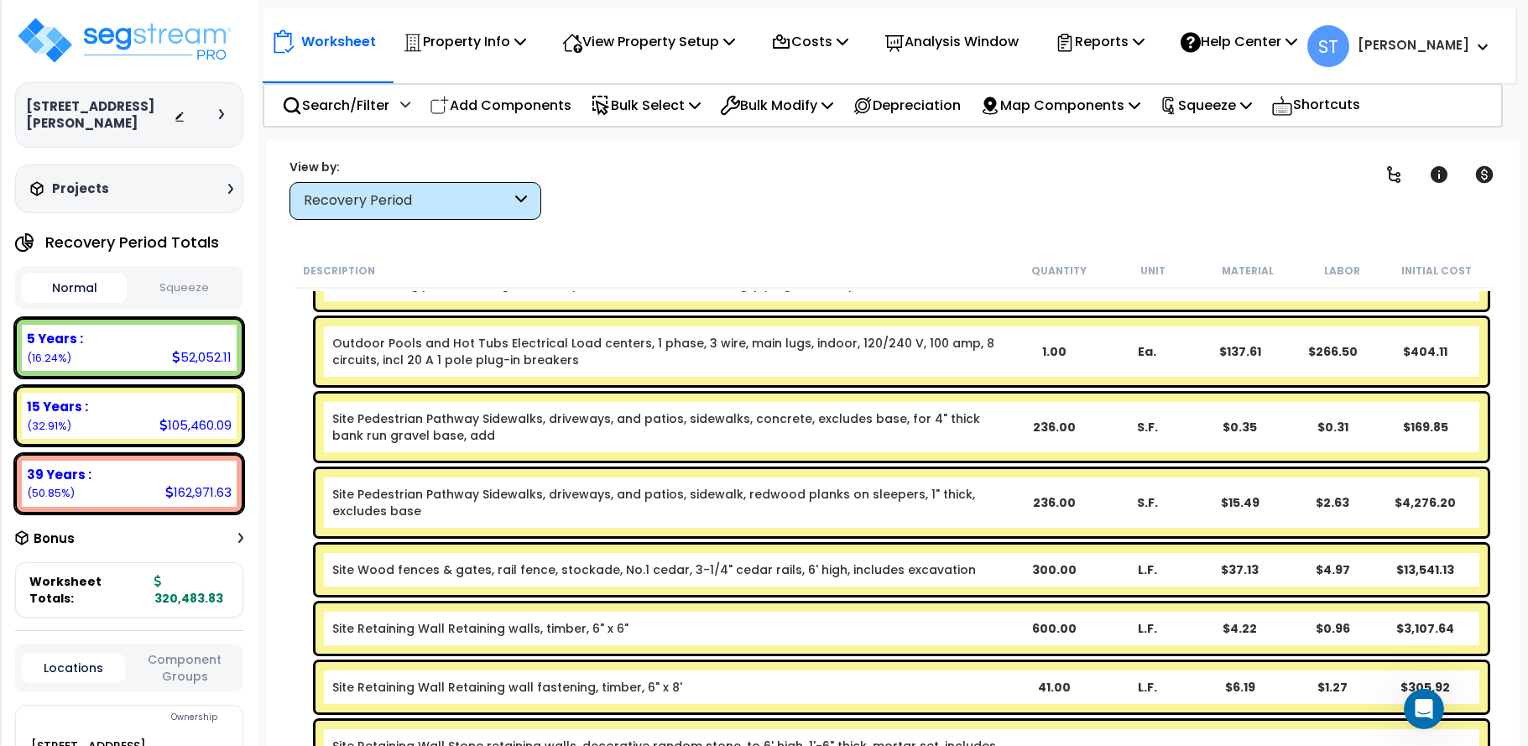
click at [683, 569] on link "Site Wood fences & gates, rail fence, stockade, No.1 cedar, 3-1/4" cedar rails,…" at bounding box center [654, 569] width 644 height 17
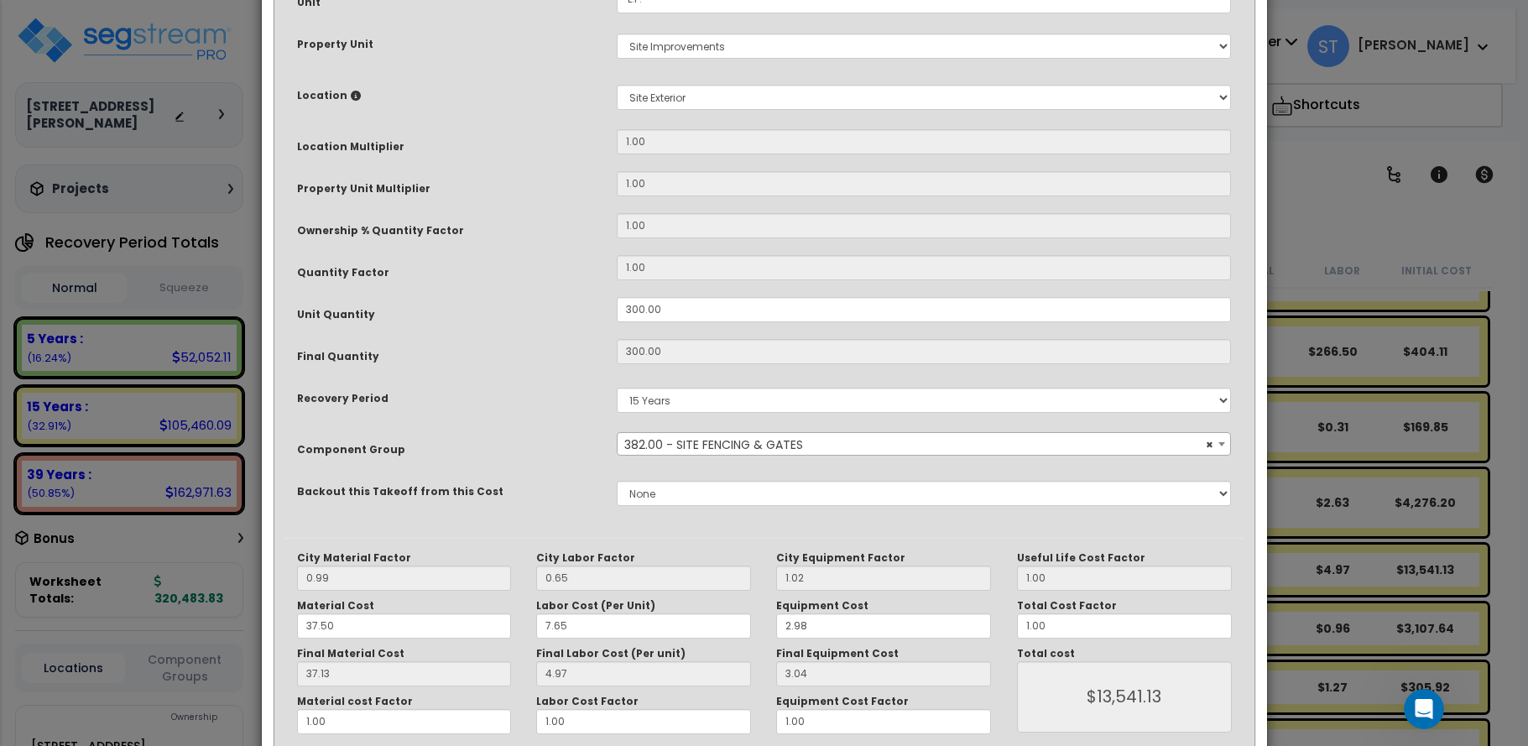
scroll to position [334, 0]
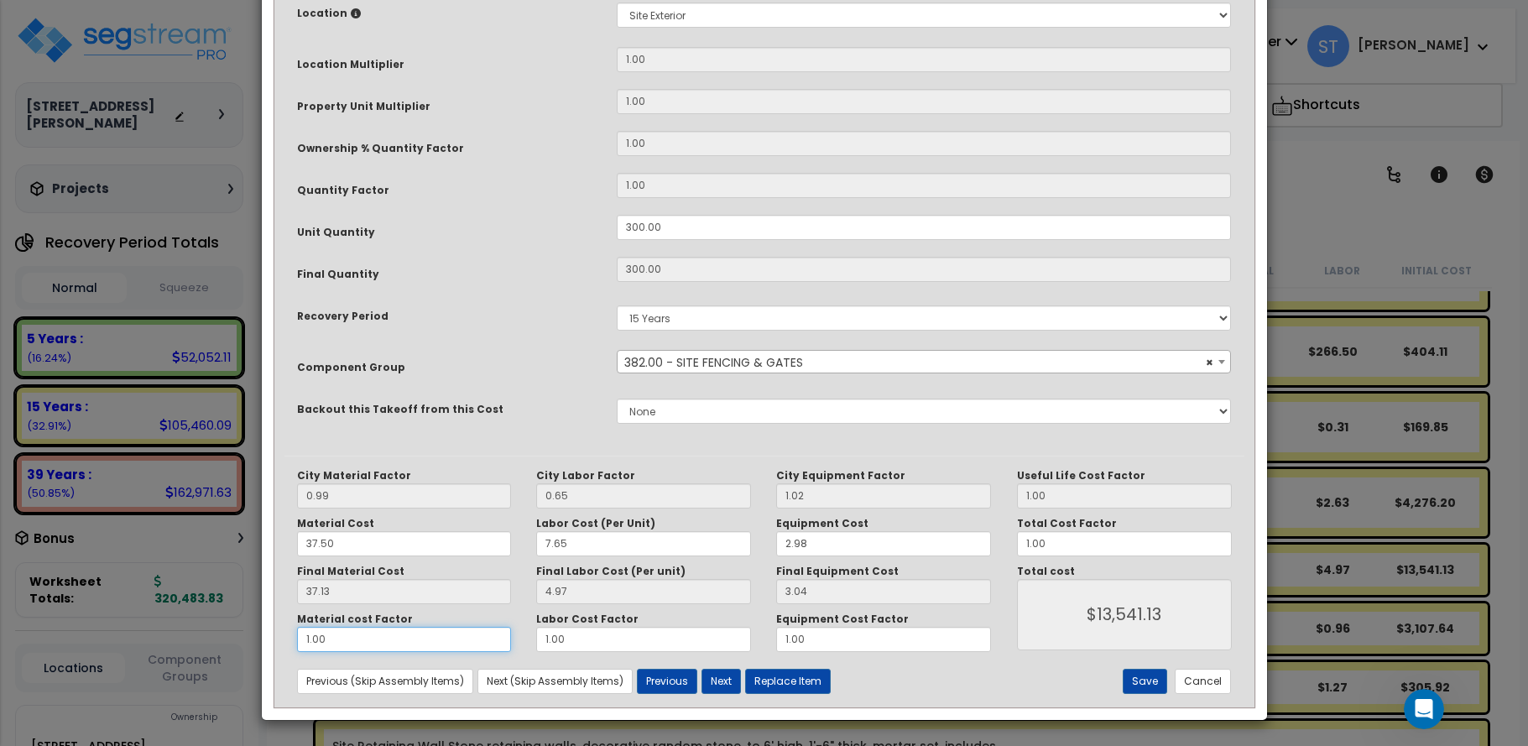
drag, startPoint x: 362, startPoint y: 632, endPoint x: 163, endPoint y: 608, distance: 201.1
click at [166, 609] on div "× Update Items/Assemblies to a Worksheet Purpose Description Prefix Select A/V …" at bounding box center [764, 373] width 1528 height 746
type input "."
type input "$2,403.00"
type input ".5"
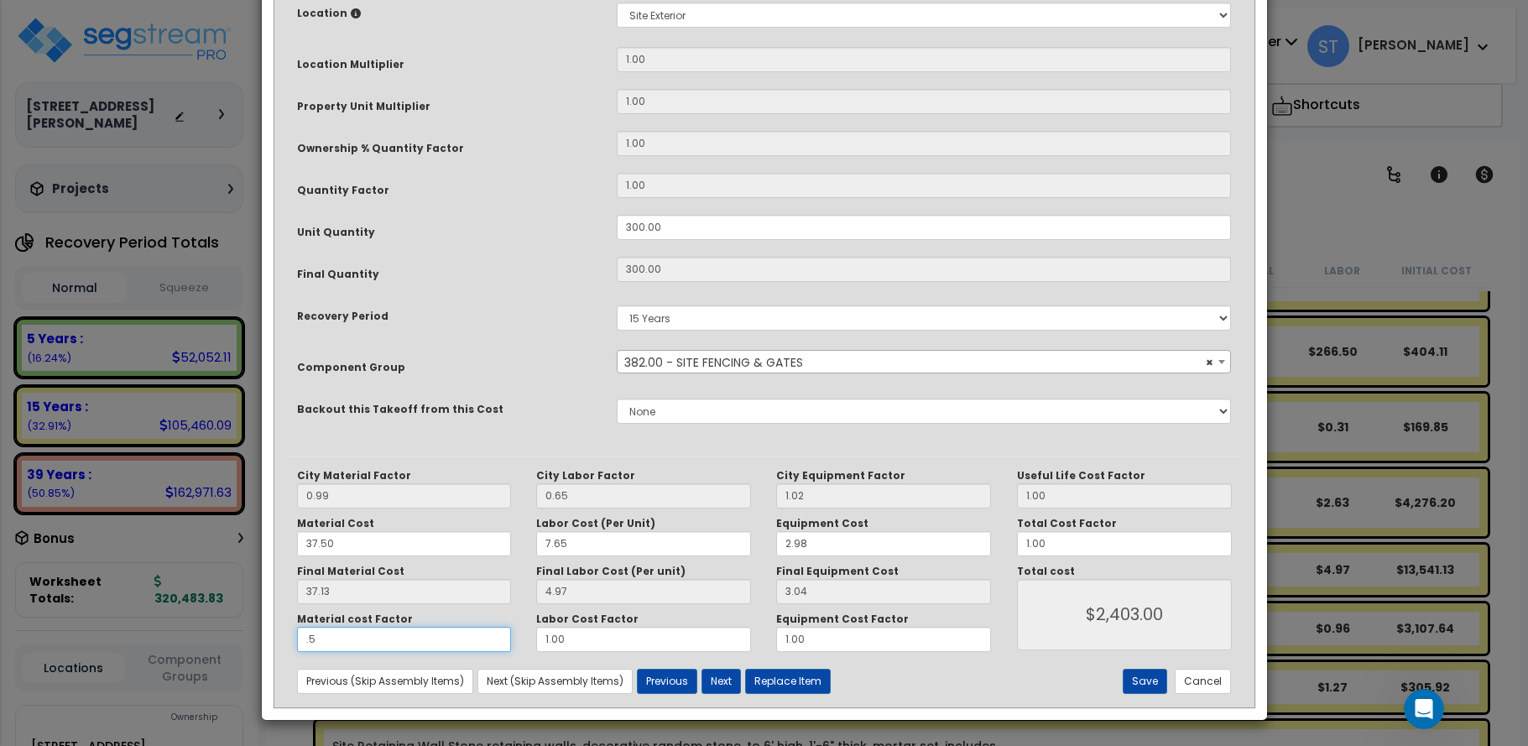
type input "$7,971.00"
type input ".50"
type input "$7,971.00"
type input ".50"
type input "$7,971.00"
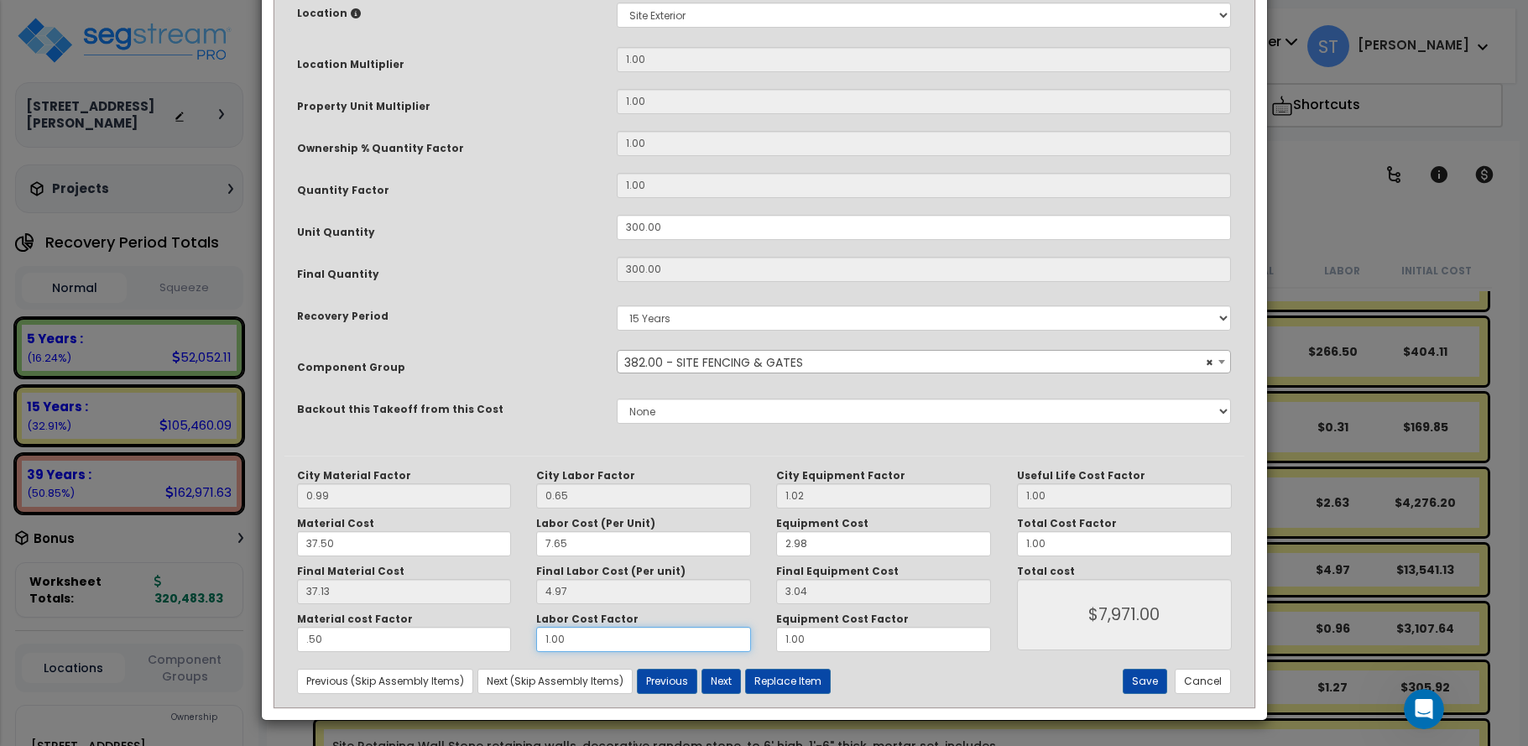
click at [442, 642] on div "Material cost Factor .50 Labor Cost Factor 1.00 Equipment Cost Factor 1.00" at bounding box center [644, 631] width 720 height 39
type input "."
type input "$6,483.00"
type input ".5"
type input "$7,227.00"
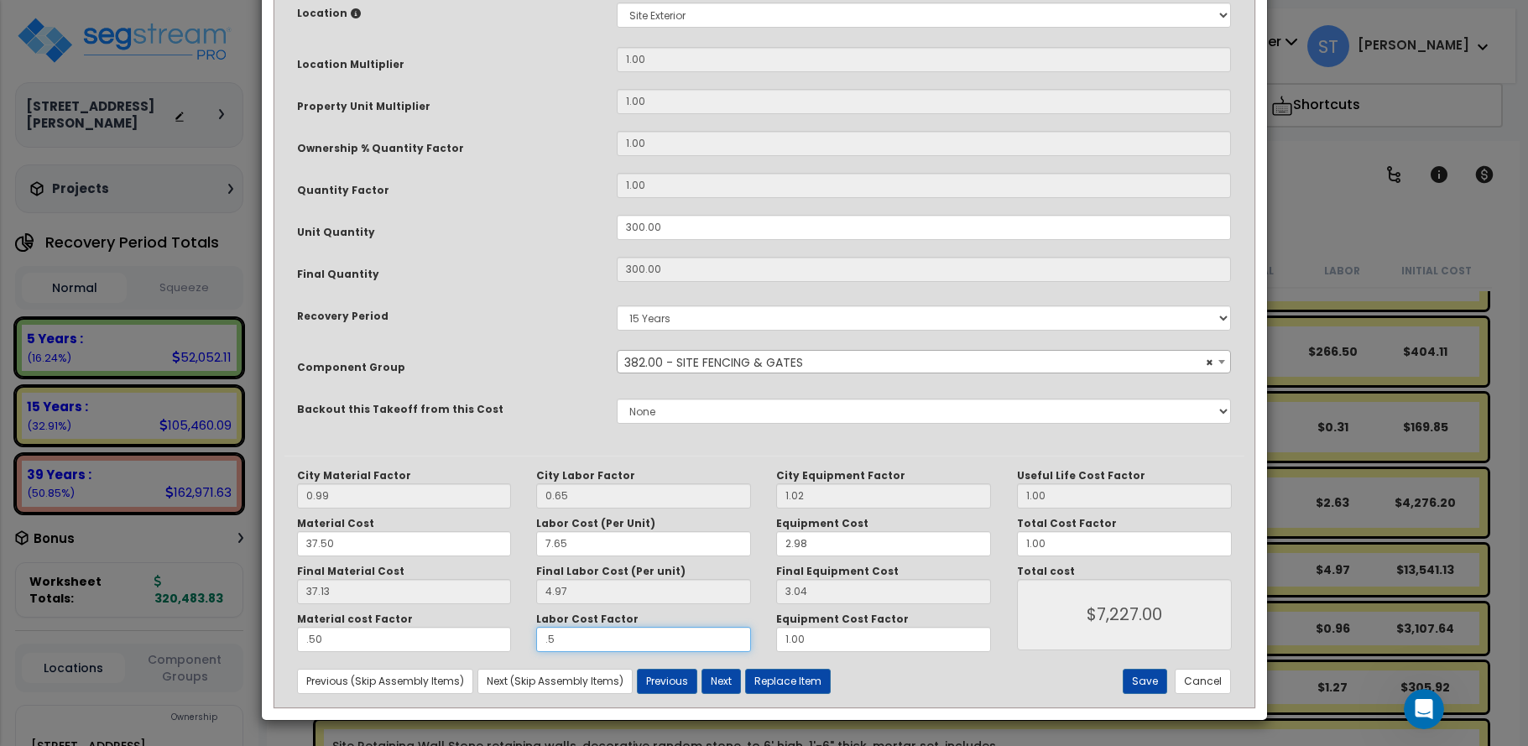
type input ".50"
type input "$7,227.00"
type input ".50"
type input "$7,227.00"
drag, startPoint x: 743, startPoint y: 642, endPoint x: 681, endPoint y: 636, distance: 62.4
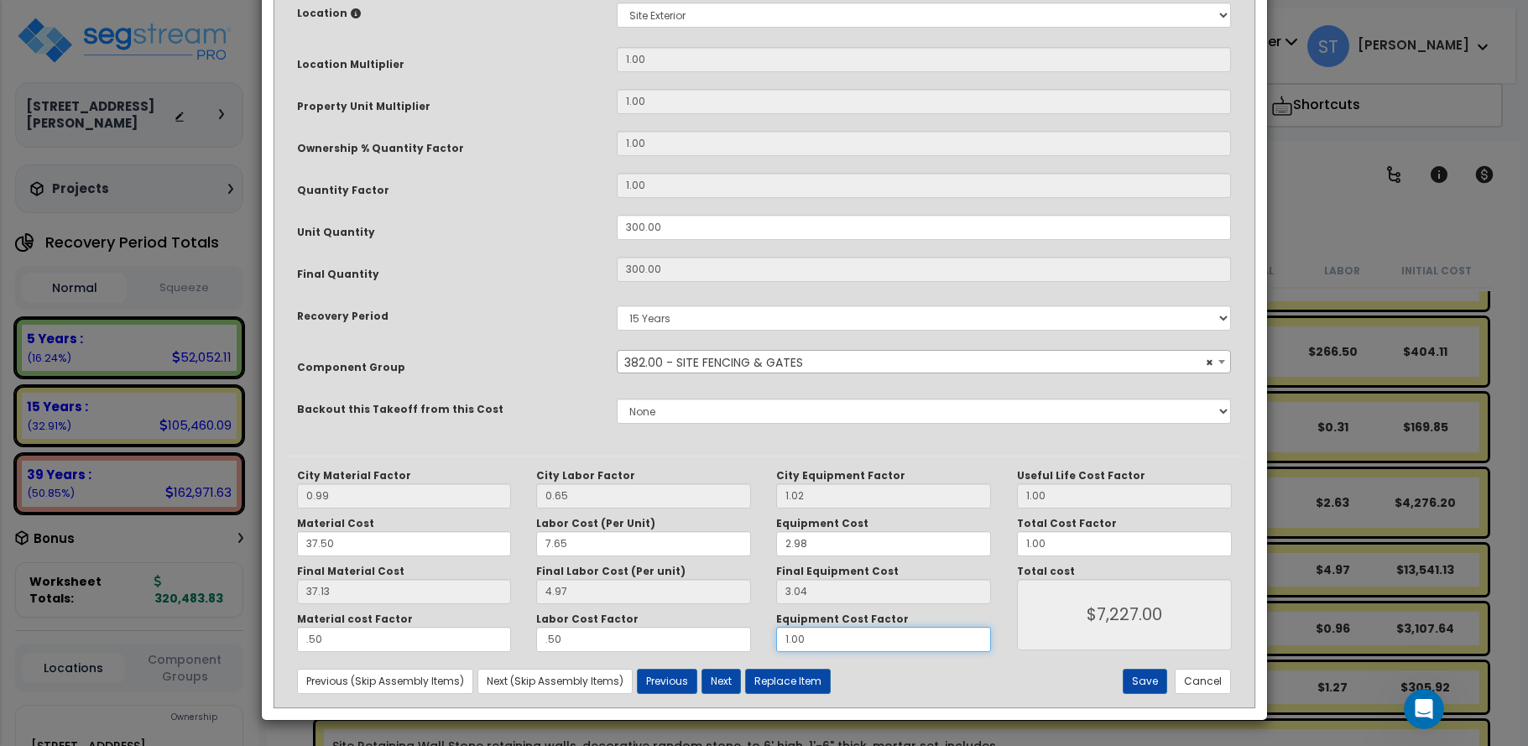
click at [706, 642] on div "Material cost Factor .50 Labor Cost Factor .50 Equipment Cost Factor 1.00" at bounding box center [644, 631] width 720 height 39
type input ".0"
type input "$6,315.00"
type input ".50"
type input "$6,771.00"
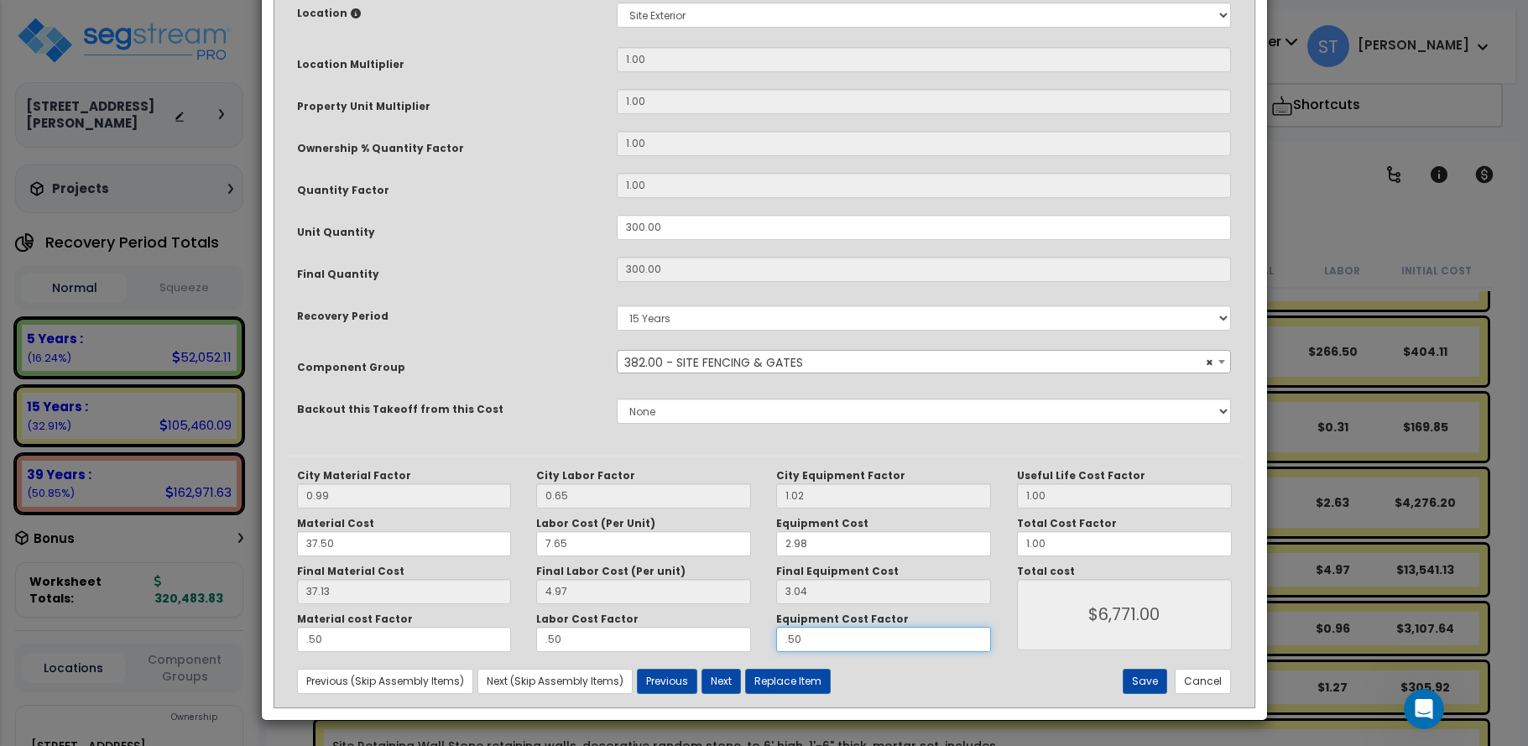
type input ".500"
type input "$6,771.00"
type input ".50"
type input "$6,771.00"
type input ".50"
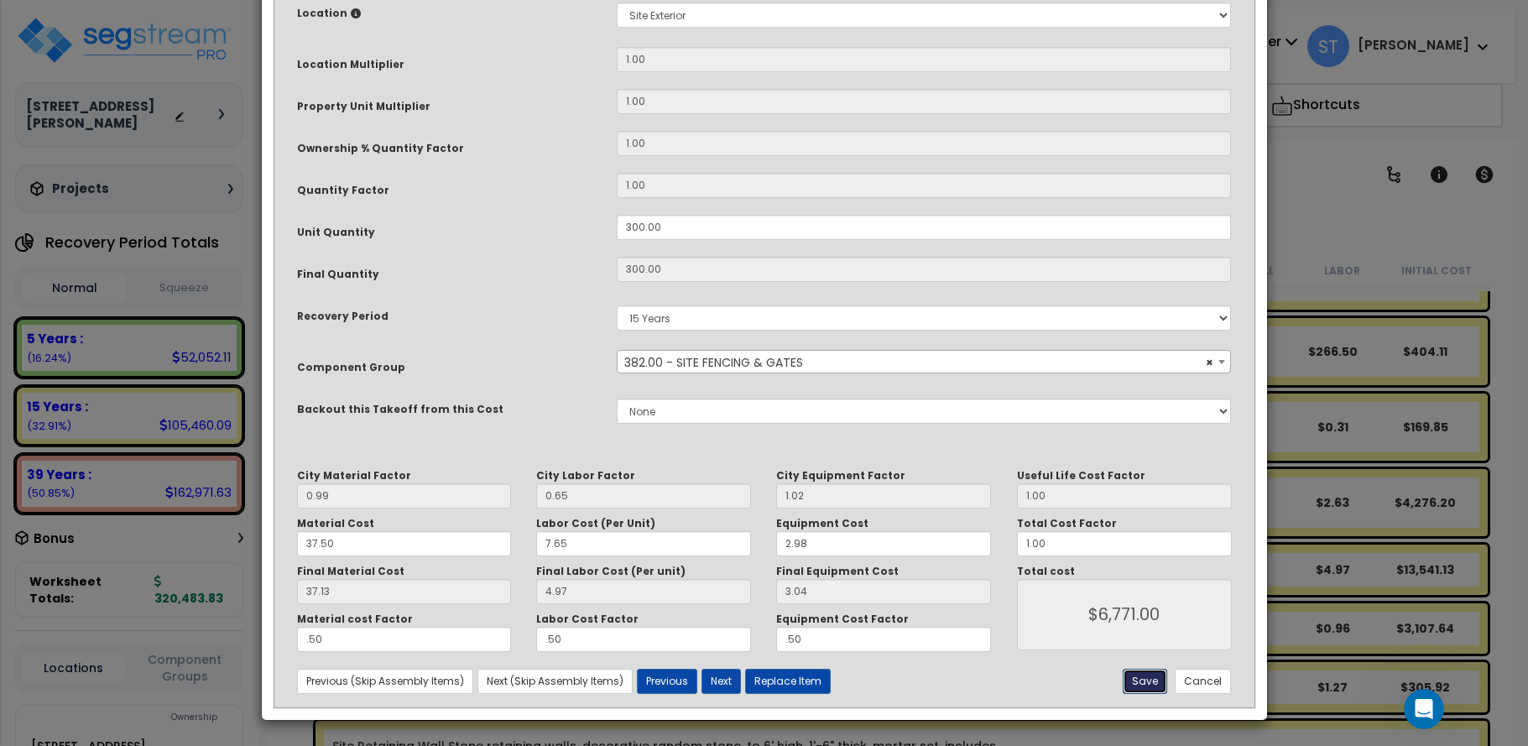
type input "$6,771.00"
click at [1151, 671] on button "Save" at bounding box center [1145, 681] width 44 height 25
type input "0.50"
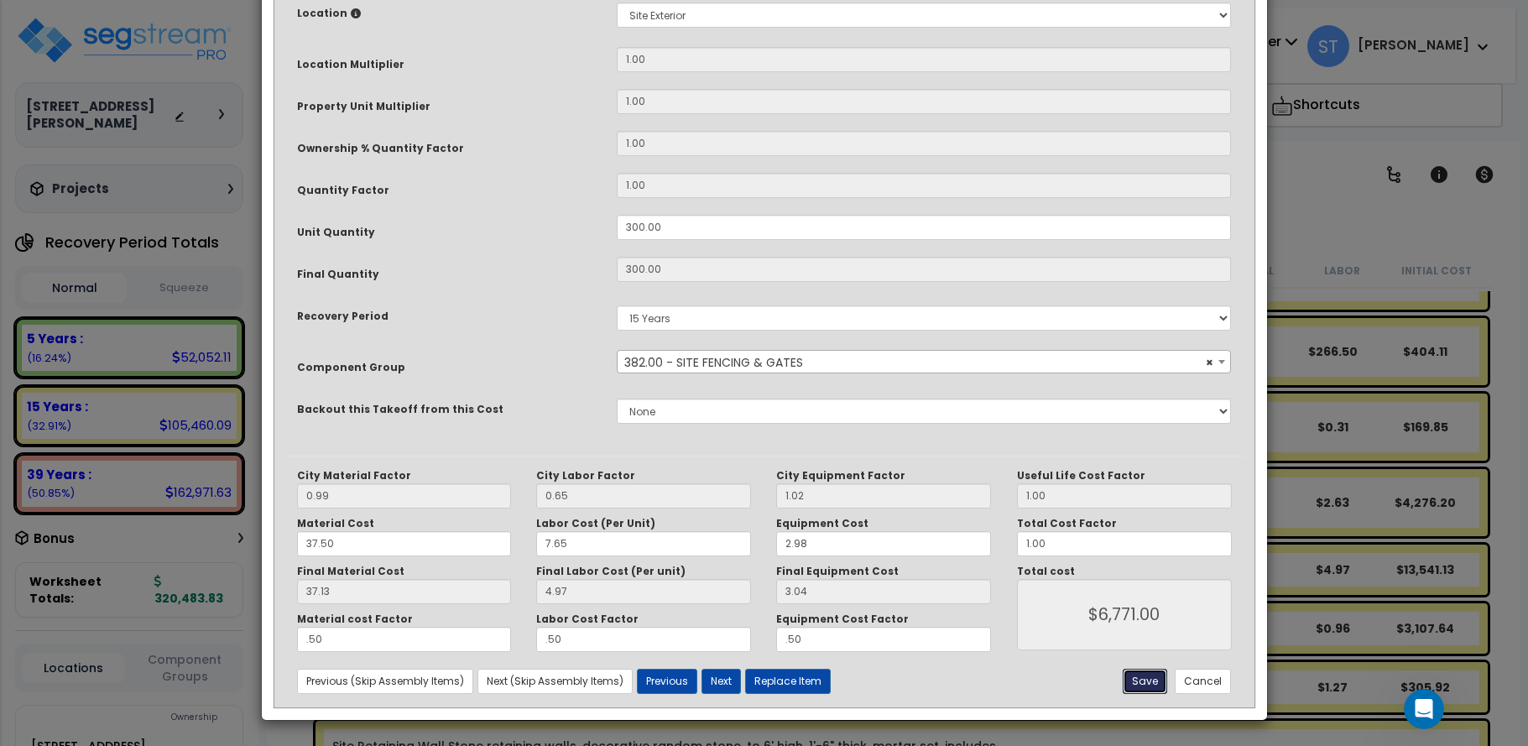
type input "6771.00"
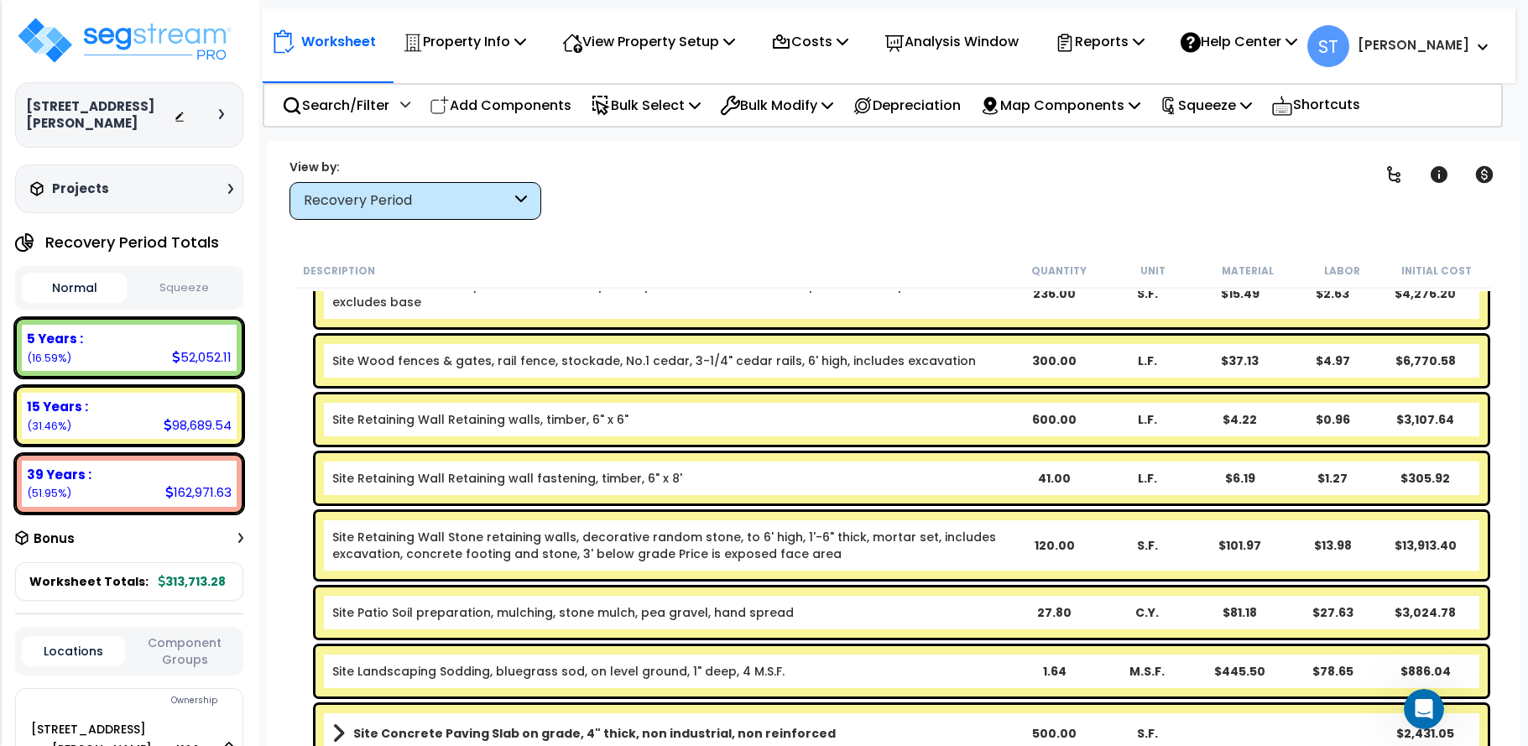
scroll to position [4363, 0]
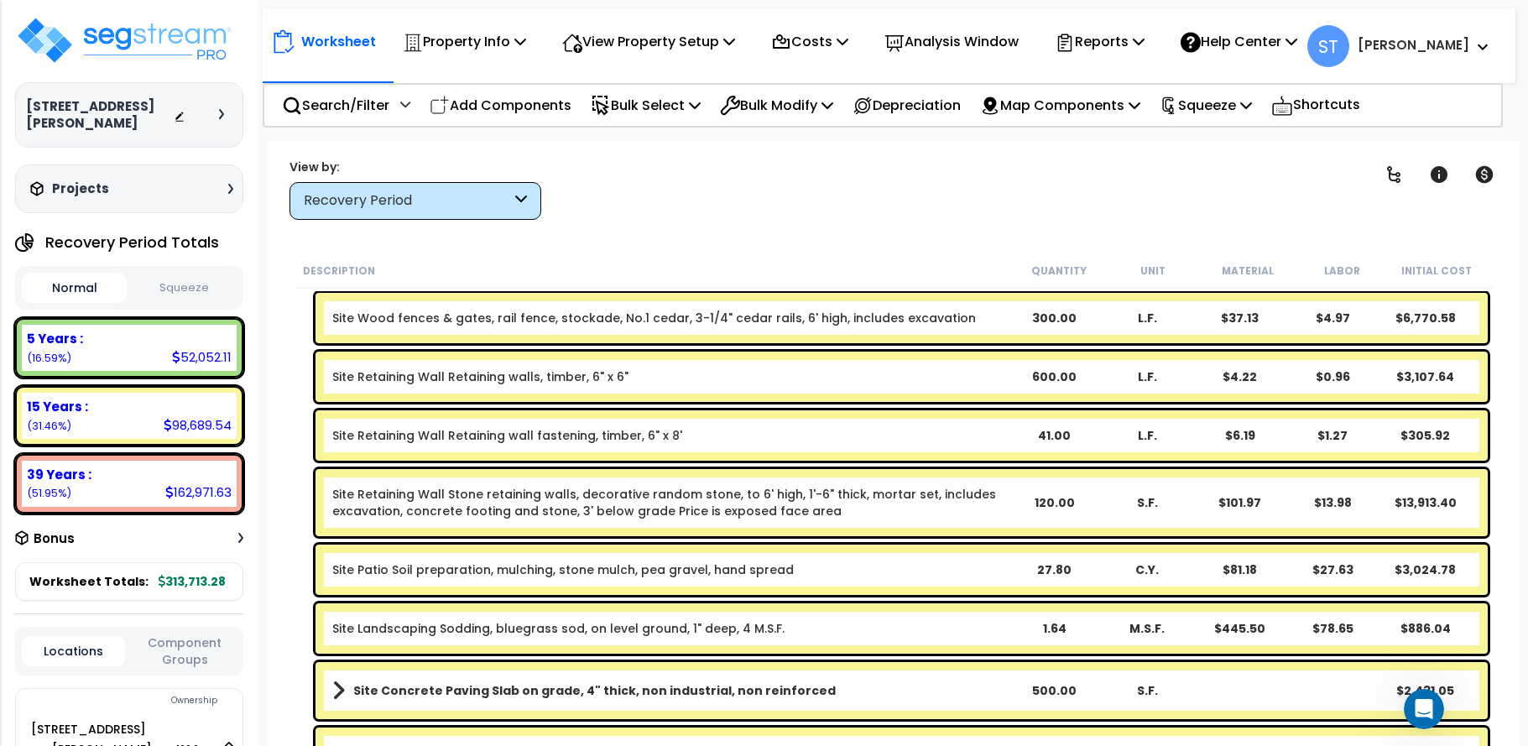
click at [756, 498] on link "Site Retaining Wall Stone retaining walls, decorative random stone, to 6' high,…" at bounding box center [669, 503] width 675 height 34
click at [757, 498] on link "Site Retaining Wall Stone retaining walls, decorative random stone, to 6' high,…" at bounding box center [669, 503] width 675 height 34
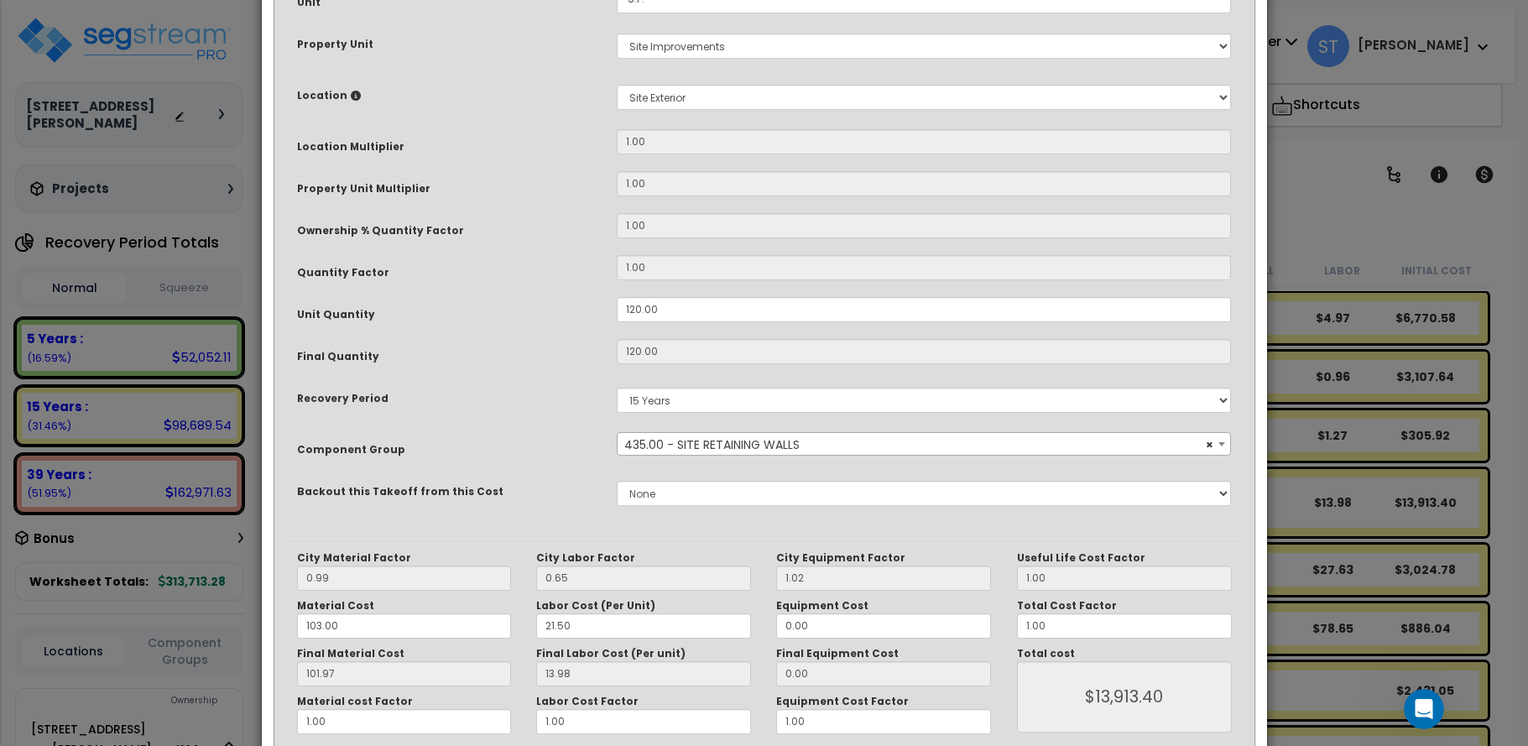
scroll to position [334, 0]
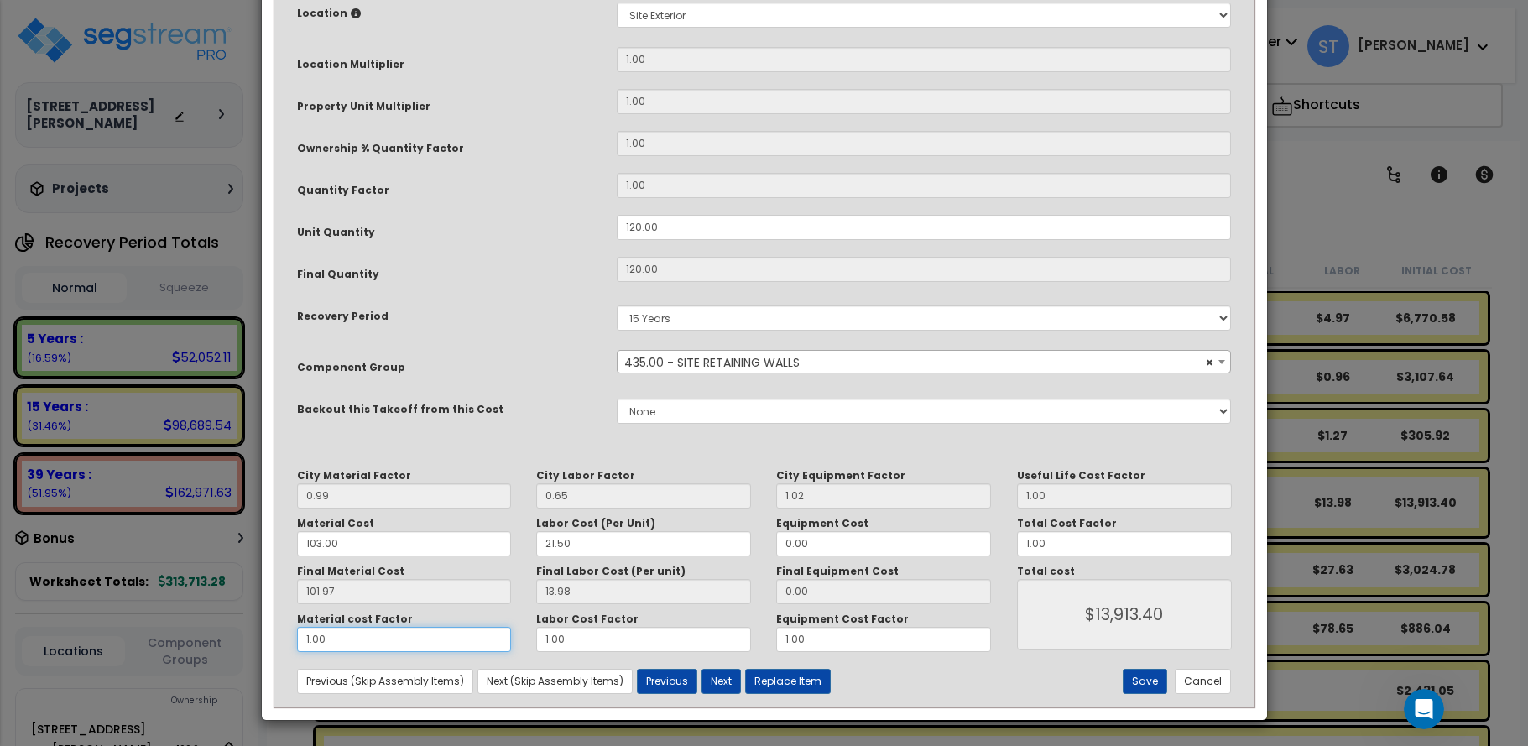
drag, startPoint x: 205, startPoint y: 629, endPoint x: 52, endPoint y: 606, distance: 154.5
click at [52, 607] on div "× Update Items/Assemblies to a Worksheet Purpose Description Prefix Select A/V …" at bounding box center [764, 373] width 1528 height 746
type input "13.97"
type input "."
type input "$1,676.40"
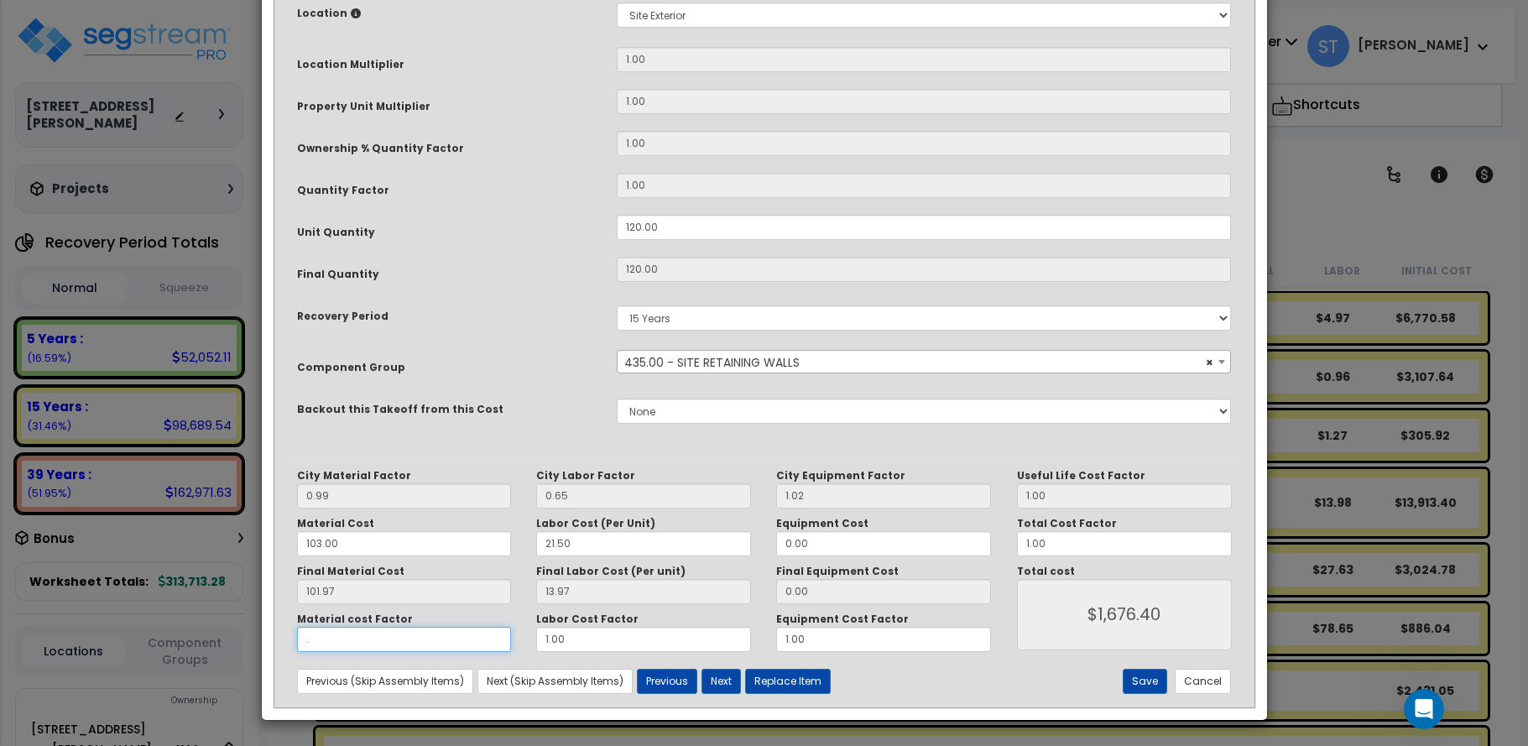
type input ".5"
type input "$7,794.00"
type input ".5"
type input "$7,794.00"
drag, startPoint x: 595, startPoint y: 634, endPoint x: 449, endPoint y: 628, distance: 146.1
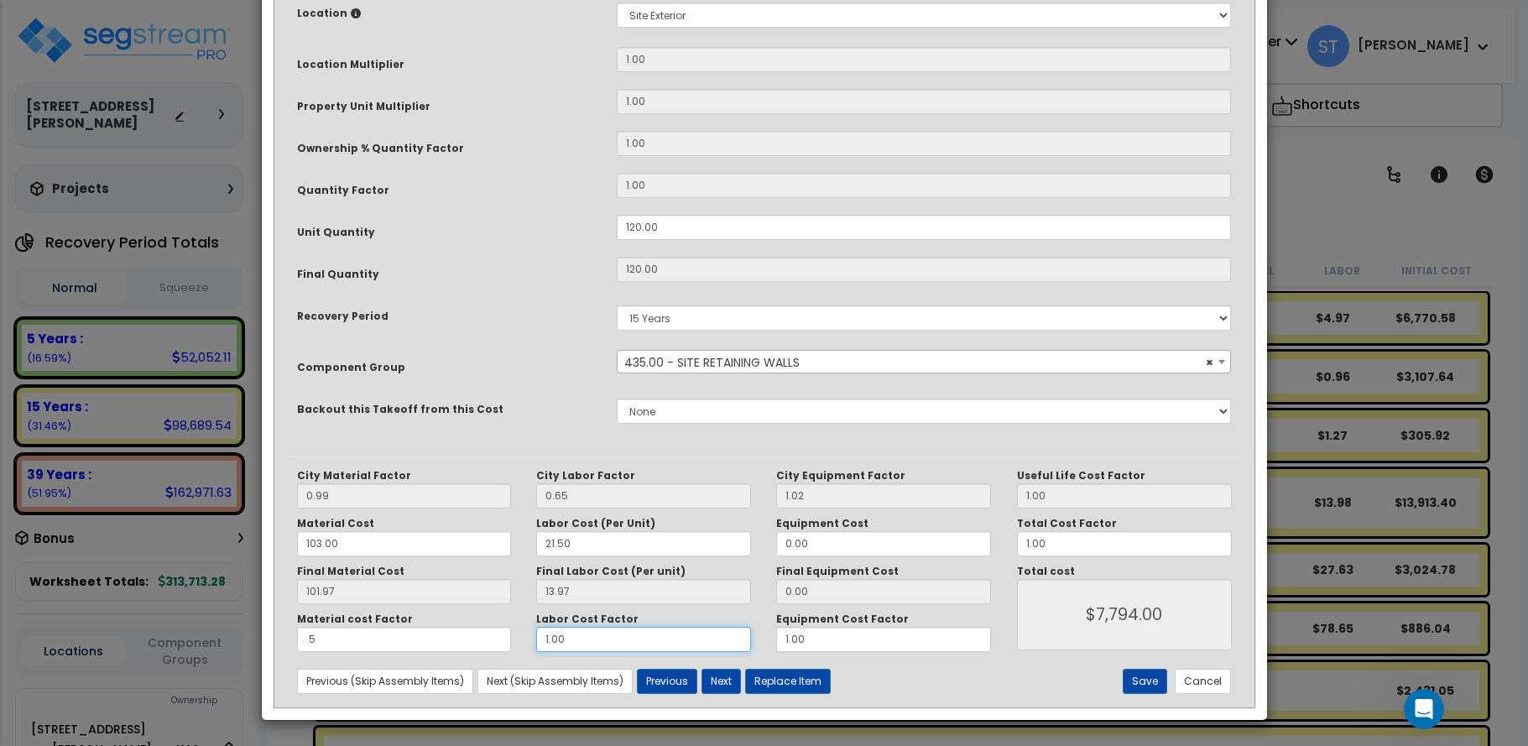
click at [451, 628] on div "Material cost Factor .5 Labor Cost Factor 1.00 Equipment Cost Factor 1.00" at bounding box center [644, 631] width 720 height 39
type input "."
type input "$6,117.60"
type input ".5"
type input "$6,956.40"
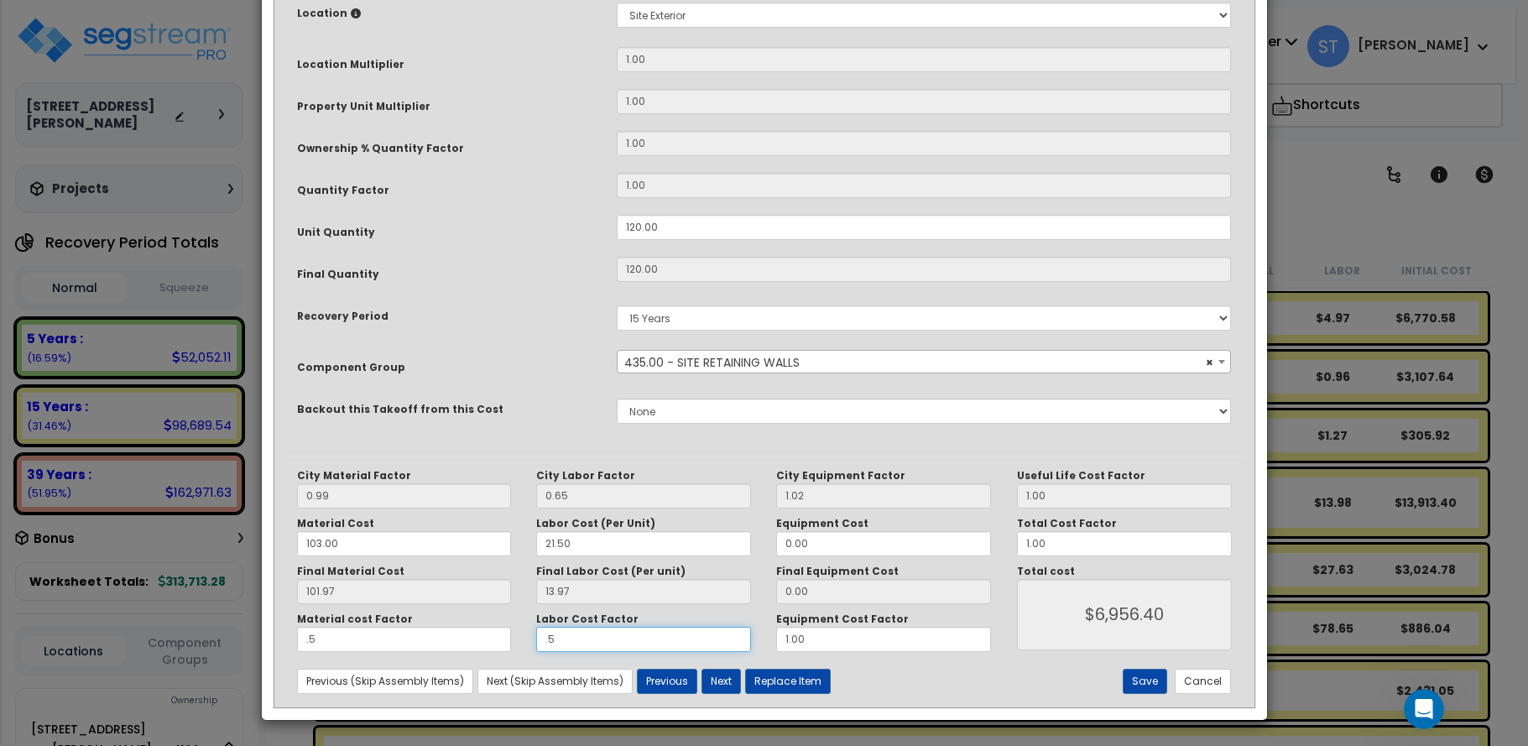
type input ".5"
type input "$6,956.40"
drag, startPoint x: 710, startPoint y: 628, endPoint x: 668, endPoint y: 618, distance: 43.0
click at [689, 624] on div "Material cost Factor .5 Labor Cost Factor .5 Equipment Cost Factor 1.00" at bounding box center [644, 631] width 720 height 39
type input "."
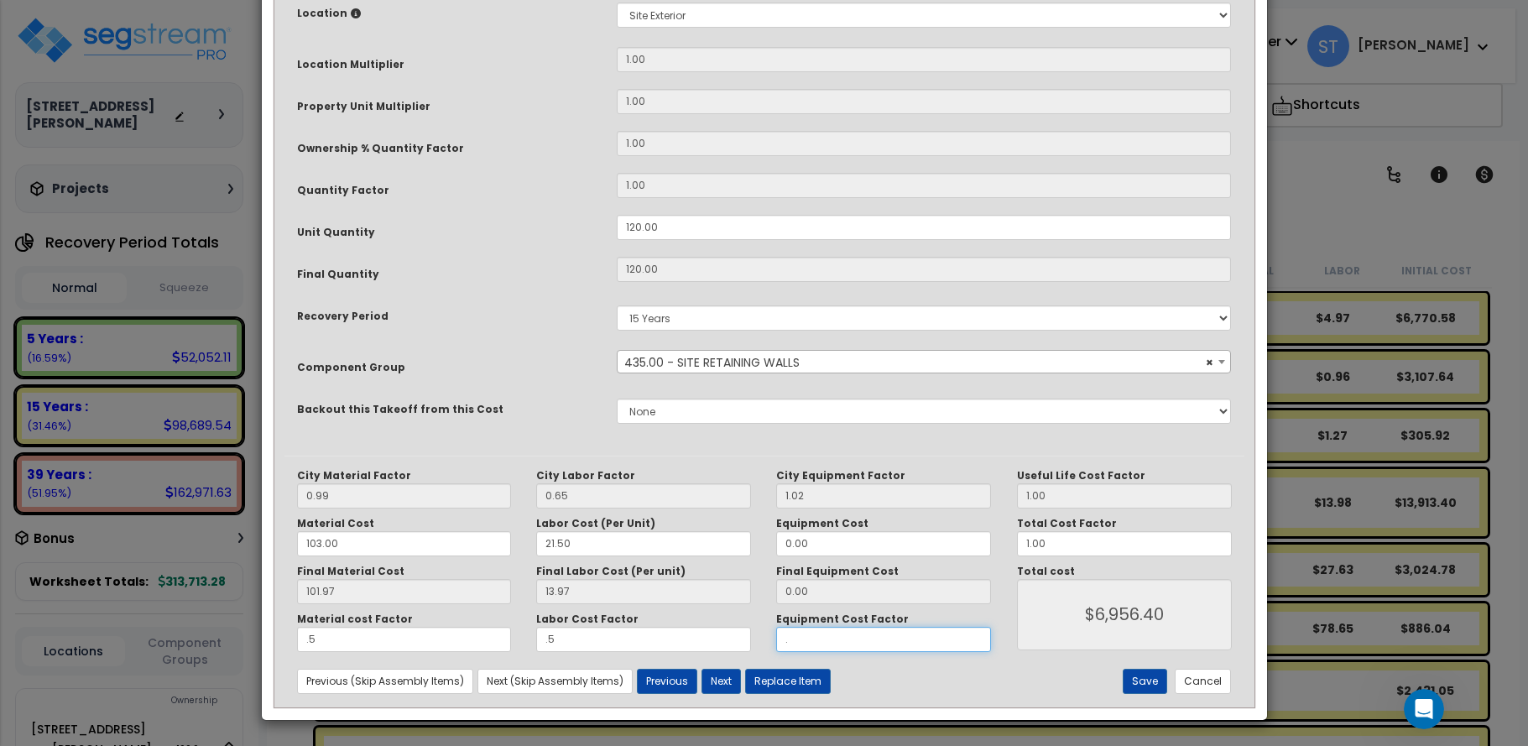
type input "$6,956.40"
type input ".5"
type input "$6,956.40"
type input ".5"
type input "$6,956.40"
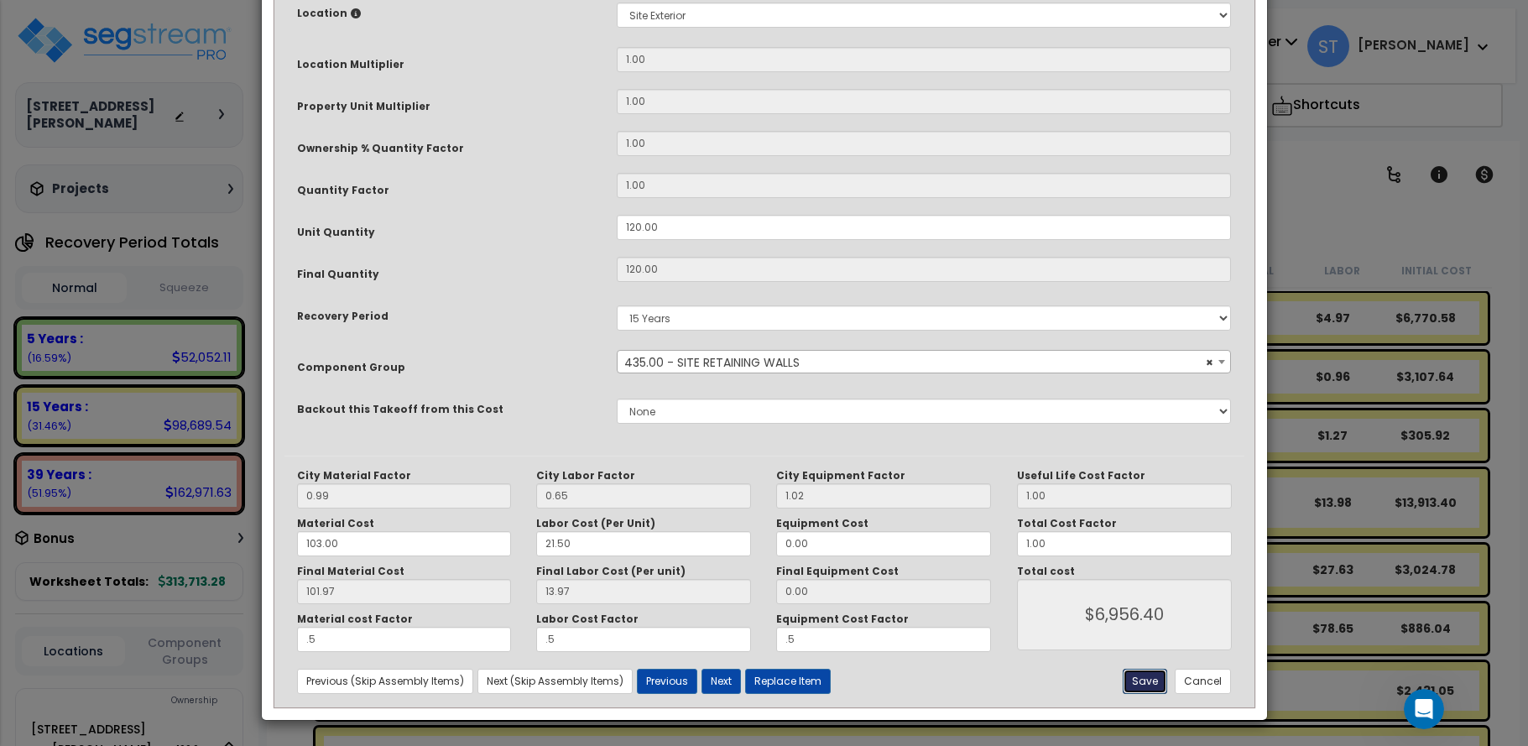
click at [1143, 671] on button "Save" at bounding box center [1145, 681] width 44 height 25
type input "0.50"
type input "6956.40"
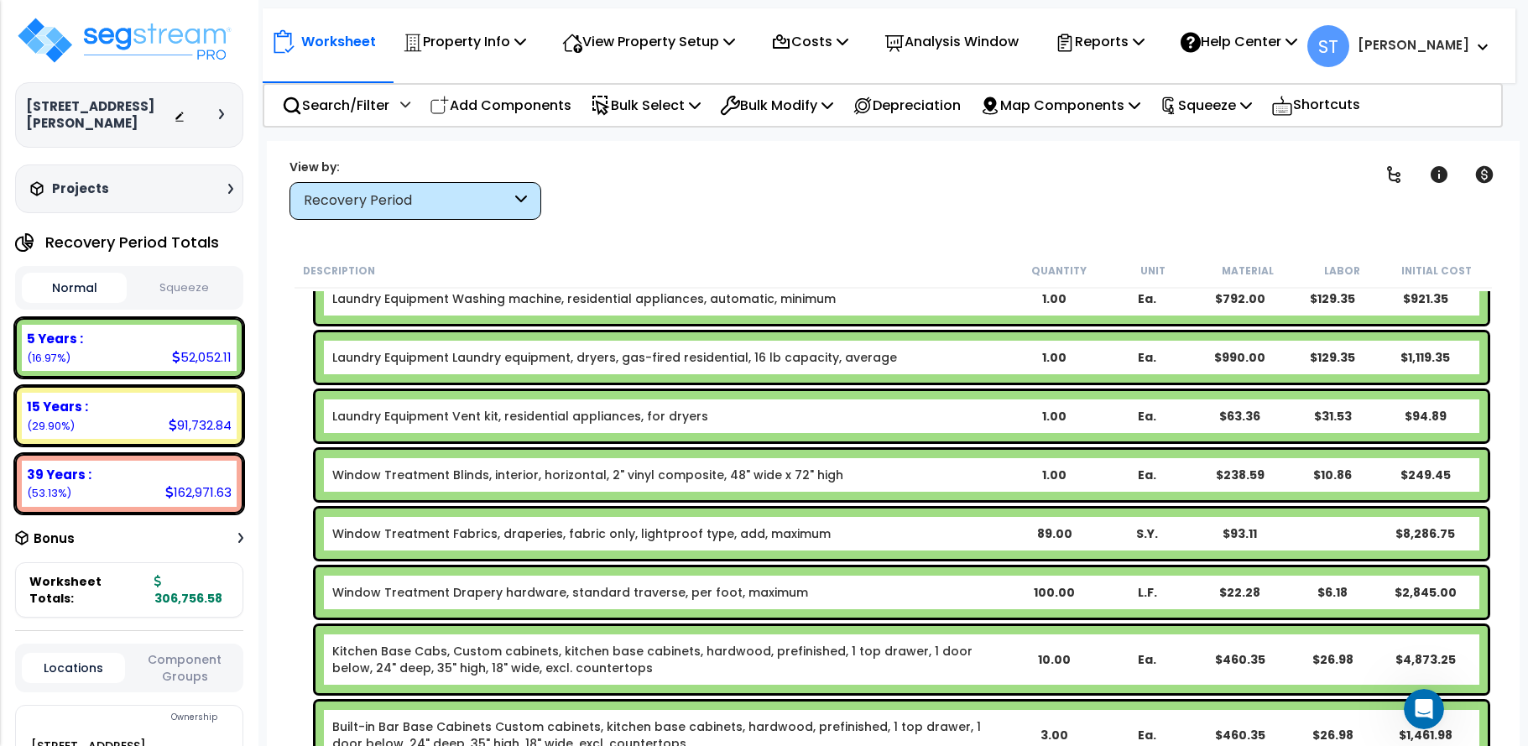
scroll to position [755, 0]
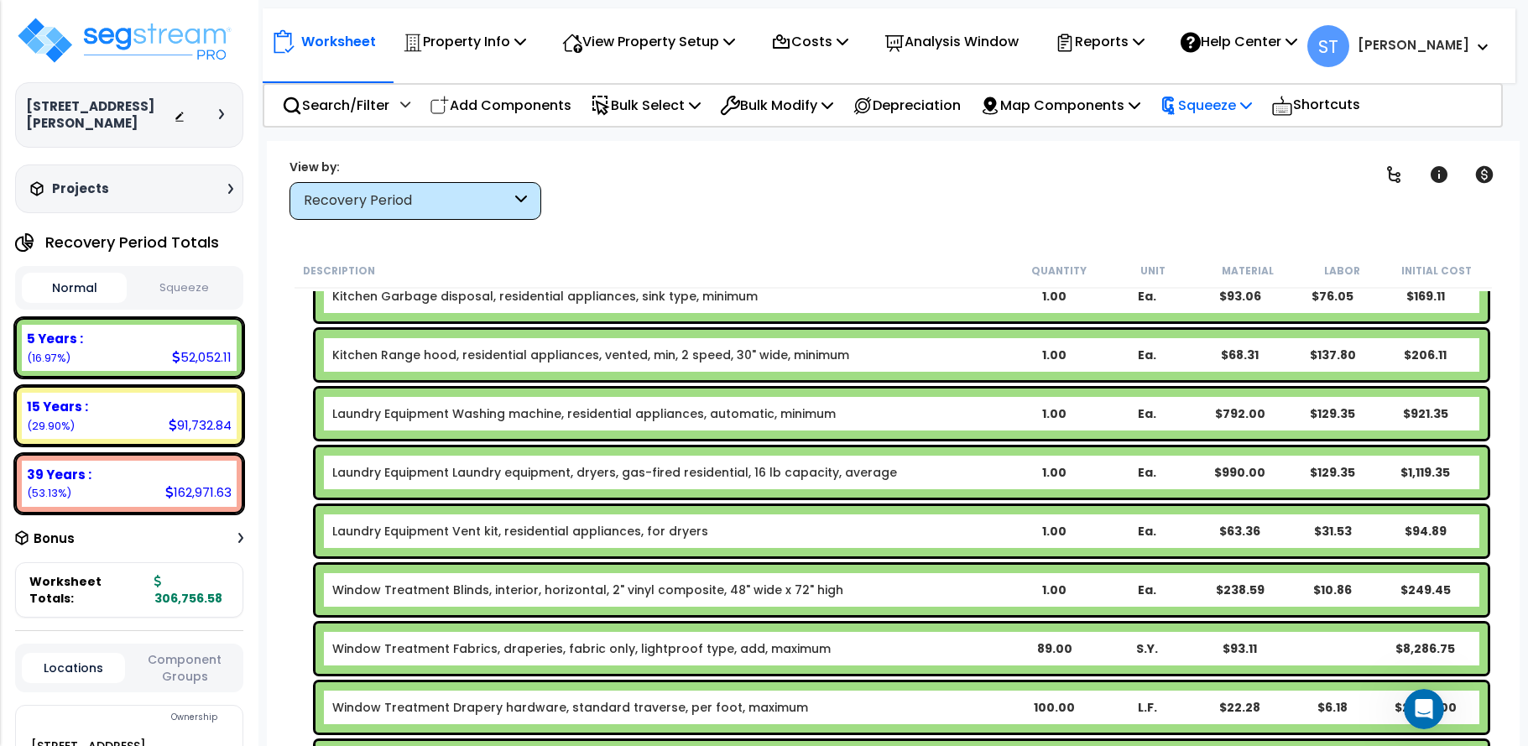
click at [1238, 102] on p "Squeeze" at bounding box center [1206, 105] width 92 height 23
click at [1213, 138] on link "Squeeze" at bounding box center [1234, 143] width 166 height 34
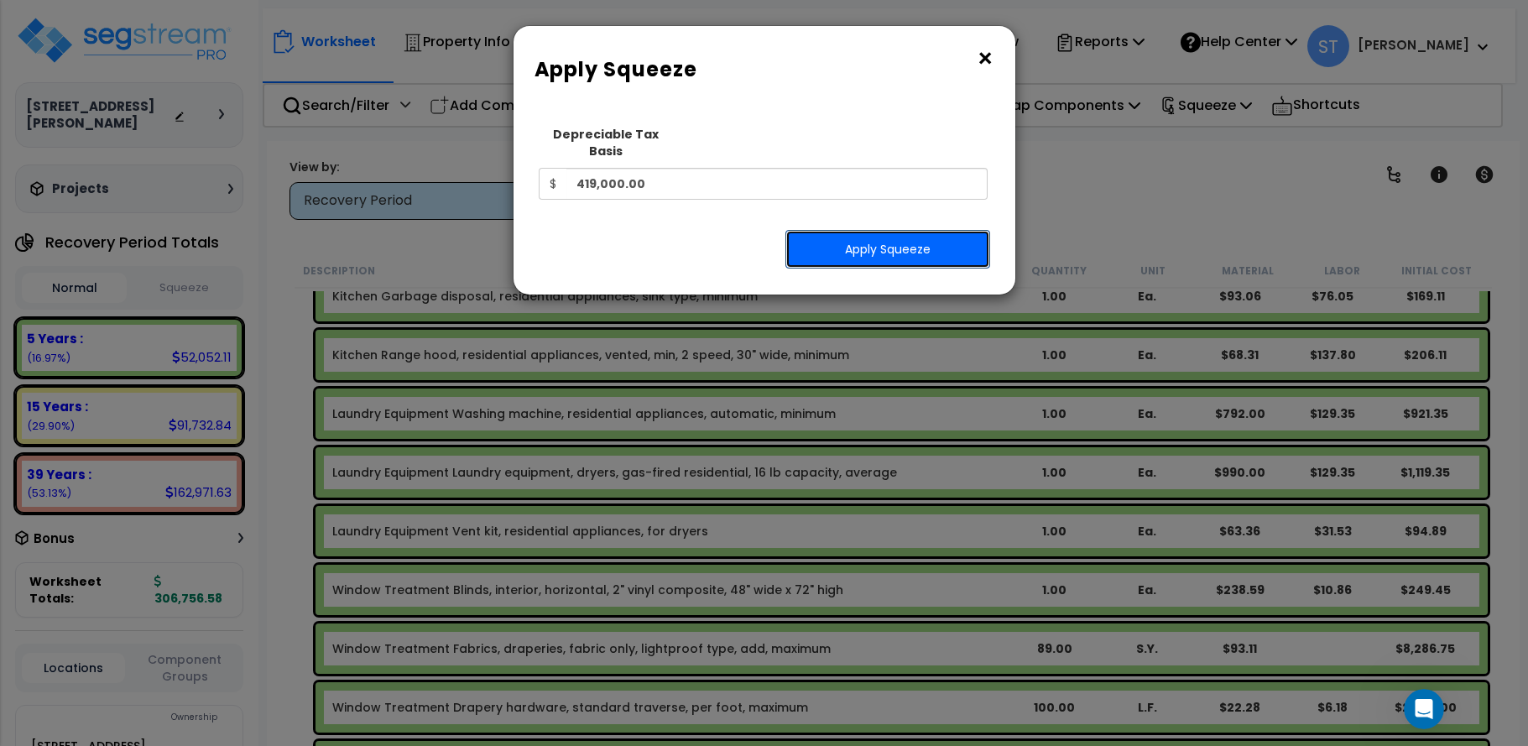
click at [928, 230] on button "Apply Squeeze" at bounding box center [887, 249] width 205 height 39
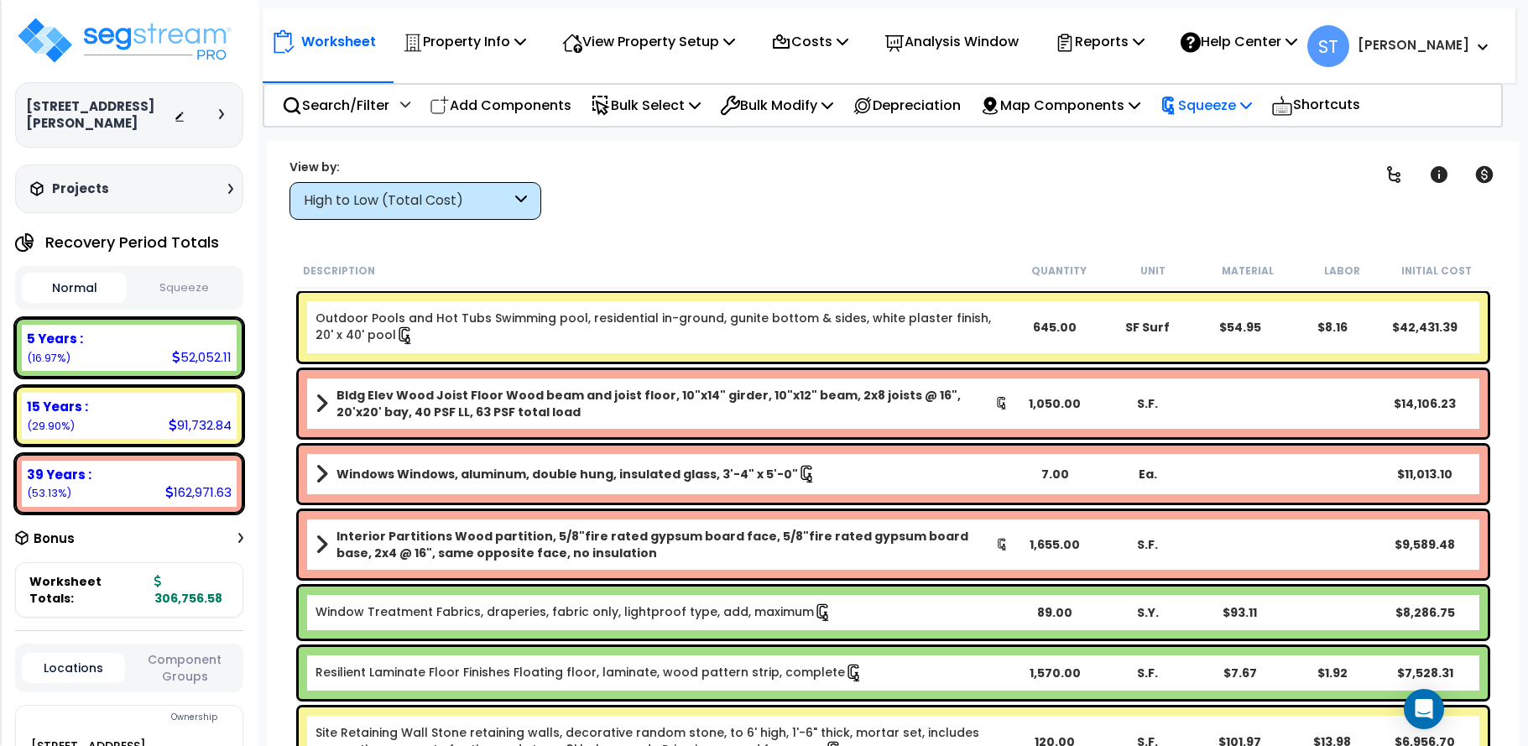
click at [1230, 102] on p "Squeeze" at bounding box center [1206, 105] width 92 height 23
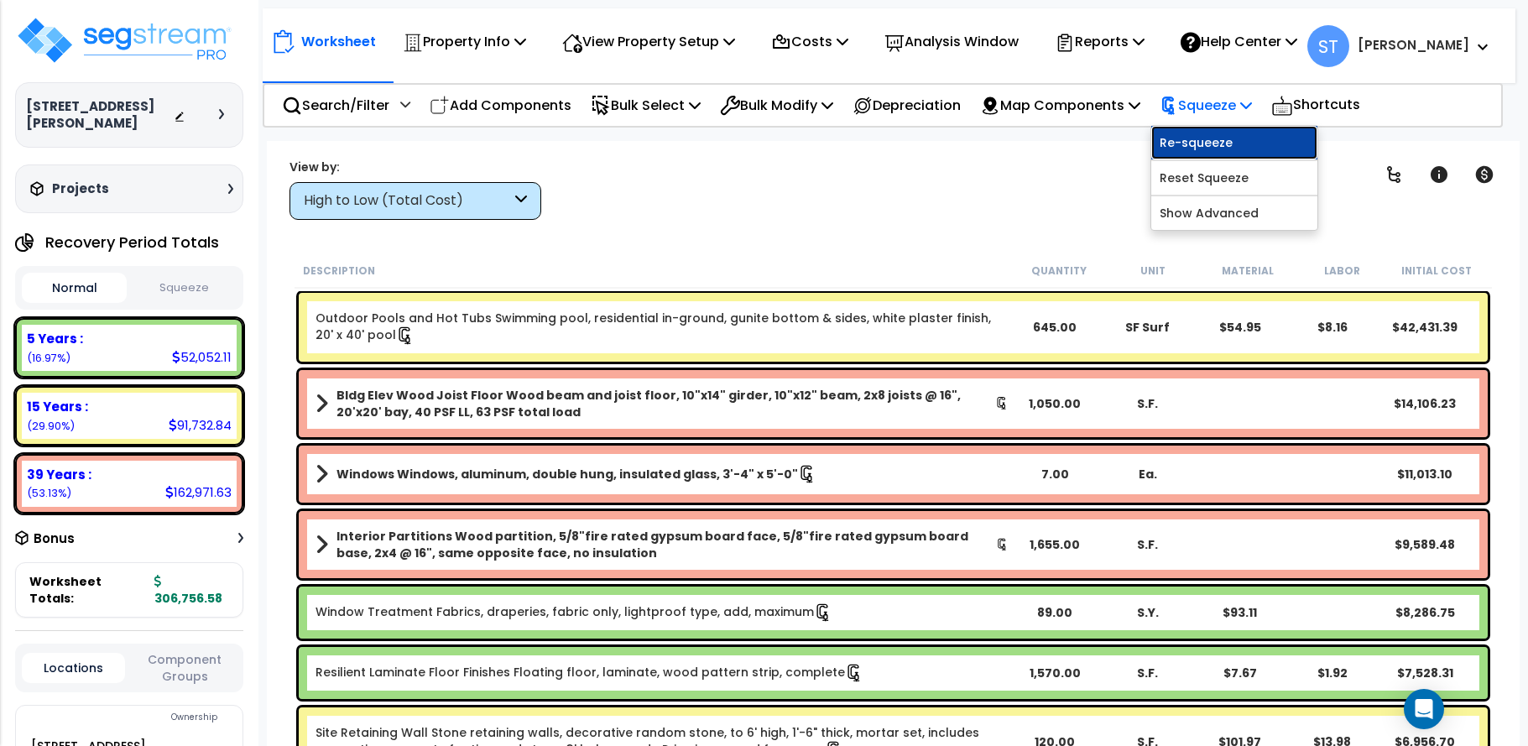
click at [1231, 143] on link "Re-squeeze" at bounding box center [1234, 143] width 166 height 34
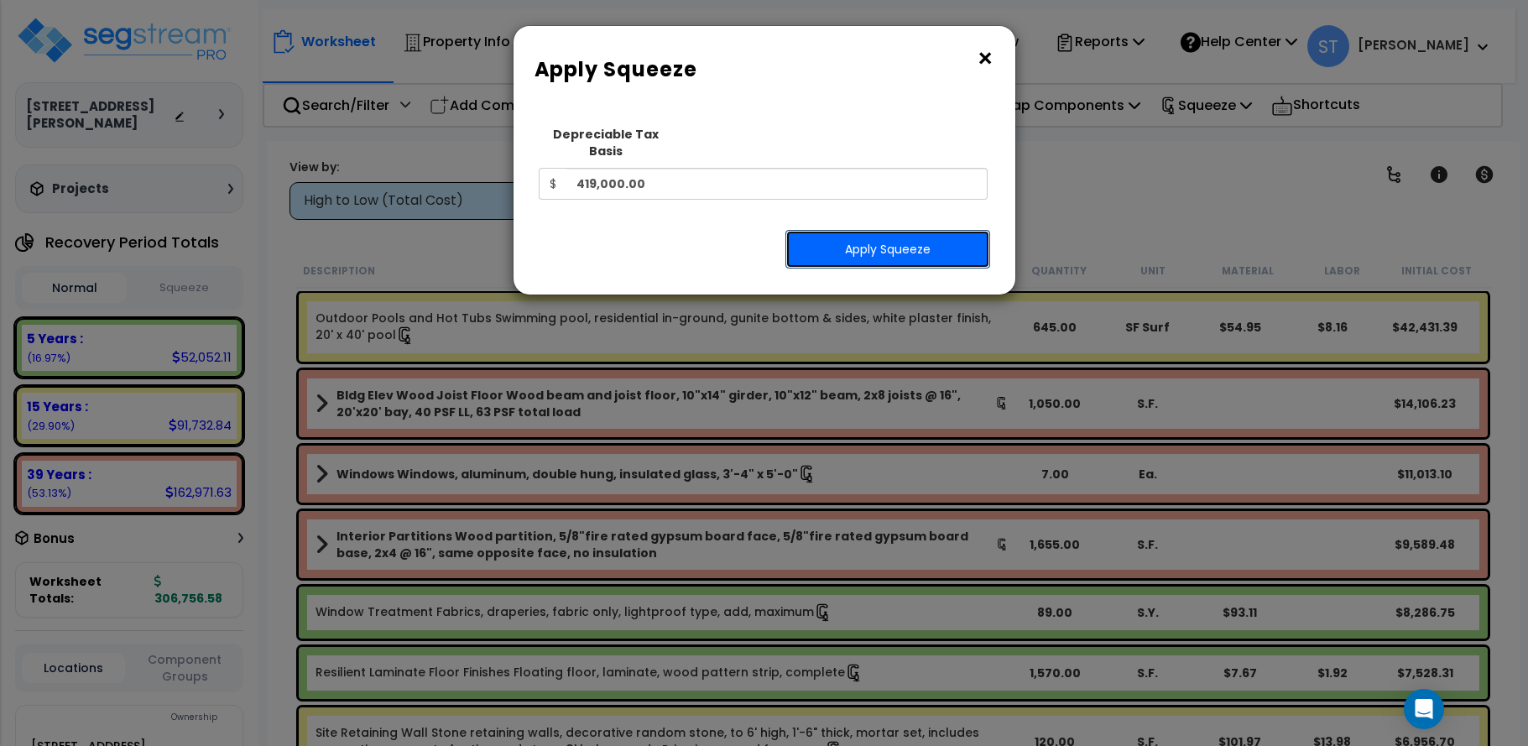
click at [859, 232] on button "Apply Squeeze" at bounding box center [887, 249] width 205 height 39
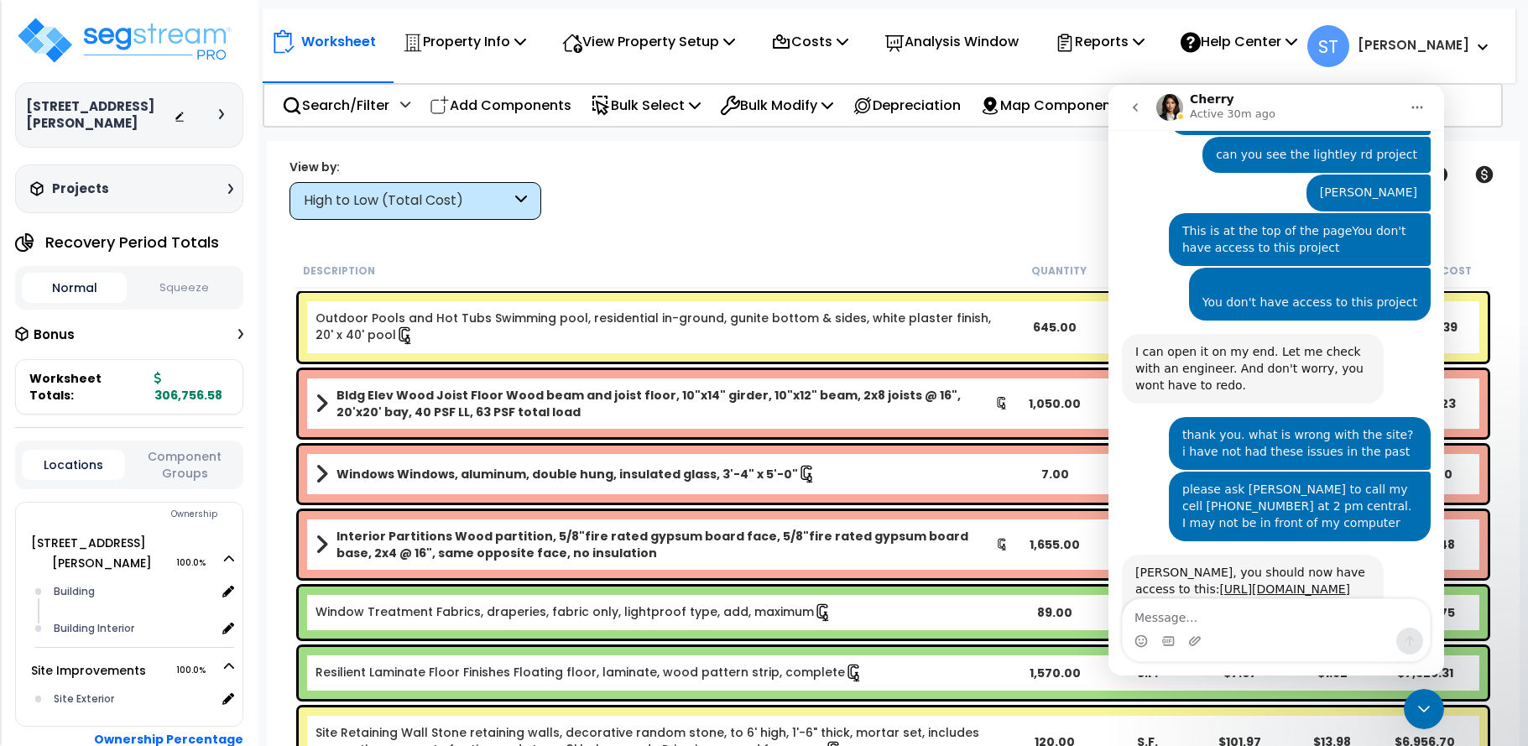
scroll to position [2918, 0]
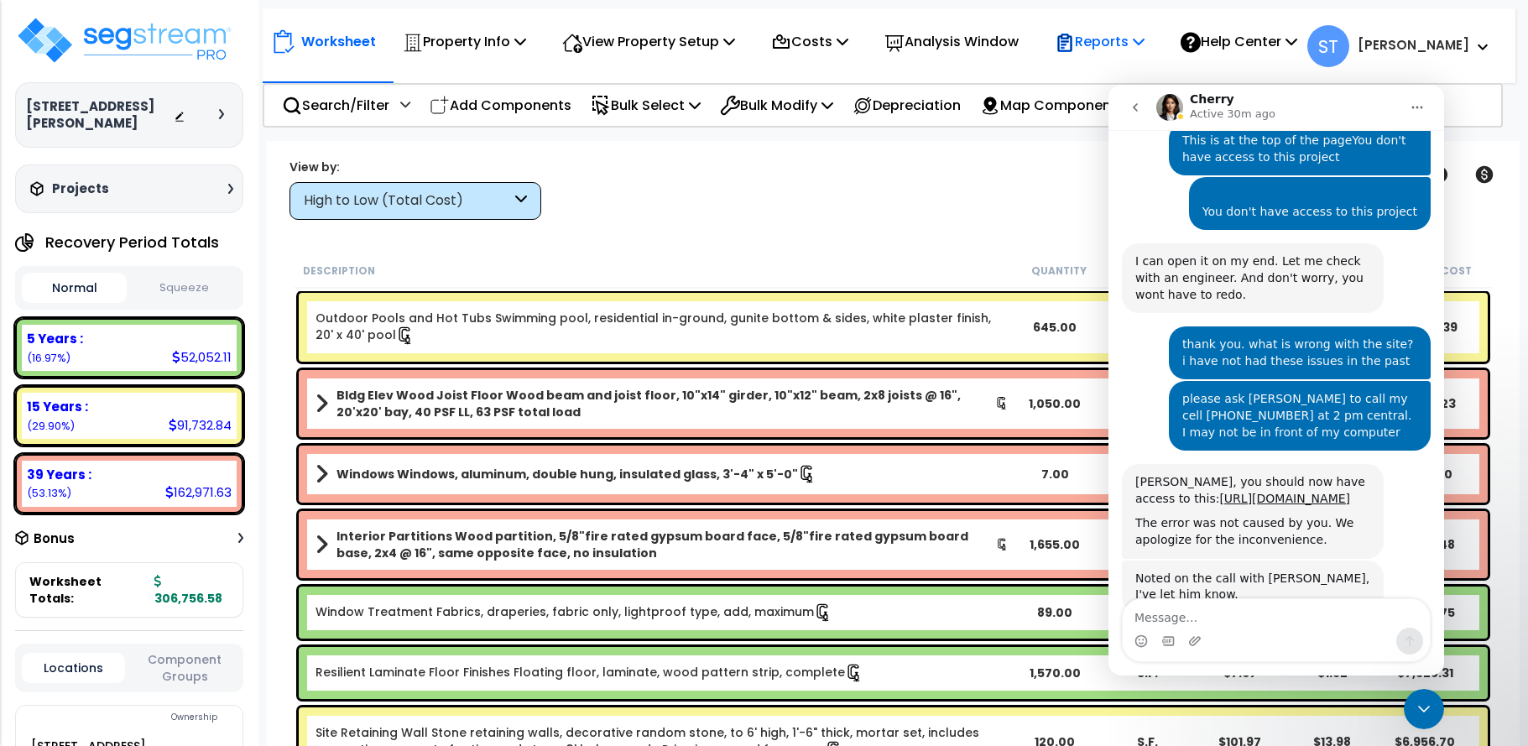
click at [1121, 40] on p "Reports" at bounding box center [1100, 41] width 90 height 23
click at [970, 212] on div "Clear Filters" at bounding box center [951, 189] width 779 height 62
click at [1423, 706] on icon "Close Intercom Messenger" at bounding box center [1424, 709] width 20 height 20
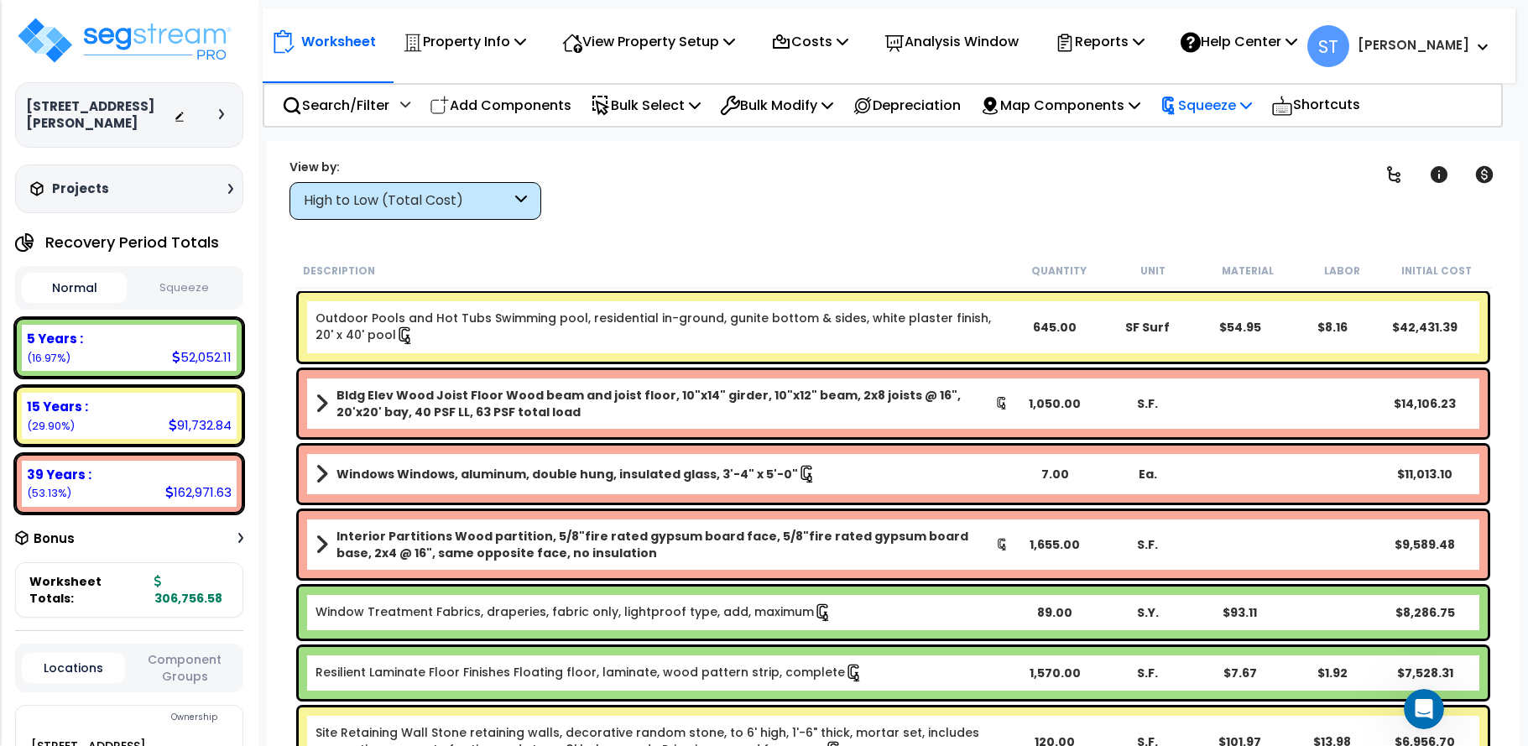
click at [1245, 108] on p "Squeeze" at bounding box center [1206, 105] width 92 height 23
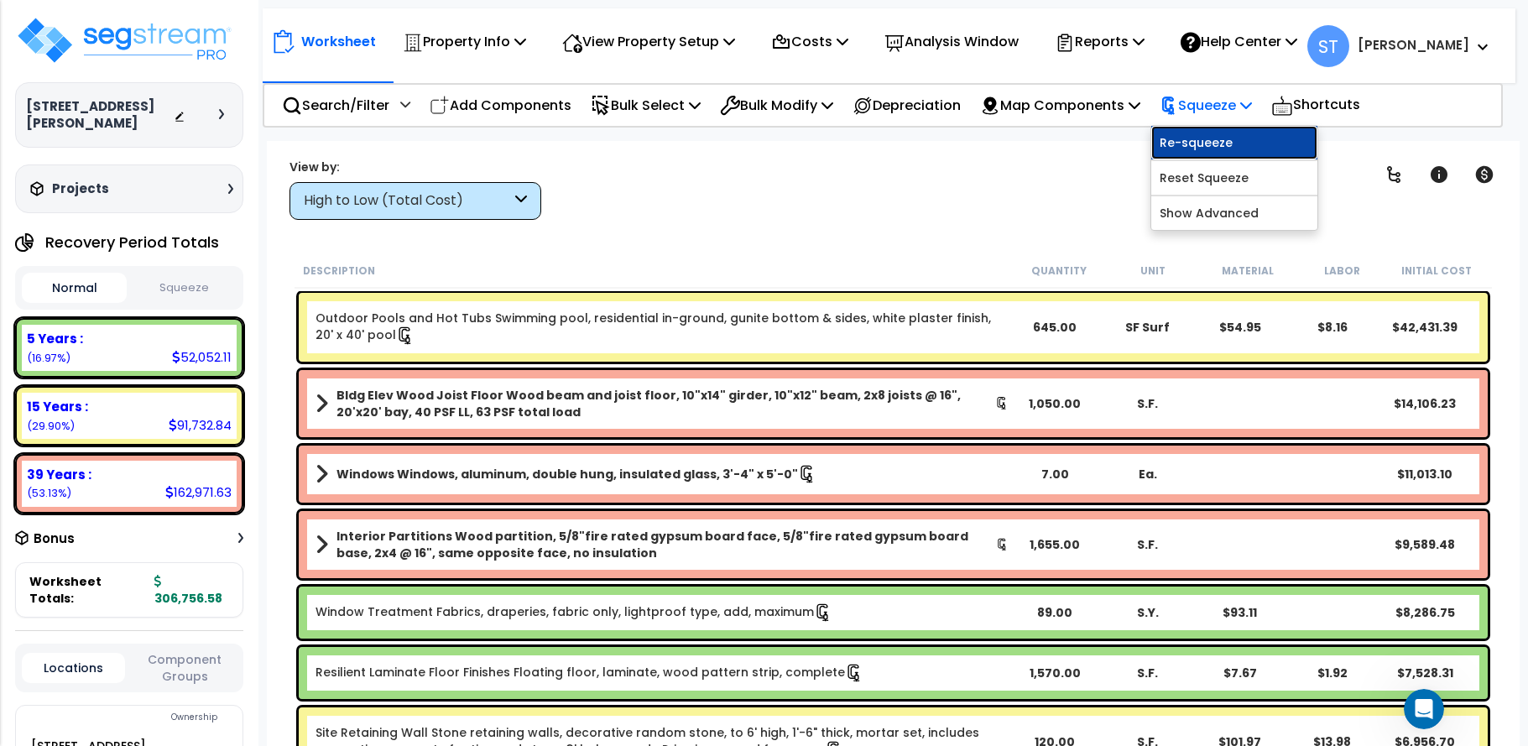
click at [1245, 139] on link "Re-squeeze" at bounding box center [1234, 143] width 166 height 34
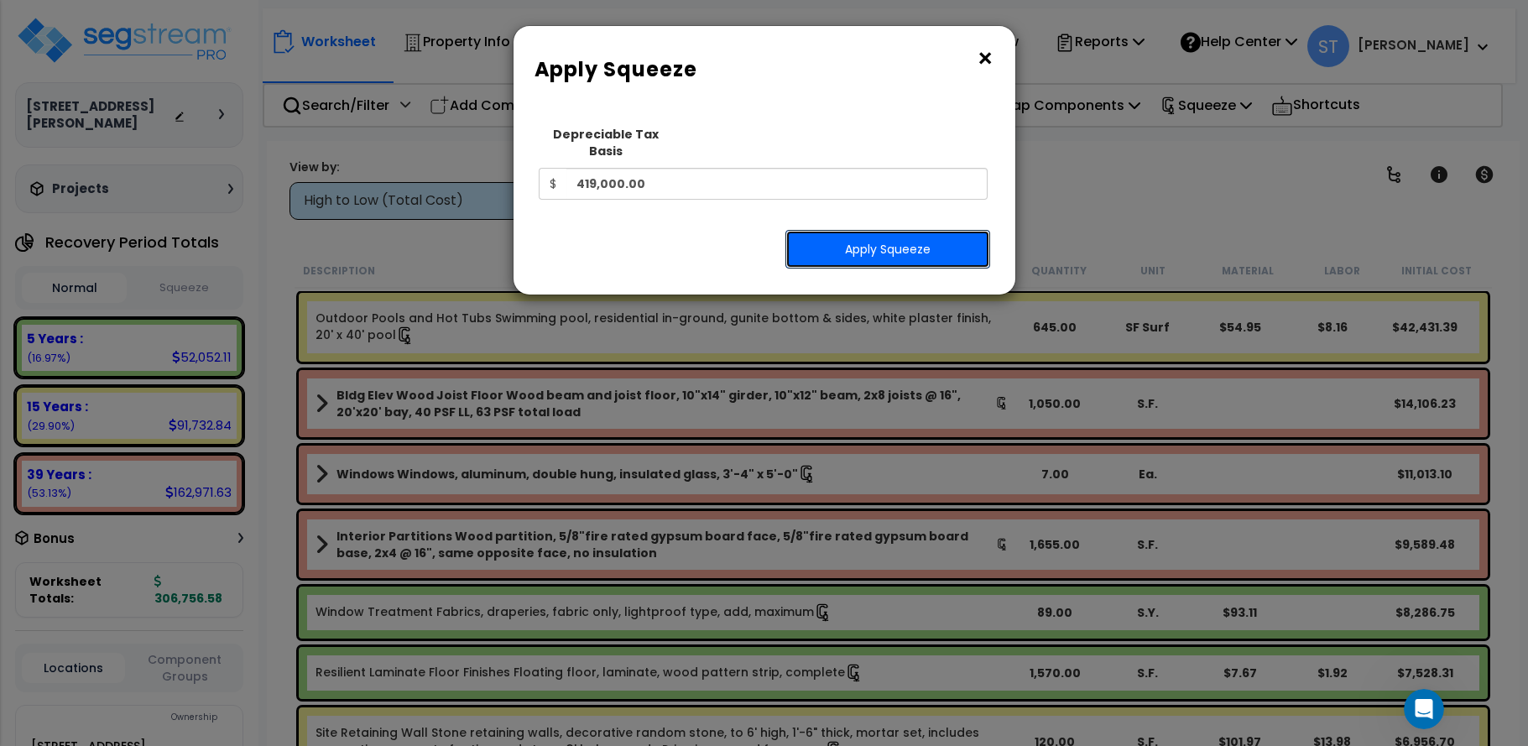
click at [881, 232] on button "Apply Squeeze" at bounding box center [887, 249] width 205 height 39
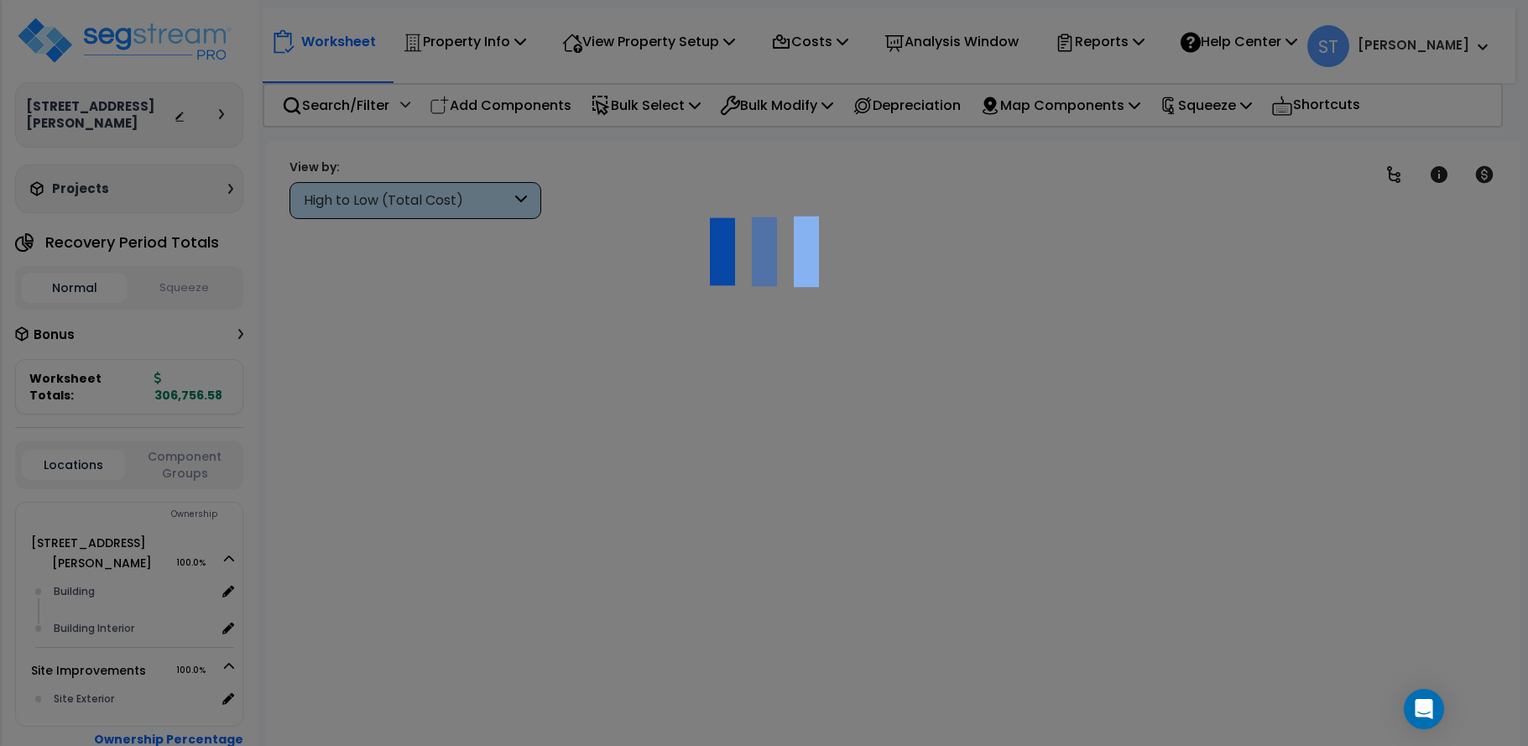
scroll to position [74, 0]
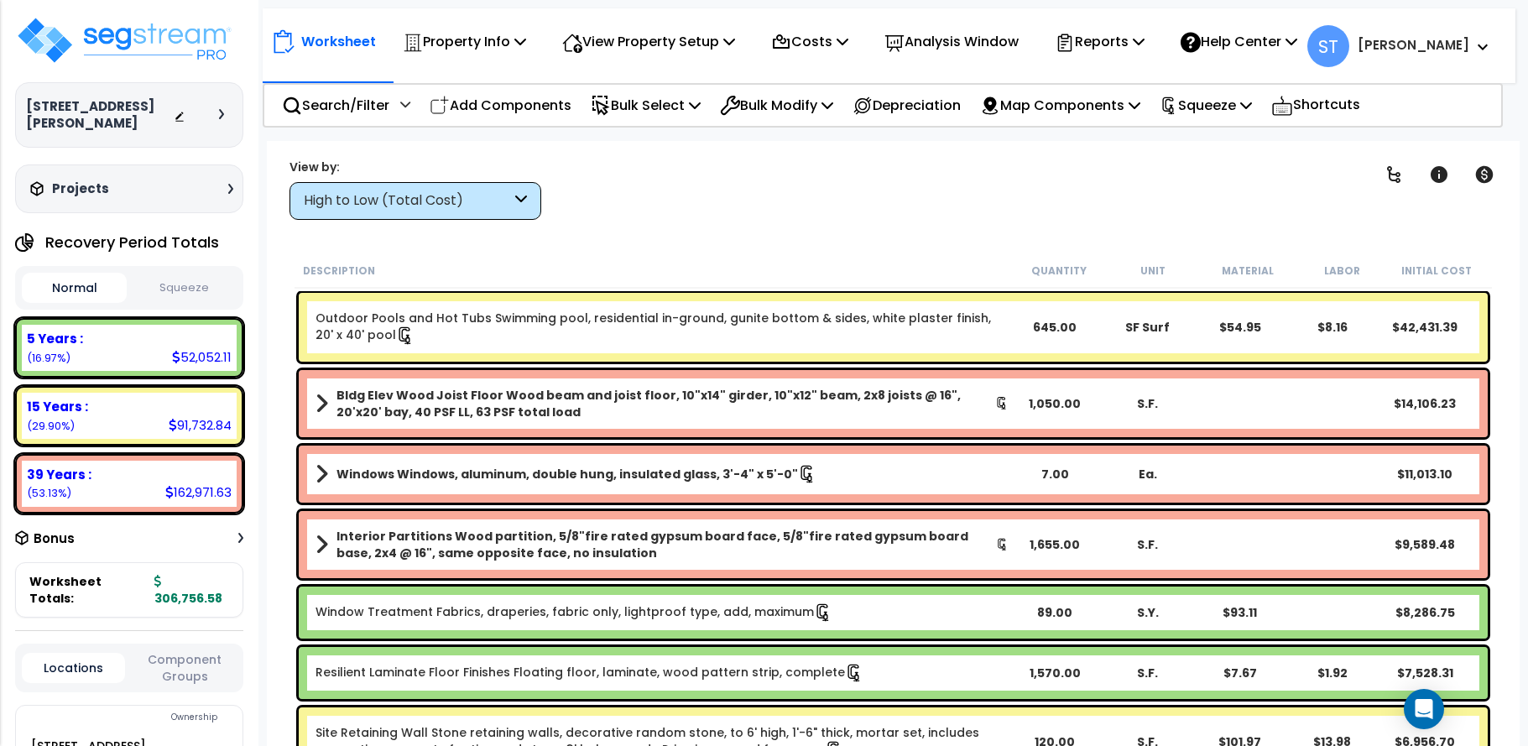
click at [232, 522] on div "Bonus" at bounding box center [129, 538] width 228 height 33
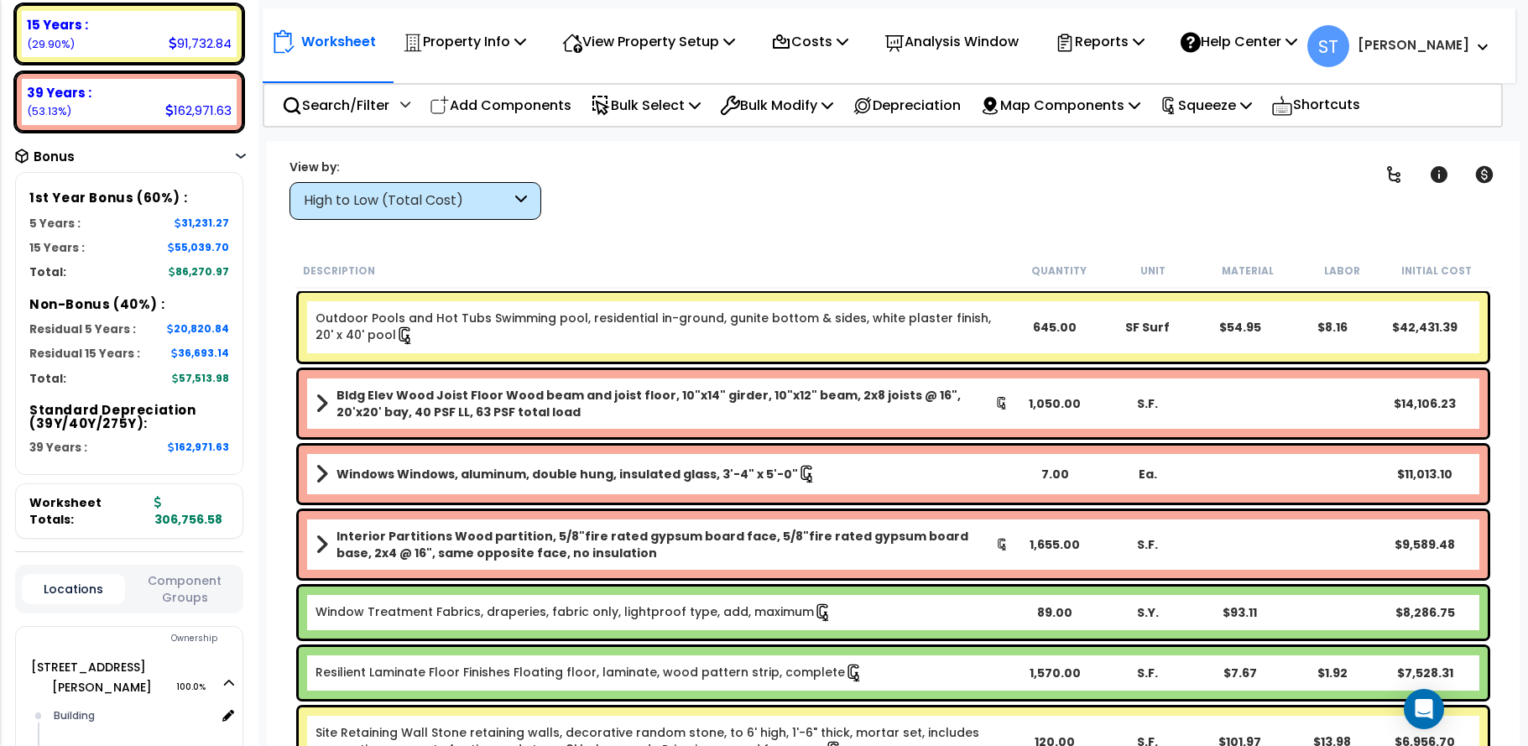
scroll to position [420, 0]
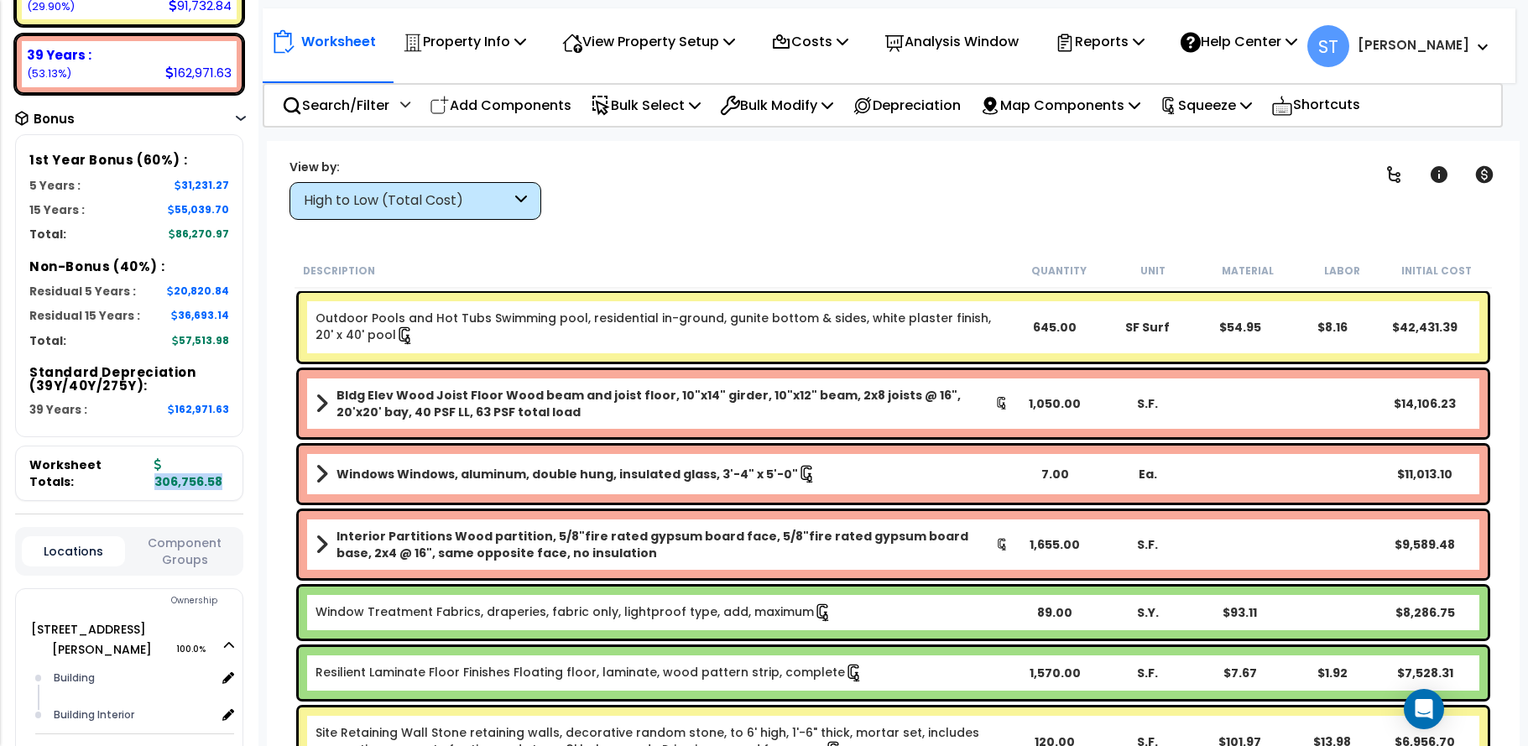
drag, startPoint x: 222, startPoint y: 446, endPoint x: 154, endPoint y: 447, distance: 68.0
click at [154, 456] on b "306,756.58" at bounding box center [188, 473] width 68 height 34
drag, startPoint x: 154, startPoint y: 447, endPoint x: 200, endPoint y: 453, distance: 45.7
click at [200, 456] on b "306,756.58" at bounding box center [188, 473] width 68 height 34
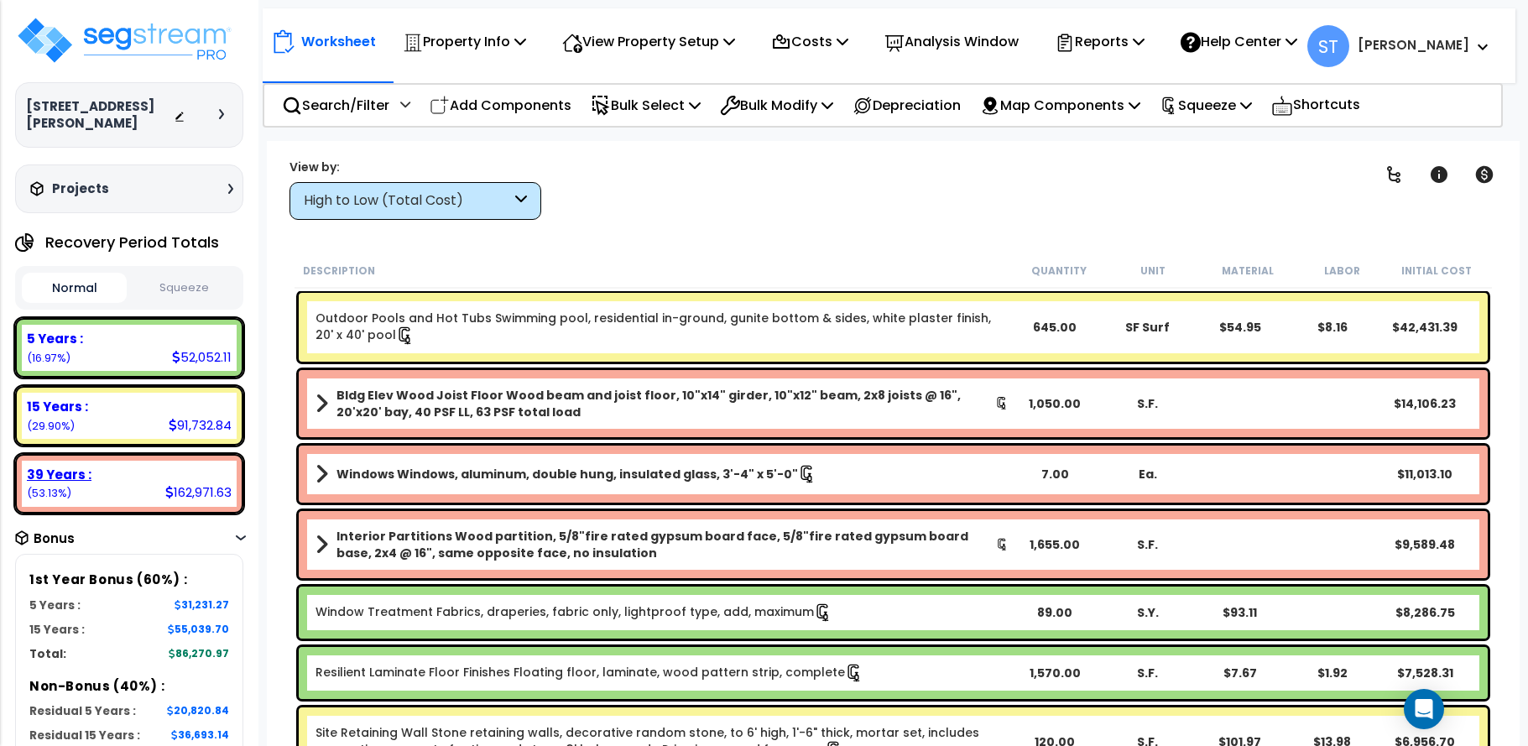
scroll to position [0, 0]
click at [273, 415] on div "Worksheet Property Info Property Setup Add Property Unit Template property Clon…" at bounding box center [893, 514] width 1253 height 746
click at [263, 339] on body "We are Building your Property. So please grab a coffee and let us do the heavy …" at bounding box center [764, 447] width 1528 height 746
click at [1430, 718] on div "Open Intercom Messenger" at bounding box center [1424, 709] width 44 height 44
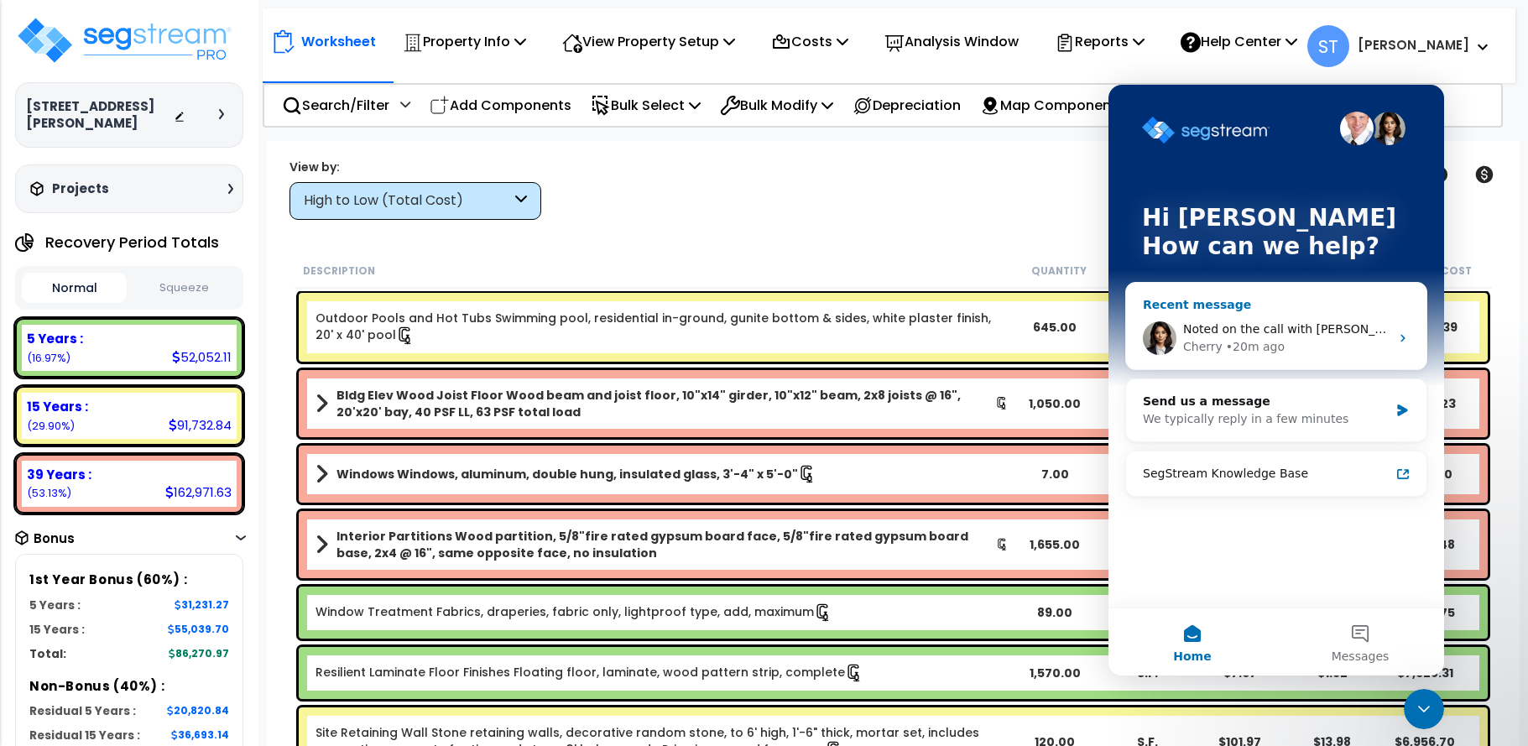
click at [1211, 323] on span "Noted on the call with [PERSON_NAME], I've let him know." at bounding box center [1353, 328] width 341 height 13
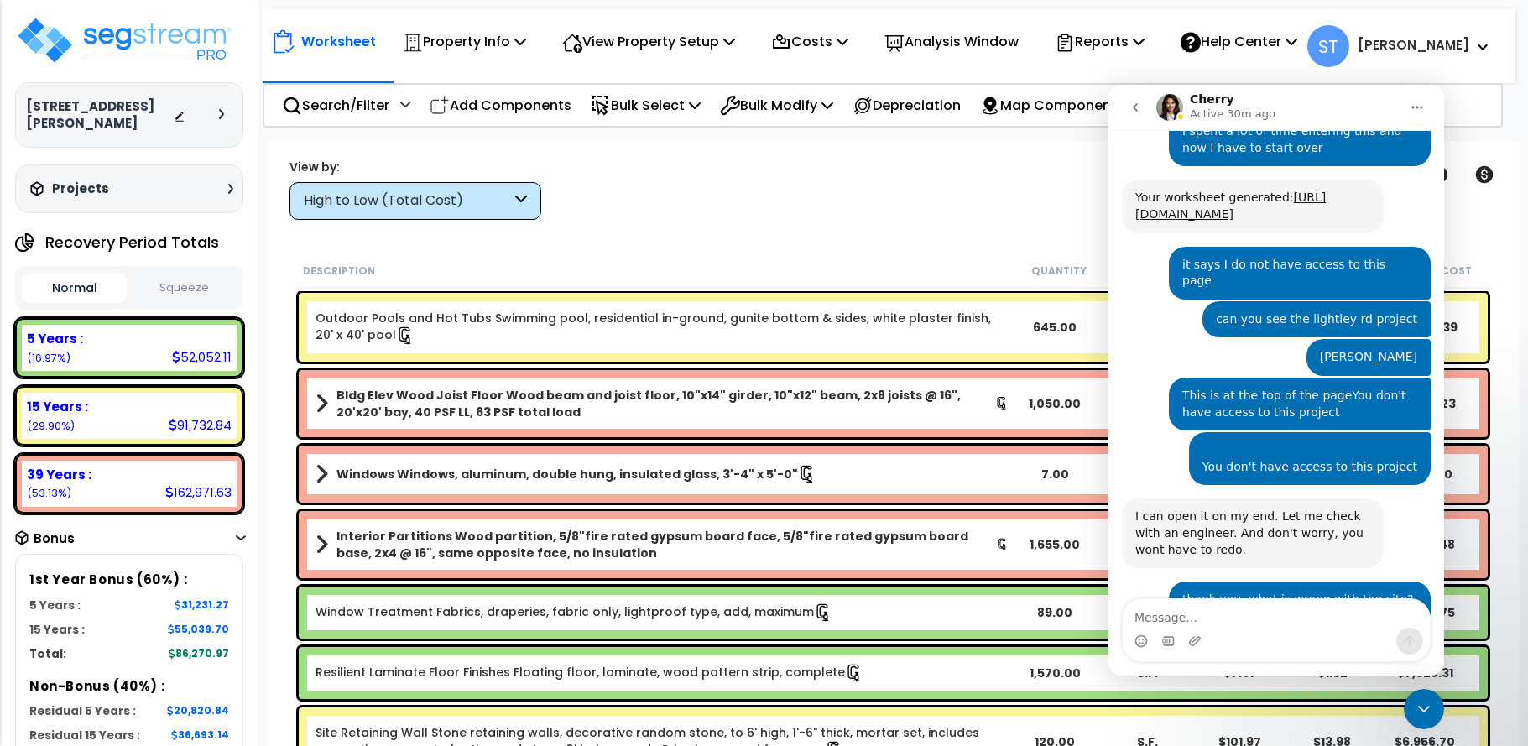
scroll to position [2918, 0]
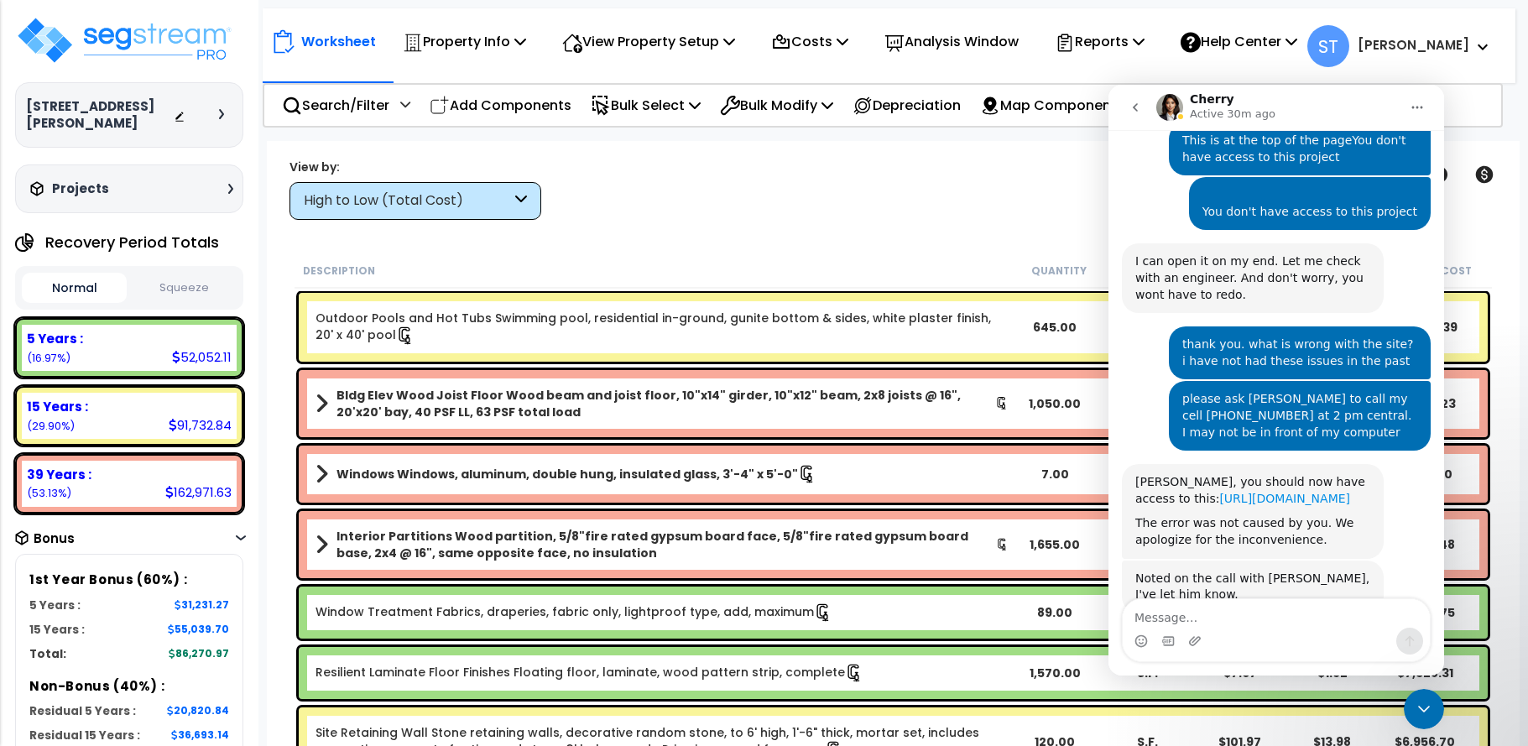
type textarea "https://enterprise.segstream.com/project/v2/take-offsheet/37653/"
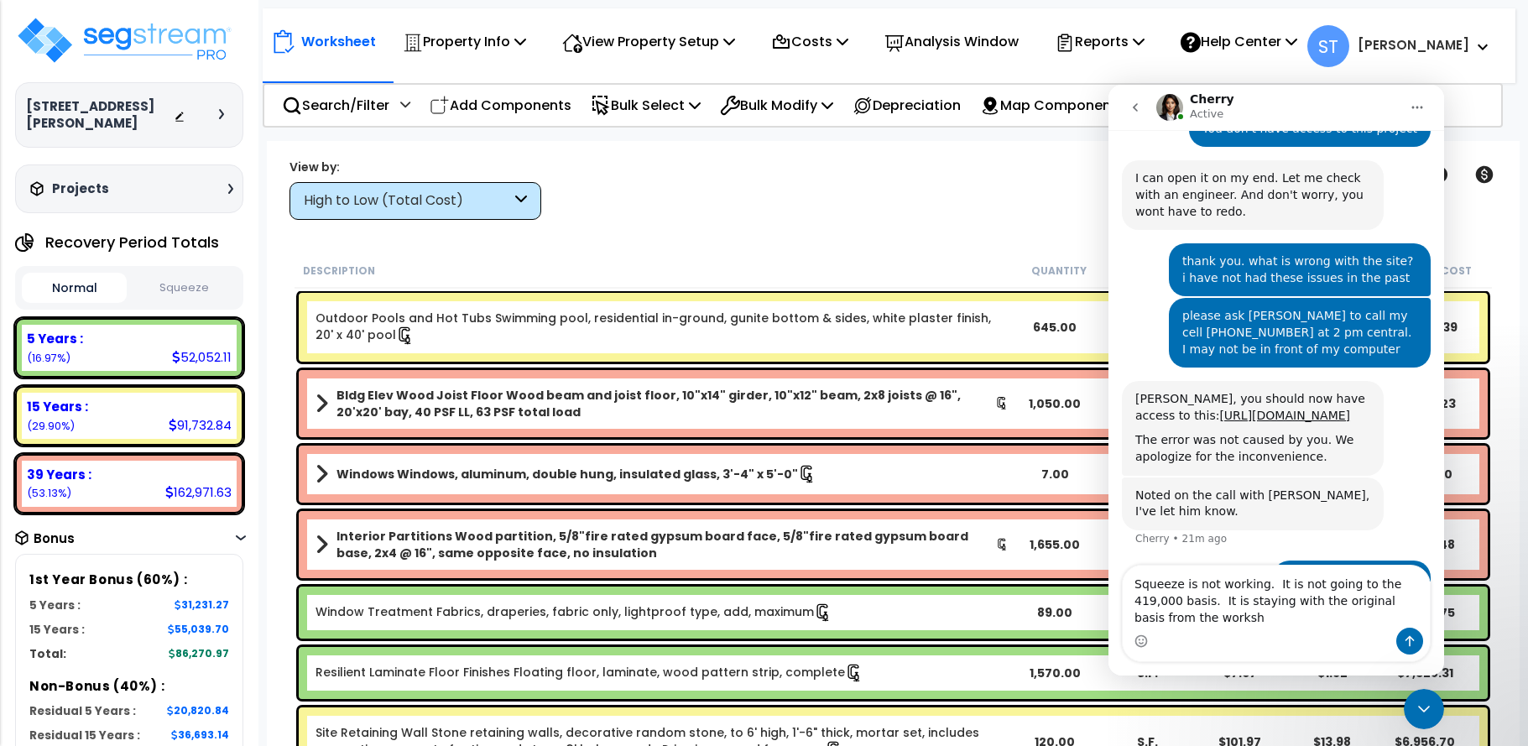
scroll to position [3018, 0]
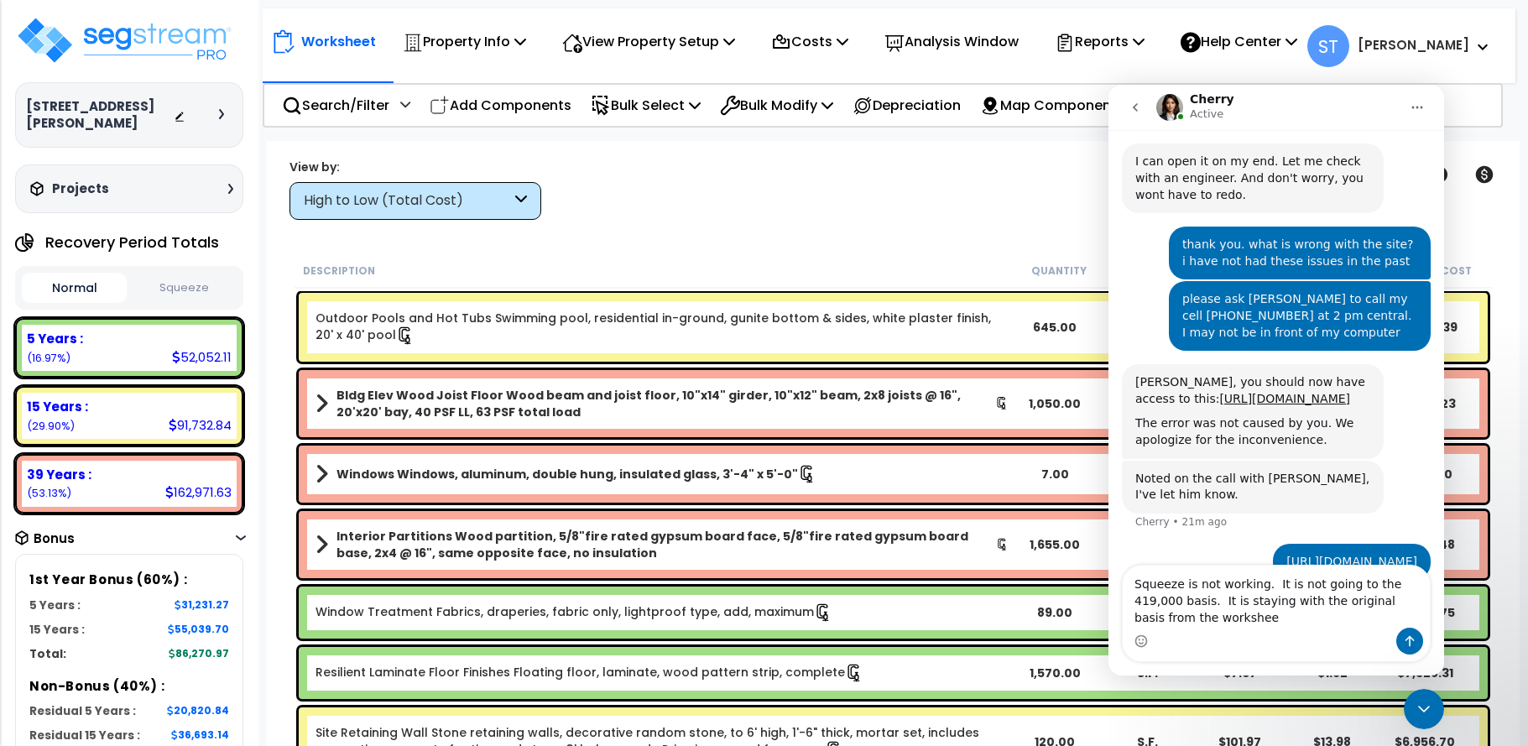
type textarea "Squeeze is not working. It is not going to the 419,000 basis. It is staying wit…"
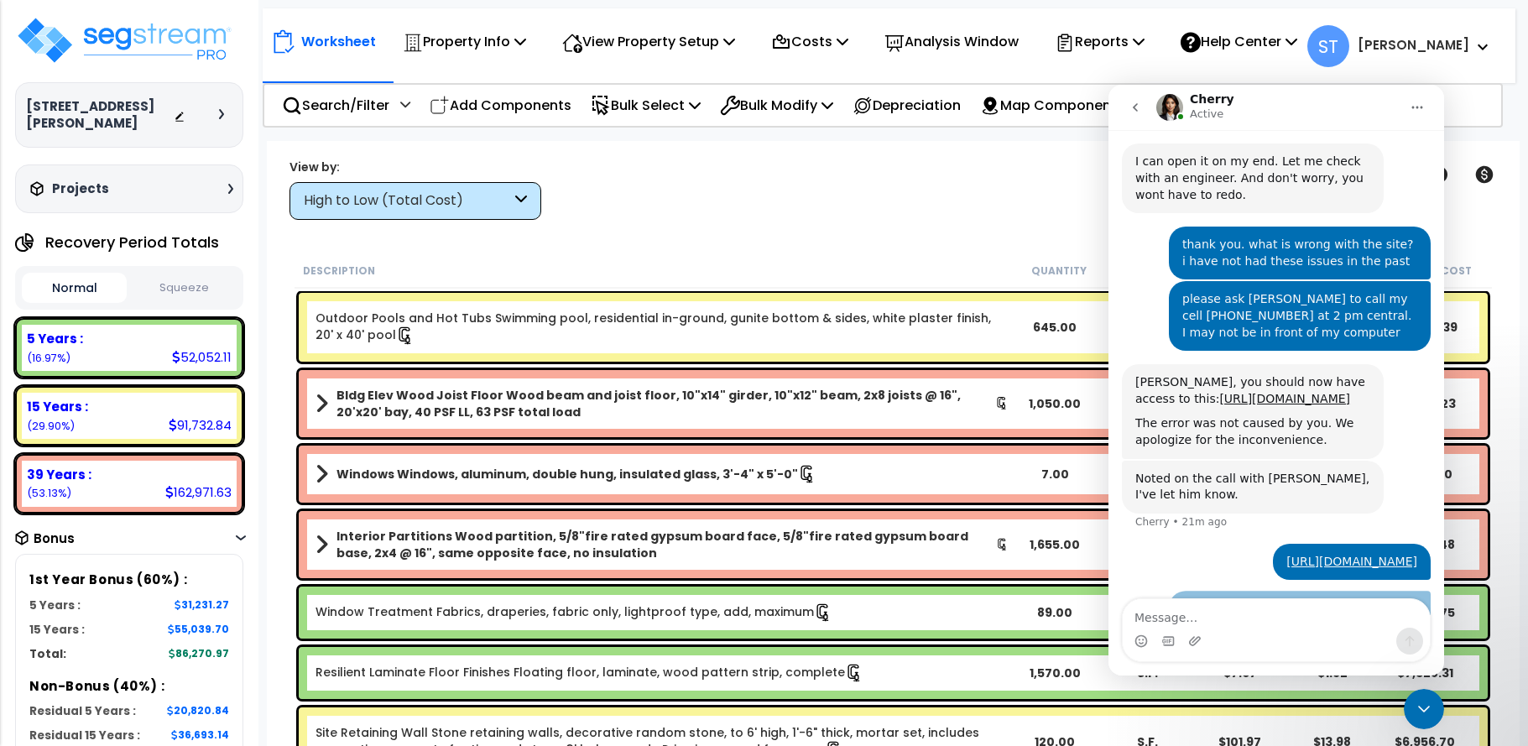
scroll to position [3056, 0]
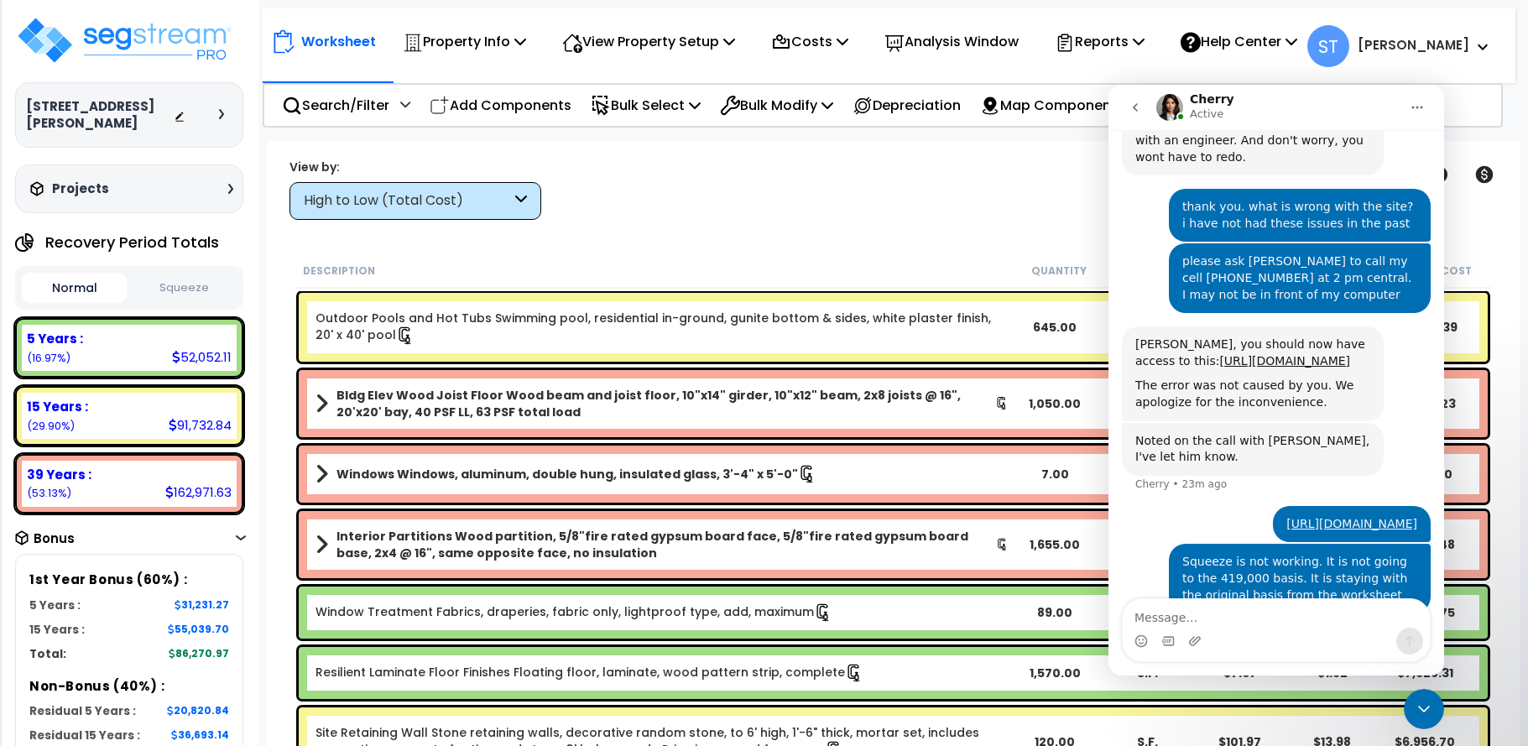
click at [431, 204] on div "High to Low (Total Cost)" at bounding box center [407, 200] width 207 height 19
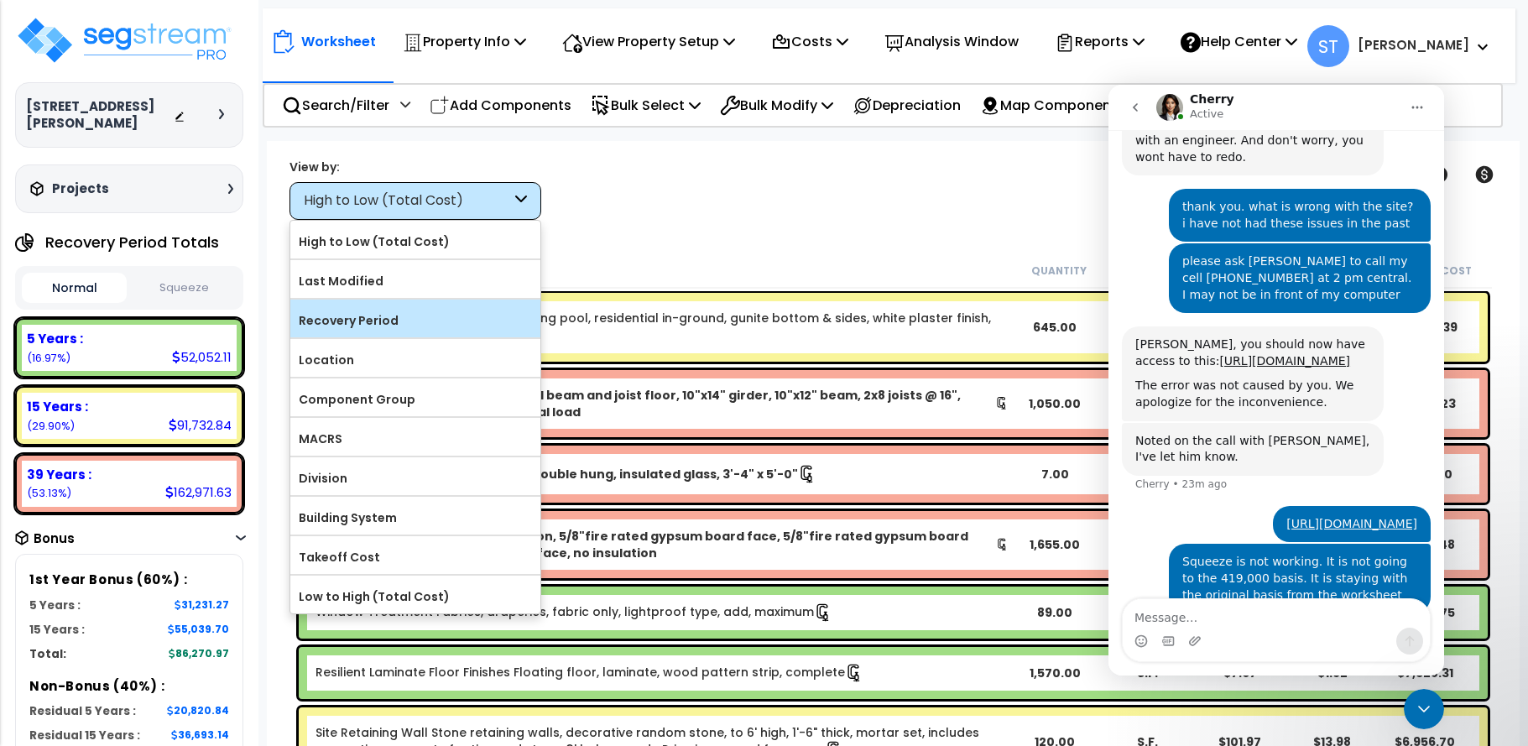
click at [435, 325] on label "Recovery Period" at bounding box center [415, 320] width 250 height 25
click at [0, 0] on input "Recovery Period" at bounding box center [0, 0] width 0 height 0
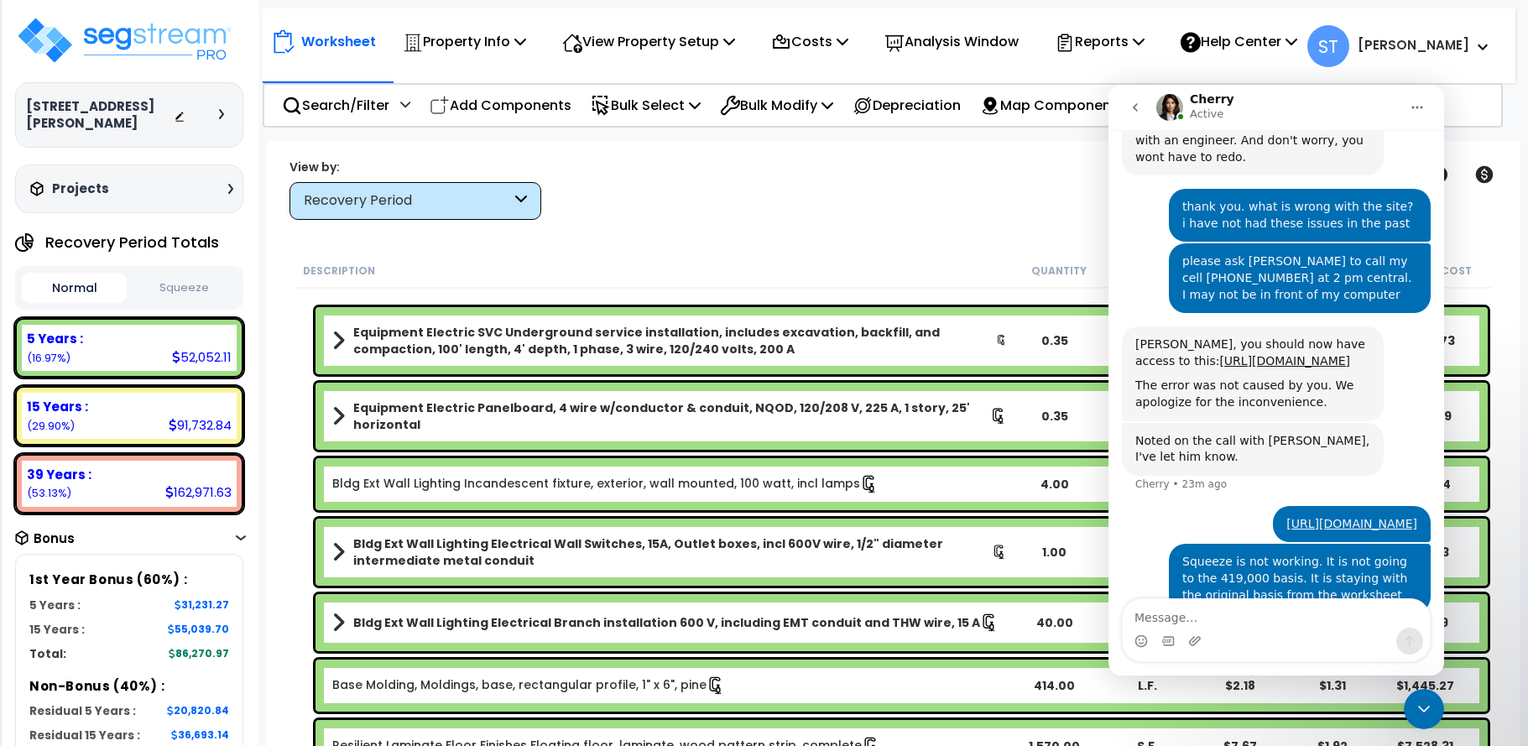
scroll to position [0, 0]
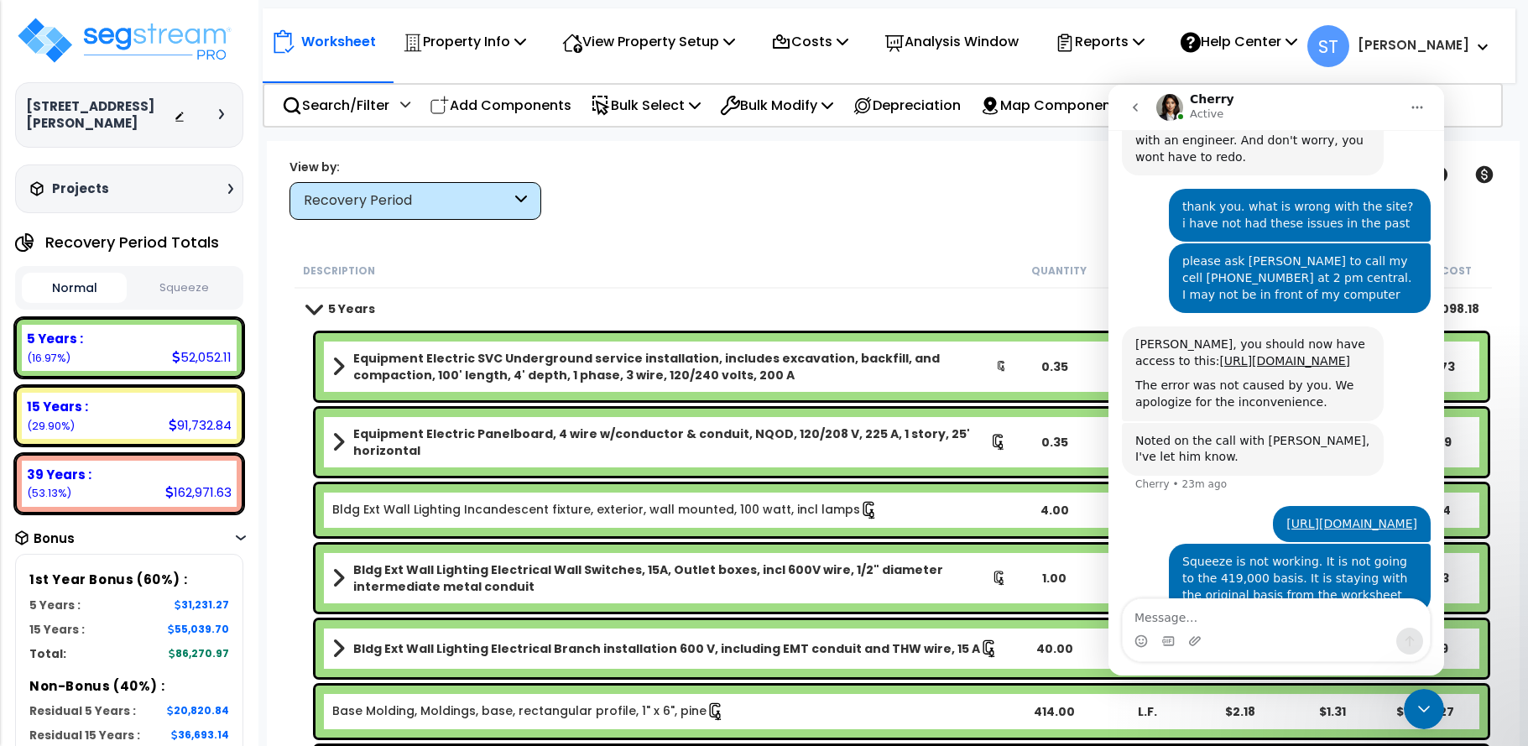
click at [690, 241] on div "Worksheet Property Info Property Setup Add Property Unit Template property Clon…" at bounding box center [893, 514] width 1253 height 746
click at [1122, 43] on p "Reports" at bounding box center [1100, 41] width 90 height 23
click at [1019, 175] on div "Clear Filters" at bounding box center [951, 189] width 779 height 62
click at [1419, 704] on icon "Close Intercom Messenger" at bounding box center [1424, 709] width 20 height 20
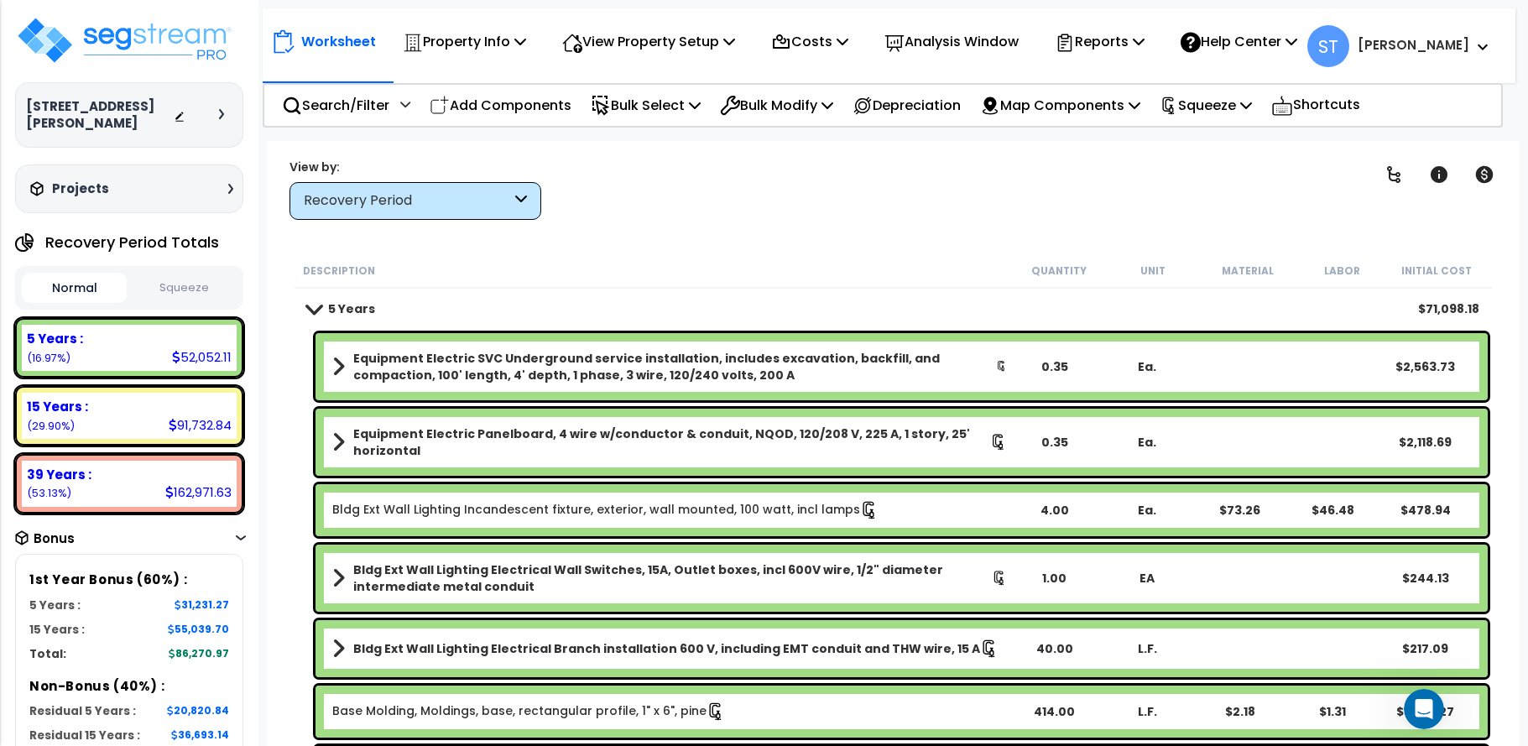
scroll to position [3056, 0]
click at [1217, 99] on p "Squeeze" at bounding box center [1206, 105] width 92 height 23
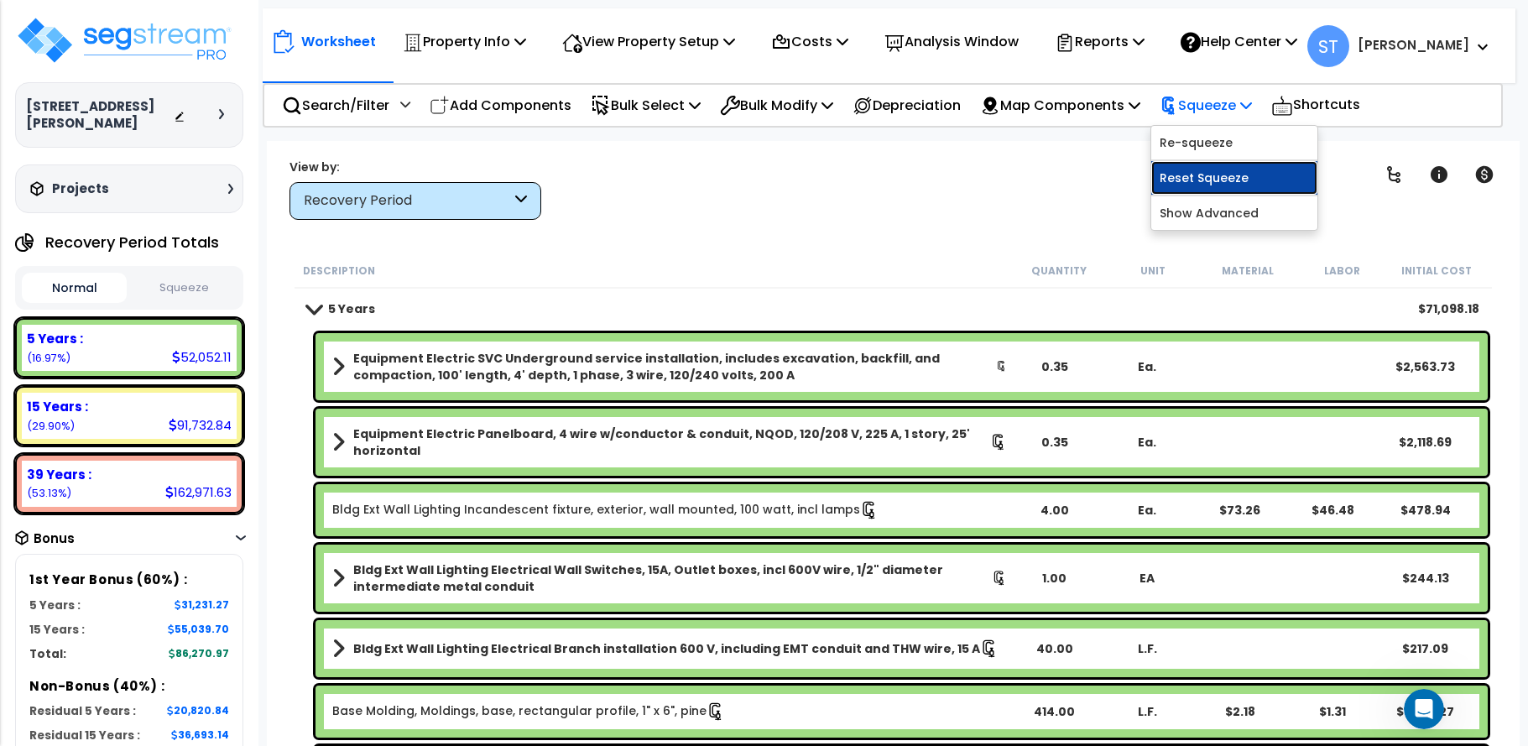
click at [1214, 176] on link "Reset Squeeze" at bounding box center [1234, 178] width 166 height 34
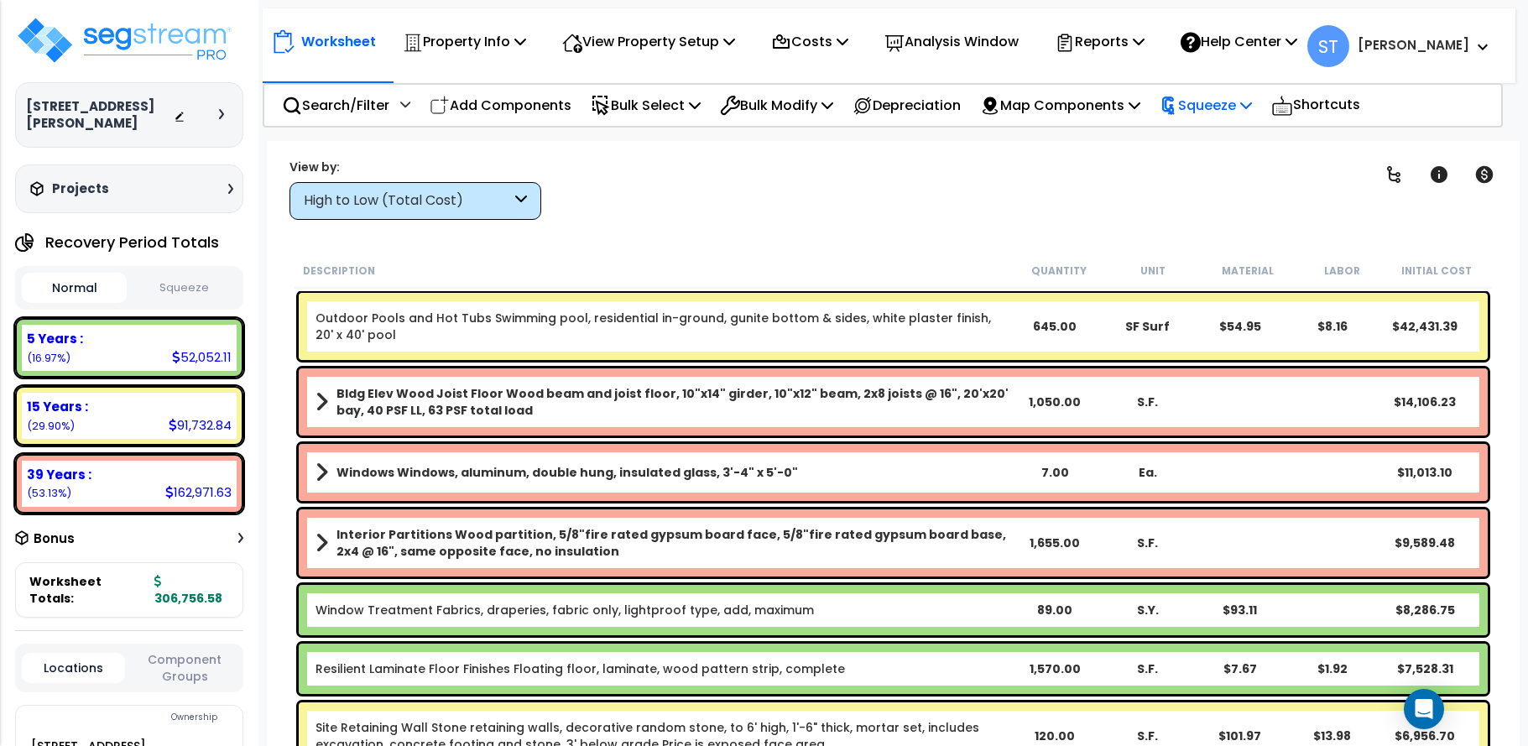
click at [1222, 107] on p "Squeeze" at bounding box center [1206, 105] width 92 height 23
click at [1222, 140] on link "Squeeze" at bounding box center [1234, 143] width 166 height 34
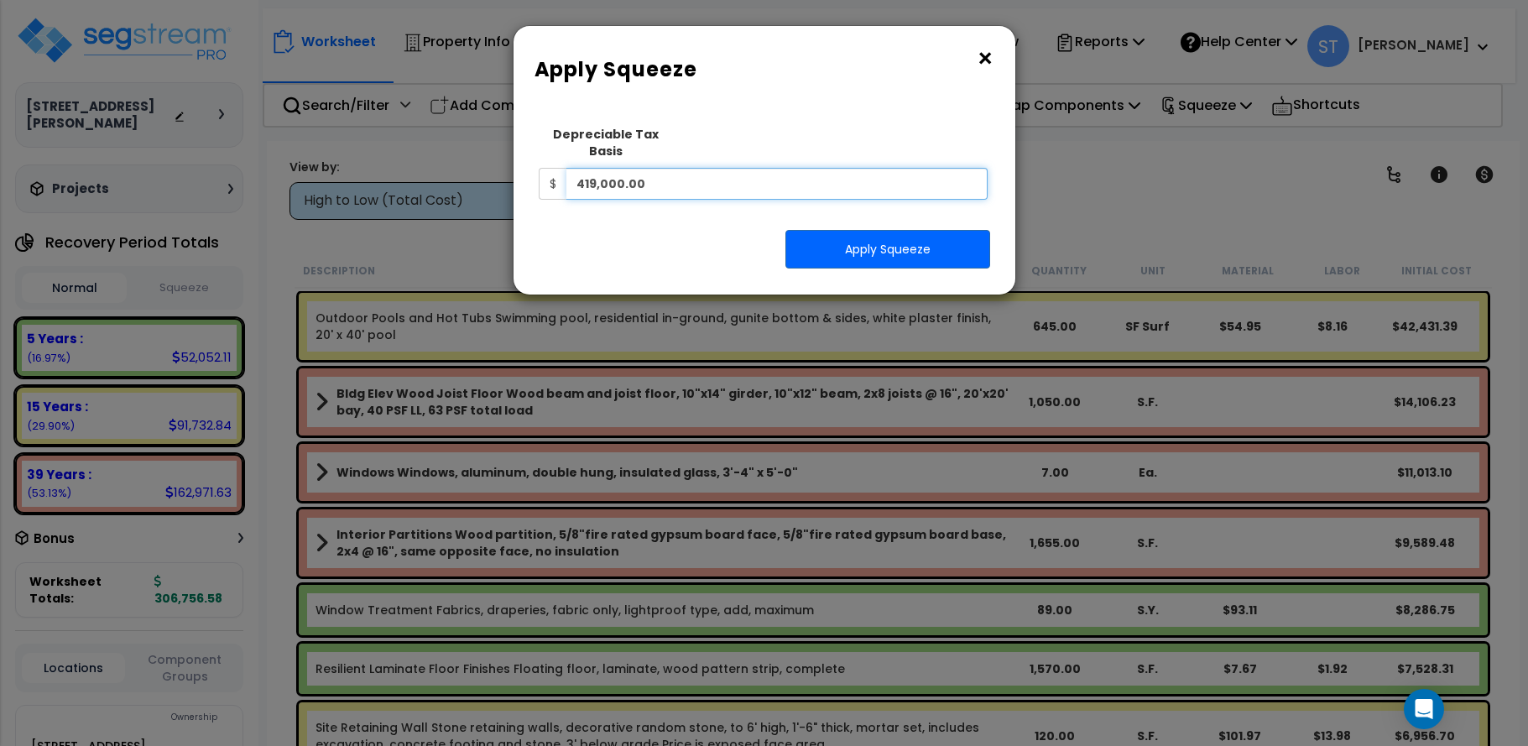
drag, startPoint x: 680, startPoint y: 164, endPoint x: 543, endPoint y: 159, distance: 136.9
click at [543, 168] on div "$ 419,000.00" at bounding box center [764, 184] width 450 height 32
type input "419,000"
click at [661, 232] on div "Apply Squeeze" at bounding box center [764, 249] width 477 height 39
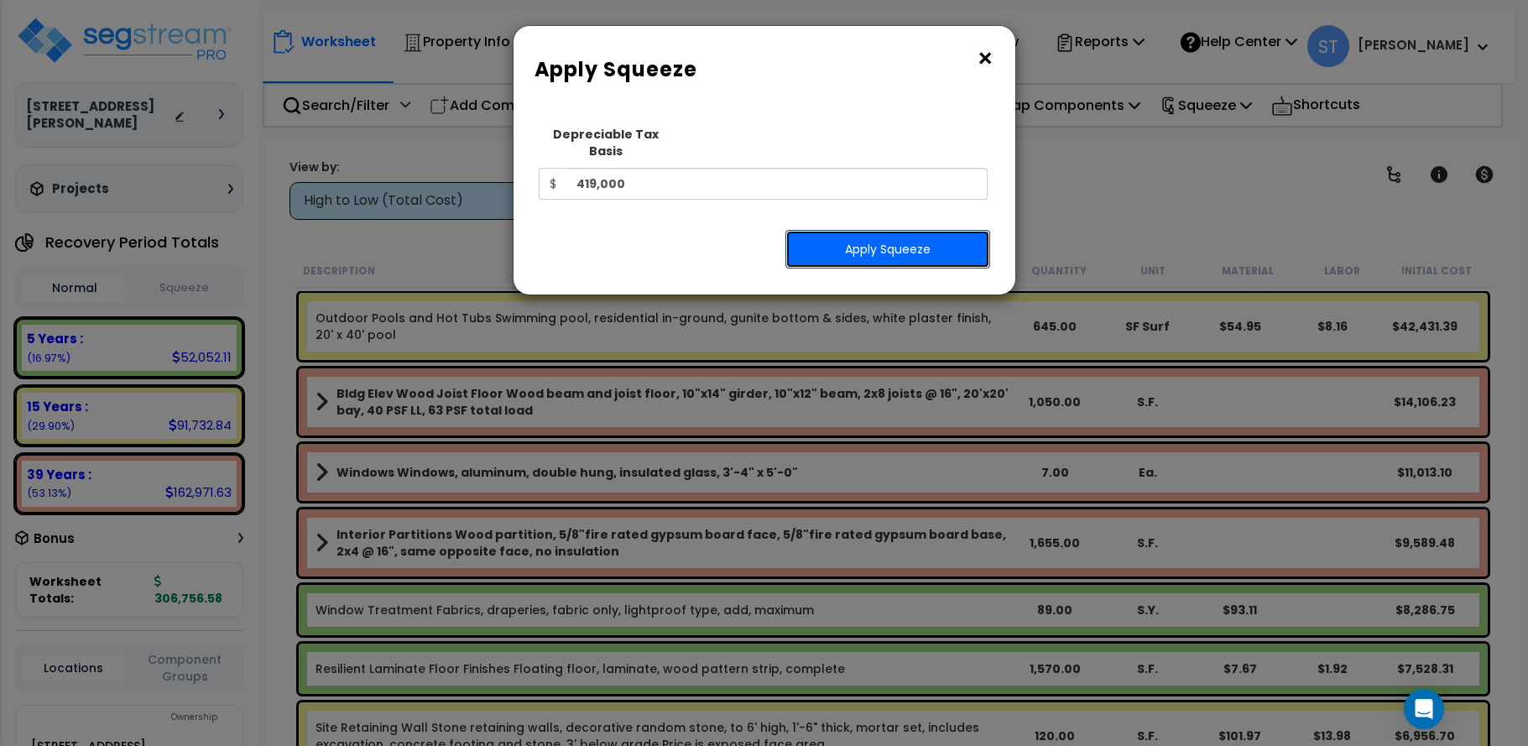
click at [882, 237] on button "Apply Squeeze" at bounding box center [887, 249] width 205 height 39
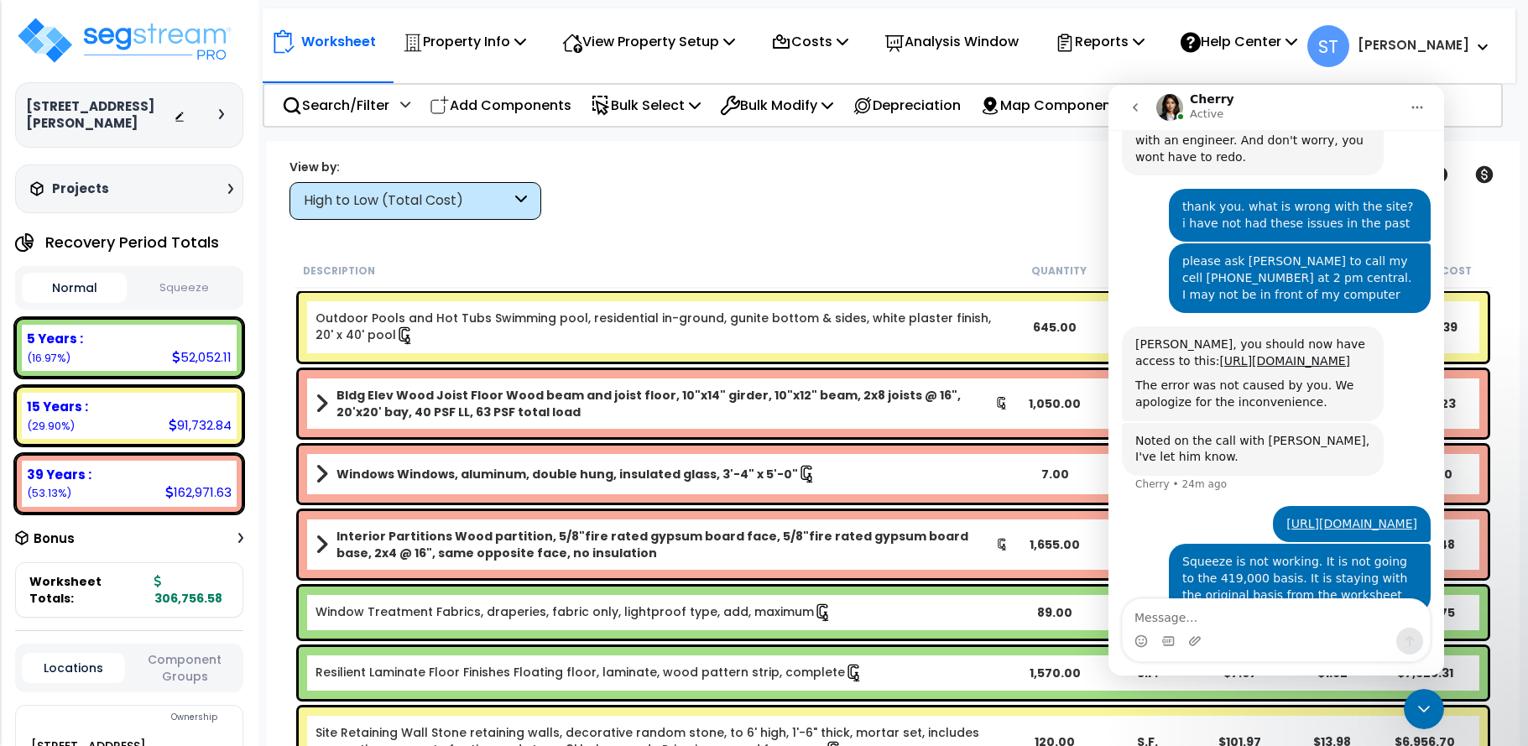
scroll to position [74, 0]
click at [421, 199] on div "High to Low (Total Cost)" at bounding box center [407, 200] width 207 height 19
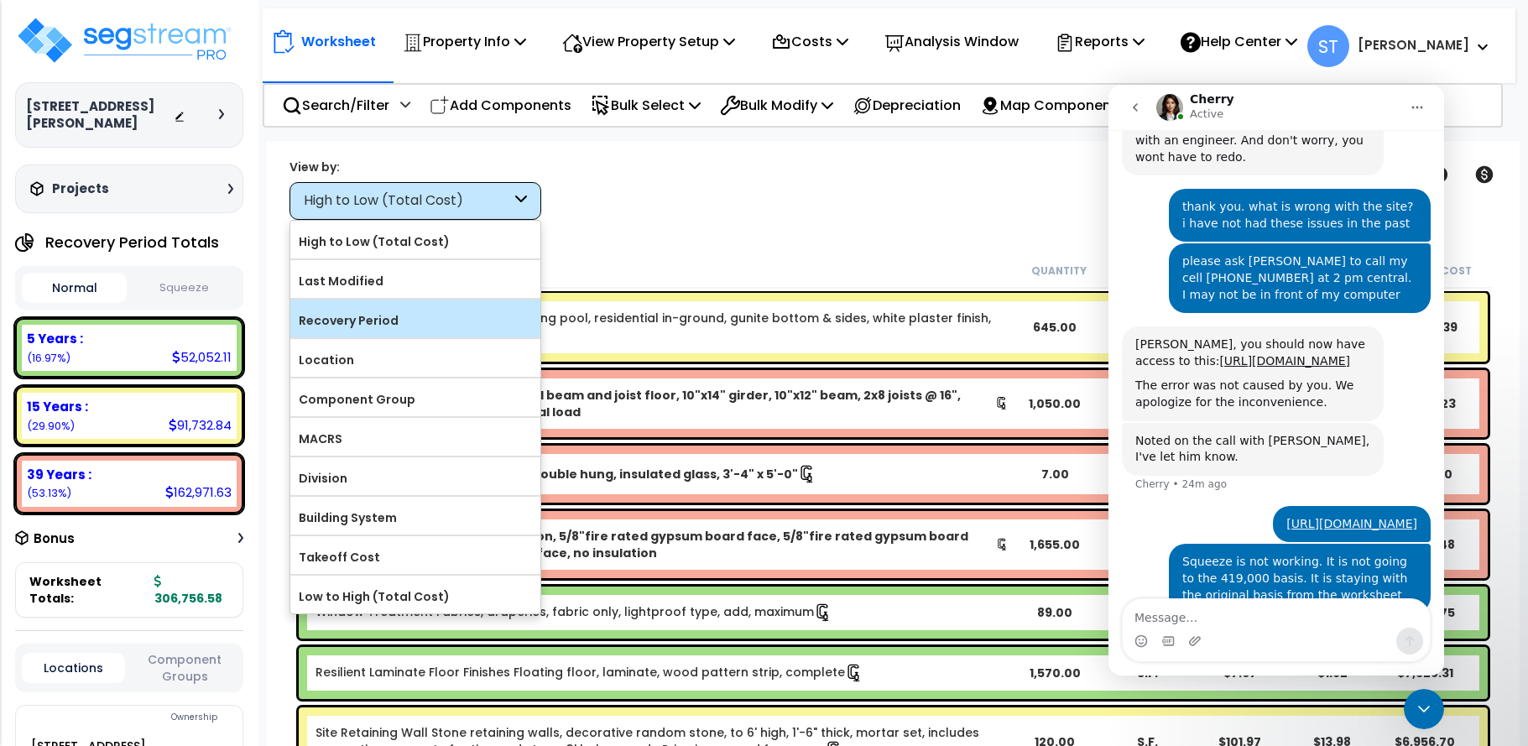
click at [378, 324] on label "Recovery Period" at bounding box center [415, 320] width 250 height 25
click at [0, 0] on input "Recovery Period" at bounding box center [0, 0] width 0 height 0
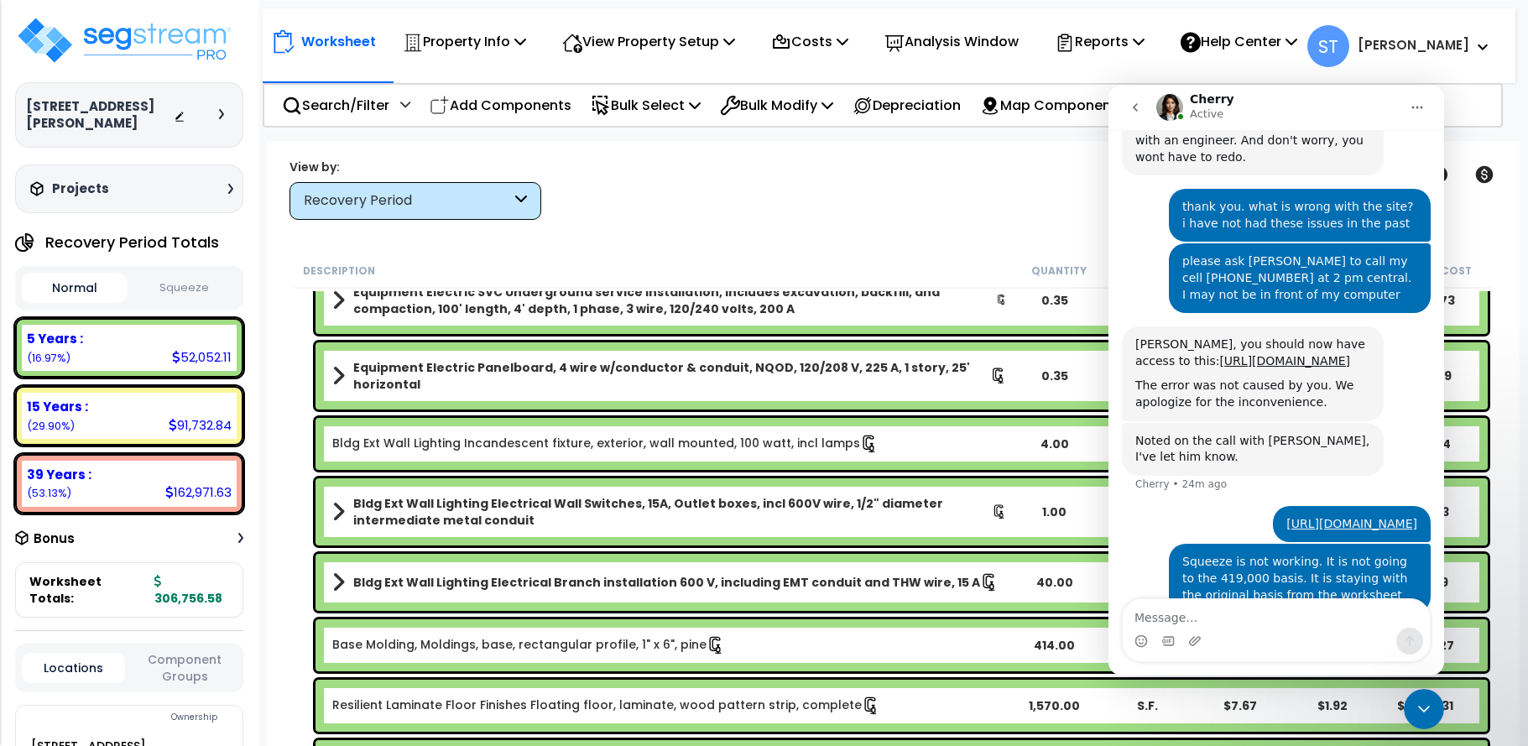
scroll to position [168, 0]
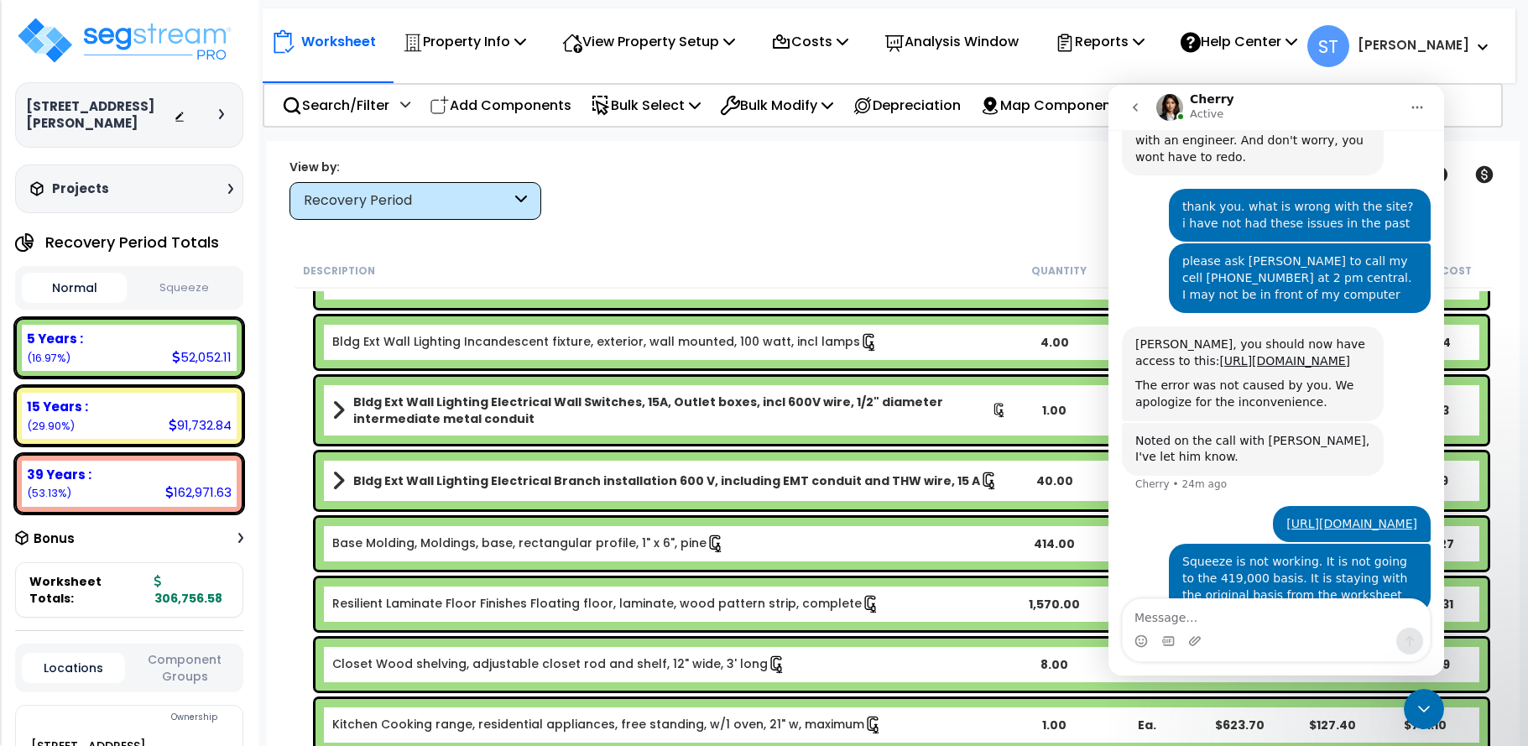
click at [1430, 700] on icon "Close Intercom Messenger" at bounding box center [1424, 709] width 20 height 20
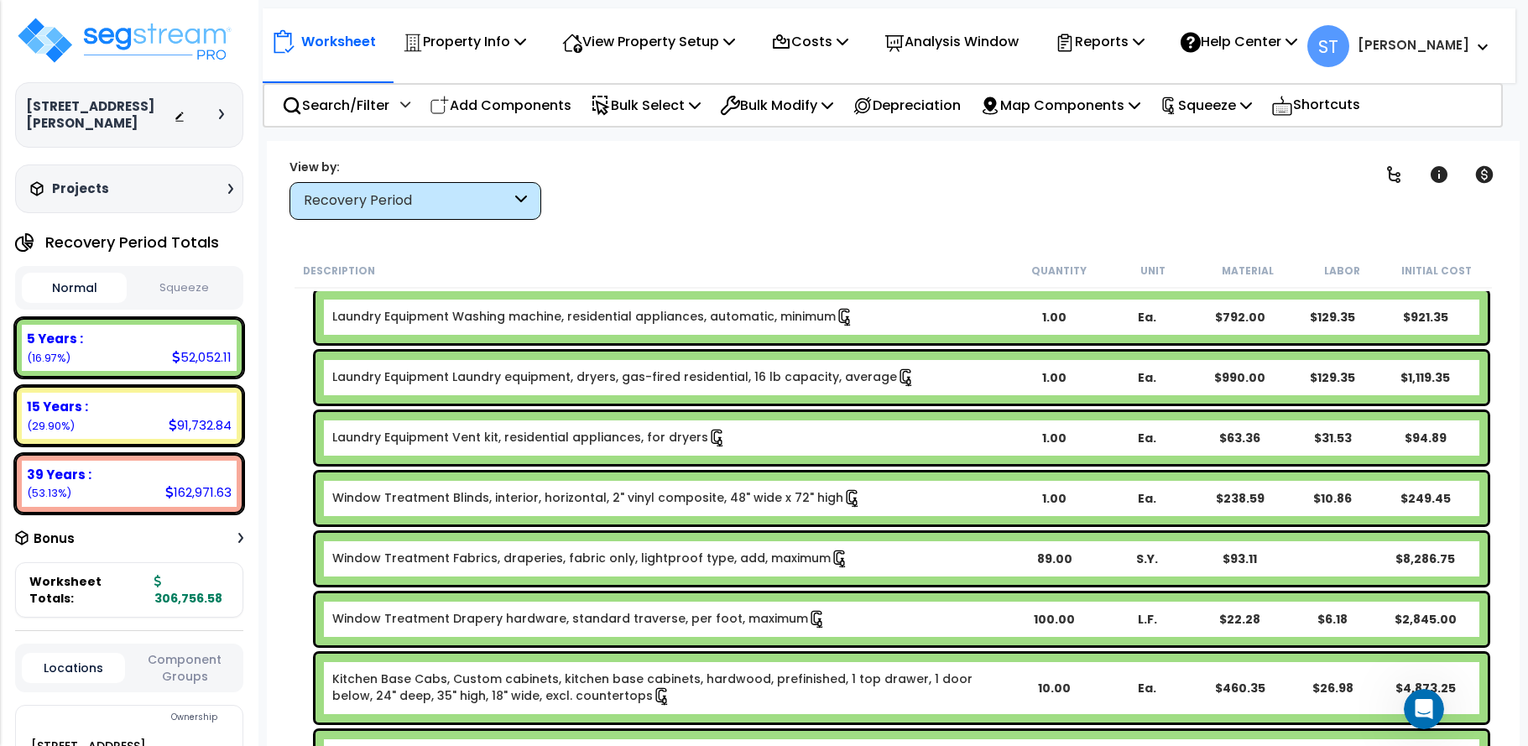
scroll to position [839, 0]
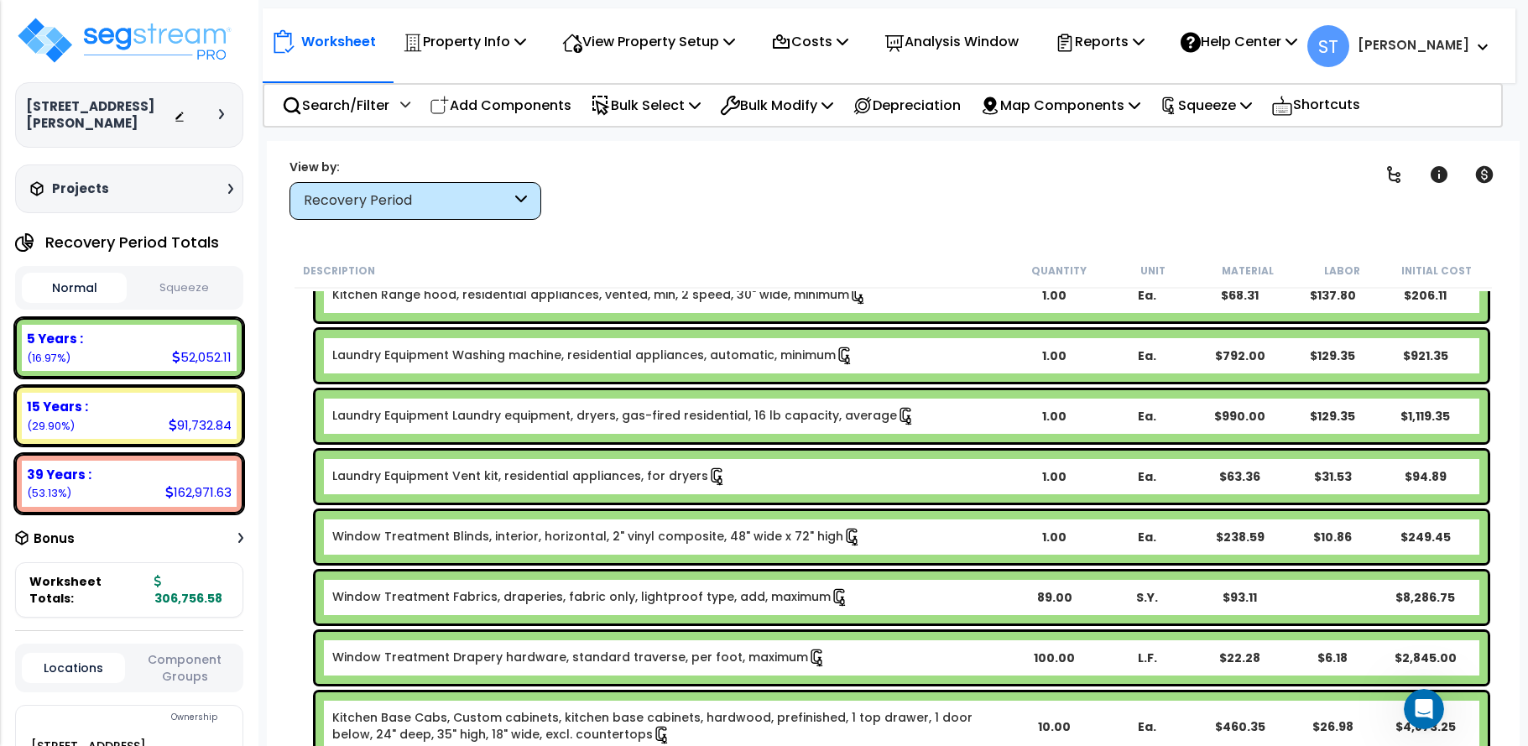
click at [765, 594] on link "Window Treatment Fabrics, draperies, fabric only, lightproof type, add, maximum" at bounding box center [590, 597] width 517 height 18
click at [766, 594] on link "Window Treatment Fabrics, draperies, fabric only, lightproof type, add, maximum" at bounding box center [590, 597] width 517 height 18
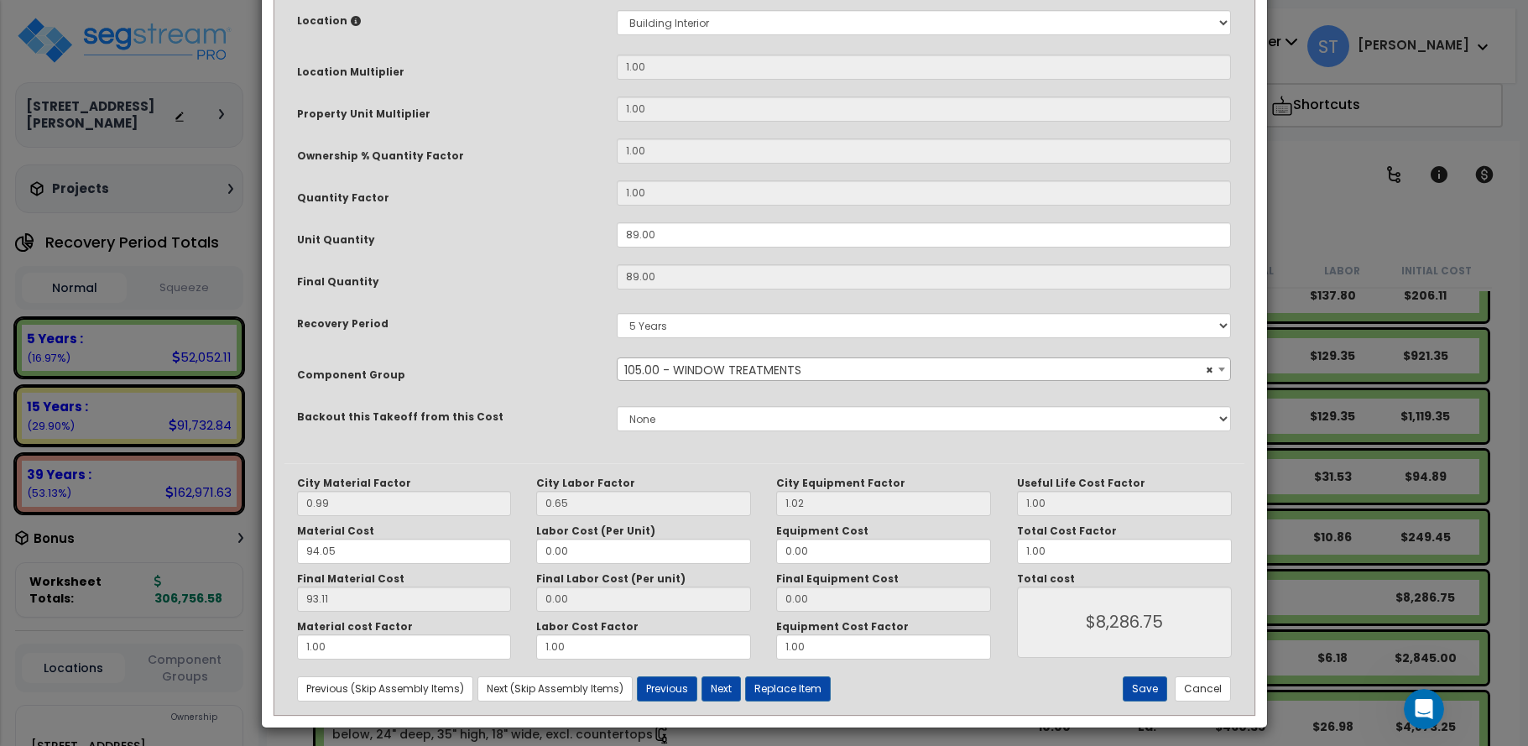
scroll to position [334, 0]
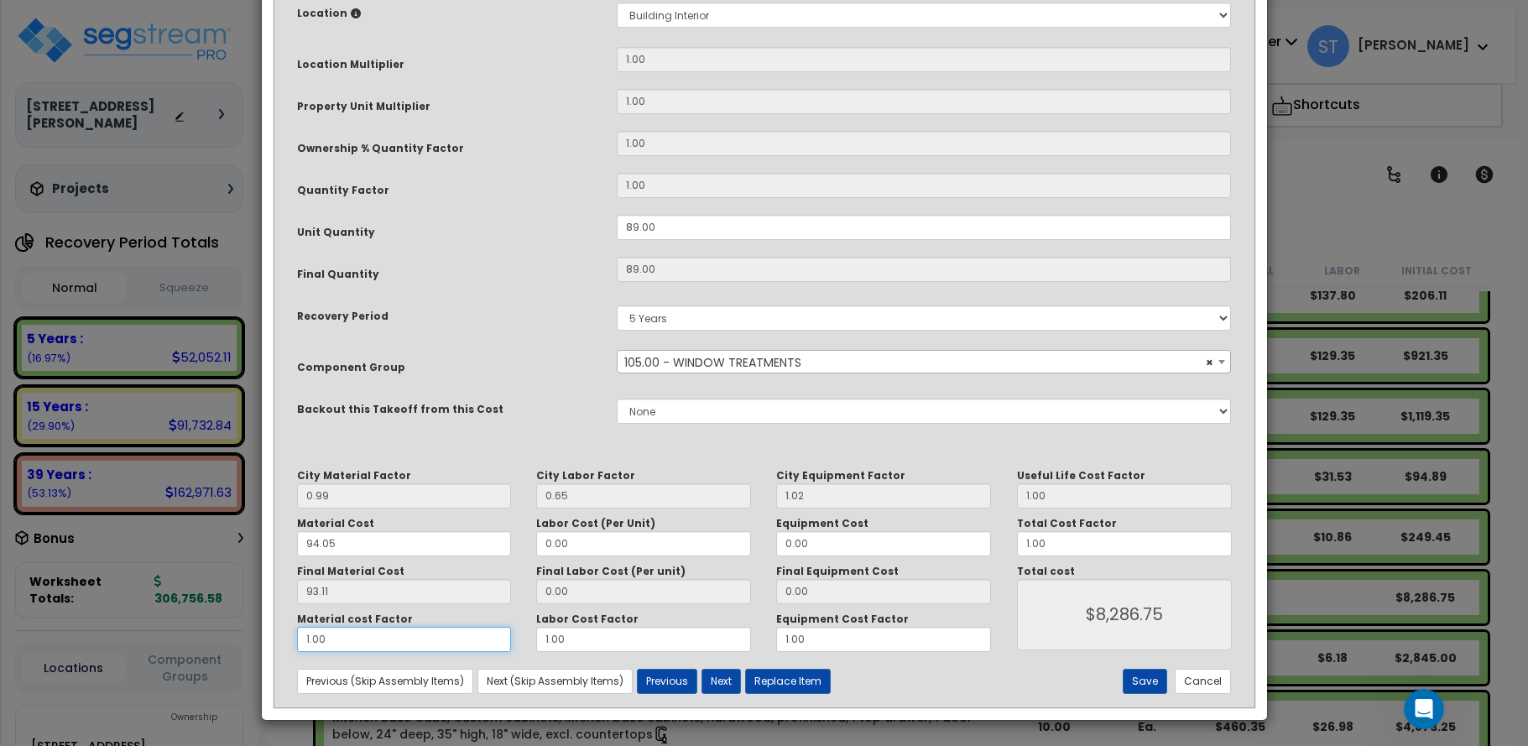
drag, startPoint x: 357, startPoint y: 639, endPoint x: 170, endPoint y: 623, distance: 187.8
click at [169, 629] on div "× Update Items/Assemblies to a Worksheet Purpose Description Prefix Select A/V …" at bounding box center [764, 373] width 1528 height 746
type input "."
type input "$0.00"
type input ".2"
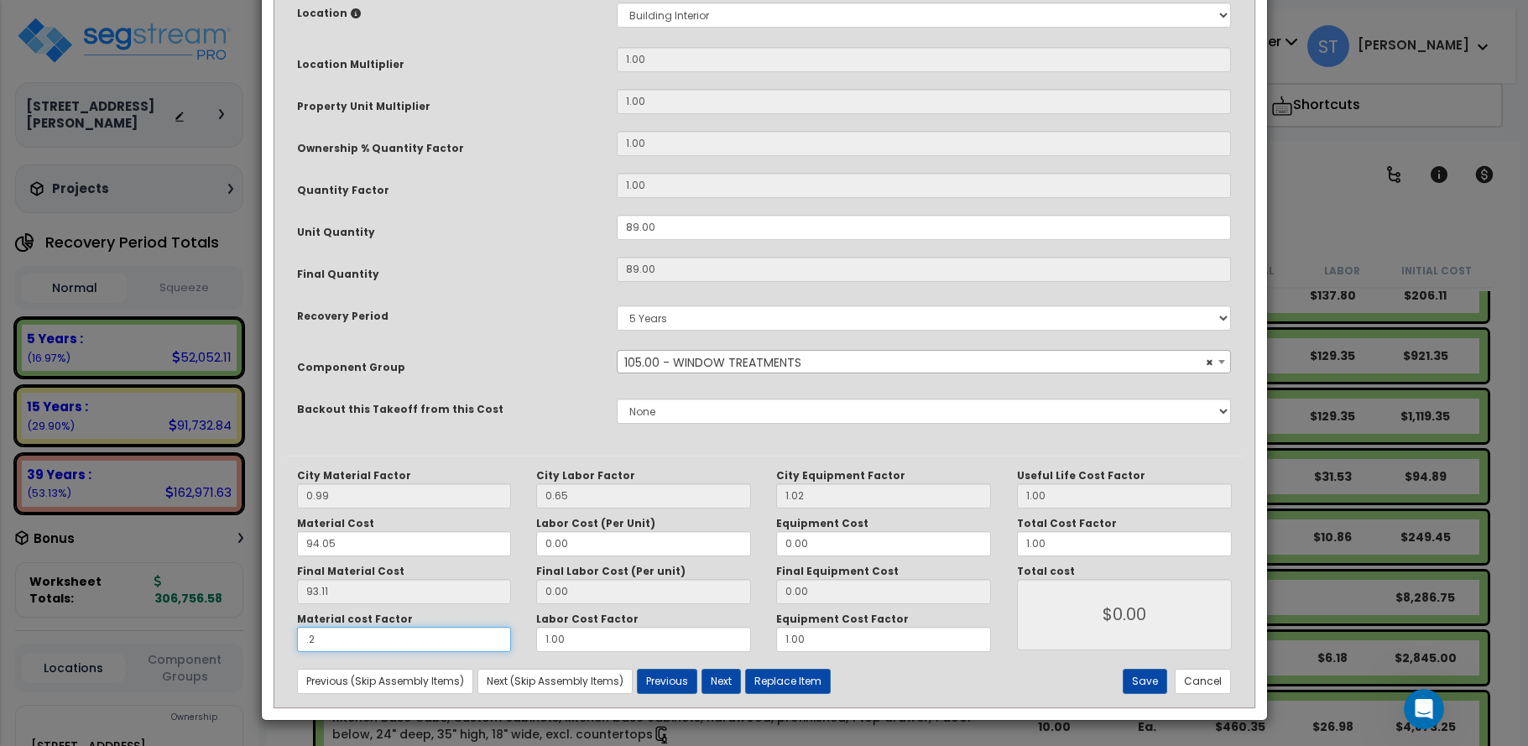
type input "$1,657.18"
type input ".25"
type input "$2,071.92"
type input ".25"
type input "$2,071.92"
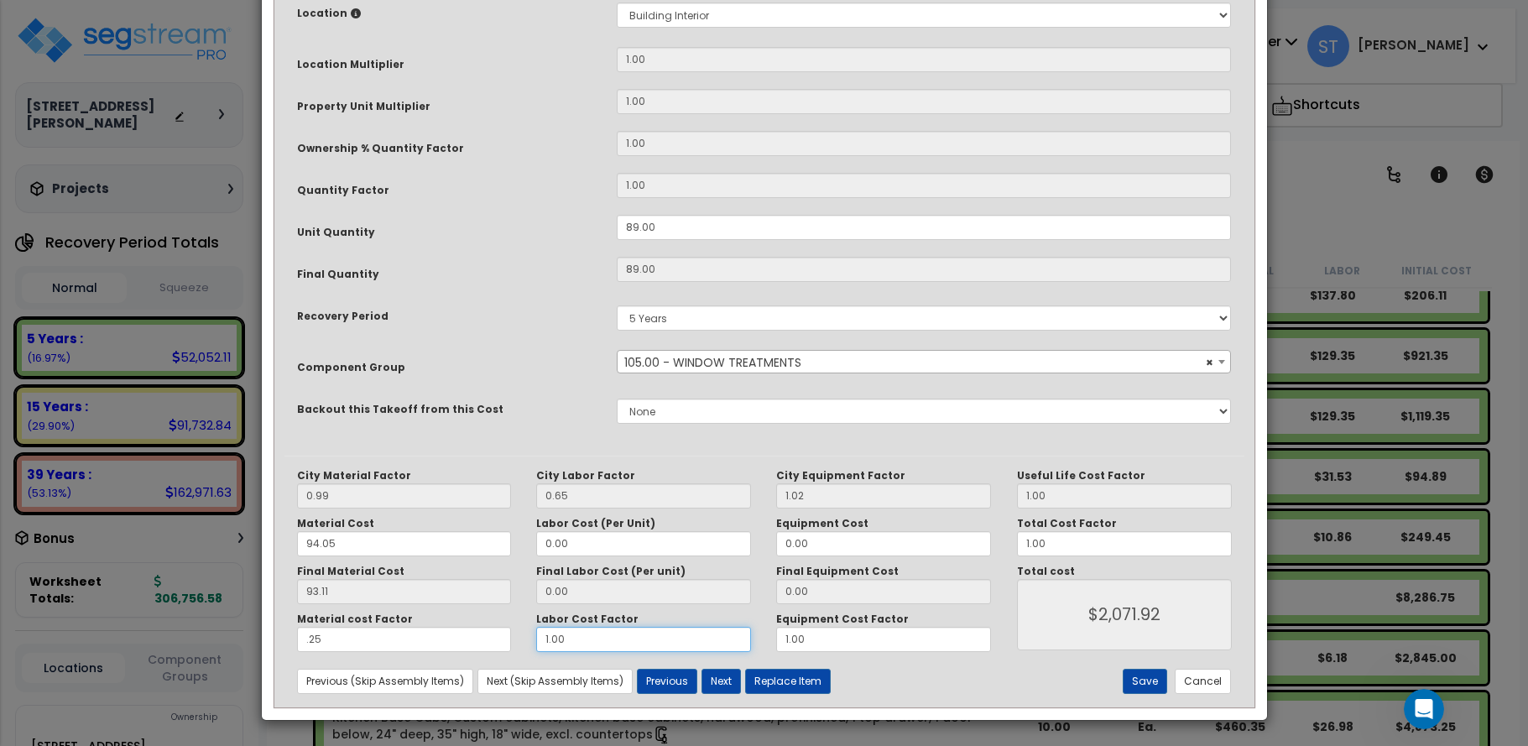
drag, startPoint x: 612, startPoint y: 643, endPoint x: 473, endPoint y: 632, distance: 139.7
click at [473, 632] on div "Material cost Factor .25 Labor Cost Factor 1.00 Equipment Cost Factor 1.00" at bounding box center [644, 631] width 720 height 39
type input "."
type input "$2,071.92"
type input ".2"
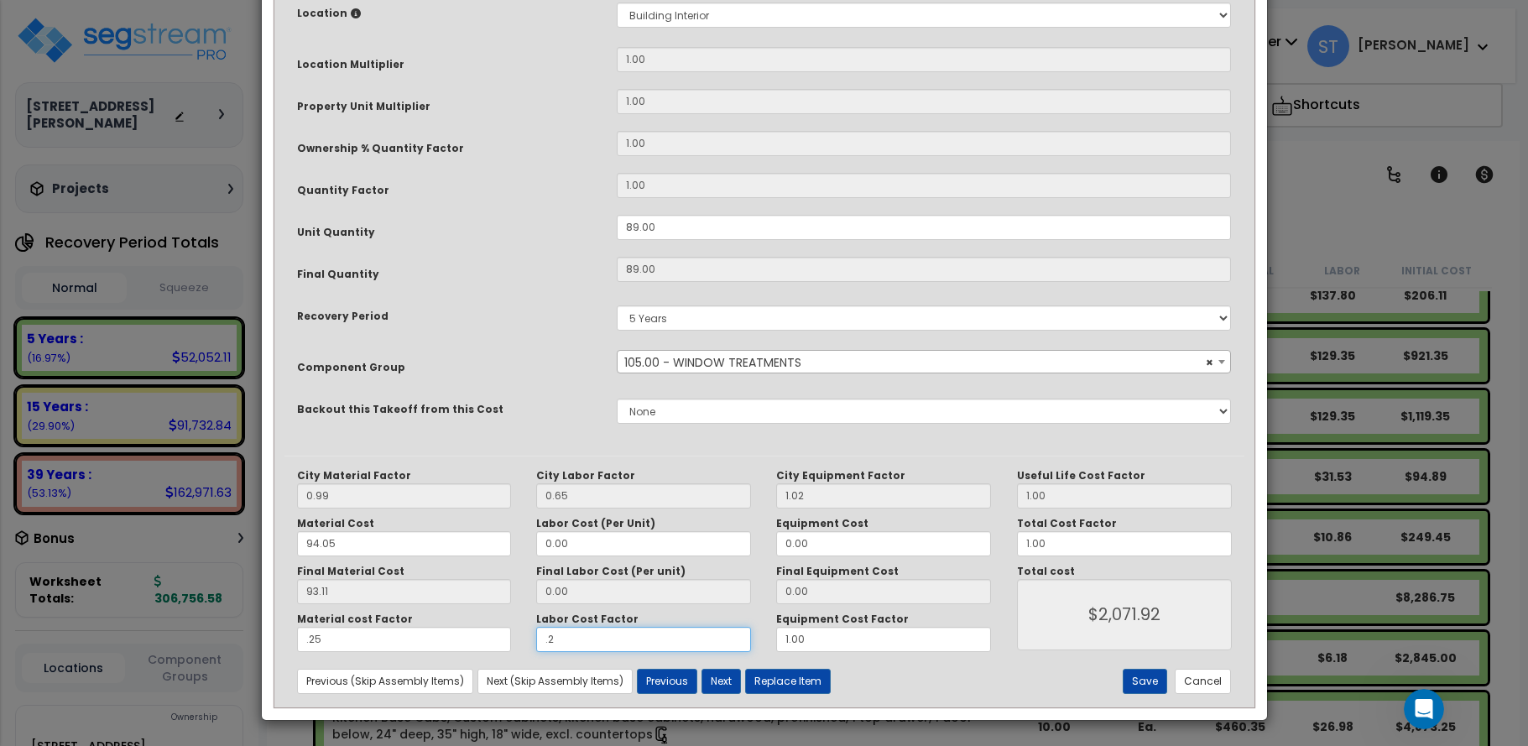
type input "$2,071.92"
type input ".25"
type input "$2,071.92"
type input ".25"
type input "$2,071.92"
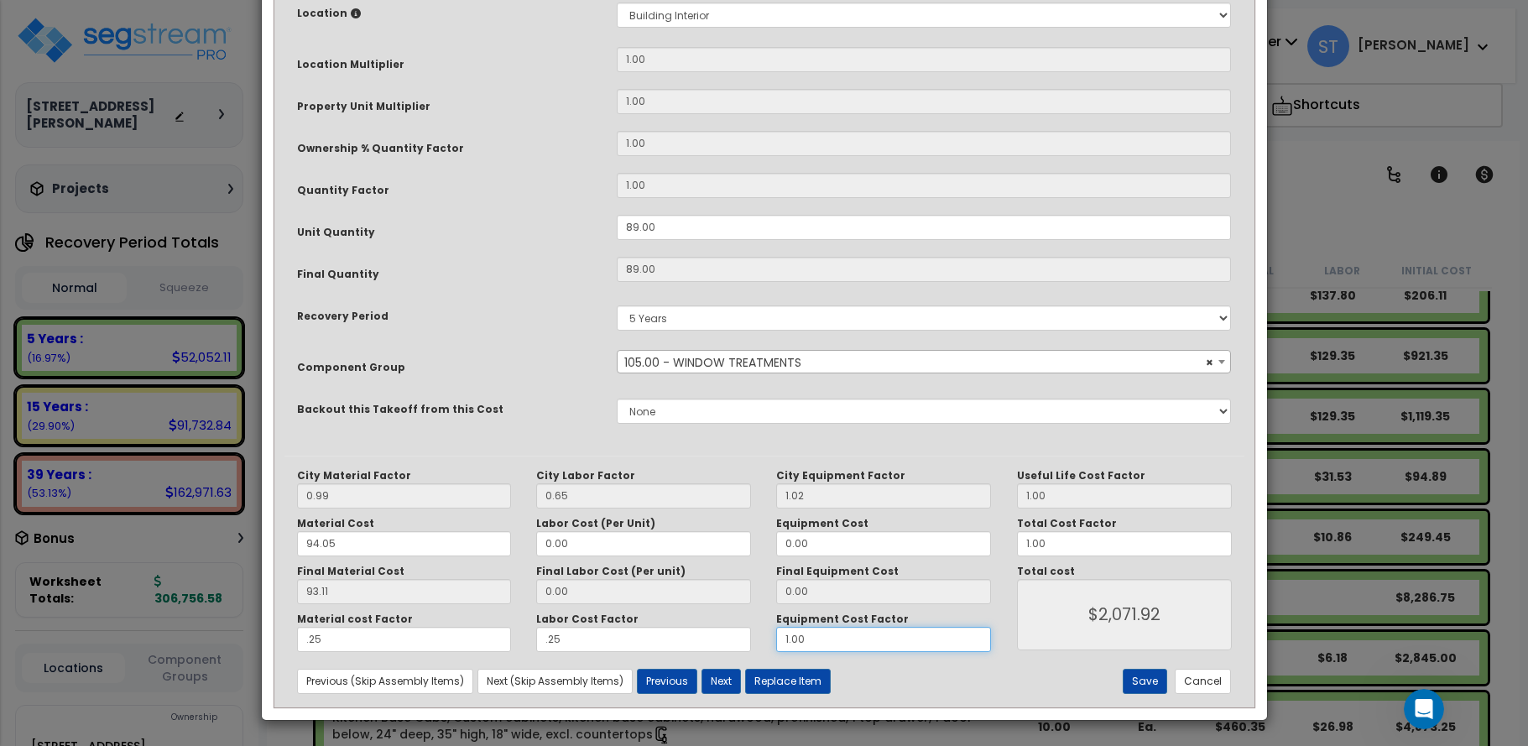
click at [813, 638] on input "1.00" at bounding box center [883, 639] width 215 height 25
drag, startPoint x: 813, startPoint y: 638, endPoint x: 741, endPoint y: 638, distance: 72.2
click at [741, 638] on div "Material cost Factor .25 Labor Cost Factor .25 Equipment Cost Factor 1.00" at bounding box center [644, 631] width 720 height 39
type input "."
type input "$2,071.92"
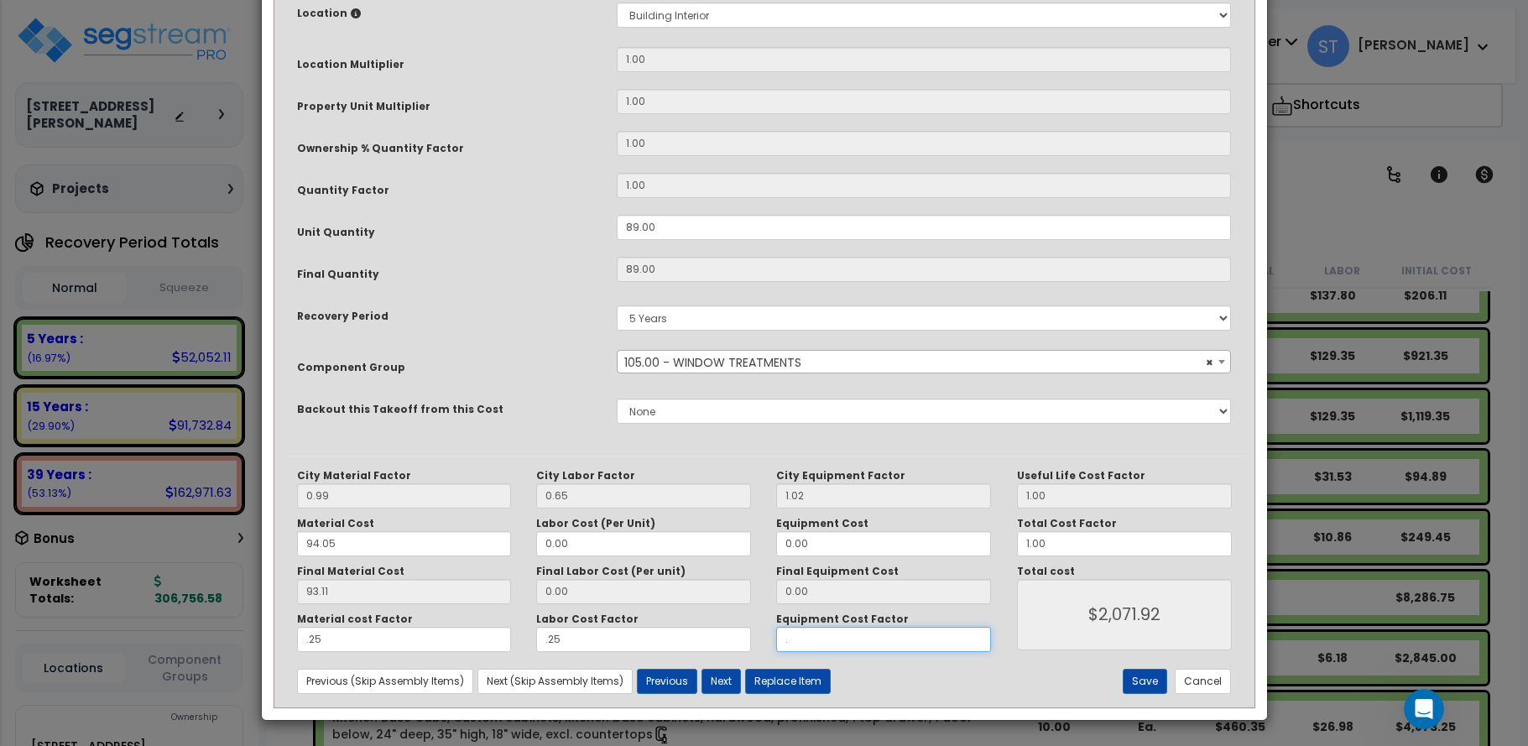
type input ".2"
type input "$2,071.92"
type input ".25"
type input "$2,071.92"
type input ".25"
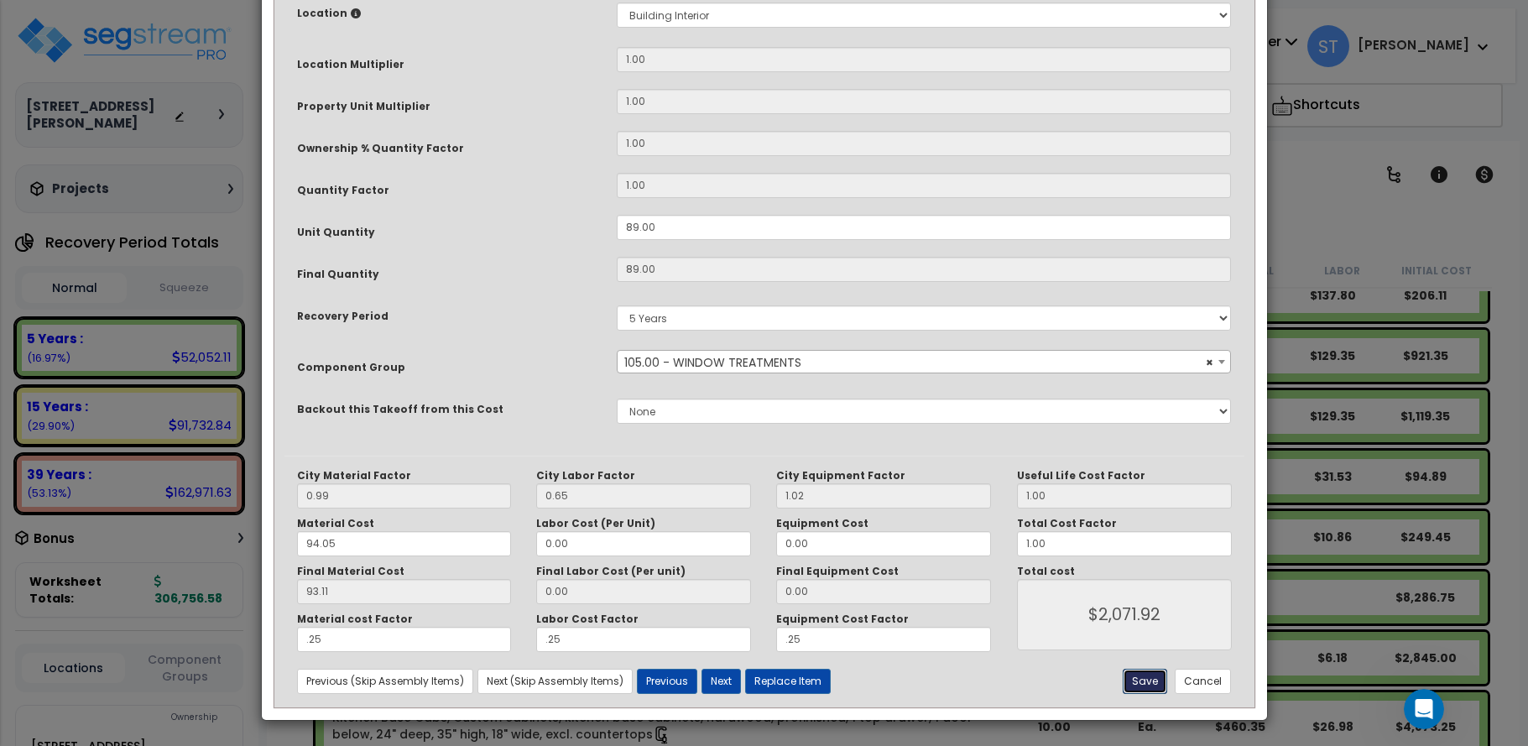
type input "$2,071.92"
click at [1157, 676] on button "Save" at bounding box center [1145, 681] width 44 height 25
type input "0.25"
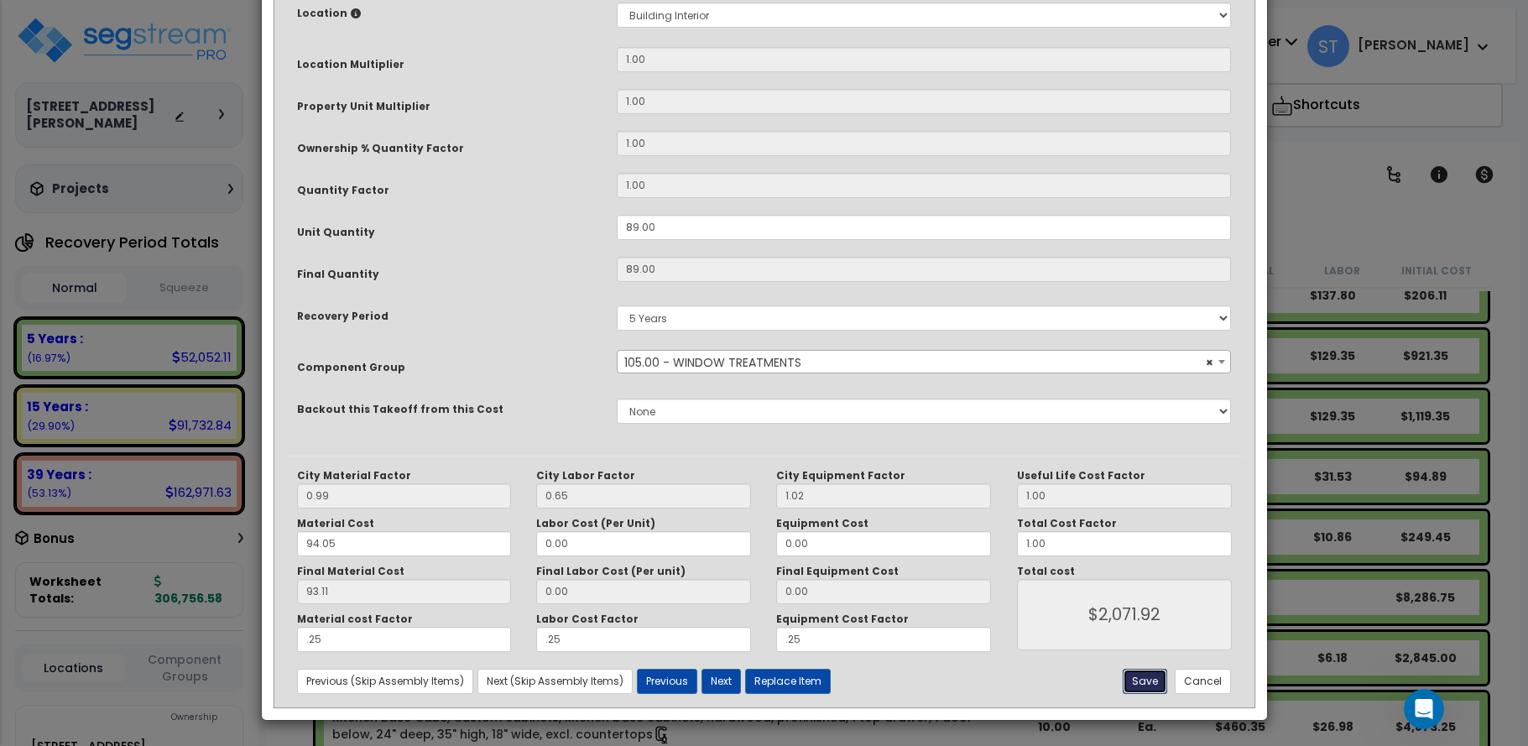
type input "2071.92"
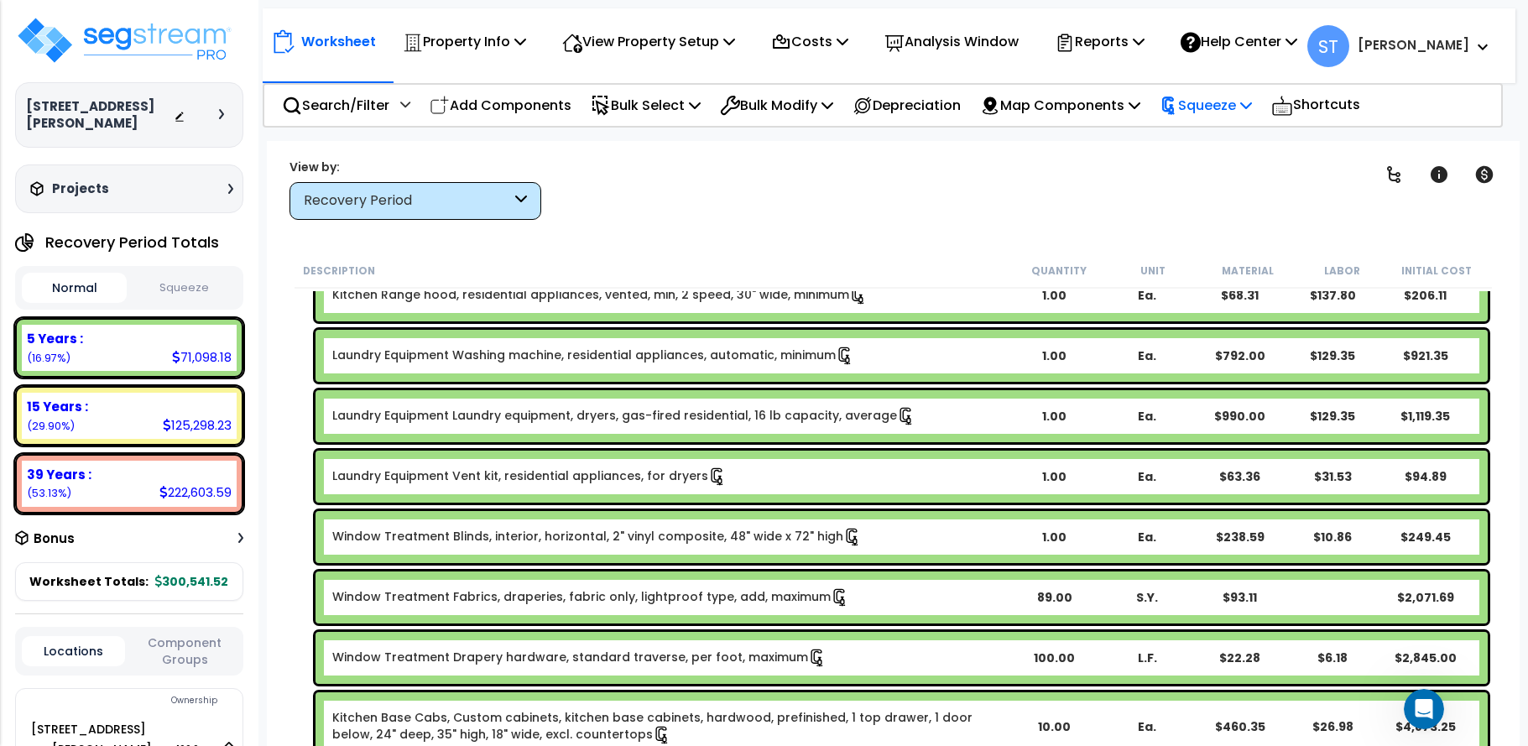
click at [1208, 103] on p "Squeeze" at bounding box center [1206, 105] width 92 height 23
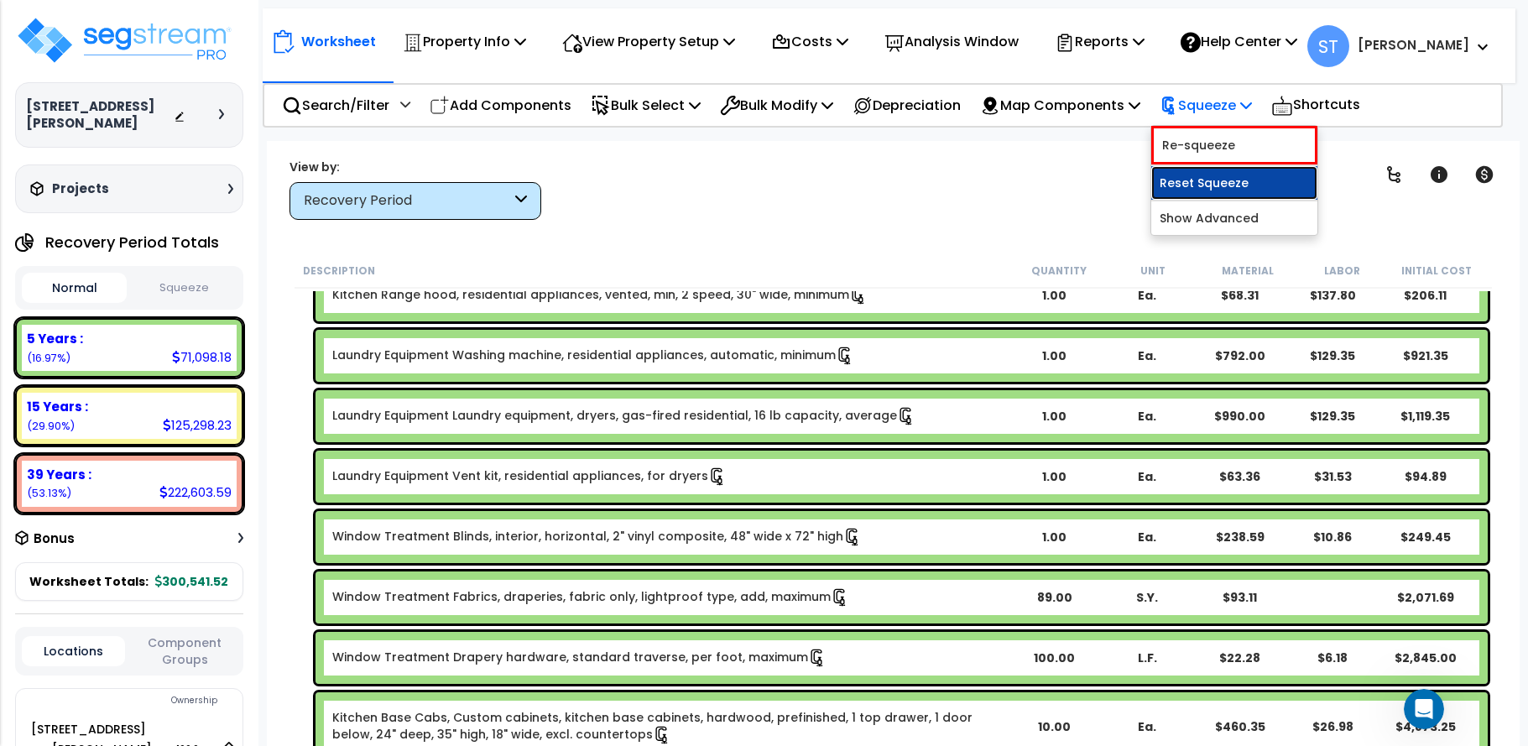
click at [1210, 175] on link "Reset Squeeze" at bounding box center [1234, 183] width 166 height 34
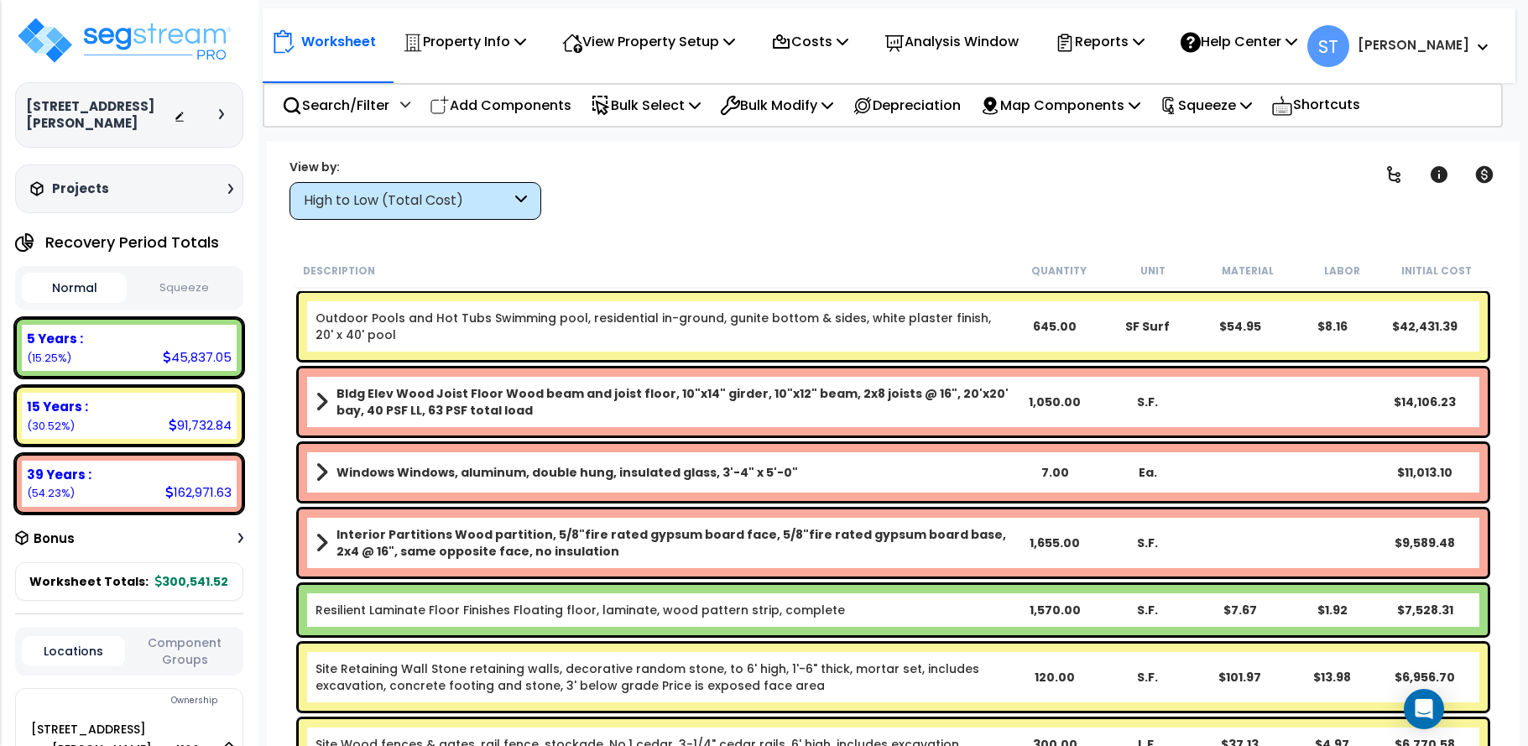
click at [401, 207] on div "High to Low (Total Cost)" at bounding box center [407, 200] width 207 height 19
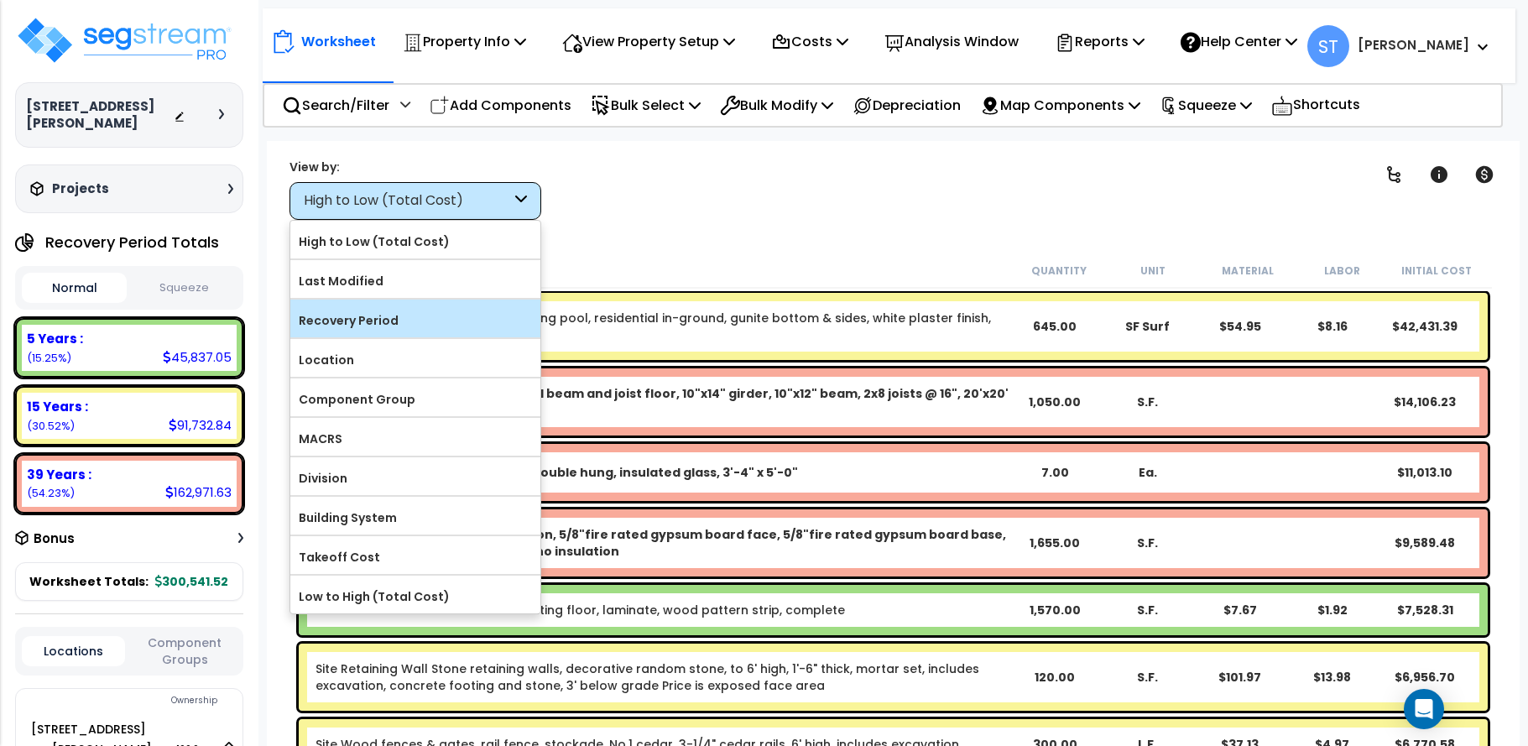
click at [392, 308] on label "Recovery Period" at bounding box center [415, 320] width 250 height 25
click at [0, 0] on input "Recovery Period" at bounding box center [0, 0] width 0 height 0
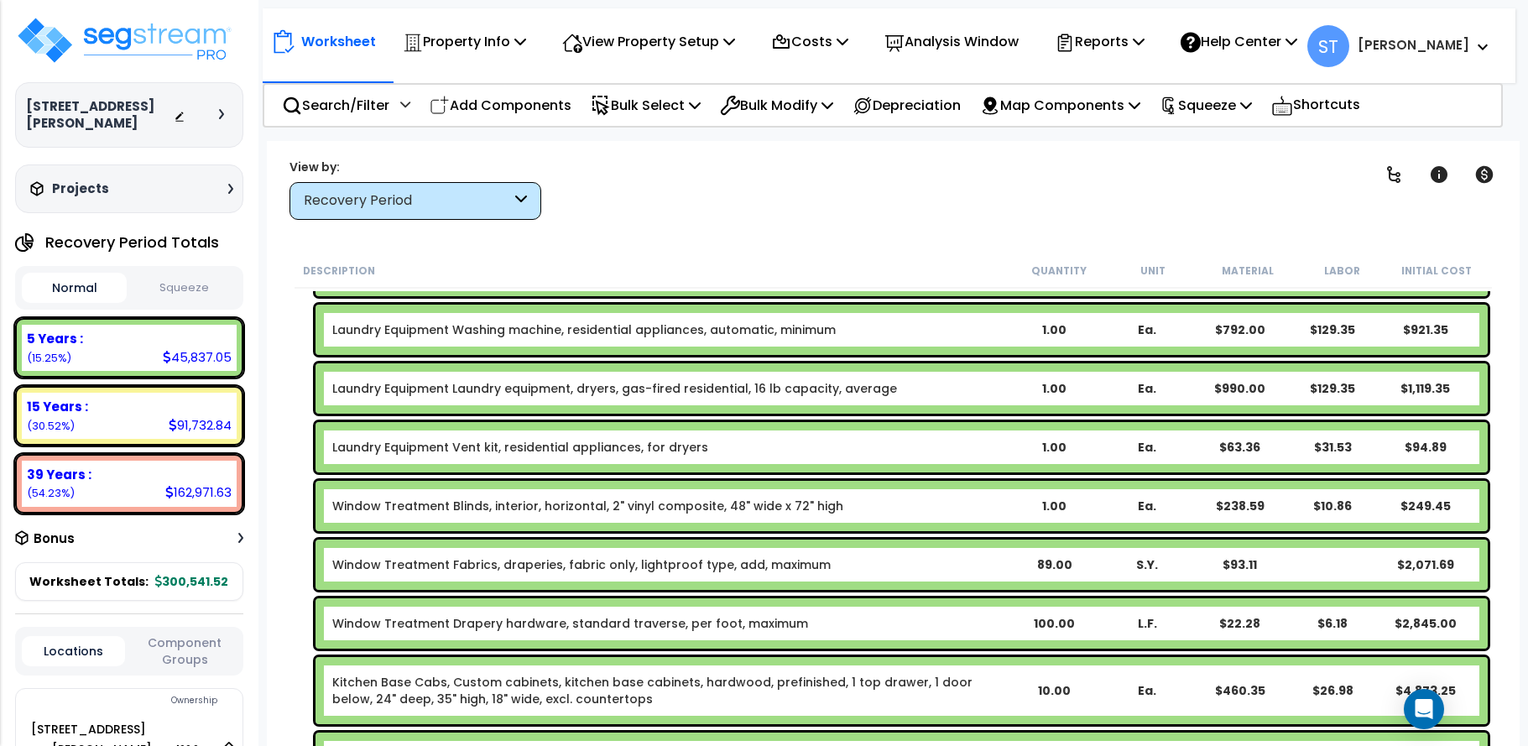
scroll to position [923, 0]
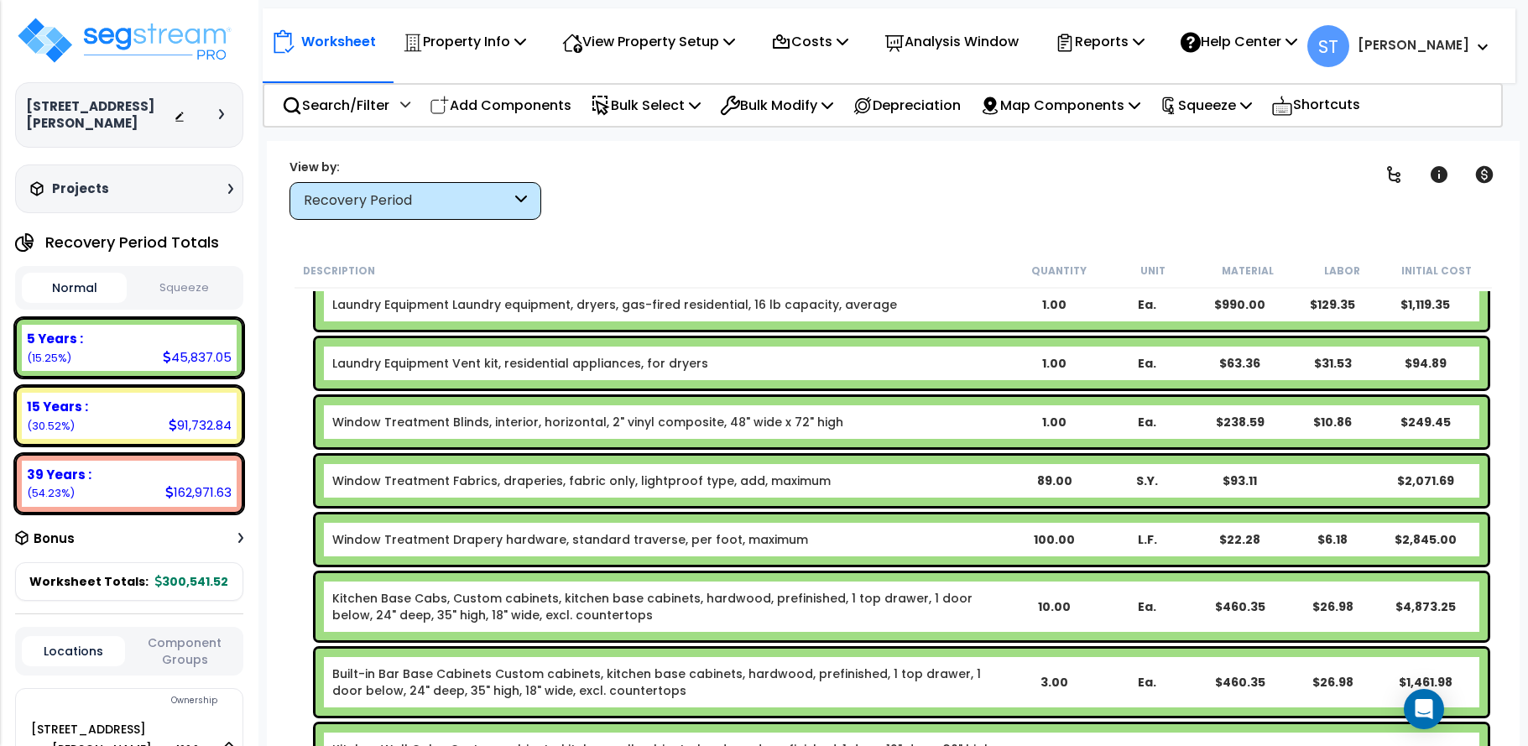
click at [670, 414] on link "Window Treatment Blinds, interior, horizontal, 2" vinyl composite, 48" wide x 7…" at bounding box center [587, 422] width 511 height 17
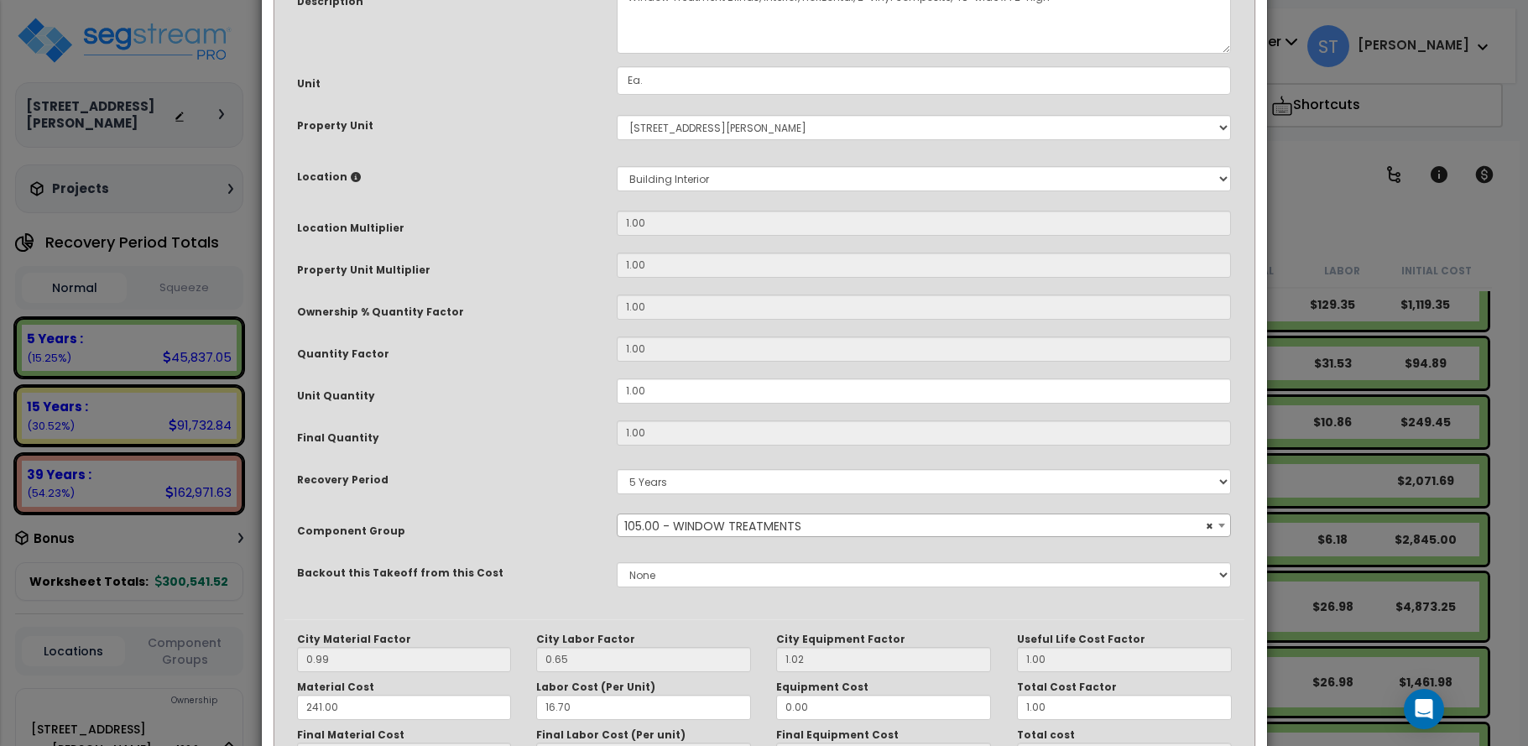
scroll to position [334, 0]
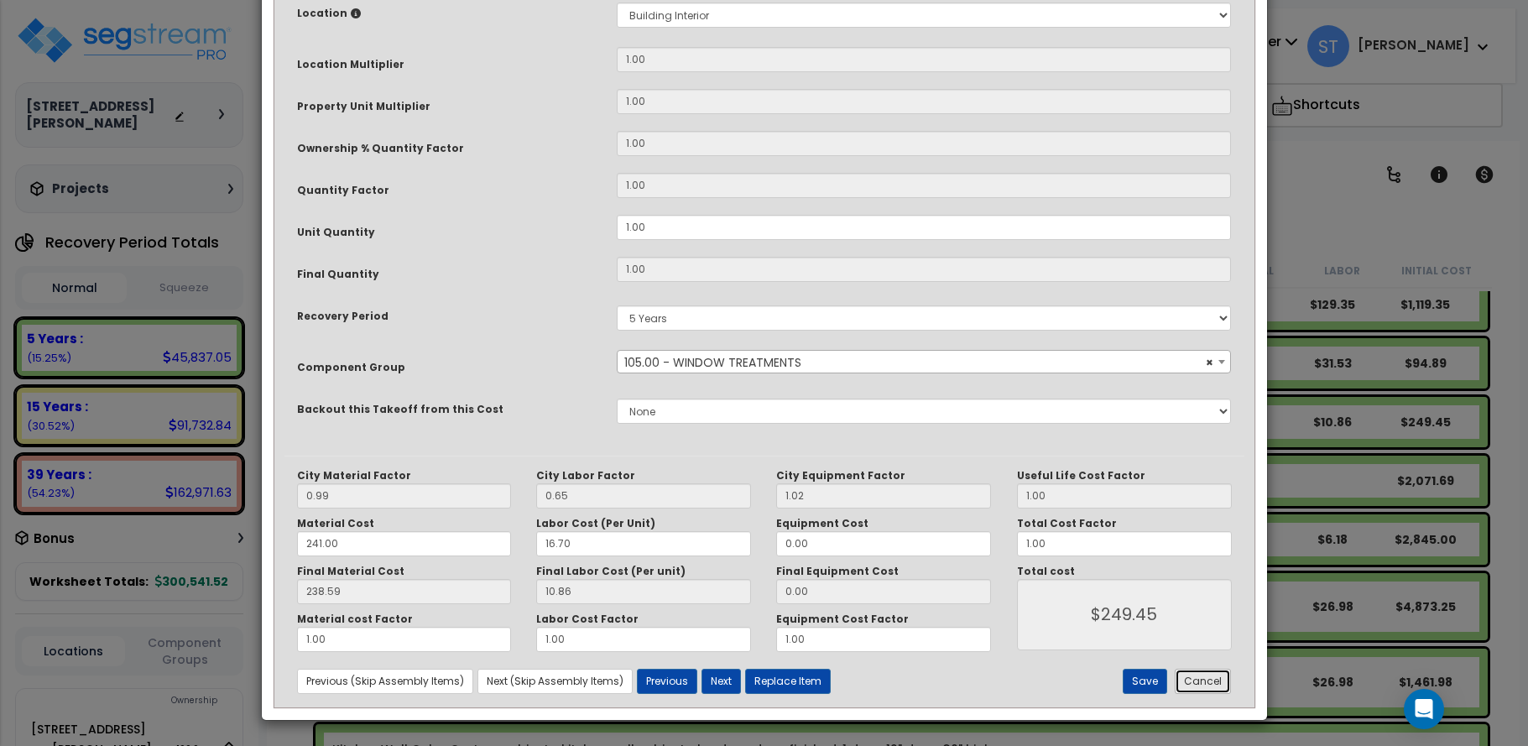
click at [1217, 685] on button "Cancel" at bounding box center [1203, 681] width 56 height 25
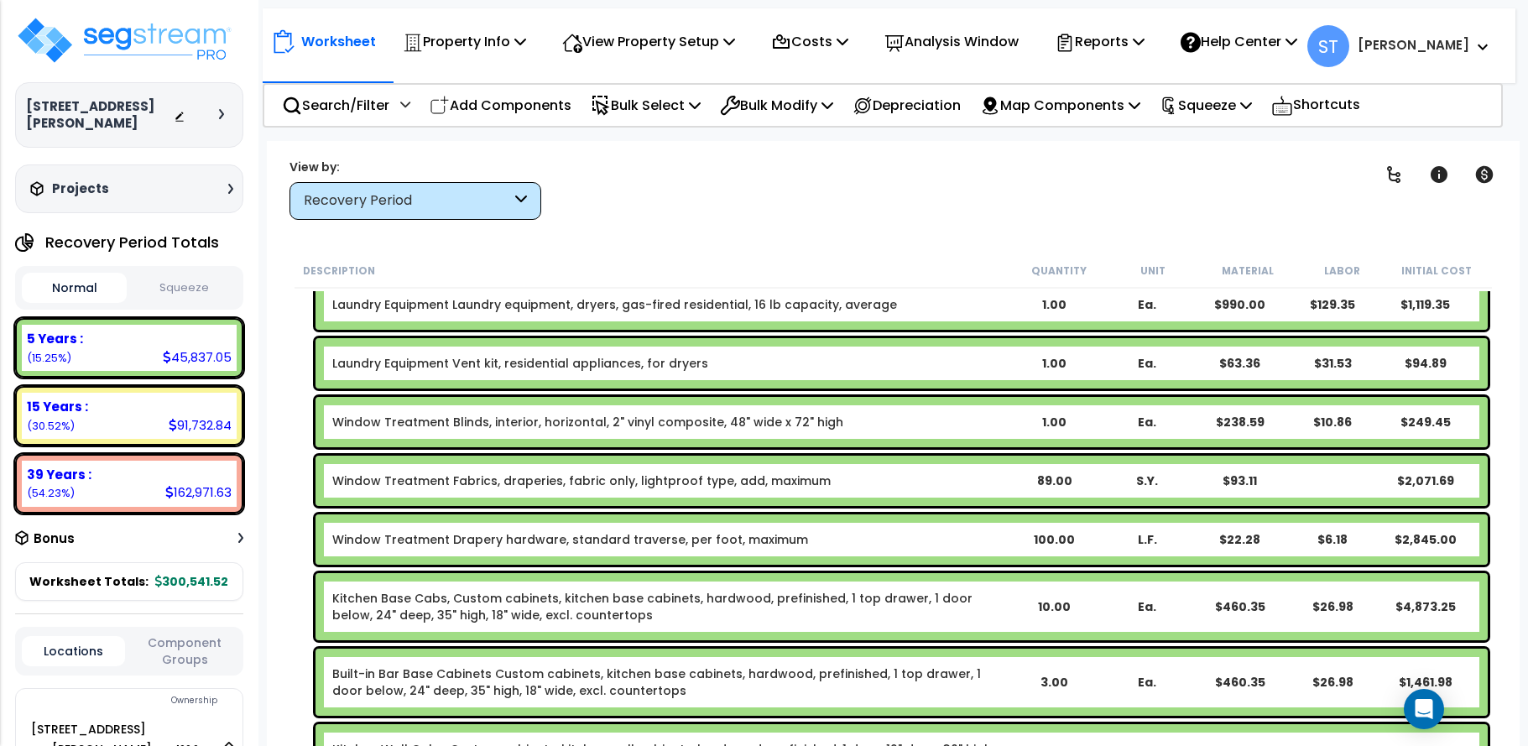
click at [586, 418] on link "Window Treatment Blinds, interior, horizontal, 2" vinyl composite, 48" wide x 7…" at bounding box center [587, 422] width 511 height 17
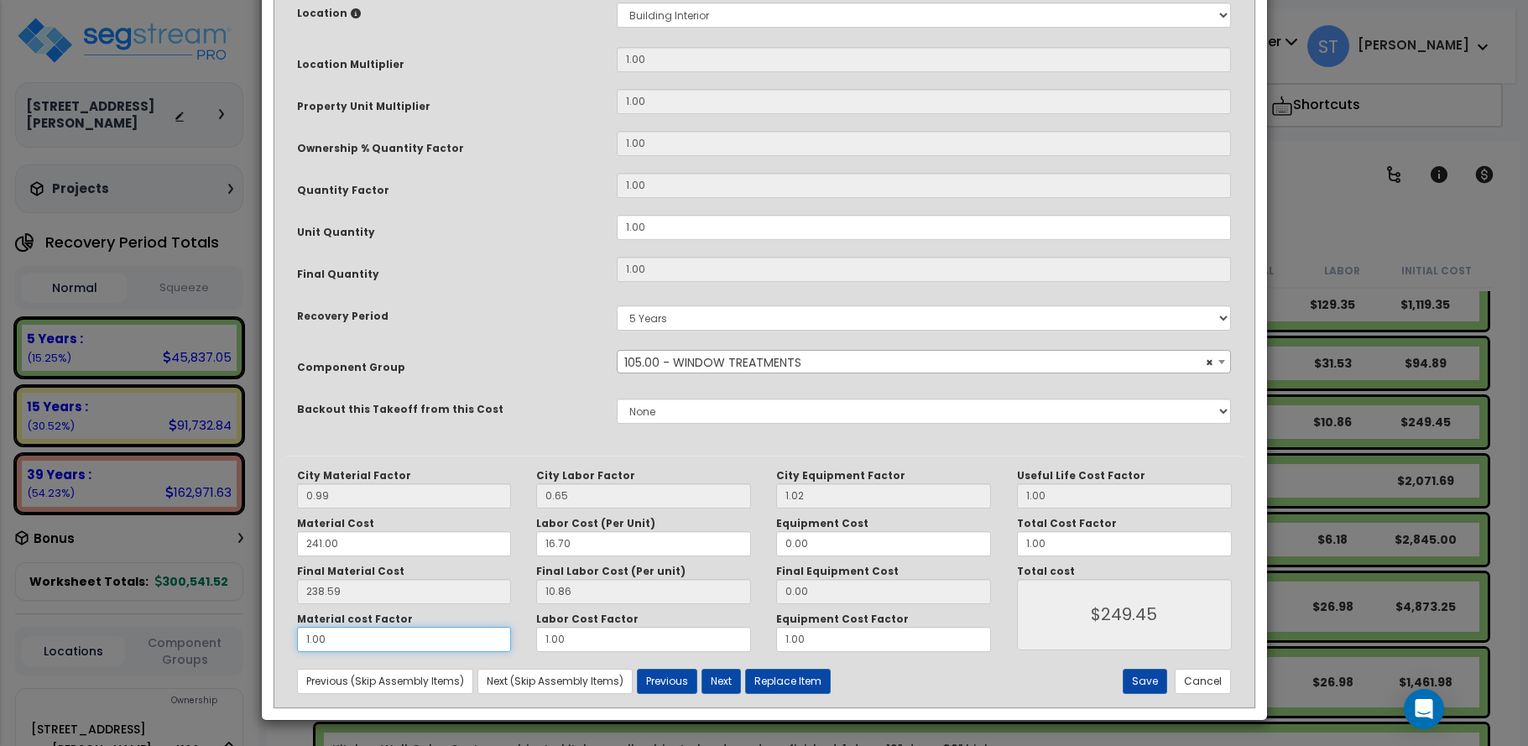
drag, startPoint x: 293, startPoint y: 642, endPoint x: 252, endPoint y: 643, distance: 41.1
click at [253, 643] on div "× Update Items/Assemblies to a Worksheet Purpose Description Prefix Select A/V …" at bounding box center [764, 373] width 1528 height 746
type input "2"
type input "$488.04"
type input "2"
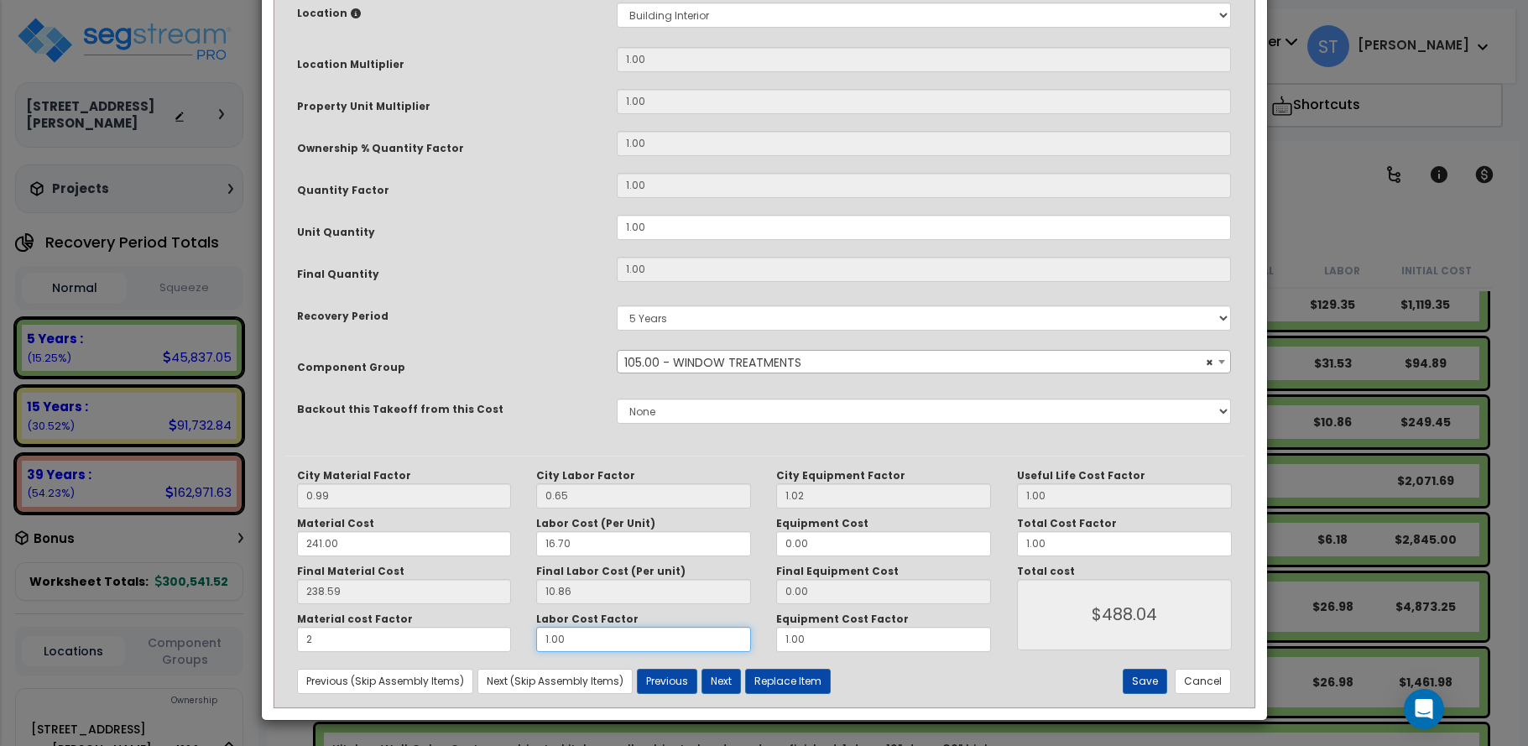
drag, startPoint x: 574, startPoint y: 637, endPoint x: 400, endPoint y: 630, distance: 173.8
click at [400, 630] on div "Material cost Factor 2 Labor Cost Factor 1.00 Equipment Cost Factor 1.00" at bounding box center [644, 631] width 720 height 39
type input "2"
type input "$498.90"
type input "2"
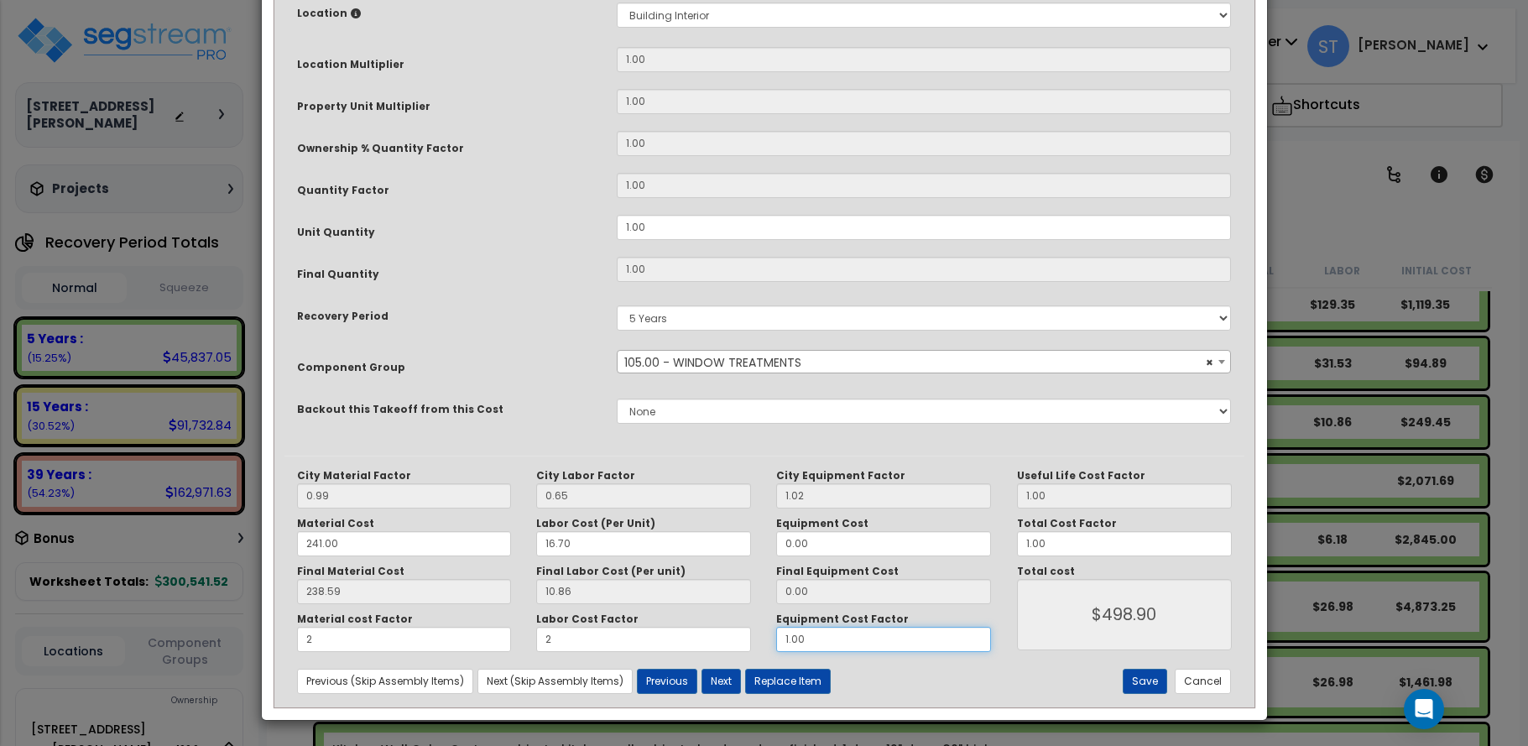
click at [705, 644] on div "Material cost Factor 2 Labor Cost Factor 2 Equipment Cost Factor 1.00" at bounding box center [644, 631] width 720 height 39
type input "2"
click at [1138, 675] on button "Save" at bounding box center [1145, 681] width 44 height 25
type input "2.00"
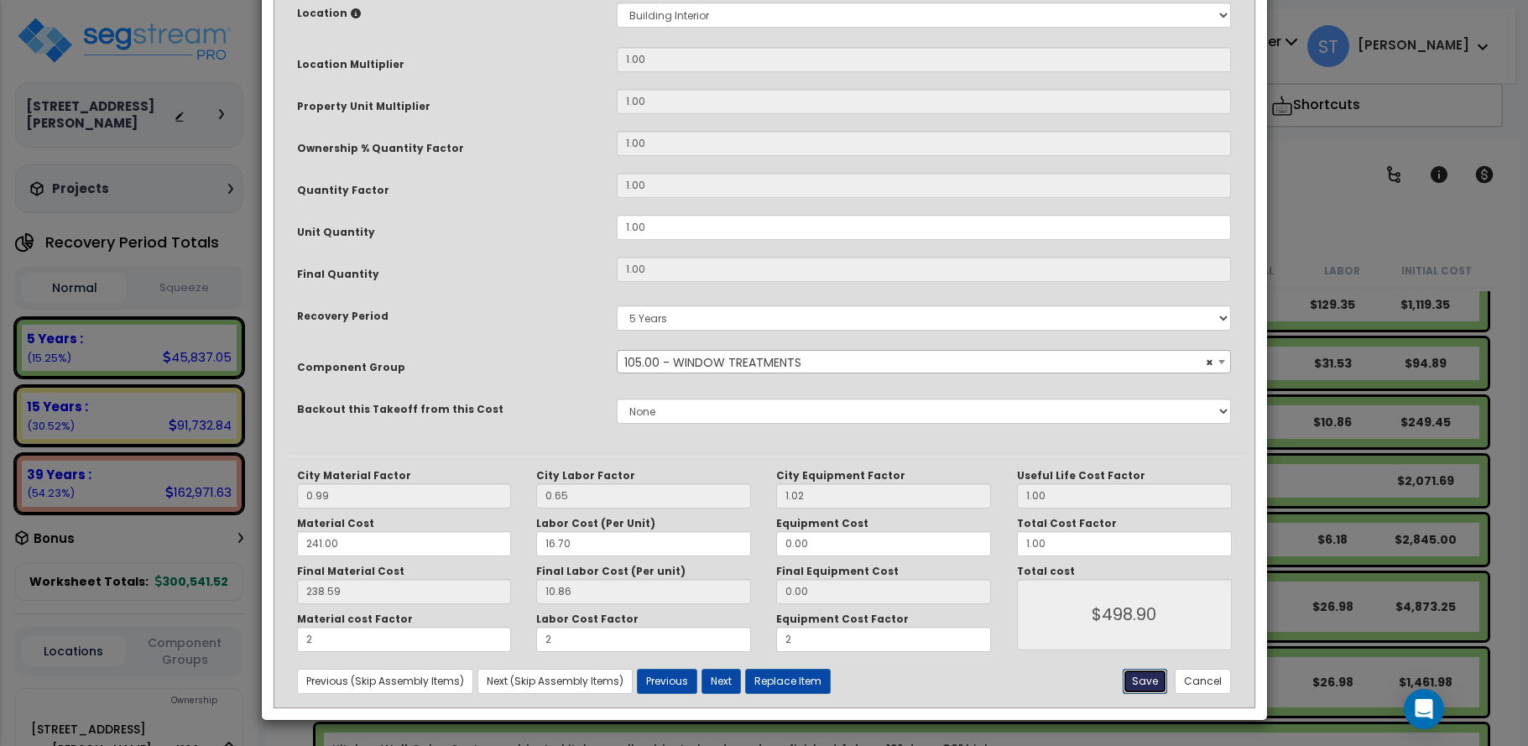
type input "2.00"
type input "498.90"
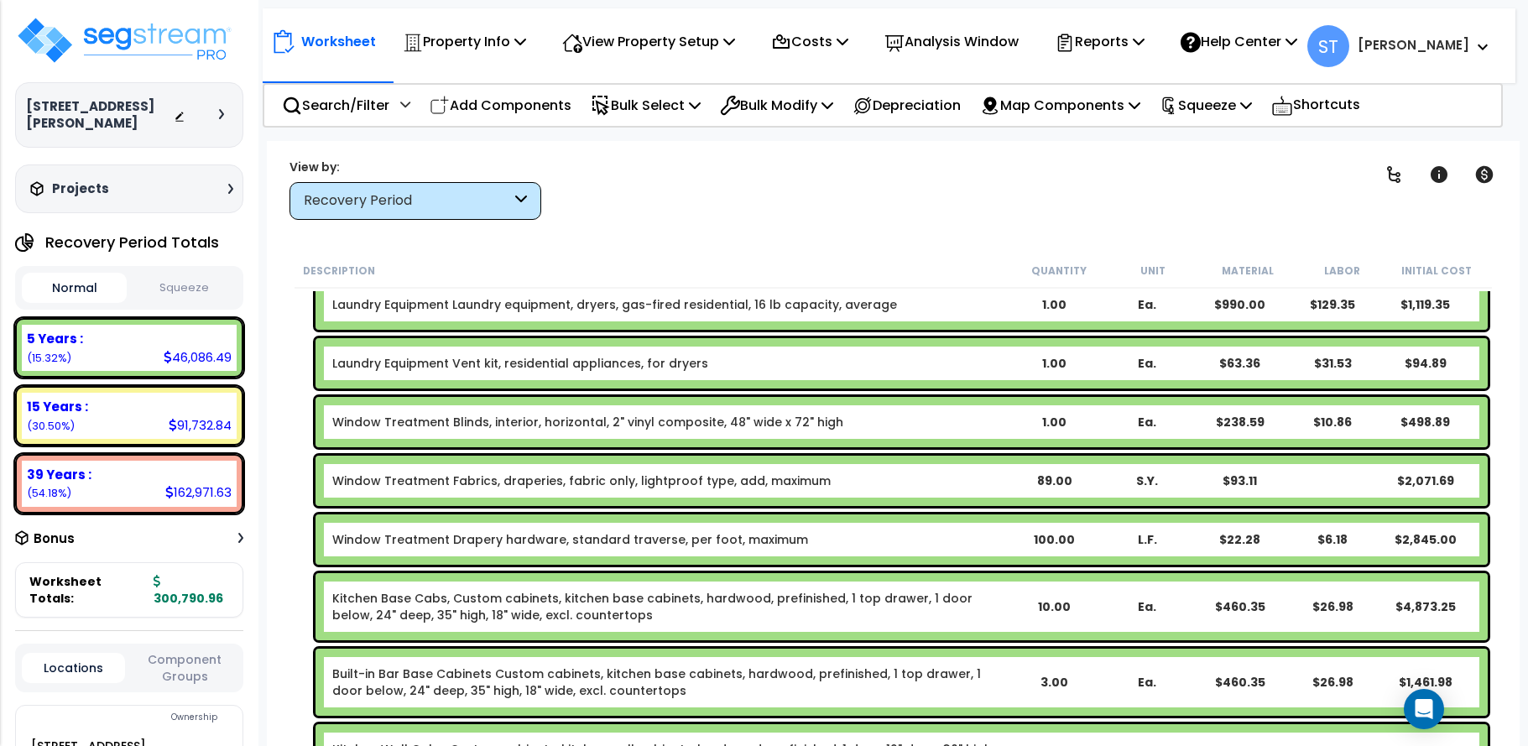
click at [586, 534] on link "Window Treatment Drapery hardware, standard traverse, per foot, maximum" at bounding box center [570, 539] width 476 height 17
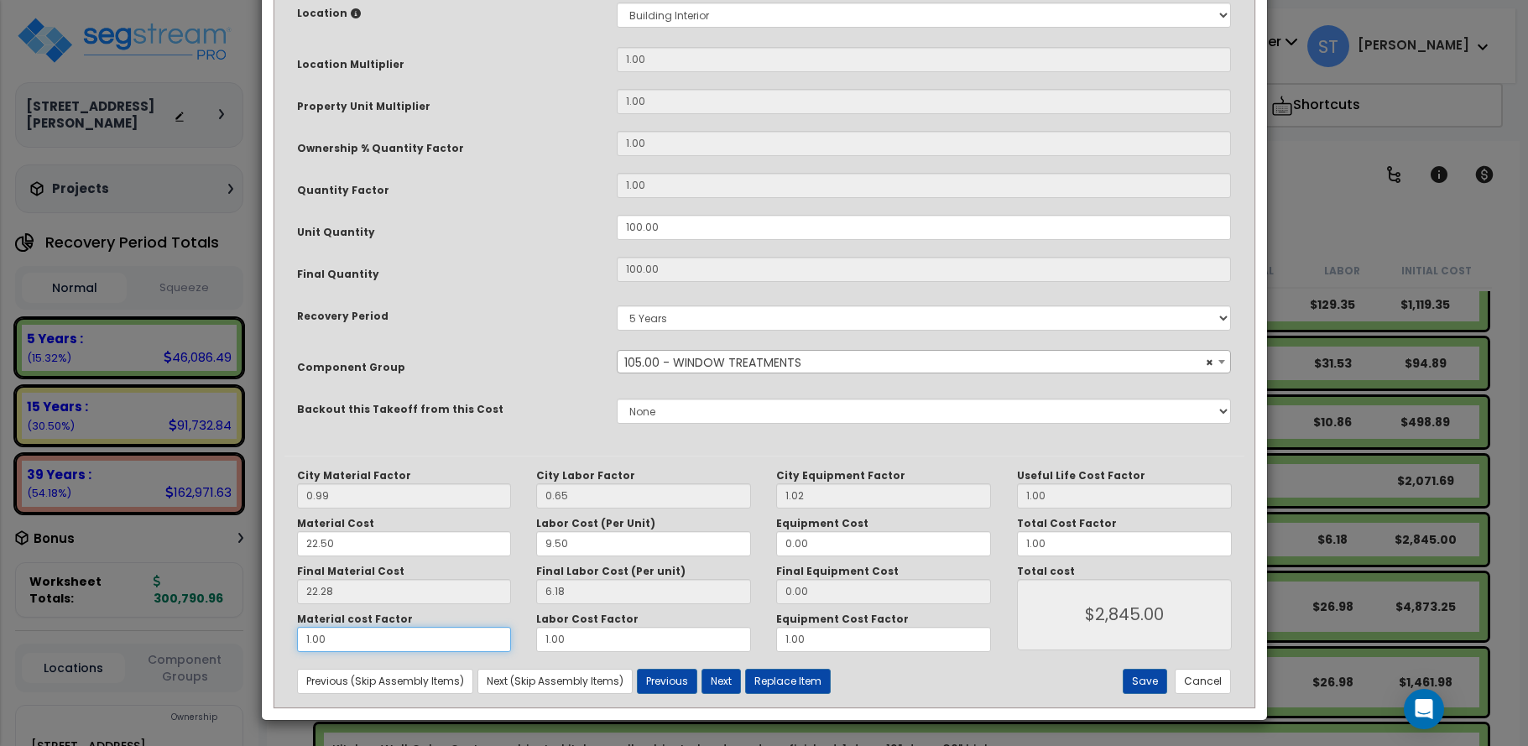
drag, startPoint x: 348, startPoint y: 638, endPoint x: 218, endPoint y: 622, distance: 131.1
click at [218, 622] on div "× Update Items/Assemblies to a Worksheet Purpose Description Prefix Select A/V …" at bounding box center [764, 373] width 1528 height 746
type input "22.27"
type input "6.17"
type input "."
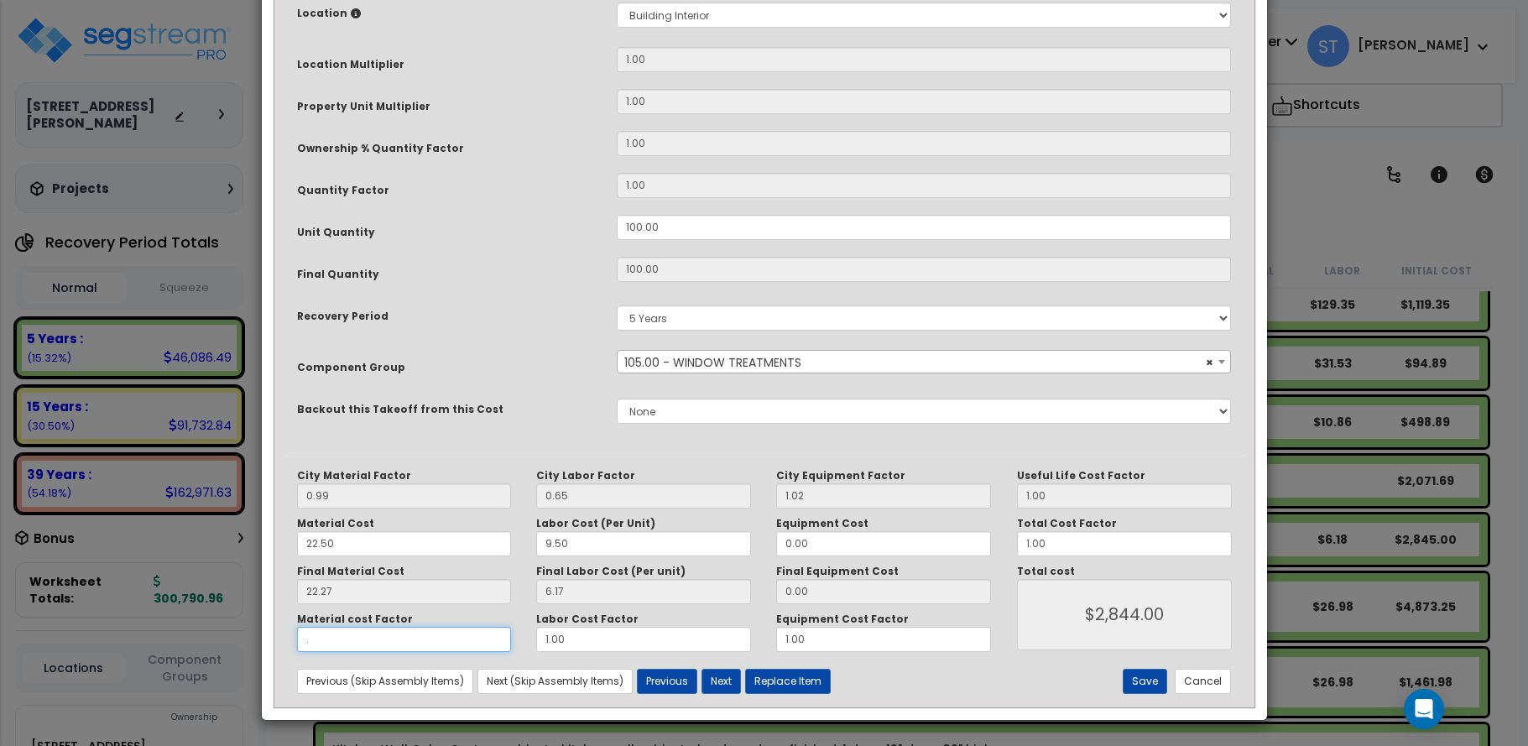
type input "$617.00"
type input ".2"
type input "$1,062.00"
type input ".25"
type input "$1,174.00"
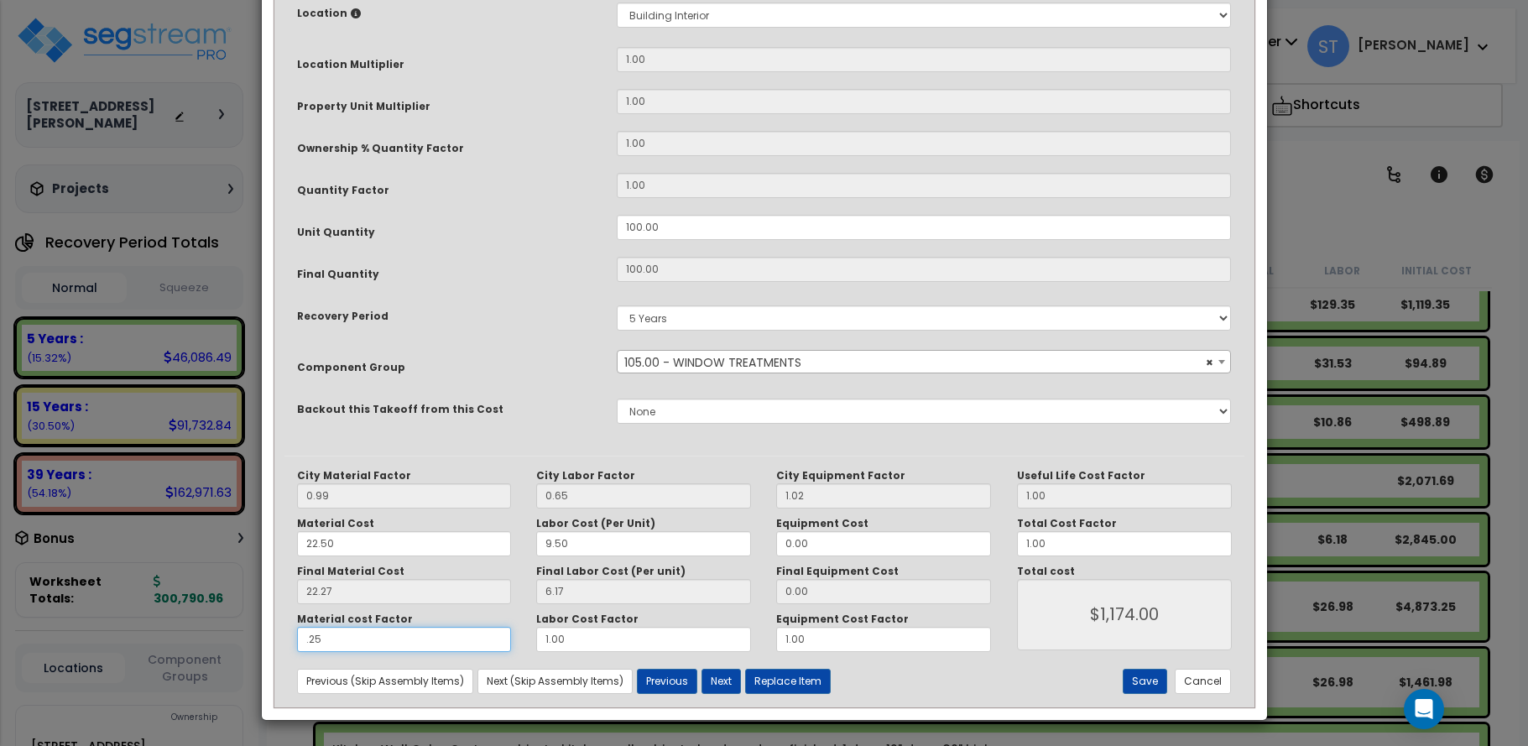
type input ".25"
type input "$1,174.00"
click at [503, 638] on div "Material cost Factor .25 Labor Cost Factor 1.00 Equipment Cost Factor 1.00" at bounding box center [644, 631] width 720 height 39
type input "."
type input "$557.00"
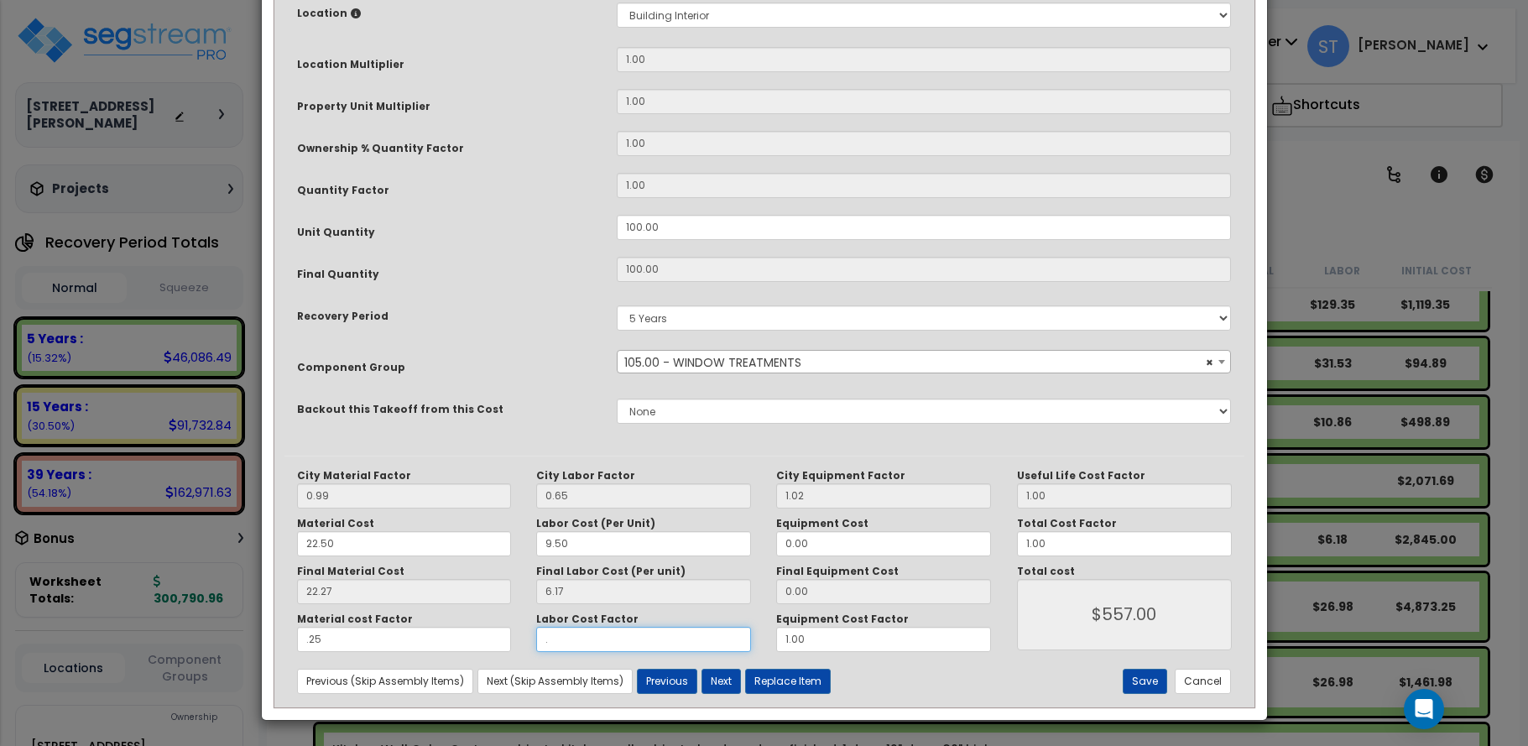
type input ".2"
type input "$680.00"
type input ".25"
type input "$711.00"
type input ".25"
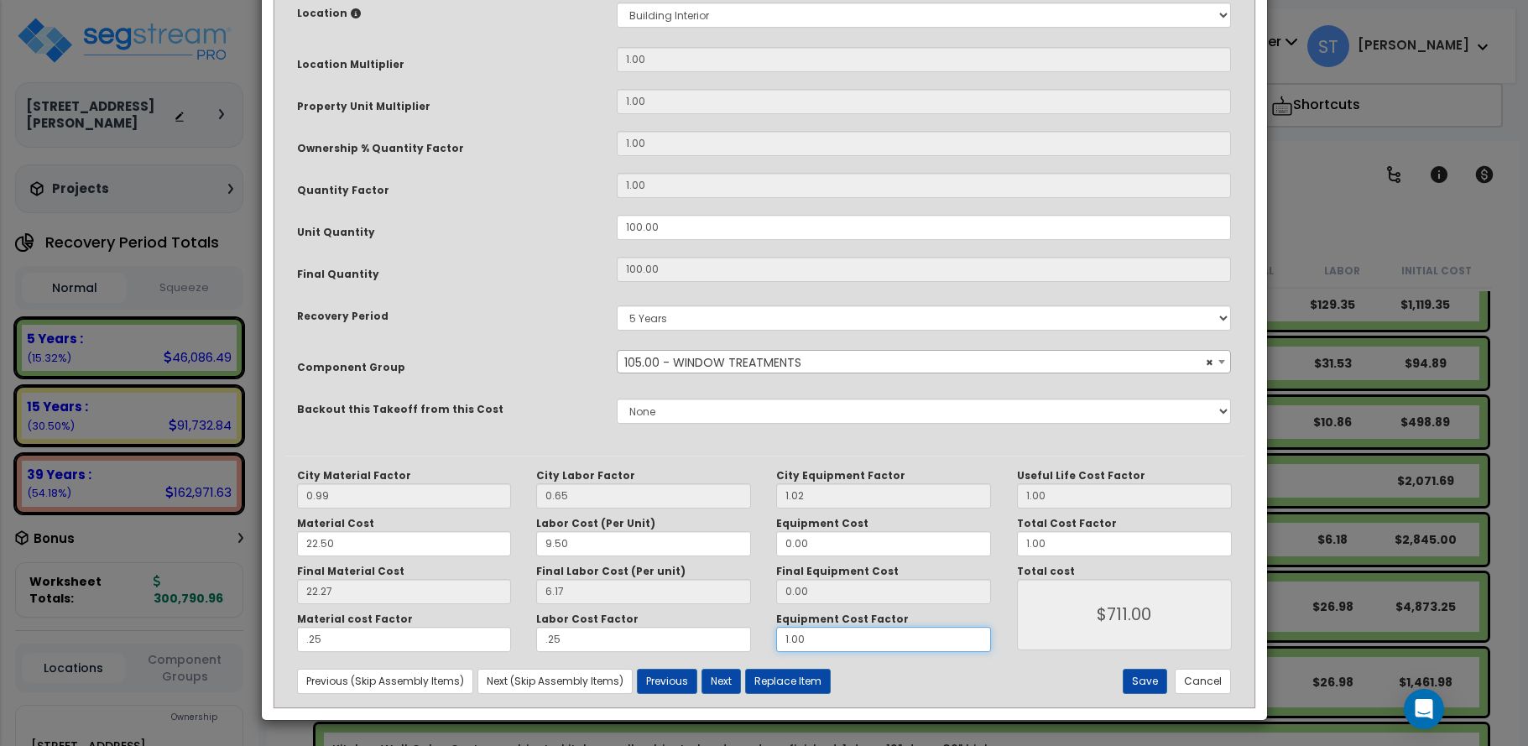
drag, startPoint x: 731, startPoint y: 645, endPoint x: 687, endPoint y: 644, distance: 43.7
click at [691, 644] on div "Material cost Factor .25 Labor Cost Factor .25 Equipment Cost Factor 1.00" at bounding box center [644, 631] width 720 height 39
type input ".25"
click at [1154, 680] on button "Save" at bounding box center [1145, 681] width 44 height 25
type input "0.25"
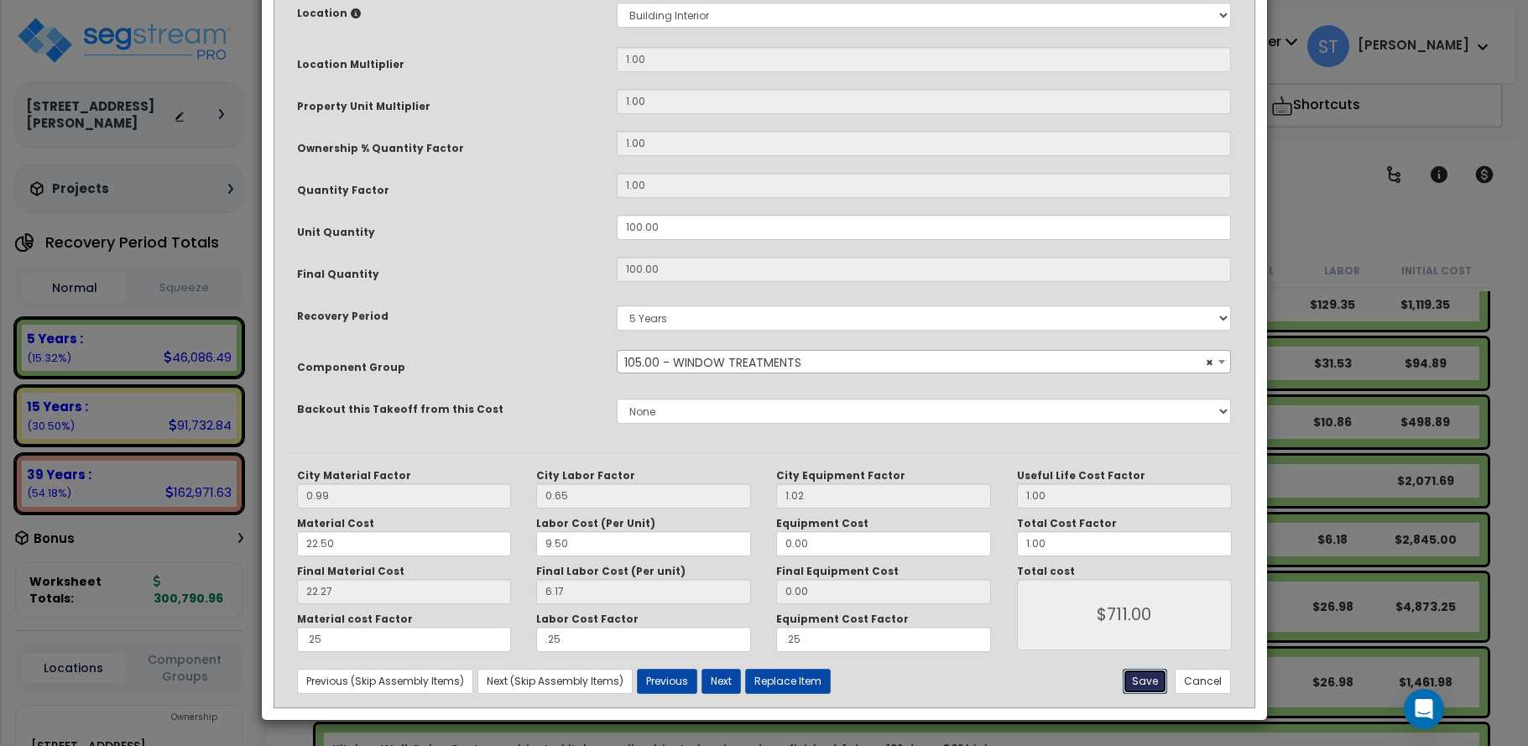
type input "0.25"
type input "711.00"
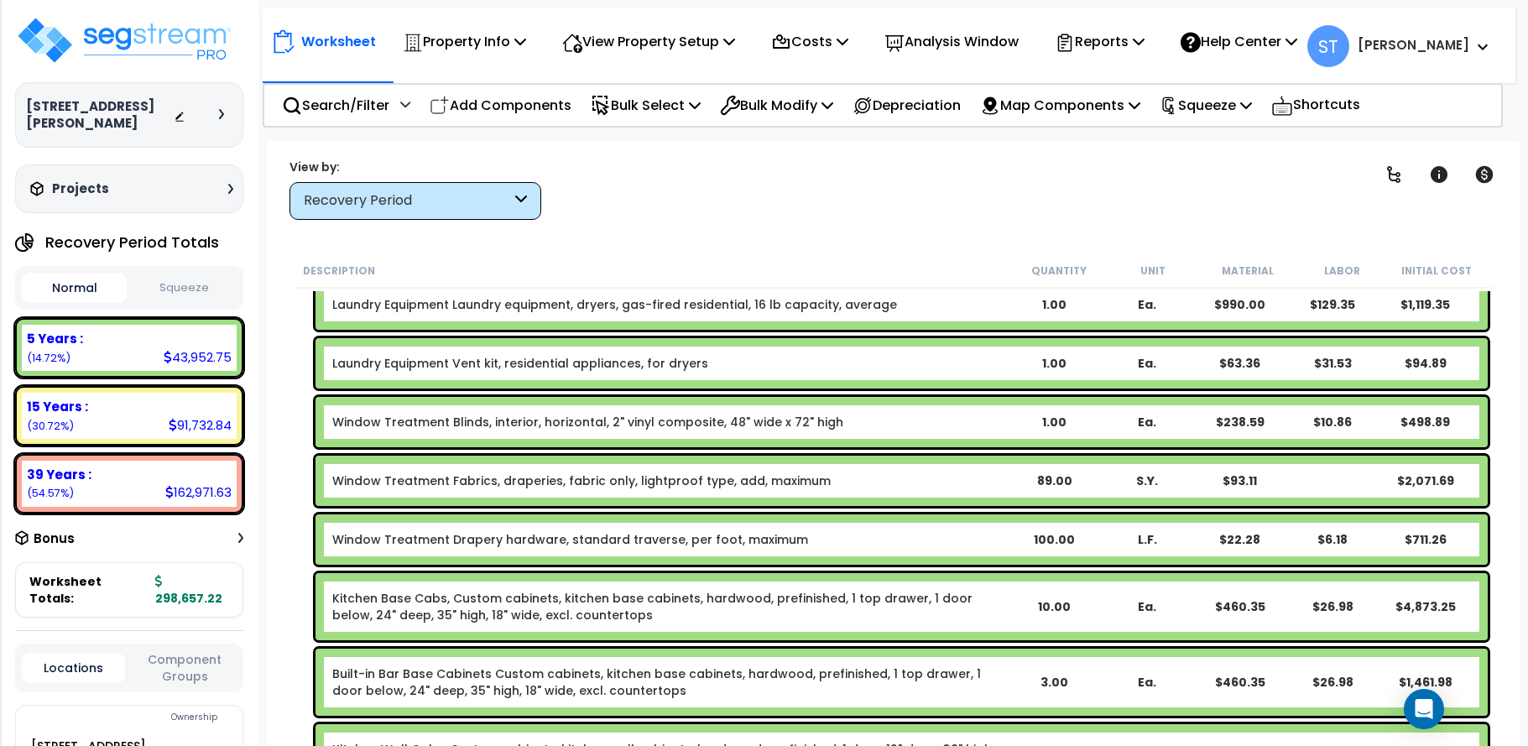
click at [812, 477] on b "Window Treatment Fabrics, draperies, fabric only, lightproof type, add, maximum" at bounding box center [669, 480] width 675 height 17
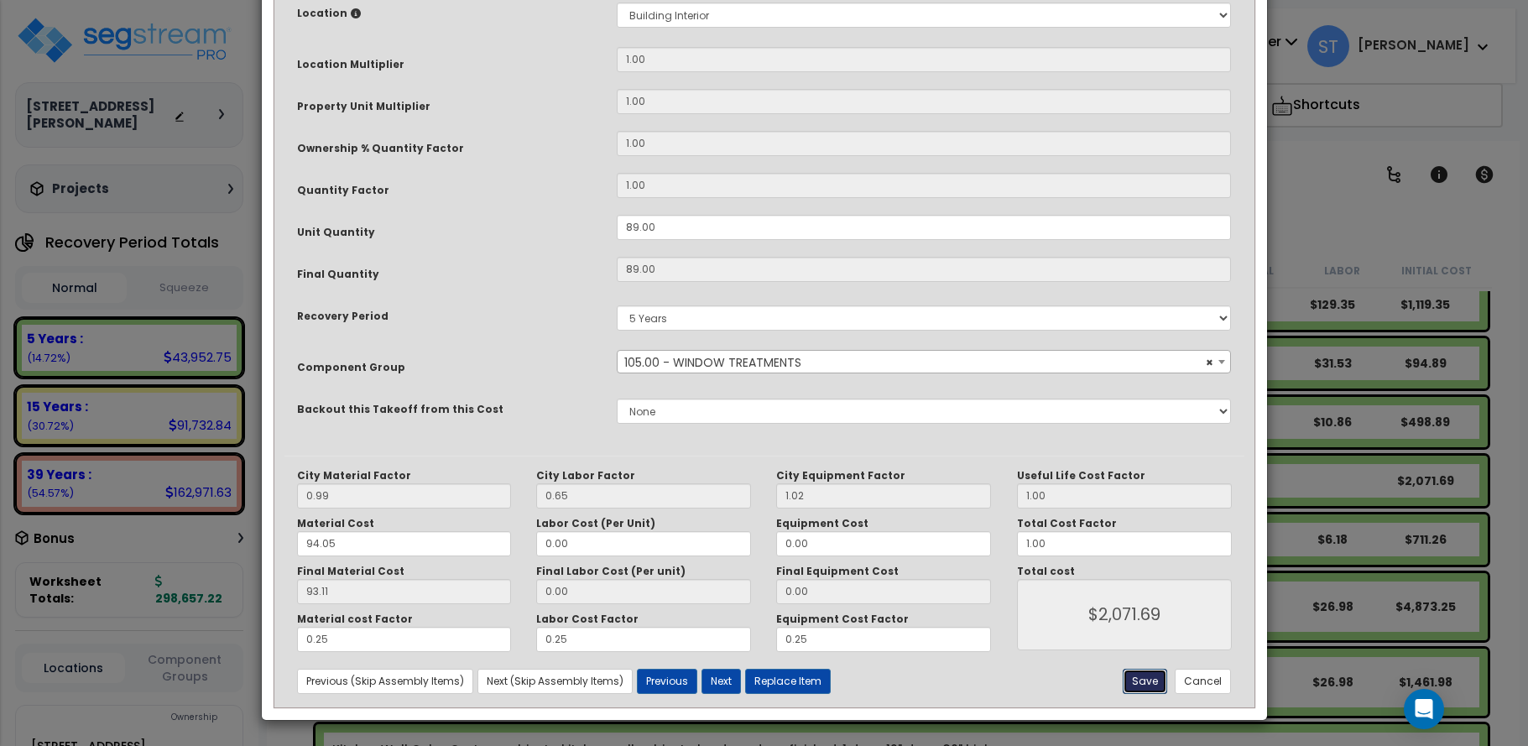
click at [1144, 681] on button "Save" at bounding box center [1145, 681] width 44 height 25
type input "2071.69"
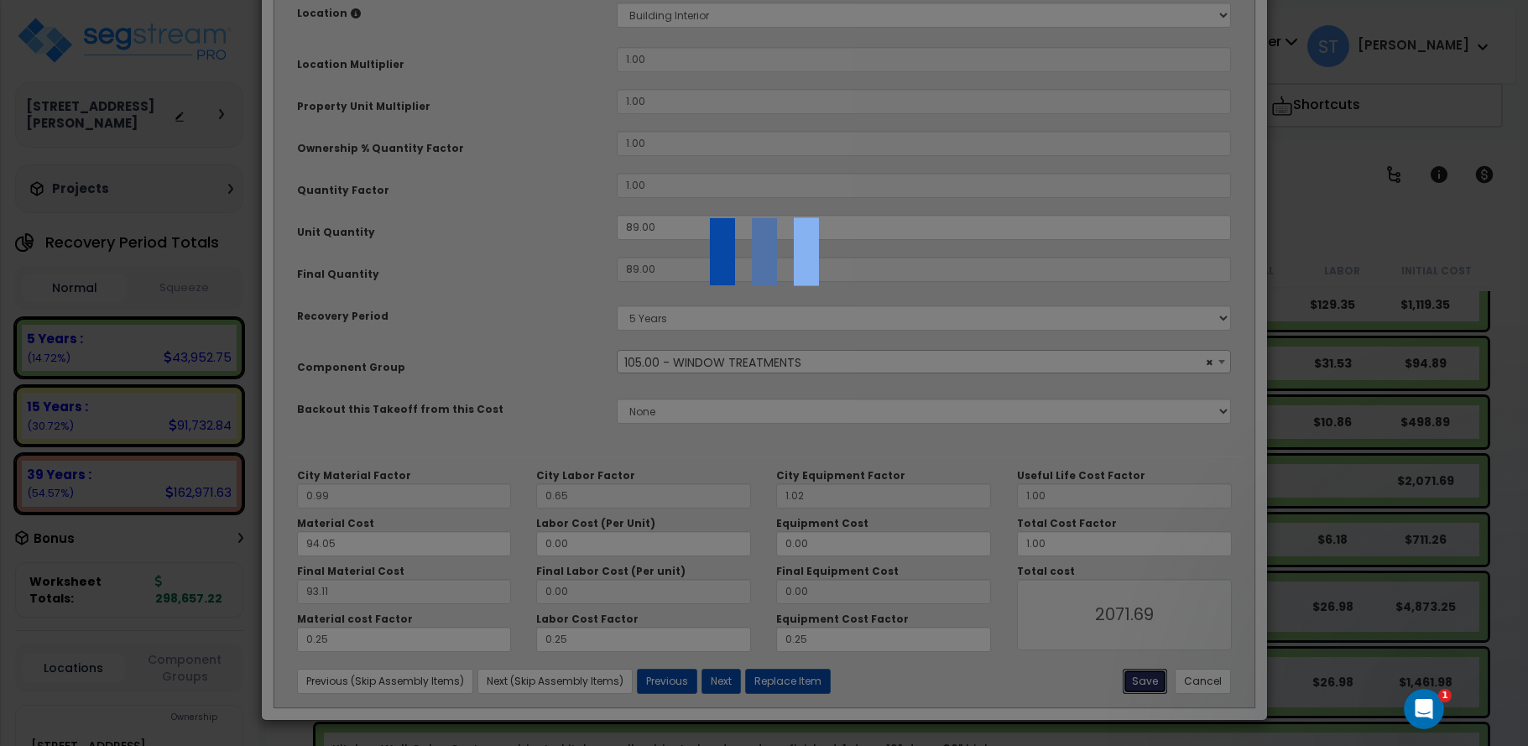
scroll to position [0, 0]
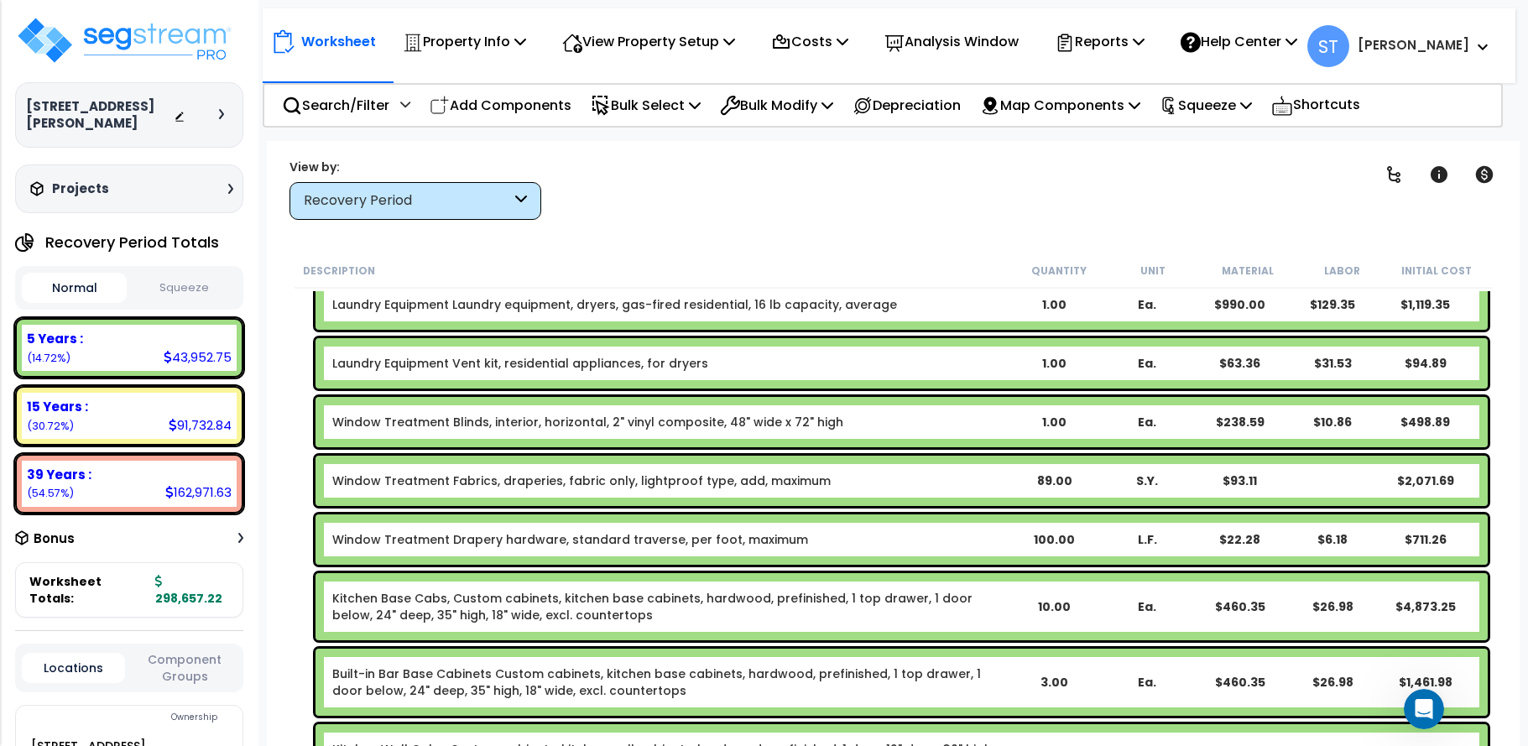
click at [1426, 705] on icon "Open Intercom Messenger" at bounding box center [1424, 710] width 28 height 28
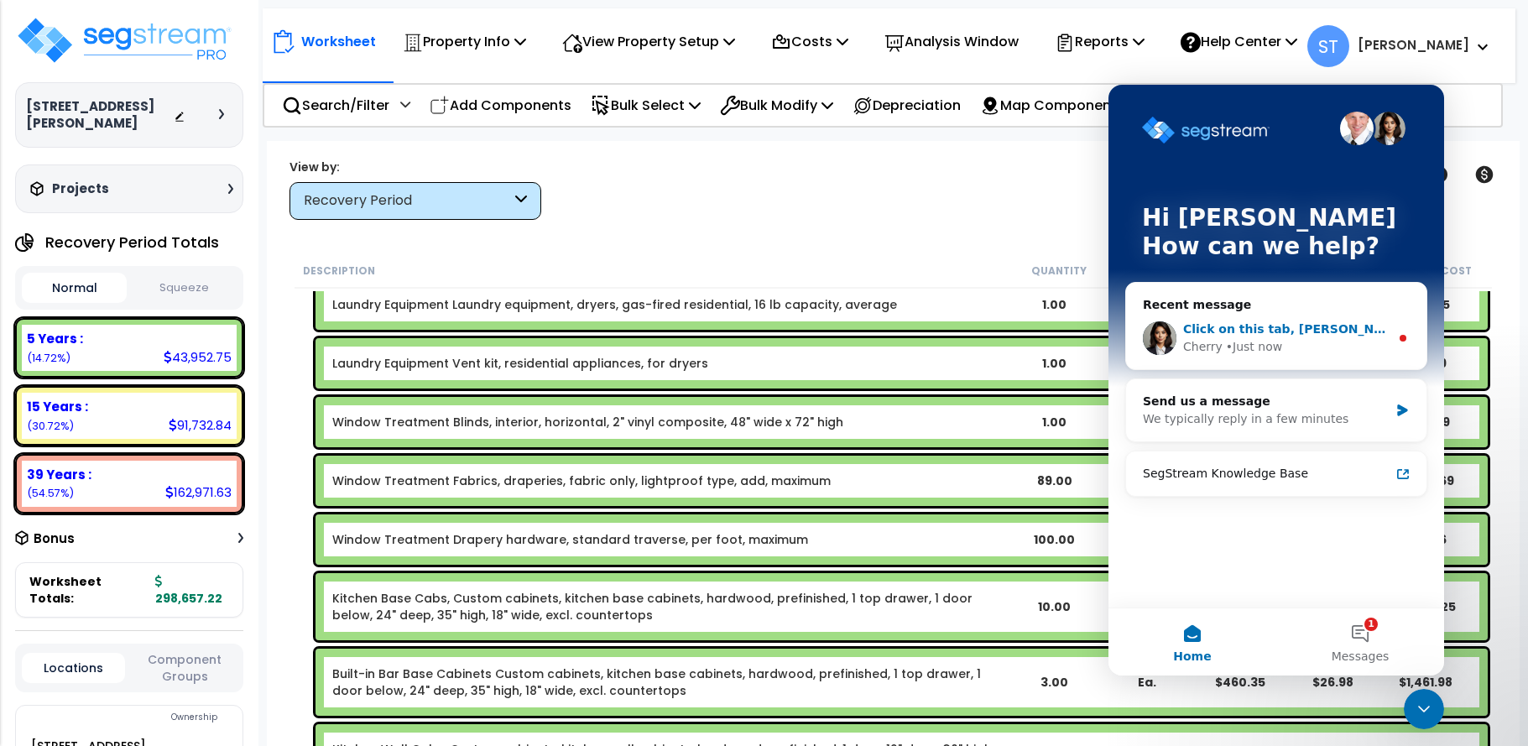
click at [1201, 345] on div "Cherry" at bounding box center [1202, 347] width 39 height 18
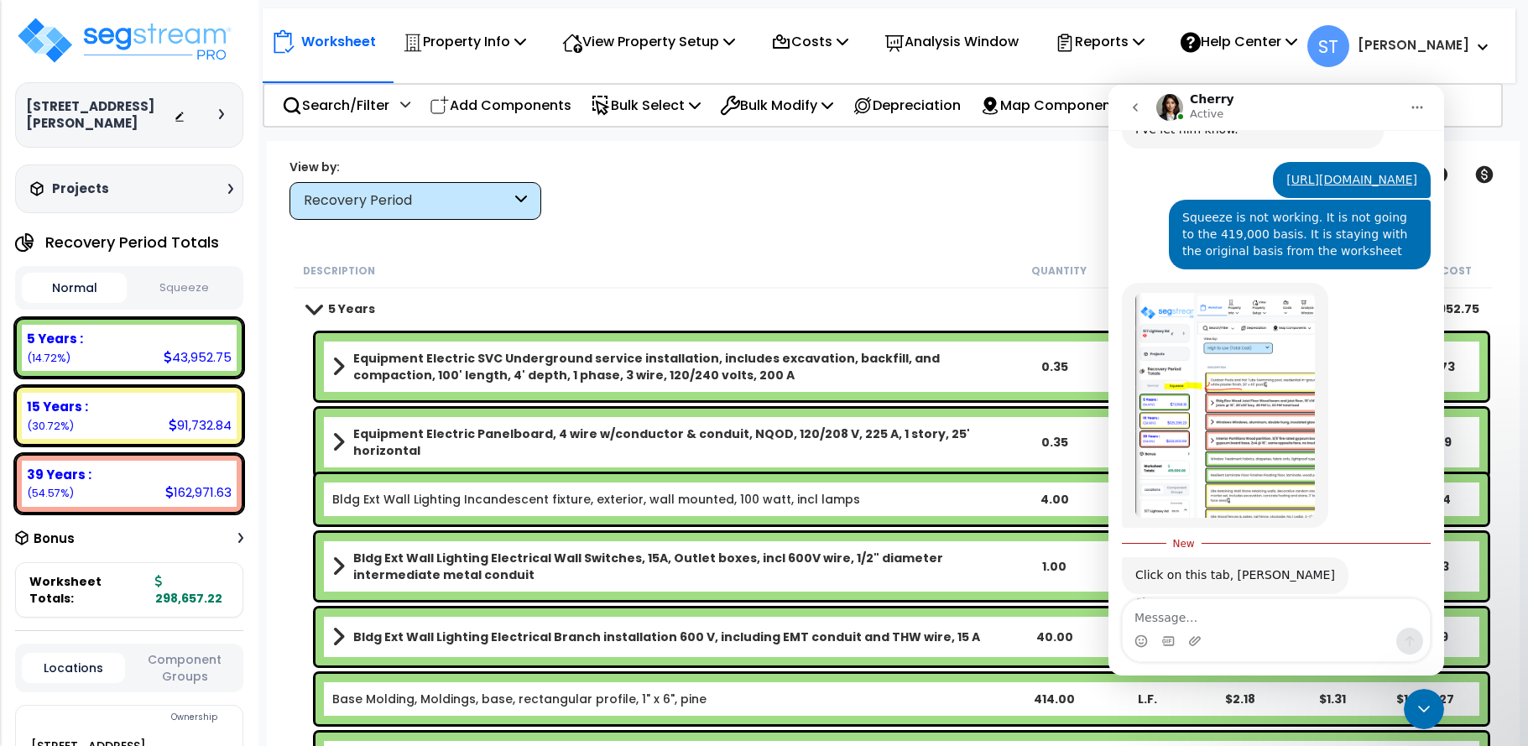
click at [459, 195] on div "Recovery Period" at bounding box center [407, 200] width 207 height 19
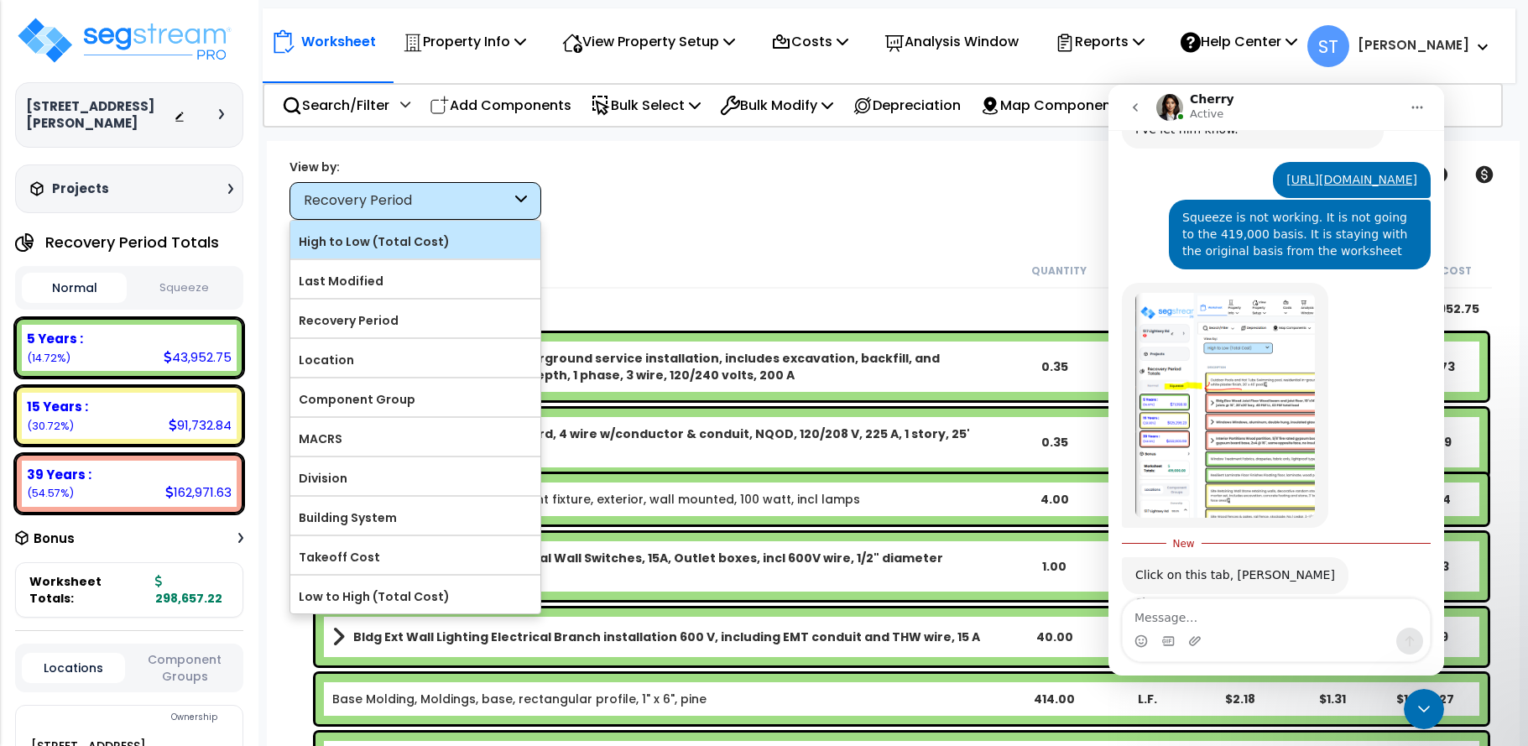
click at [399, 242] on label "High to Low (Total Cost)" at bounding box center [415, 241] width 250 height 25
click at [0, 0] on input "High to Low (Total Cost)" at bounding box center [0, 0] width 0 height 0
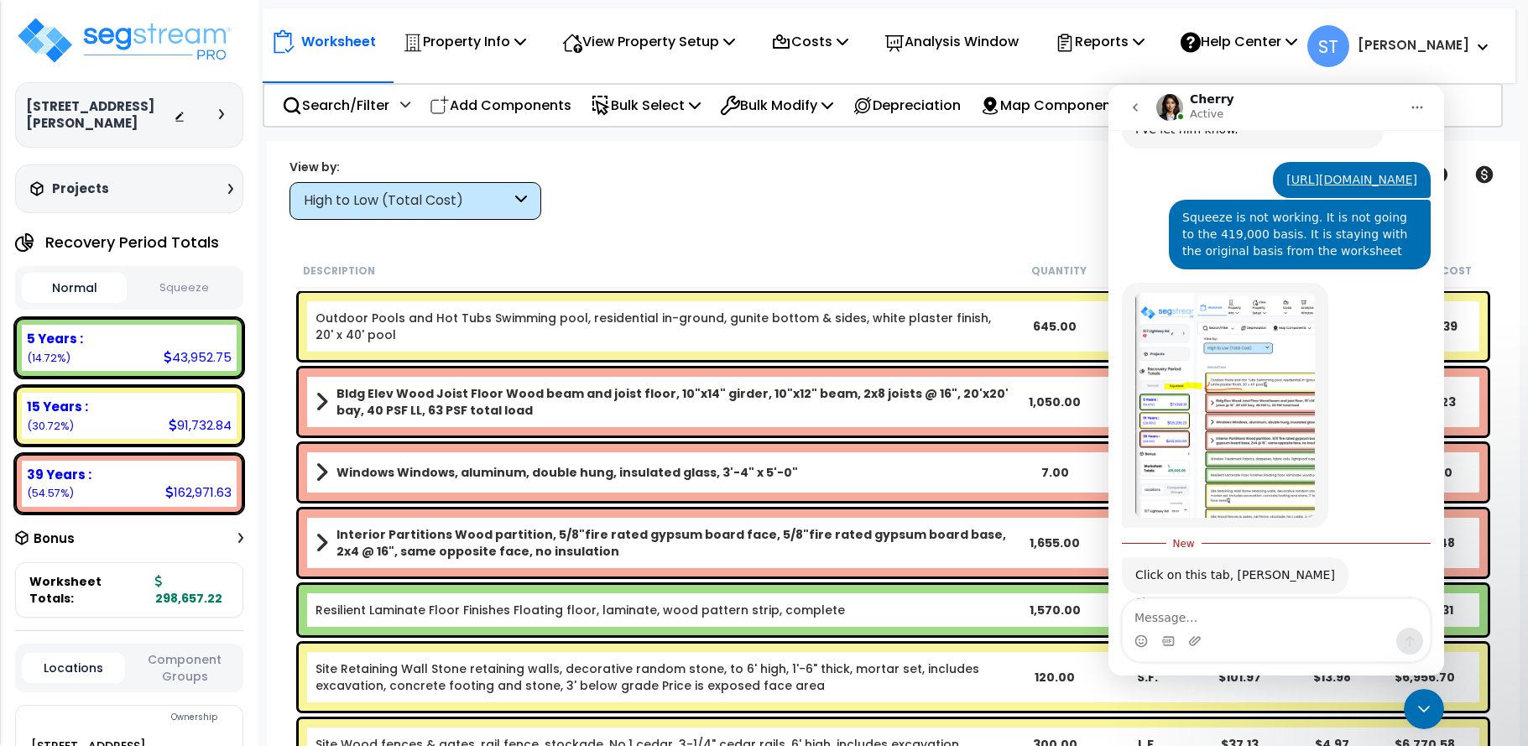
click at [427, 326] on link "Outdoor Pools and Hot Tubs Swimming pool, residential in-ground, gunite bottom …" at bounding box center [661, 327] width 693 height 34
click at [436, 320] on link "Outdoor Pools and Hot Tubs Swimming pool, residential in-ground, gunite bottom …" at bounding box center [661, 327] width 693 height 34
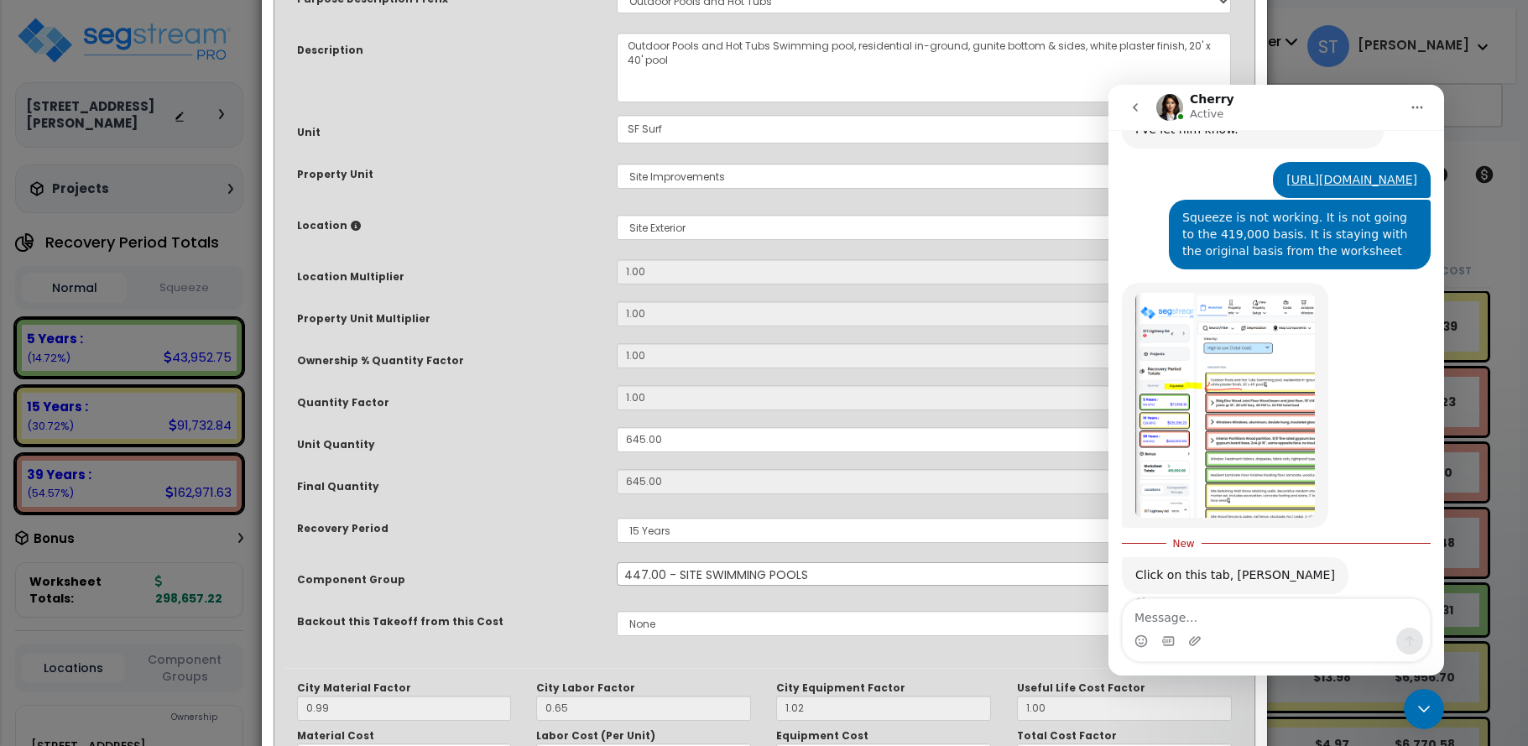
scroll to position [334, 0]
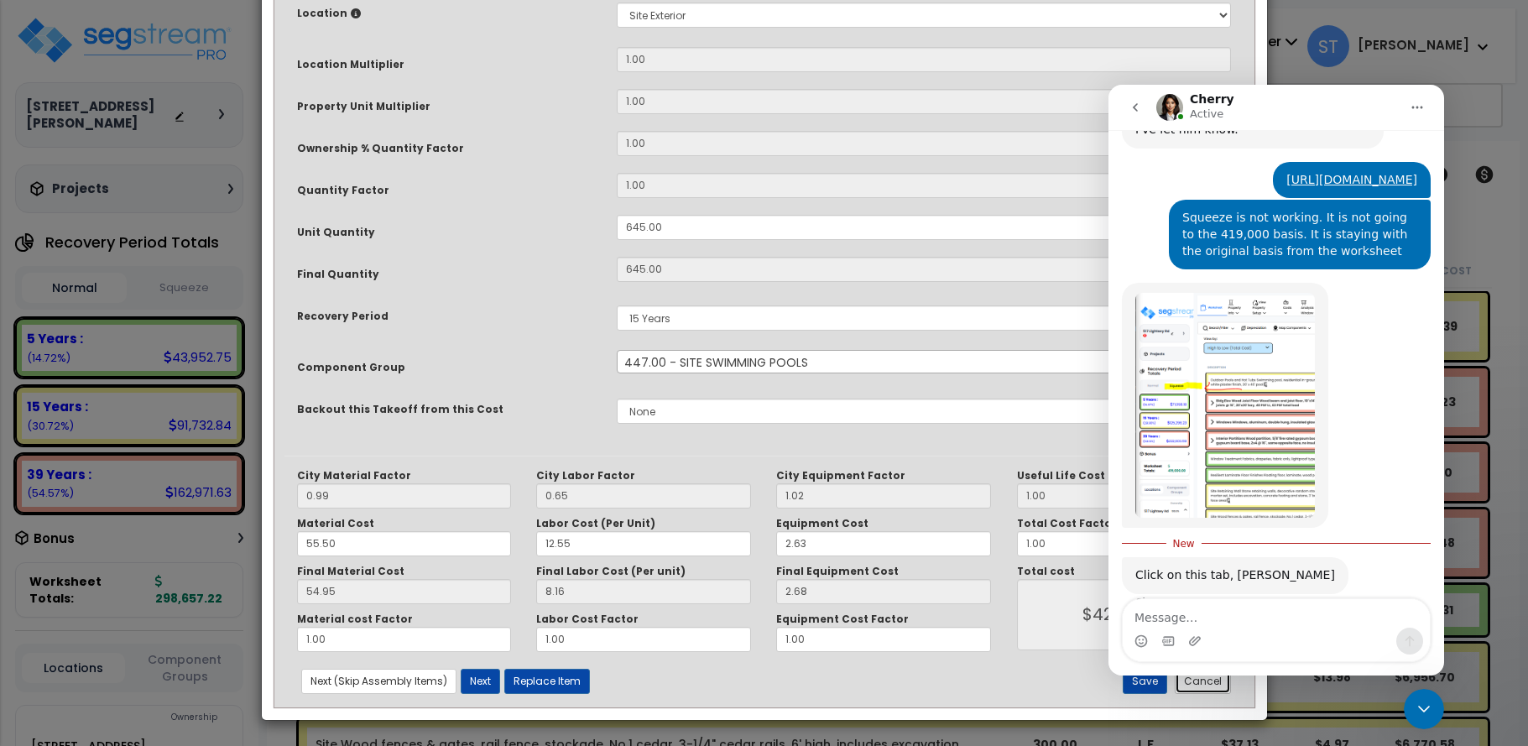
click at [1204, 681] on button "Cancel" at bounding box center [1203, 681] width 56 height 25
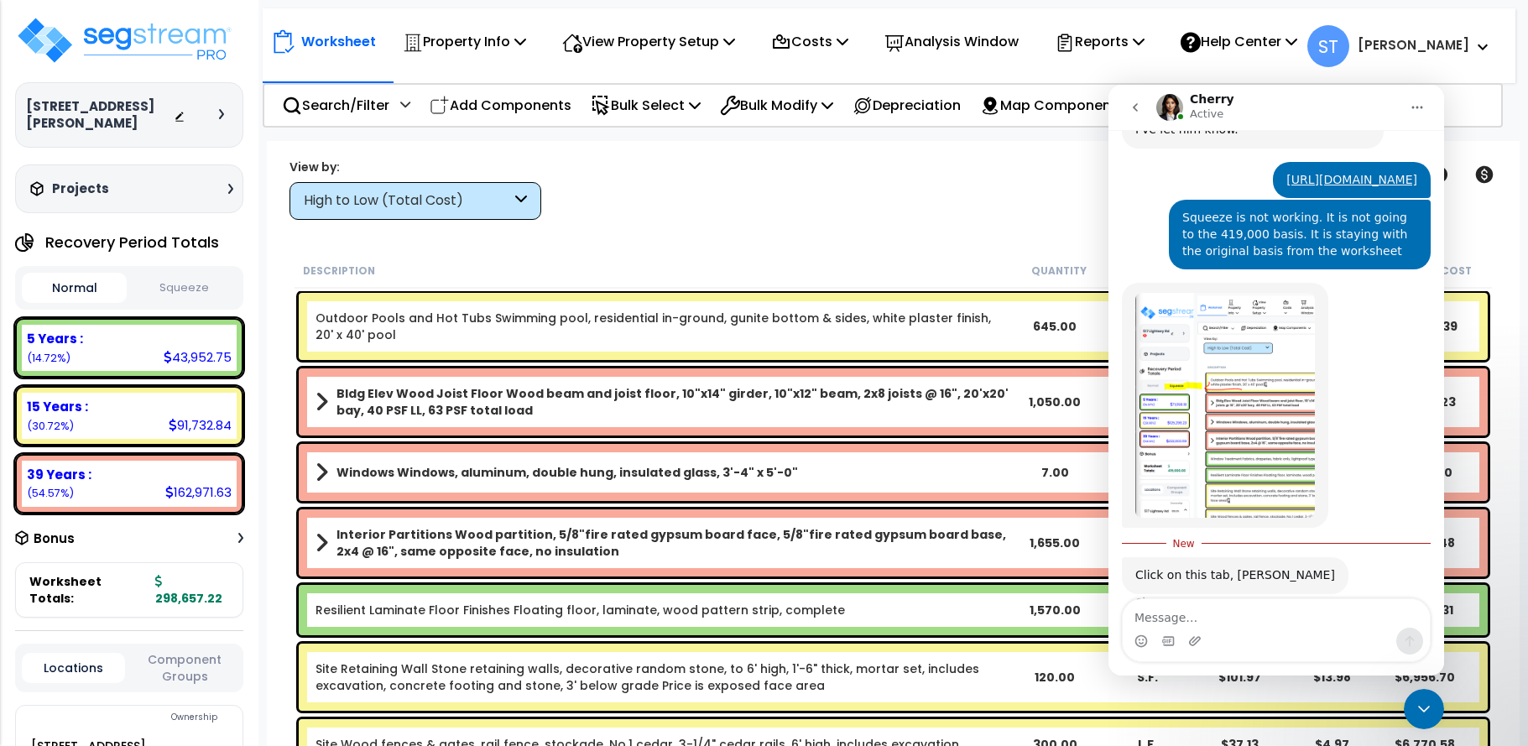
click at [357, 203] on div "High to Low (Total Cost)" at bounding box center [407, 200] width 207 height 19
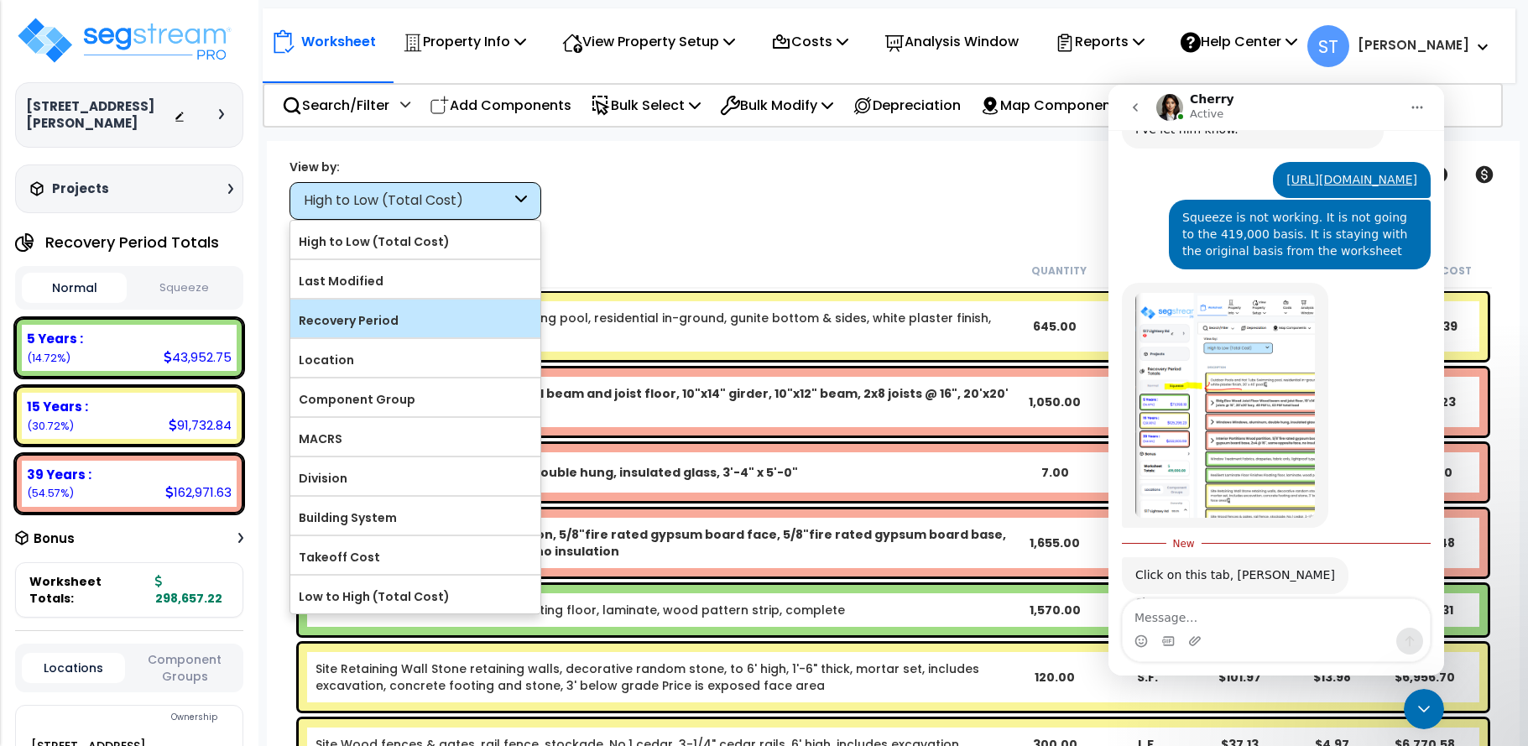
click at [355, 313] on label "Recovery Period" at bounding box center [415, 320] width 250 height 25
click at [0, 0] on input "Recovery Period" at bounding box center [0, 0] width 0 height 0
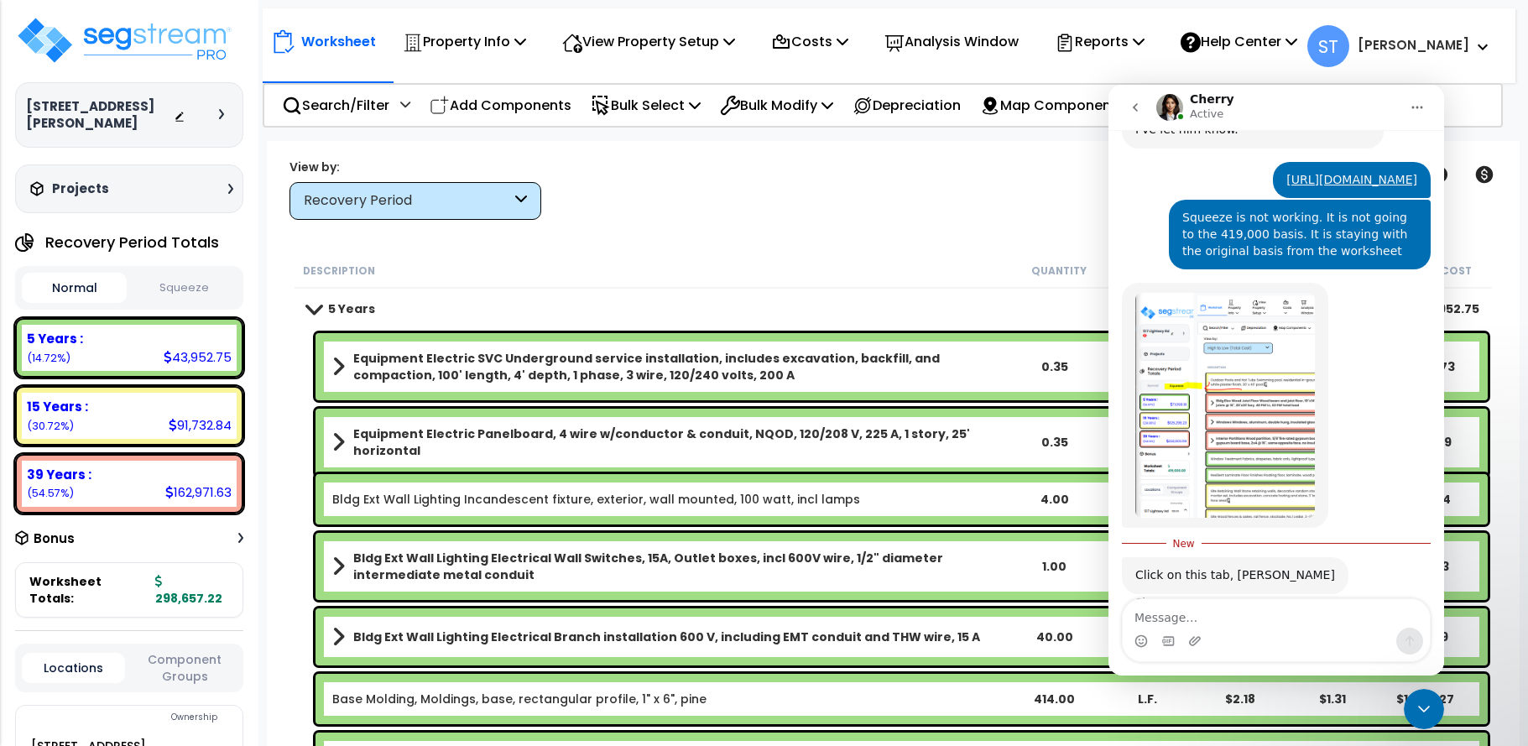
click at [924, 247] on div "Worksheet Property Info Property Setup Add Property Unit Template property Clon…" at bounding box center [893, 514] width 1253 height 746
click at [1431, 711] on icon "Close Intercom Messenger" at bounding box center [1424, 709] width 20 height 20
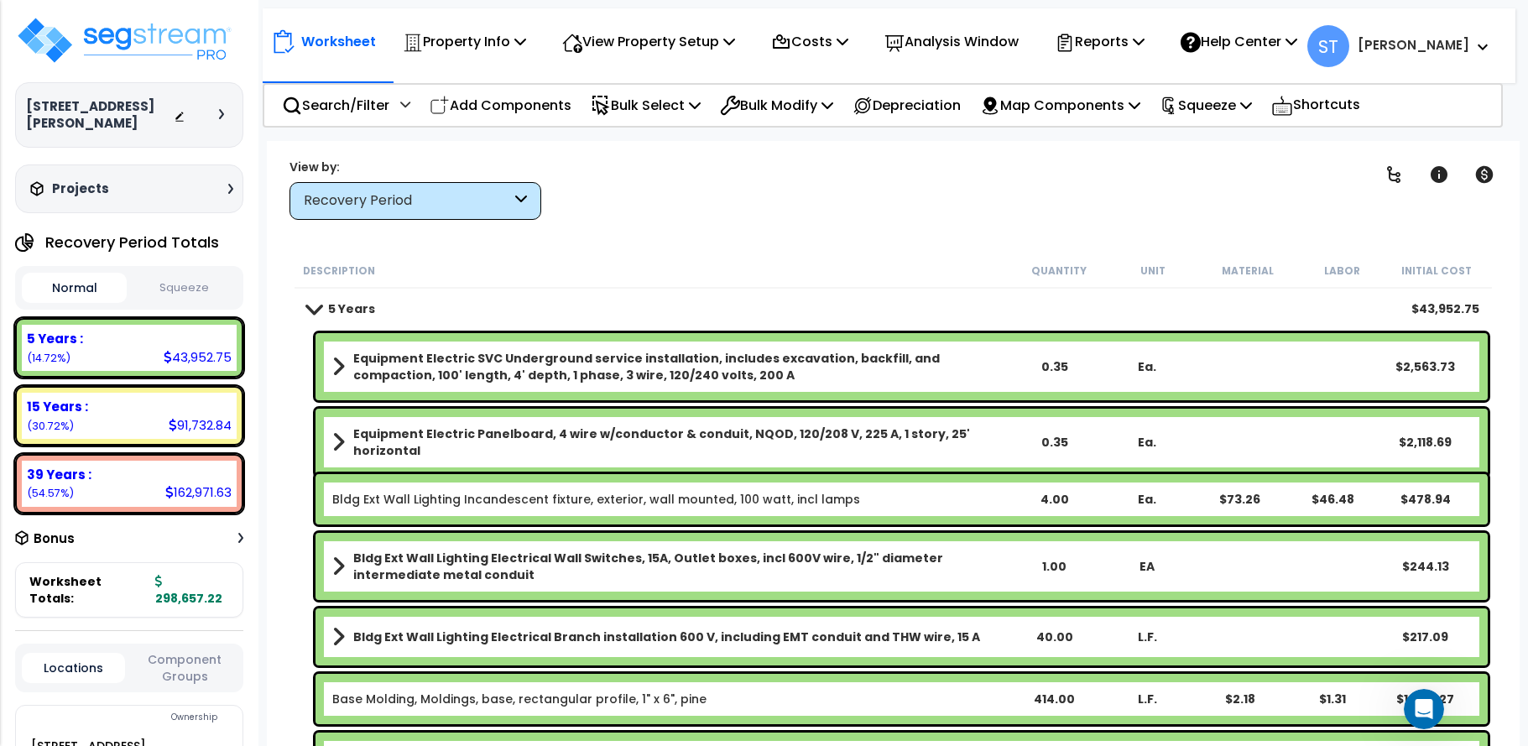
scroll to position [3353, 0]
click at [1233, 101] on p "Squeeze" at bounding box center [1206, 105] width 92 height 23
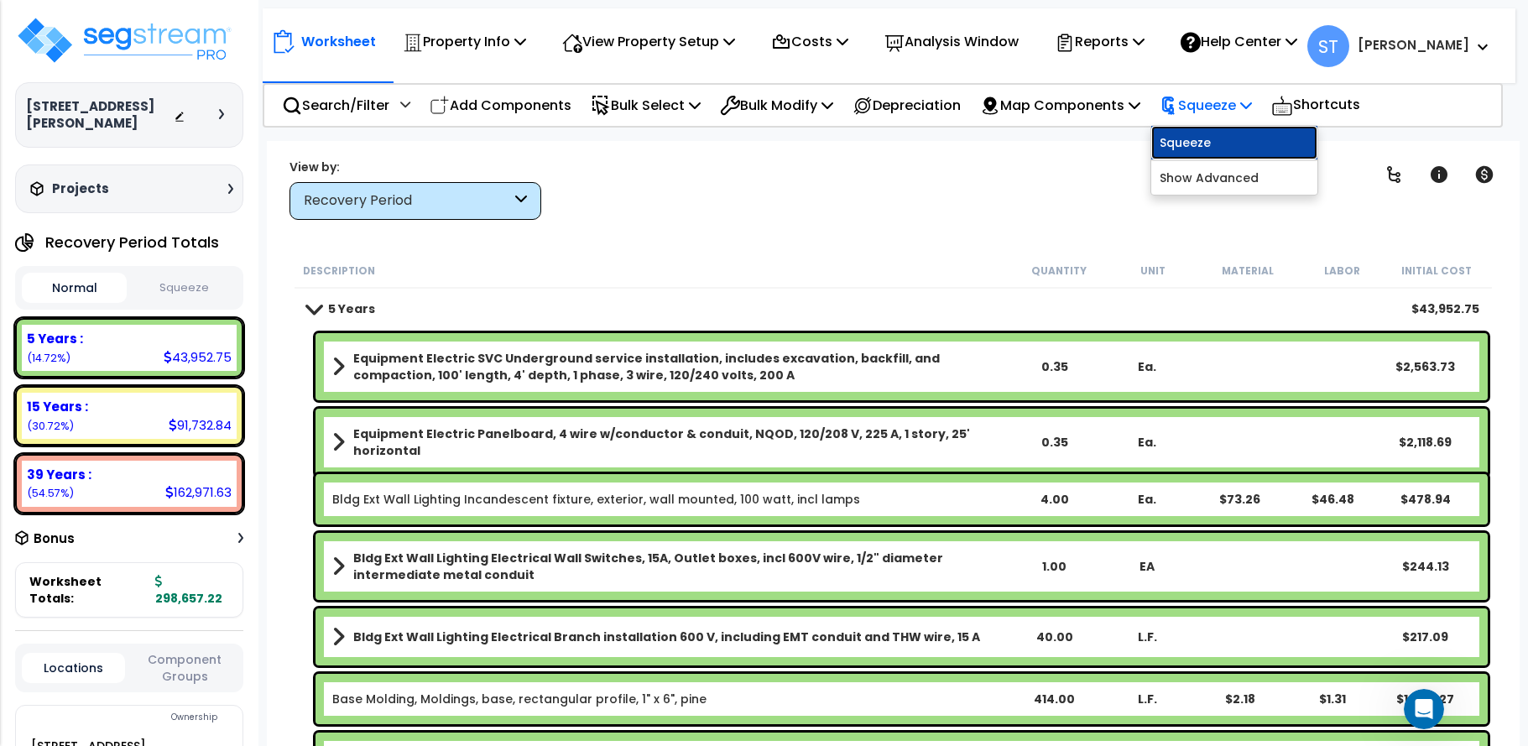
click at [1227, 139] on link "Squeeze" at bounding box center [1234, 143] width 166 height 34
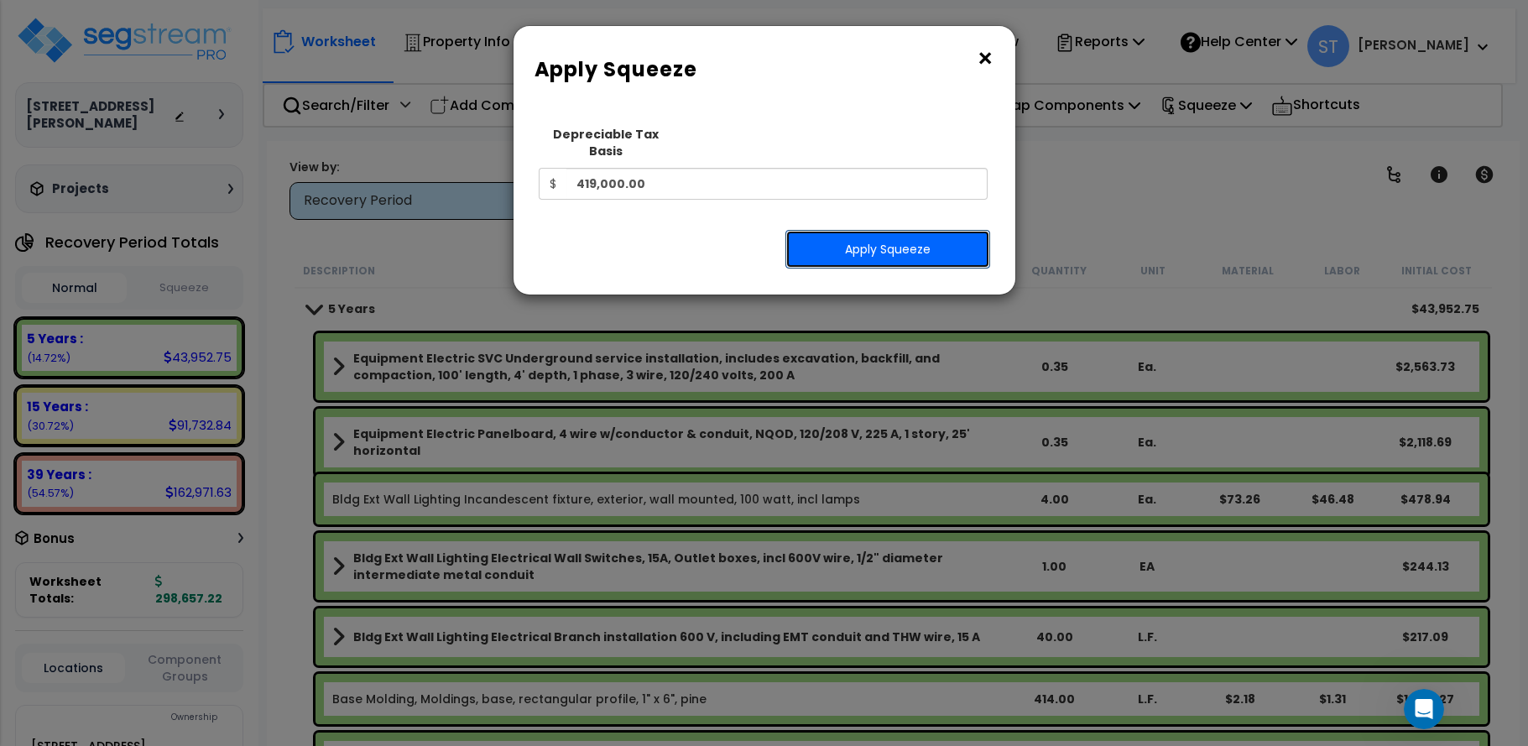
click at [887, 233] on button "Apply Squeeze" at bounding box center [887, 249] width 205 height 39
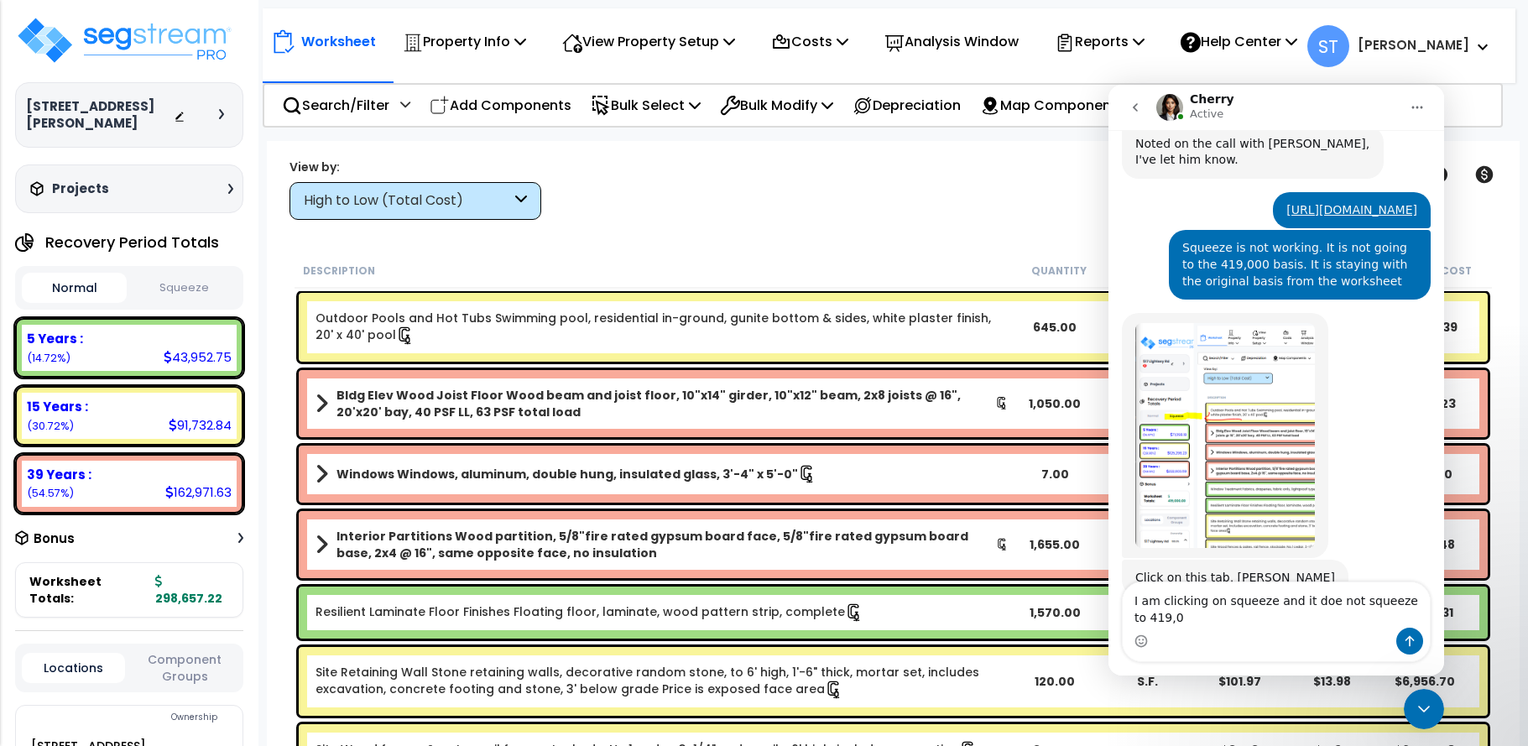
scroll to position [3370, 0]
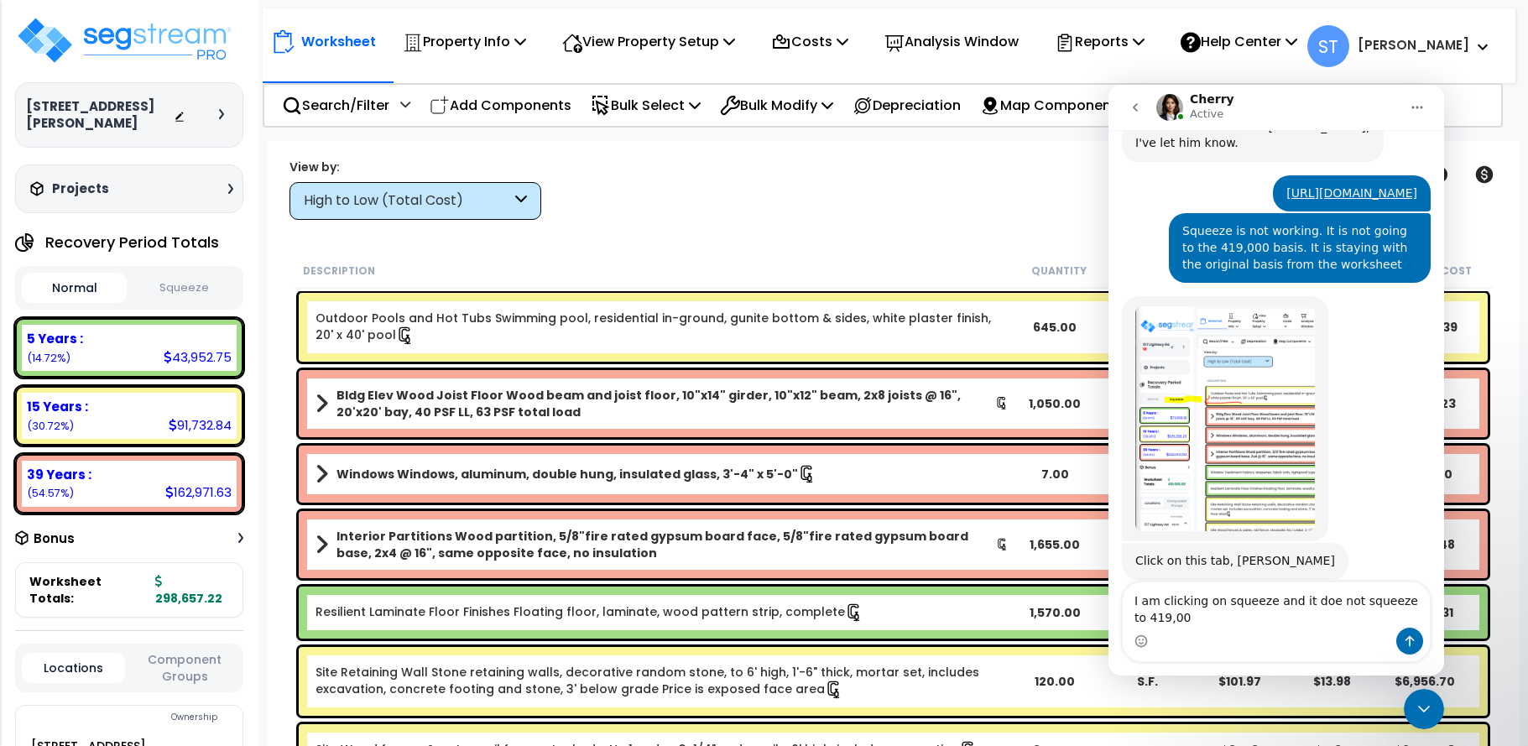
type textarea "I am clicking on squeeze and it doe not squeeze to 419,000"
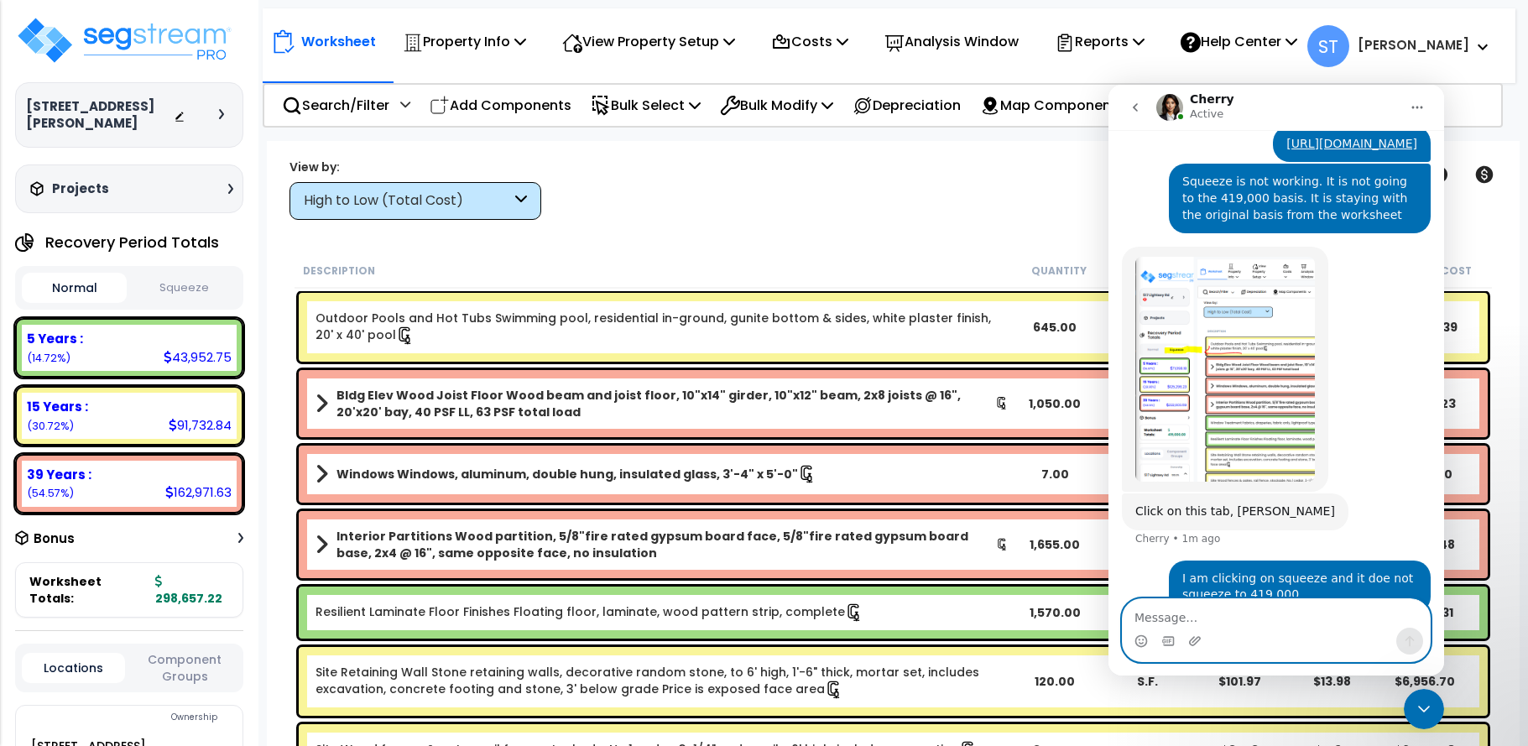
click at [1153, 616] on textarea "Message…" at bounding box center [1276, 613] width 307 height 29
paste textarea "[URL][DOMAIN_NAME]"
type textarea "[URL][DOMAIN_NAME]"
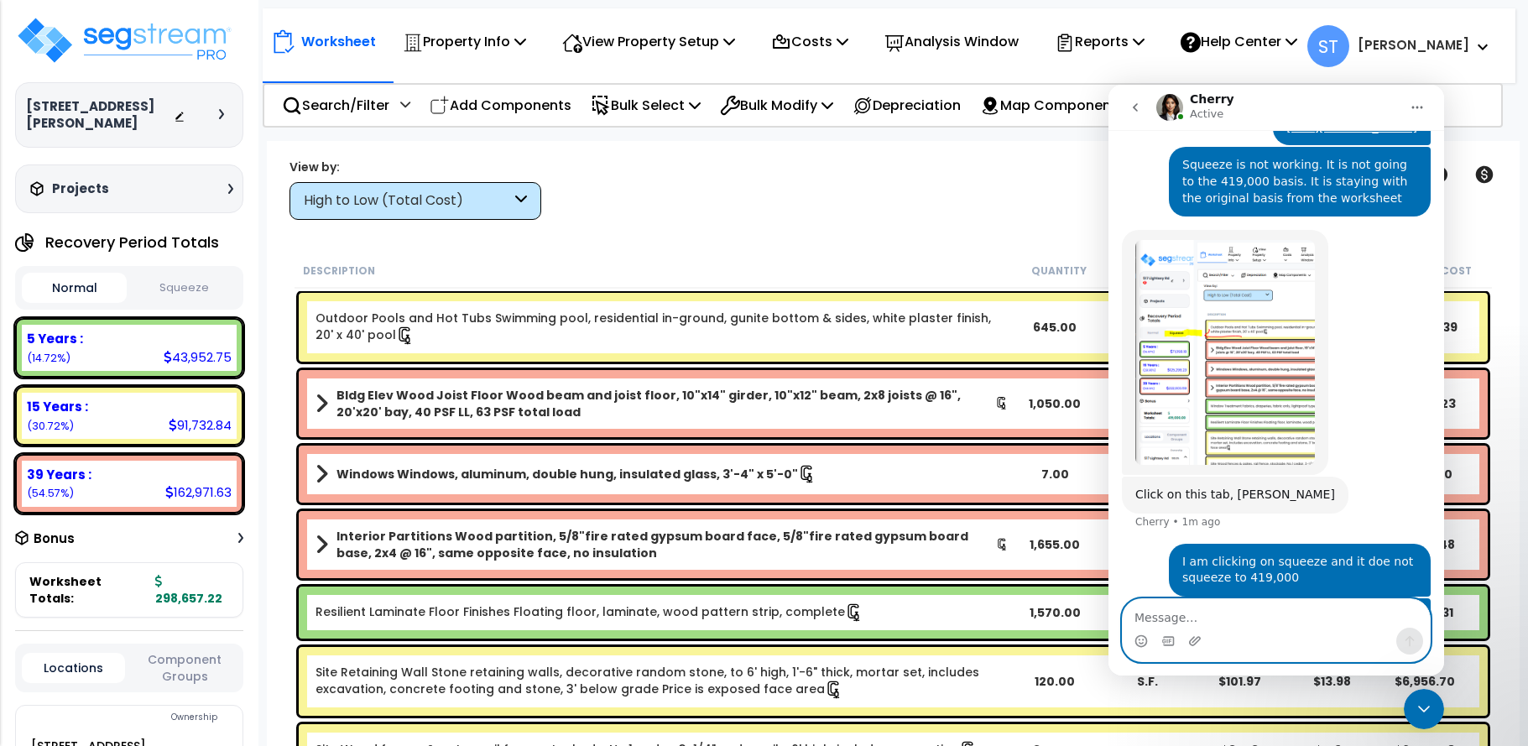
scroll to position [3474, 0]
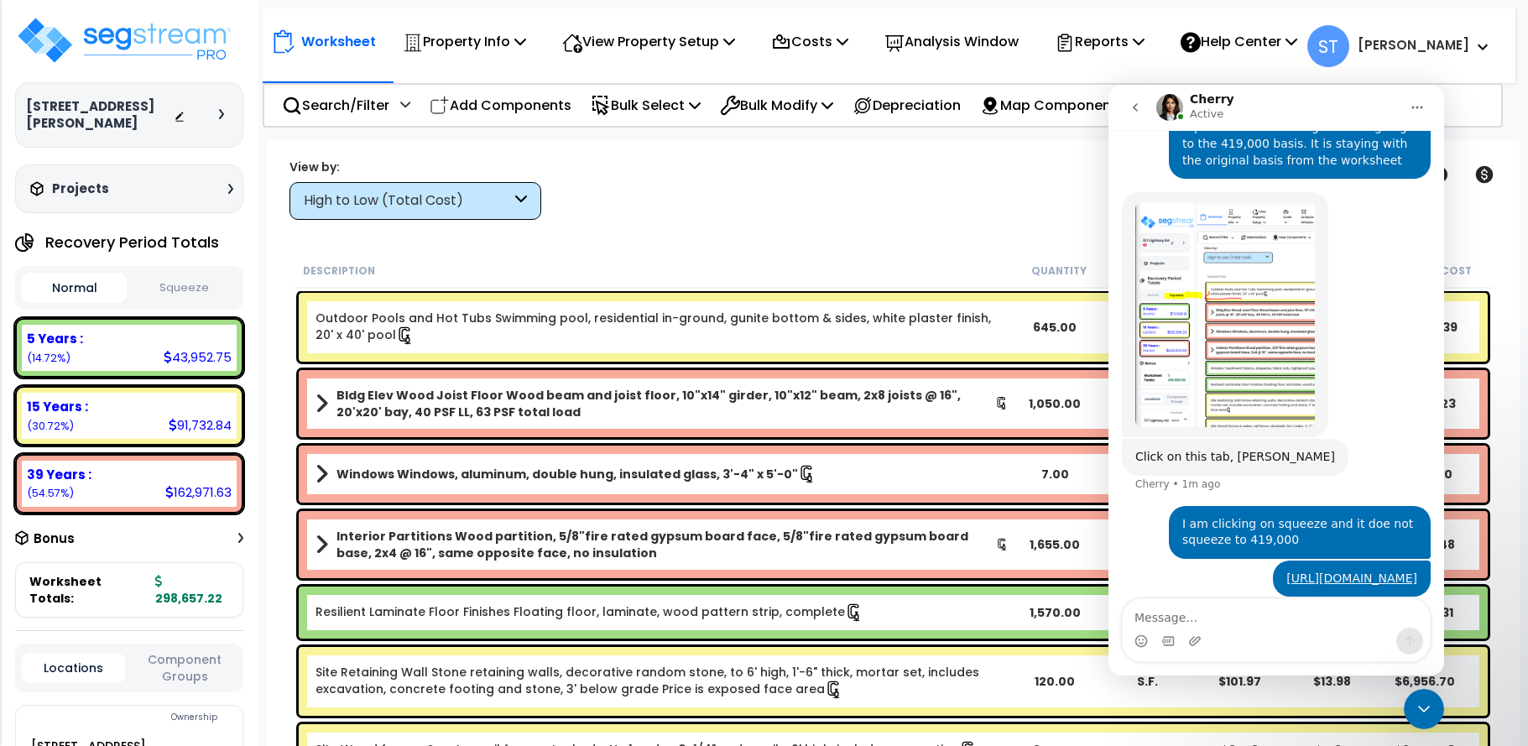
click at [226, 565] on div "Worksheet Totals: 298,657.22" at bounding box center [129, 589] width 228 height 55
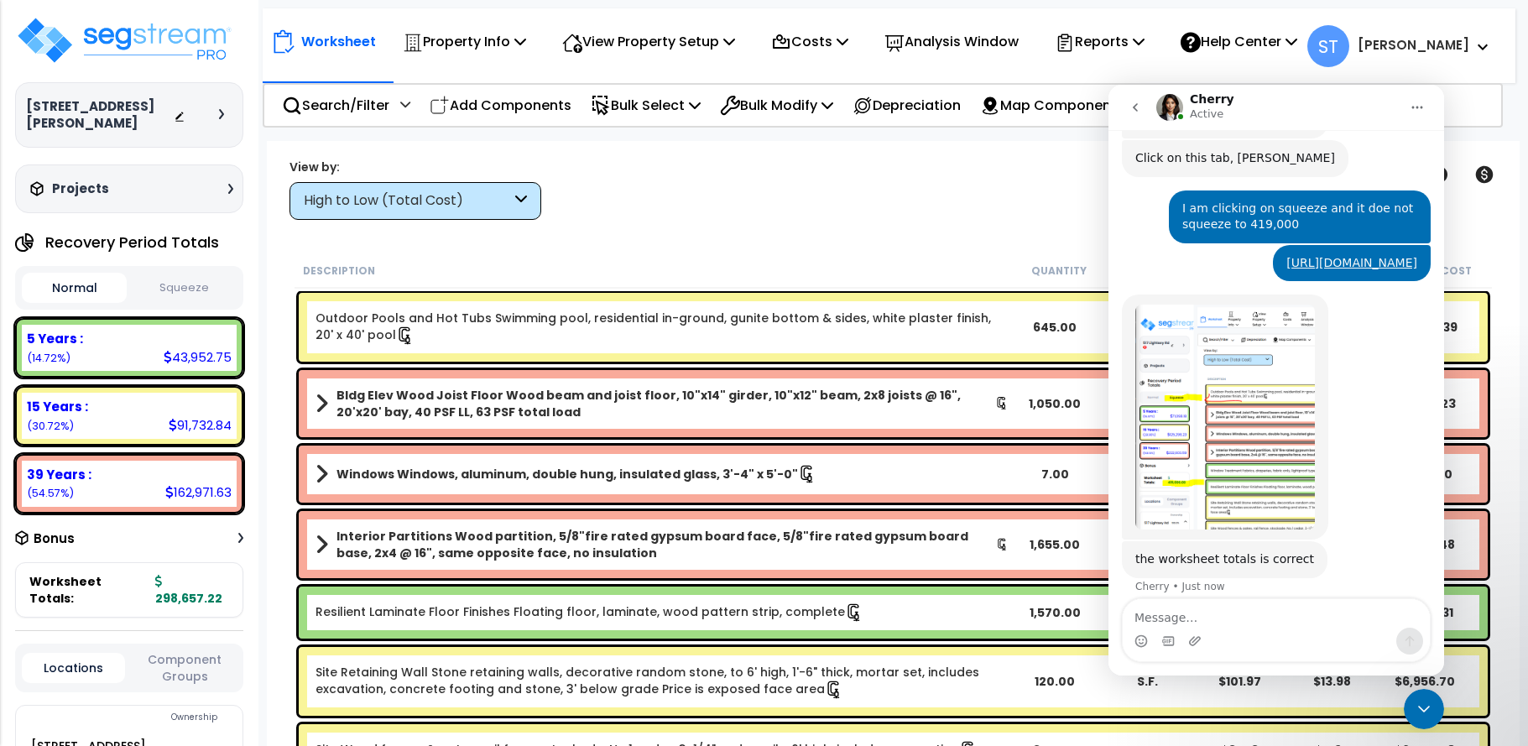
scroll to position [3770, 0]
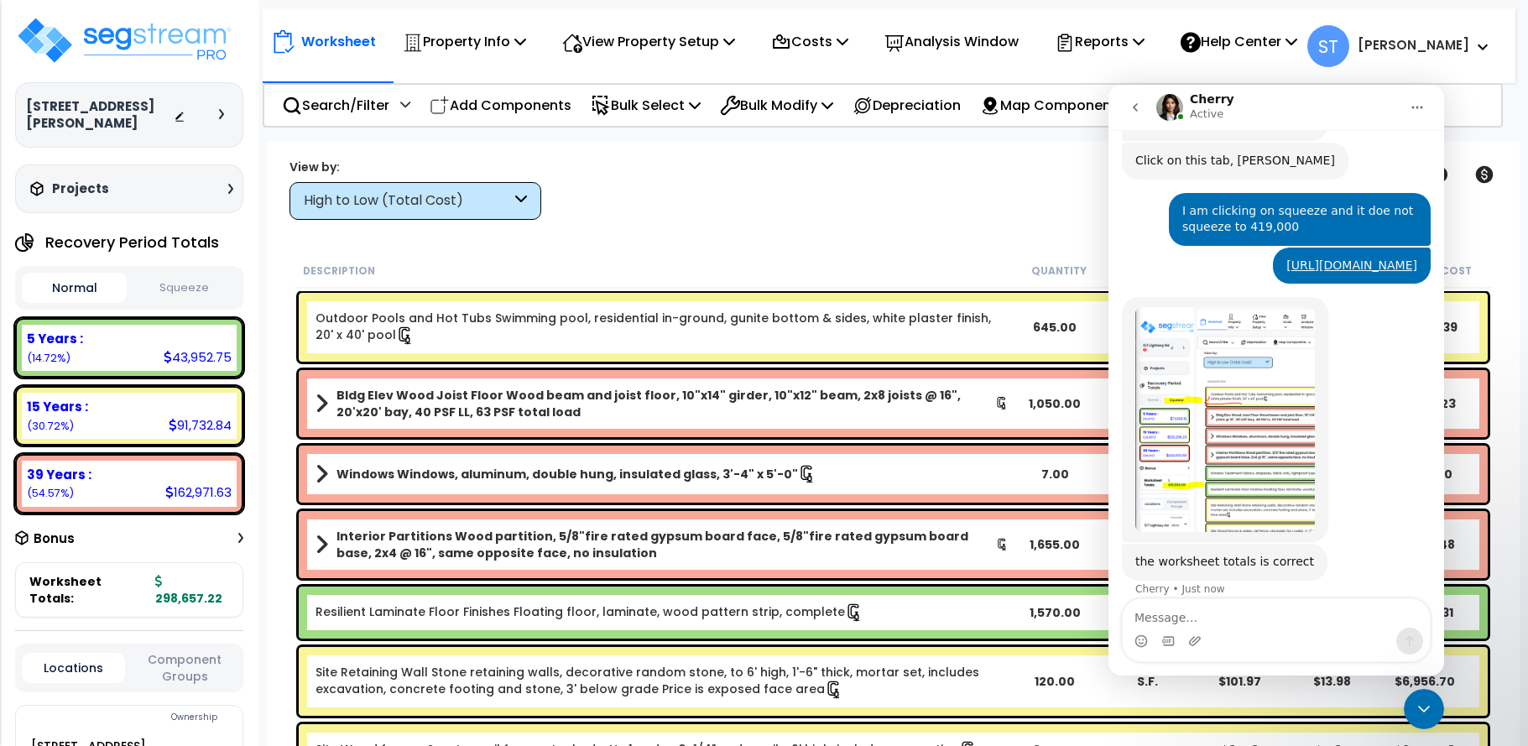
click at [190, 274] on button "Squeeze" at bounding box center [183, 288] width 105 height 29
click at [77, 274] on button "Normal" at bounding box center [74, 288] width 105 height 29
click at [183, 274] on button "Squeeze" at bounding box center [183, 288] width 105 height 29
click at [1246, 624] on textarea "Message…" at bounding box center [1276, 613] width 307 height 29
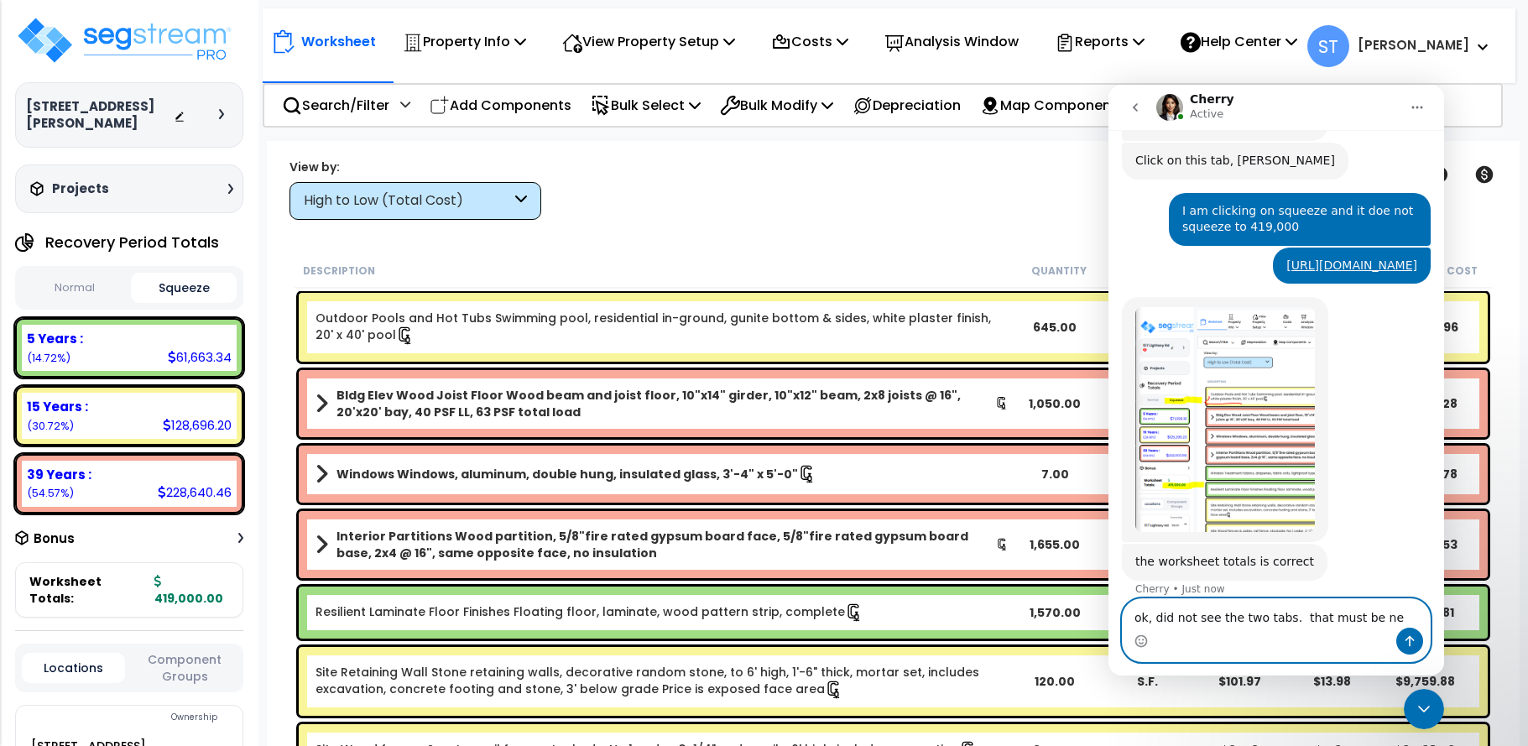
type textarea "ok, did not see the two tabs. that must be new"
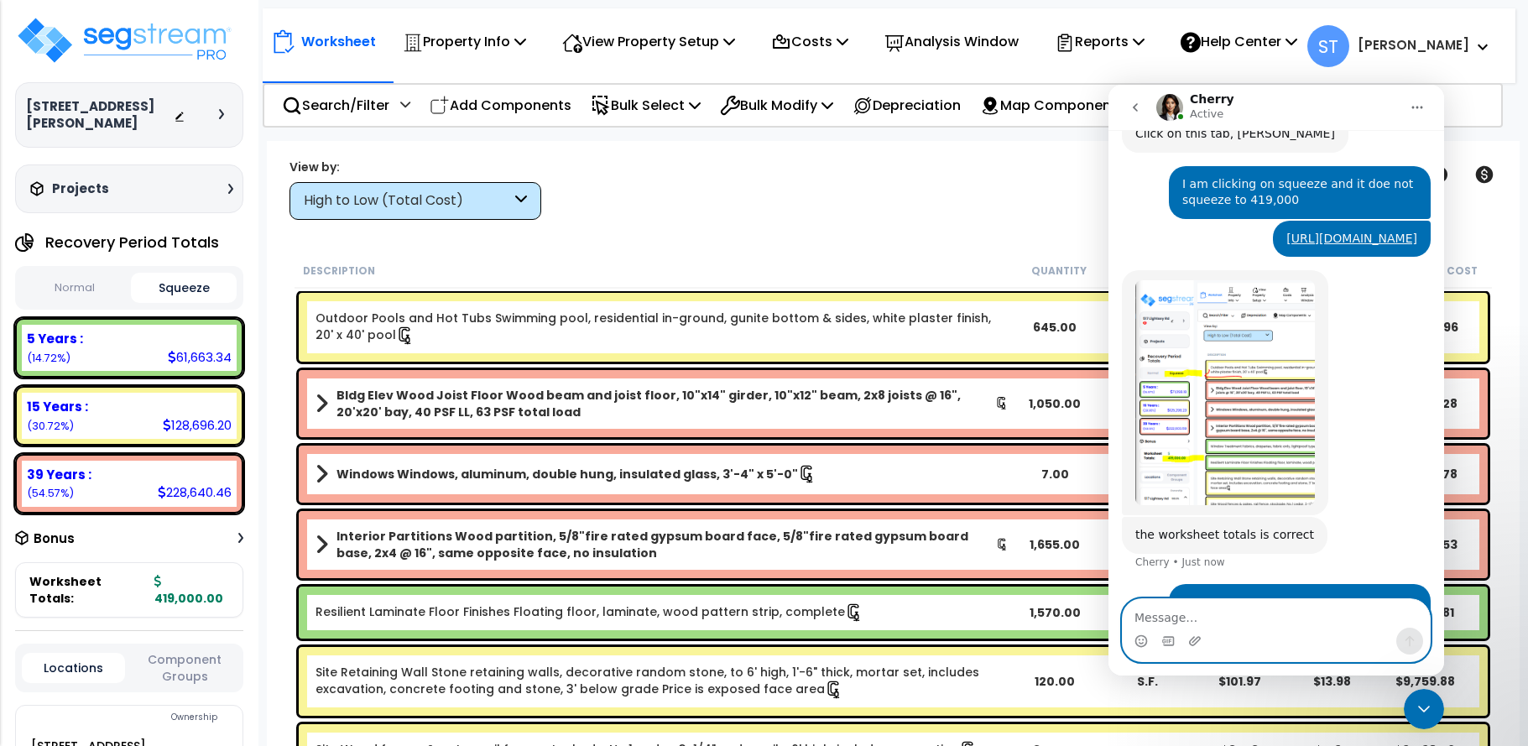
scroll to position [3837, 0]
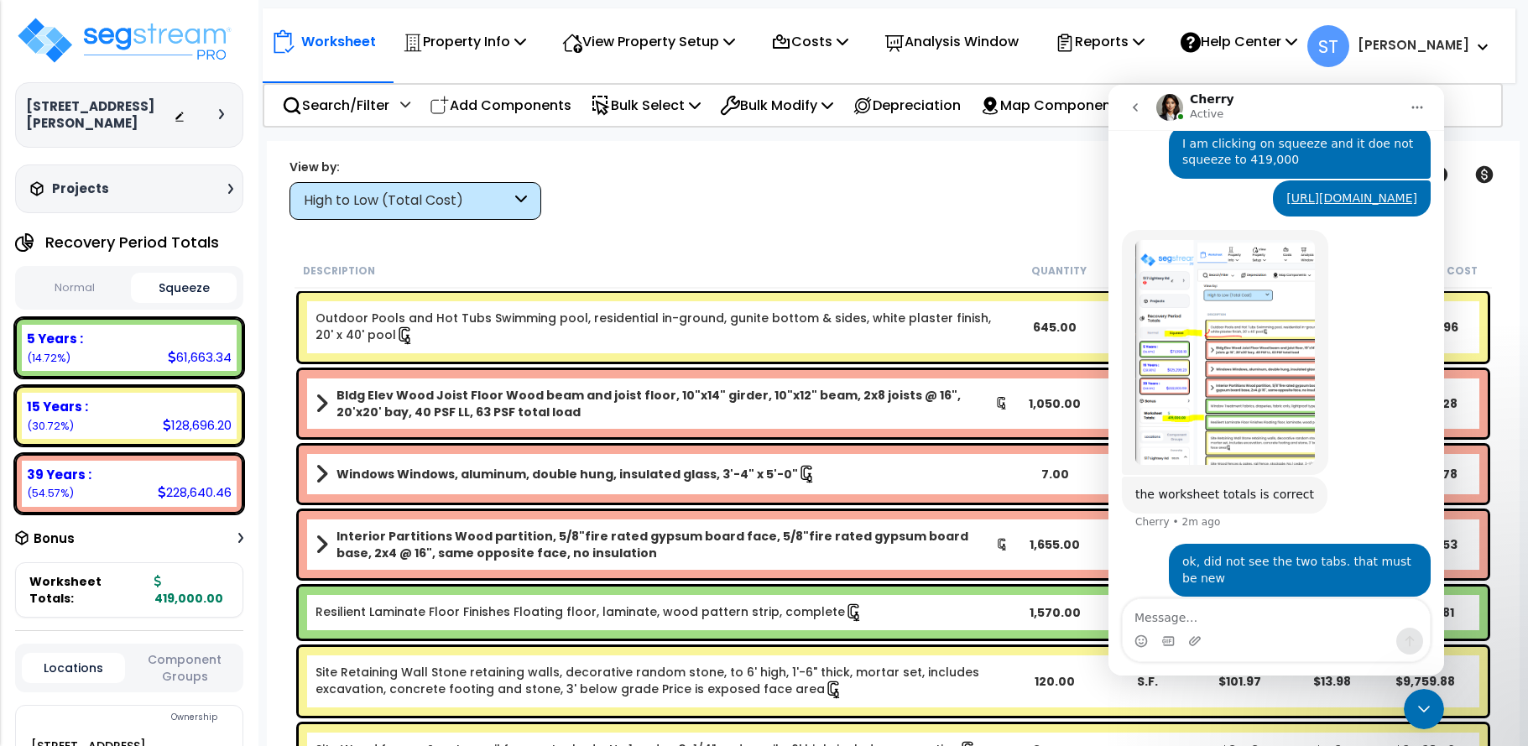
click at [82, 274] on button "Normal" at bounding box center [74, 288] width 105 height 29
click at [198, 274] on button "Squeeze" at bounding box center [183, 288] width 105 height 29
click at [81, 274] on button "Normal" at bounding box center [74, 288] width 105 height 29
click at [1425, 707] on icon "Close Intercom Messenger" at bounding box center [1424, 709] width 20 height 20
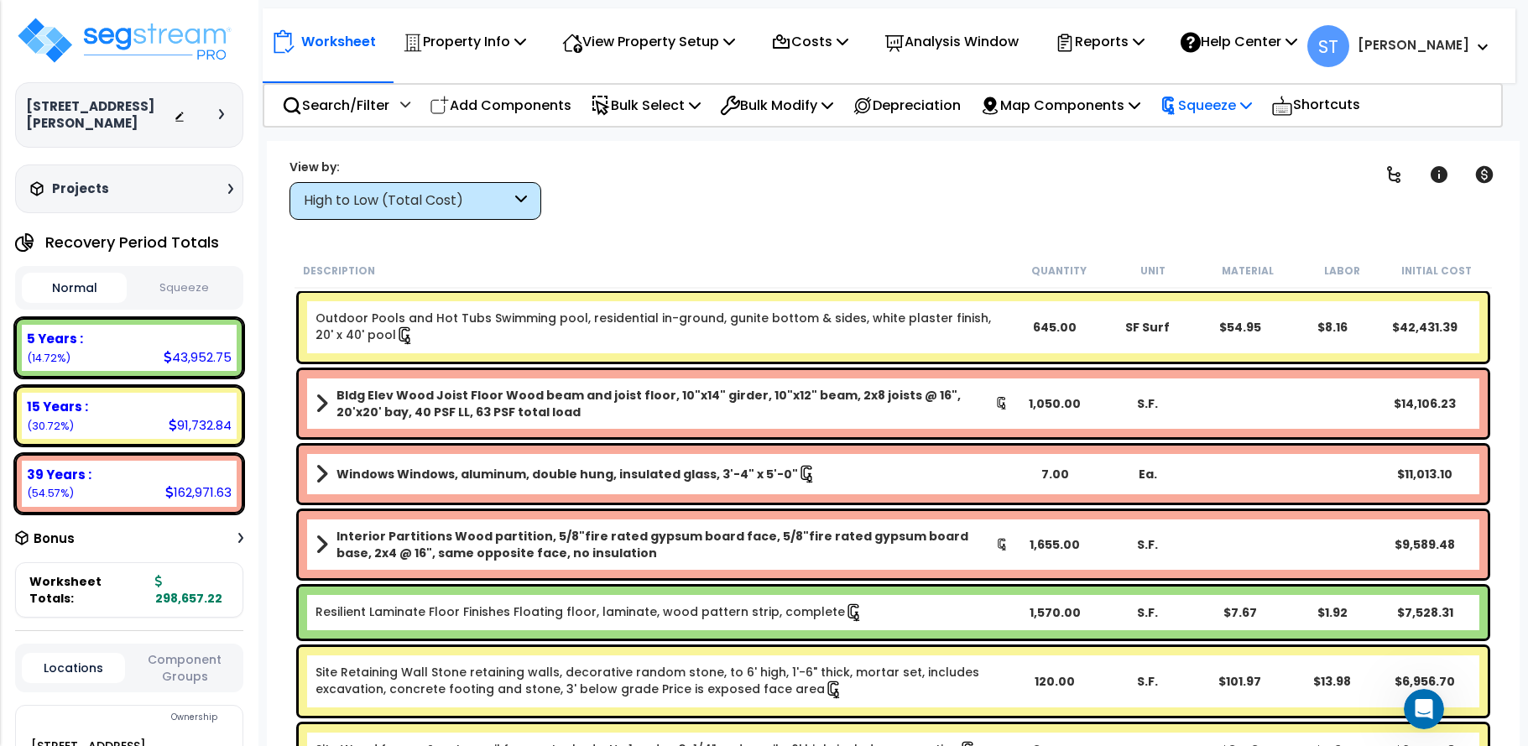
click at [1231, 106] on p "Squeeze" at bounding box center [1206, 105] width 92 height 23
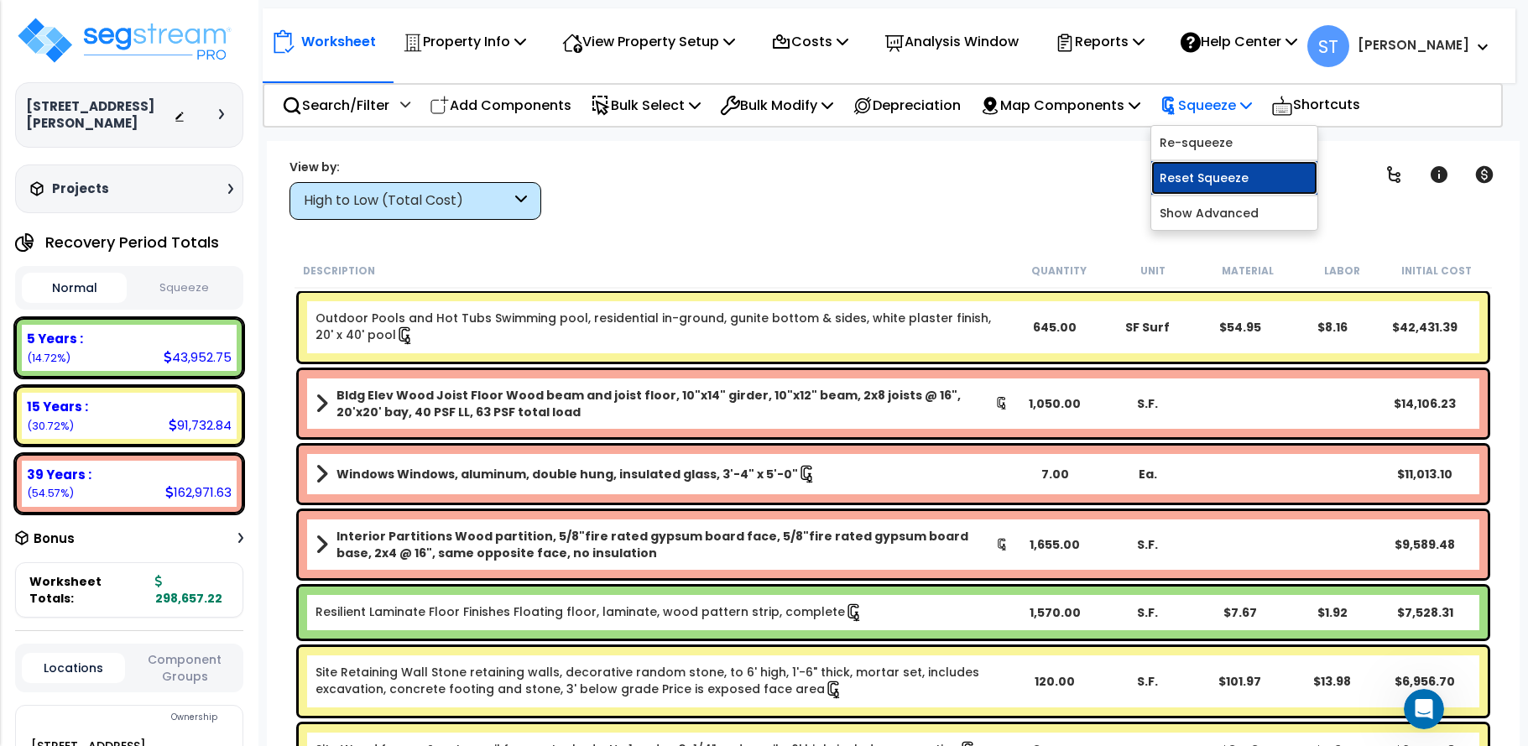
click at [1233, 169] on link "Reset Squeeze" at bounding box center [1234, 178] width 166 height 34
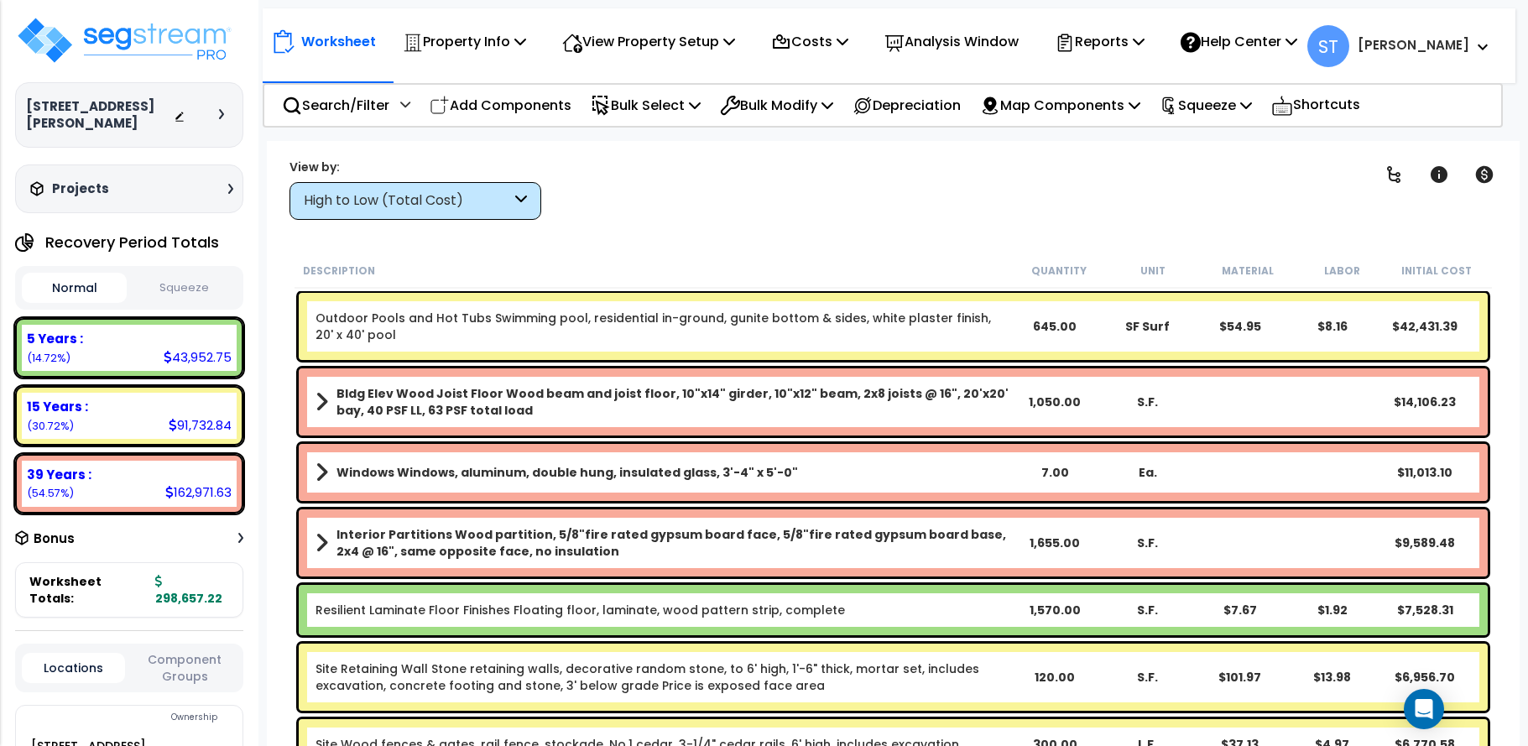
click at [440, 192] on div "High to Low (Total Cost)" at bounding box center [407, 200] width 207 height 19
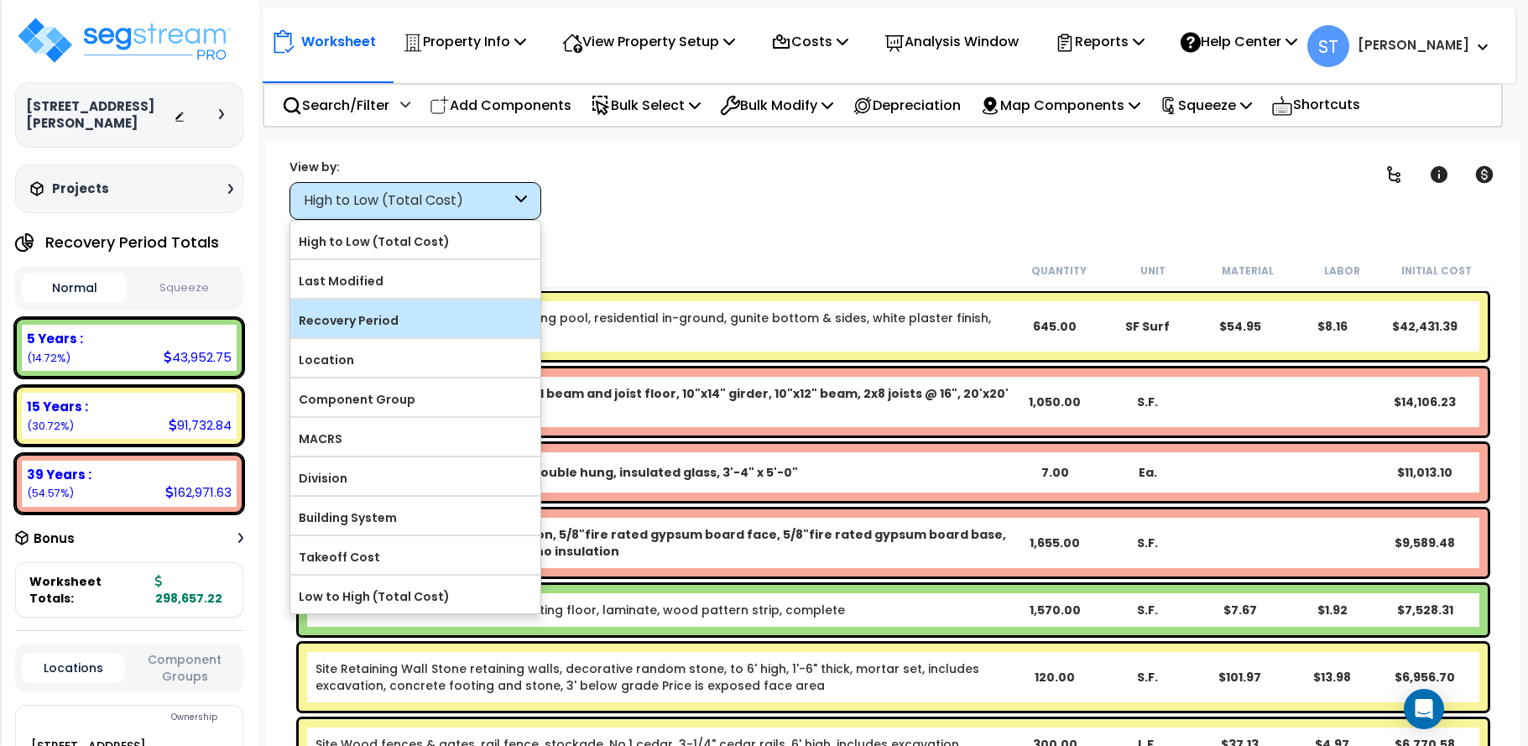
click at [432, 323] on label "Recovery Period" at bounding box center [415, 320] width 250 height 25
click at [0, 0] on input "Recovery Period" at bounding box center [0, 0] width 0 height 0
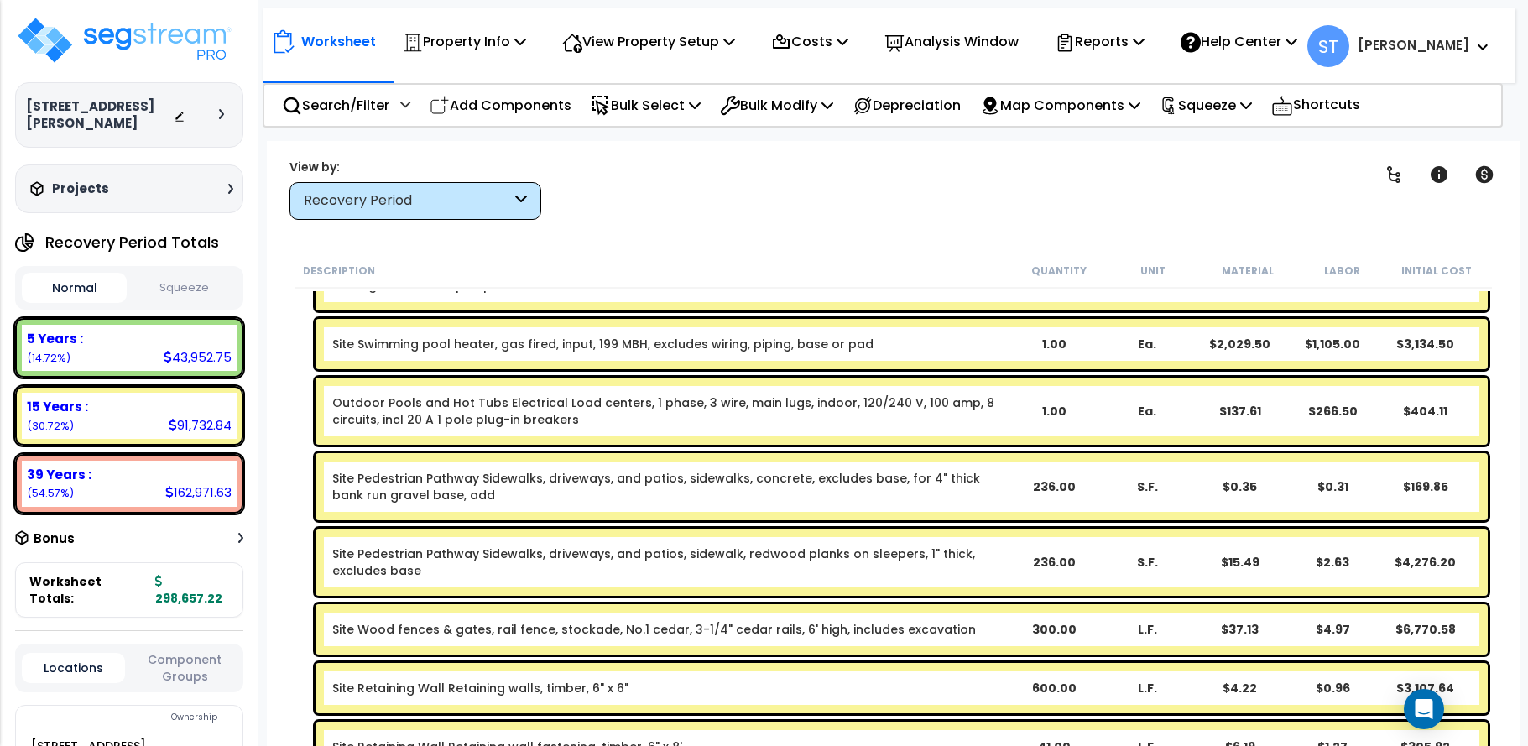
scroll to position [4027, 0]
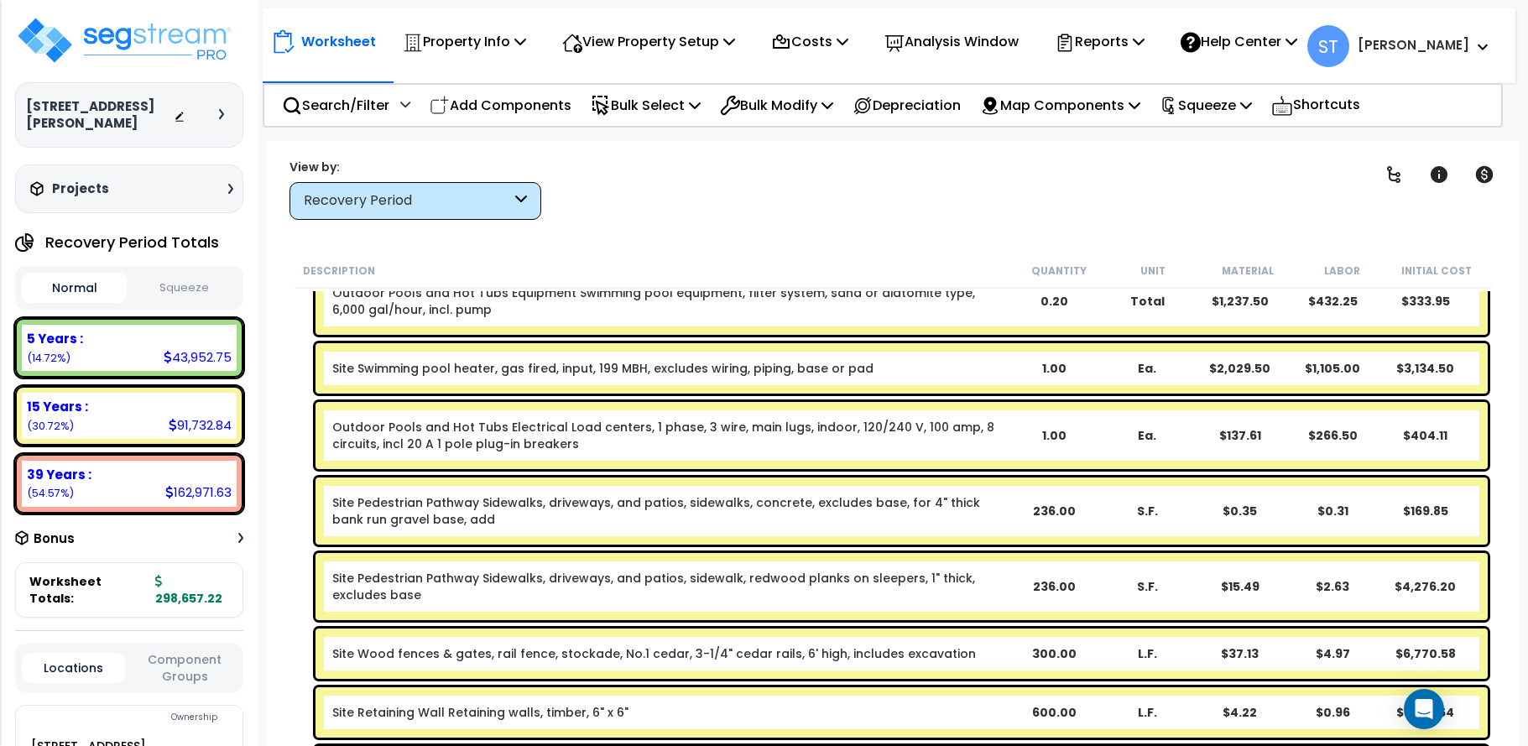
click at [183, 274] on button "Squeeze" at bounding box center [183, 288] width 105 height 29
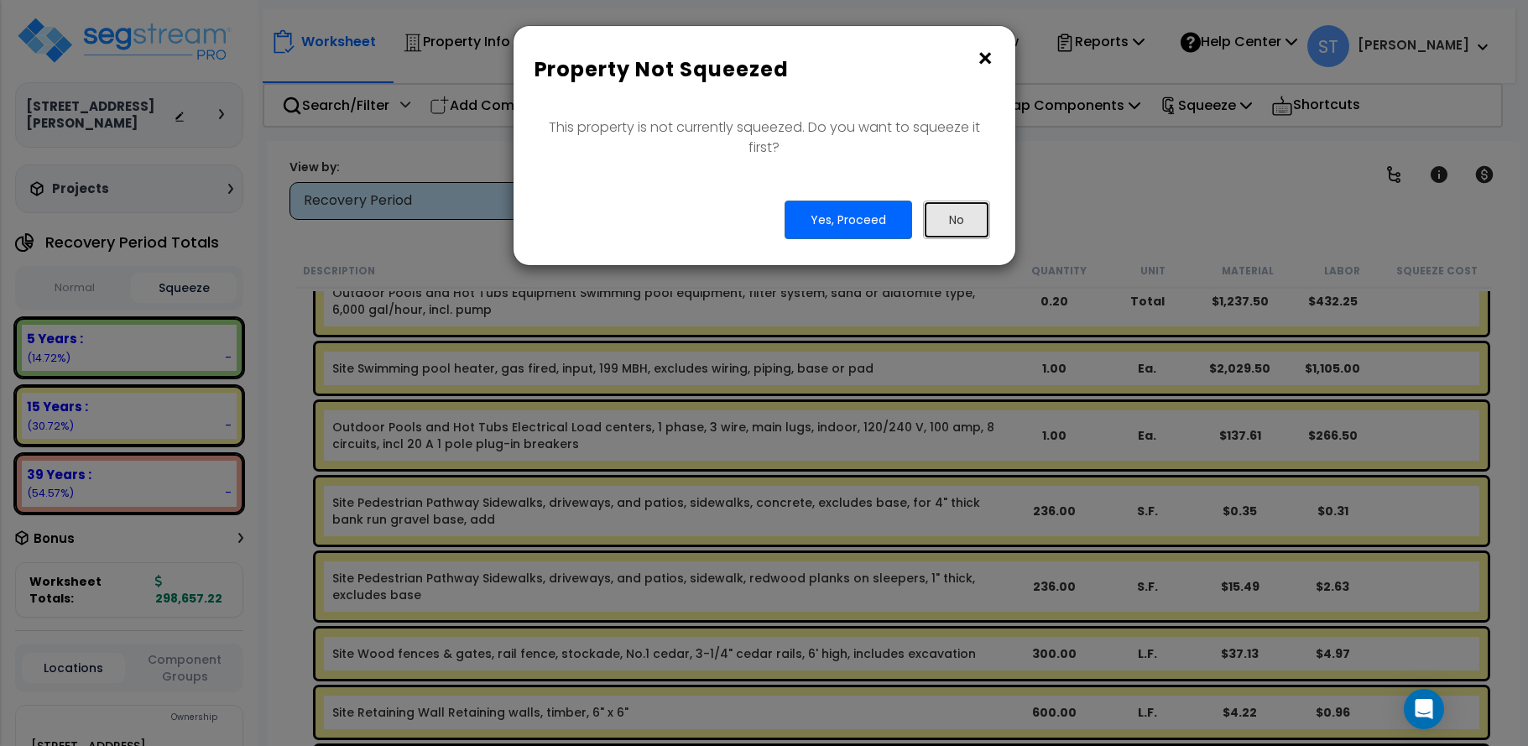
click at [968, 216] on button "No" at bounding box center [956, 220] width 67 height 39
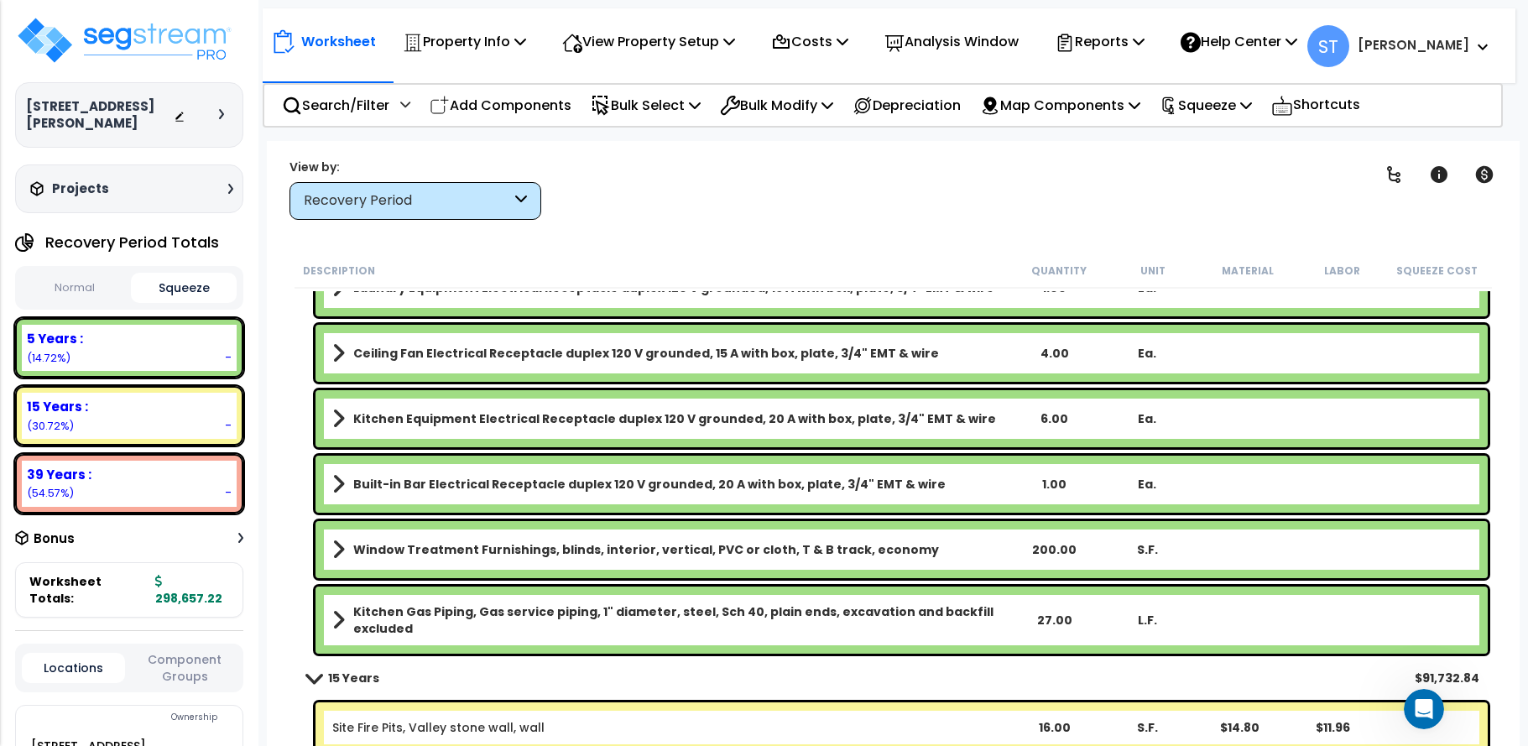
scroll to position [2265, 0]
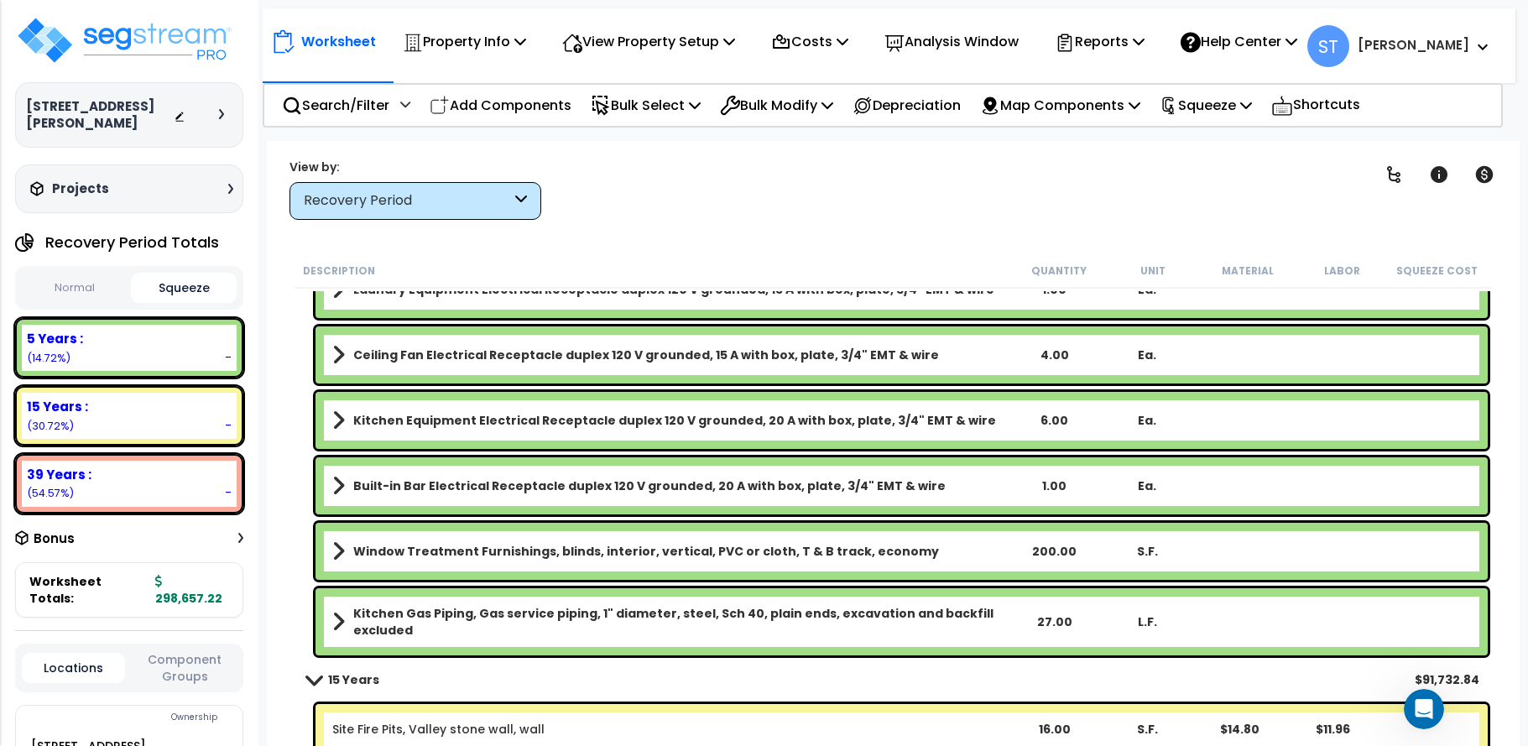
click at [76, 274] on button "Normal" at bounding box center [74, 288] width 105 height 29
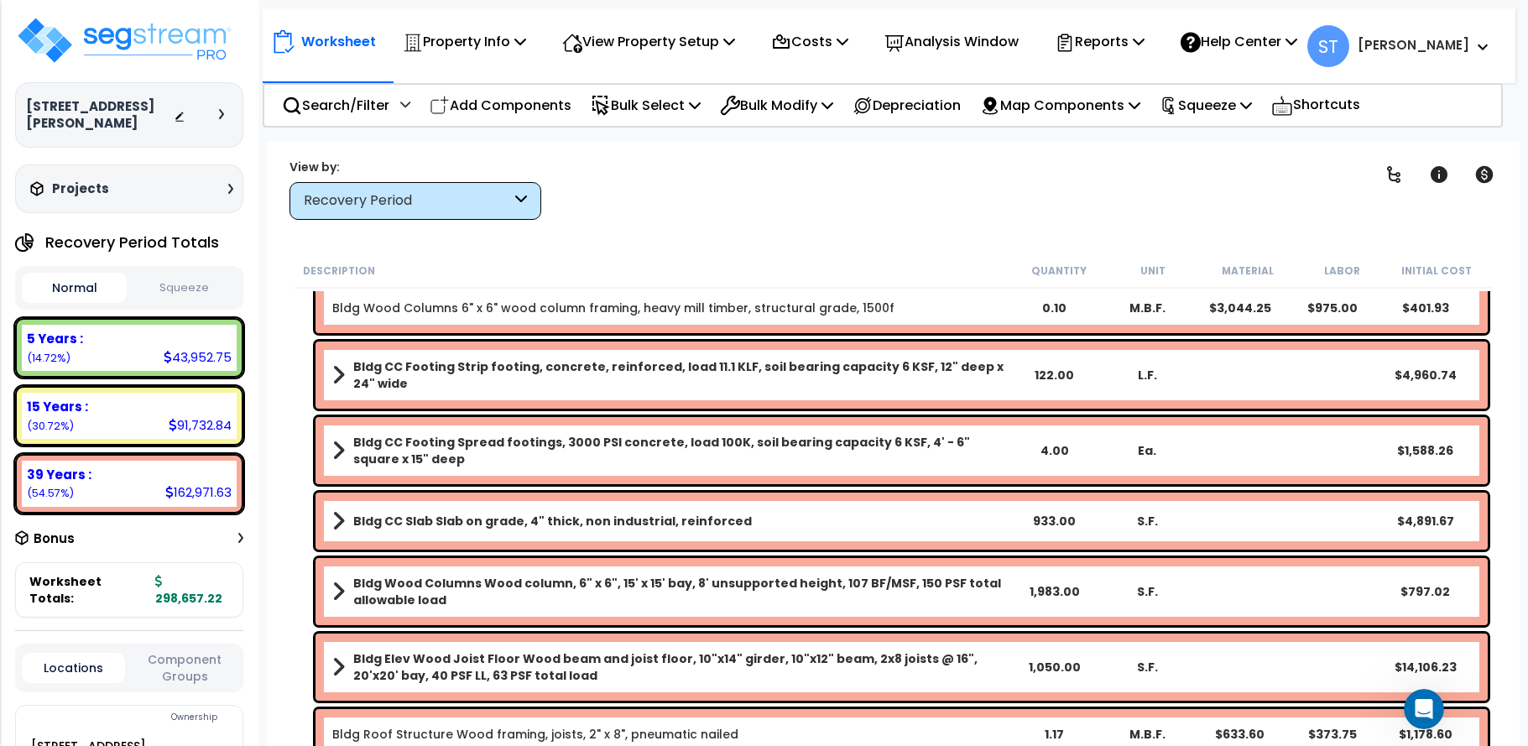
scroll to position [5286, 0]
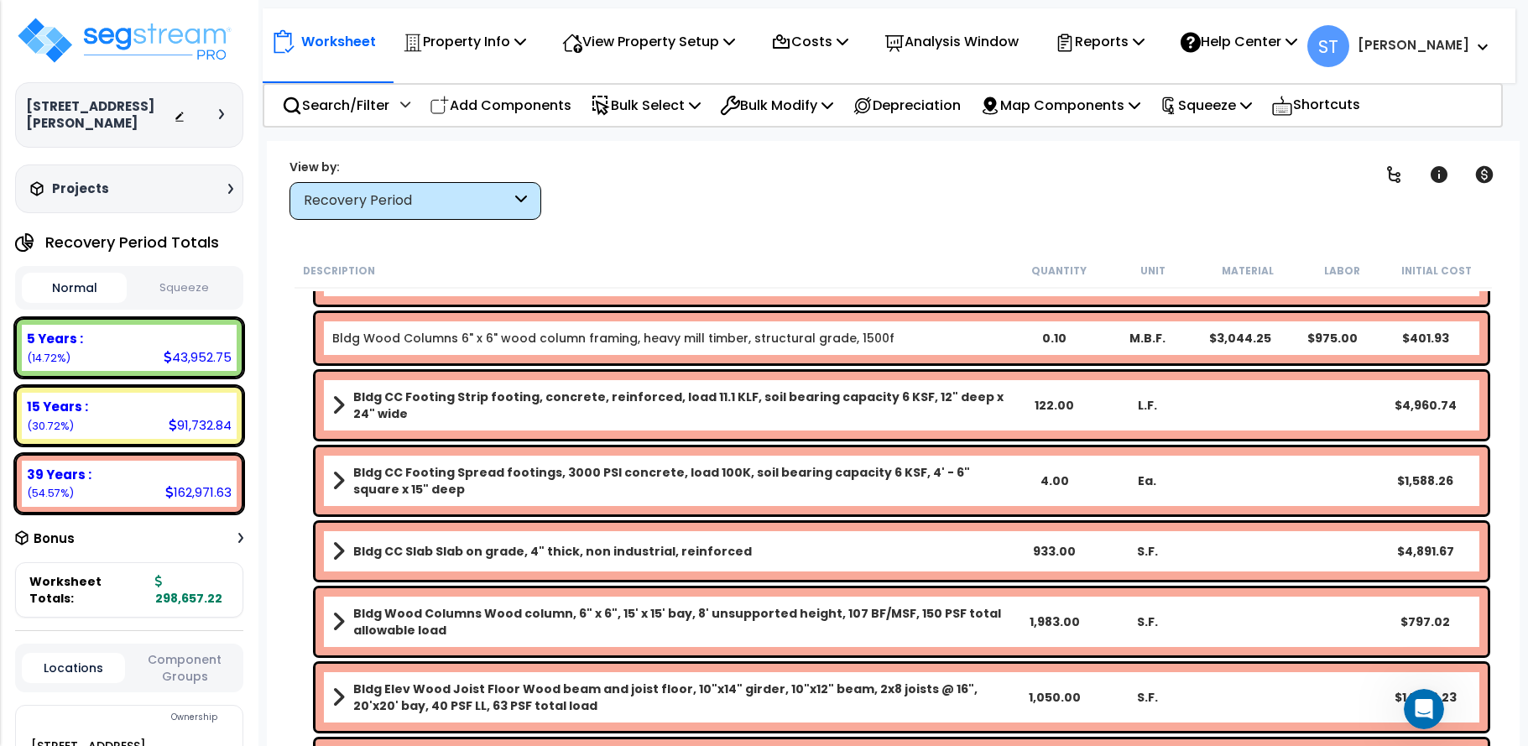
click at [578, 327] on div "Bldg Wood Columns 6" x 6" wood column framing, heavy mill timber, structural gr…" at bounding box center [901, 338] width 1172 height 50
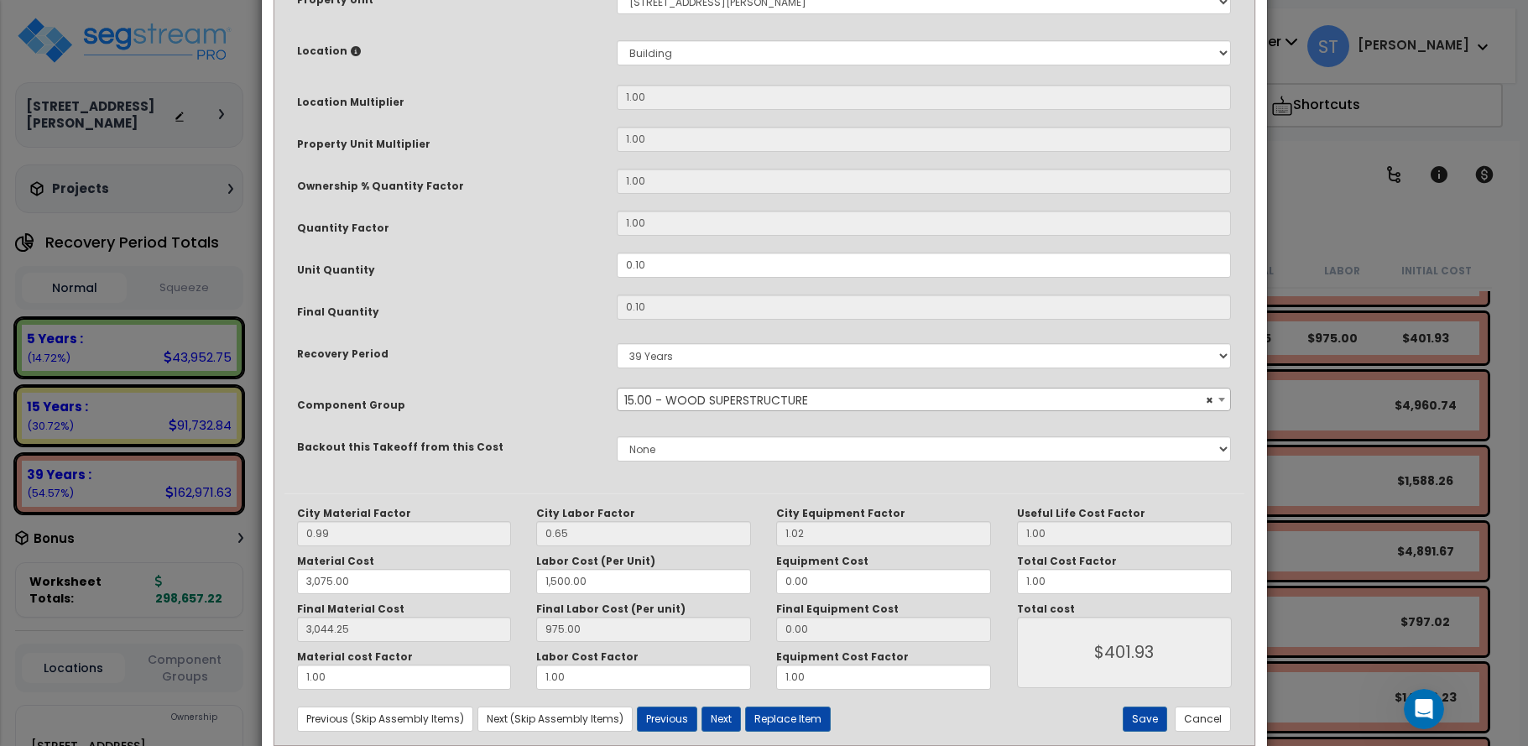
scroll to position [334, 0]
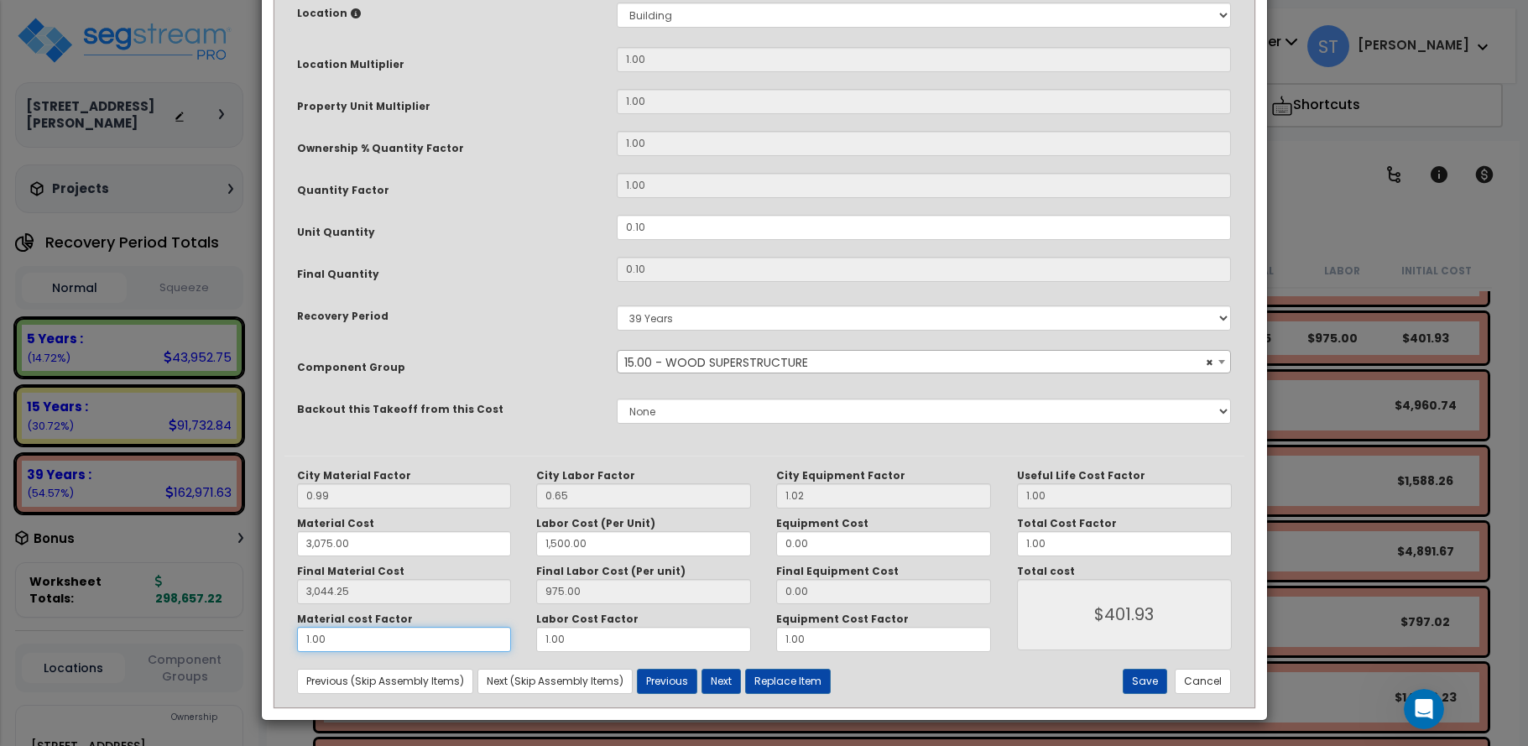
drag, startPoint x: 352, startPoint y: 648, endPoint x: 126, endPoint y: 649, distance: 225.7
click at [122, 645] on div "× Update Items/Assemblies to a Worksheet Purpose Description Prefix Select A/V …" at bounding box center [764, 373] width 1528 height 746
type input "3,044.25"
type input "1"
type input "3,044.25"
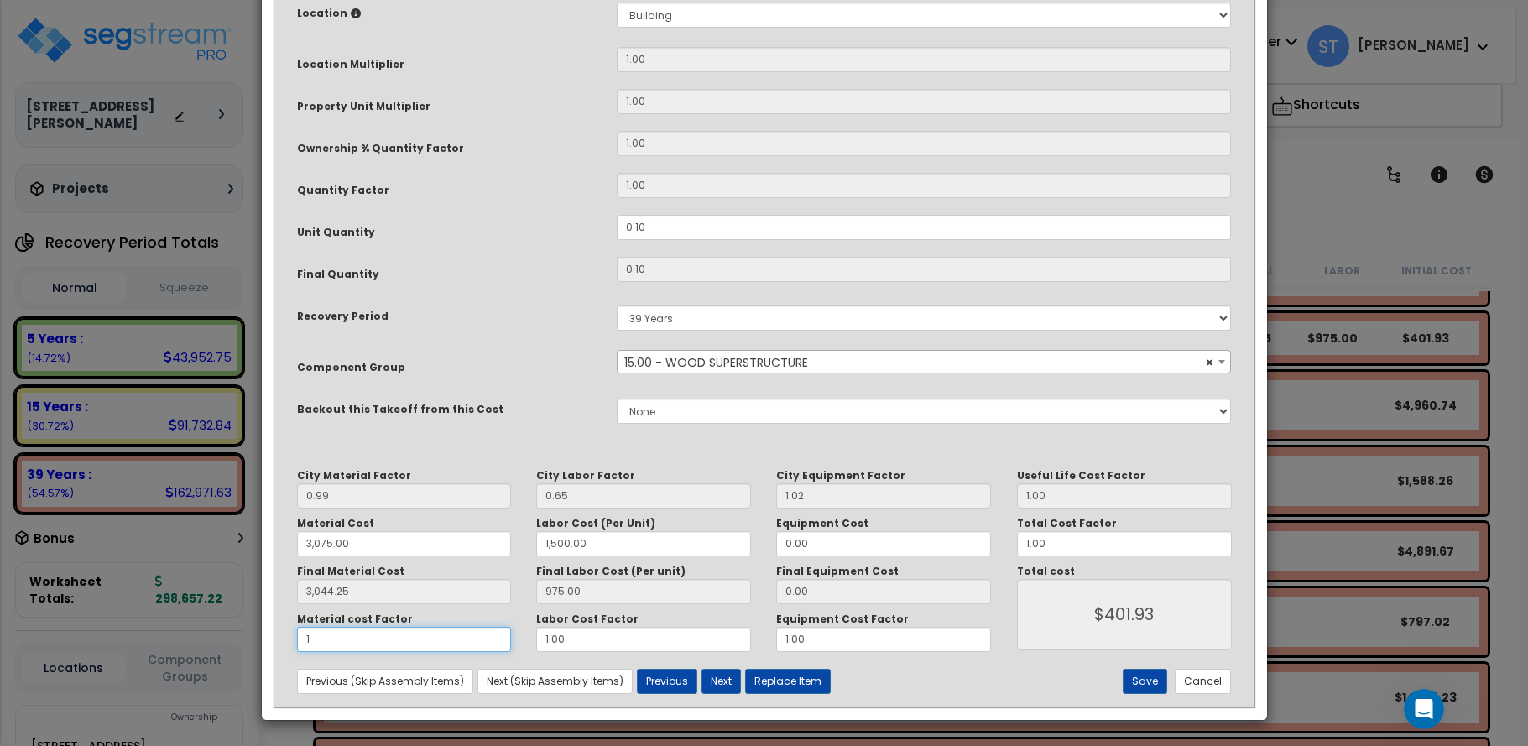
type input "10"
type input "3,044.25"
type input "$3,141.75"
type input "10"
type input "3,044.25"
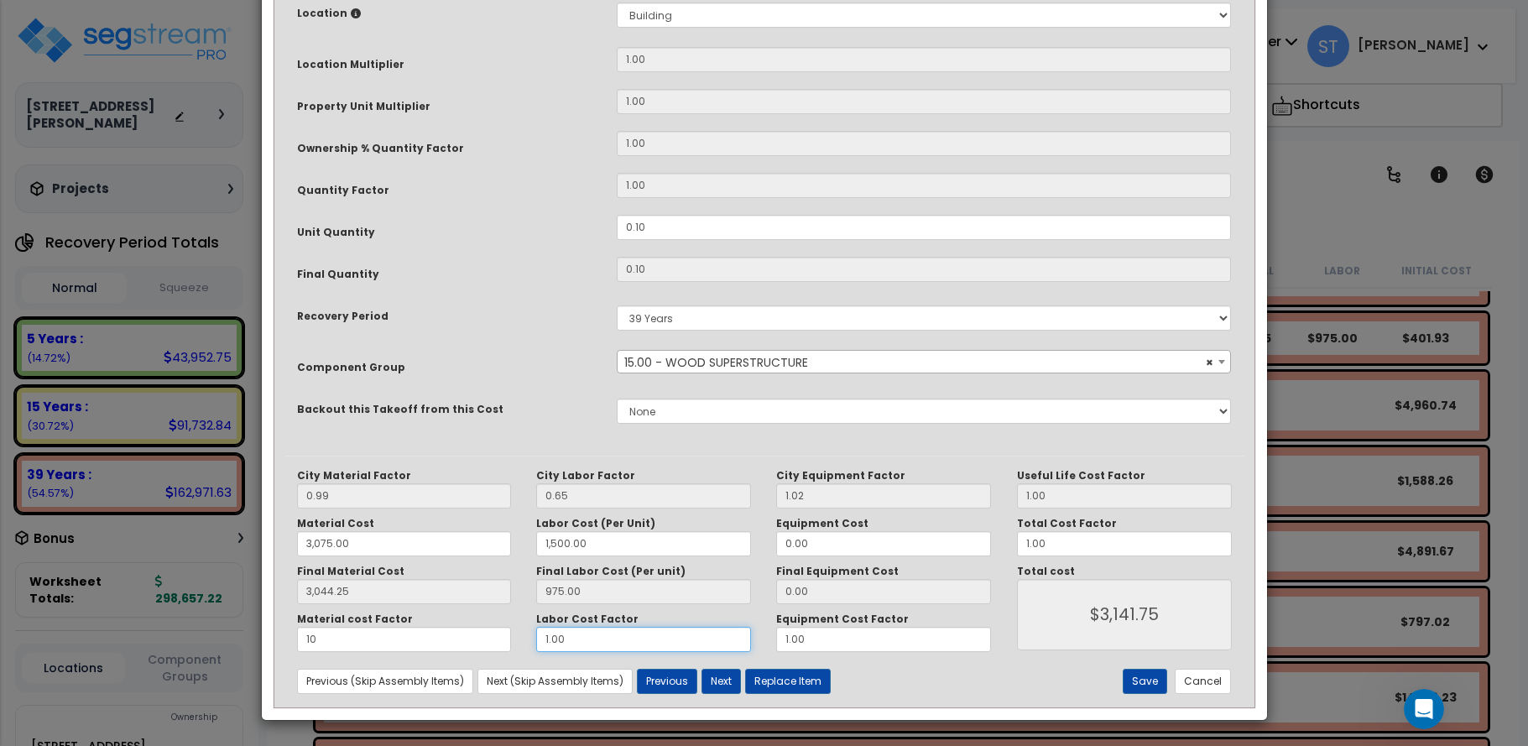
type input "$3,141.75"
drag, startPoint x: 545, startPoint y: 640, endPoint x: 515, endPoint y: 641, distance: 29.4
click at [520, 640] on div "Material cost Factor 10 Labor Cost Factor 1.00 Equipment Cost Factor 1.00" at bounding box center [644, 631] width 720 height 39
type input "3,044.25"
type input "1"
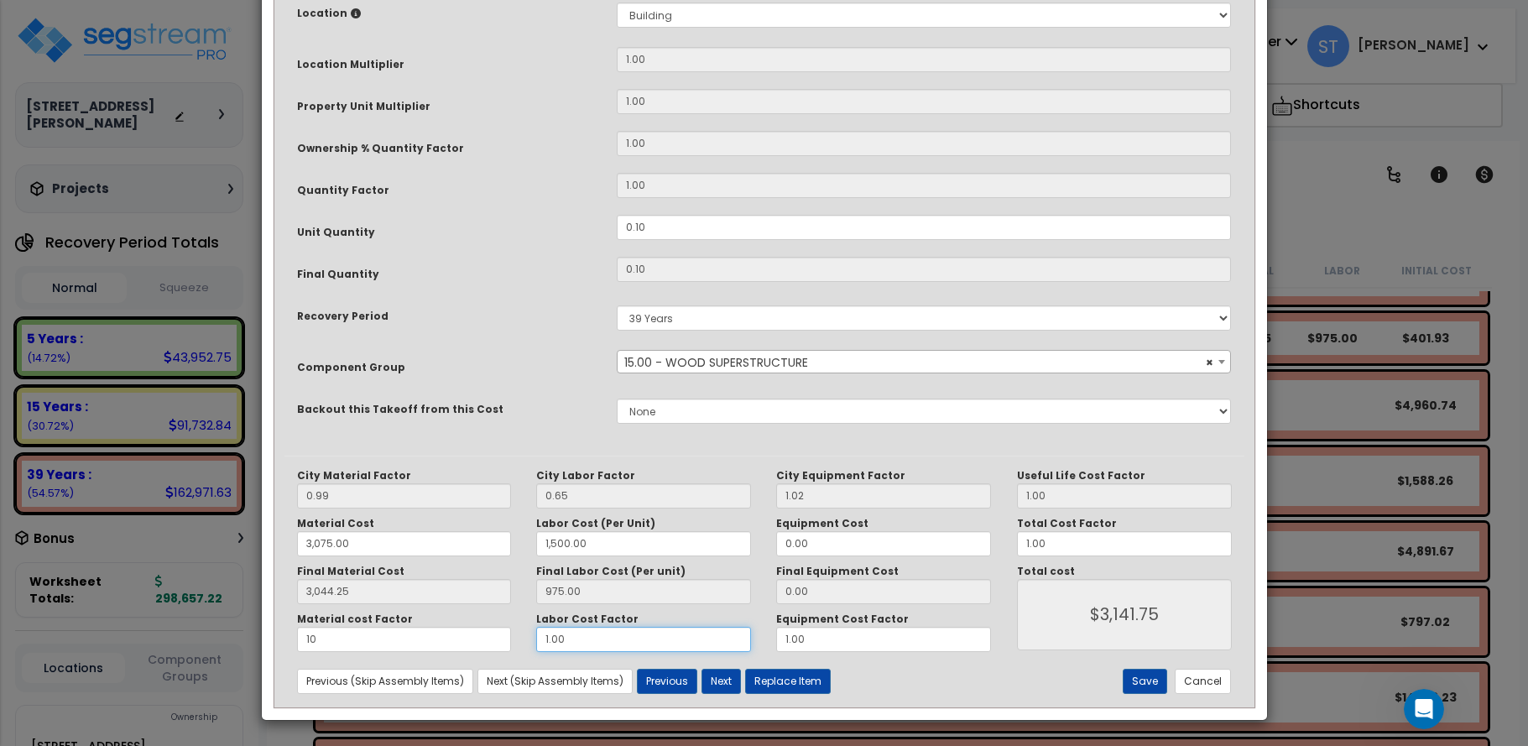
type input "$3,141.75"
type input "3,044.25"
type input "$3,141.75"
type input "3,044.25"
type input "10"
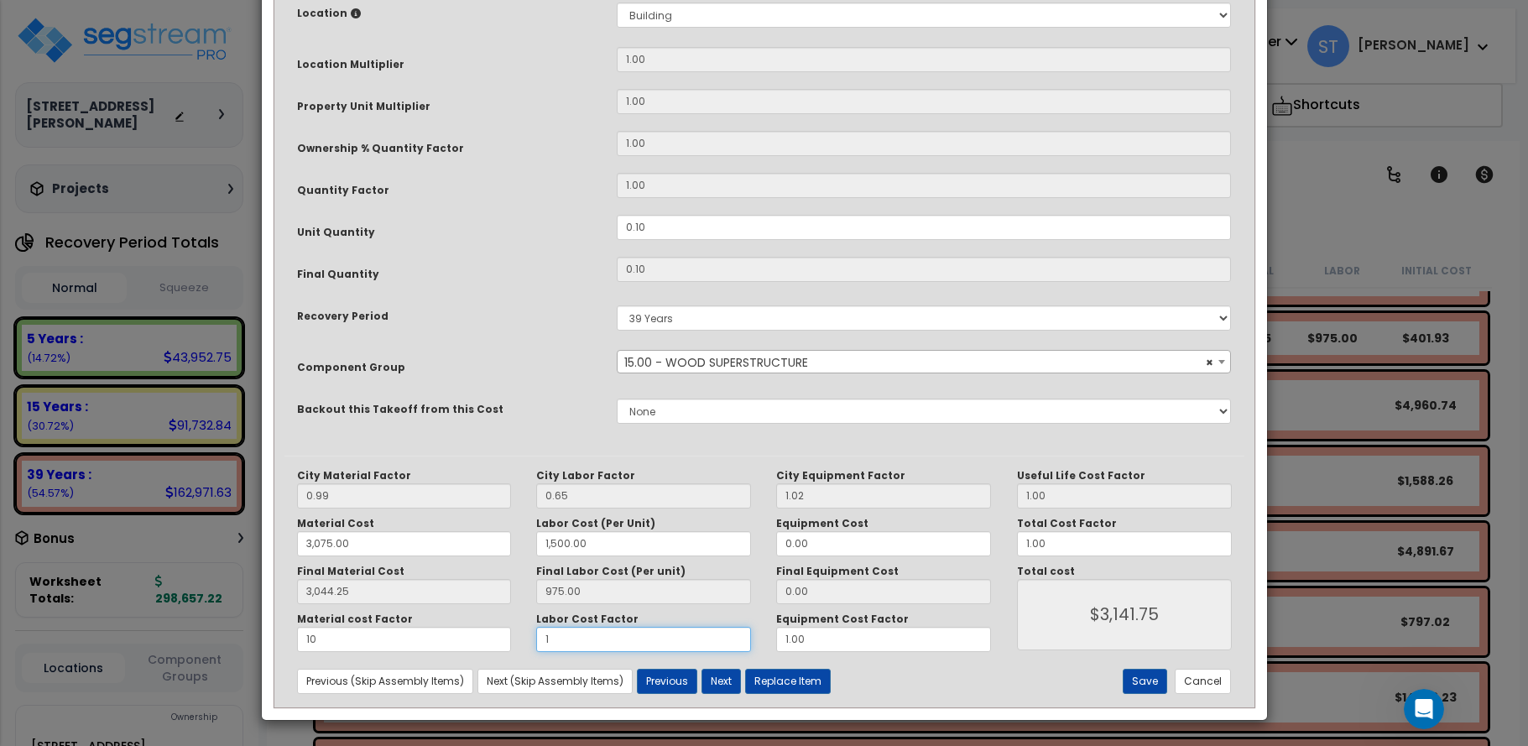
type input "$3,141.75"
type input "3,044.25"
type input "$4,019.25"
type input "10"
type input "3,044.25"
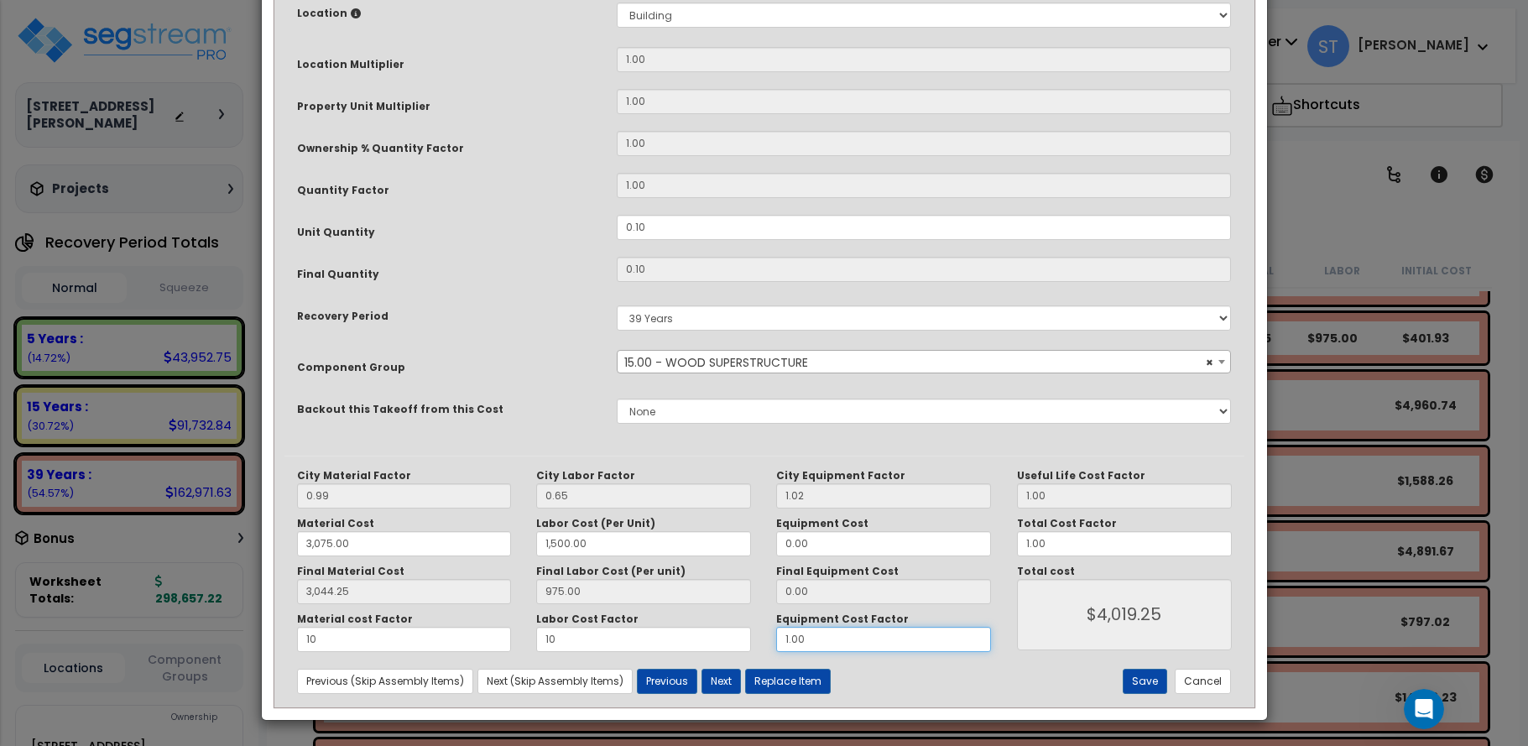
type input "$4,019.25"
drag, startPoint x: 830, startPoint y: 635, endPoint x: 778, endPoint y: 644, distance: 52.7
click at [778, 644] on input "1.00" at bounding box center [883, 639] width 215 height 25
type input "3,044.25"
type input "1"
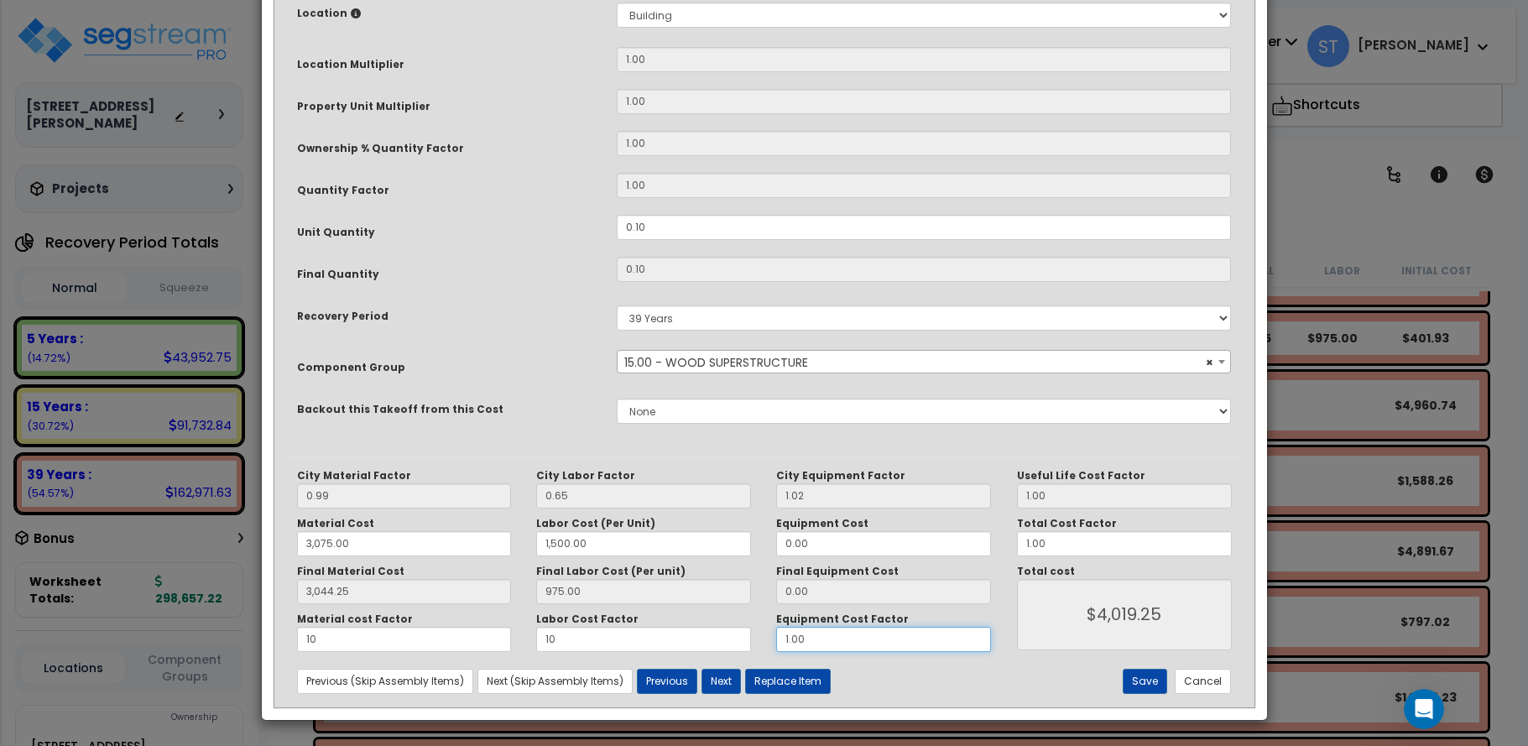
type input "$4,019.25"
type input "3,044.25"
type input "$4,019.25"
type input "3,044.25"
type input "10"
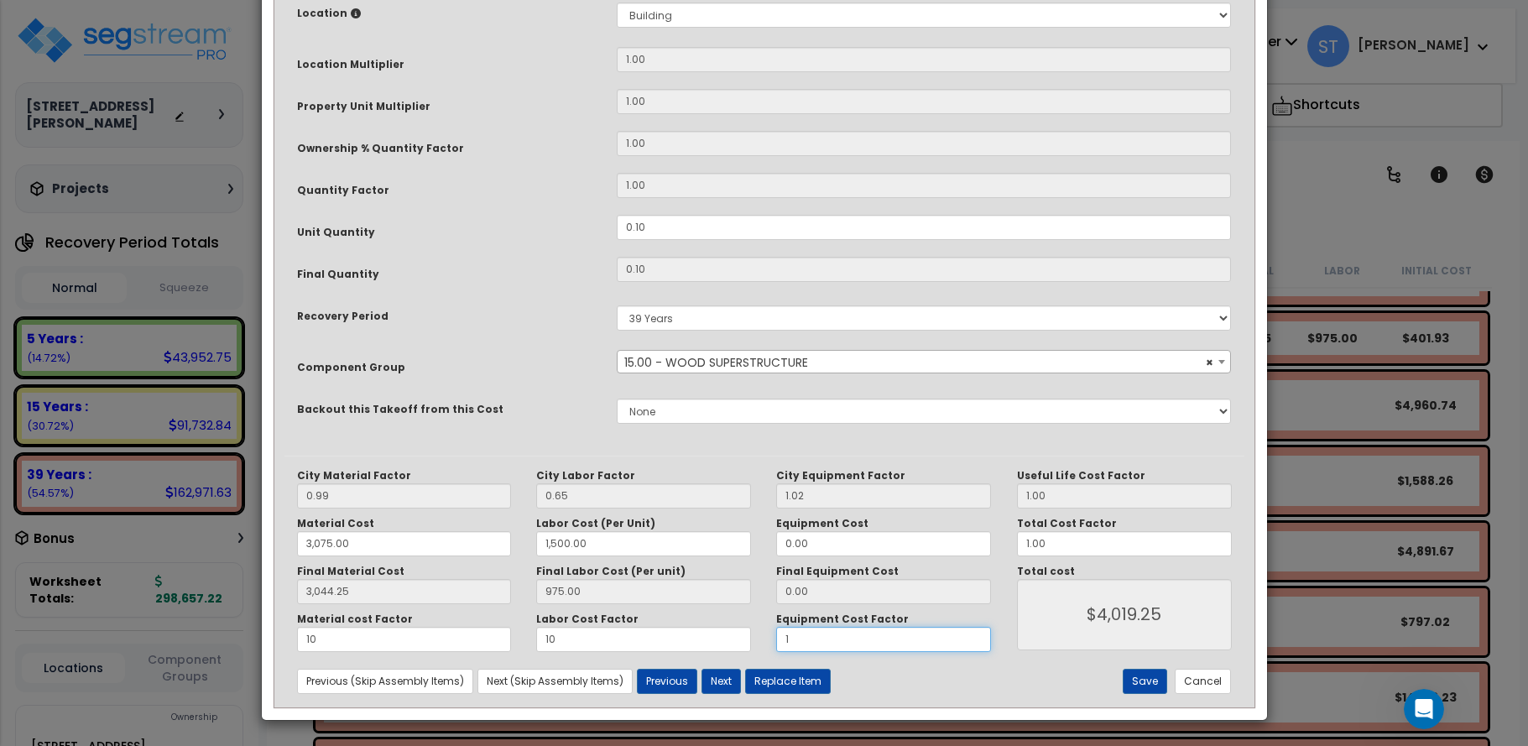
type input "$4,019.25"
type input "3,044.25"
type input "$4,019.25"
type input "10"
type input "3,044.25"
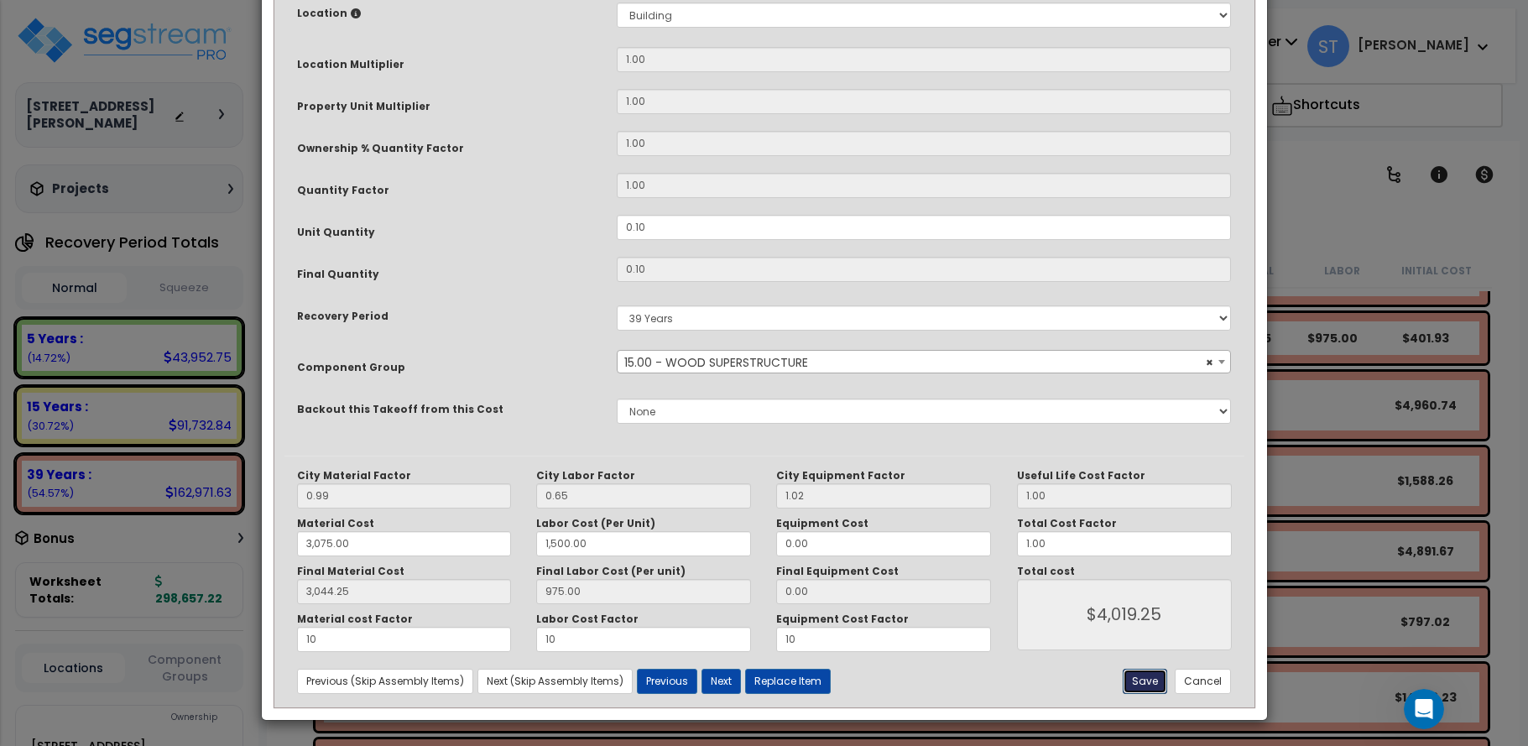
type input "$4,019.25"
click at [1150, 681] on button "Save" at bounding box center [1145, 681] width 44 height 25
type input "3075.00"
type input "1500.00"
type input "3044.25"
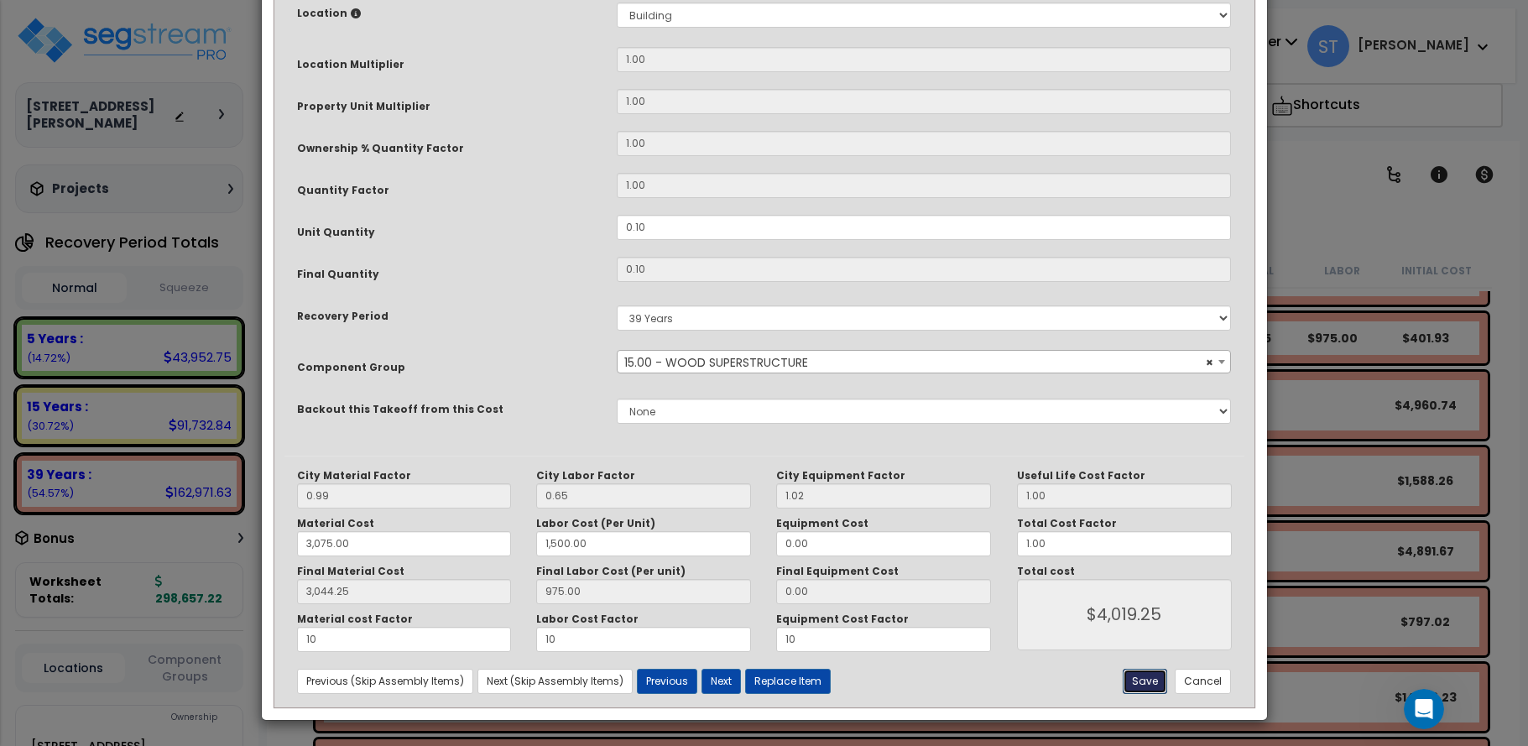
type input "10.00"
type input "4019.25"
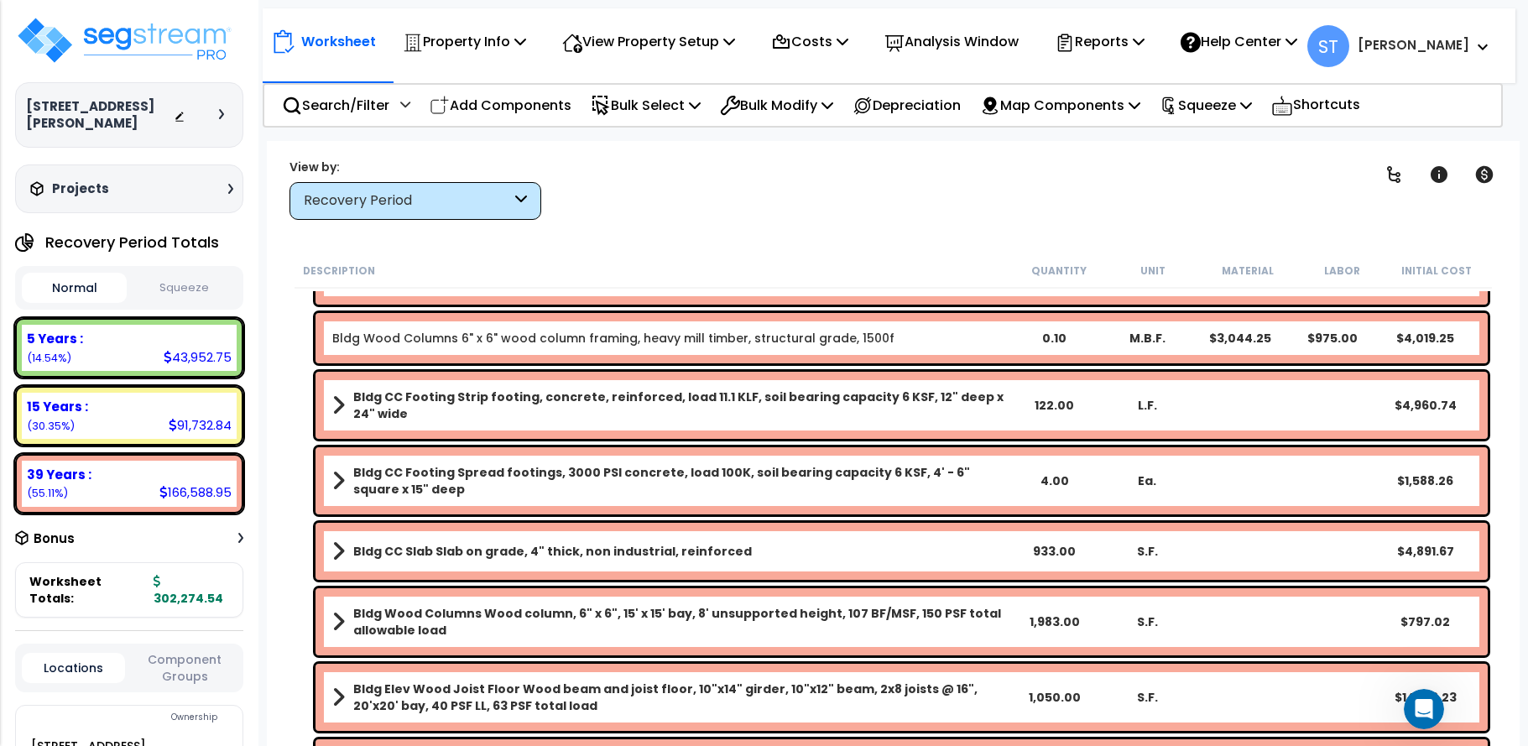
click at [671, 545] on b "Bldg CC Slab Slab on grade, 4" thick, non industrial, reinforced" at bounding box center [552, 551] width 399 height 17
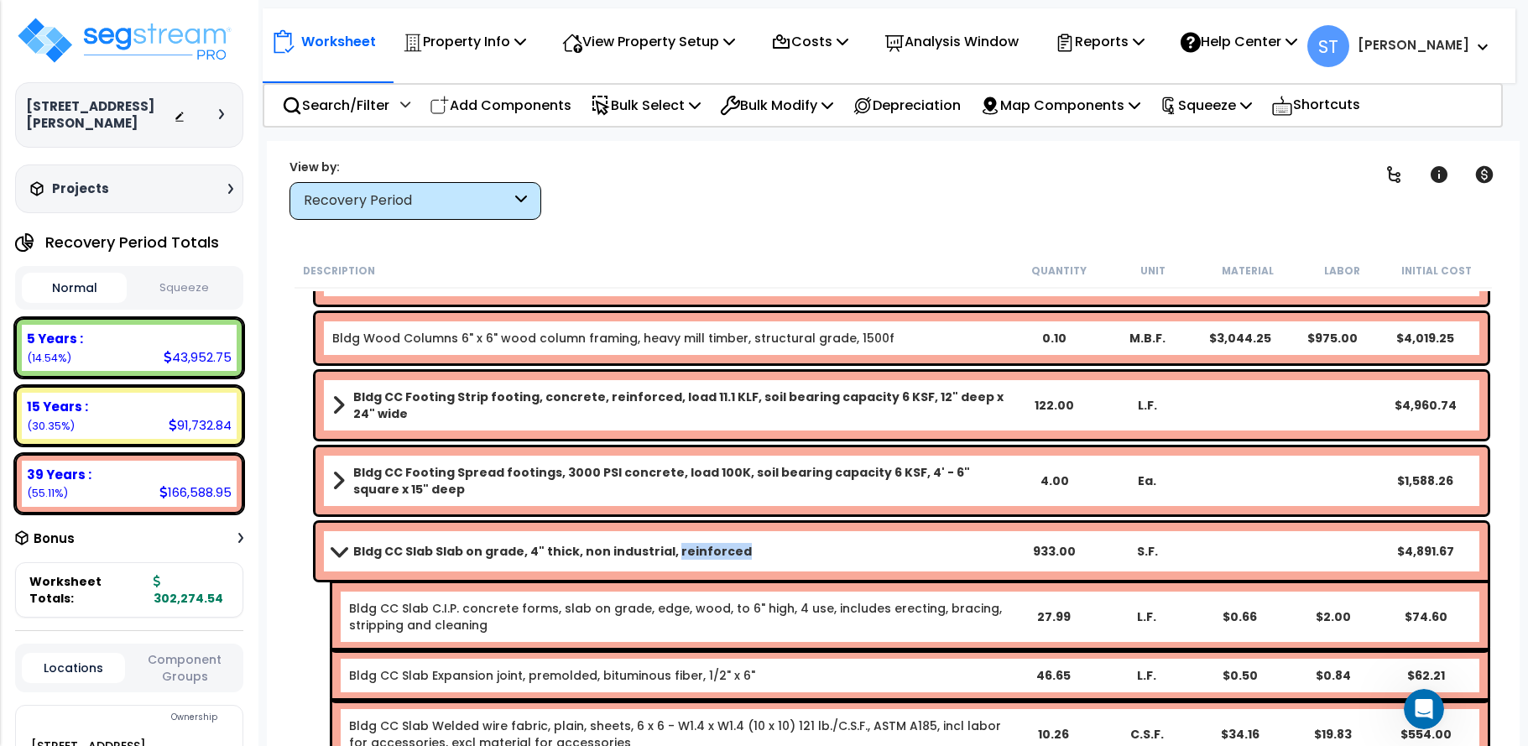
click at [671, 545] on b "Bldg CC Slab Slab on grade, 4" thick, non industrial, reinforced" at bounding box center [552, 551] width 399 height 17
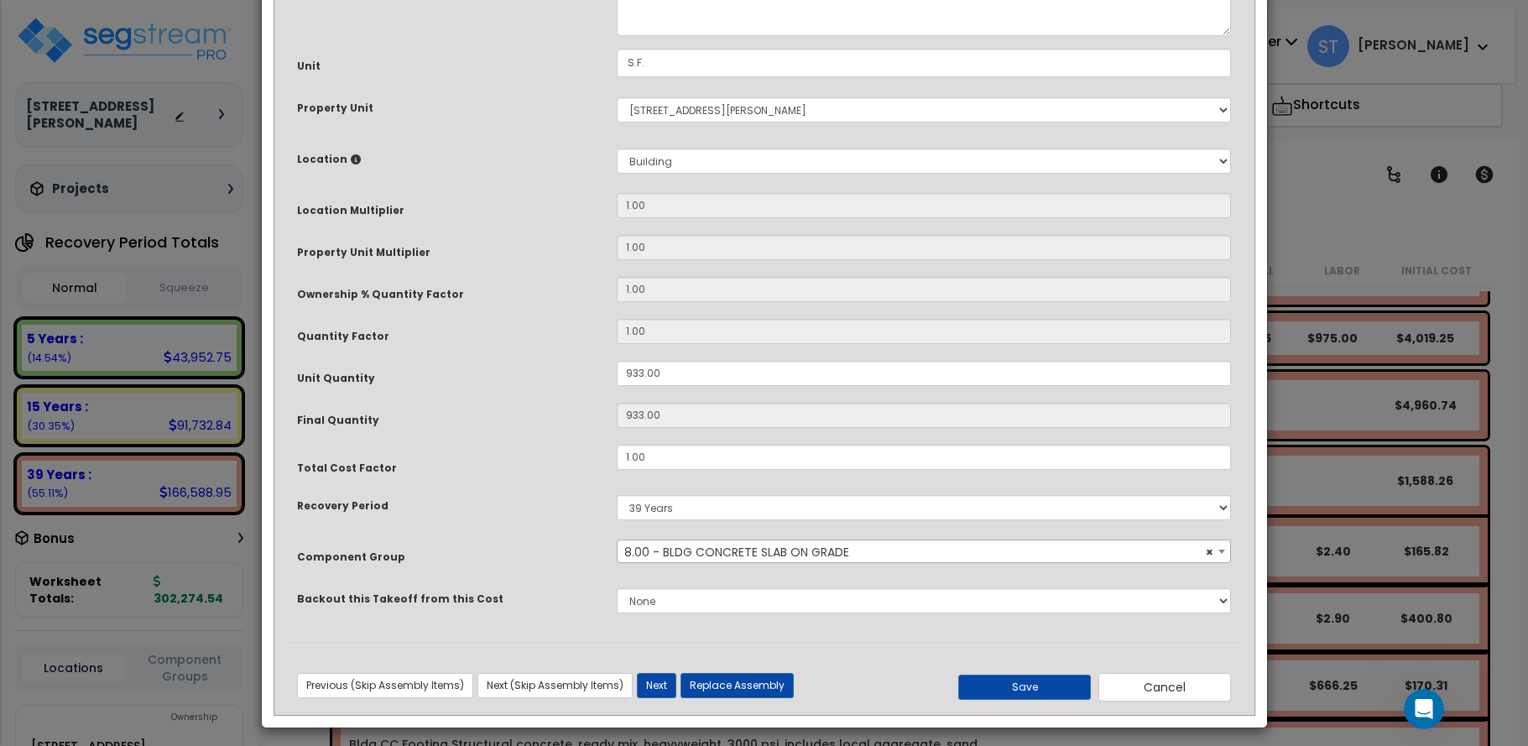
scroll to position [195, 0]
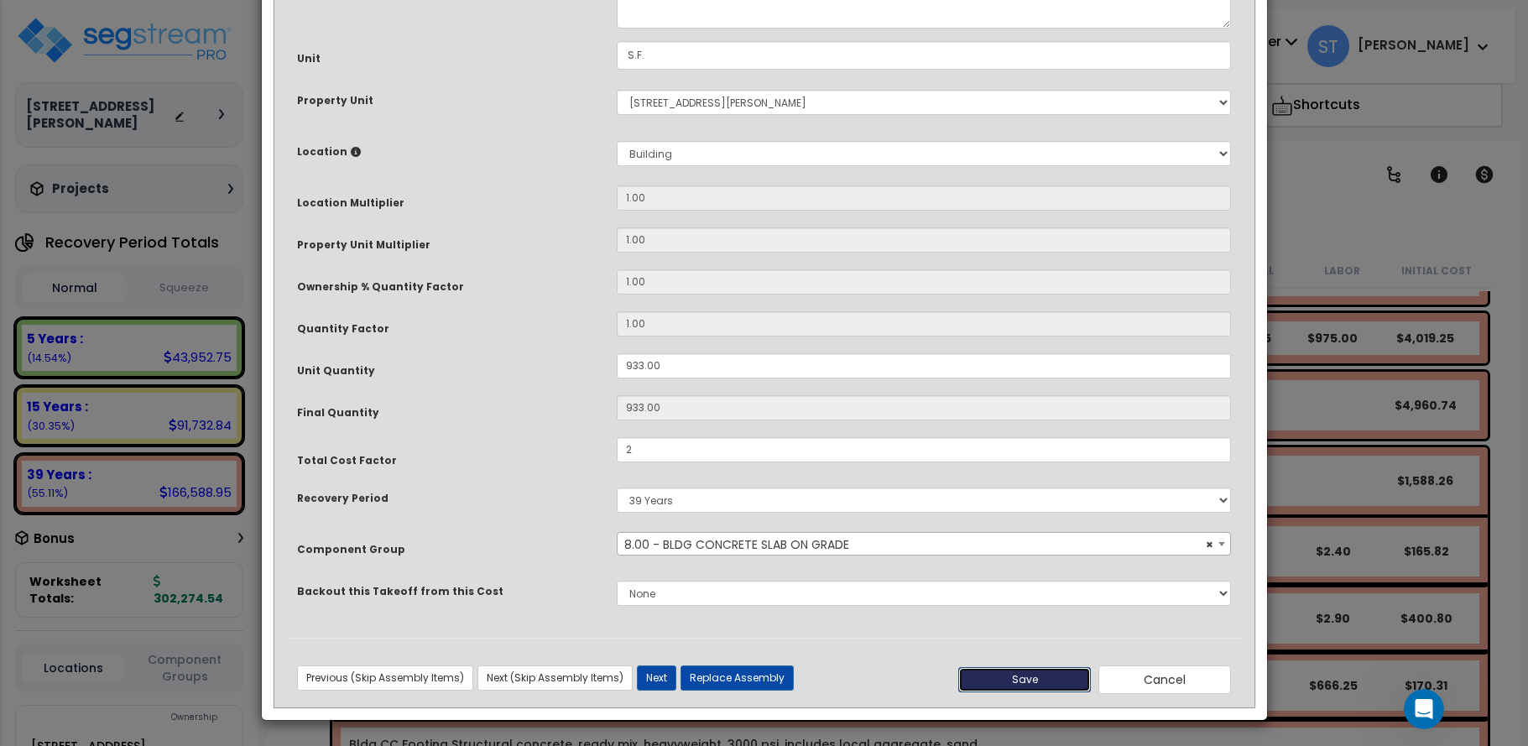
click at [1051, 671] on button "Save" at bounding box center [1024, 679] width 133 height 25
type input "2.00"
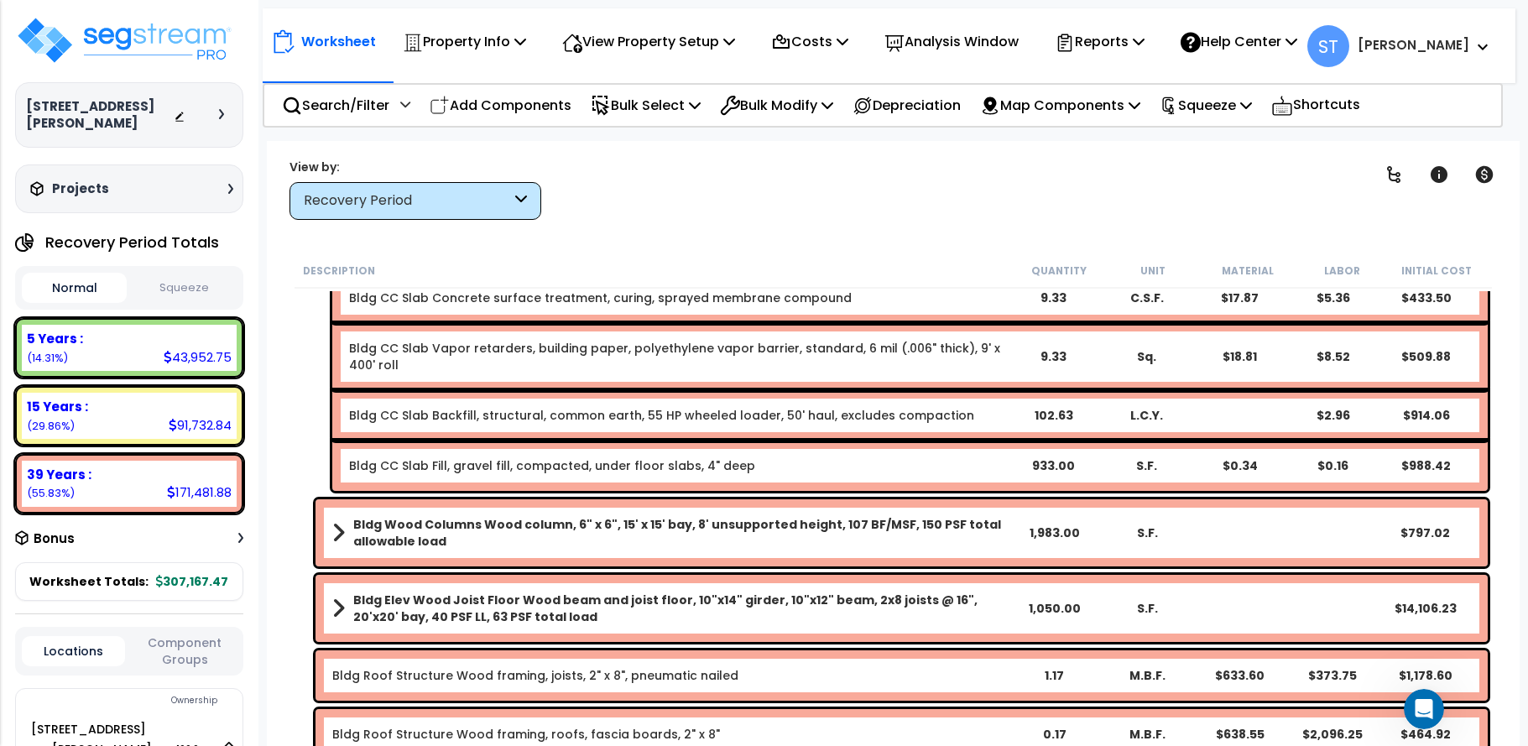
scroll to position [6628, 0]
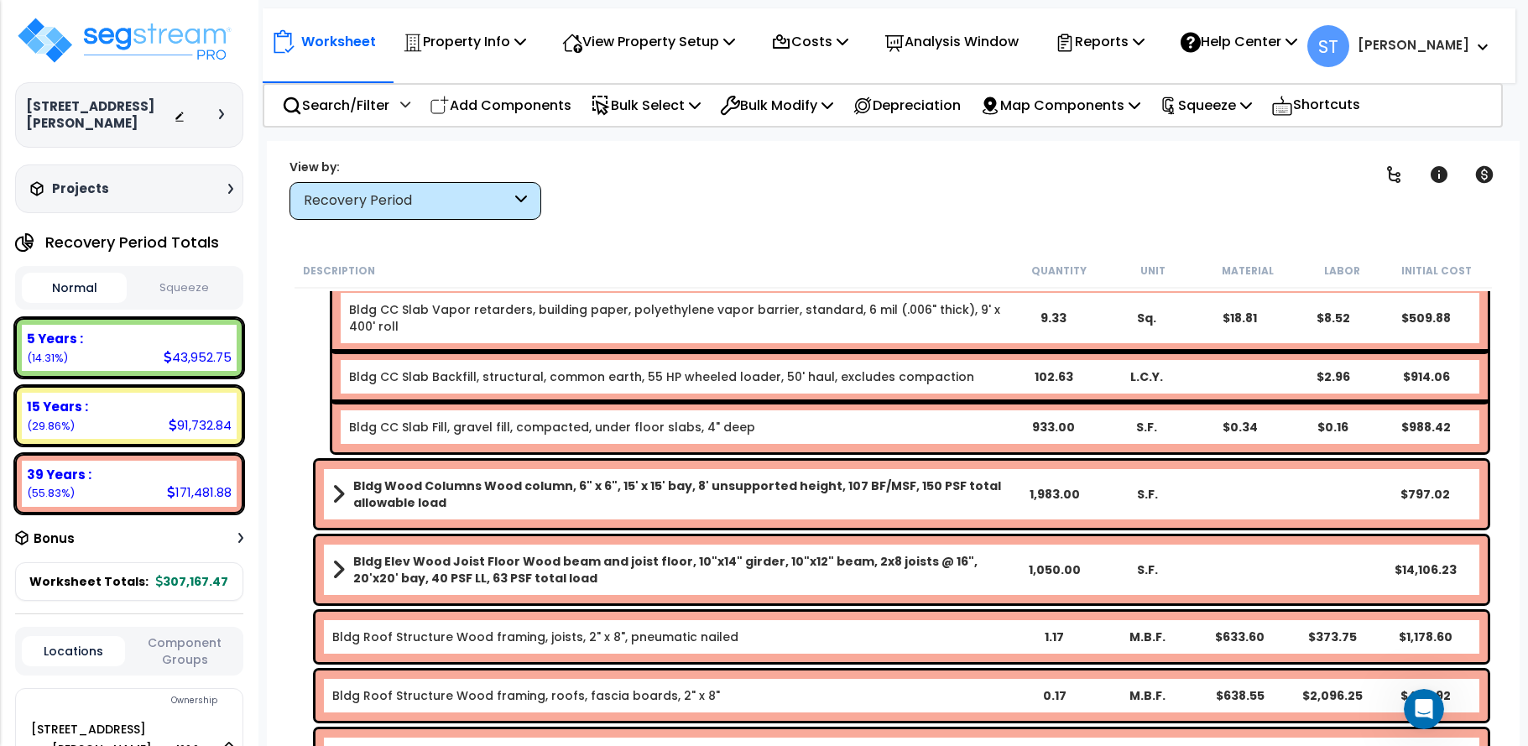
click at [696, 485] on b "Bldg Wood Columns Wood column, 6" x 6", 15' x 15' bay, 8' unsupported height, 1…" at bounding box center [680, 494] width 654 height 34
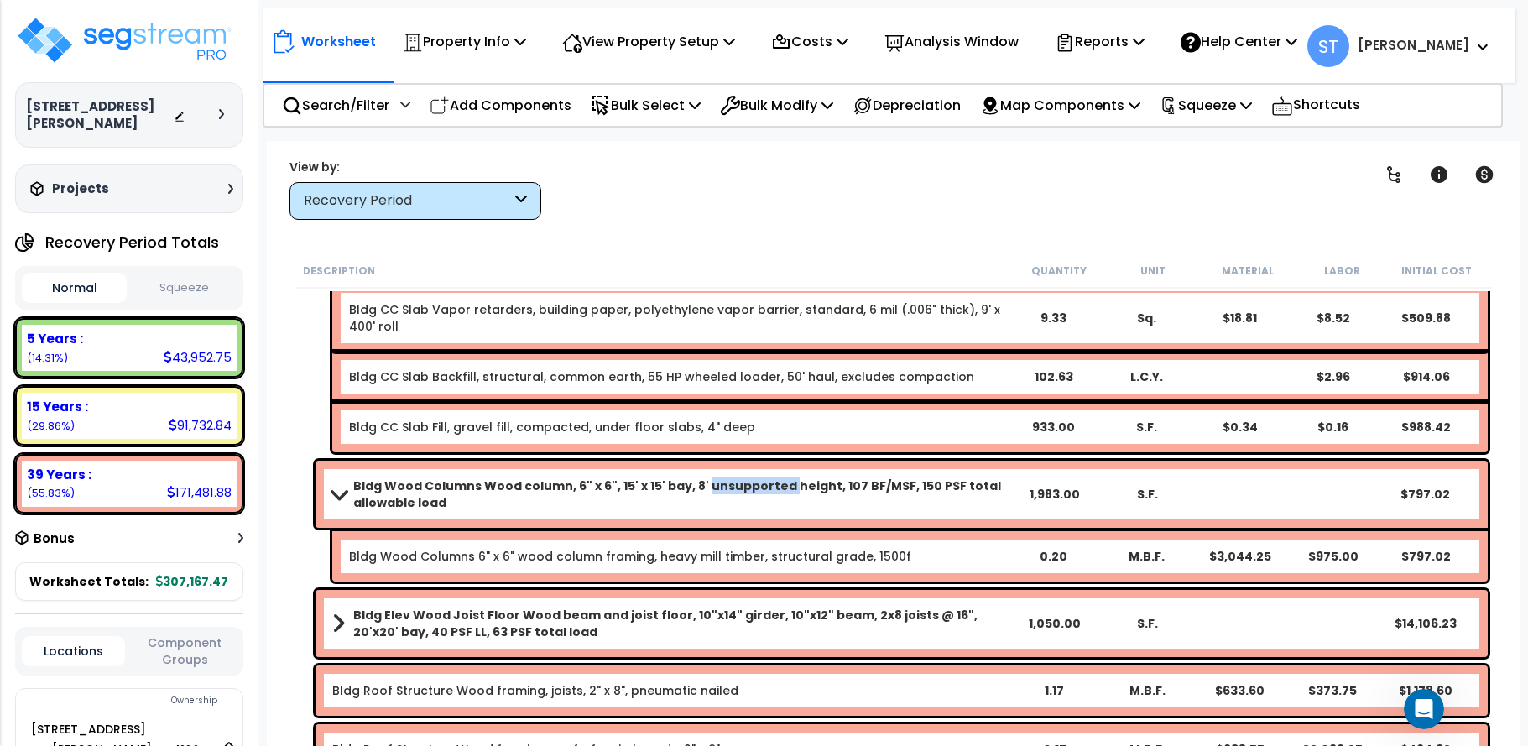
click at [696, 485] on b "Bldg Wood Columns Wood column, 6" x 6", 15' x 15' bay, 8' unsupported height, 1…" at bounding box center [680, 494] width 654 height 34
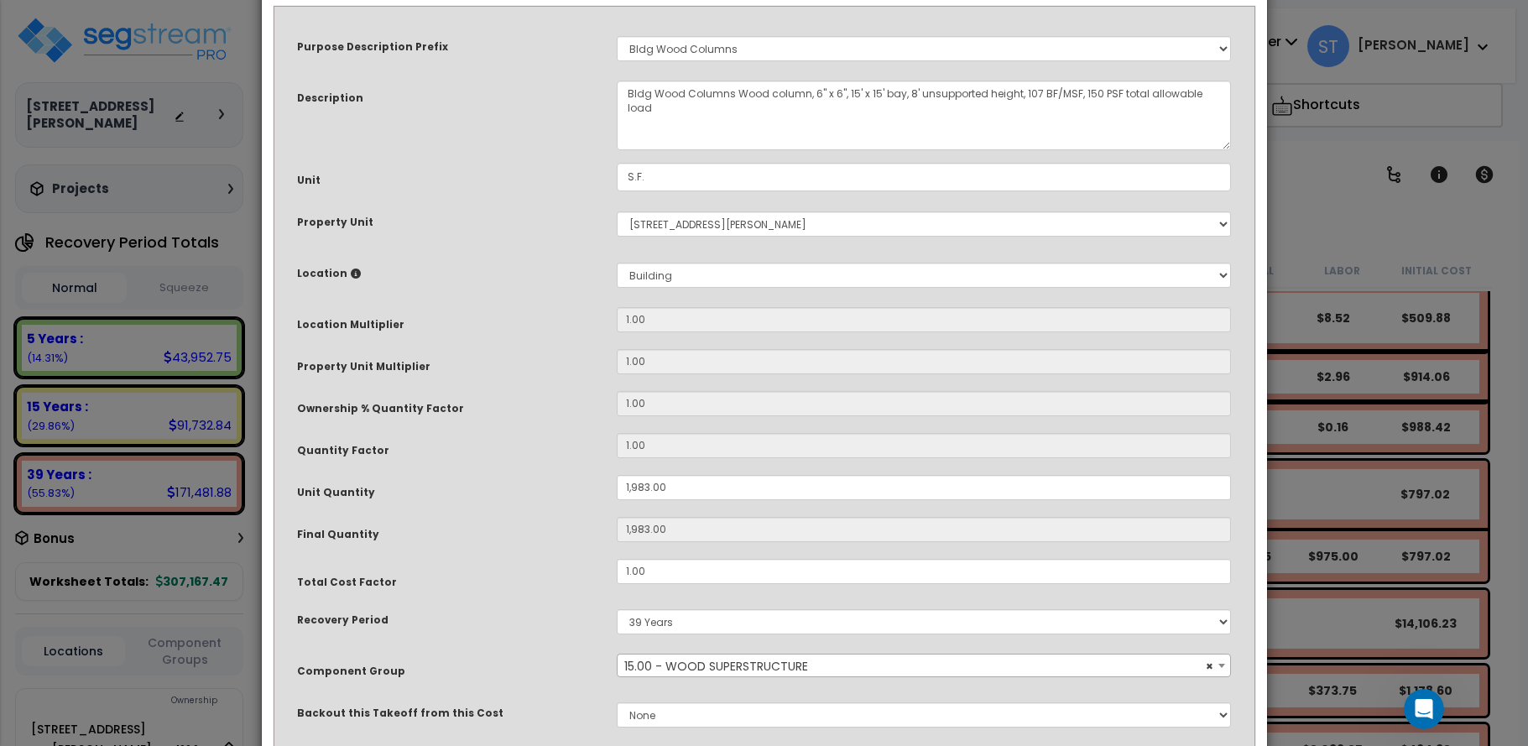
scroll to position [195, 0]
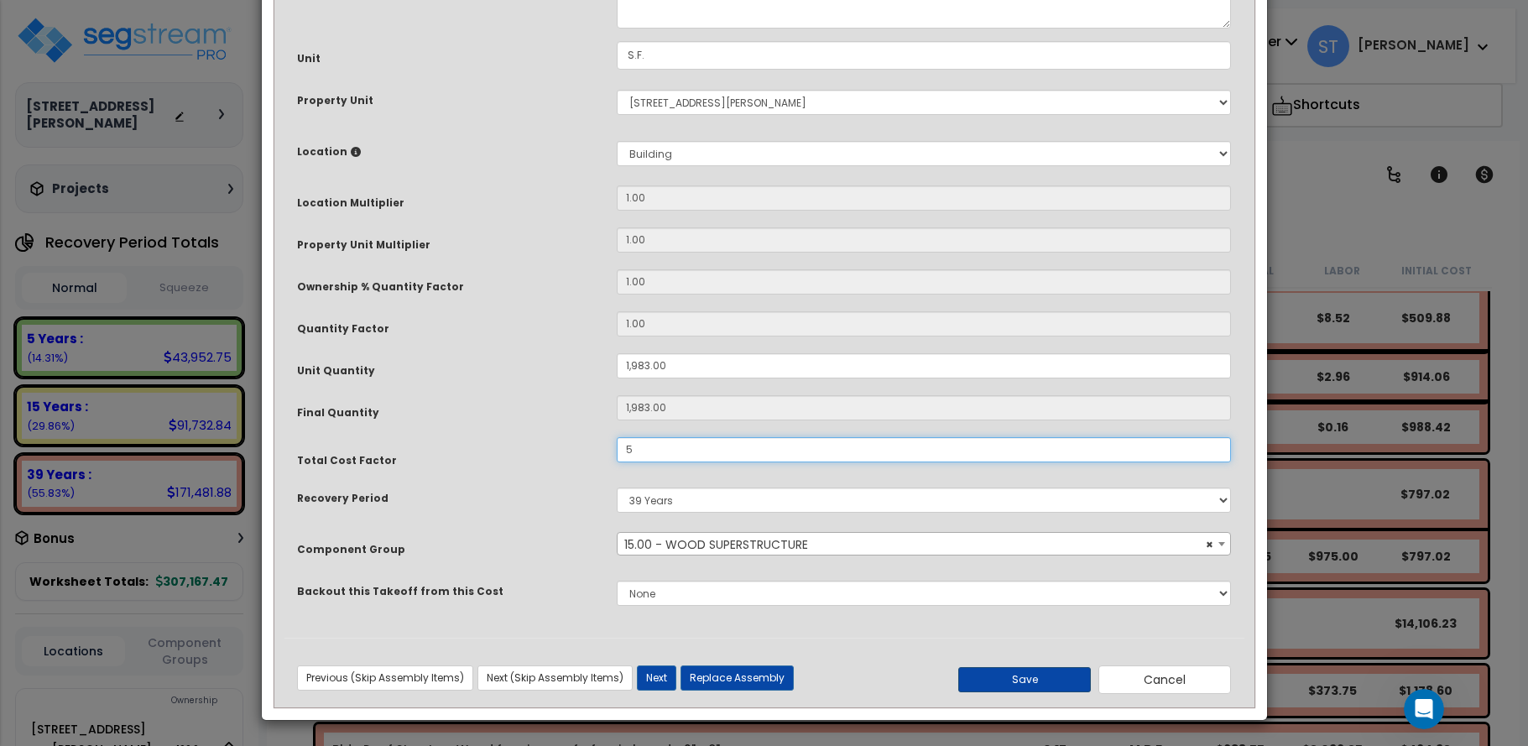
type input "5"
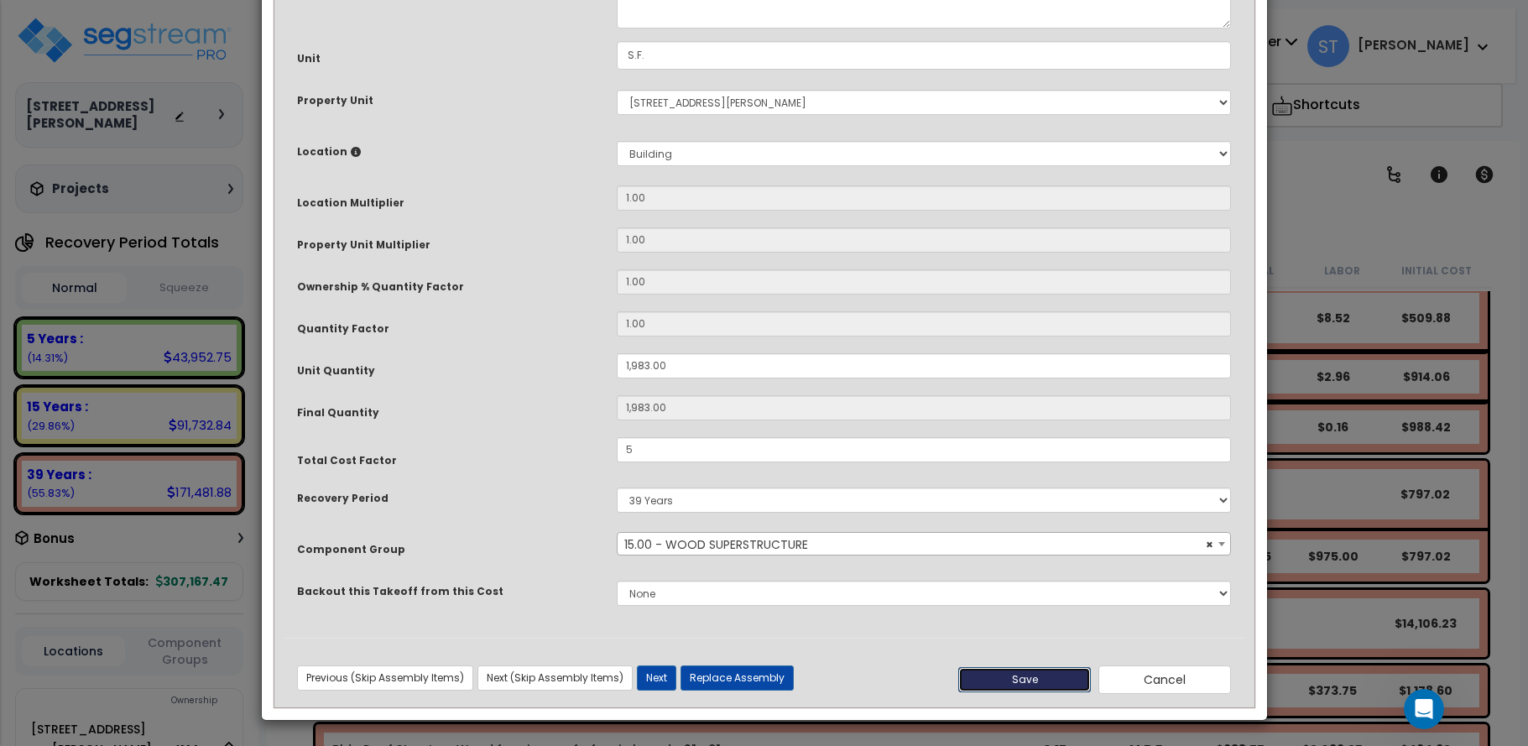
click at [1001, 669] on button "Save" at bounding box center [1024, 679] width 133 height 25
type input "1983.00"
type input "5.00"
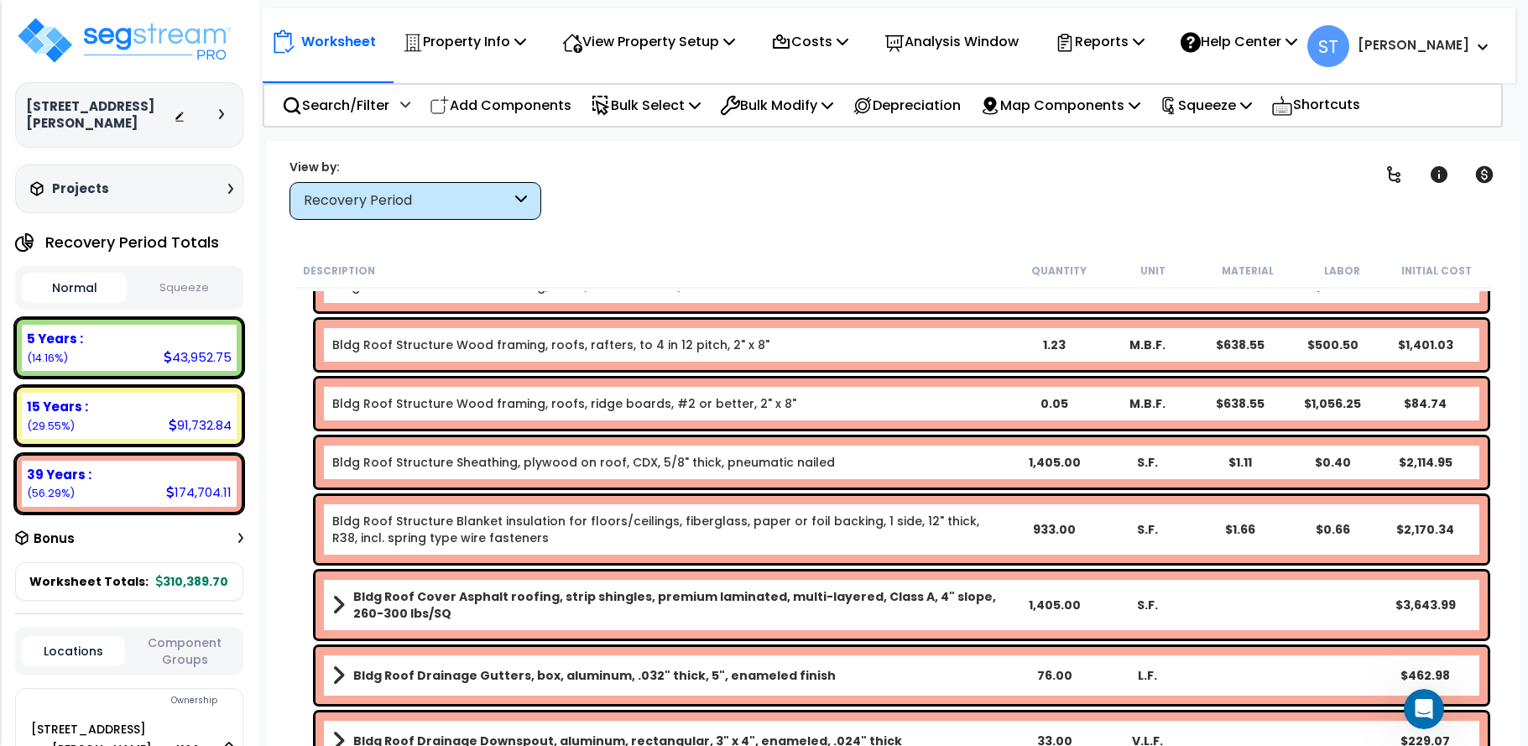
scroll to position [7132, 0]
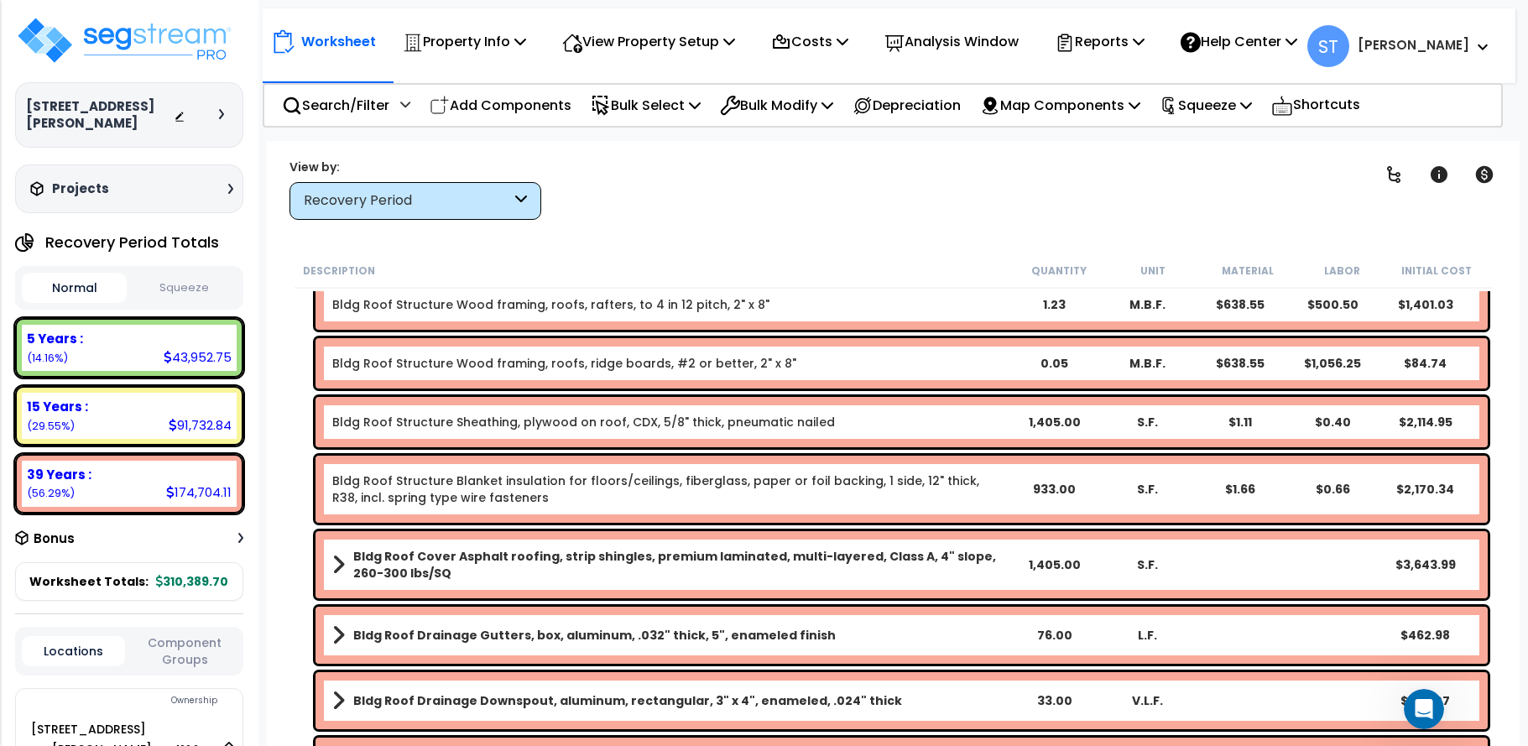
click at [676, 550] on b "Bldg Roof Cover Asphalt roofing, strip shingles, premium laminated, multi-layer…" at bounding box center [680, 565] width 654 height 34
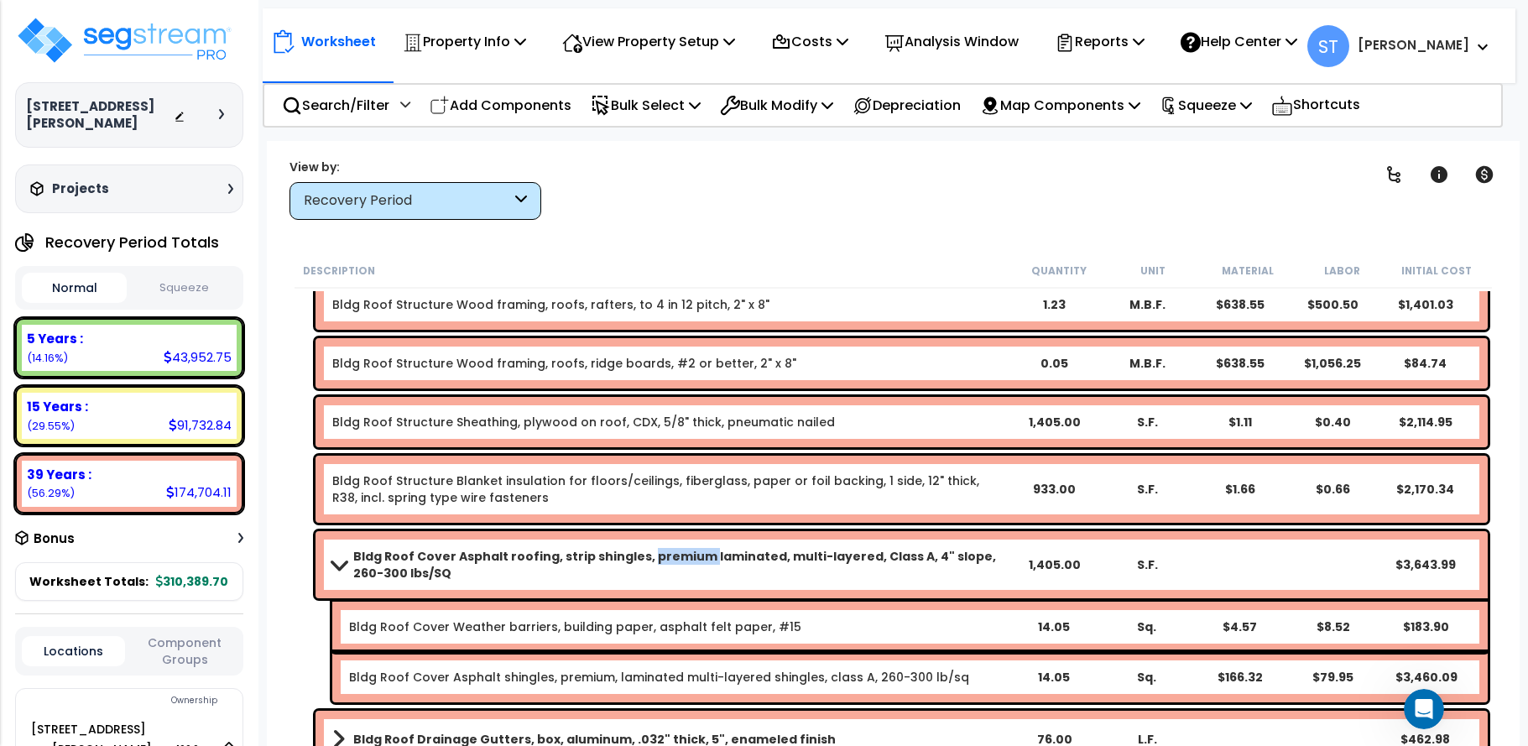
click at [676, 550] on b "Bldg Roof Cover Asphalt roofing, strip shingles, premium laminated, multi-layer…" at bounding box center [680, 565] width 654 height 34
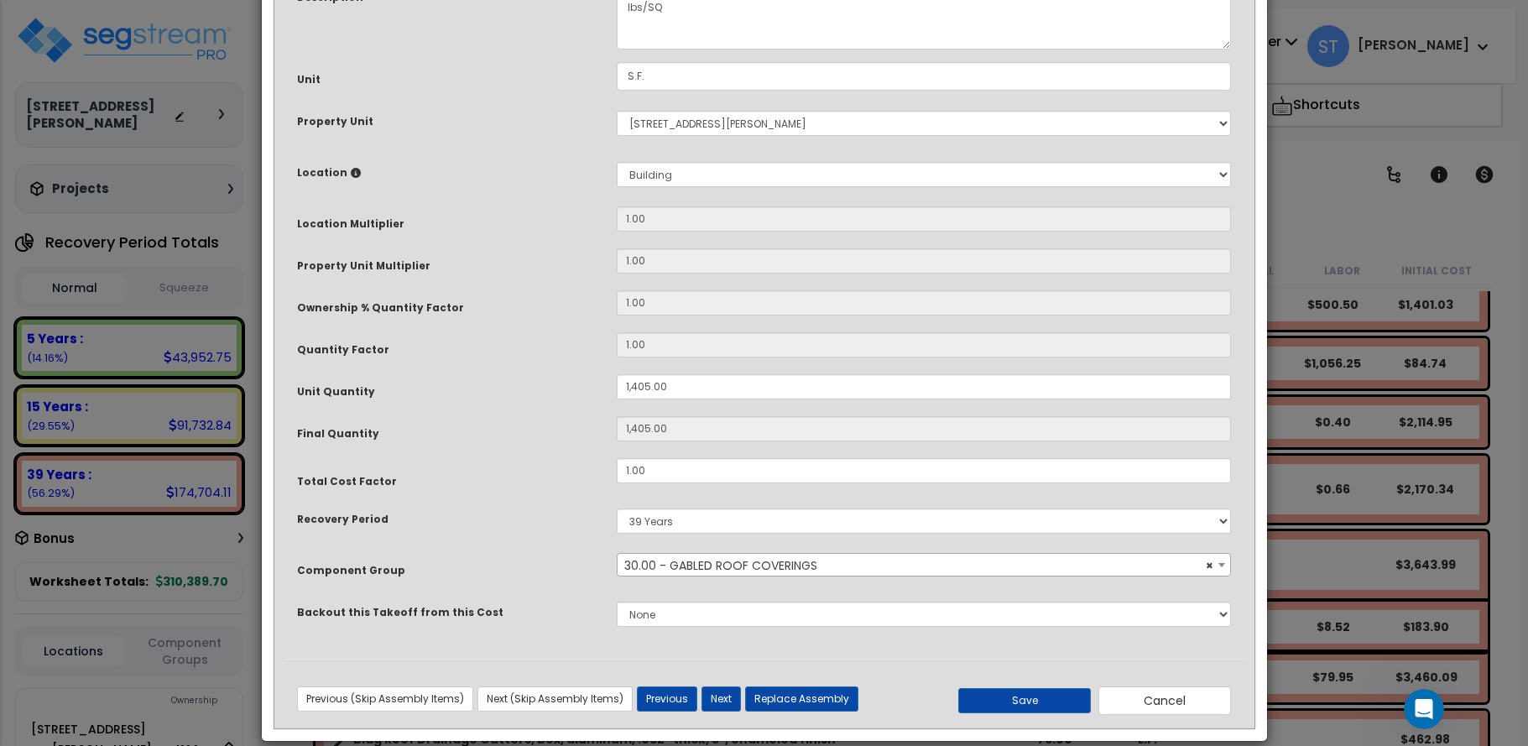
scroll to position [195, 0]
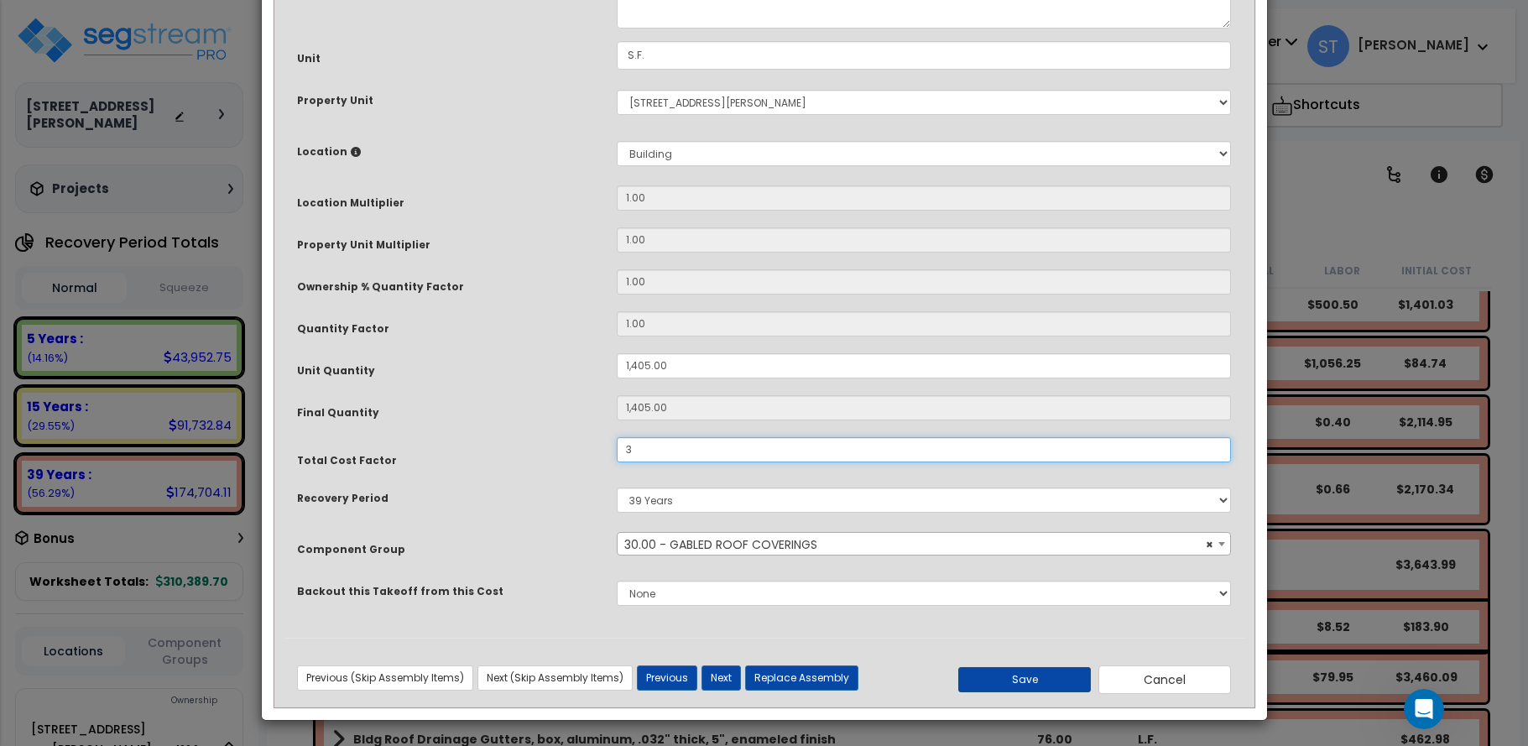
type input "3"
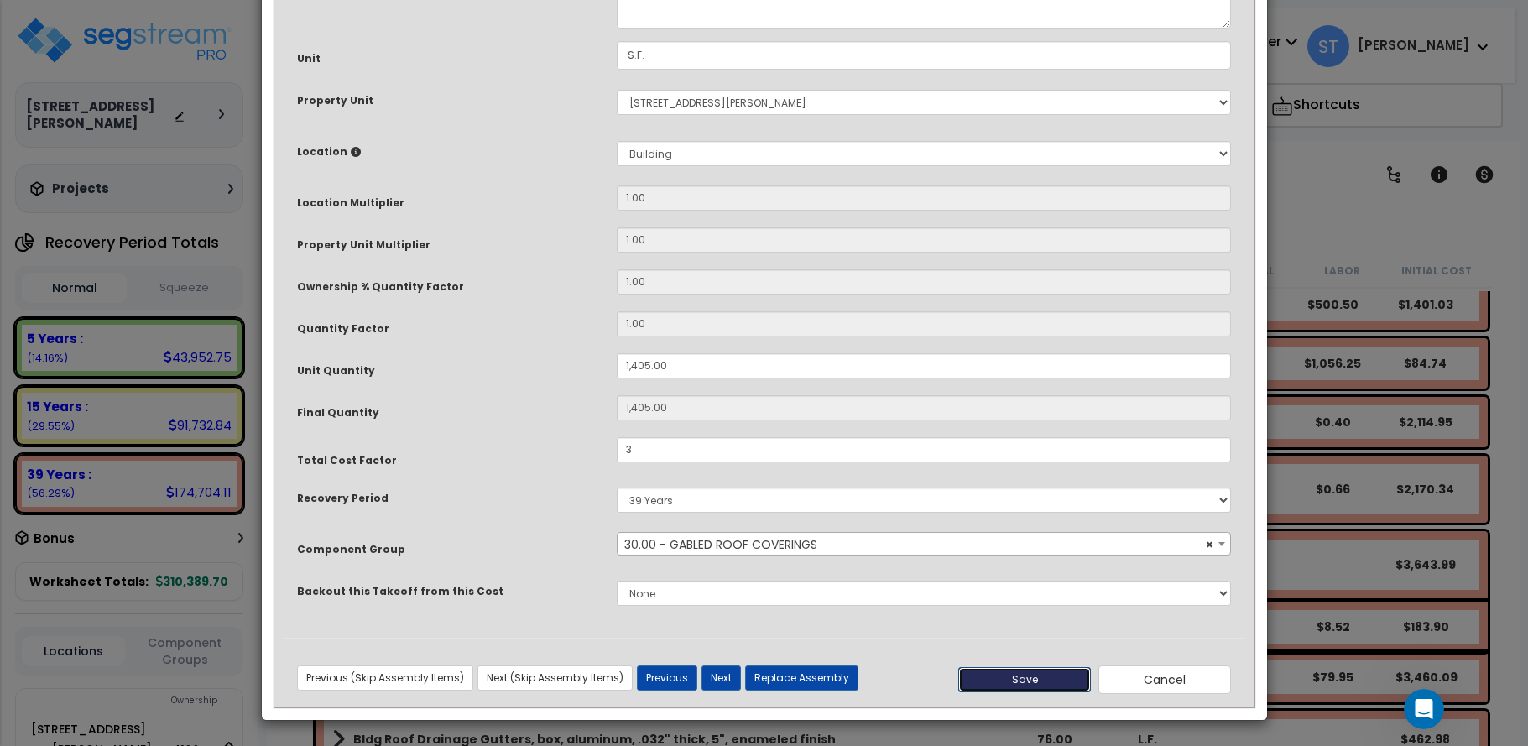
click at [1045, 669] on button "Save" at bounding box center [1024, 679] width 133 height 25
type input "1405.00"
type input "3.00"
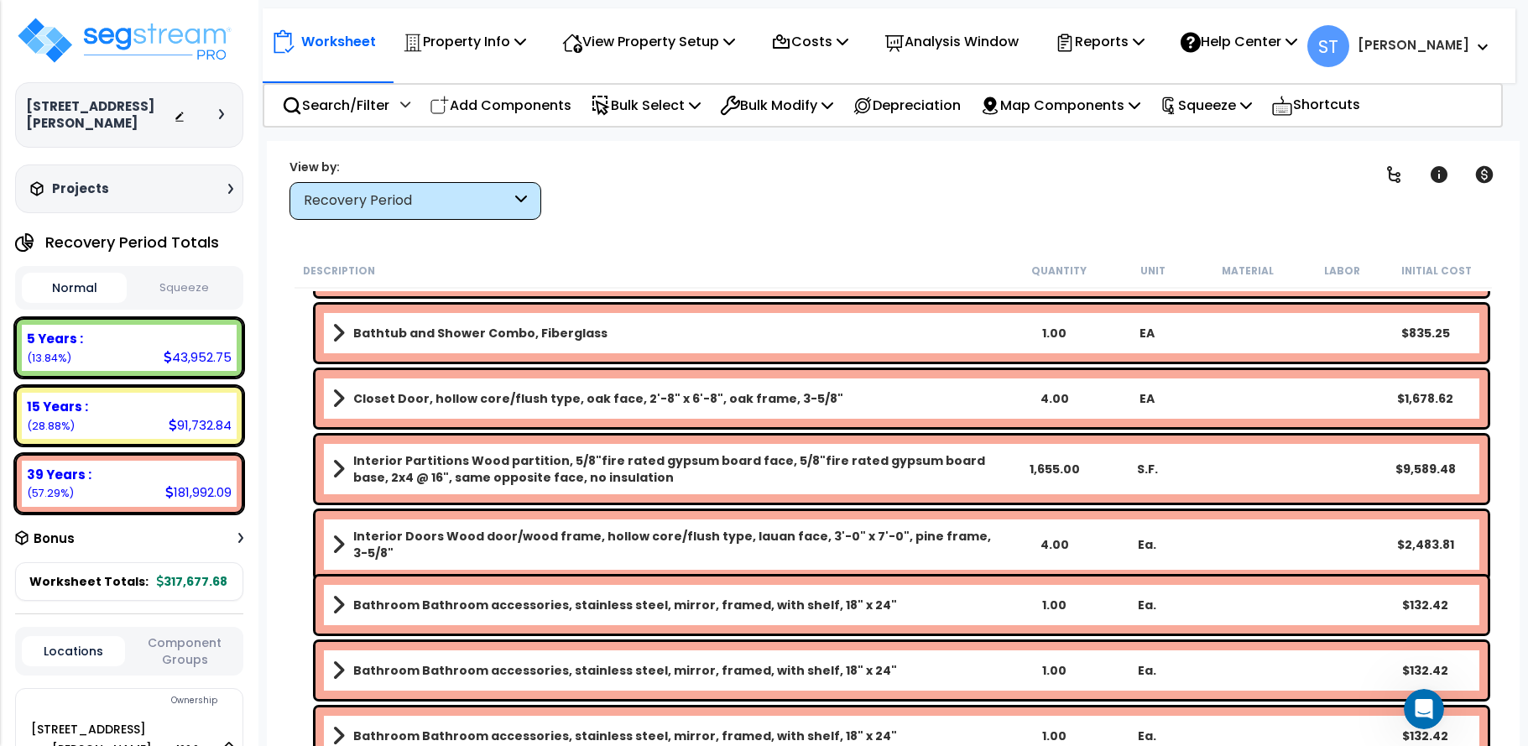
scroll to position [11746, 0]
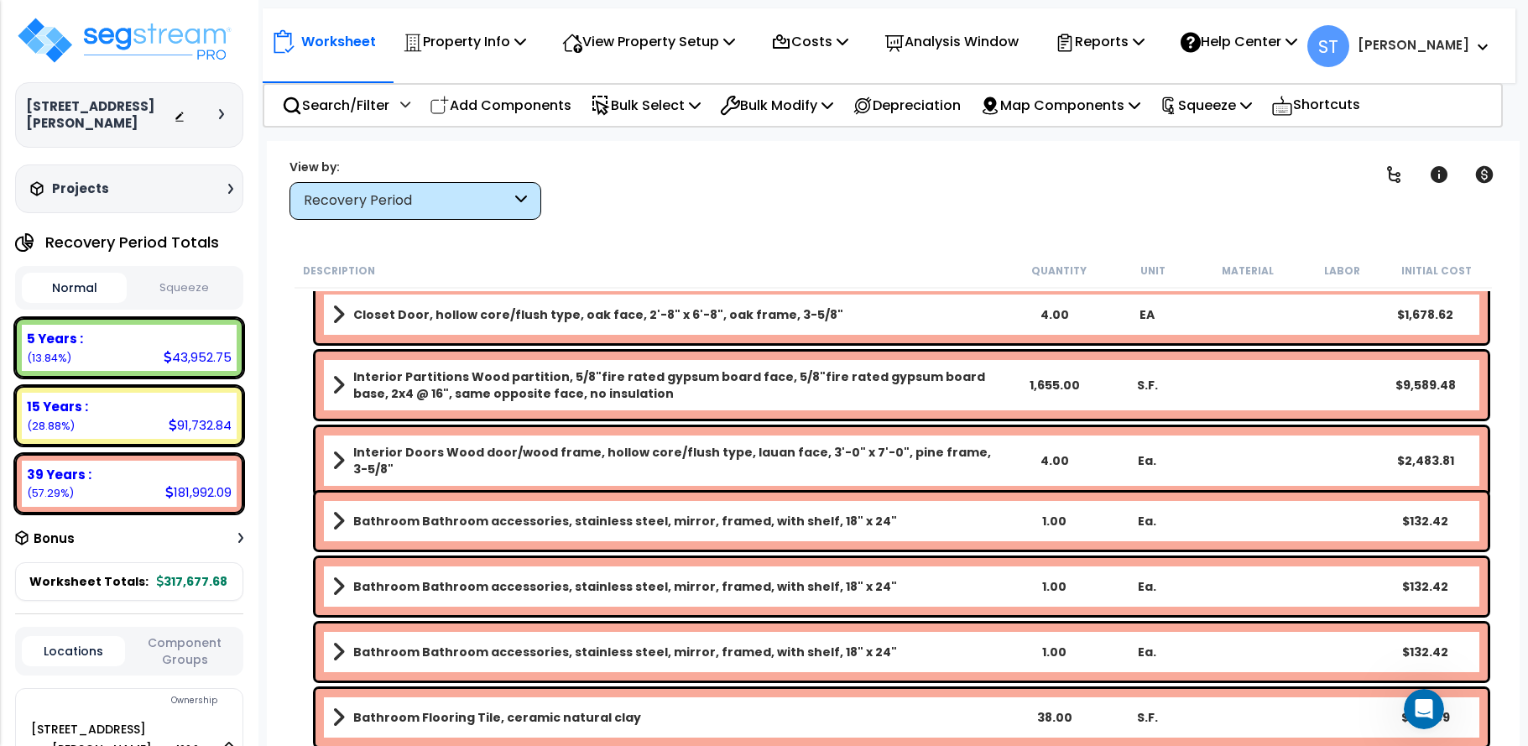
click at [760, 373] on b "Interior Partitions Wood partition, 5/8"fire rated gypsum board face, 5/8"fire …" at bounding box center [680, 385] width 654 height 34
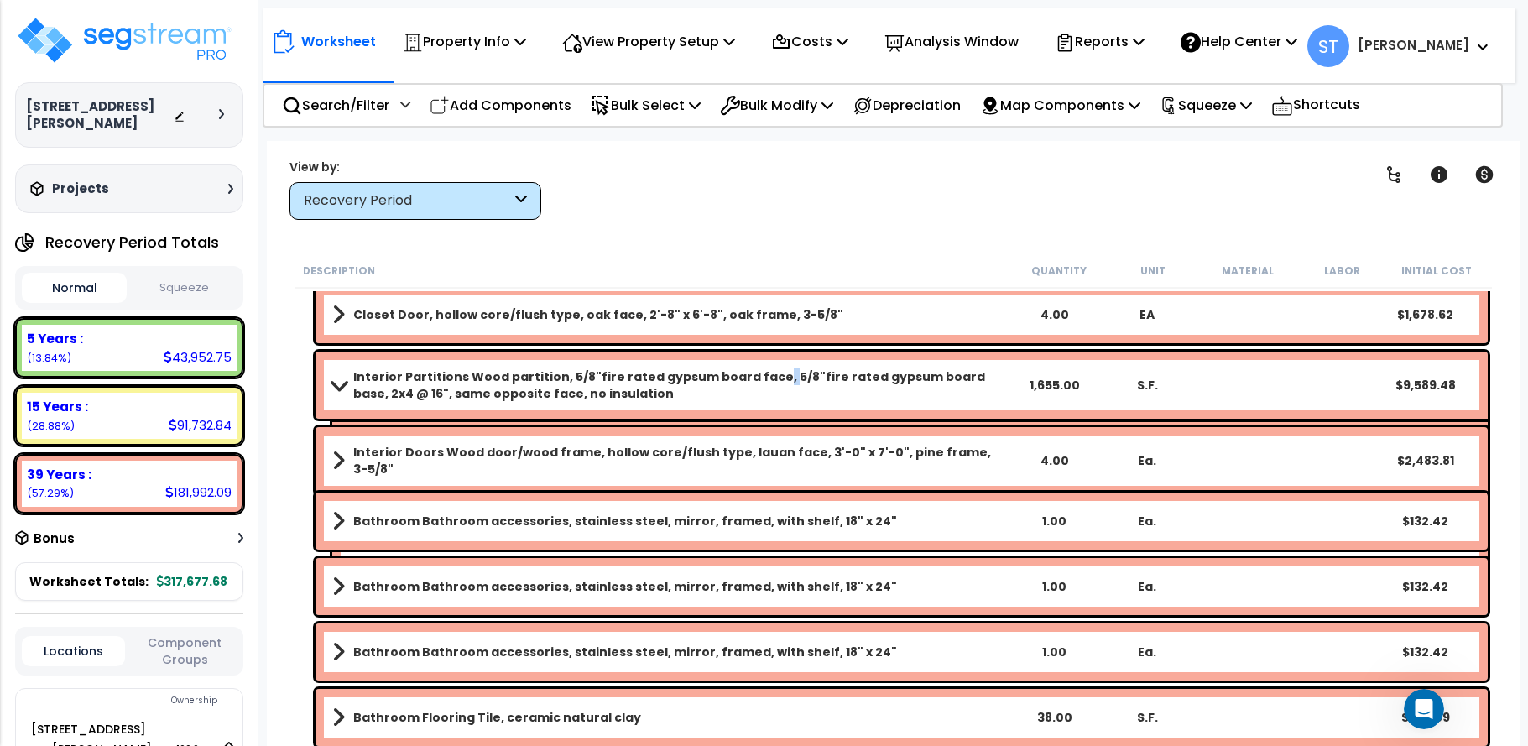
click at [760, 373] on b "Interior Partitions Wood partition, 5/8"fire rated gypsum board face, 5/8"fire …" at bounding box center [680, 385] width 654 height 34
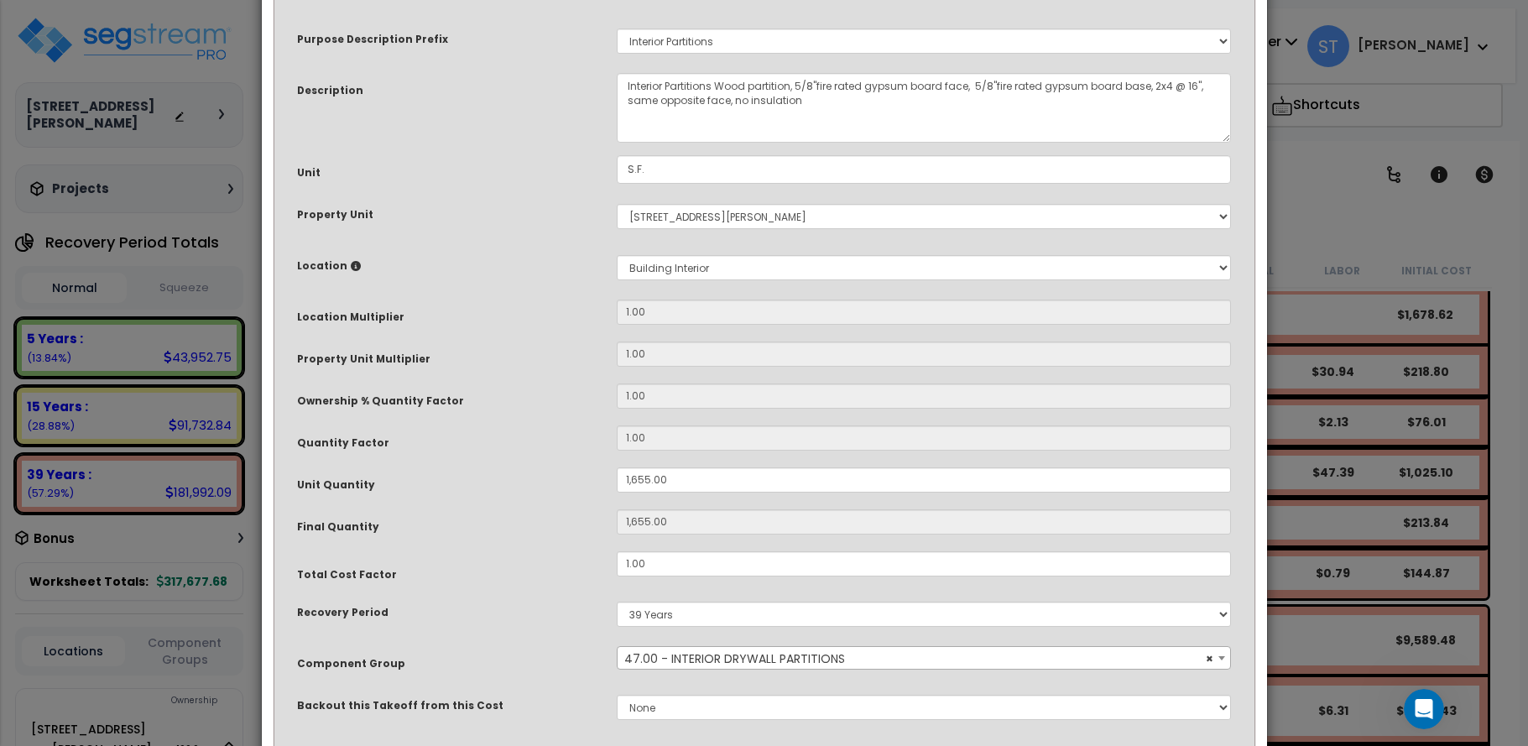
scroll to position [195, 0]
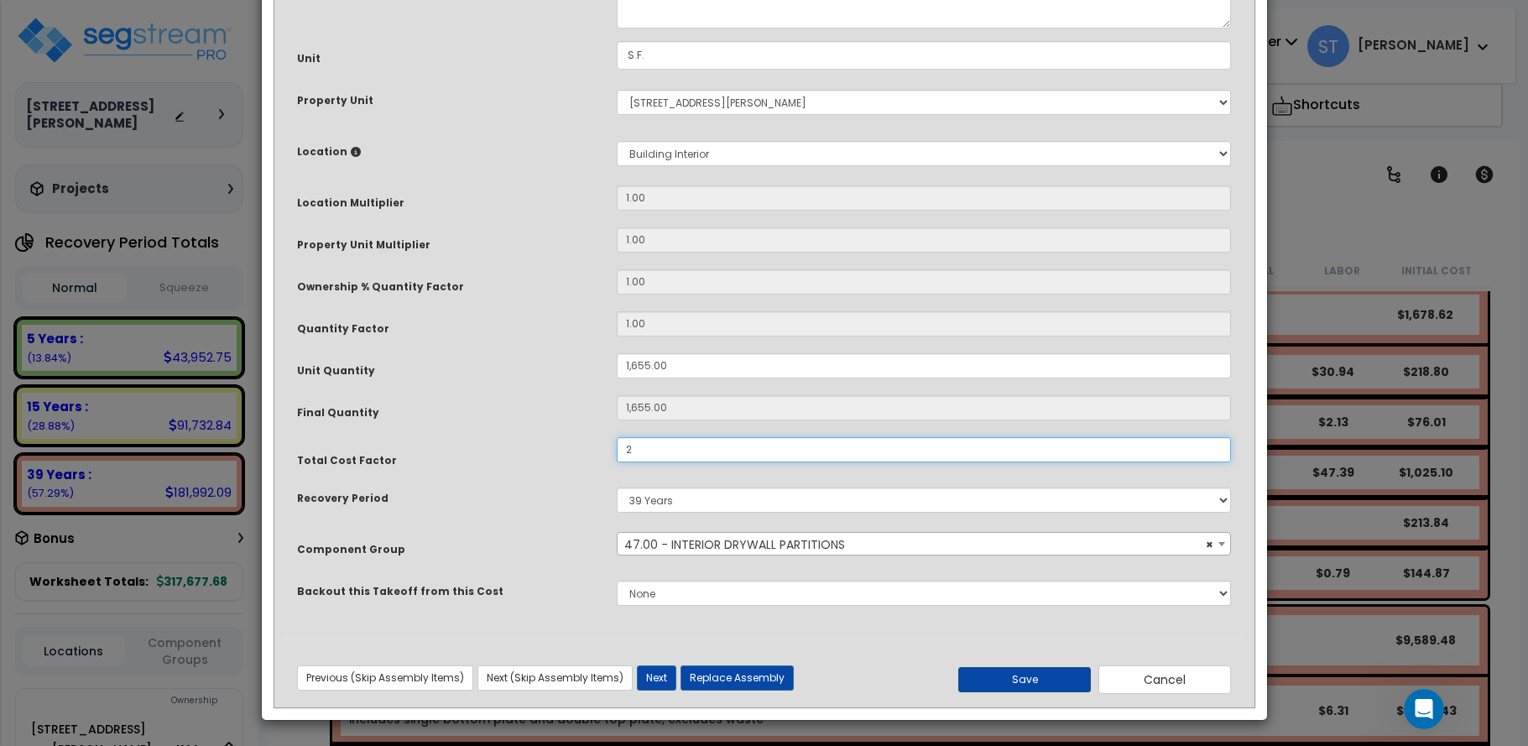
type input "2"
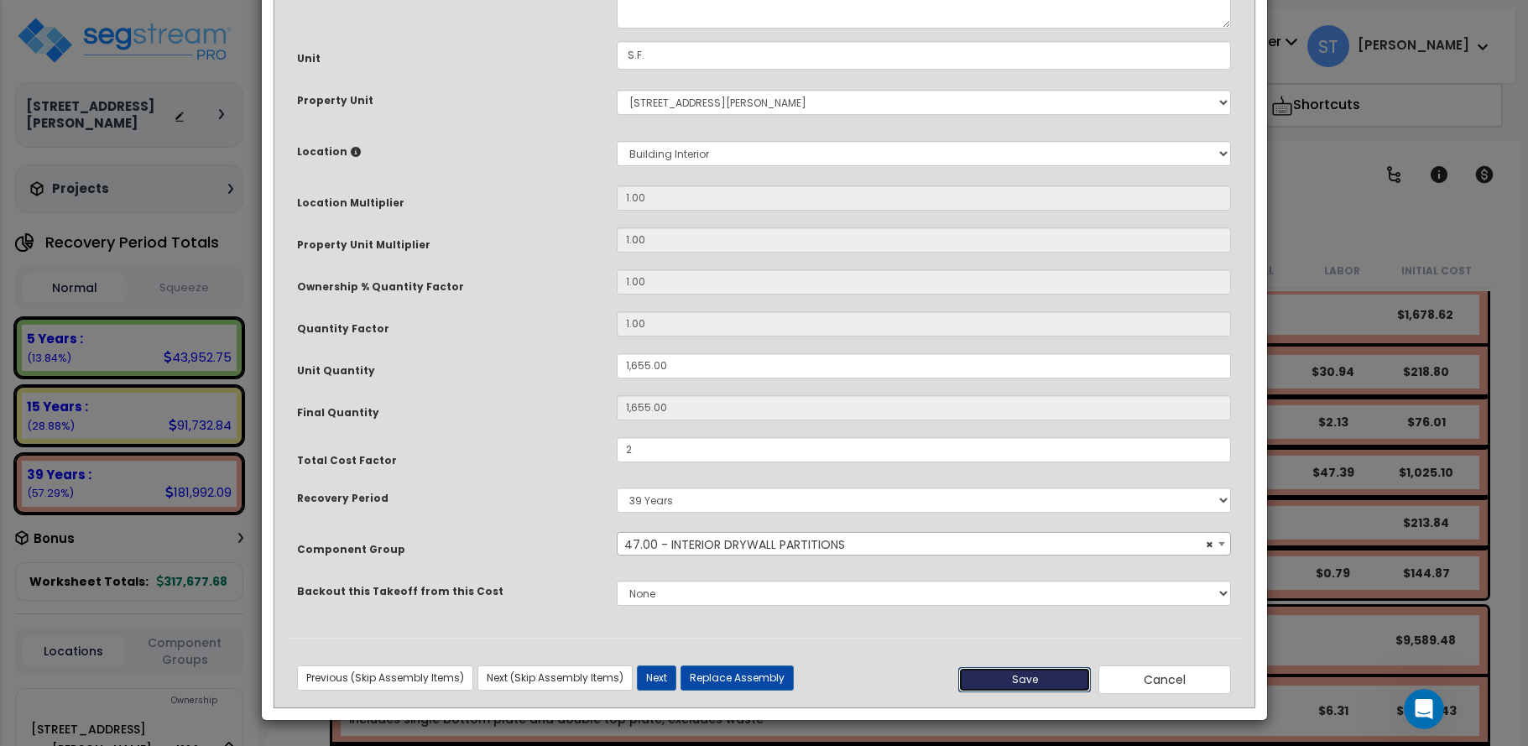
click at [1046, 672] on button "Save" at bounding box center [1024, 679] width 133 height 25
type input "1655.00"
type input "2.00"
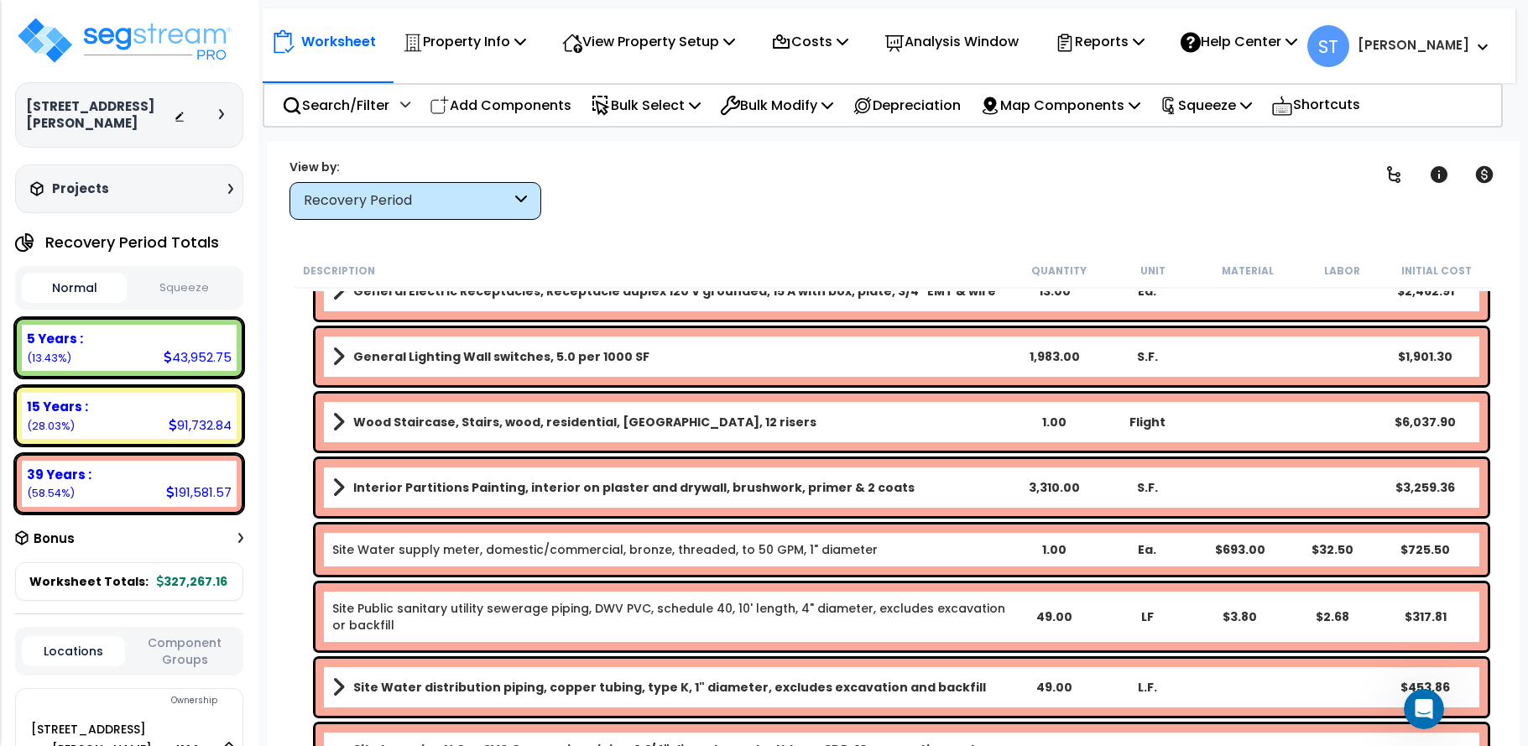
scroll to position [13424, 0]
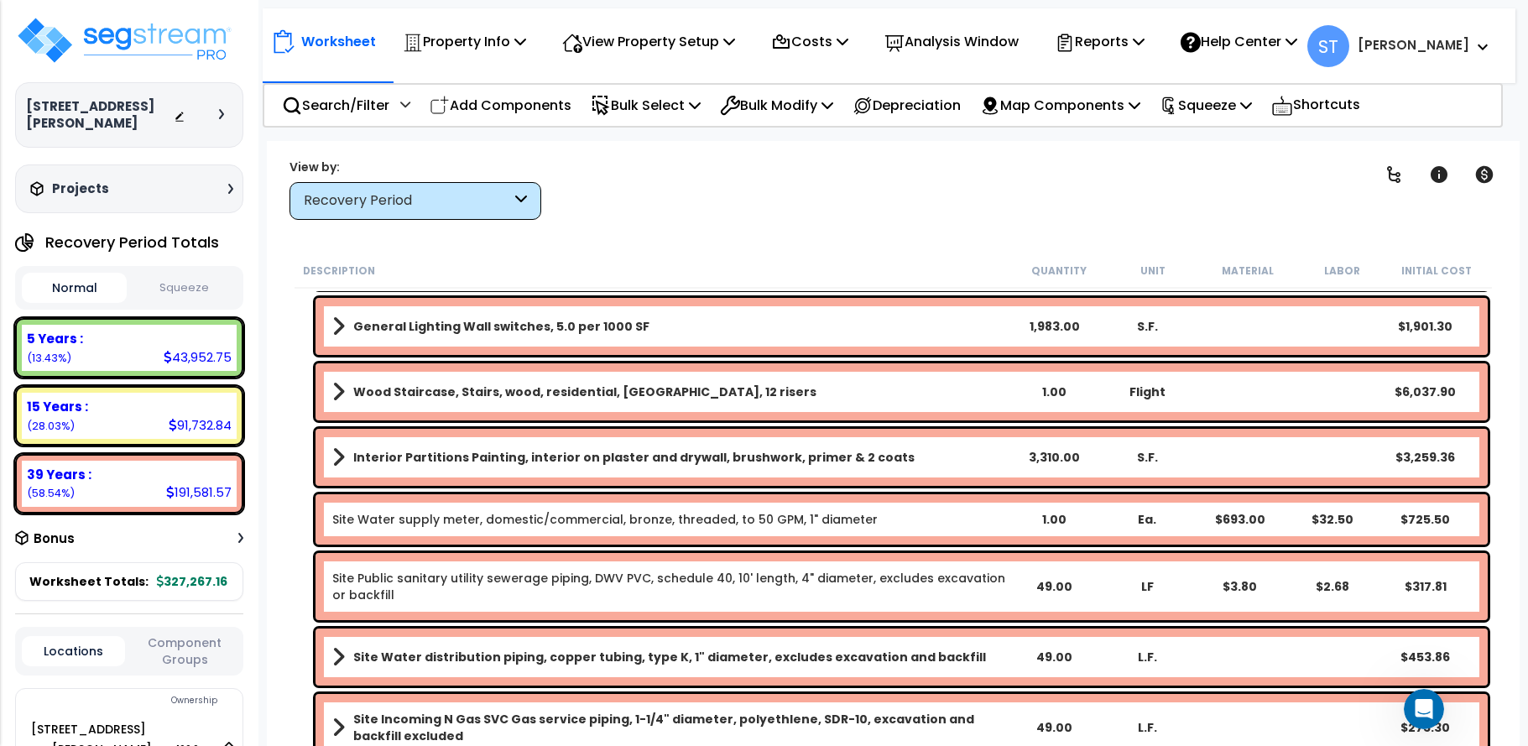
click at [652, 451] on b "Interior Partitions Painting, interior on plaster and drywall, brushwork, prime…" at bounding box center [633, 457] width 561 height 17
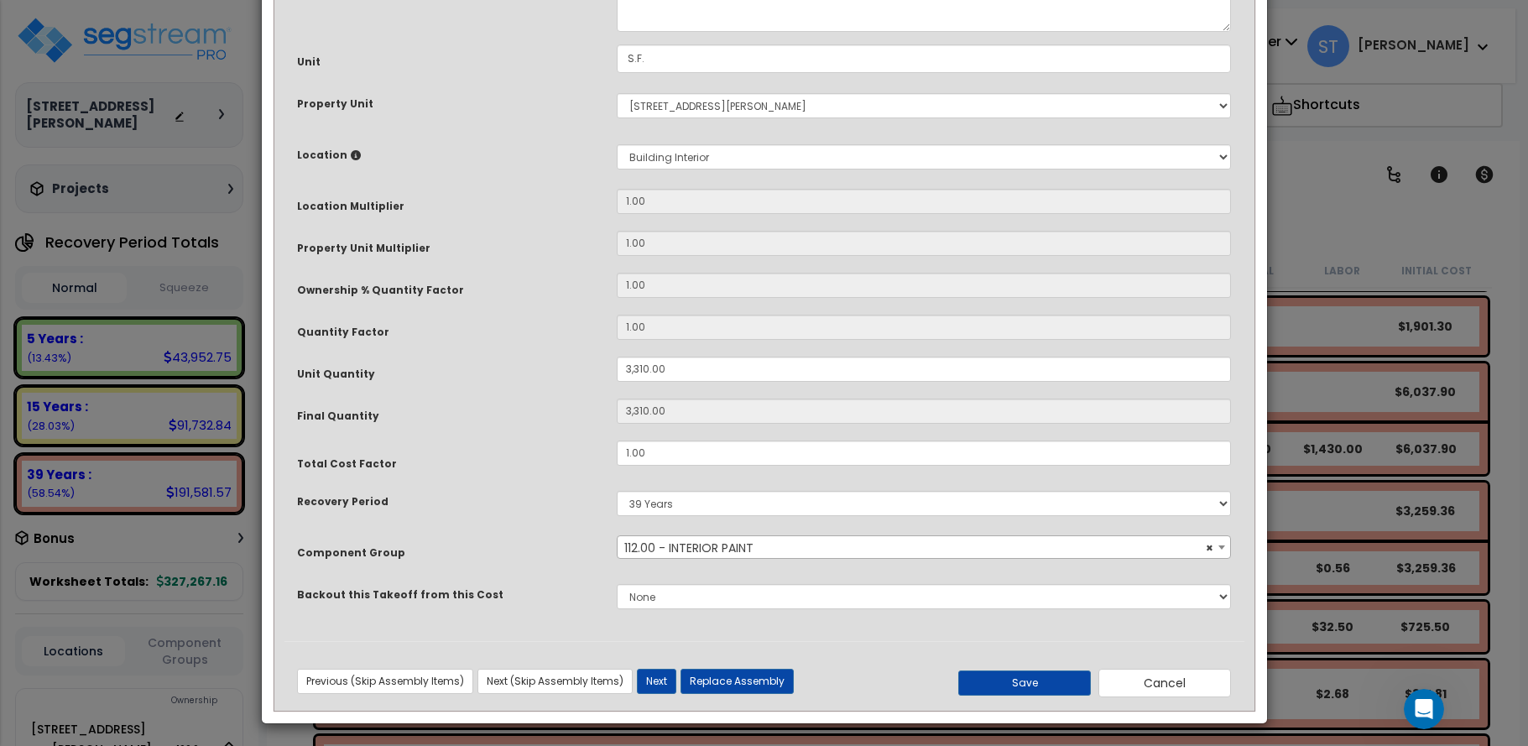
scroll to position [195, 0]
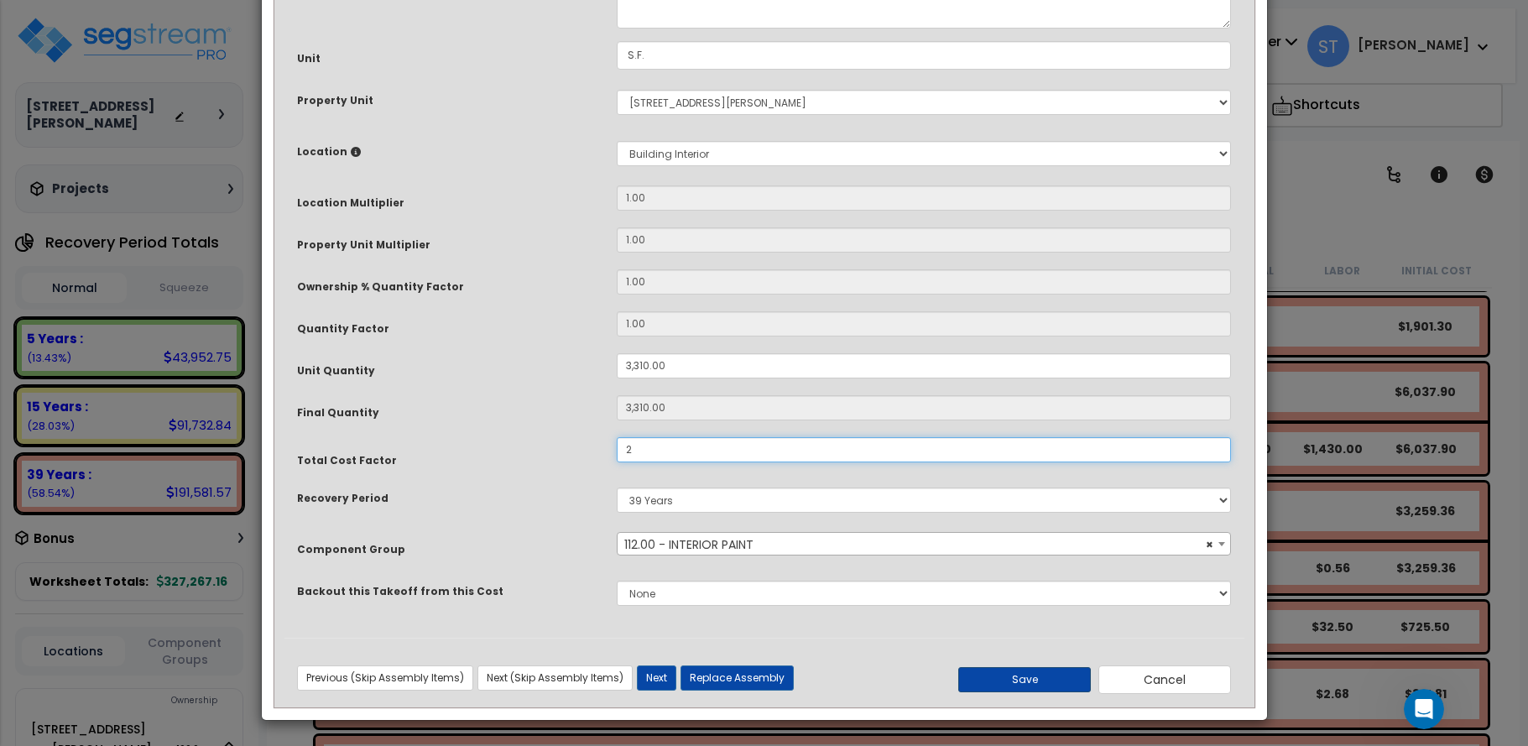
type input "2"
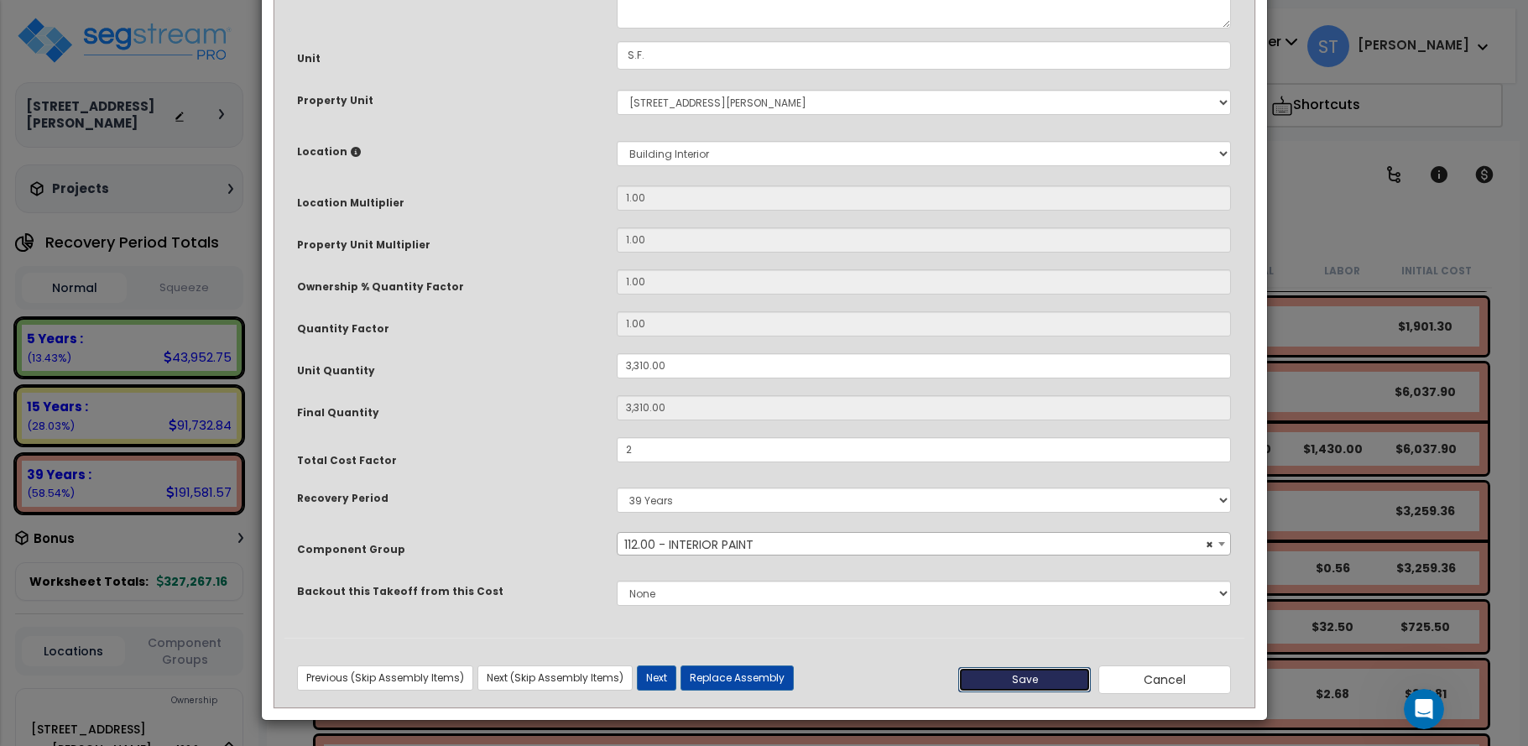
click at [1045, 679] on button "Save" at bounding box center [1024, 679] width 133 height 25
type input "3310.00"
type input "2.00"
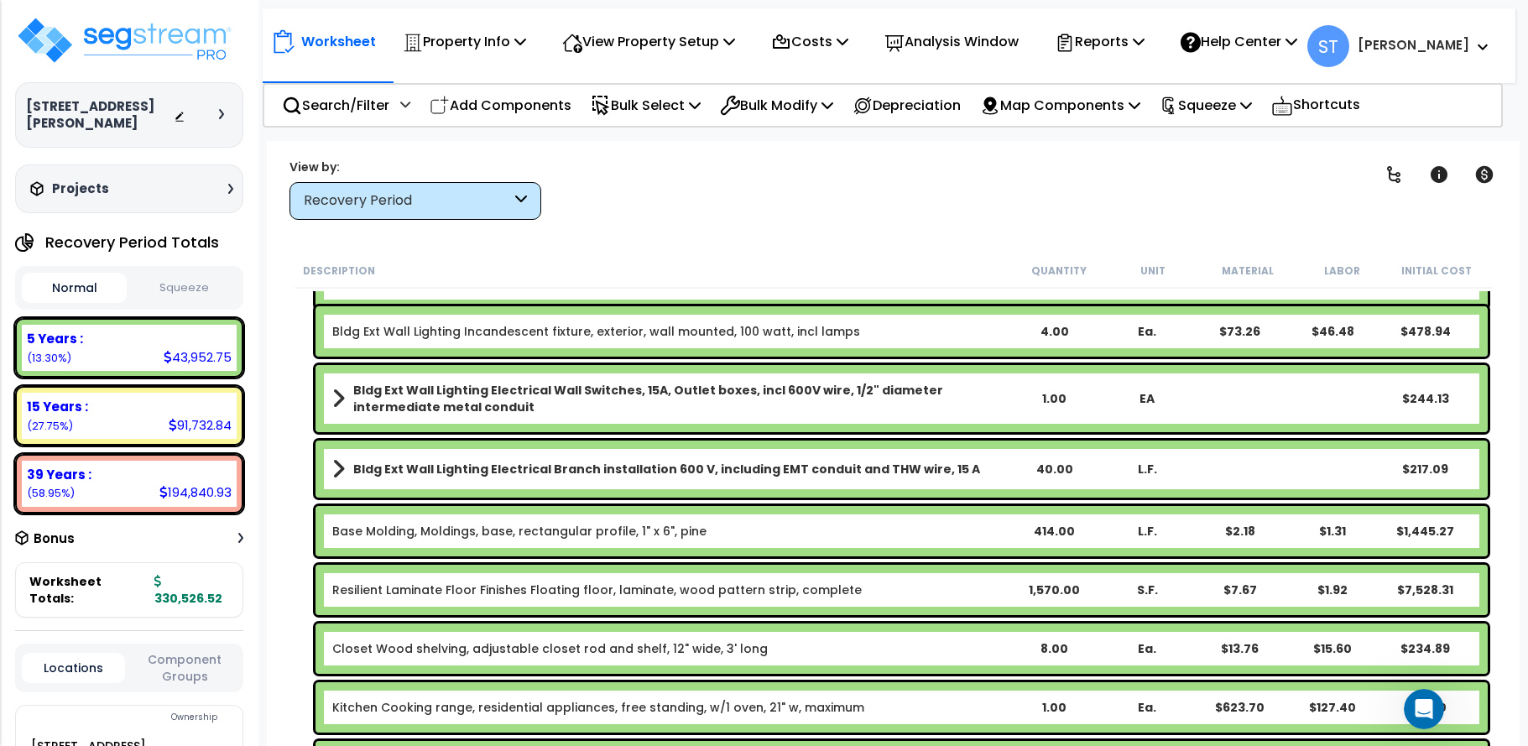
scroll to position [252, 0]
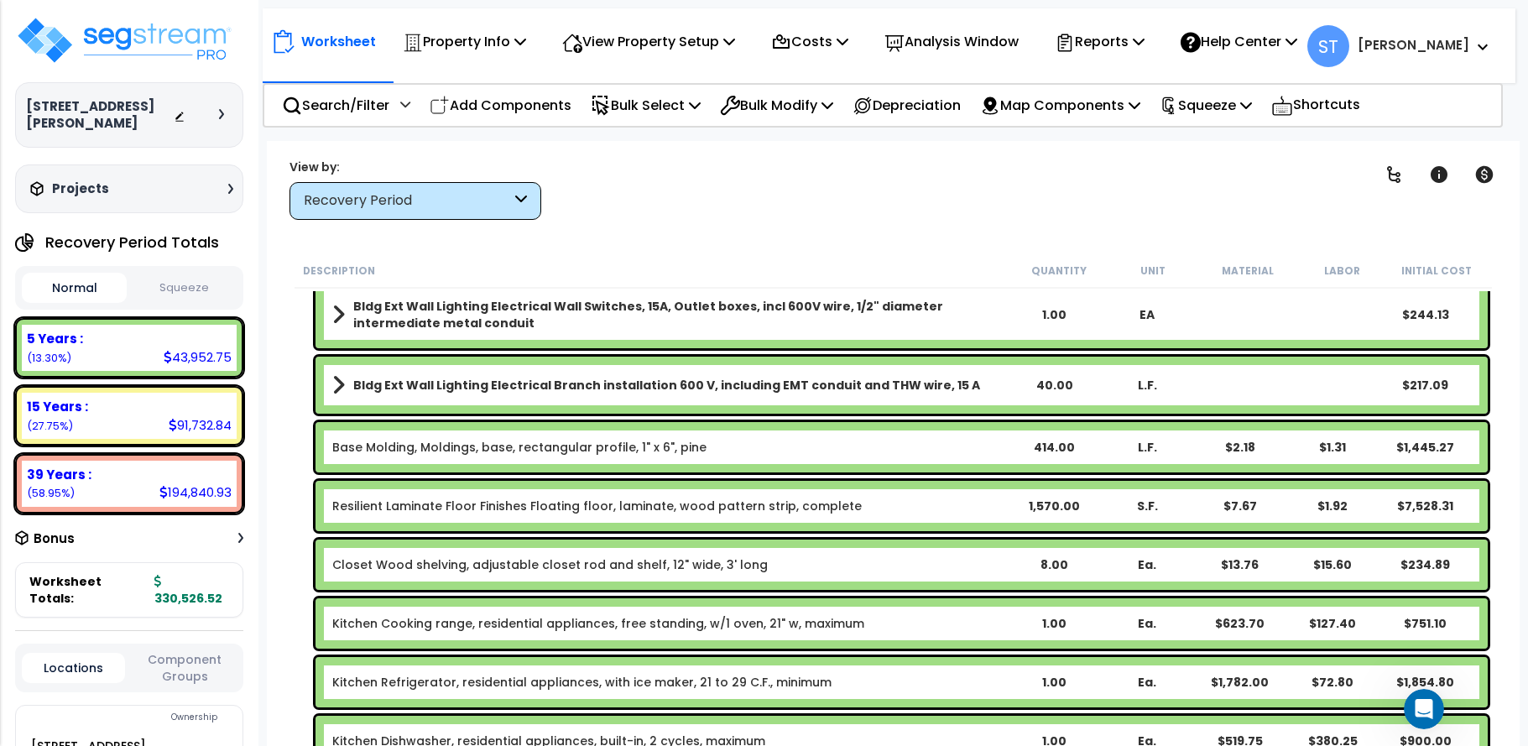
click at [831, 498] on link "Resilient Laminate Floor Finishes Floating floor, laminate, wood pattern strip,…" at bounding box center [596, 506] width 529 height 17
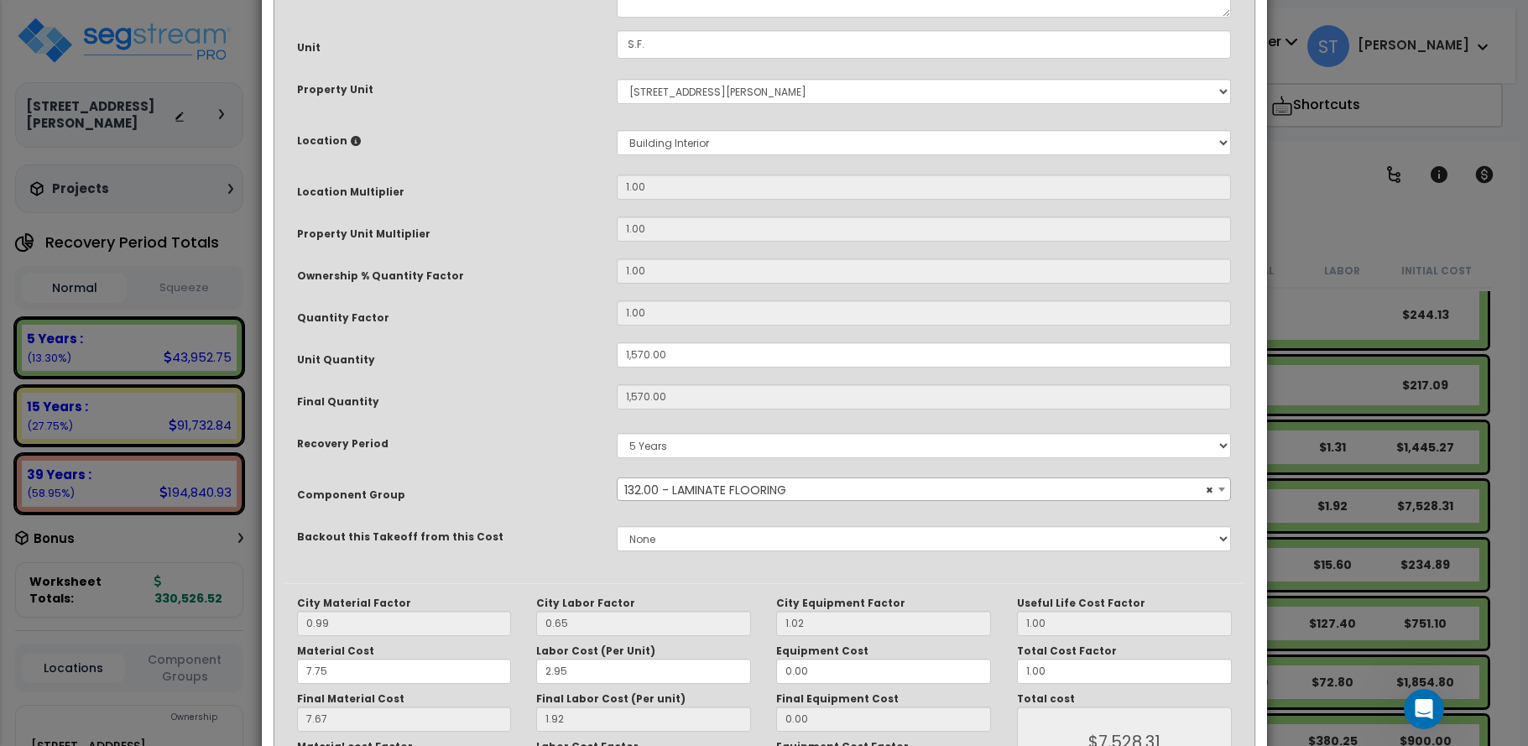
scroll to position [334, 0]
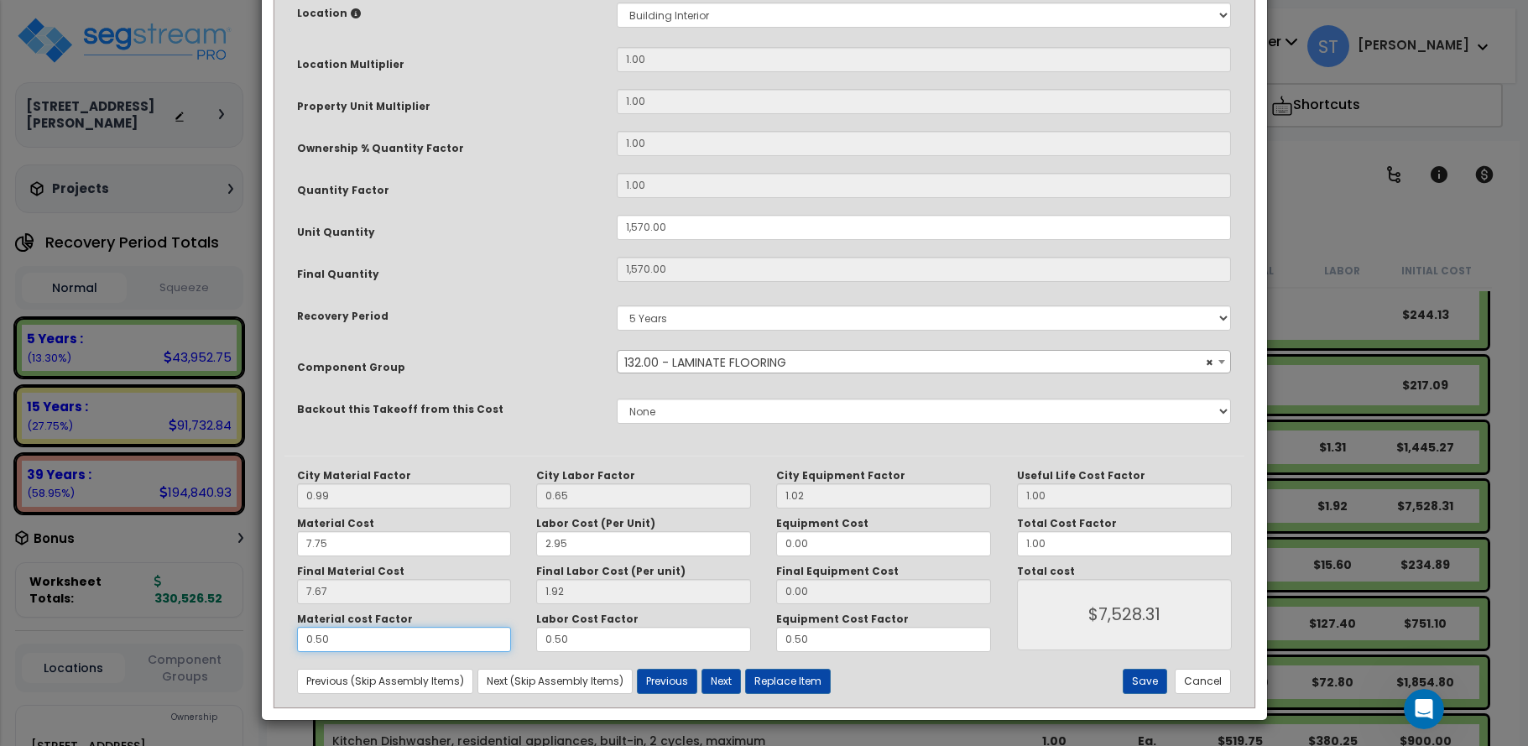
drag, startPoint x: 330, startPoint y: 636, endPoint x: 280, endPoint y: 645, distance: 50.4
click at [280, 645] on div "Purpose Description Prefix Select A/V System A/V System Equipment A/V System Eq…" at bounding box center [764, 232] width 985 height 950
type input "."
type input "$1,507.20"
type input ".2"
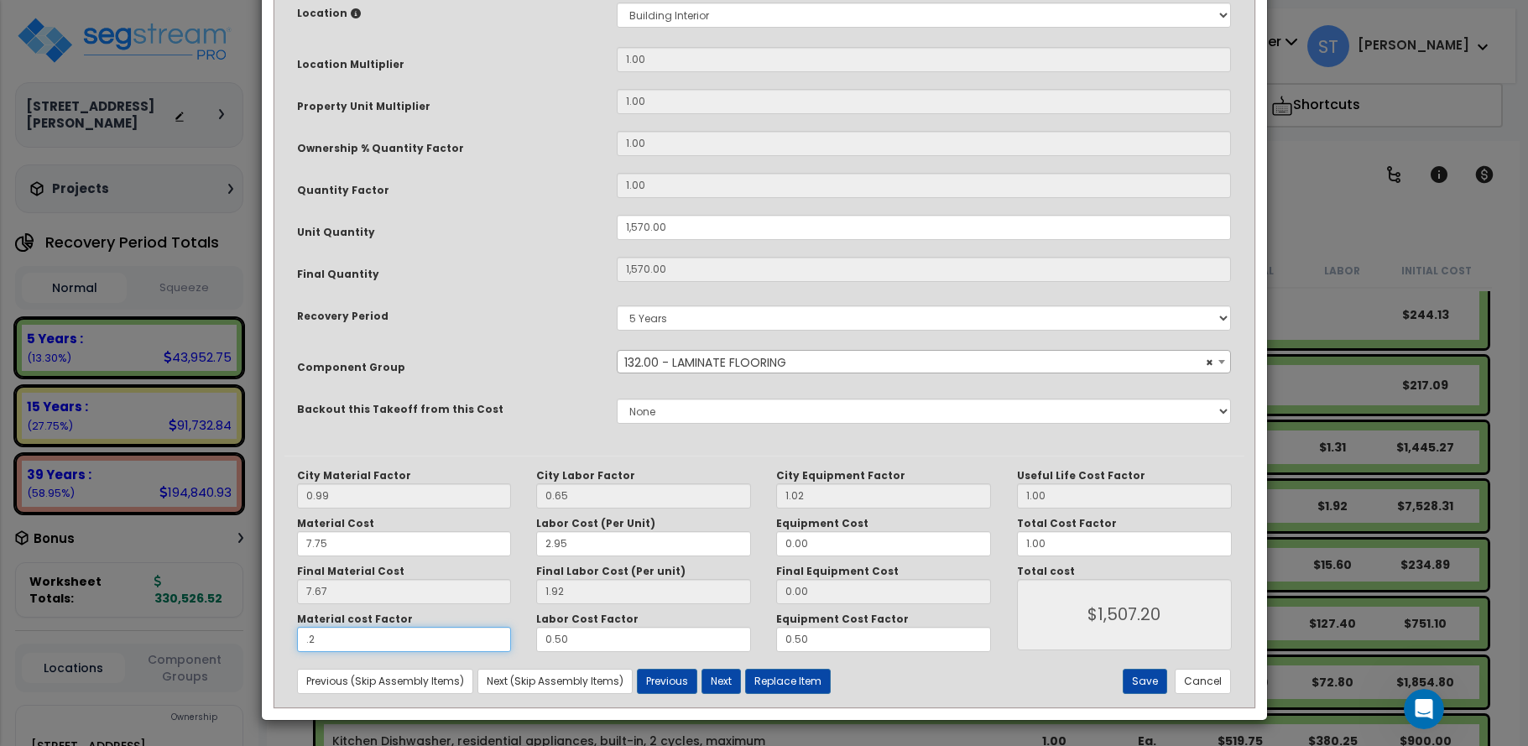
type input "$3,909.30"
type input ".25"
type input "$4,521.60"
type input ".25"
type input "$4,521.60"
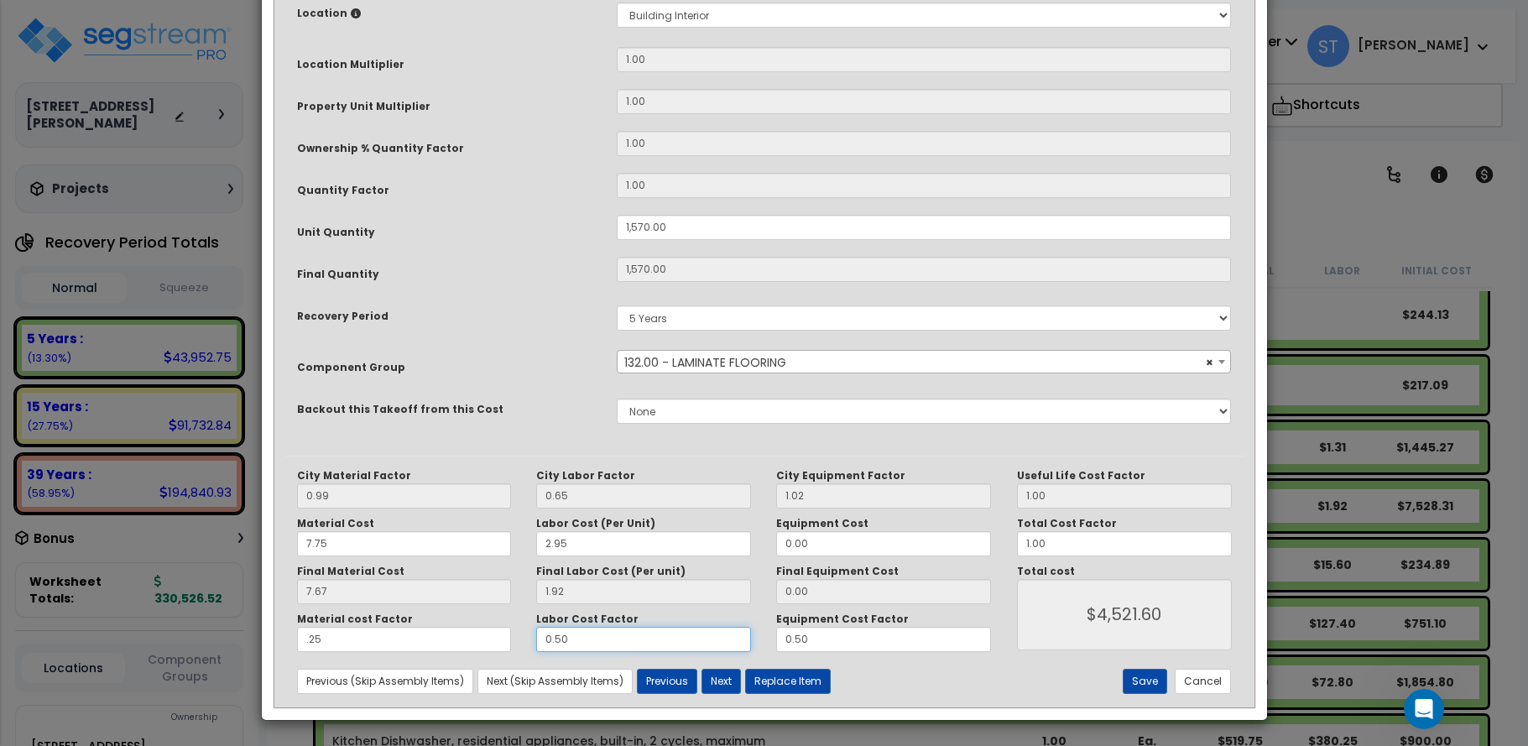
drag, startPoint x: 592, startPoint y: 646, endPoint x: 480, endPoint y: 648, distance: 111.6
click at [487, 650] on div "Material cost Factor .25 Labor Cost Factor 0.50 Equipment Cost Factor 0.50" at bounding box center [644, 631] width 720 height 39
type input "."
type input "$3,014.40"
type input ".2"
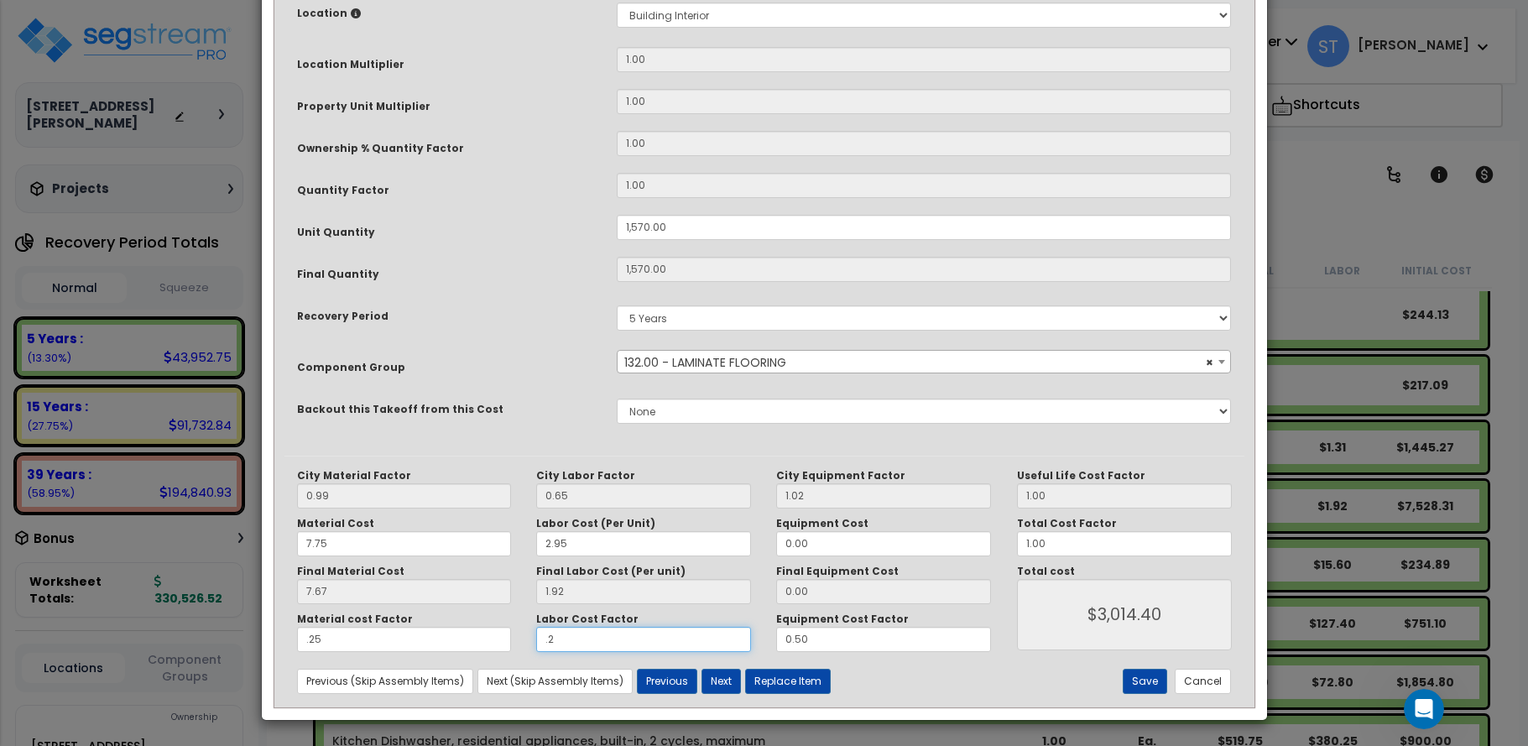
type input "$3,611.00"
type input ".25"
type input "$3,768.00"
type input ".25"
type input "$3,768.00"
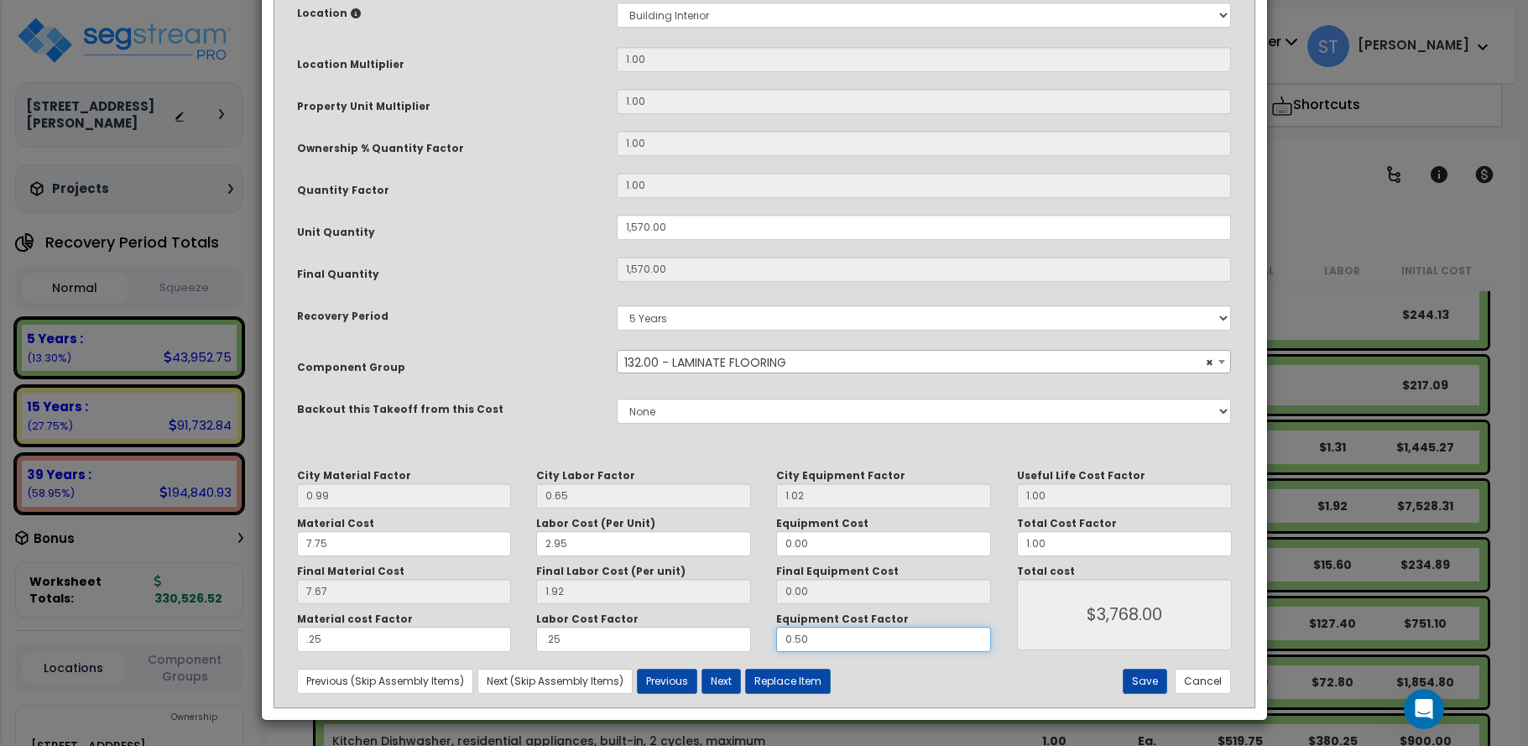
click at [757, 643] on div "Material cost Factor .25 Labor Cost Factor .25 Equipment Cost Factor 0.50" at bounding box center [644, 631] width 720 height 39
type input "."
type input "$3,768.00"
type input ".5"
type input "$3,768.00"
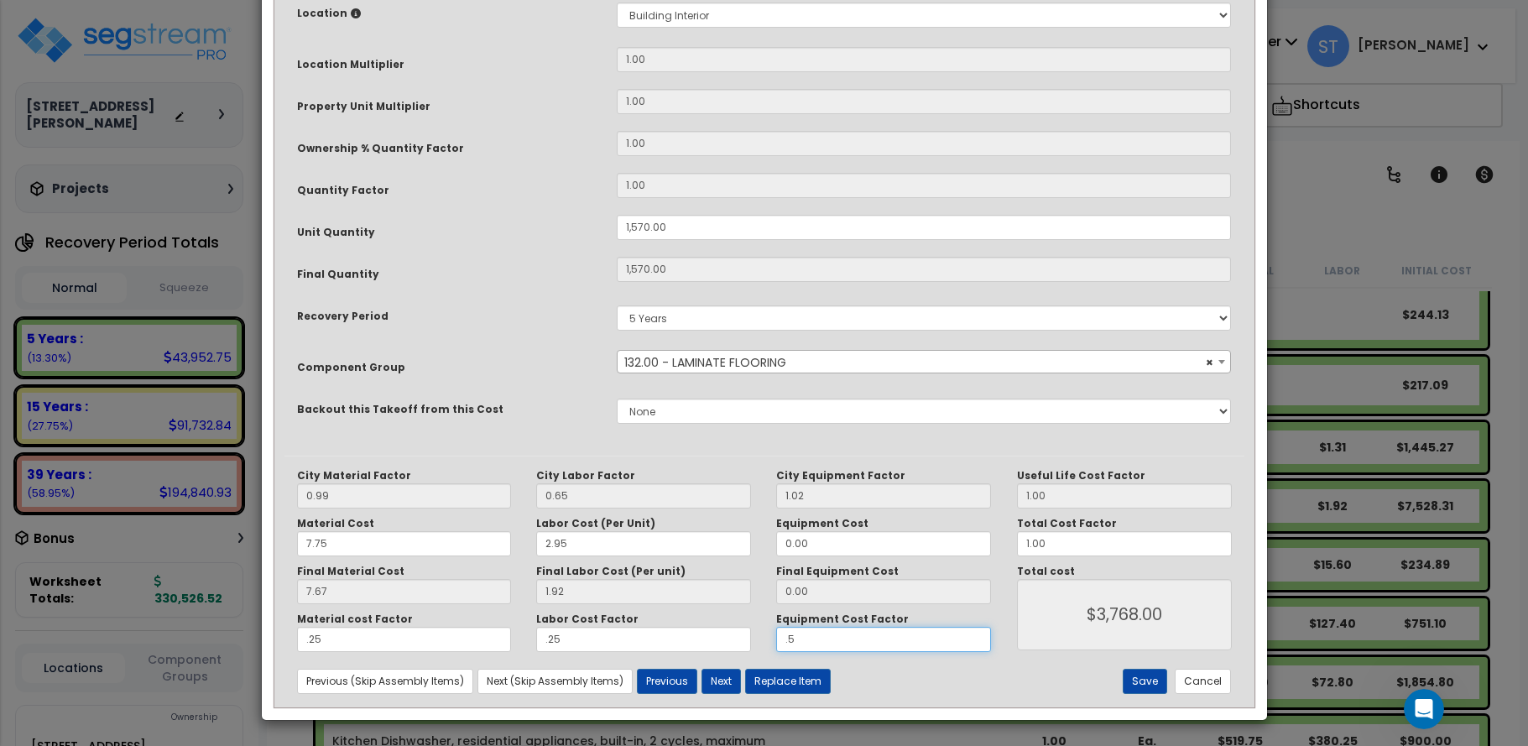
type input ".5"
type input "$3,768.00"
drag, startPoint x: 671, startPoint y: 640, endPoint x: 477, endPoint y: 674, distance: 197.5
click at [477, 674] on div "City Material Factor 0.99 City Labor Factor 0.65 City Equipment Factor 1.02 Mat…" at bounding box center [764, 581] width 960 height 251
type input "."
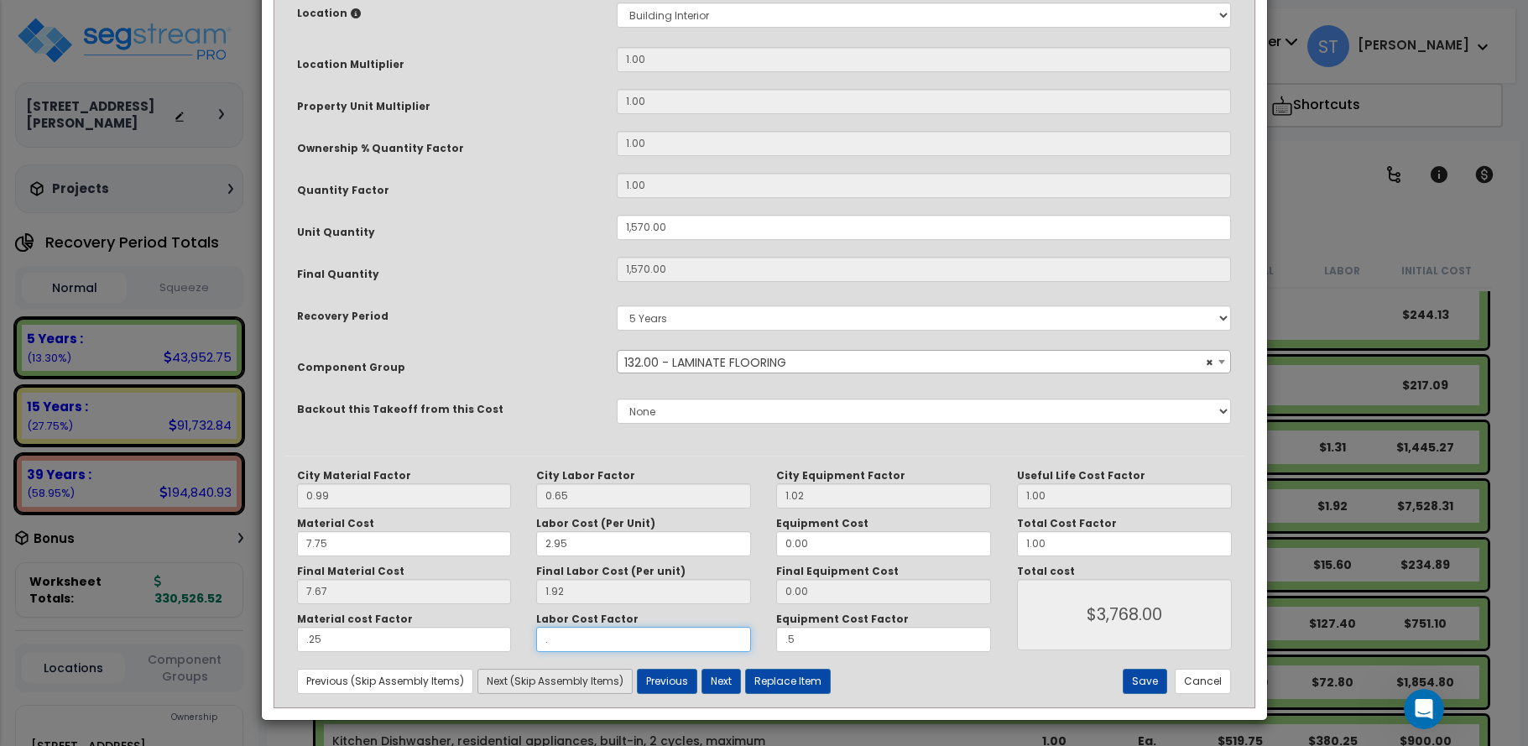
type input "$3,014.40"
type input ".5"
type input "$4,521.60"
type input ".5"
type input "$4,521.60"
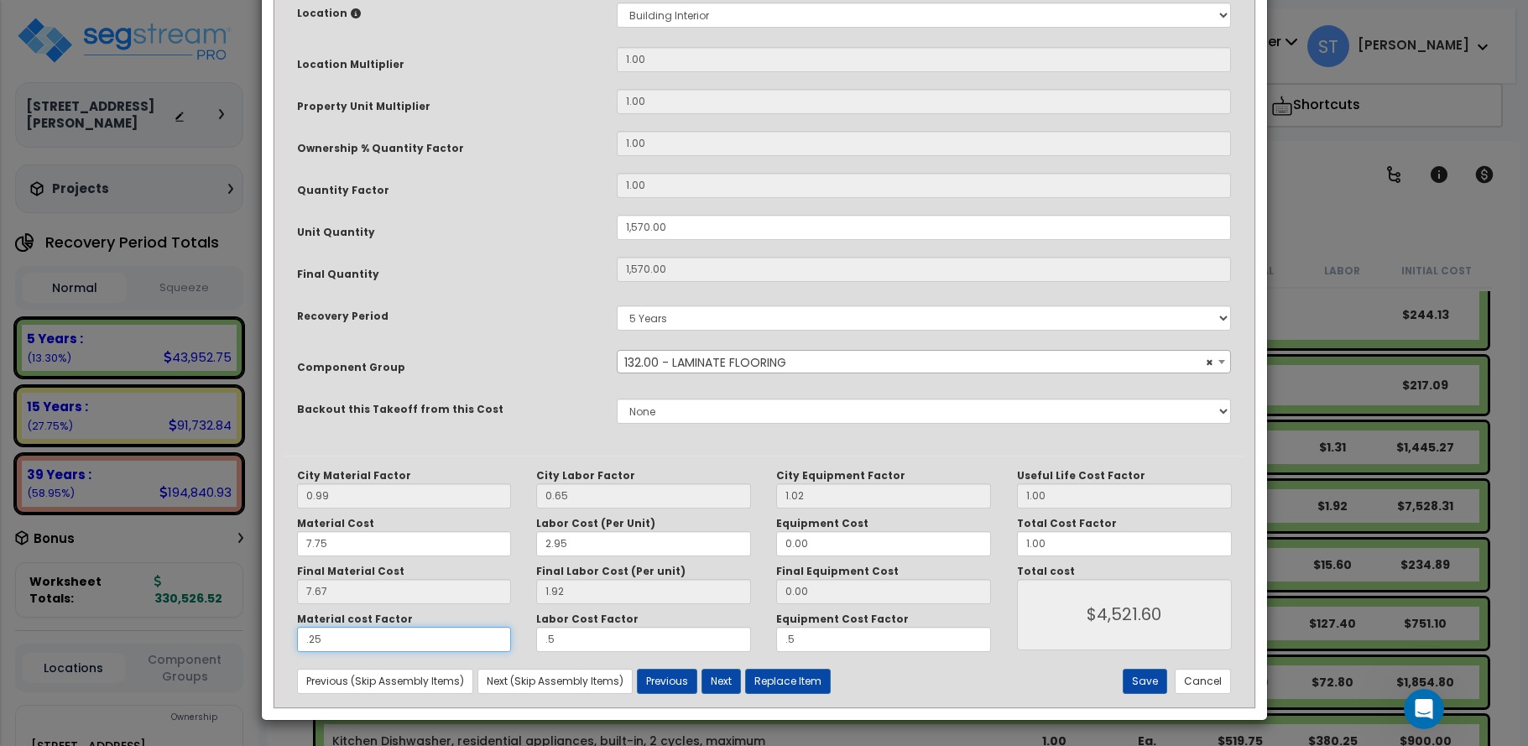
drag, startPoint x: 331, startPoint y: 639, endPoint x: 286, endPoint y: 644, distance: 44.7
click at [286, 644] on div "Material cost Factor .25" at bounding box center [404, 631] width 240 height 39
type input "."
type input "$1,507.20"
type input ".2"
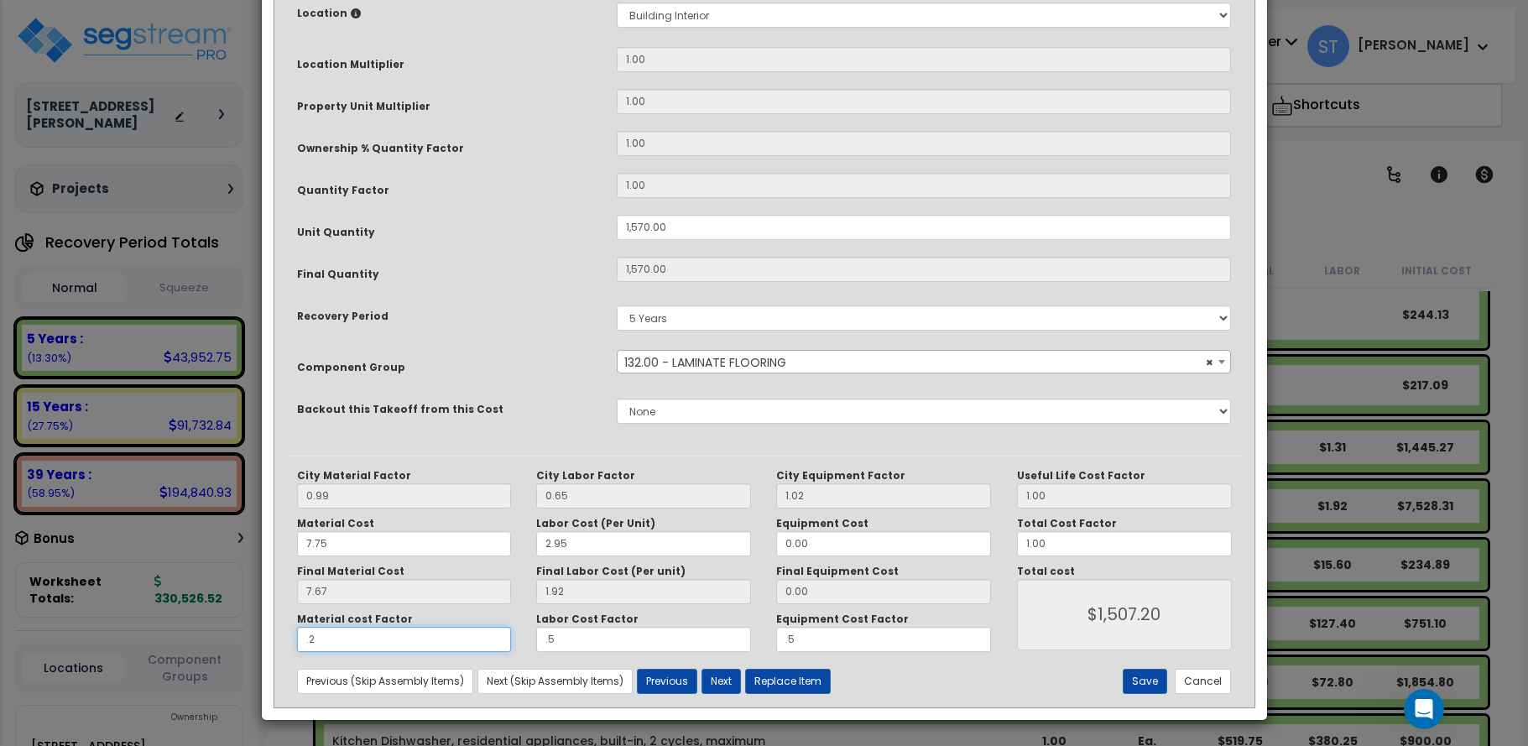
type input "$3,909.30"
type input ".25"
type input "$4,521.60"
drag, startPoint x: 561, startPoint y: 634, endPoint x: 504, endPoint y: 640, distance: 57.4
click at [506, 640] on div "Material cost Factor .25 Labor Cost Factor .5 Equipment Cost Factor .5" at bounding box center [644, 631] width 720 height 39
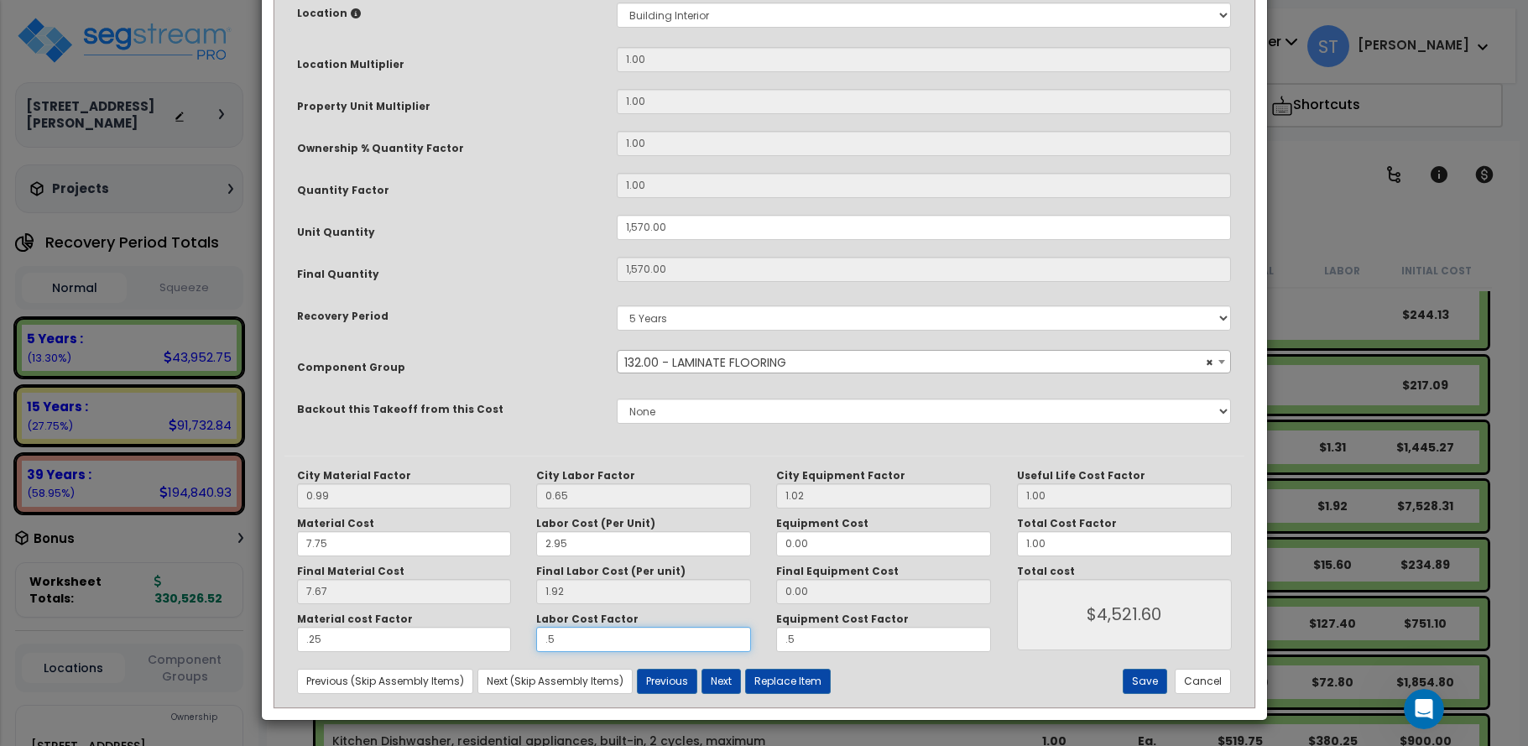
type input "."
type input "$3,014.40"
type input ".2"
type input "$3,611.00"
type input ".25"
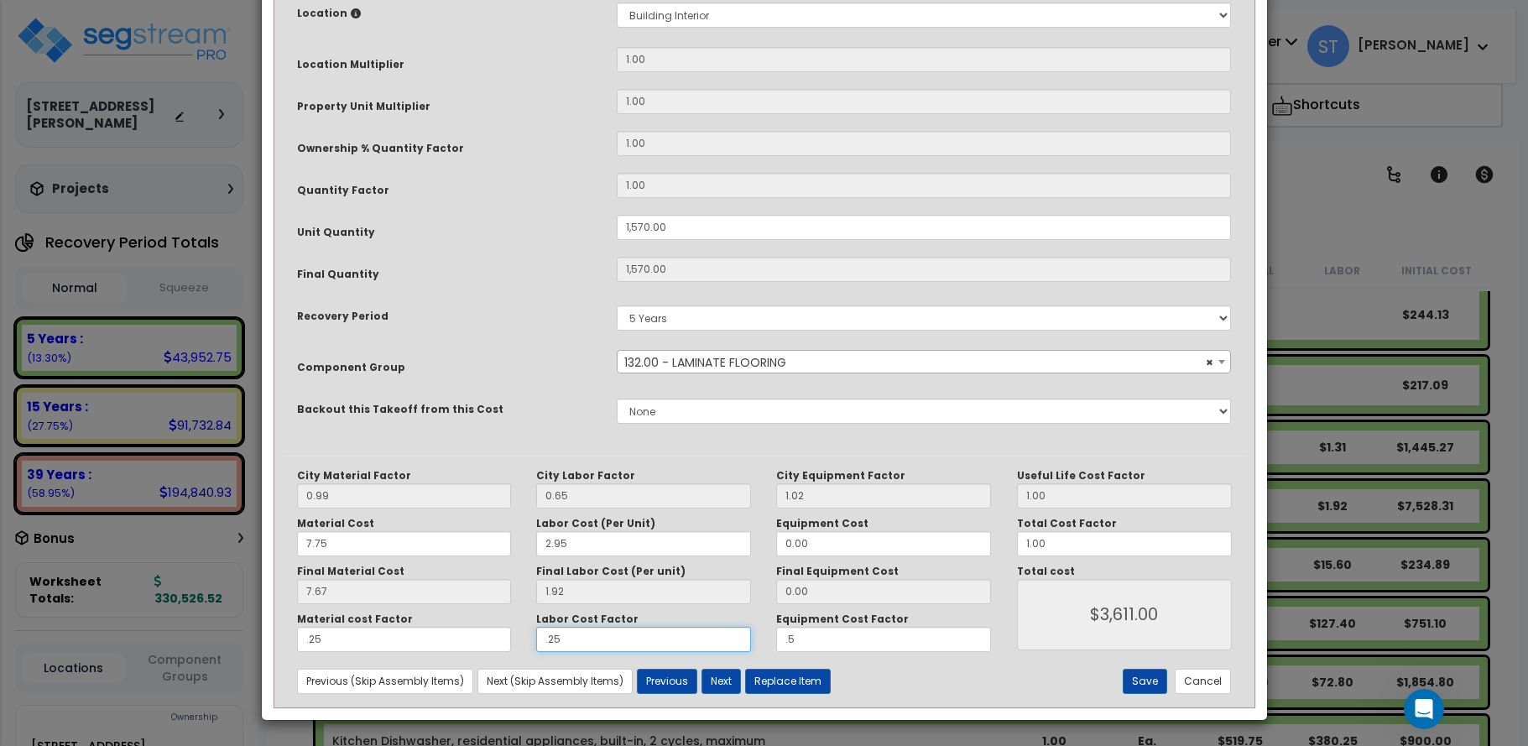
type input "$3,768.00"
type input ".25"
type input "$3,768.00"
drag, startPoint x: 745, startPoint y: 645, endPoint x: 716, endPoint y: 645, distance: 29.4
click at [716, 645] on div "Material cost Factor .25 Labor Cost Factor .25 Equipment Cost Factor .5" at bounding box center [644, 631] width 720 height 39
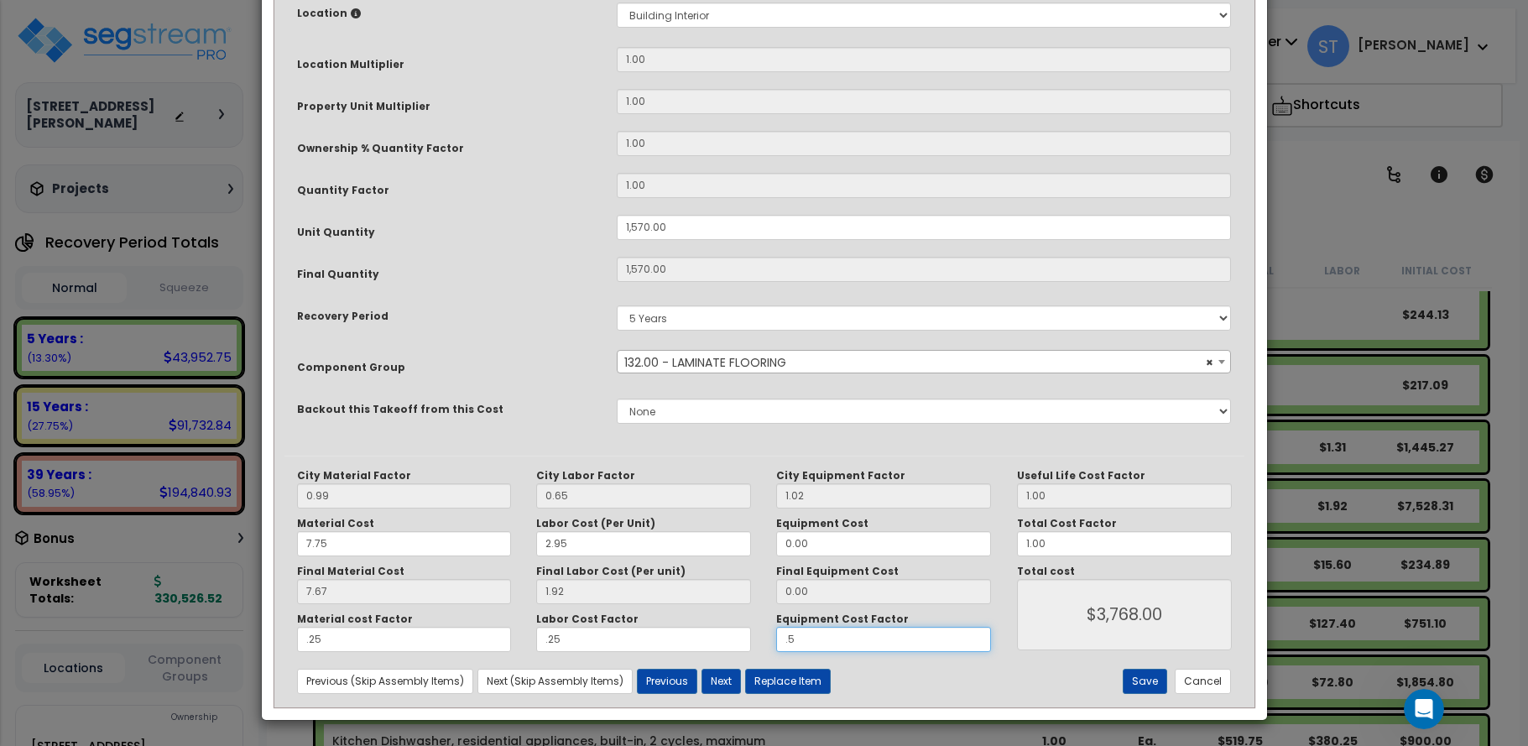
type input "."
type input "$3,768.00"
type input ".2"
type input "$3,768.00"
type input ".25"
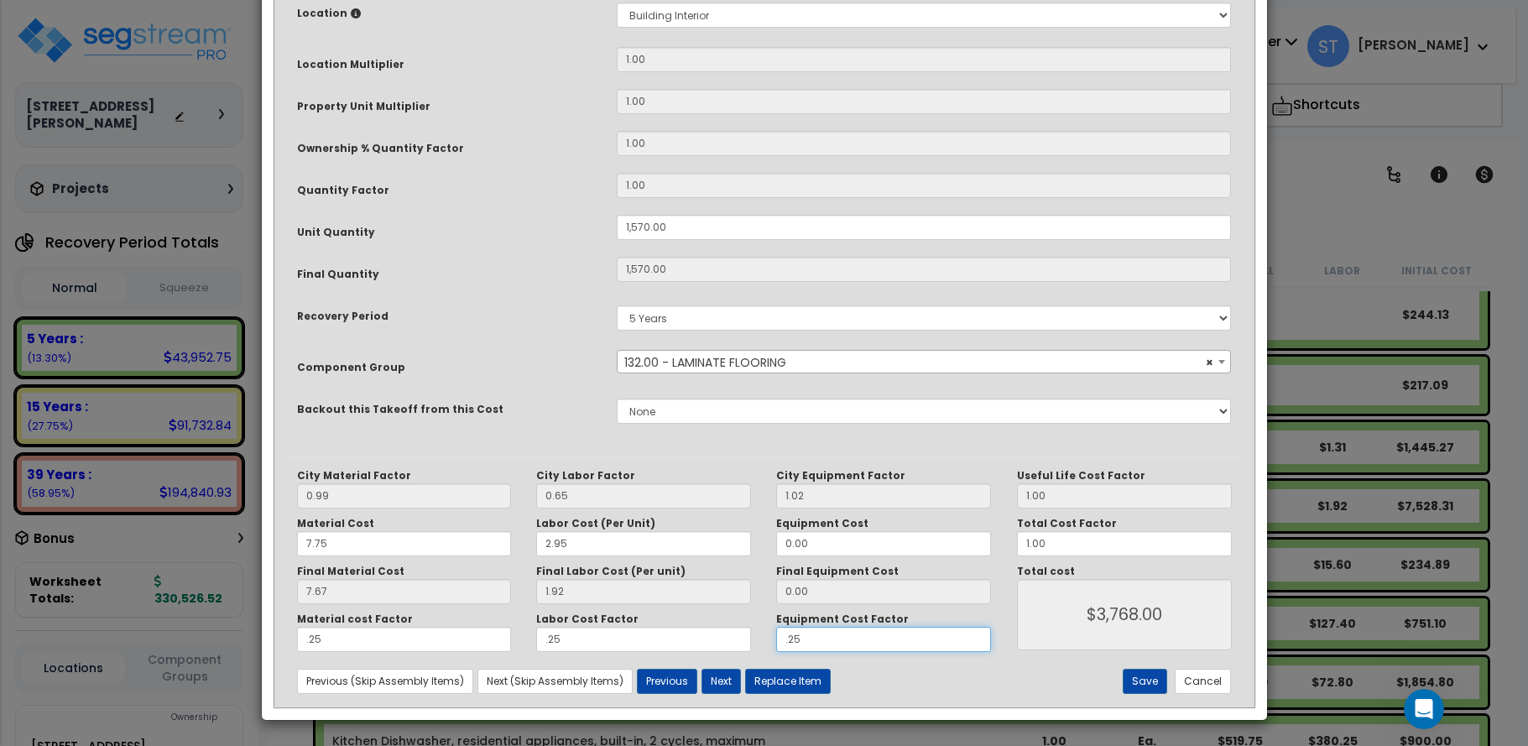
type input "$3,768.00"
type input ".25"
type input "$3,768.00"
click at [1143, 678] on button "Save" at bounding box center [1145, 681] width 44 height 25
type input "1570.00"
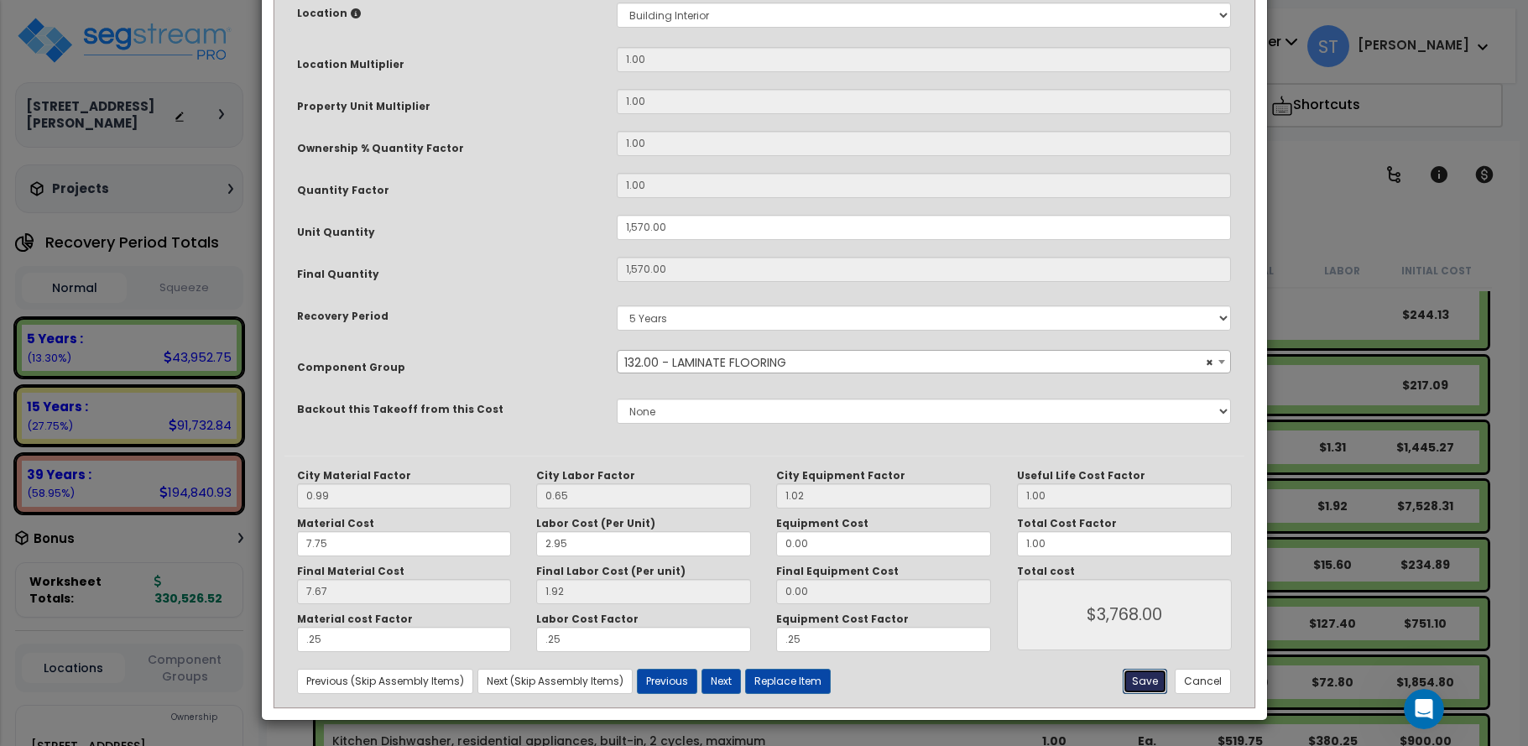
type input "1570.00"
type input "0.25"
type input "3768.00"
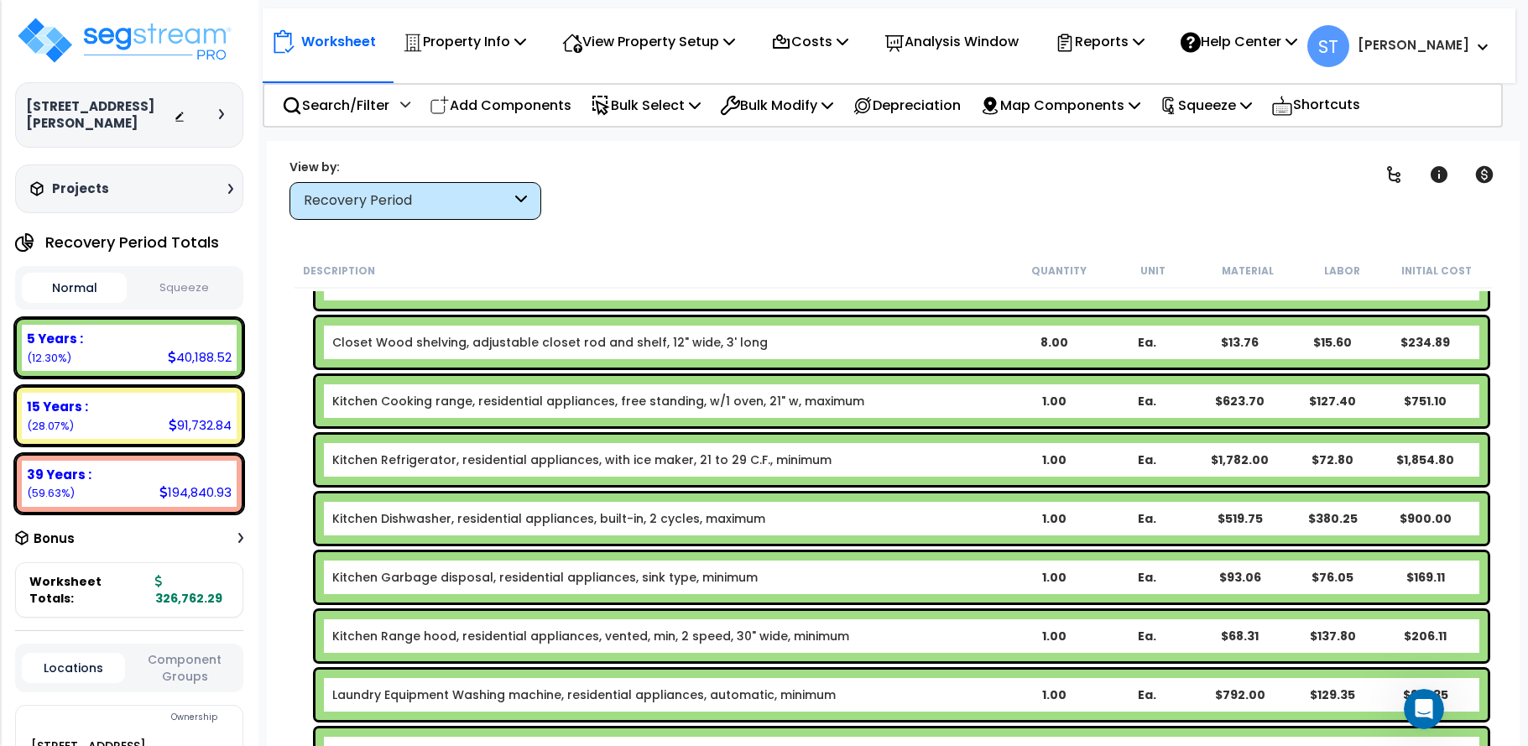
scroll to position [503, 0]
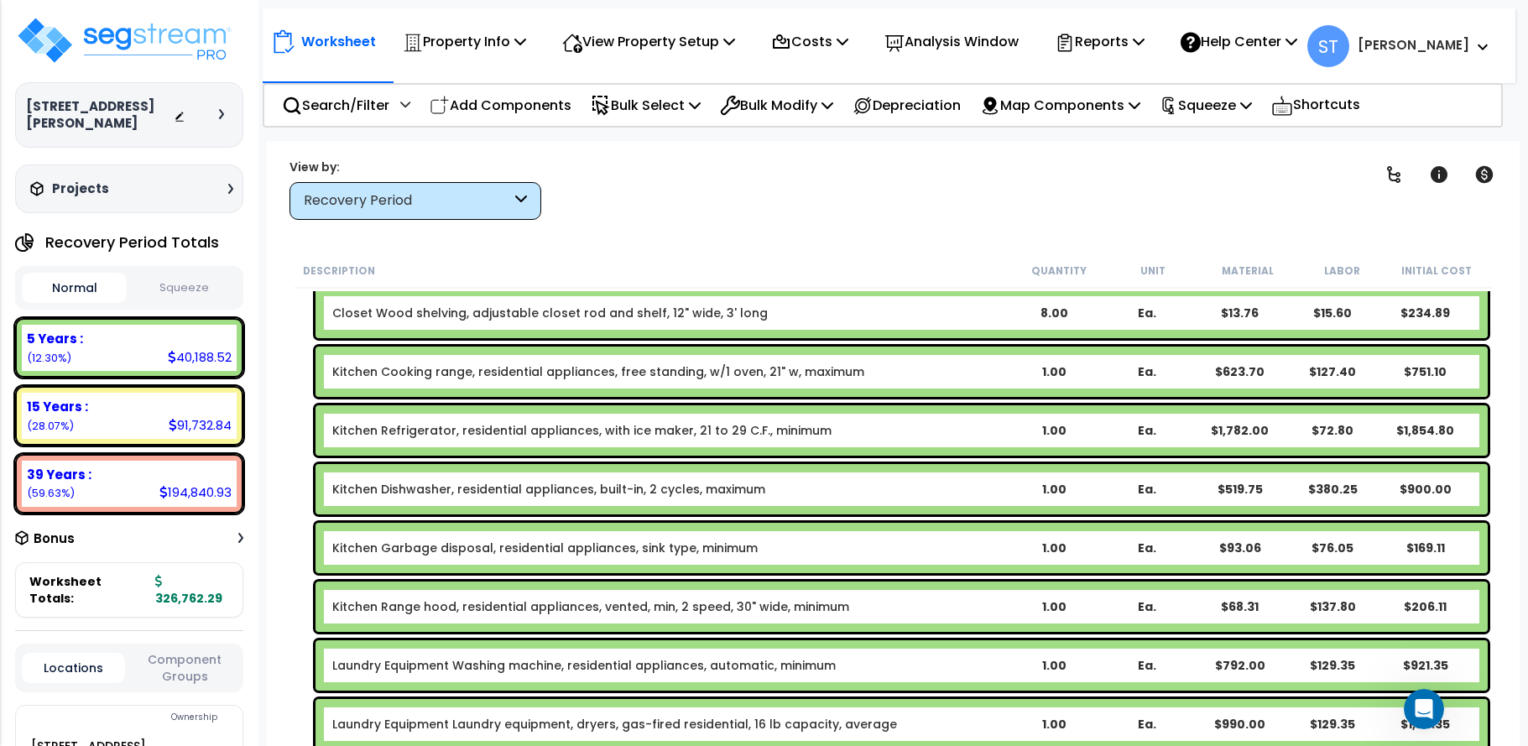
click at [641, 425] on link "Kitchen Refrigerator, residential appliances, with ice maker, 21 to 29 C.F., mi…" at bounding box center [581, 430] width 499 height 17
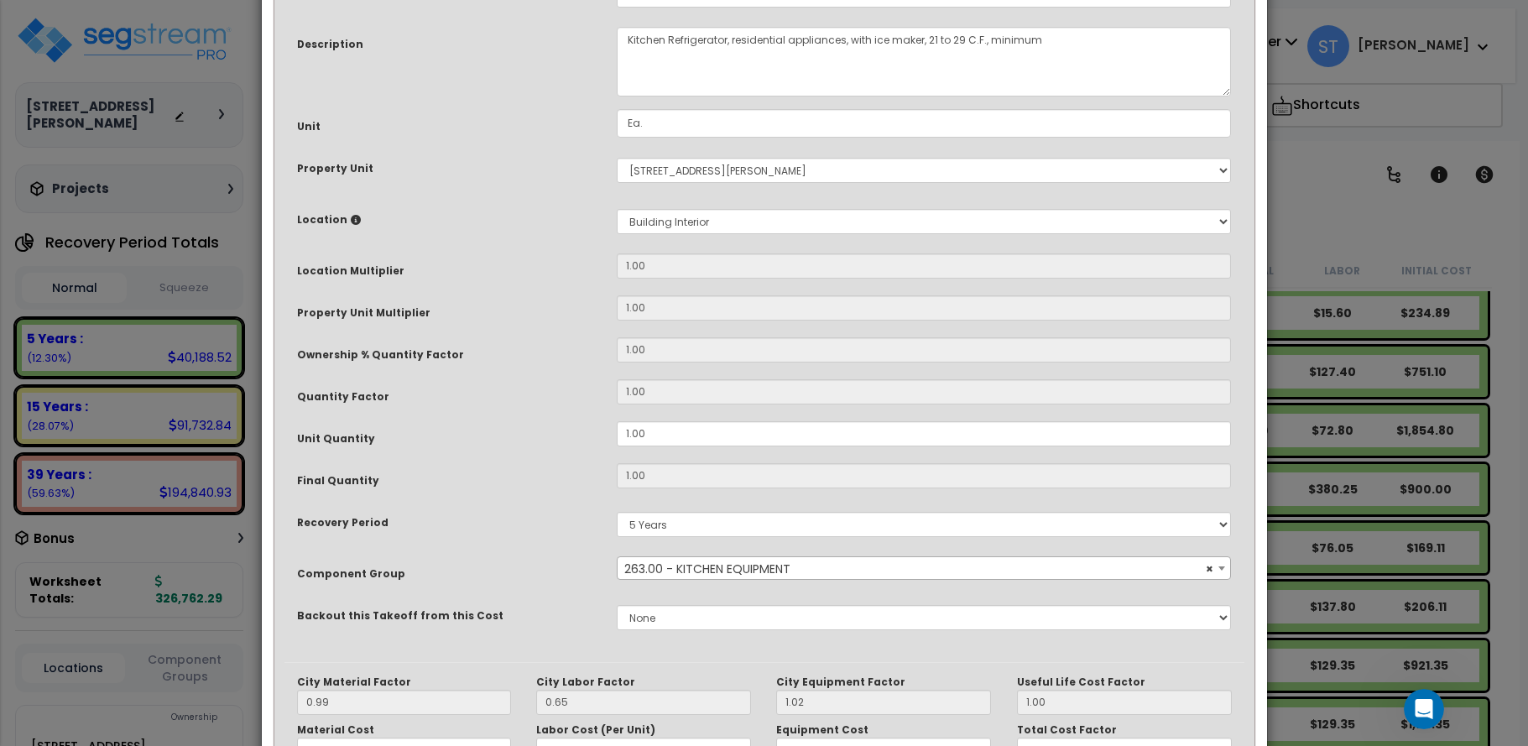
scroll to position [334, 0]
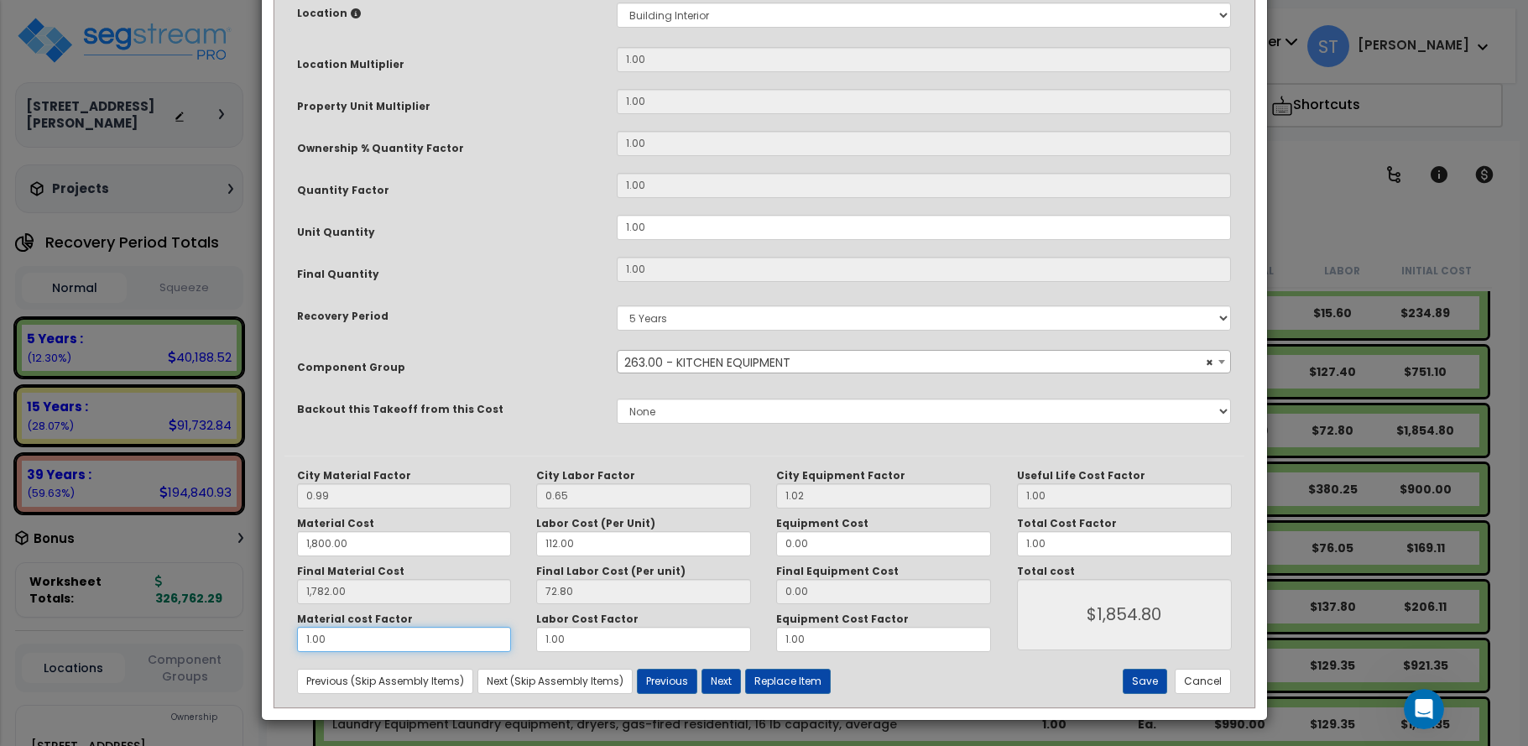
drag, startPoint x: 276, startPoint y: 639, endPoint x: 235, endPoint y: 639, distance: 41.1
click at [235, 639] on div "× Update Items/Assemblies to a Worksheet Purpose Description Prefix Select A/V …" at bounding box center [764, 373] width 1528 height 746
type input "1,782.00"
type input "."
type input "$1,854.80"
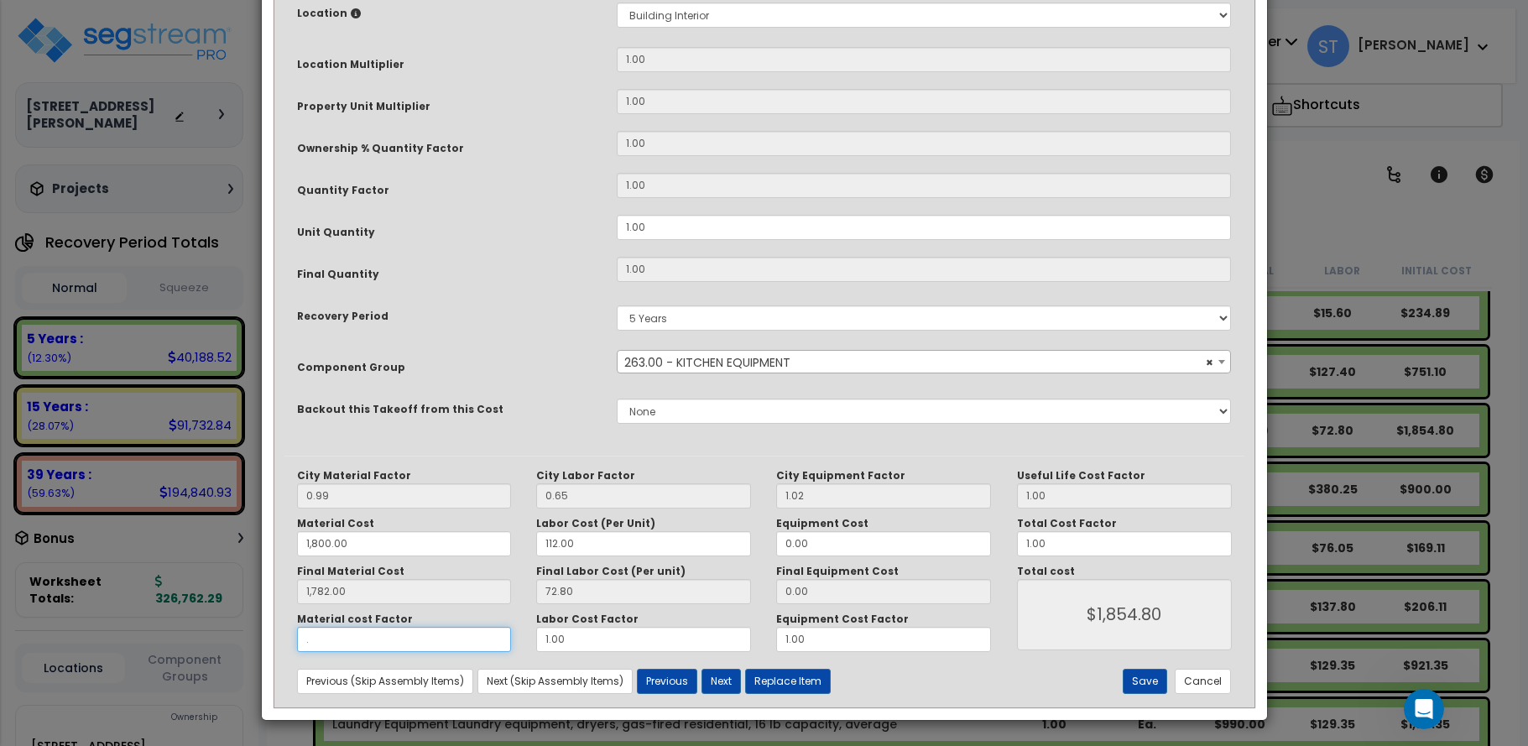
type input "1,782.00"
type input "$72.80"
type input "1,782.00"
type input ".5"
type input "1,782.00"
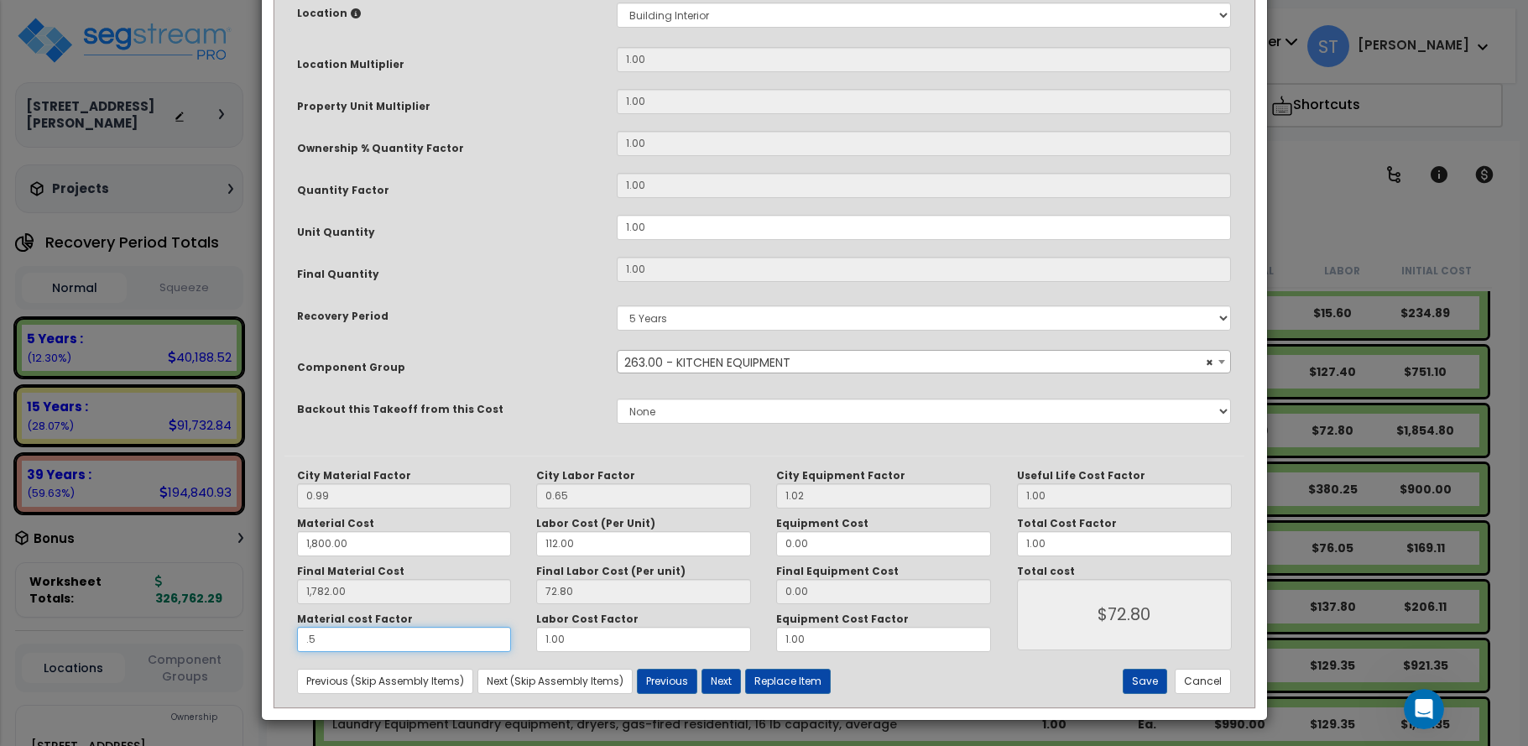
type input "$963.80"
type input ".5"
drag, startPoint x: 466, startPoint y: 642, endPoint x: 453, endPoint y: 642, distance: 12.6
click at [457, 642] on div "Material cost Factor .5 Labor Cost Factor 1.00 Equipment Cost Factor 1.00" at bounding box center [644, 631] width 720 height 39
type input "1,782.00"
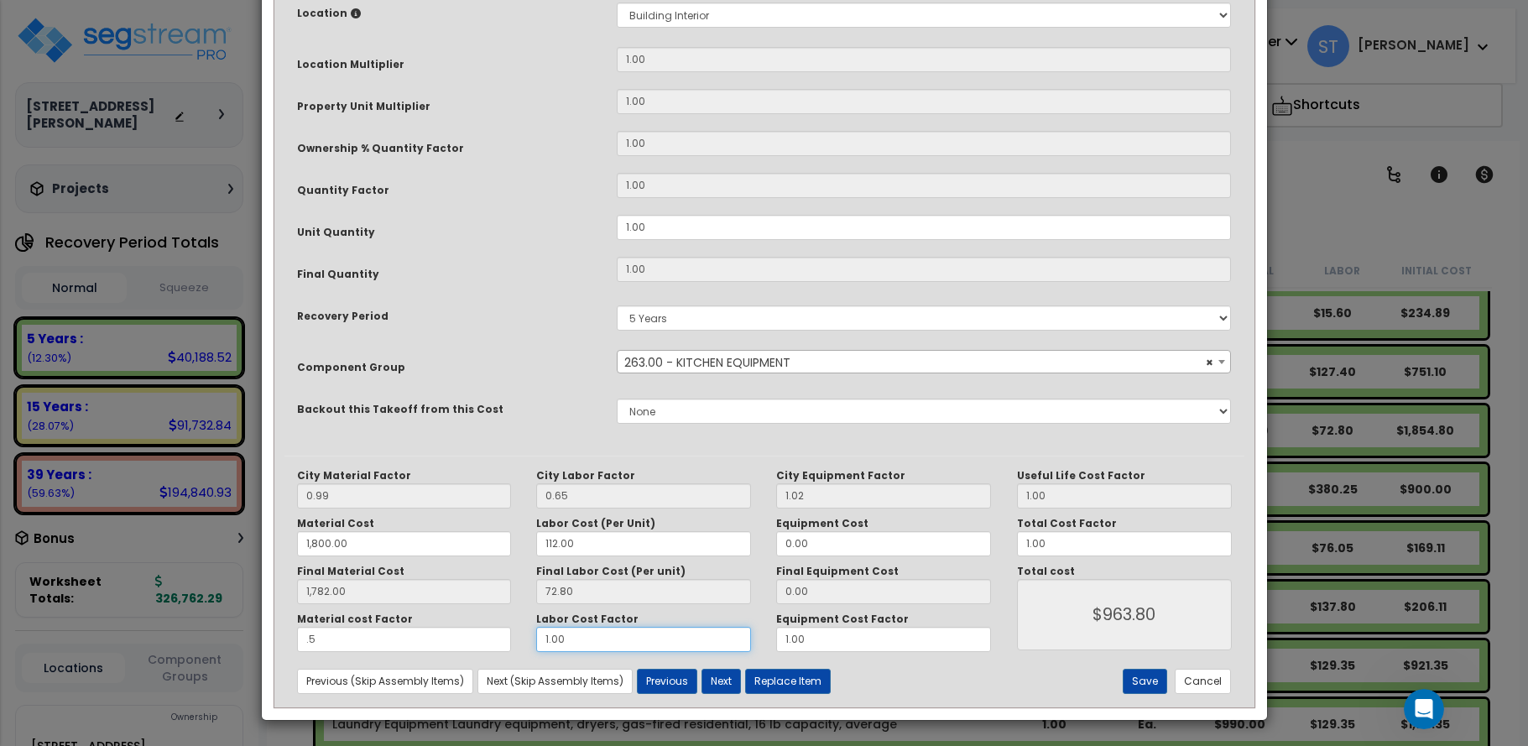
type input "."
type input "1,782.00"
type input "$891.00"
type input "1,782.00"
type input ".5"
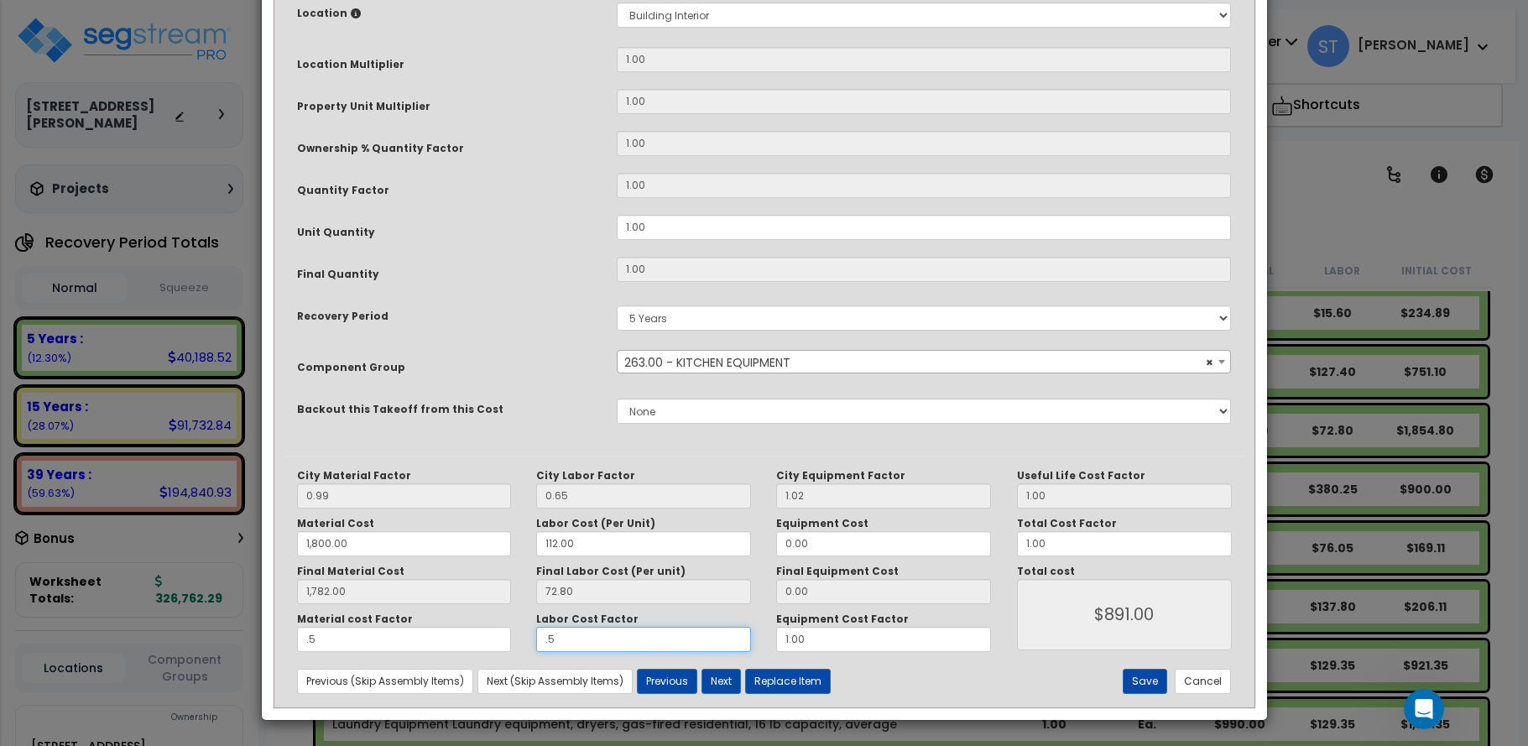
type input "1,782.00"
type input "$927.40"
type input ".5"
drag, startPoint x: 818, startPoint y: 640, endPoint x: 722, endPoint y: 638, distance: 95.7
click at [726, 639] on div "Material cost Factor .5 Labor Cost Factor .5 Equipment Cost Factor 1.00" at bounding box center [644, 631] width 720 height 39
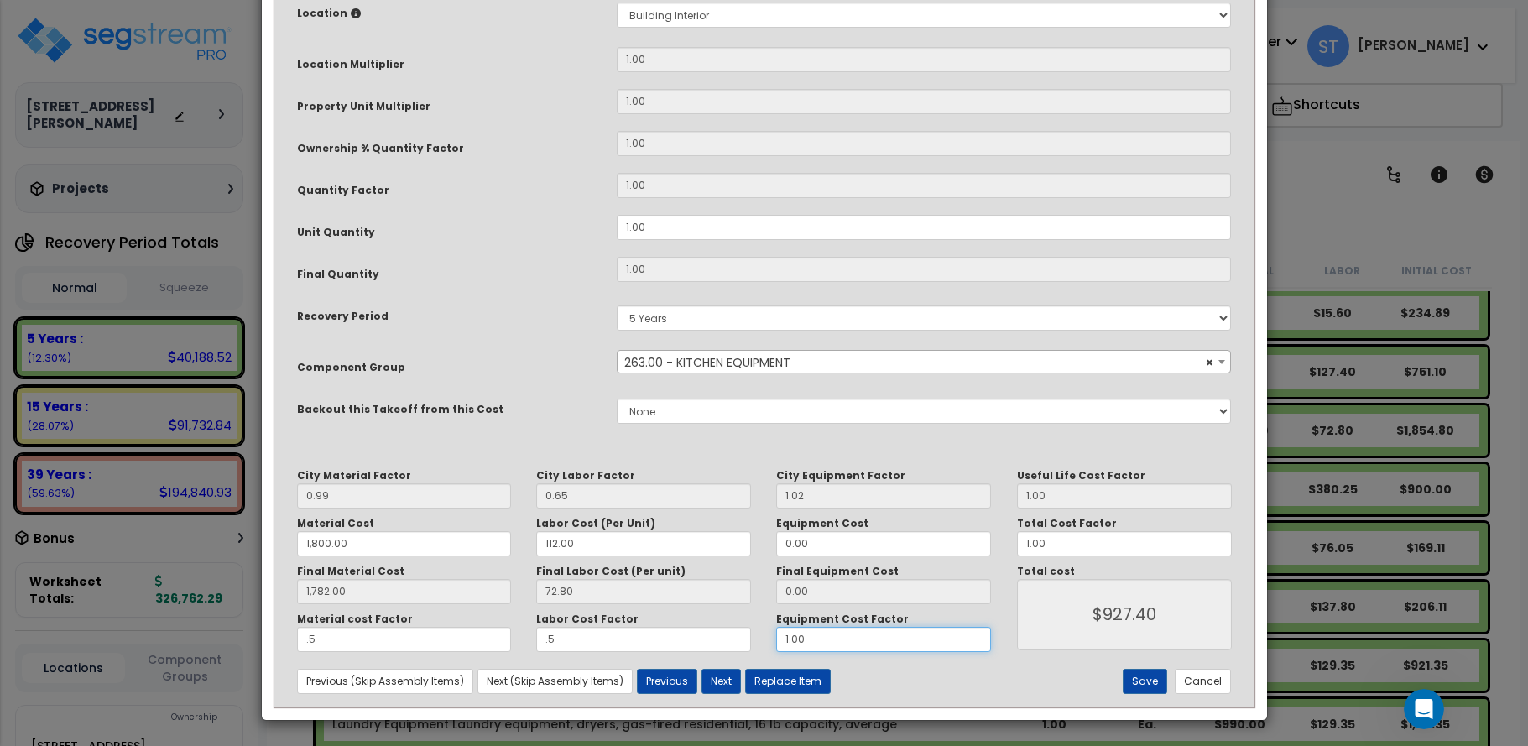
type input "1,782.00"
type input "."
type input "1,782.00"
type input ".5"
type input "1,782.00"
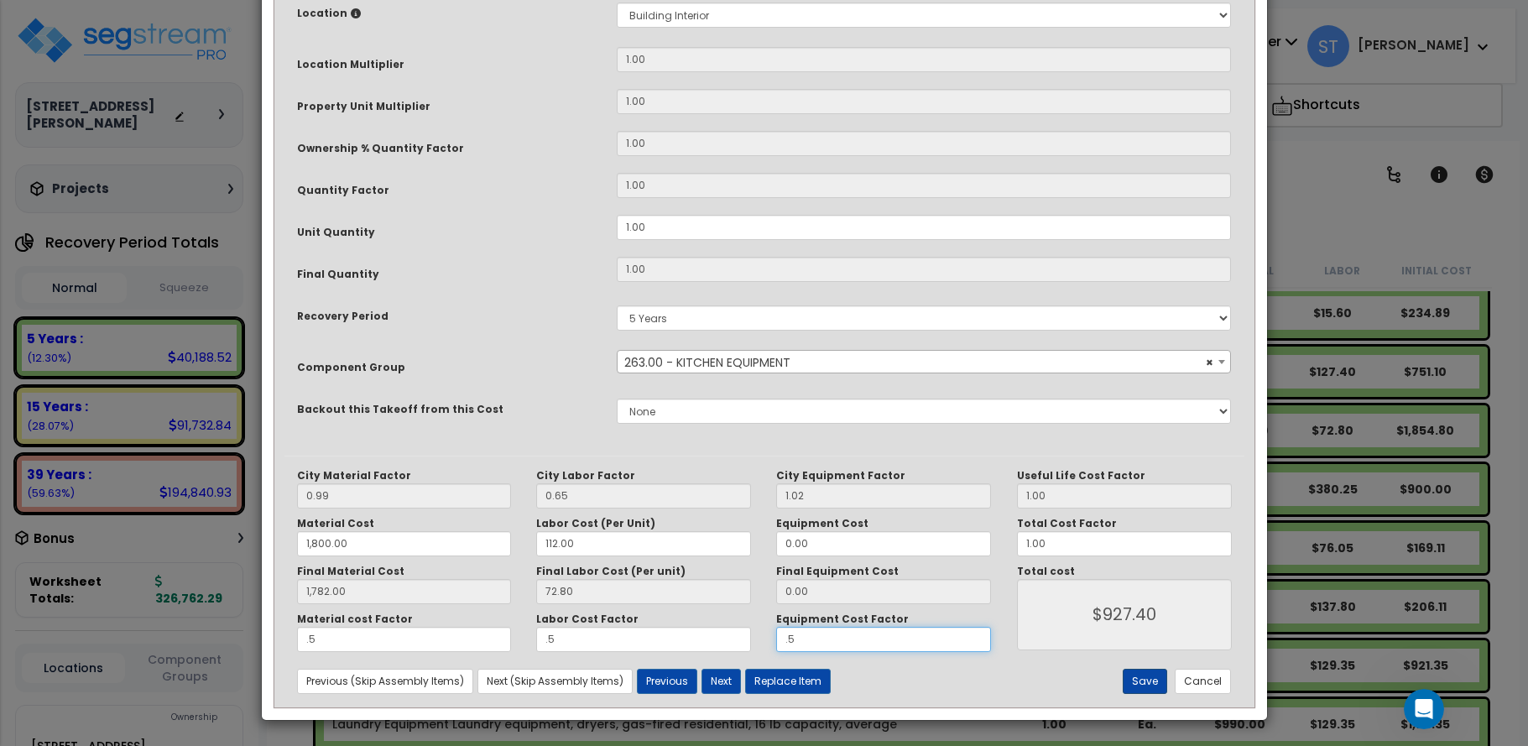
type input ".5"
type input "1,782.00"
click at [1152, 675] on button "Save" at bounding box center [1145, 681] width 44 height 25
type input "1800.00"
type input "1782.00"
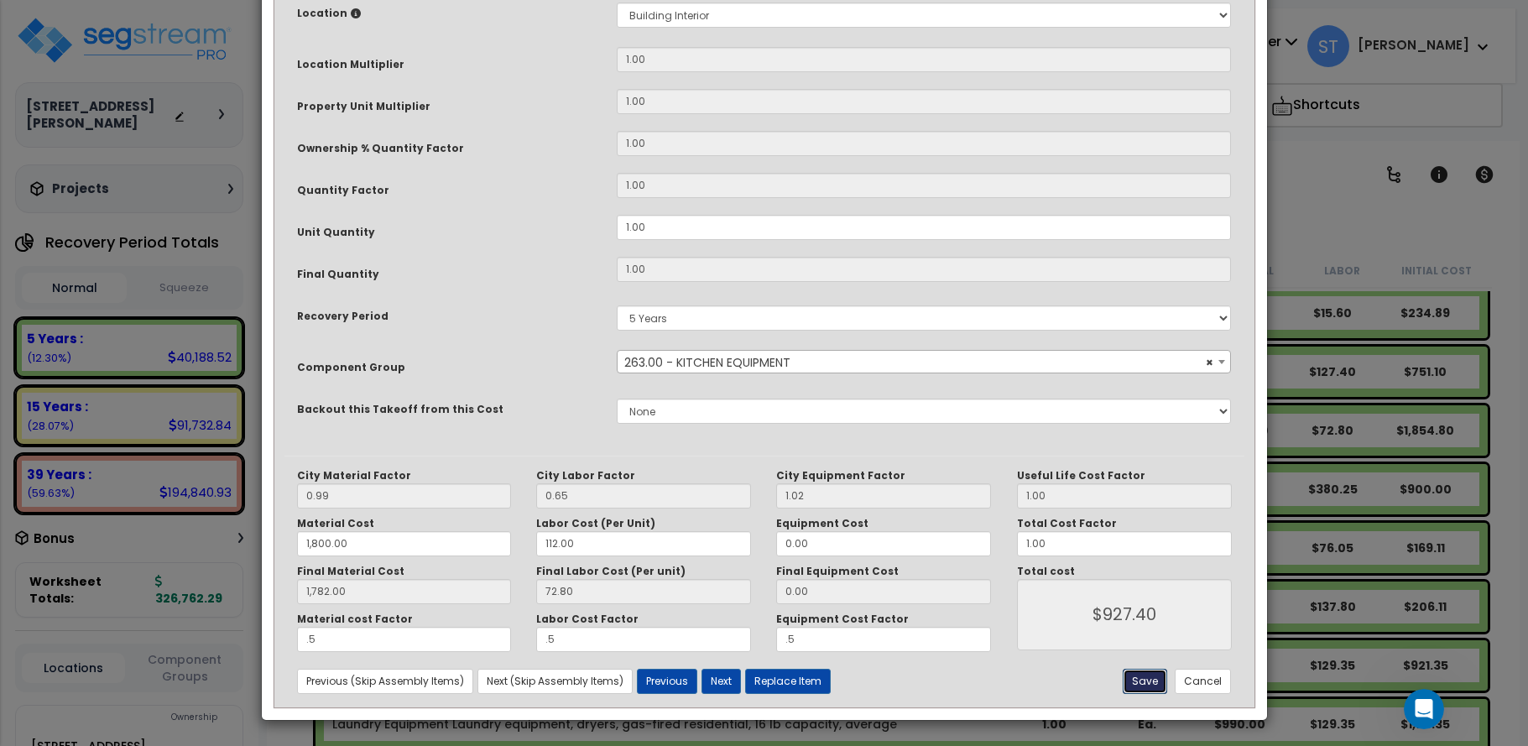
type input "0.50"
type input "927.40"
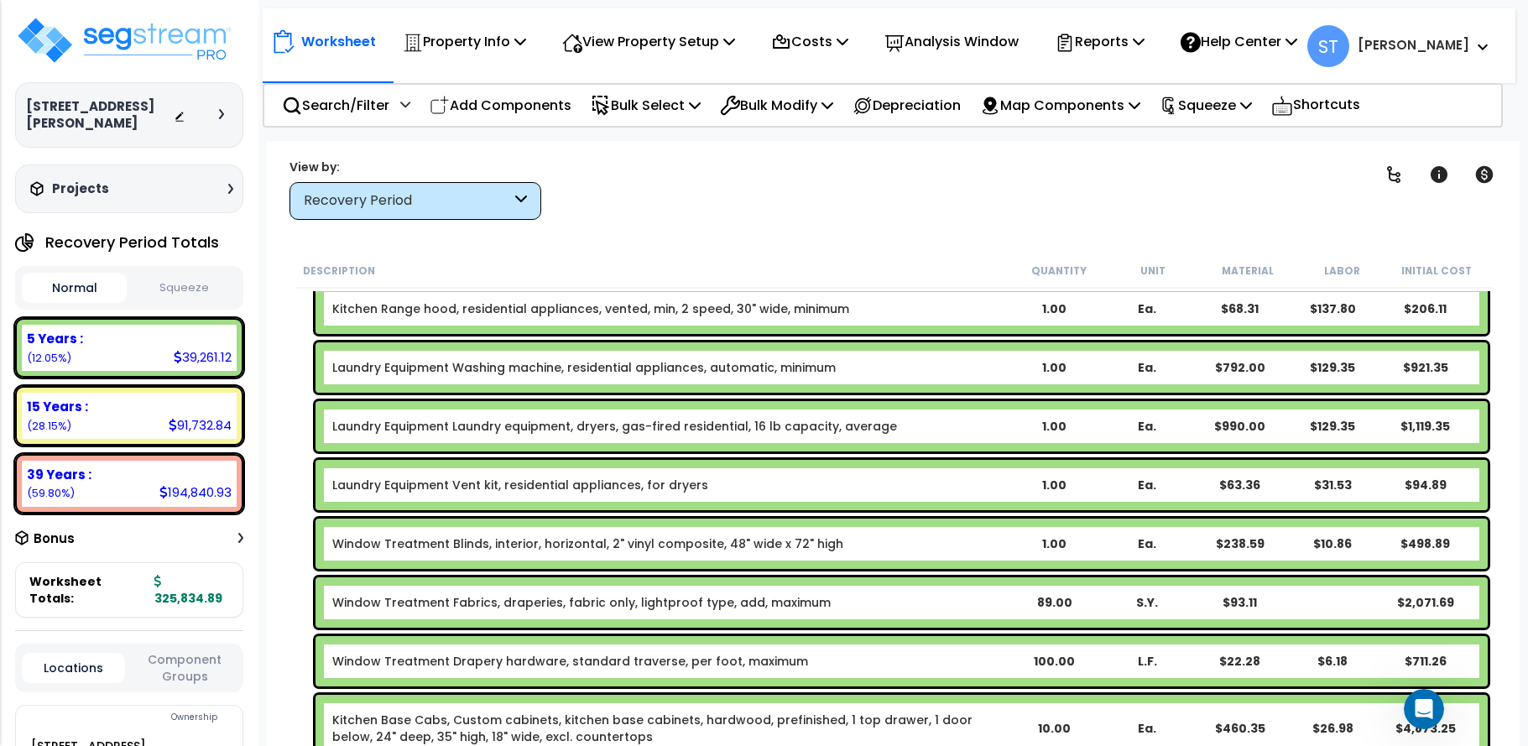
scroll to position [839, 0]
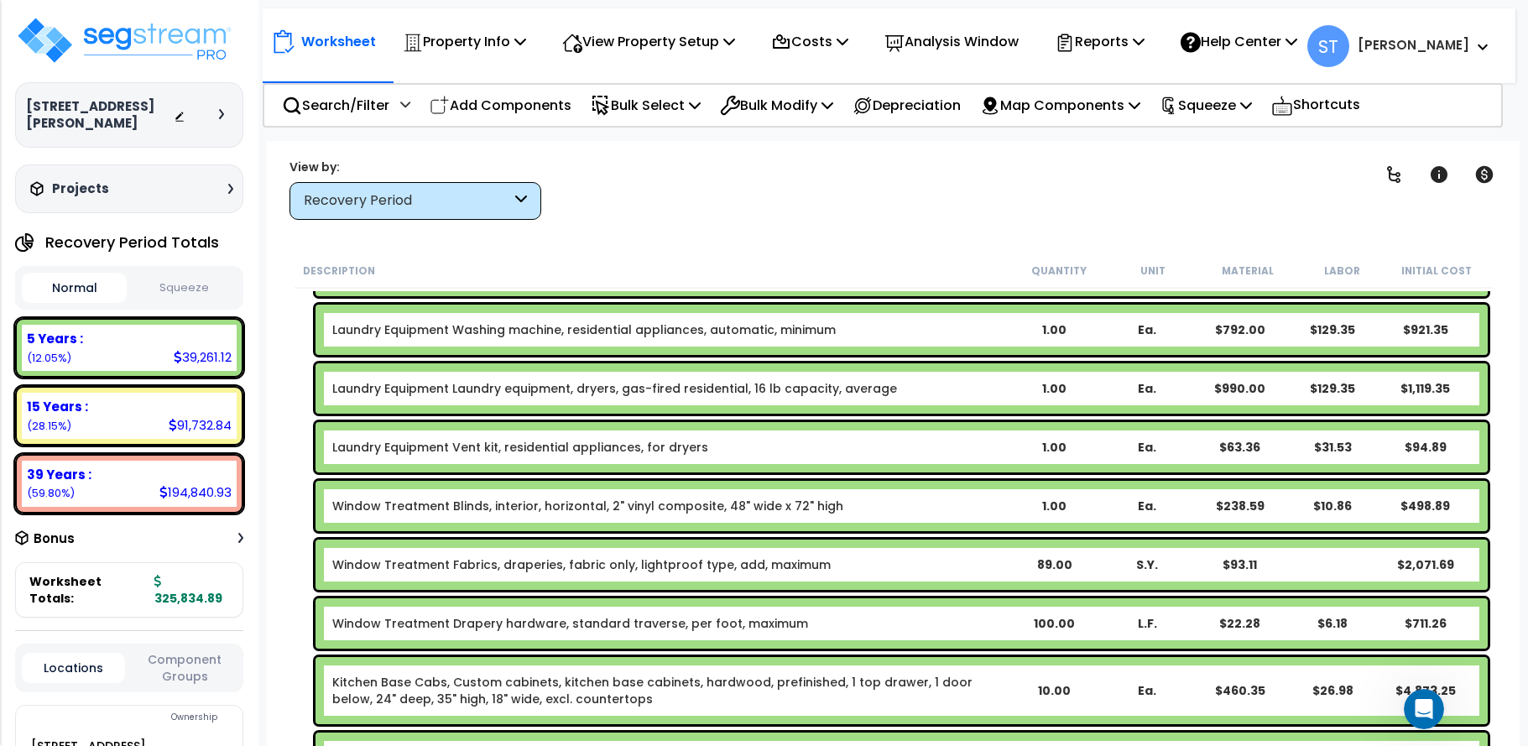
click at [757, 558] on link "Window Treatment Fabrics, draperies, fabric only, lightproof type, add, maximum" at bounding box center [581, 564] width 498 height 17
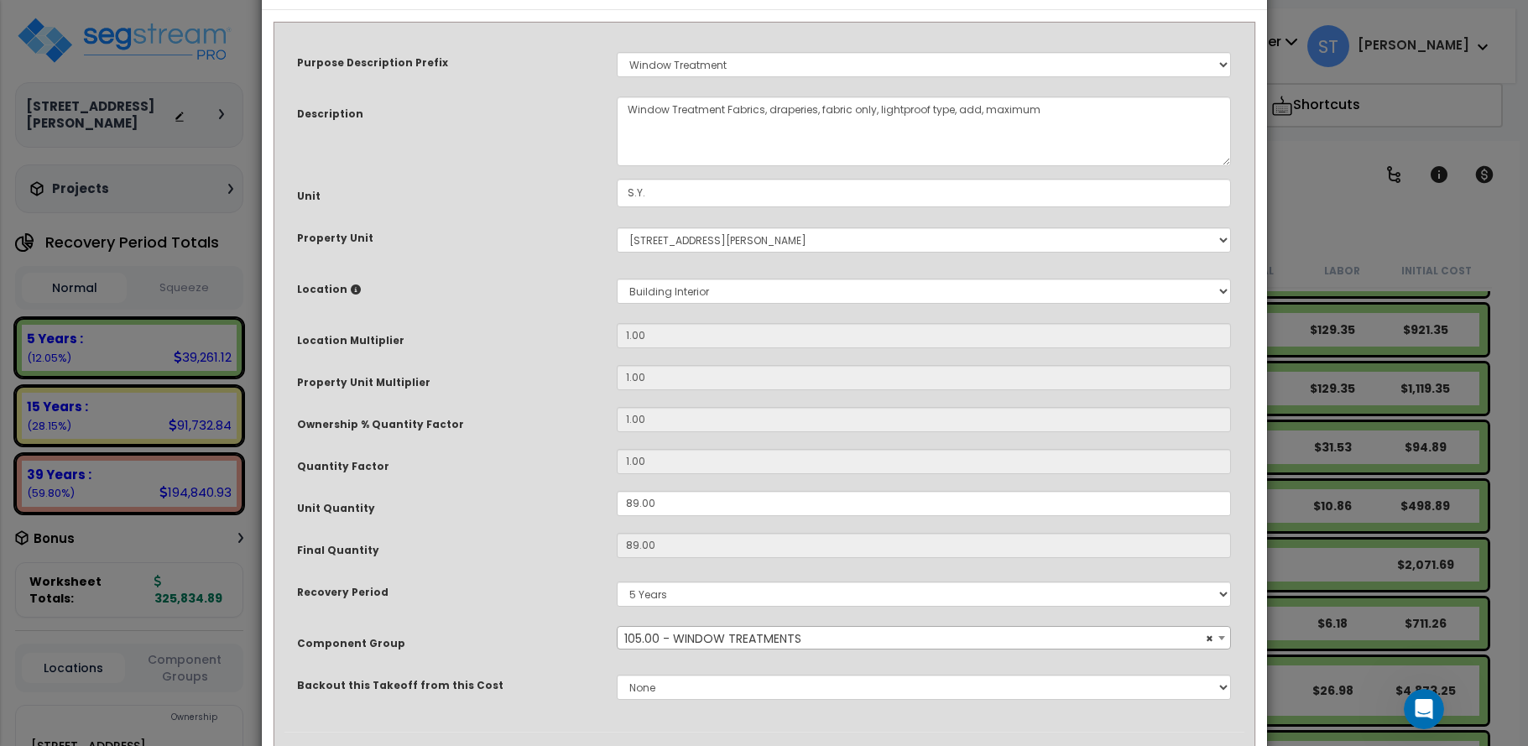
scroll to position [334, 0]
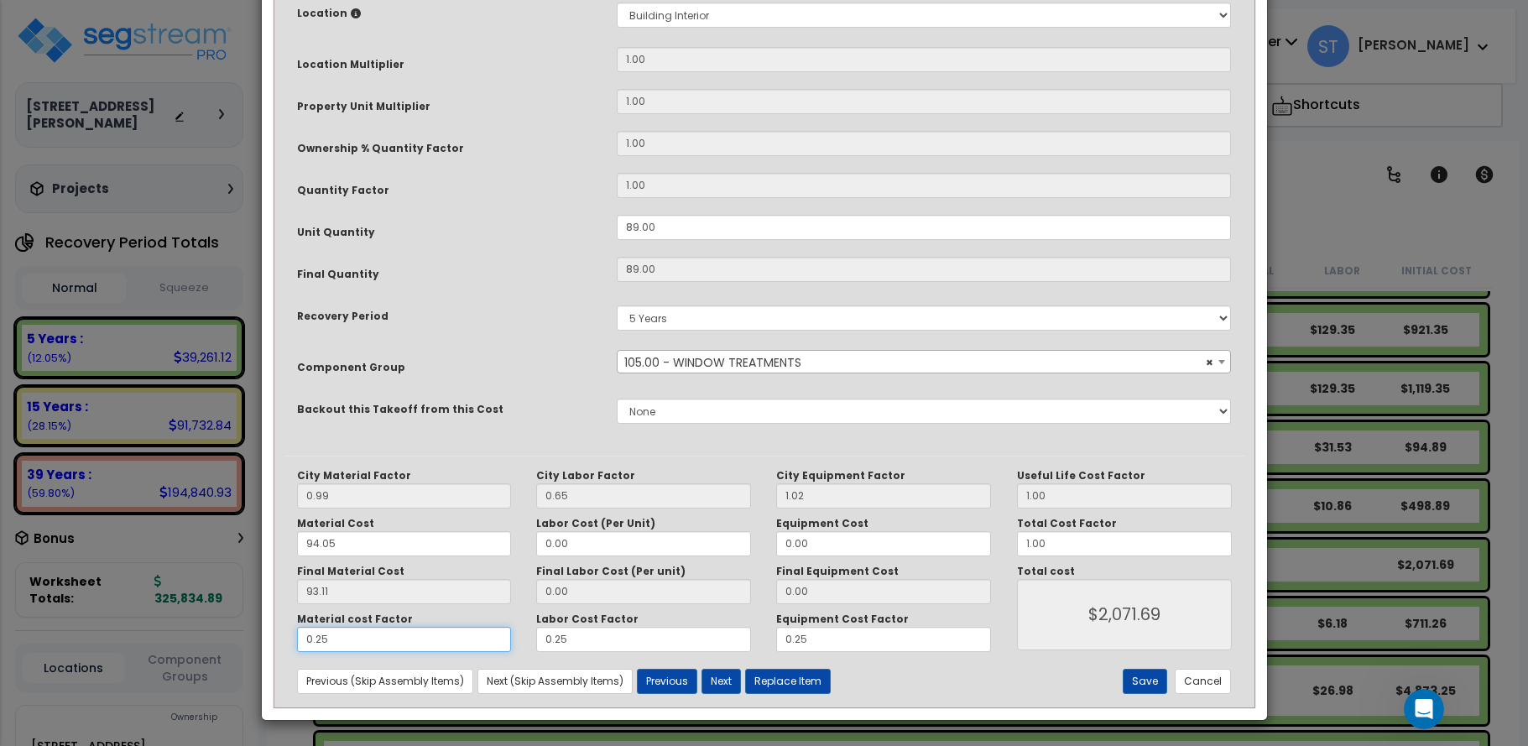
drag, startPoint x: 387, startPoint y: 638, endPoint x: 230, endPoint y: 638, distance: 156.9
click at [230, 639] on div "× Update Items/Assemblies to a Worksheet Purpose Description Prefix Select A/V …" at bounding box center [764, 373] width 1528 height 746
type input "."
type input "$0.00"
type input ".1"
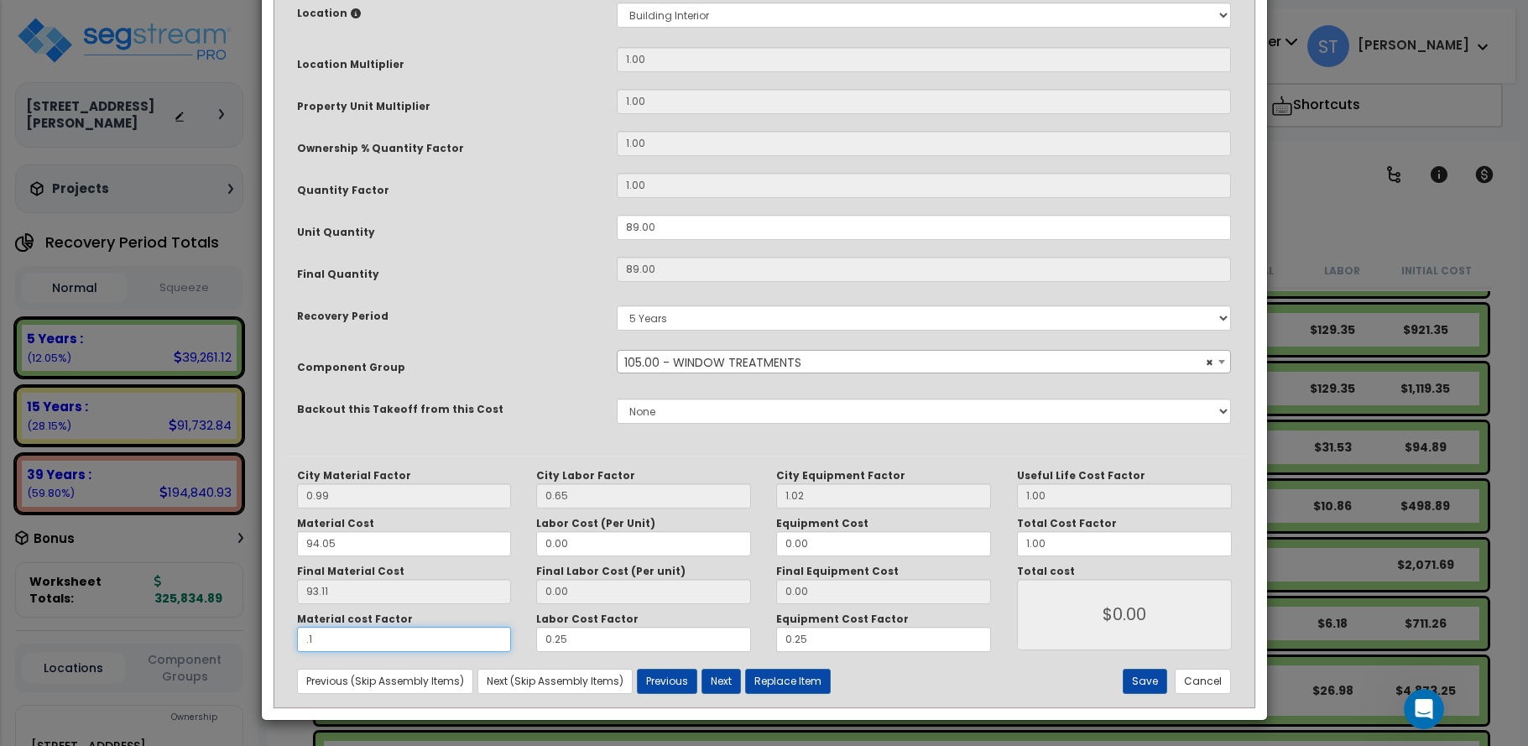
type input "$828.59"
type input ".1"
drag, startPoint x: 586, startPoint y: 640, endPoint x: 483, endPoint y: 649, distance: 103.6
click at [483, 649] on div "Material cost Factor .1 Labor Cost Factor 0.25 Equipment Cost Factor 0.25" at bounding box center [644, 631] width 720 height 39
type input ".1"
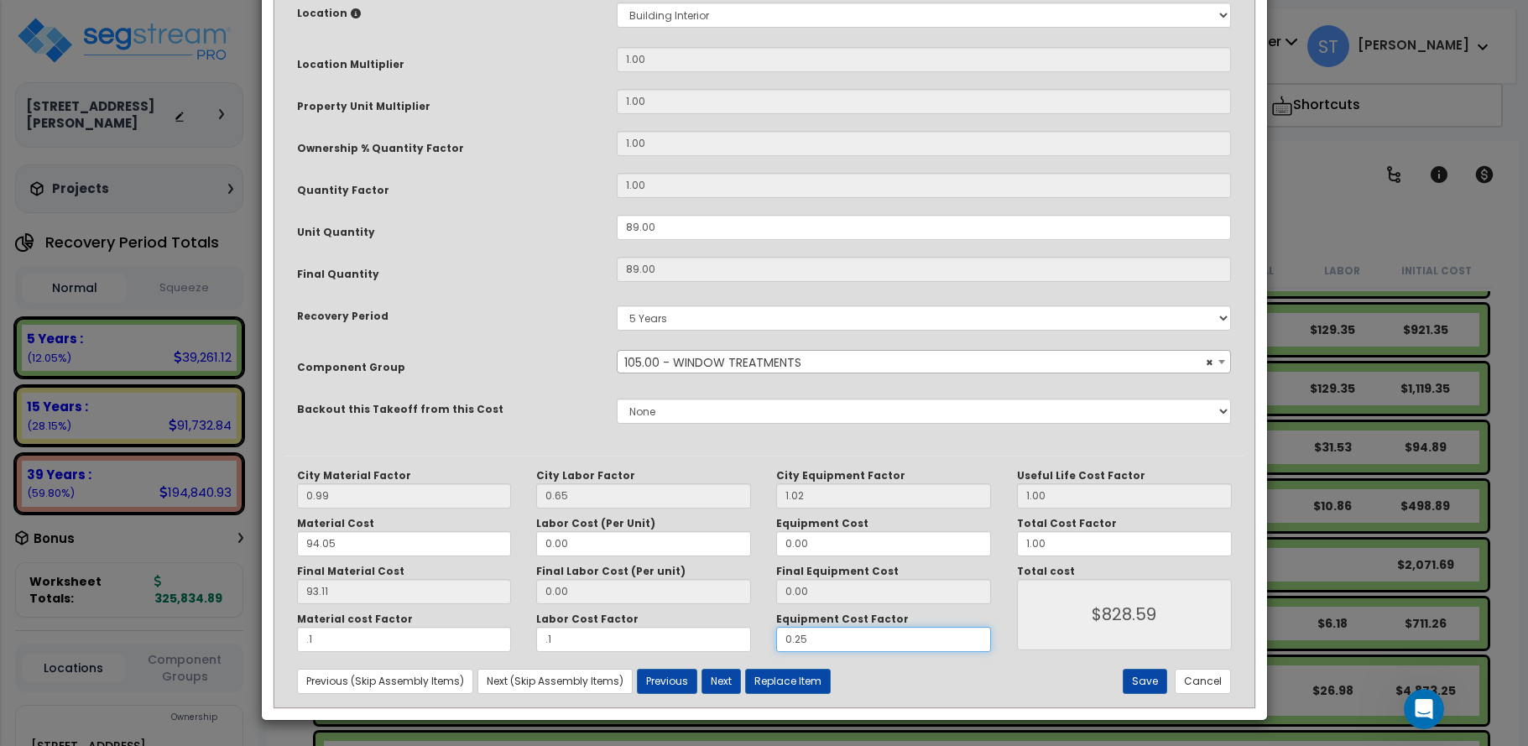
drag, startPoint x: 805, startPoint y: 638, endPoint x: 691, endPoint y: 642, distance: 114.2
click at [691, 643] on div "Material cost Factor .1 Labor Cost Factor .1 Equipment Cost Factor 0.25" at bounding box center [644, 631] width 720 height 39
type input ".1"
click at [1155, 680] on button "Save" at bounding box center [1145, 681] width 44 height 25
type input "0.10"
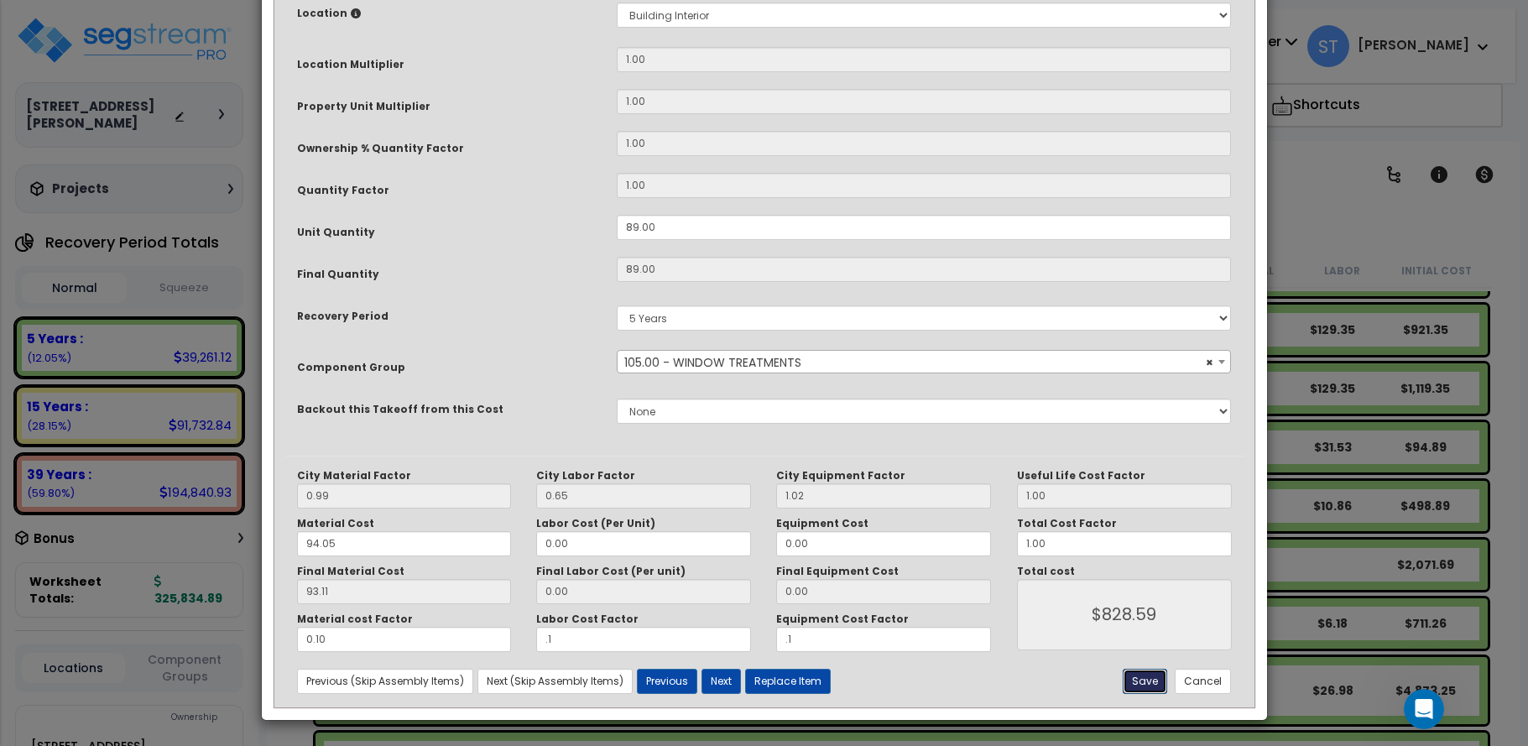
type input "0.10"
type input "828.59"
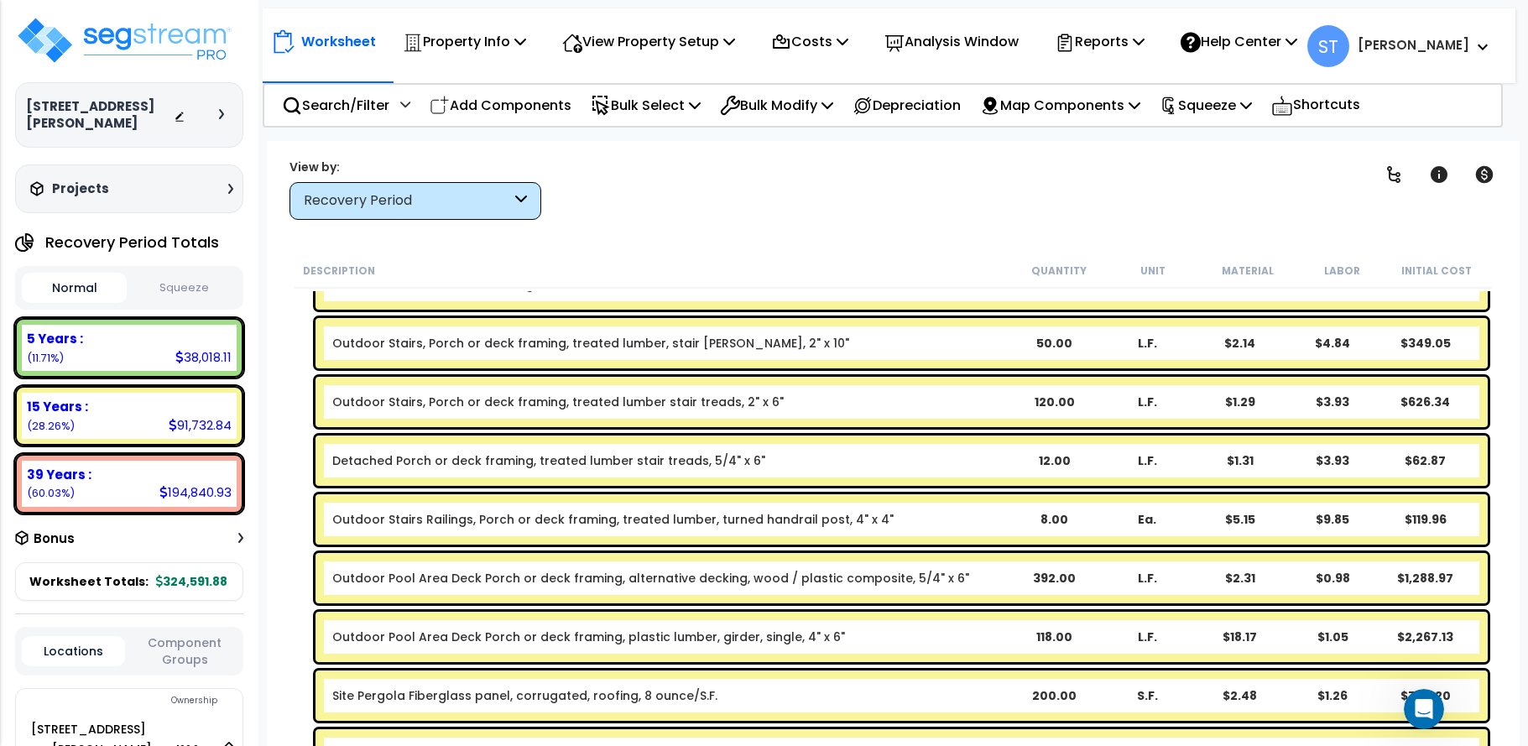
scroll to position [3440, 0]
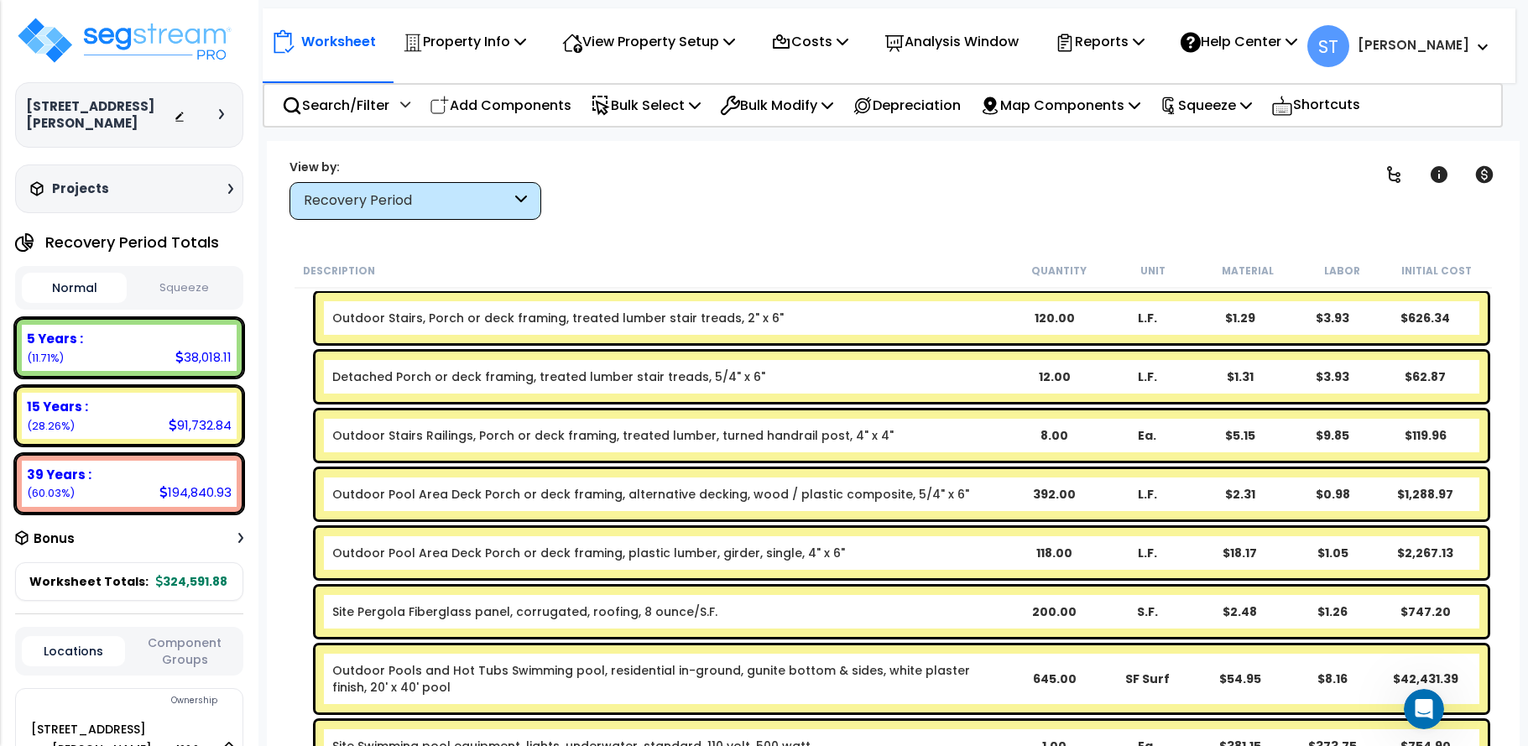
click at [779, 544] on div "Outdoor Pool Area Deck Porch or deck framing, plastic lumber, girder, single, 4…" at bounding box center [901, 553] width 1172 height 50
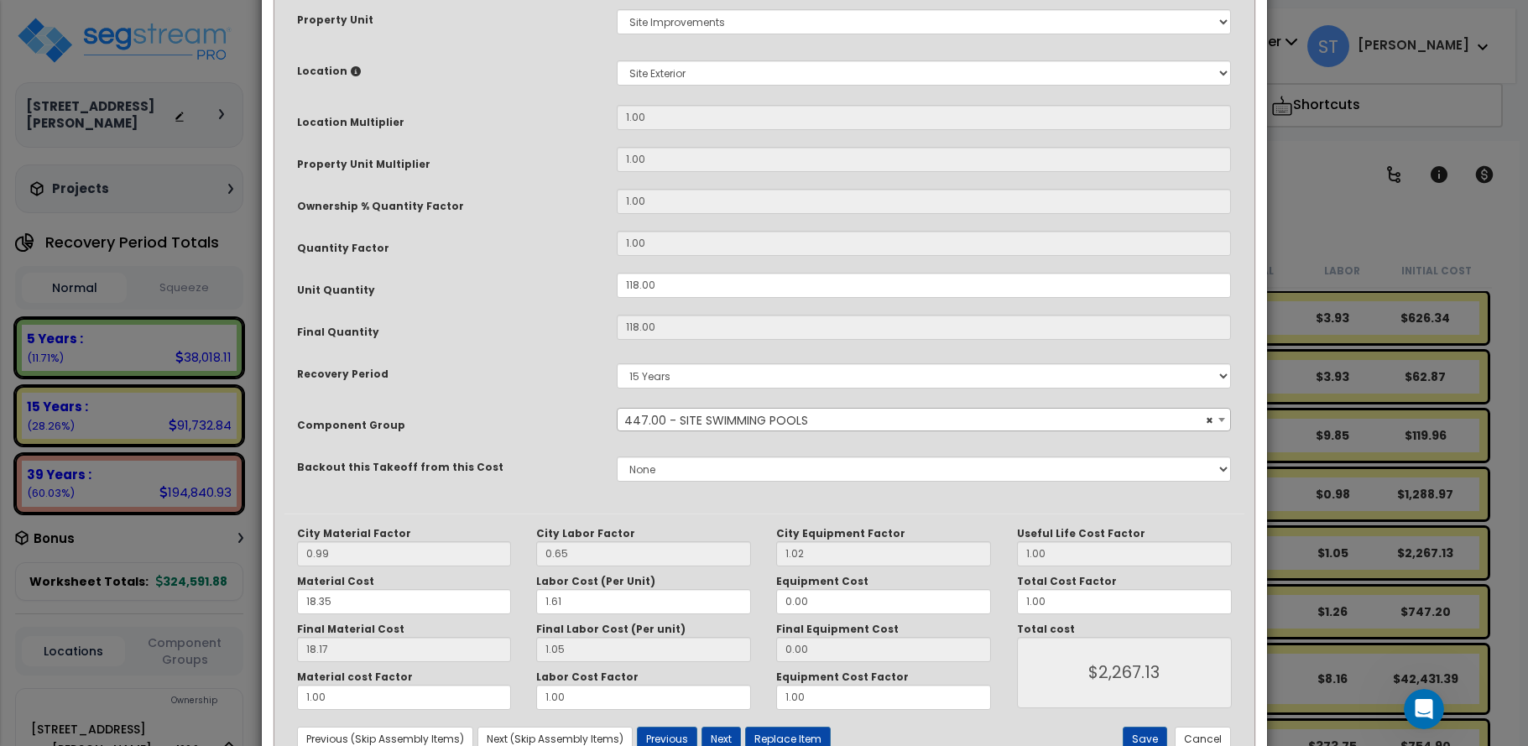
scroll to position [334, 0]
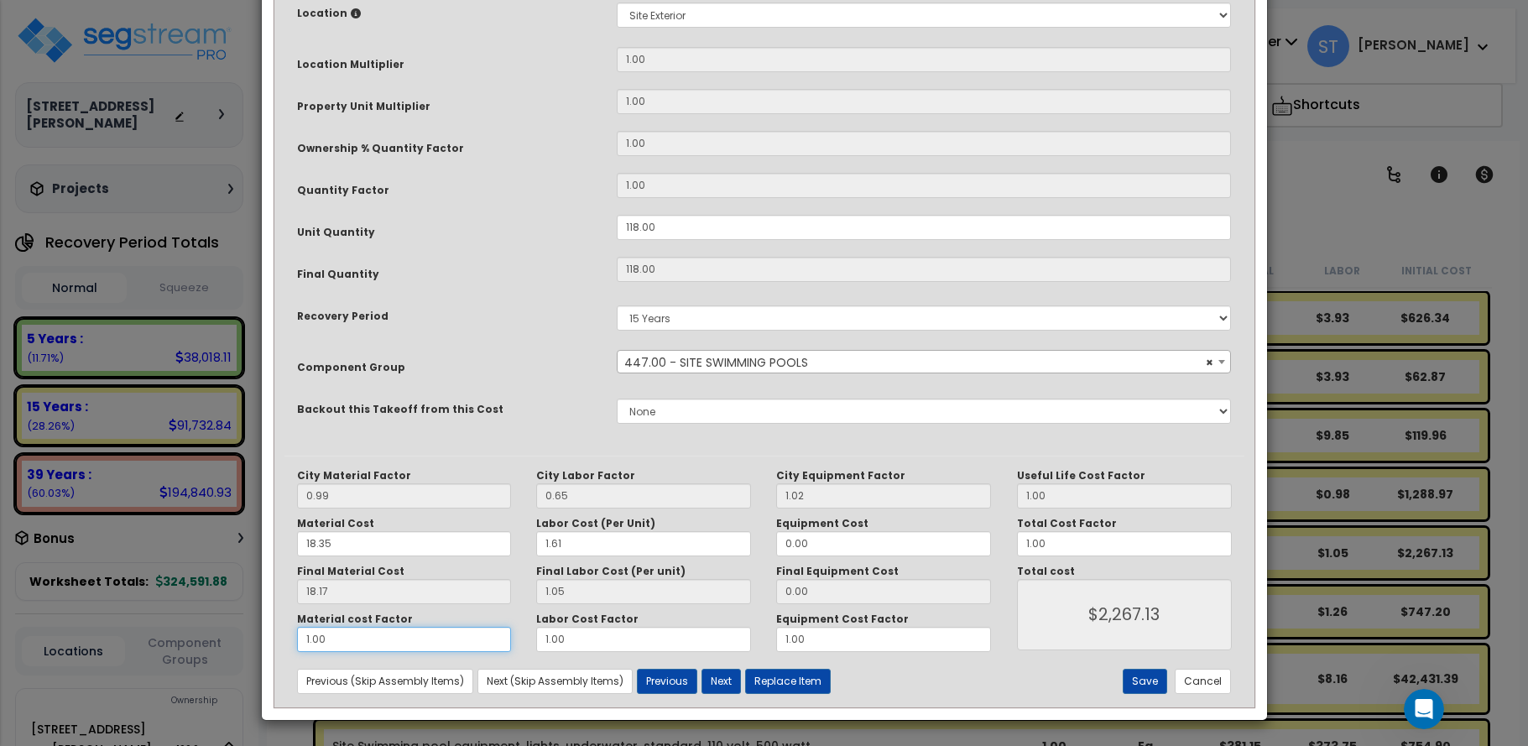
drag, startPoint x: 373, startPoint y: 653, endPoint x: 88, endPoint y: 648, distance: 284.5
click at [89, 649] on div "× Update Items/Assemblies to a Worksheet Purpose Description Prefix Select A/V …" at bounding box center [764, 373] width 1528 height 746
type input "."
type input "$123.90"
type input ".5"
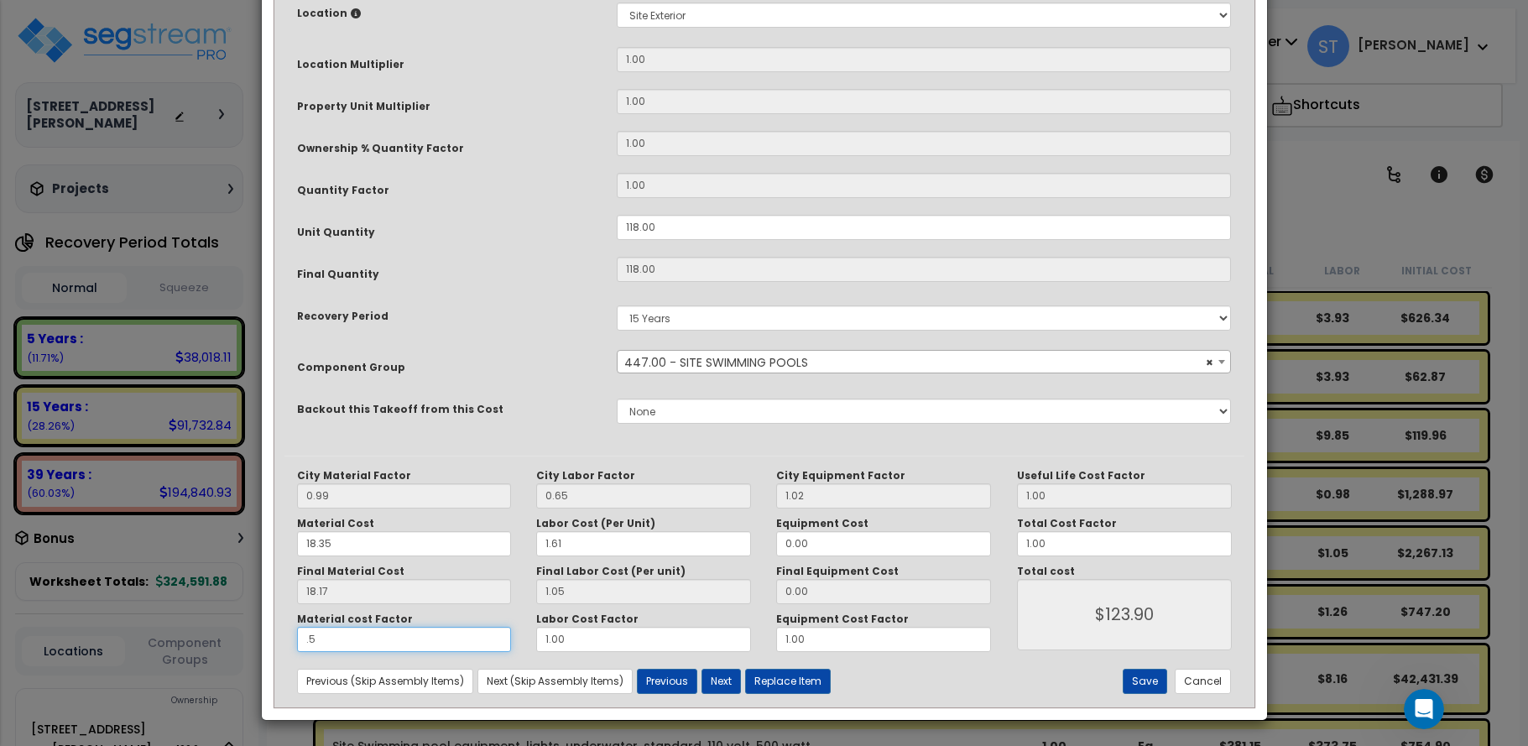
type input "$1,196.52"
type input ".5"
type input "$1,196.52"
drag, startPoint x: 578, startPoint y: 644, endPoint x: 507, endPoint y: 644, distance: 71.3
click at [507, 644] on div "Material cost Factor .5 Labor Cost Factor 1.00 Equipment Cost Factor 1.00" at bounding box center [644, 631] width 720 height 39
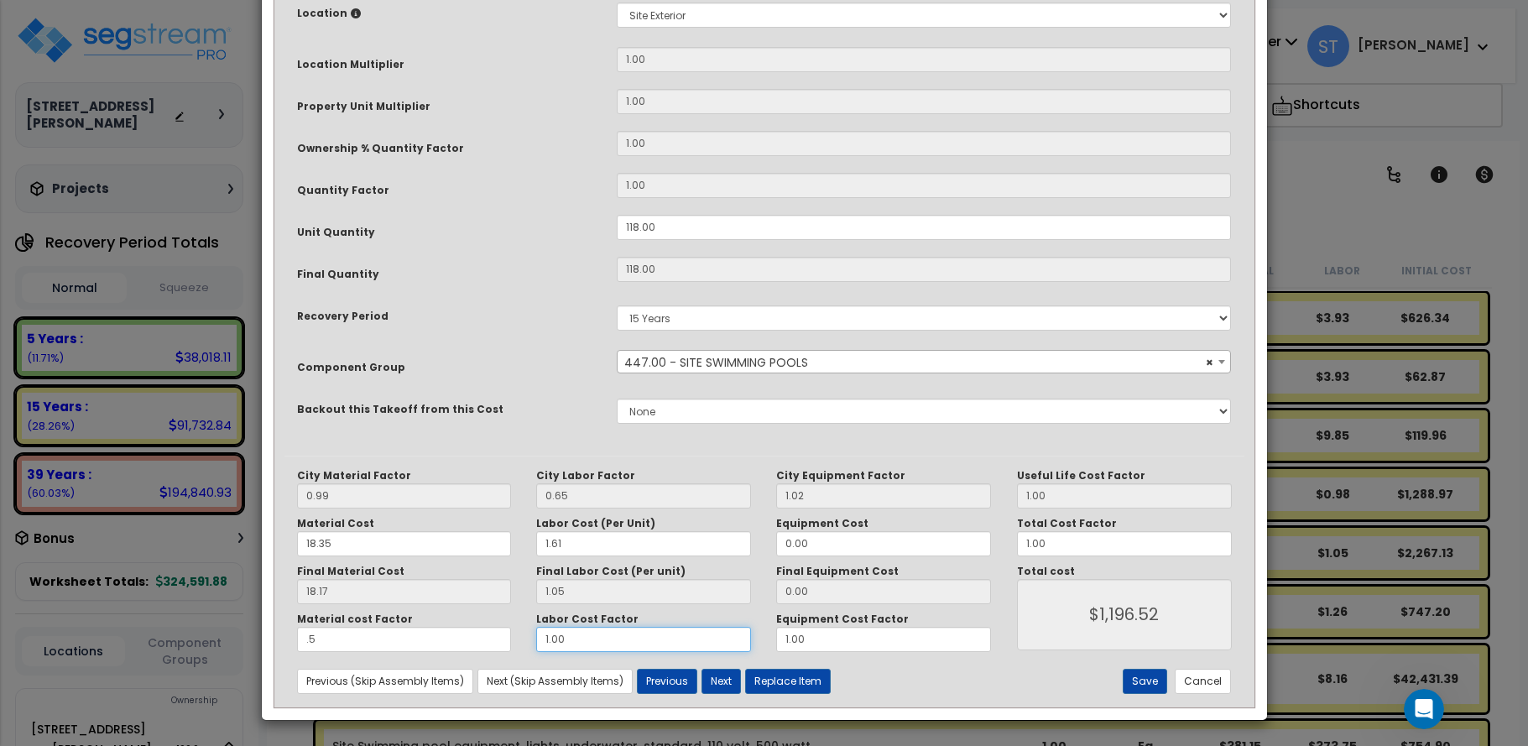
type input "."
type input "$1,072.62"
type input ".5"
type input "$1,133.98"
type input ".5"
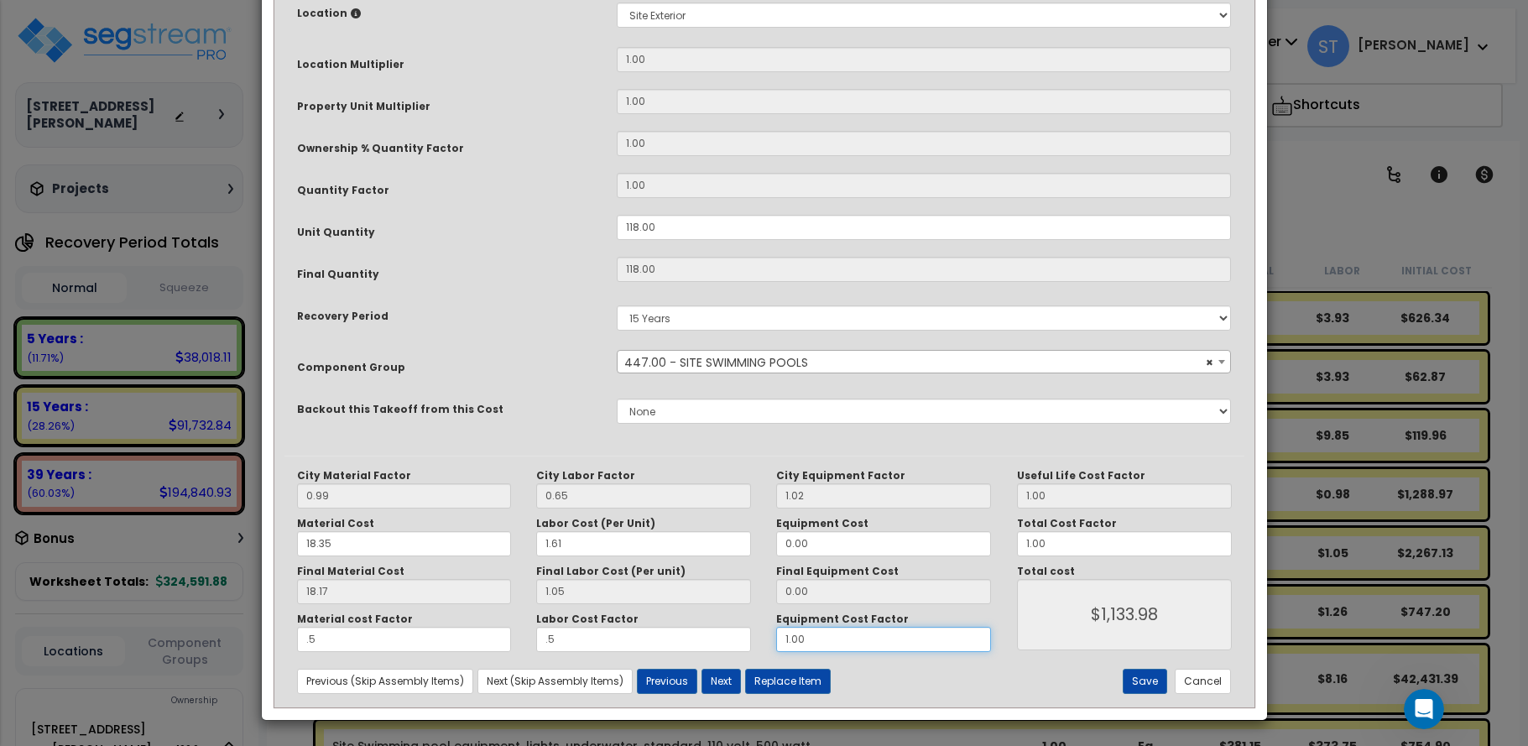
type input "$1,133.98"
drag, startPoint x: 800, startPoint y: 639, endPoint x: 685, endPoint y: 641, distance: 114.1
click at [685, 641] on div "Material cost Factor .5 Labor Cost Factor .5 Equipment Cost Factor 1.00" at bounding box center [644, 631] width 720 height 39
type input "."
type input "$1,133.98"
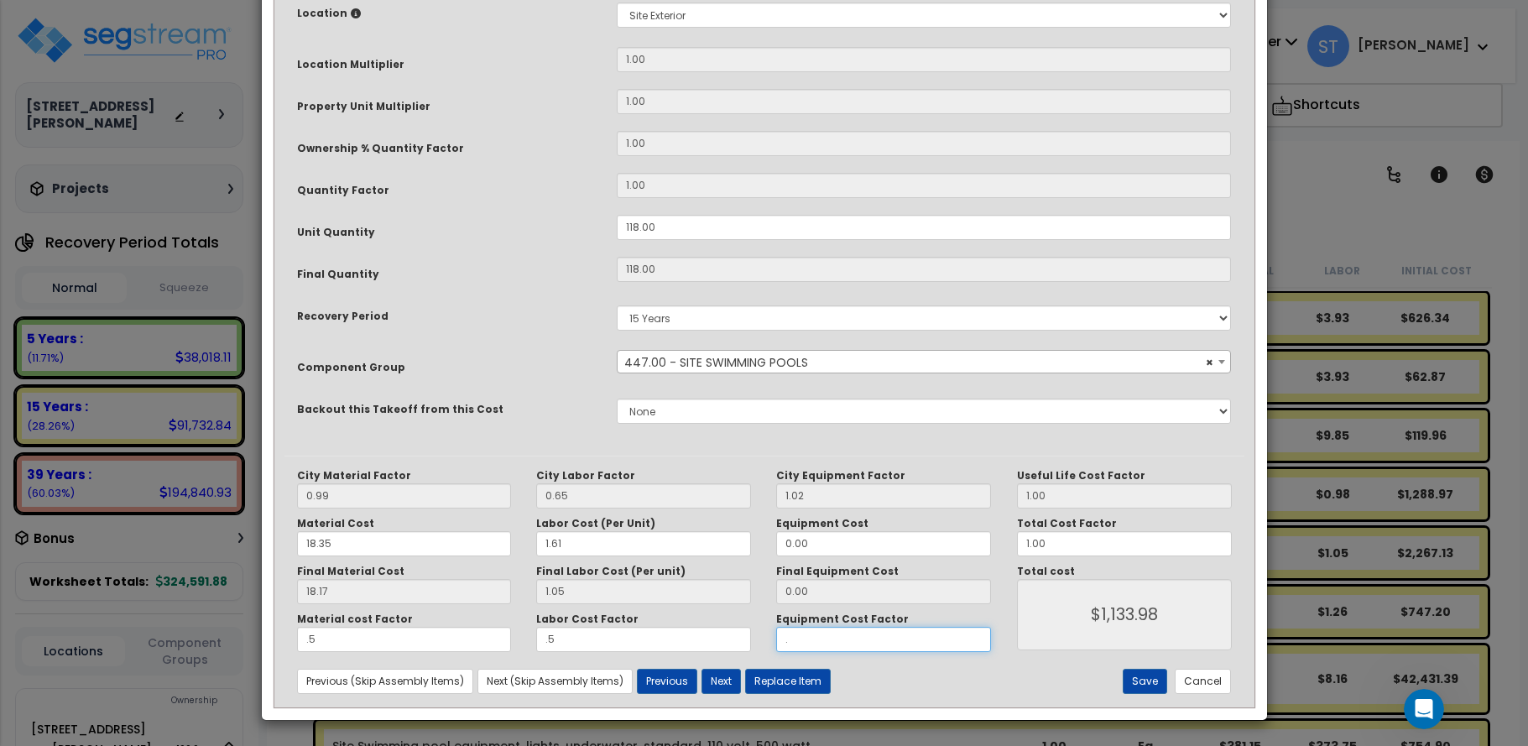
type input ".5"
type input "$1,133.98"
type input ".5"
type input "$1,133.98"
click at [1139, 675] on button "Save" at bounding box center [1145, 681] width 44 height 25
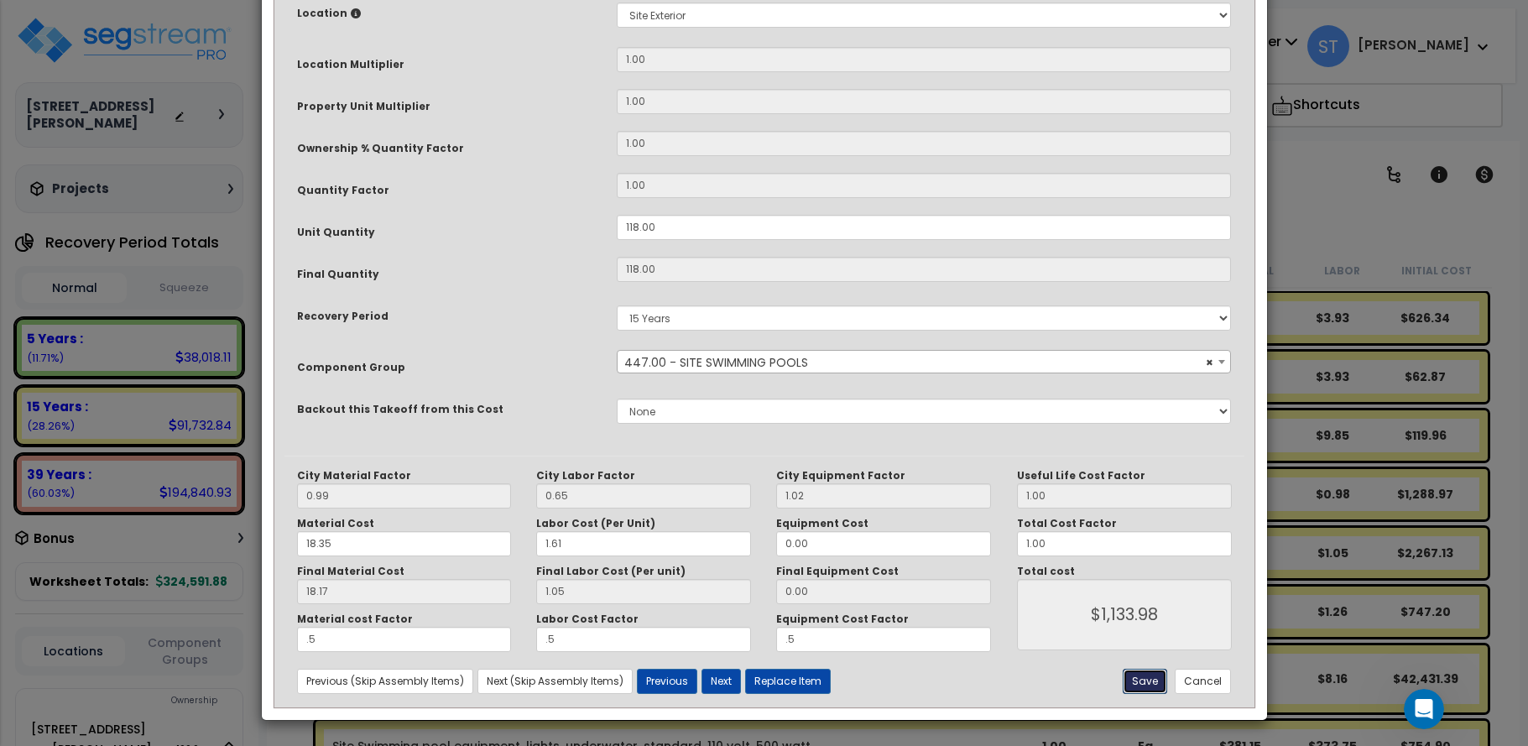
type input "0.50"
type input "1133.98"
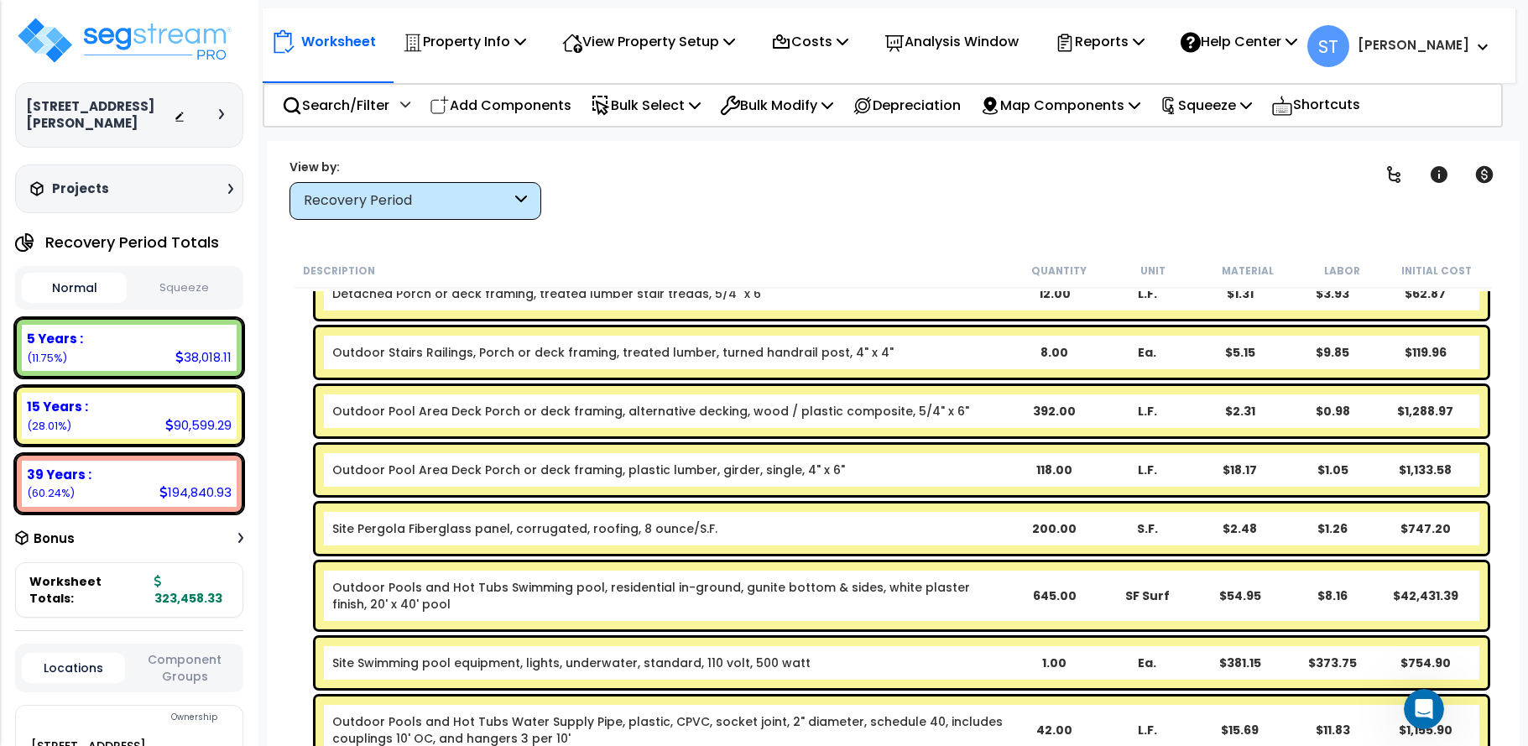
scroll to position [3524, 0]
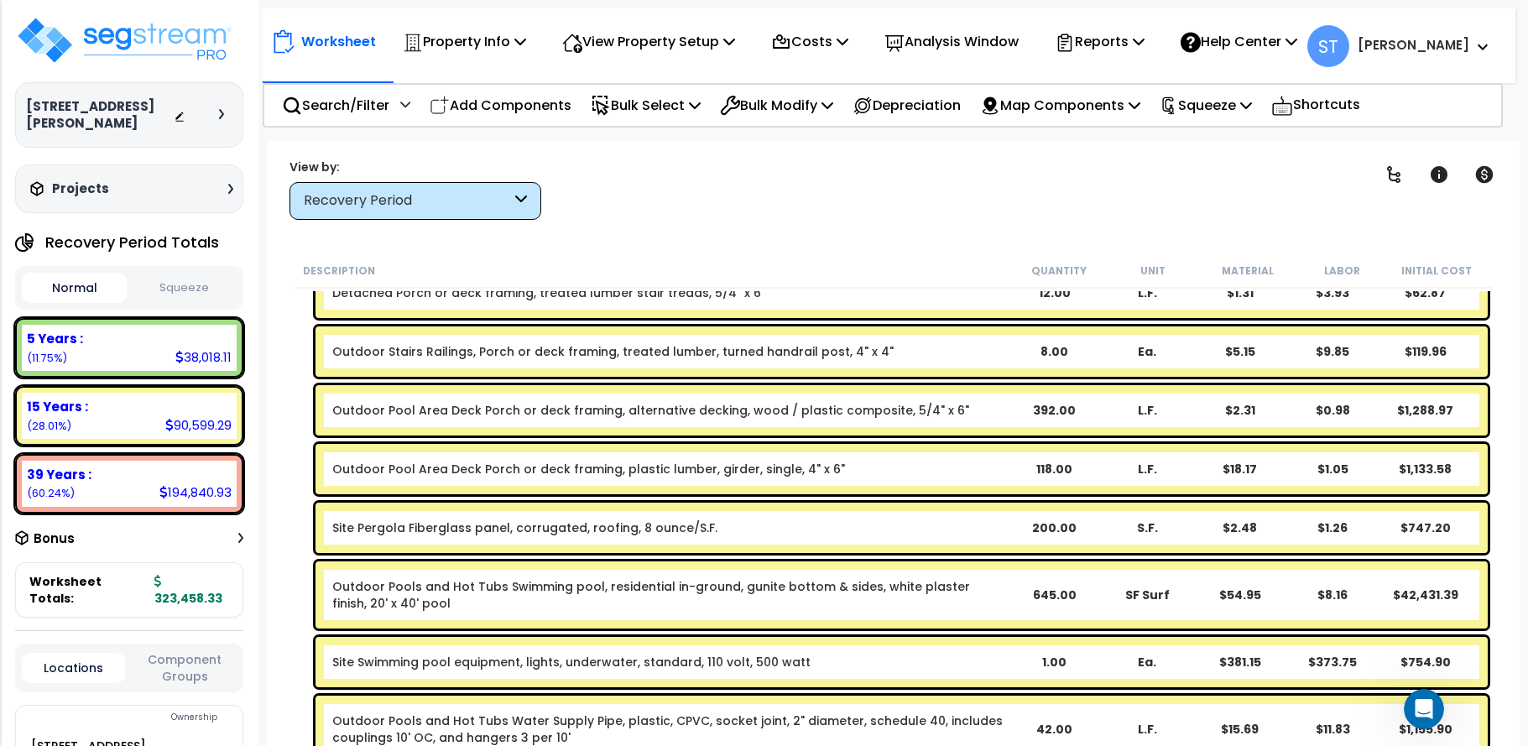
click at [967, 586] on link "Outdoor Pools and Hot Tubs Swimming pool, residential in-ground, gunite bottom …" at bounding box center [669, 595] width 675 height 34
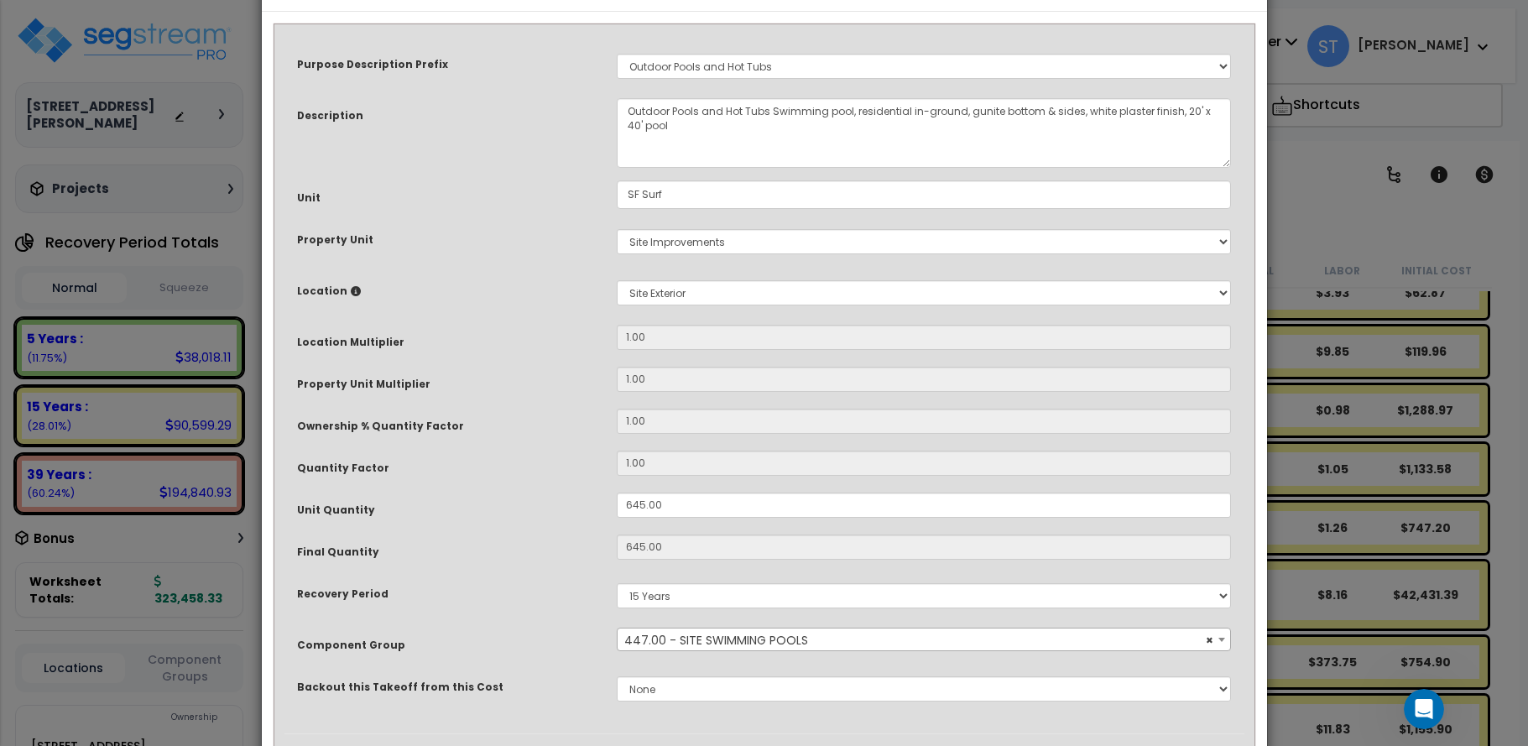
scroll to position [334, 0]
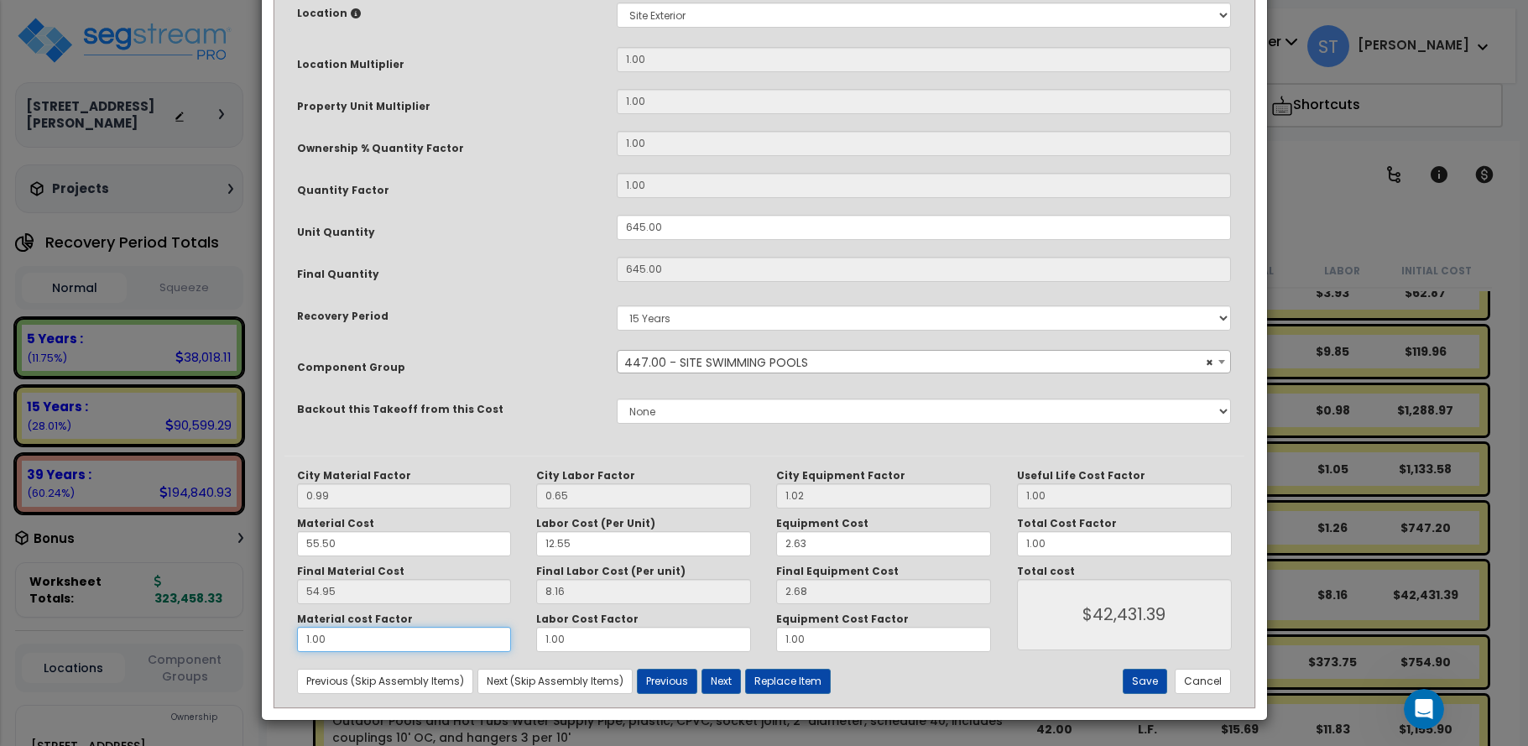
drag, startPoint x: 350, startPoint y: 635, endPoint x: 210, endPoint y: 639, distance: 140.2
click at [210, 639] on div "× Update Items/Assemblies to a Worksheet Purpose Description Prefix Select A/V …" at bounding box center [764, 373] width 1528 height 746
type input "."
type input "$6,991.80"
type input ".7"
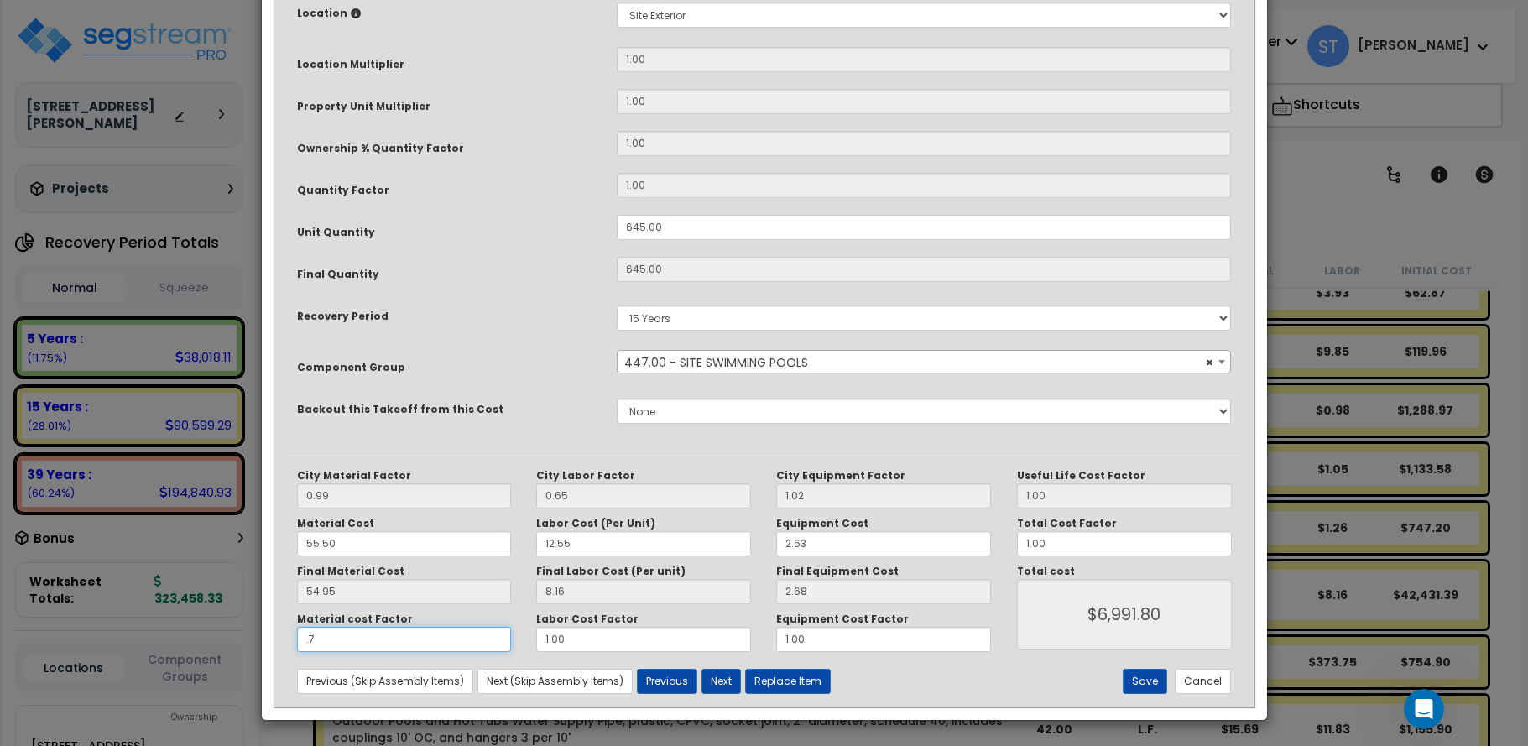
type input "$31,798.50"
type input ".75"
type input "$33,572.25"
type input ".75"
type input "$33,572.25"
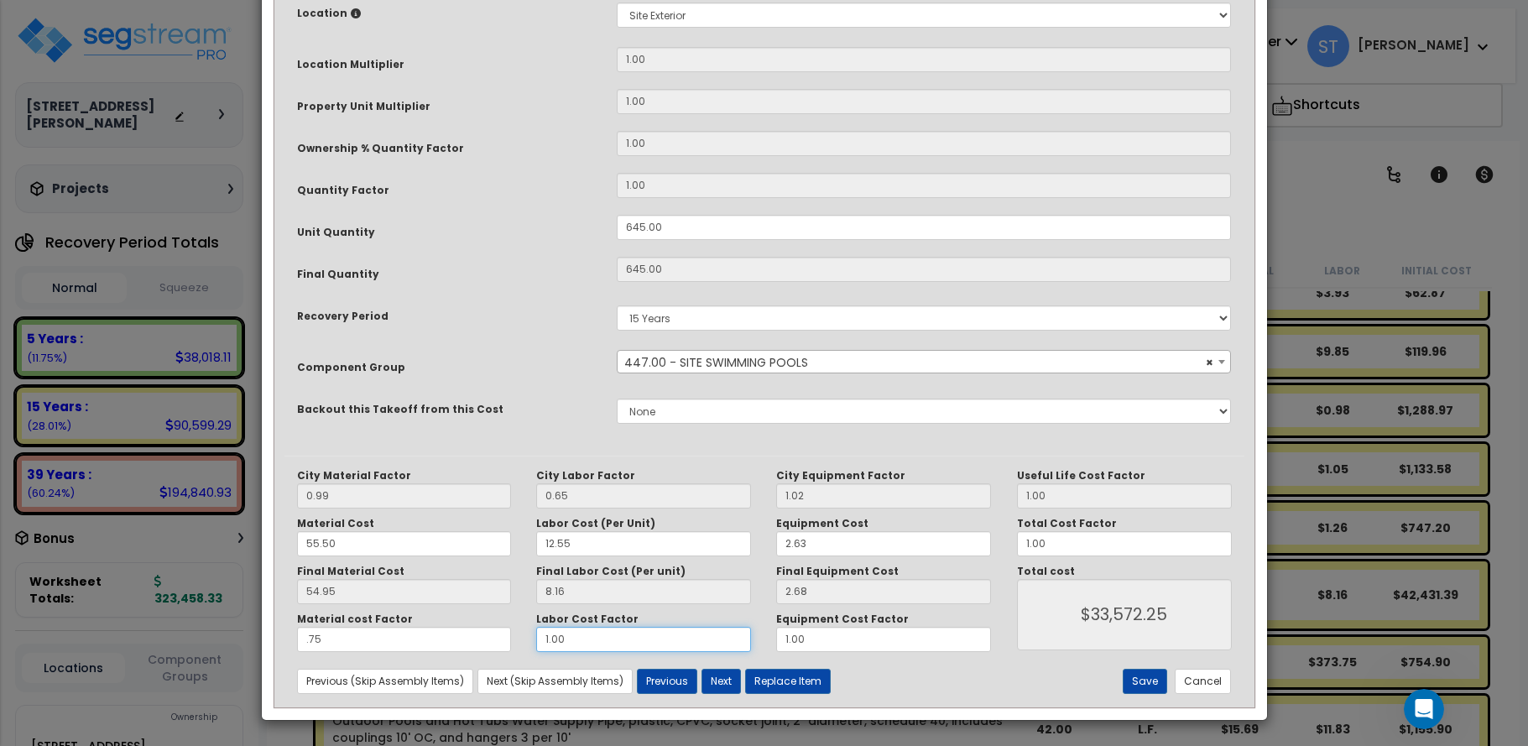
drag, startPoint x: 570, startPoint y: 638, endPoint x: 497, endPoint y: 639, distance: 73.0
click at [497, 639] on div "Material cost Factor .75 Labor Cost Factor 1.00 Equipment Cost Factor 1.00" at bounding box center [644, 631] width 720 height 39
type input "."
type input "$28,309.05"
type input ".7"
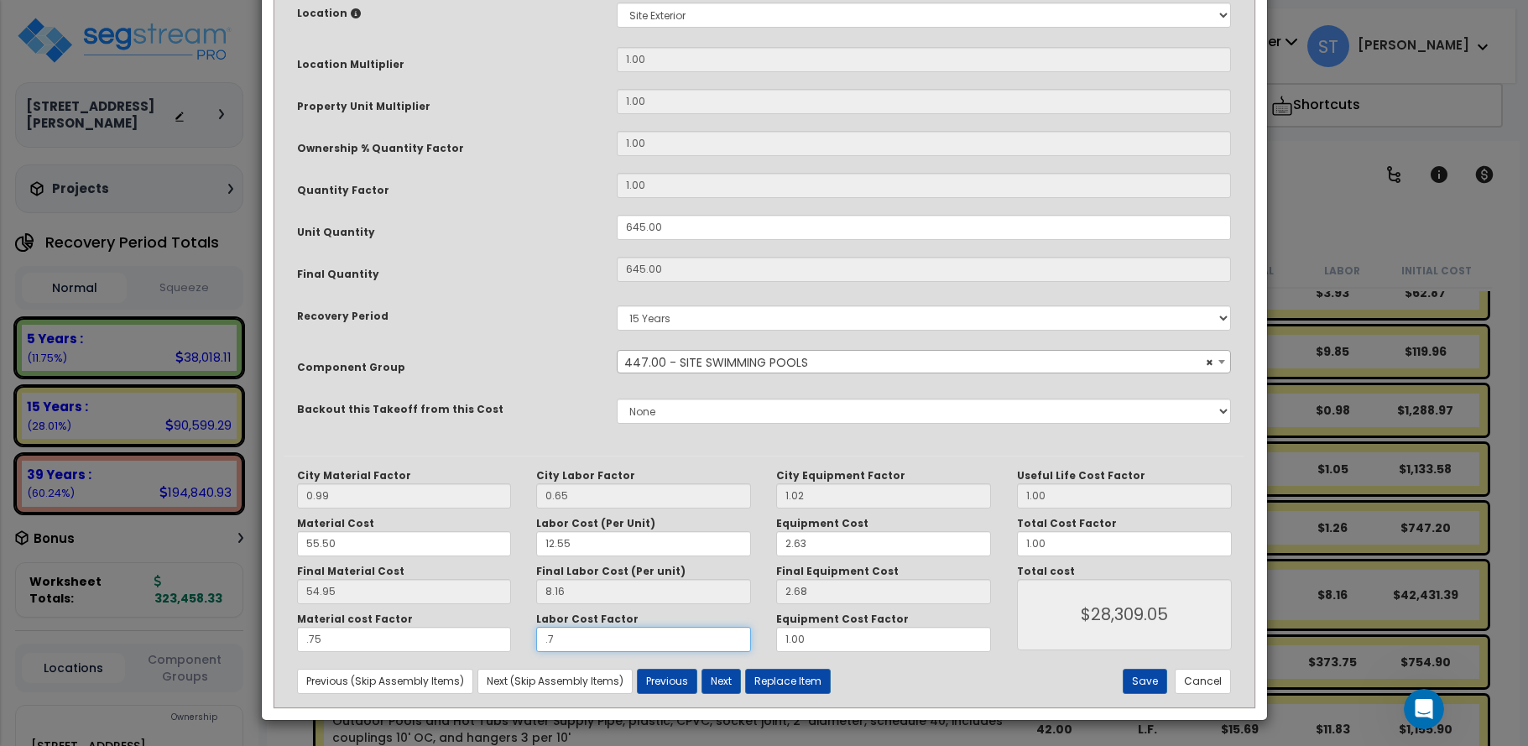
type input "$31,992.00"
type input ".75"
type input "$32,256.45"
type input ".75"
type input "$32,256.45"
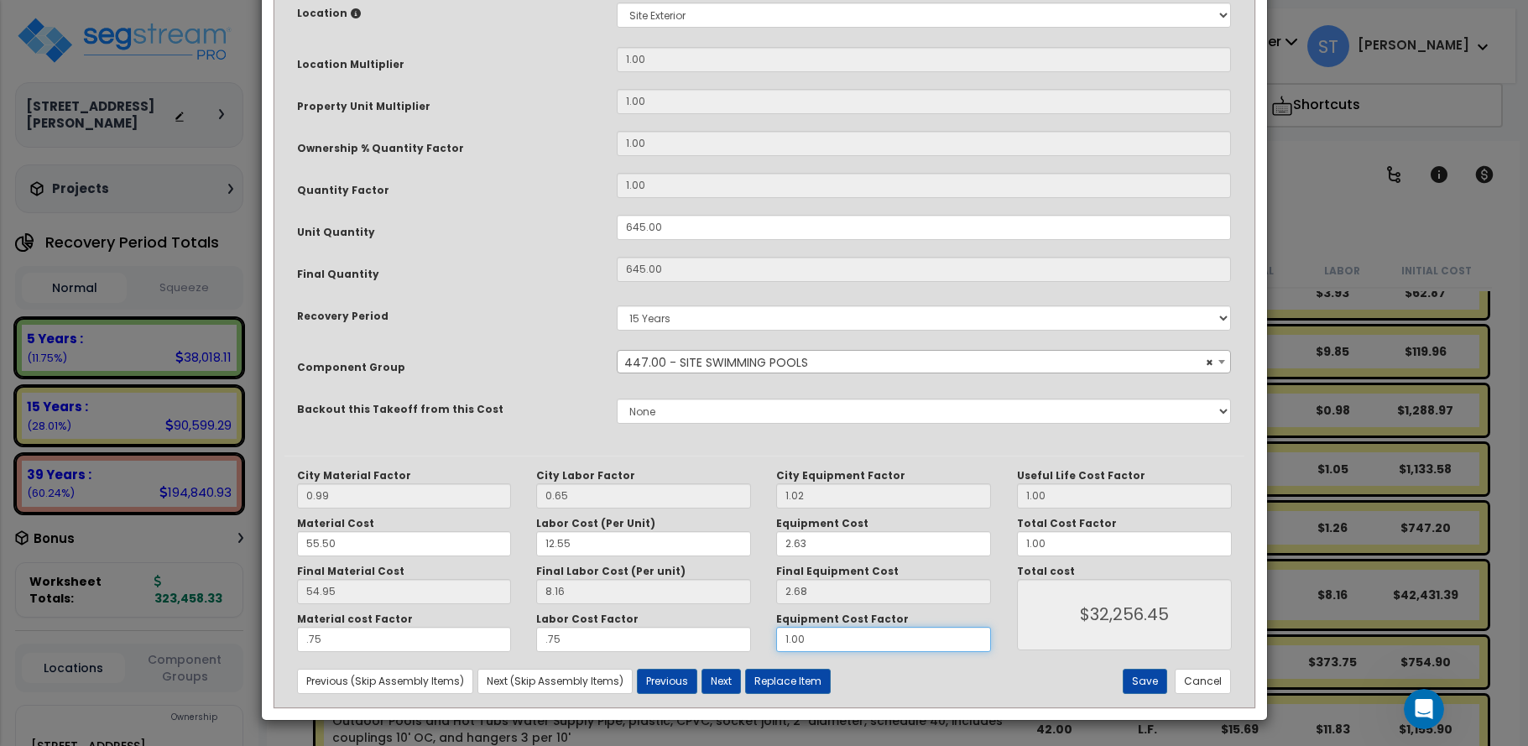
drag, startPoint x: 828, startPoint y: 636, endPoint x: 717, endPoint y: 638, distance: 110.8
click at [720, 638] on div "Material cost Factor .75 Labor Cost Factor .75 Equipment Cost Factor 1.00" at bounding box center [644, 631] width 720 height 39
type input "."
type input "$30,527.85"
type input ".7"
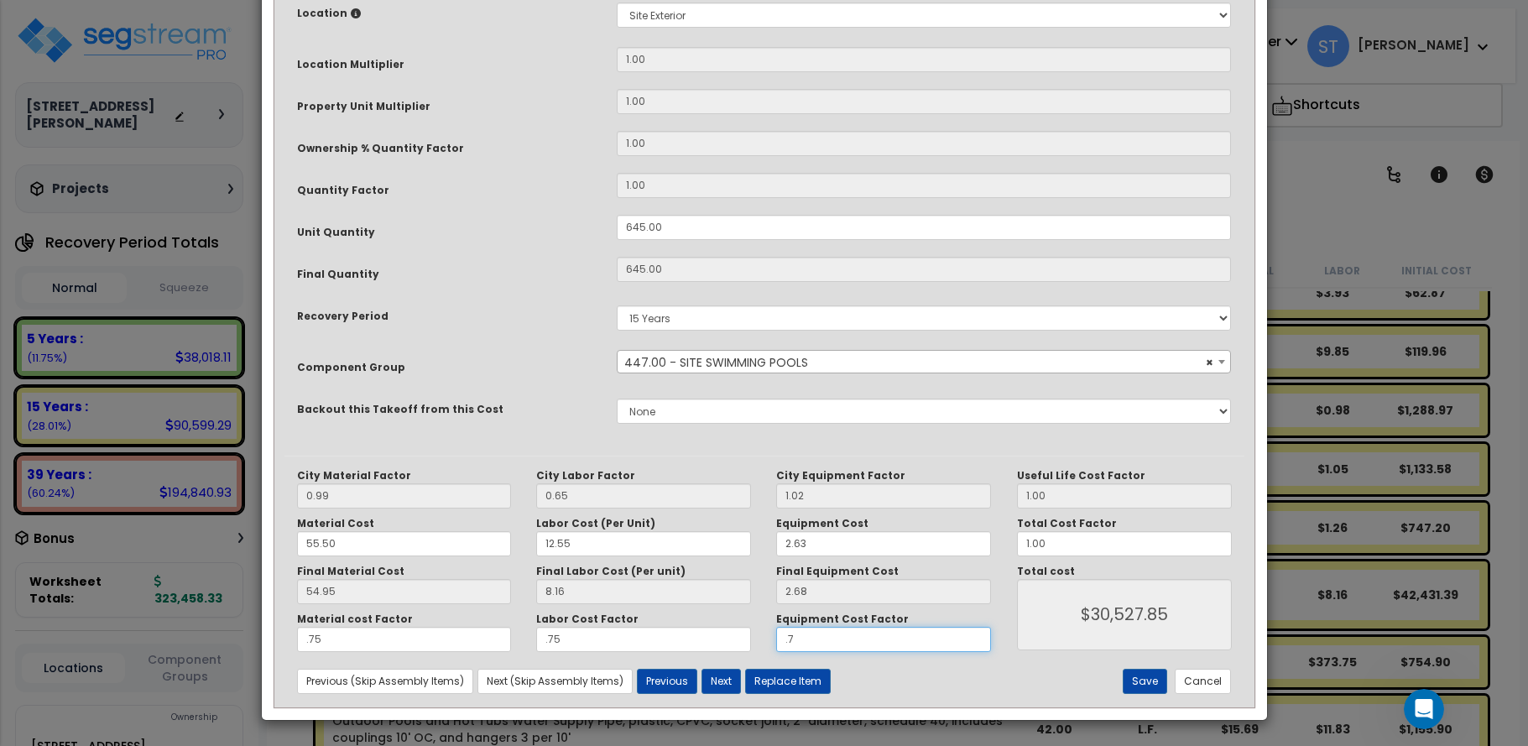
type input "$31,740.45"
click at [1139, 680] on button "Save" at bounding box center [1145, 681] width 44 height 25
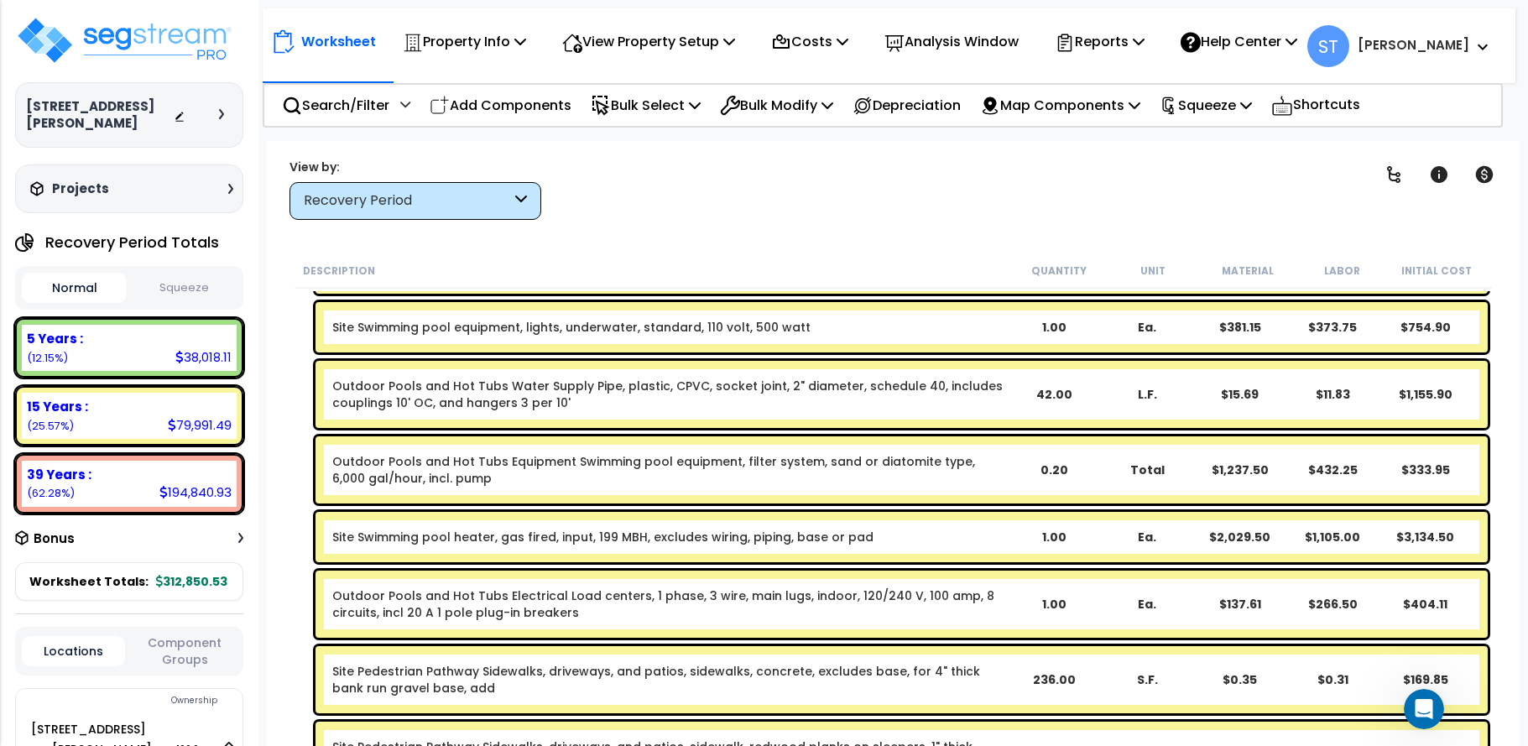
scroll to position [3860, 0]
click at [717, 529] on link "Site Swimming pool heater, gas fired, input, 199 MBH, excludes wiring, piping, …" at bounding box center [602, 536] width 541 height 17
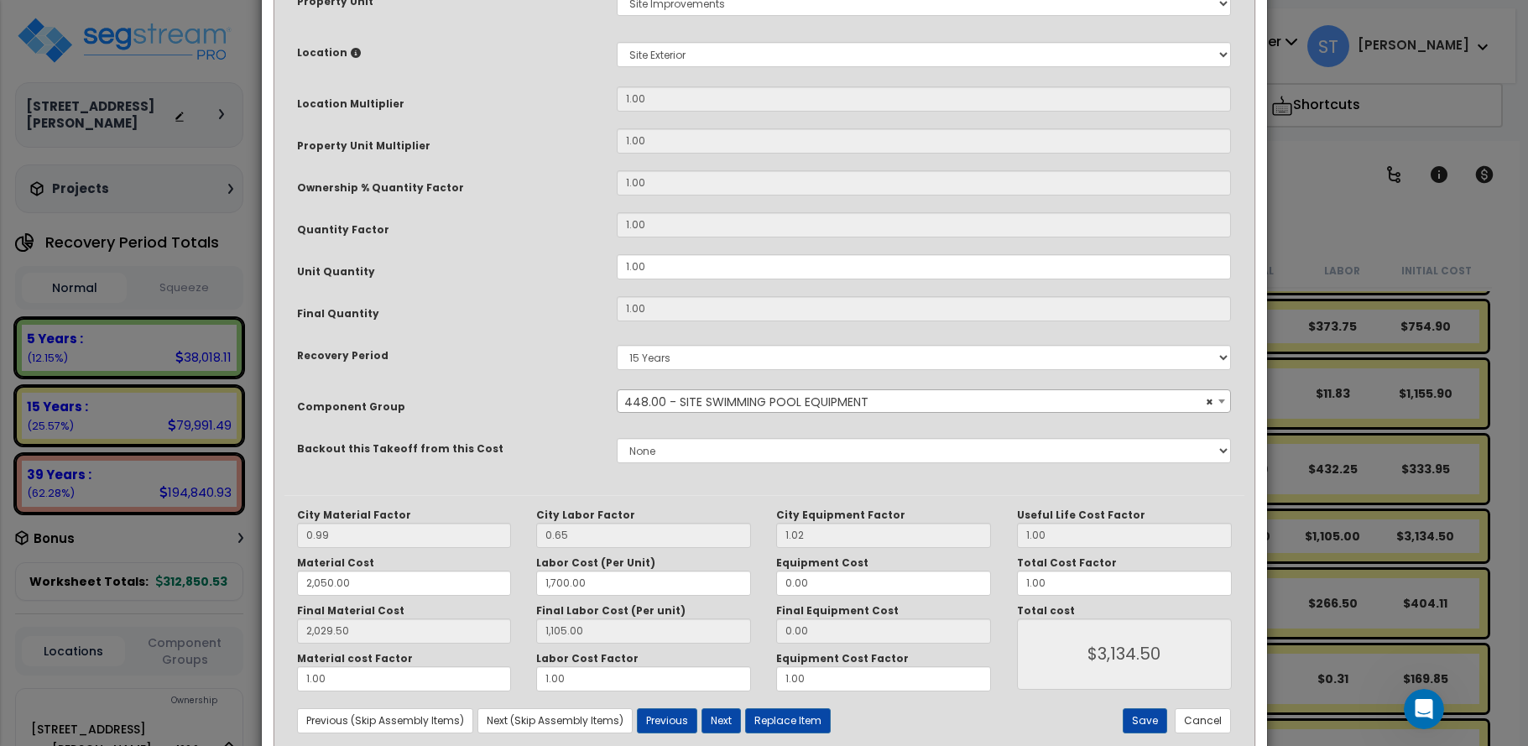
scroll to position [334, 0]
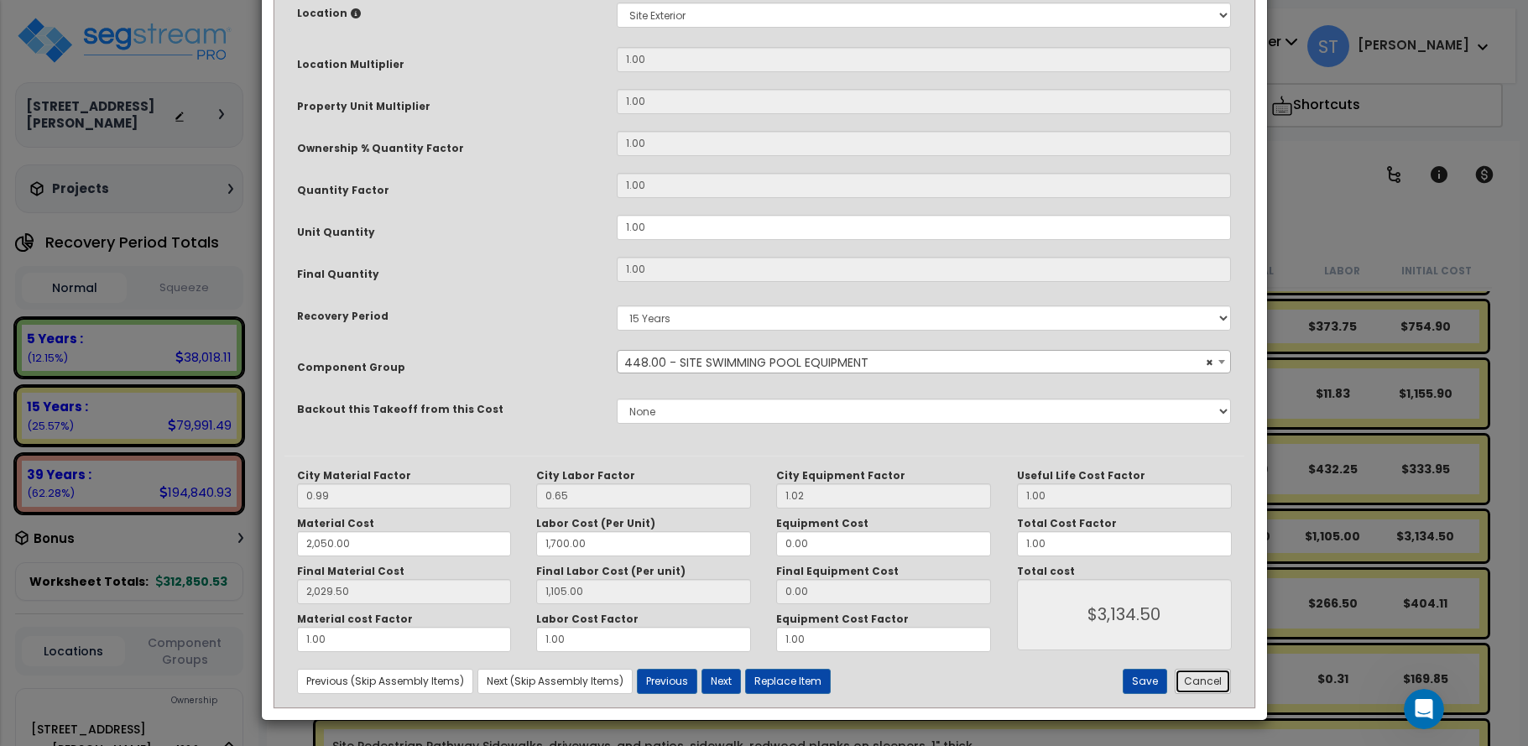
click at [1194, 675] on button "Cancel" at bounding box center [1203, 681] width 56 height 25
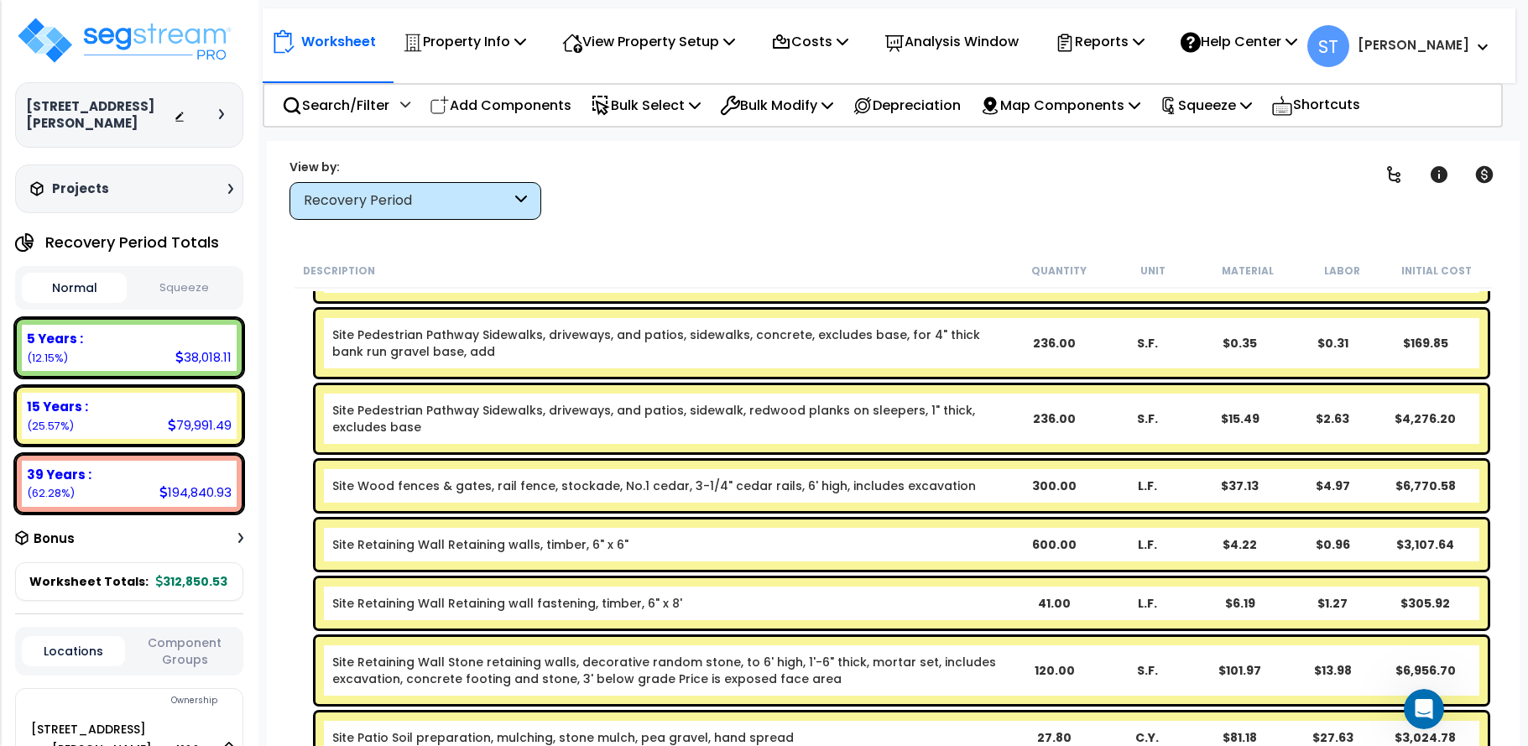
scroll to position [4279, 0]
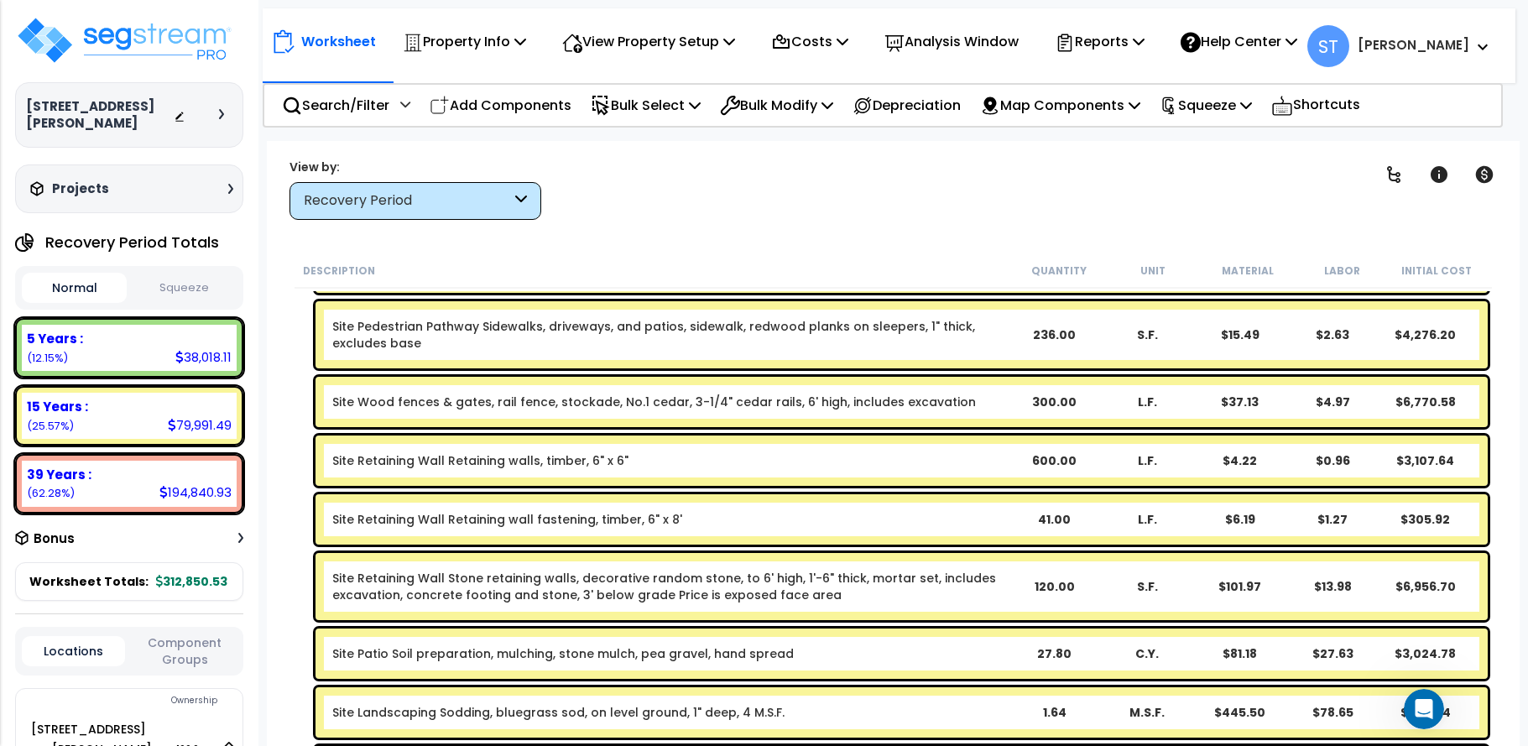
click at [684, 577] on link "Site Retaining Wall Stone retaining walls, decorative random stone, to 6' high,…" at bounding box center [669, 587] width 675 height 34
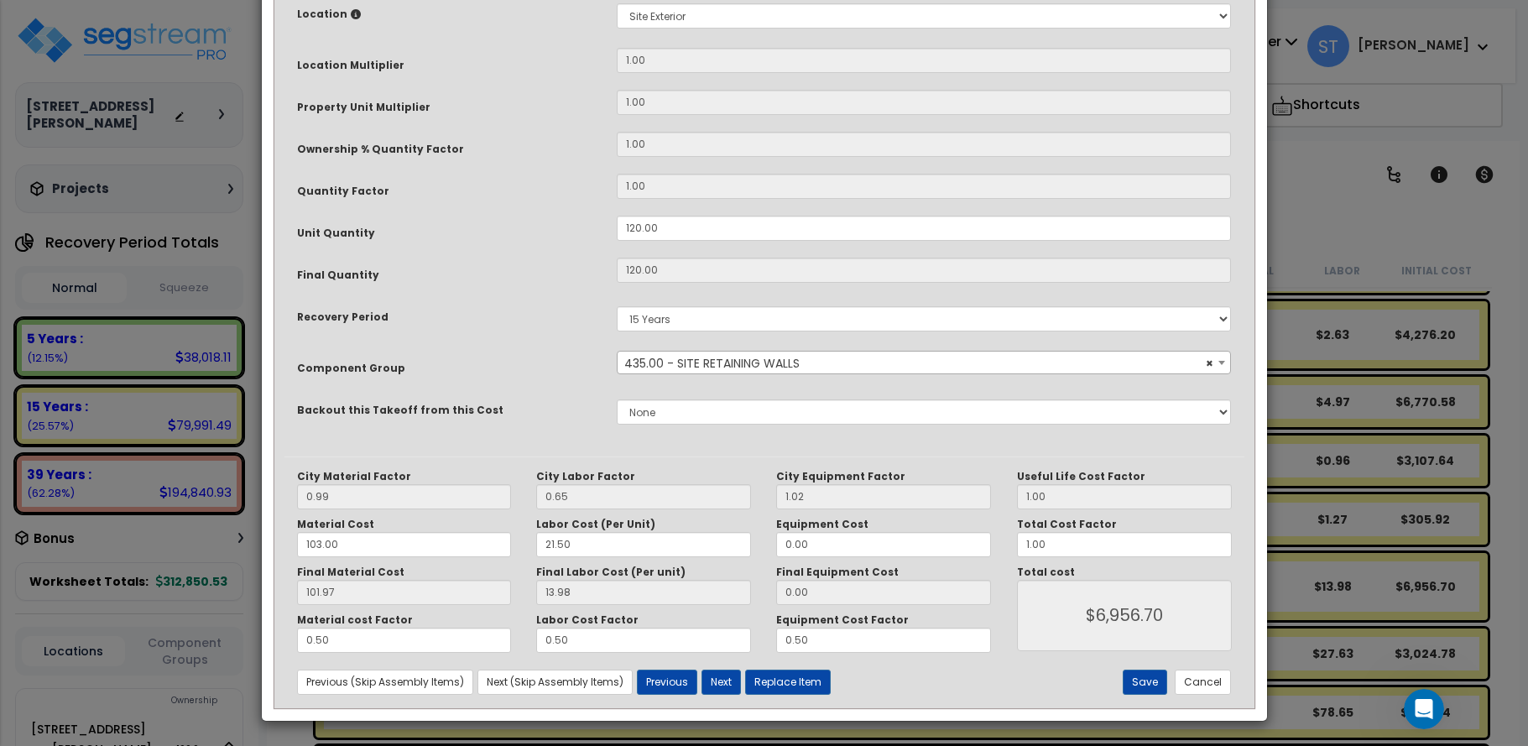
scroll to position [334, 0]
drag, startPoint x: 310, startPoint y: 641, endPoint x: 245, endPoint y: 637, distance: 64.7
click at [243, 638] on div "× Update Items/Assemblies to a Worksheet Purpose Description Prefix Select A/V …" at bounding box center [764, 373] width 1528 height 746
drag, startPoint x: 581, startPoint y: 637, endPoint x: 466, endPoint y: 644, distance: 114.4
click at [466, 644] on div "Material cost Factor .25 Labor Cost Factor 0.50 Equipment Cost Factor 0.50" at bounding box center [644, 631] width 720 height 39
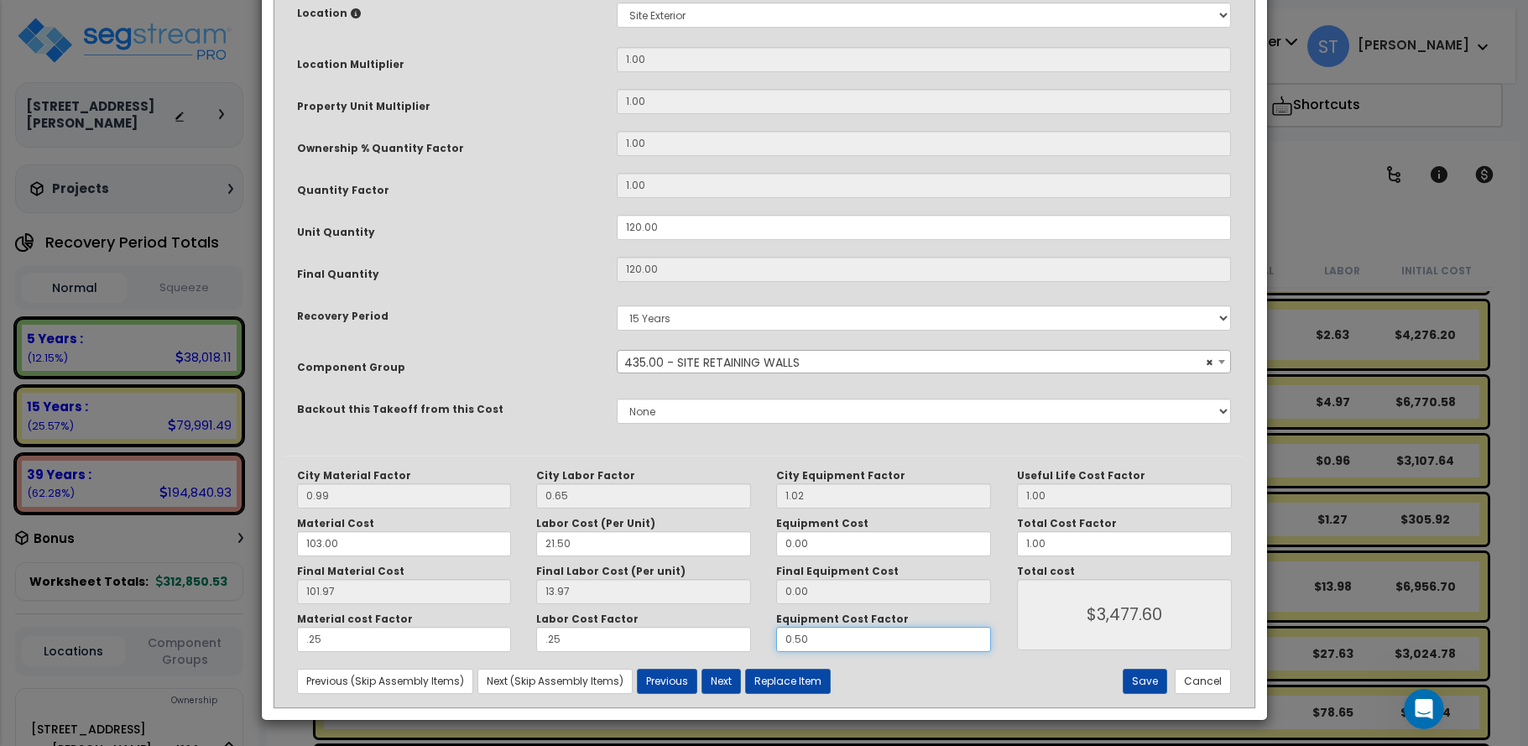
drag, startPoint x: 847, startPoint y: 634, endPoint x: 661, endPoint y: 637, distance: 185.4
click at [662, 637] on div "Material cost Factor .25 Labor Cost Factor .25 Equipment Cost Factor 0.50" at bounding box center [644, 631] width 720 height 39
click at [1149, 678] on button "Save" at bounding box center [1145, 681] width 44 height 25
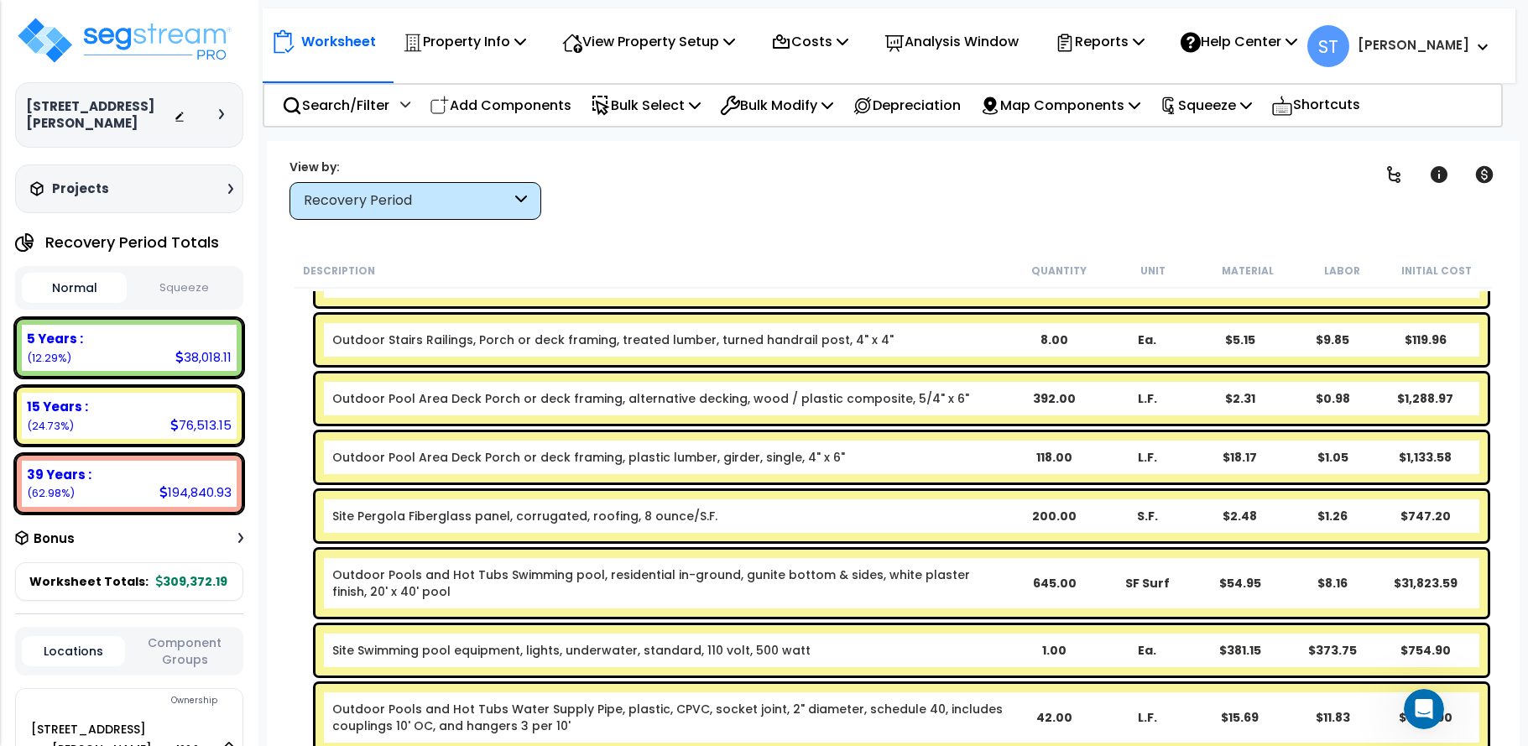
scroll to position [3272, 0]
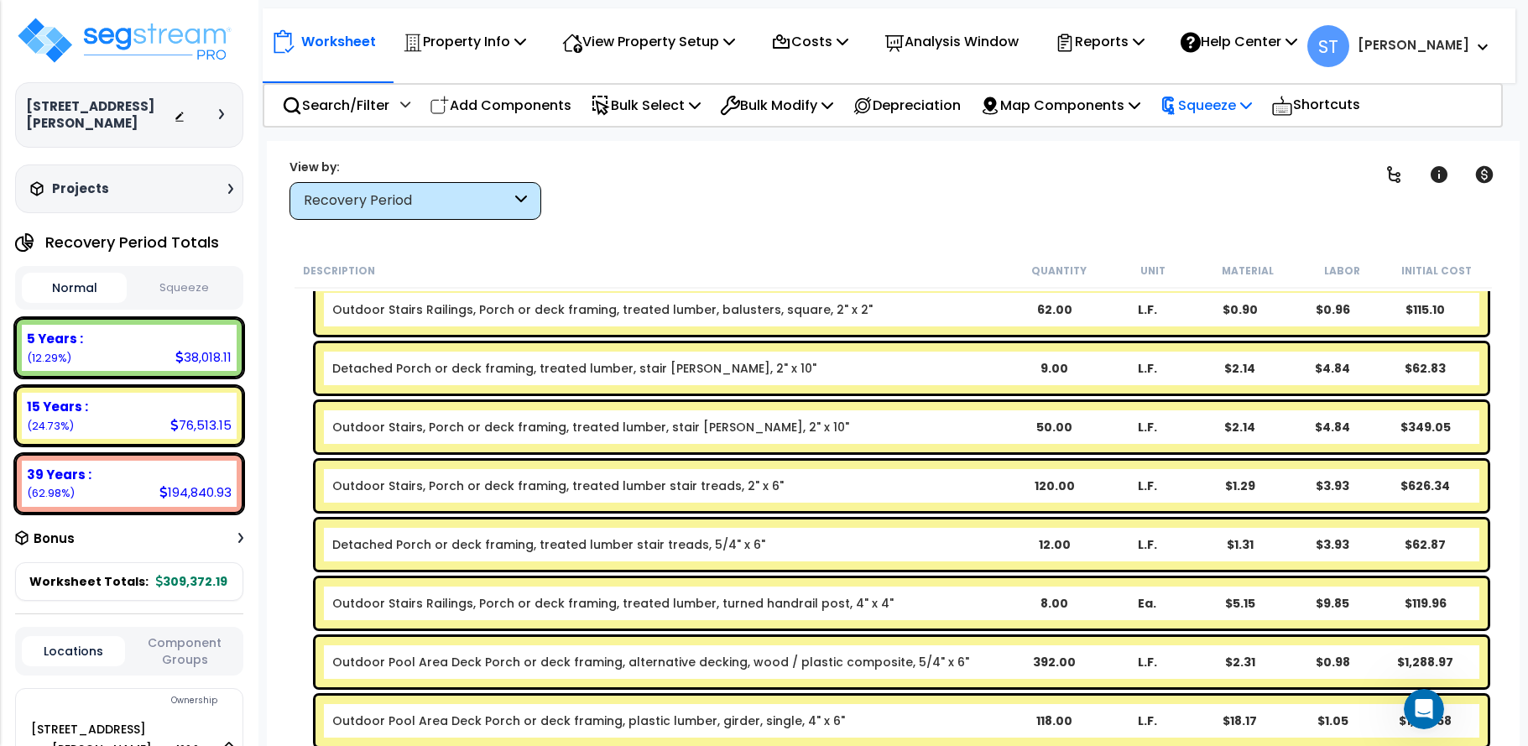
click at [1216, 99] on p "Squeeze" at bounding box center [1206, 105] width 92 height 23
click at [1233, 138] on link "Squeeze" at bounding box center [1234, 143] width 166 height 34
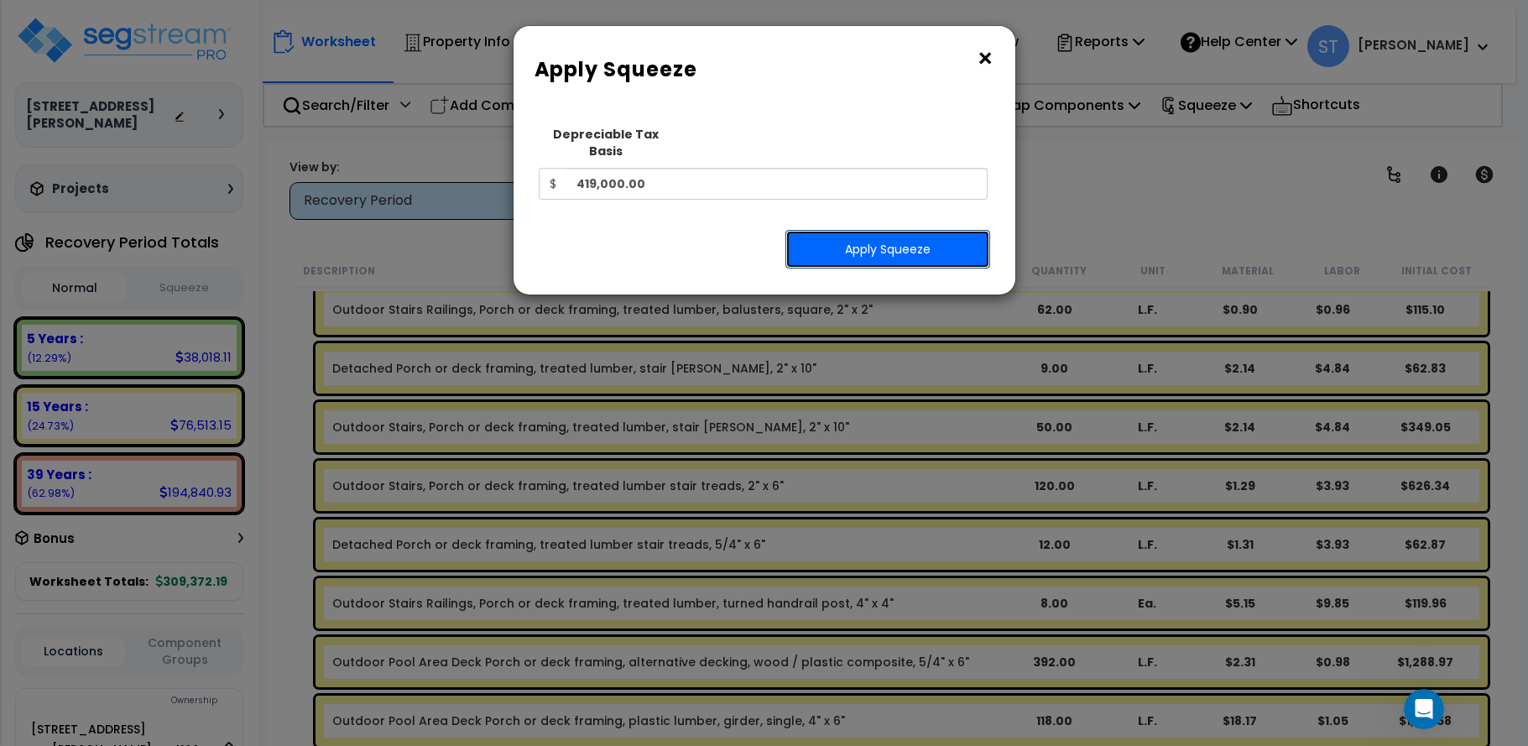
click at [886, 232] on button "Apply Squeeze" at bounding box center [887, 249] width 205 height 39
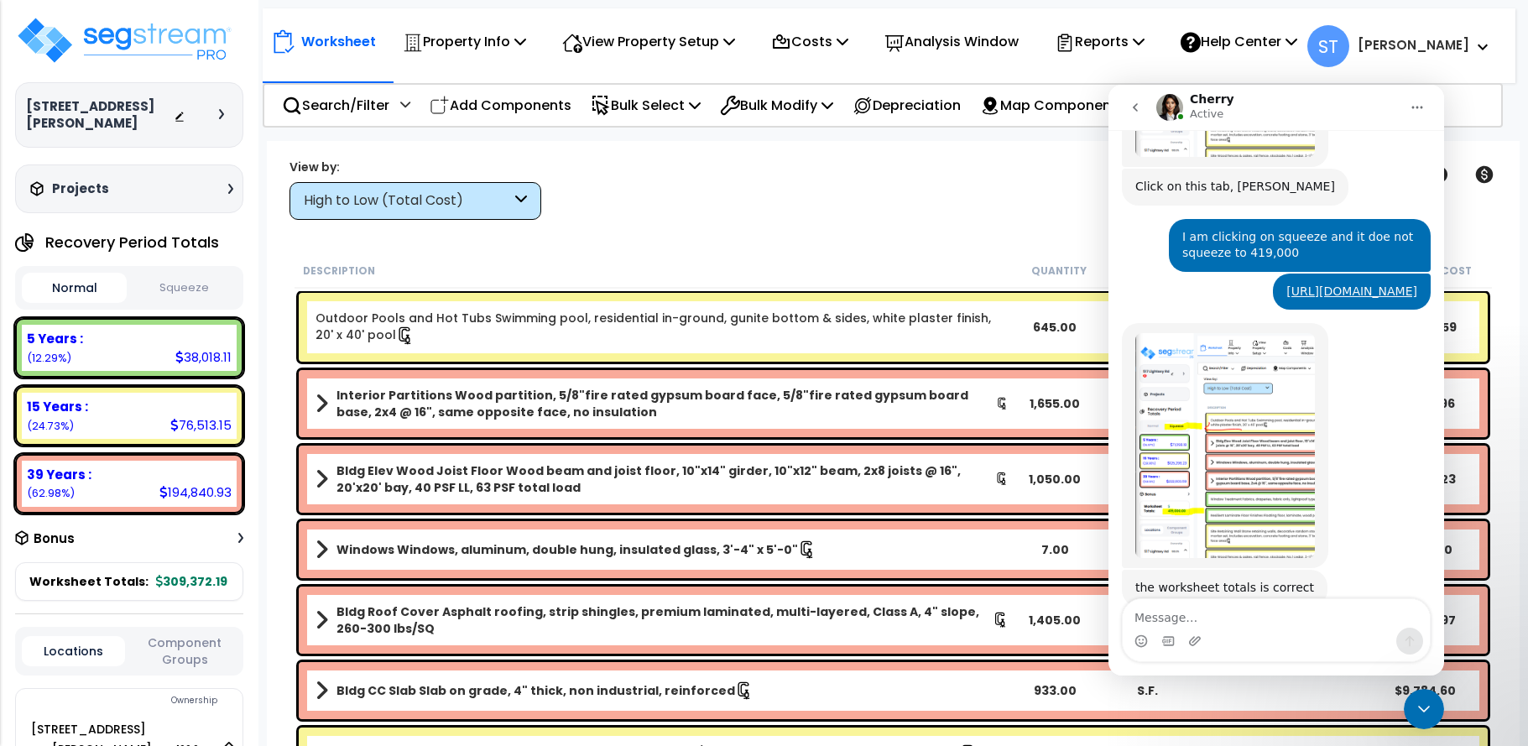
scroll to position [3886, 0]
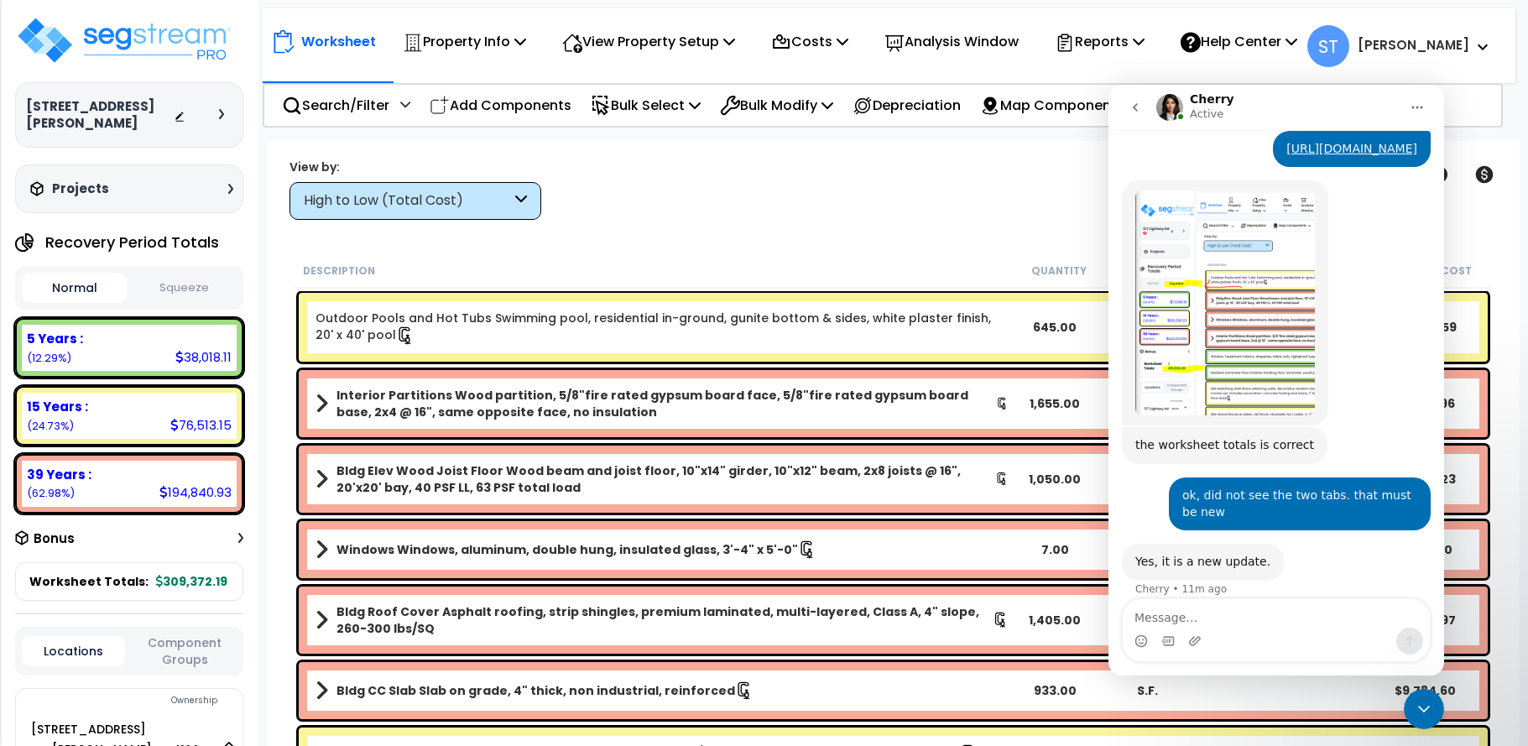
click at [185, 274] on button "Squeeze" at bounding box center [183, 288] width 105 height 29
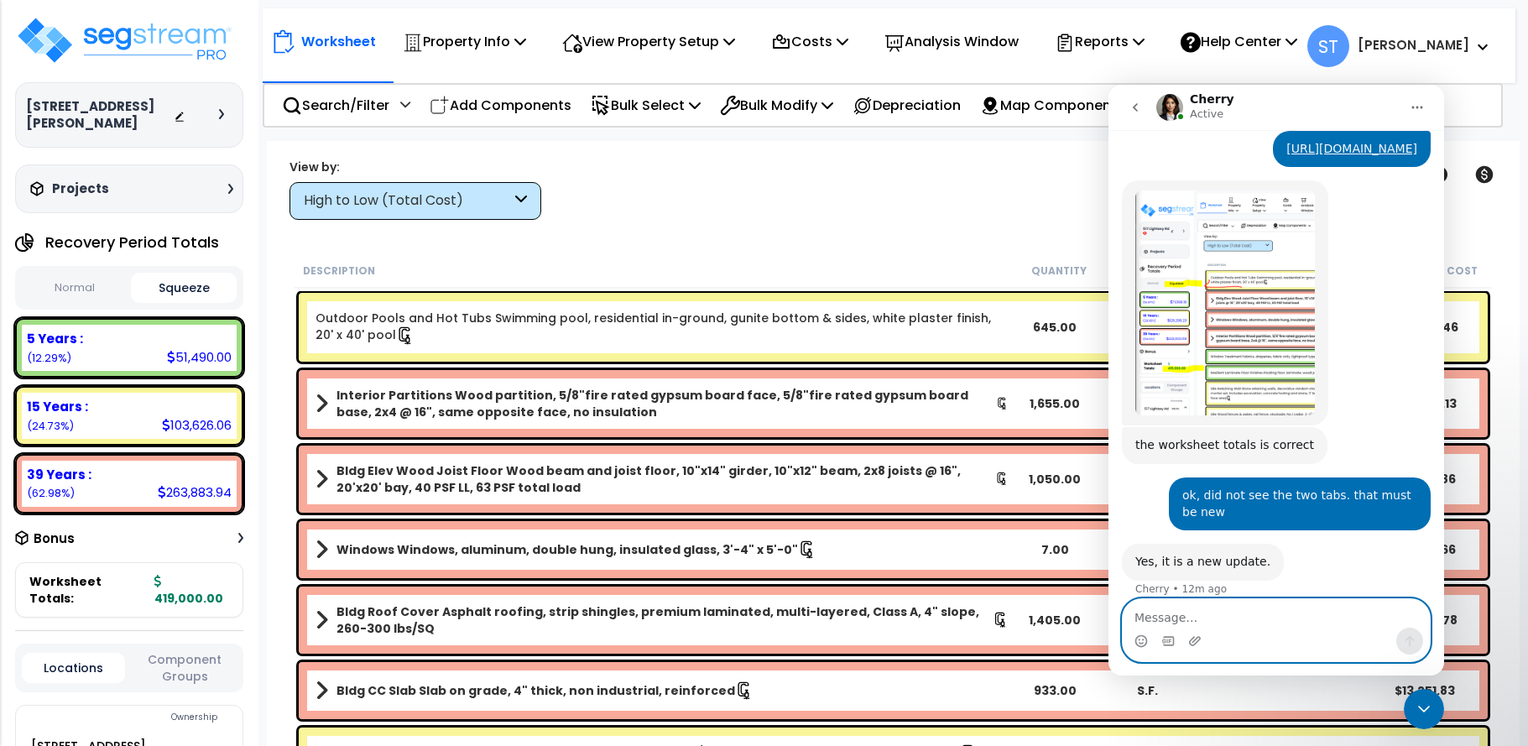
click at [1150, 611] on textarea "Message…" at bounding box center [1276, 613] width 307 height 29
type textarea "Thank you"
click at [1404, 635] on icon "Send a message…" at bounding box center [1409, 640] width 13 height 13
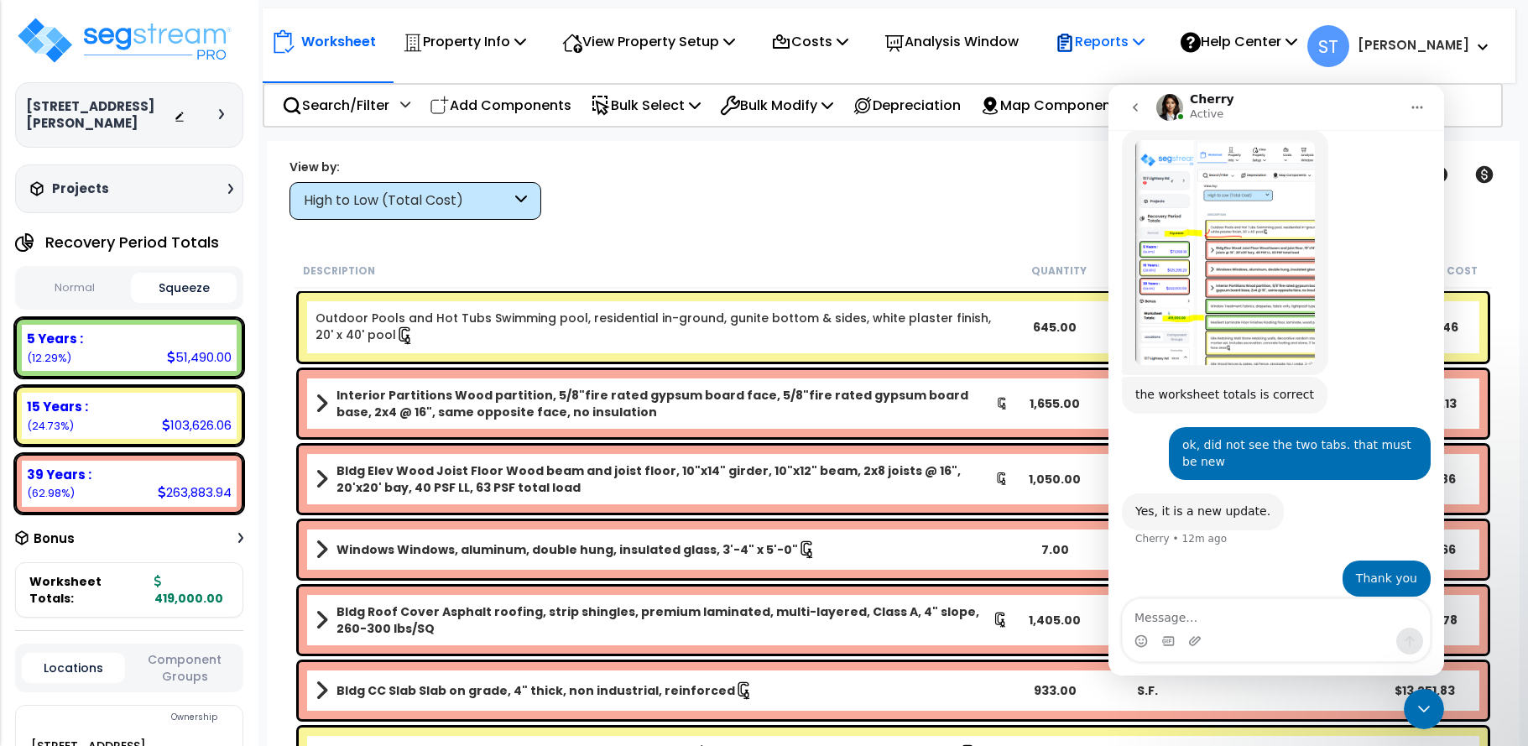
click at [1115, 34] on p "Reports" at bounding box center [1100, 41] width 90 height 23
click at [1431, 705] on icon "Close Intercom Messenger" at bounding box center [1424, 709] width 20 height 20
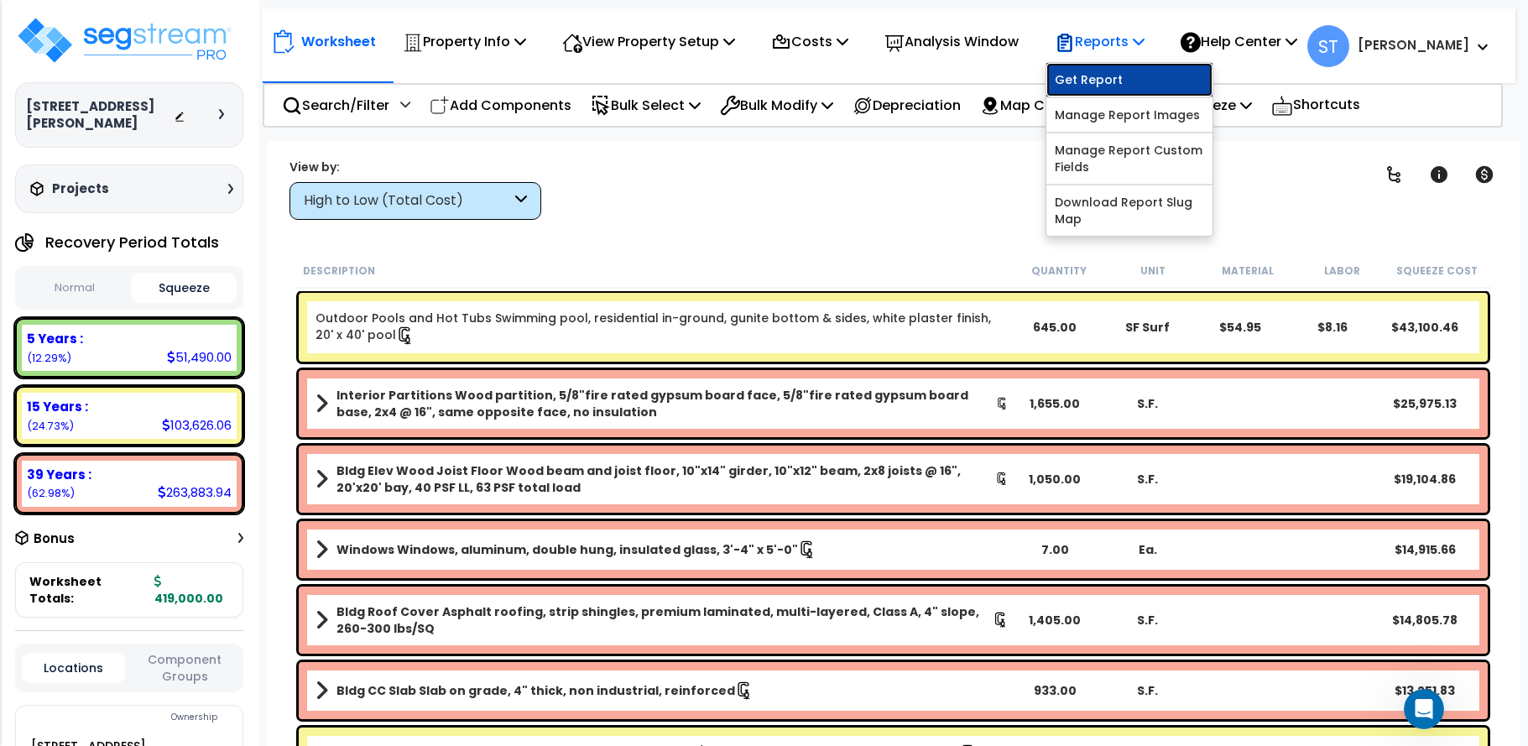
click at [1104, 80] on link "Get Report" at bounding box center [1129, 80] width 166 height 34
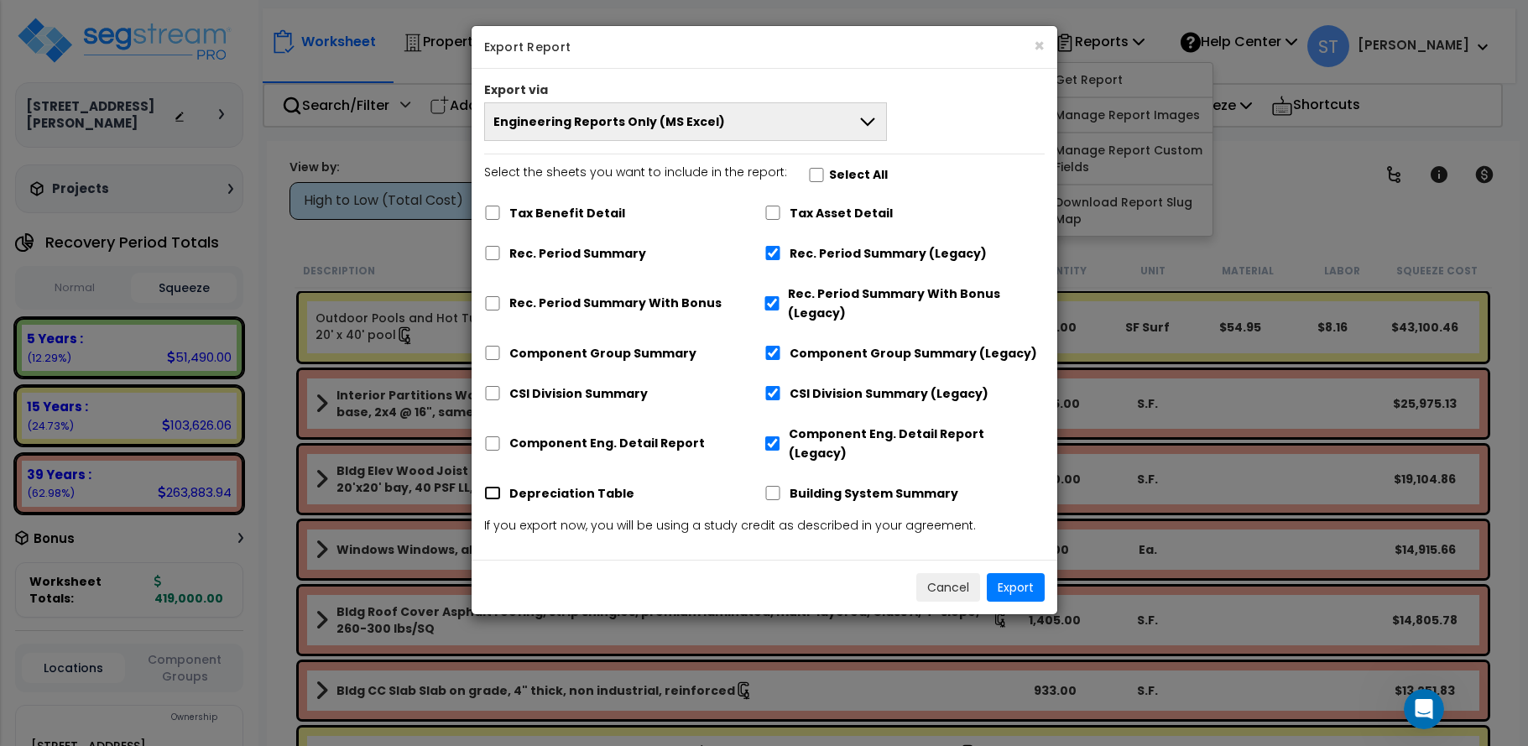
click at [496, 486] on input "Depreciation Table" at bounding box center [492, 493] width 17 height 14
checkbox input "true"
click at [1020, 573] on button "Export" at bounding box center [1016, 587] width 58 height 29
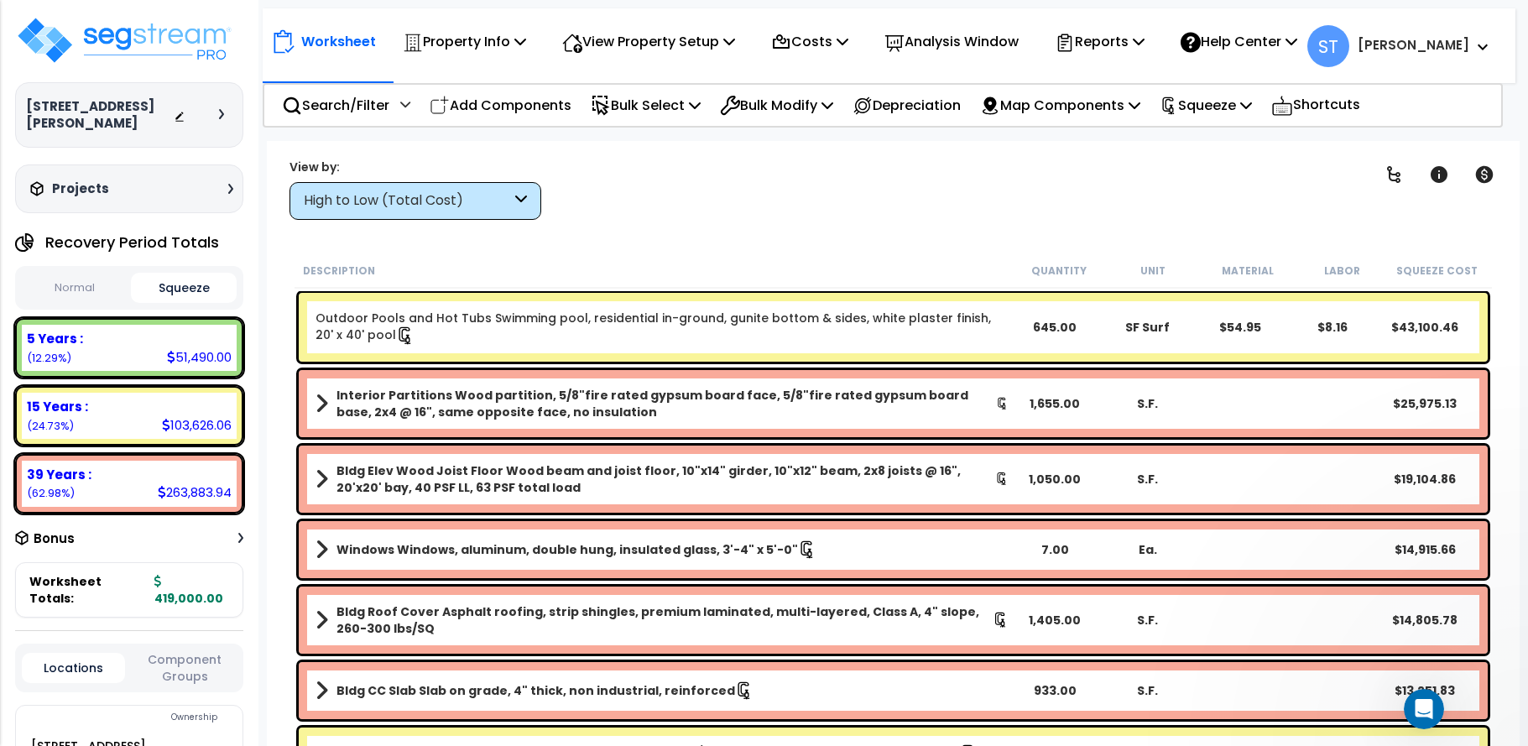
scroll to position [4061, 0]
